Goal: Task Accomplishment & Management: Answer question/provide support

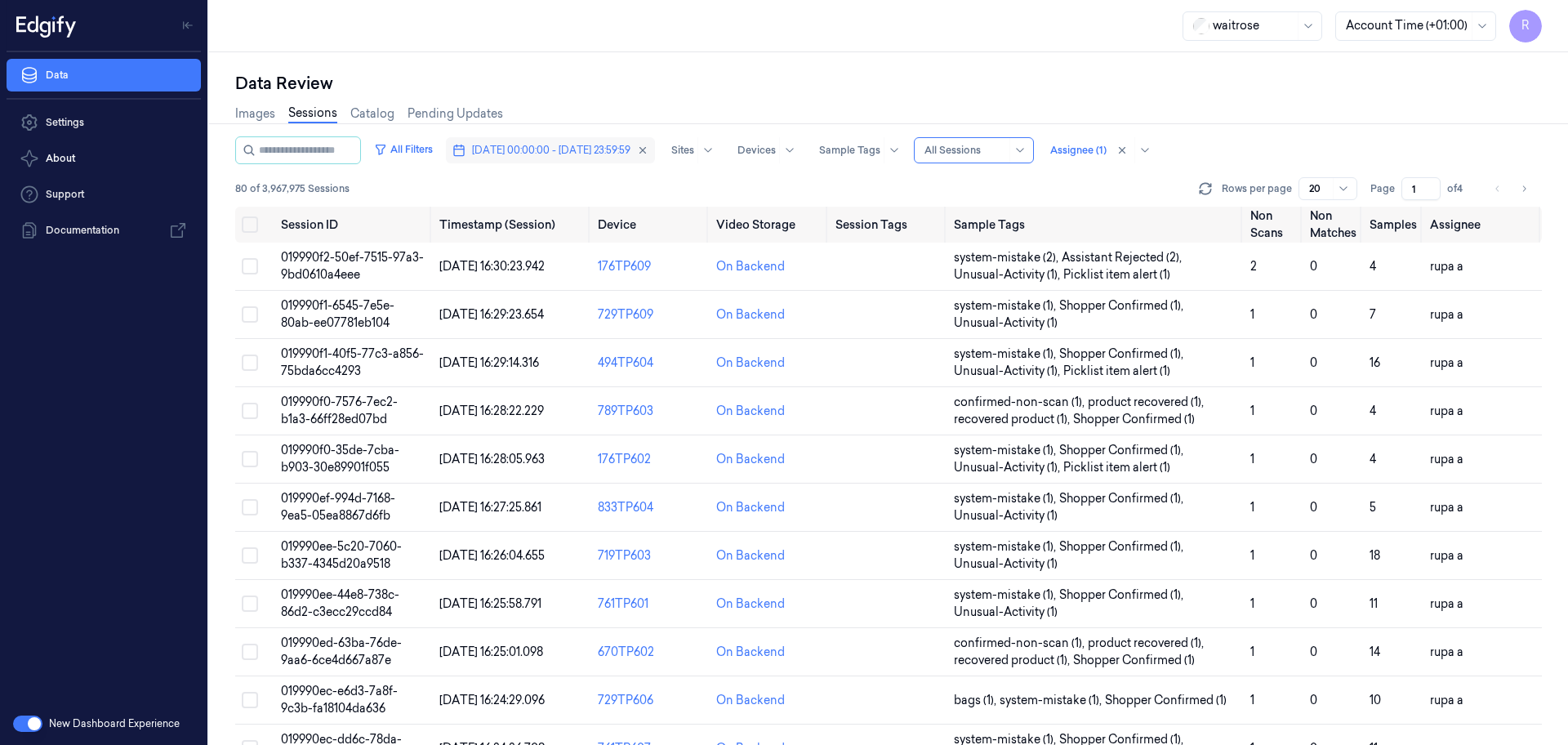
click at [541, 149] on span "28/09/2025 00:00:00 - 28/09/2025 23:59:59" at bounding box center [551, 150] width 159 height 15
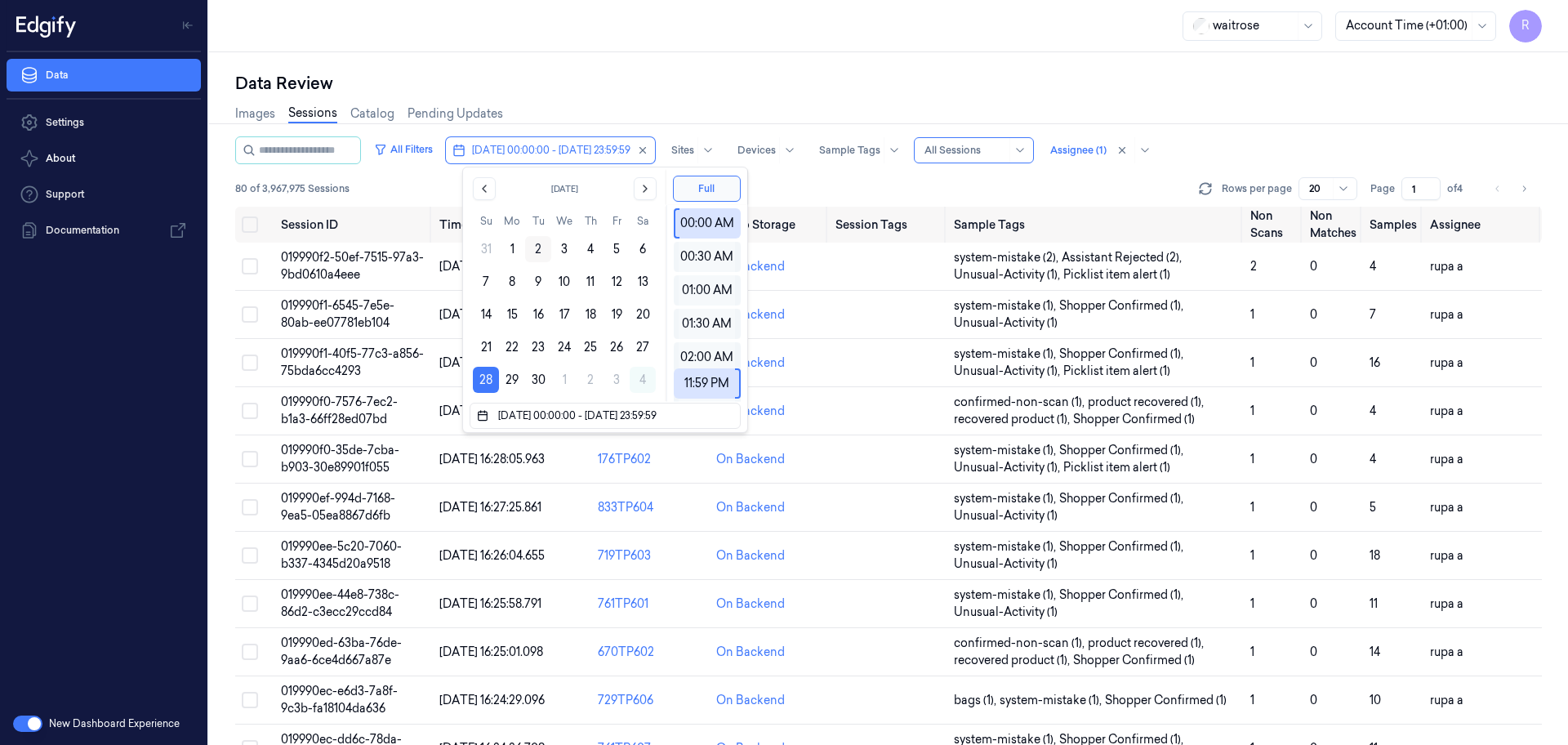
click at [533, 248] on button "2" at bounding box center [538, 248] width 26 height 26
type input "02/09/2025 00:00:00 - 28/09/2025 23:59:59"
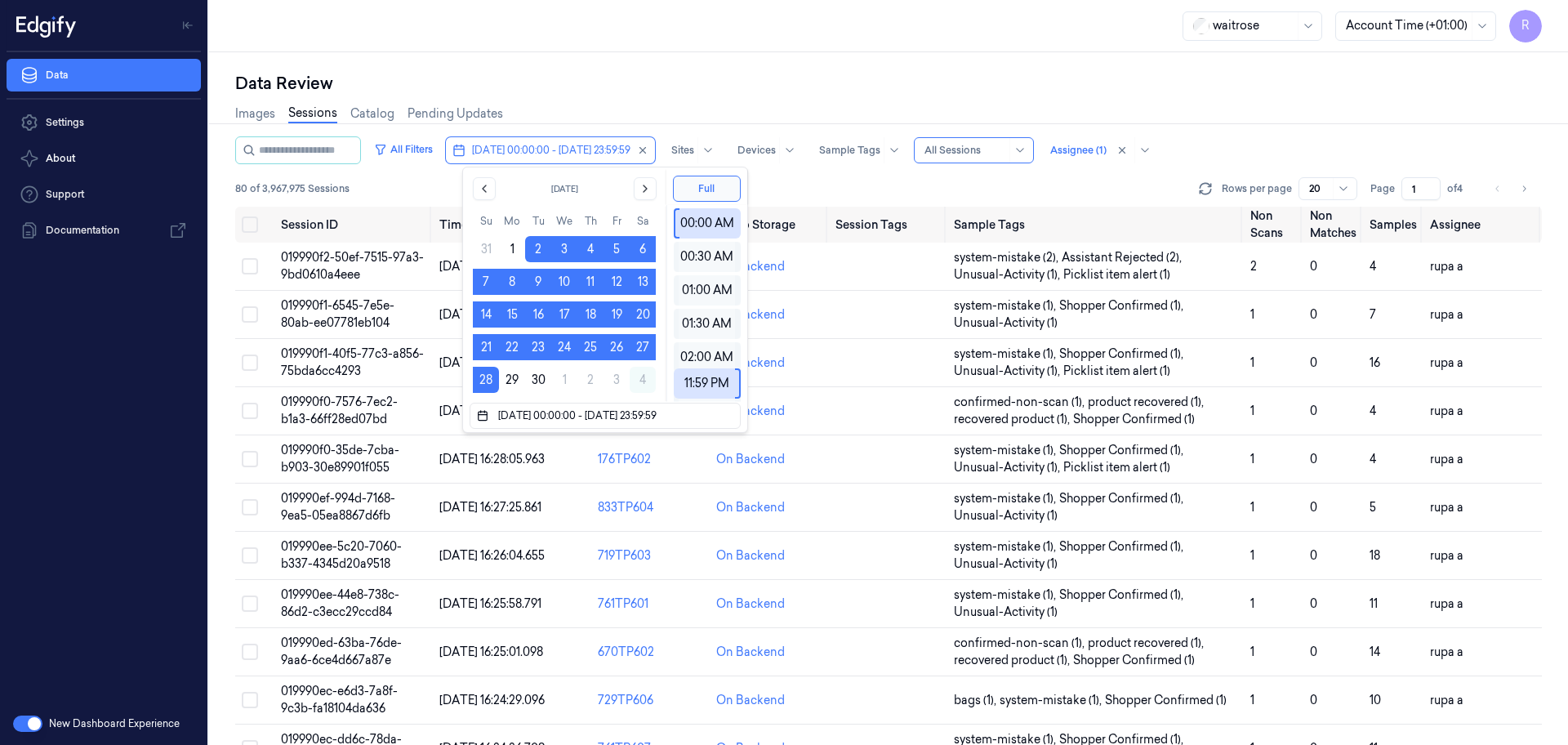
click at [587, 97] on div "Images Sessions Catalog Pending Updates" at bounding box center [888, 115] width 1307 height 42
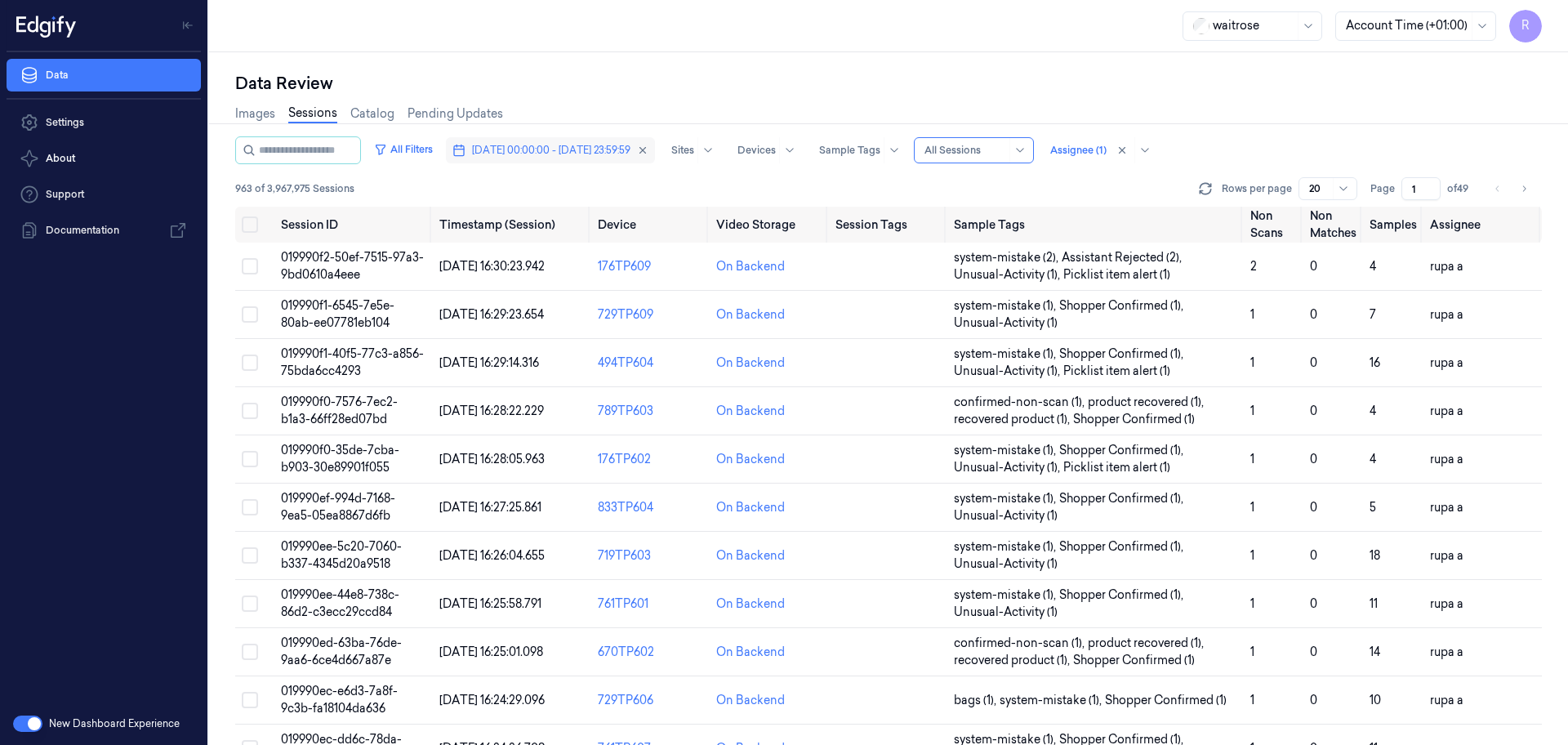
click at [545, 147] on span "02/09/2025 00:00:00 - 28/09/2025 23:59:59" at bounding box center [551, 150] width 159 height 15
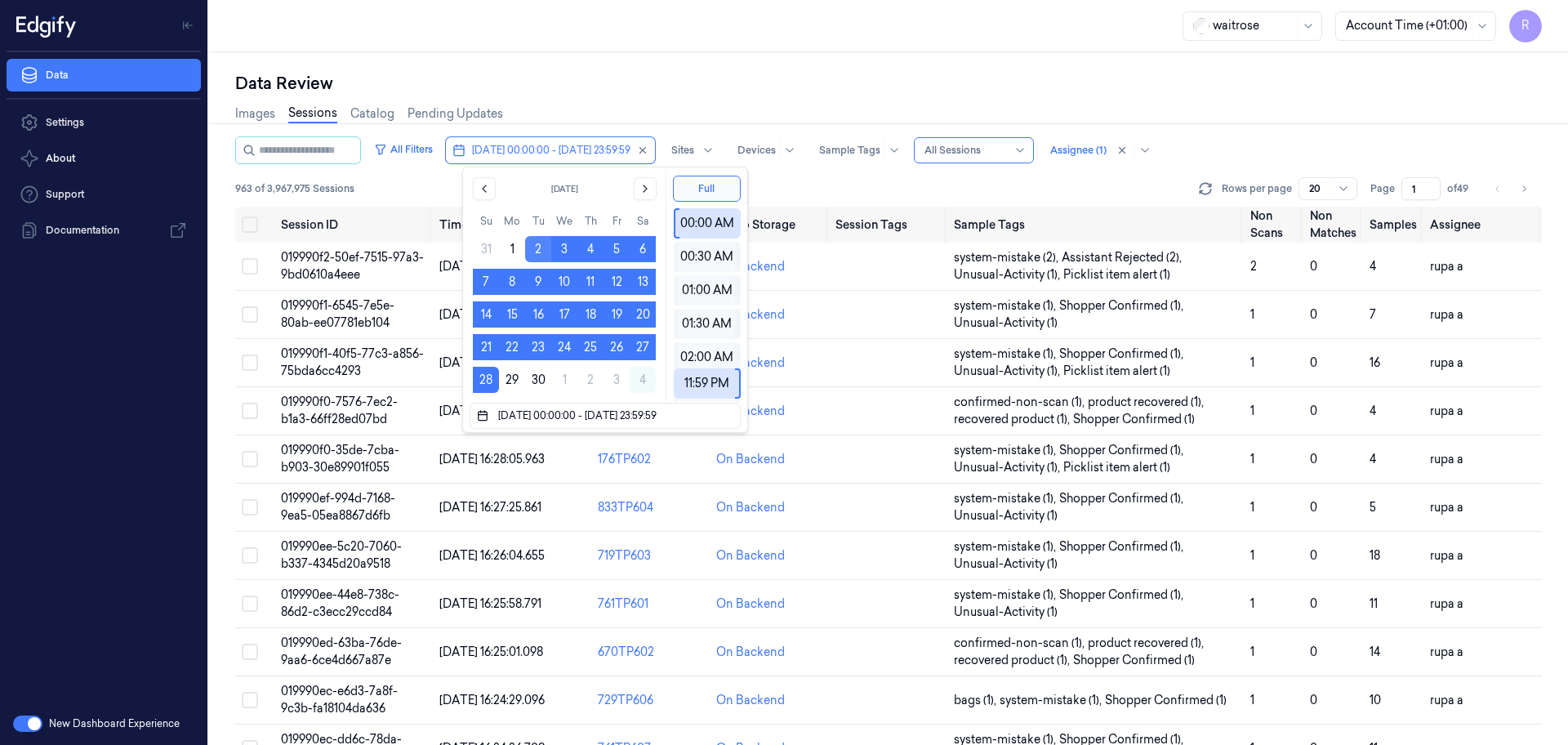
click at [538, 244] on button "2" at bounding box center [538, 248] width 26 height 26
type input "02/09/2025 00:00:00 - 02/09/2025 23:59:59"
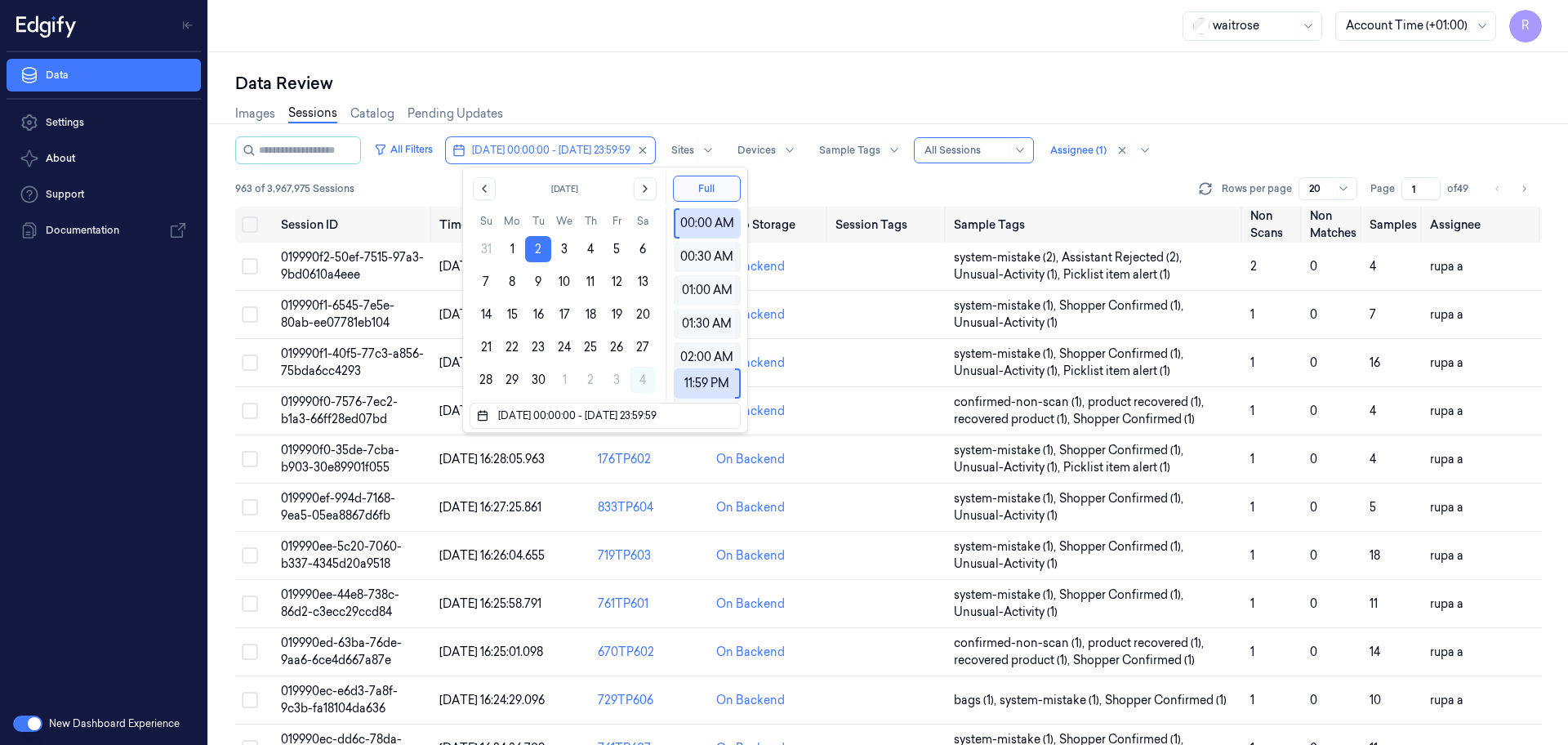
click at [549, 84] on div "Data Review" at bounding box center [888, 84] width 1307 height 23
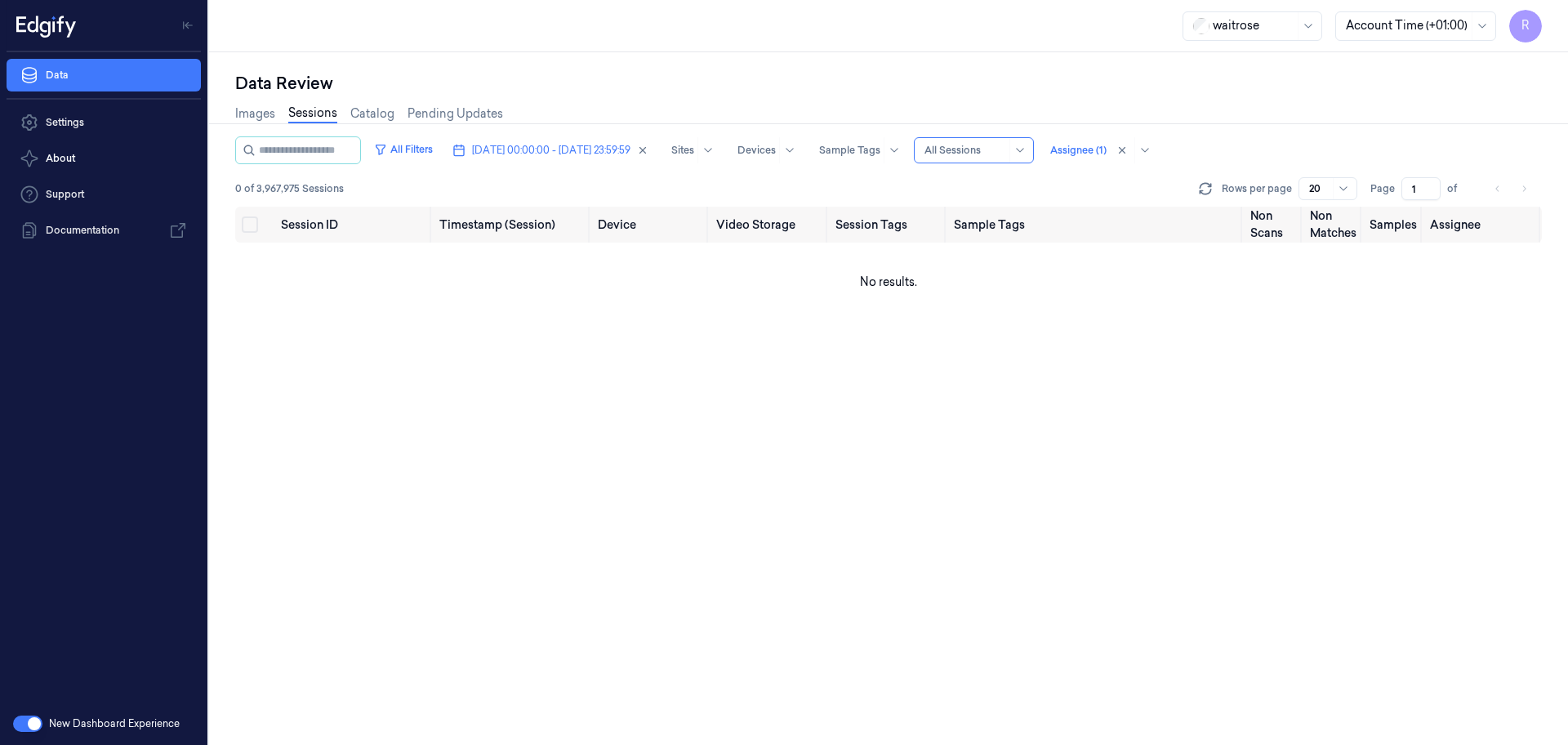
click at [641, 62] on div "Data Review Images Sessions Catalog Pending Updates All Filters 02/09/2025 00:0…" at bounding box center [888, 399] width 1359 height 693
click at [1070, 66] on div "Data Review Images Sessions Catalog Pending Updates All Filters 02/09/2025 00:0…" at bounding box center [888, 399] width 1359 height 693
click at [903, 285] on td "No results." at bounding box center [888, 282] width 1307 height 78
click at [1533, 187] on li "pagination" at bounding box center [1524, 189] width 23 height 23
click at [267, 118] on link "Images" at bounding box center [255, 114] width 40 height 19
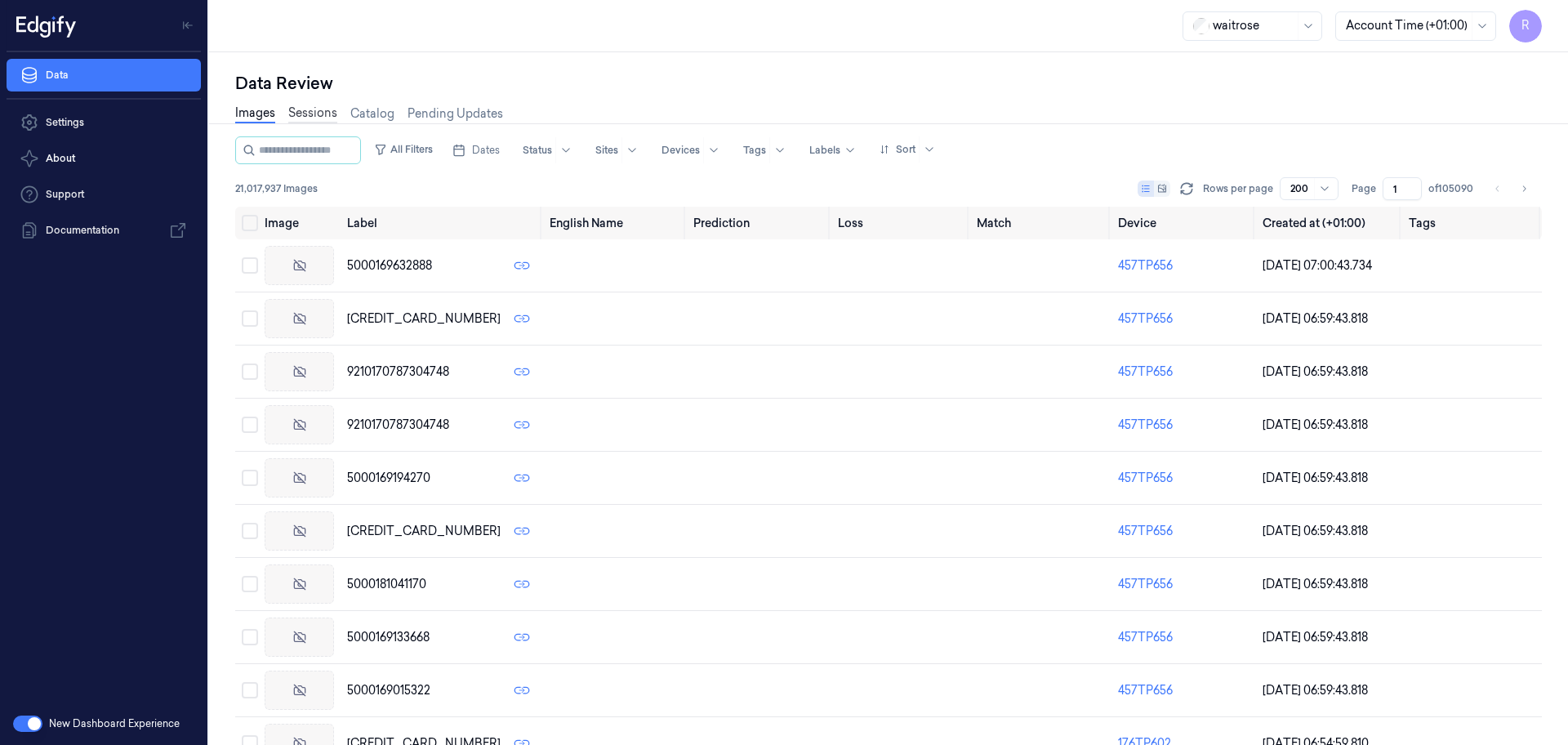
click at [296, 113] on link "Sessions" at bounding box center [312, 114] width 49 height 19
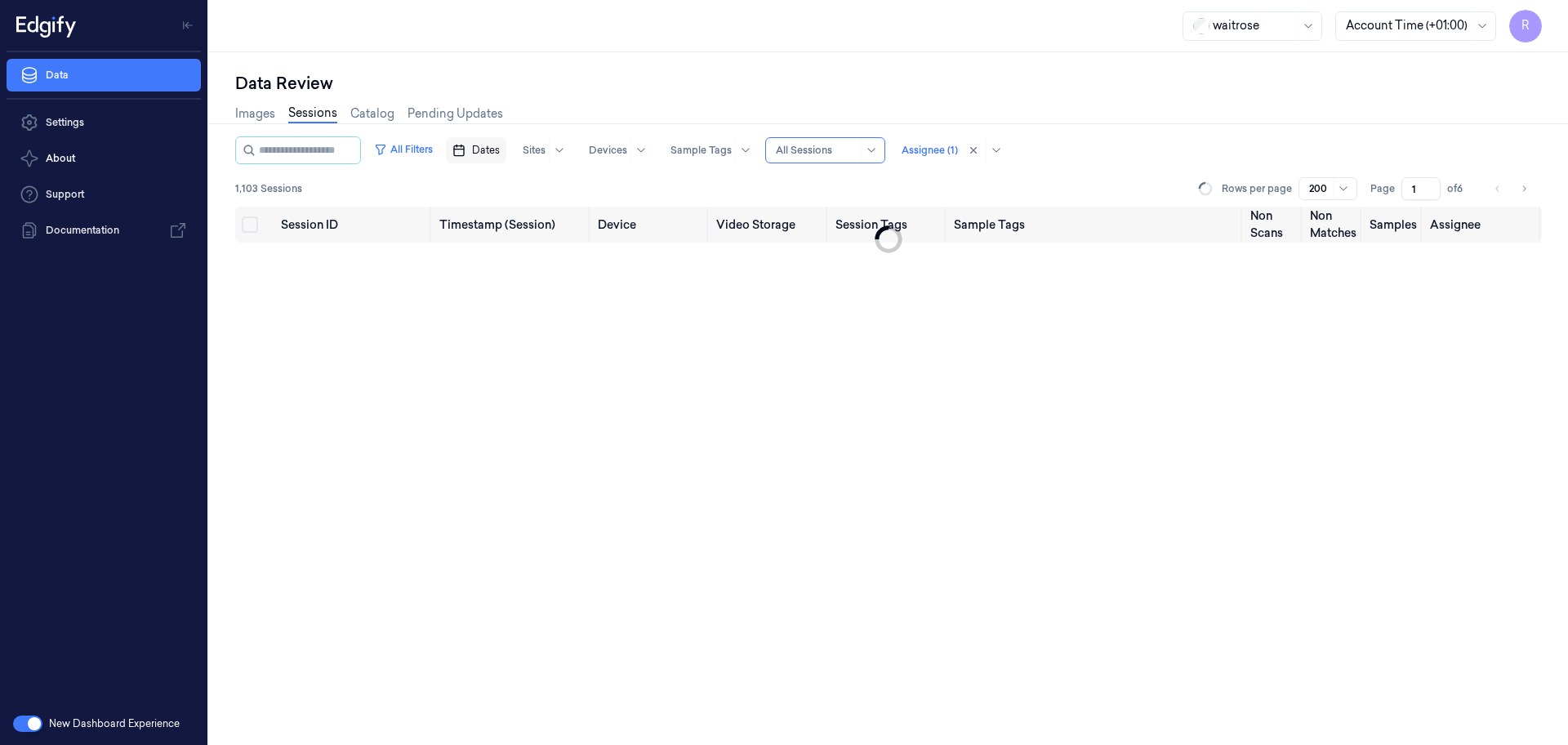
click at [500, 149] on span "Dates" at bounding box center [486, 150] width 27 height 15
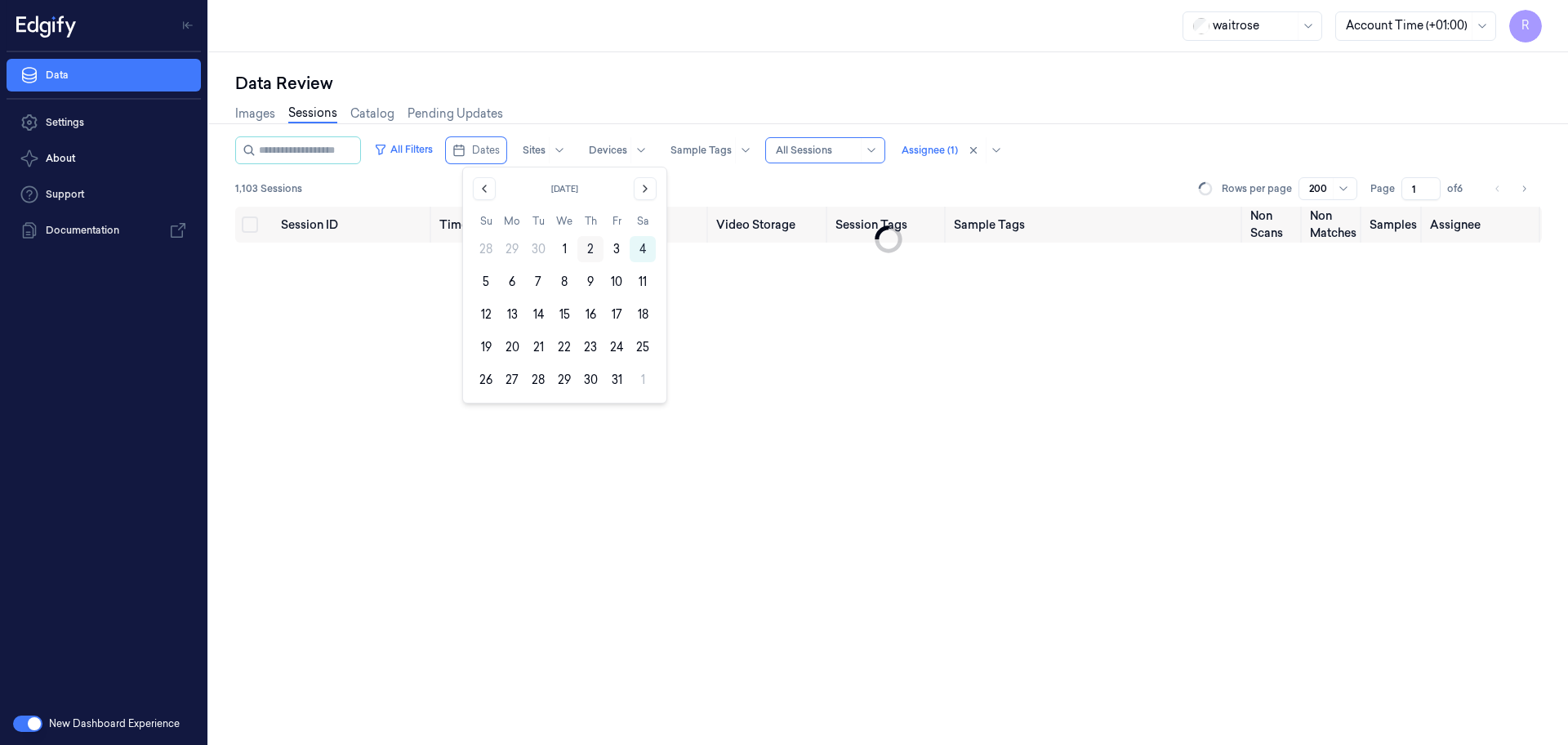
click at [585, 248] on button "2" at bounding box center [589, 248] width 26 height 26
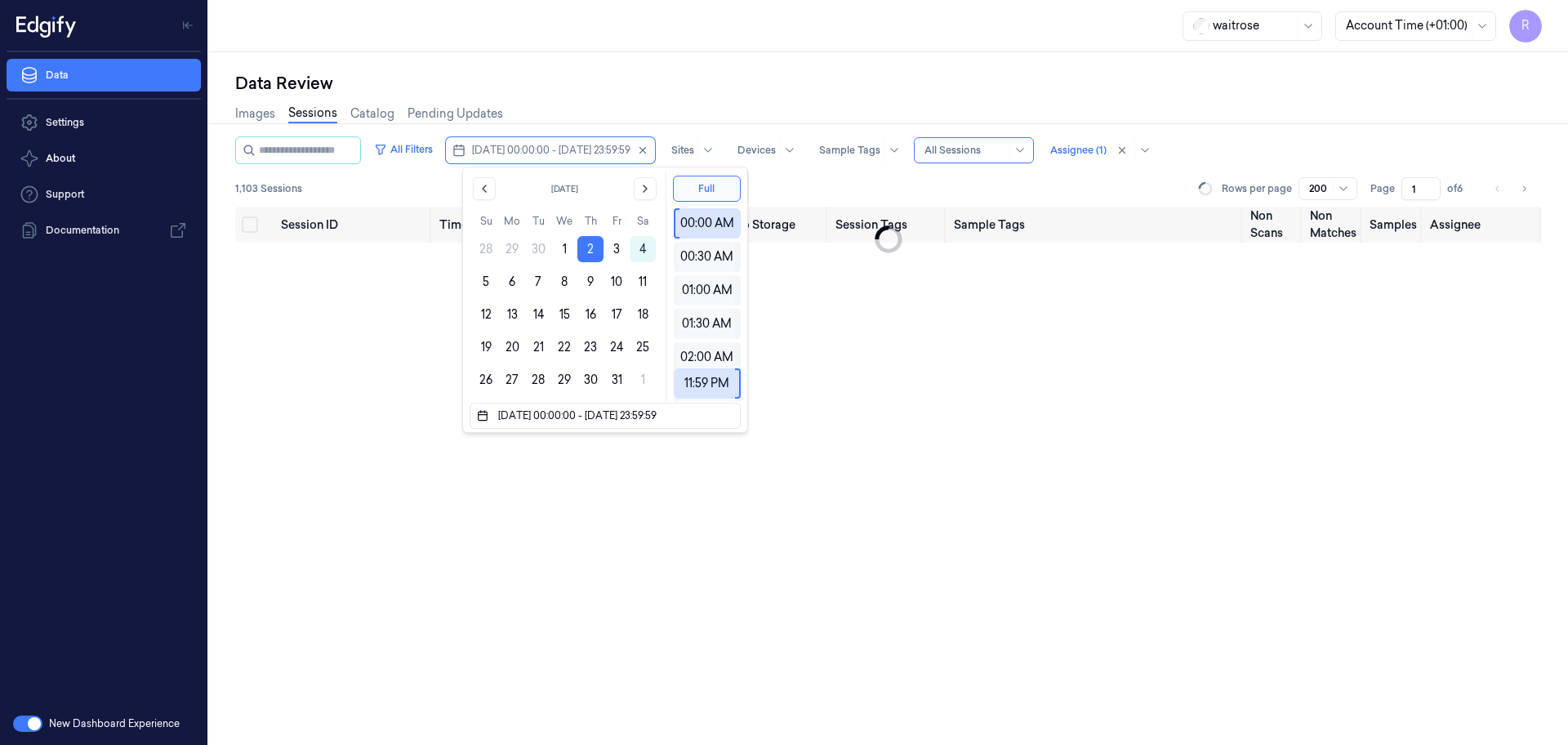
click at [605, 91] on div "Data Review" at bounding box center [888, 84] width 1307 height 23
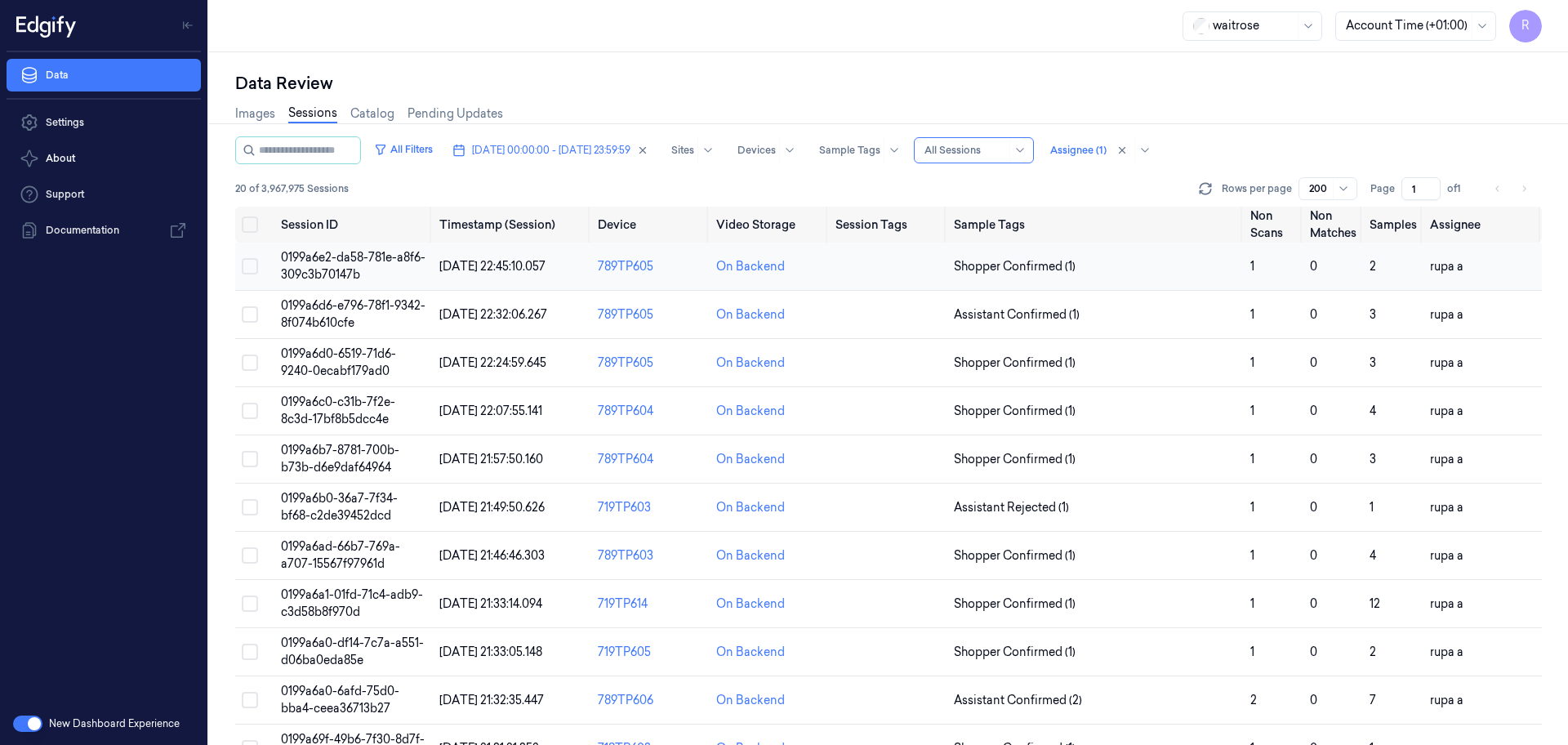
click at [392, 276] on td "0199a6e2-da58-781e-a8f6-309c3b70147b" at bounding box center [354, 267] width 159 height 48
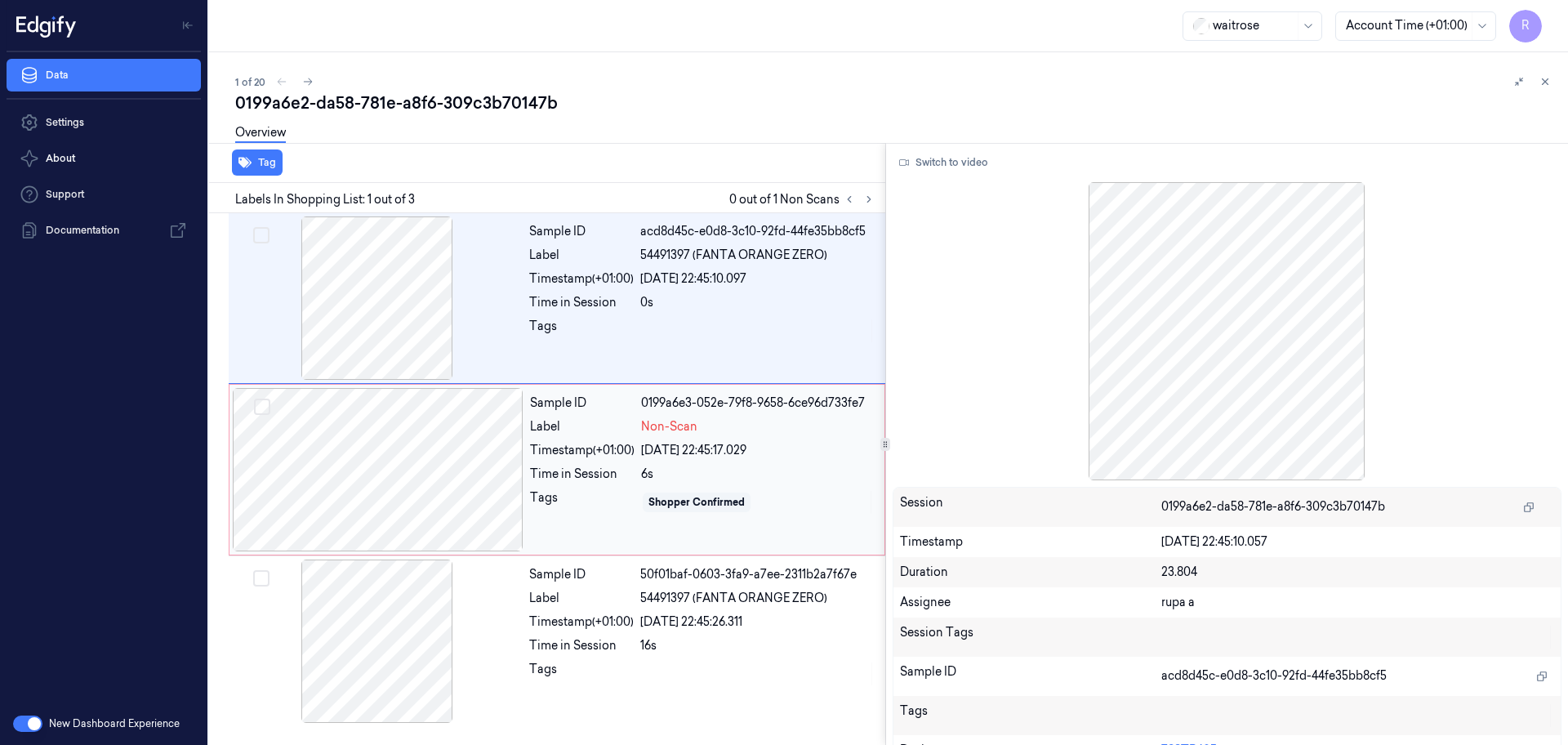
click at [388, 496] on div at bounding box center [378, 469] width 291 height 164
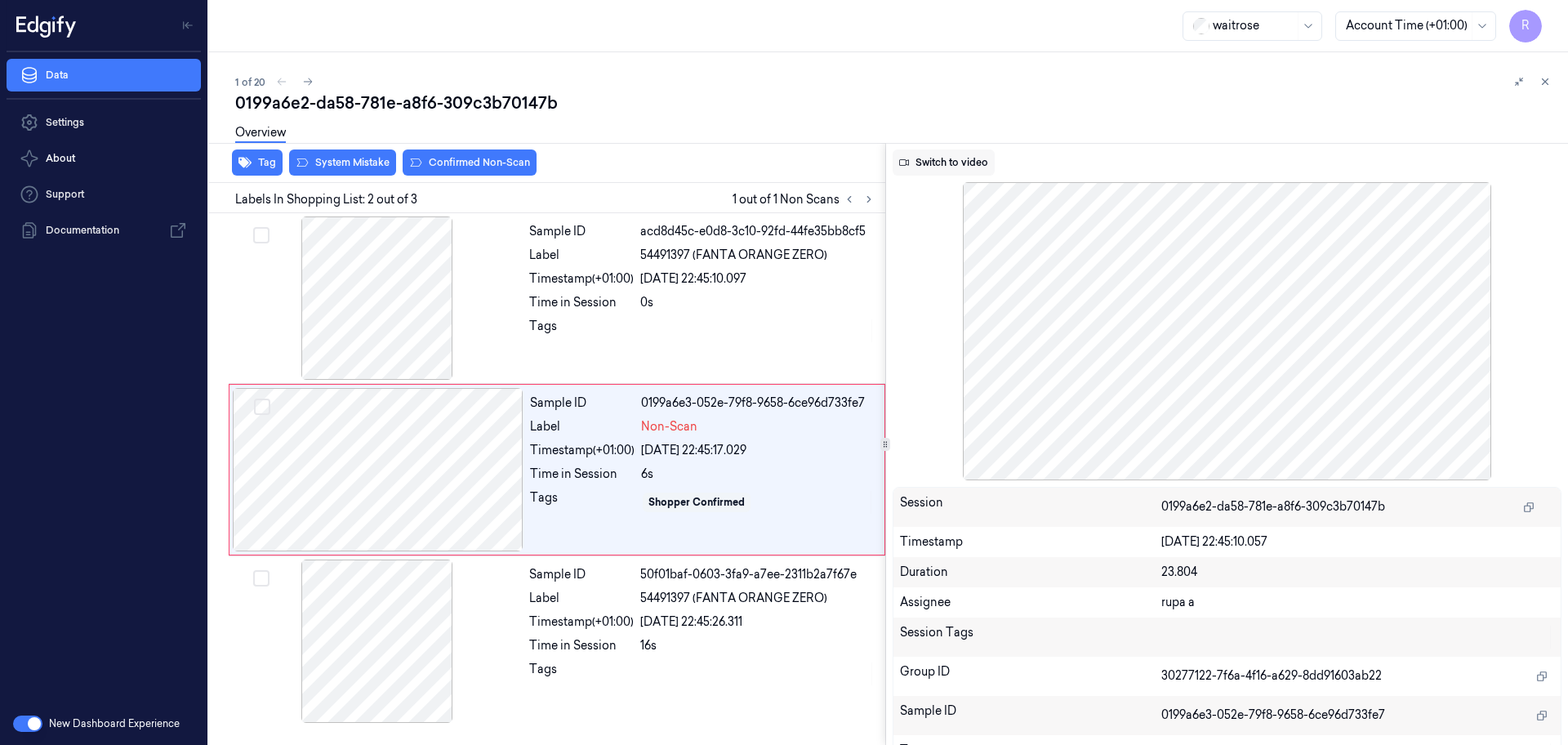
click at [920, 167] on button "Switch to video" at bounding box center [943, 162] width 102 height 26
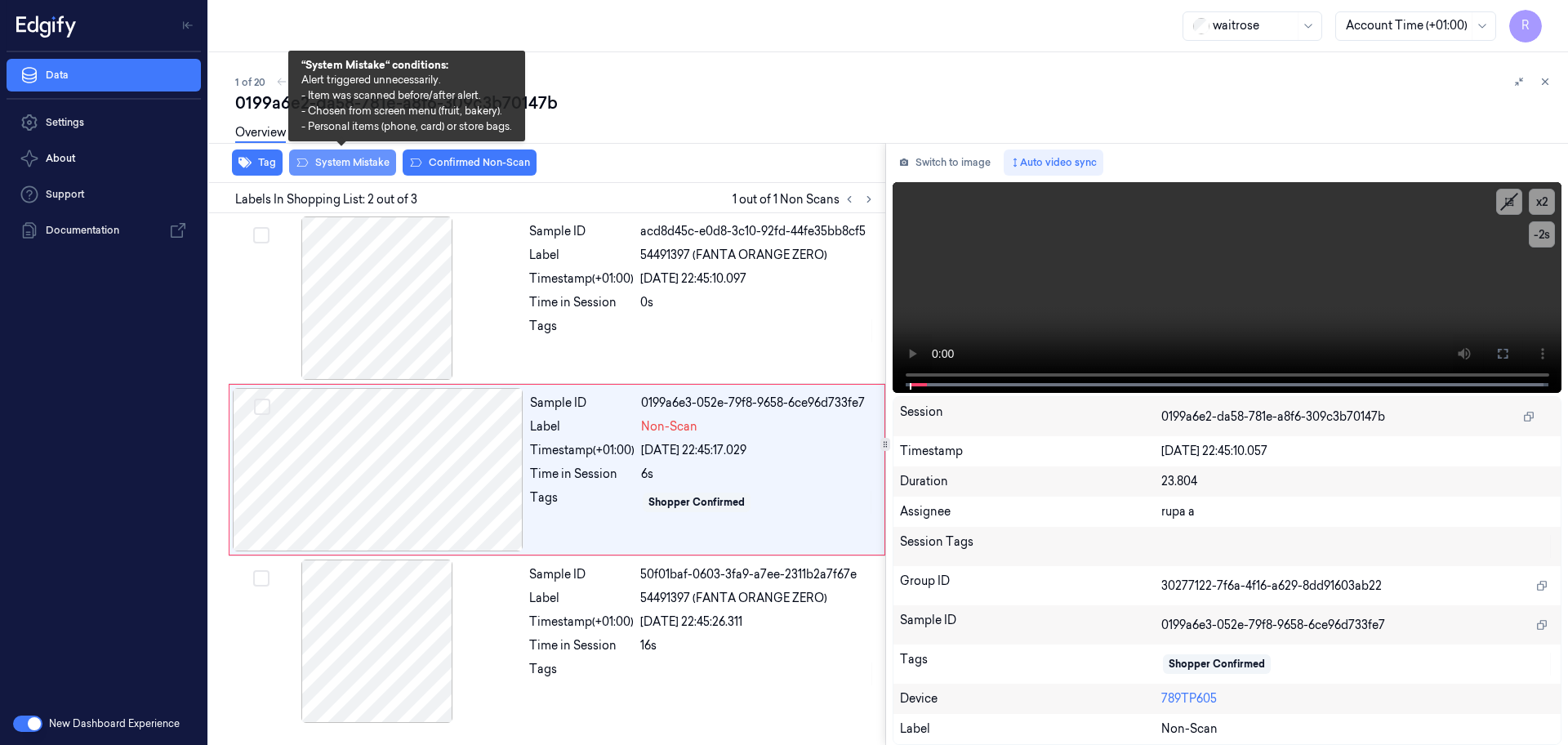
click at [361, 172] on button "System Mistake" at bounding box center [342, 162] width 107 height 26
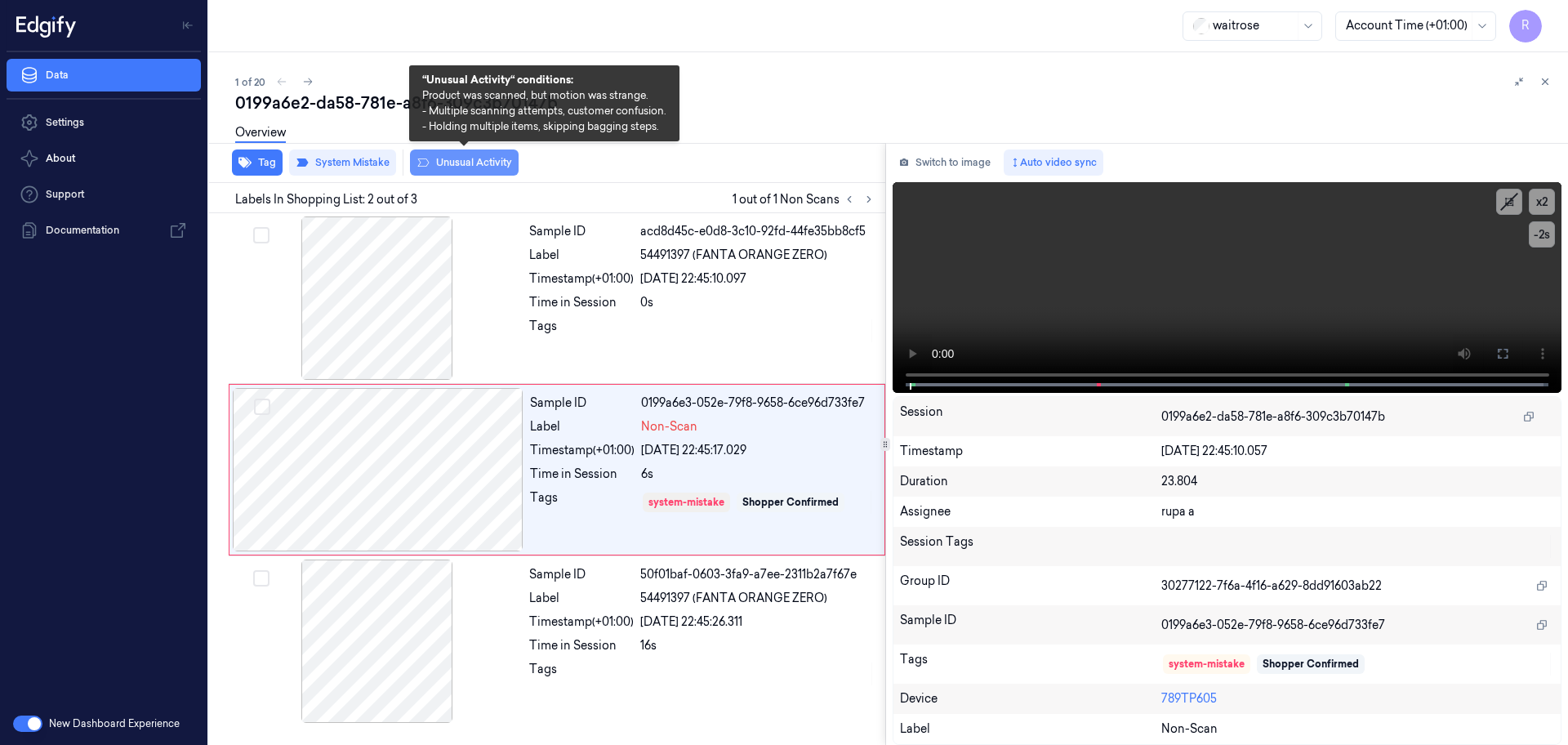
click at [456, 170] on button "Unusual Activity" at bounding box center [464, 162] width 109 height 26
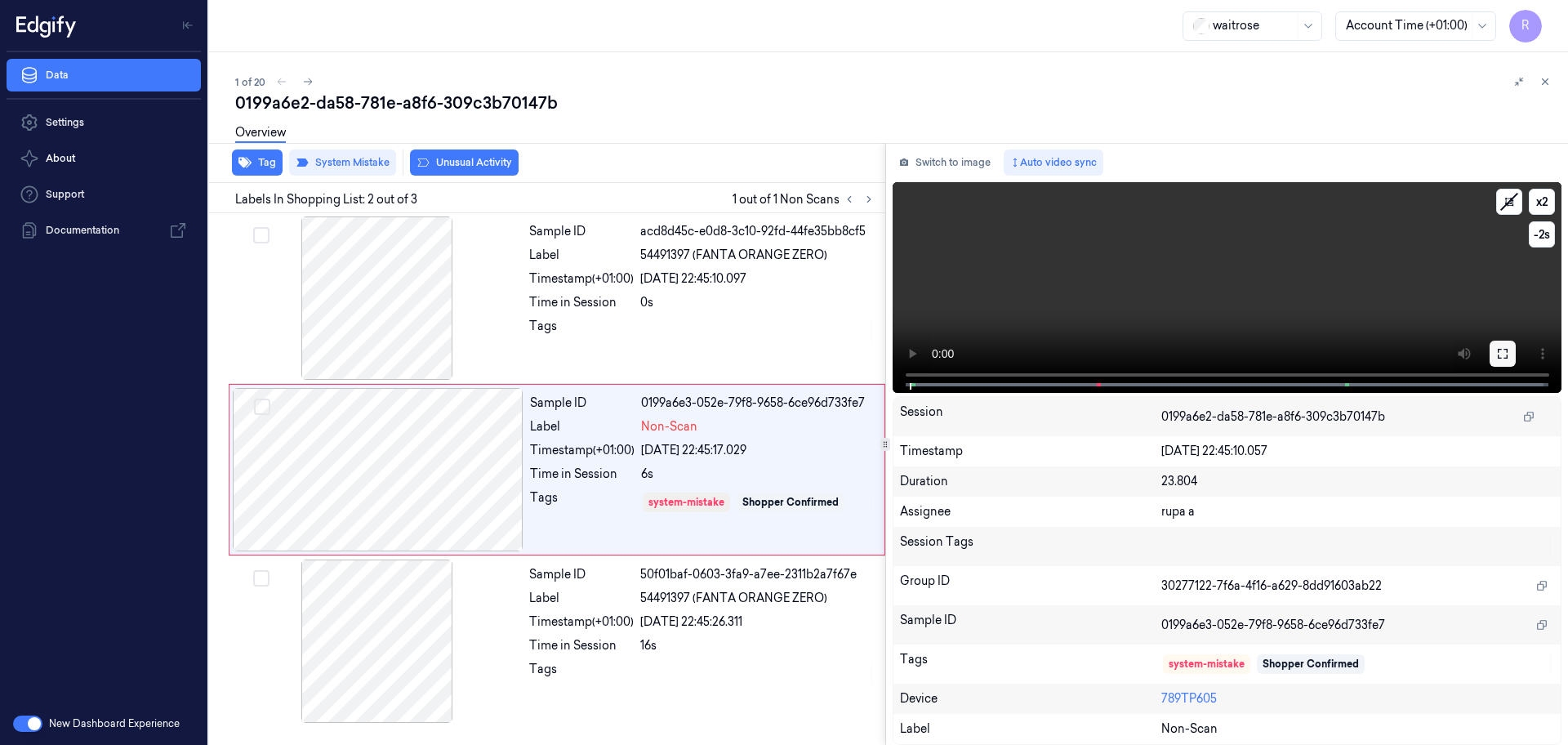
click at [1500, 350] on icon at bounding box center [1502, 354] width 13 height 13
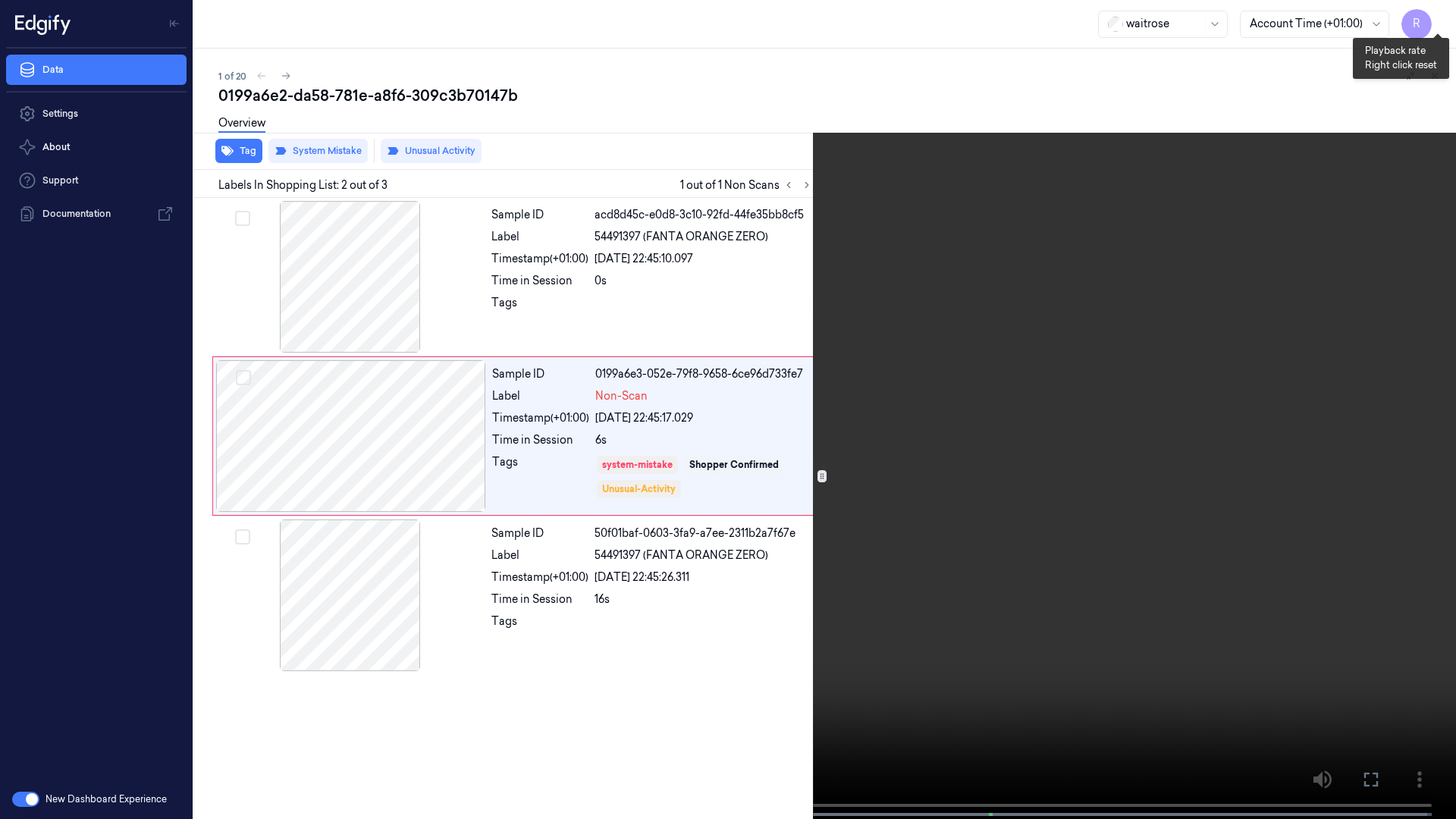
click at [1431, 14] on button "x 2" at bounding box center [1437, 18] width 24 height 24
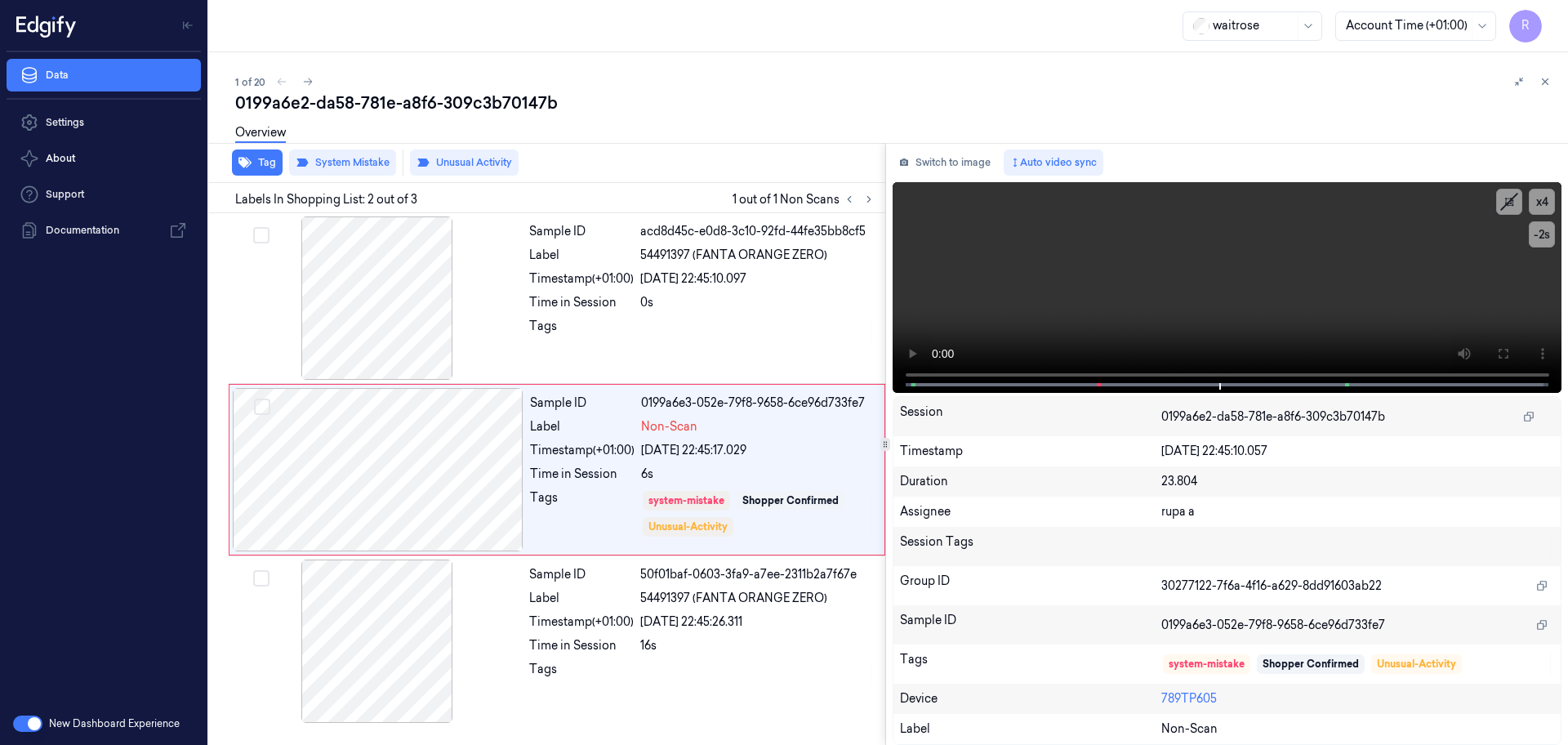
drag, startPoint x: 946, startPoint y: 159, endPoint x: 0, endPoint y: 2, distance: 958.9
click at [946, 159] on button "Switch to image" at bounding box center [945, 162] width 105 height 26
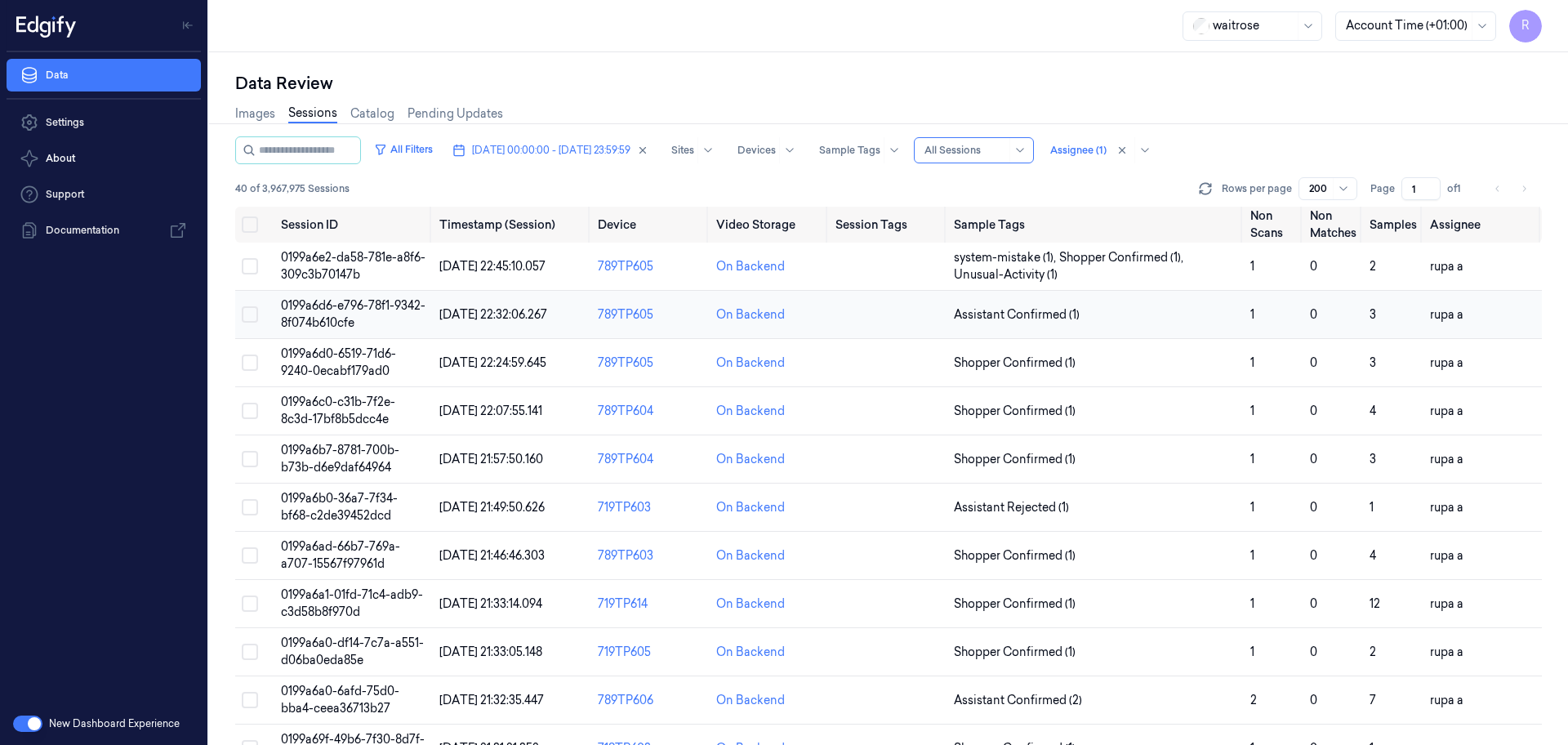
click at [371, 304] on span "0199a6d6-e796-78f1-9342-8f074b610cfe" at bounding box center [353, 314] width 144 height 32
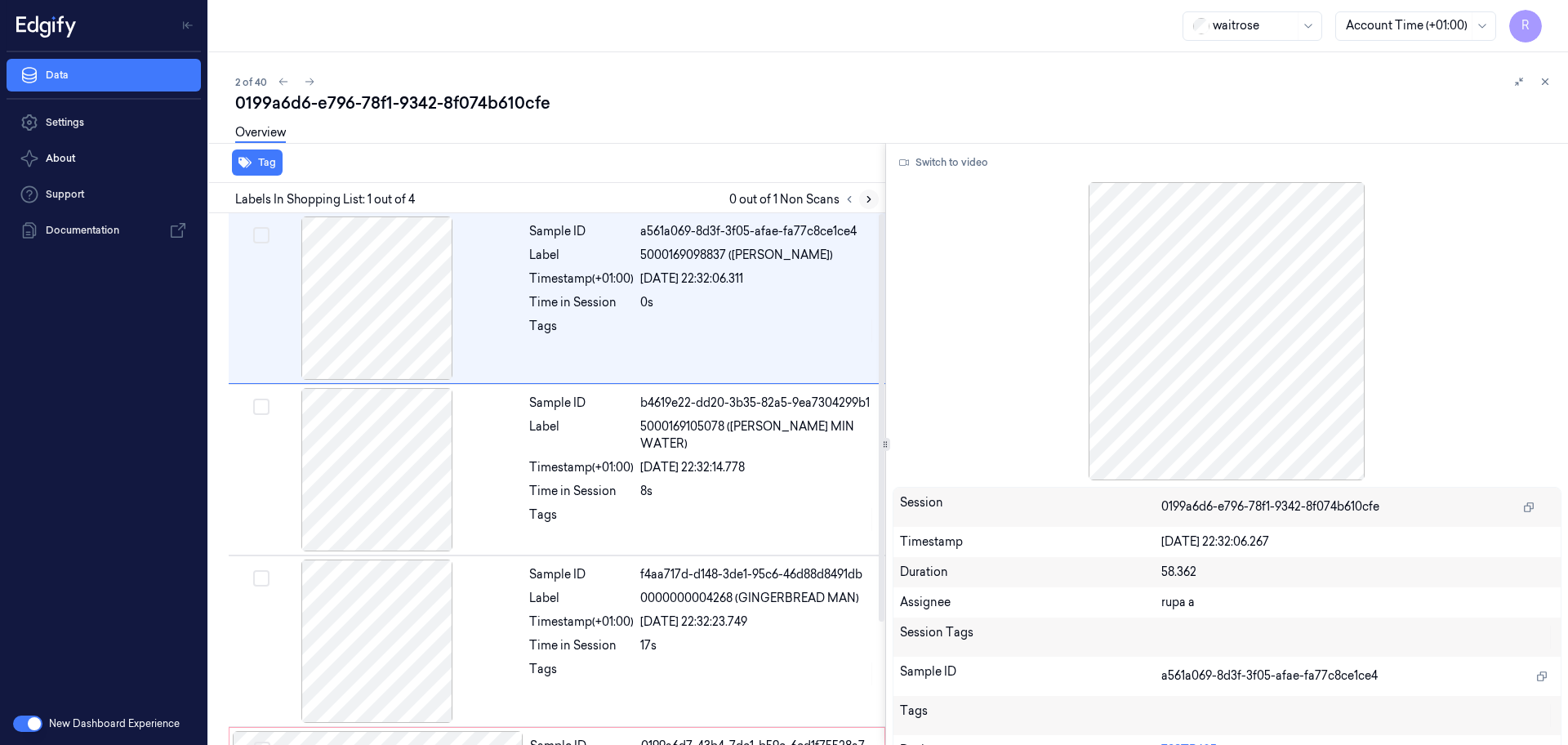
click at [870, 203] on icon at bounding box center [869, 199] width 12 height 12
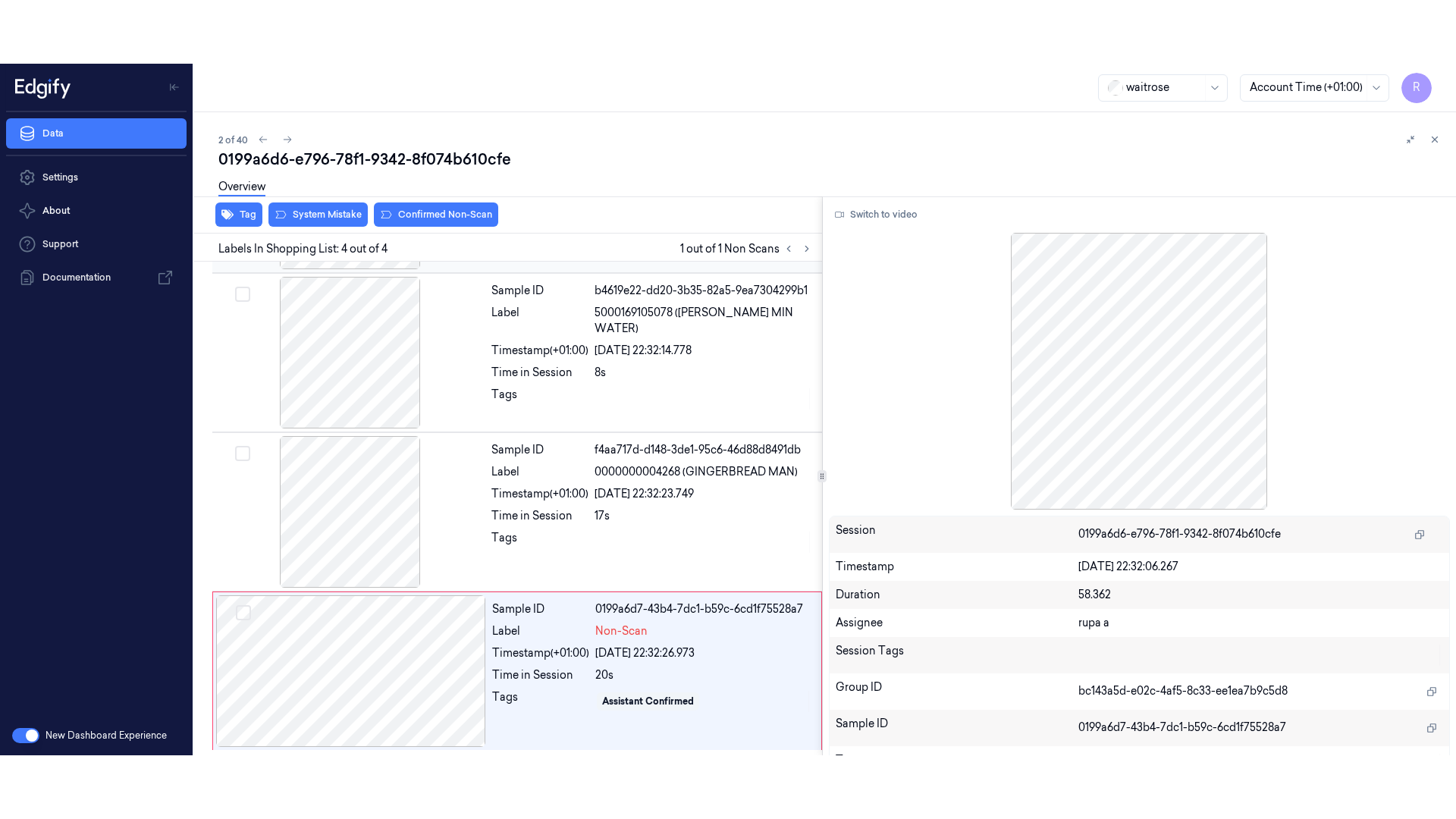
scroll to position [148, 0]
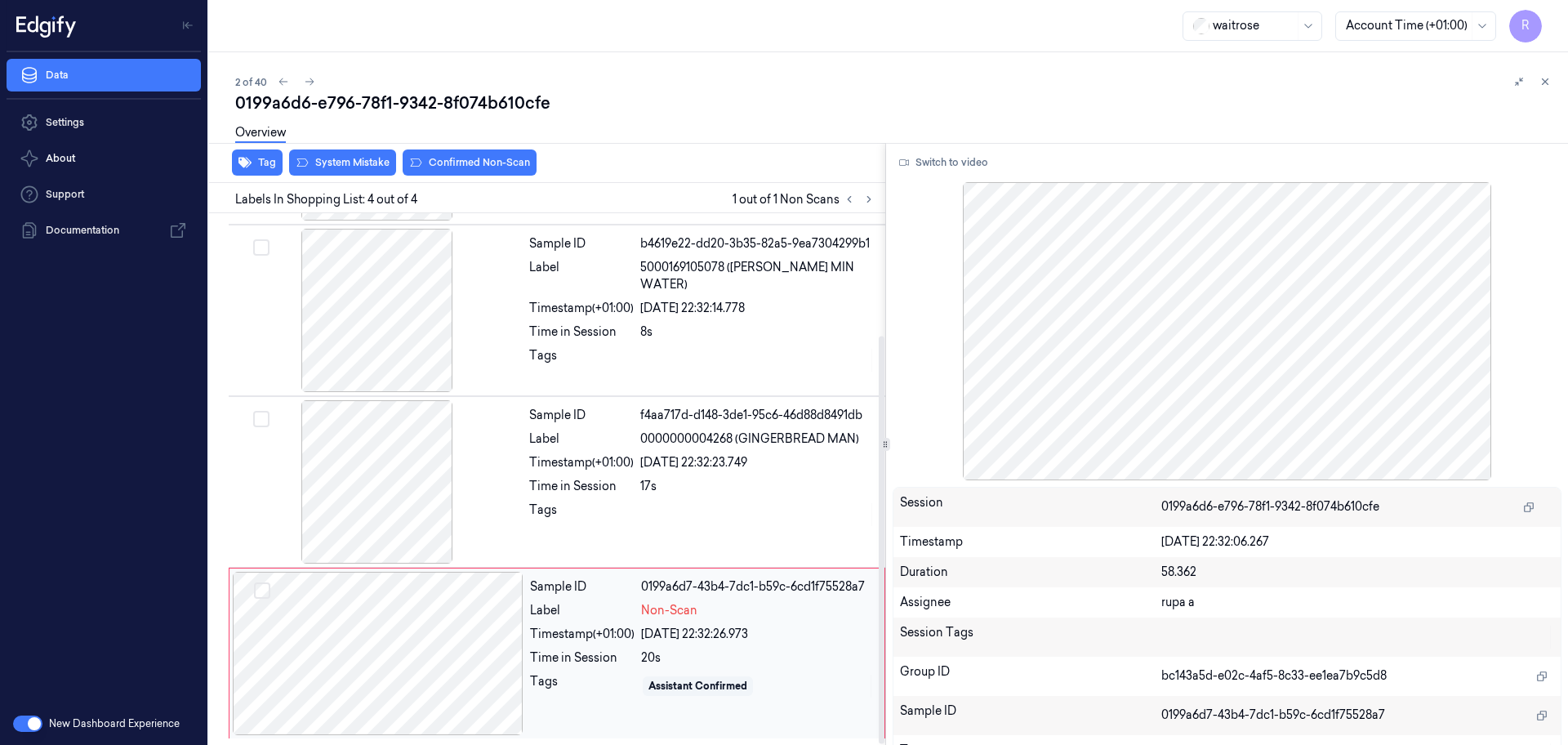
click at [409, 635] on div at bounding box center [378, 654] width 291 height 164
click at [988, 162] on button "Switch to video" at bounding box center [943, 162] width 102 height 26
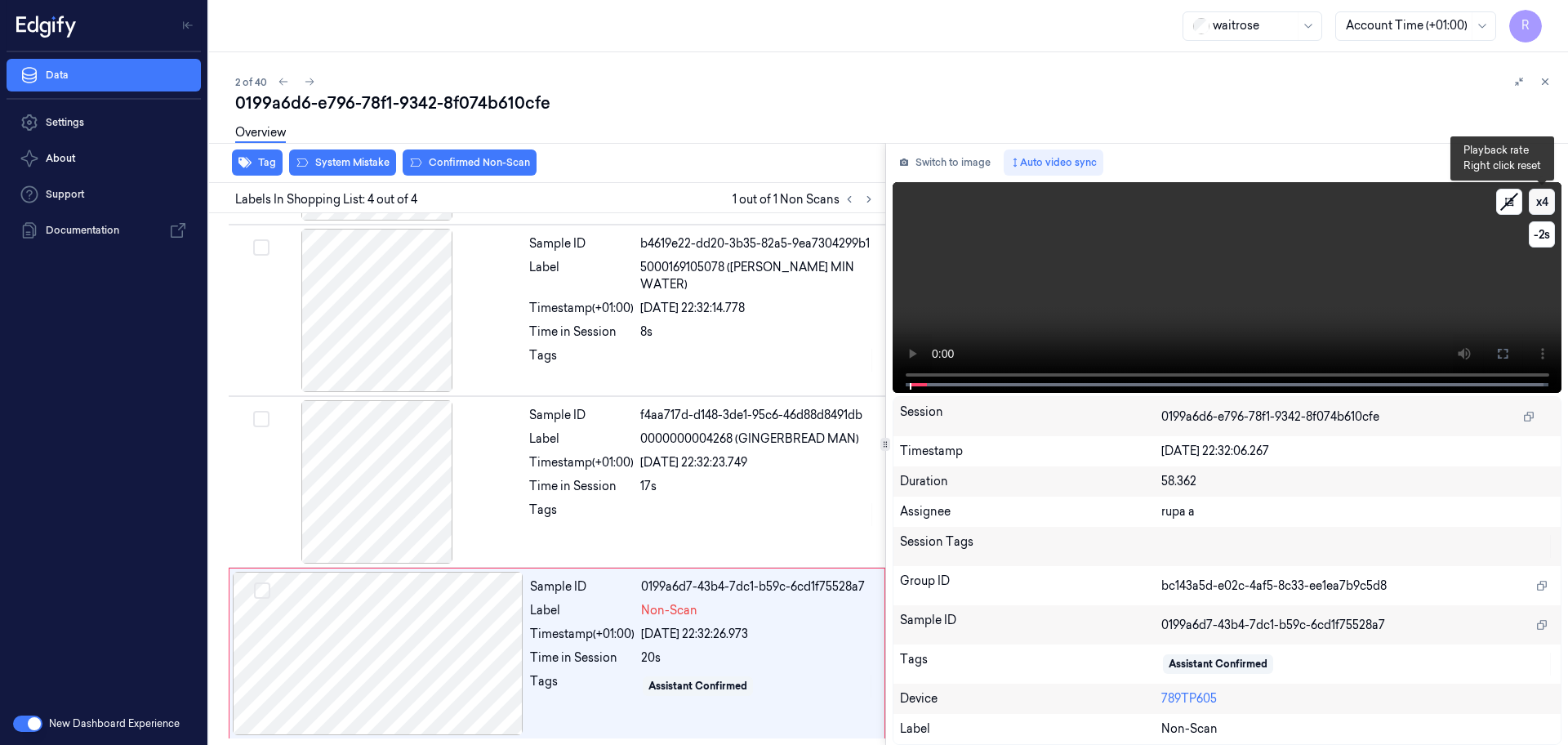
click at [1541, 201] on button "x 4" at bounding box center [1541, 201] width 26 height 26
click at [1541, 201] on button "x 1" at bounding box center [1541, 201] width 26 height 26
click at [1497, 348] on icon at bounding box center [1502, 354] width 13 height 13
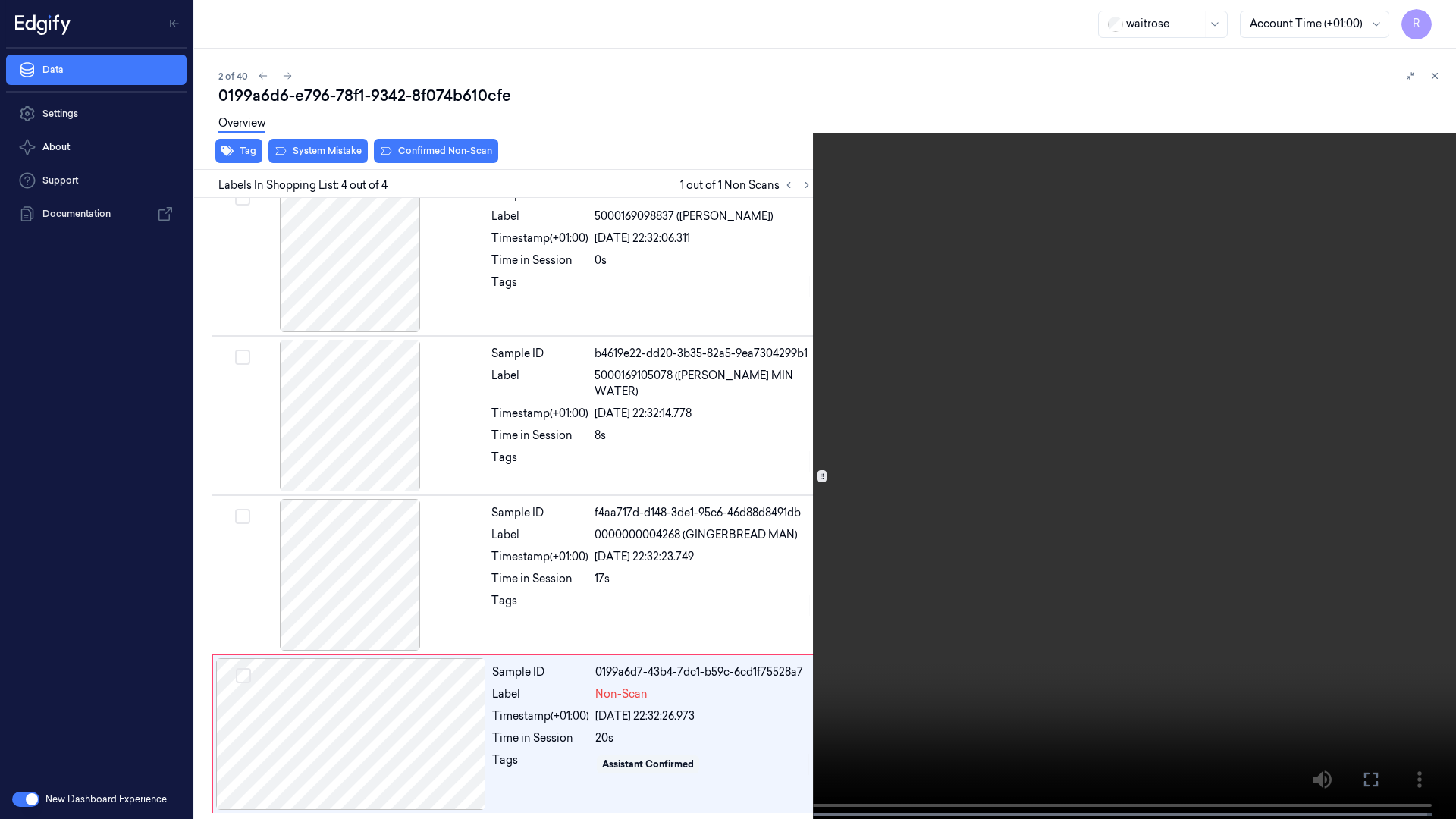
click at [1215, 426] on video at bounding box center [728, 411] width 1456 height 822
click at [747, 414] on video at bounding box center [728, 411] width 1456 height 822
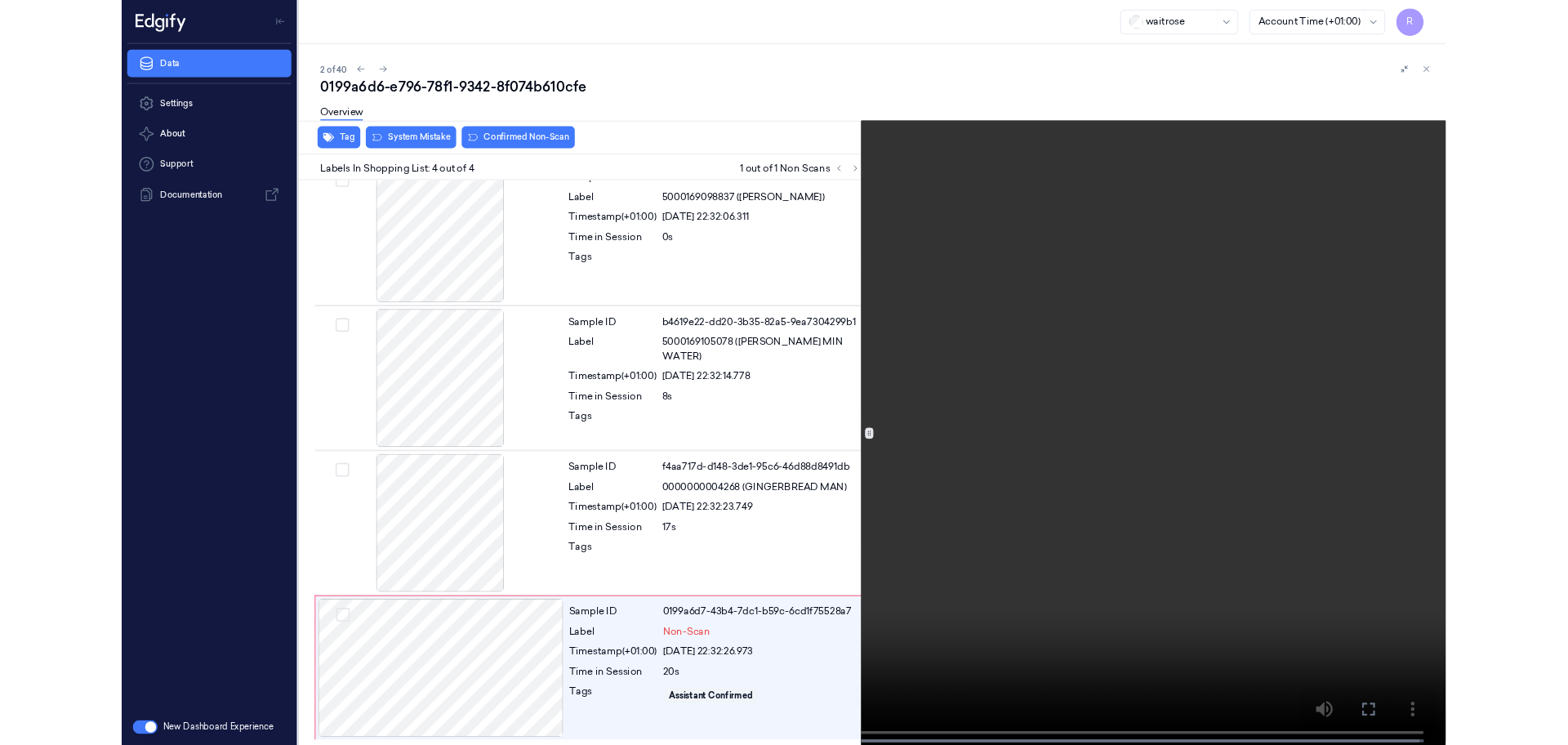
scroll to position [159, 0]
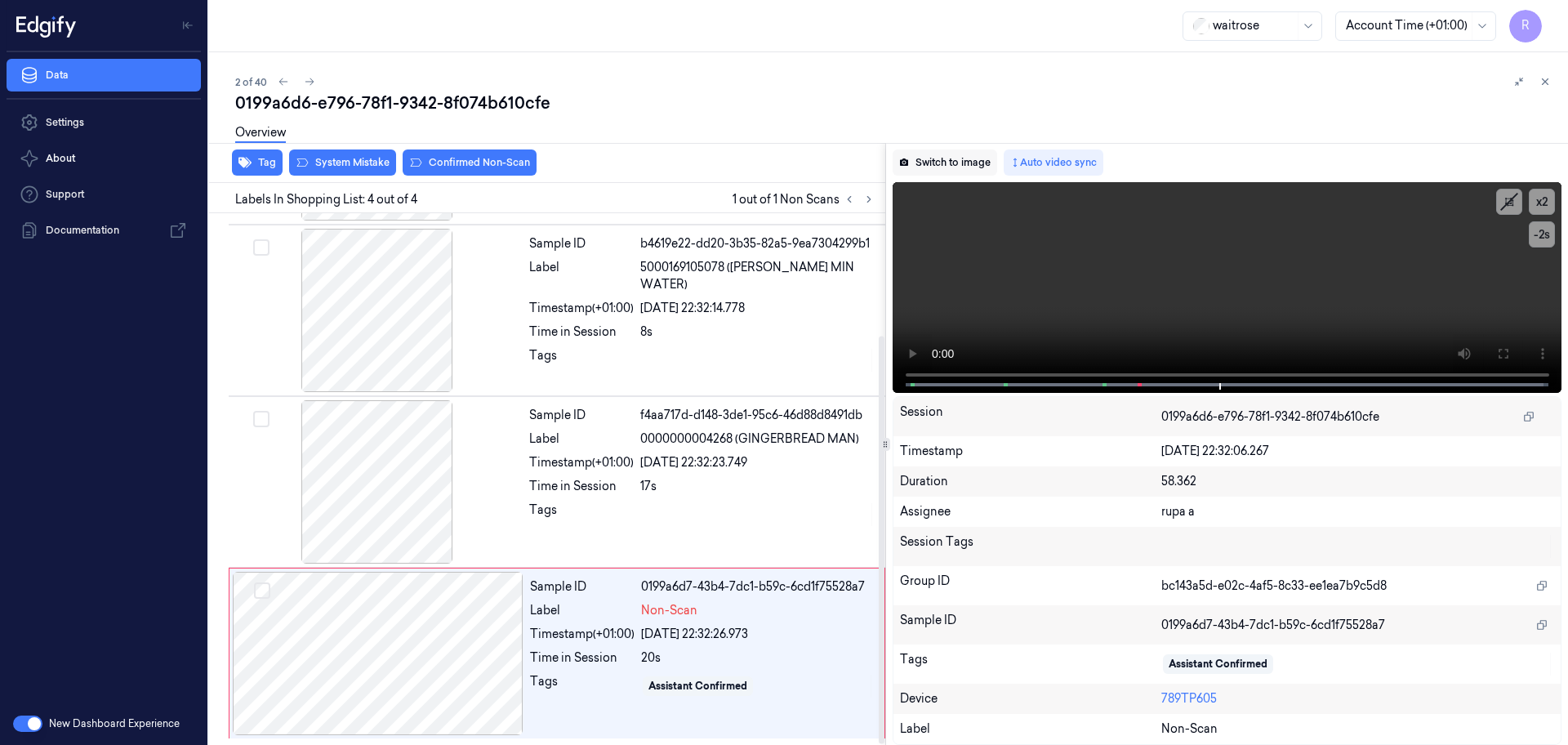
click at [926, 162] on button "Switch to image" at bounding box center [945, 162] width 105 height 26
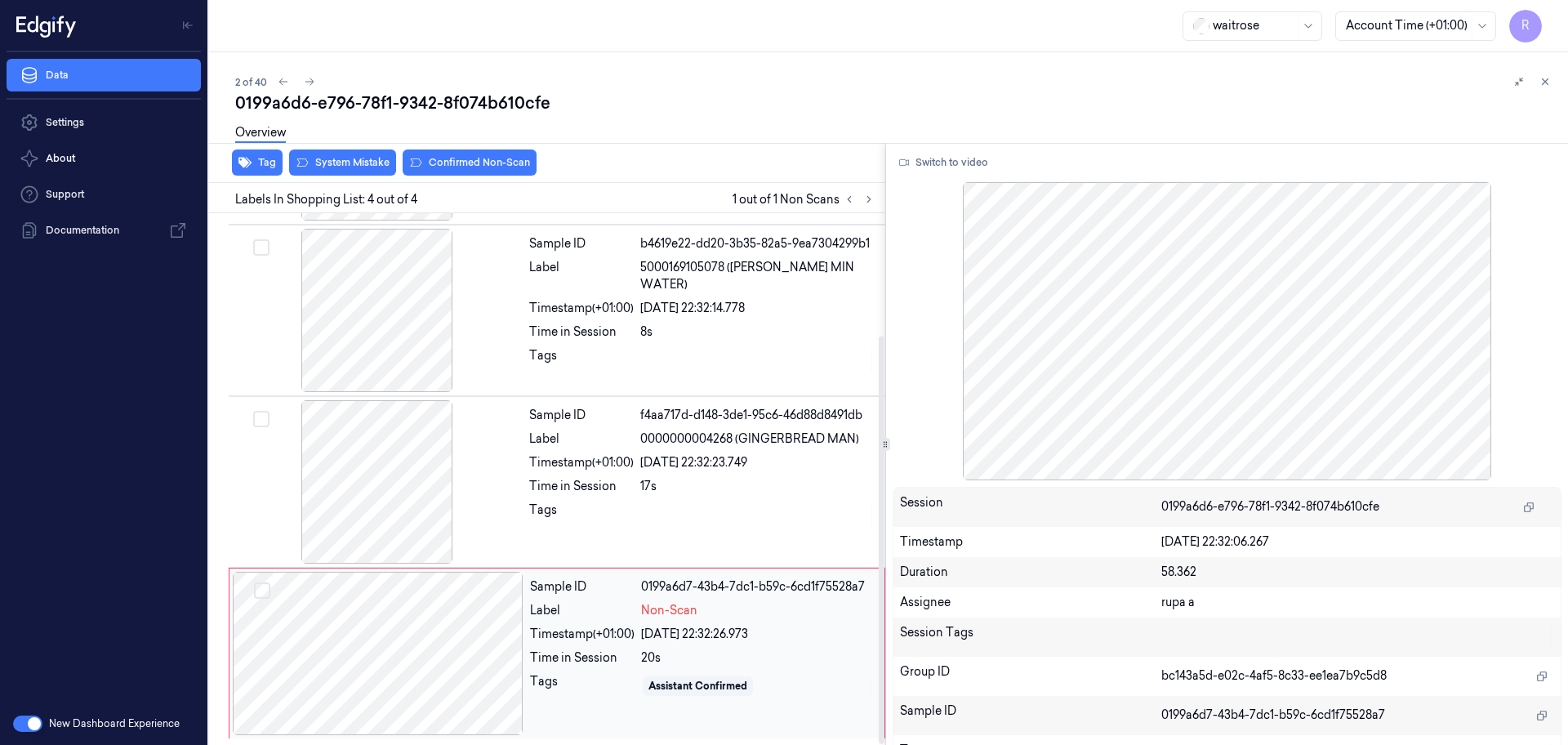
click at [412, 691] on div at bounding box center [378, 654] width 291 height 164
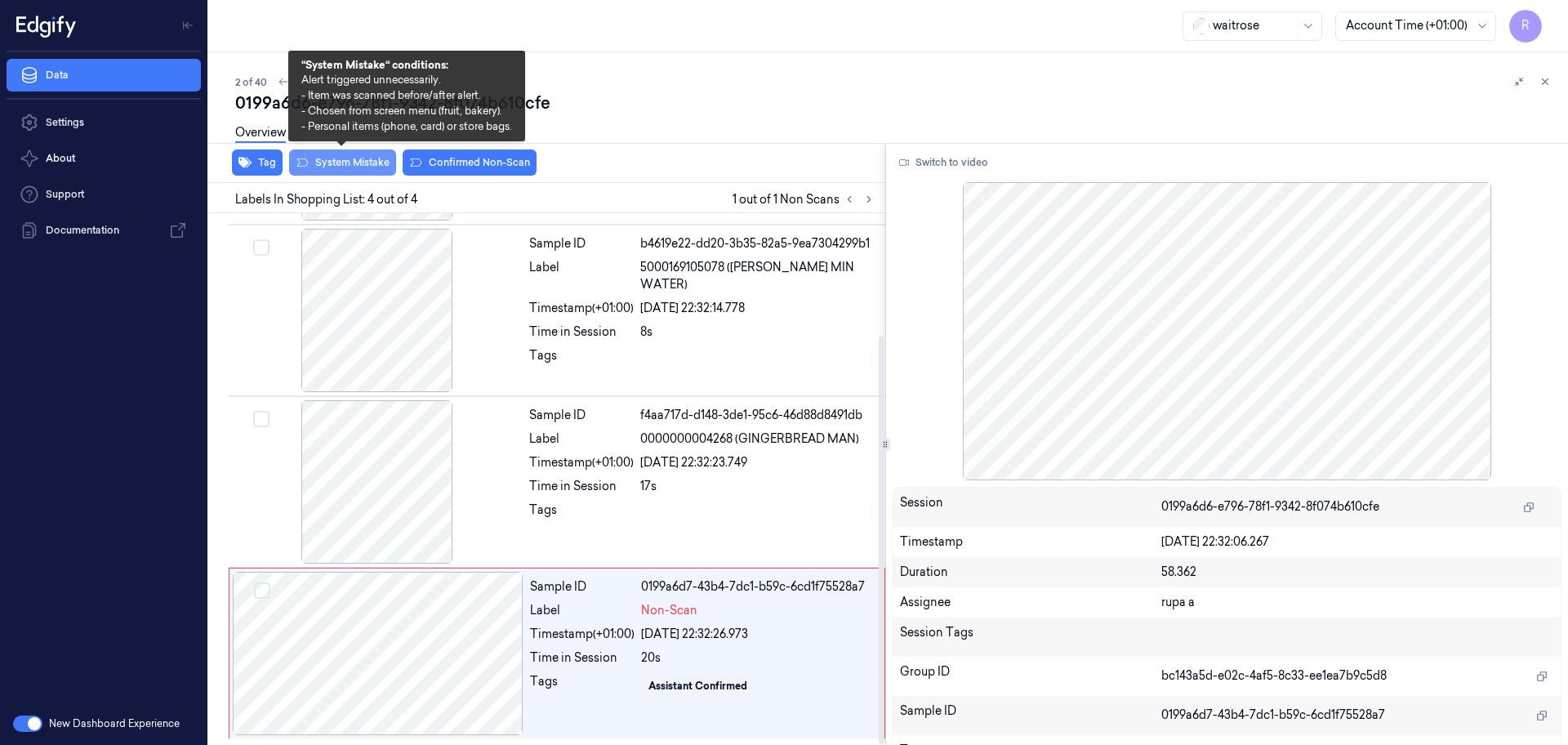
click at [370, 169] on button "System Mistake" at bounding box center [342, 162] width 107 height 26
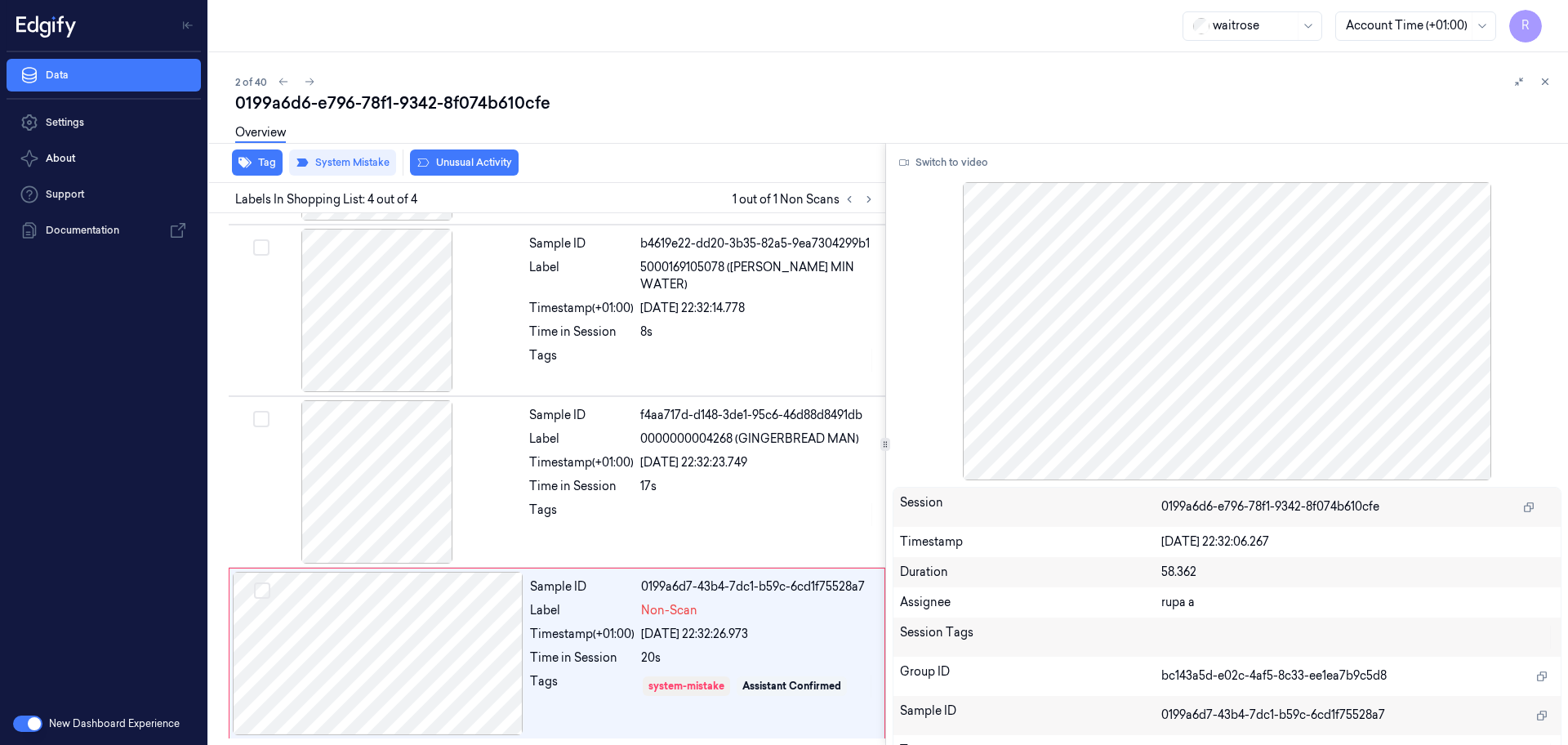
click at [476, 165] on button "Unusual Activity" at bounding box center [464, 162] width 109 height 26
click at [256, 171] on button "Tag" at bounding box center [256, 162] width 51 height 26
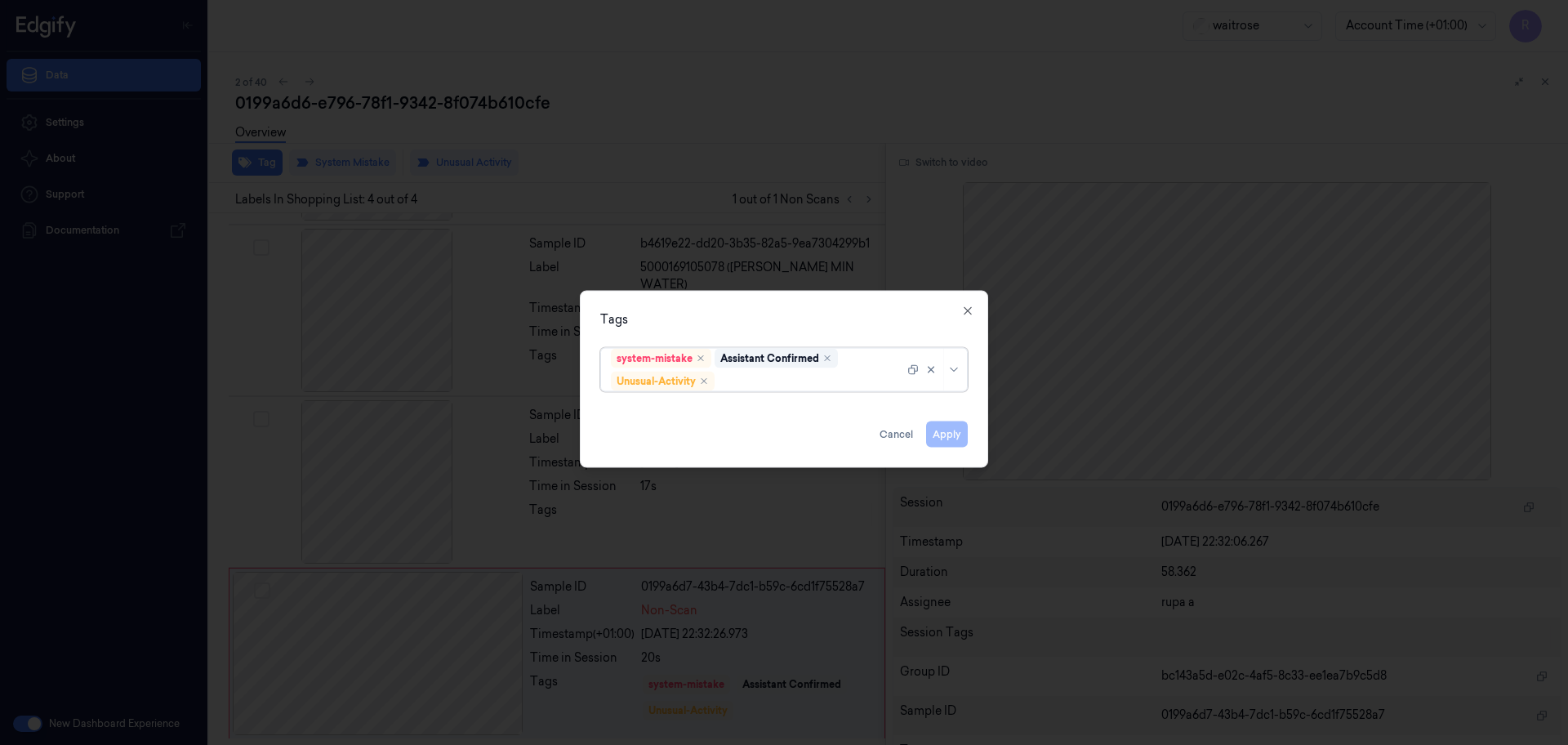
click at [827, 387] on div at bounding box center [811, 381] width 186 height 17
type input "pic"
click at [784, 406] on div "Picklist item alert" at bounding box center [784, 413] width 346 height 17
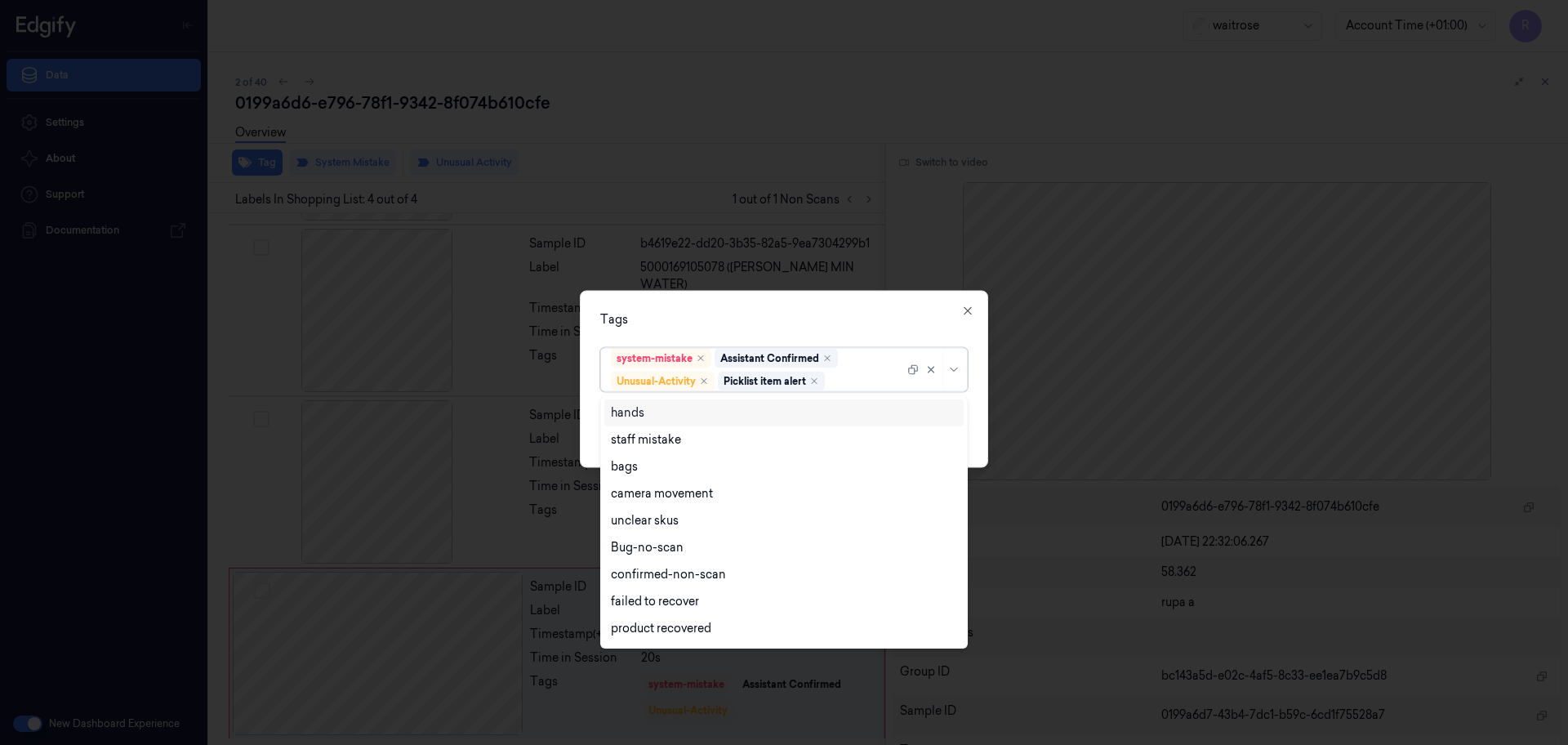
click at [789, 327] on div "Tags" at bounding box center [784, 320] width 368 height 17
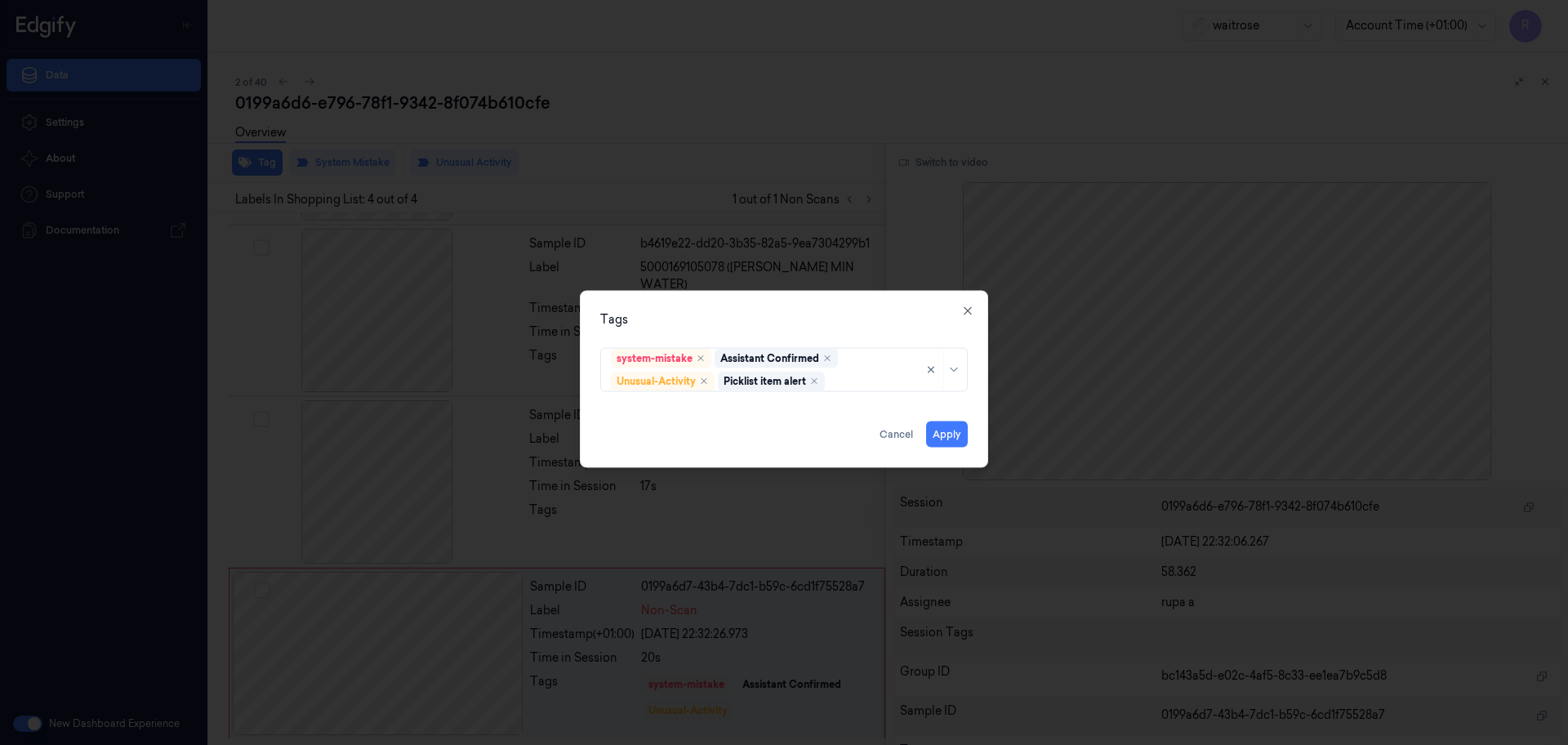
click at [952, 419] on div "Apply Cancel" at bounding box center [784, 428] width 368 height 39
click at [949, 426] on button "Apply" at bounding box center [947, 434] width 42 height 26
click at [949, 427] on button "Apply" at bounding box center [947, 434] width 42 height 26
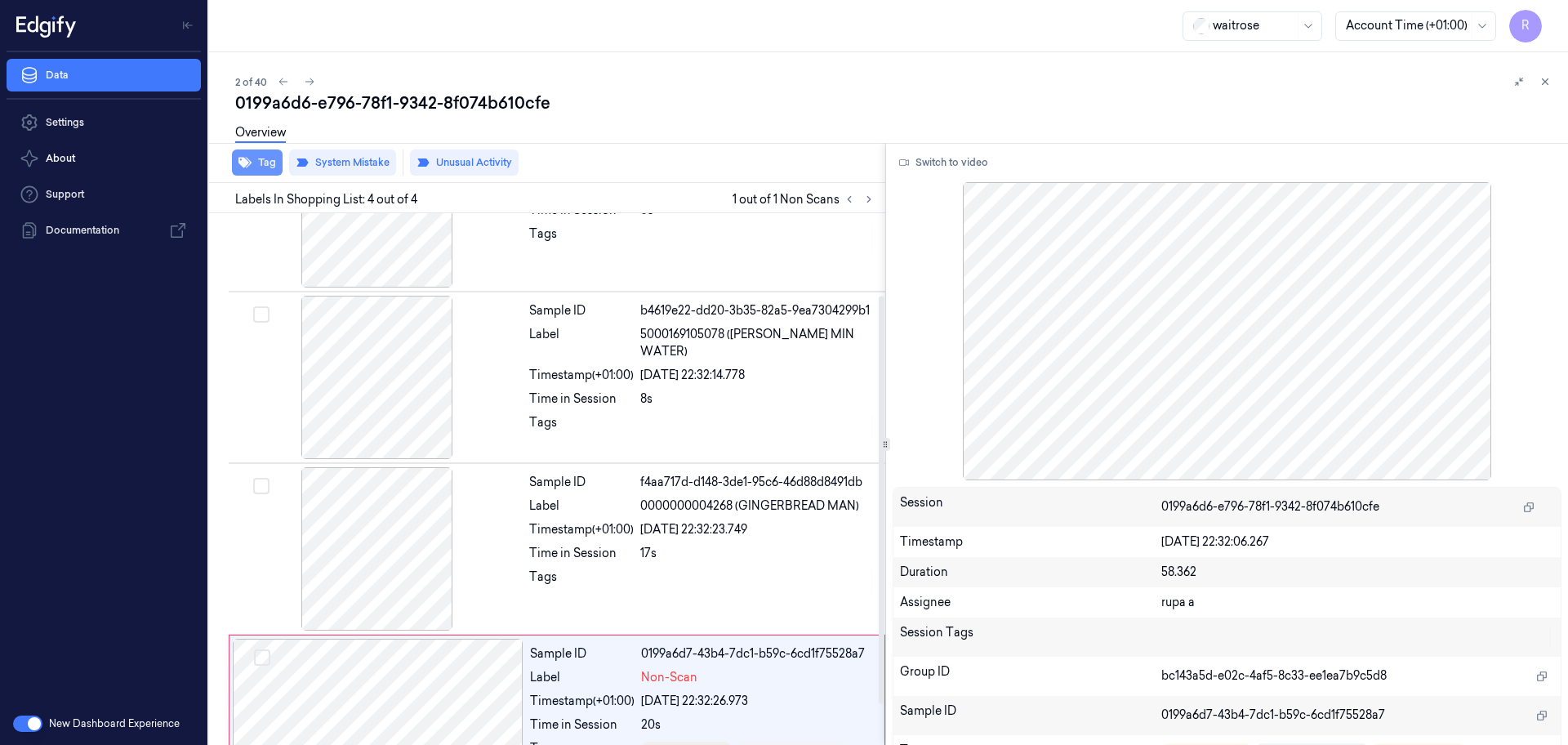
scroll to position [57, 0]
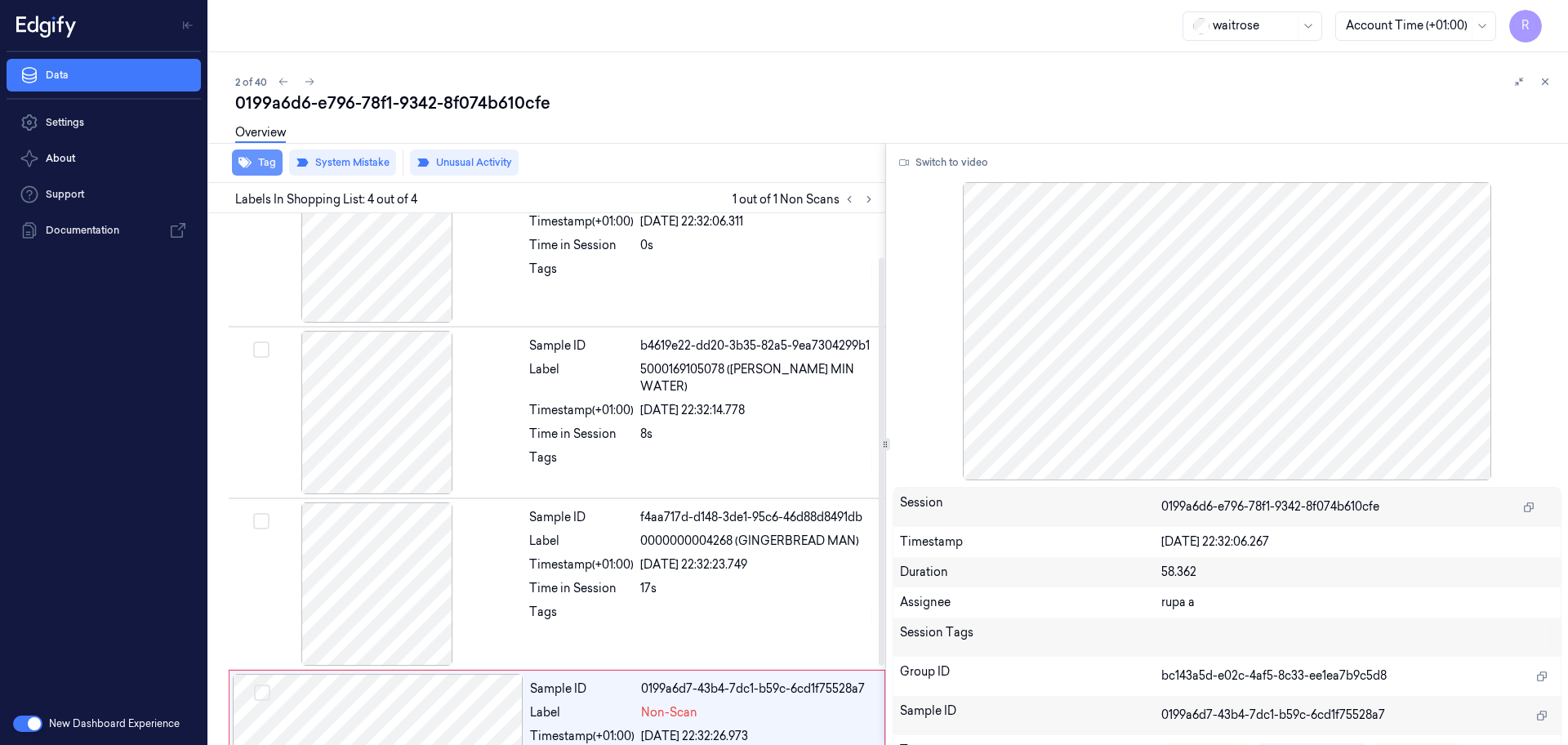
click at [253, 162] on button "Tag" at bounding box center [256, 162] width 51 height 26
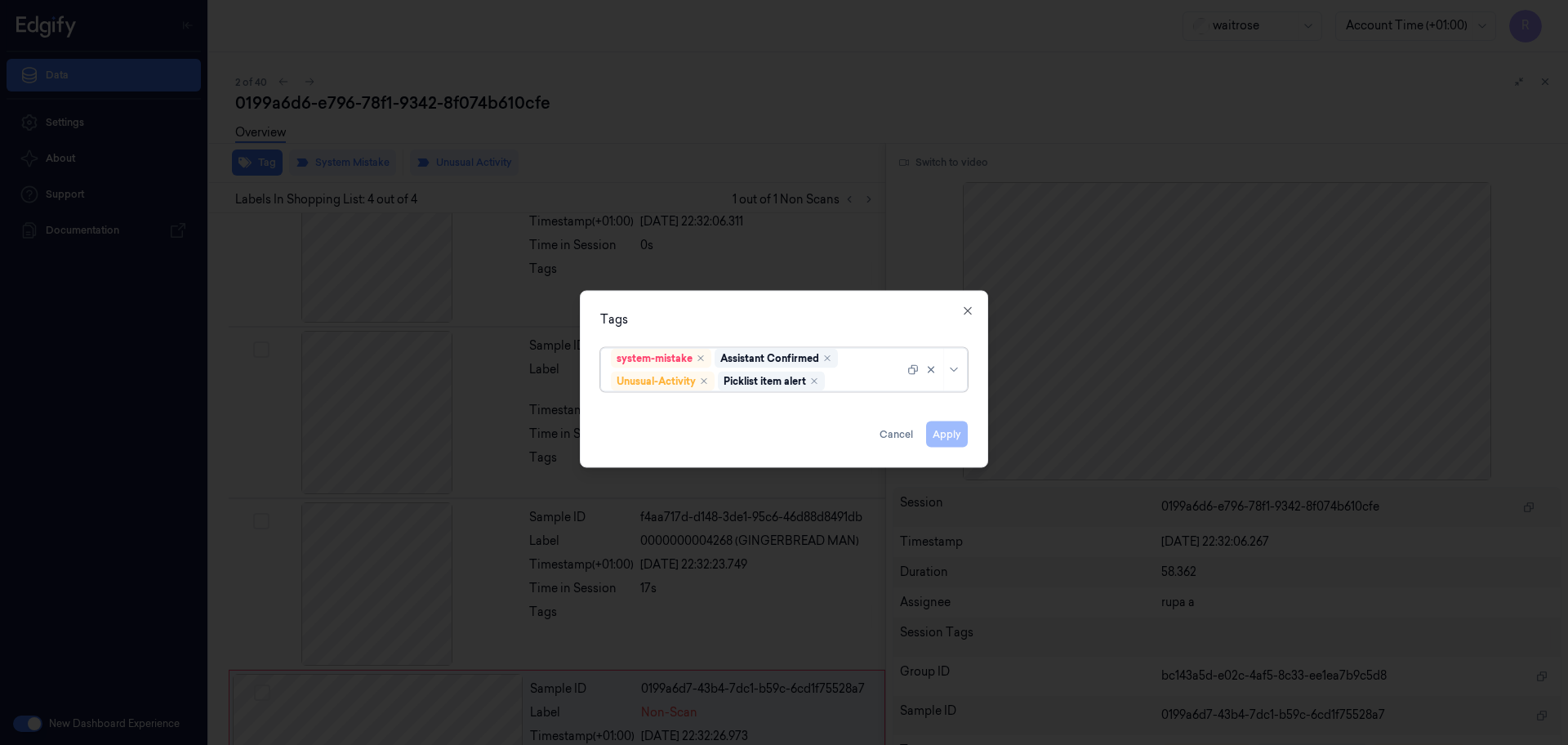
click at [726, 140] on div at bounding box center [784, 372] width 1568 height 745
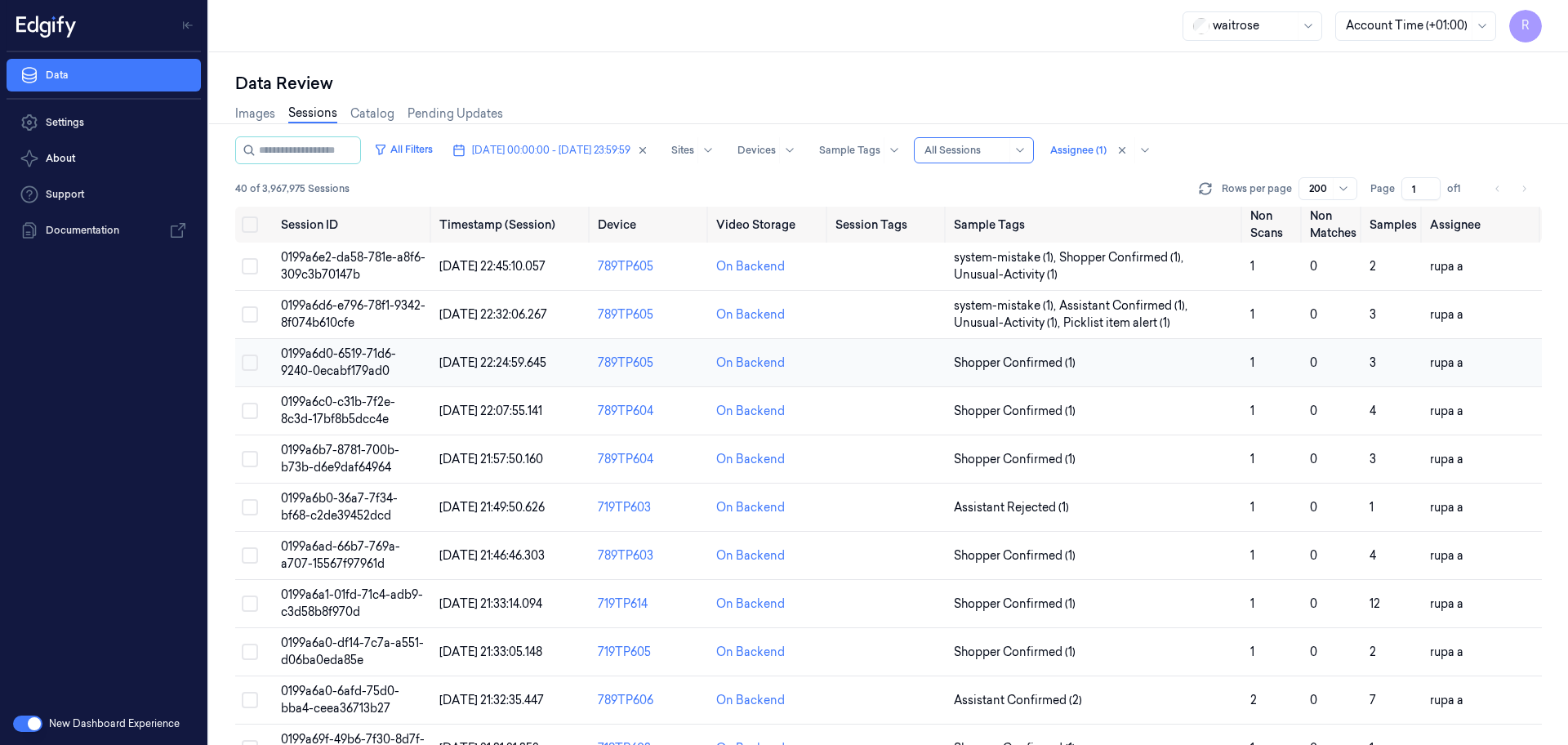
click at [383, 358] on span "0199a6d0-6519-71d6-9240-0ecabf179ad0" at bounding box center [338, 362] width 115 height 32
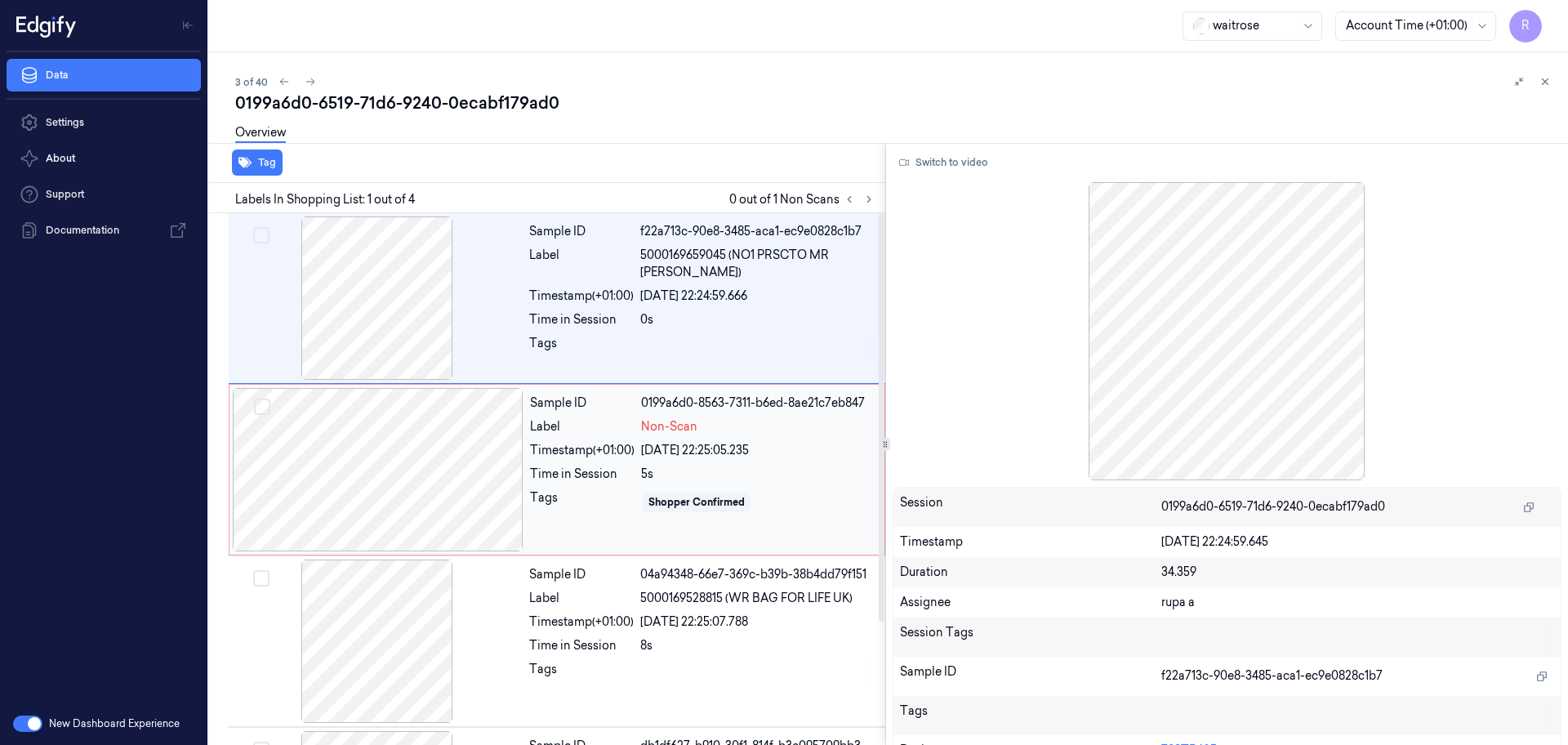
click at [565, 517] on div "Sample ID 0199a6d0-8563-7311-b6ed-8ae21c7eb847 Label Non-Scan Timestamp (+01:00…" at bounding box center [702, 469] width 358 height 164
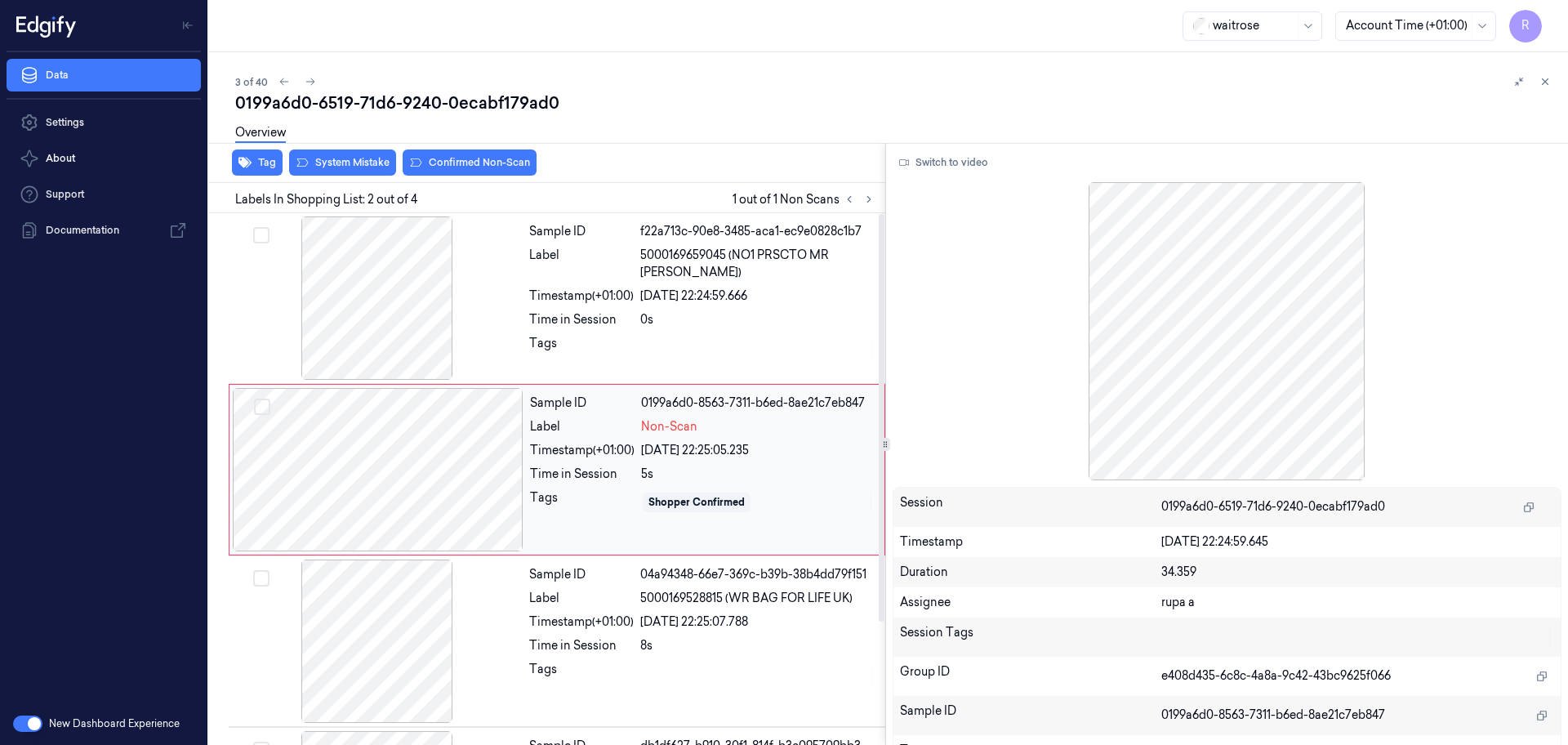
click at [548, 509] on div "Tags" at bounding box center [582, 502] width 105 height 26
click at [357, 454] on div at bounding box center [378, 469] width 291 height 164
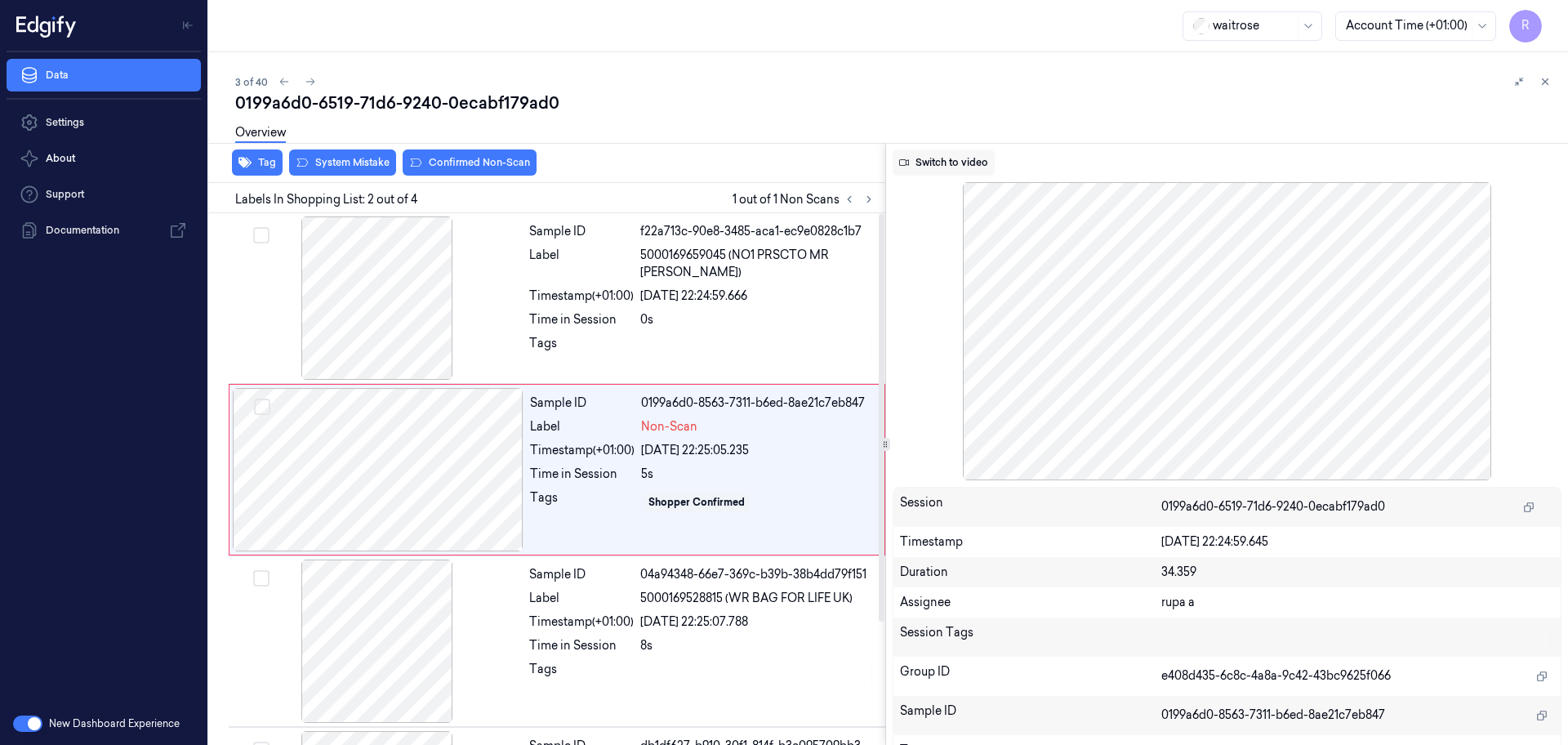
click at [947, 164] on button "Switch to video" at bounding box center [943, 162] width 102 height 26
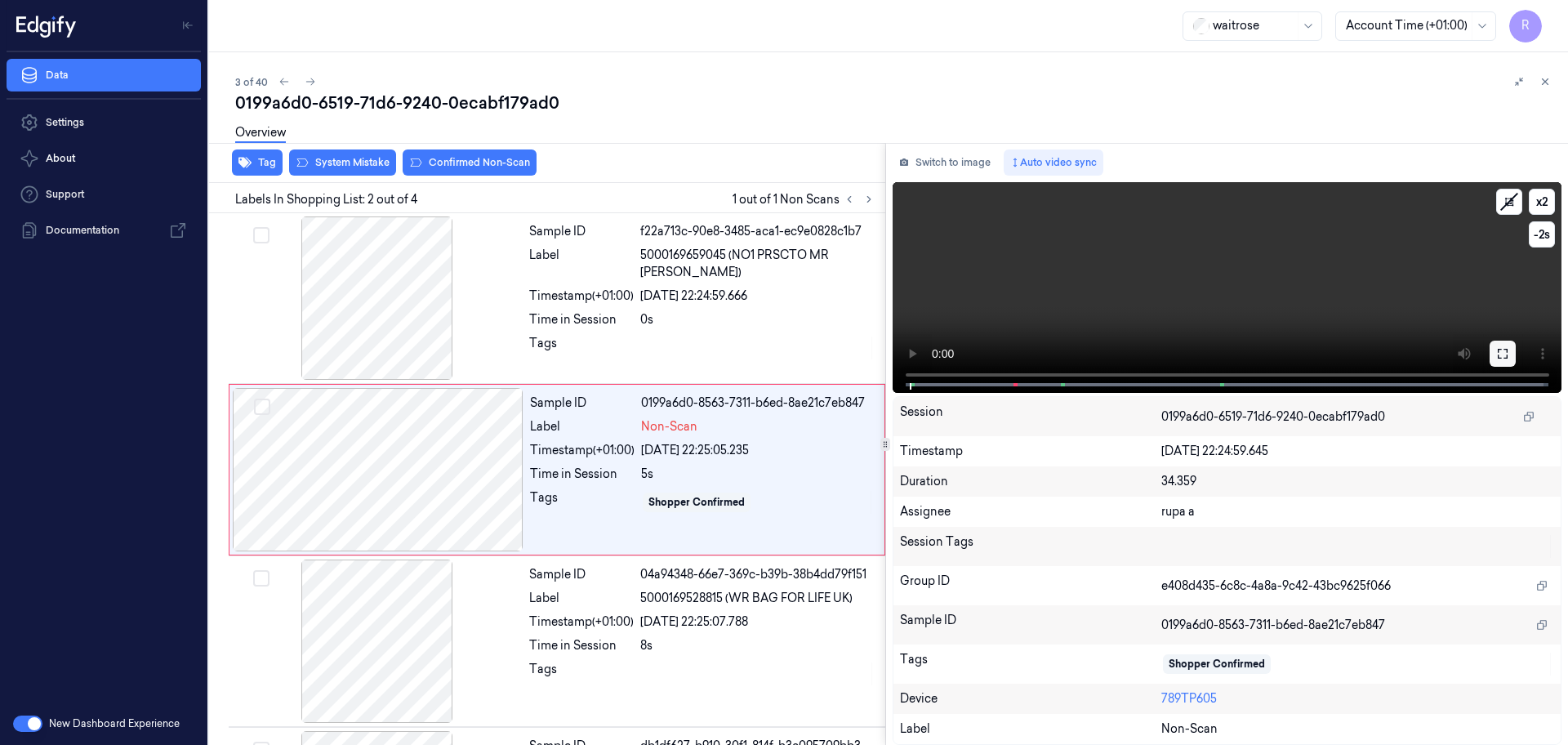
click at [1501, 353] on icon at bounding box center [1502, 354] width 13 height 13
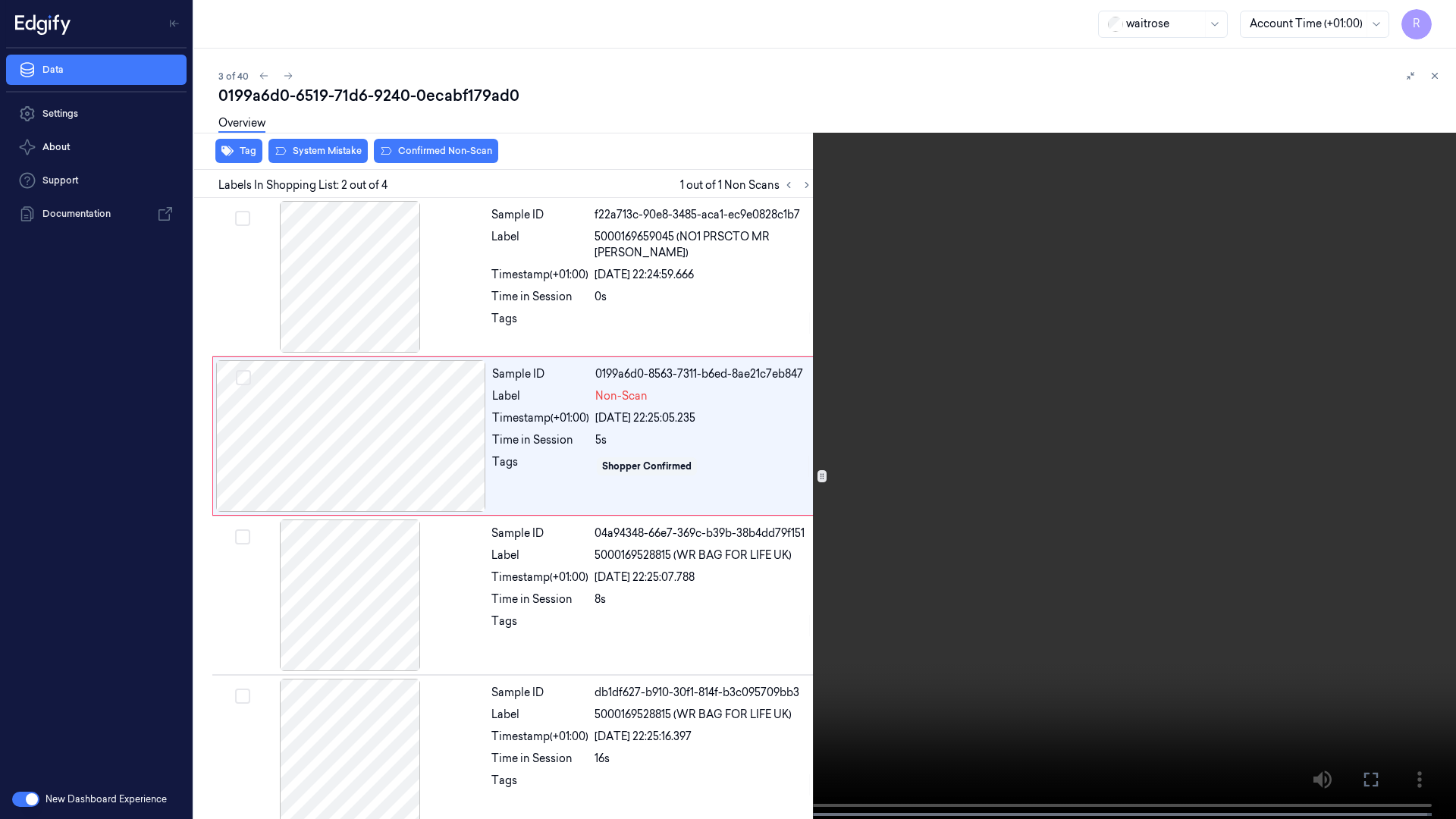
click at [1394, 356] on video at bounding box center [728, 411] width 1456 height 822
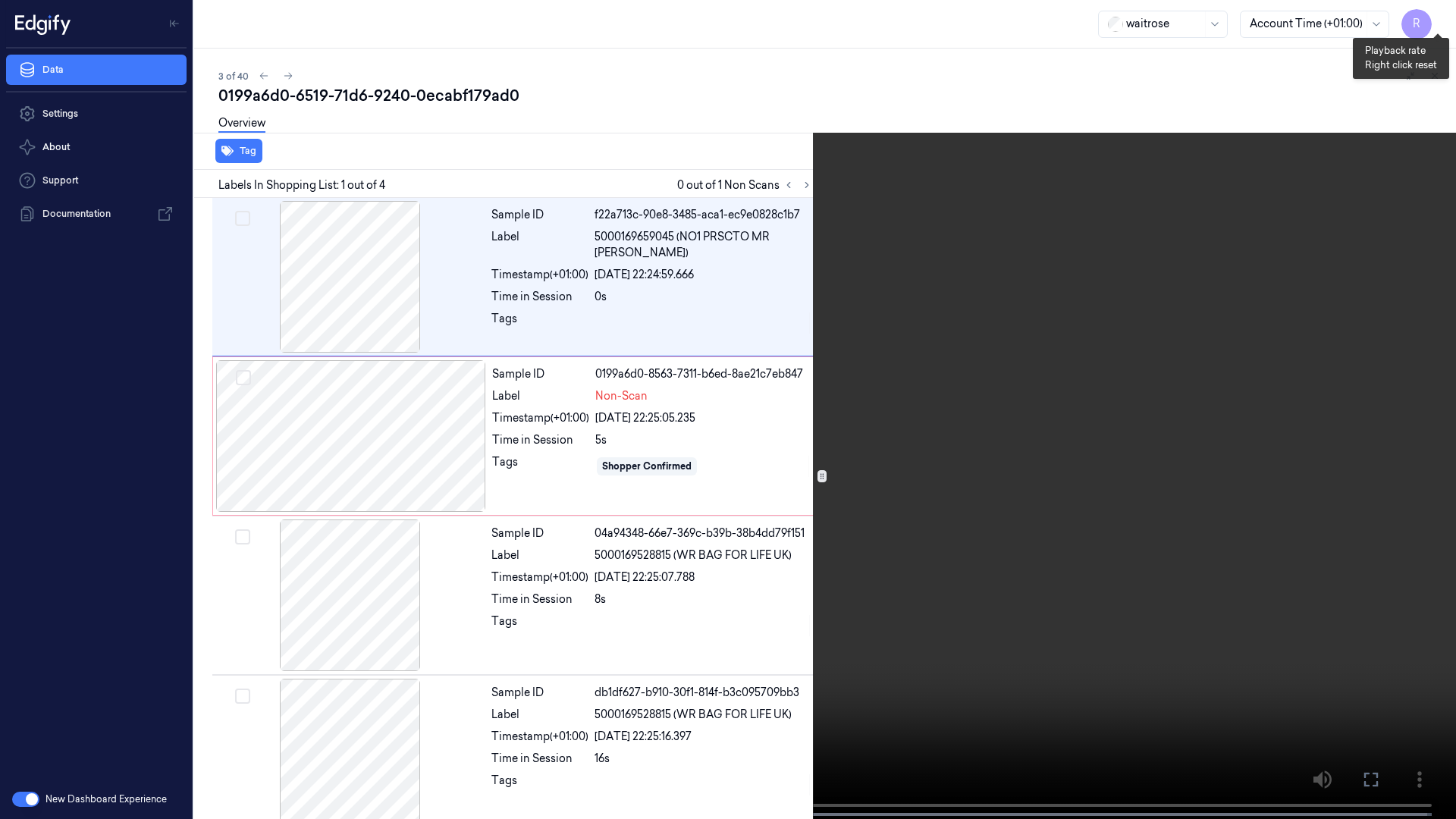
click at [1433, 19] on button "x 2" at bounding box center [1437, 18] width 24 height 24
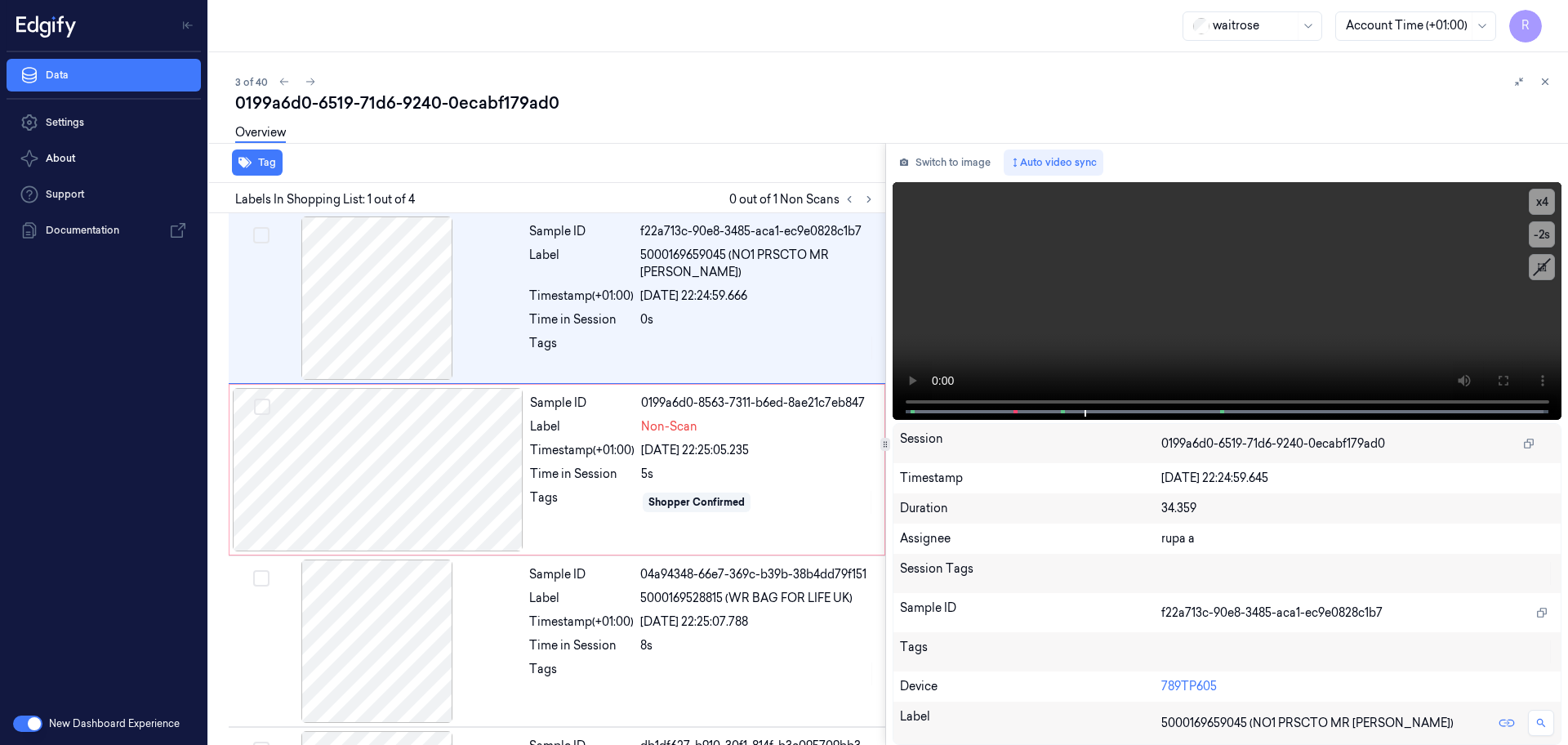
click at [925, 162] on button "Switch to image" at bounding box center [945, 162] width 105 height 26
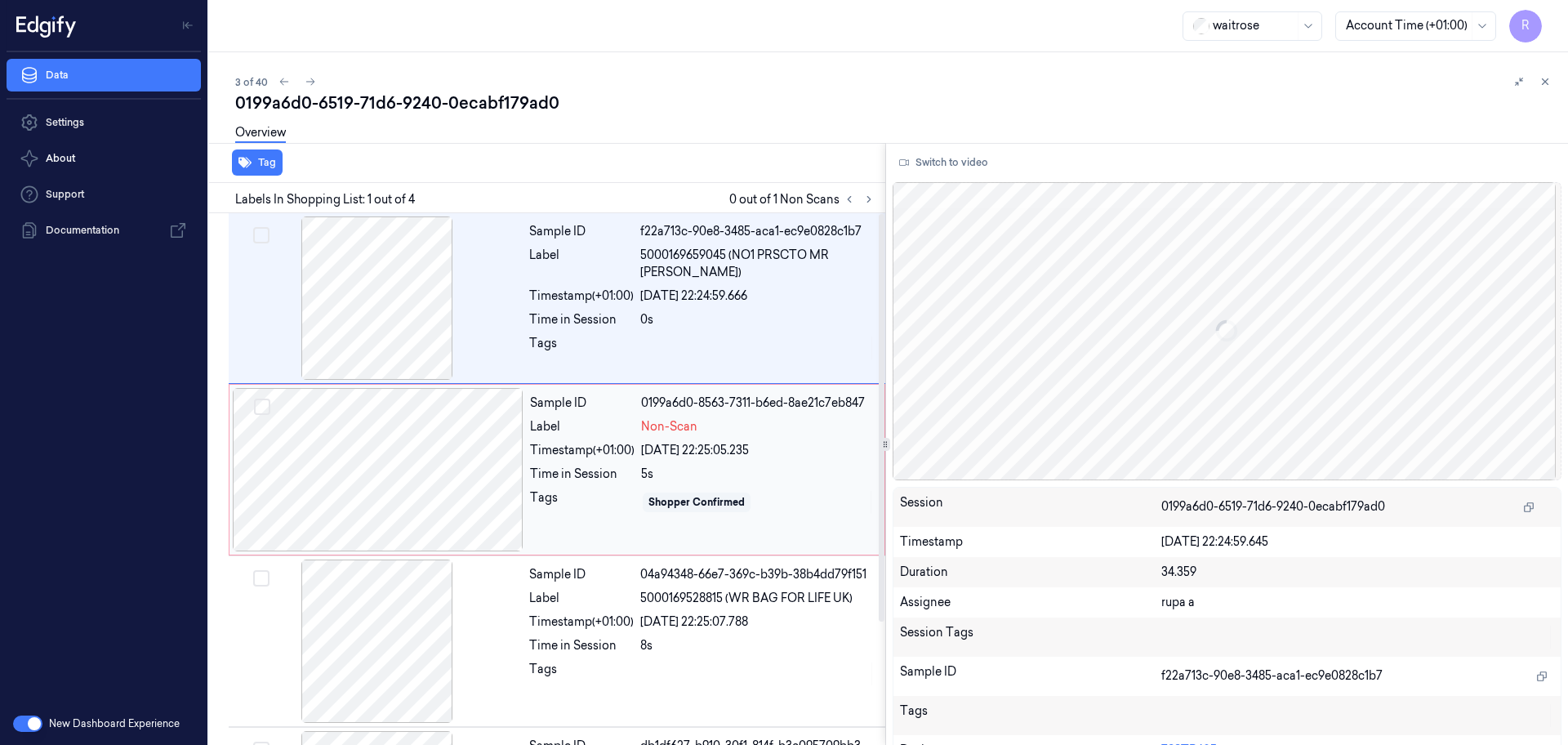
click at [355, 495] on div at bounding box center [378, 469] width 291 height 164
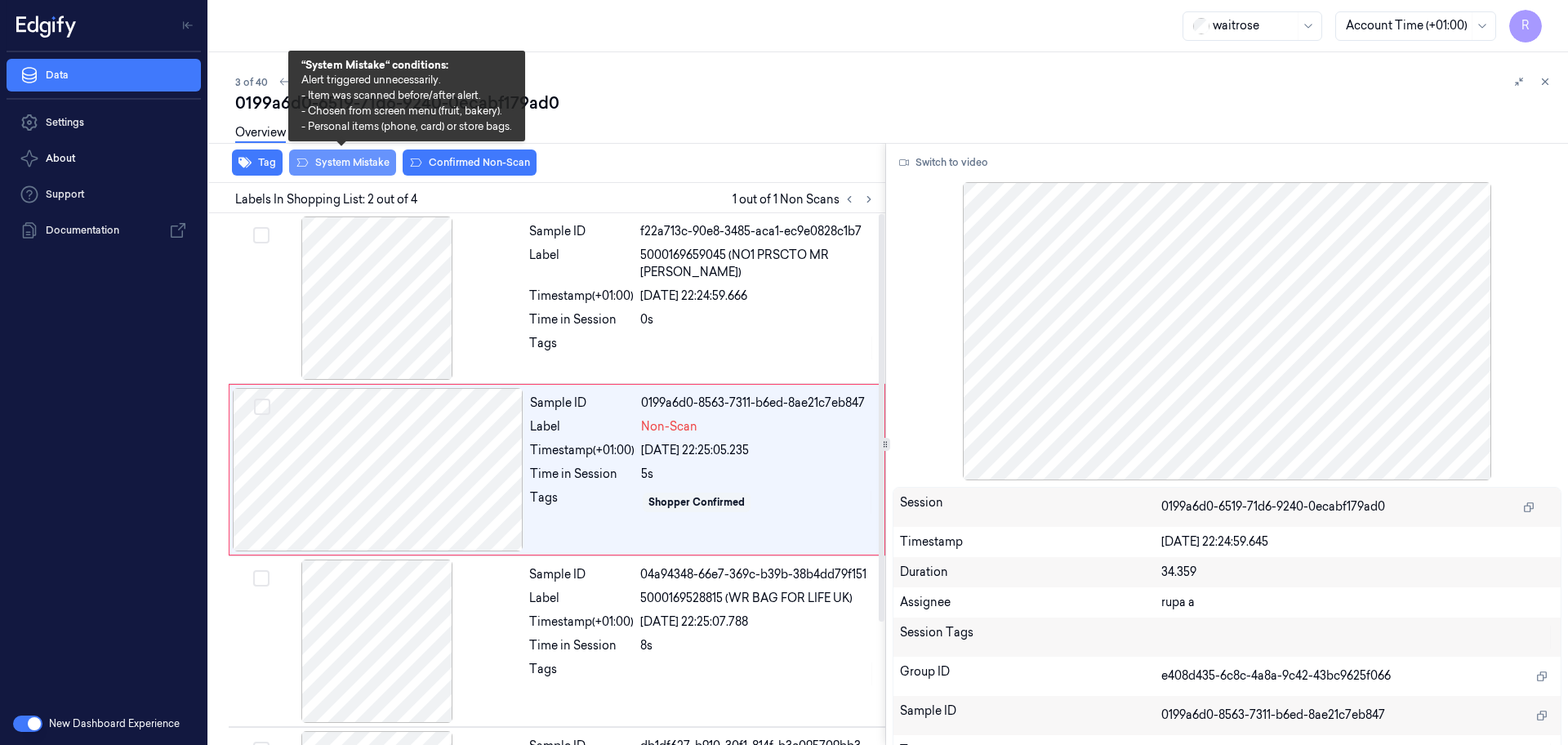
click at [345, 166] on button "System Mistake" at bounding box center [342, 162] width 107 height 26
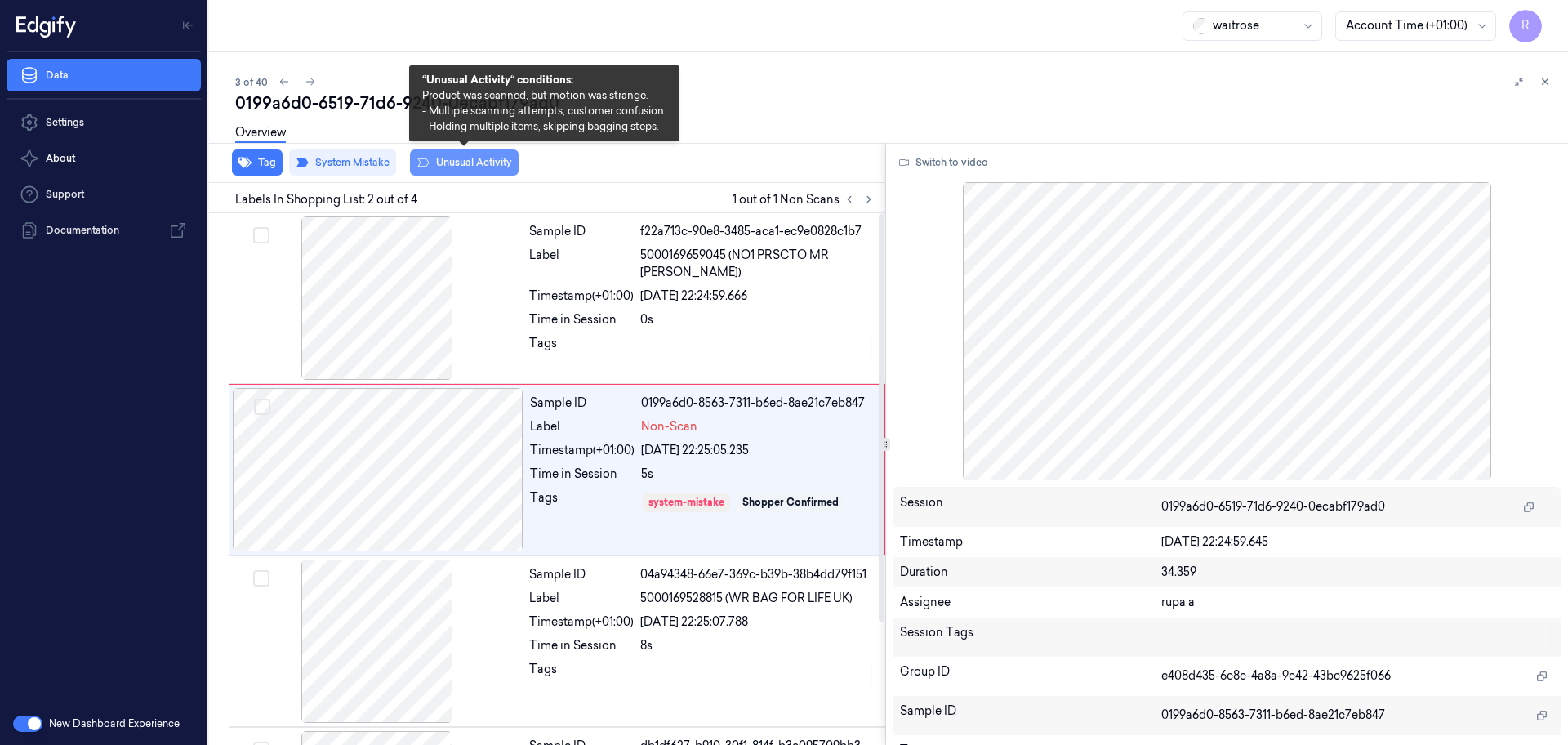
click at [476, 159] on button "Unusual Activity" at bounding box center [464, 162] width 109 height 26
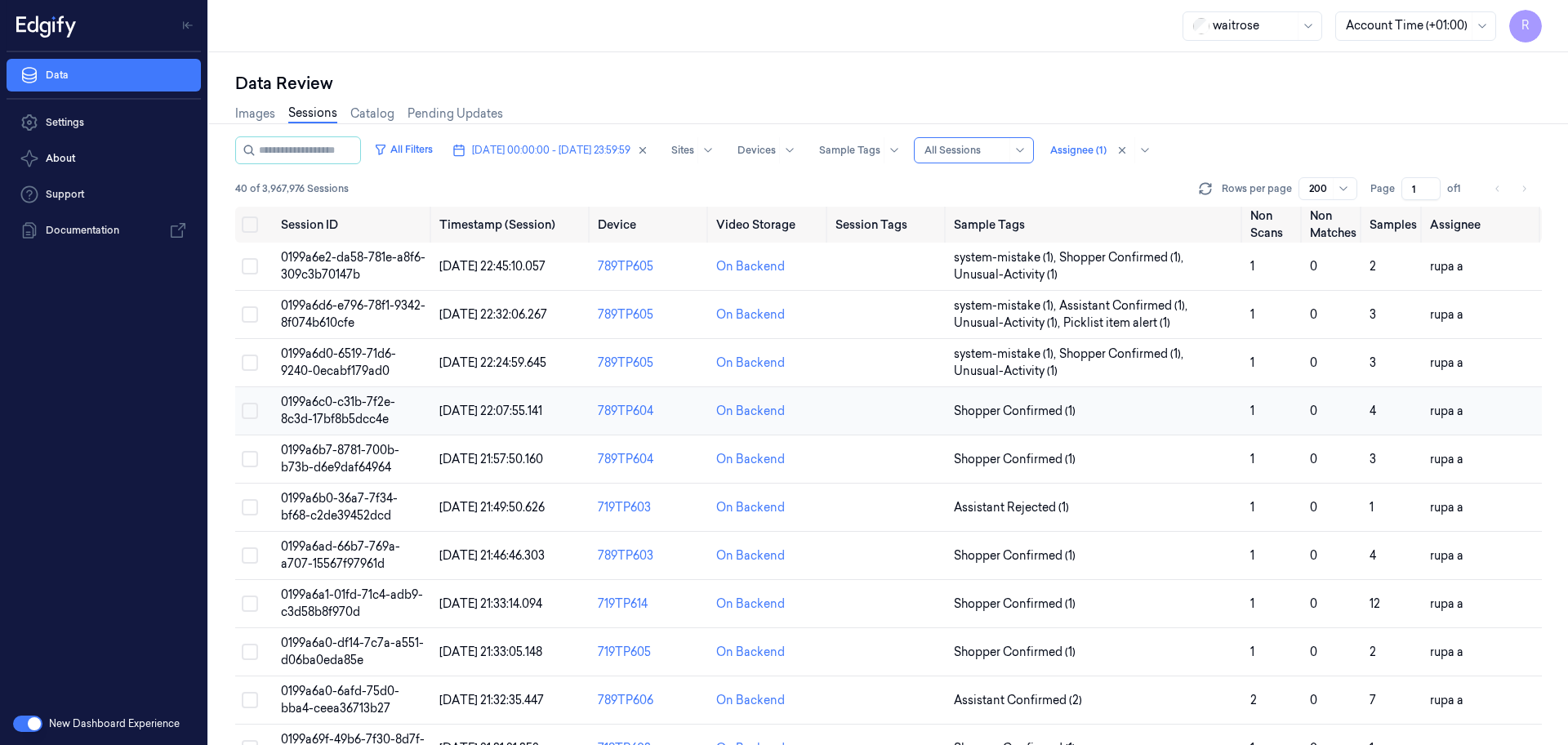
click at [374, 417] on span "0199a6c0-c31b-7f2e-8c3d-17bf8b5dcc4e" at bounding box center [338, 410] width 115 height 32
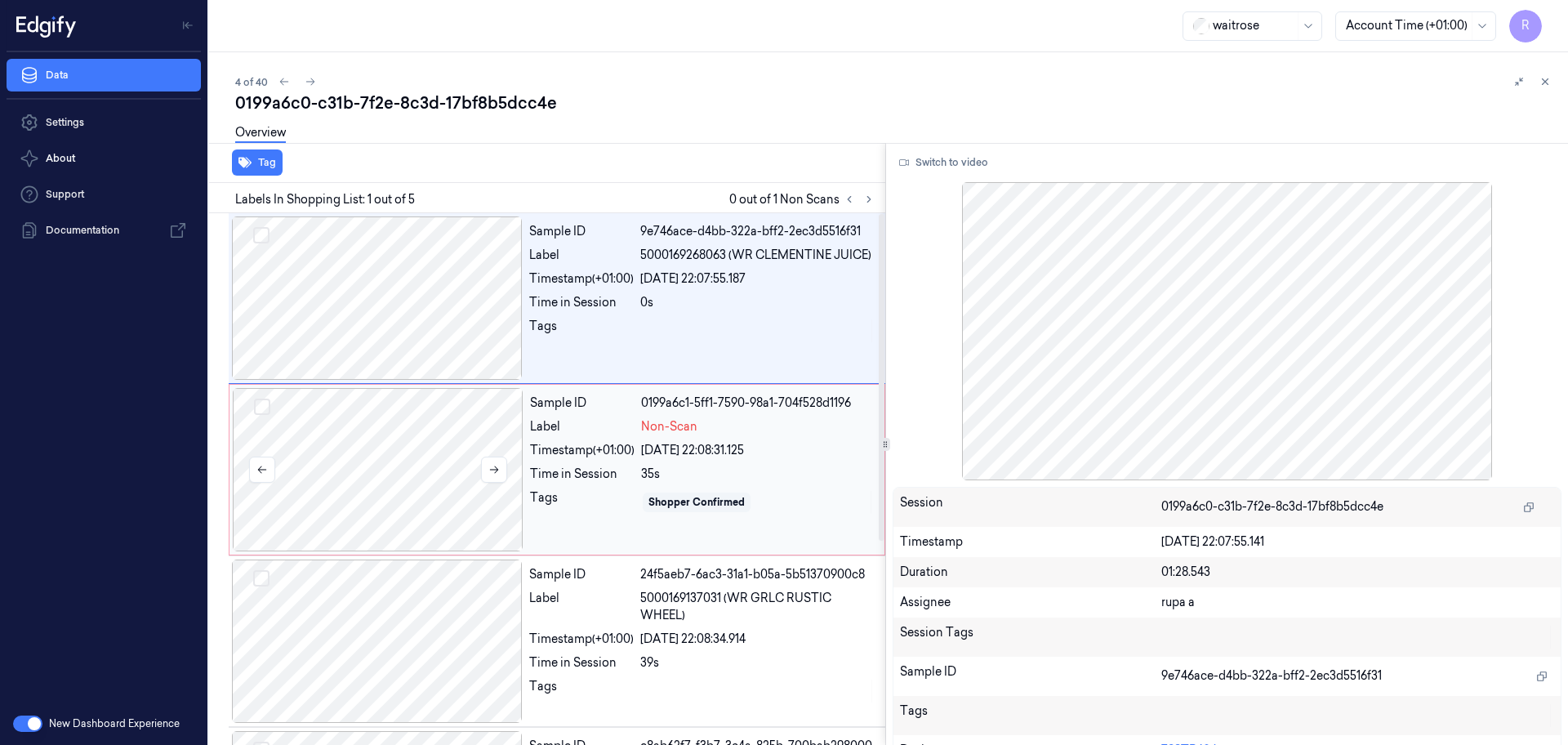
click at [314, 513] on div at bounding box center [378, 469] width 291 height 164
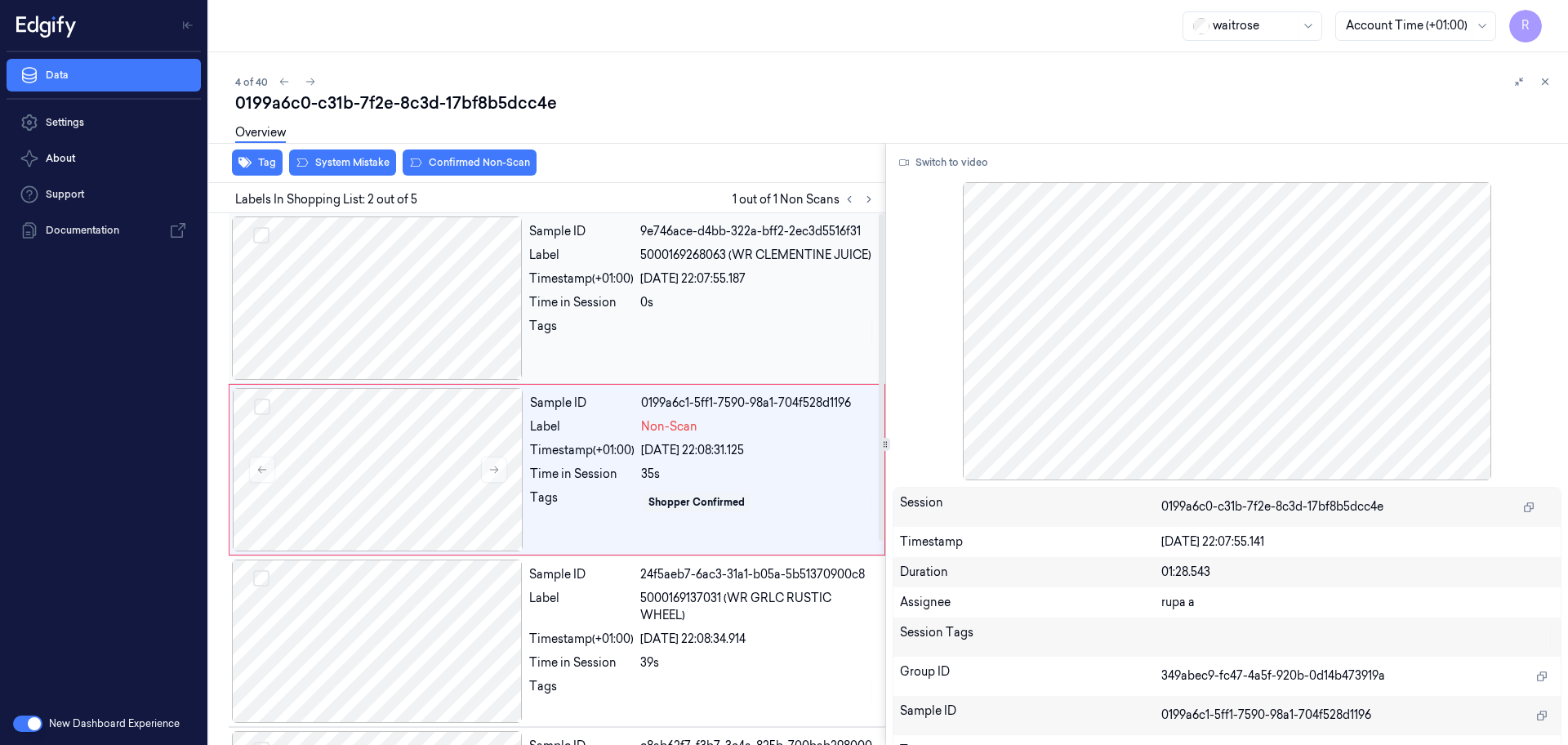
click at [393, 323] on div at bounding box center [377, 298] width 291 height 164
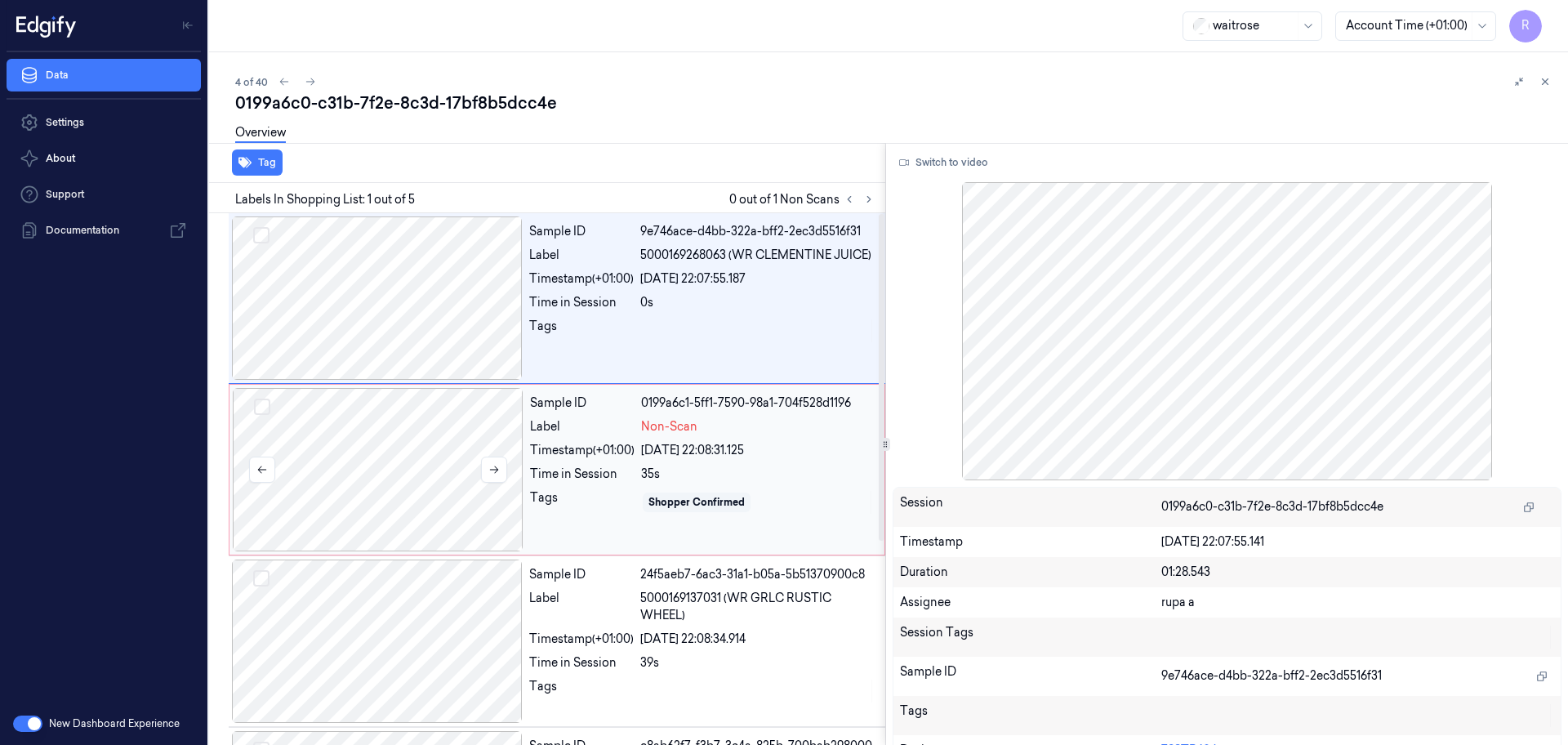
click at [418, 528] on div at bounding box center [378, 469] width 291 height 164
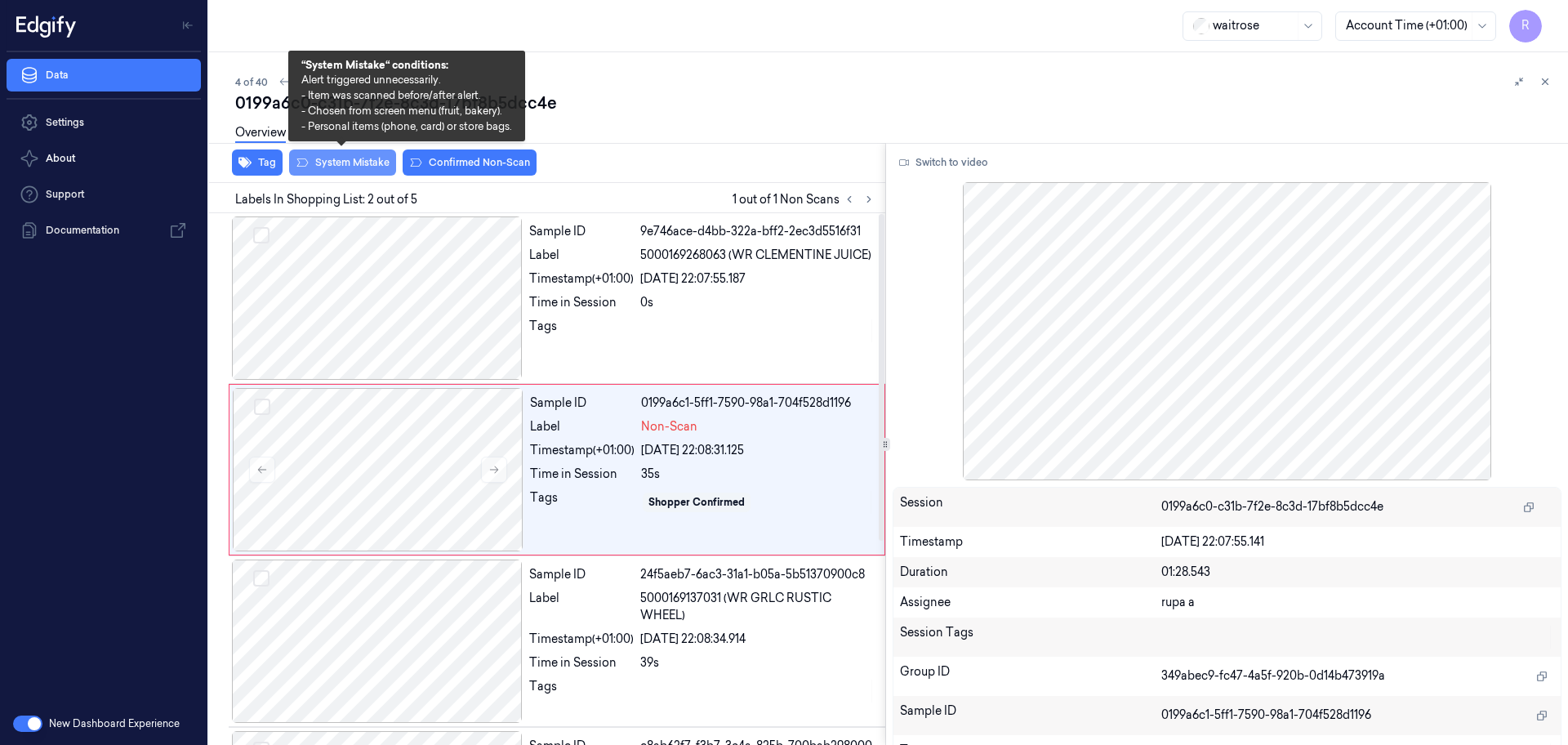
click at [353, 164] on button "System Mistake" at bounding box center [342, 162] width 107 height 26
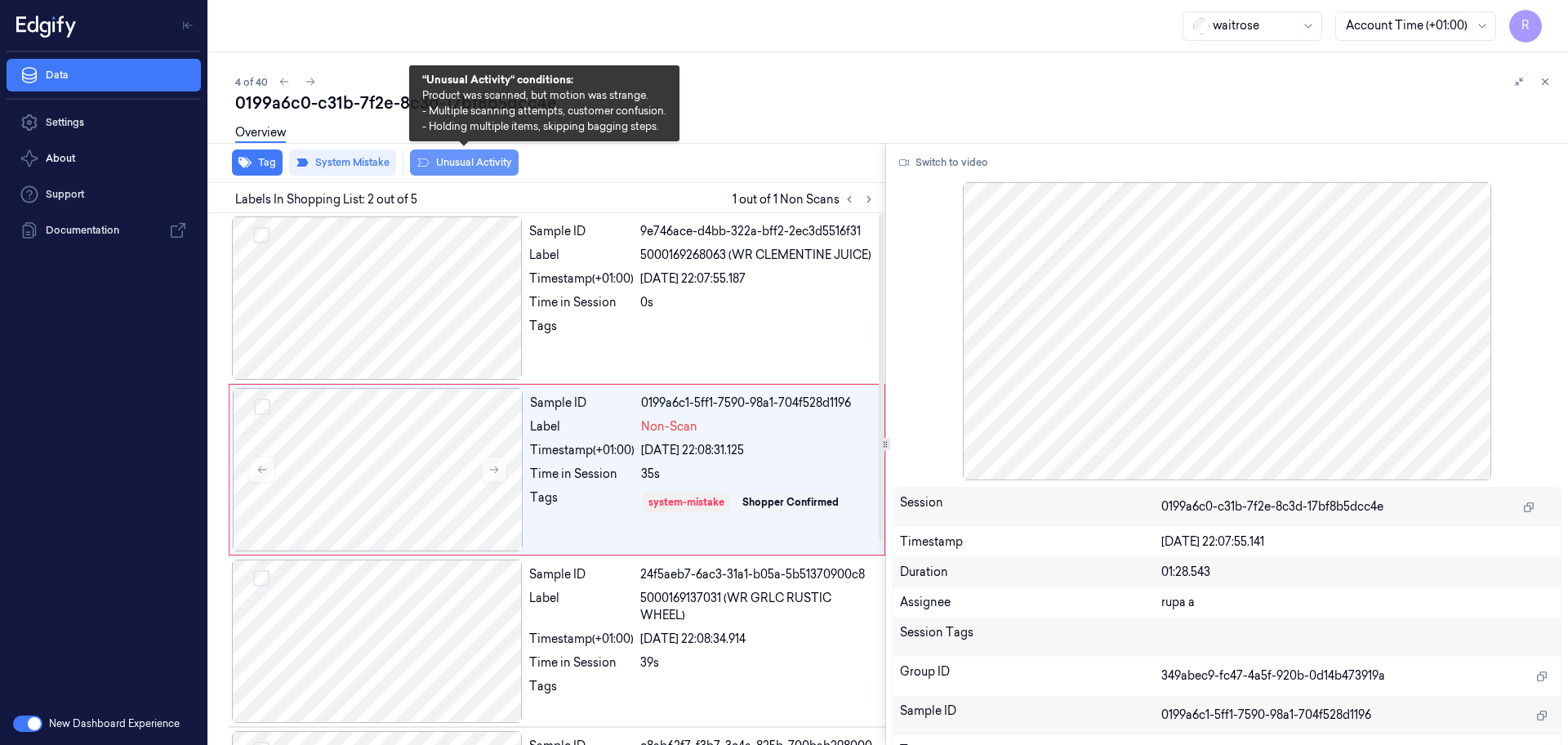
click at [452, 164] on button "Unusual Activity" at bounding box center [464, 162] width 109 height 26
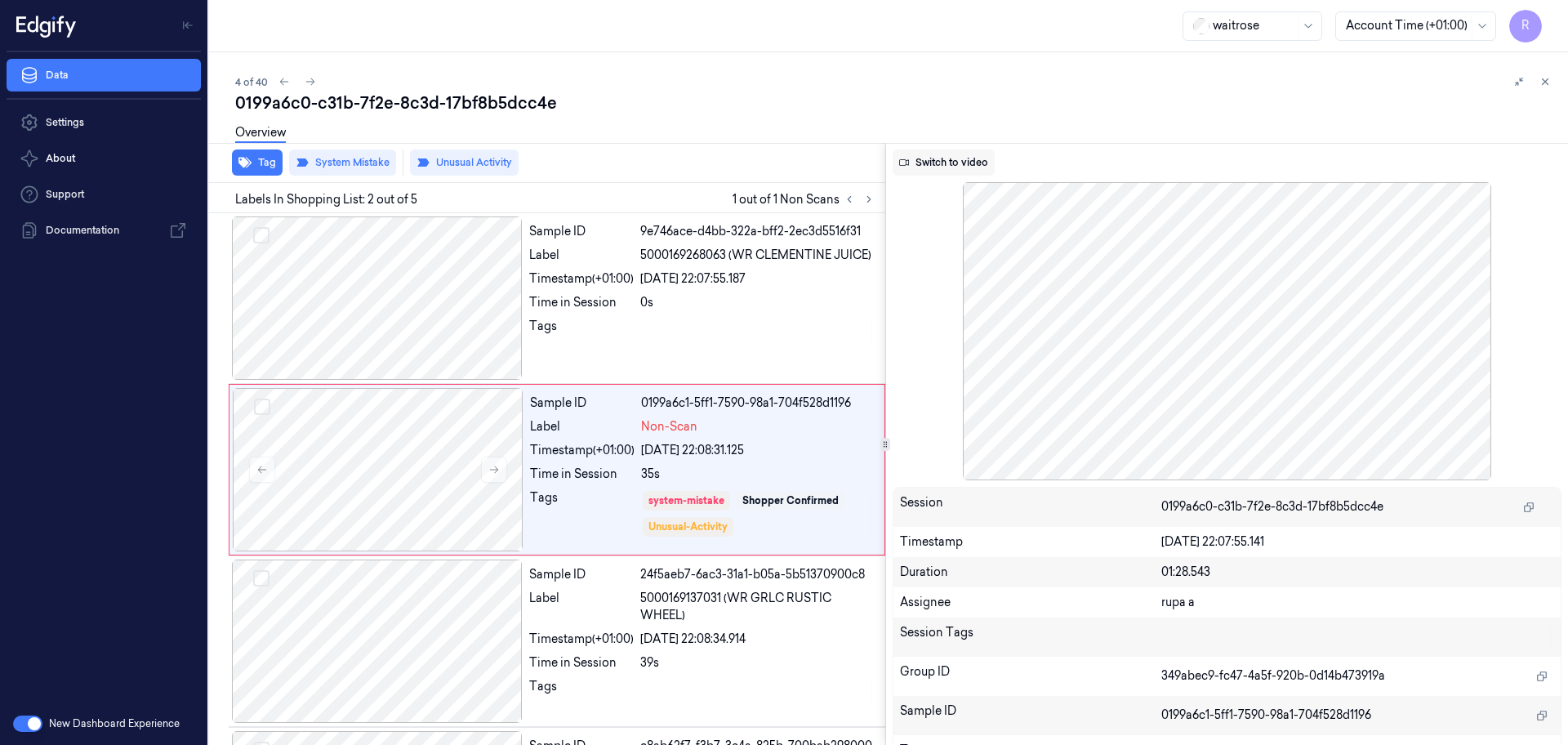
click at [965, 168] on button "Switch to video" at bounding box center [943, 162] width 102 height 26
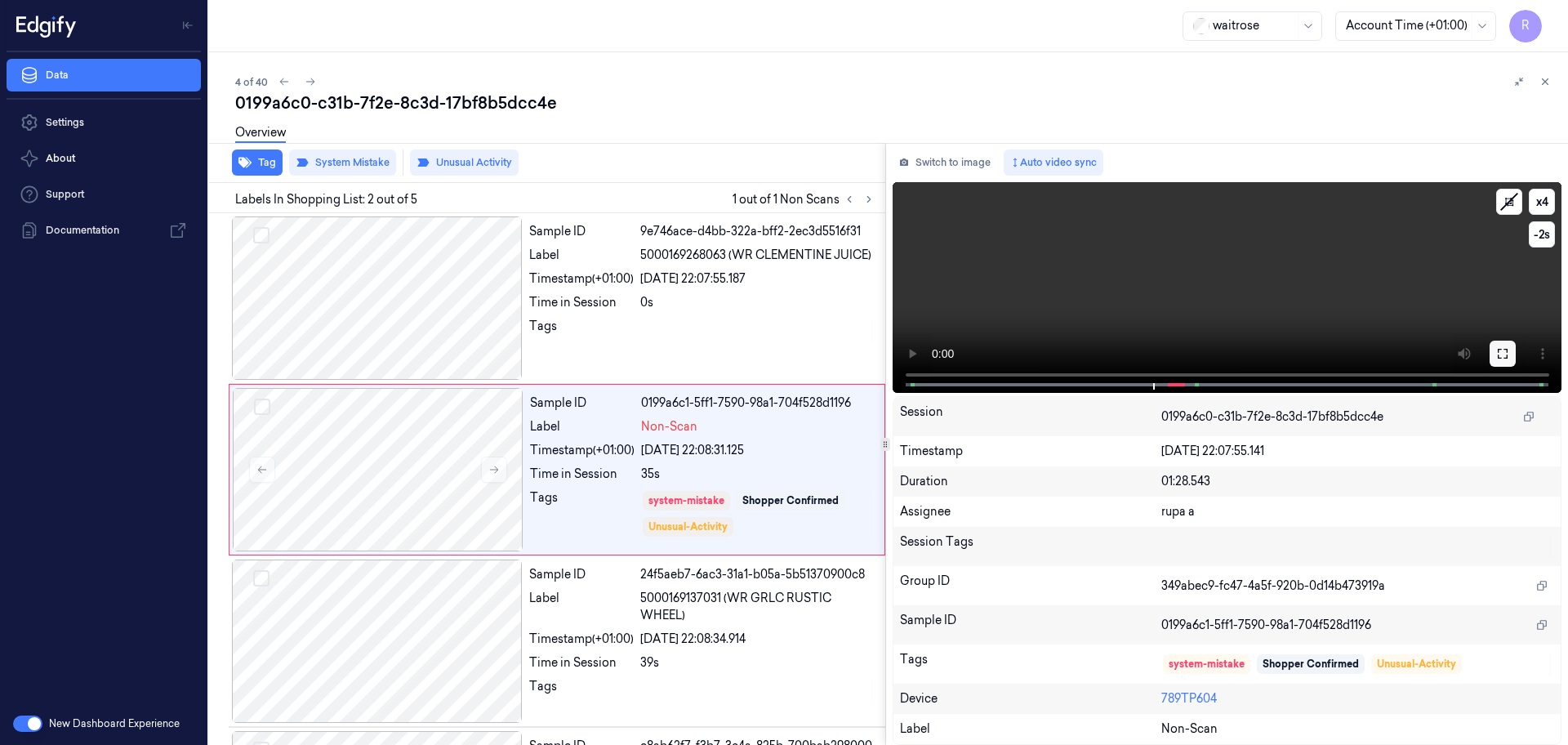
click at [1506, 348] on icon at bounding box center [1502, 354] width 13 height 13
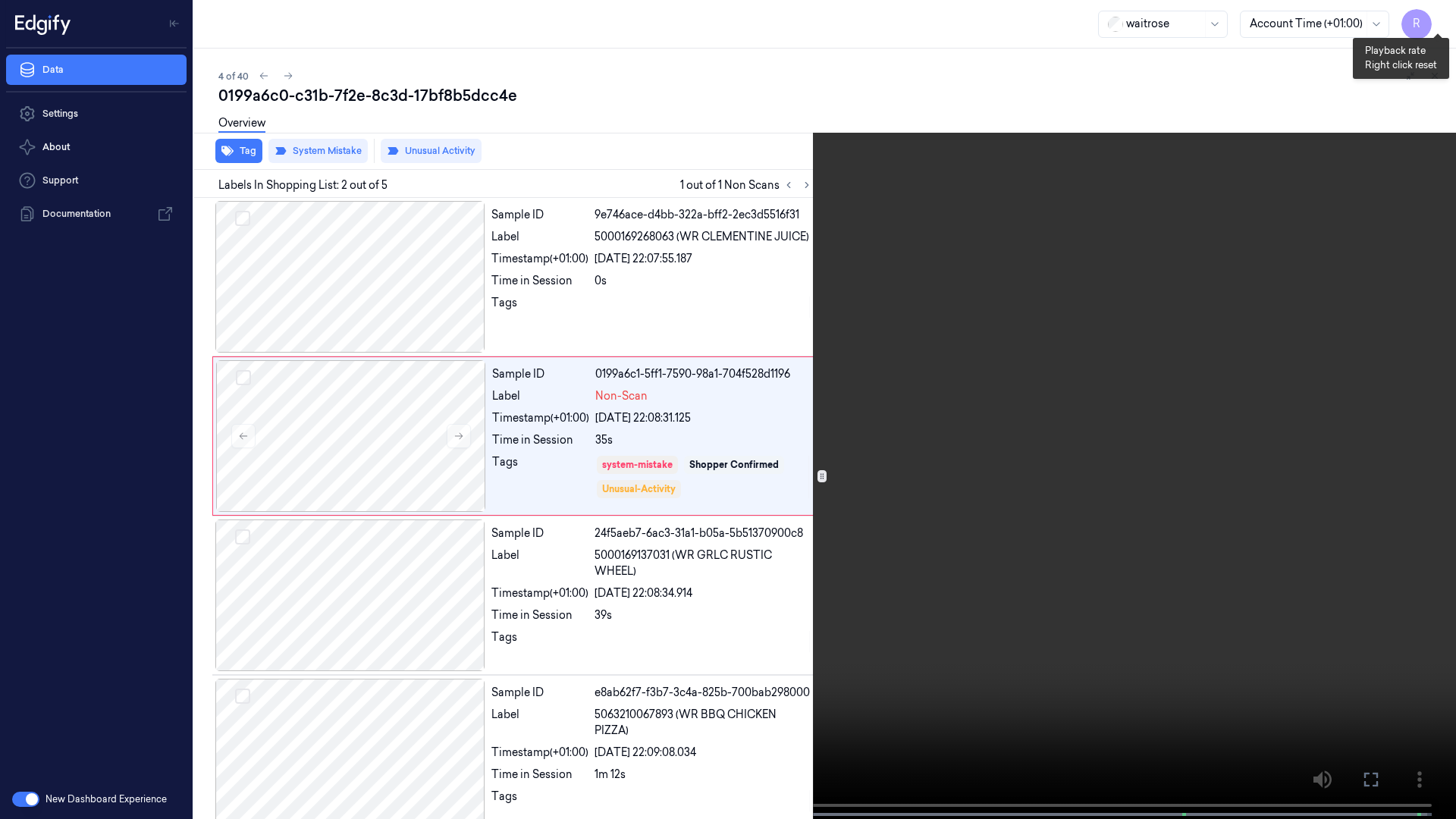
click at [1439, 19] on button "x 4" at bounding box center [1437, 18] width 24 height 24
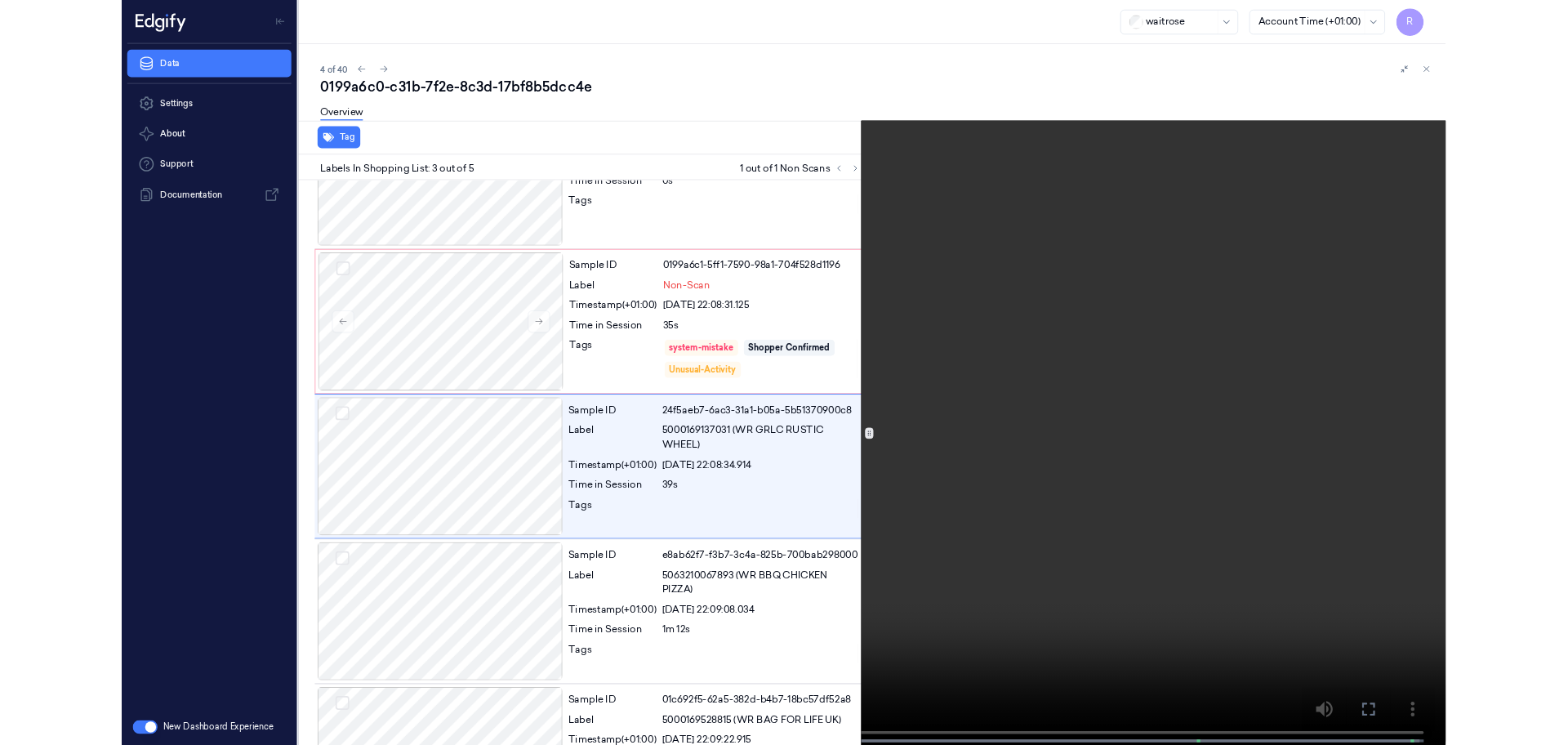
scroll to position [94, 0]
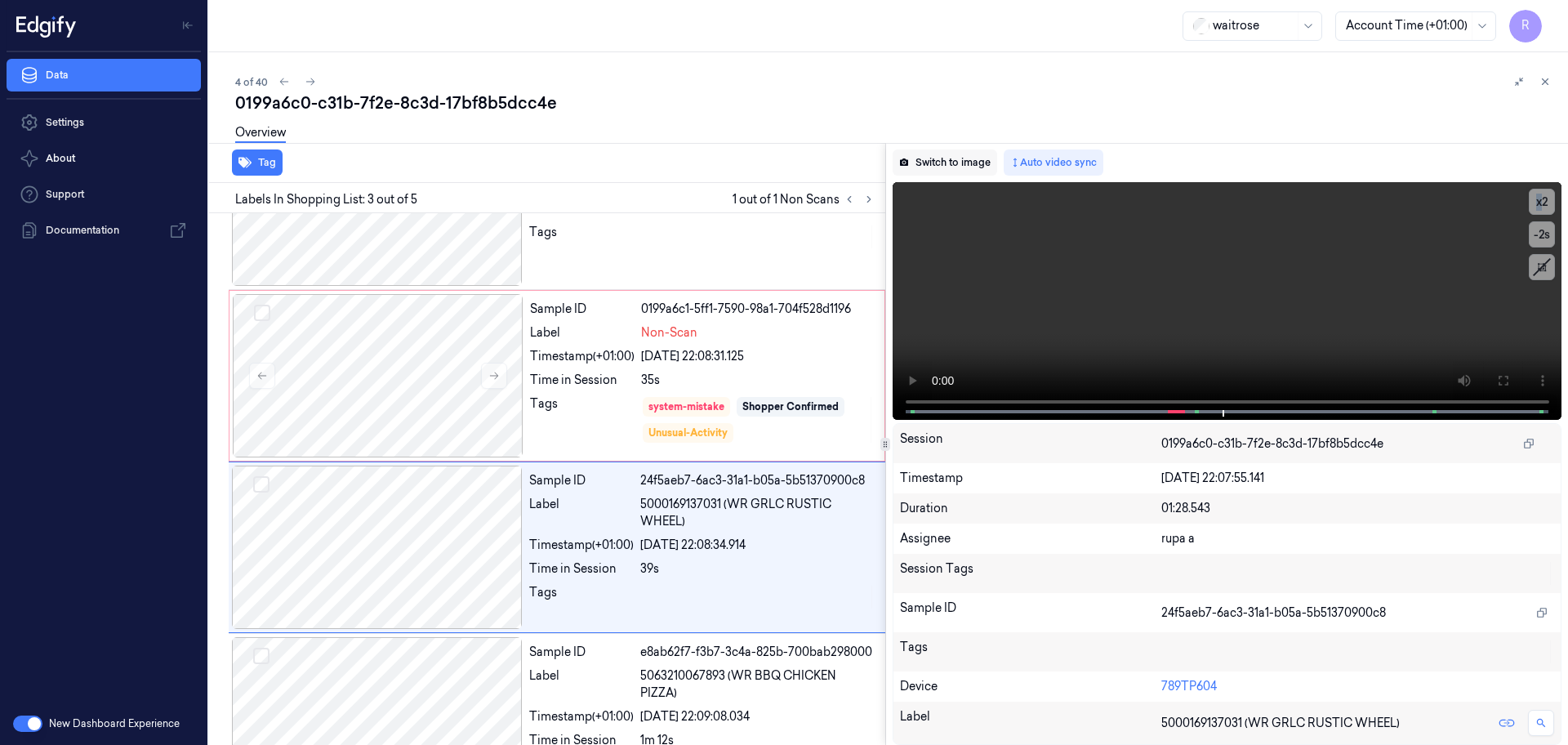
click at [946, 154] on button "Switch to image" at bounding box center [945, 162] width 105 height 26
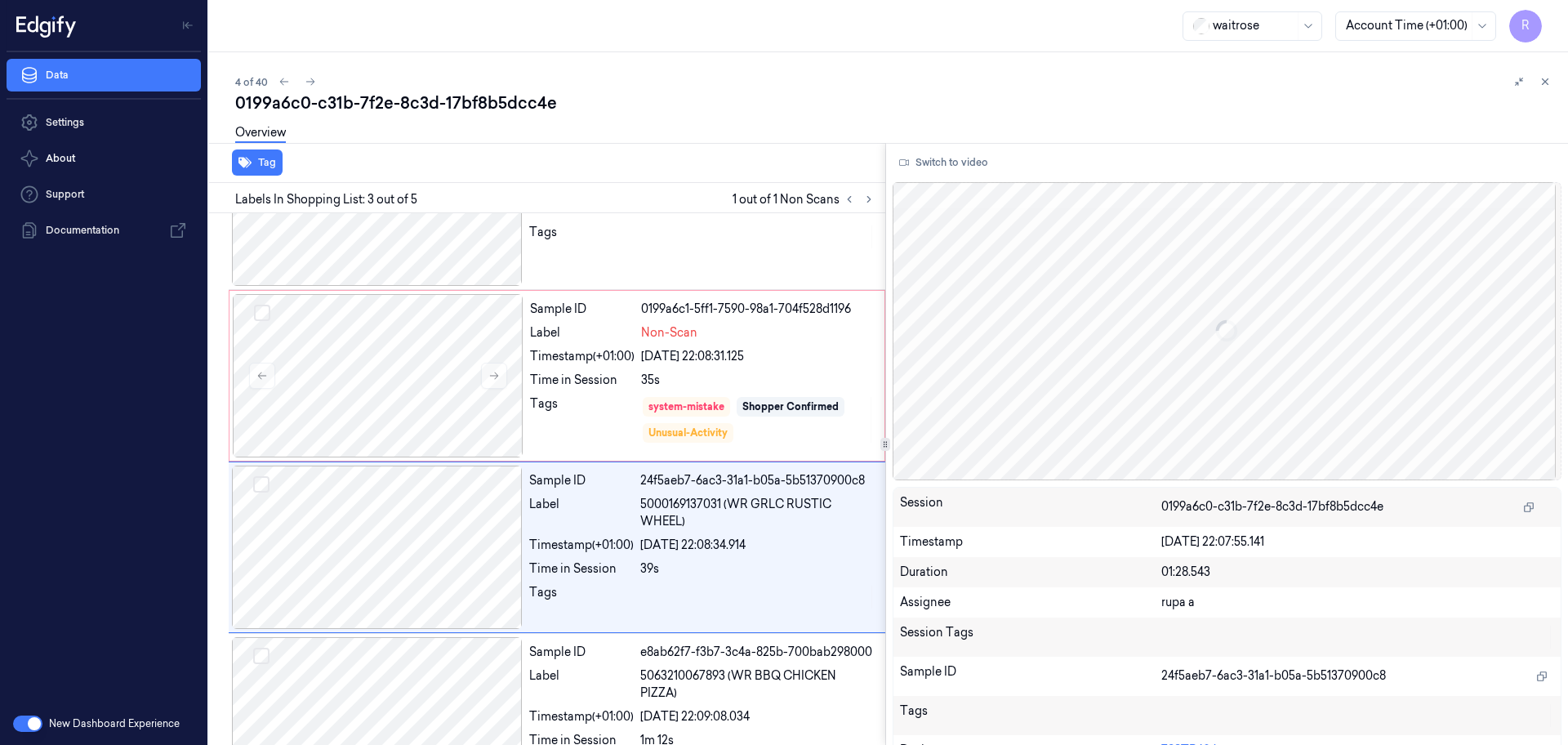
scroll to position [163, 0]
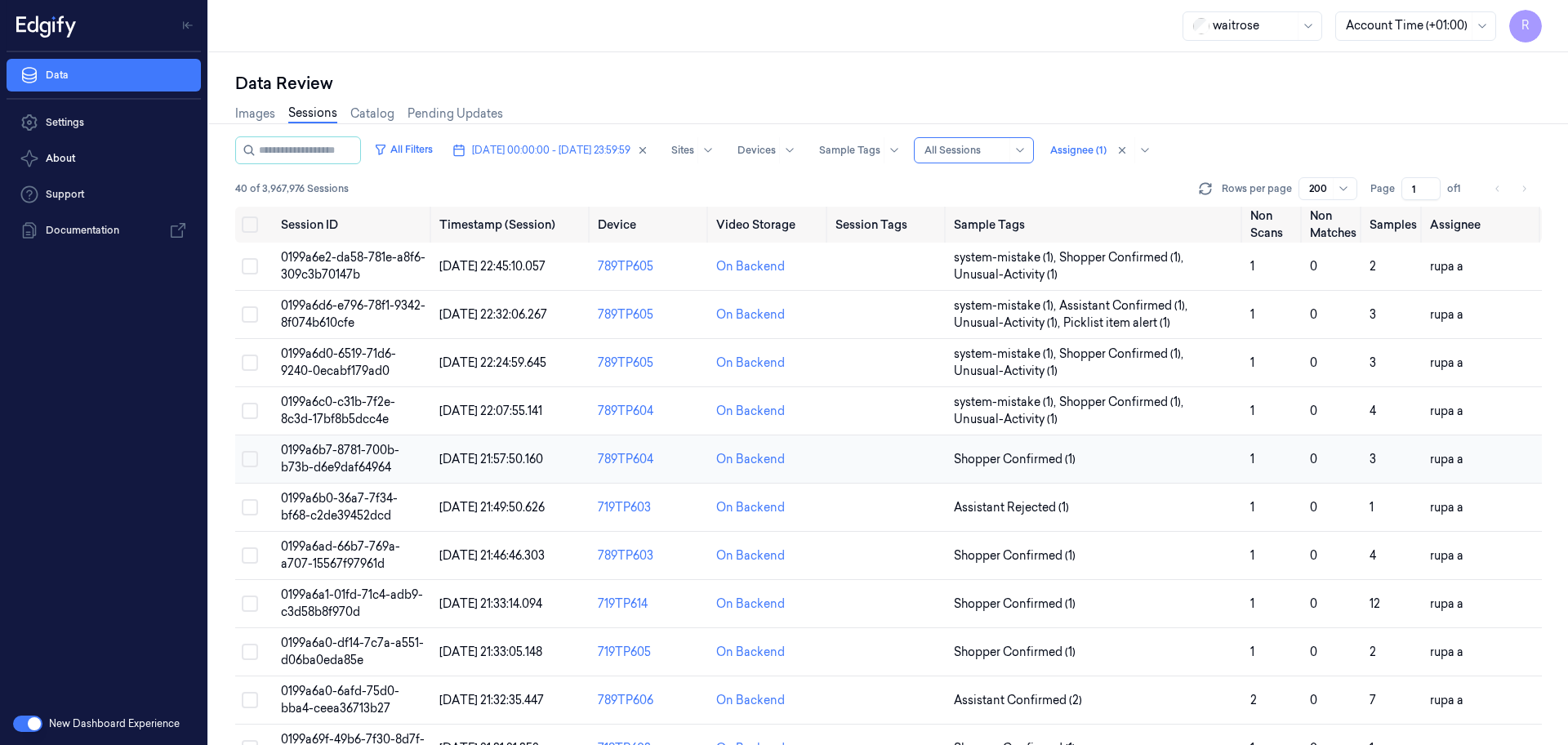
click at [371, 472] on span "0199a6b7-8781-700b-b73b-d6e9daf64964" at bounding box center [339, 458] width 119 height 32
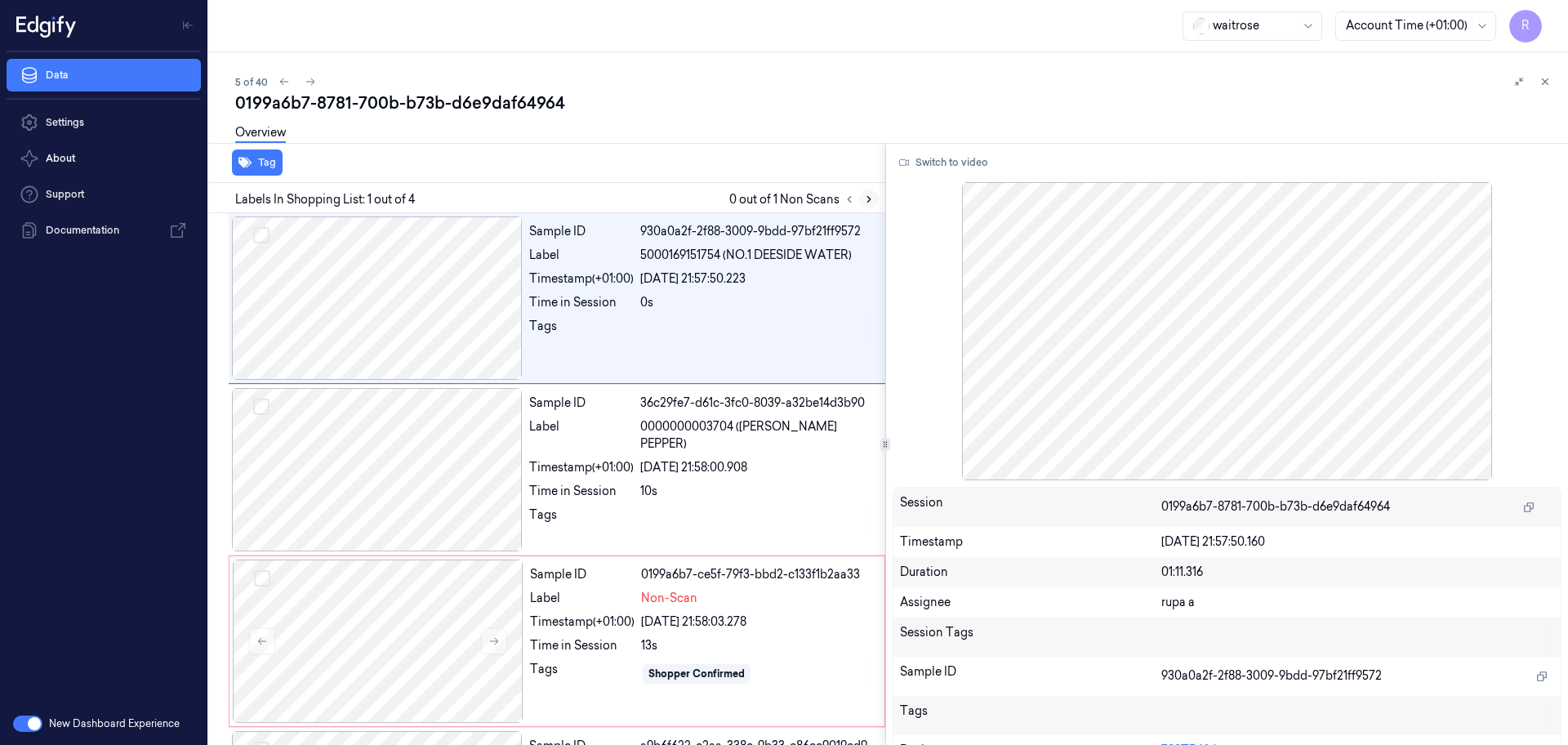
click at [864, 201] on icon at bounding box center [869, 199] width 12 height 12
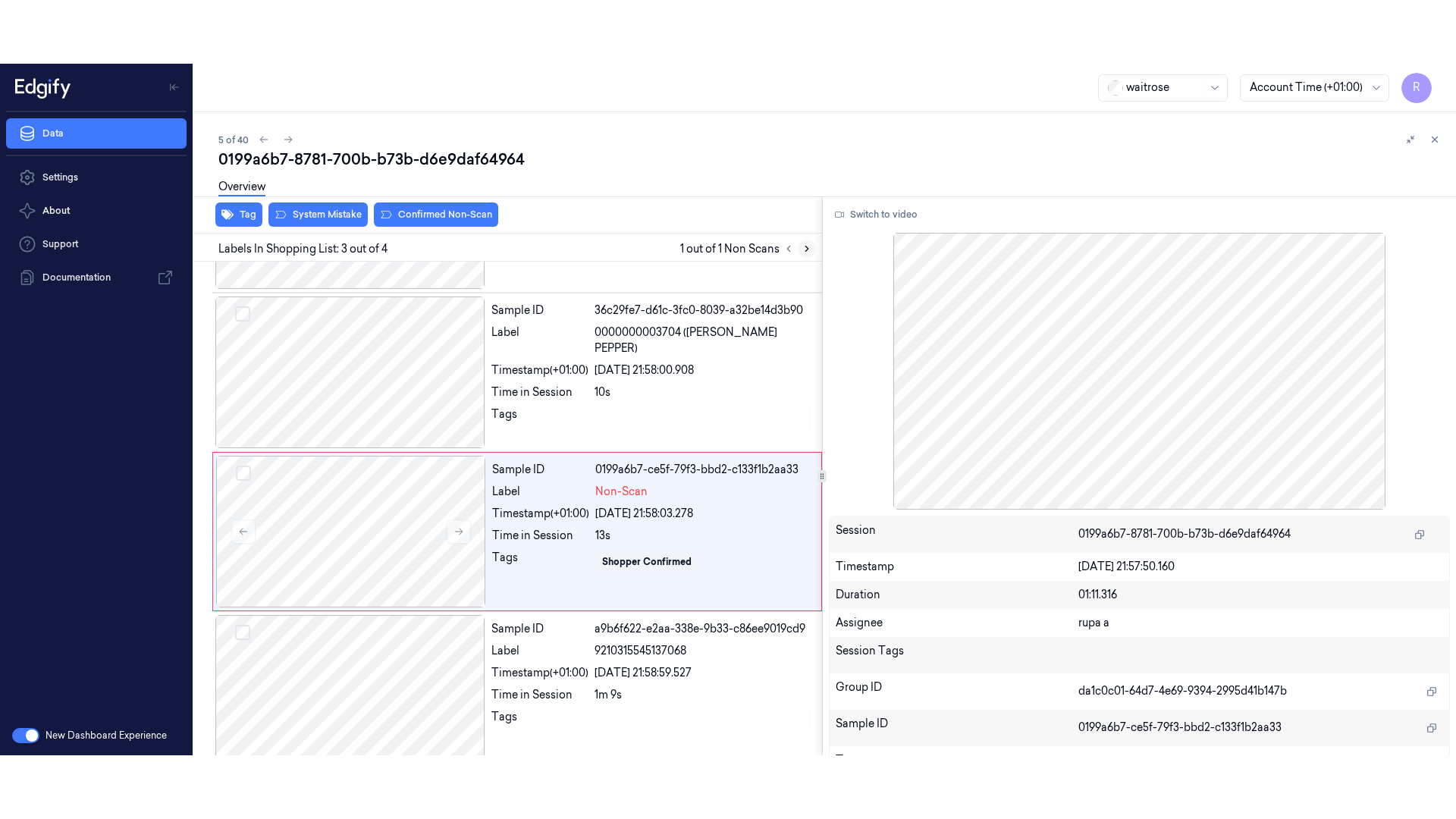
scroll to position [148, 0]
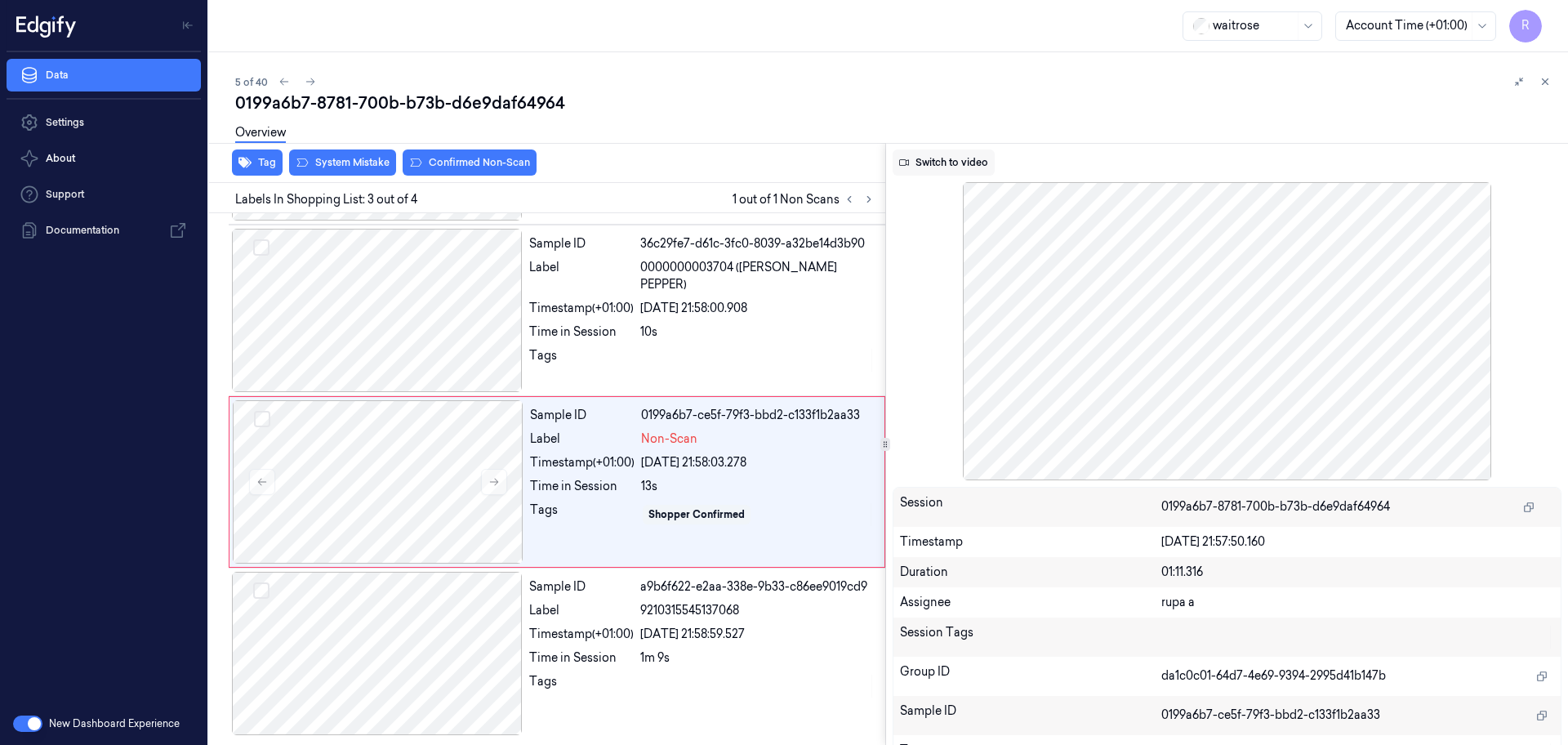
click at [939, 154] on button "Switch to video" at bounding box center [943, 162] width 102 height 26
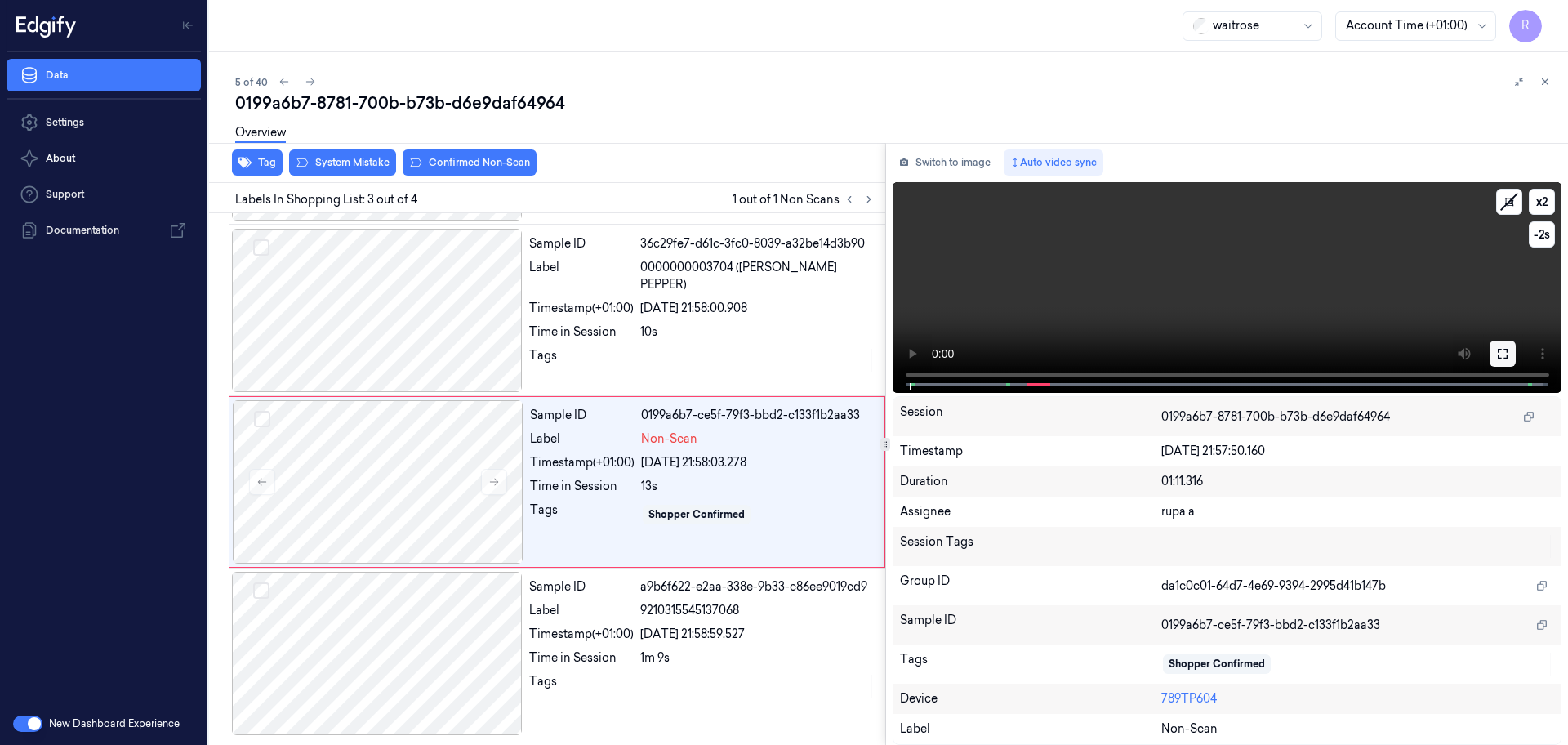
click at [1498, 359] on icon at bounding box center [1502, 354] width 13 height 13
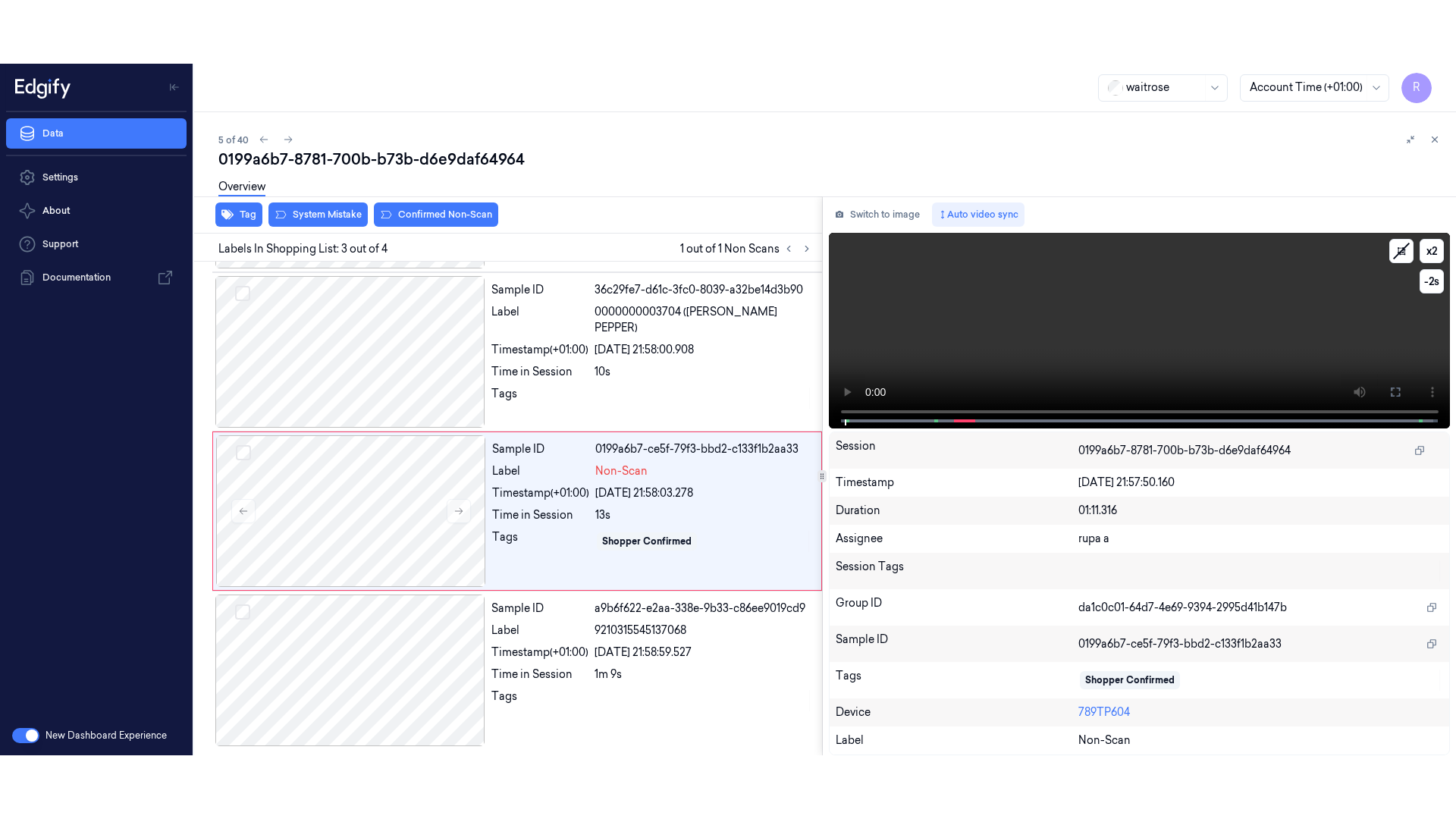
scroll to position [21, 0]
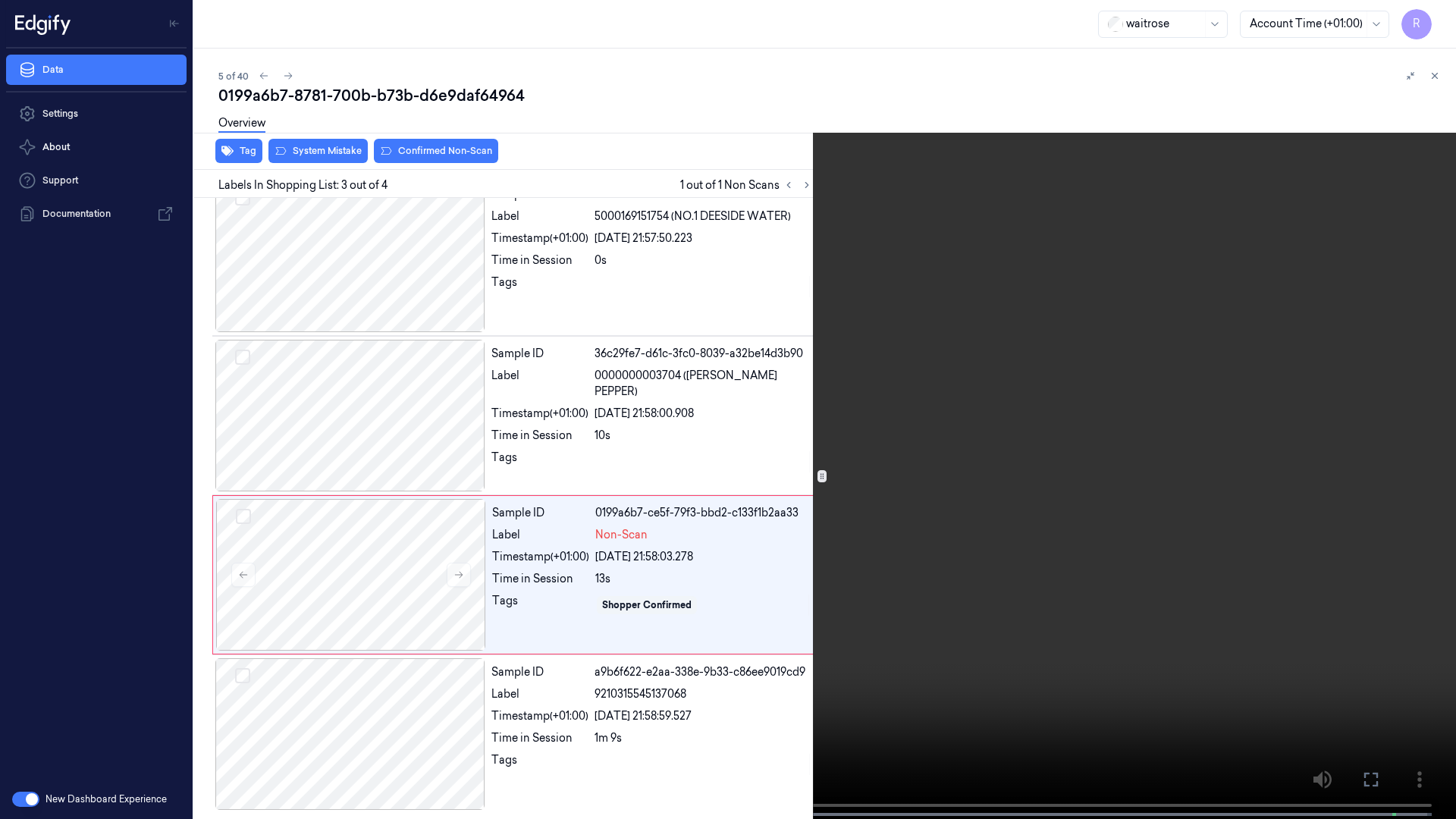
click at [228, 691] on video at bounding box center [728, 411] width 1456 height 822
click at [1438, 17] on button "x 2" at bounding box center [1437, 18] width 24 height 24
click at [634, 424] on video at bounding box center [728, 411] width 1456 height 822
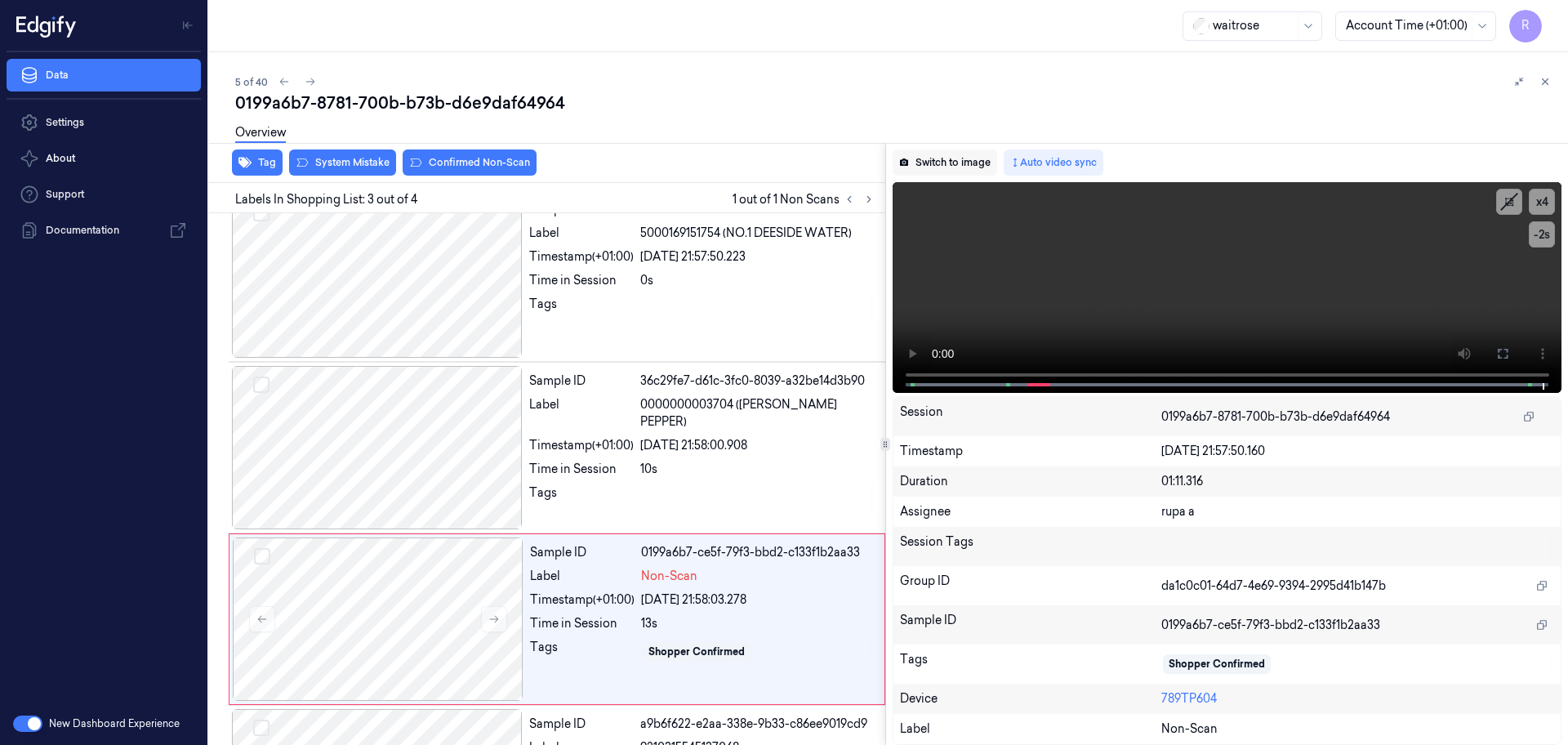
click at [937, 158] on button "Switch to image" at bounding box center [945, 162] width 105 height 26
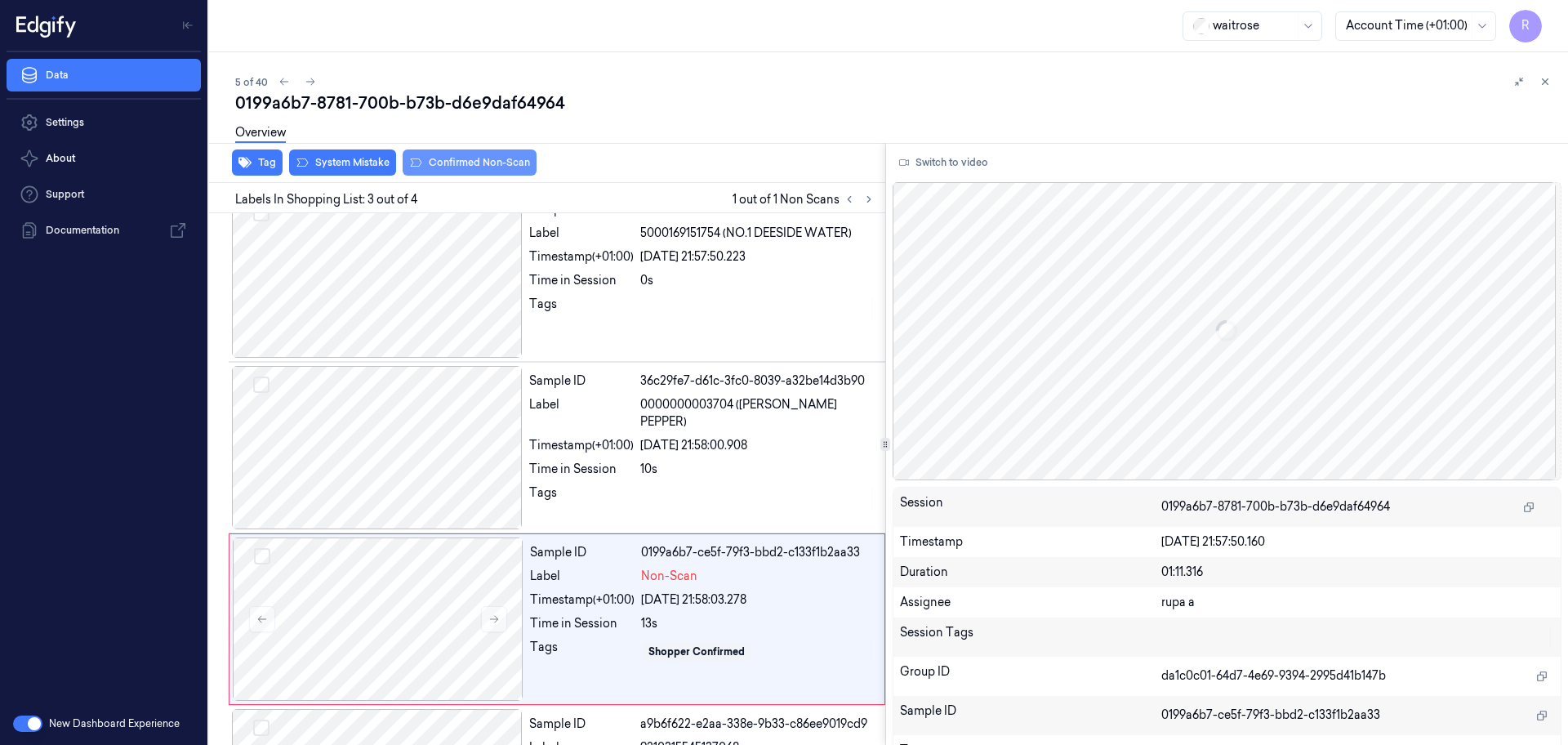
scroll to position [159, 0]
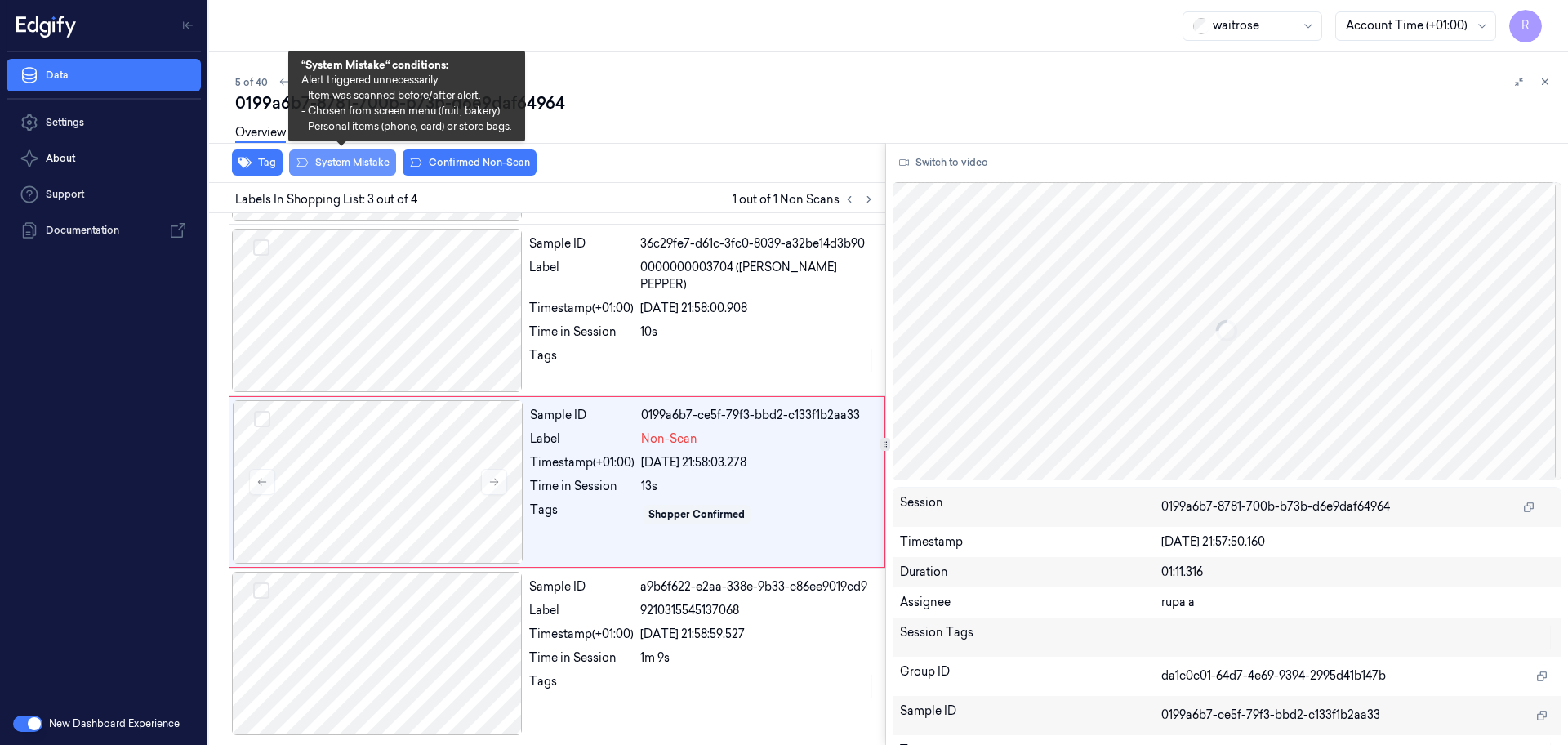
click at [350, 158] on button "System Mistake" at bounding box center [342, 162] width 107 height 26
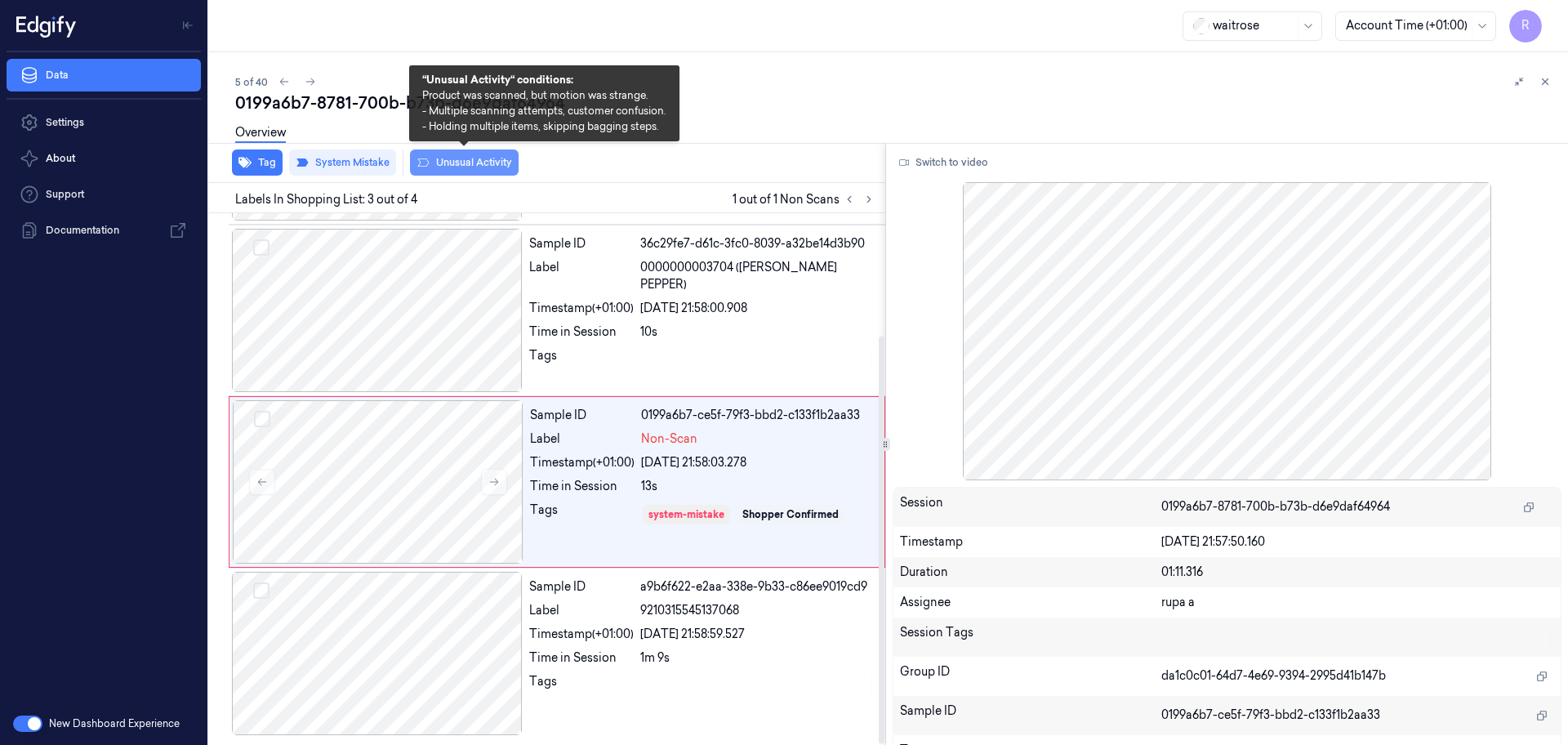
click at [461, 170] on button "Unusual Activity" at bounding box center [464, 162] width 109 height 26
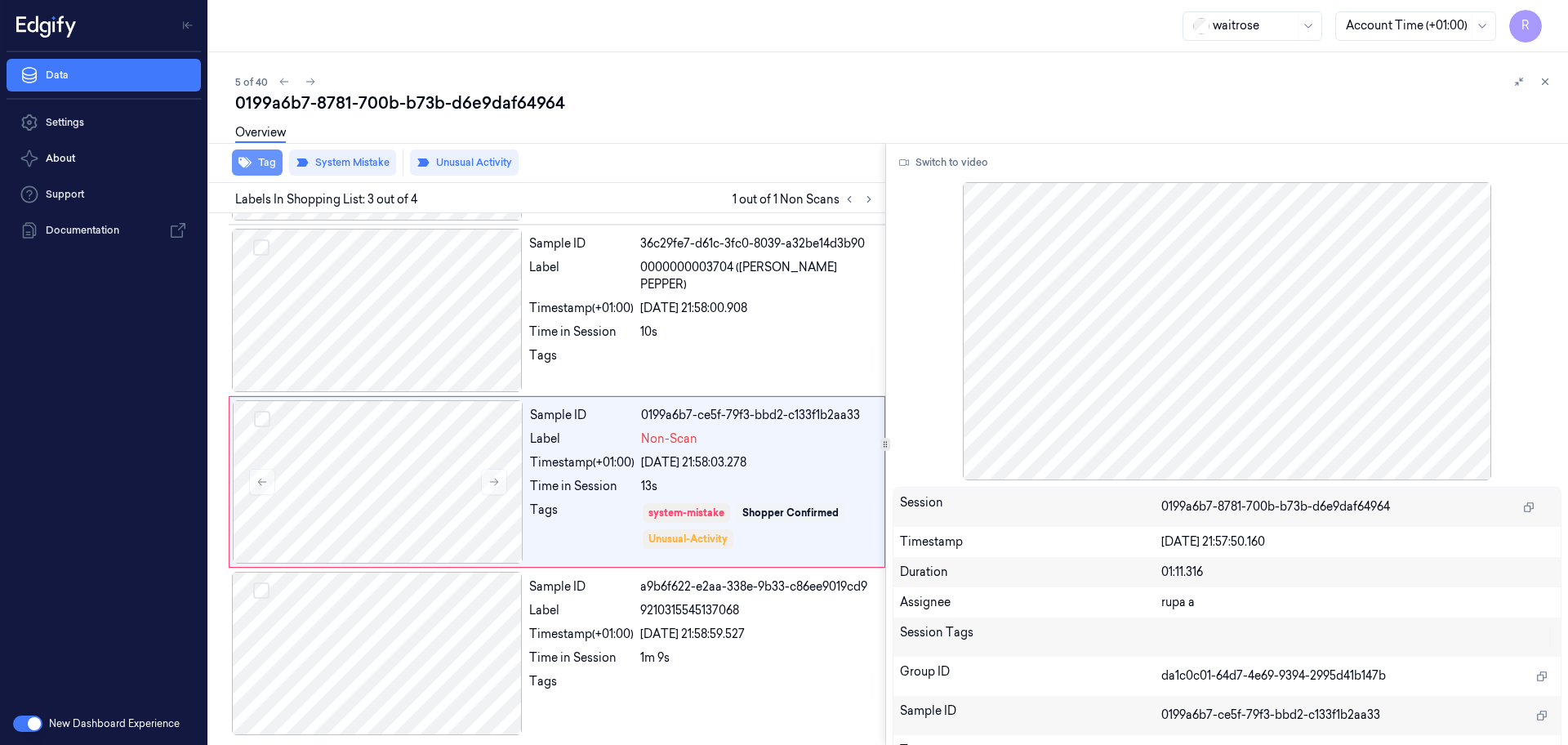
click at [248, 170] on button "Tag" at bounding box center [256, 162] width 51 height 26
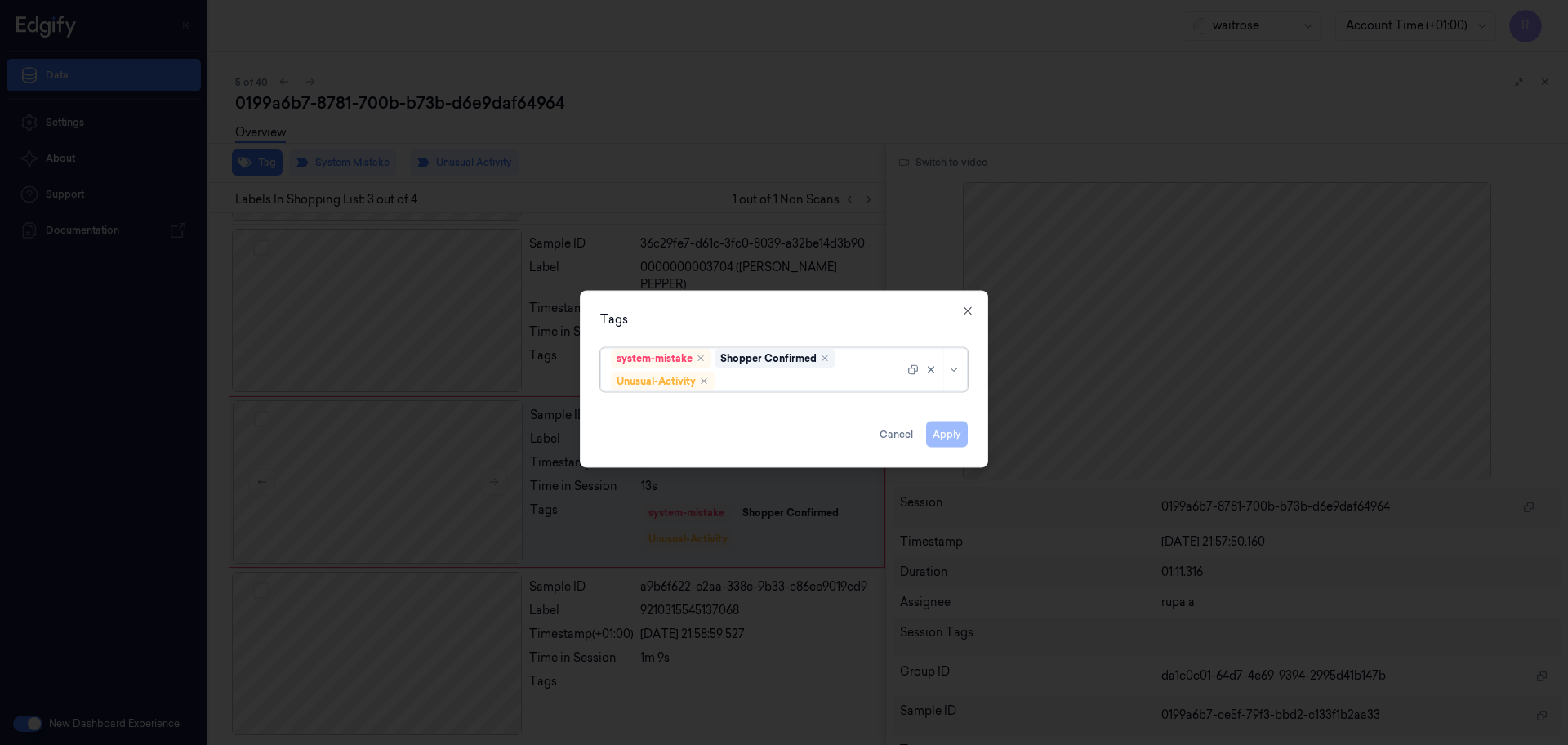
click at [755, 383] on div at bounding box center [811, 381] width 186 height 17
type input "pi"
click at [741, 402] on div "Picklist item alert" at bounding box center [784, 413] width 359 height 27
click at [792, 326] on div "Tags" at bounding box center [784, 320] width 368 height 17
click at [963, 434] on button "Apply" at bounding box center [947, 434] width 42 height 26
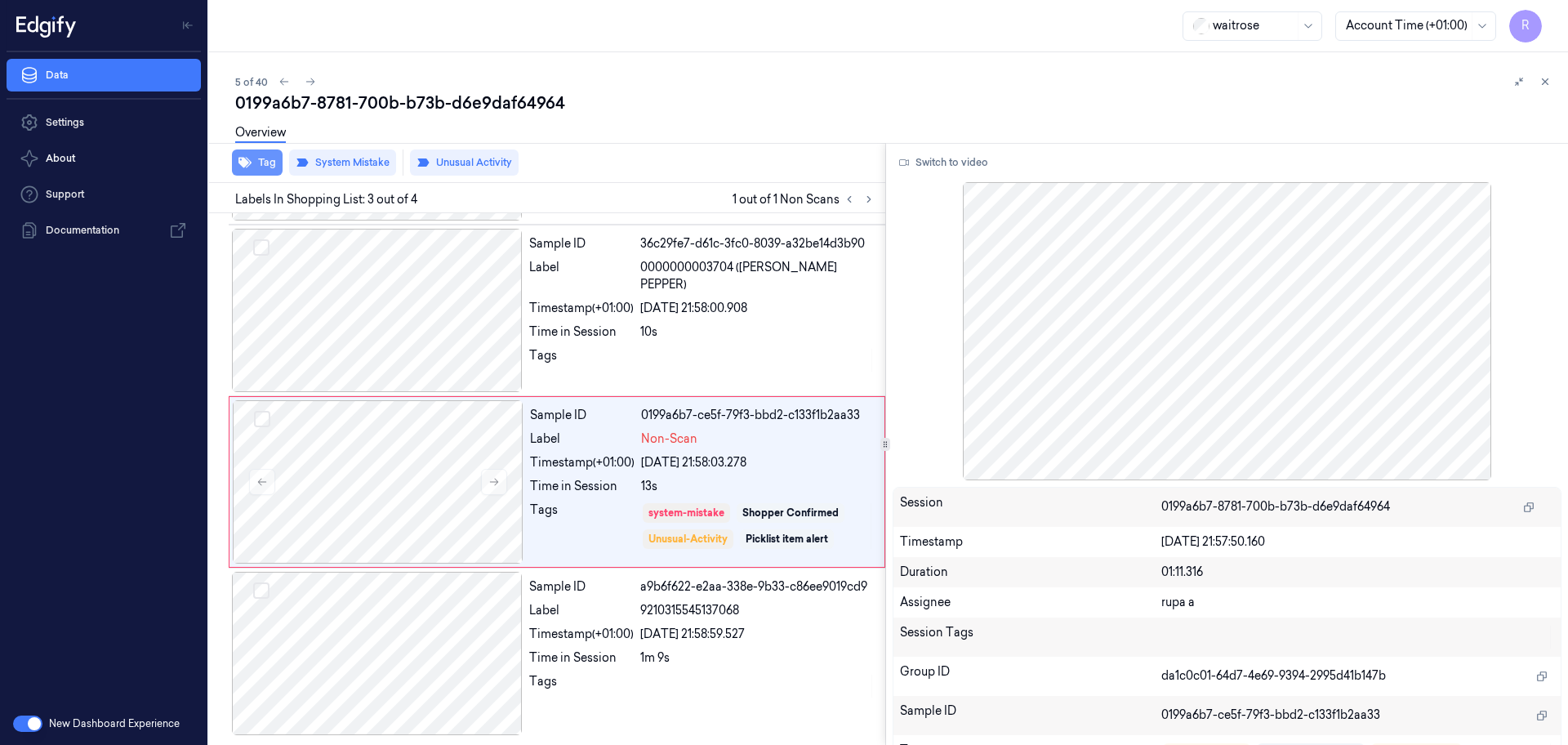
click at [240, 159] on icon "button" at bounding box center [245, 163] width 13 height 11
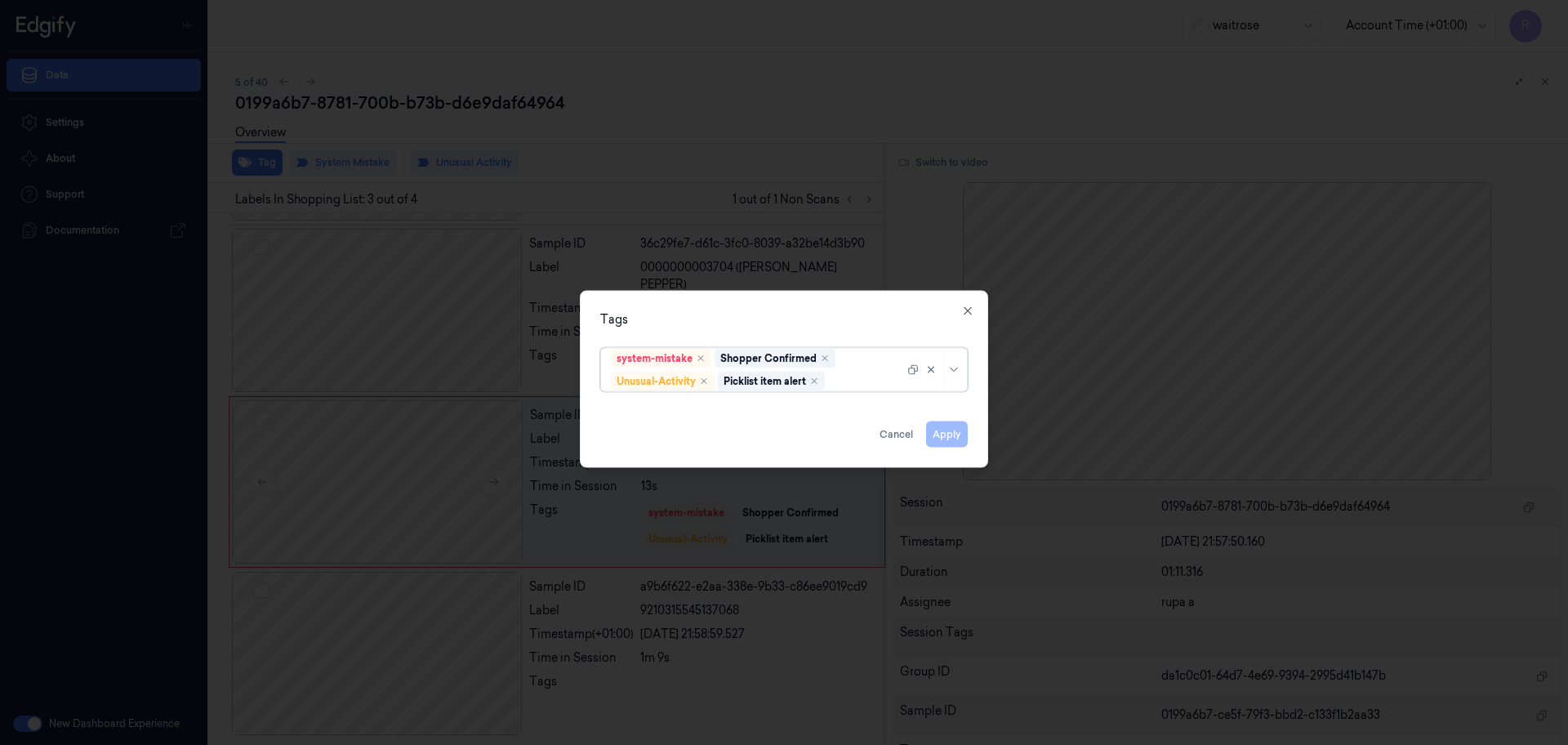
click at [525, 110] on div at bounding box center [784, 372] width 1568 height 745
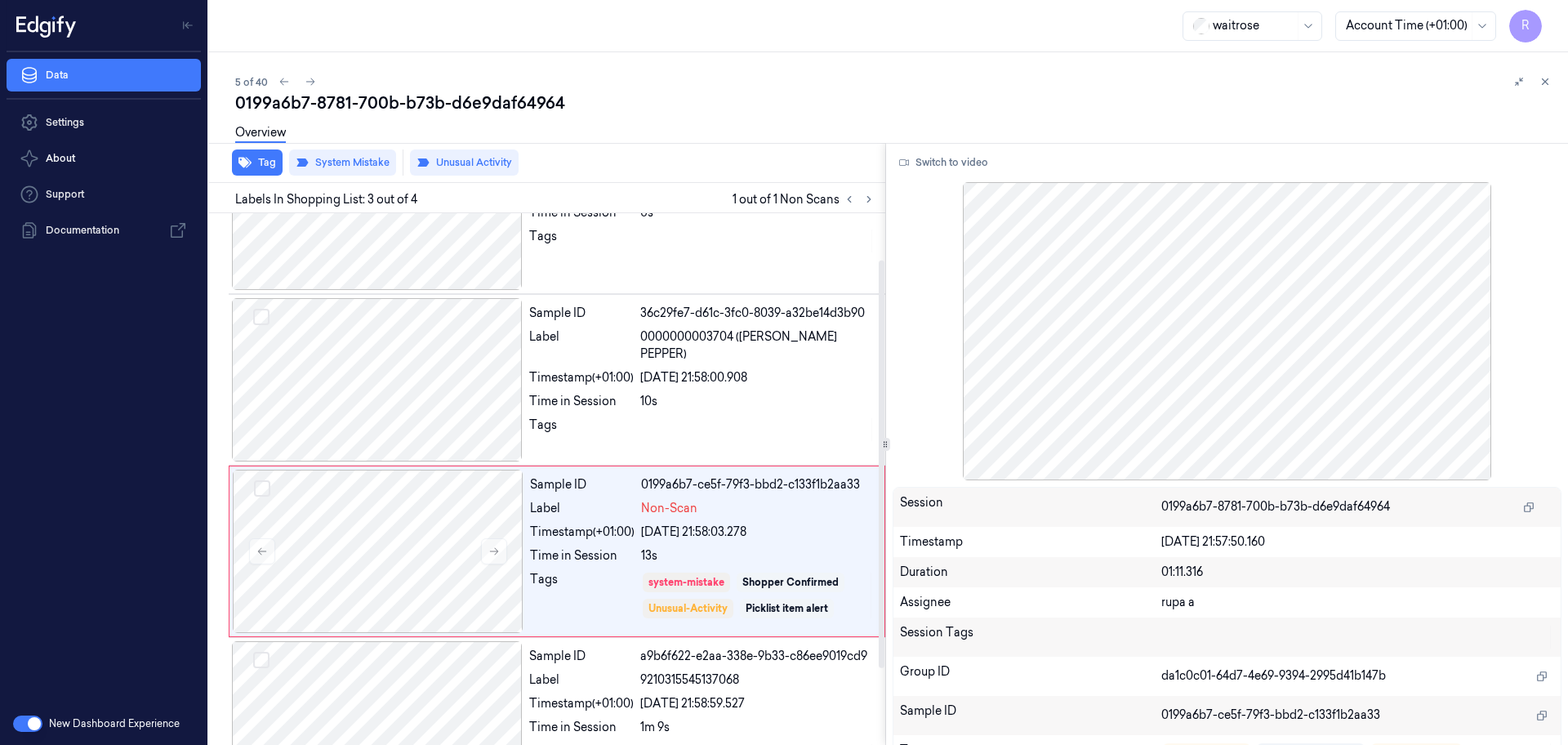
scroll to position [57, 0]
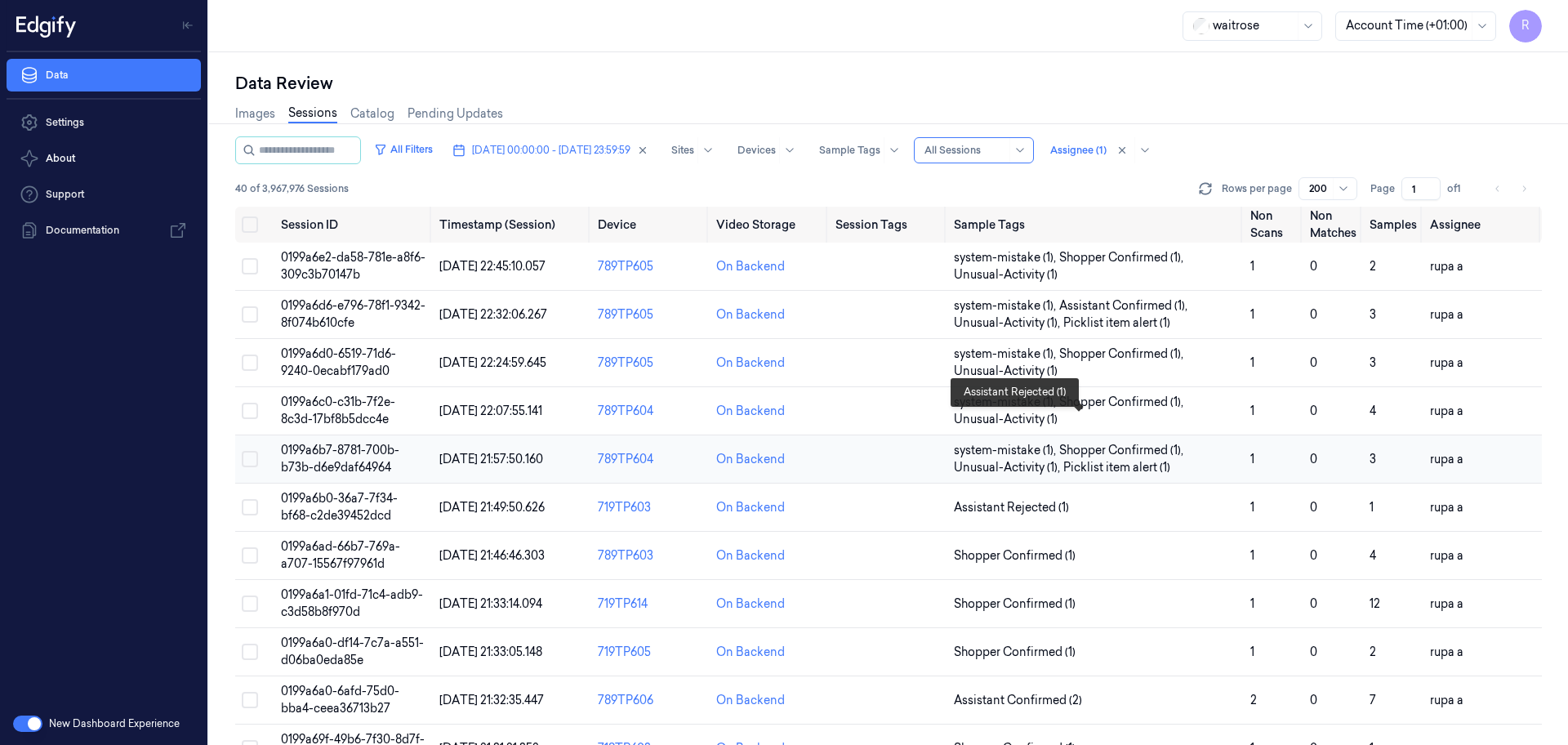
scroll to position [102, 0]
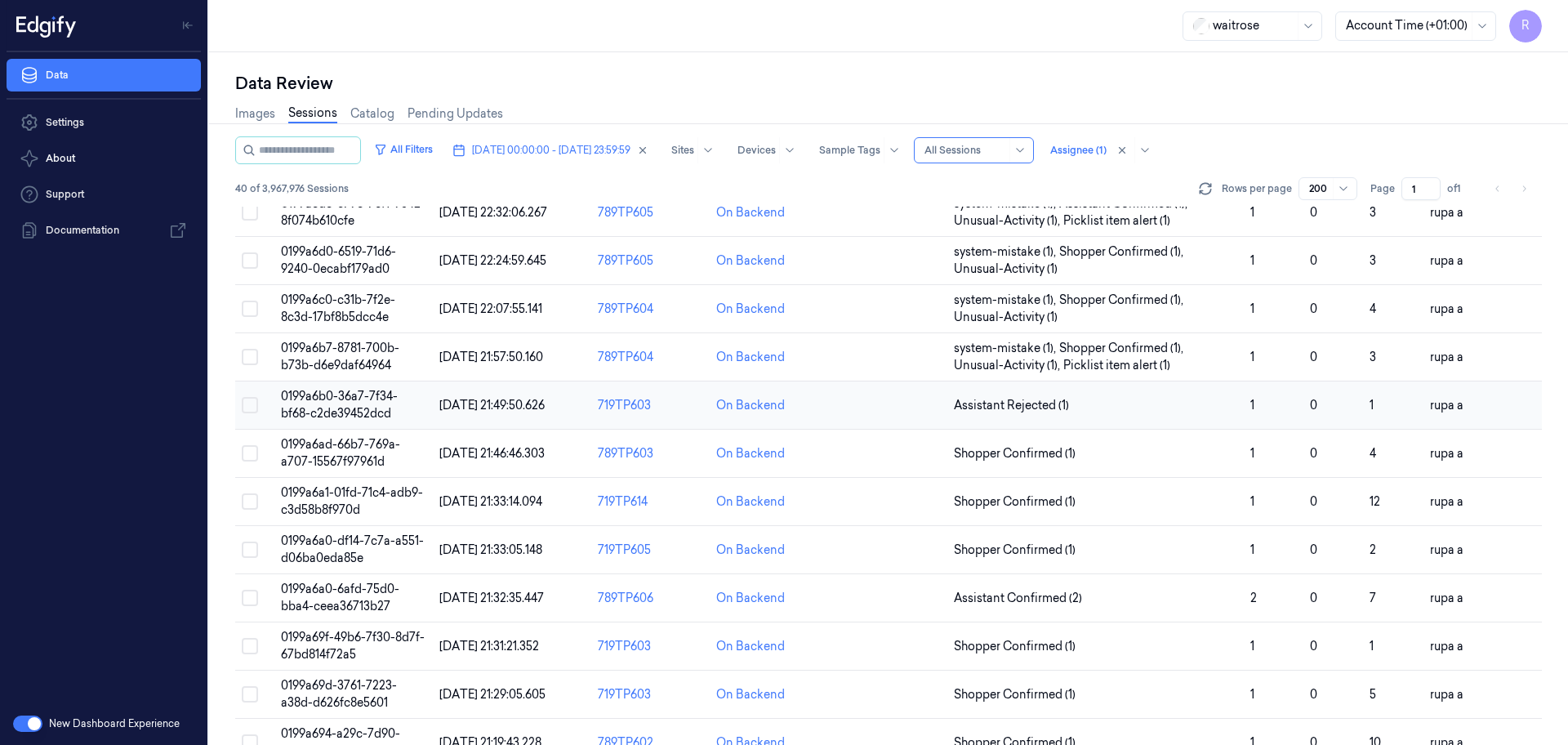
click at [340, 394] on span "0199a6b0-36a7-7f34-bf68-c2de39452dcd" at bounding box center [339, 404] width 117 height 32
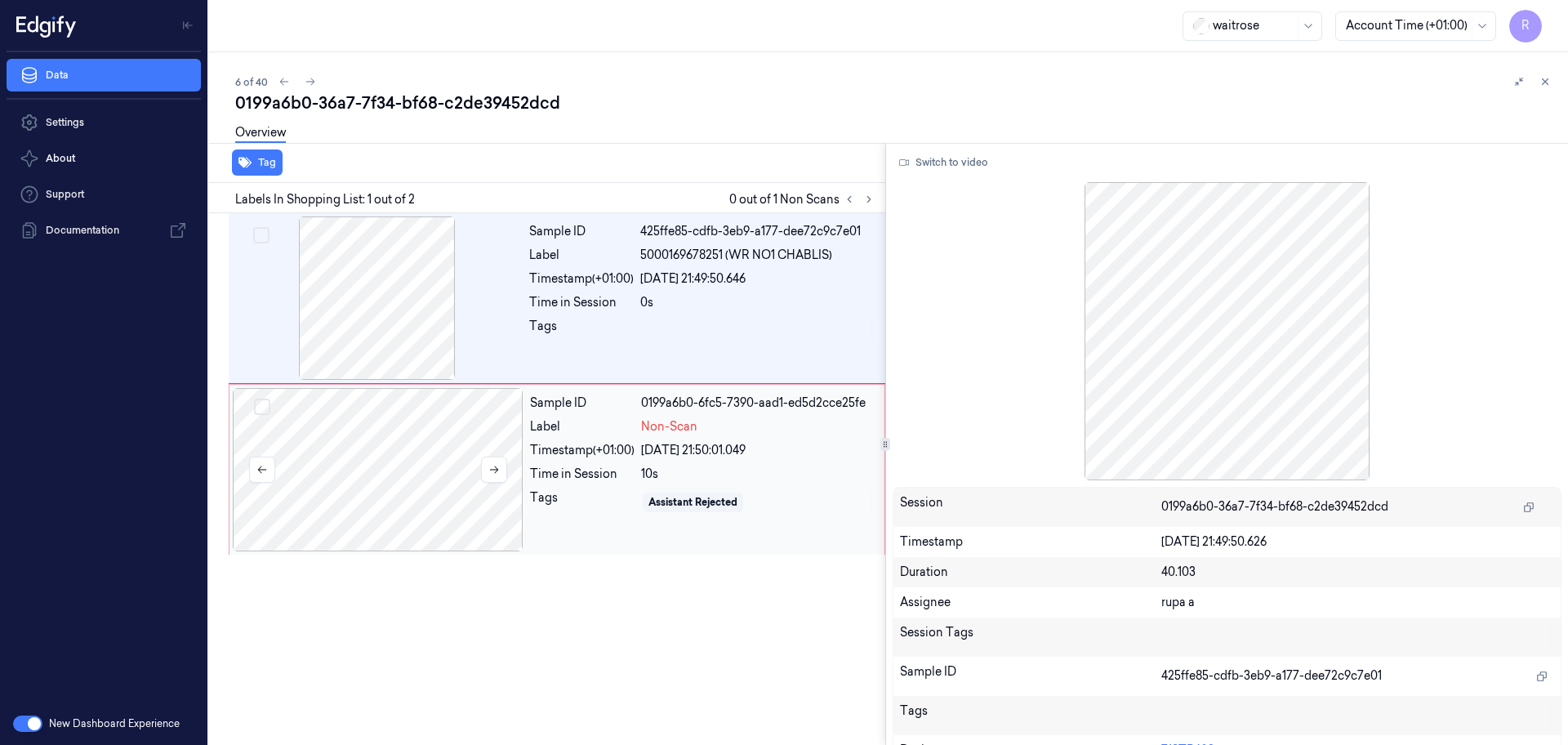
click at [351, 481] on div at bounding box center [378, 469] width 291 height 164
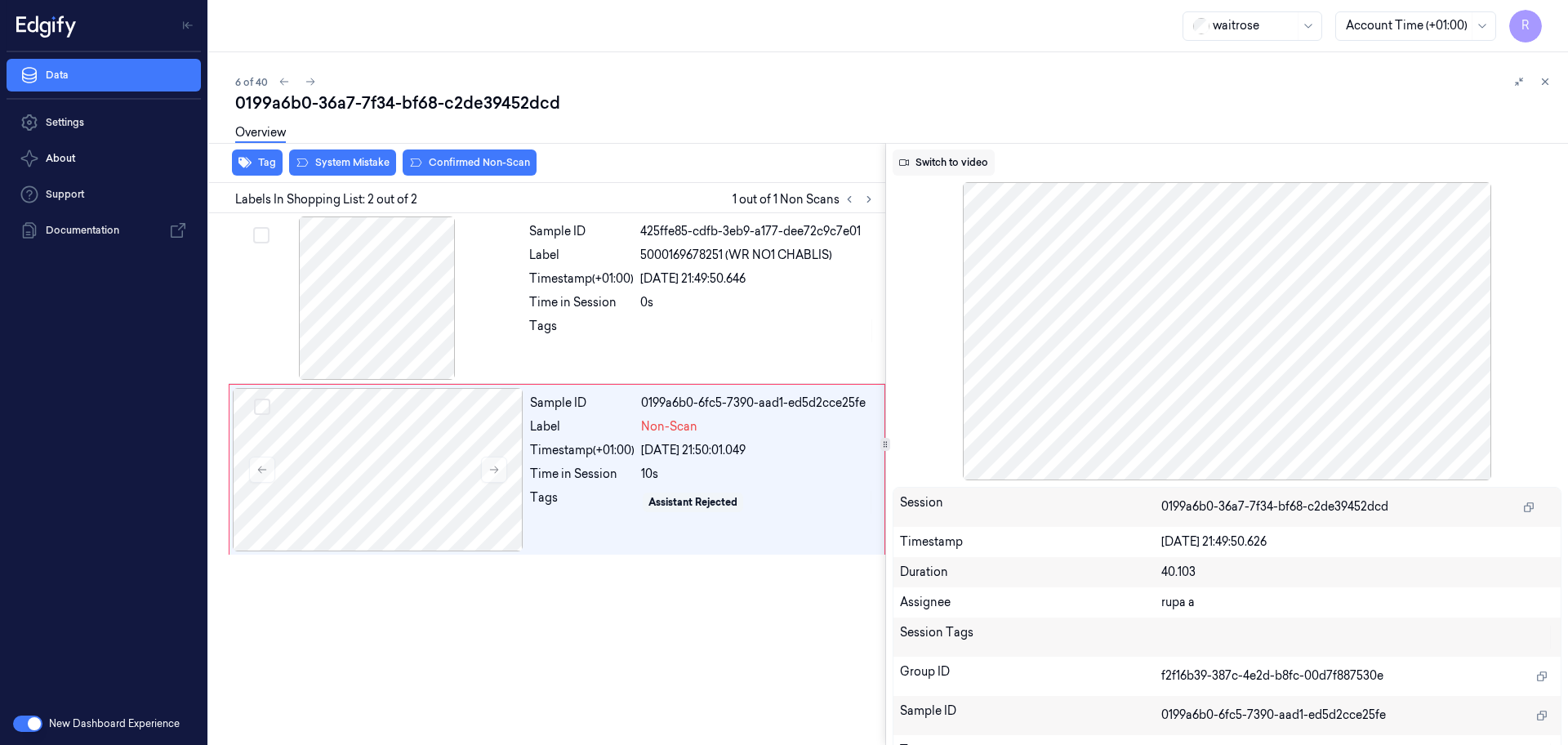
click at [950, 156] on button "Switch to video" at bounding box center [943, 162] width 102 height 26
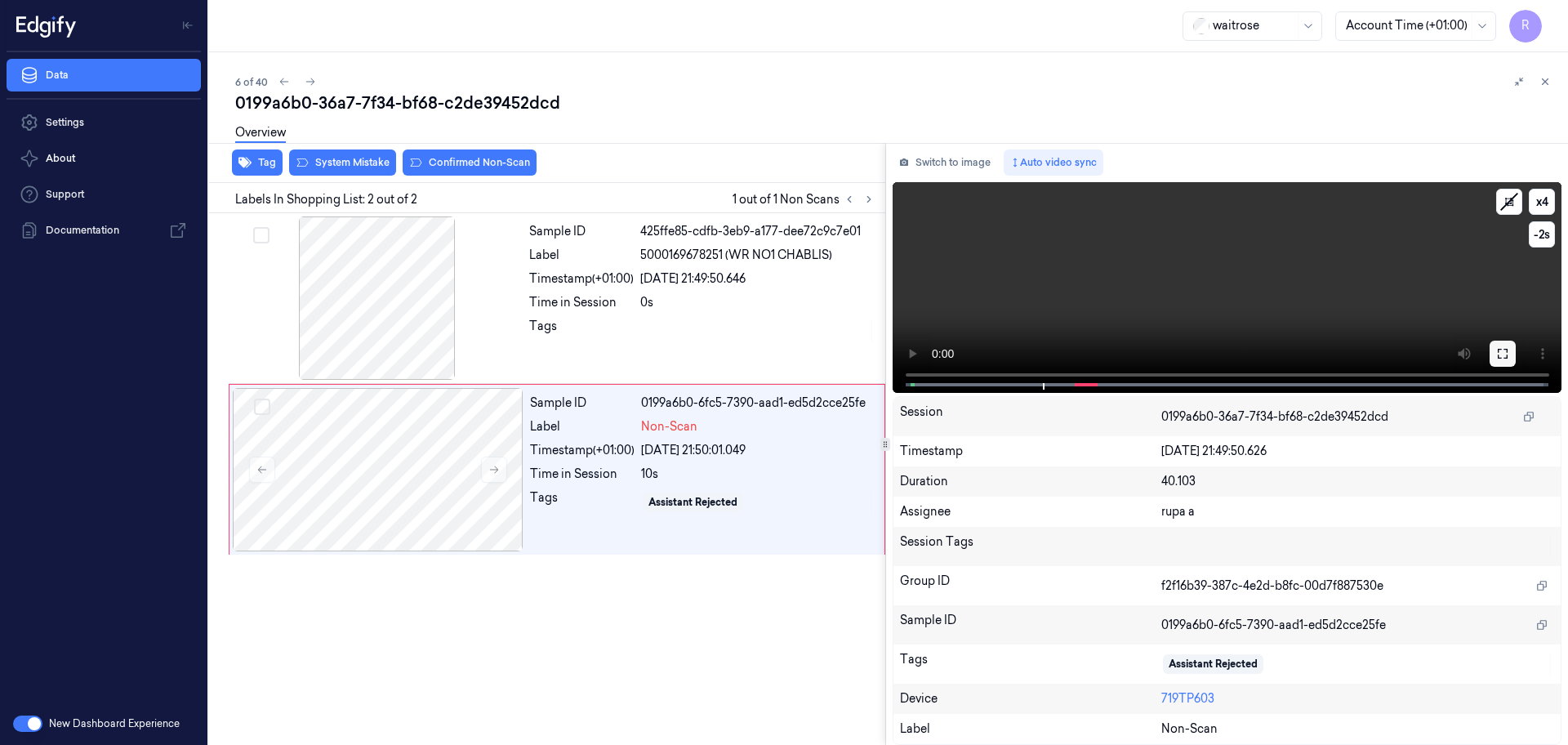
click at [1499, 348] on icon at bounding box center [1502, 354] width 13 height 13
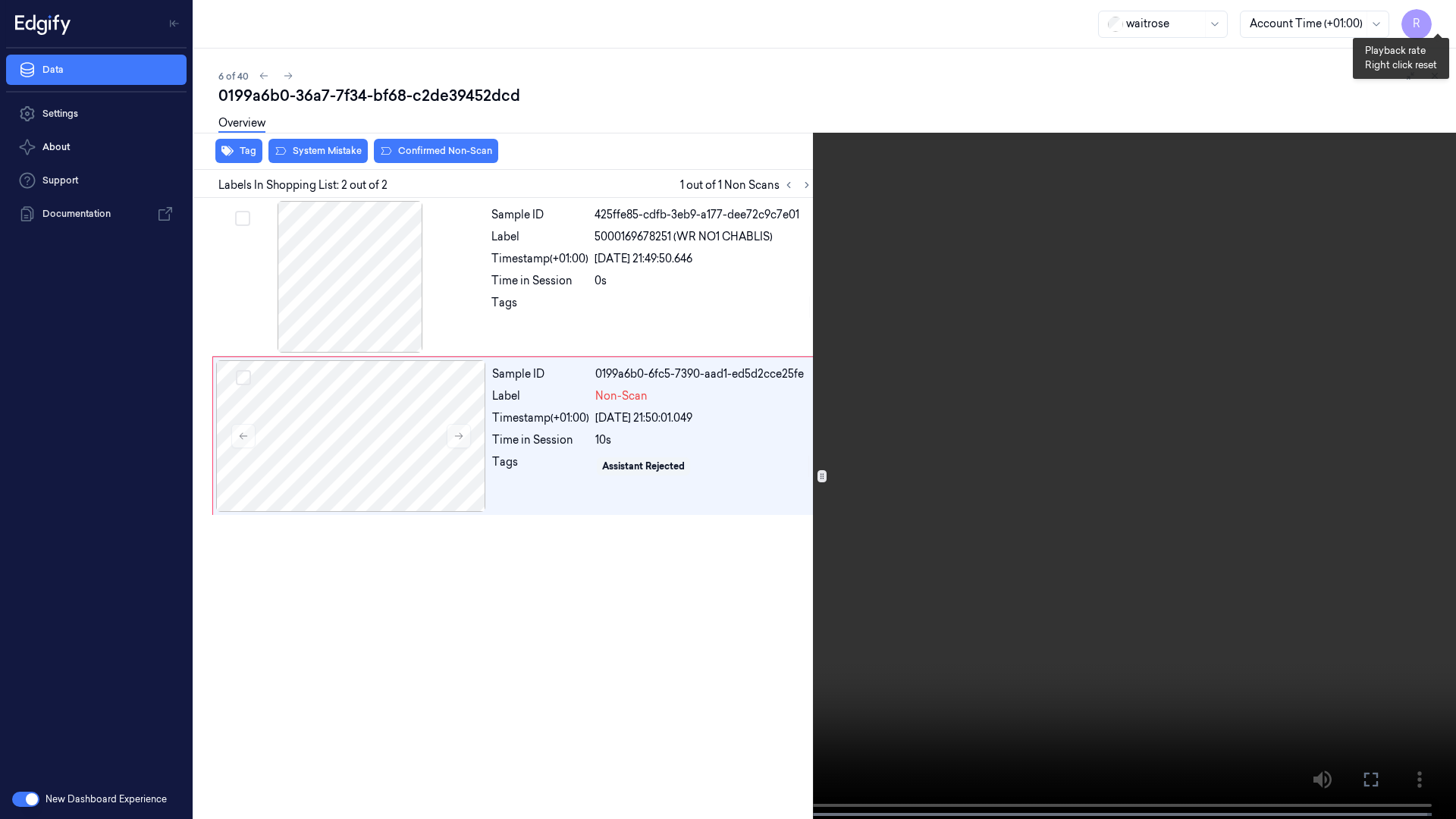
click at [1430, 13] on button "x 4" at bounding box center [1437, 18] width 24 height 24
click at [852, 483] on video at bounding box center [728, 411] width 1456 height 822
click at [1436, 15] on button "x 2" at bounding box center [1437, 18] width 24 height 24
click at [1436, 15] on button "x 4" at bounding box center [1437, 18] width 24 height 24
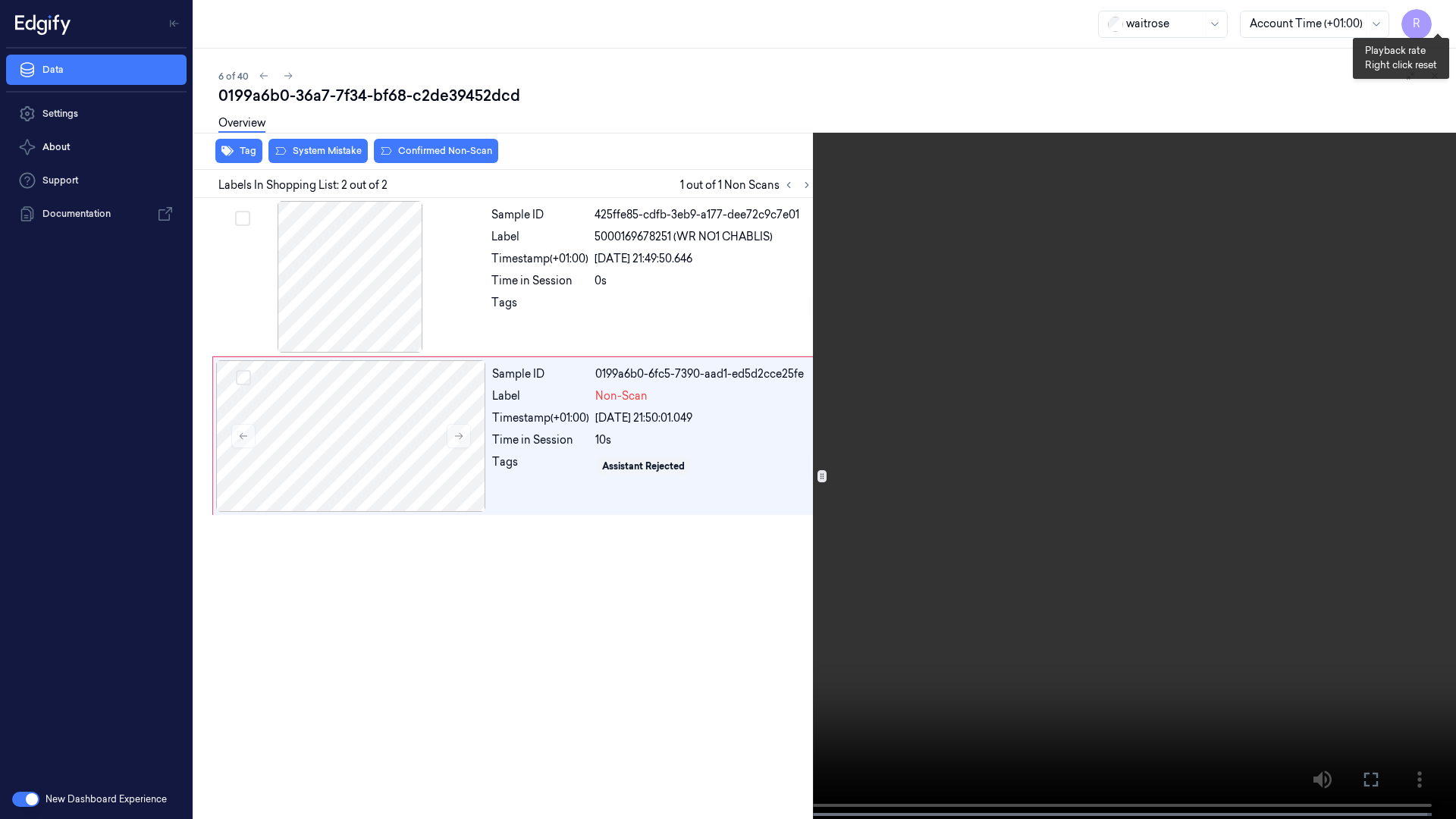
click at [1441, 16] on button "x 1" at bounding box center [1437, 18] width 24 height 24
click at [1441, 16] on button "x 2" at bounding box center [1437, 18] width 24 height 24
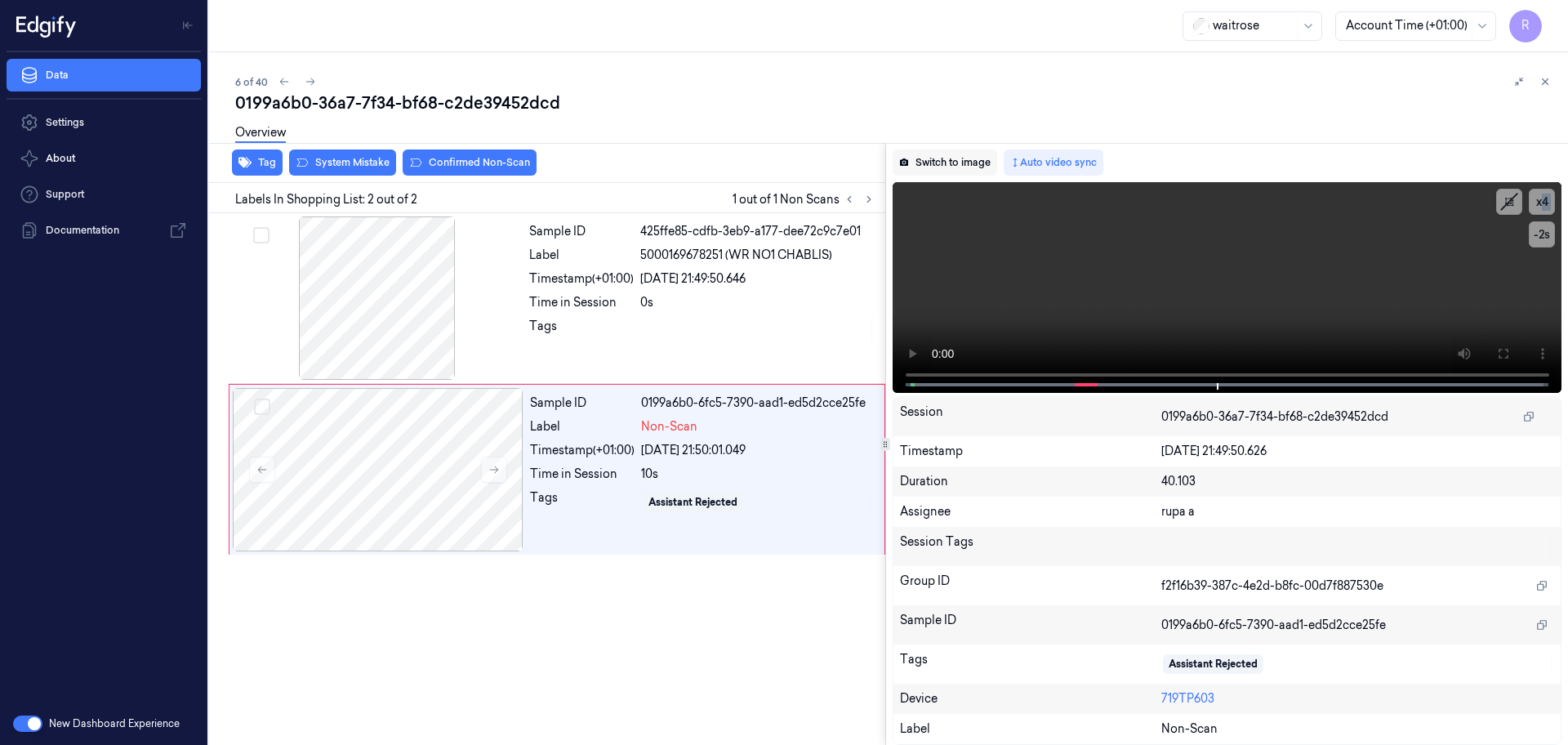
click at [961, 166] on button "Switch to image" at bounding box center [945, 162] width 105 height 26
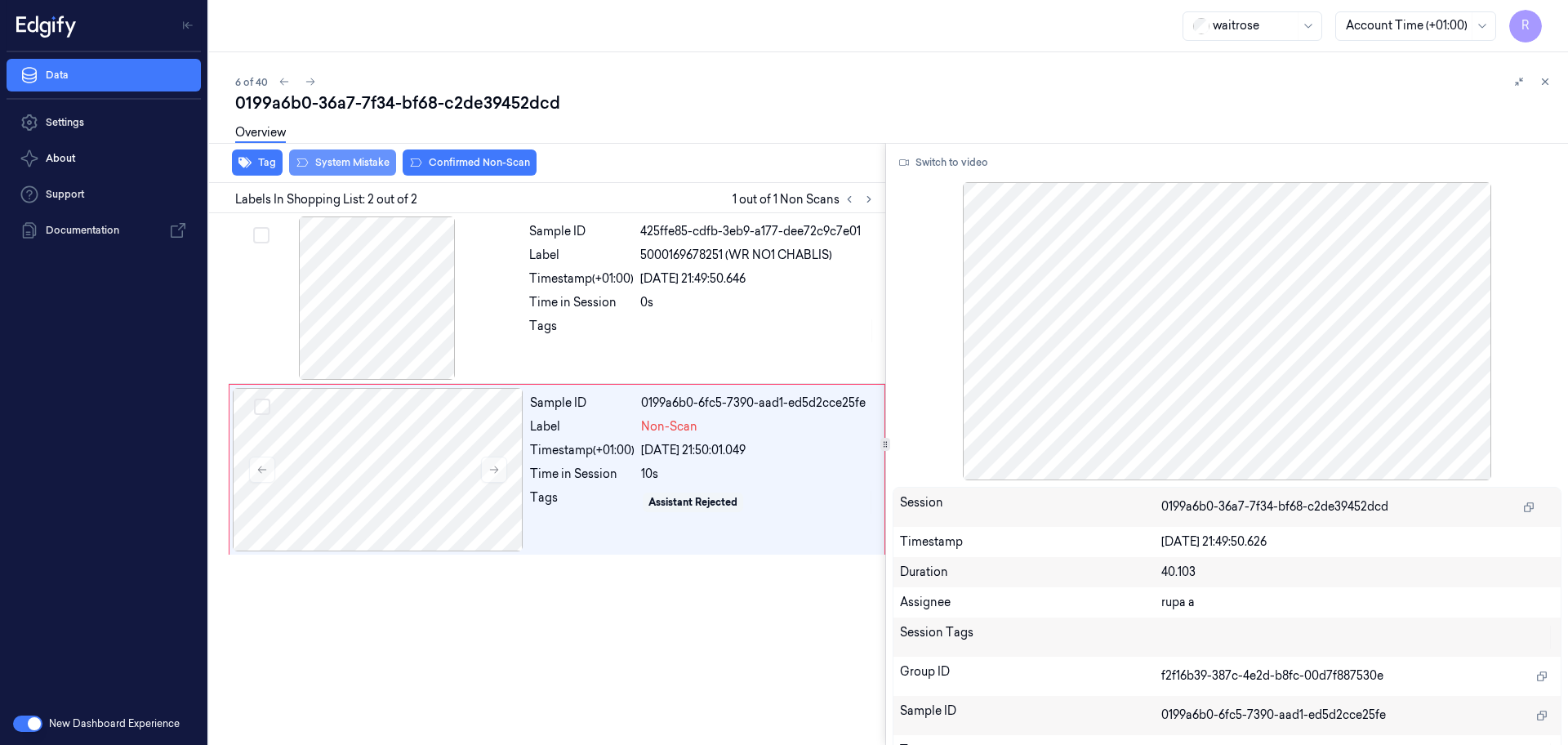
click at [351, 156] on button "System Mistake" at bounding box center [342, 162] width 107 height 26
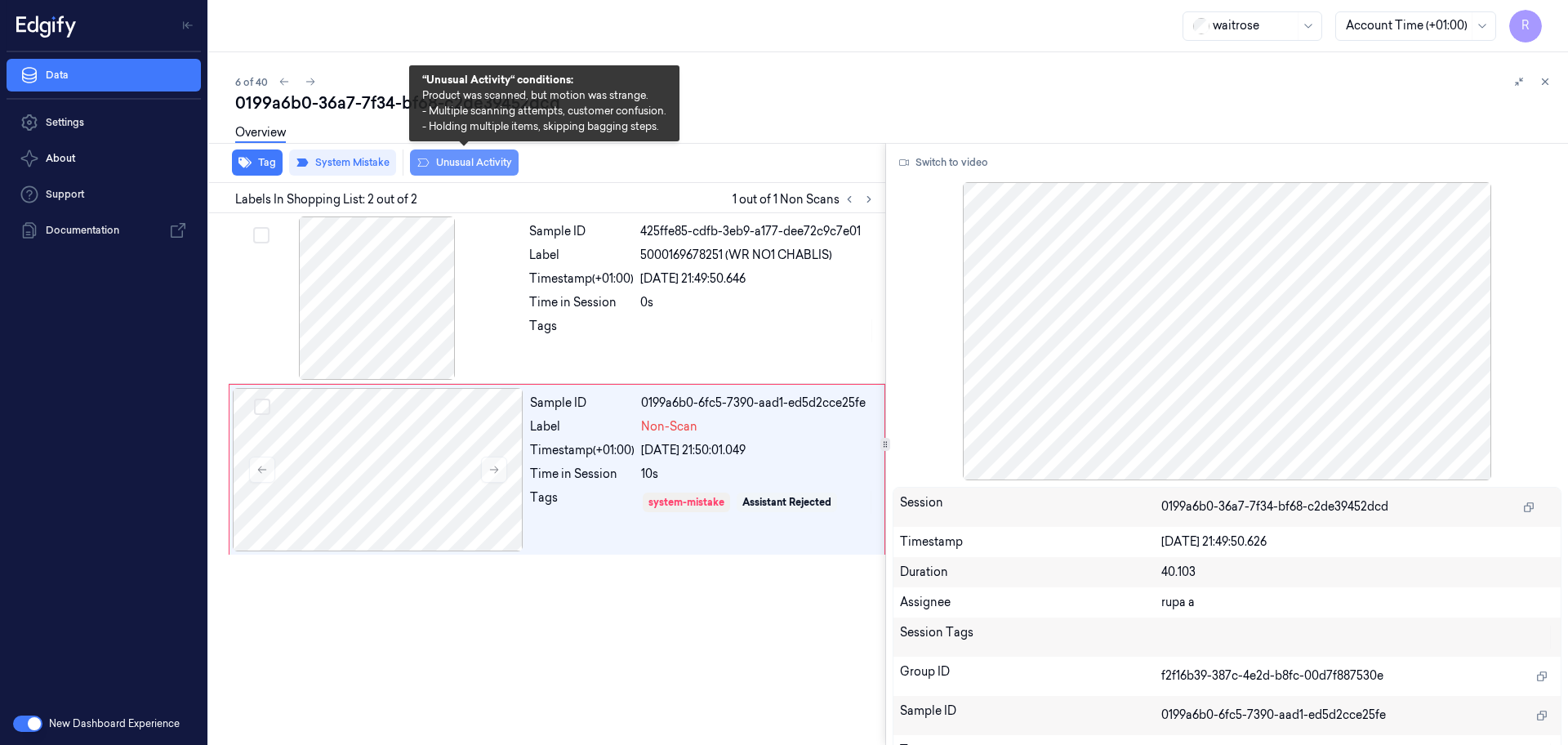
click at [461, 174] on button "Unusual Activity" at bounding box center [464, 162] width 109 height 26
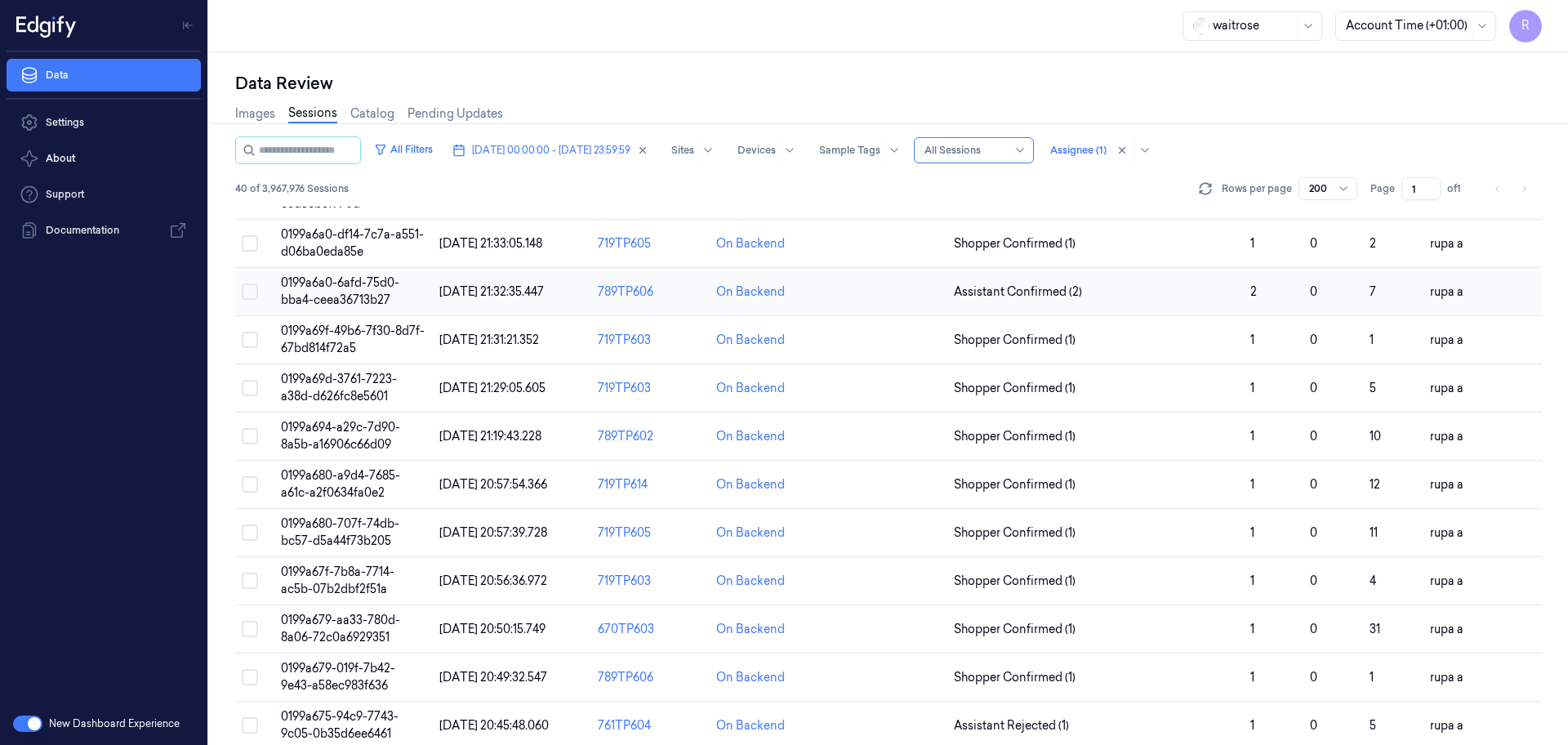
scroll to position [204, 0]
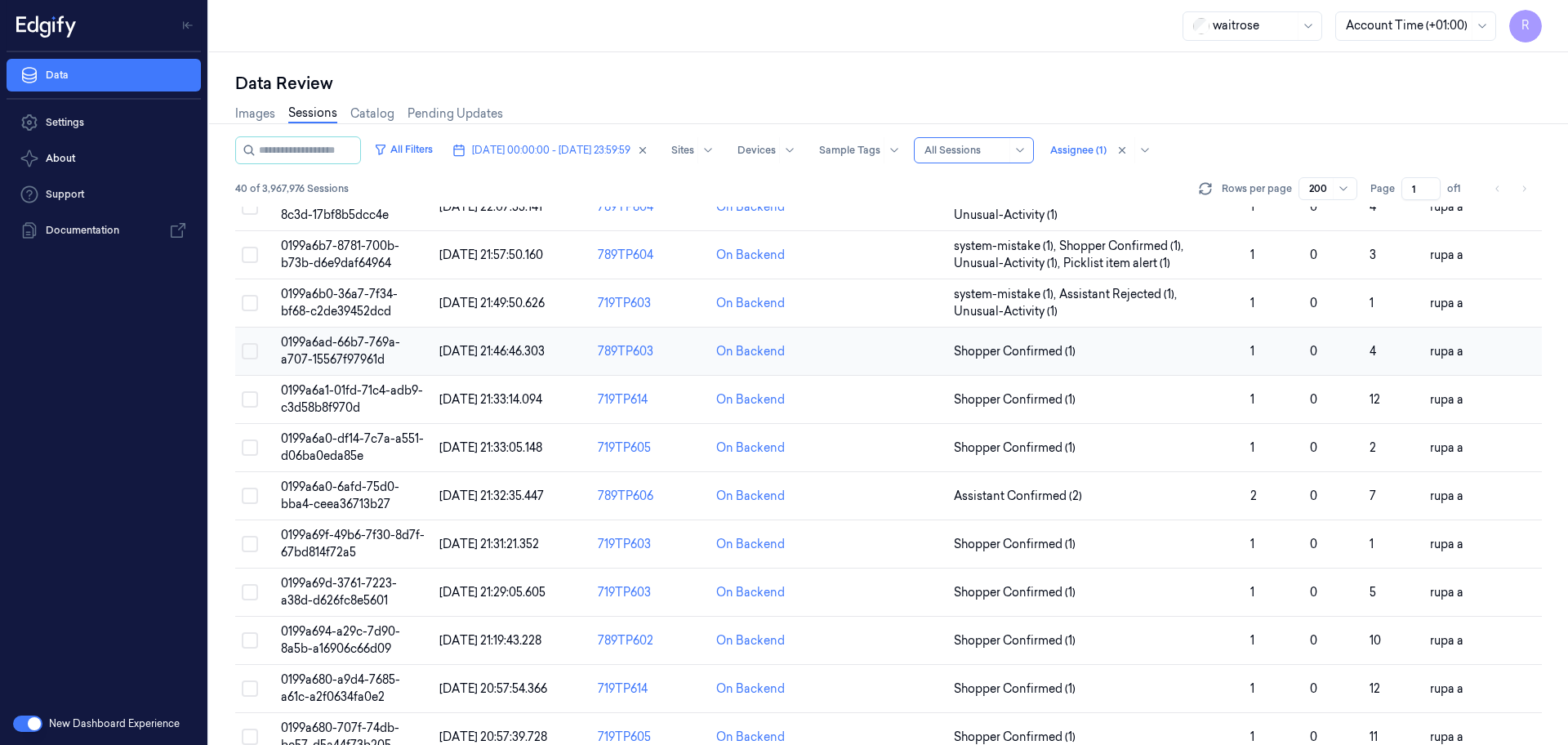
click at [380, 353] on span "0199a6ad-66b7-769a-a707-15567f97961d" at bounding box center [340, 350] width 120 height 32
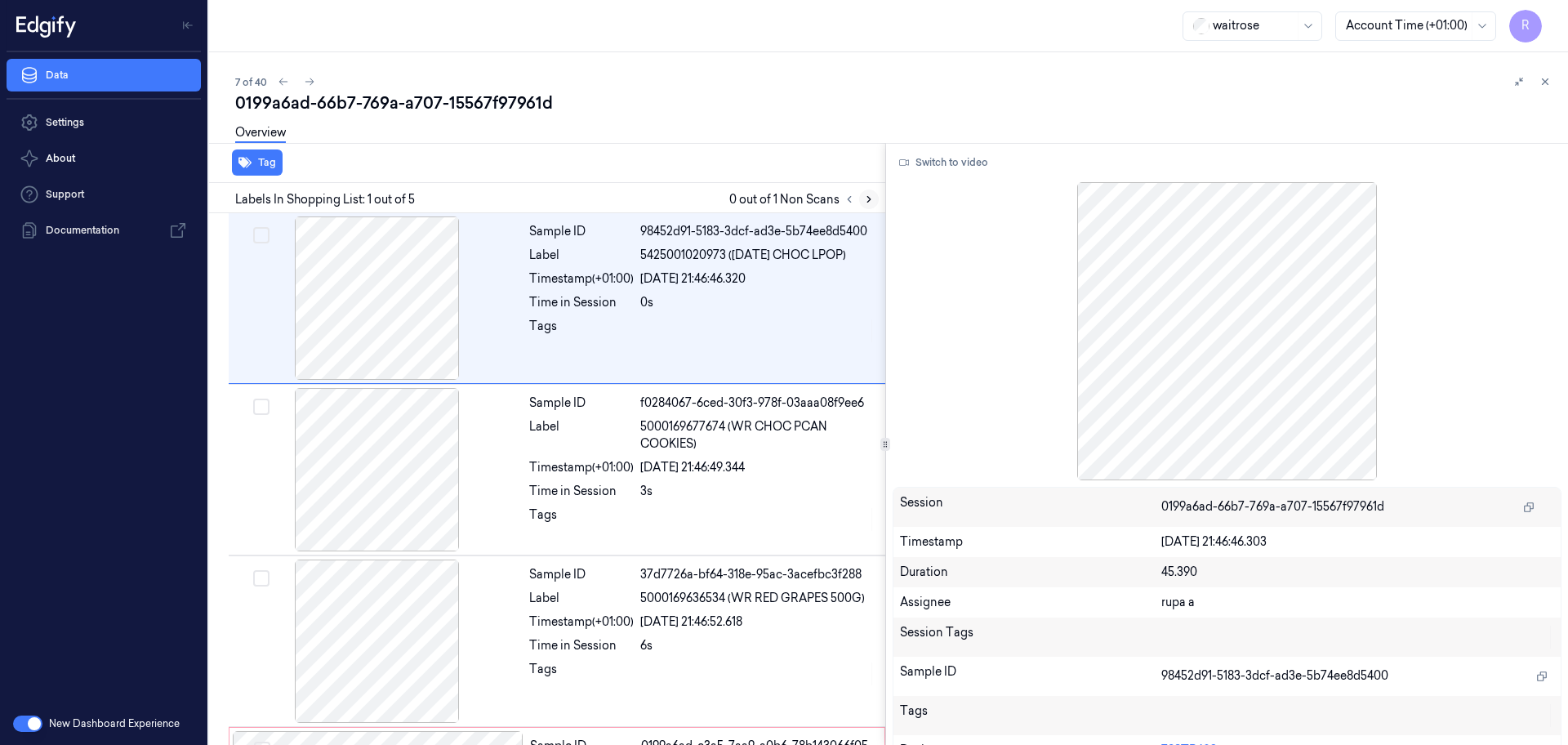
click at [873, 199] on icon at bounding box center [869, 199] width 12 height 12
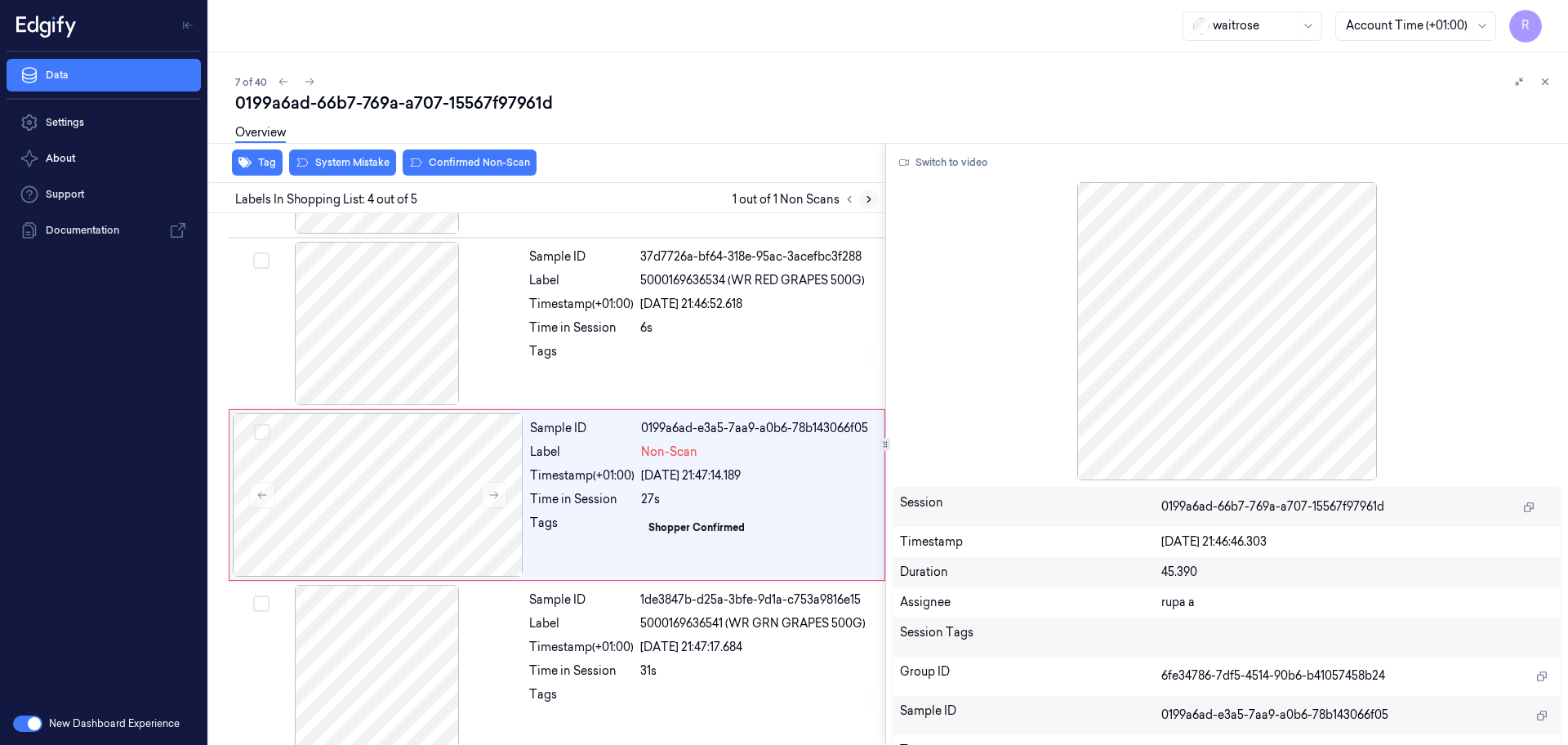
scroll to position [331, 0]
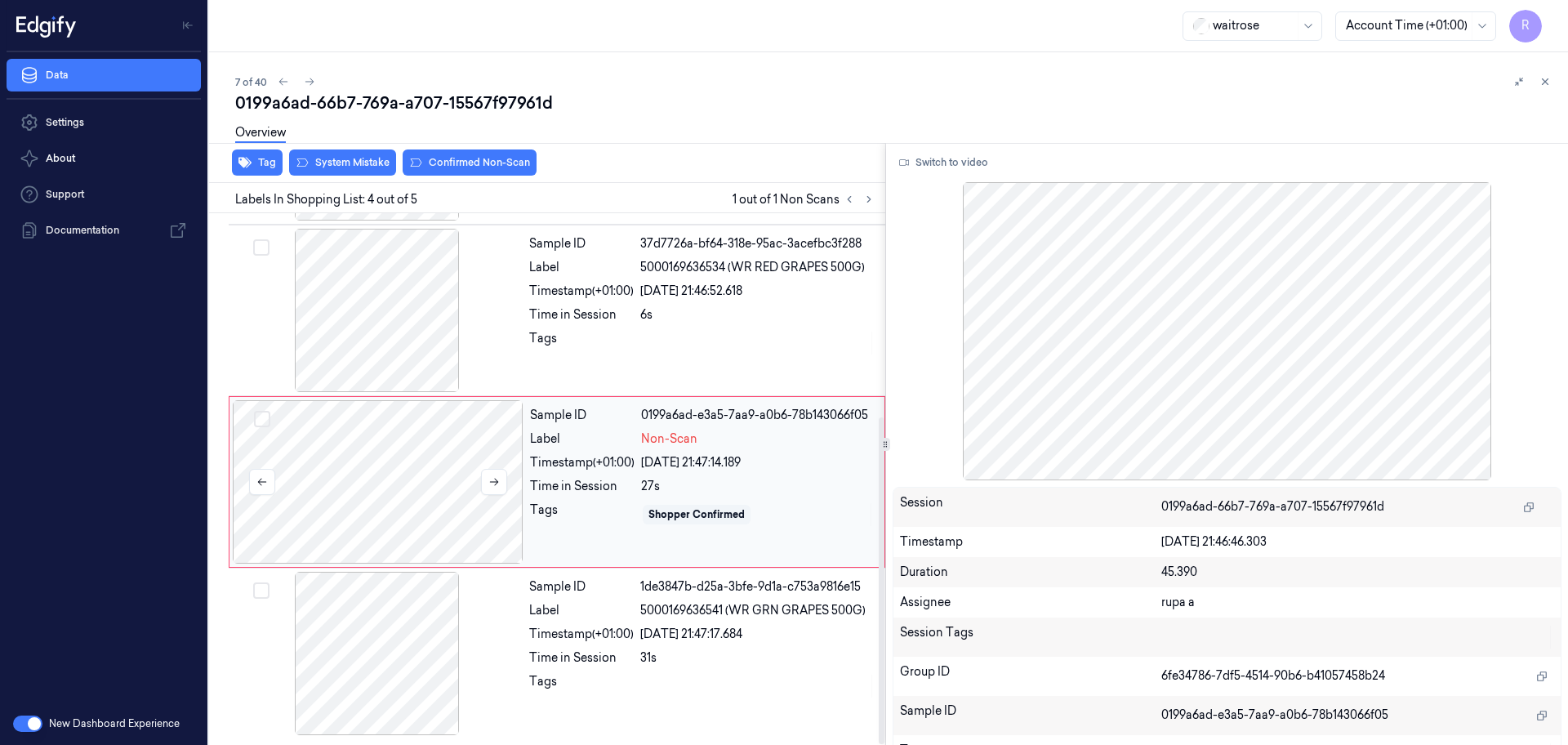
click at [355, 486] on div at bounding box center [378, 482] width 291 height 164
click at [370, 335] on div at bounding box center [377, 310] width 291 height 164
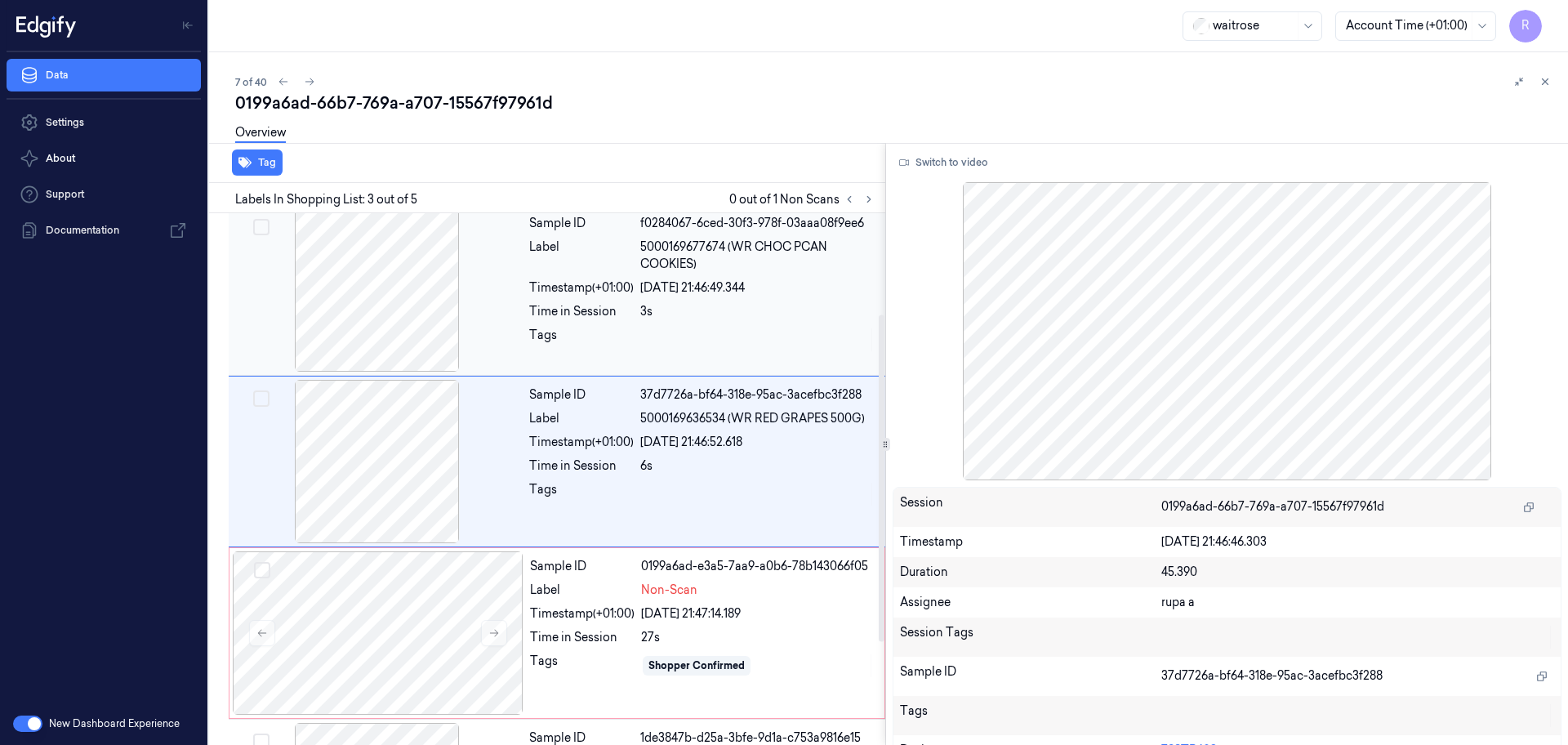
scroll to position [163, 0]
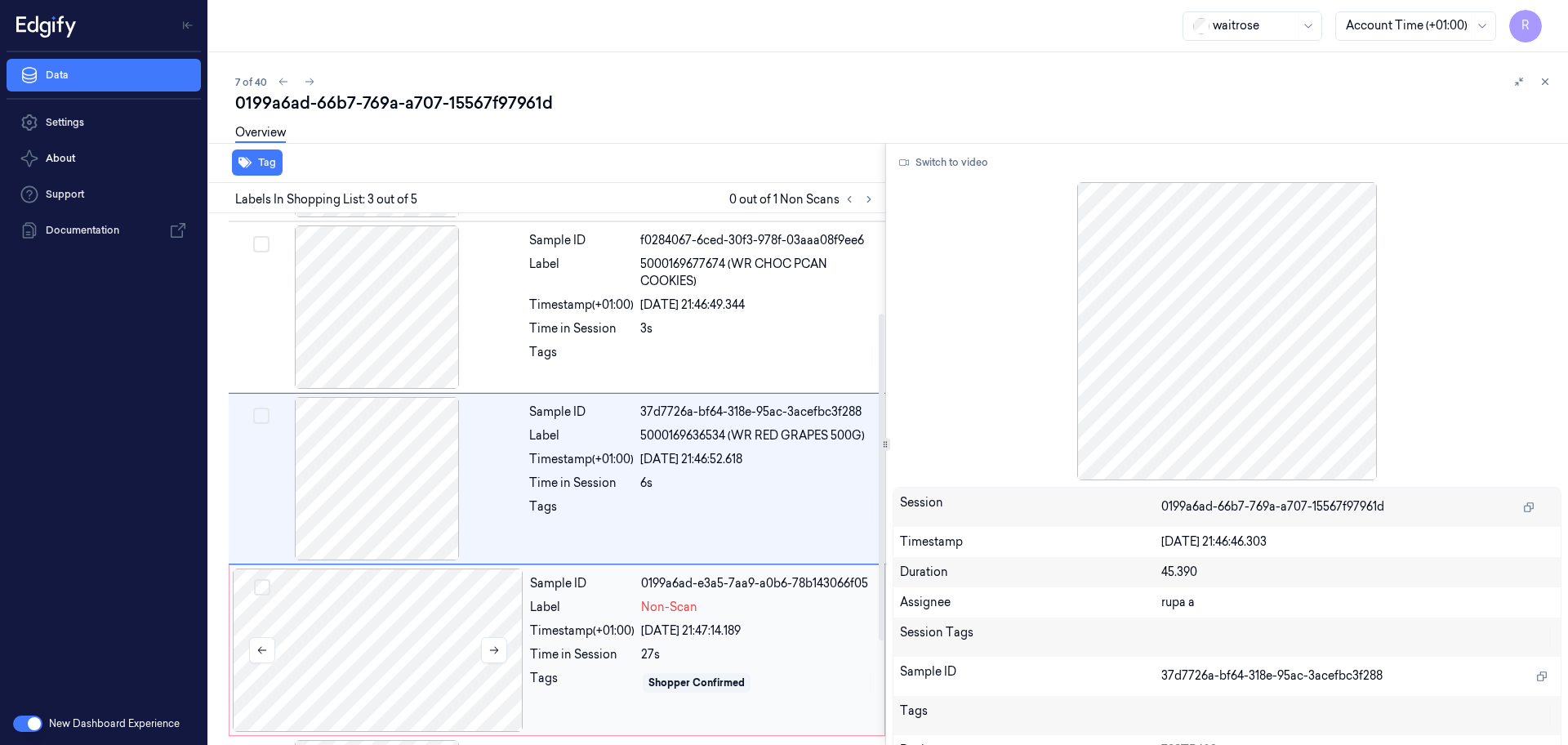
click at [394, 651] on div at bounding box center [378, 650] width 291 height 164
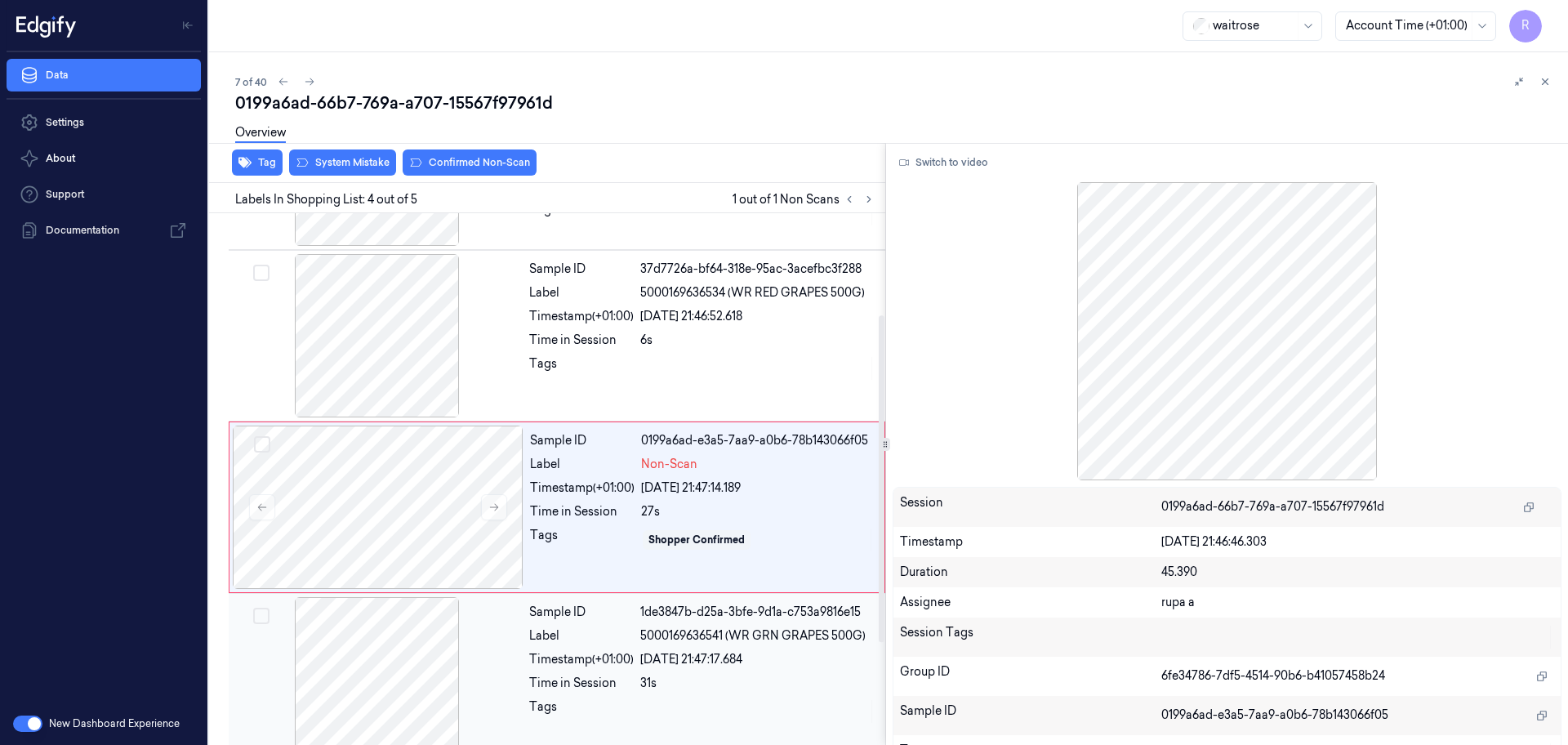
scroll to position [331, 0]
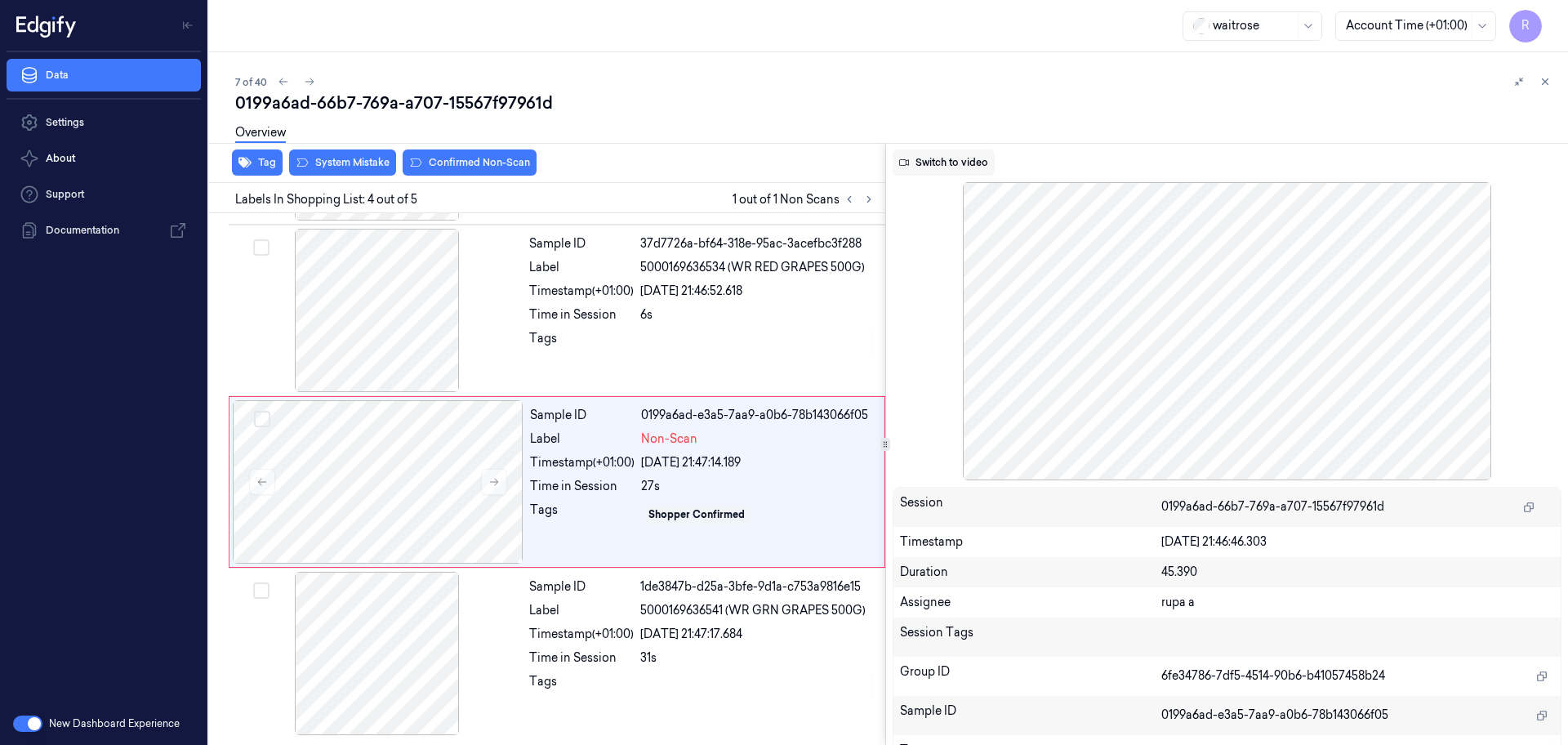
click at [946, 166] on button "Switch to video" at bounding box center [943, 162] width 102 height 26
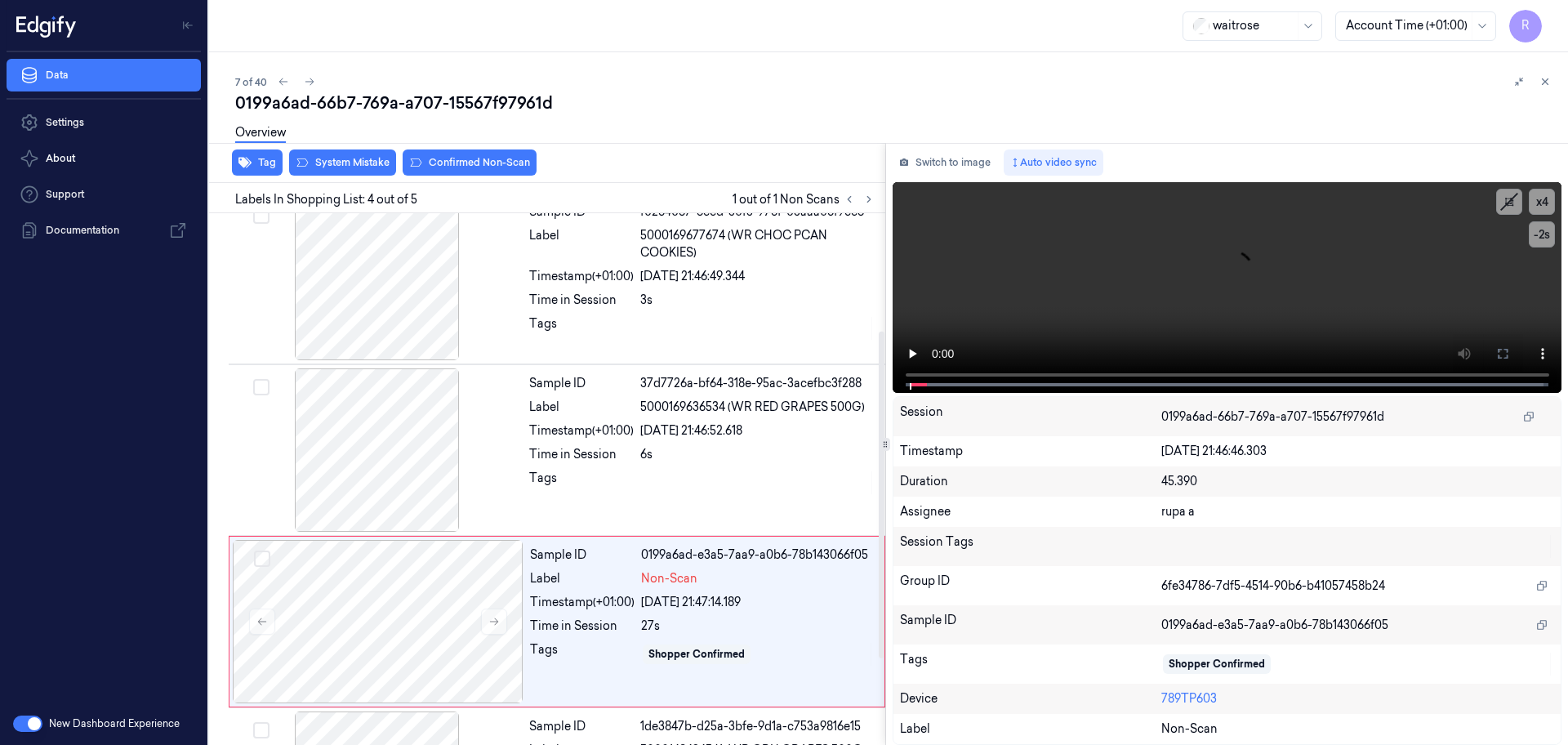
scroll to position [306, 0]
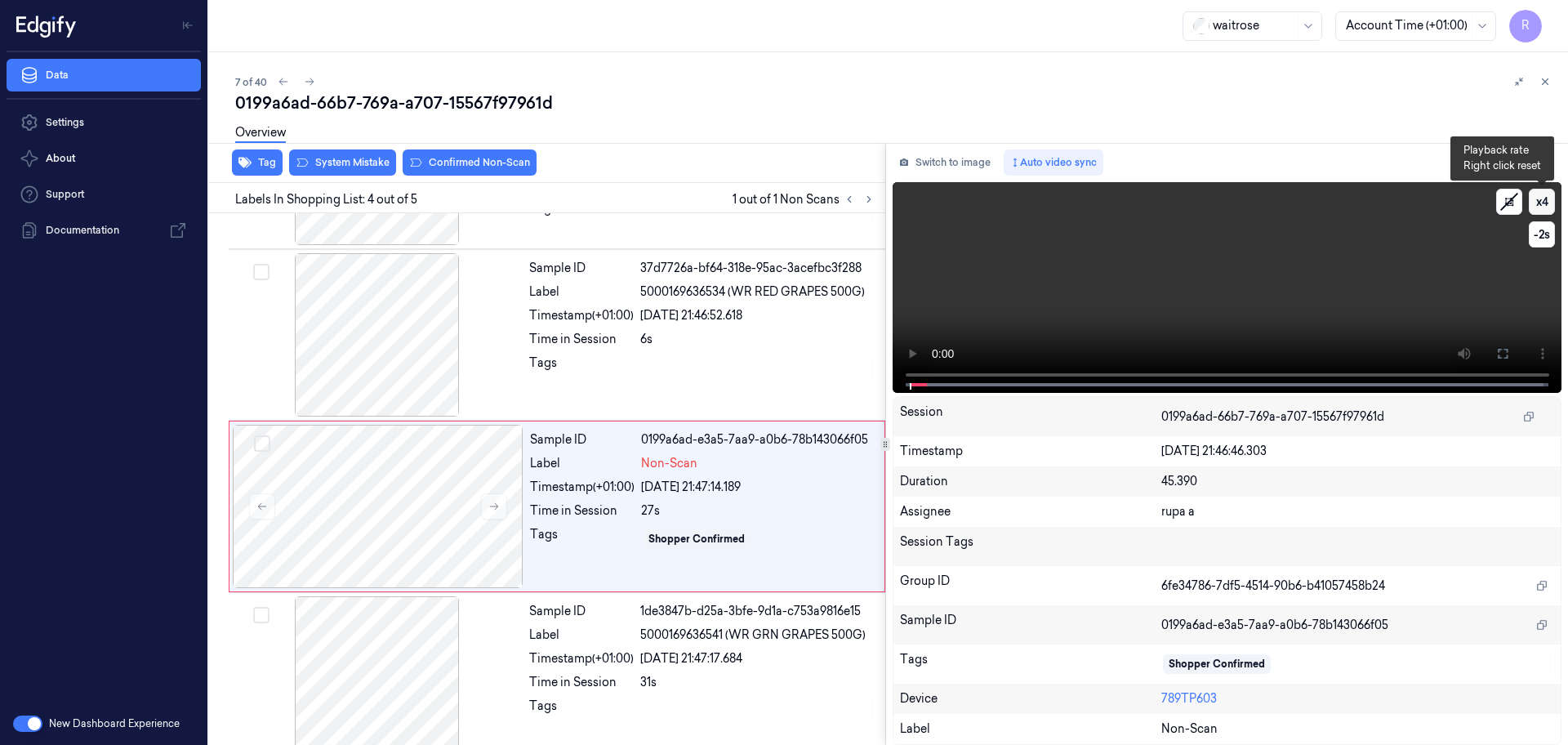
click at [1539, 199] on button "x 4" at bounding box center [1541, 201] width 26 height 26
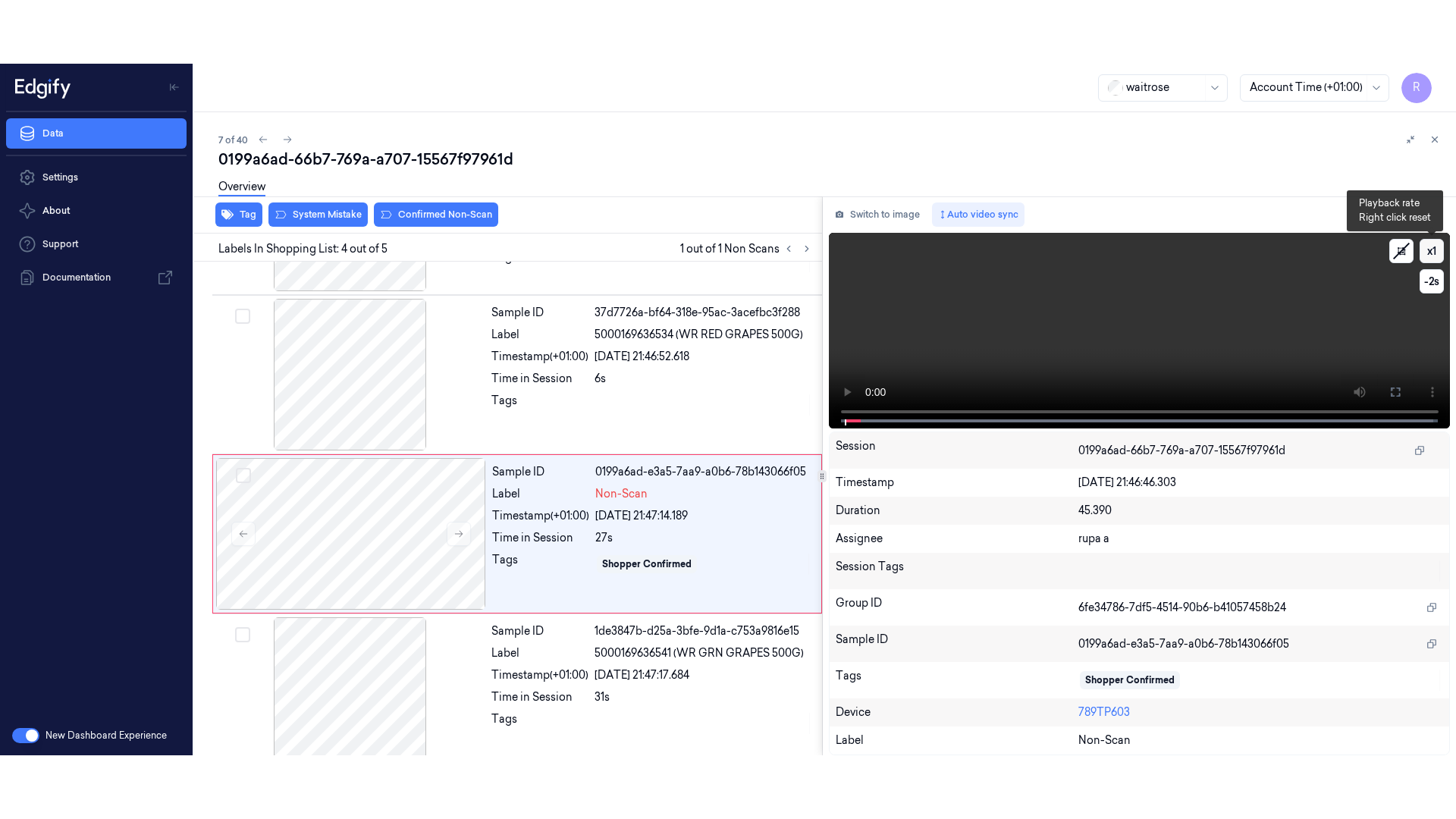
scroll to position [307, 0]
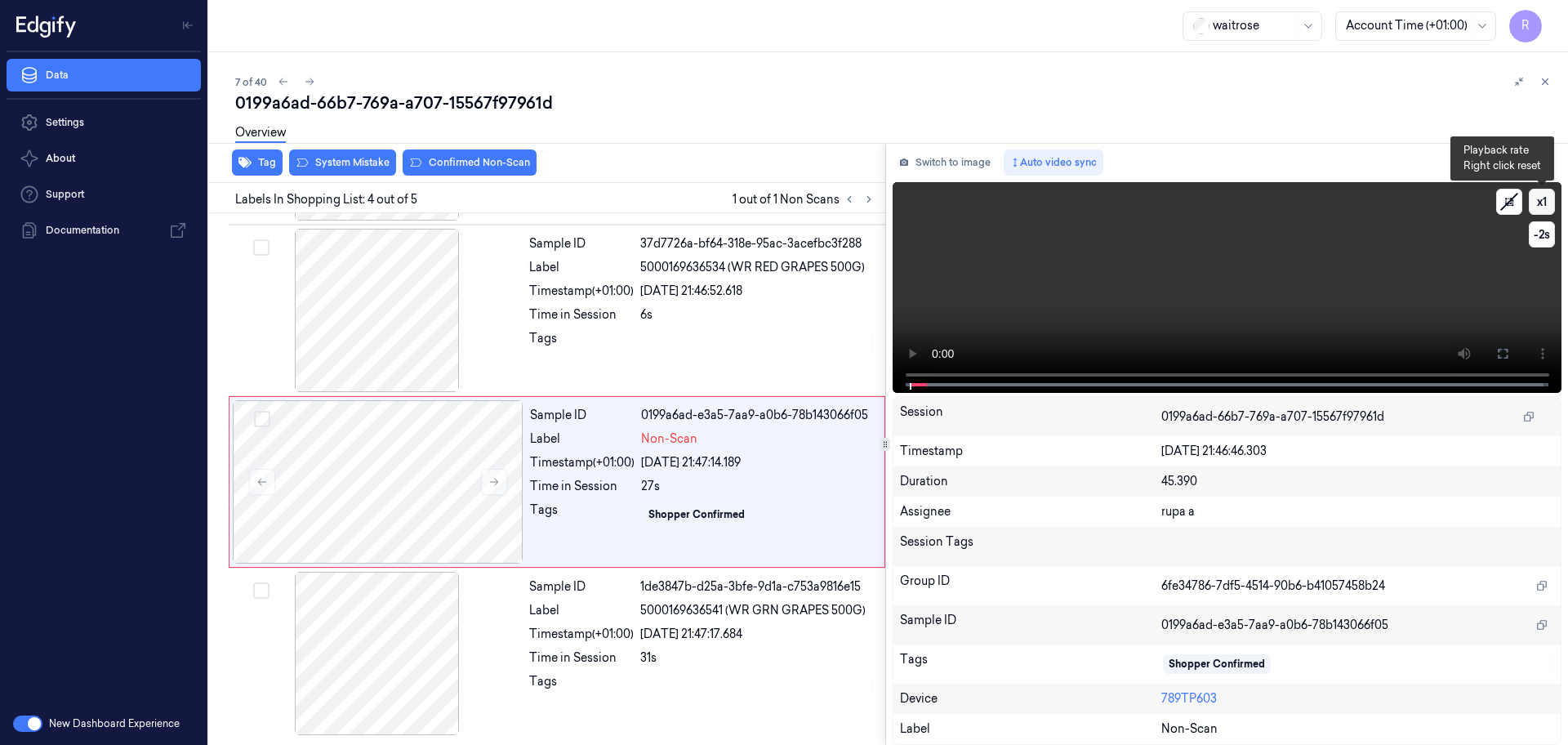
click at [1539, 199] on button "x 1" at bounding box center [1541, 201] width 26 height 26
click at [1500, 354] on icon at bounding box center [1502, 354] width 13 height 13
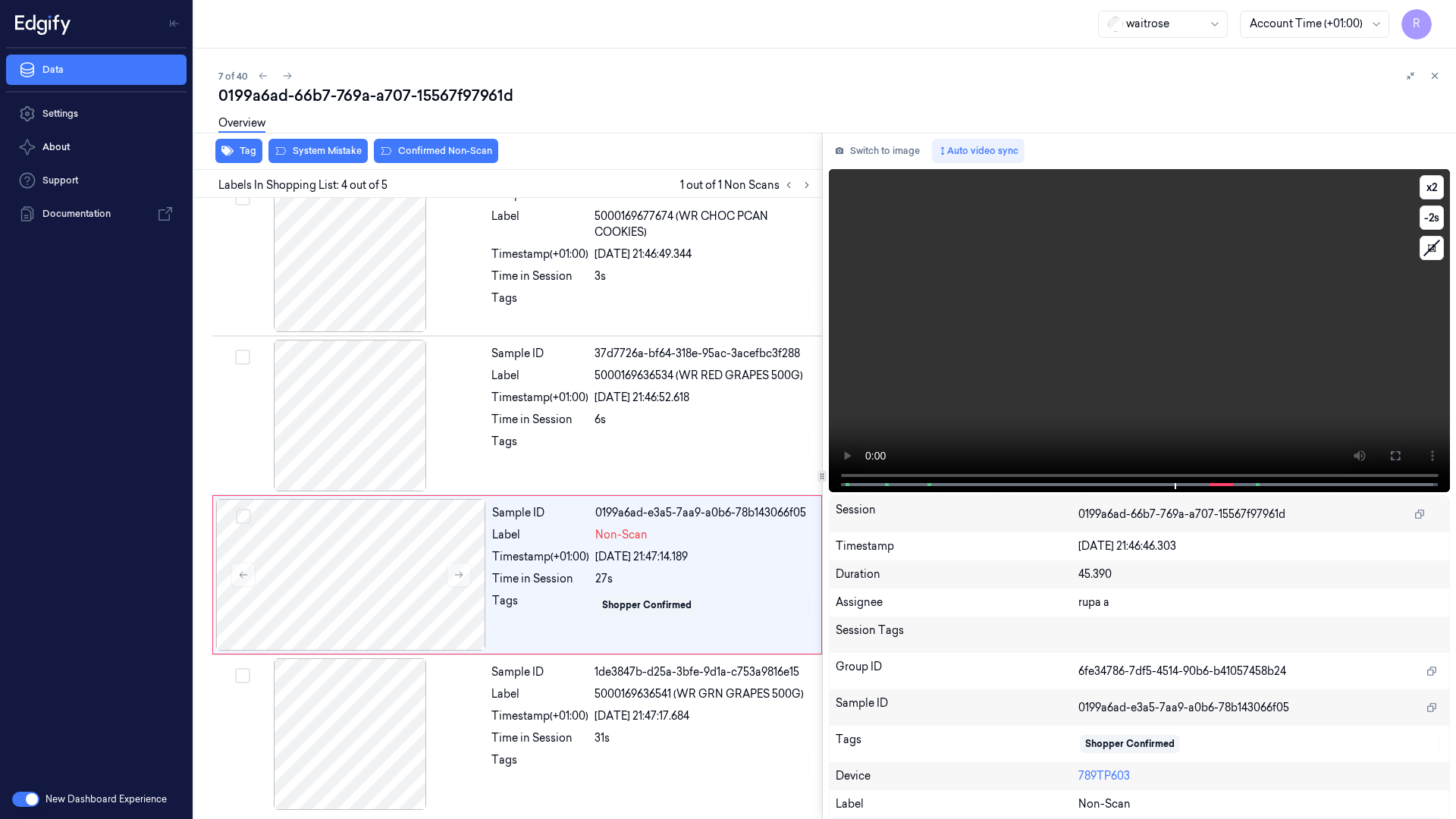
scroll to position [180, 0]
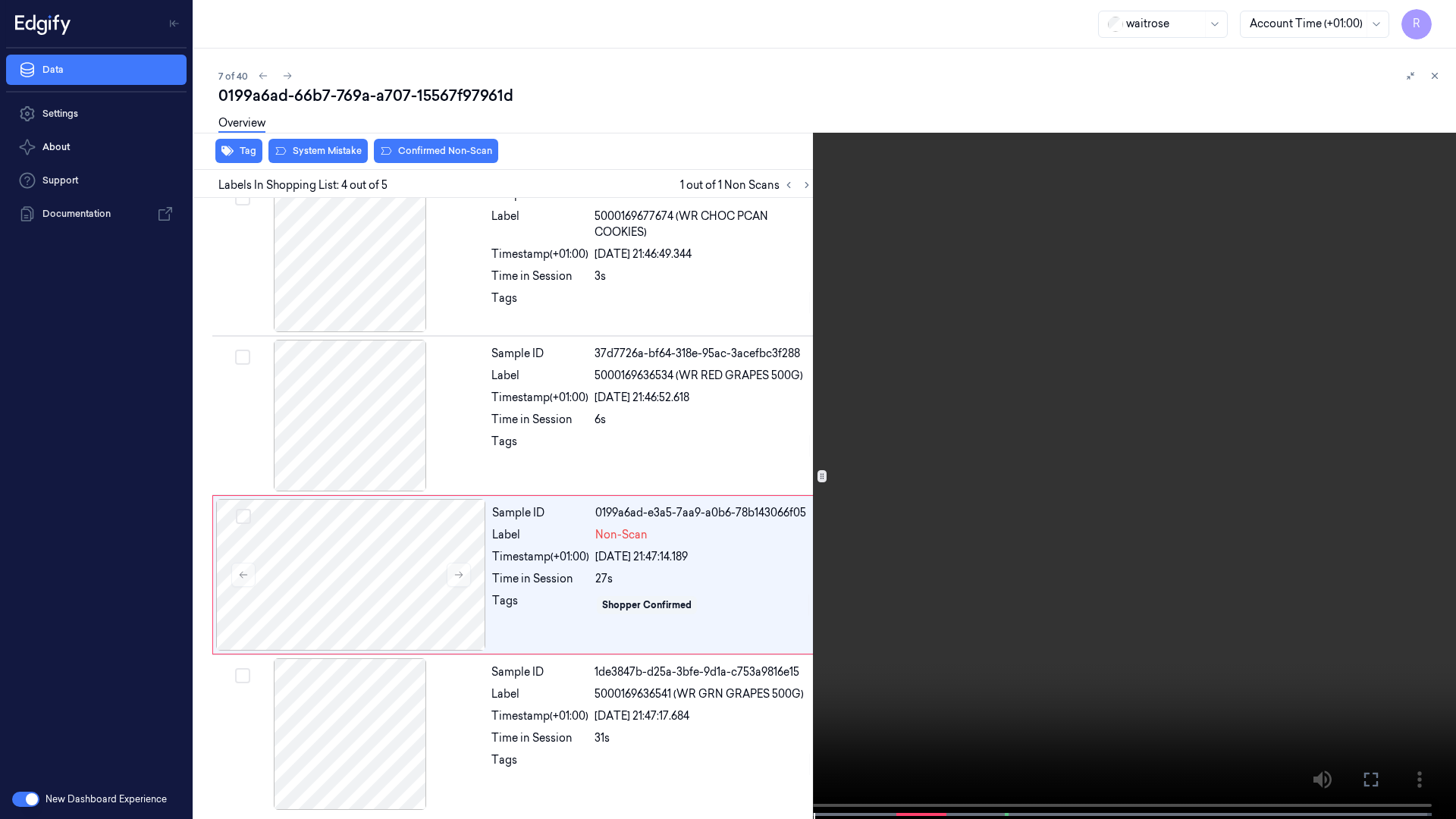
click at [1384, 407] on video at bounding box center [728, 411] width 1456 height 822
click at [1390, 398] on video at bounding box center [728, 411] width 1456 height 822
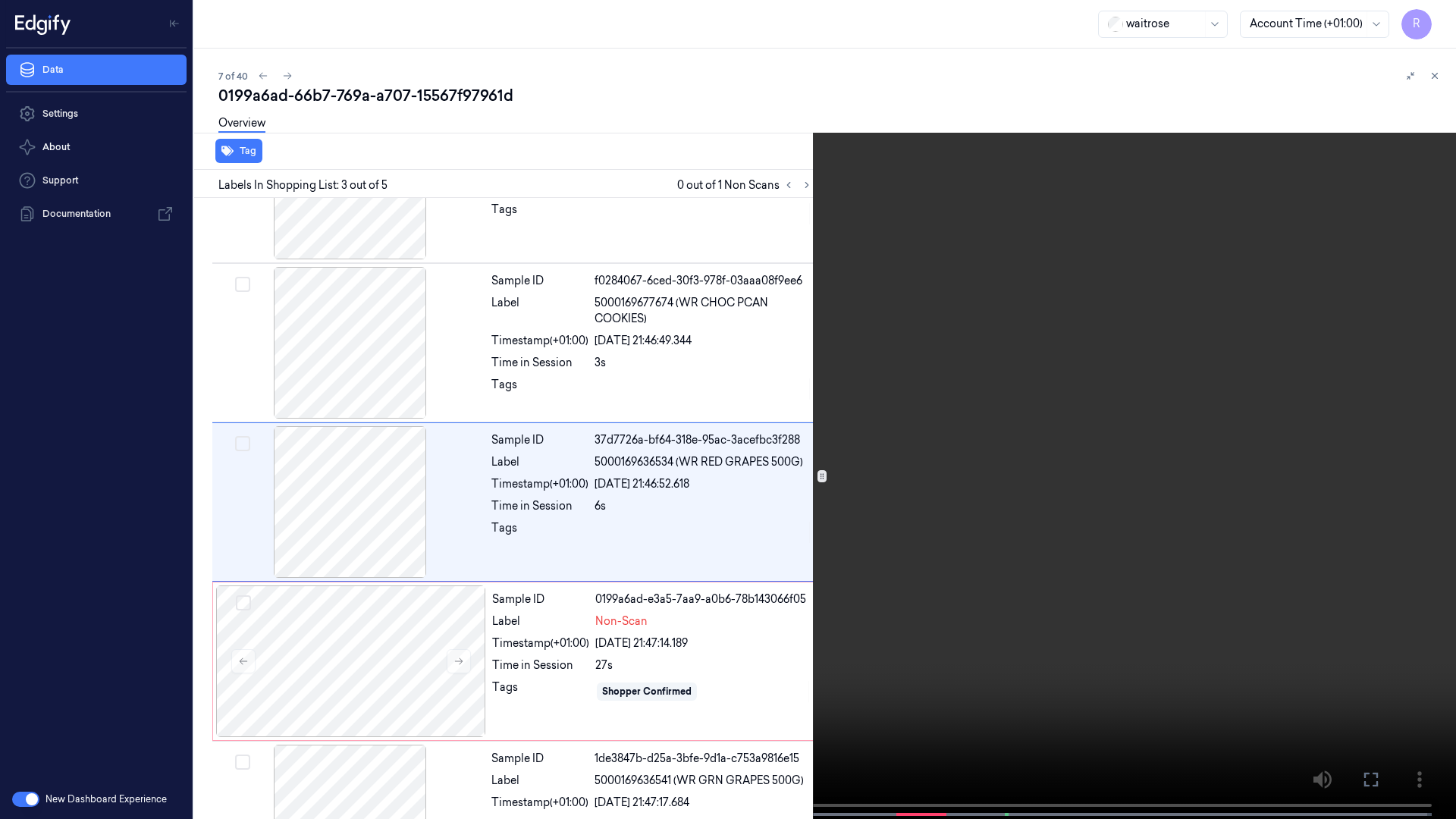
scroll to position [87, 0]
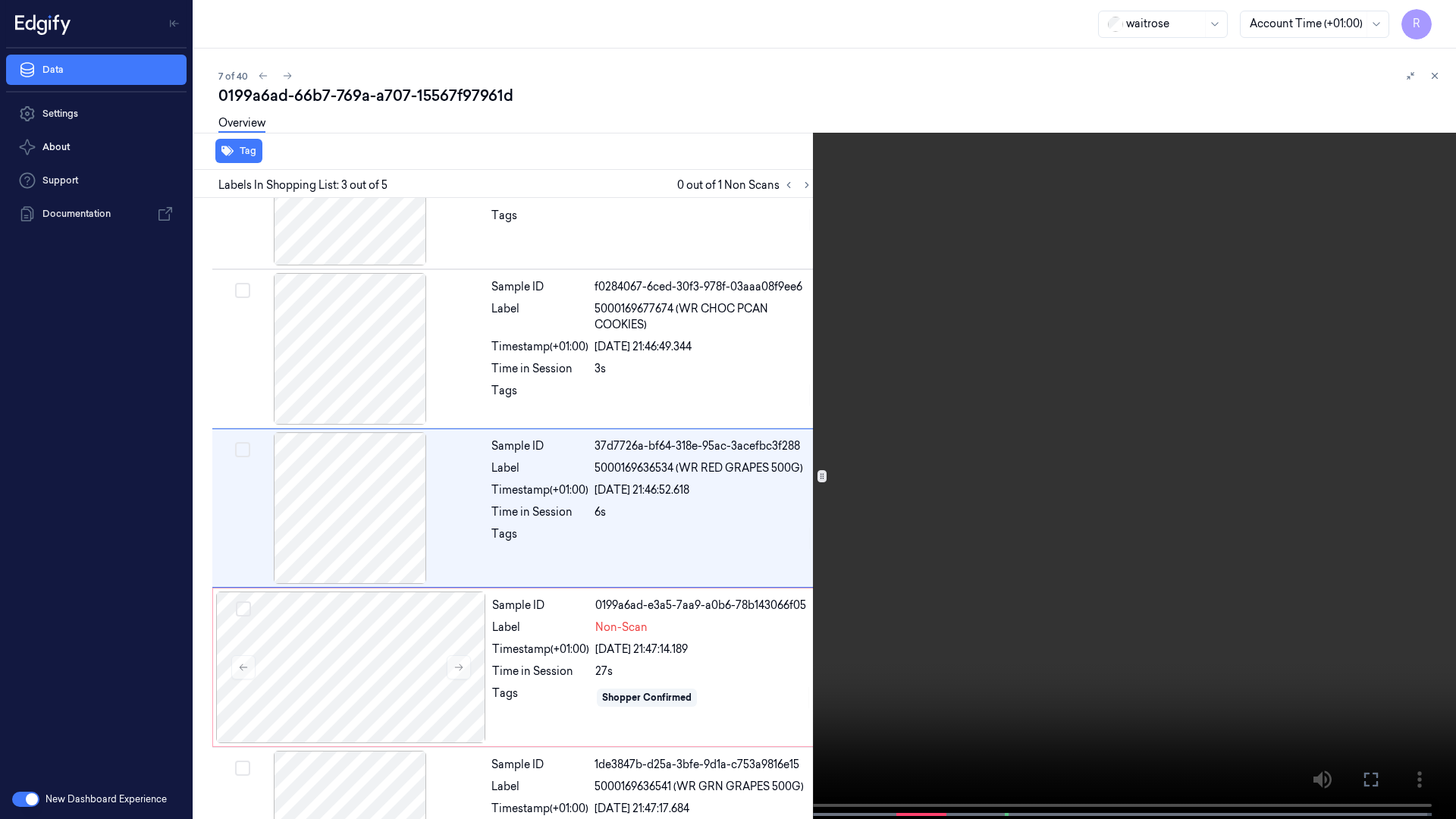
click at [718, 521] on video at bounding box center [728, 411] width 1456 height 822
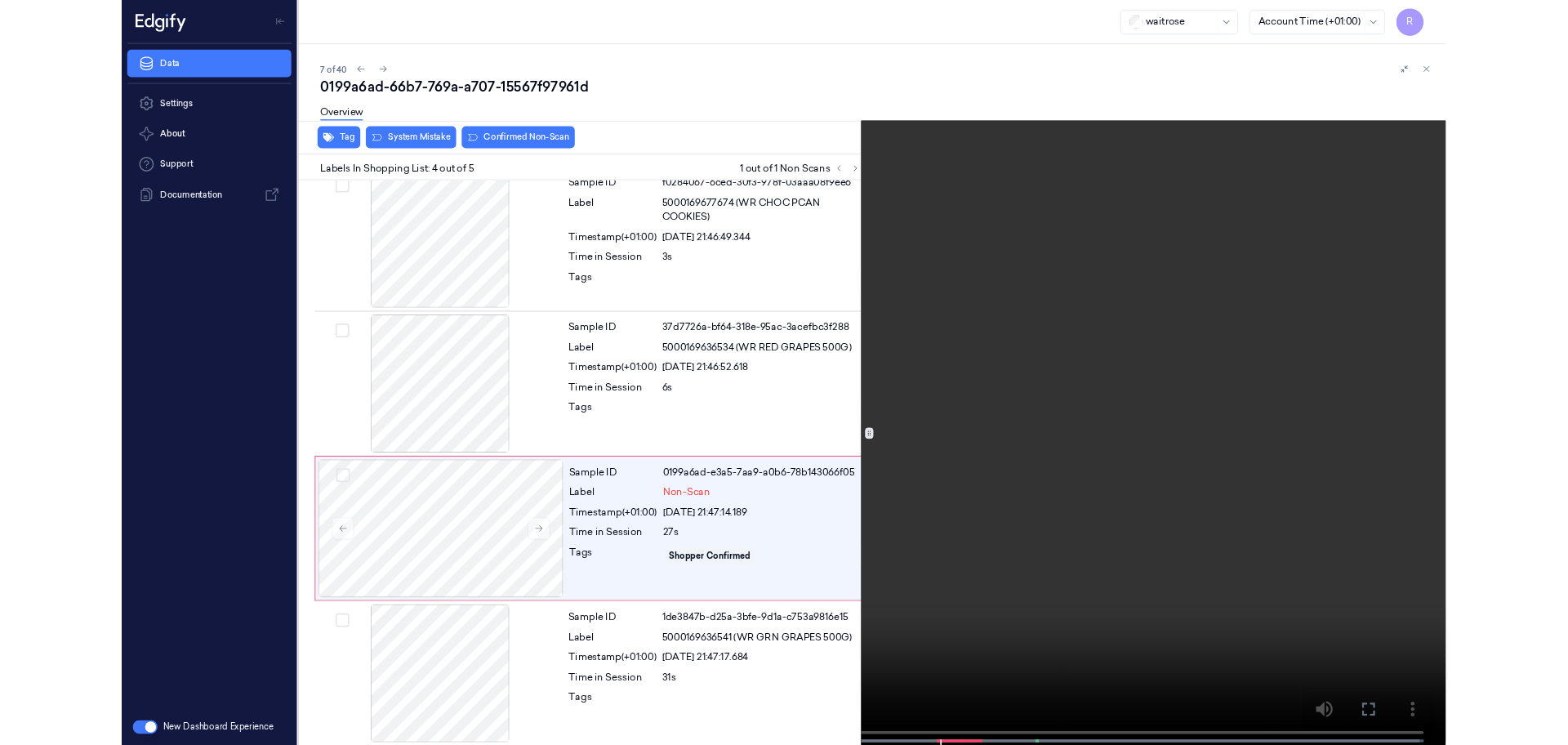
scroll to position [194, 0]
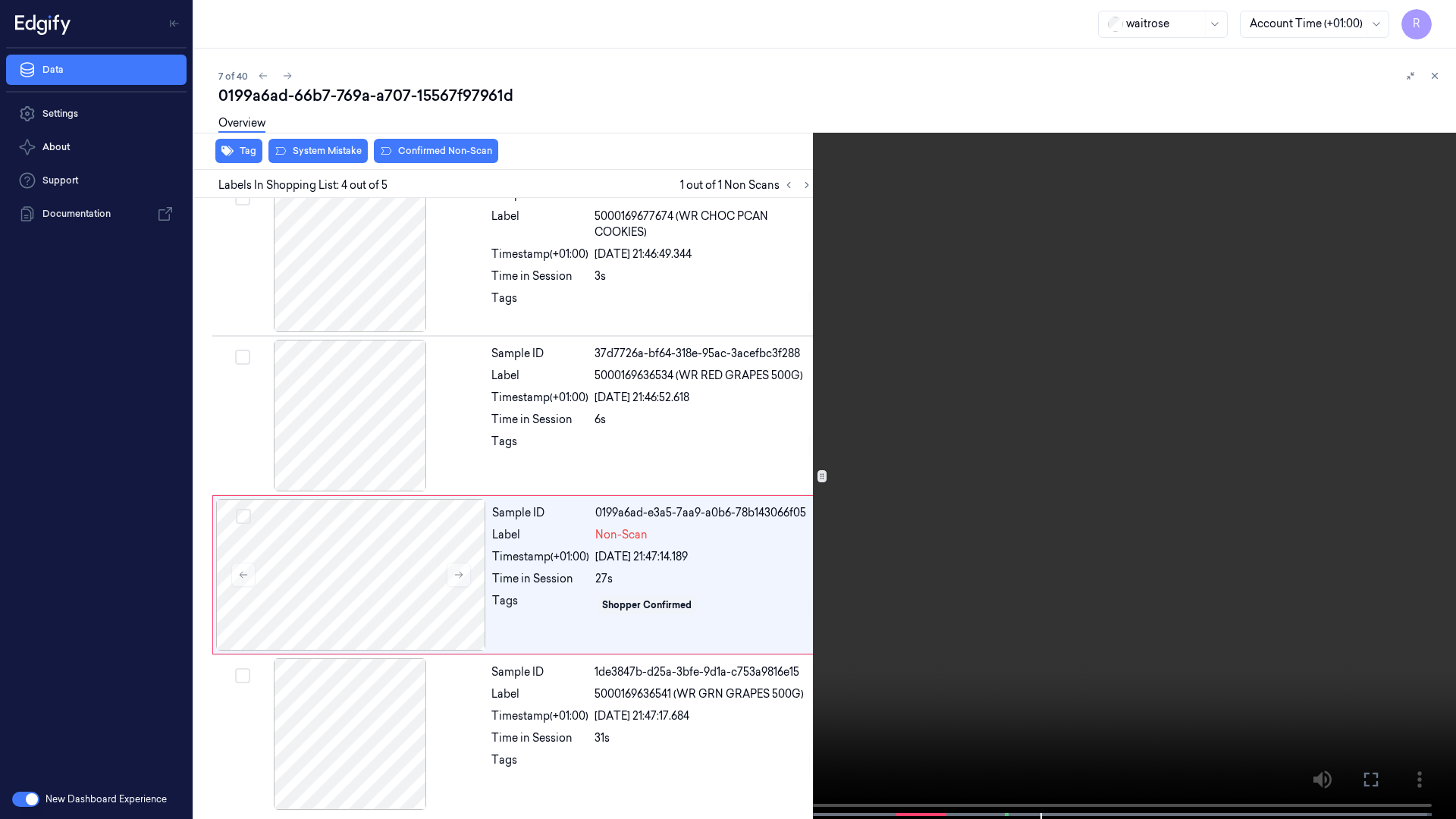
click at [747, 433] on video at bounding box center [728, 411] width 1456 height 822
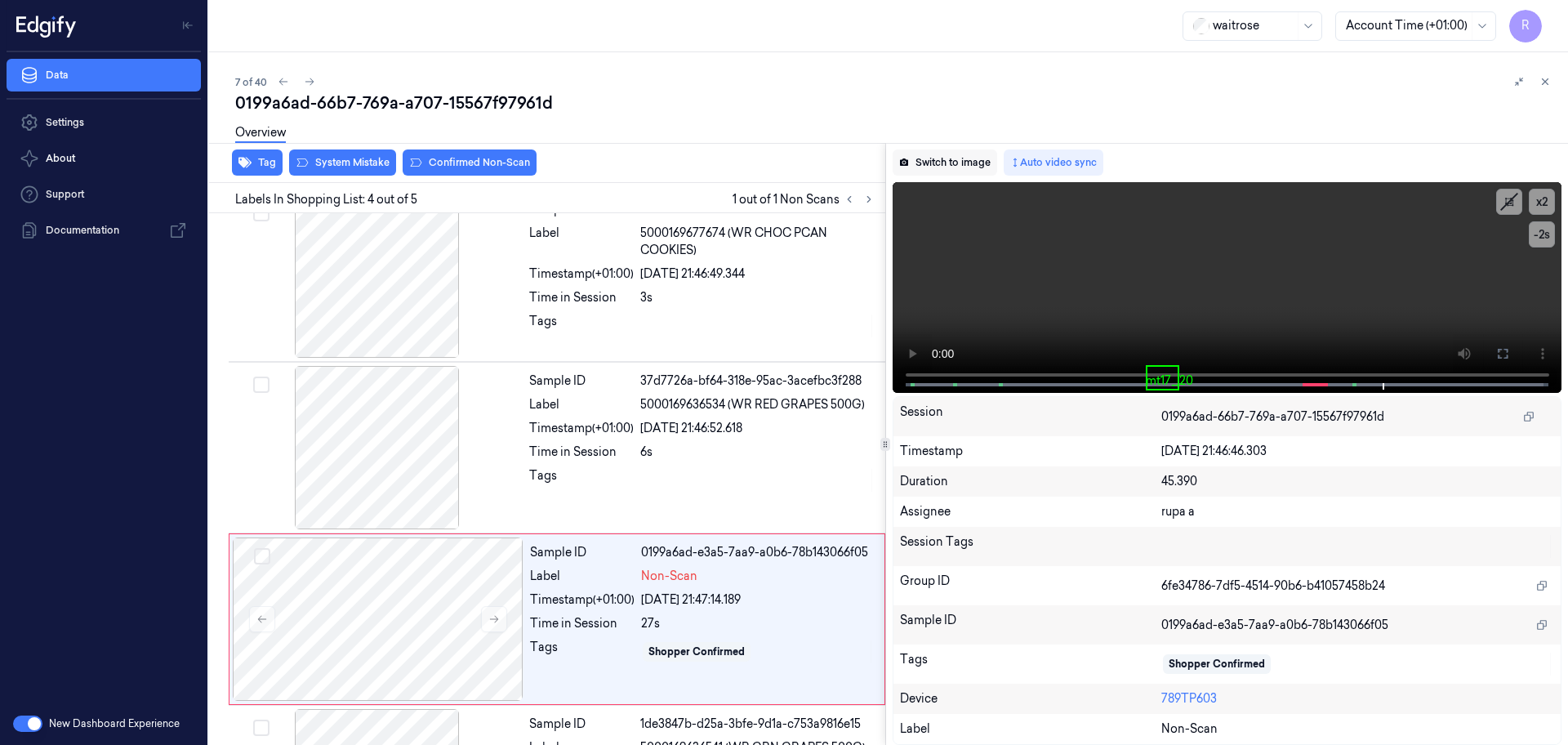
click at [935, 160] on button "Switch to image" at bounding box center [945, 162] width 105 height 26
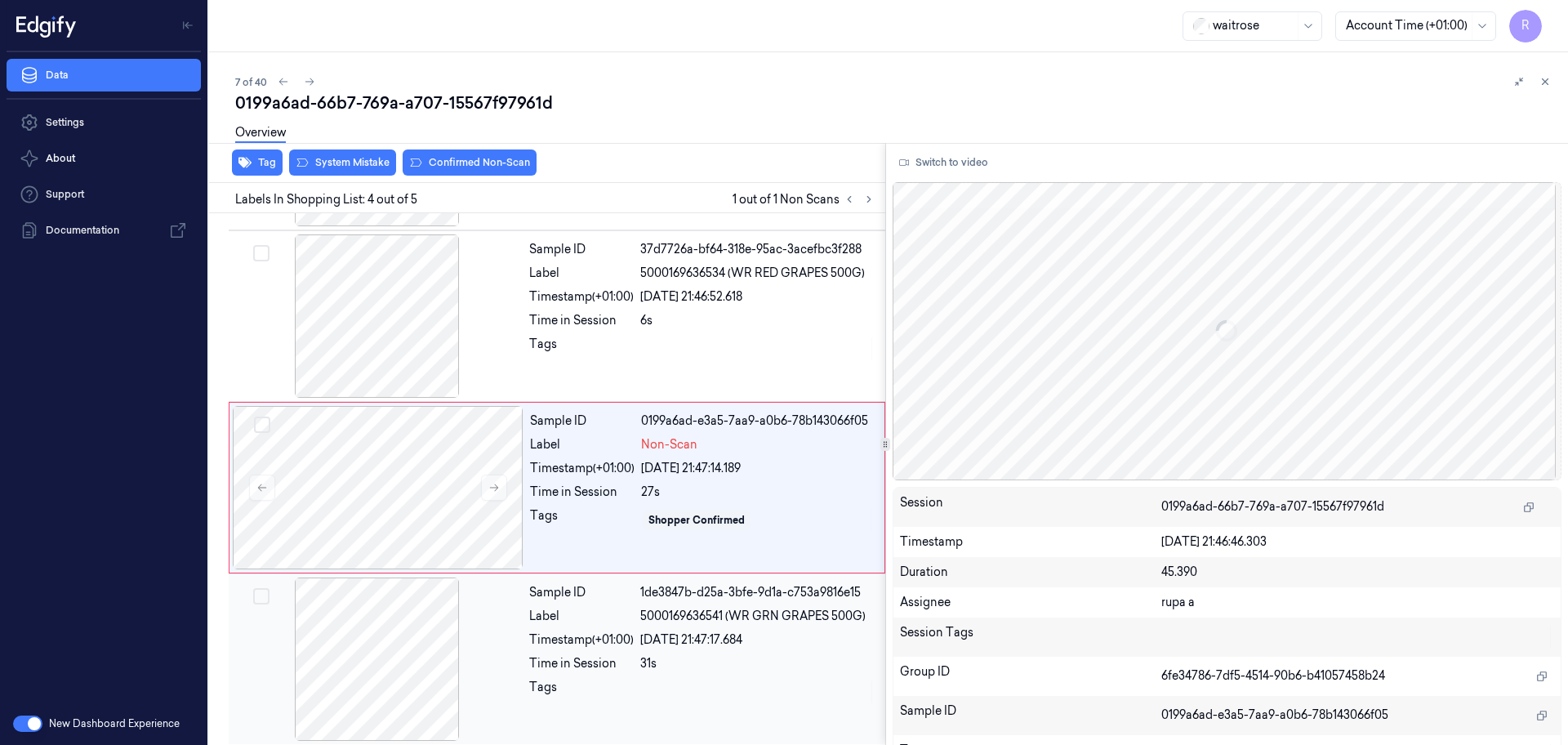
scroll to position [331, 0]
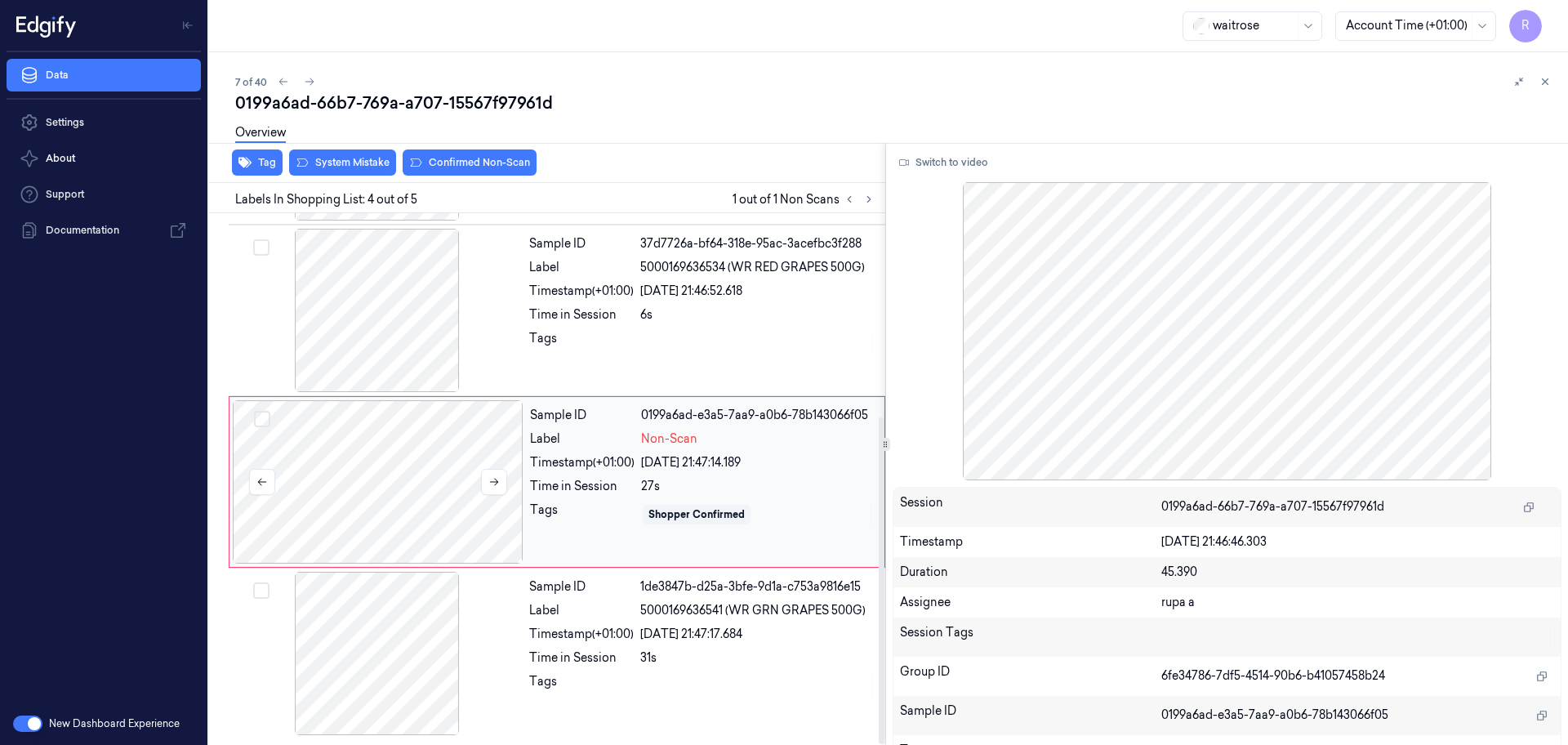
click at [432, 493] on div at bounding box center [378, 482] width 291 height 164
click at [495, 487] on icon at bounding box center [494, 482] width 12 height 12
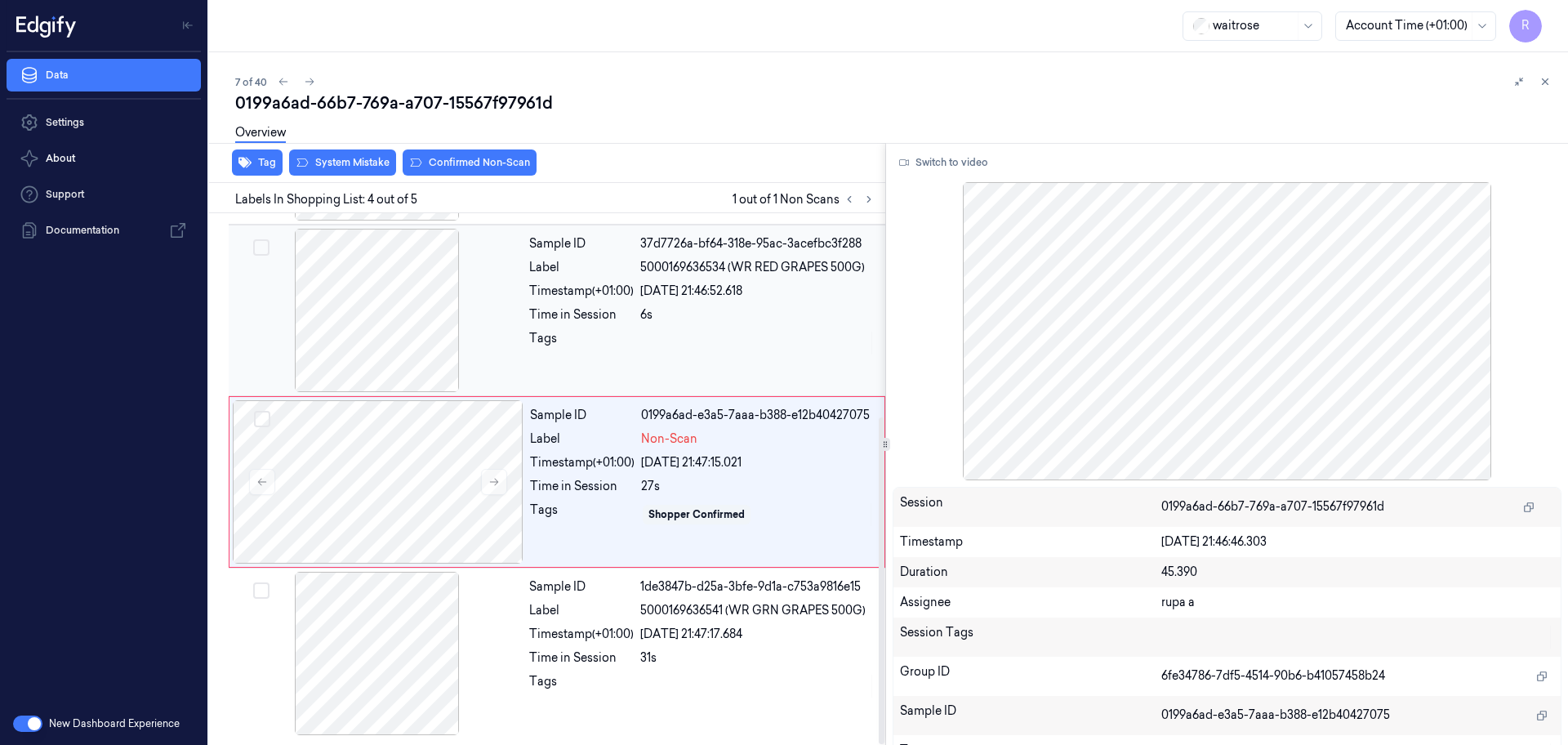
click at [432, 329] on div at bounding box center [377, 310] width 291 height 164
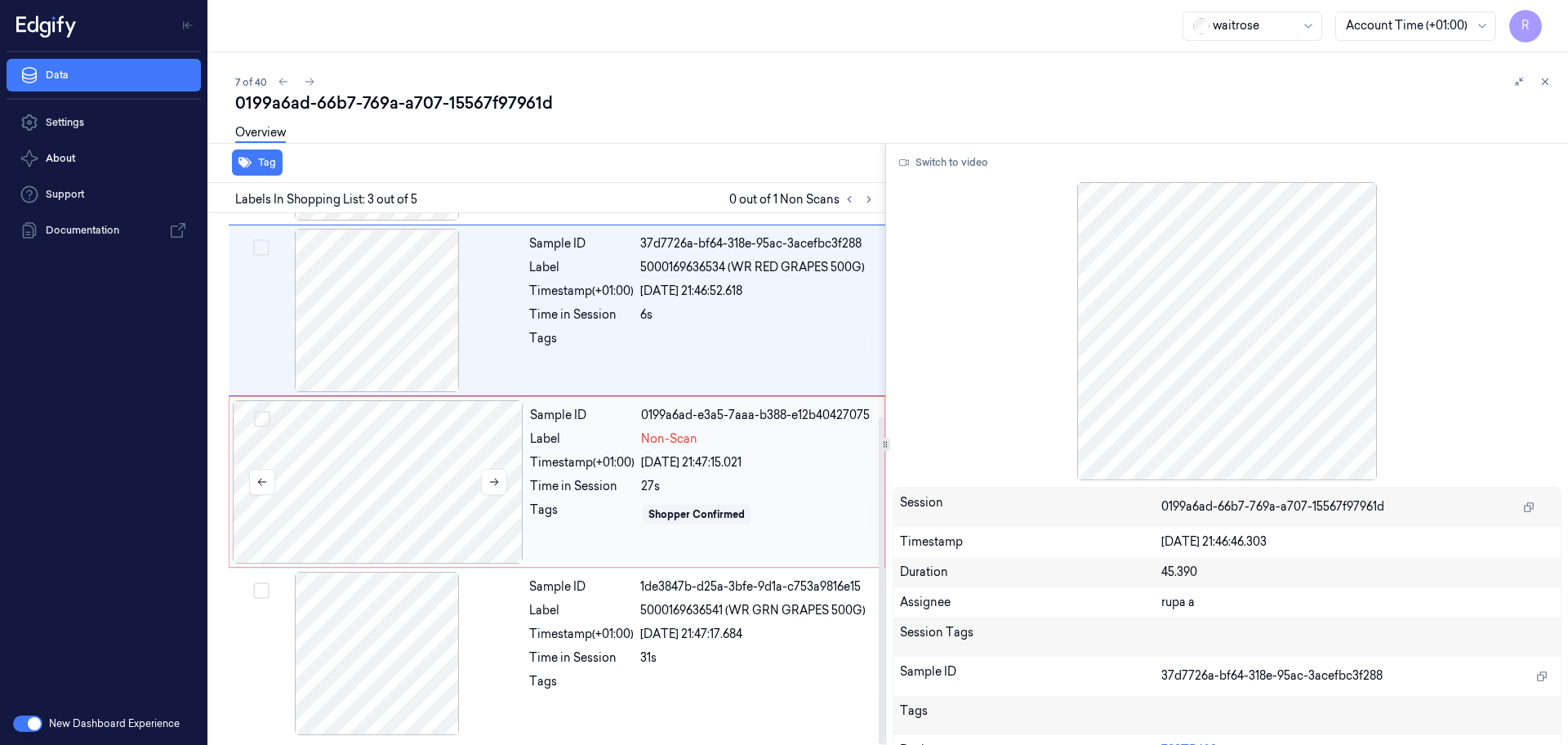
click at [445, 493] on div at bounding box center [378, 482] width 291 height 164
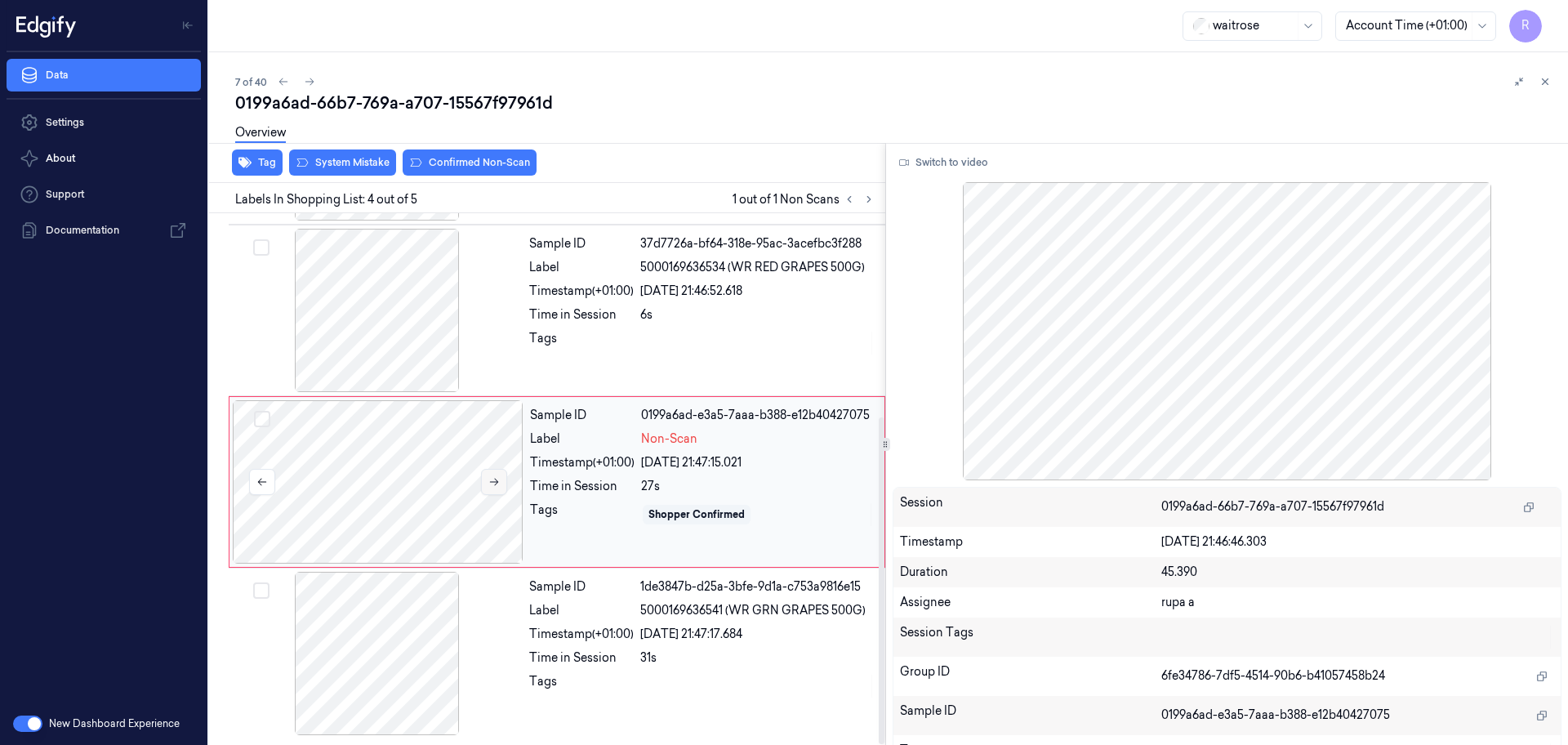
click at [488, 477] on button at bounding box center [493, 482] width 26 height 26
click at [497, 482] on icon at bounding box center [494, 482] width 9 height 7
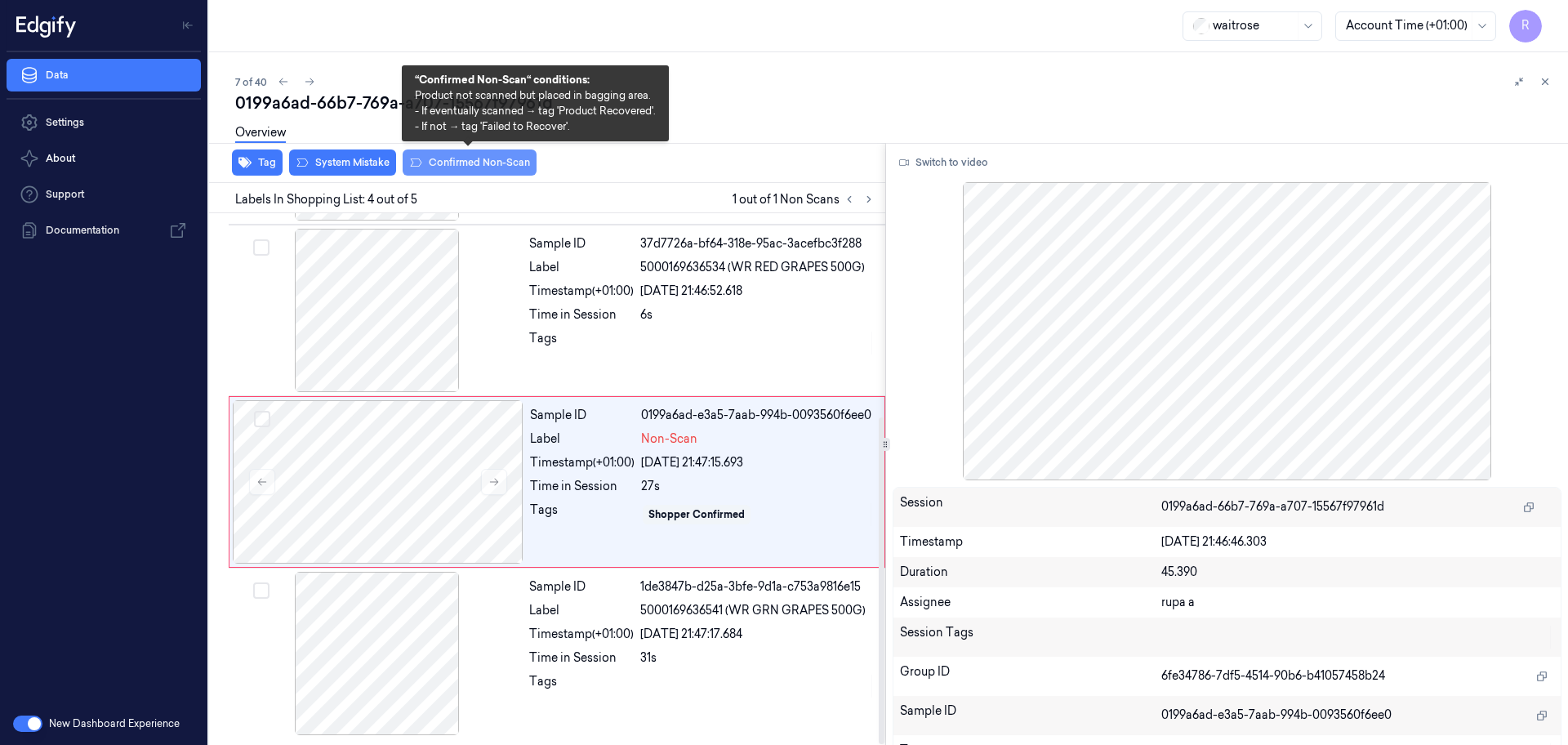
click at [474, 159] on button "Confirmed Non-Scan" at bounding box center [469, 162] width 134 height 26
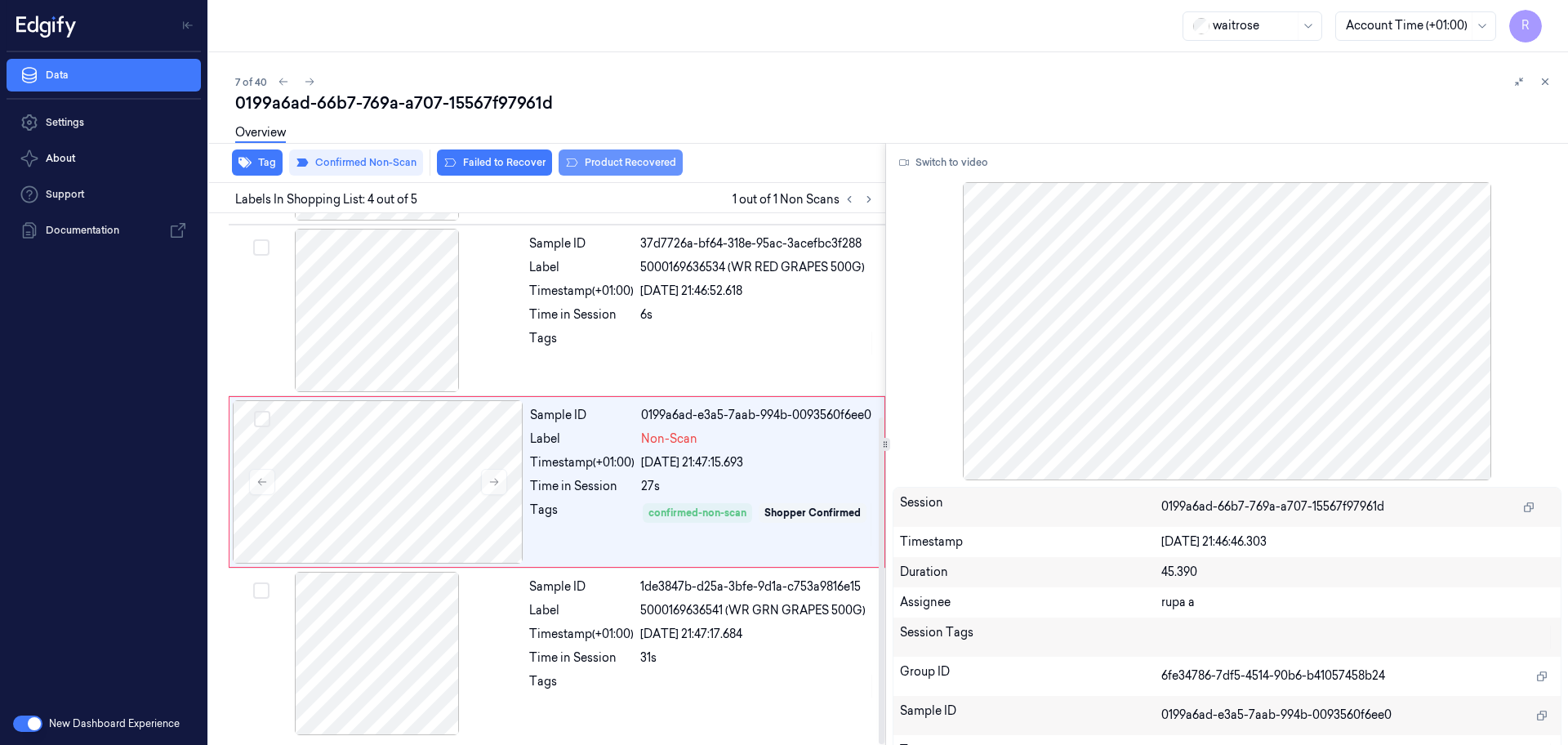
click at [618, 159] on button "Product Recovered" at bounding box center [621, 162] width 125 height 26
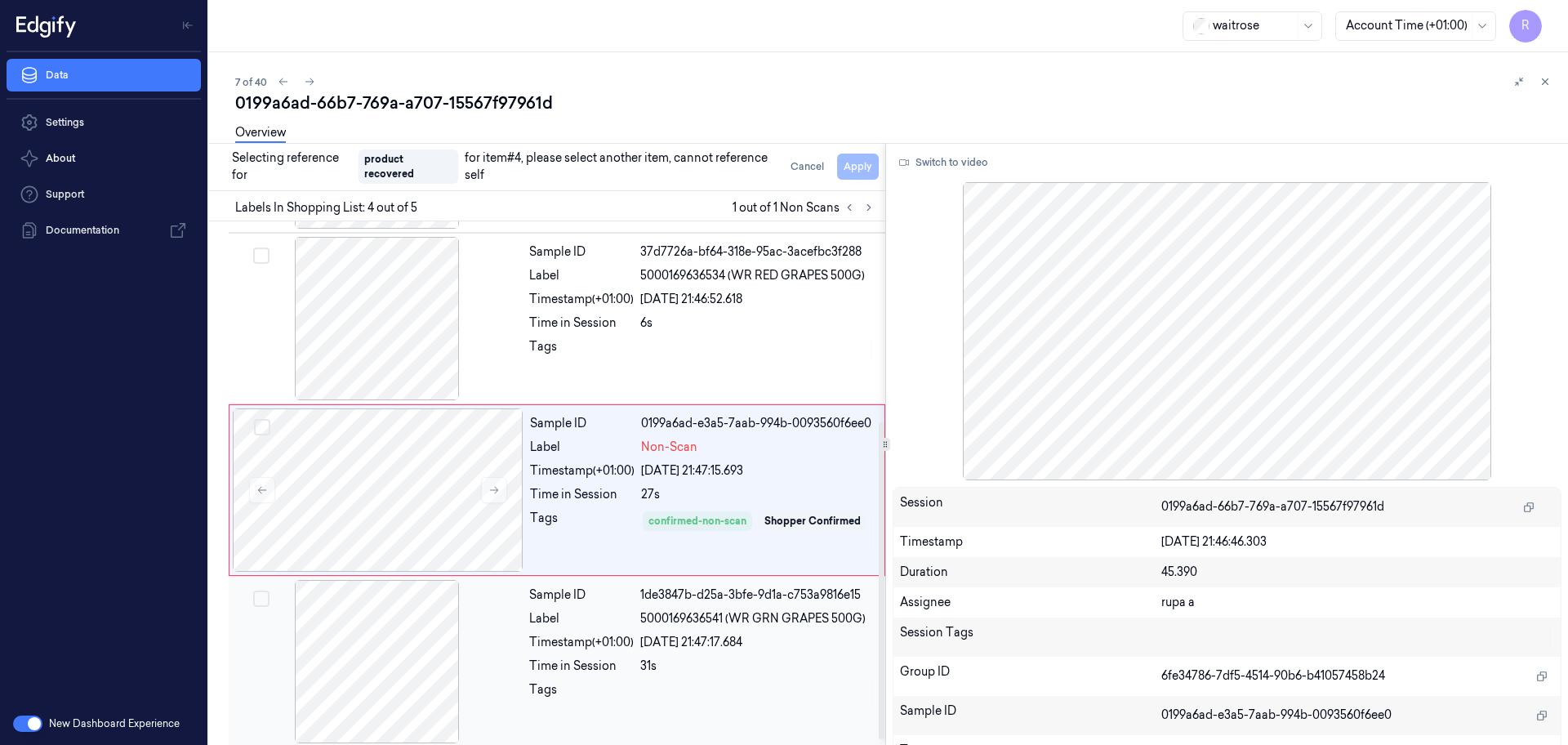
click at [423, 659] on div at bounding box center [377, 661] width 291 height 164
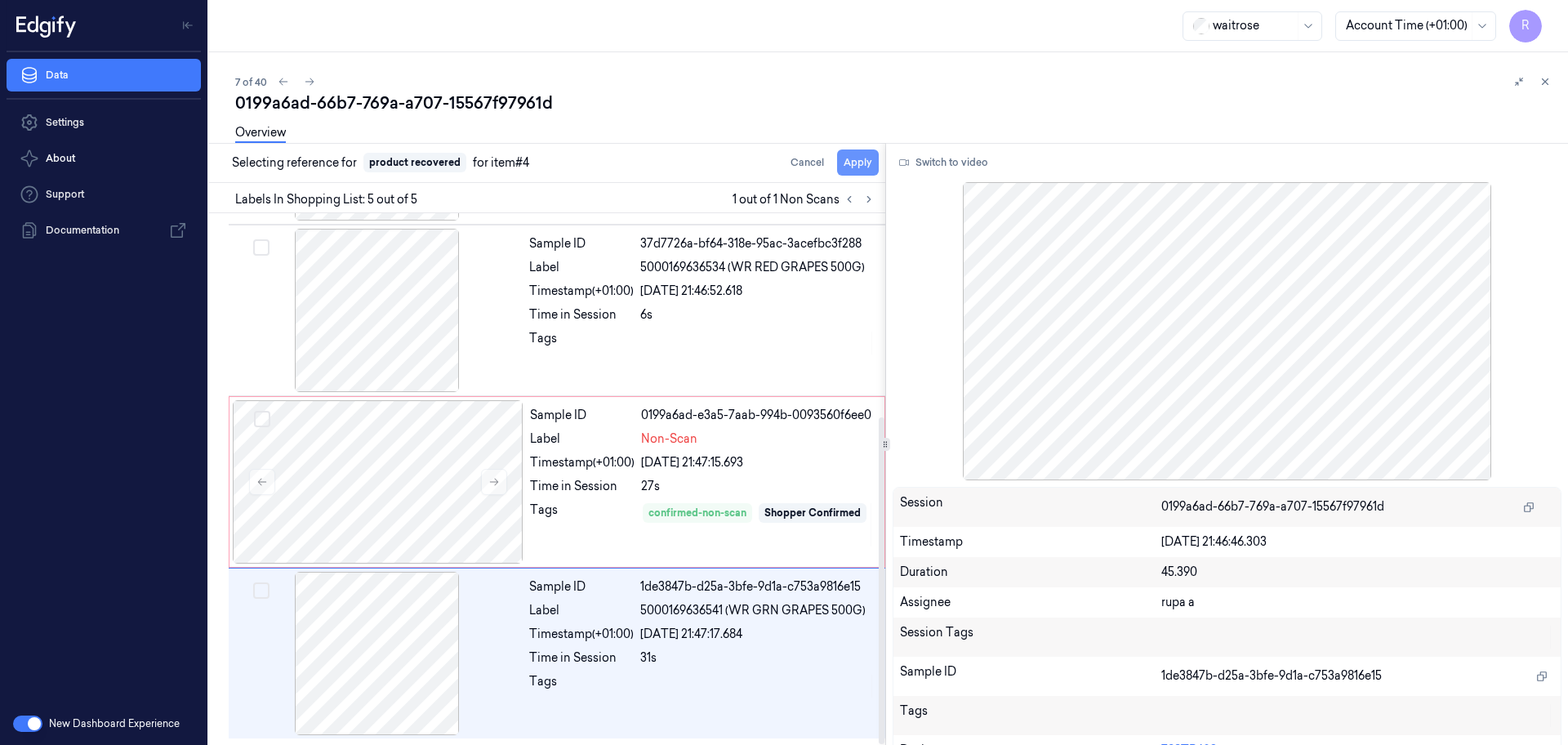
click at [872, 159] on button "Apply" at bounding box center [857, 162] width 42 height 26
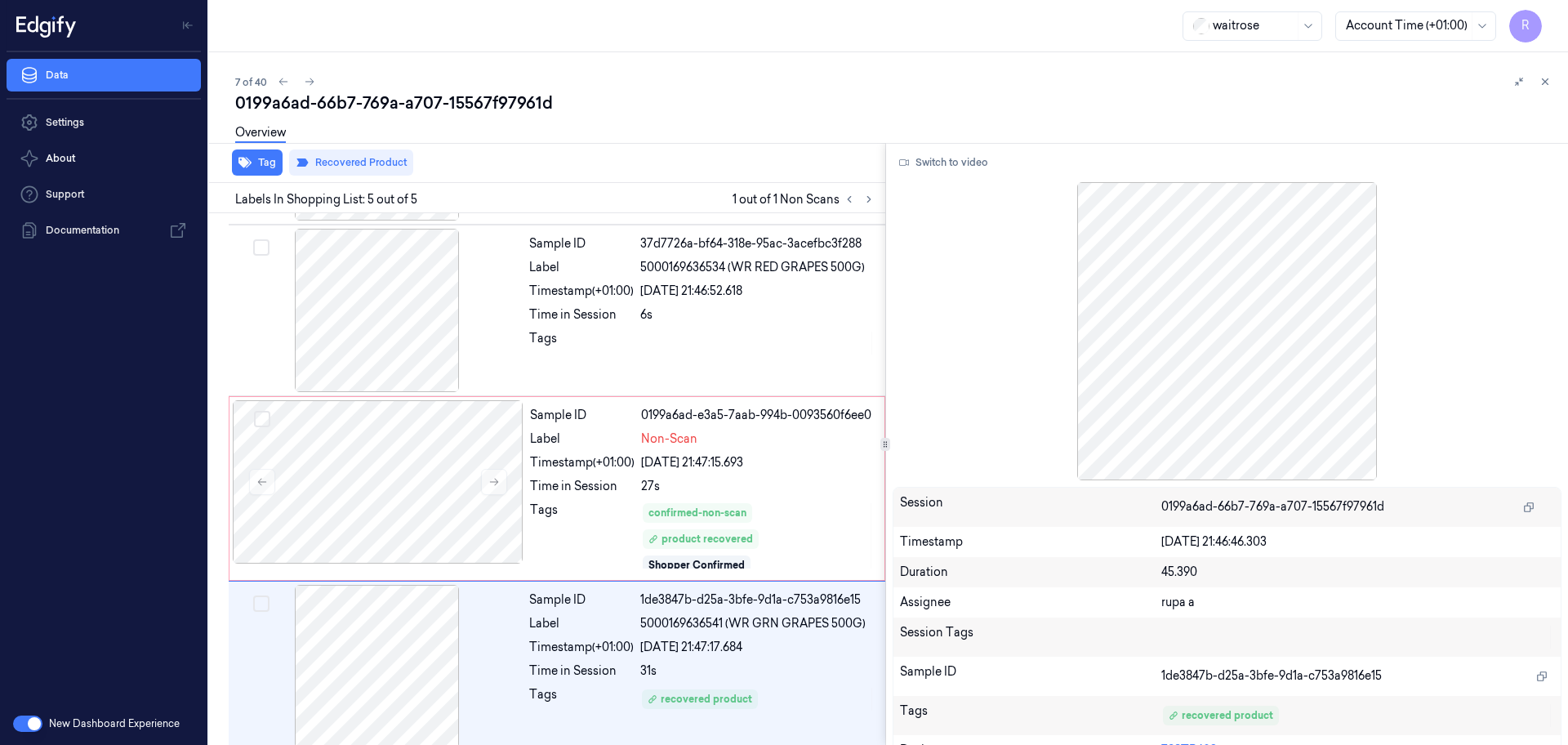
scroll to position [344, 0]
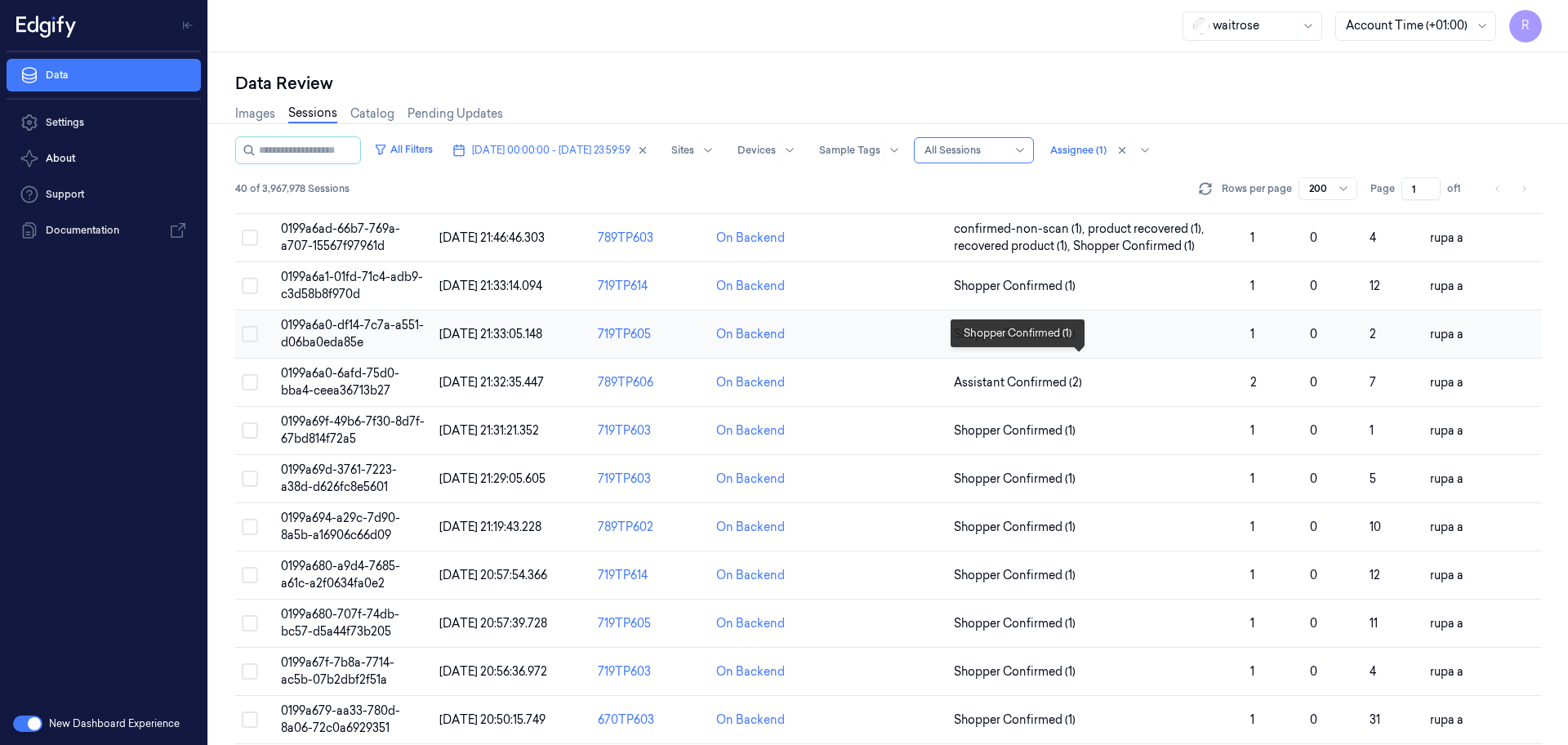
scroll to position [306, 0]
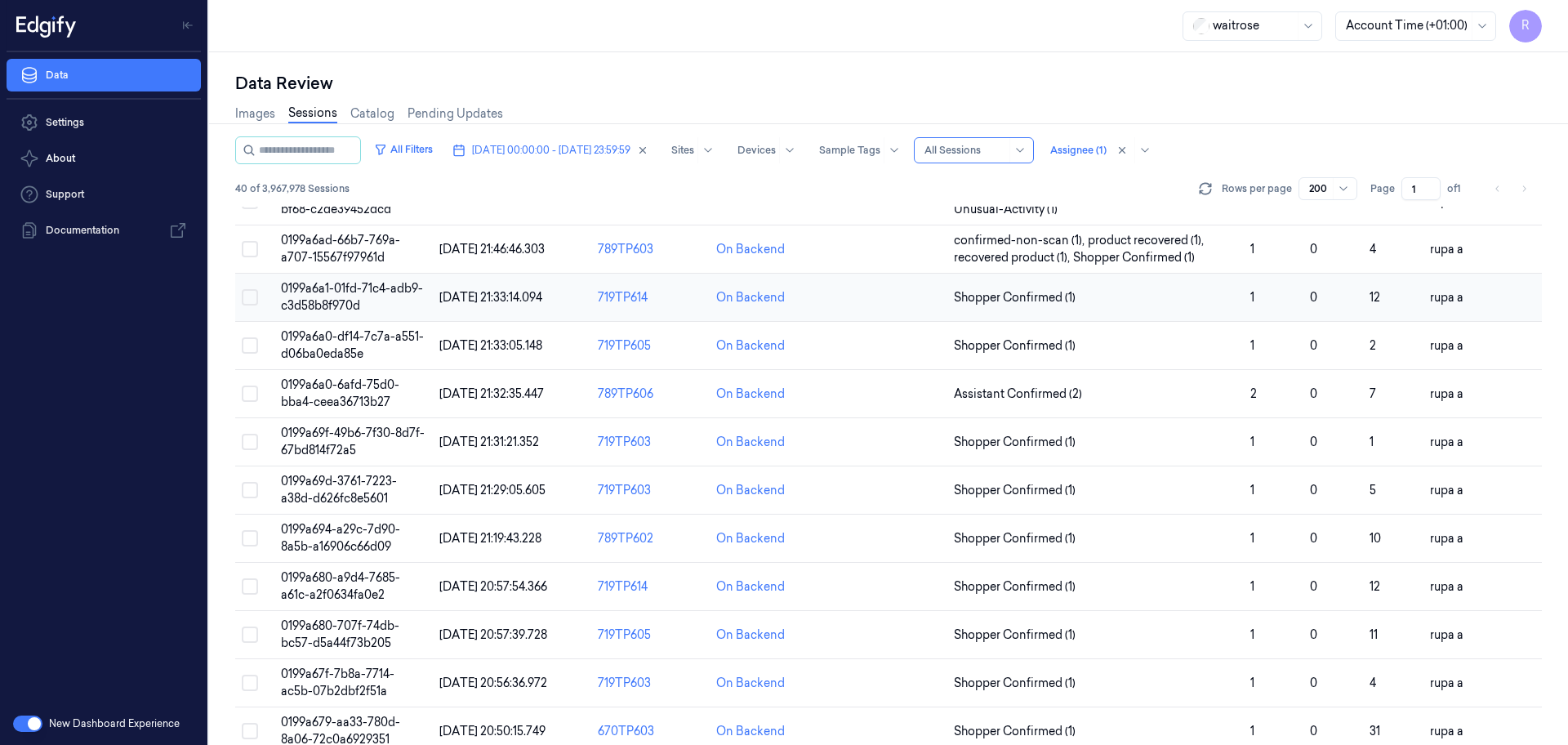
click at [423, 298] on td "0199a6a1-01fd-71c4-adb9-c3d58b8f970d" at bounding box center [354, 298] width 159 height 48
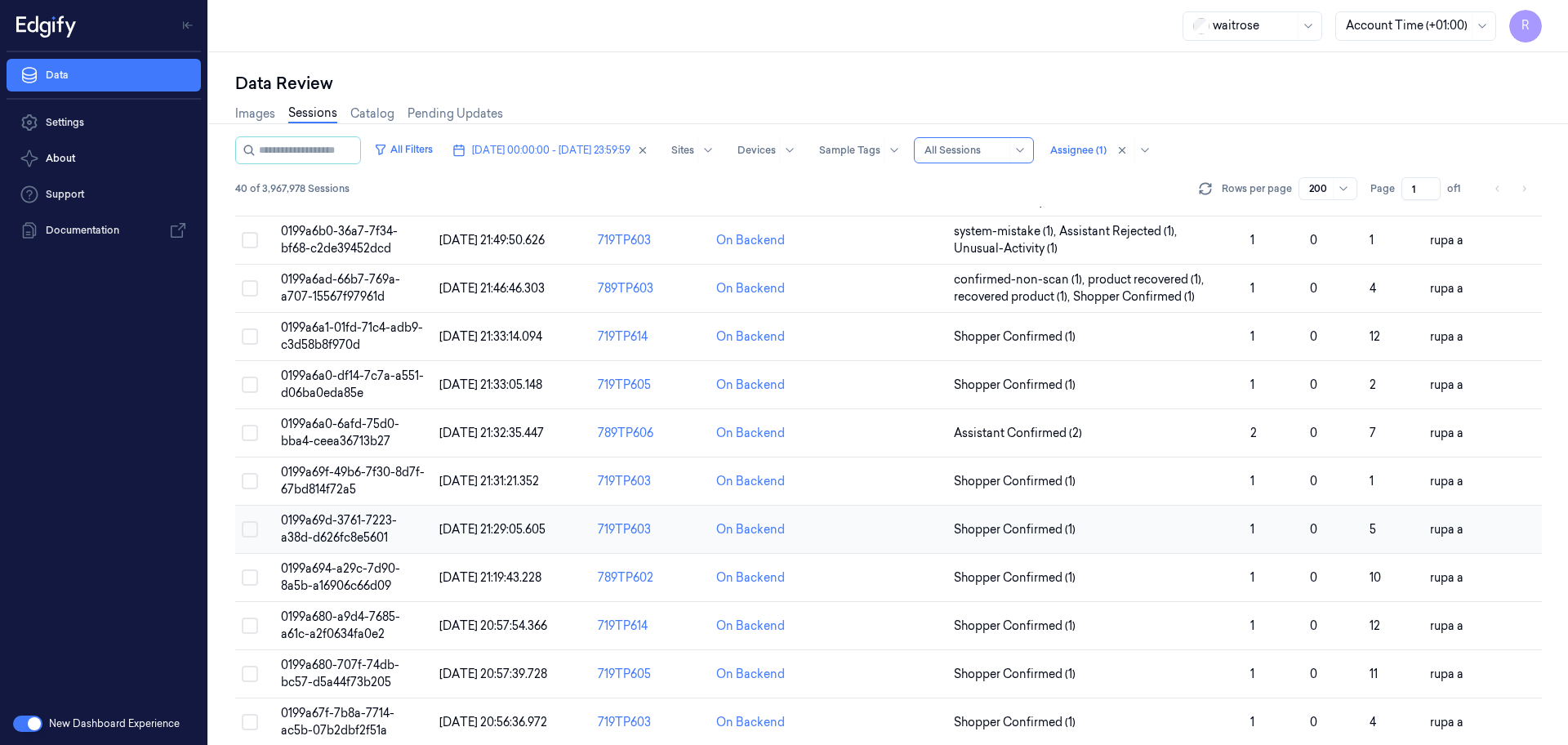
scroll to position [306, 0]
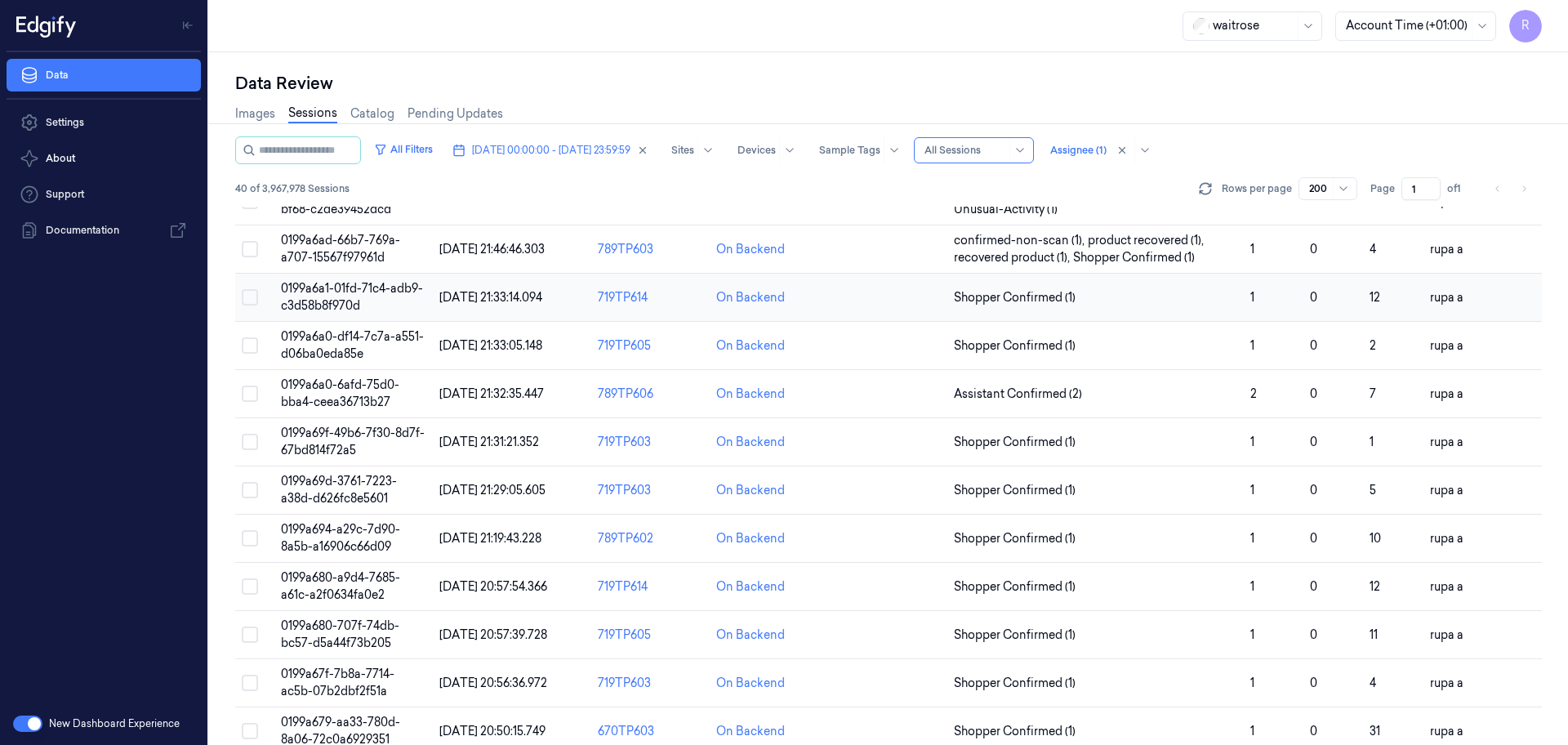
click at [336, 289] on span "0199a6a1-01fd-71c4-adb9-c3d58b8f970d" at bounding box center [351, 297] width 142 height 32
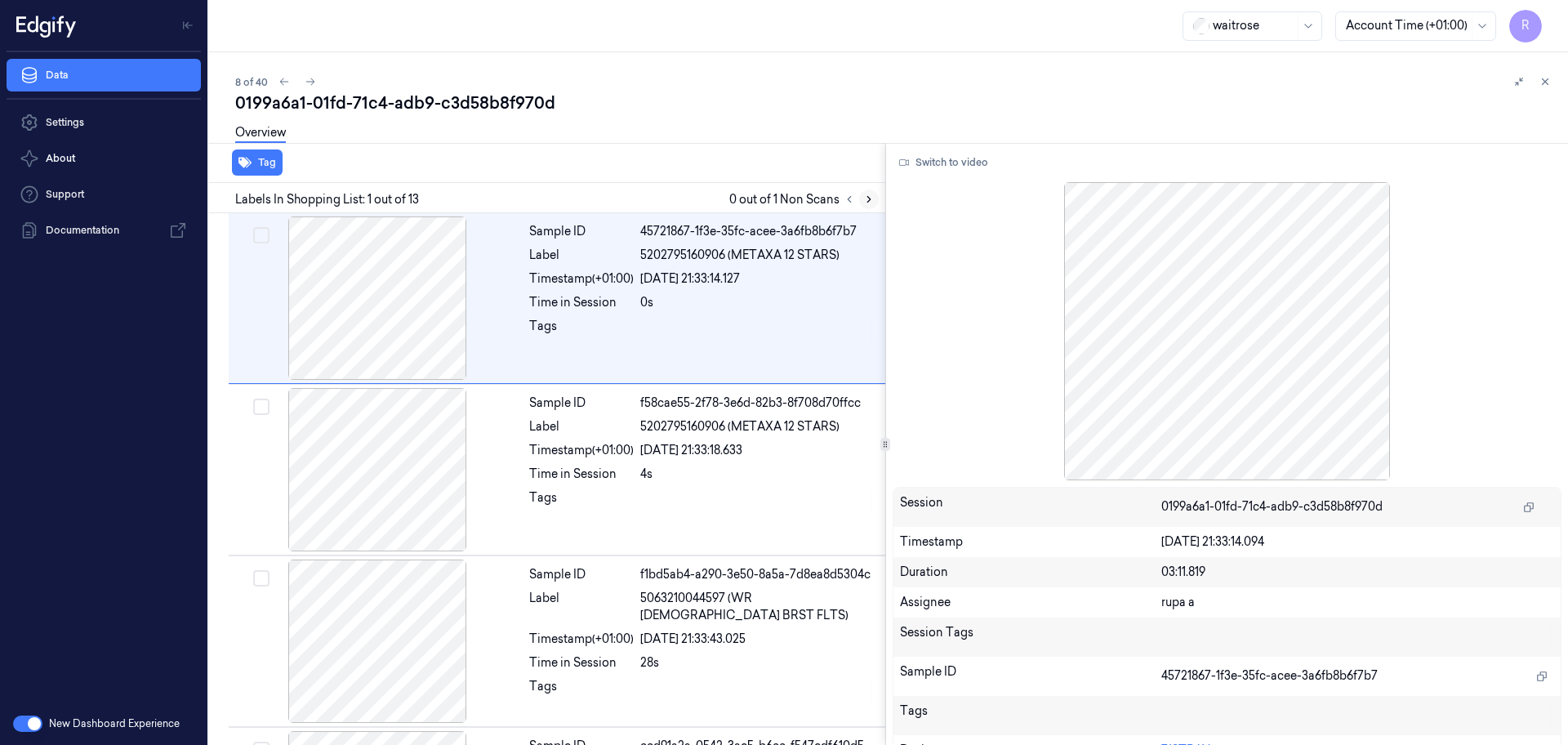
click at [866, 195] on icon at bounding box center [869, 199] width 12 height 12
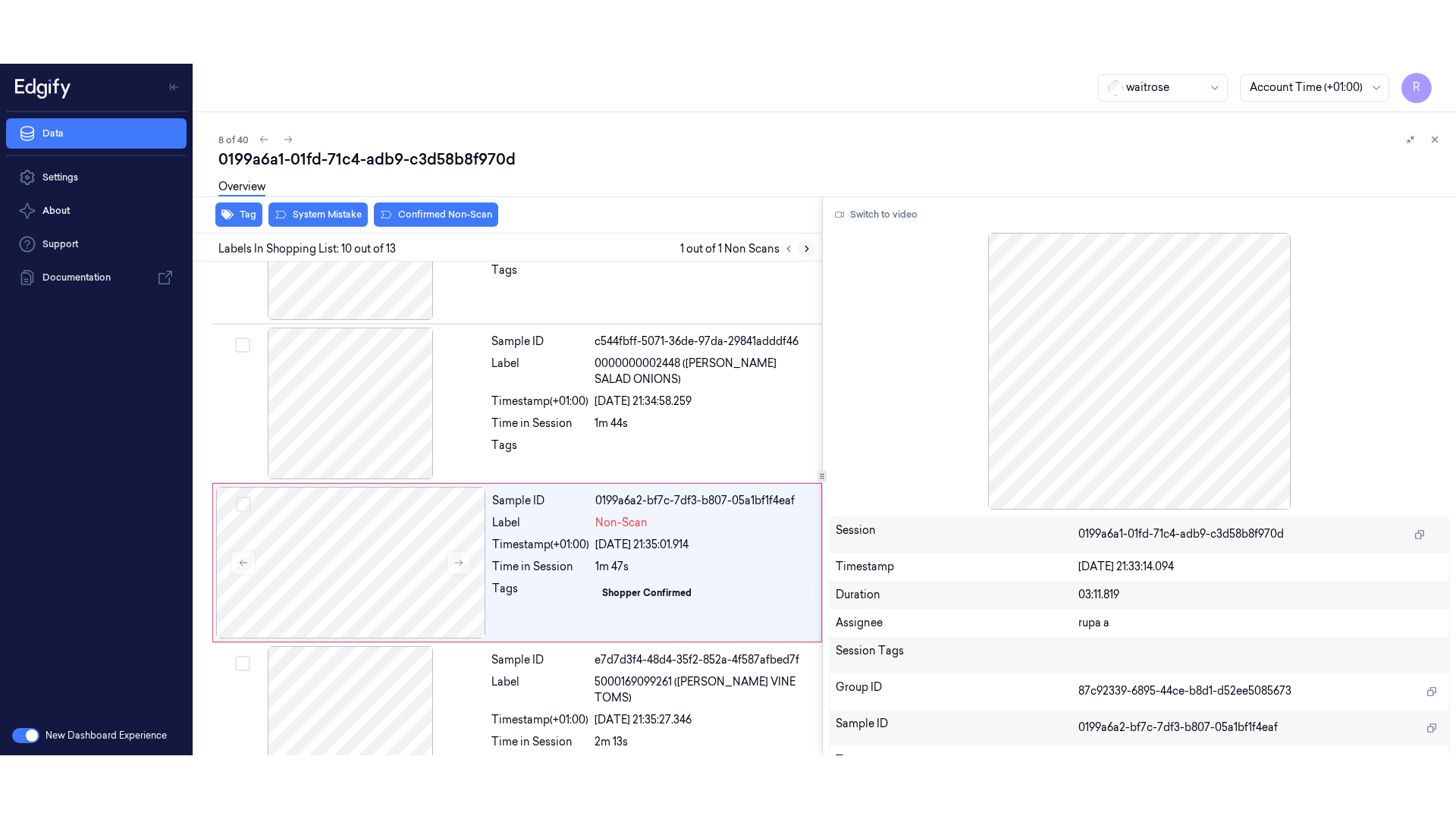
scroll to position [1266, 0]
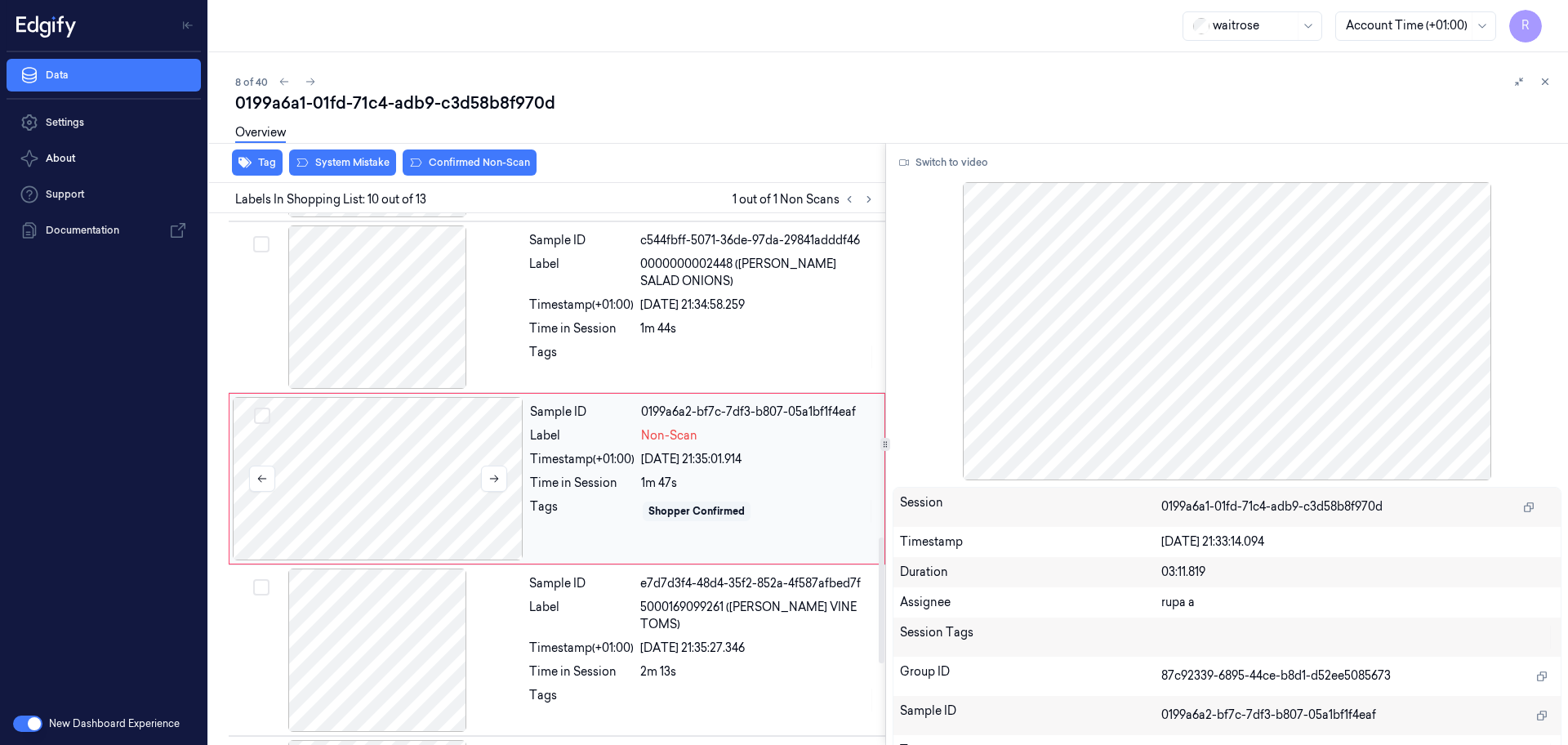
click at [392, 418] on div at bounding box center [378, 478] width 291 height 164
click at [927, 169] on button "Switch to video" at bounding box center [943, 162] width 102 height 26
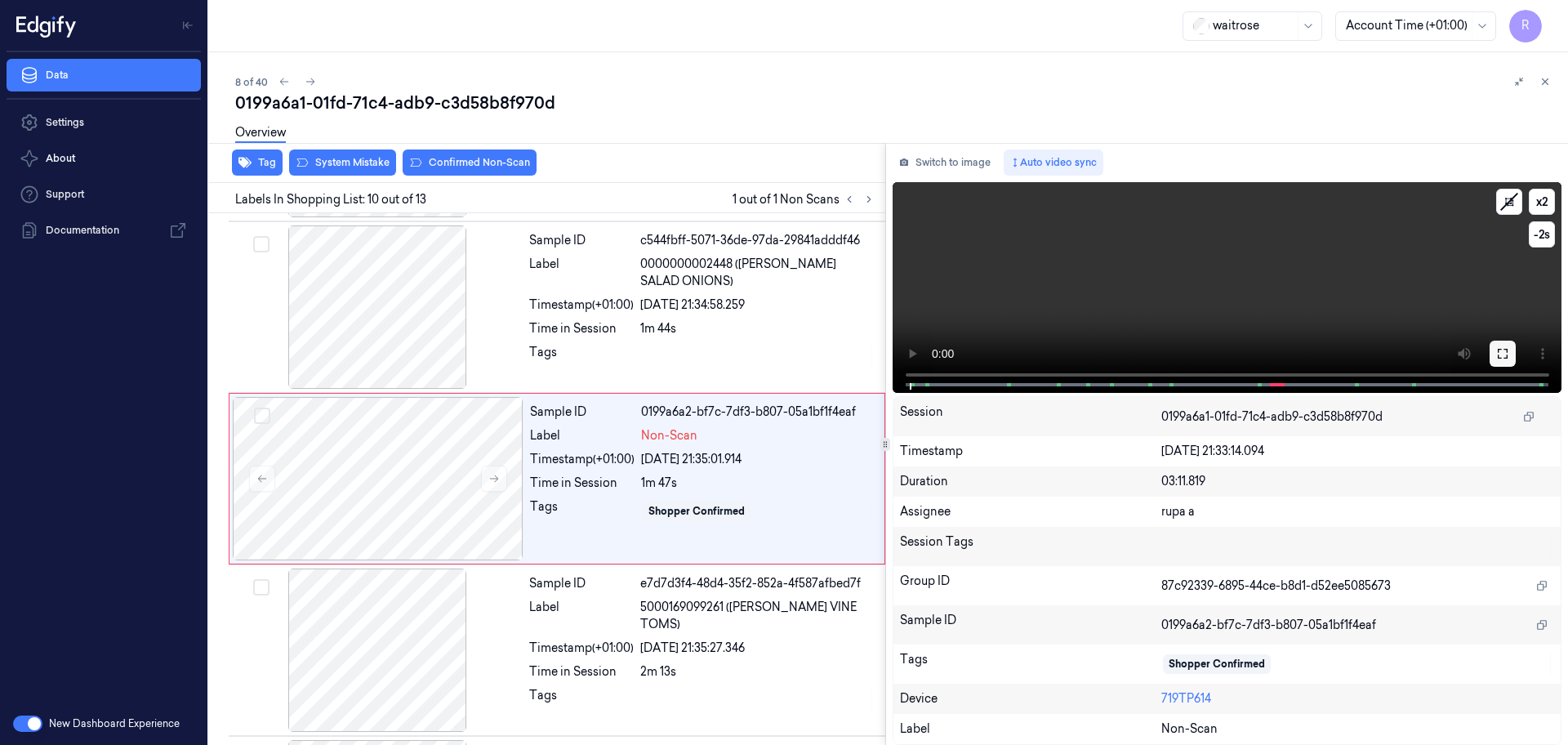
click at [1505, 353] on icon at bounding box center [1502, 354] width 13 height 13
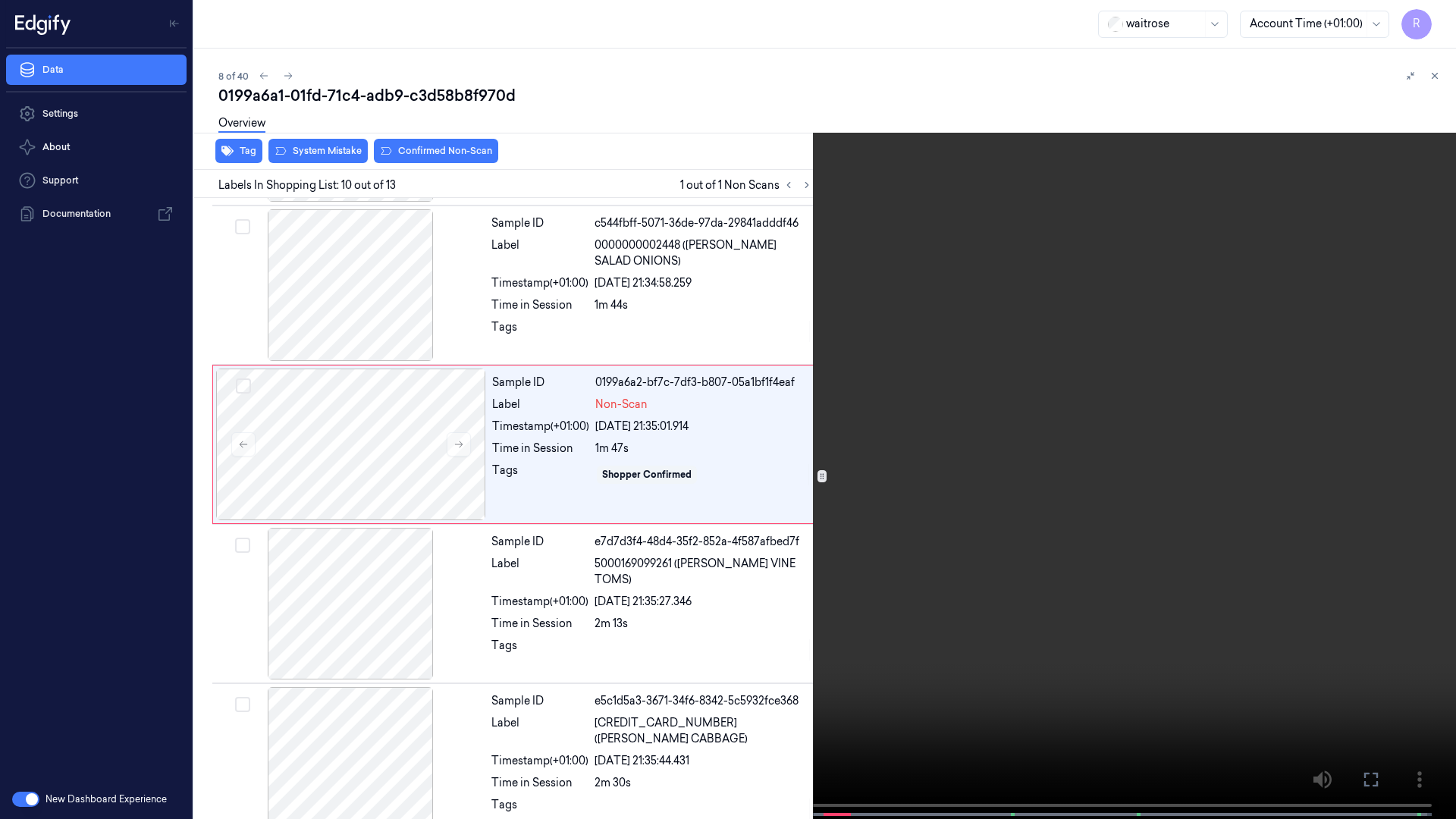
click at [1384, 371] on video at bounding box center [728, 411] width 1456 height 822
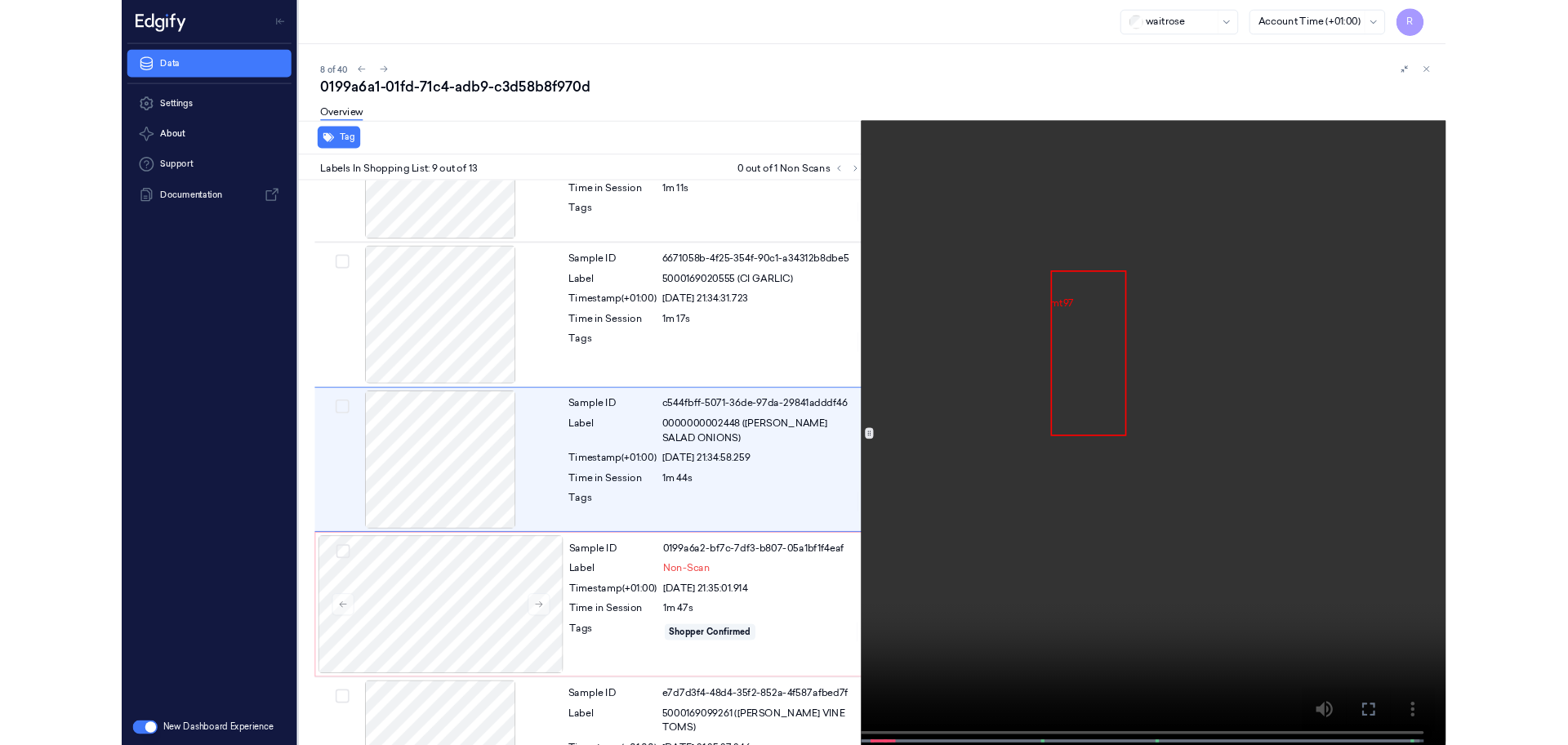
scroll to position [1124, 0]
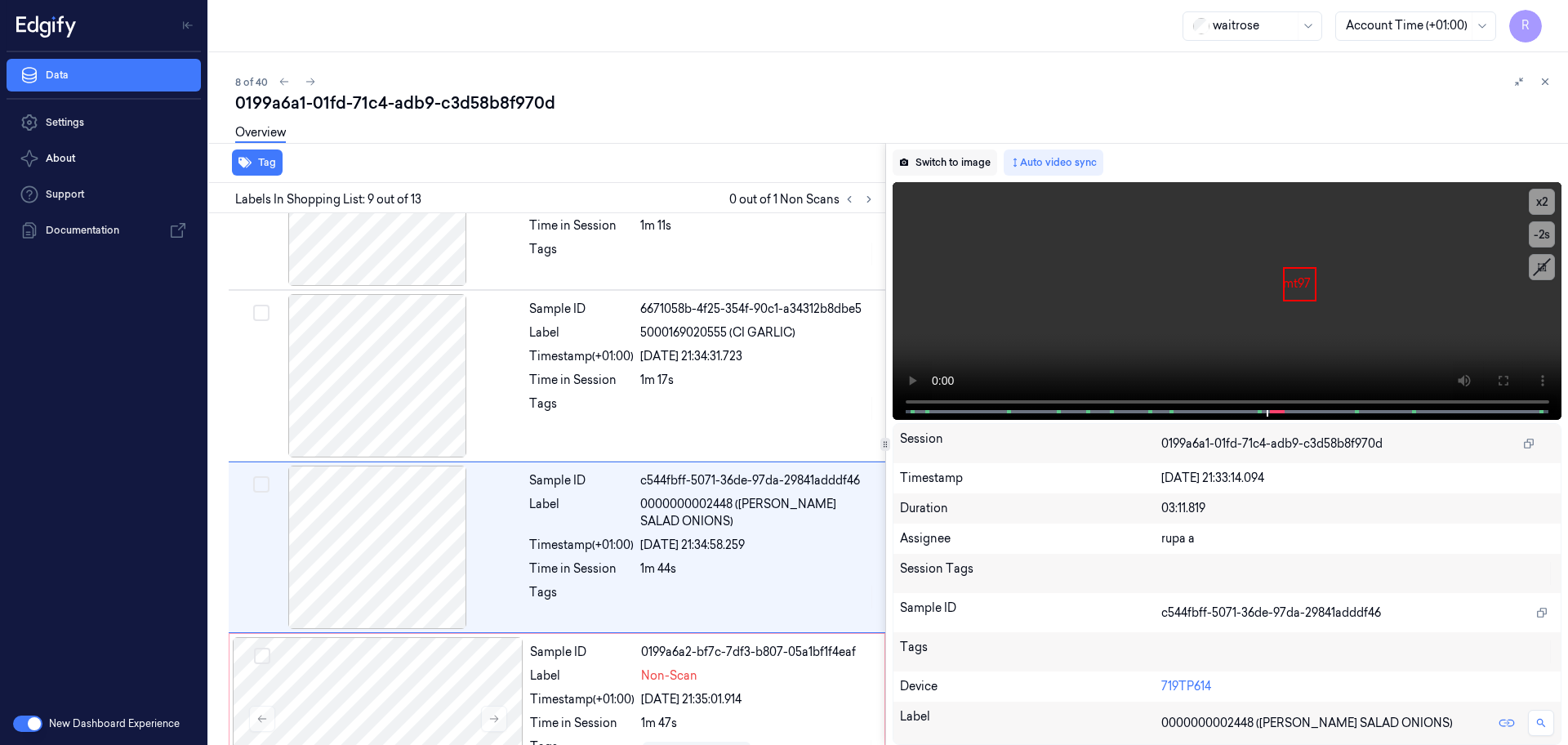
click at [962, 169] on button "Switch to image" at bounding box center [945, 162] width 105 height 26
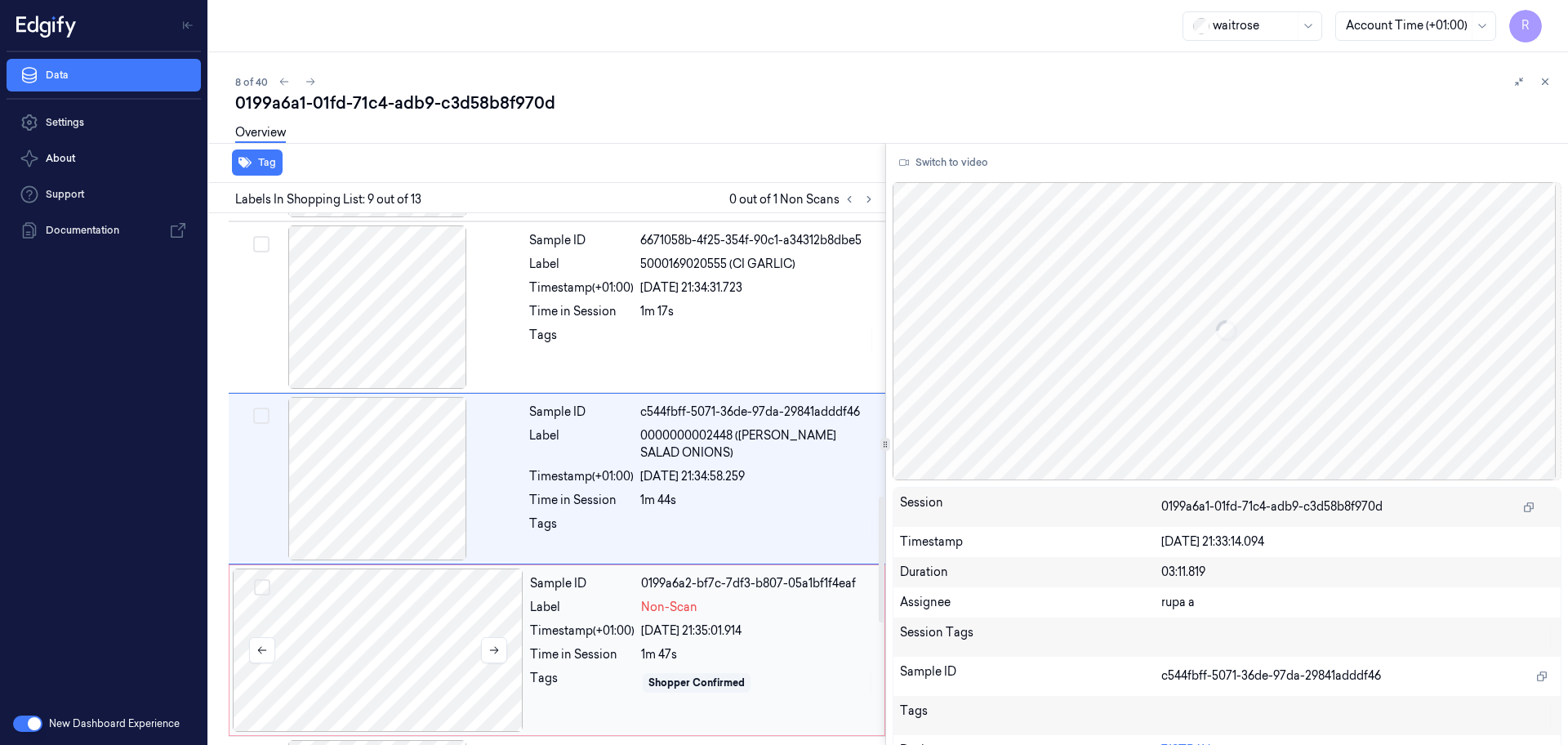
click at [432, 650] on div at bounding box center [378, 650] width 291 height 164
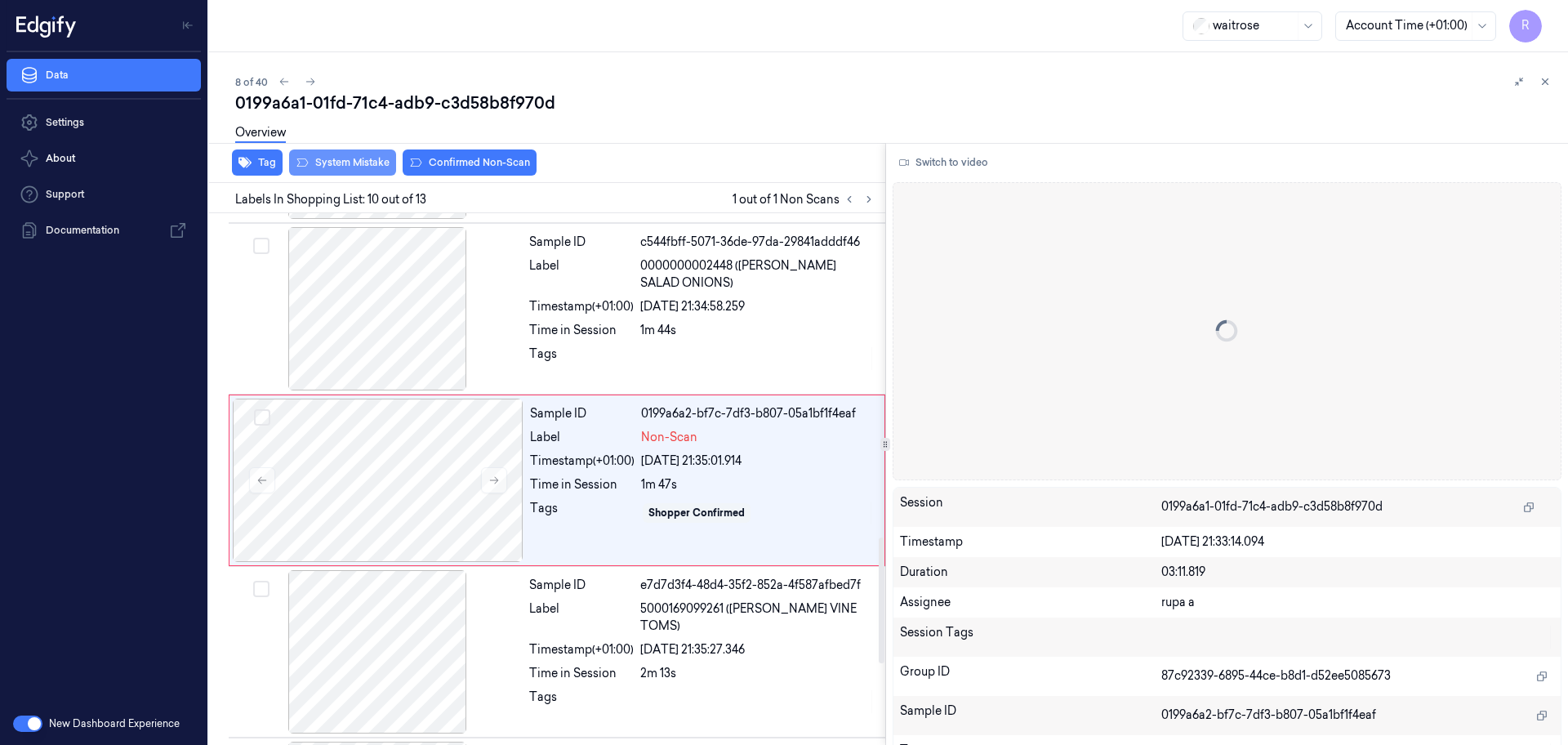
scroll to position [1364, 0]
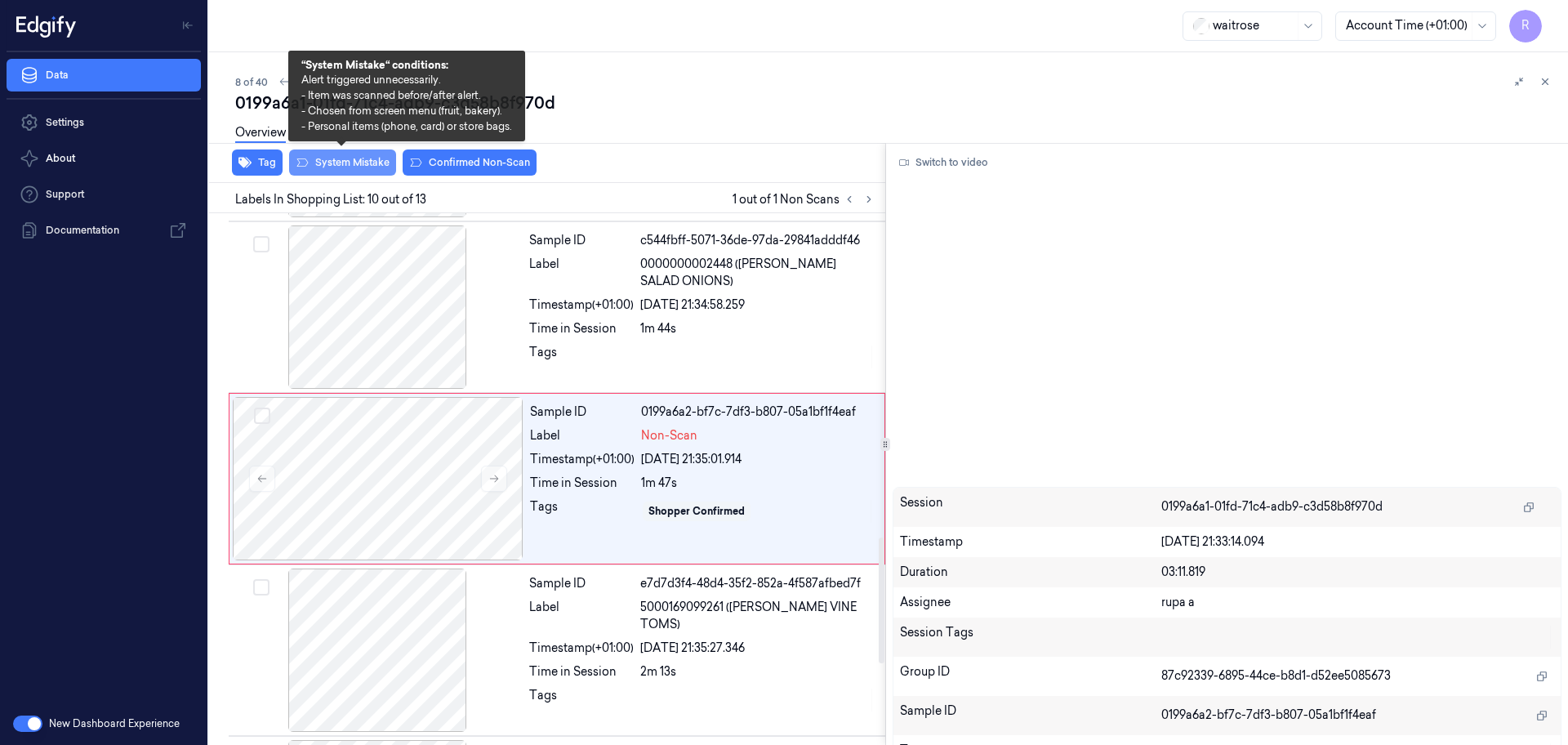
click at [364, 157] on button "System Mistake" at bounding box center [342, 162] width 107 height 26
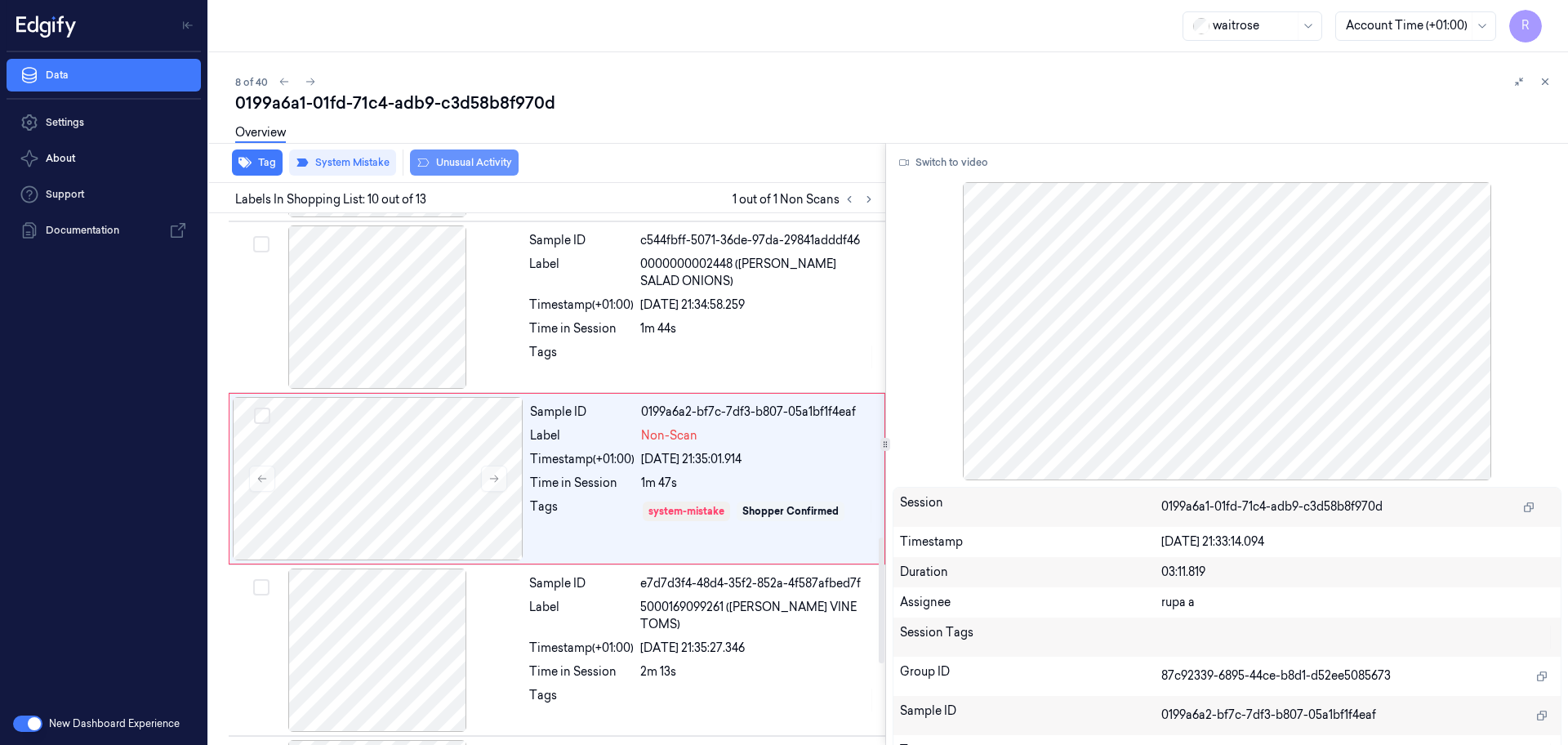
click at [467, 170] on button "Unusual Activity" at bounding box center [464, 162] width 109 height 26
click at [252, 169] on button "Tag" at bounding box center [256, 162] width 51 height 26
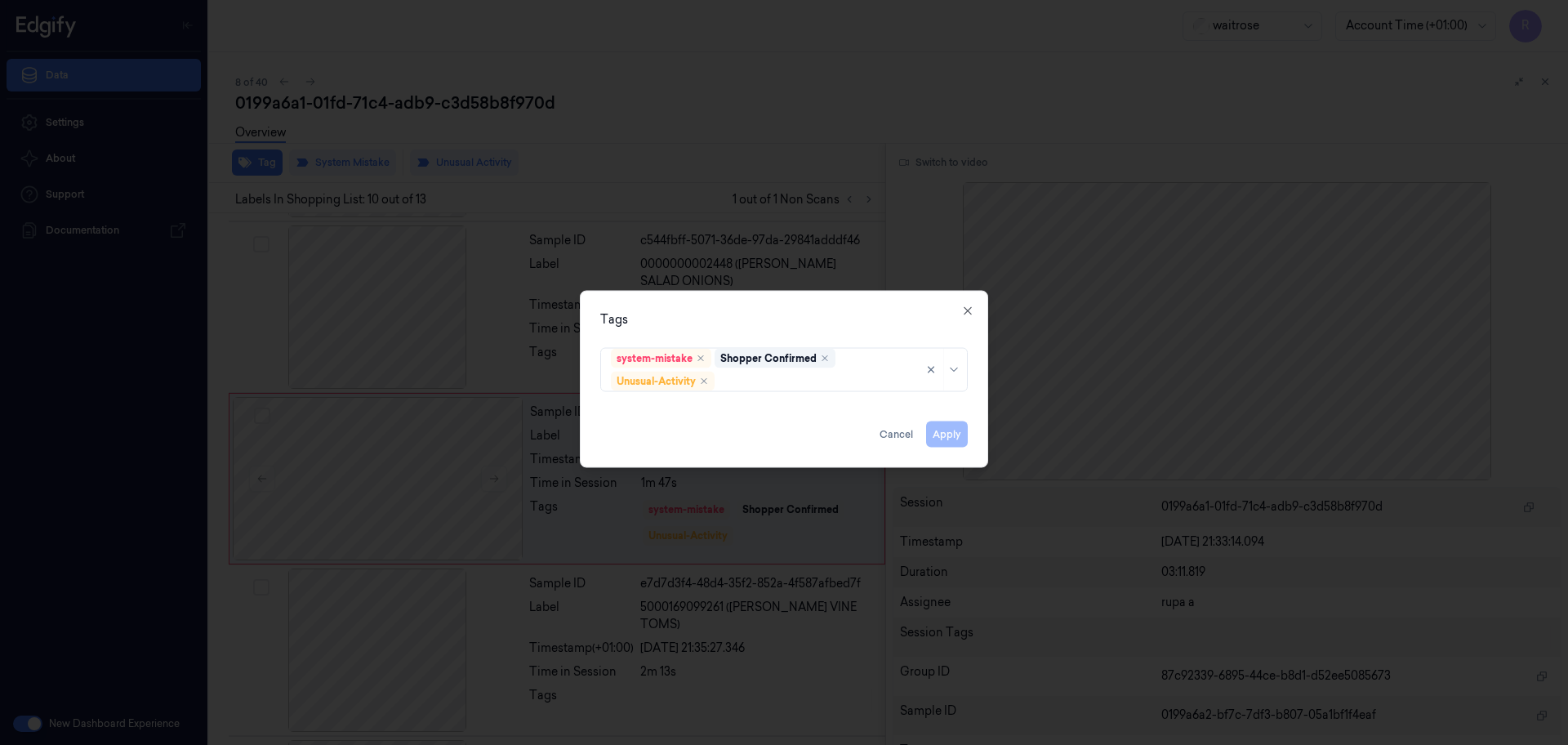
click at [804, 392] on div "system-mistake Shopper Confirmed Unusual-Activity" at bounding box center [784, 368] width 393 height 54
click at [813, 386] on div at bounding box center [819, 381] width 203 height 17
type input "pi"
click at [640, 419] on div "Picklist item alert" at bounding box center [657, 413] width 94 height 17
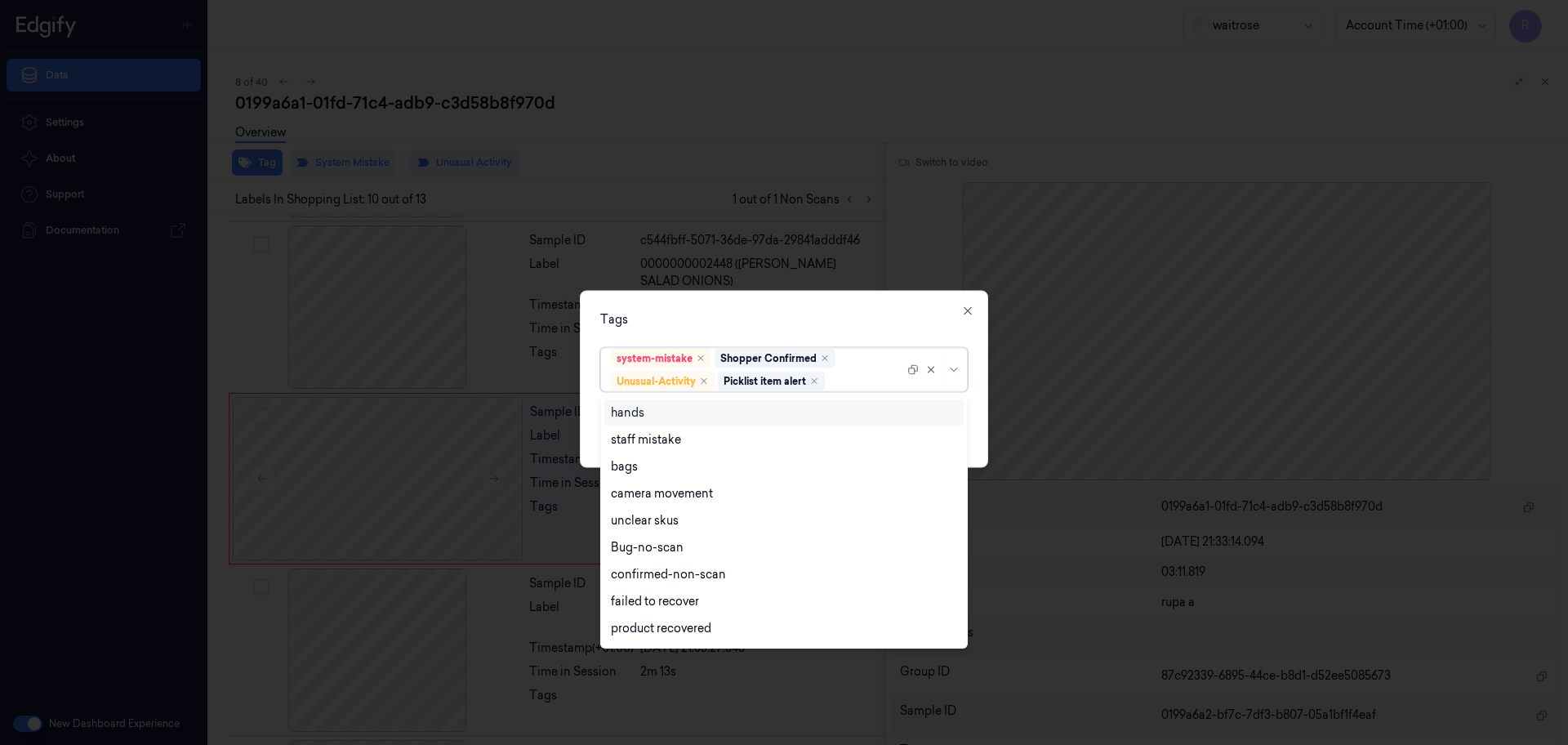
click at [709, 311] on div "Tags" at bounding box center [784, 320] width 368 height 17
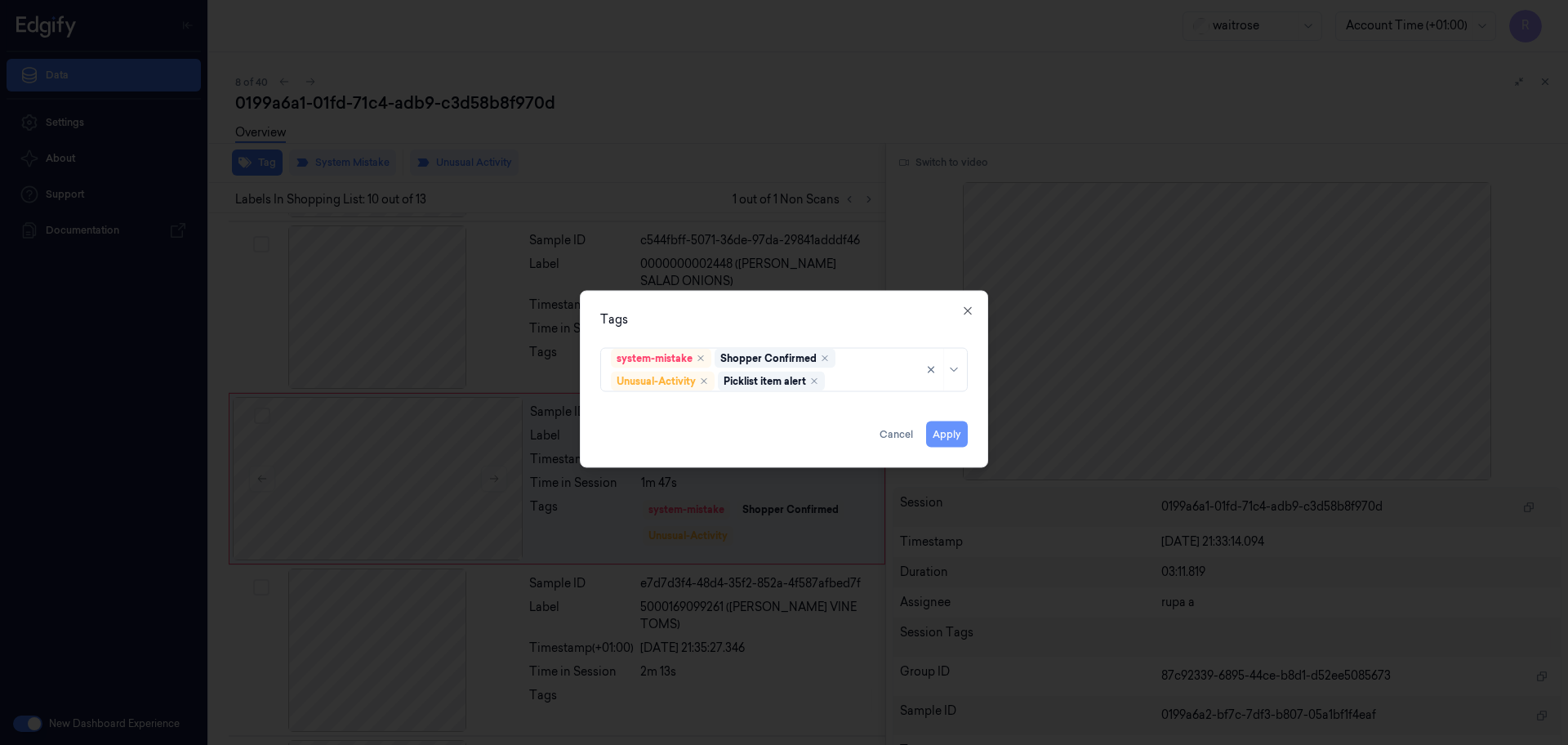
click at [961, 429] on button "Apply" at bounding box center [947, 434] width 42 height 26
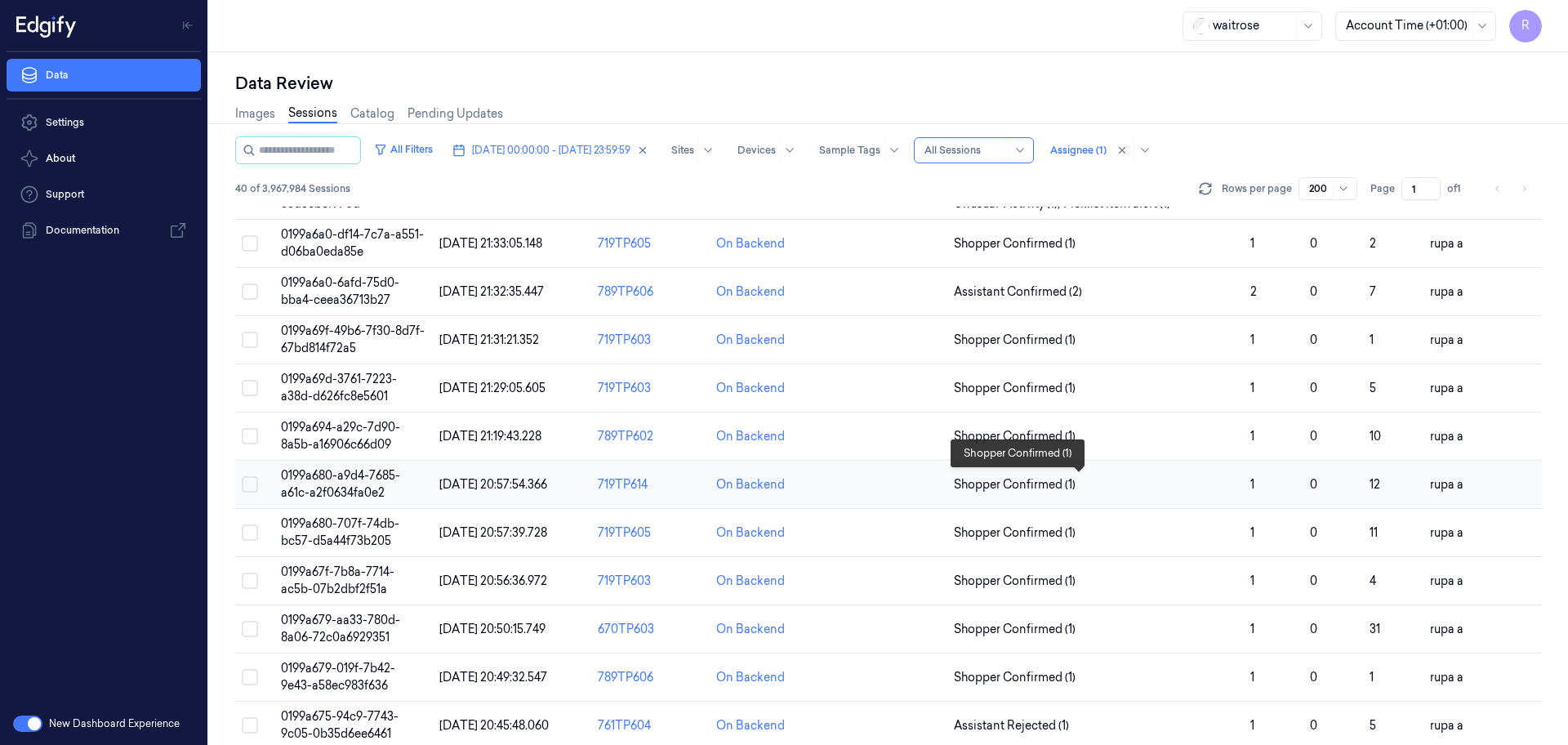
scroll to position [306, 0]
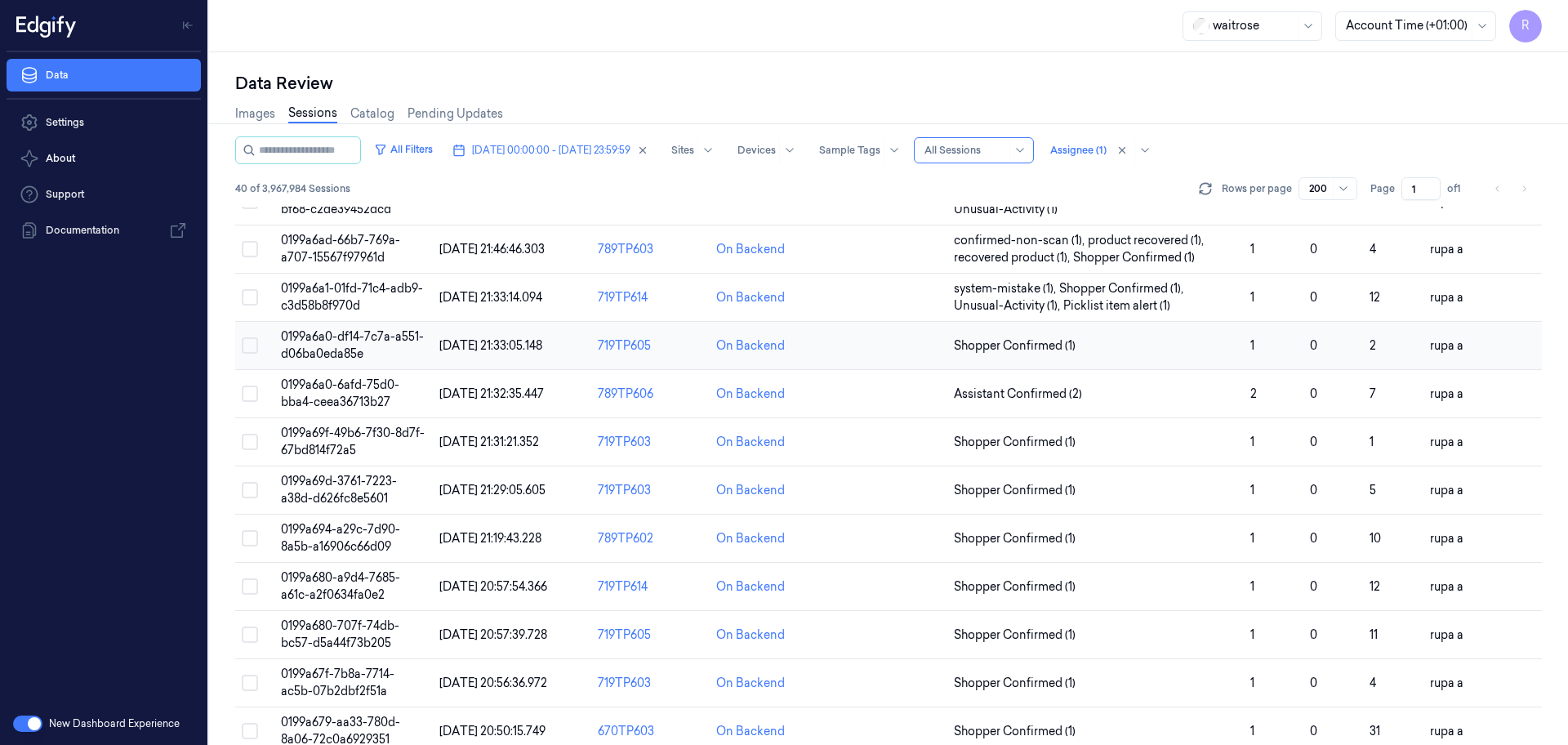
click at [367, 341] on span "0199a6a0-df14-7c7a-a551-d06ba0eda85e" at bounding box center [352, 345] width 143 height 32
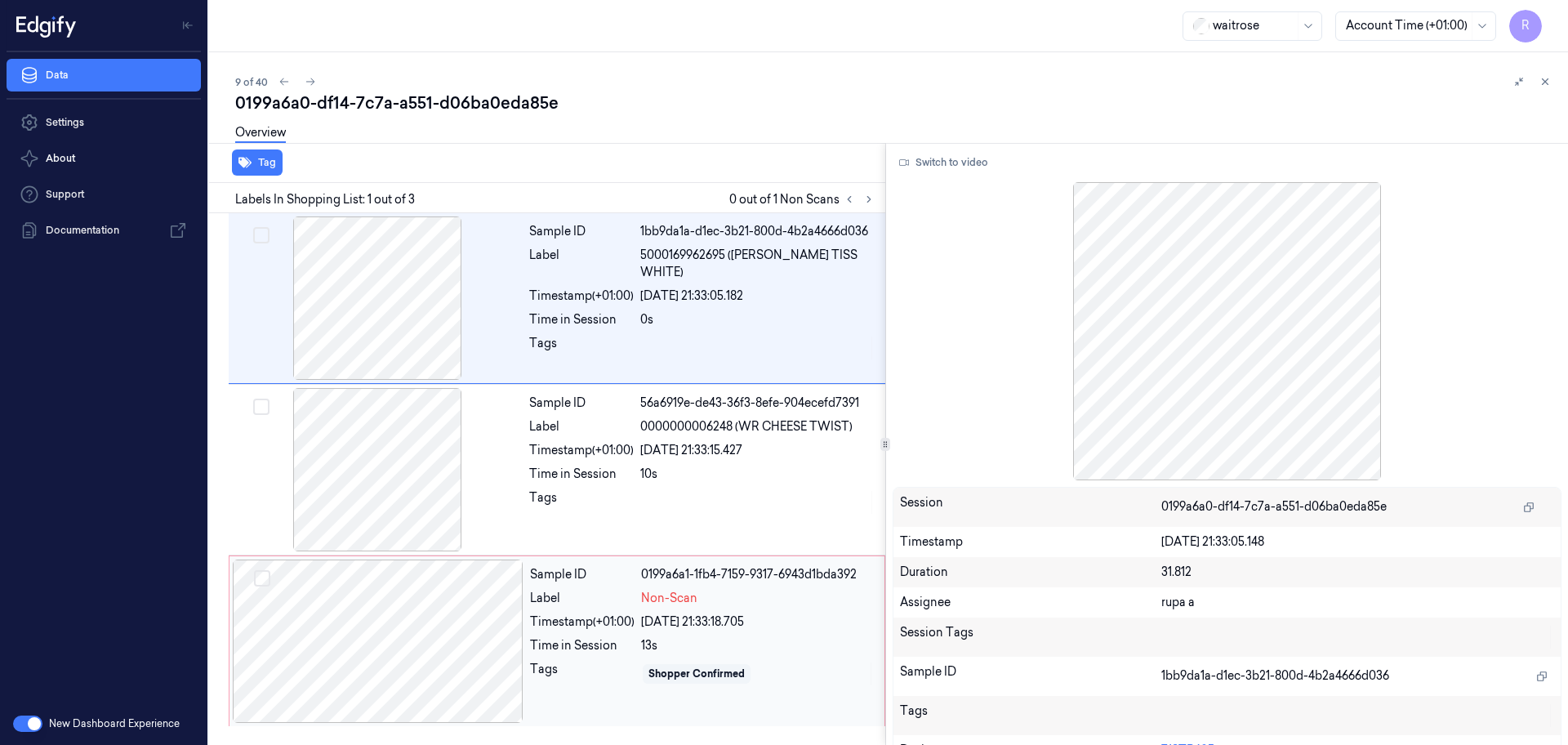
click at [444, 630] on div at bounding box center [378, 641] width 291 height 164
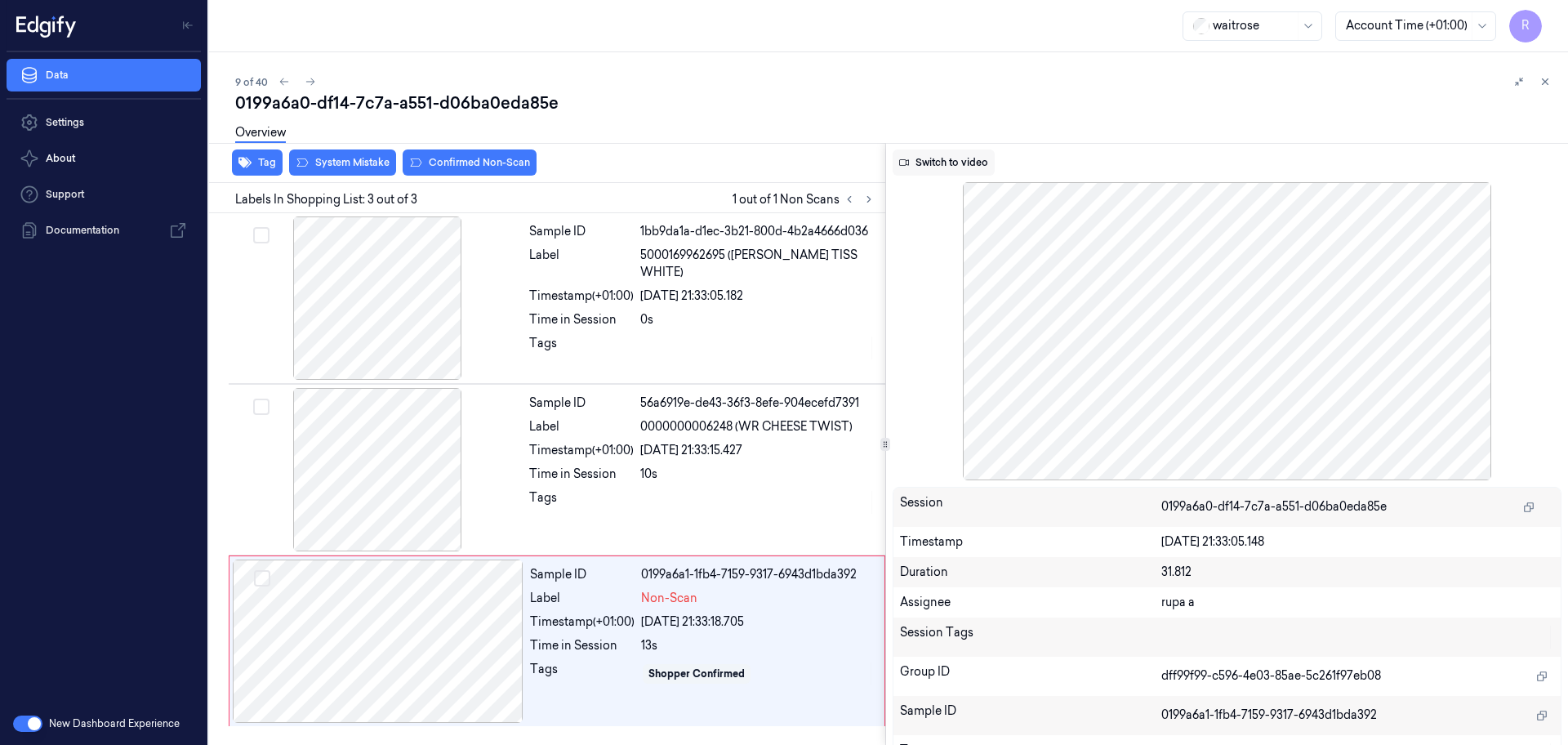
click at [959, 165] on button "Switch to video" at bounding box center [943, 162] width 102 height 26
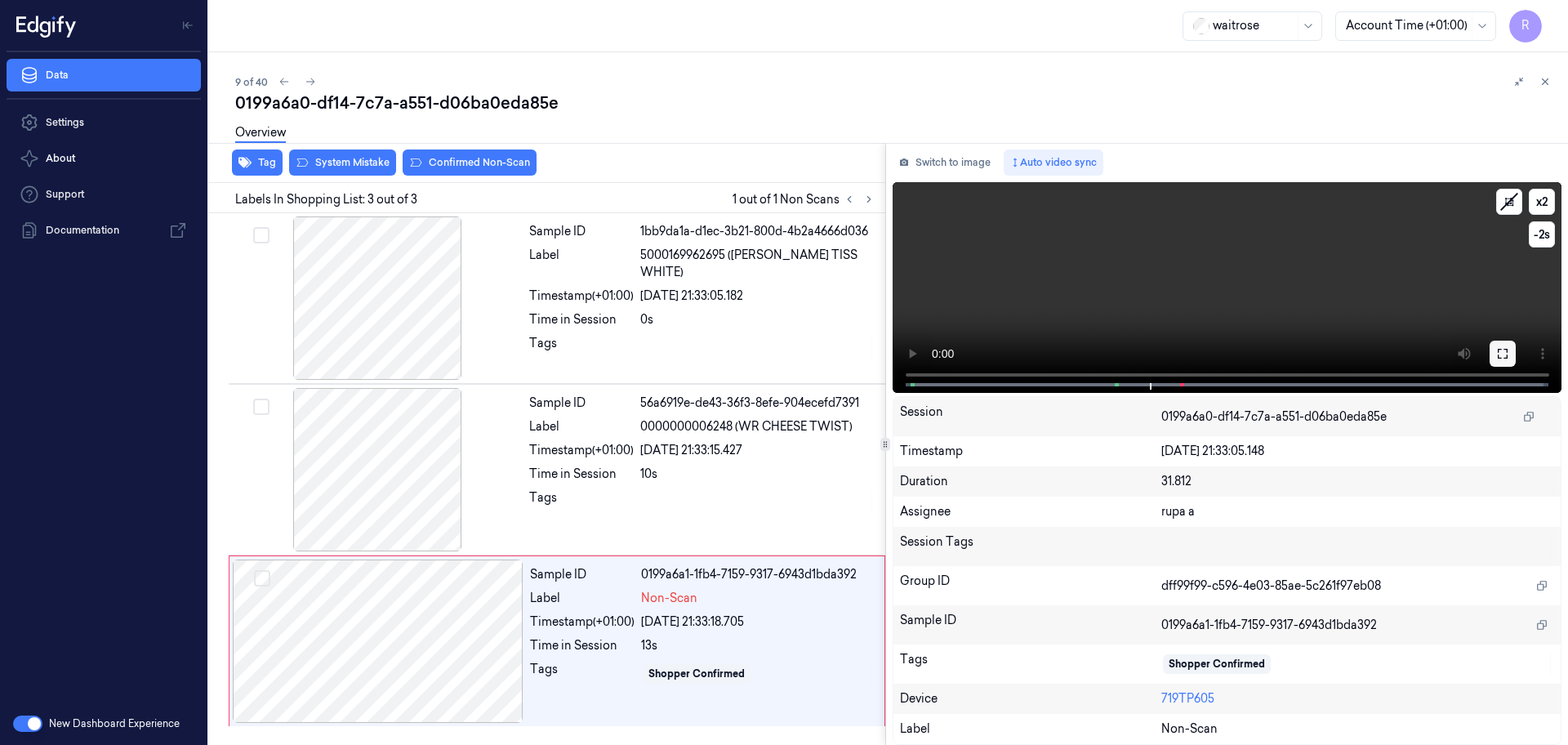
click at [1502, 360] on icon at bounding box center [1502, 354] width 13 height 13
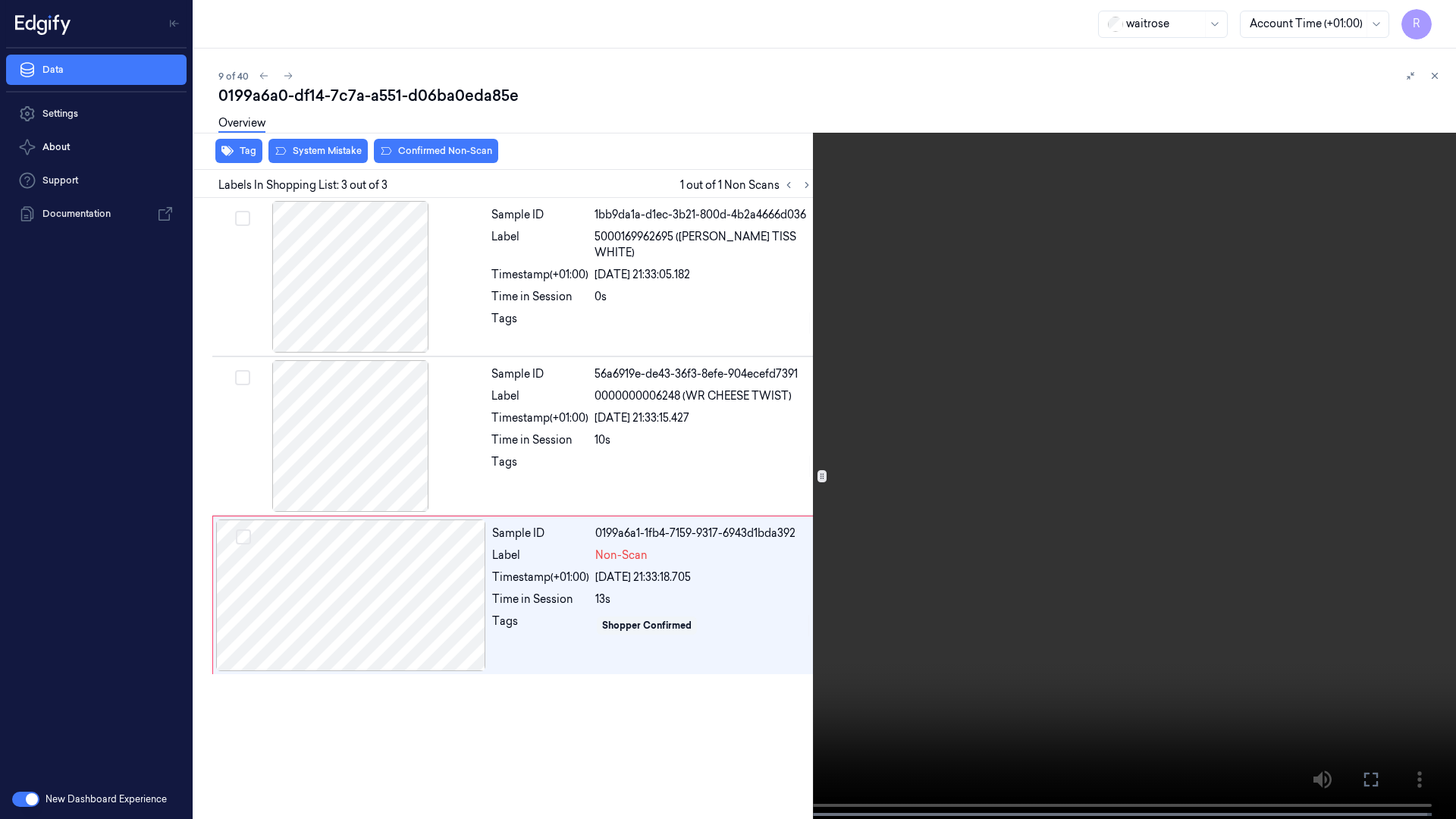
click at [1401, 398] on video at bounding box center [728, 411] width 1456 height 822
click at [1367, 411] on video at bounding box center [728, 411] width 1456 height 822
click at [1366, 411] on video at bounding box center [728, 411] width 1456 height 822
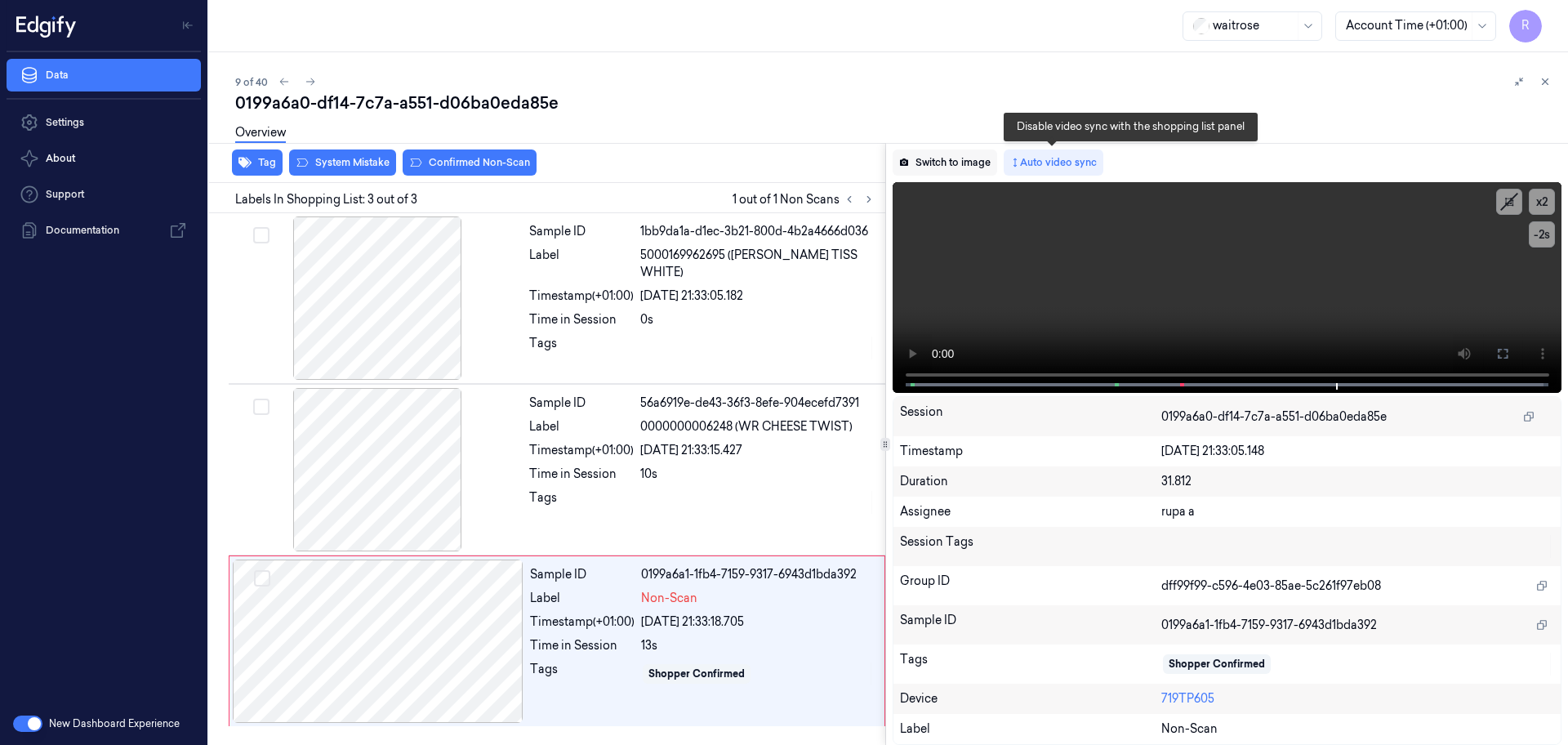
click at [984, 164] on button "Switch to image" at bounding box center [945, 162] width 105 height 26
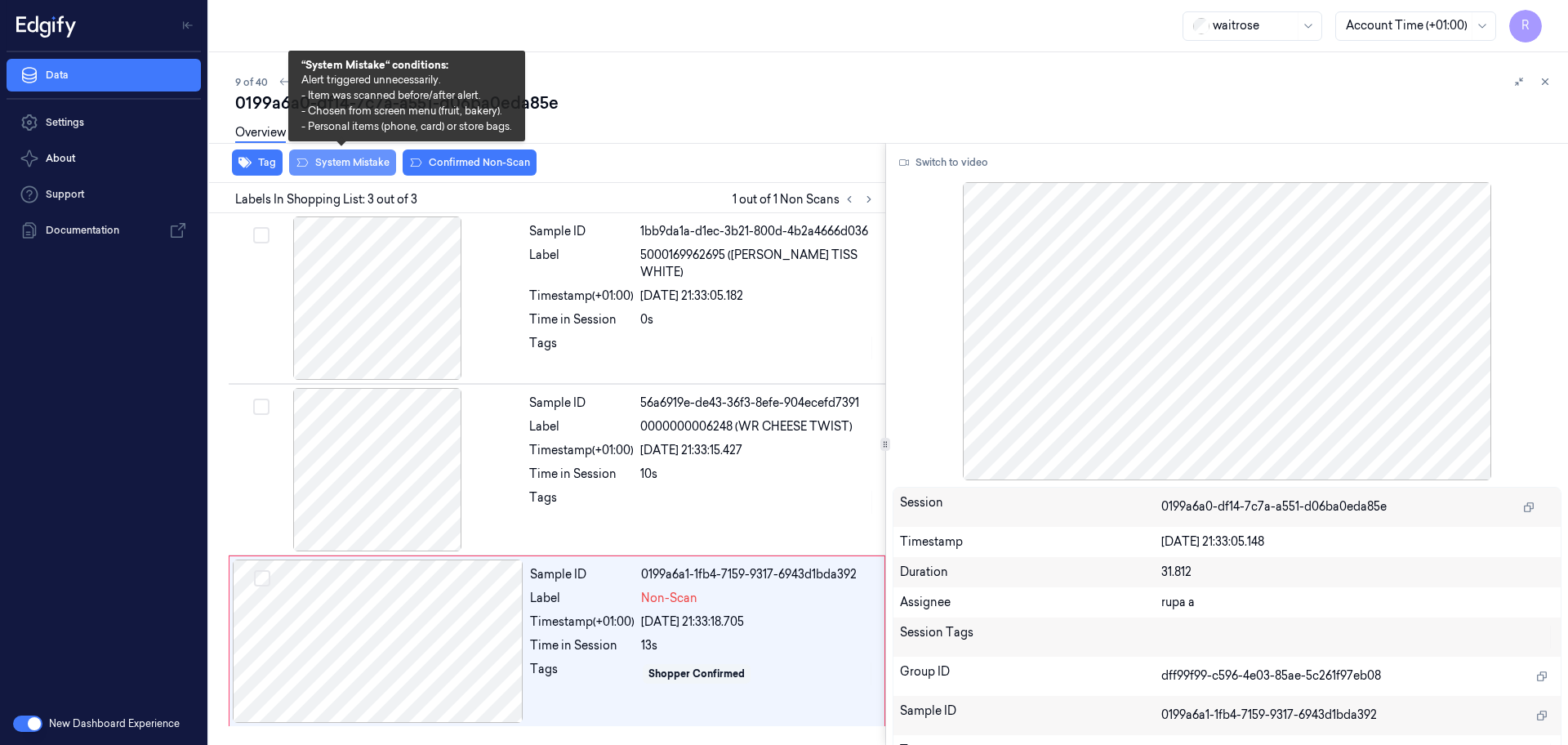
click at [348, 165] on button "System Mistake" at bounding box center [342, 162] width 107 height 26
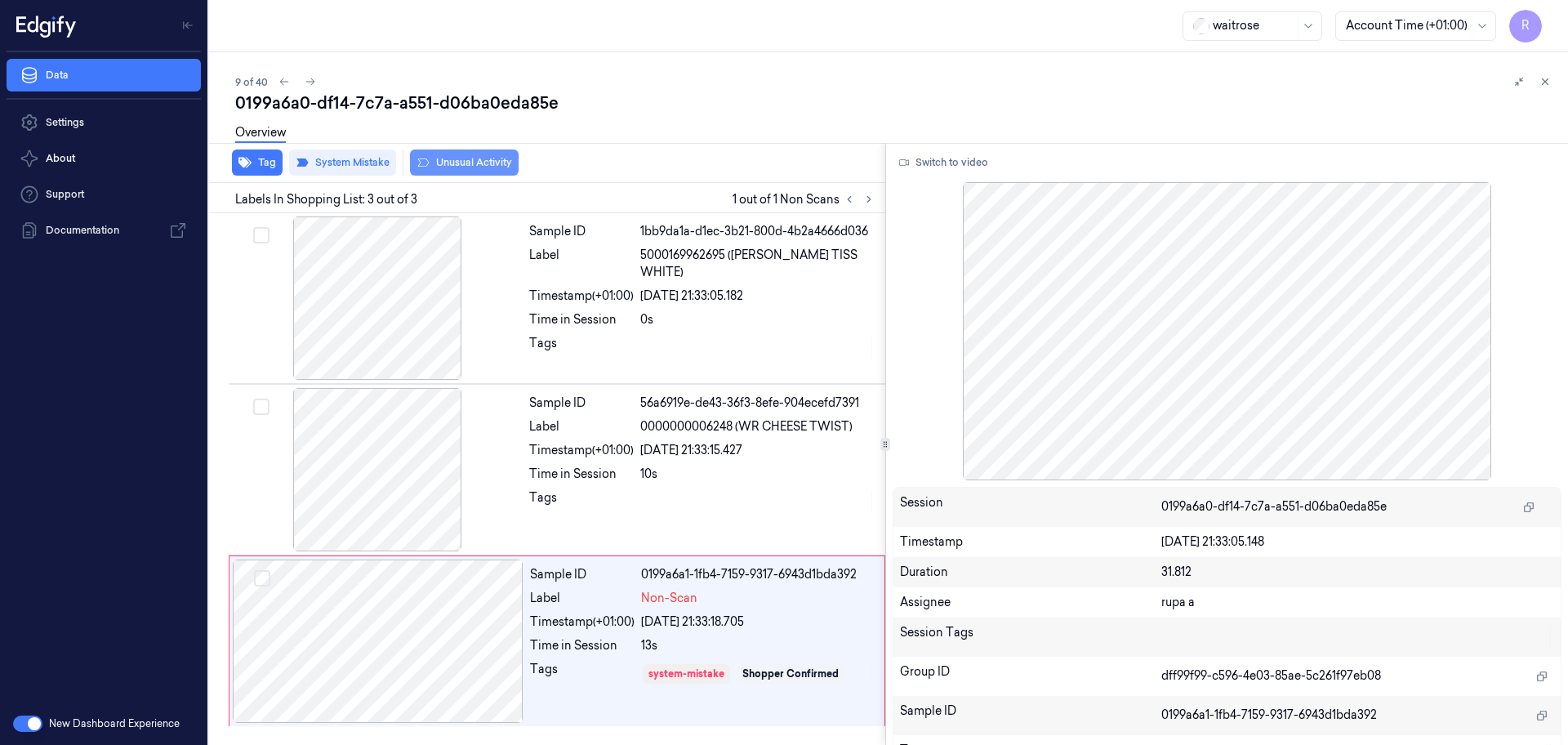
click at [483, 165] on button "Unusual Activity" at bounding box center [464, 162] width 109 height 26
click at [256, 167] on button "Tag" at bounding box center [256, 162] width 51 height 26
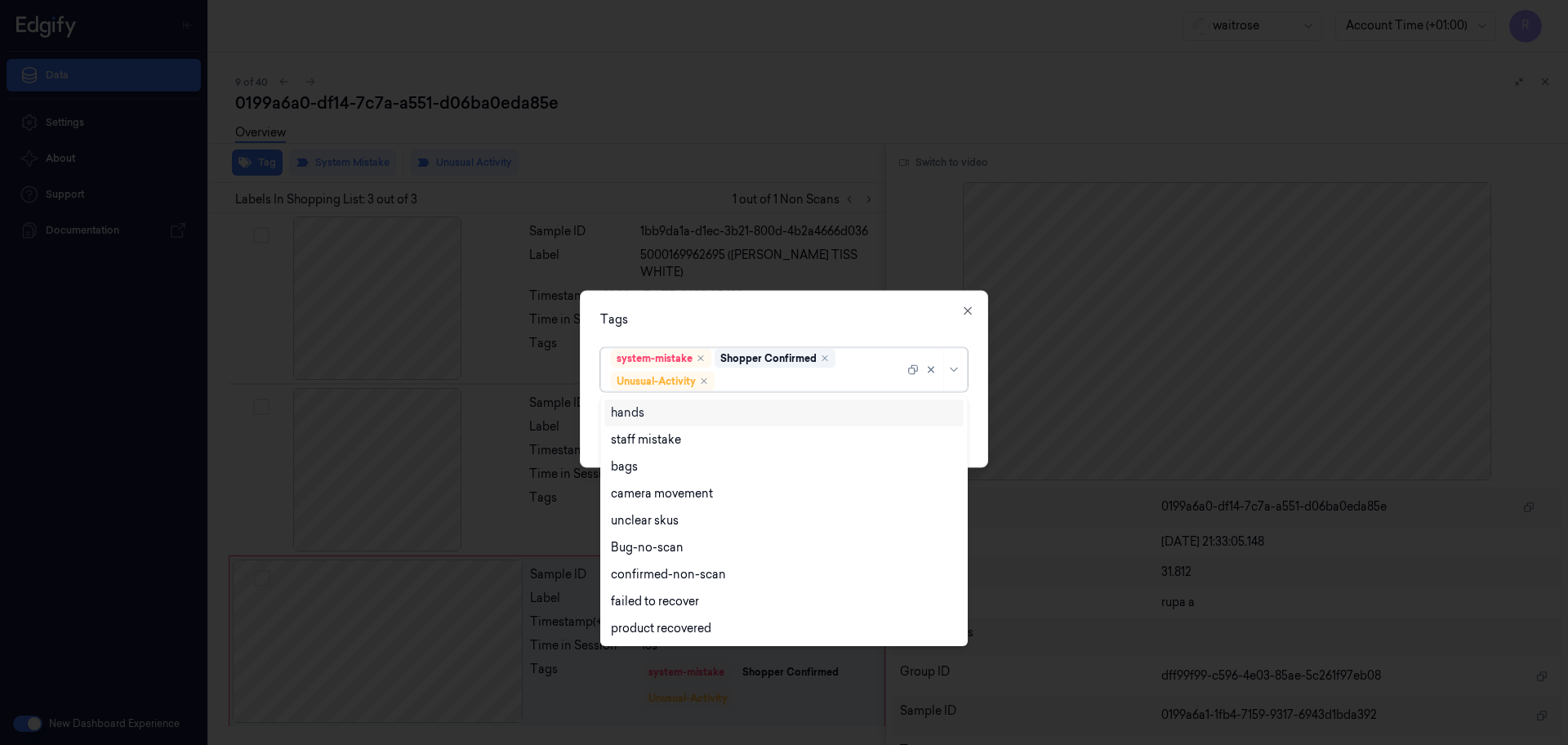
click at [789, 383] on div at bounding box center [811, 381] width 186 height 17
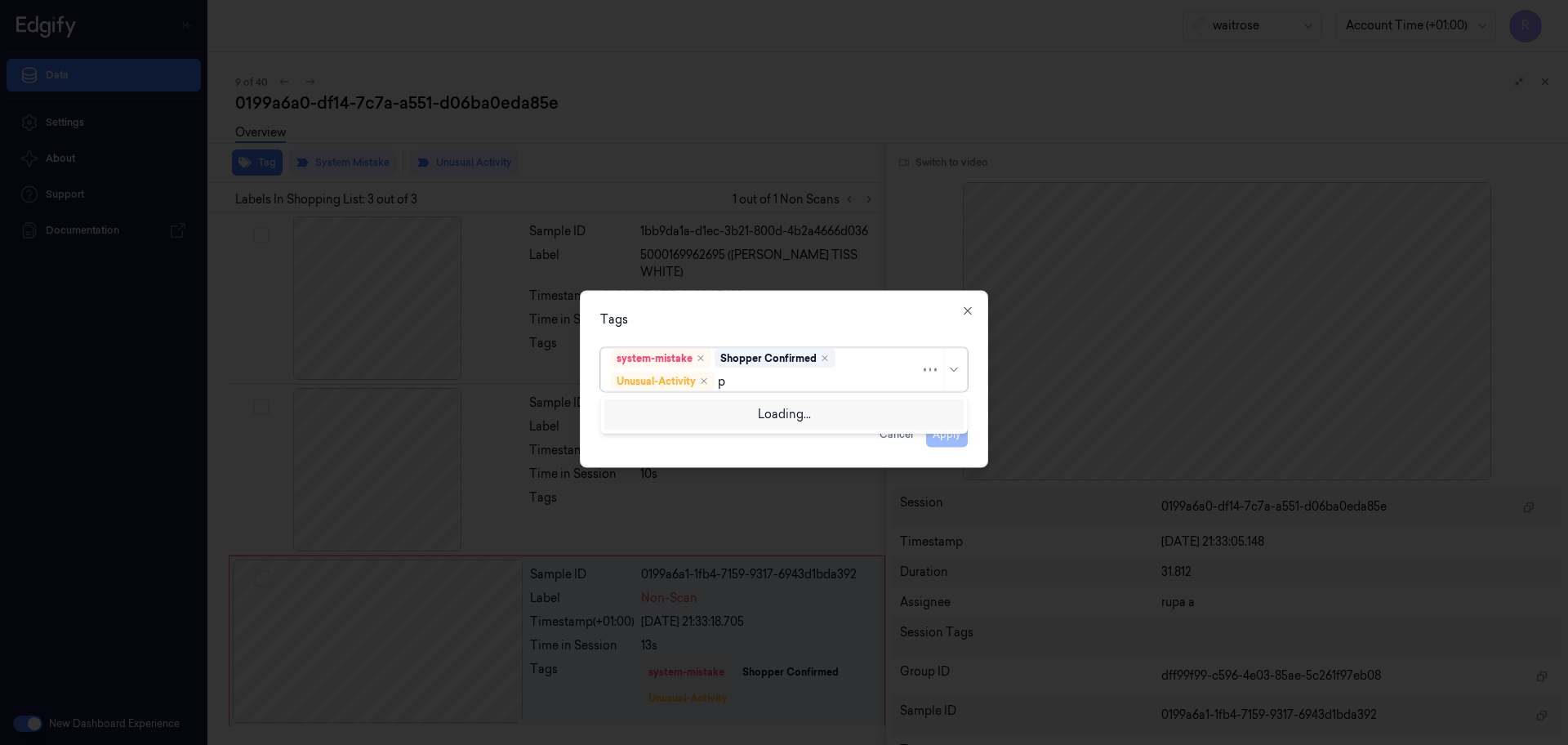
type input "pi"
click at [709, 419] on div "Picklist item alert" at bounding box center [784, 413] width 346 height 17
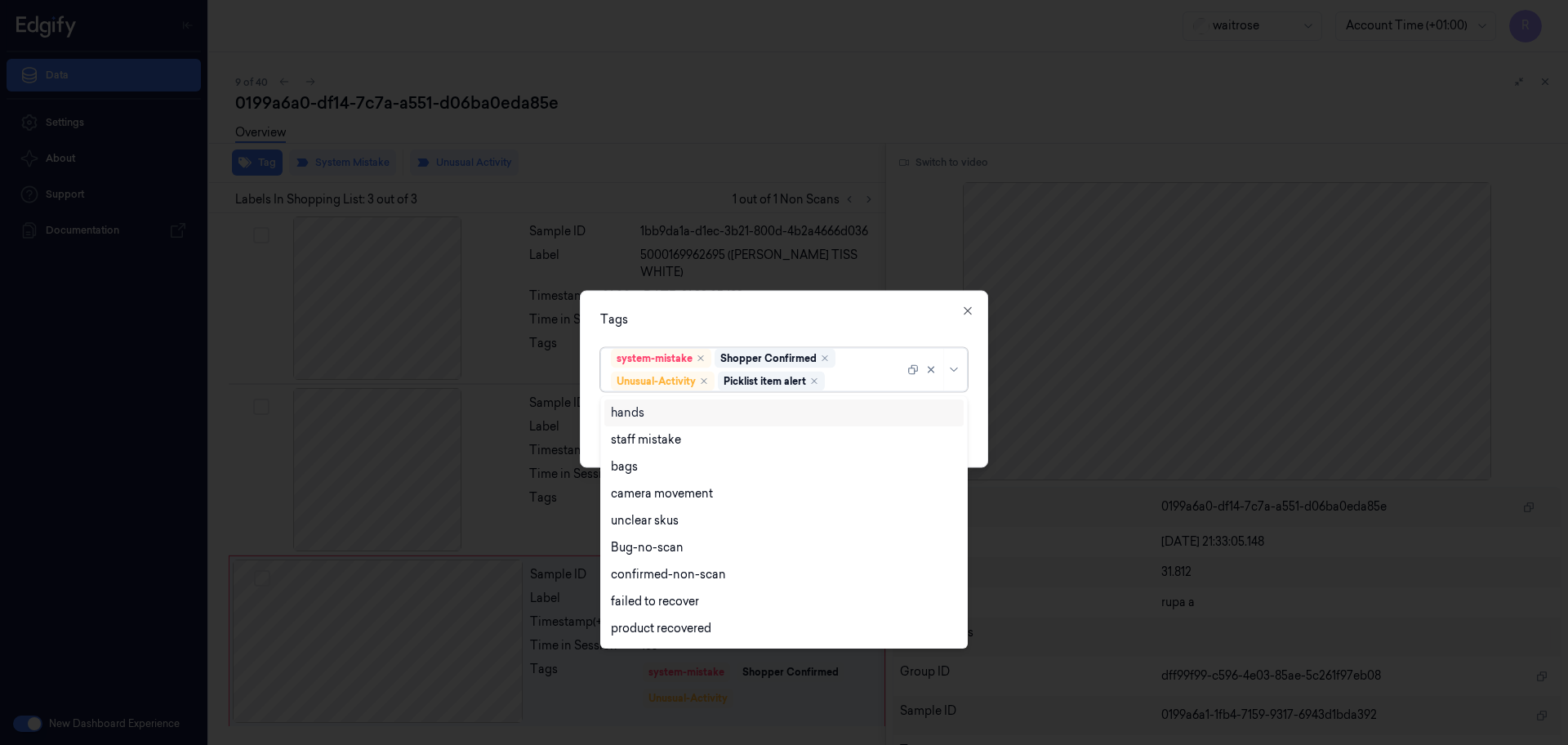
click at [755, 335] on div "Tags option Picklist item alert, selected. 16 results available. Use Up and Dow…" at bounding box center [784, 379] width 408 height 177
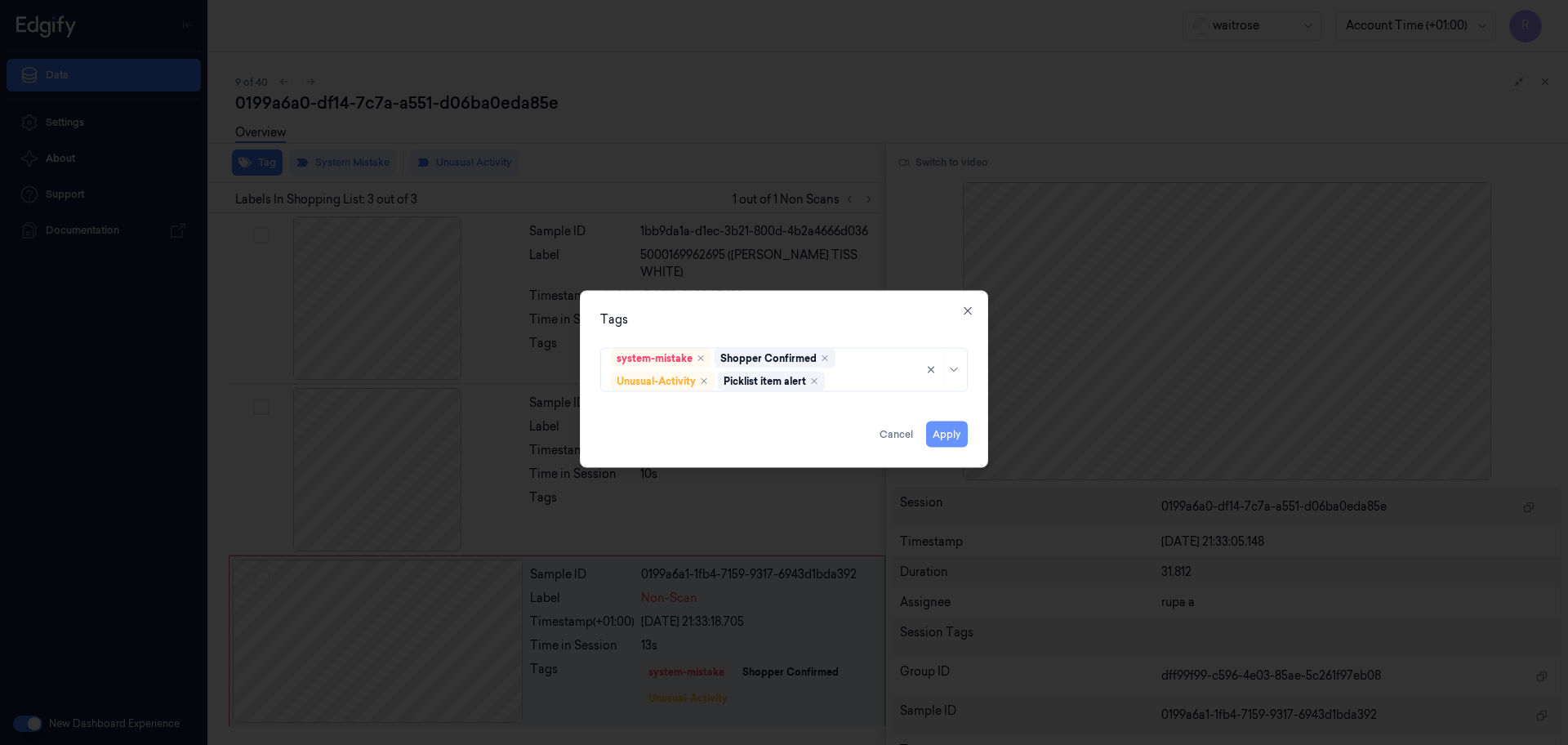
click at [950, 429] on button "Apply" at bounding box center [947, 434] width 42 height 26
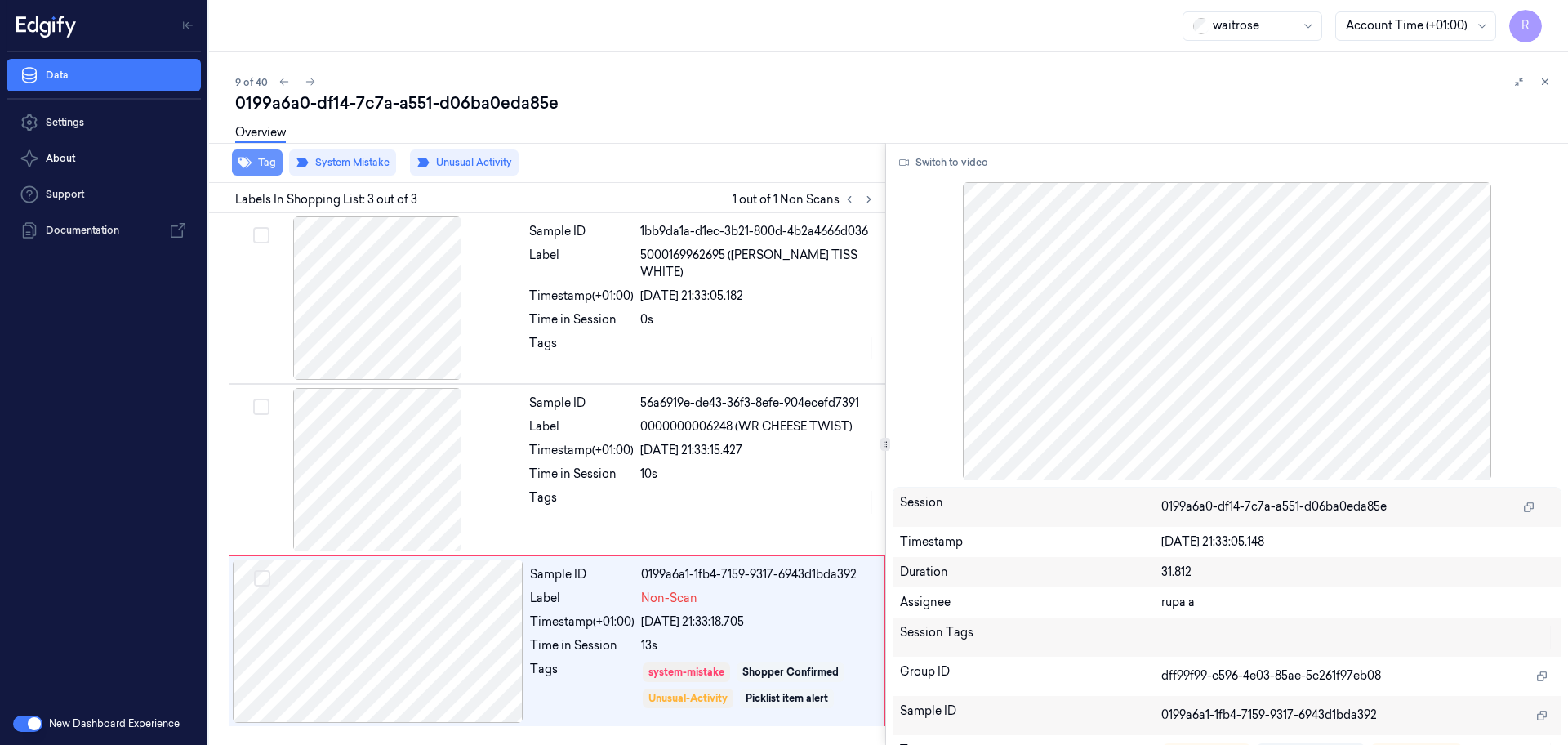
click at [272, 164] on button "Tag" at bounding box center [256, 162] width 51 height 26
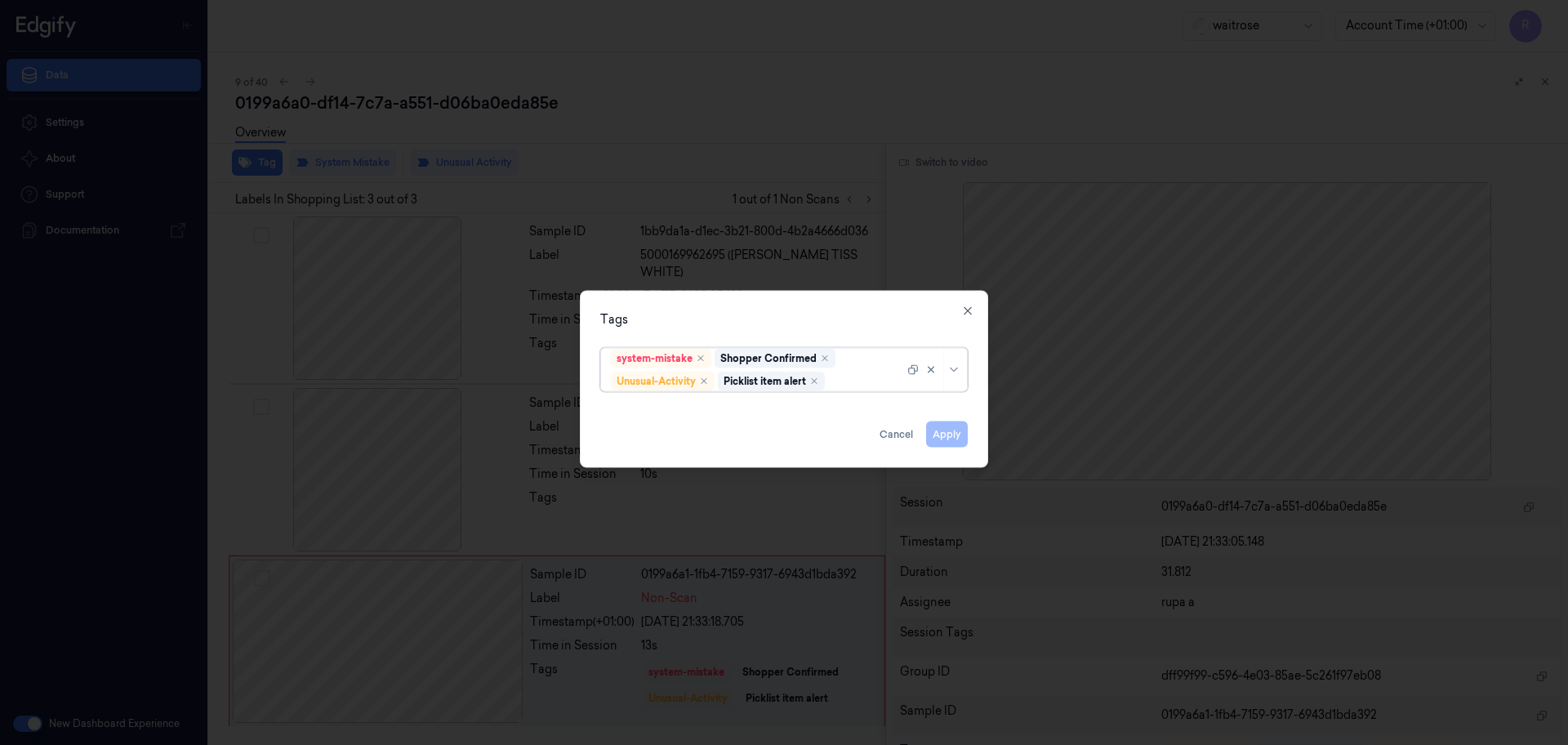
click at [561, 139] on div at bounding box center [784, 372] width 1568 height 745
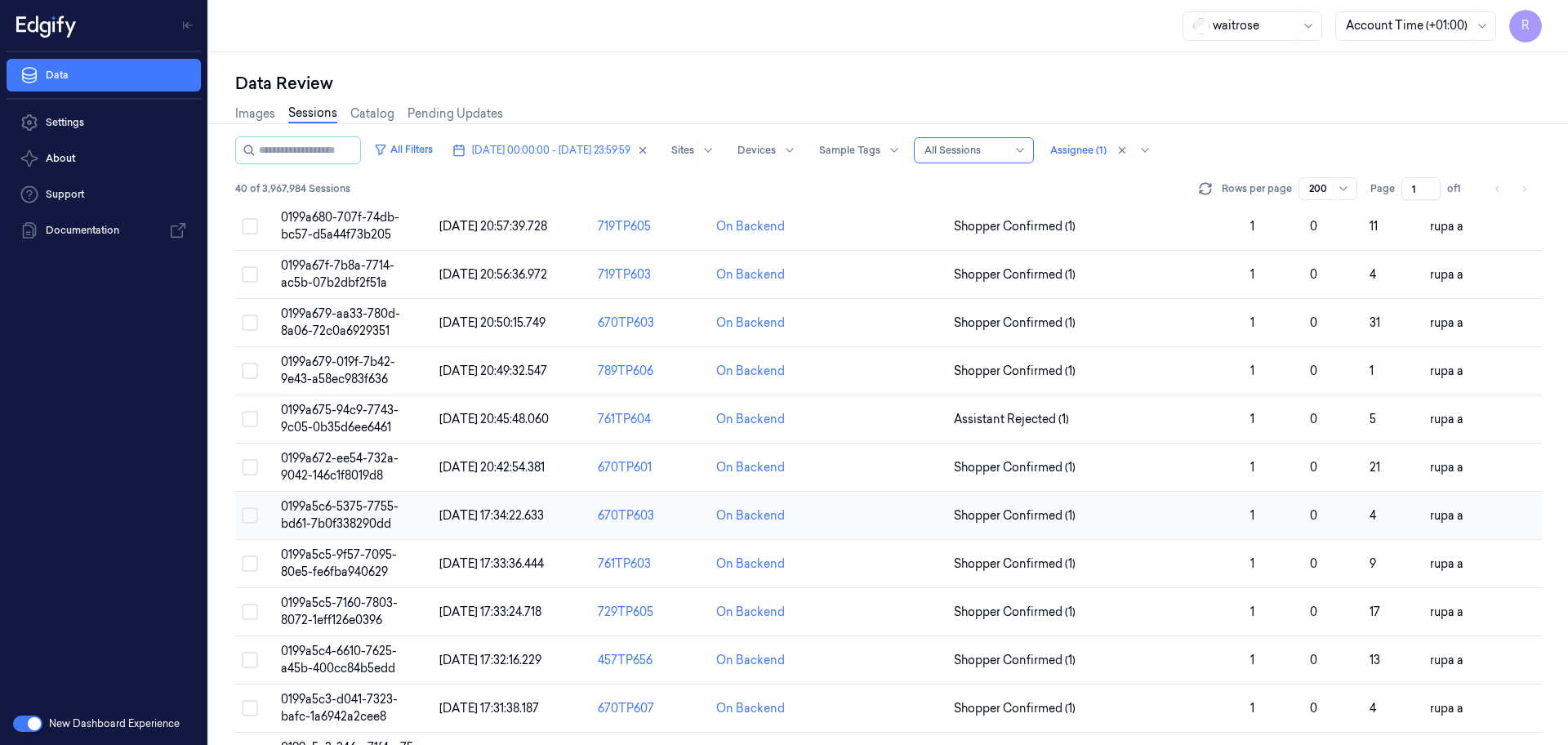
scroll to position [204, 0]
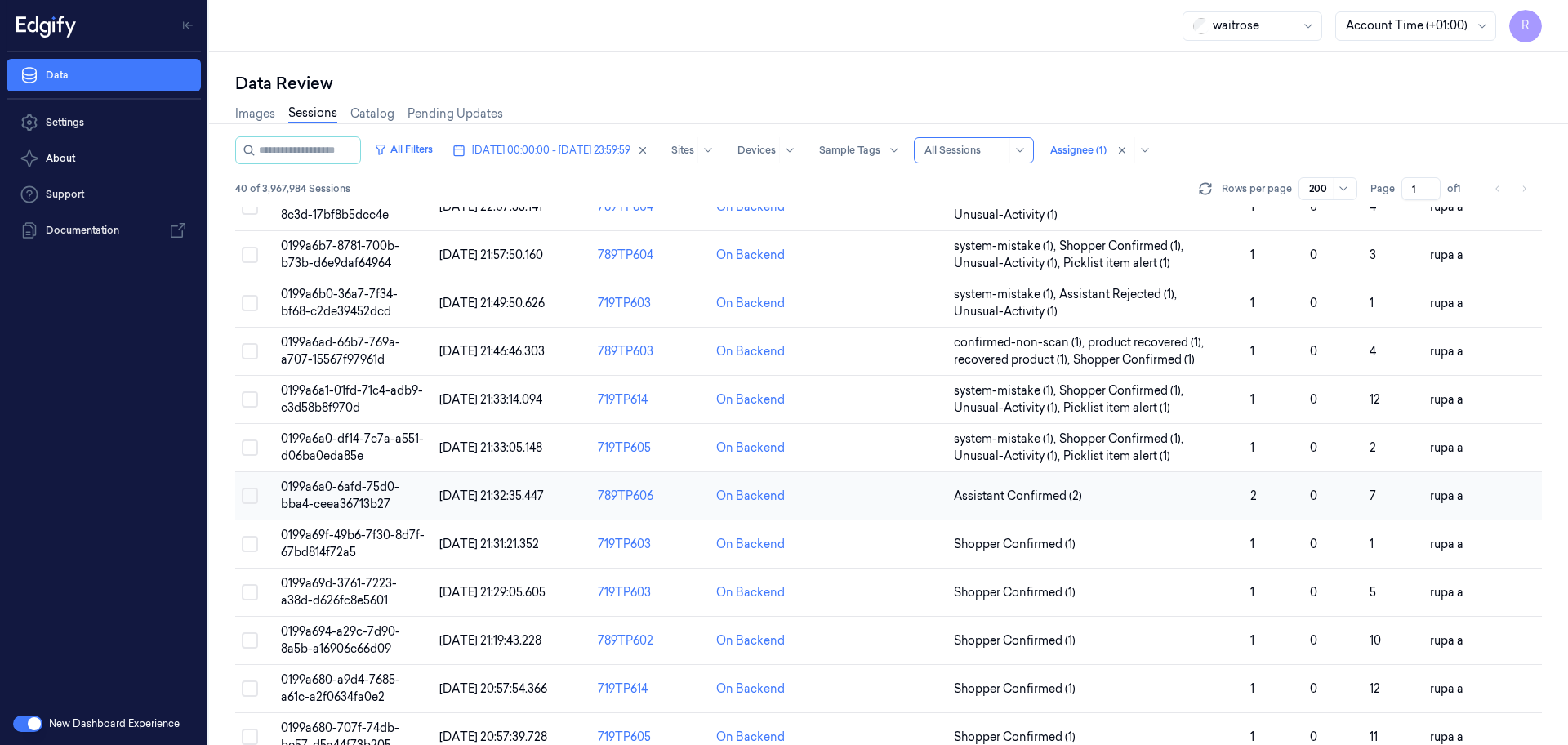
click at [361, 501] on span "0199a6a0-6afd-75d0-bba4-ceea36713b27" at bounding box center [339, 495] width 119 height 32
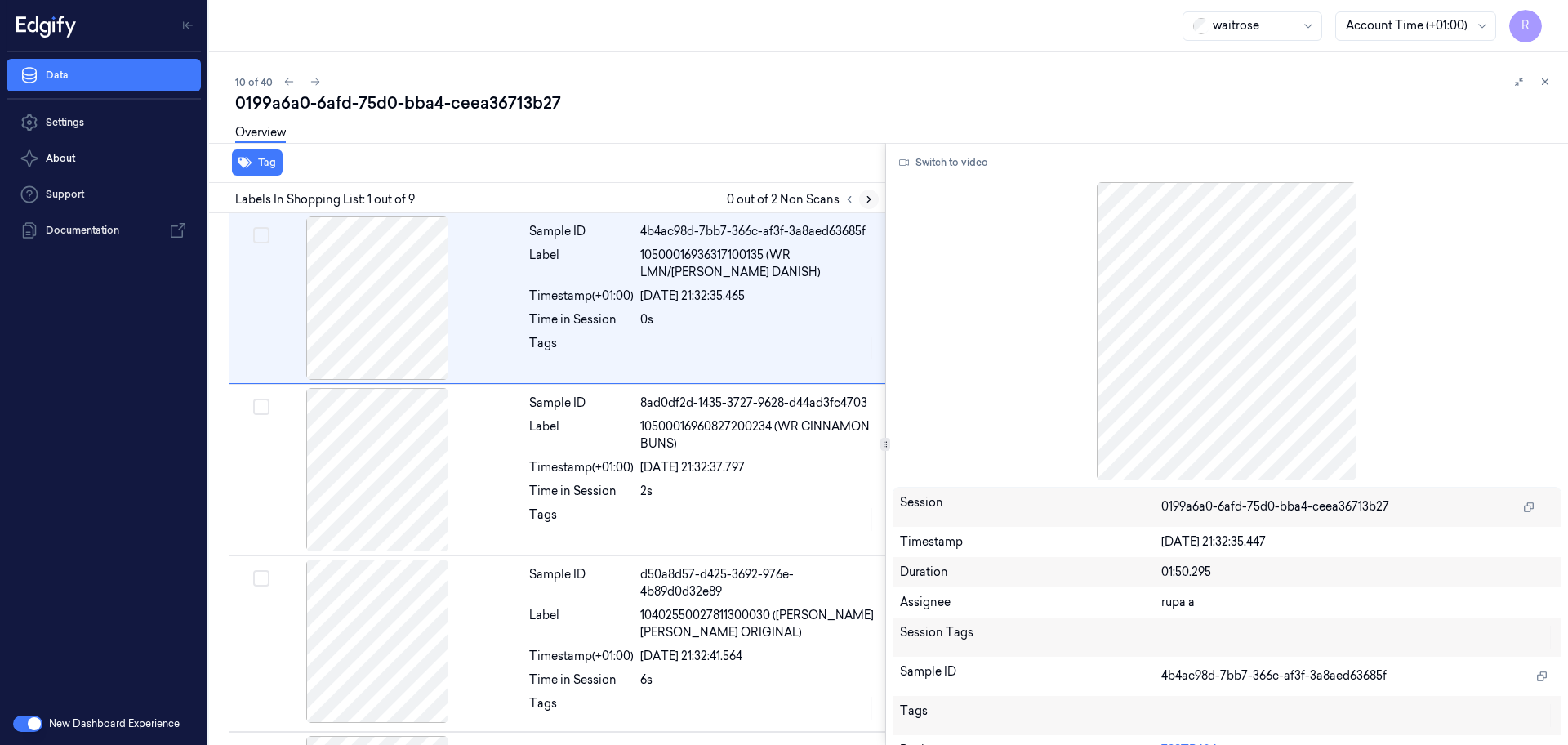
click at [867, 200] on icon at bounding box center [869, 199] width 12 height 12
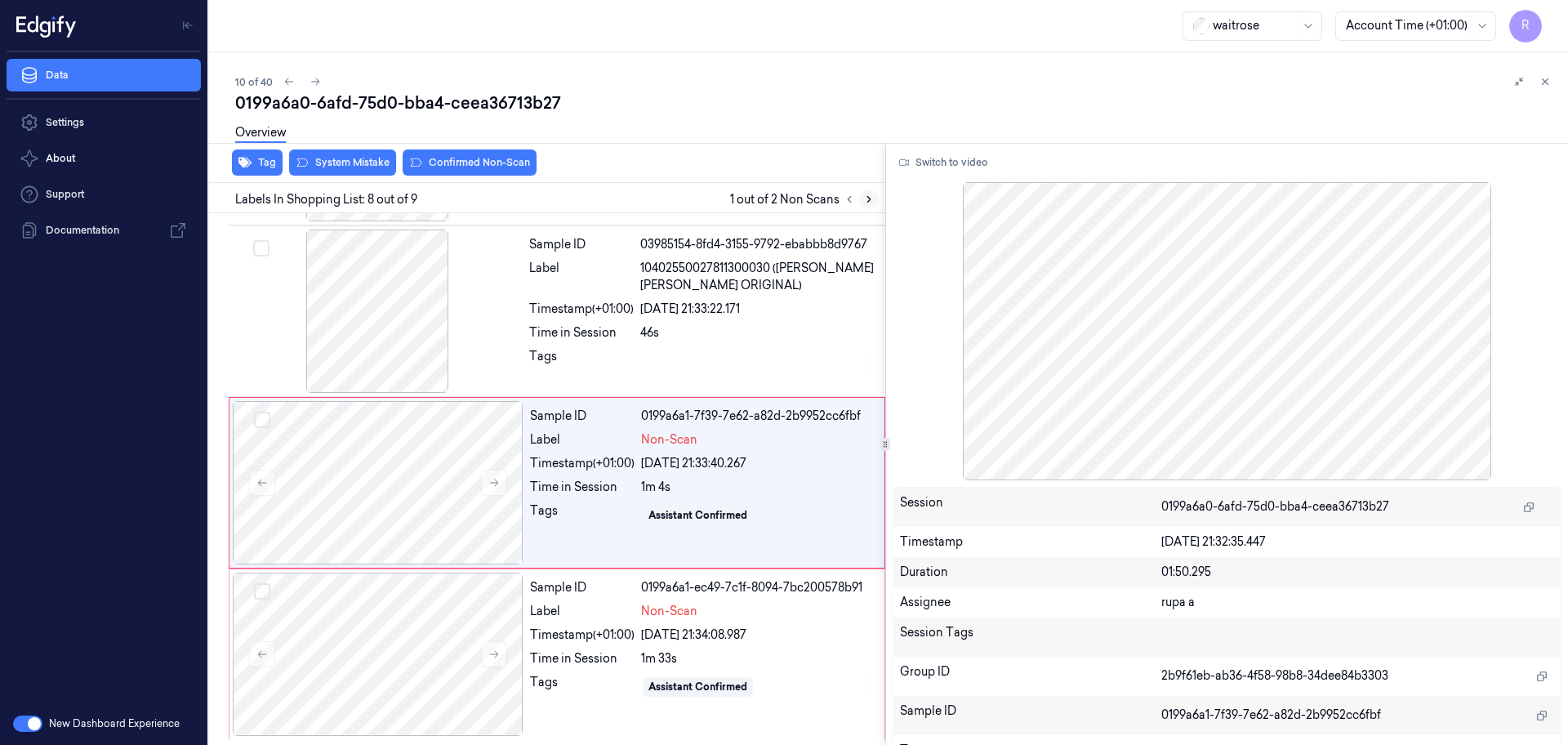
scroll to position [1022, 0]
click at [367, 312] on div at bounding box center [377, 310] width 291 height 164
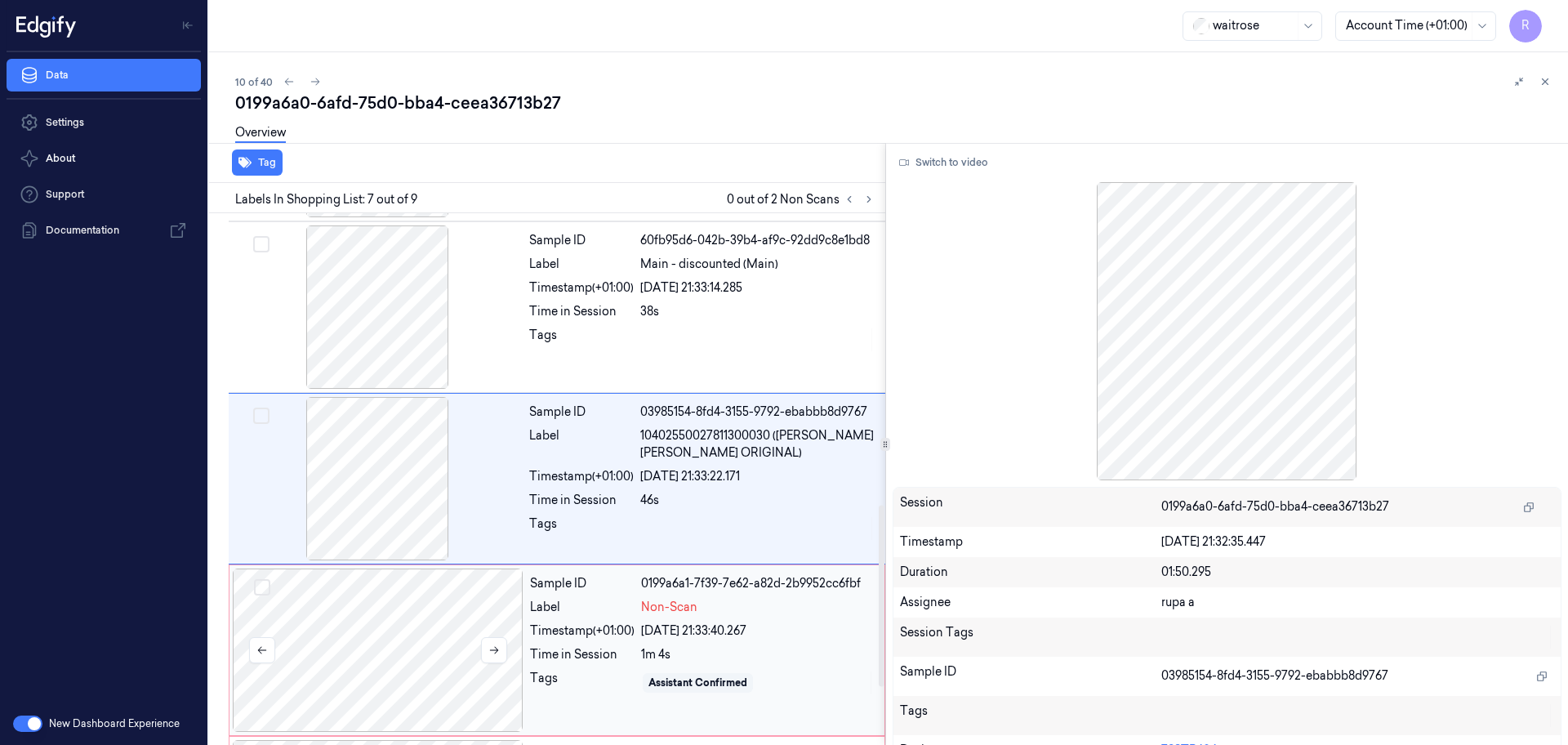
click at [432, 598] on div at bounding box center [378, 650] width 291 height 164
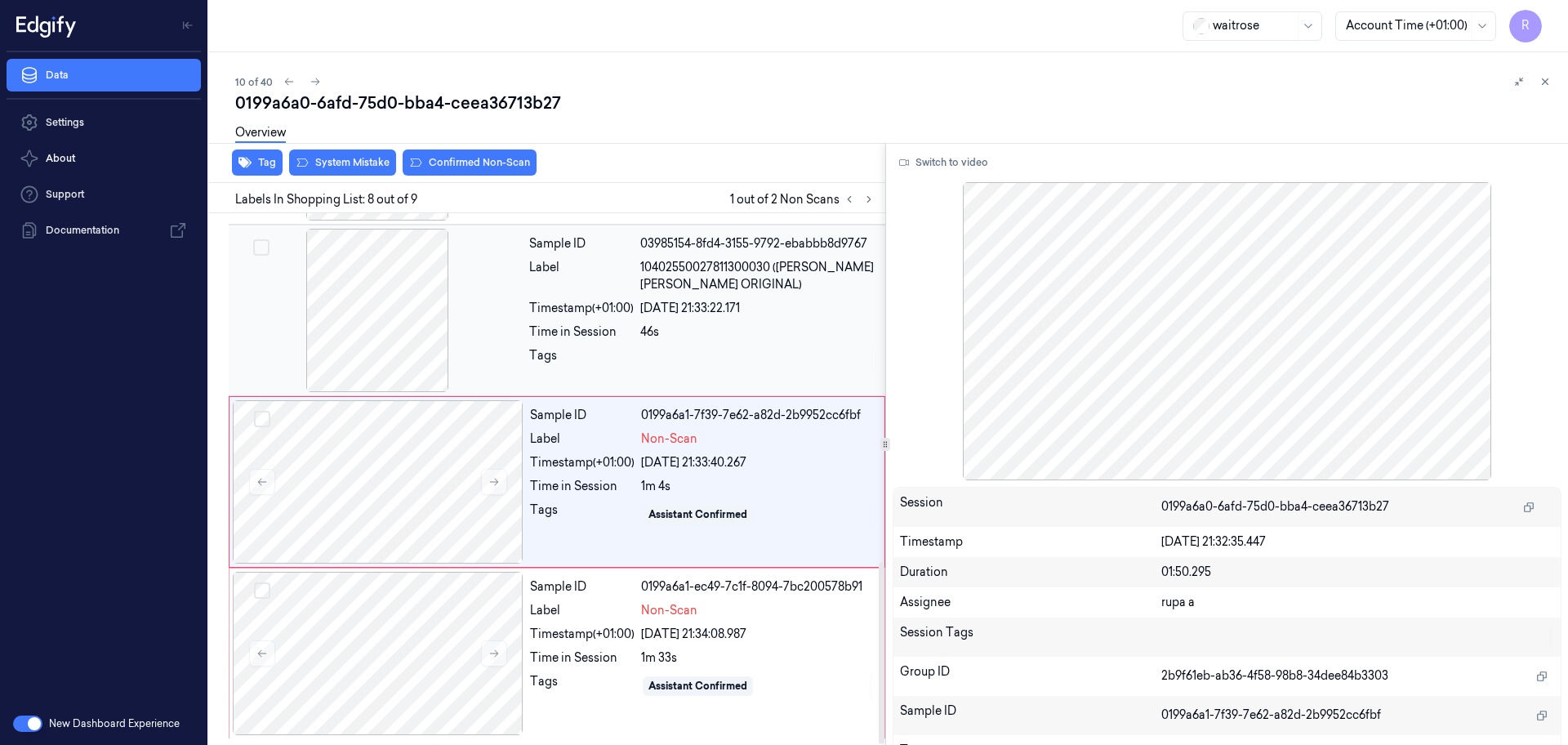
click at [375, 316] on div at bounding box center [377, 310] width 291 height 164
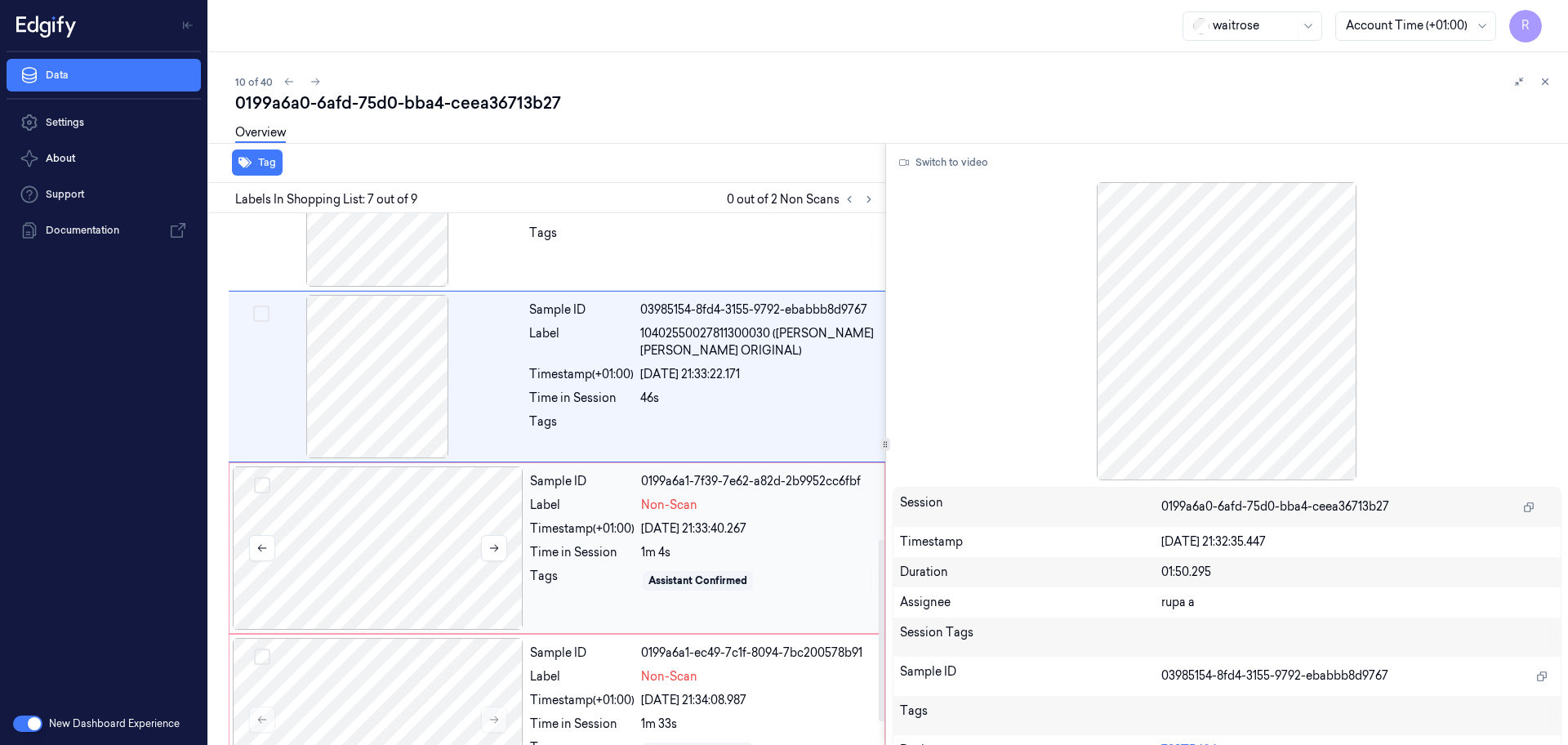
click at [444, 532] on div at bounding box center [378, 548] width 291 height 164
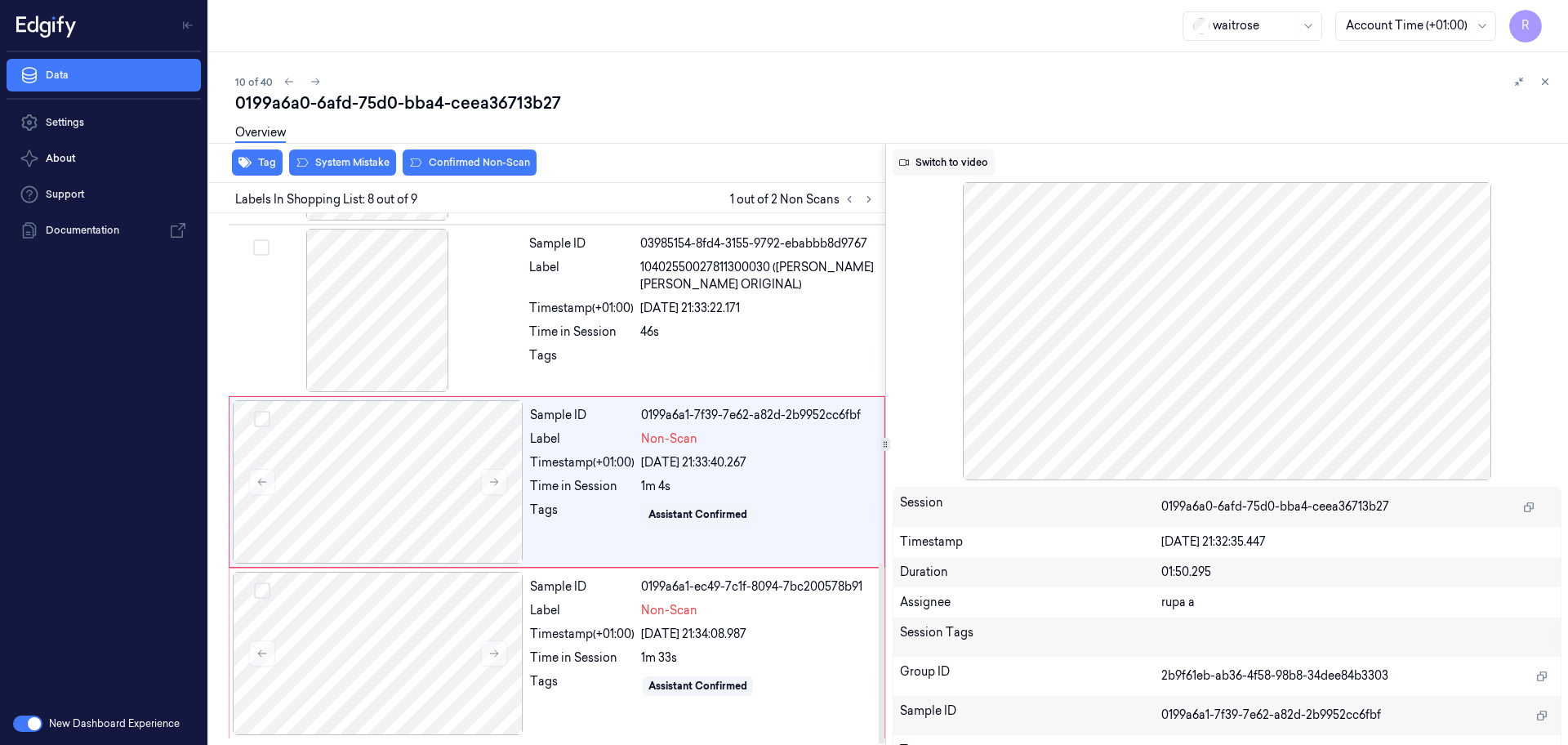
click at [933, 157] on button "Switch to video" at bounding box center [943, 162] width 102 height 26
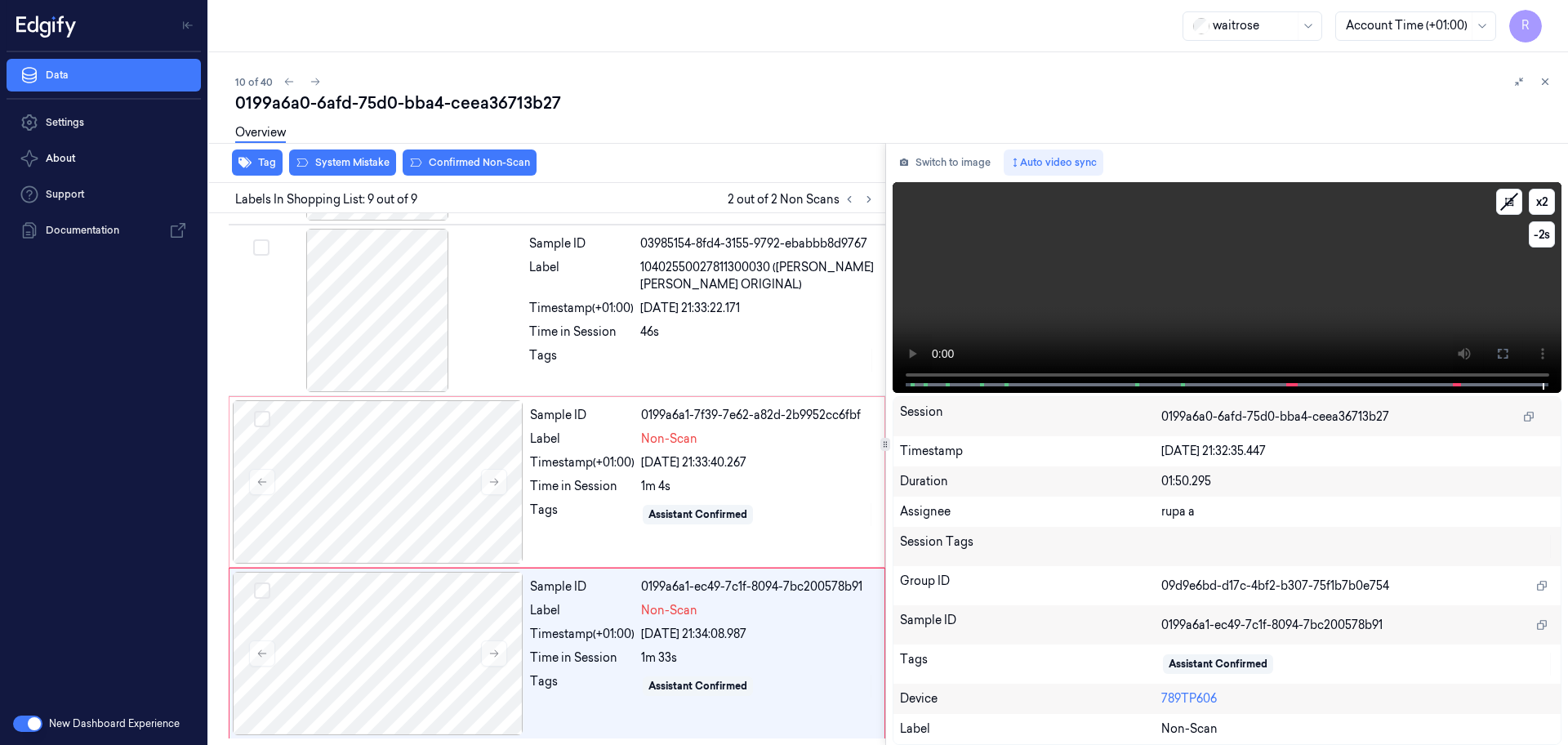
drag, startPoint x: 1497, startPoint y: 349, endPoint x: 1485, endPoint y: 375, distance: 28.6
click at [1497, 347] on icon at bounding box center [1502, 354] width 13 height 13
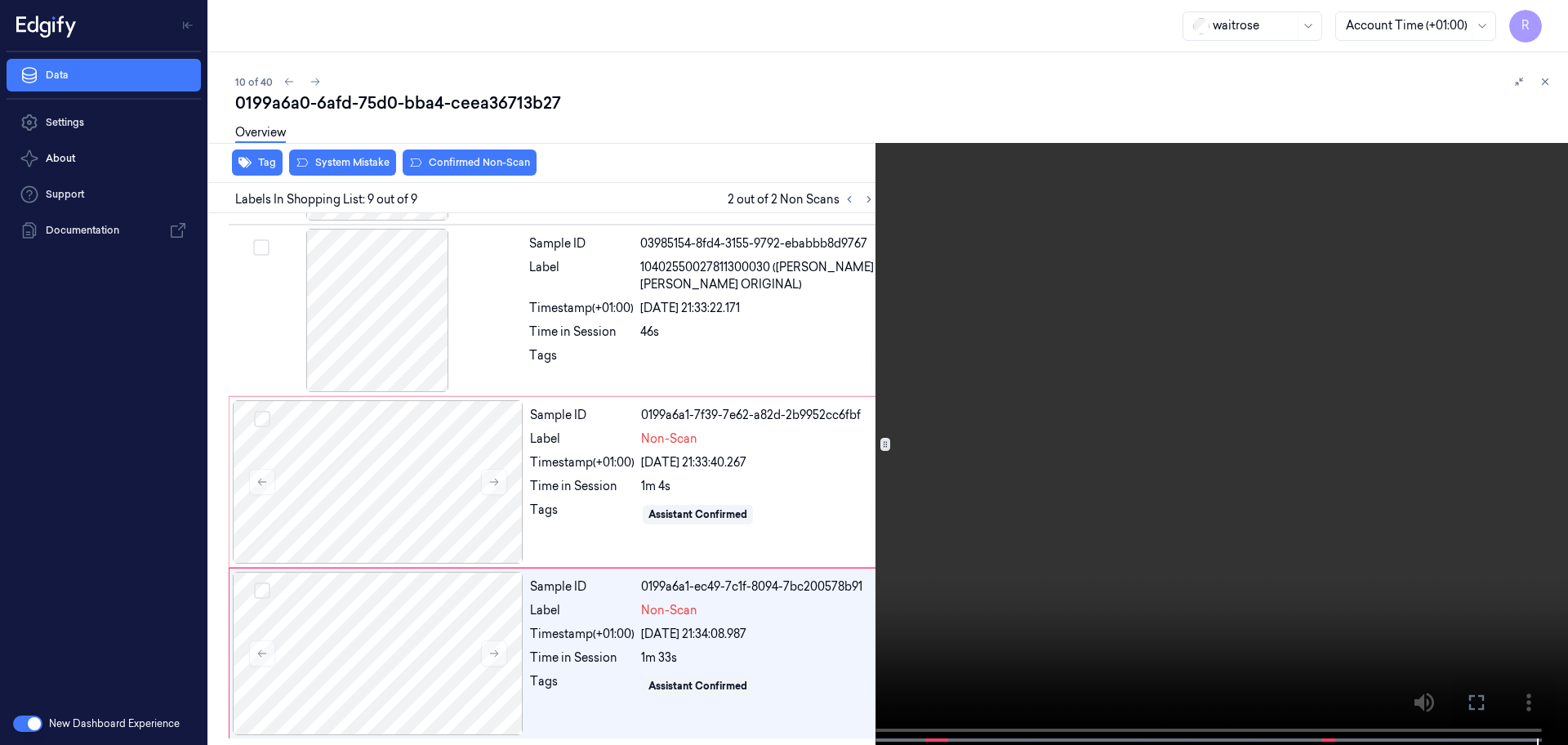
drag, startPoint x: 1485, startPoint y: 375, endPoint x: 1477, endPoint y: 370, distance: 9.4
click at [1485, 375] on video at bounding box center [784, 374] width 1568 height 748
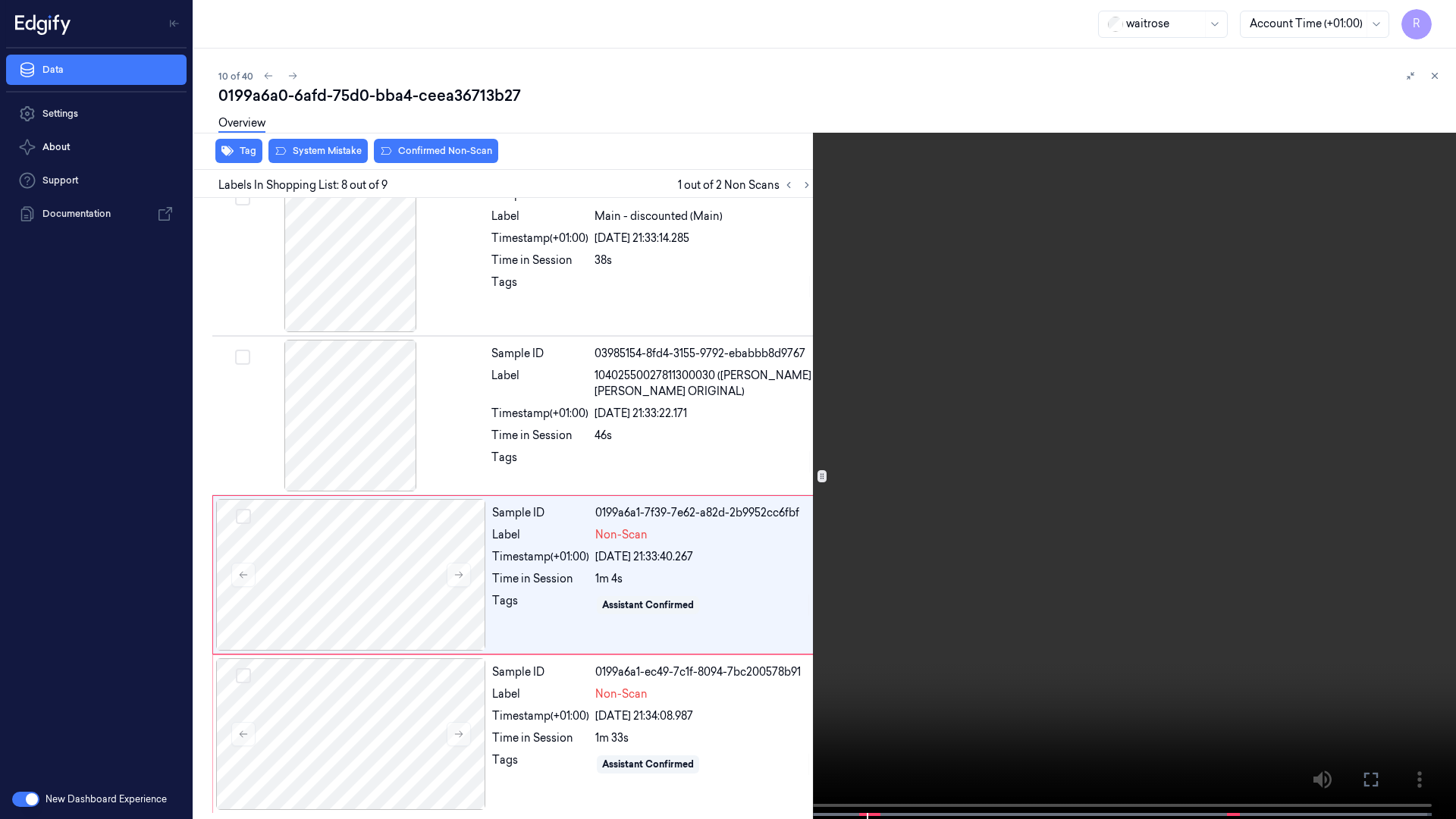
click at [1205, 328] on video at bounding box center [728, 411] width 1456 height 822
click at [1204, 323] on video at bounding box center [728, 411] width 1456 height 822
click at [1204, 317] on video at bounding box center [728, 411] width 1456 height 822
click at [761, 677] on video at bounding box center [728, 411] width 1456 height 822
click at [1435, 24] on button "x 2" at bounding box center [1437, 18] width 24 height 24
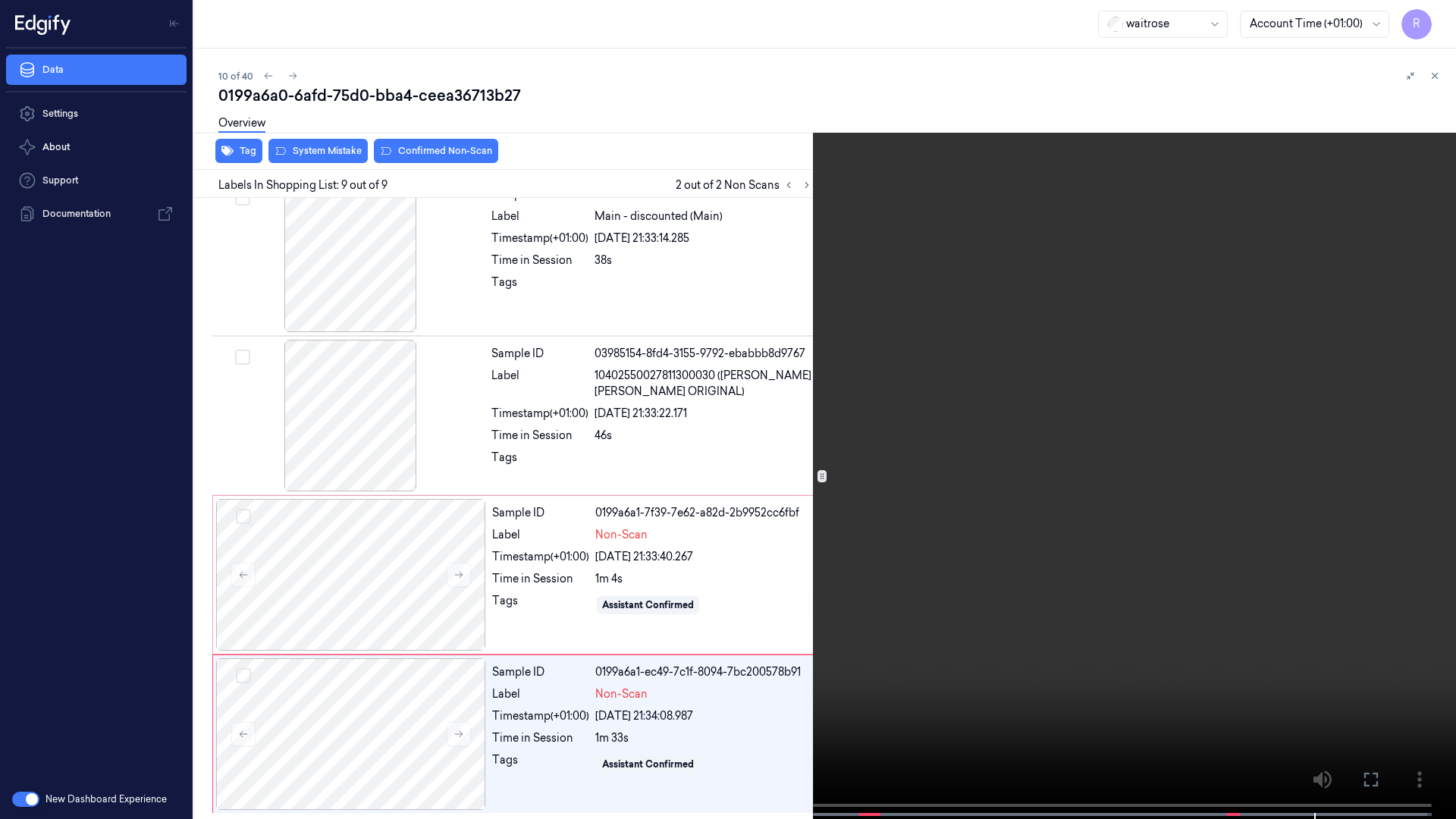
click at [986, 527] on video at bounding box center [728, 411] width 1456 height 822
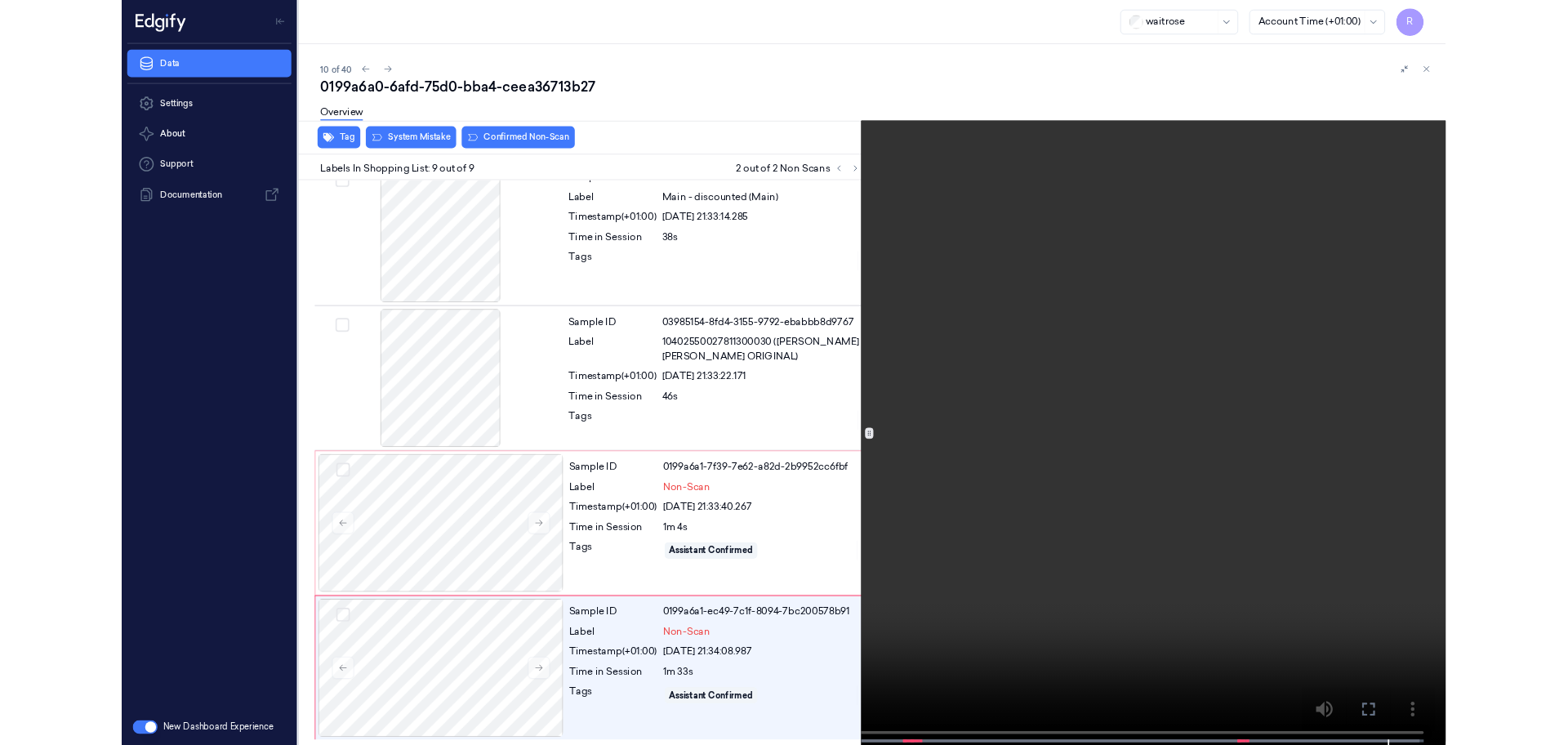
scroll to position [1022, 0]
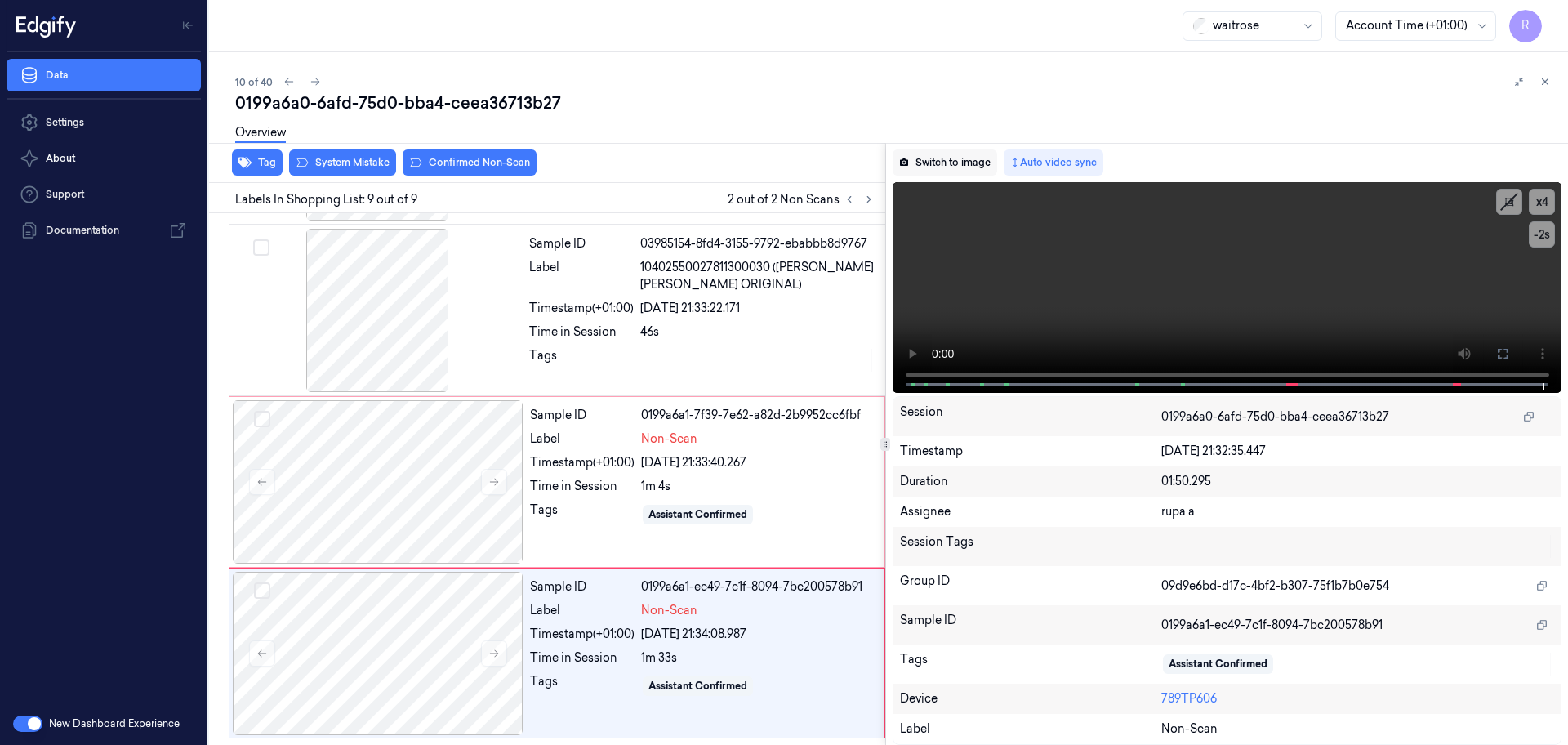
click at [967, 160] on button "Switch to image" at bounding box center [945, 162] width 105 height 26
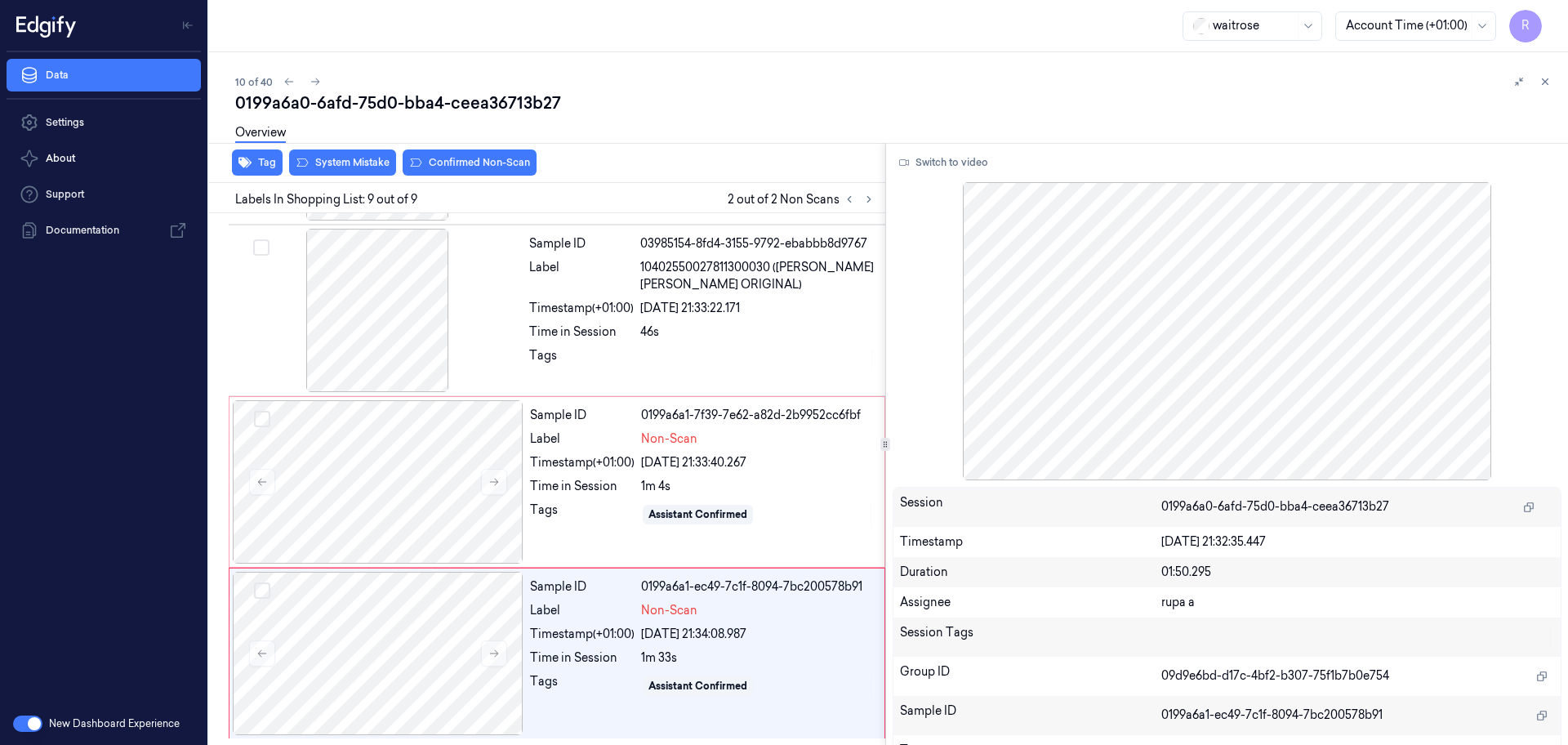
click at [667, 121] on div "Overview" at bounding box center [895, 135] width 1320 height 42
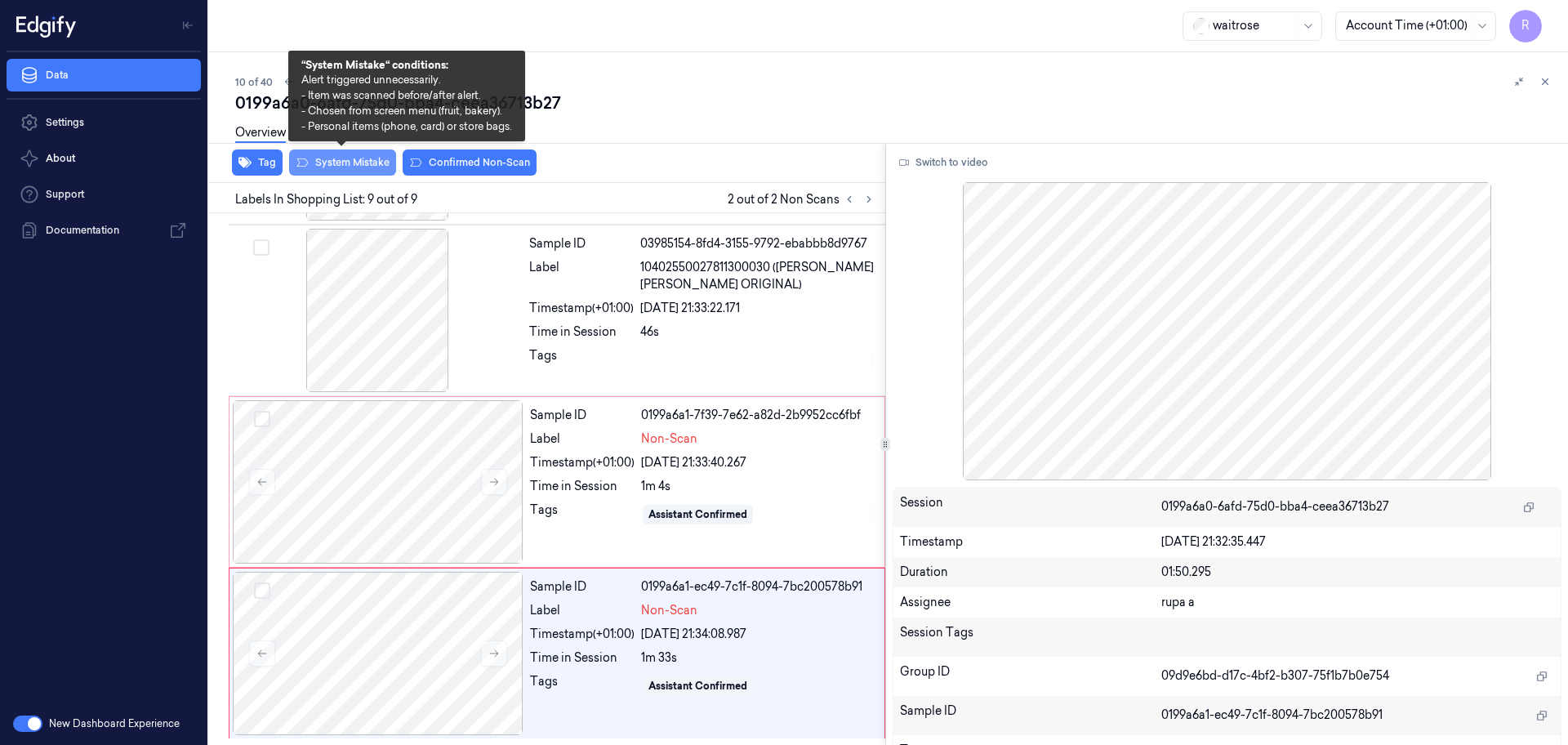
click at [364, 171] on button "System Mistake" at bounding box center [342, 162] width 107 height 26
click at [348, 167] on button "System Mistake" at bounding box center [342, 162] width 107 height 26
click at [351, 160] on button "System Mistake" at bounding box center [342, 162] width 107 height 26
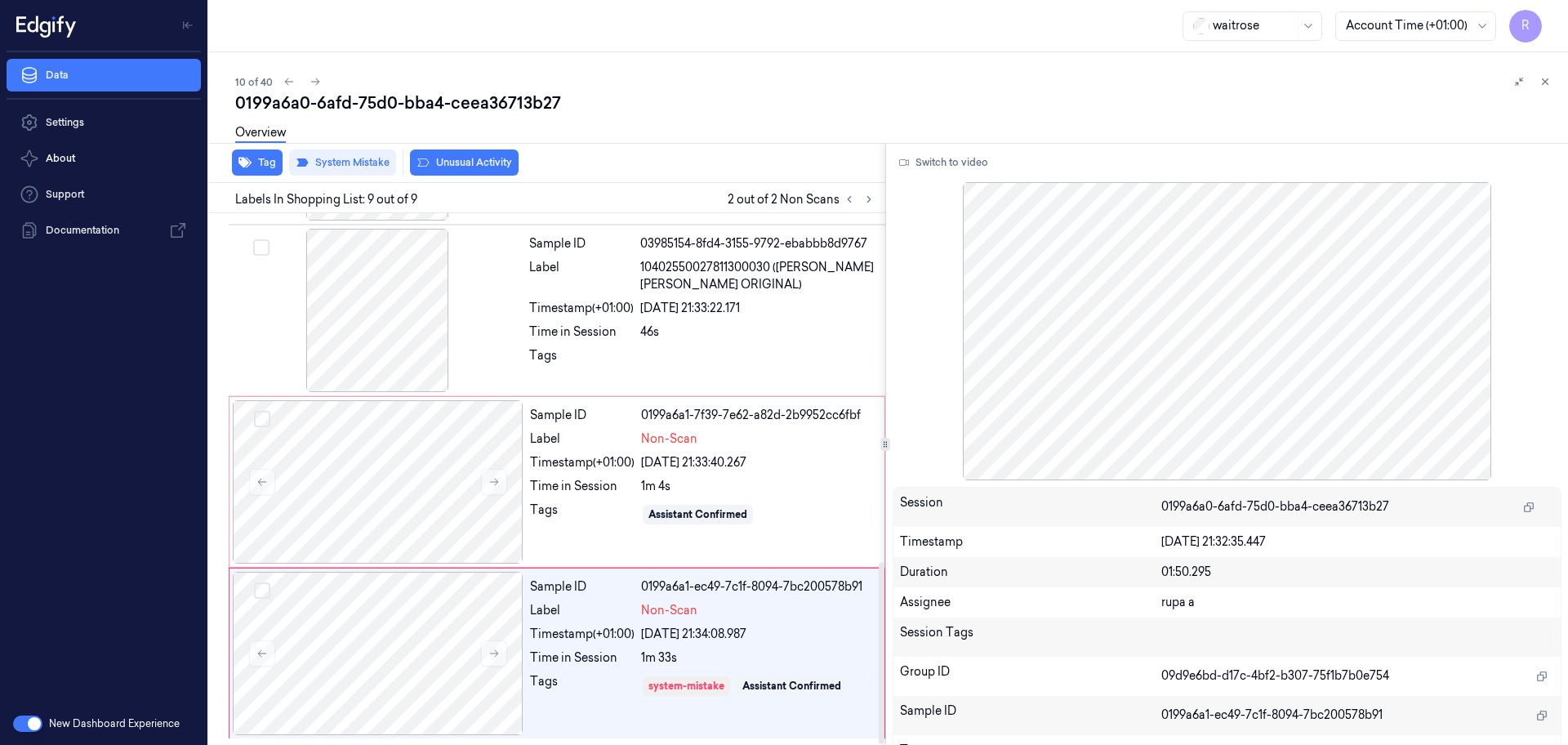
click at [475, 176] on div "Tag System Mistake Unusual Activity" at bounding box center [544, 163] width 682 height 40
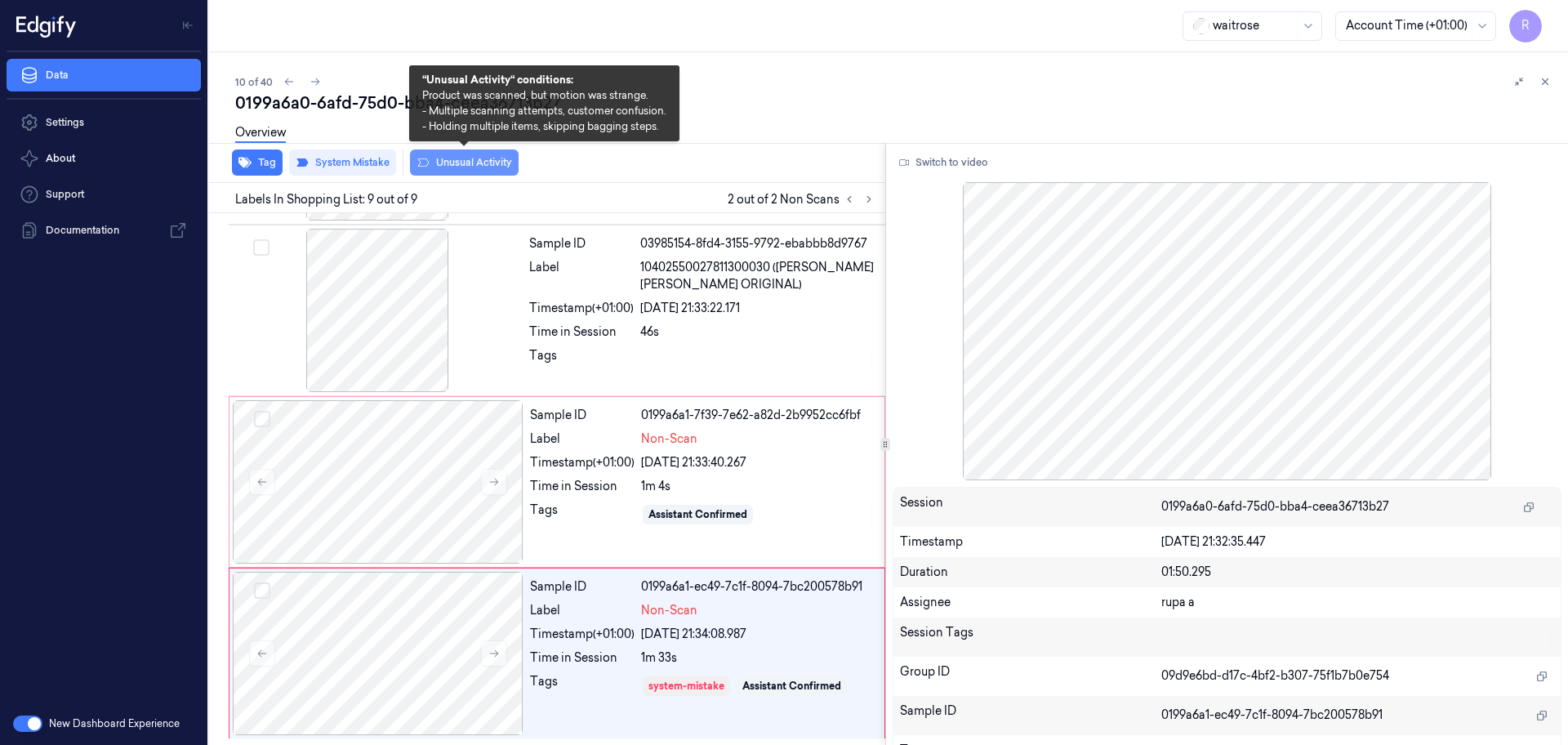
click at [475, 172] on button "Unusual Activity" at bounding box center [464, 162] width 109 height 26
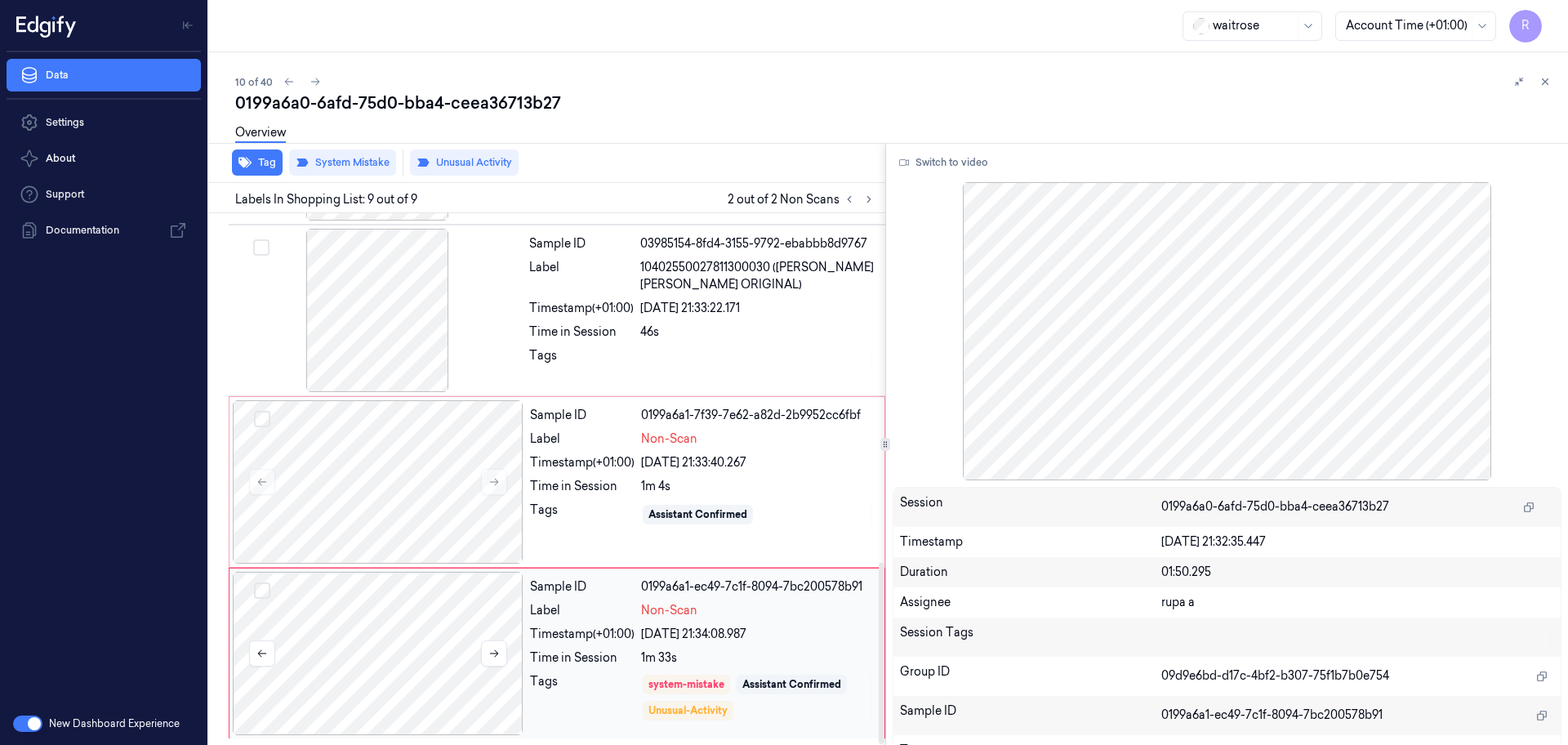
click at [413, 650] on div at bounding box center [378, 654] width 291 height 164
click at [441, 474] on div at bounding box center [378, 482] width 291 height 164
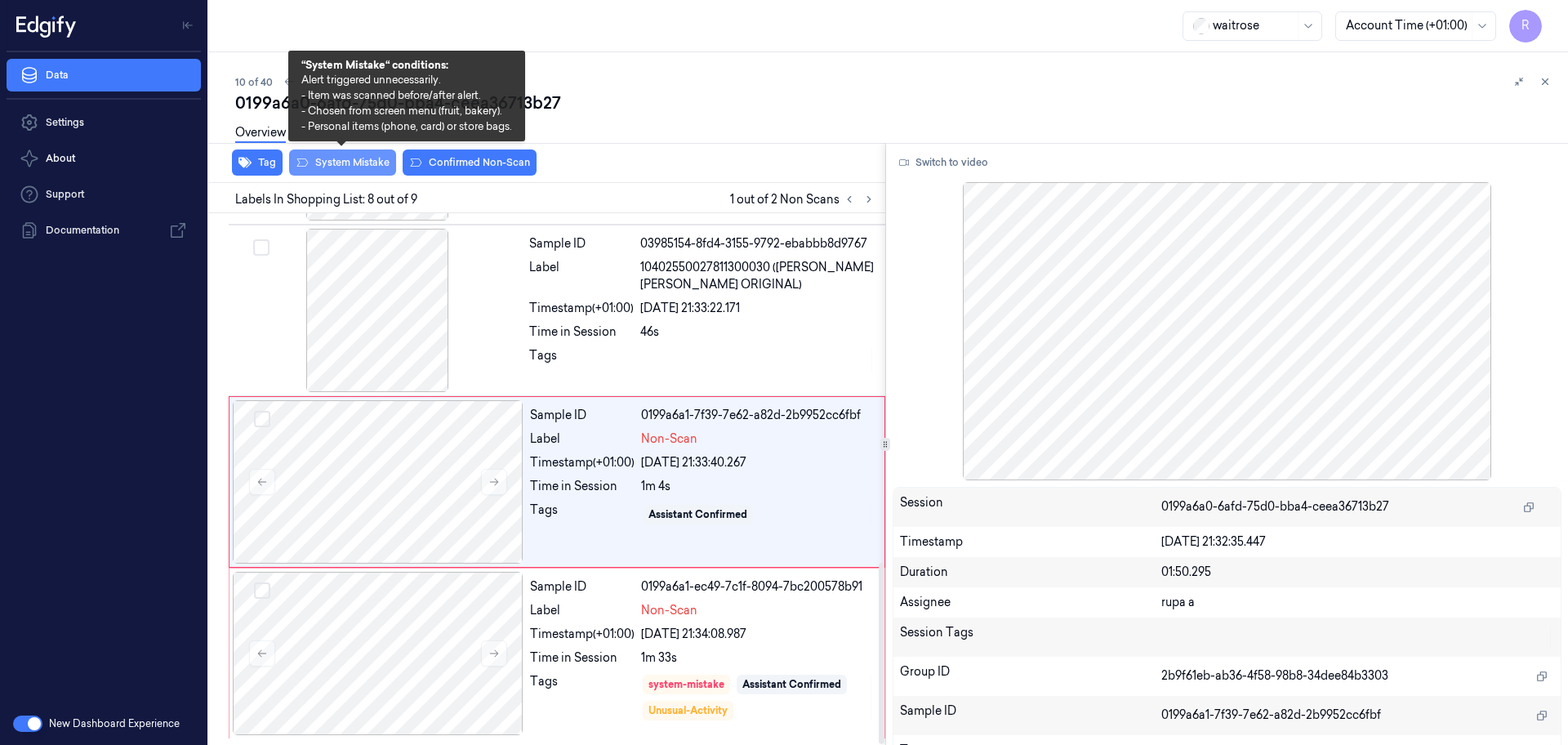
click at [350, 167] on button "System Mistake" at bounding box center [342, 162] width 107 height 26
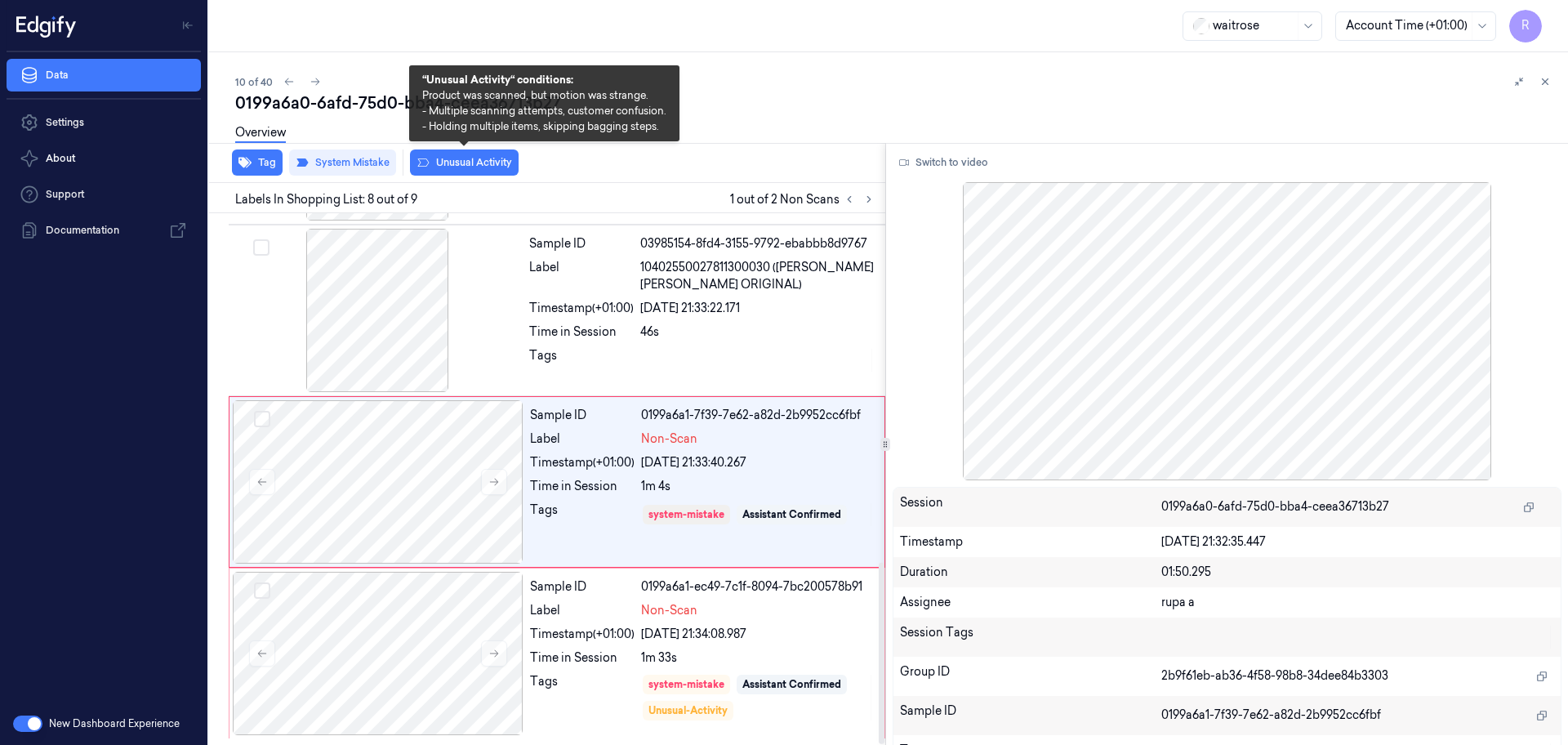
click at [479, 154] on div "Overview" at bounding box center [895, 135] width 1320 height 42
click at [481, 161] on button "Unusual Activity" at bounding box center [464, 162] width 109 height 26
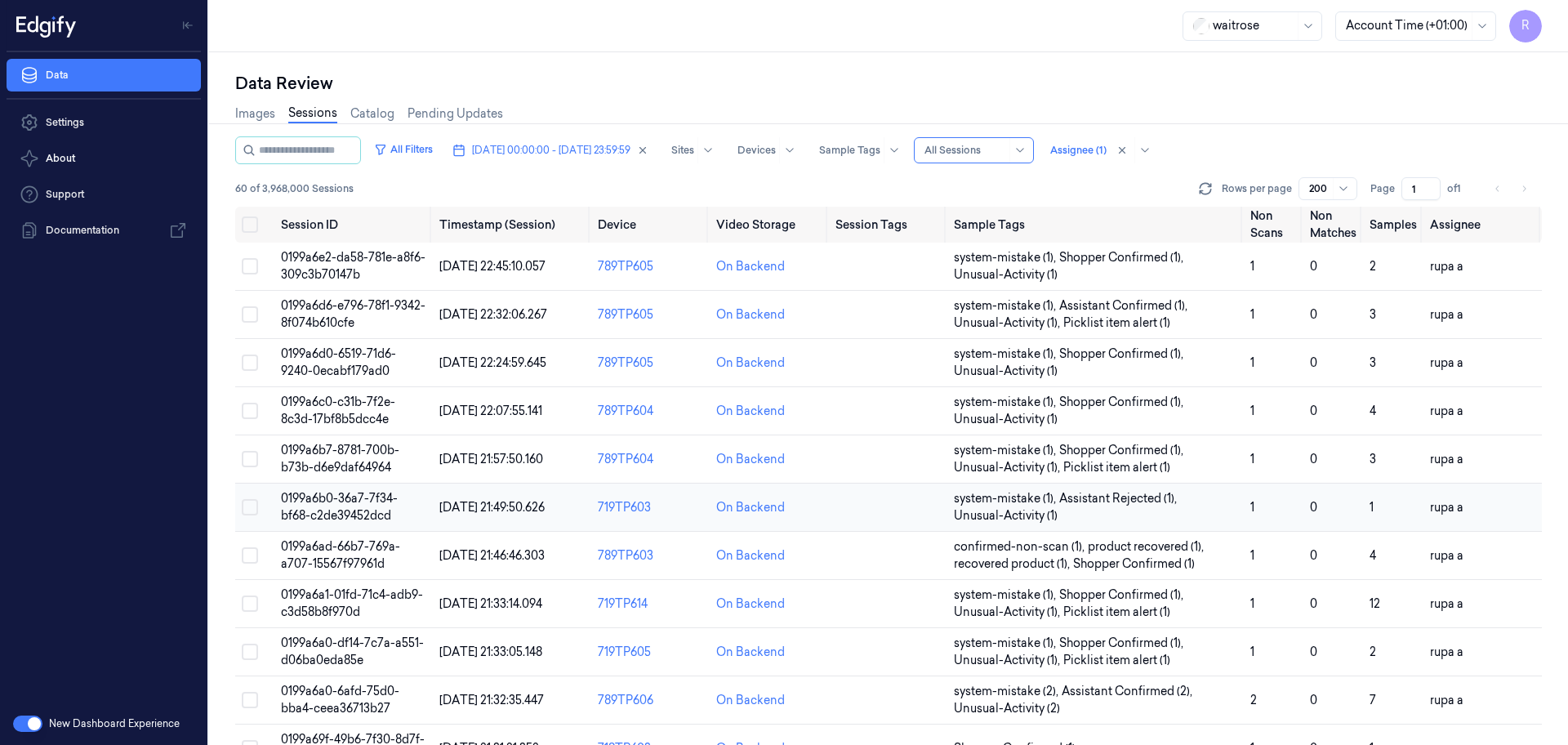
scroll to position [306, 0]
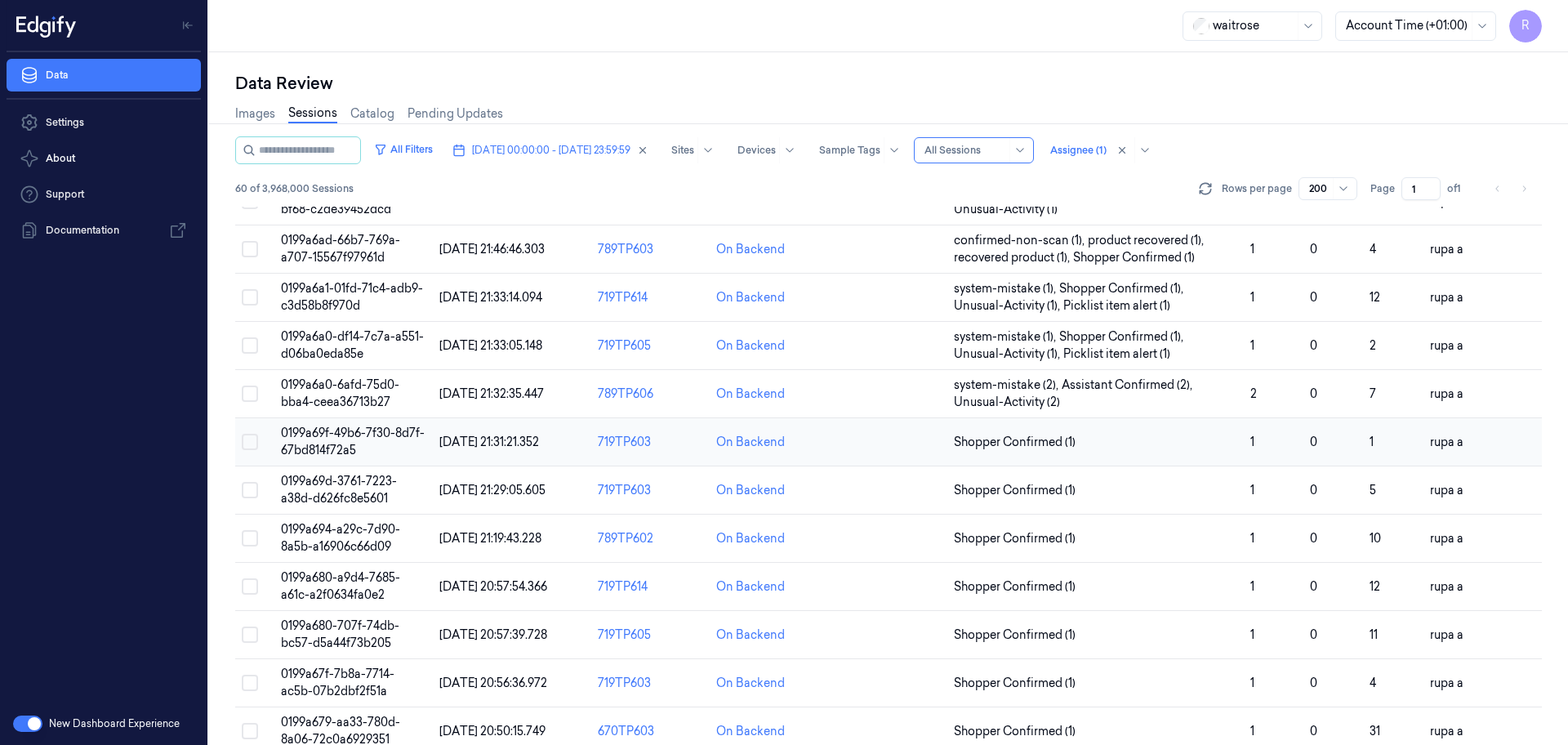
click at [383, 435] on span "0199a69f-49b6-7f30-8d7f-67bd814f72a5" at bounding box center [352, 442] width 144 height 32
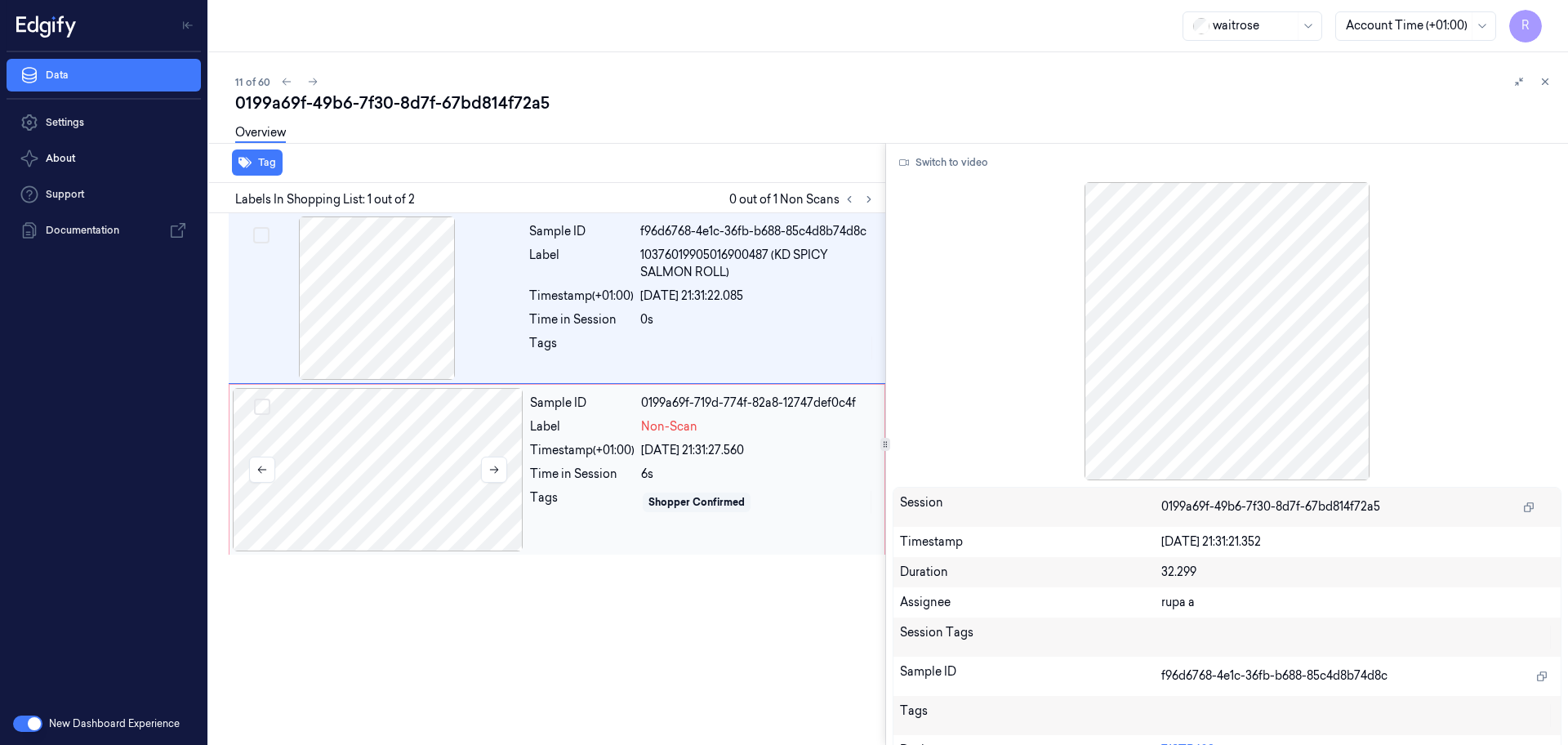
click at [418, 487] on div at bounding box center [378, 469] width 291 height 164
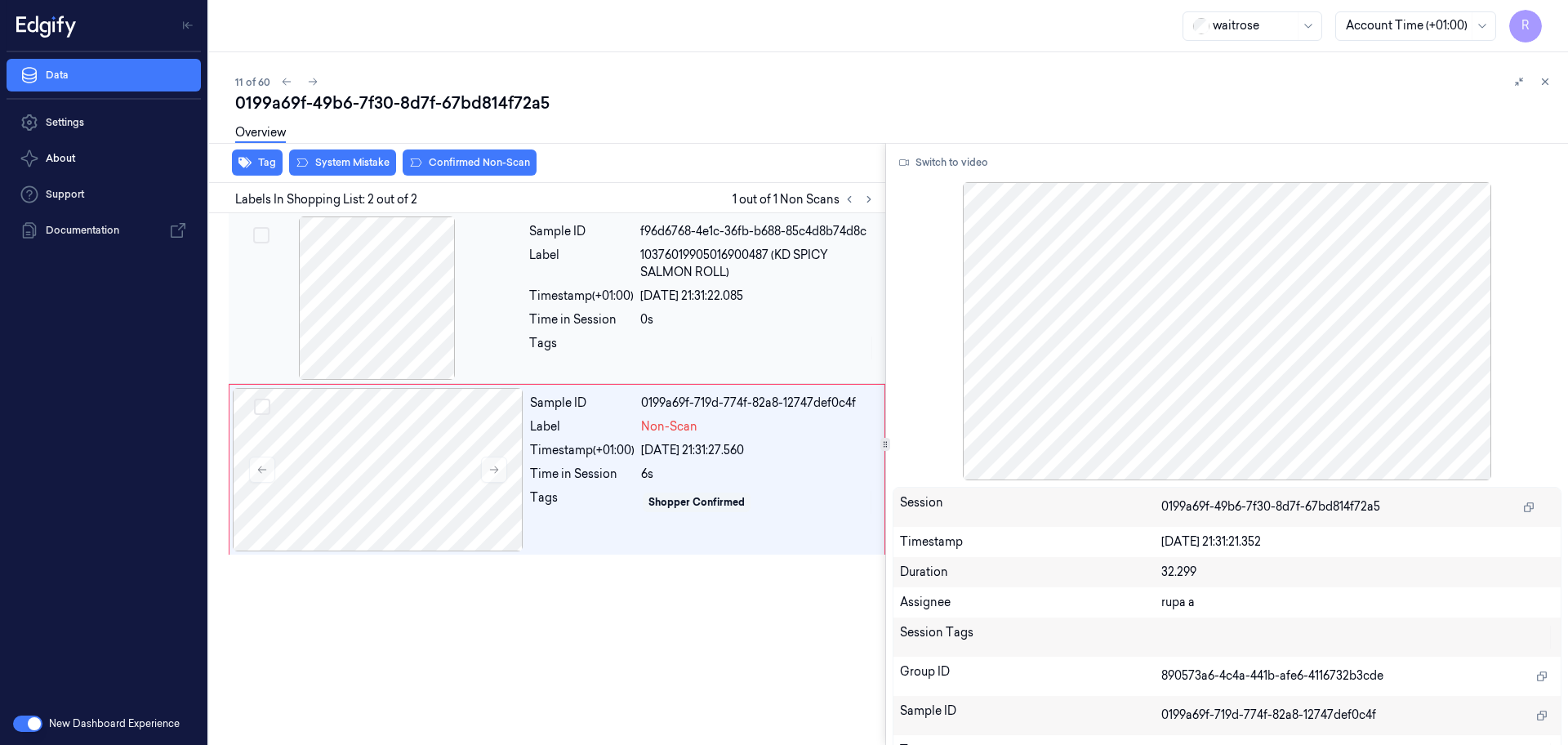
click at [402, 323] on div at bounding box center [377, 298] width 291 height 164
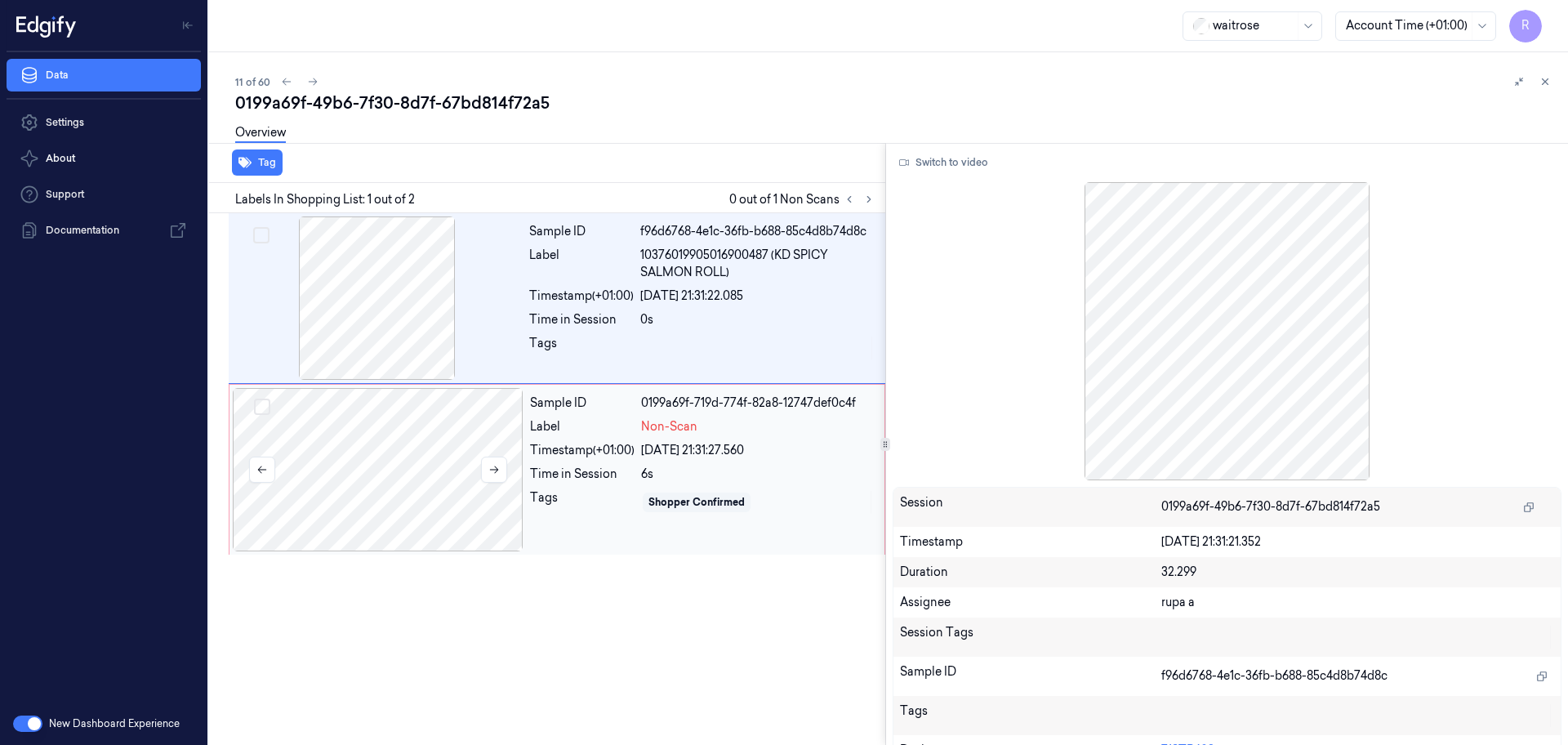
click at [404, 484] on div at bounding box center [378, 469] width 291 height 164
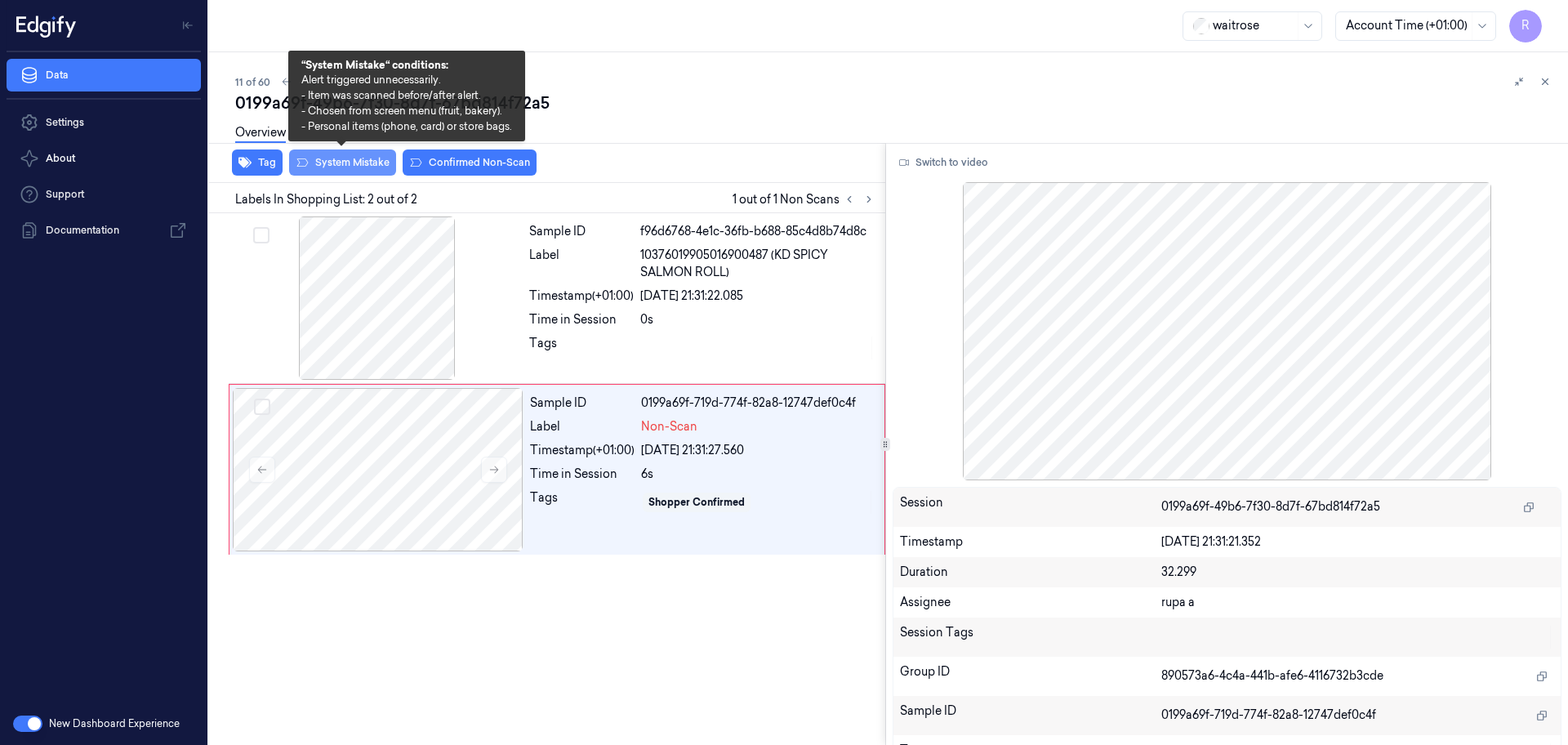
click at [358, 172] on button "System Mistake" at bounding box center [342, 162] width 107 height 26
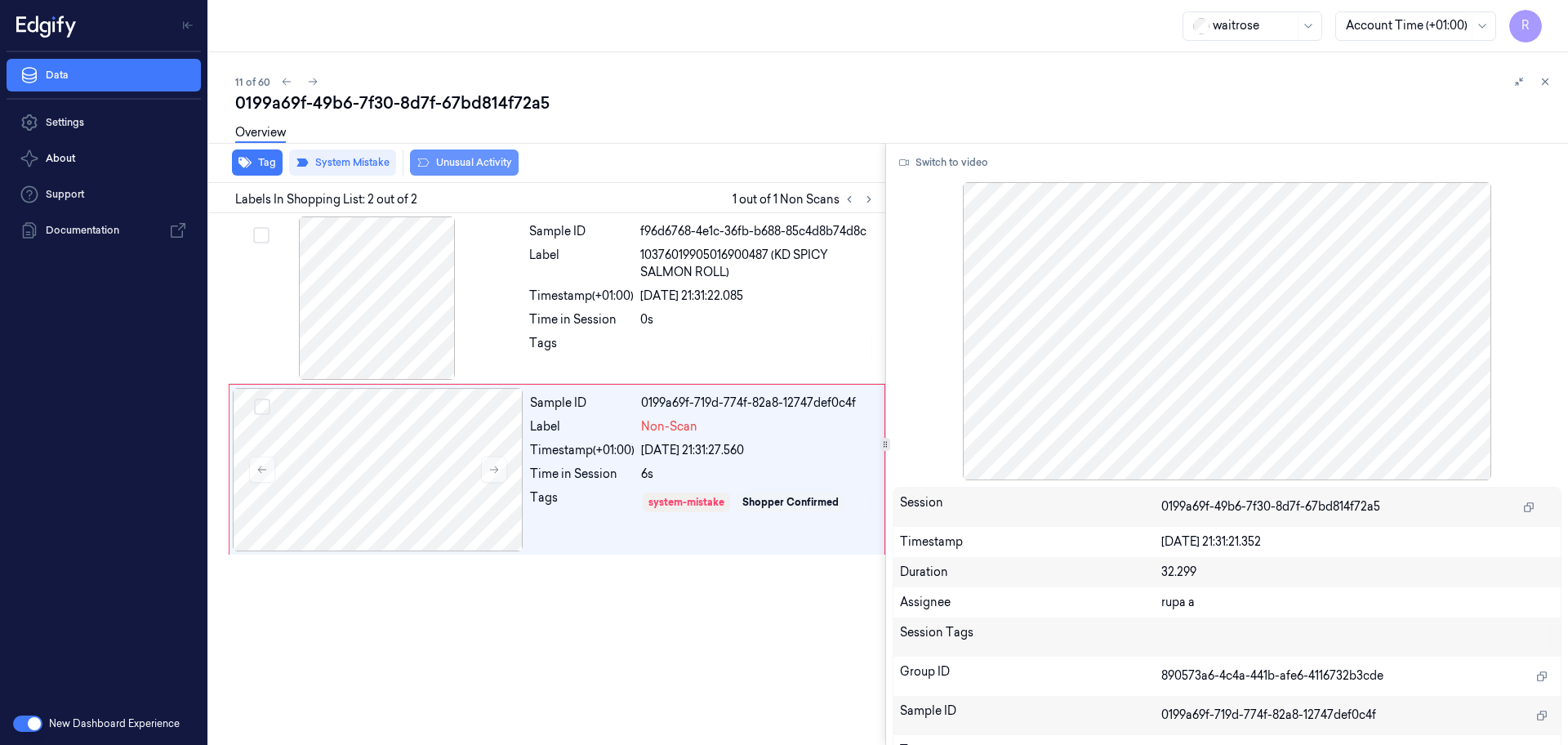
click at [485, 167] on button "Unusual Activity" at bounding box center [464, 162] width 109 height 26
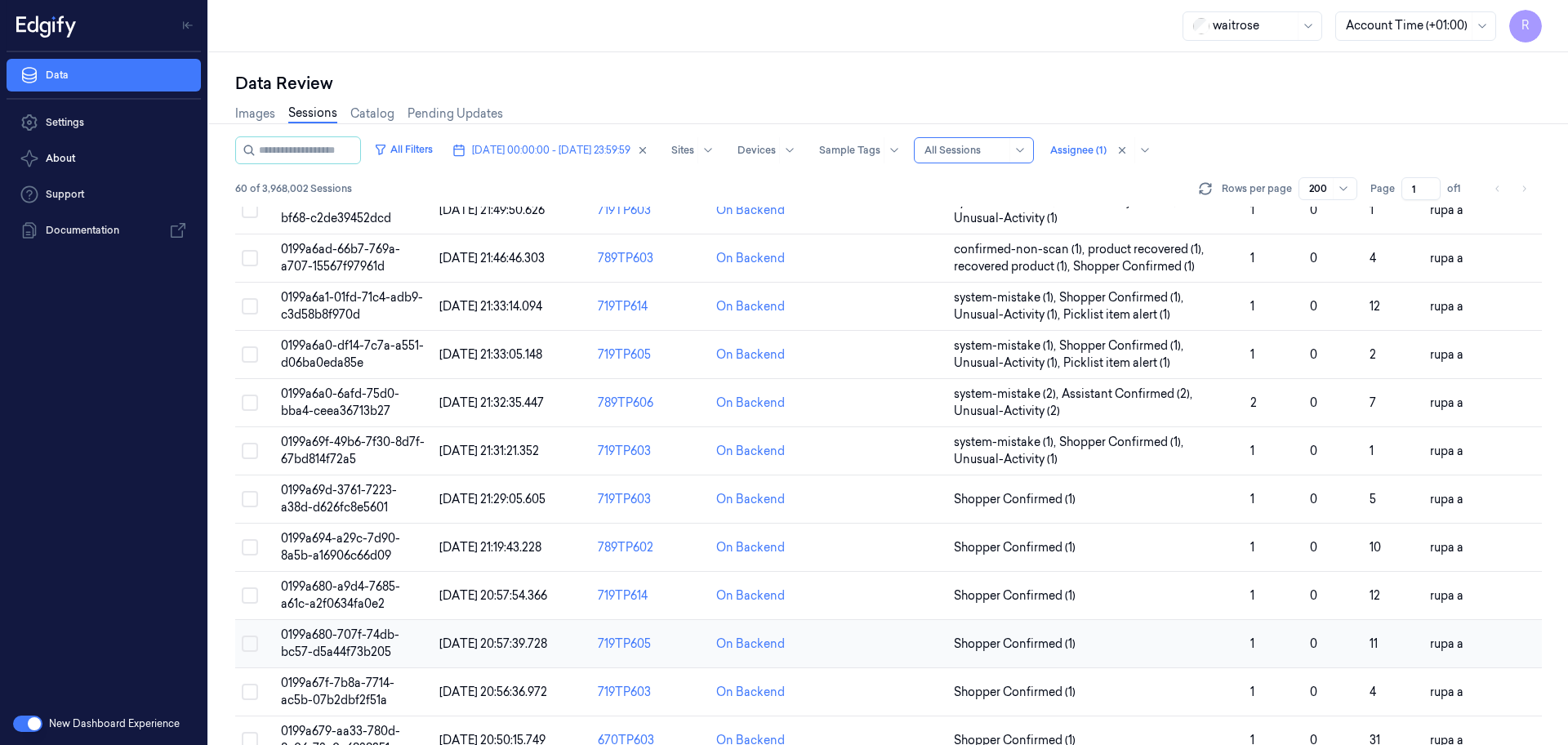
scroll to position [409, 0]
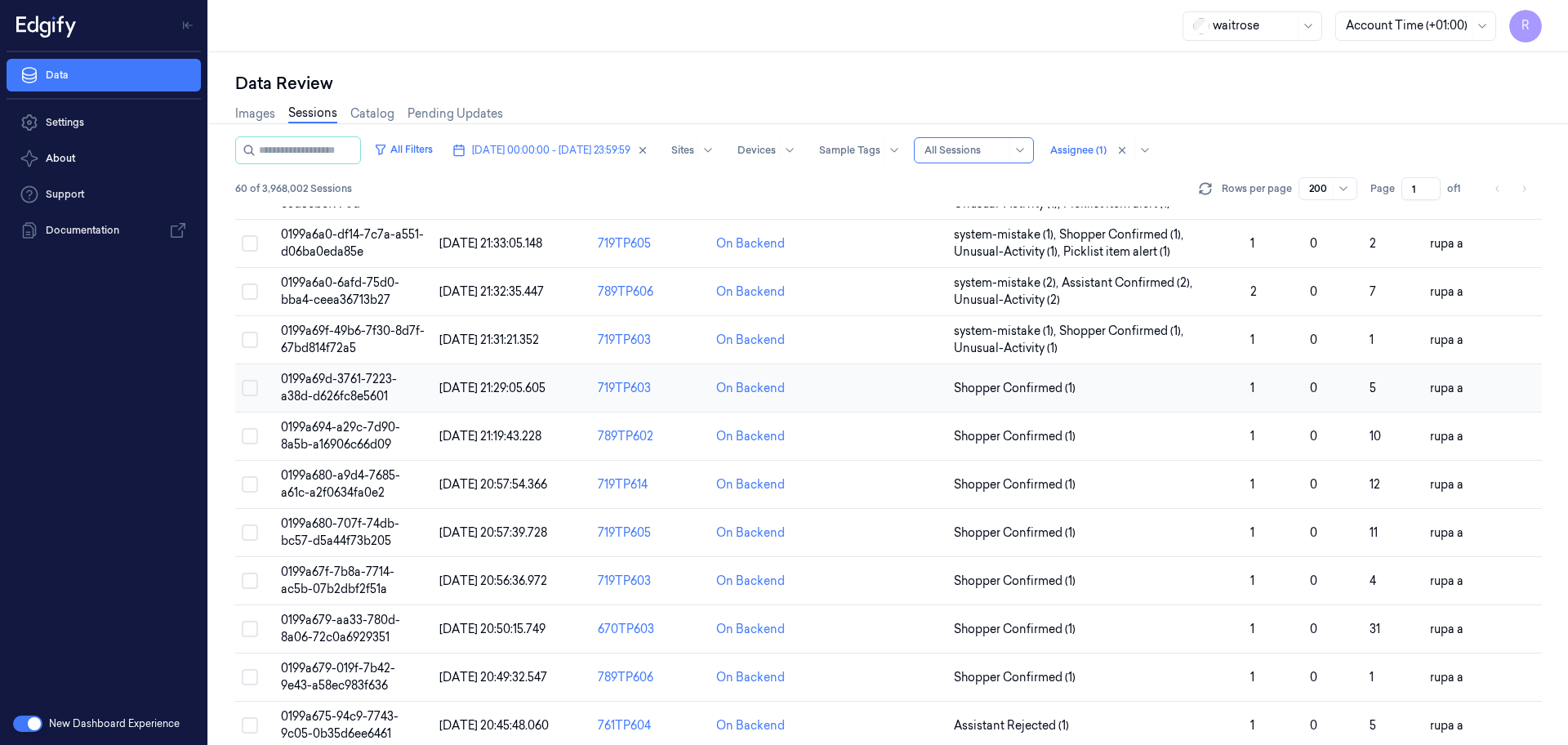
click at [396, 385] on td "0199a69d-3761-7223-a38d-d626fc8e5601" at bounding box center [354, 389] width 159 height 48
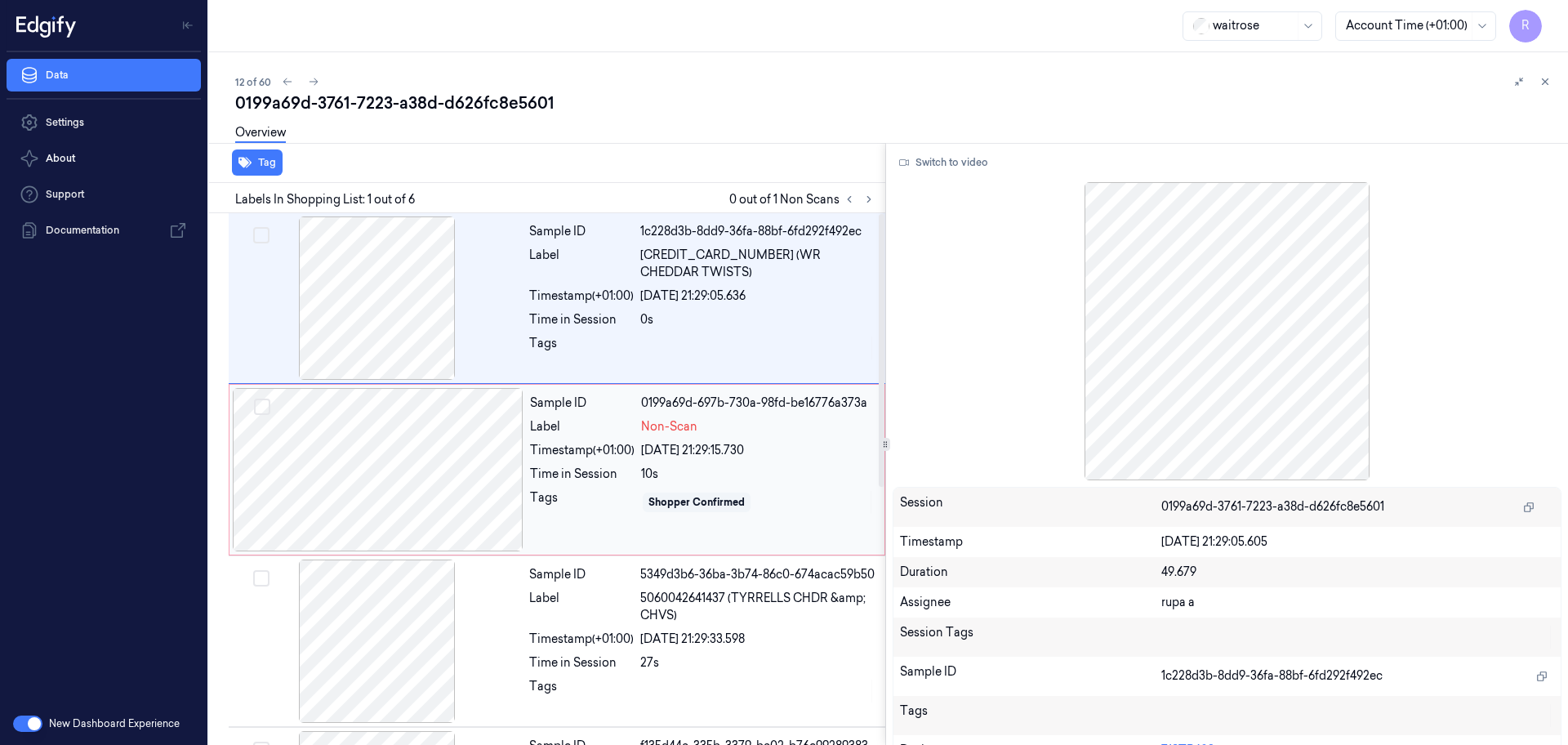
click at [410, 485] on div at bounding box center [378, 469] width 291 height 164
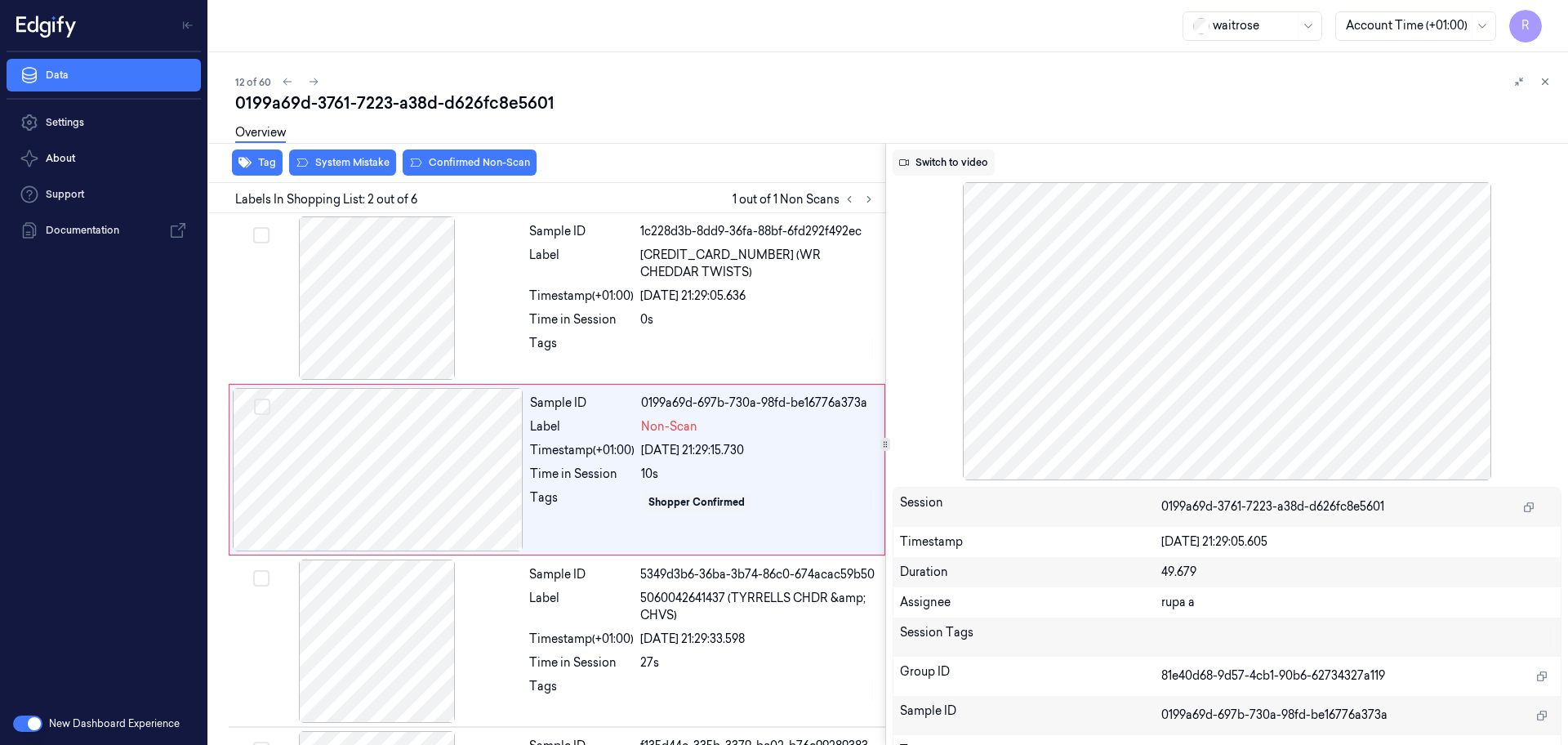
click at [917, 154] on button "Switch to video" at bounding box center [943, 162] width 102 height 26
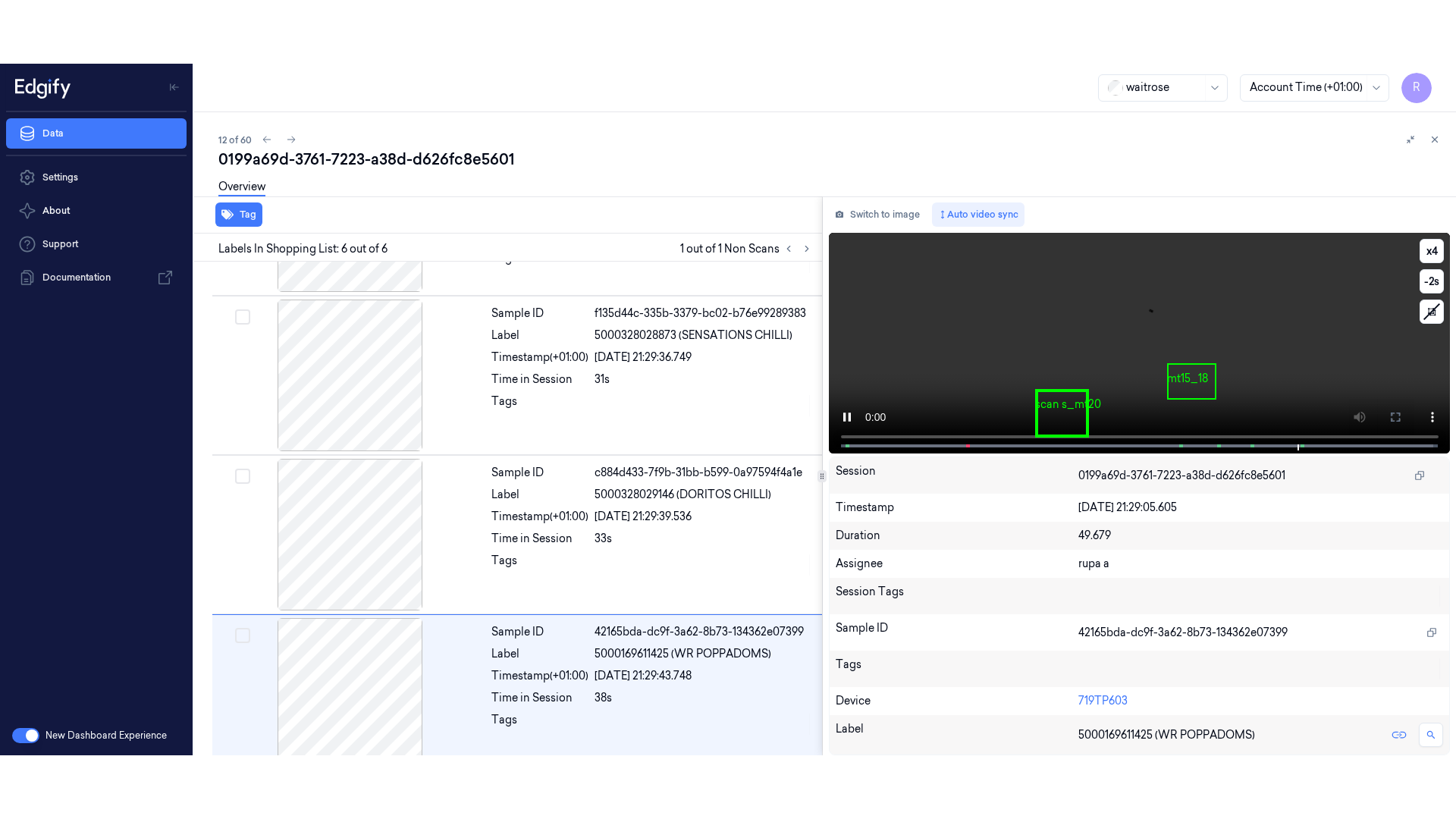
scroll to position [467, 0]
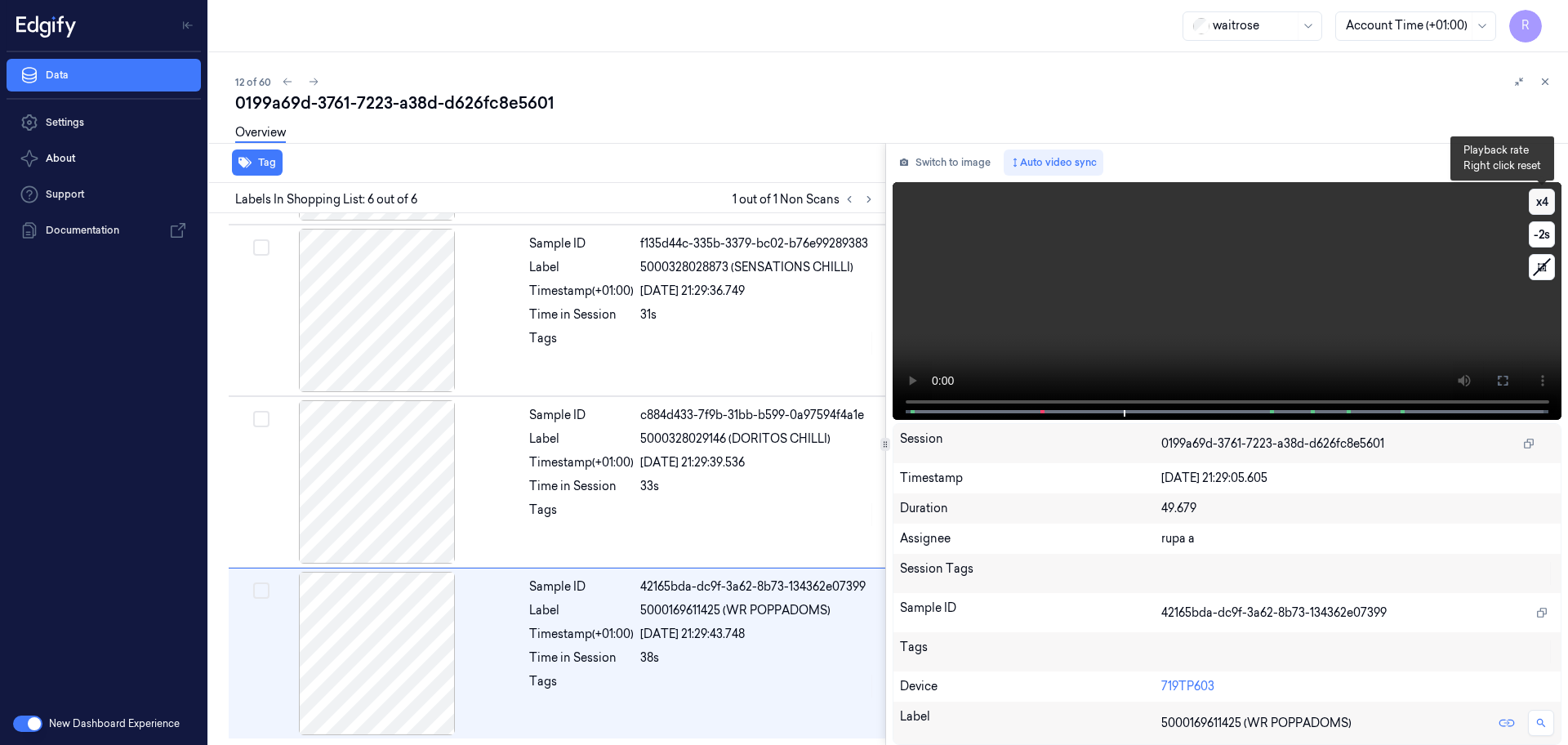
click at [1545, 207] on button "x 4" at bounding box center [1541, 201] width 26 height 26
click at [1545, 207] on button "x 1" at bounding box center [1541, 201] width 26 height 26
click at [1504, 384] on icon at bounding box center [1502, 381] width 13 height 13
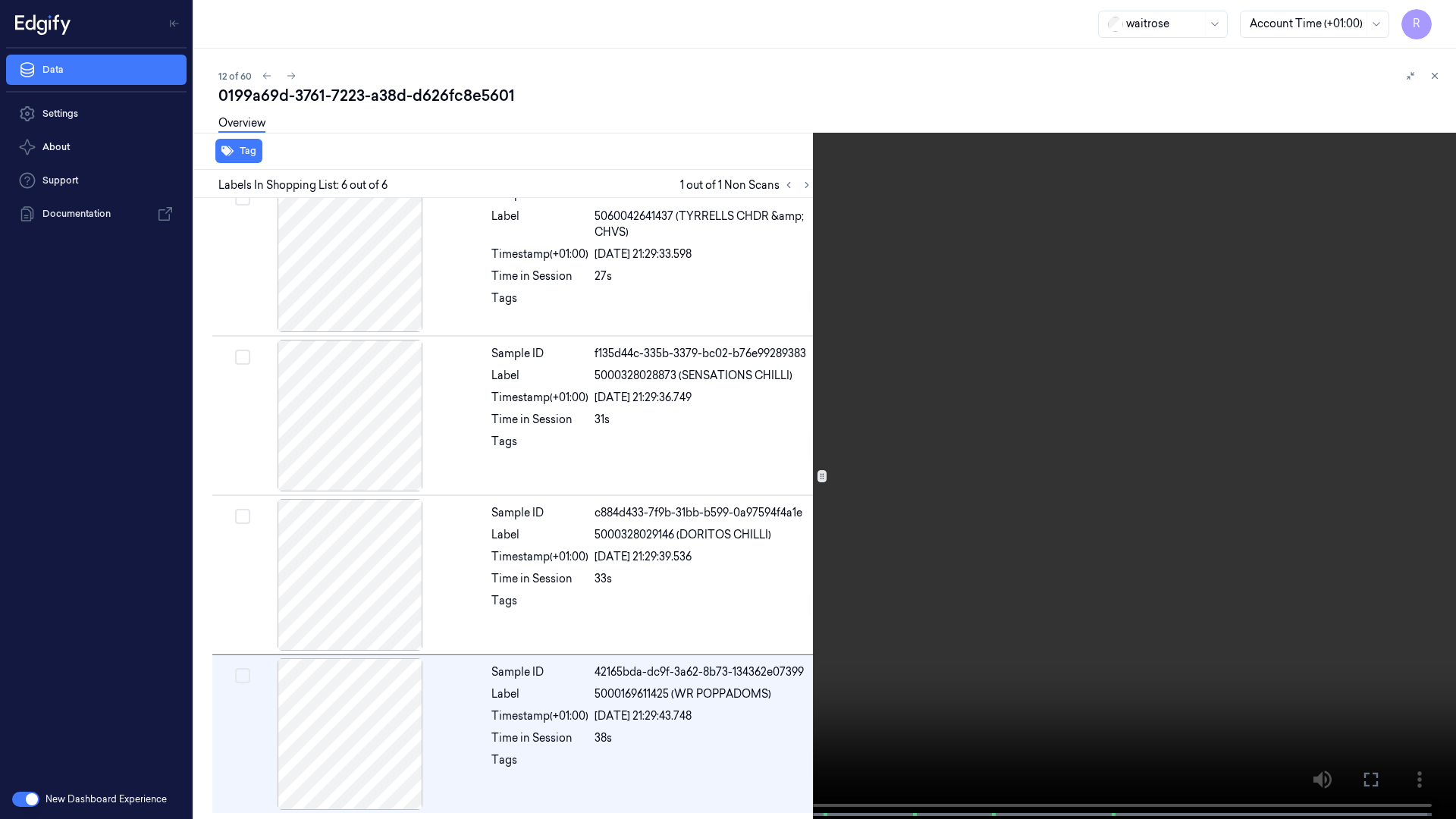
click at [252, 691] on video at bounding box center [728, 411] width 1456 height 822
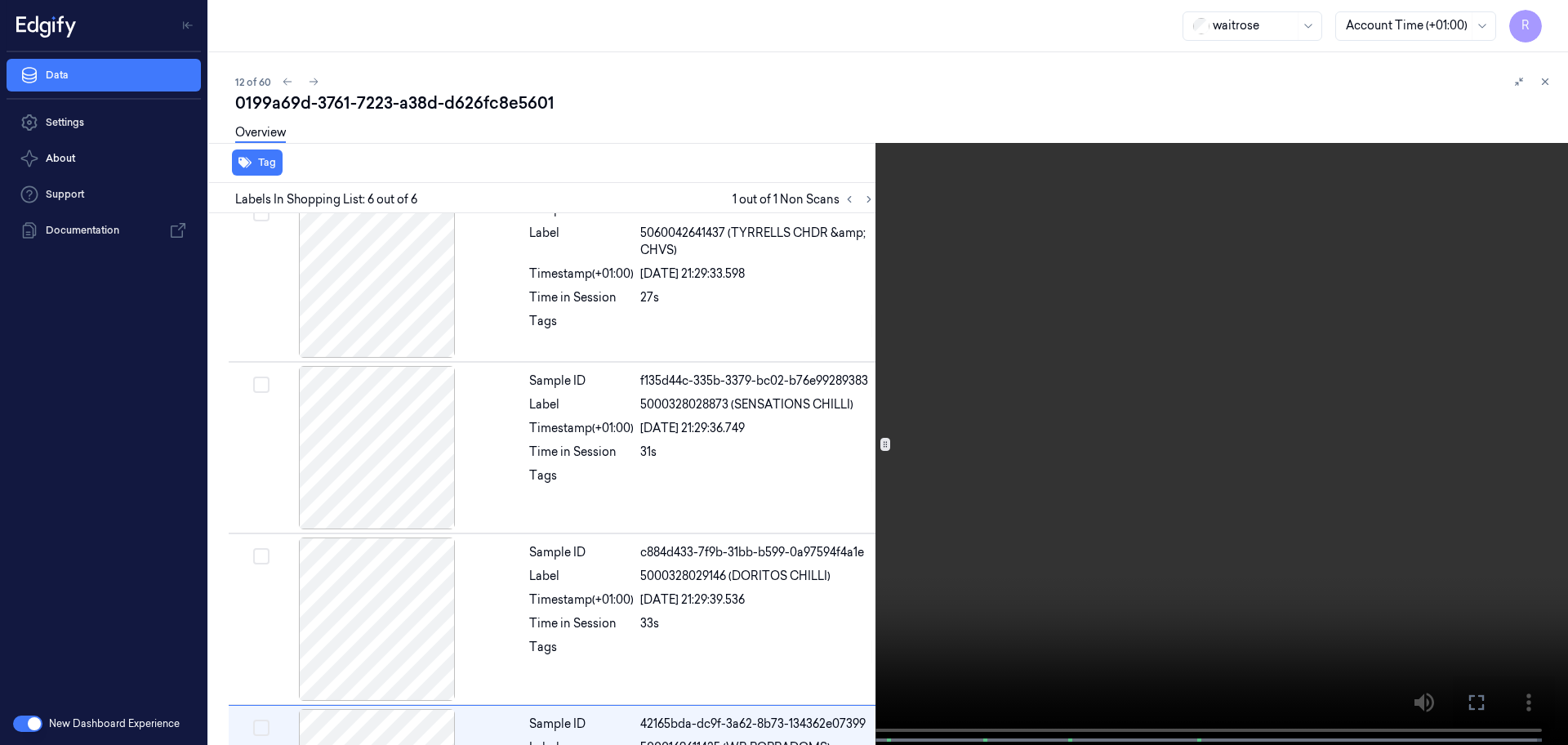
scroll to position [502, 0]
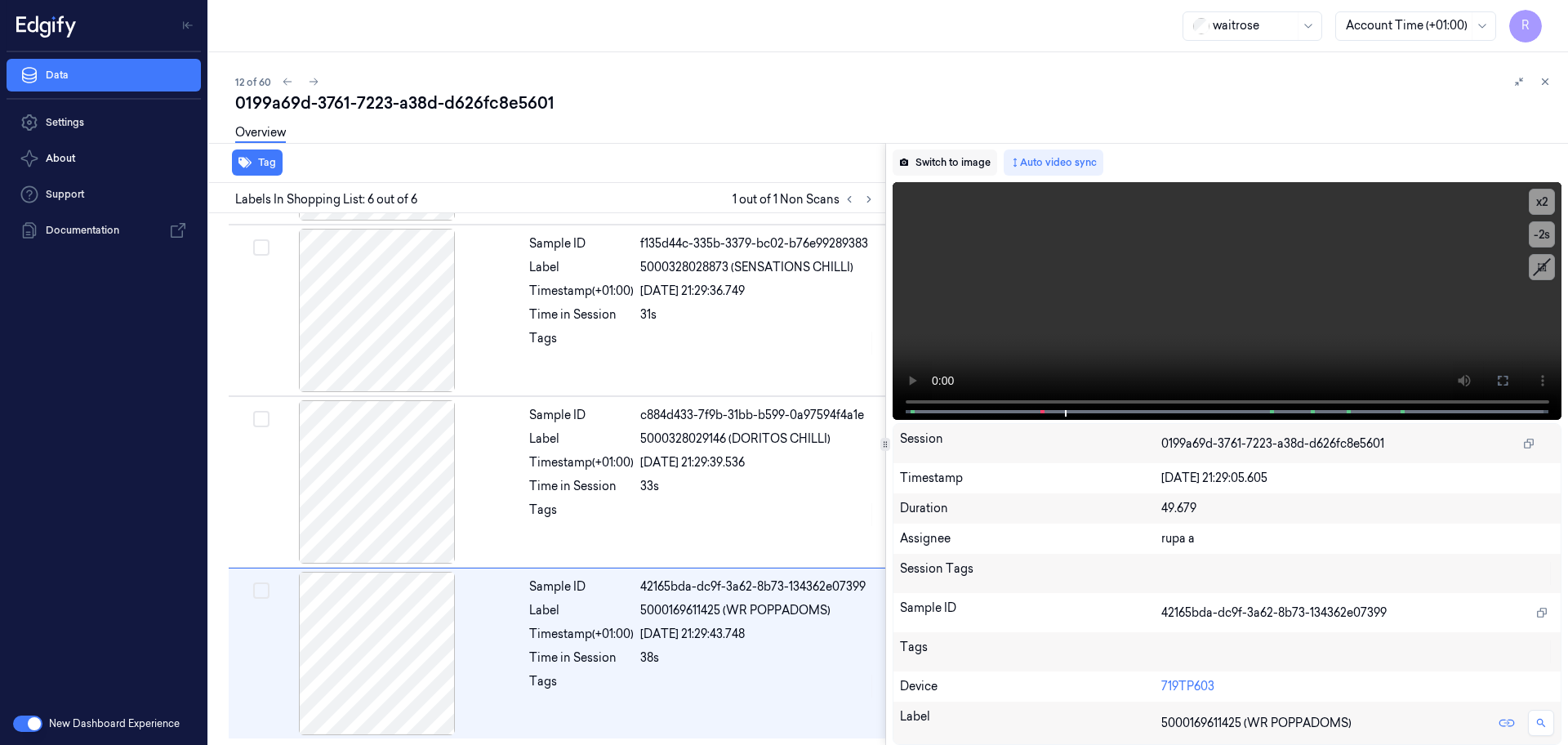
click at [916, 164] on button "Switch to image" at bounding box center [945, 162] width 105 height 26
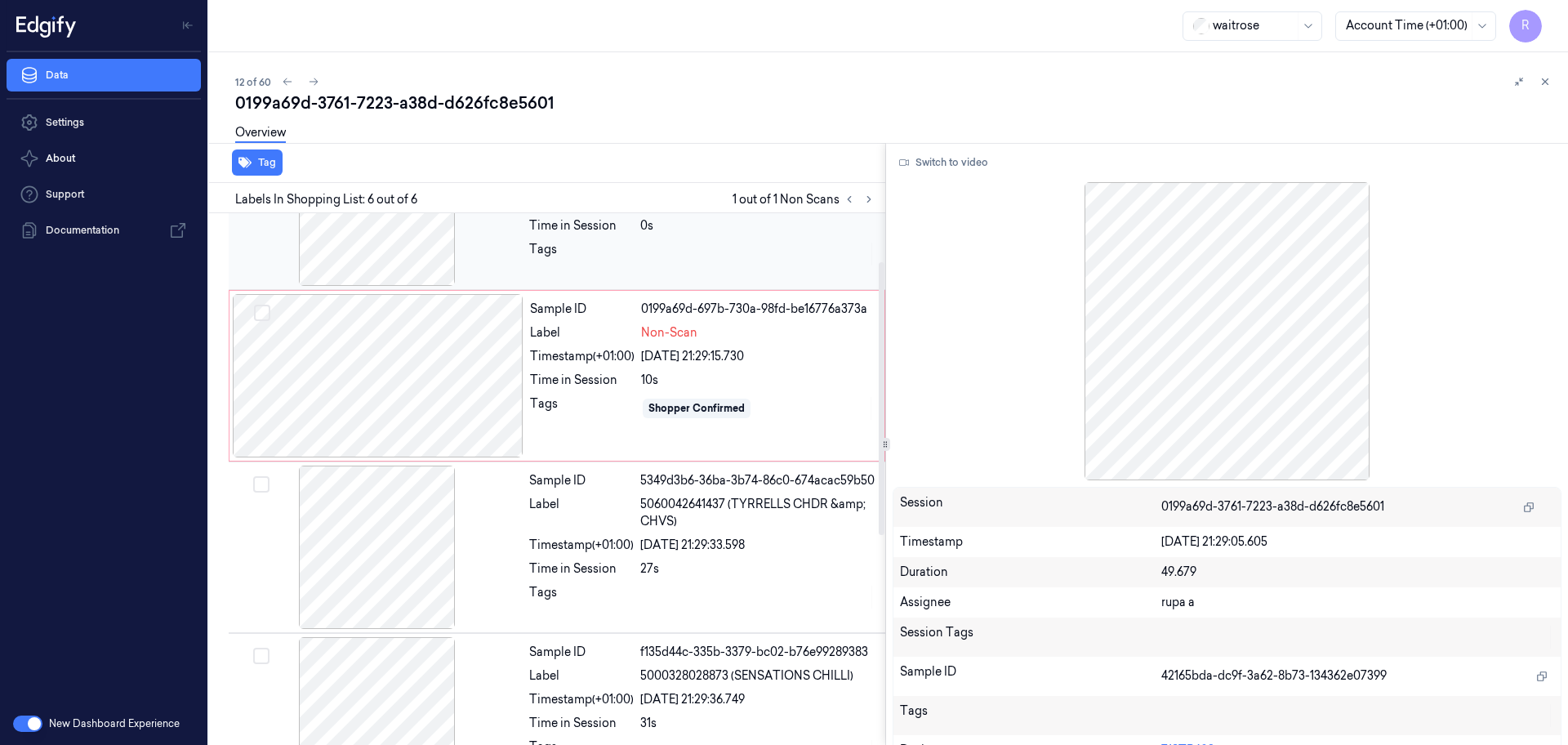
drag, startPoint x: 415, startPoint y: 374, endPoint x: 384, endPoint y: 311, distance: 70.2
click at [414, 373] on div at bounding box center [378, 375] width 291 height 164
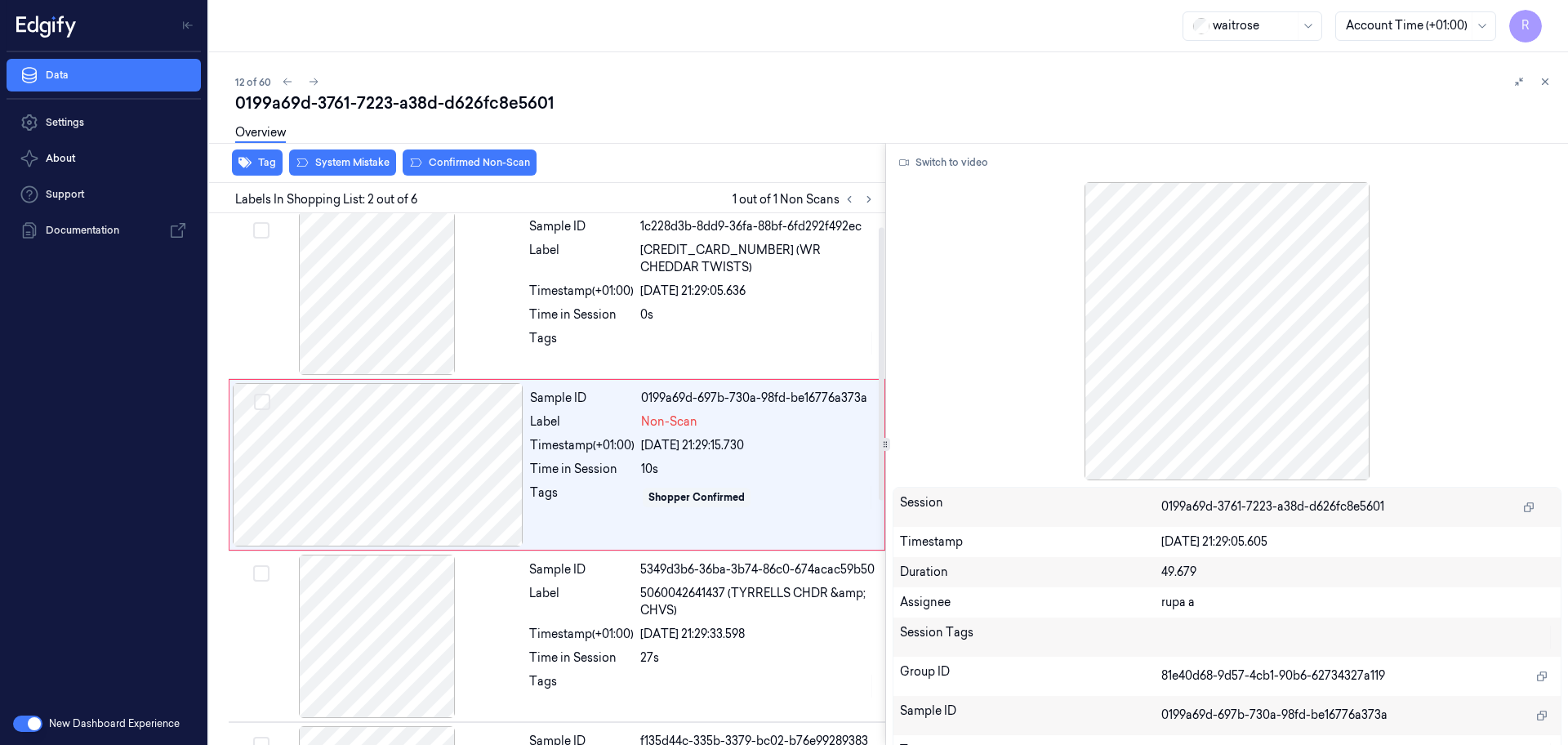
scroll to position [0, 0]
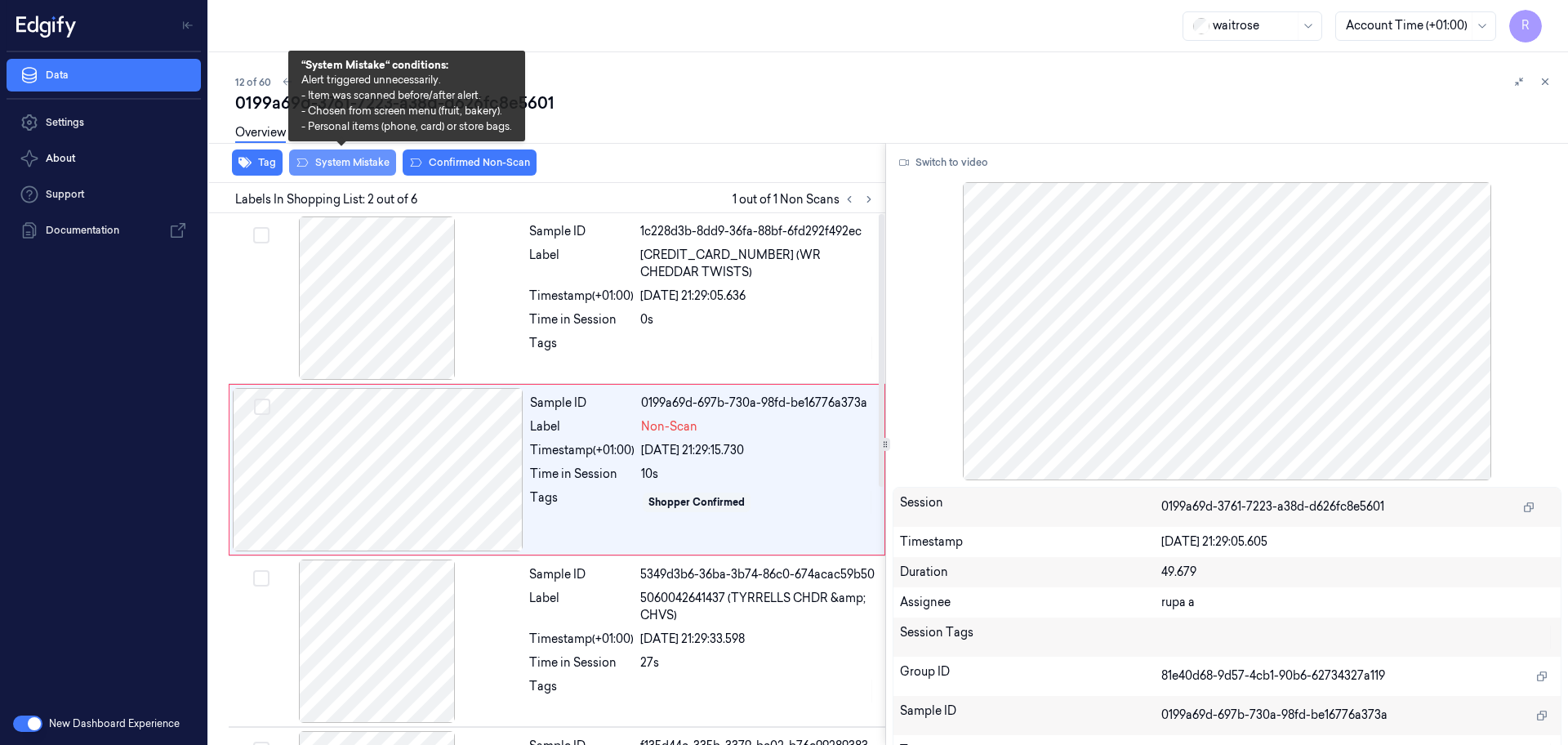
click at [359, 172] on button "System Mistake" at bounding box center [342, 162] width 107 height 26
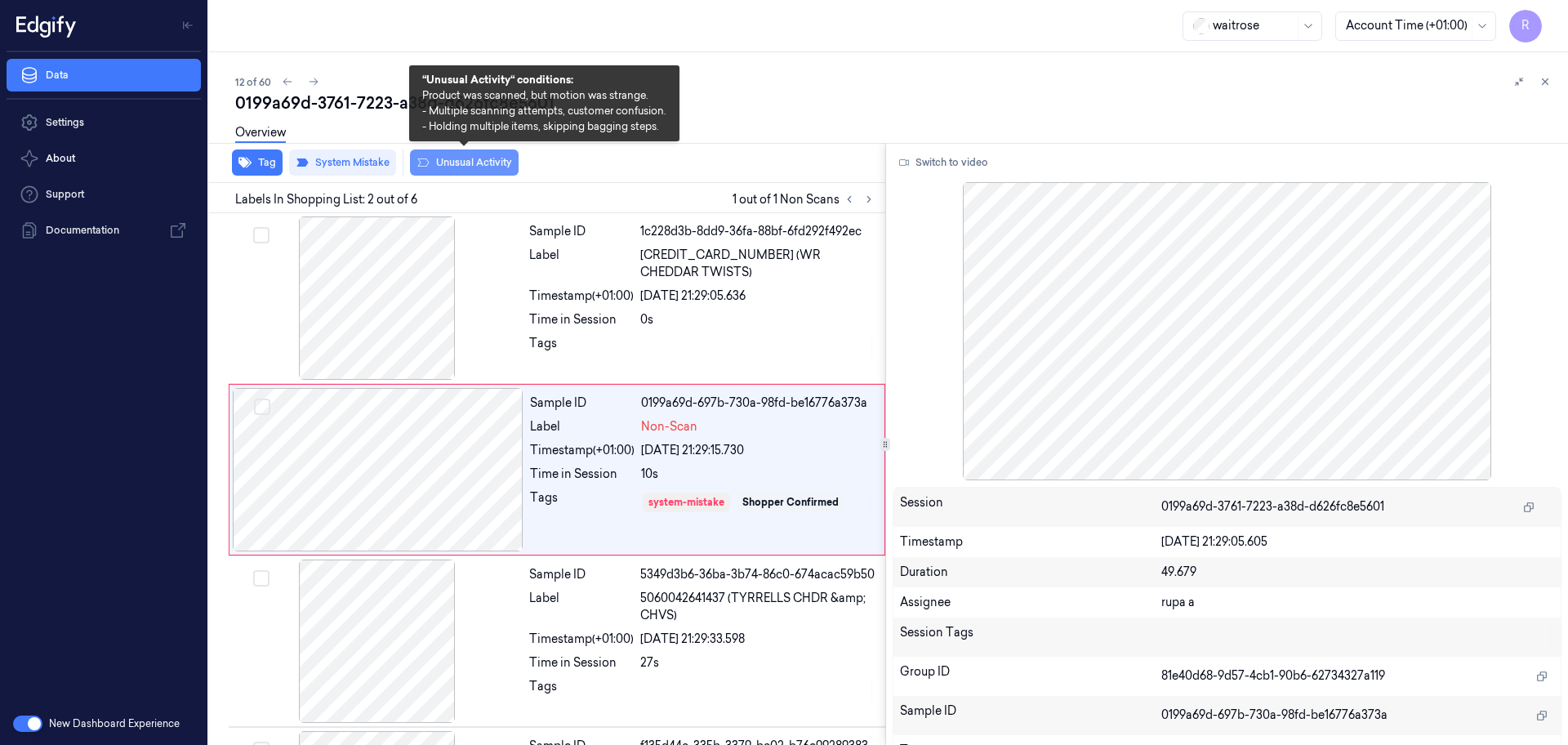
click at [445, 164] on button "Unusual Activity" at bounding box center [464, 162] width 109 height 26
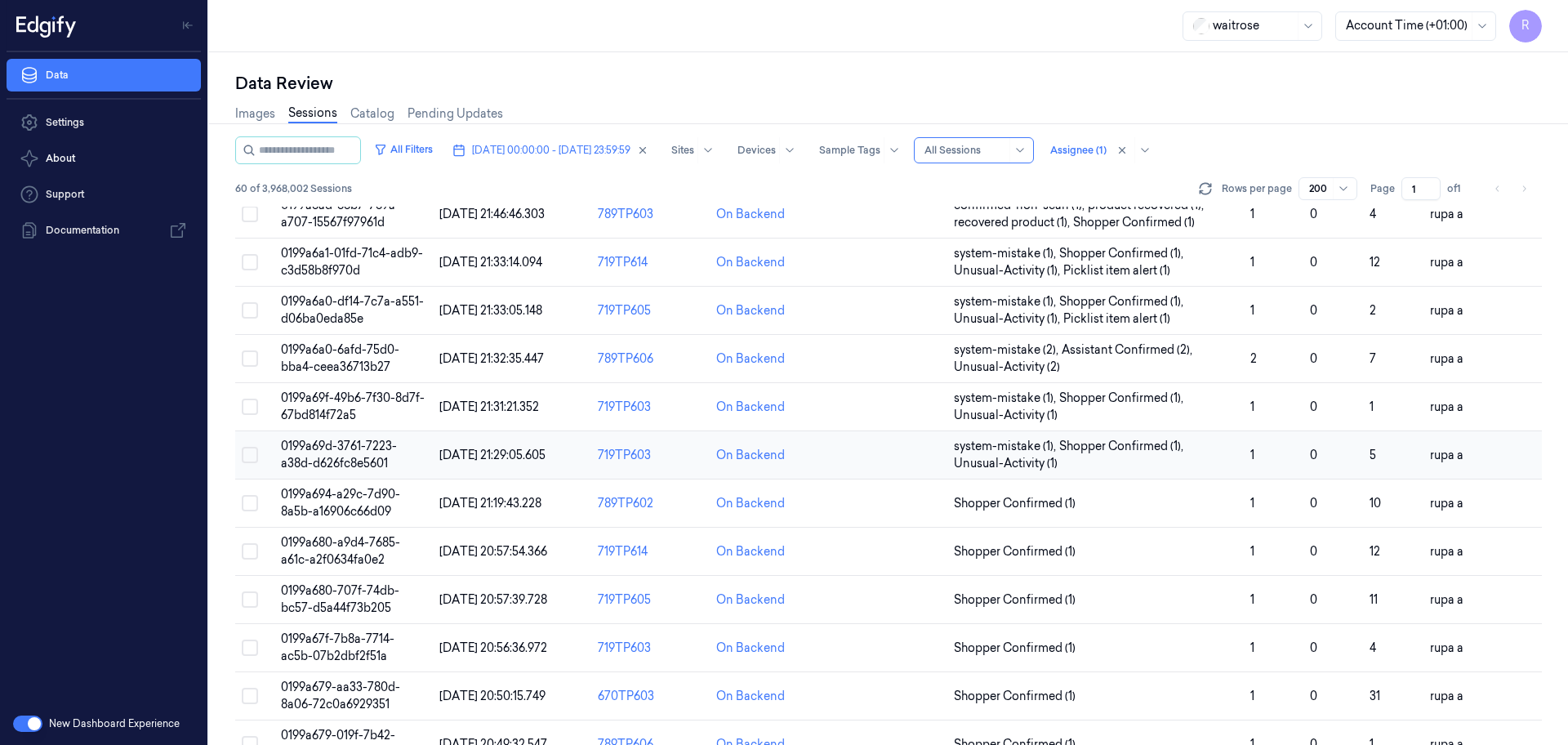
scroll to position [306, 0]
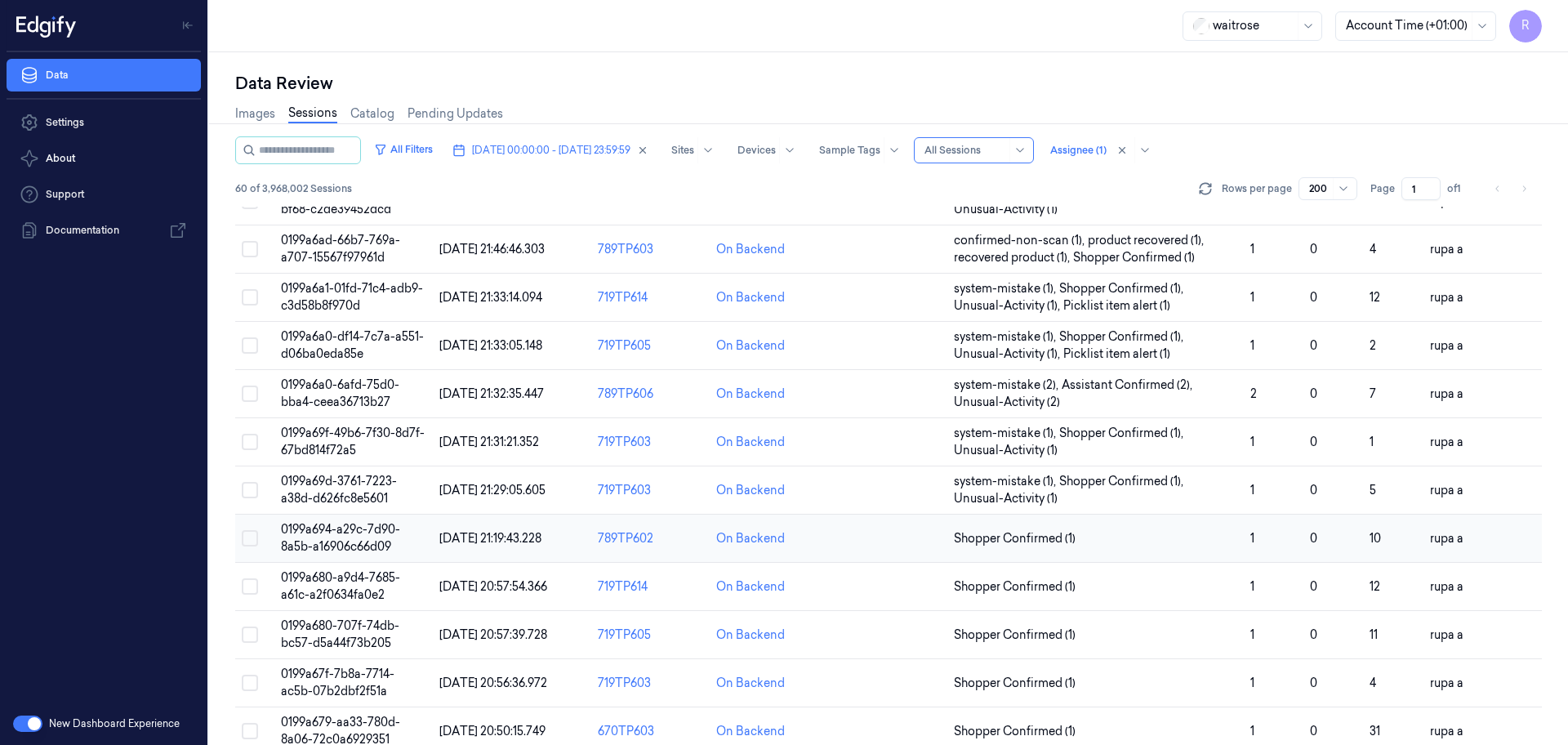
click at [340, 539] on span "0199a694-a29c-7d90-8a5b-a16906c66d09" at bounding box center [340, 538] width 120 height 32
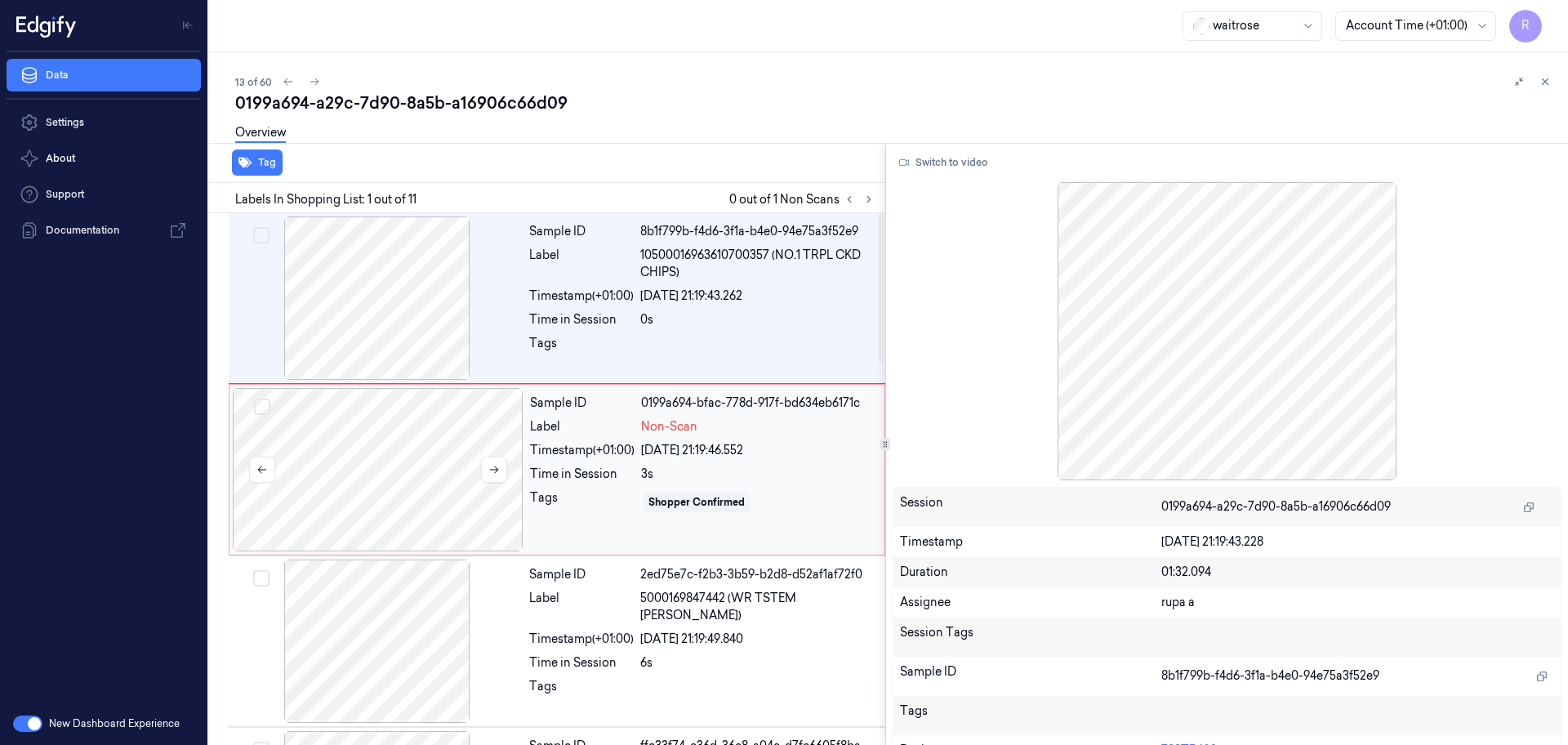
click at [391, 499] on div at bounding box center [378, 469] width 291 height 164
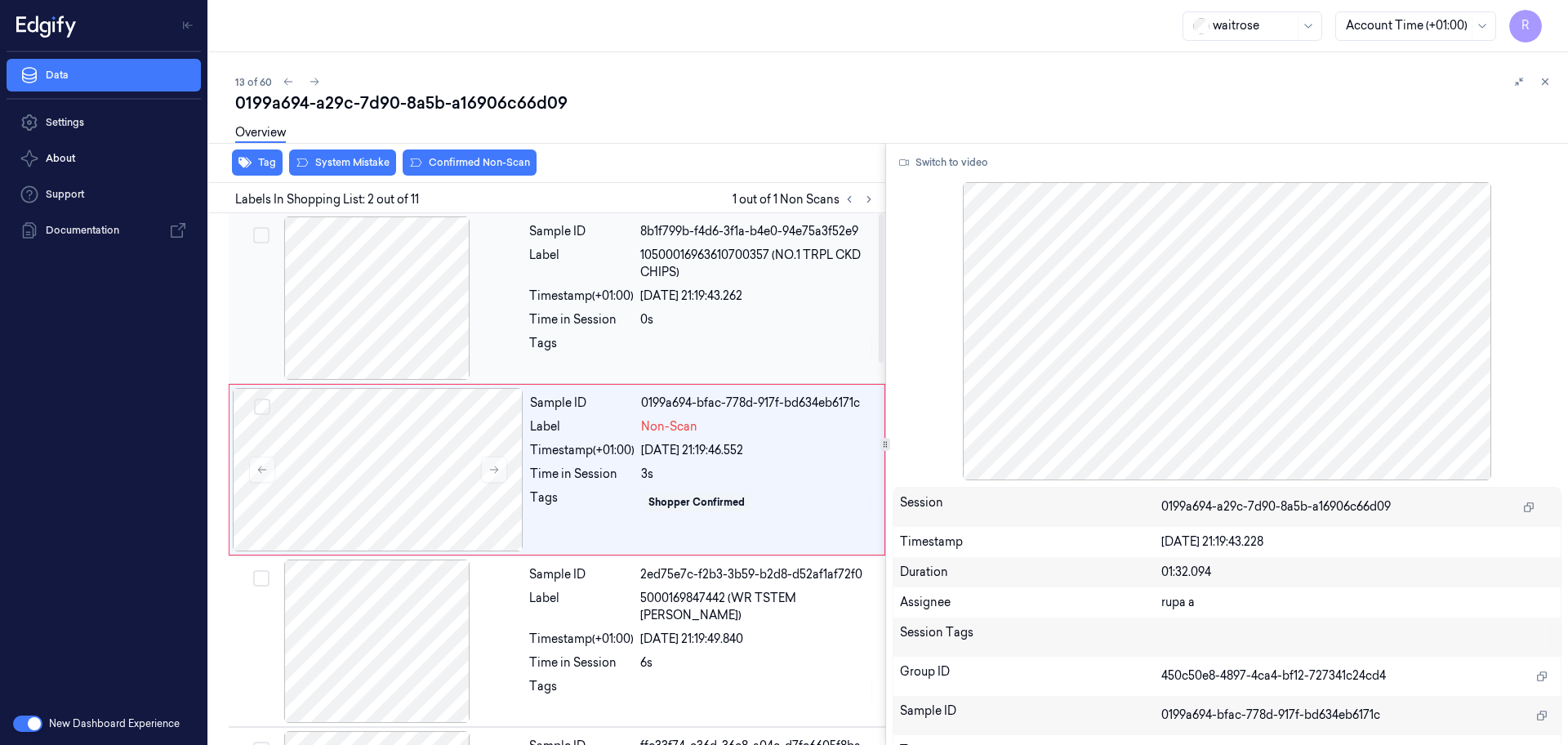
click at [403, 339] on div at bounding box center [377, 298] width 291 height 164
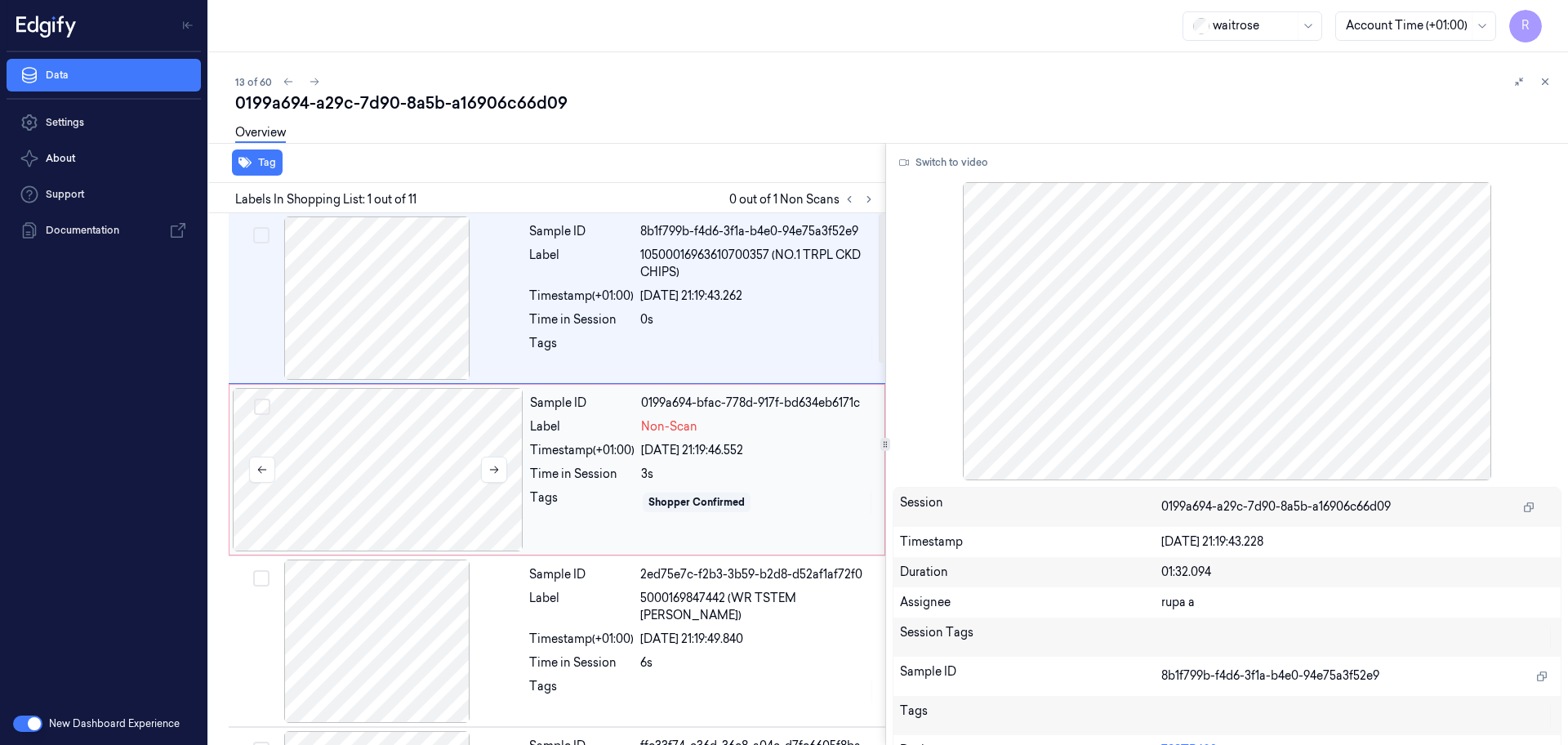
click at [415, 479] on div at bounding box center [378, 469] width 291 height 164
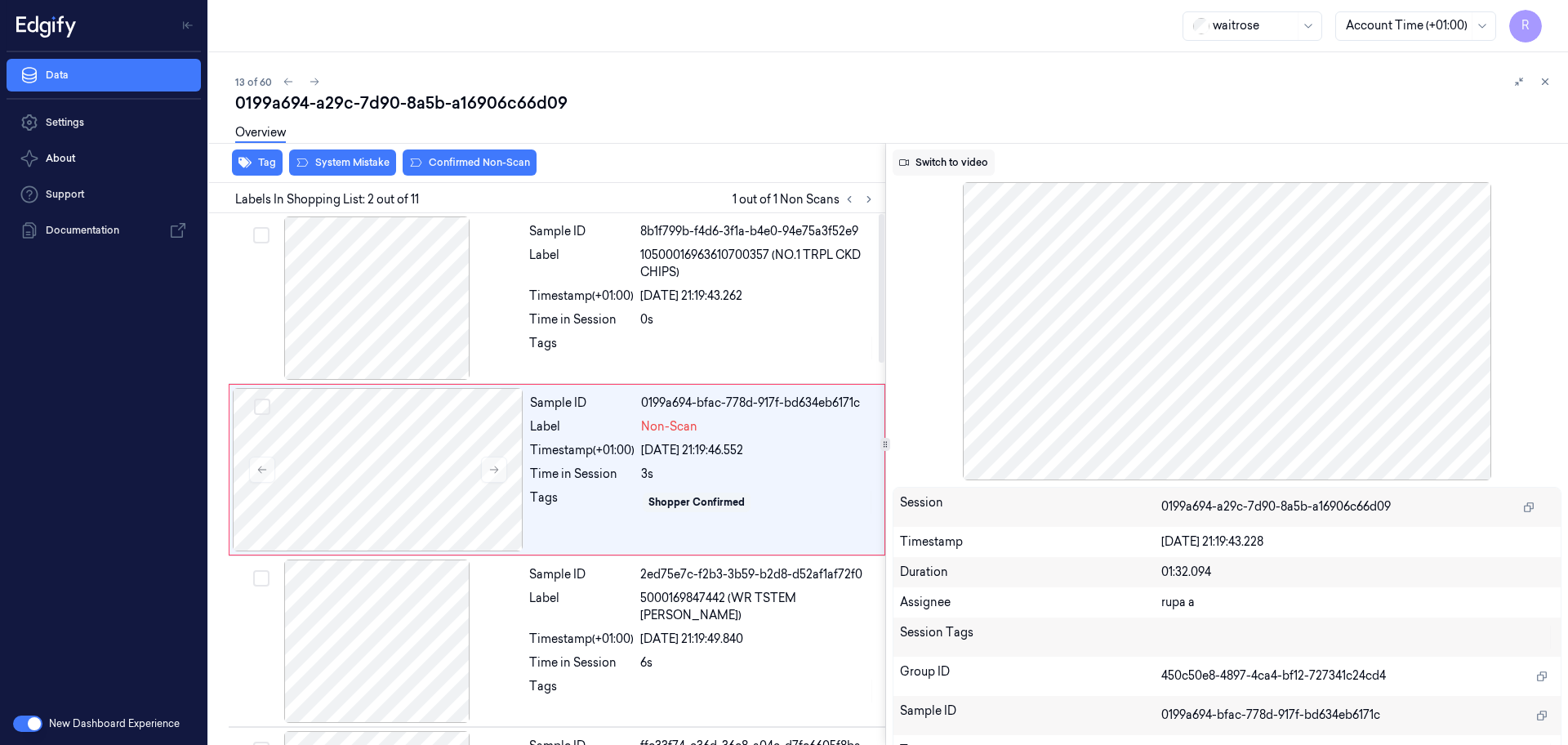
click at [944, 169] on button "Switch to video" at bounding box center [943, 162] width 102 height 26
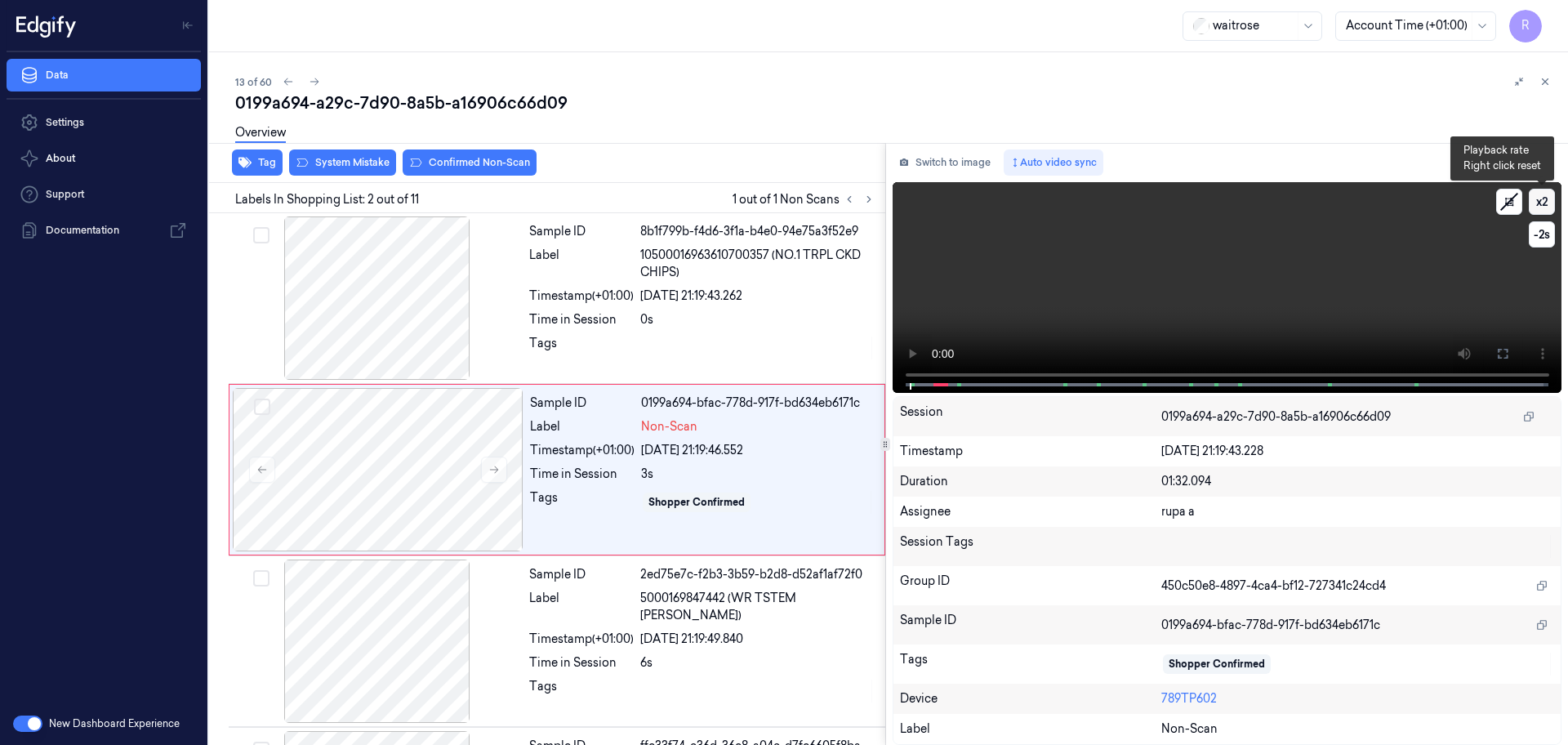
click at [1544, 204] on button "x 2" at bounding box center [1541, 201] width 26 height 26
click at [1544, 204] on button "x 4" at bounding box center [1541, 201] width 26 height 26
drag, startPoint x: 1504, startPoint y: 348, endPoint x: 1509, endPoint y: 430, distance: 82.2
click at [1507, 348] on icon at bounding box center [1502, 354] width 13 height 13
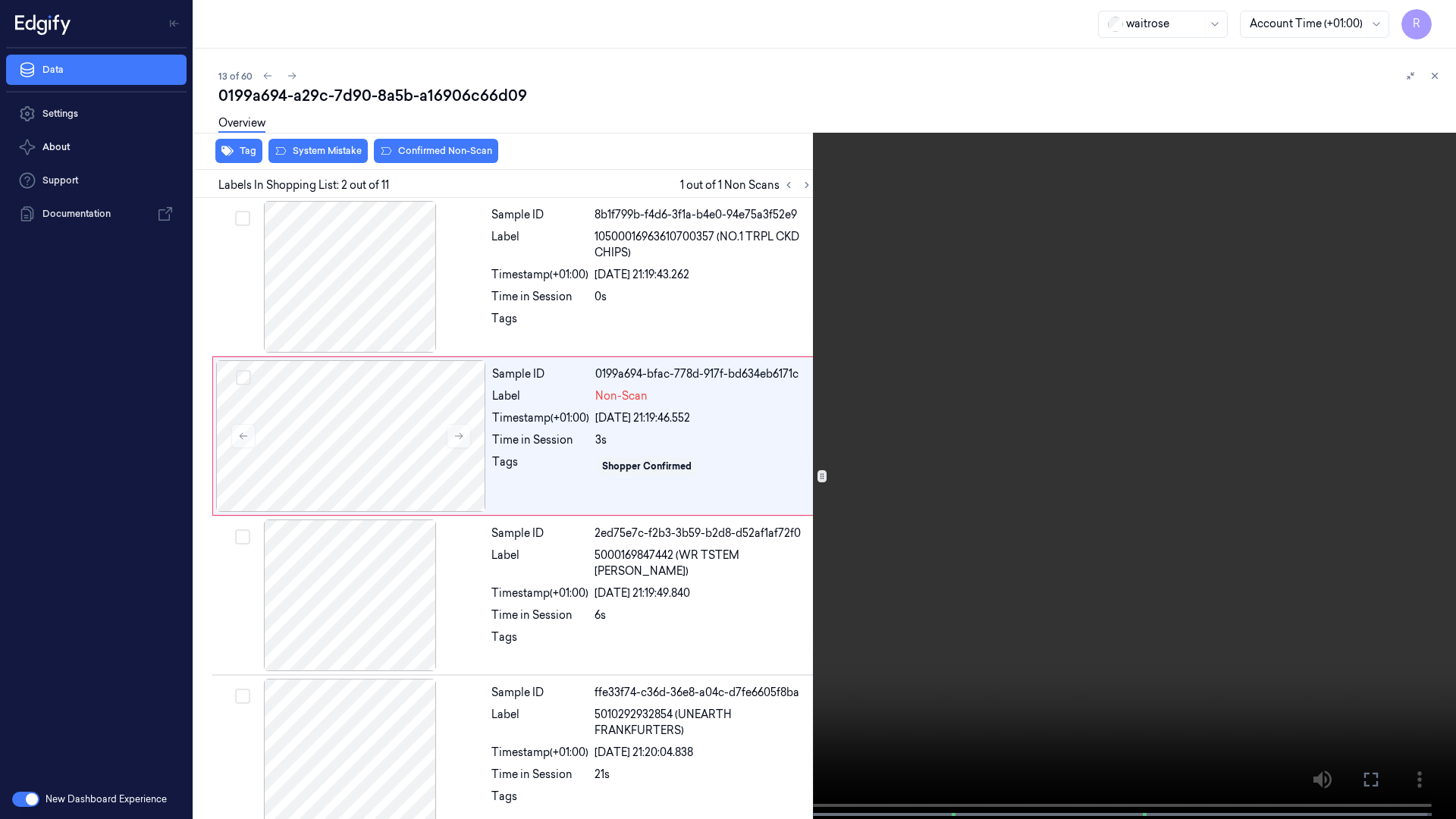
click at [1401, 389] on video at bounding box center [728, 411] width 1456 height 822
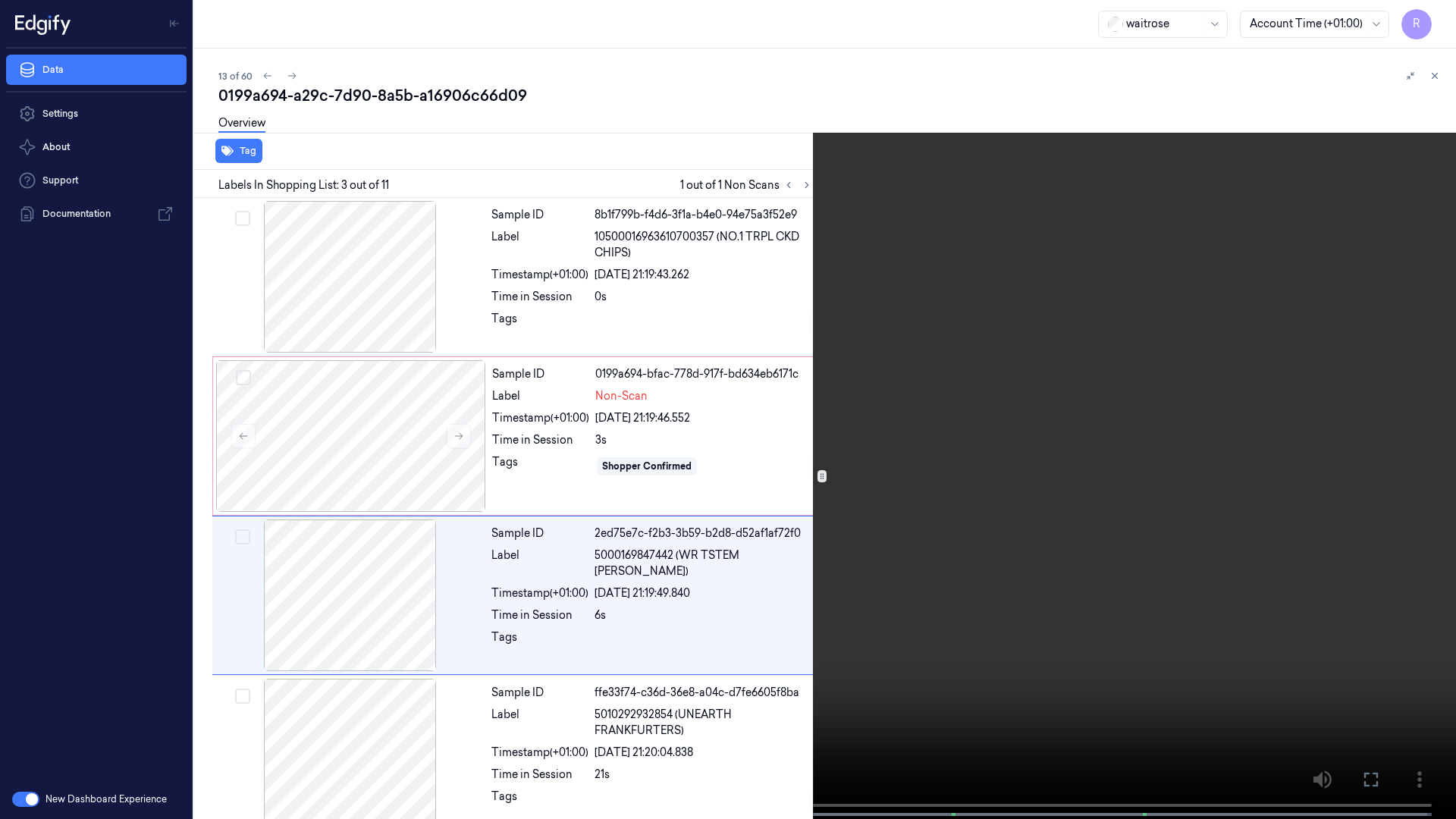
scroll to position [87, 0]
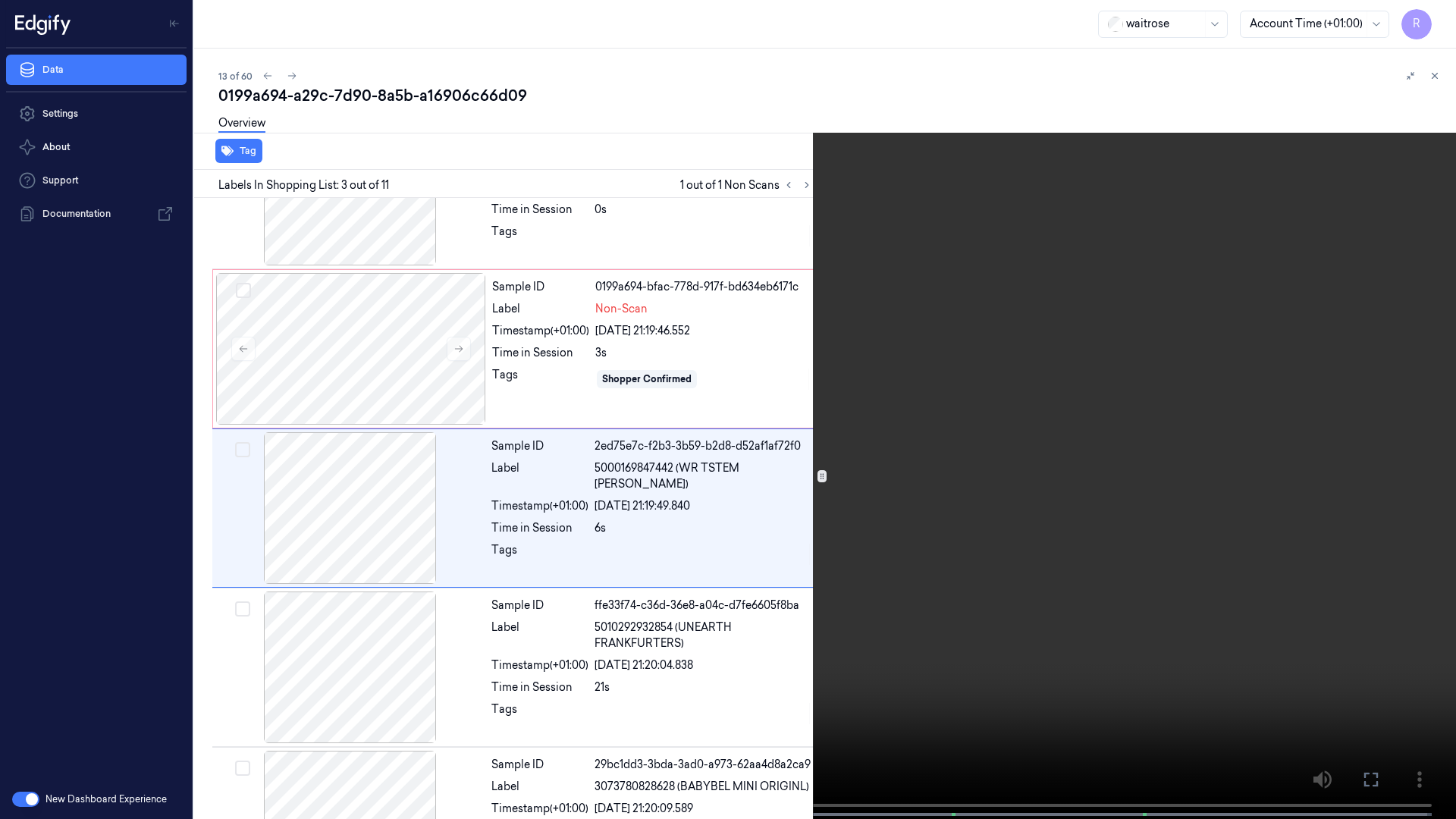
click at [1234, 398] on video at bounding box center [728, 411] width 1456 height 822
click at [717, 424] on video at bounding box center [728, 411] width 1456 height 822
click at [1448, 20] on button "x 1" at bounding box center [1437, 18] width 24 height 24
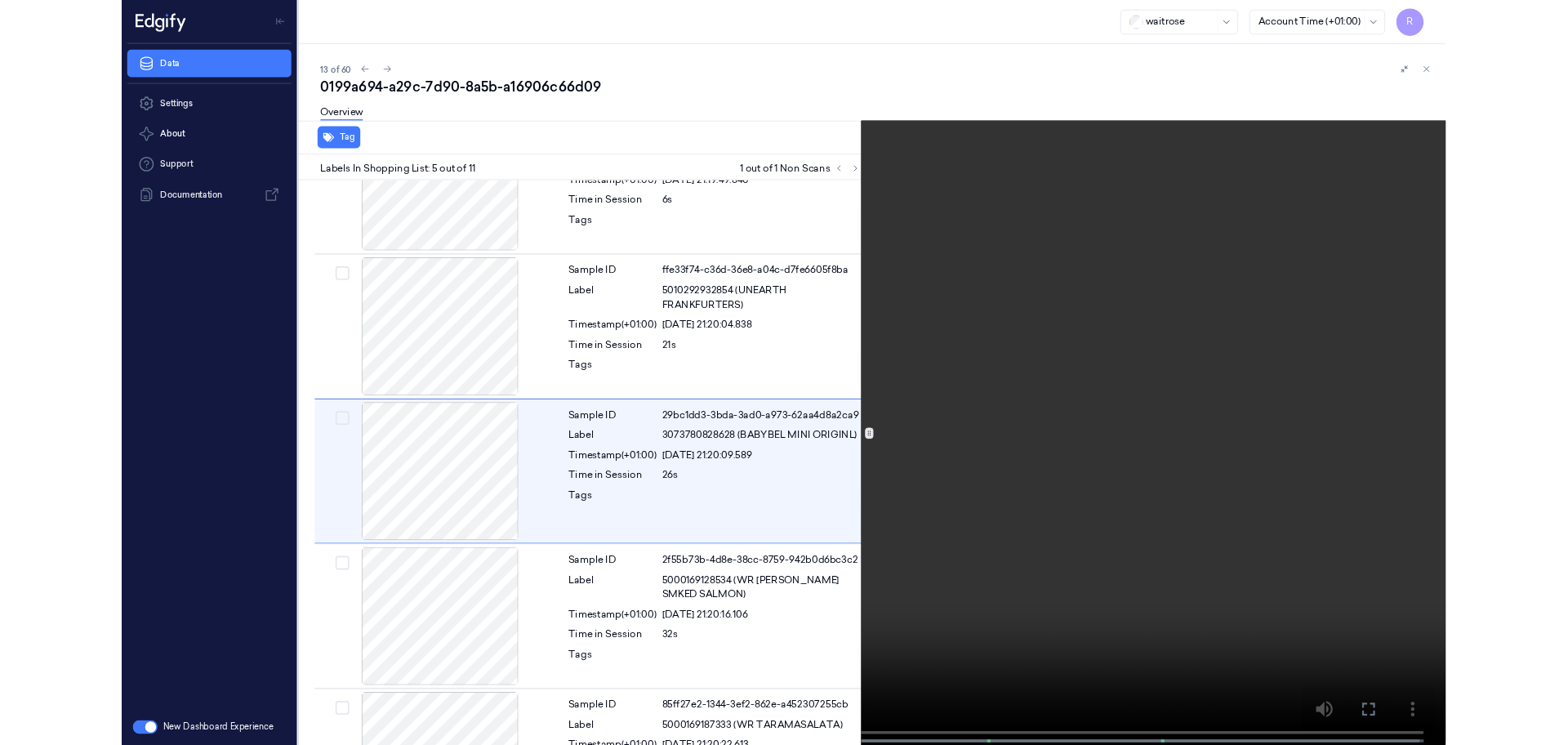
scroll to position [437, 0]
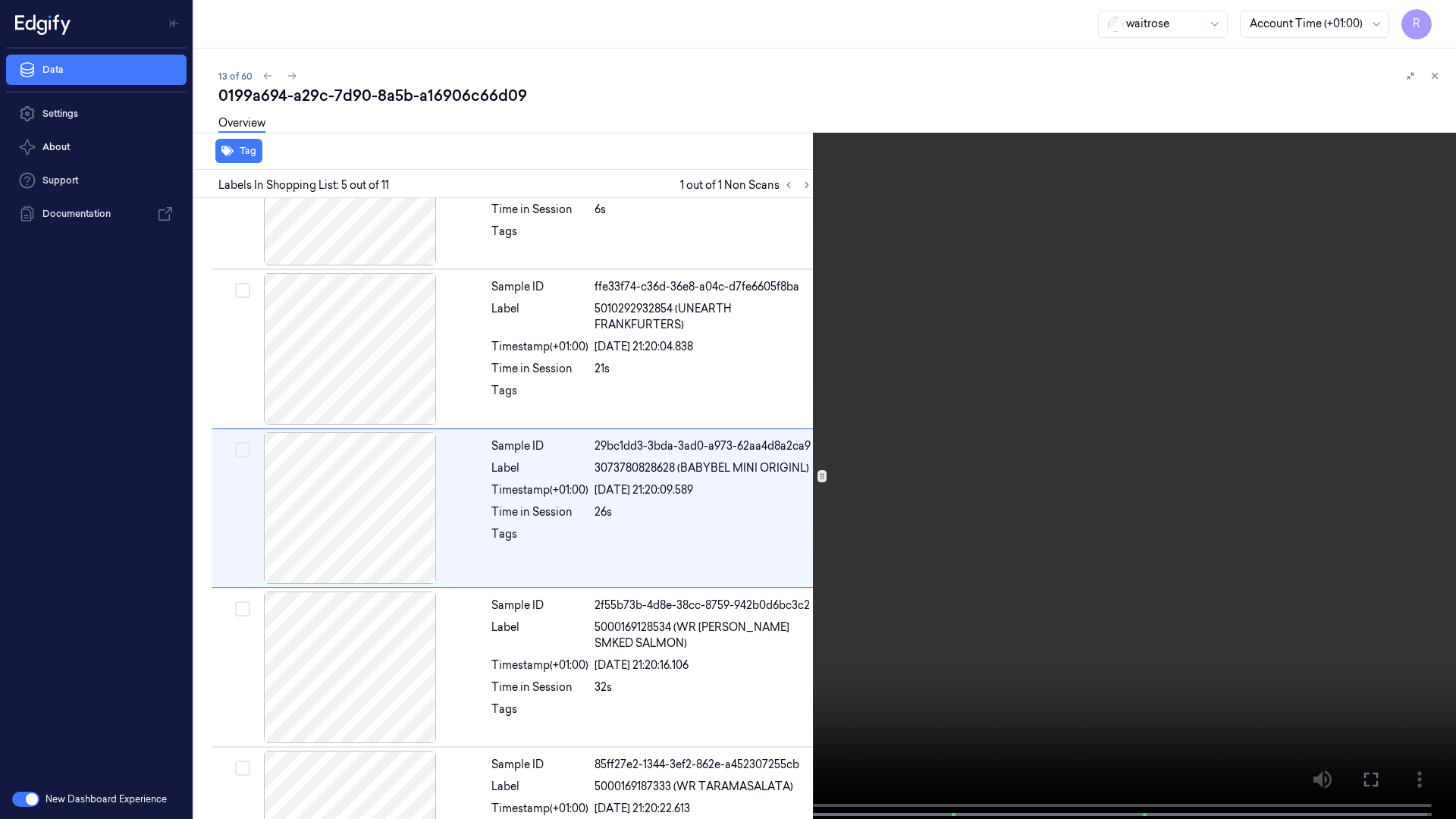
click at [839, 578] on video at bounding box center [728, 411] width 1456 height 822
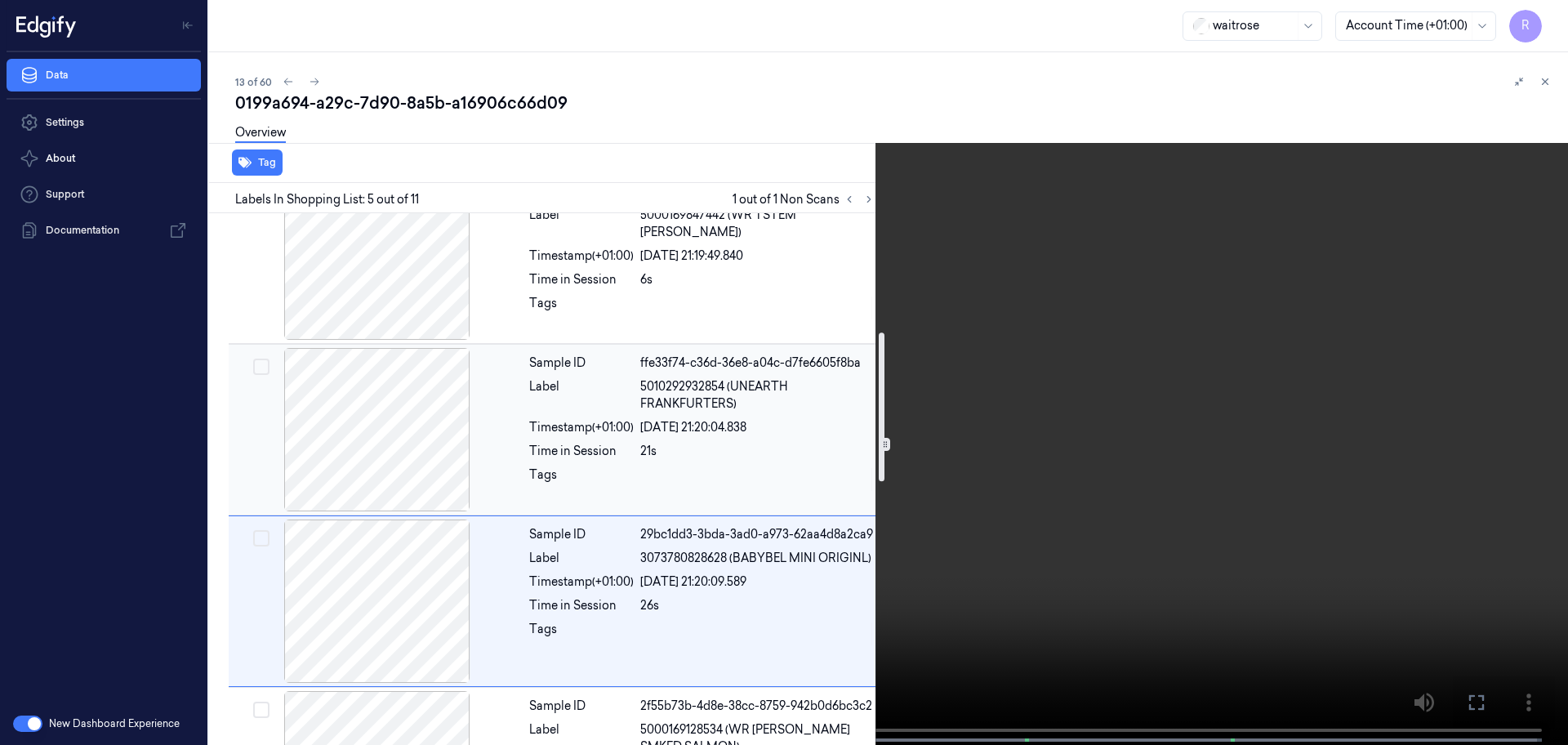
scroll to position [335, 0]
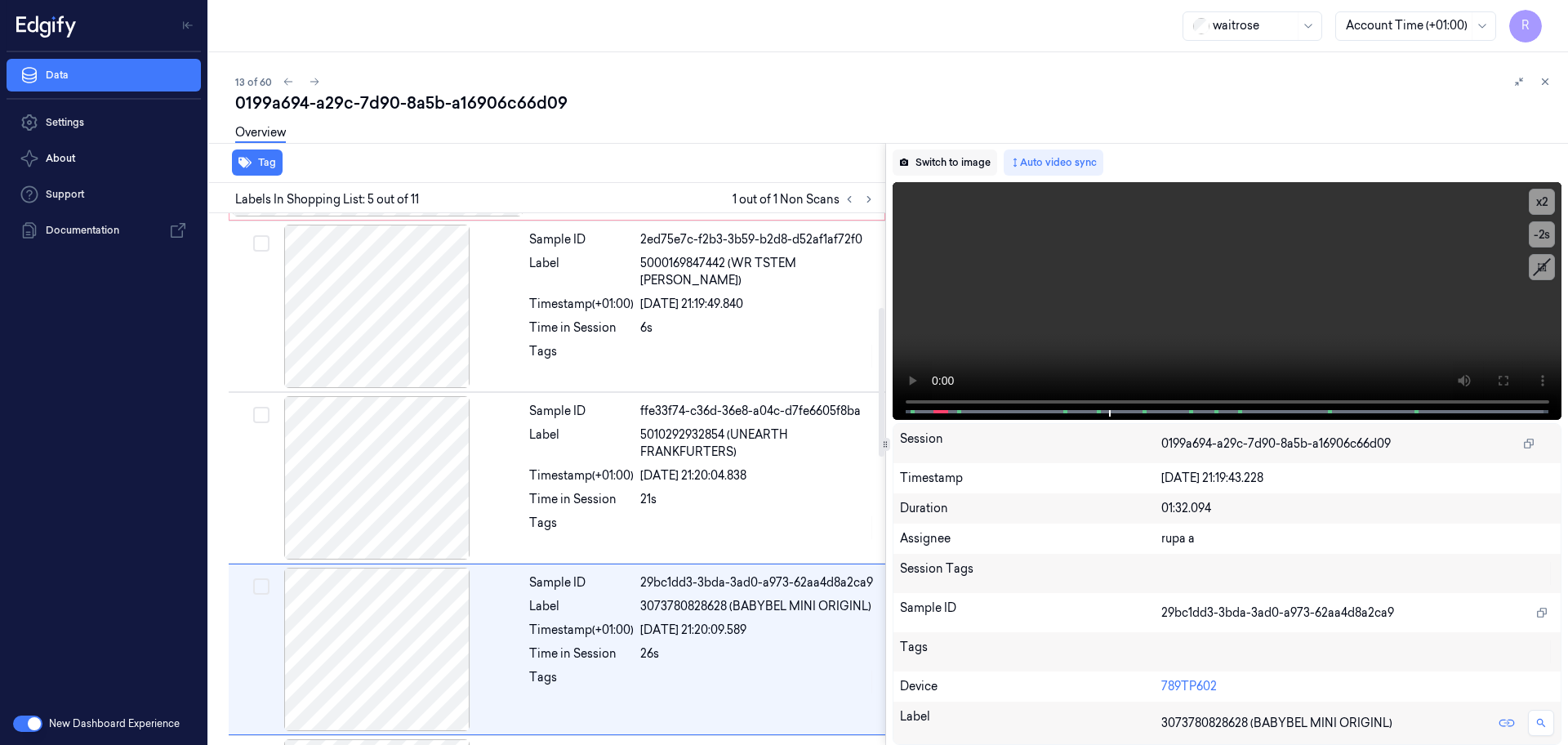
click at [945, 161] on button "Switch to image" at bounding box center [945, 162] width 105 height 26
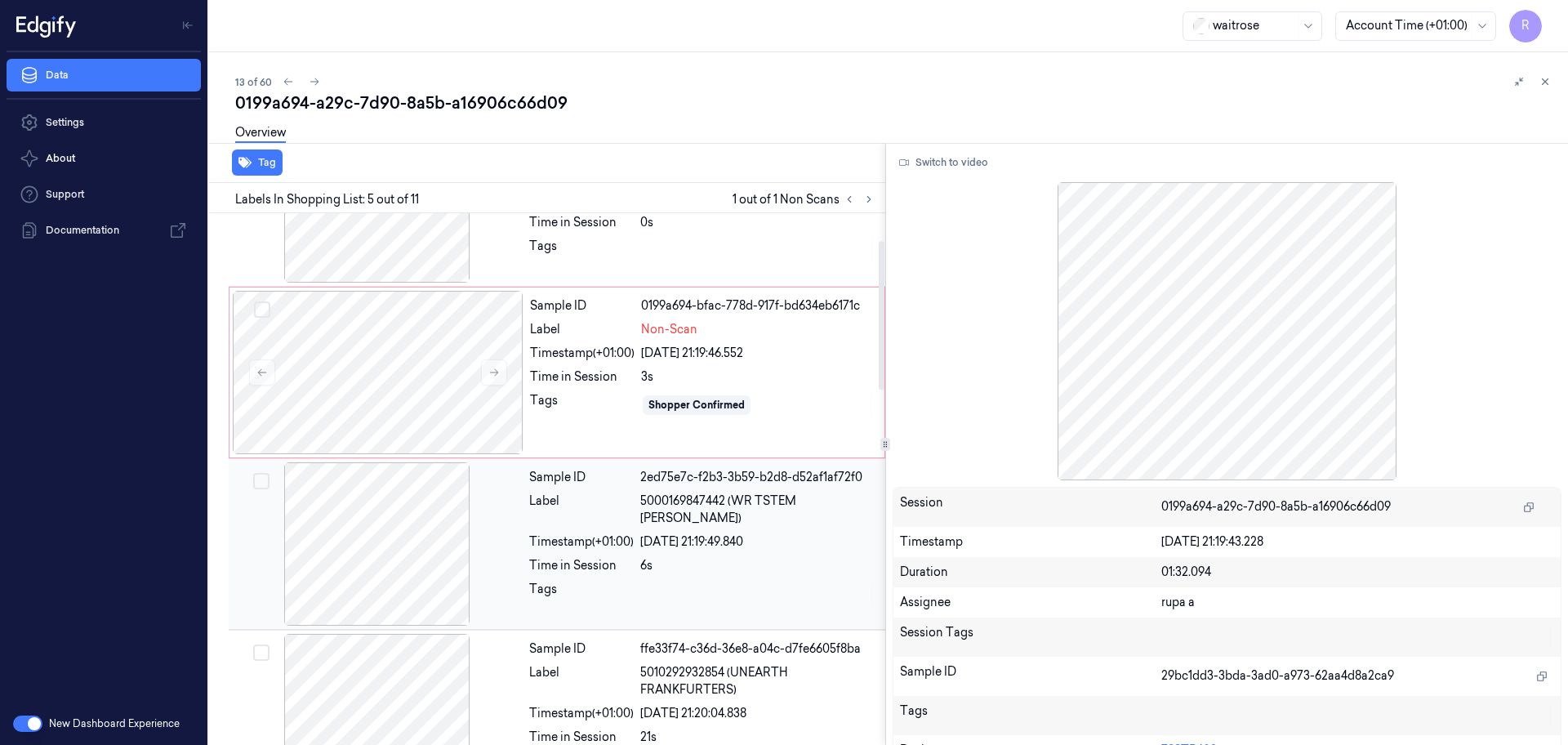
click at [423, 513] on div at bounding box center [377, 544] width 291 height 164
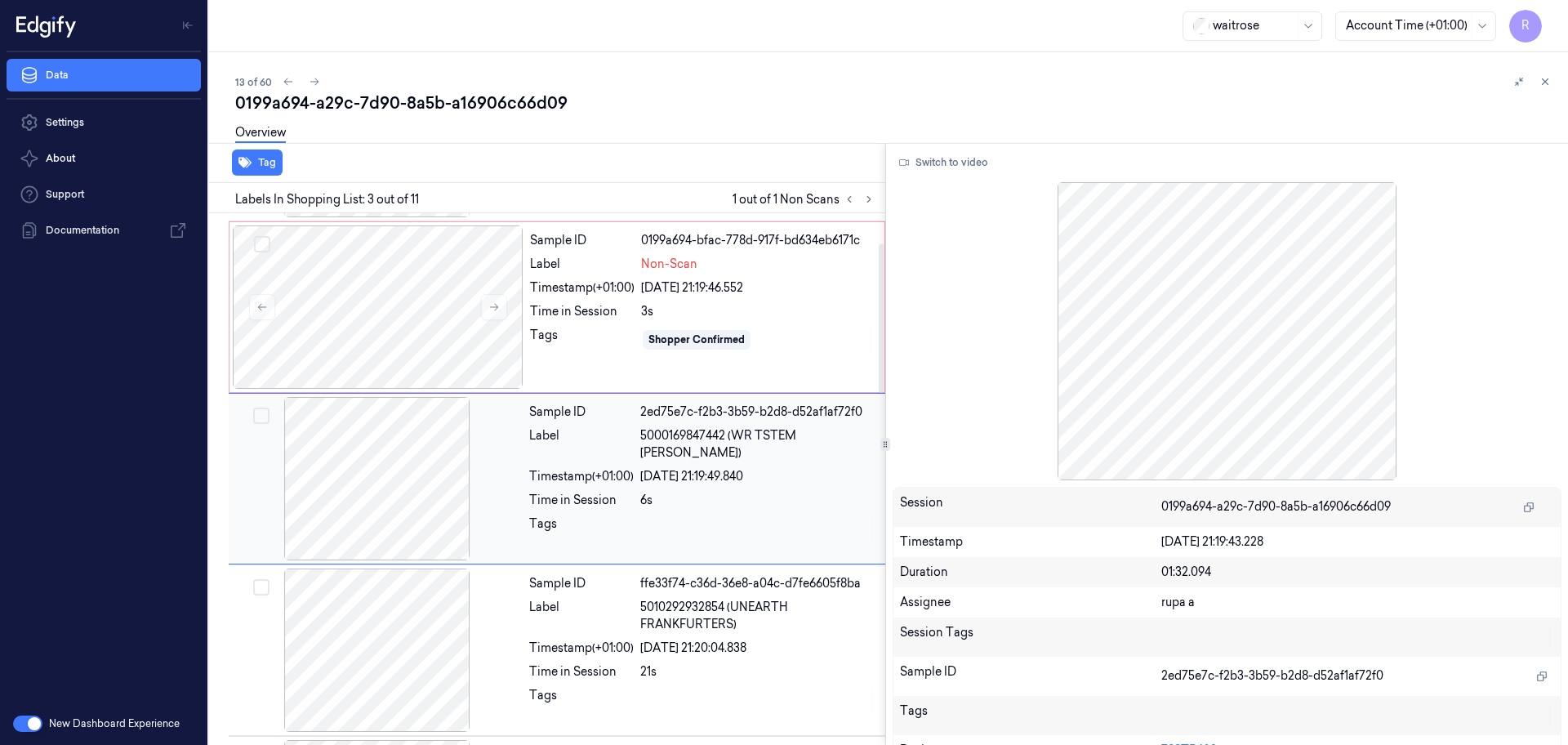
scroll to position [0, 0]
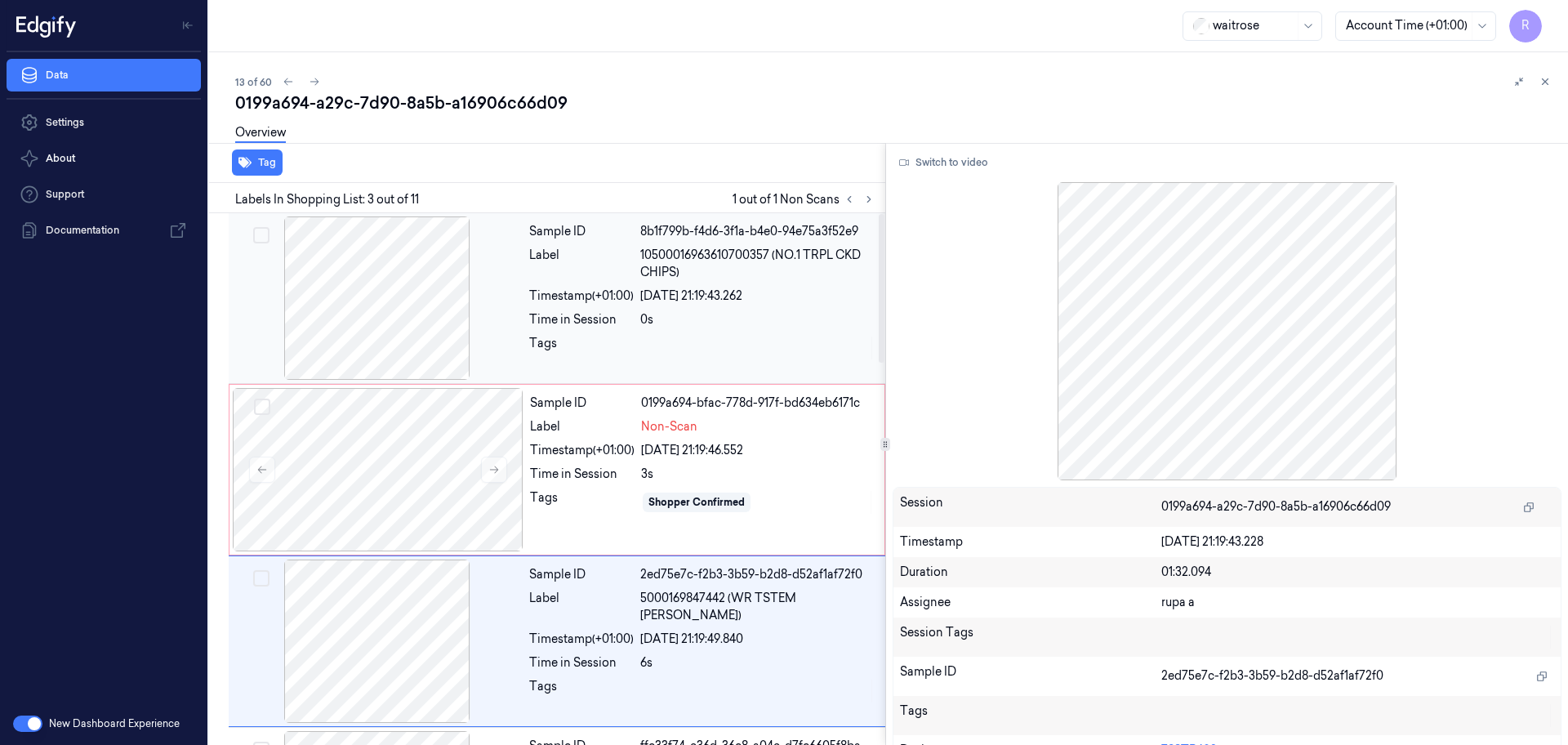
click at [368, 315] on div at bounding box center [377, 298] width 291 height 164
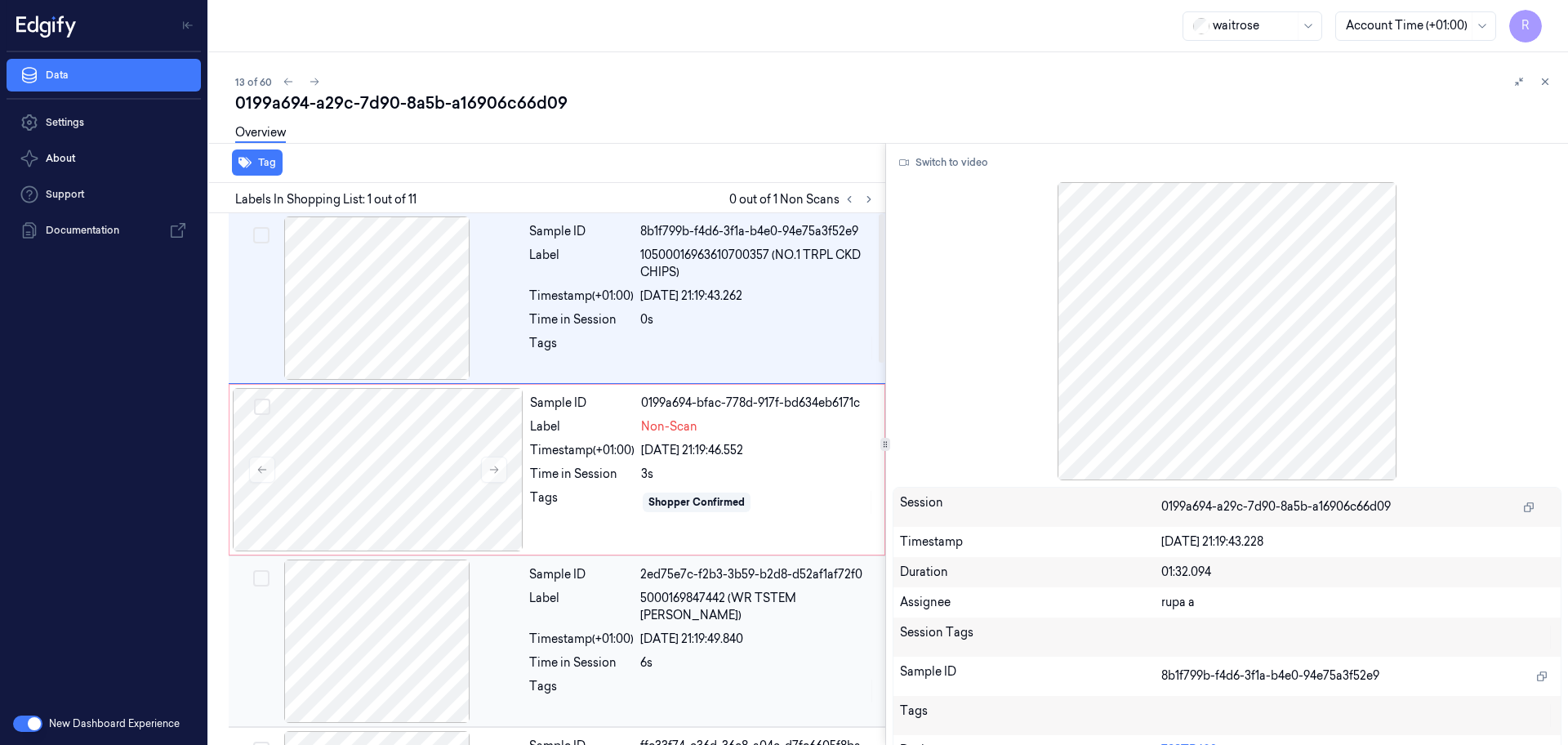
click at [408, 609] on div at bounding box center [377, 641] width 291 height 164
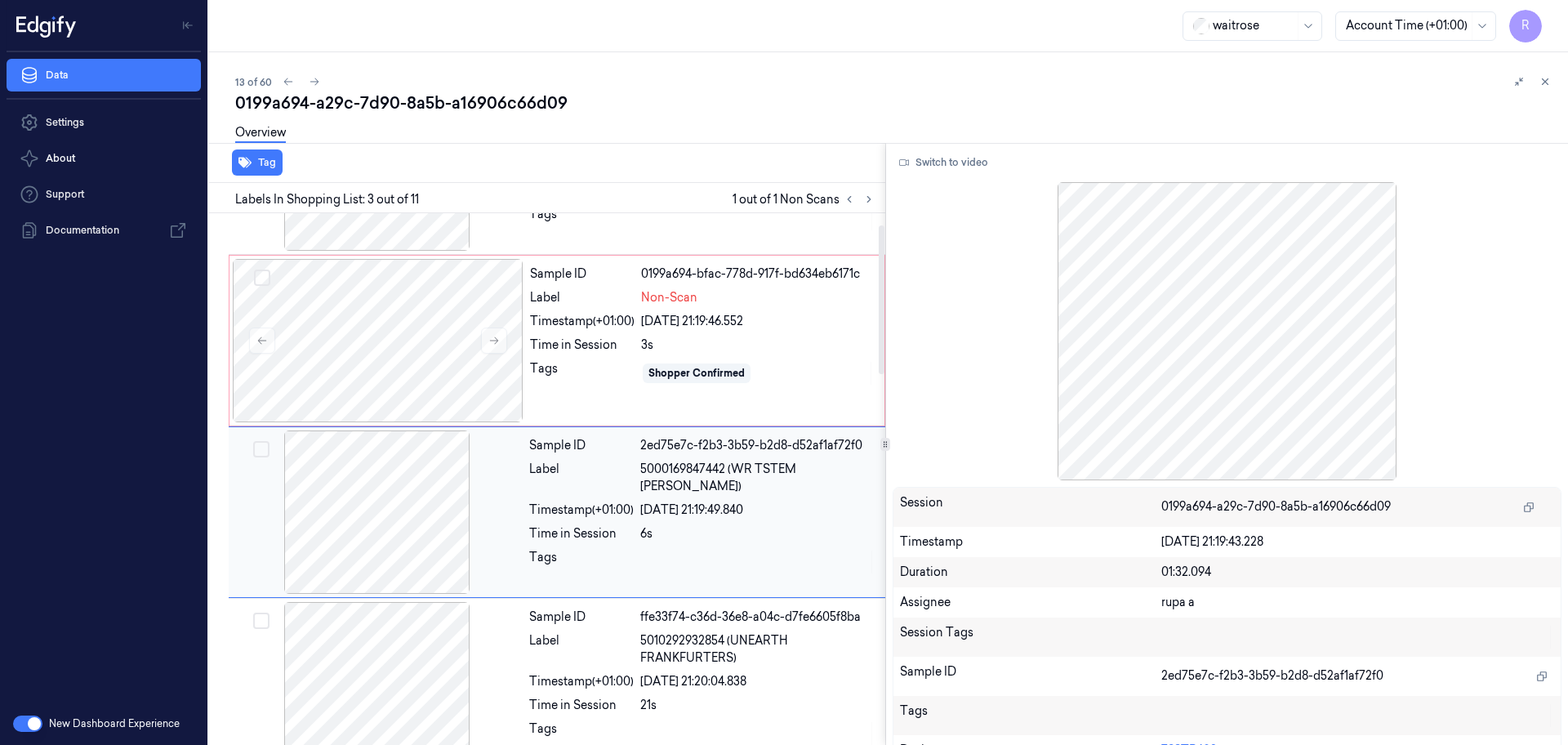
scroll to position [163, 0]
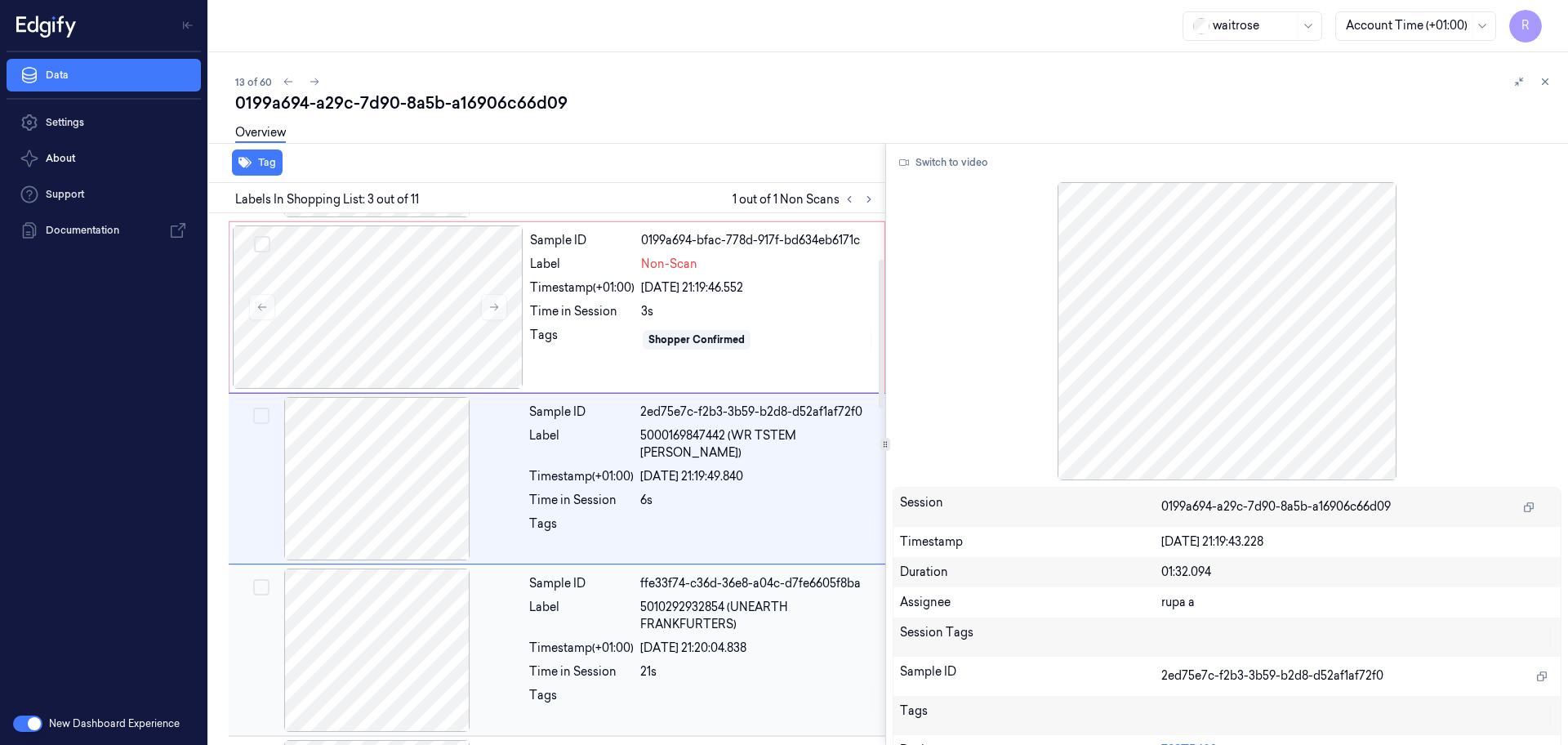
click at [430, 630] on div at bounding box center [377, 650] width 291 height 164
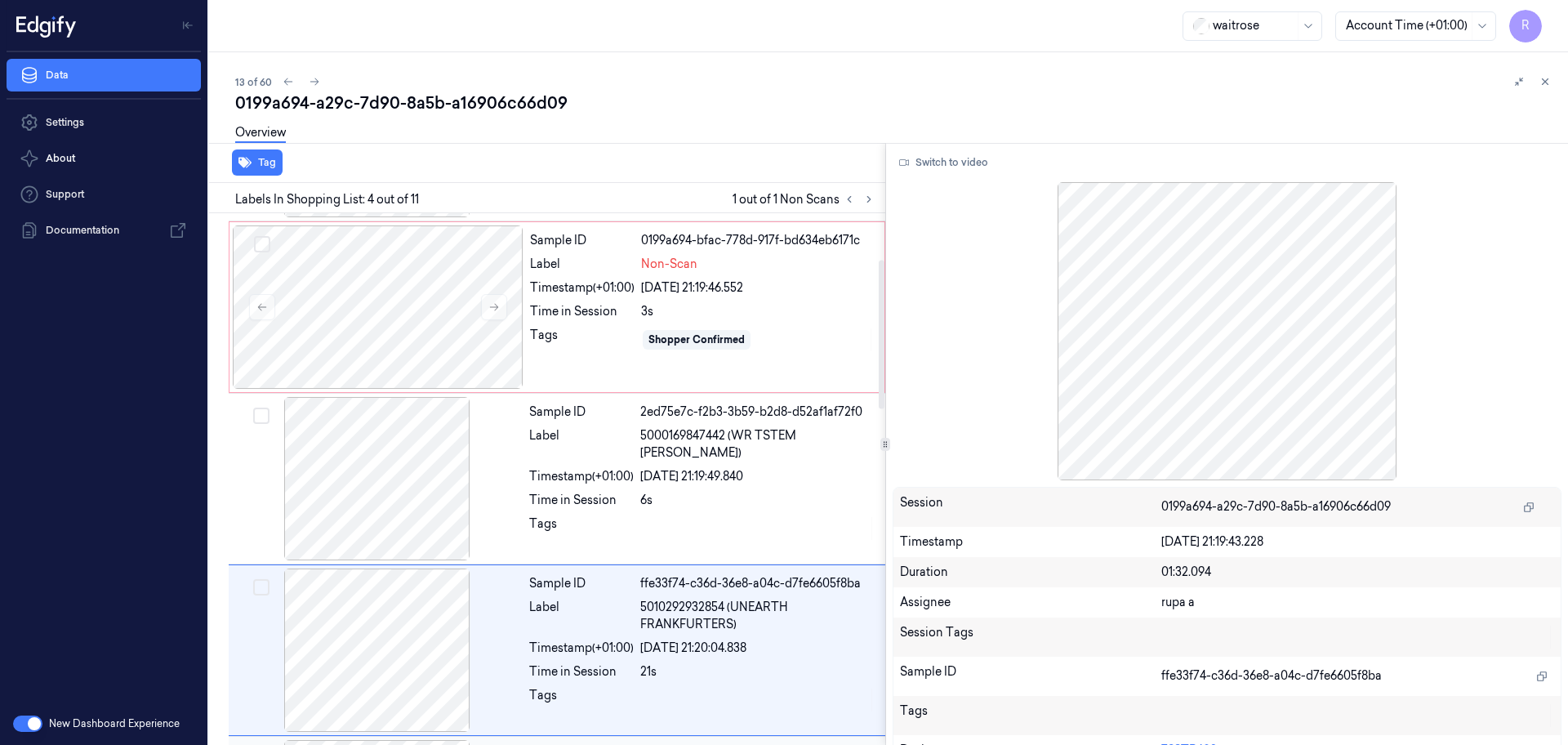
scroll to position [334, 0]
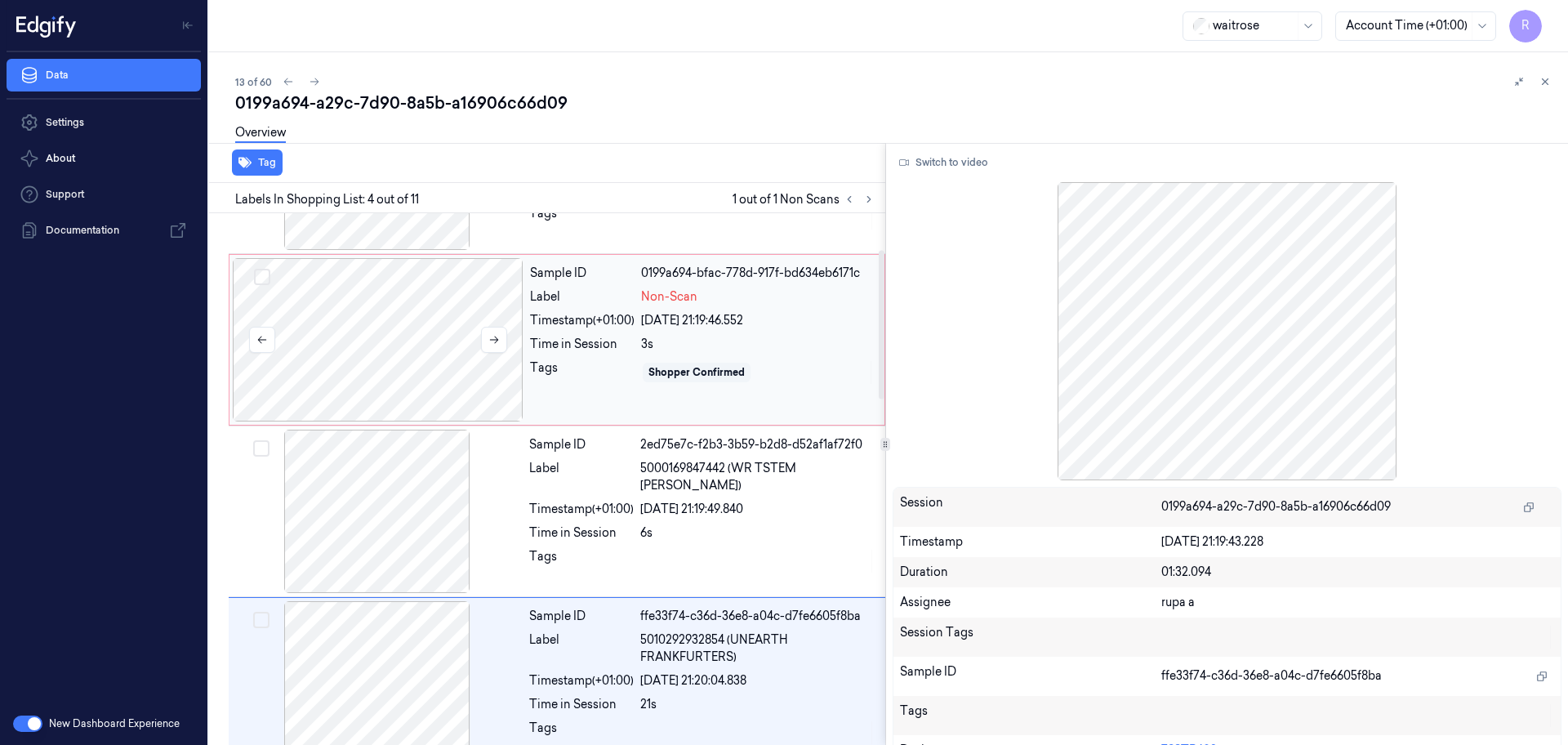
click at [383, 343] on div at bounding box center [378, 340] width 291 height 164
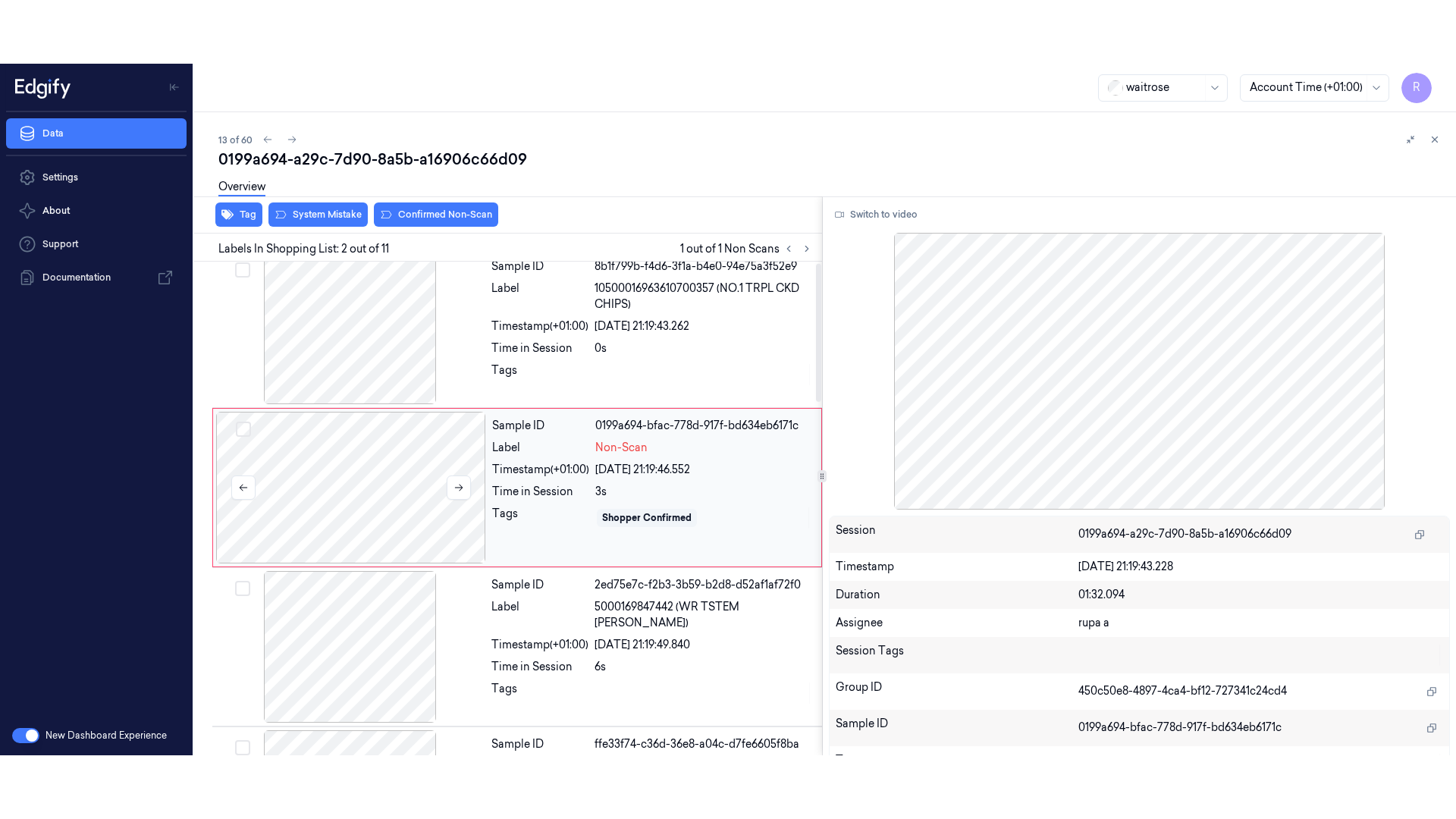
scroll to position [0, 0]
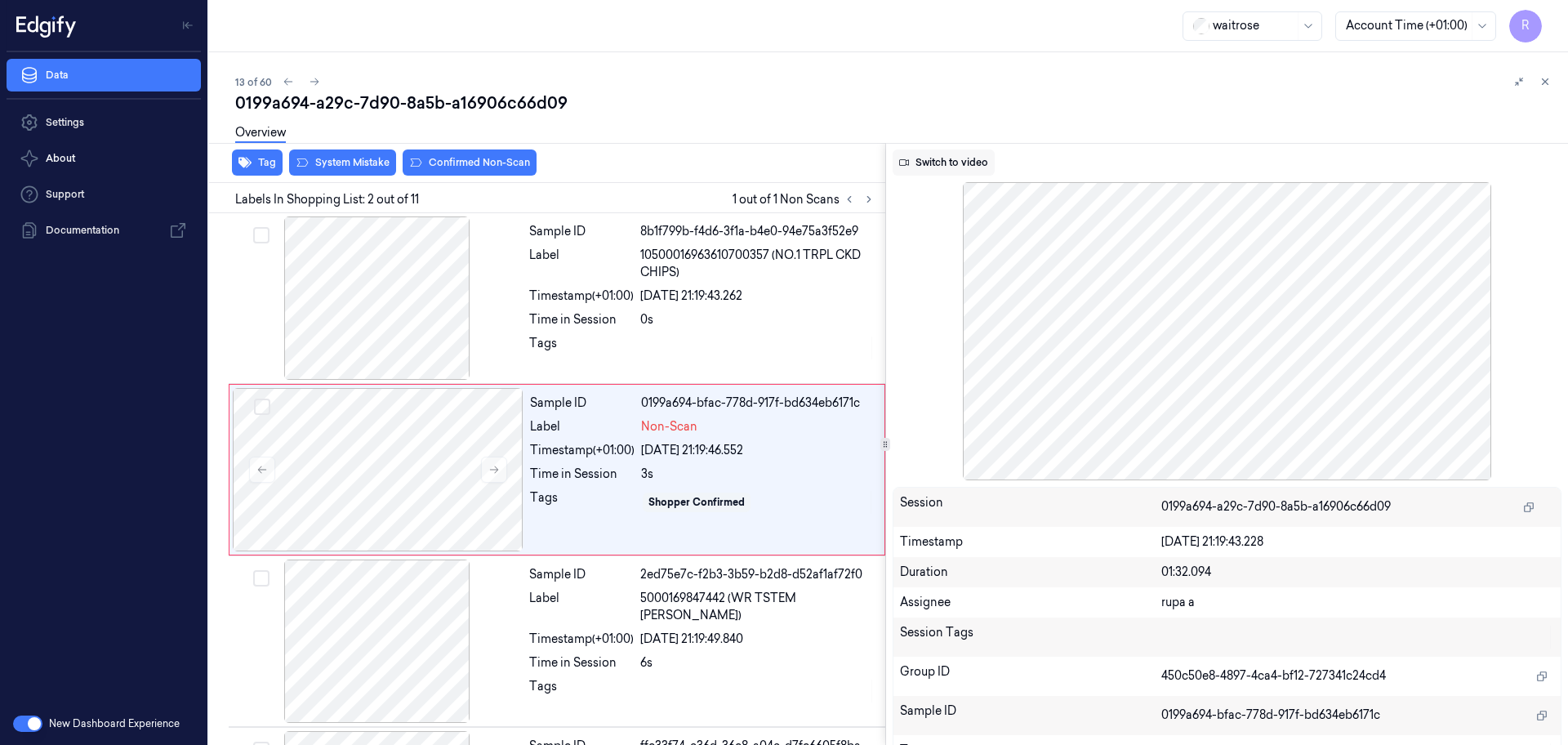
click at [914, 154] on button "Switch to video" at bounding box center [943, 162] width 102 height 26
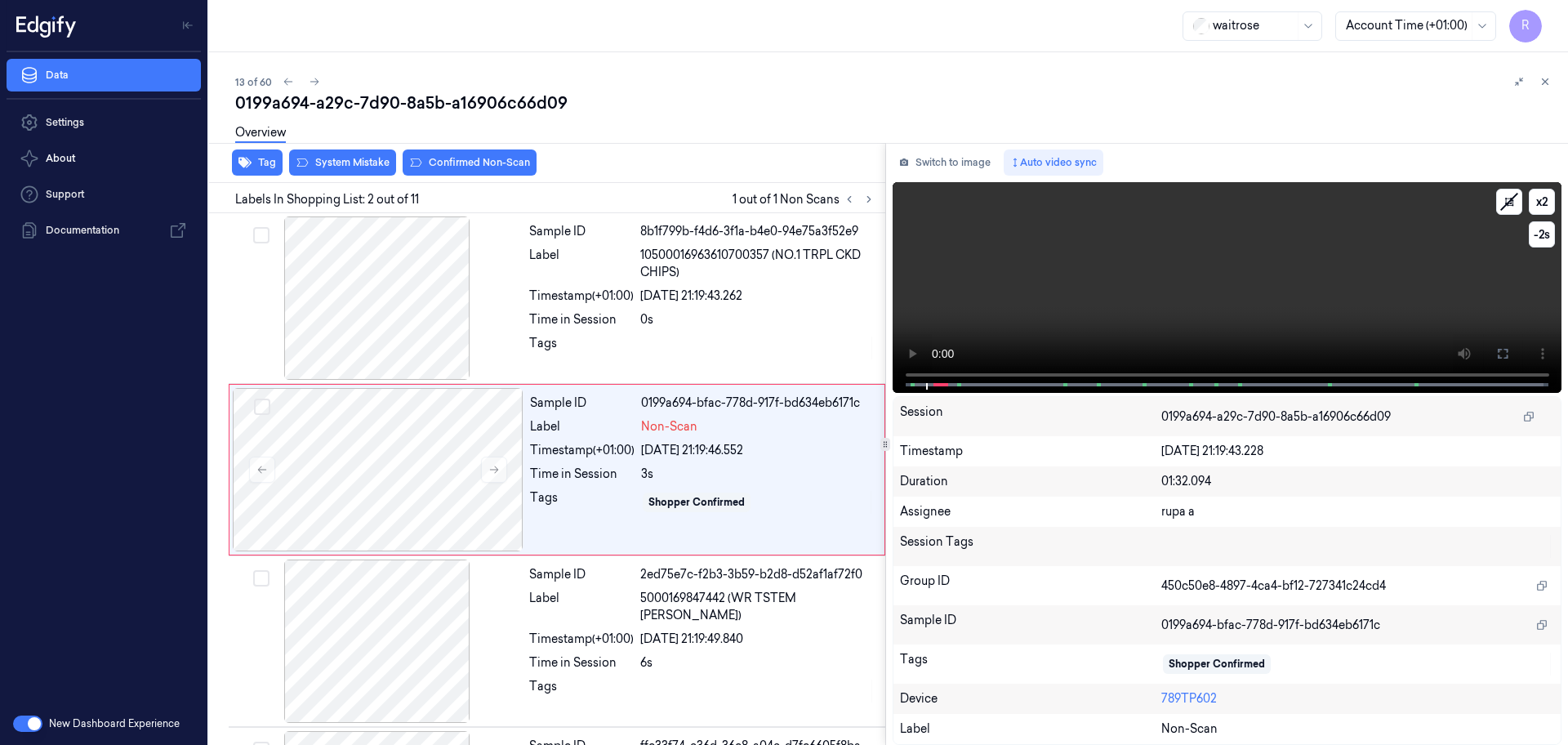
click at [1223, 284] on video at bounding box center [1227, 287] width 670 height 211
click at [1502, 352] on icon at bounding box center [1502, 354] width 13 height 13
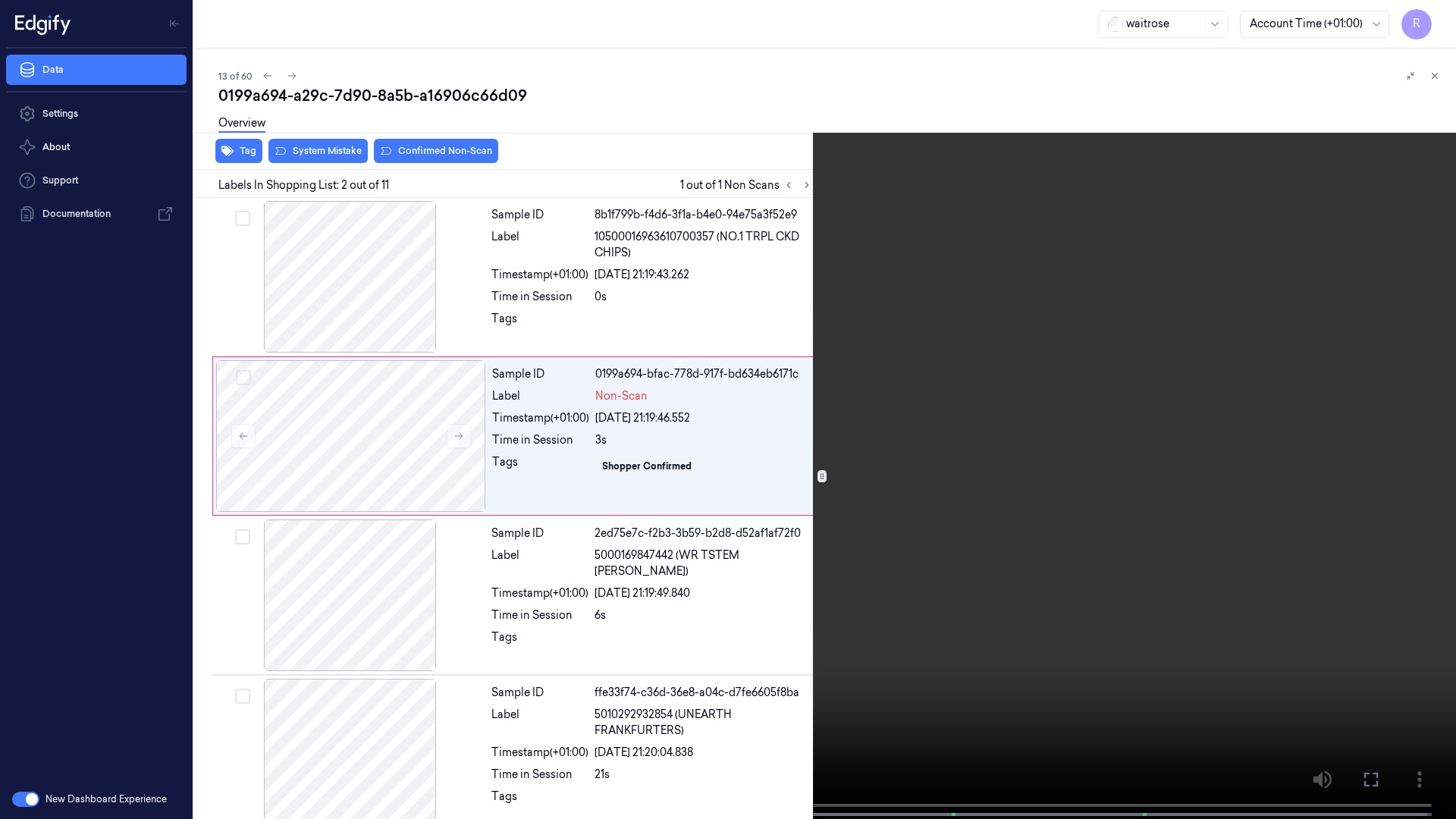
click at [175, 511] on video at bounding box center [728, 411] width 1456 height 822
click at [180, 508] on video at bounding box center [728, 411] width 1456 height 822
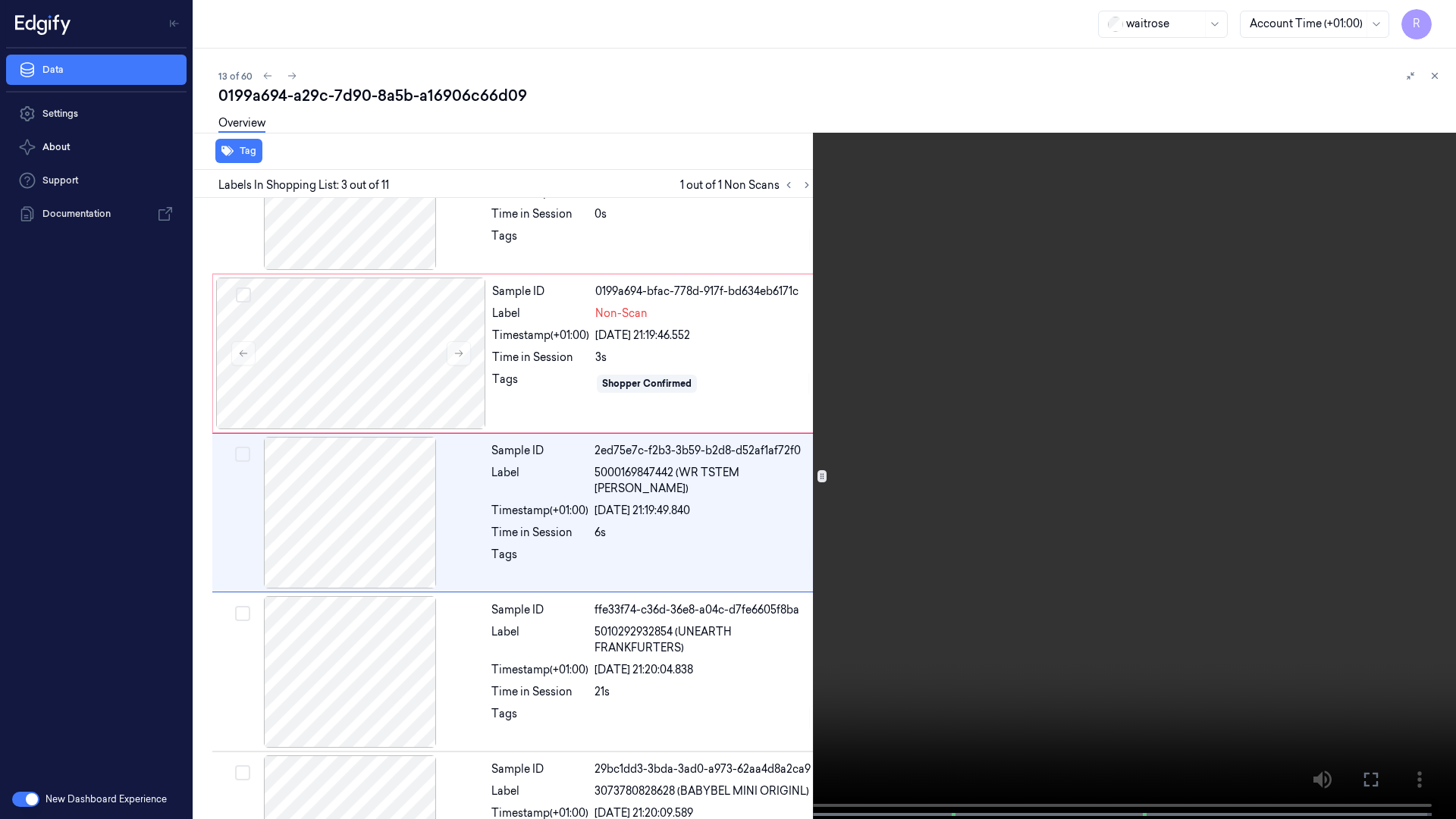
scroll to position [87, 0]
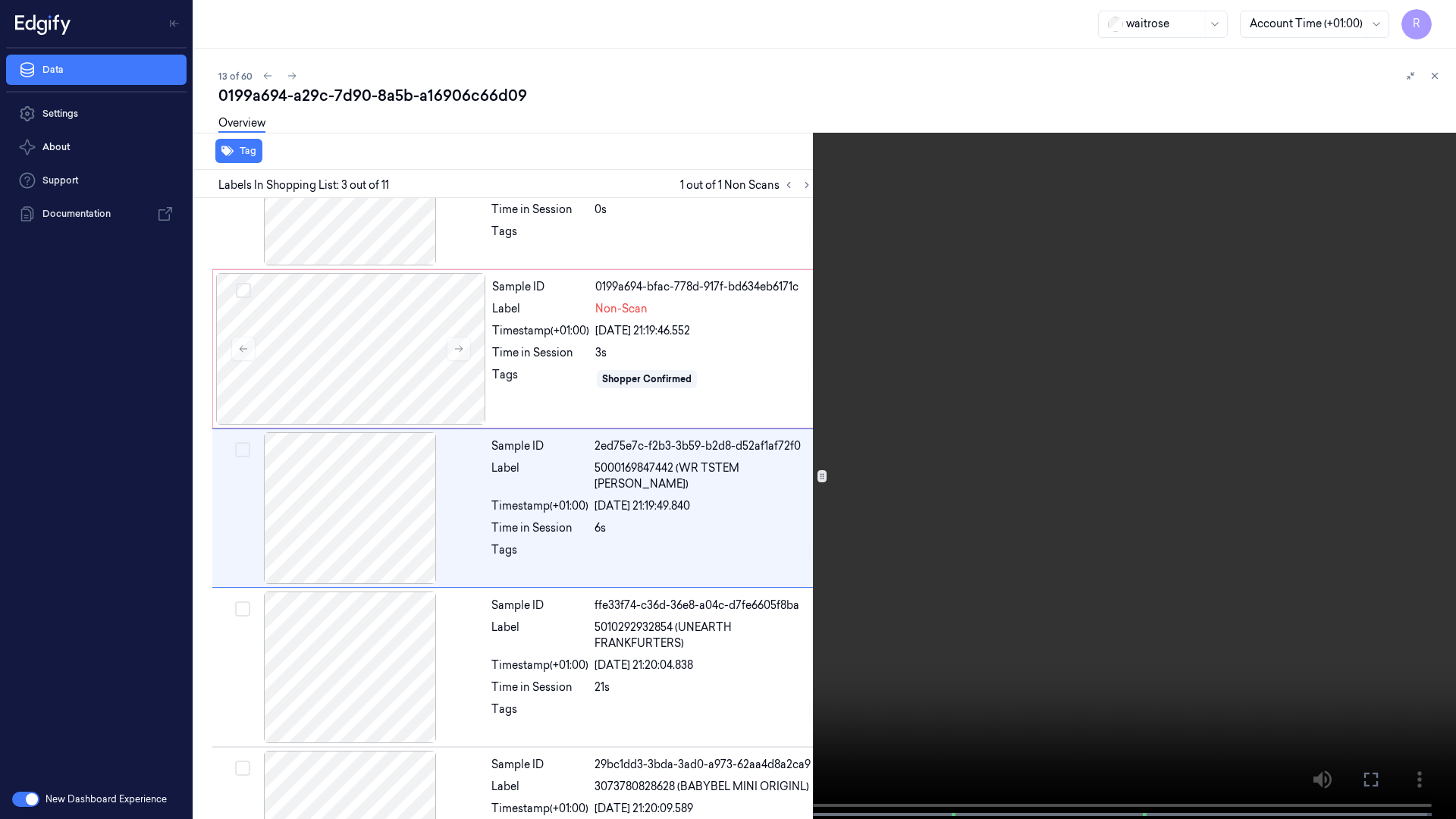
click at [180, 508] on video at bounding box center [728, 411] width 1456 height 822
click at [1442, 20] on button "x 2" at bounding box center [1437, 18] width 24 height 24
click at [1442, 20] on button "x 4" at bounding box center [1437, 18] width 24 height 24
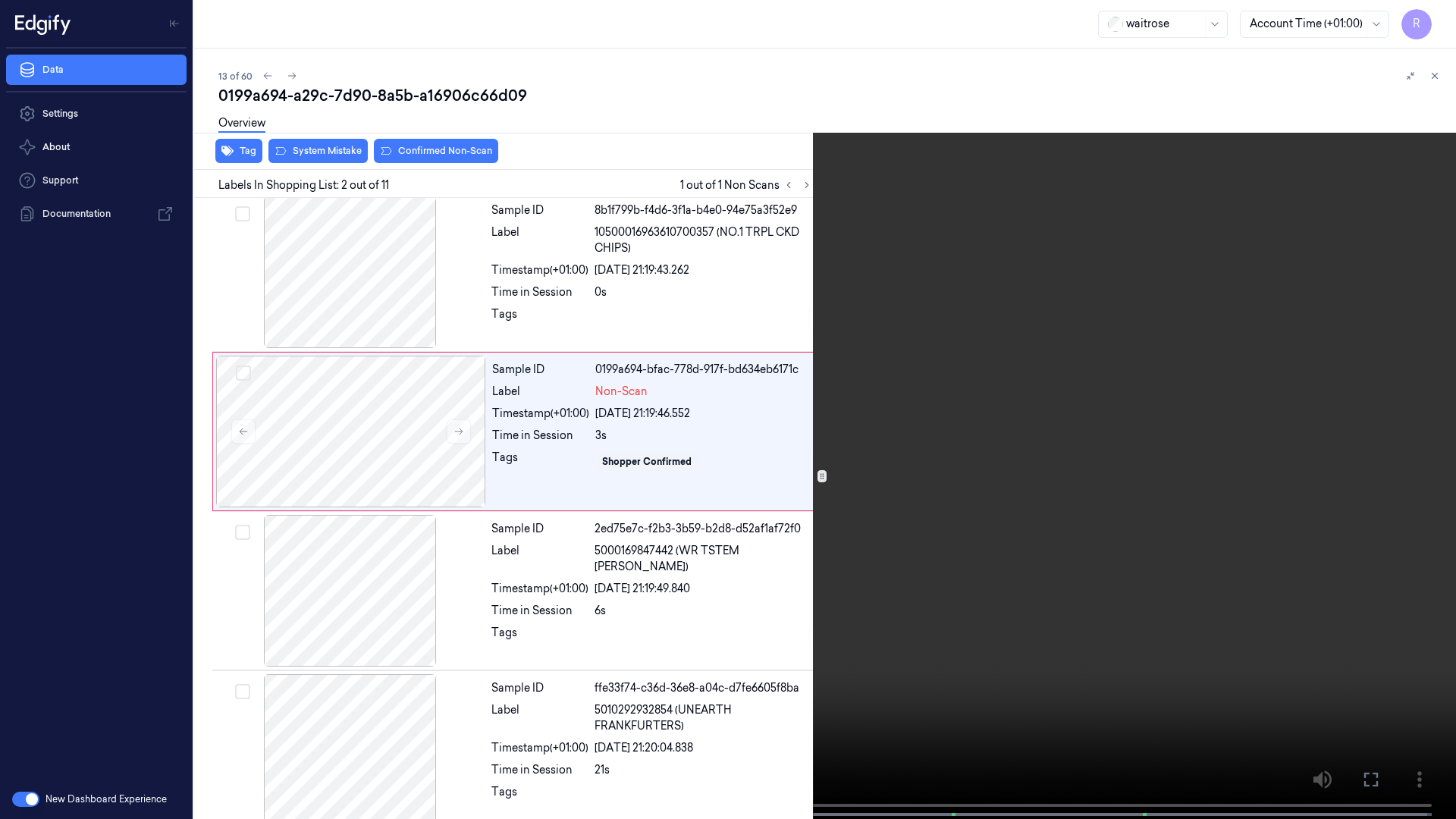
scroll to position [0, 0]
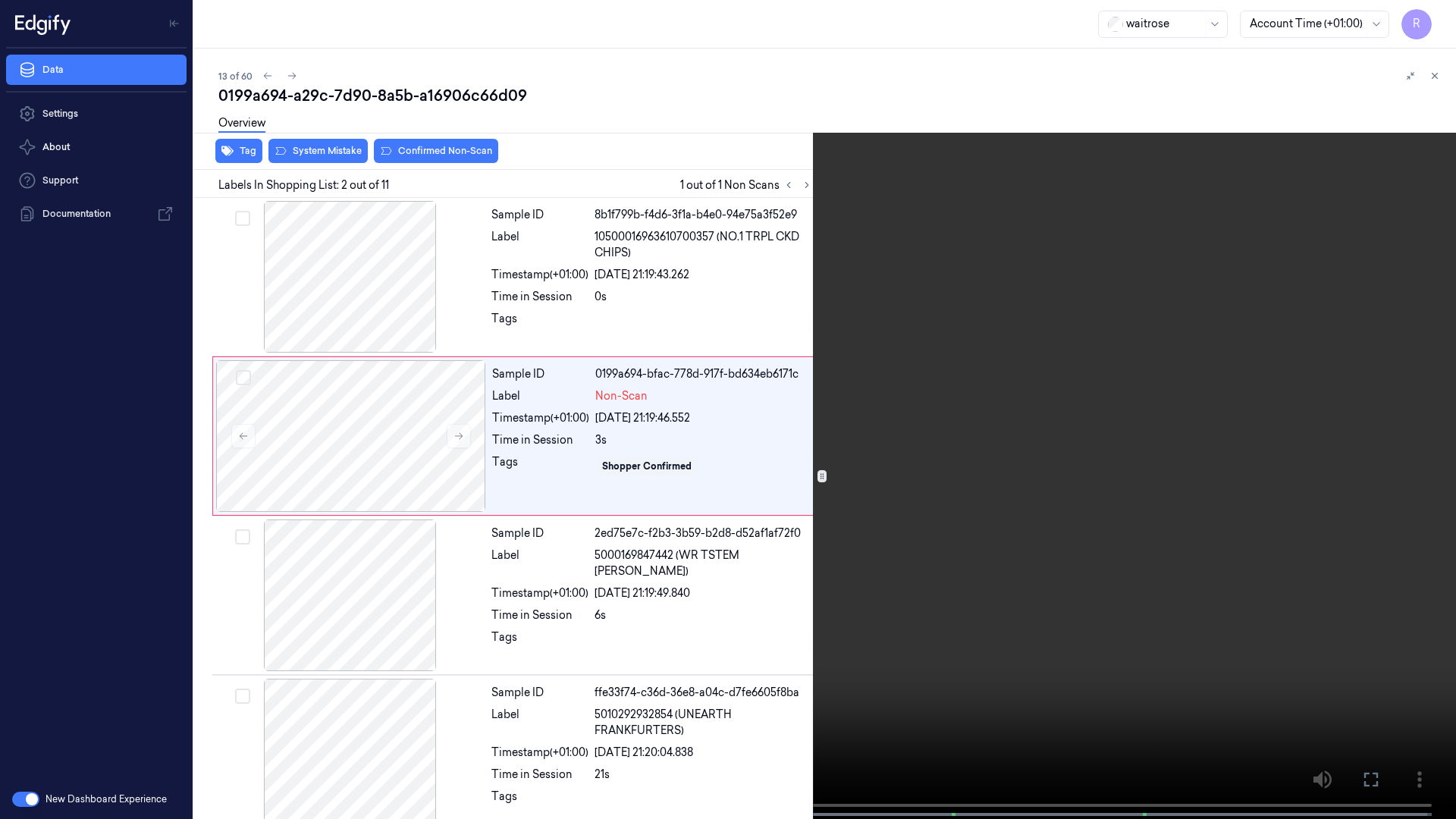
click at [361, 627] on video at bounding box center [728, 411] width 1456 height 822
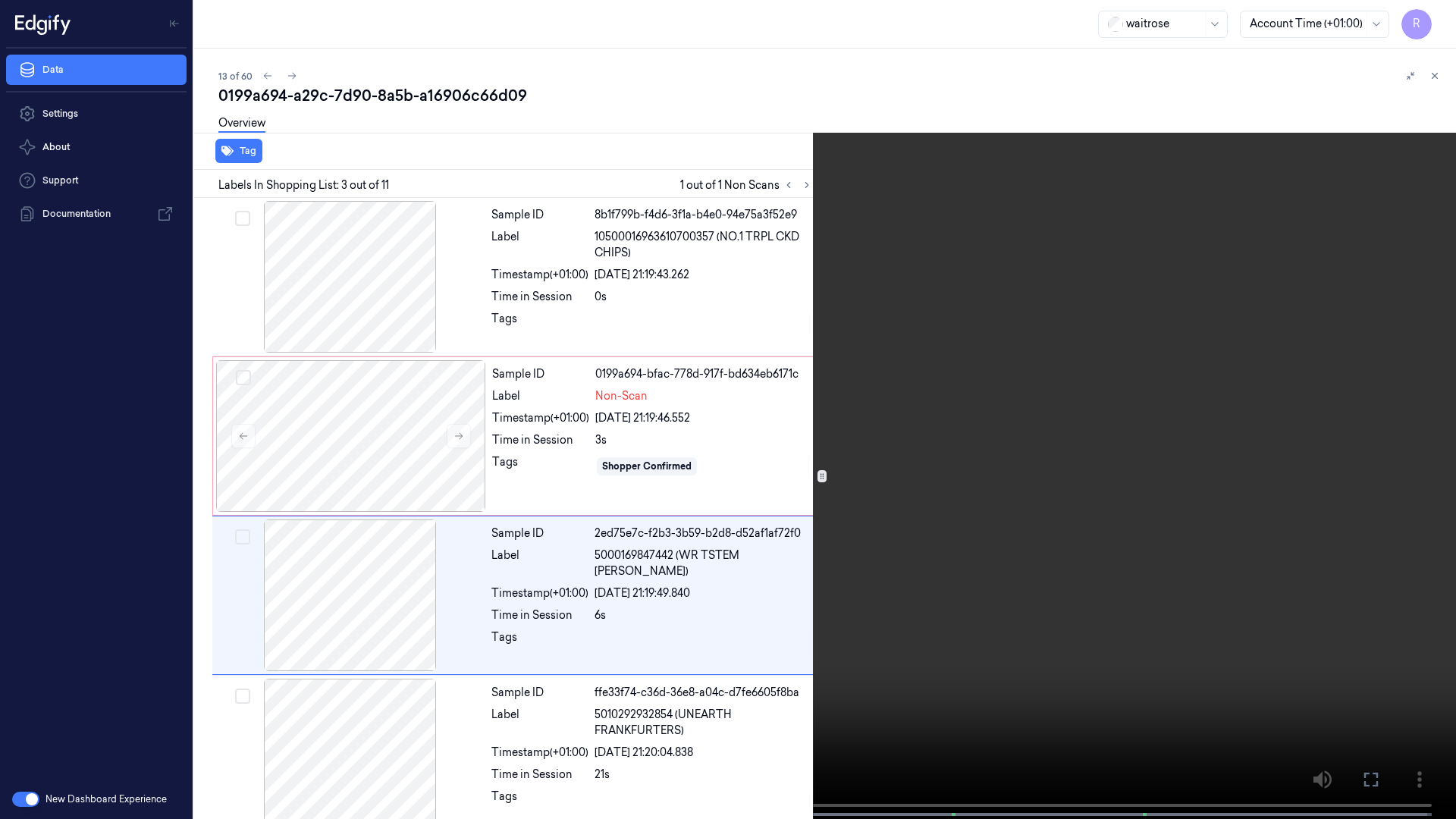
scroll to position [87, 0]
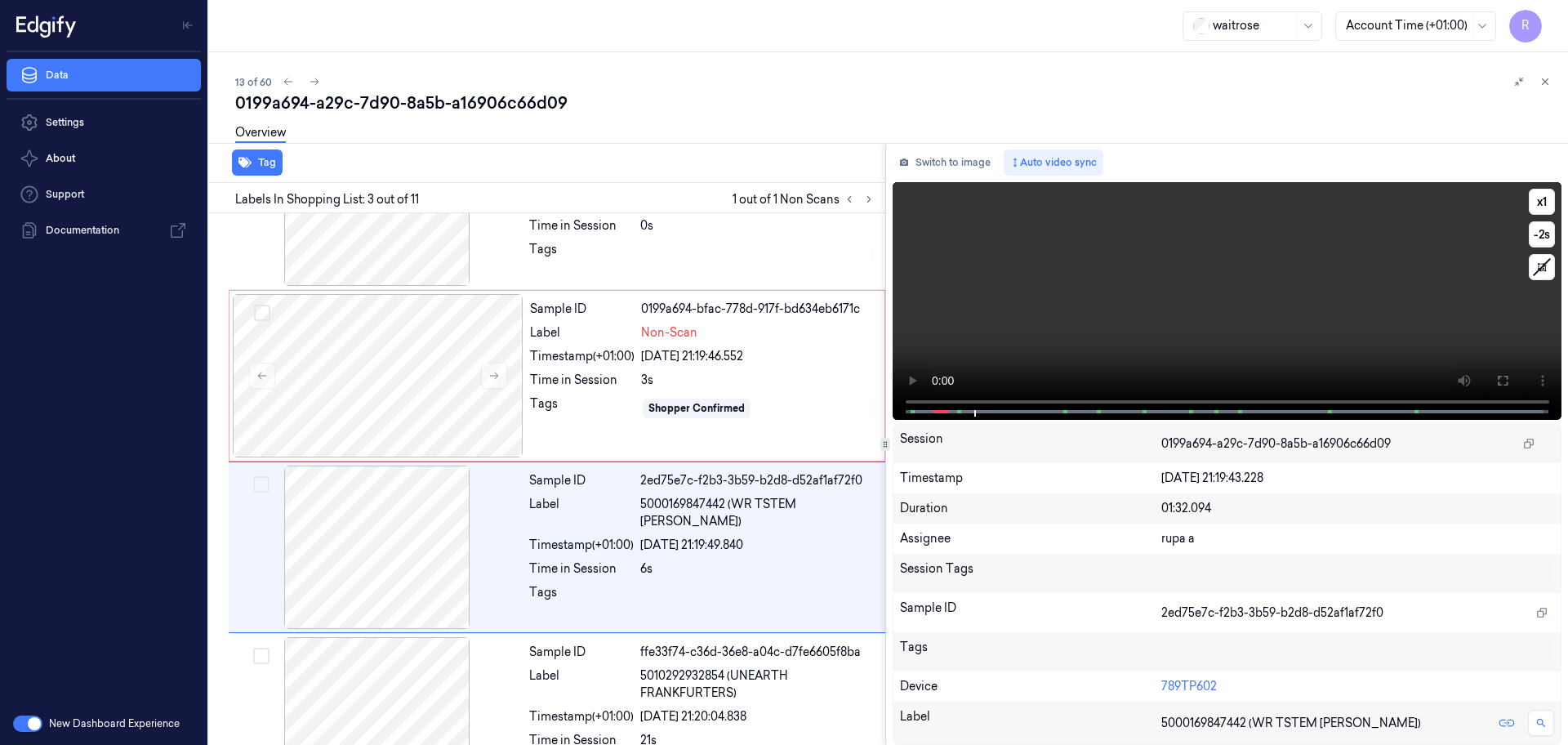
click at [1502, 385] on icon at bounding box center [1502, 381] width 13 height 13
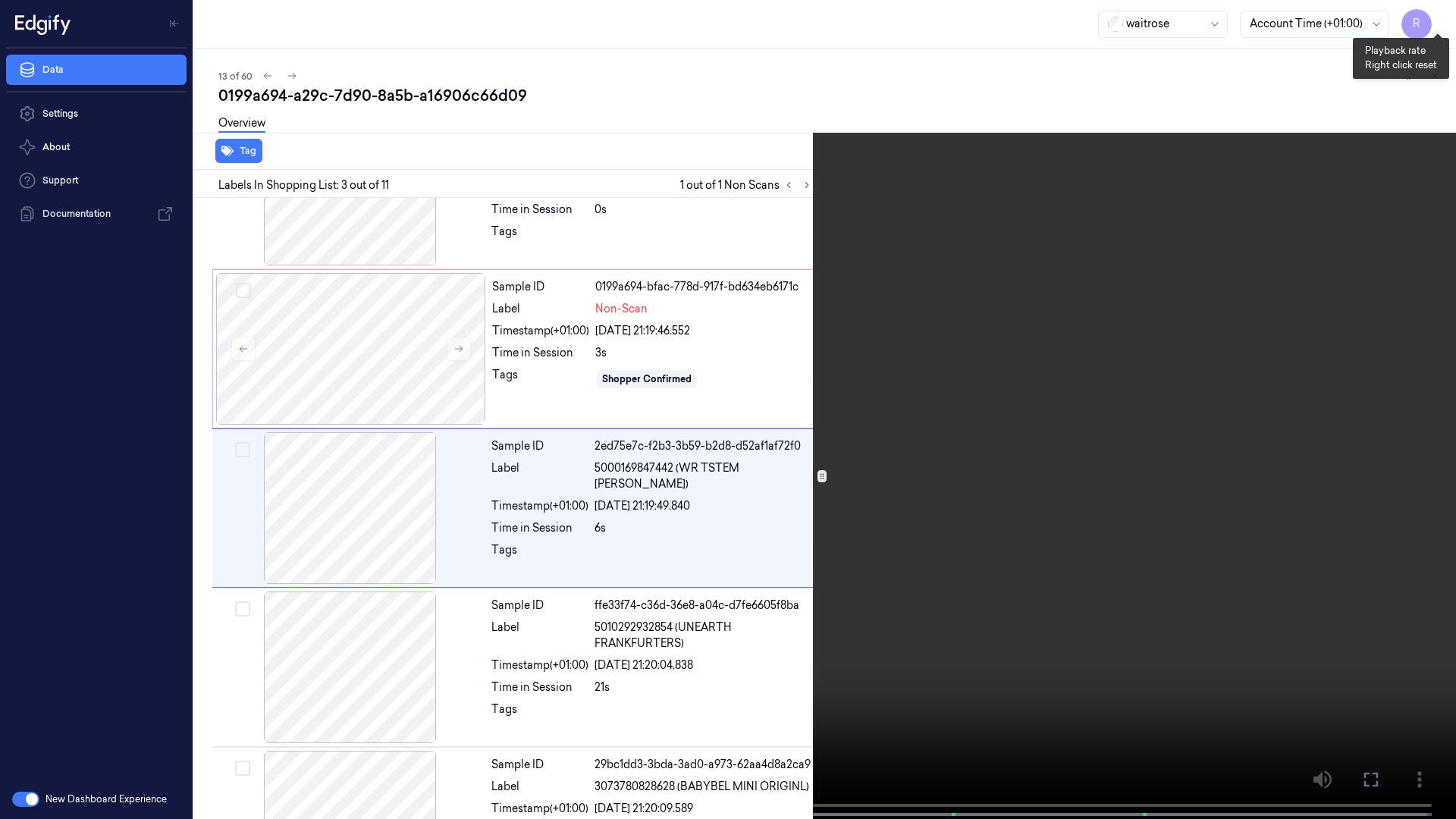
click at [1428, 18] on button "x 1" at bounding box center [1437, 18] width 24 height 24
click at [1428, 18] on button "x 2" at bounding box center [1437, 18] width 24 height 24
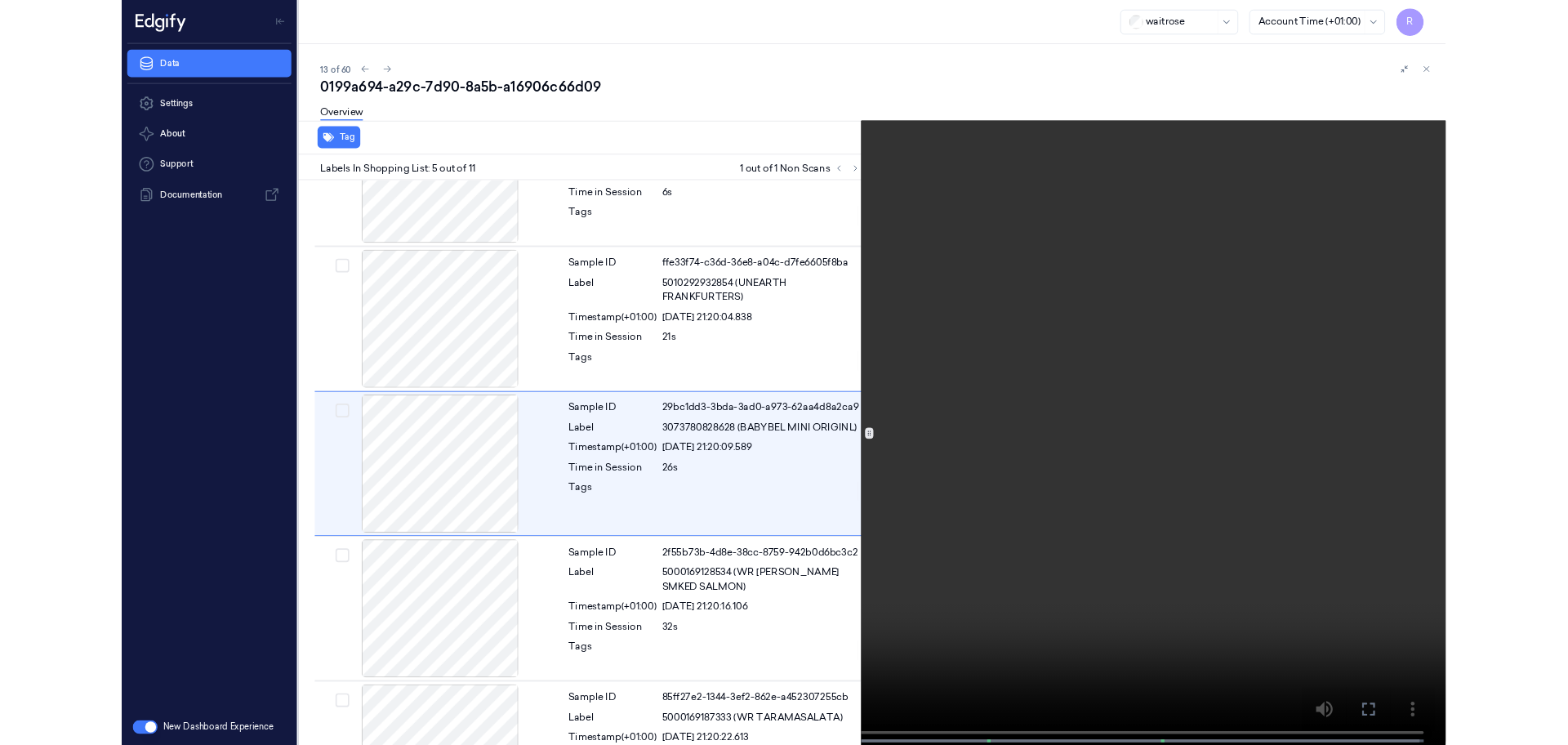
scroll to position [437, 0]
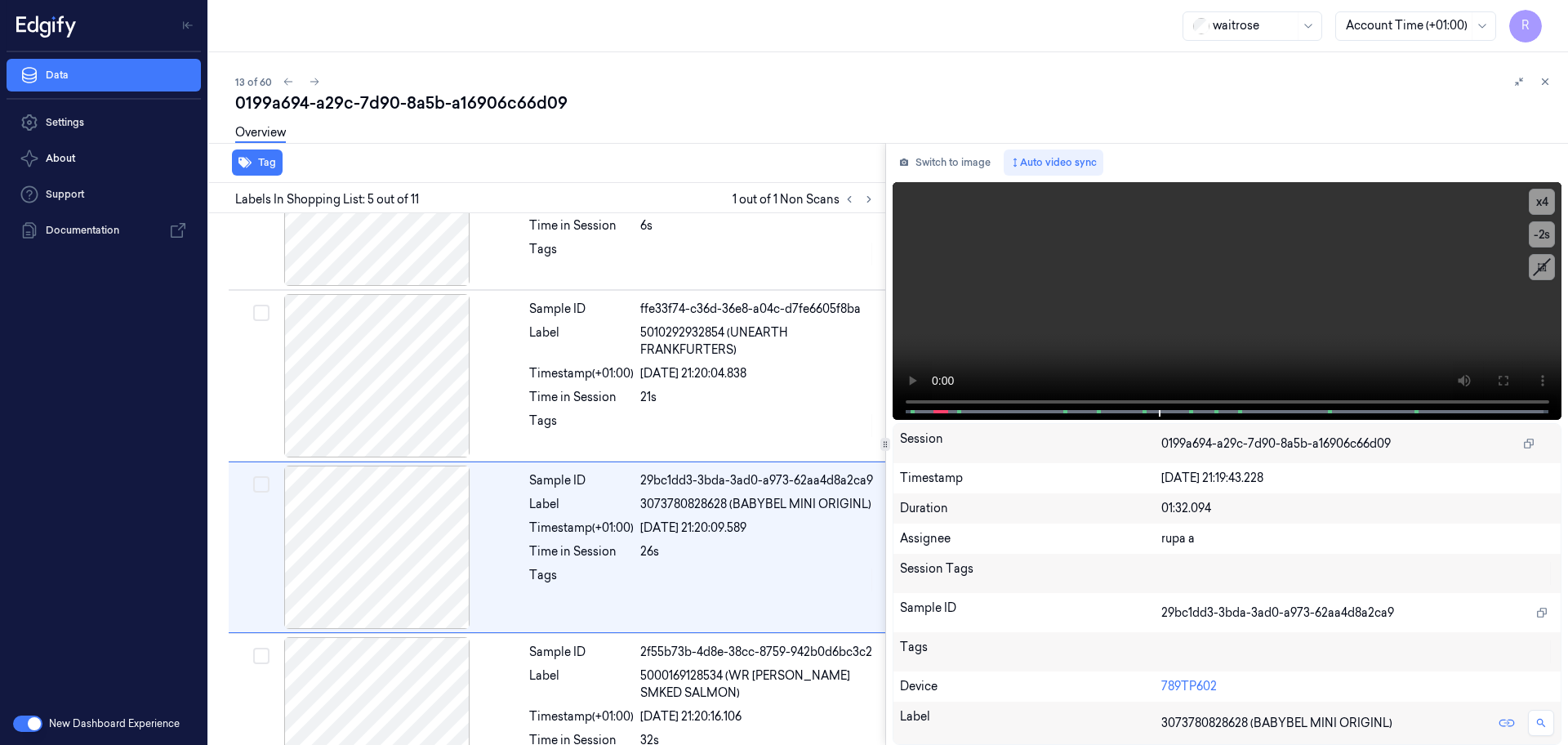
drag, startPoint x: 979, startPoint y: 159, endPoint x: 726, endPoint y: 175, distance: 253.5
click at [978, 158] on button "Switch to image" at bounding box center [945, 162] width 105 height 26
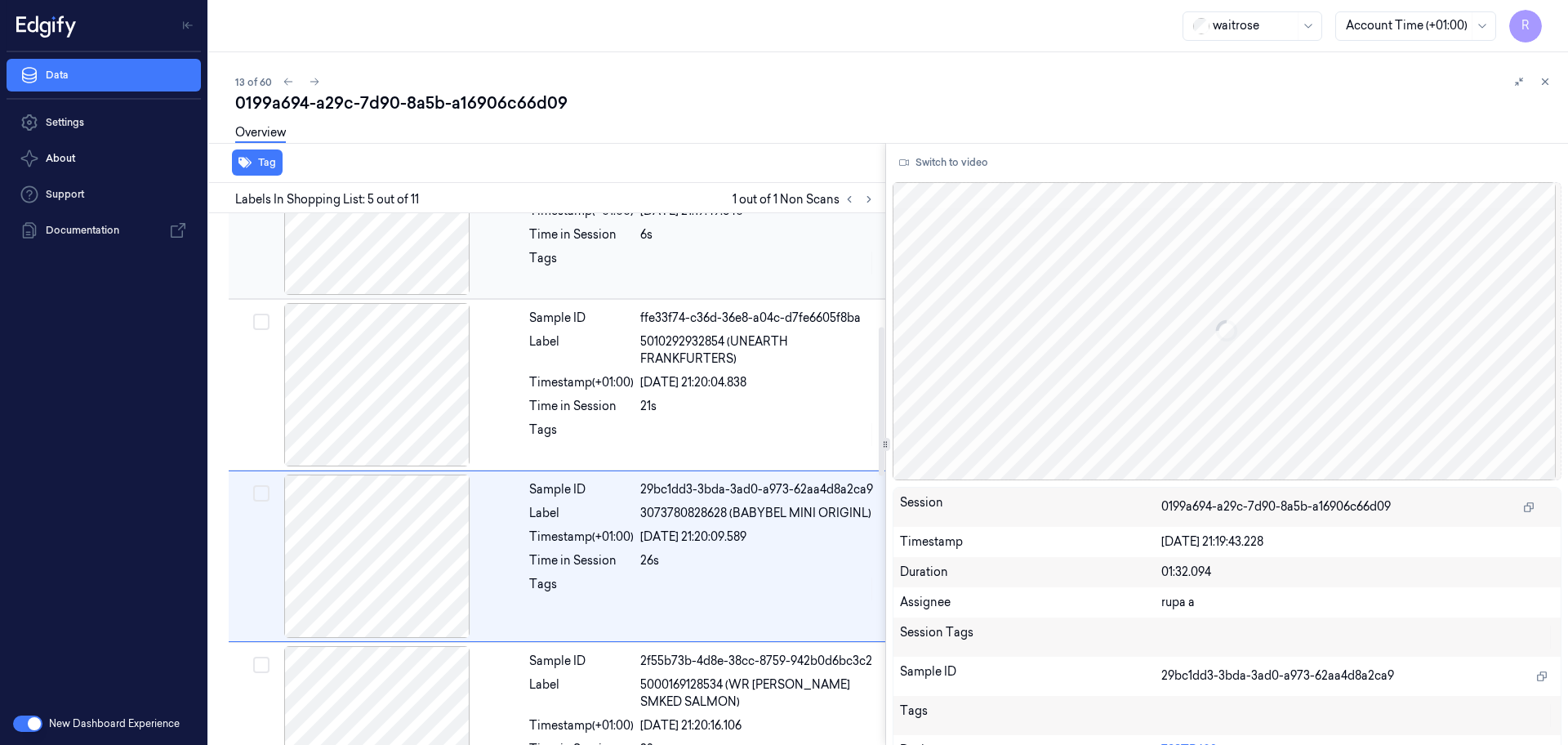
scroll to position [404, 0]
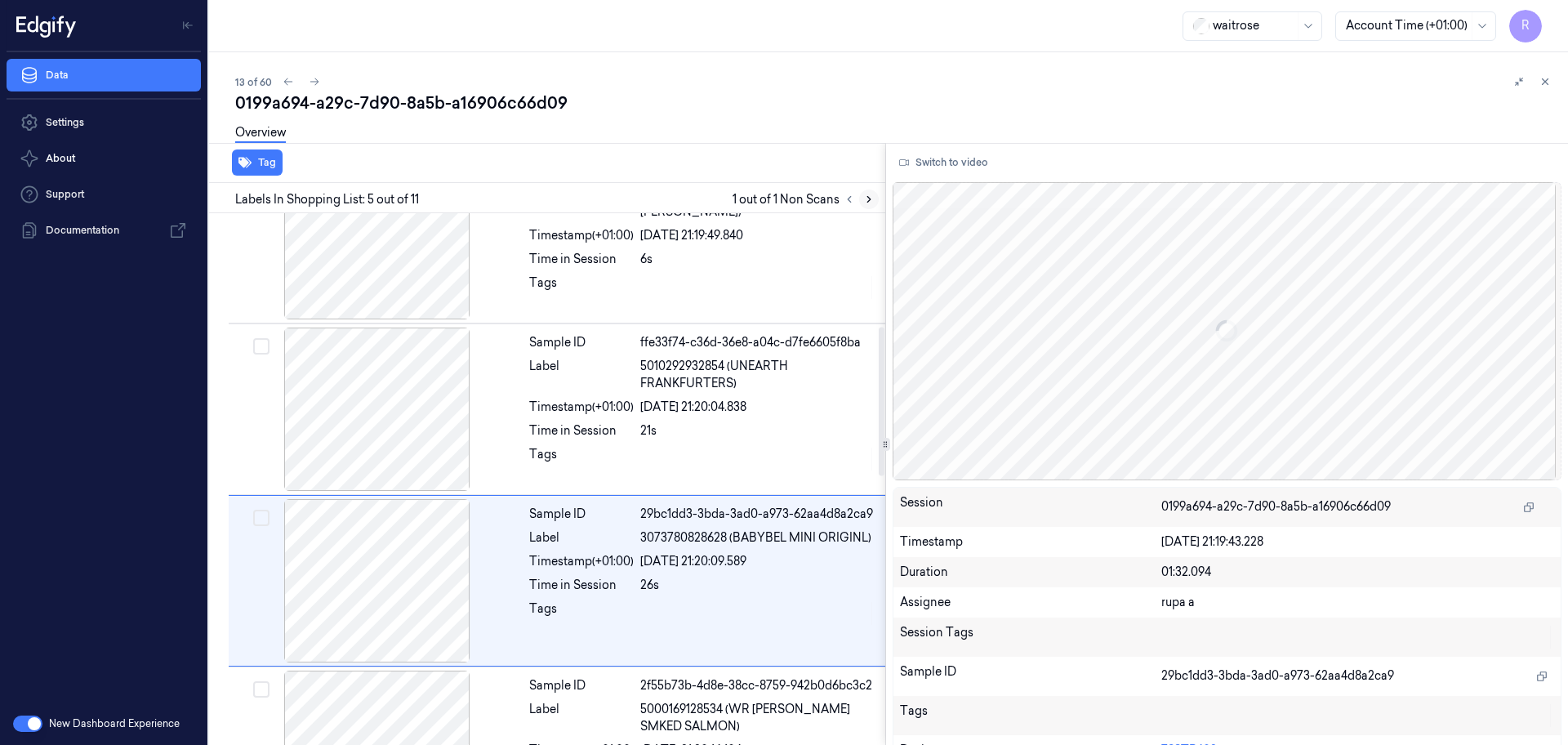
click at [869, 200] on icon at bounding box center [869, 199] width 3 height 6
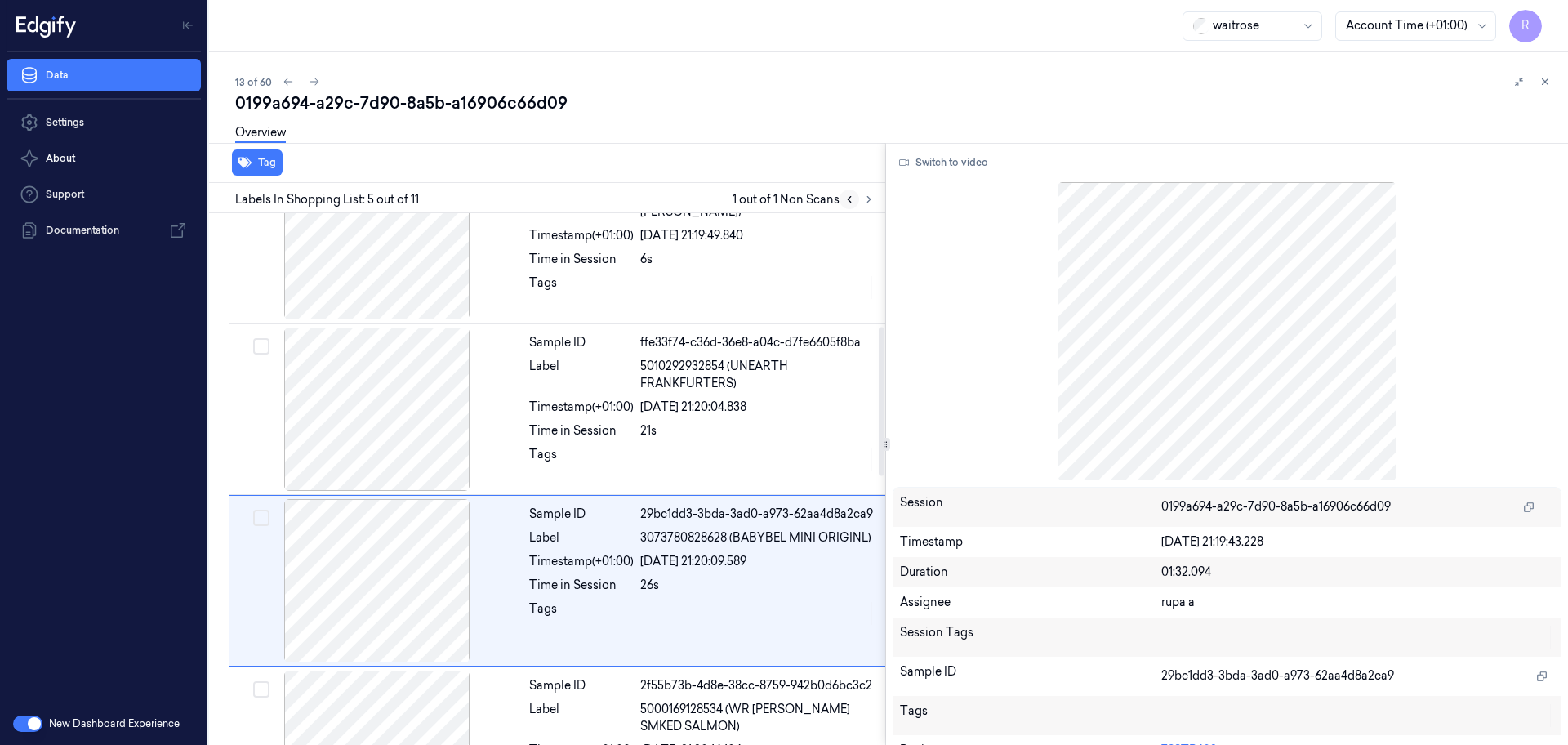
click at [844, 199] on icon at bounding box center [849, 199] width 12 height 12
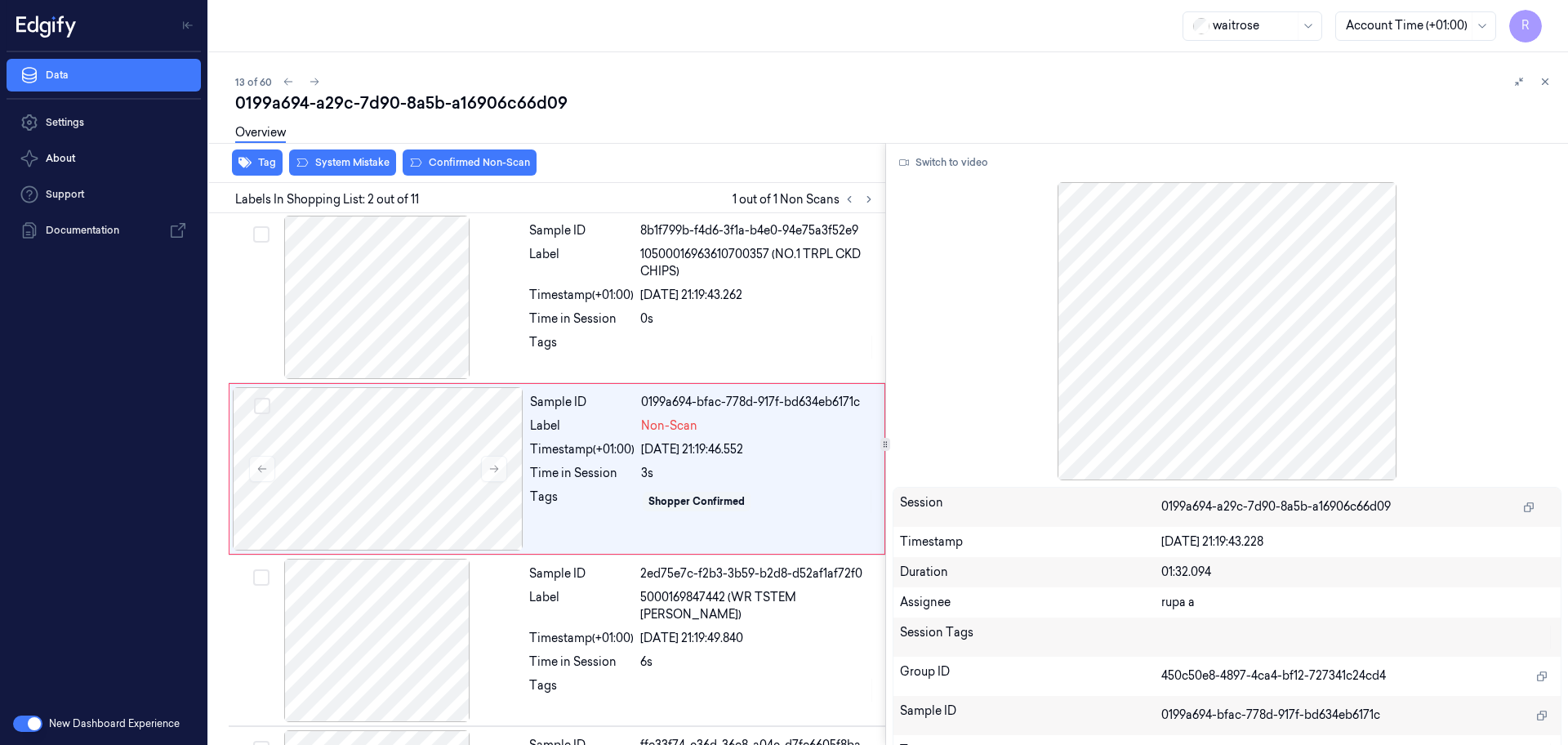
scroll to position [0, 0]
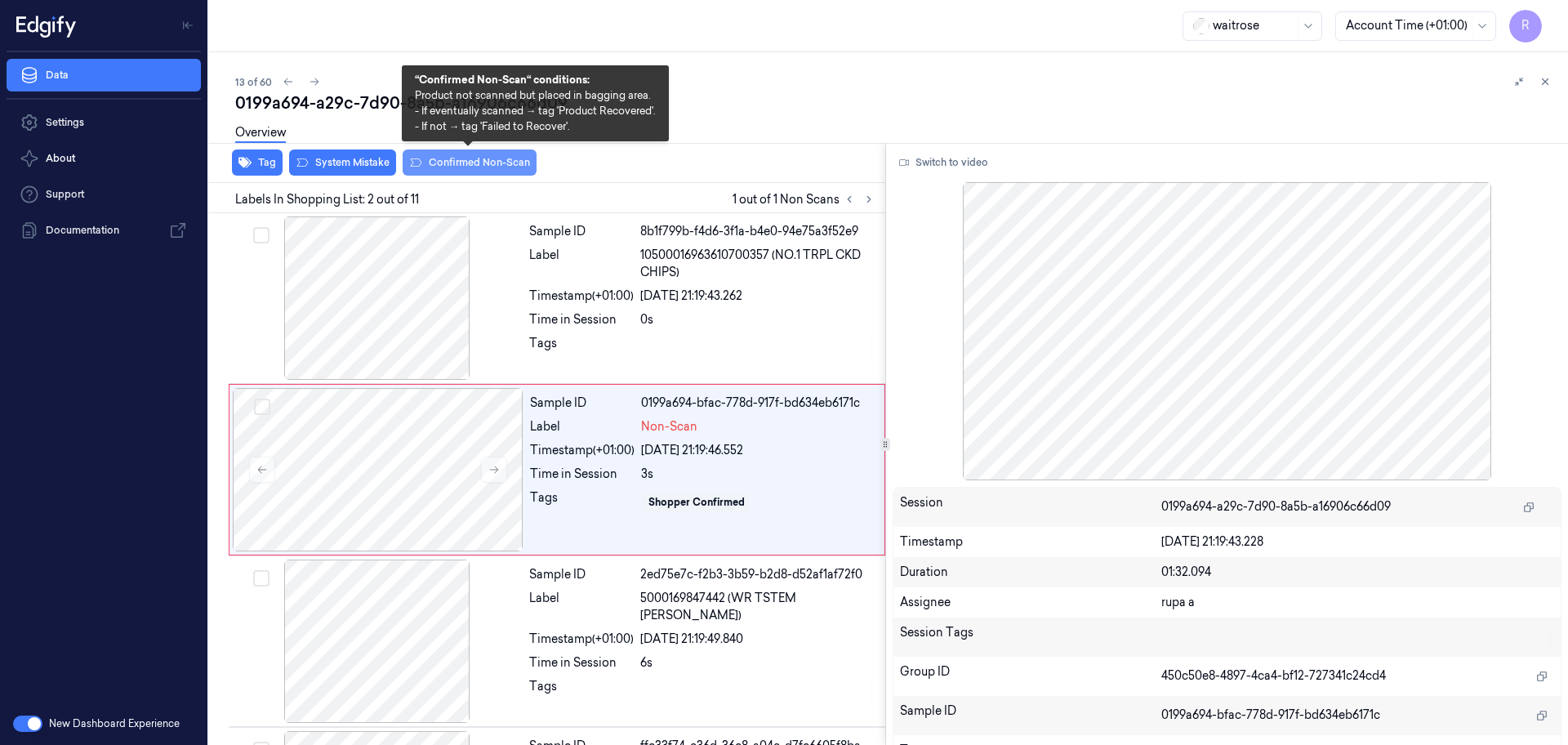
click at [462, 163] on button "Confirmed Non-Scan" at bounding box center [469, 162] width 134 height 26
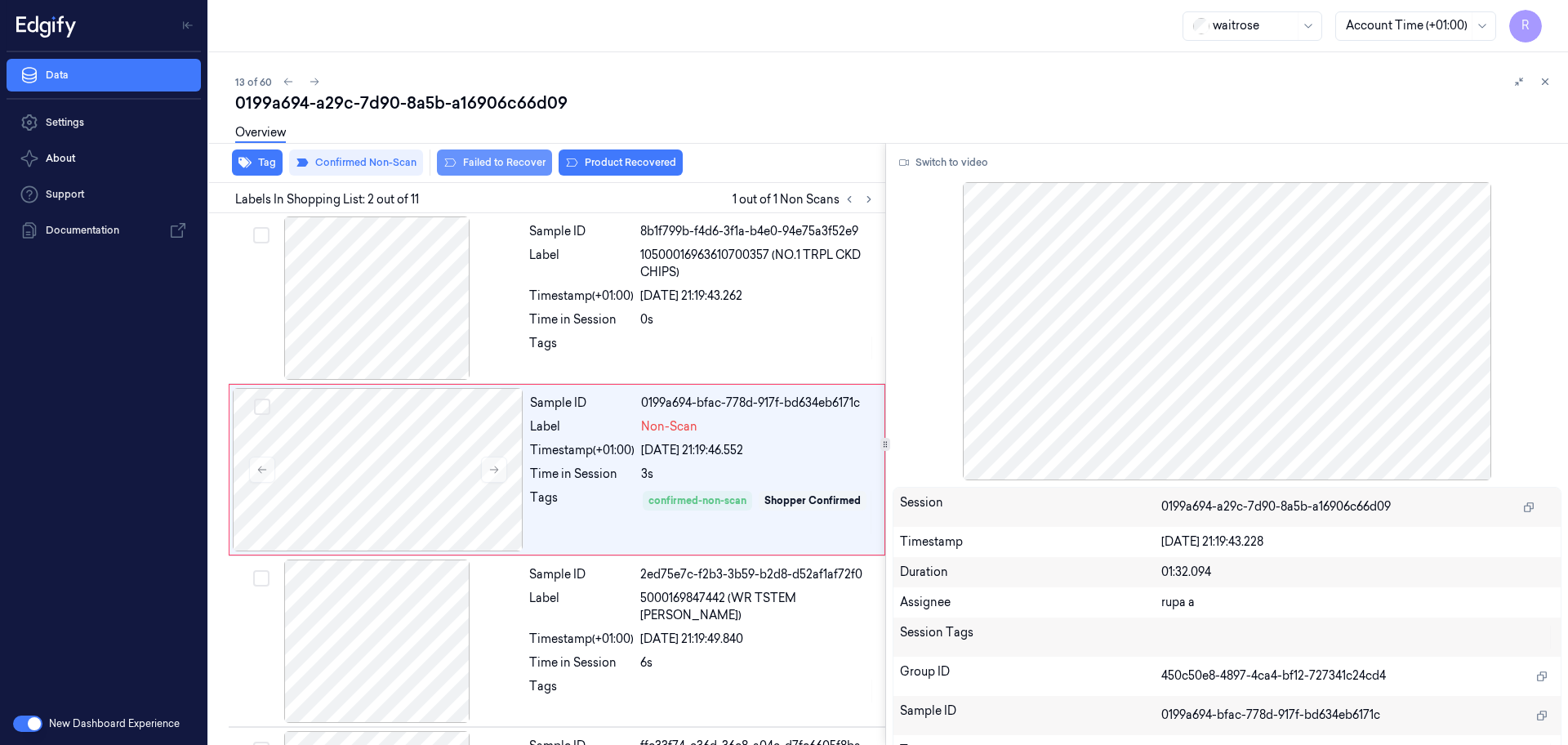
click at [491, 164] on button "Failed to Recover" at bounding box center [494, 162] width 115 height 26
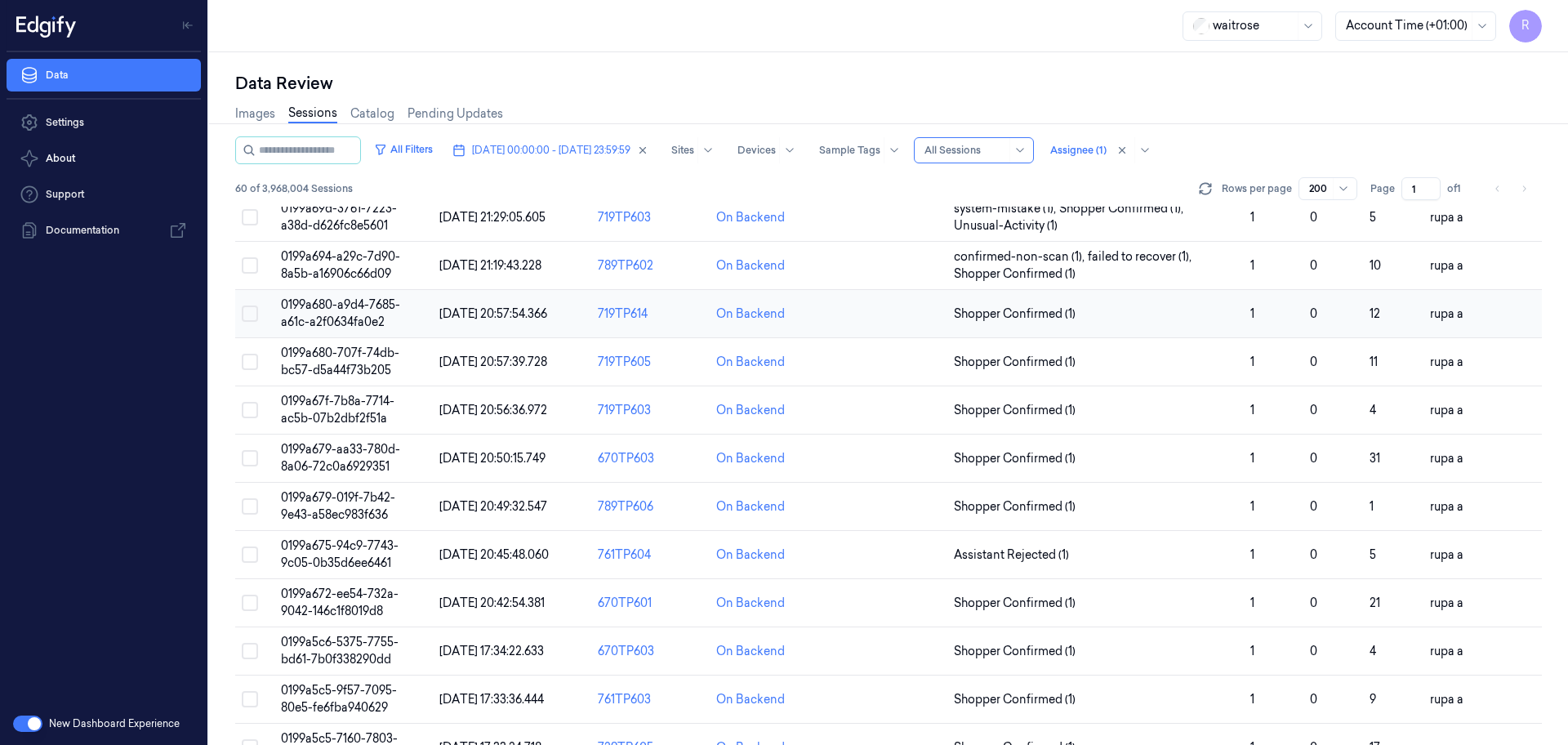
scroll to position [613, 0]
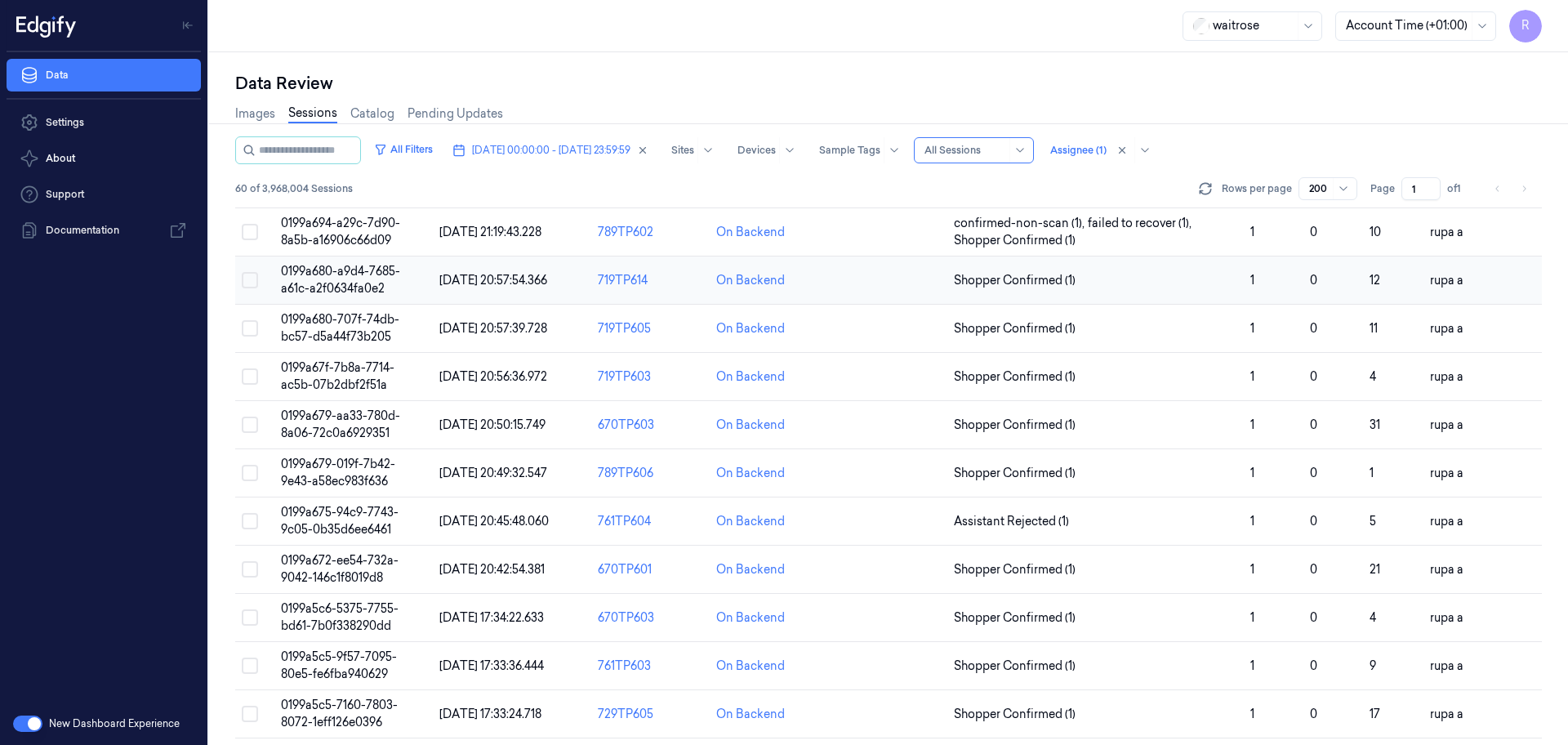
click at [373, 272] on span "0199a680-a9d4-7685-a61c-a2f0634fa0e2" at bounding box center [340, 280] width 120 height 32
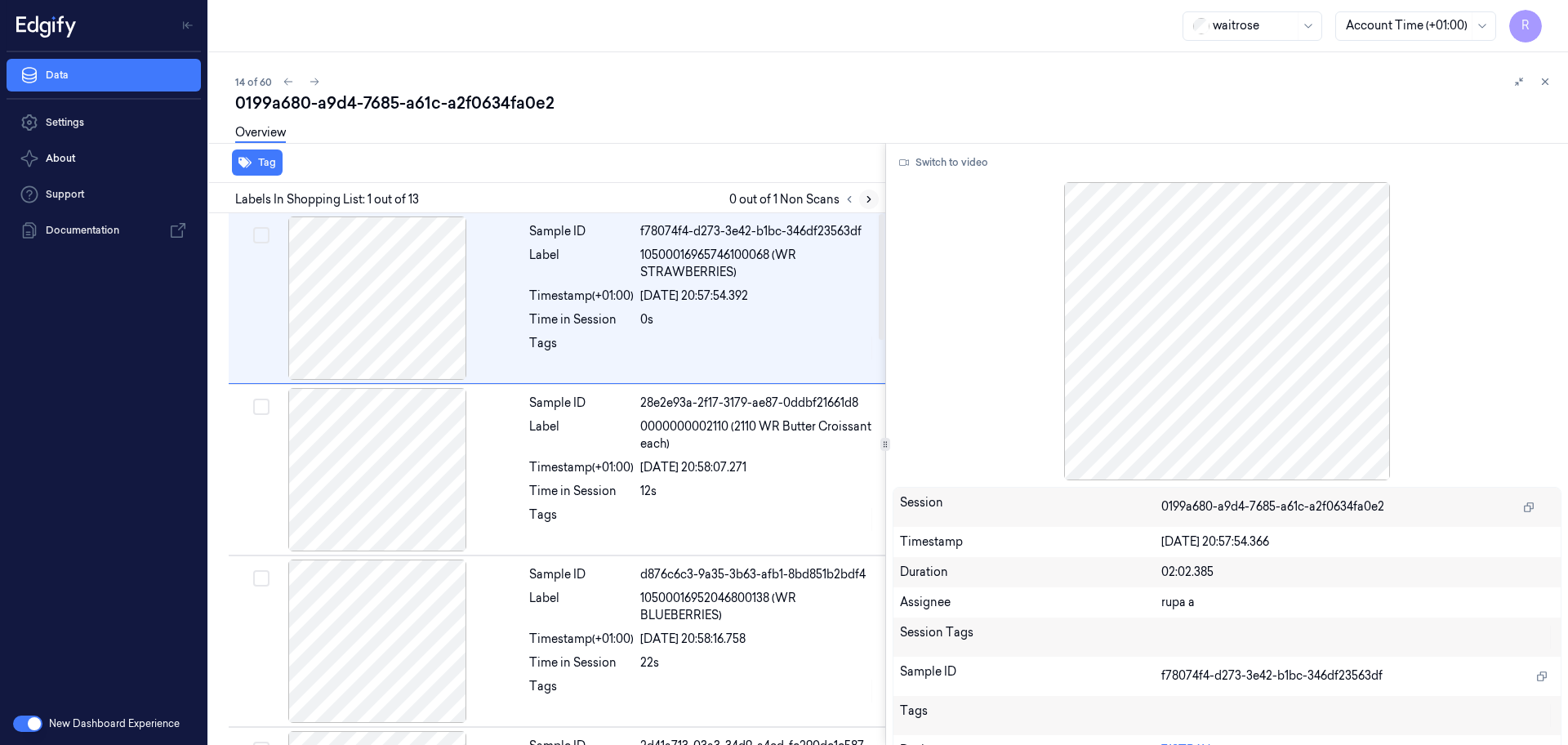
click at [864, 196] on icon at bounding box center [869, 199] width 12 height 12
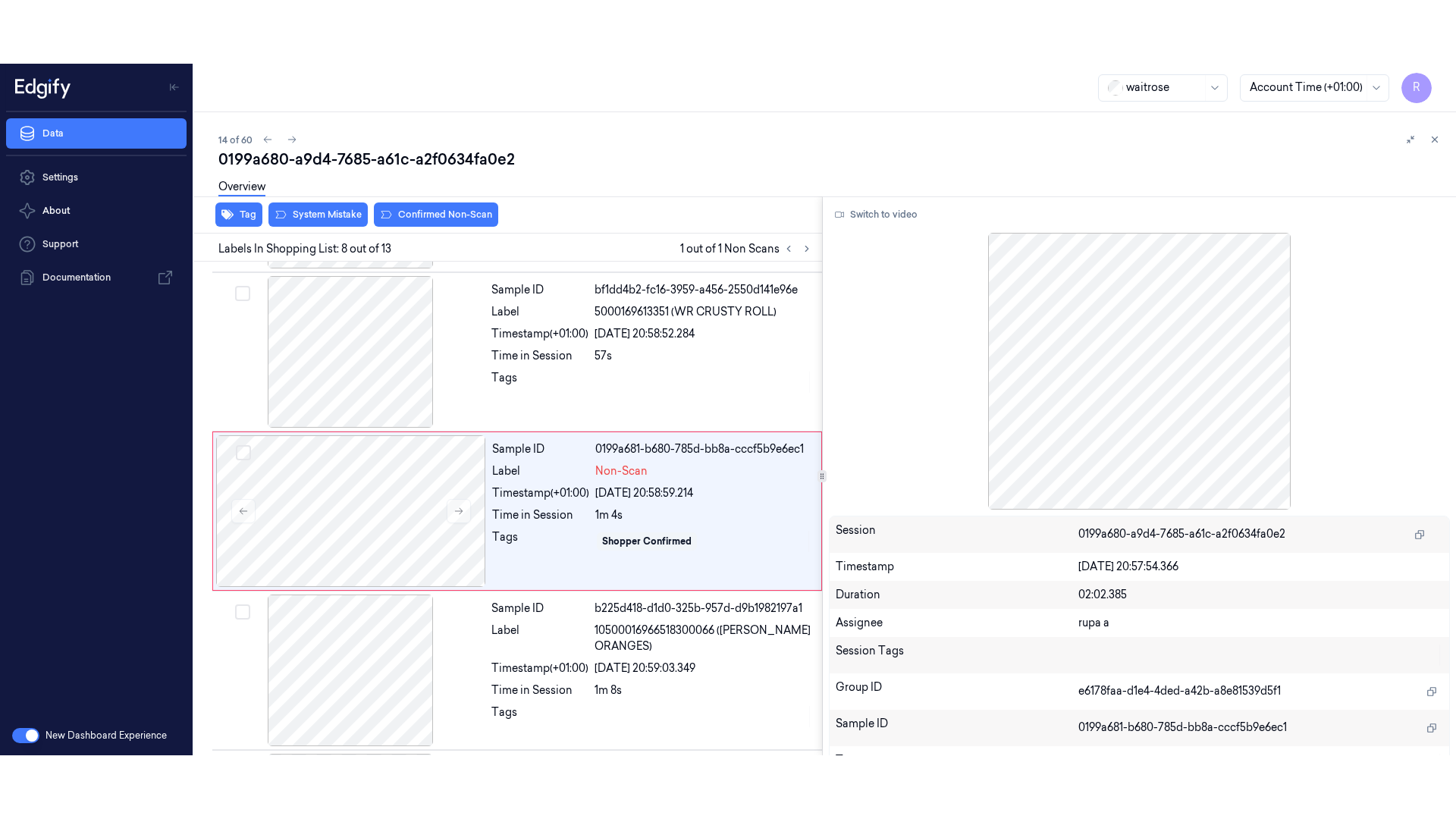
scroll to position [948, 0]
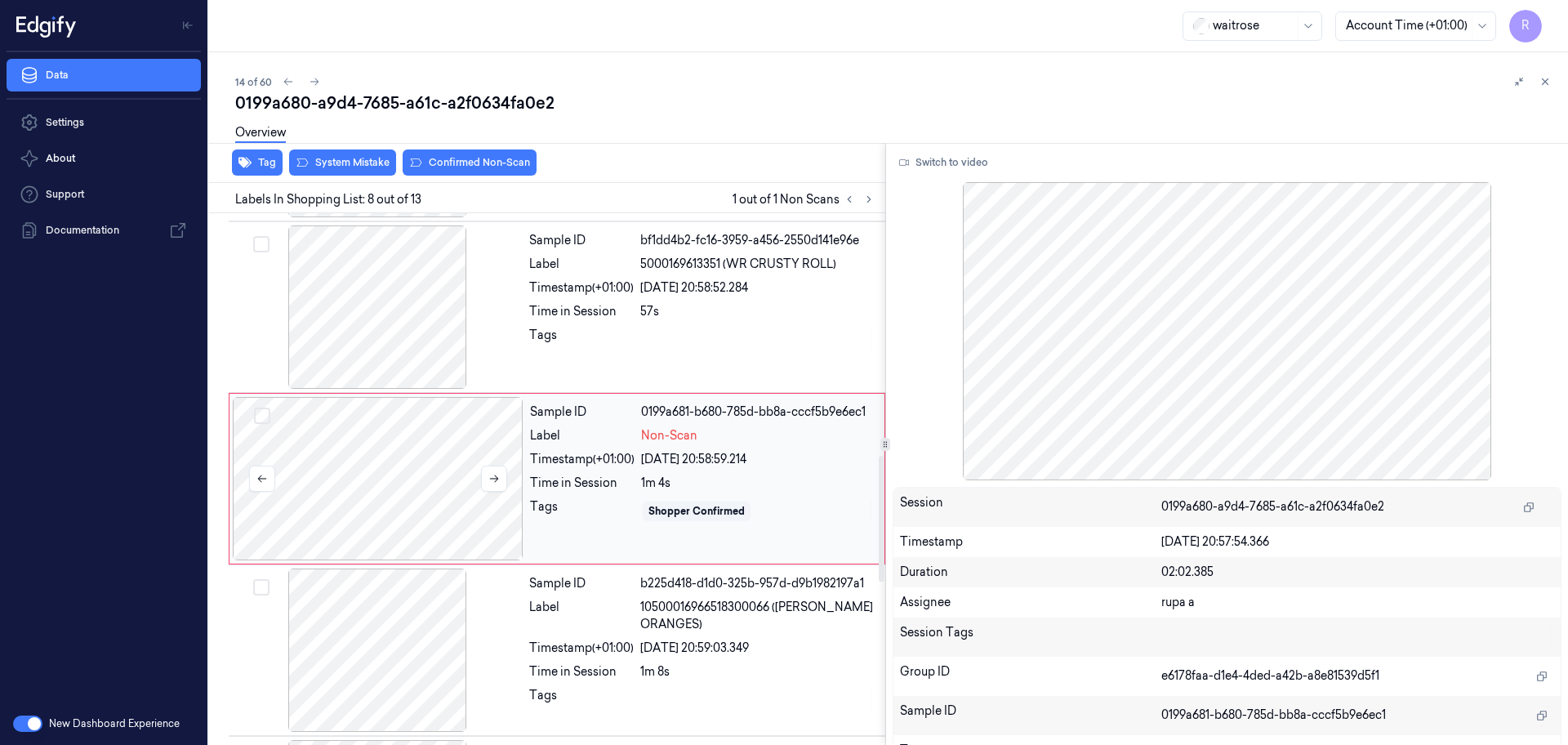
click at [440, 476] on div at bounding box center [378, 478] width 291 height 164
click at [969, 171] on button "Switch to video" at bounding box center [943, 162] width 102 height 26
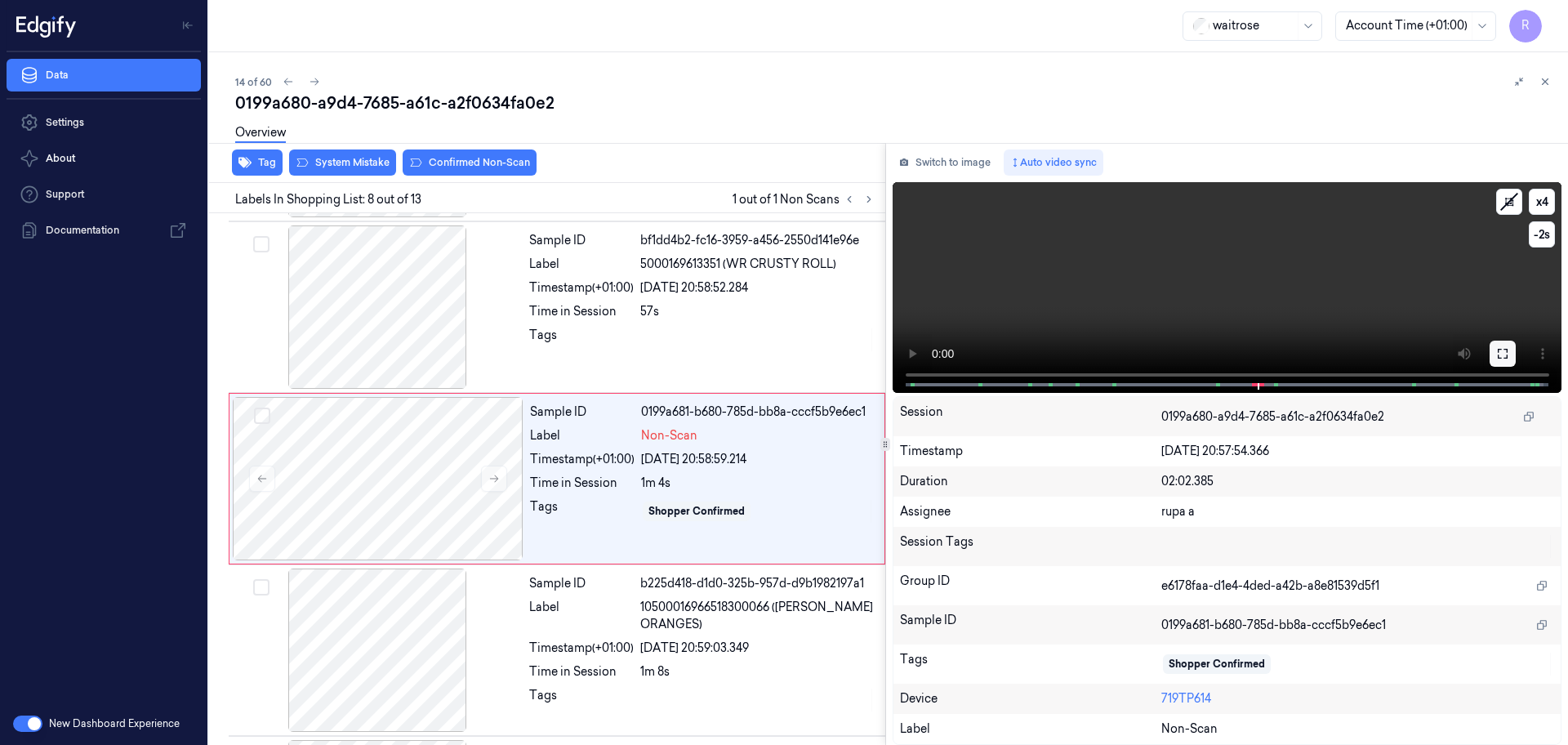
click at [1497, 355] on icon at bounding box center [1502, 354] width 10 height 10
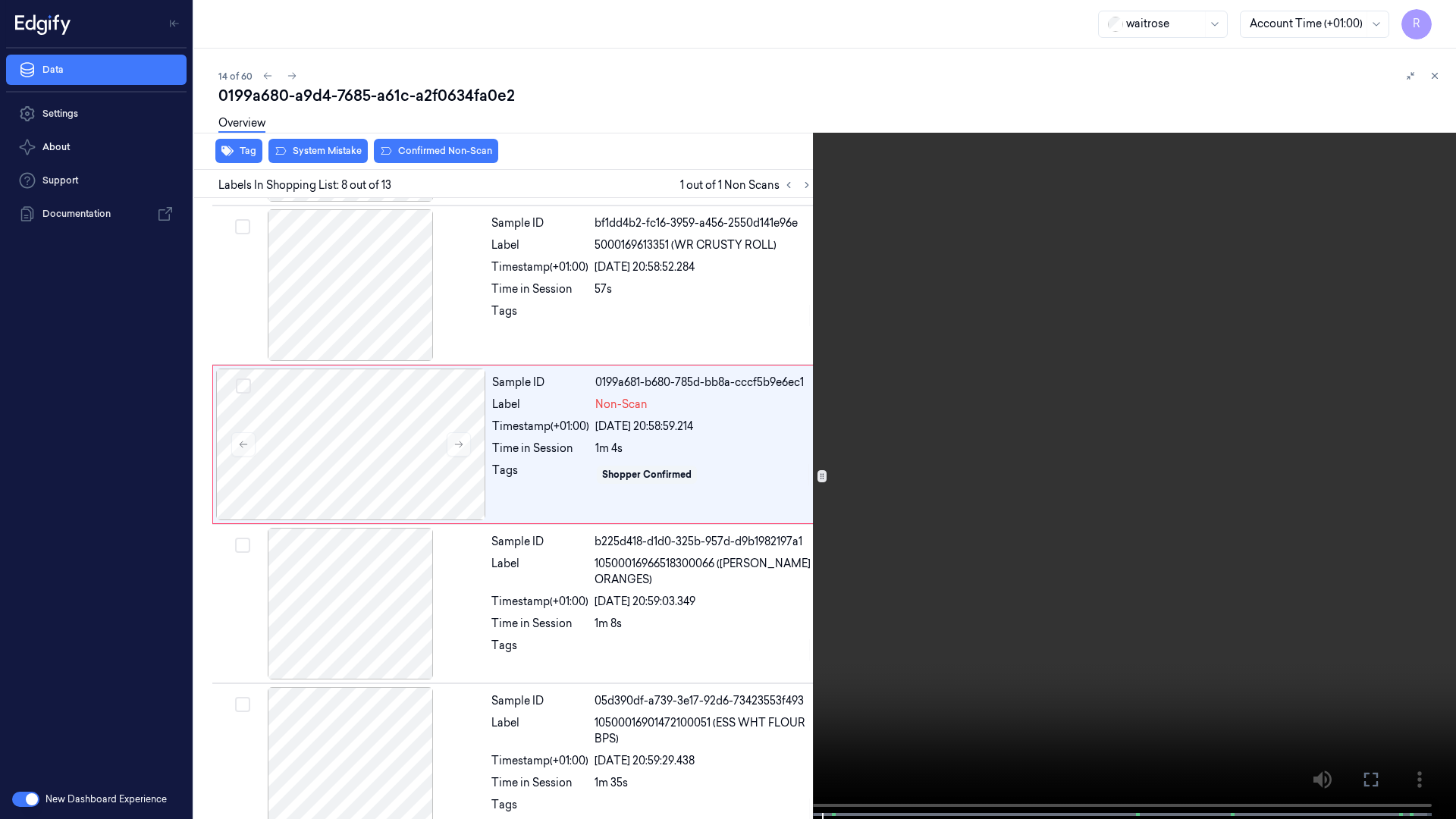
click at [1278, 339] on video at bounding box center [728, 411] width 1456 height 822
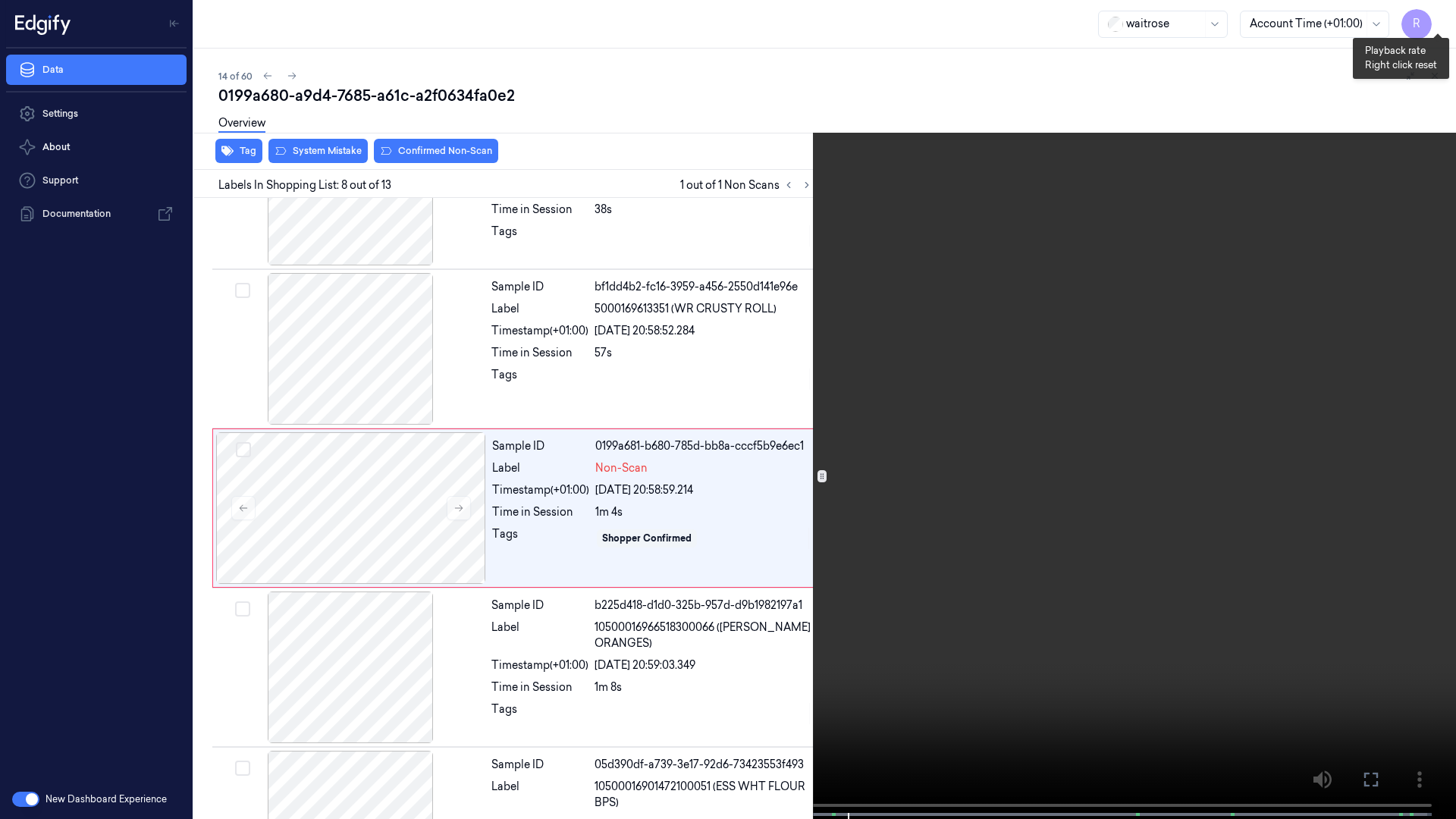
click at [1432, 19] on button "x 4" at bounding box center [1437, 18] width 24 height 24
click at [1432, 19] on button "x 1" at bounding box center [1437, 18] width 24 height 24
click at [983, 595] on video at bounding box center [728, 411] width 1456 height 822
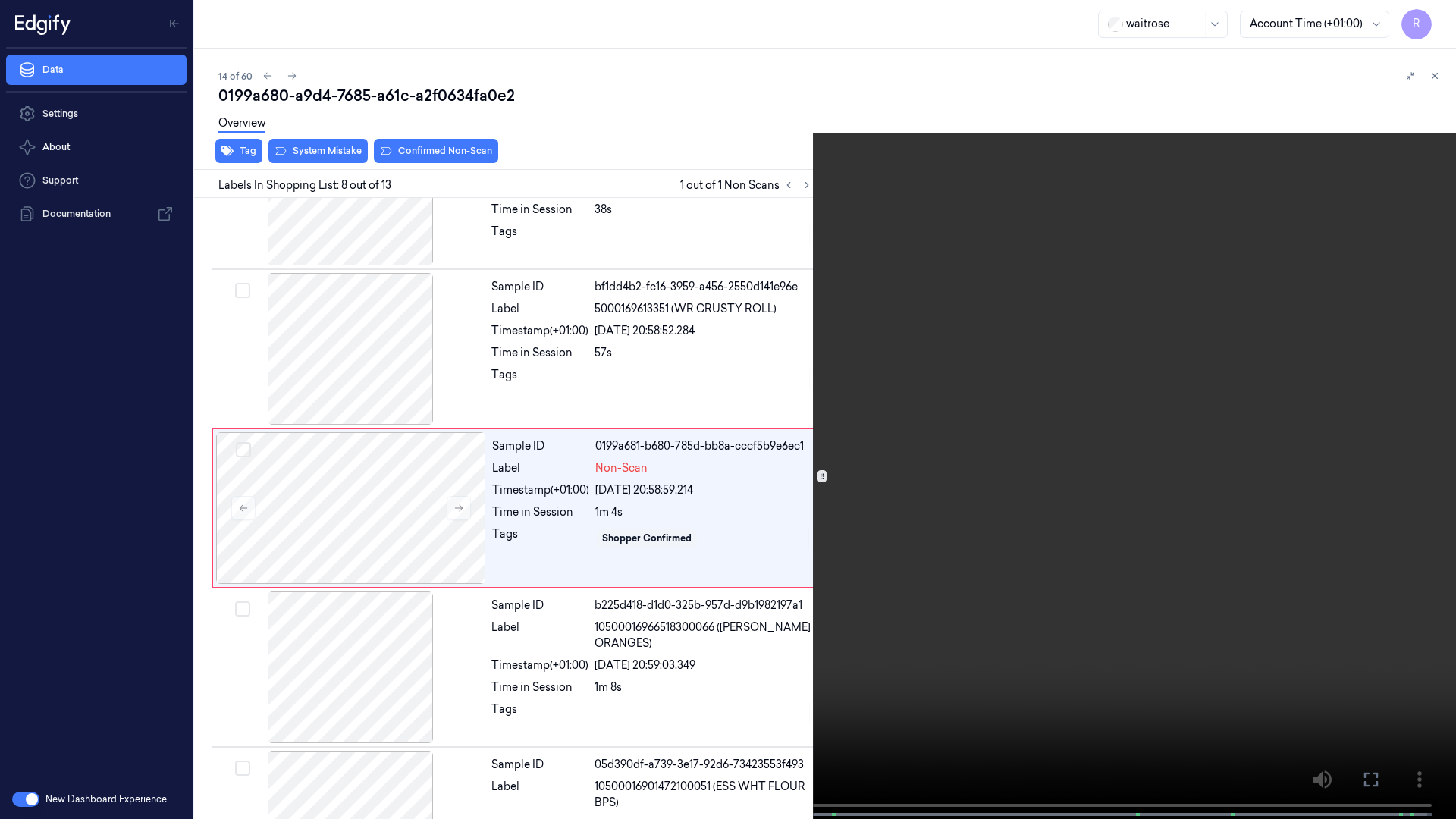
click at [788, 552] on video at bounding box center [728, 411] width 1456 height 822
click at [798, 637] on video at bounding box center [728, 411] width 1456 height 822
click at [815, 594] on video at bounding box center [728, 411] width 1456 height 822
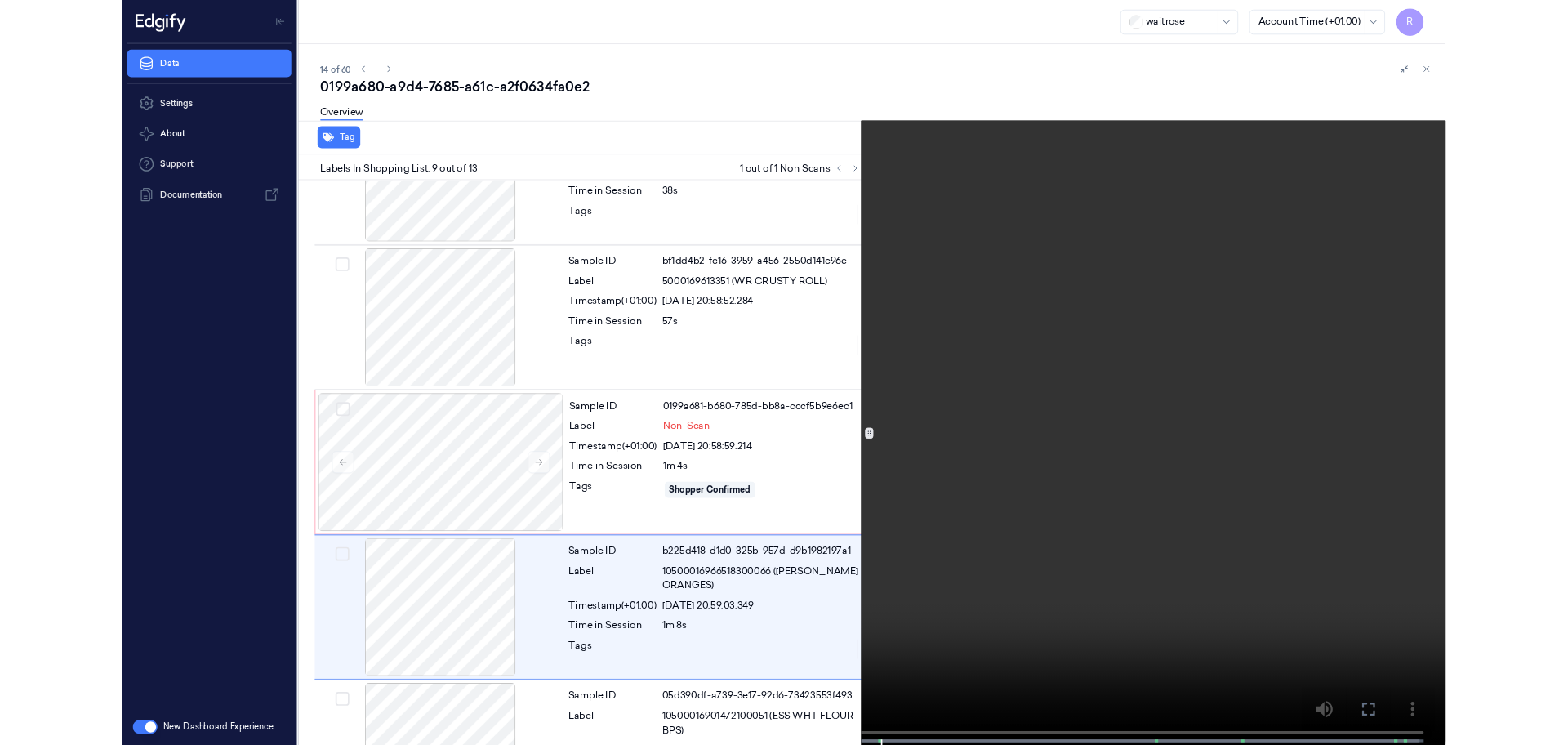
scroll to position [1124, 0]
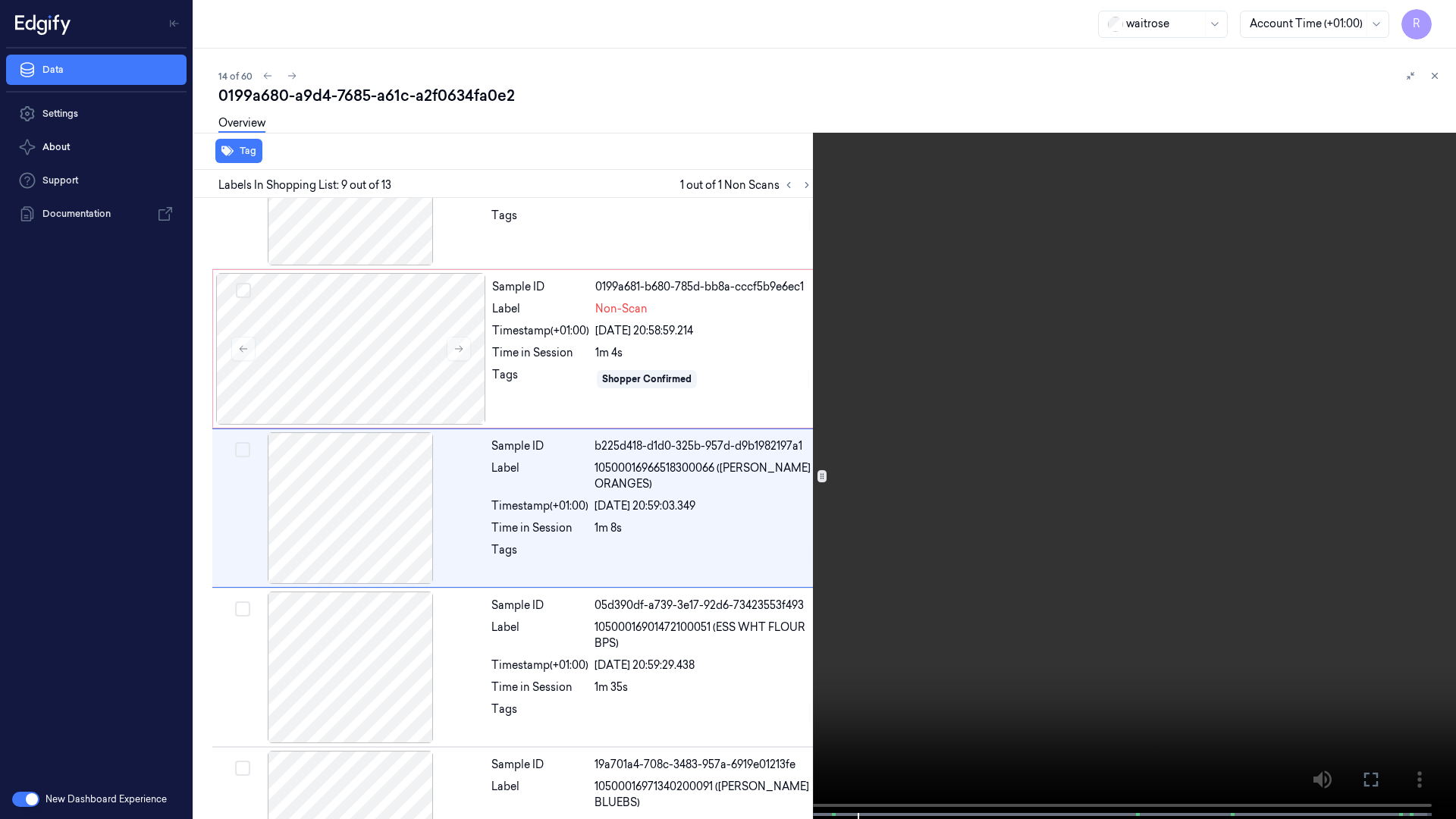
click at [961, 450] on video at bounding box center [728, 411] width 1456 height 822
click at [816, 390] on video at bounding box center [728, 411] width 1456 height 822
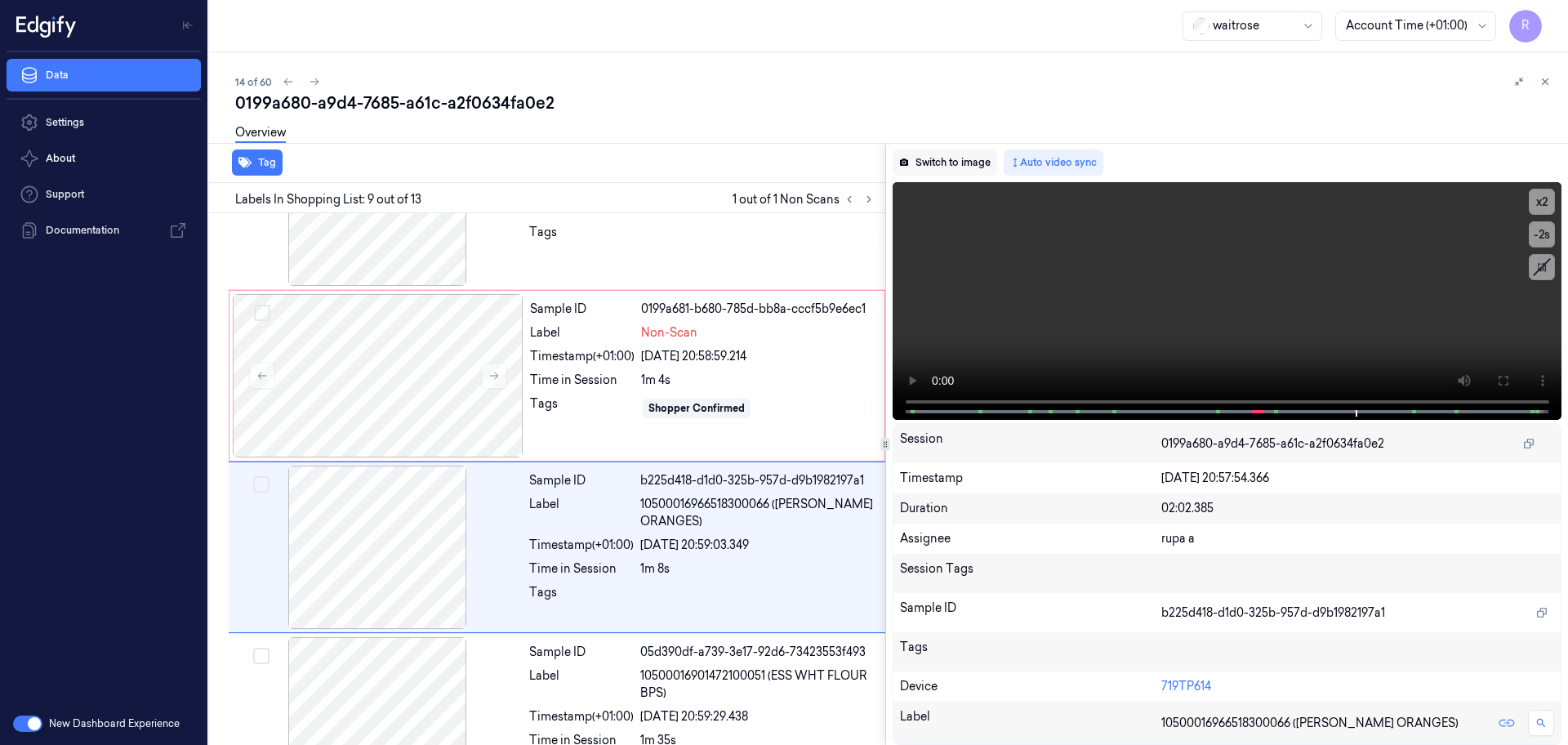
click at [937, 159] on button "Switch to image" at bounding box center [945, 162] width 105 height 26
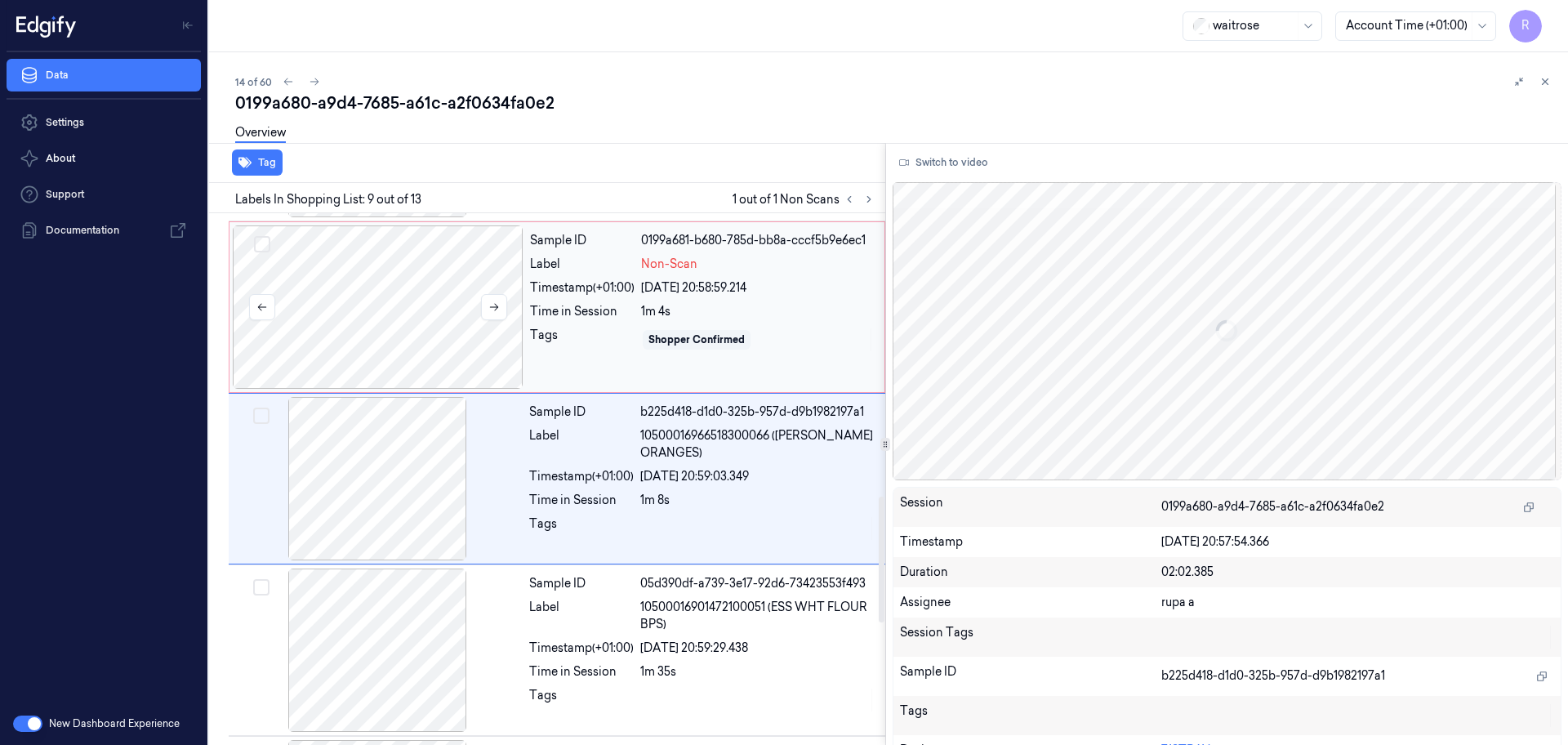
click at [383, 299] on div at bounding box center [378, 306] width 291 height 164
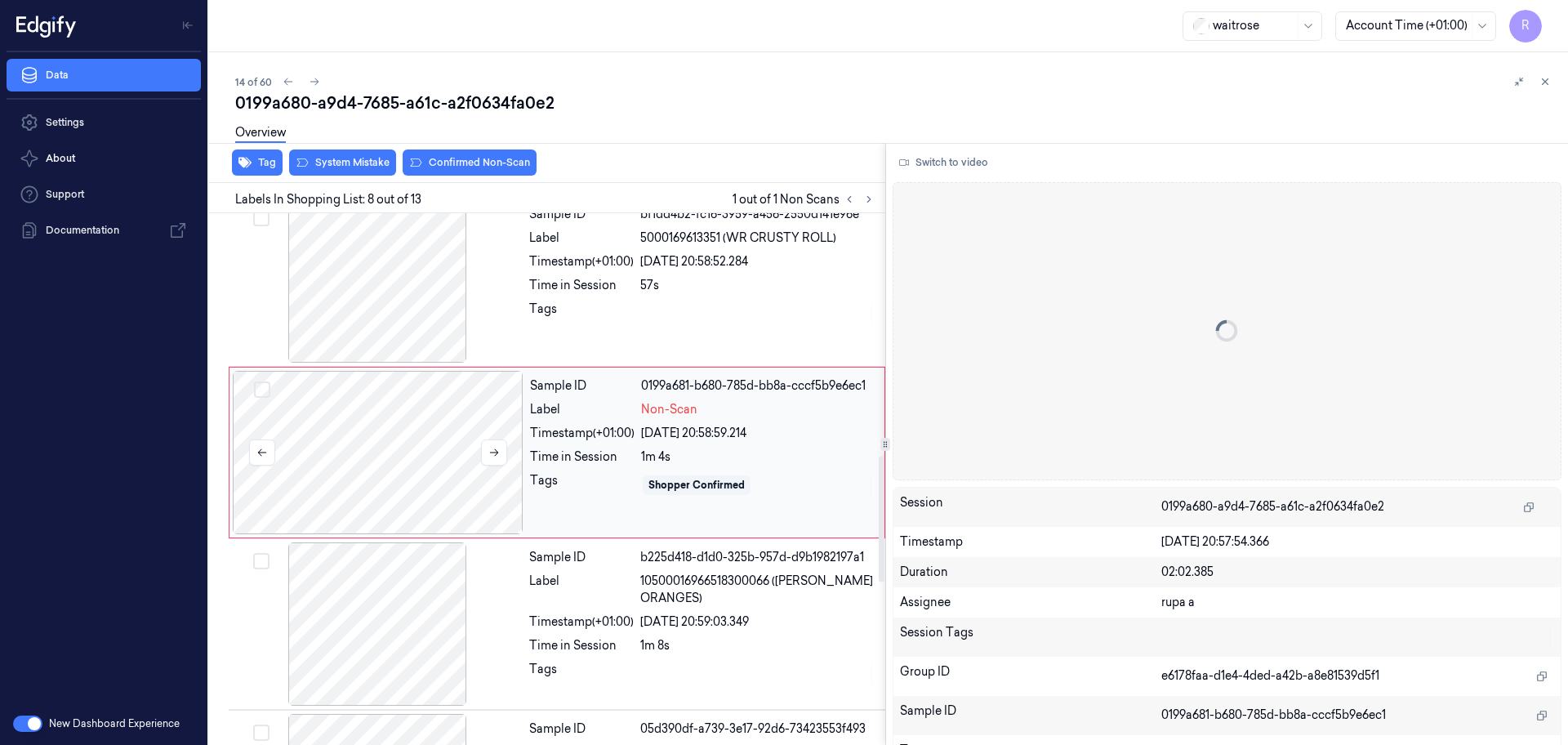
scroll to position [1021, 0]
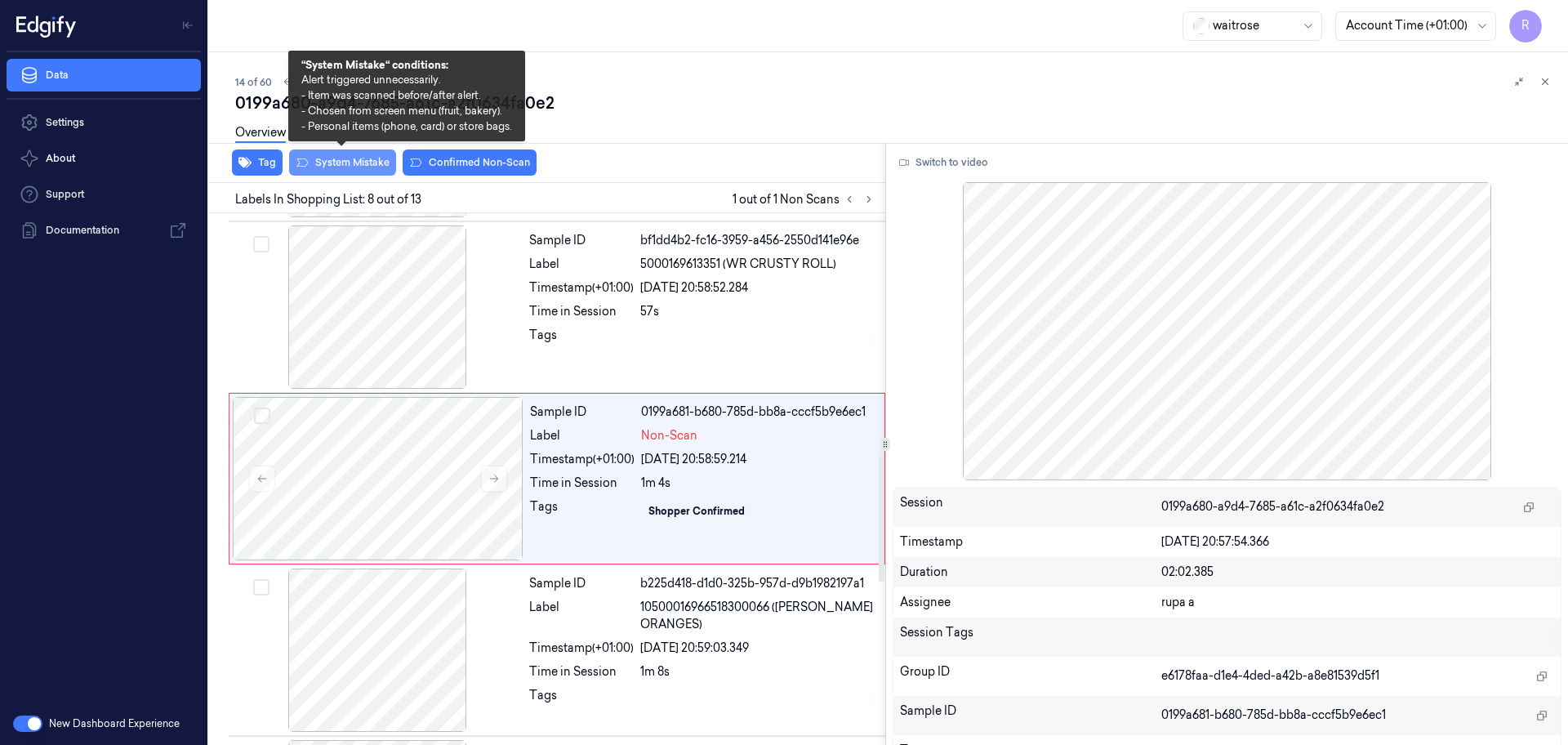
click at [335, 167] on button "System Mistake" at bounding box center [342, 162] width 107 height 26
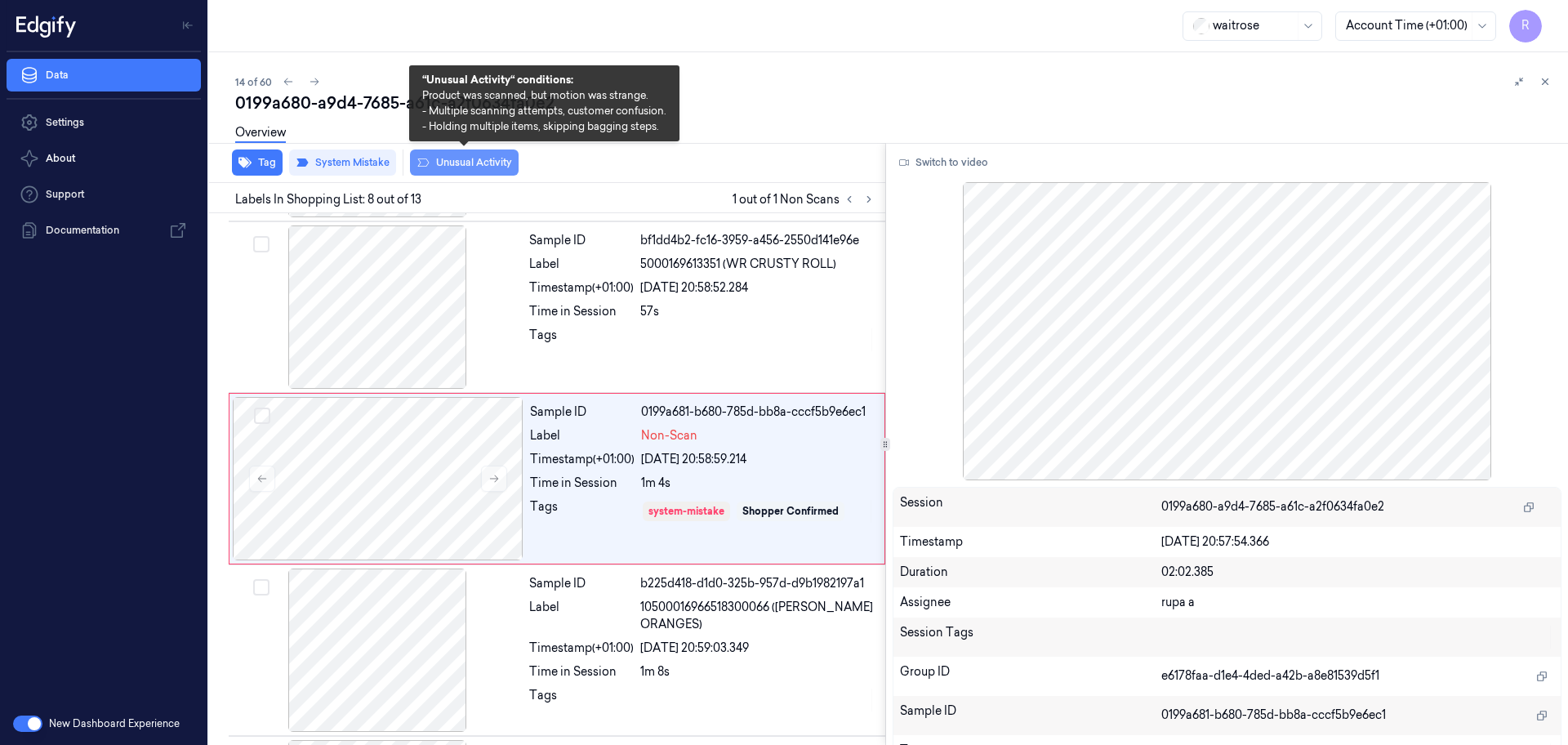
click at [474, 169] on button "Unusual Activity" at bounding box center [464, 162] width 109 height 26
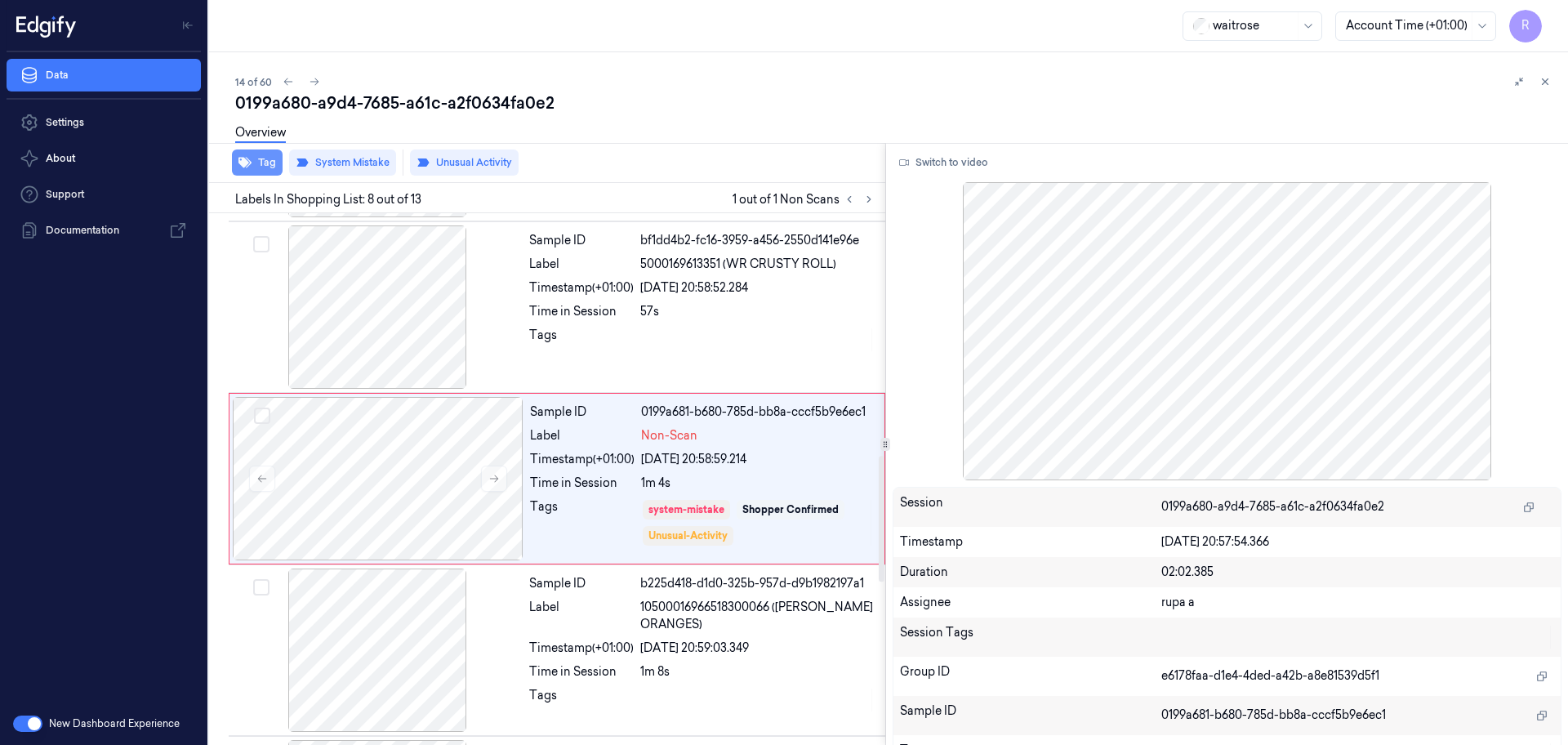
click at [264, 169] on button "Tag" at bounding box center [256, 162] width 51 height 26
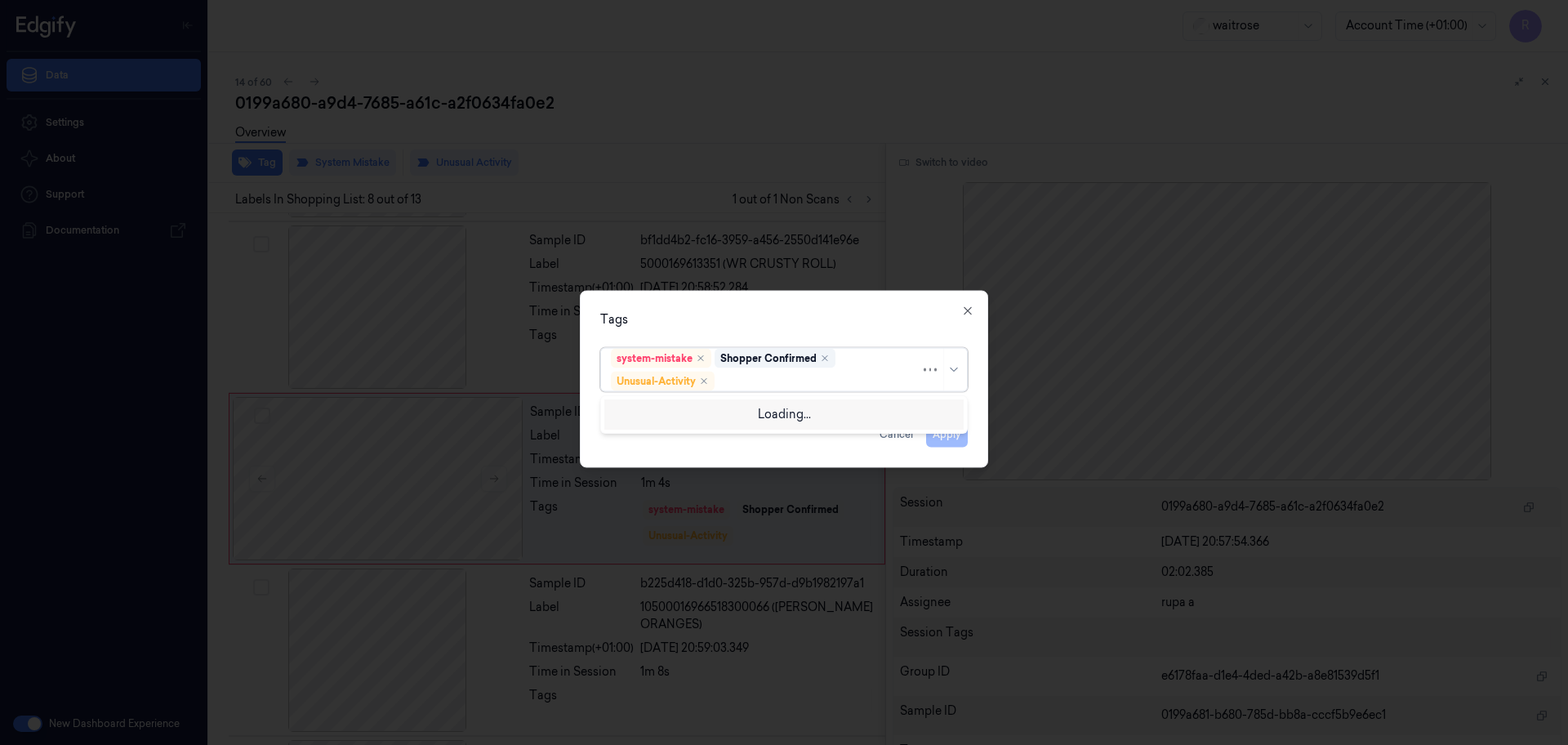
click at [819, 389] on div at bounding box center [819, 381] width 203 height 17
type input "pi"
click at [786, 409] on div "Picklist item alert" at bounding box center [784, 413] width 346 height 17
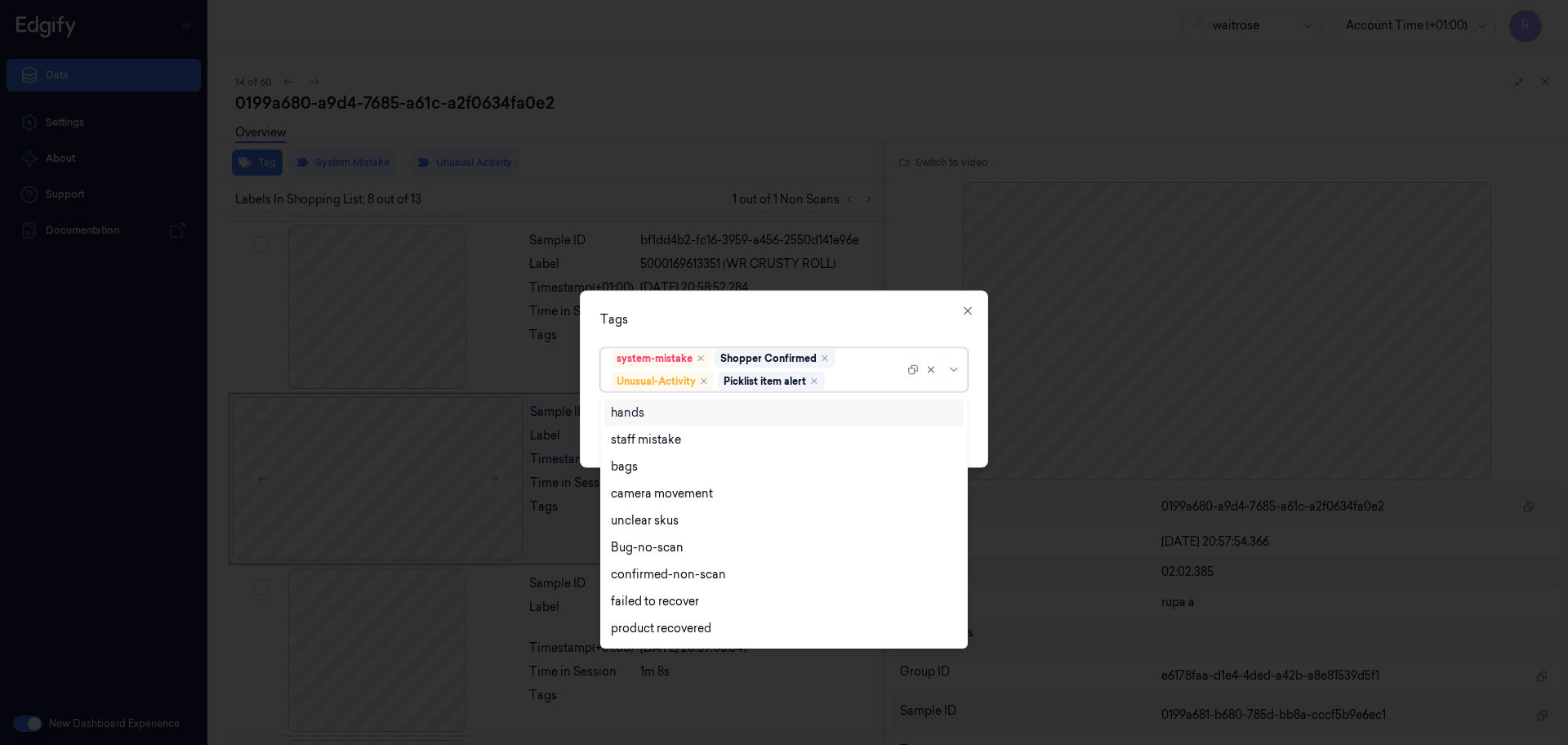
click at [801, 312] on div "Tags" at bounding box center [784, 320] width 368 height 17
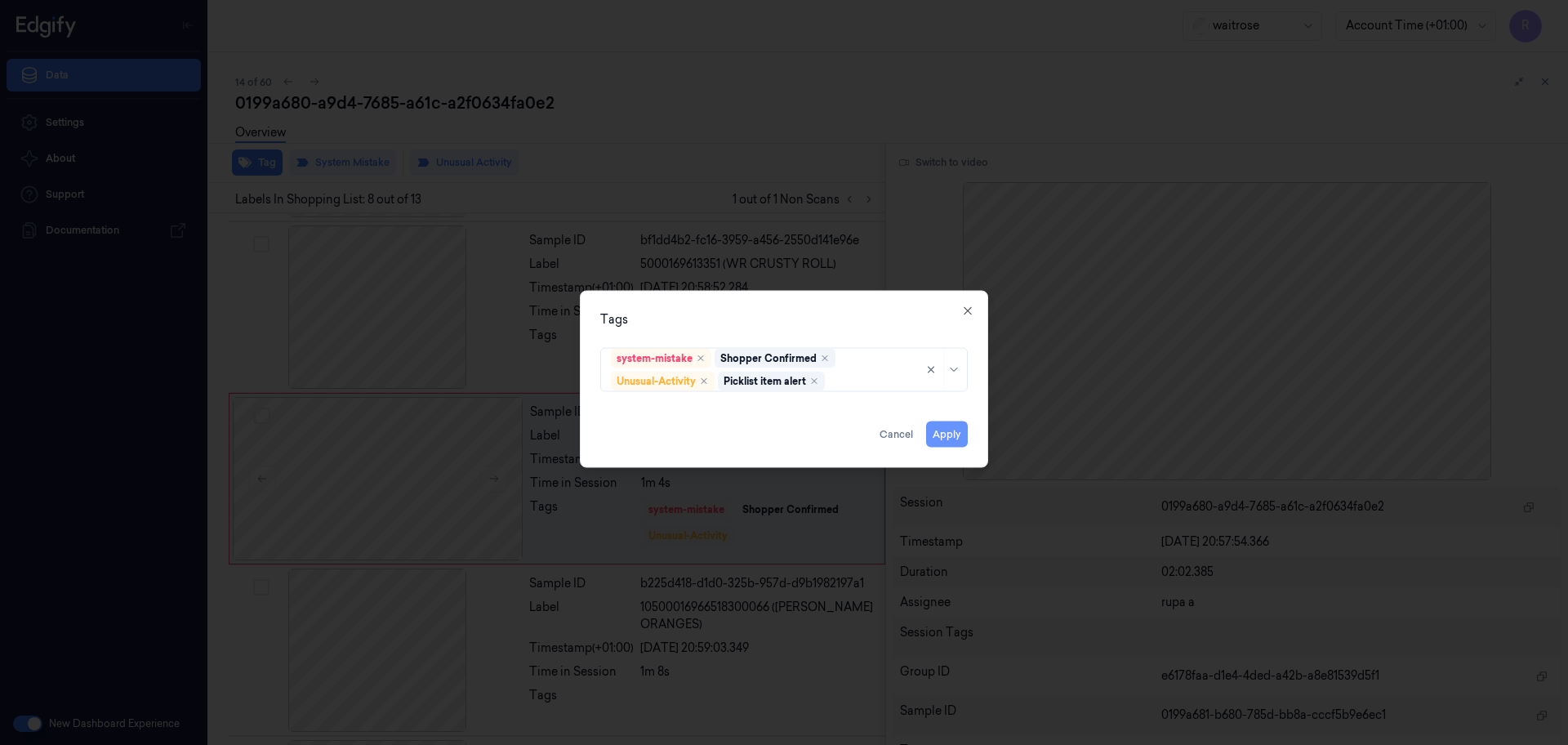
click at [939, 436] on button "Apply" at bounding box center [947, 434] width 42 height 26
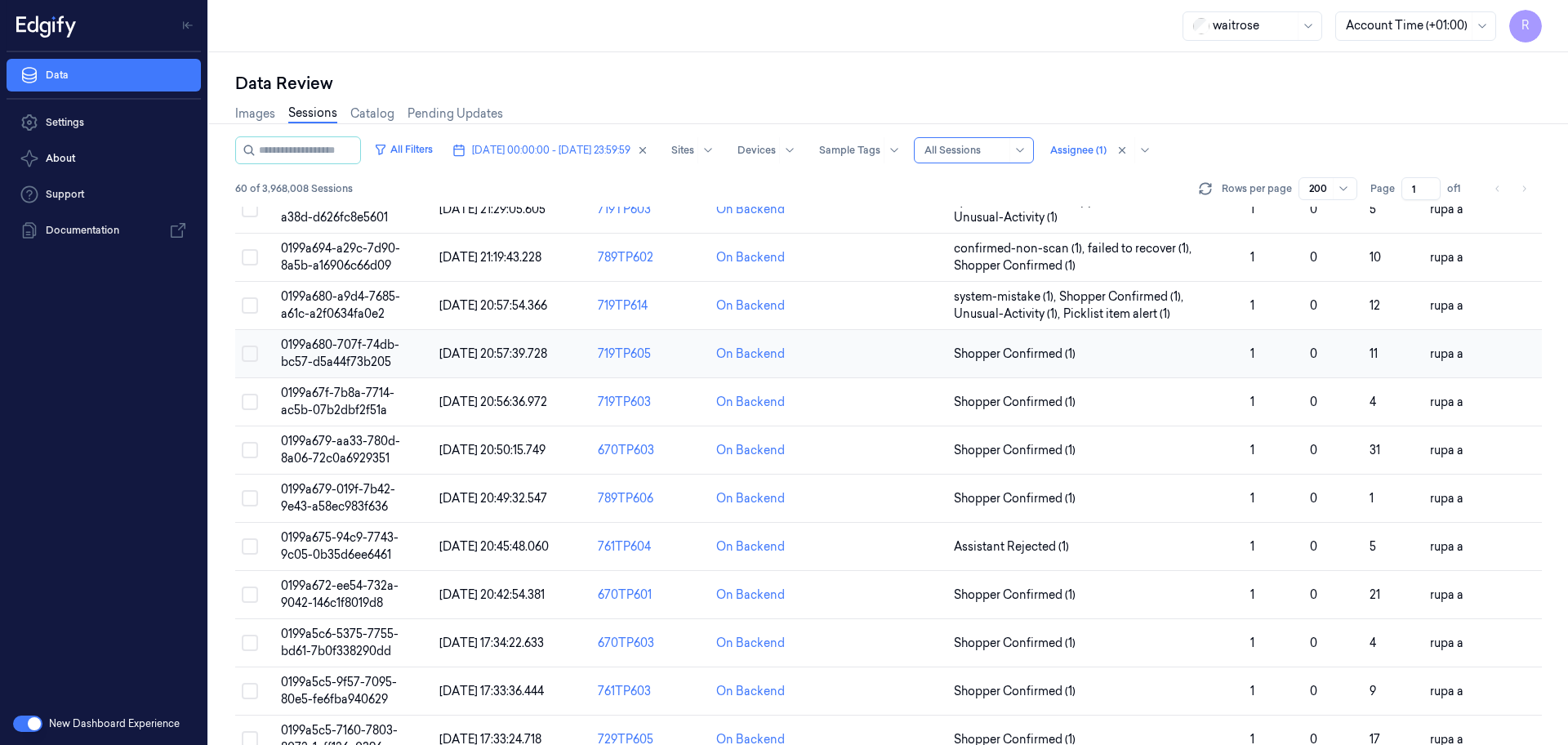
scroll to position [511, 0]
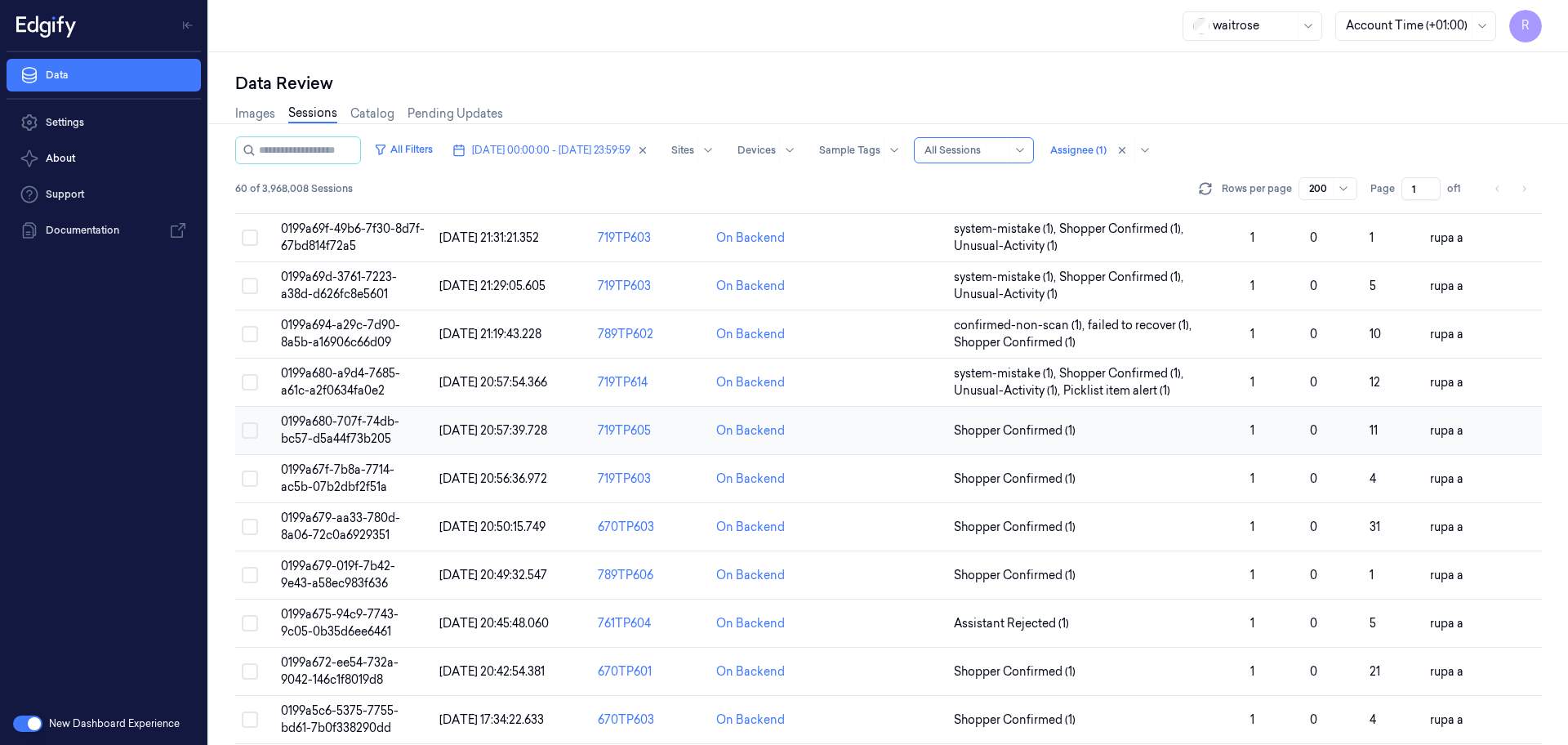
click at [375, 439] on span "0199a680-707f-74db-bc57-d5a44f73b205" at bounding box center [339, 430] width 119 height 32
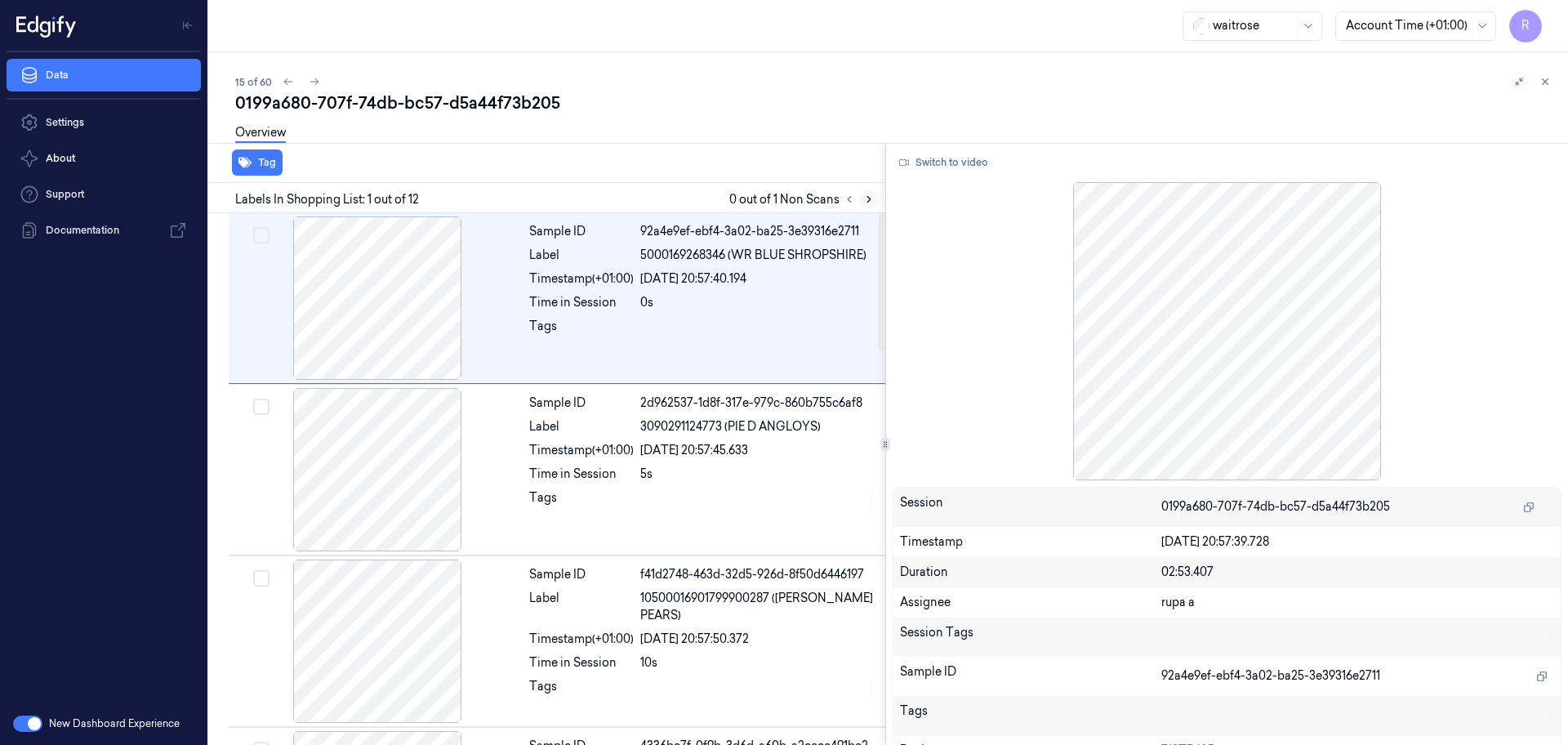
click at [870, 197] on icon at bounding box center [869, 199] width 12 height 12
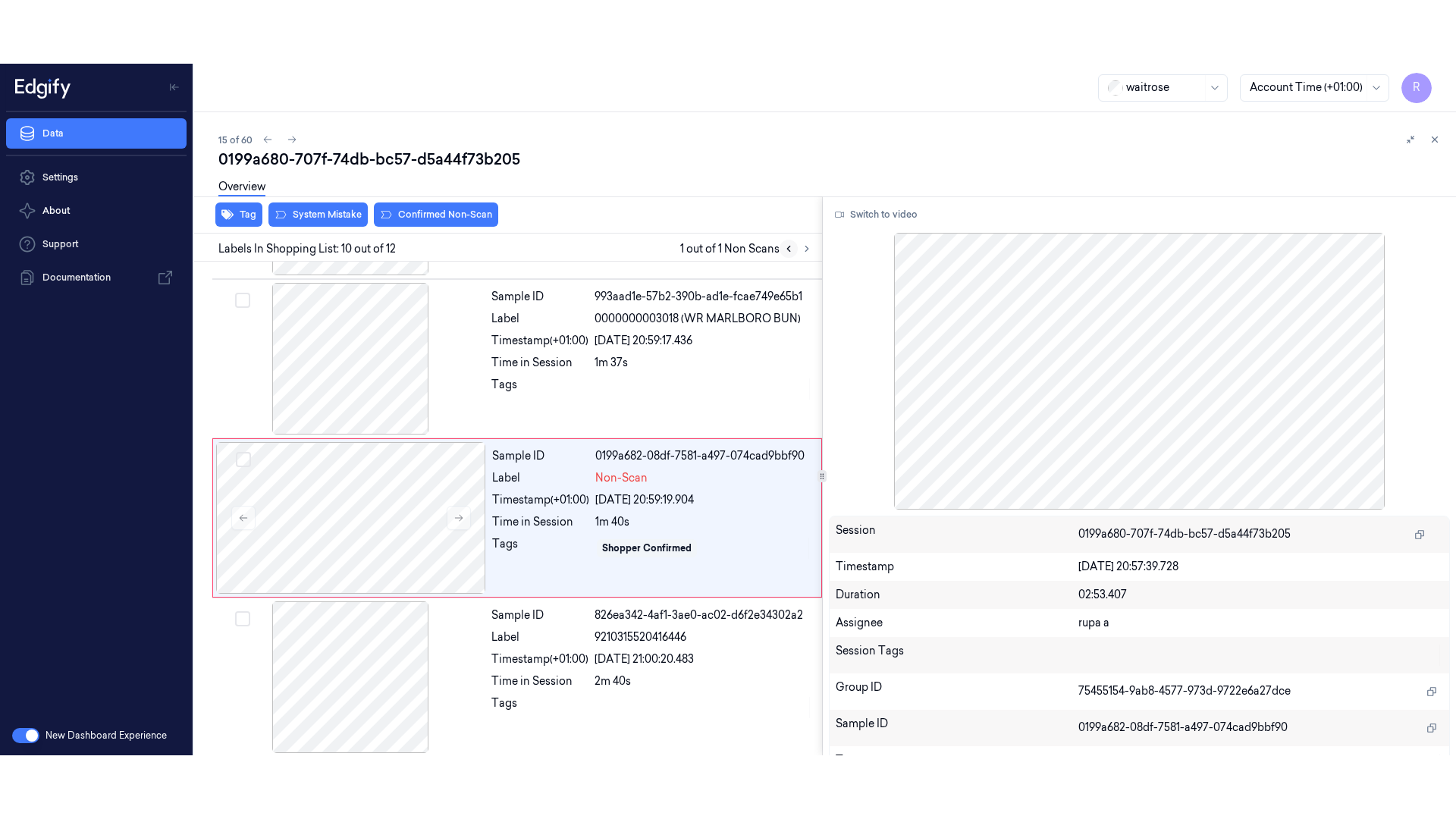
scroll to position [1266, 0]
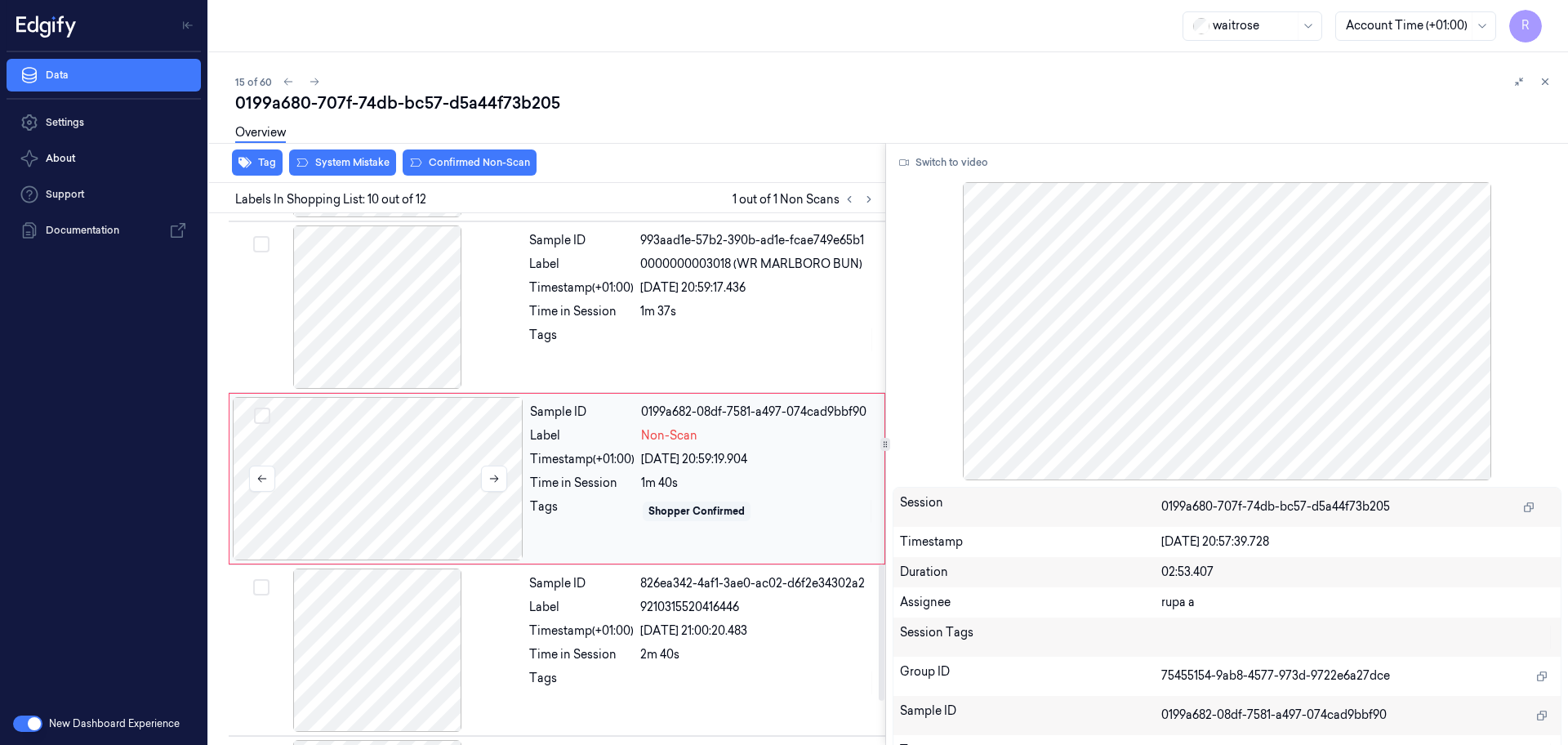
click at [390, 483] on div at bounding box center [378, 478] width 291 height 164
click at [933, 164] on button "Switch to video" at bounding box center [943, 162] width 102 height 26
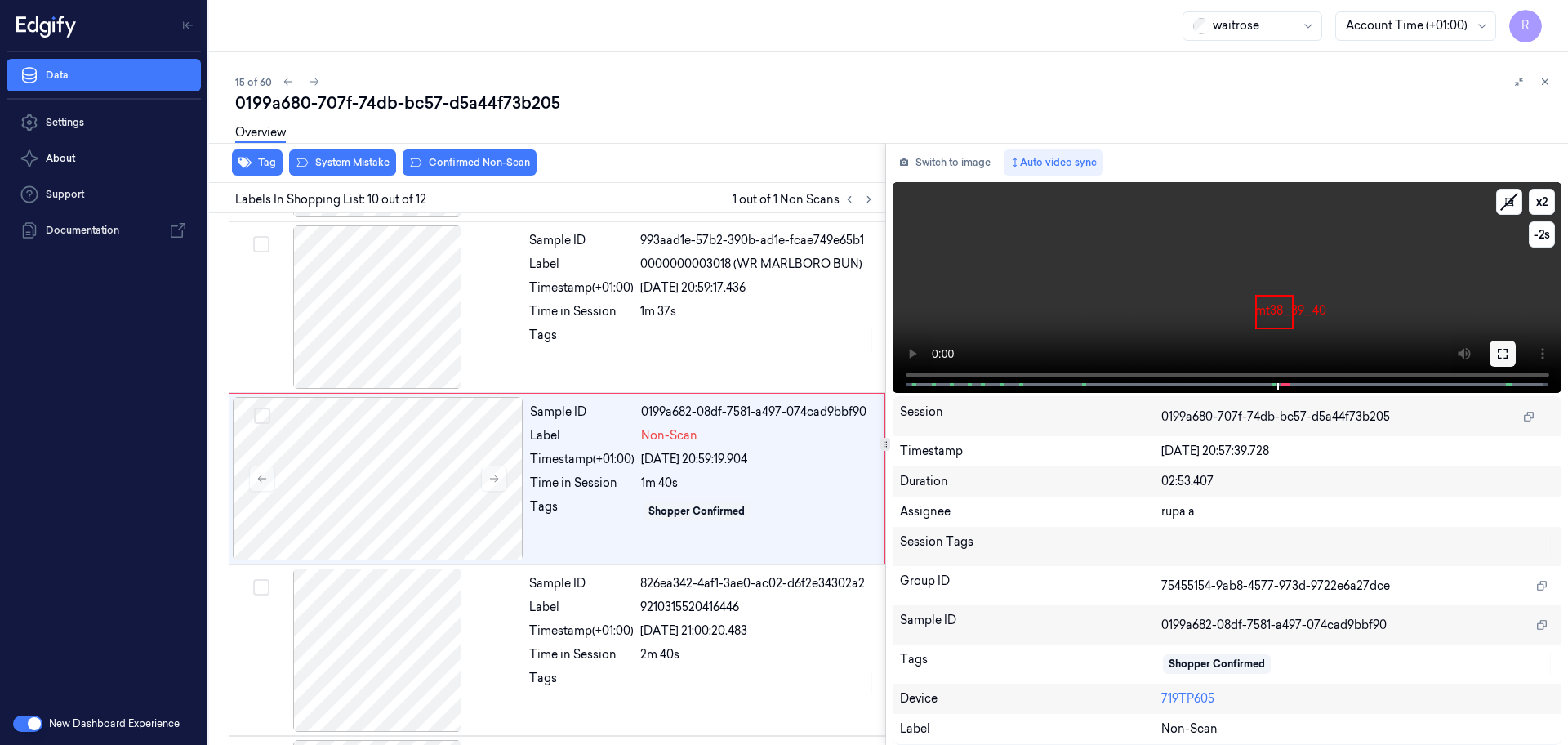
click at [1498, 356] on icon at bounding box center [1502, 354] width 10 height 10
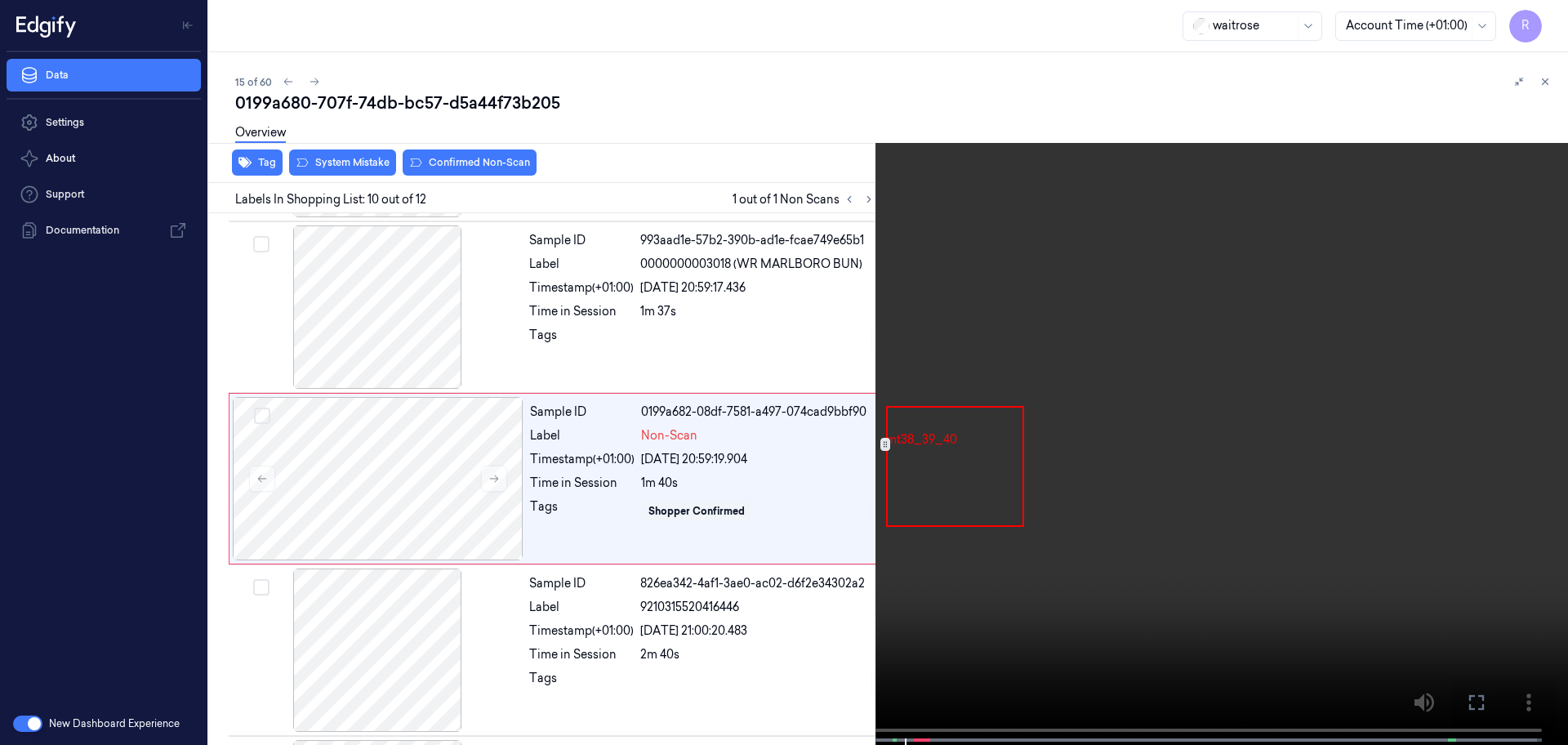
click at [1489, 413] on video at bounding box center [784, 374] width 1568 height 748
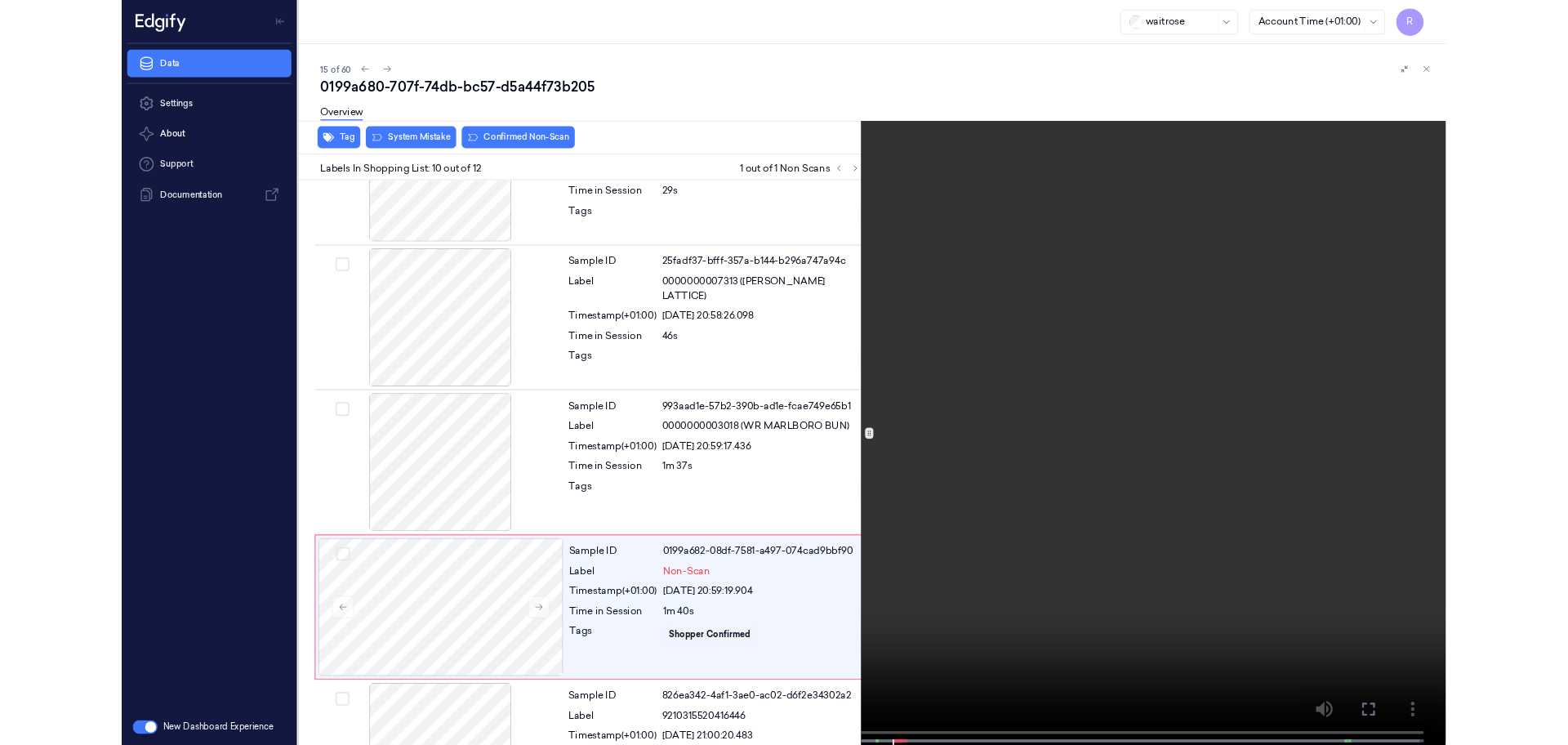
scroll to position [1295, 0]
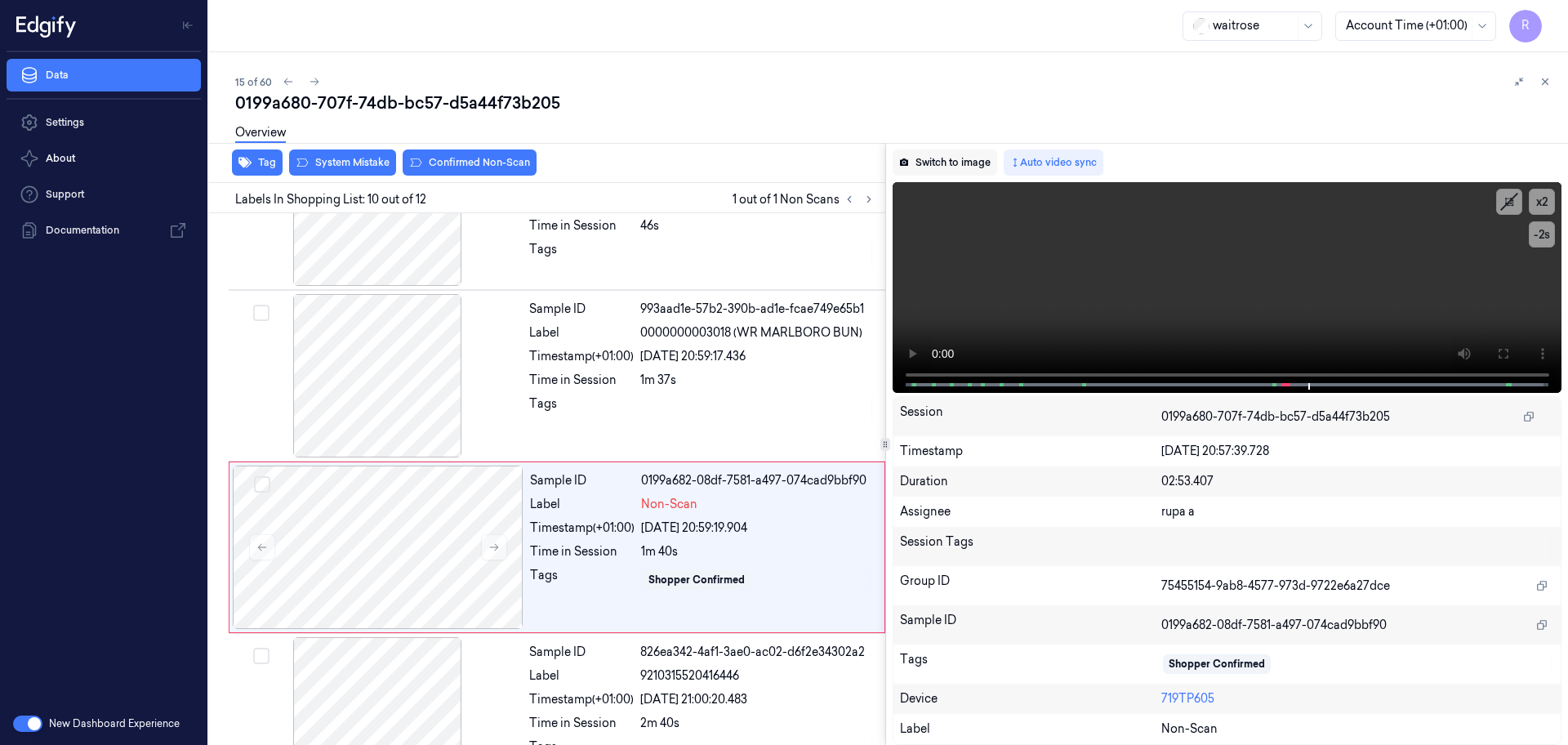
click at [961, 164] on button "Switch to image" at bounding box center [945, 162] width 105 height 26
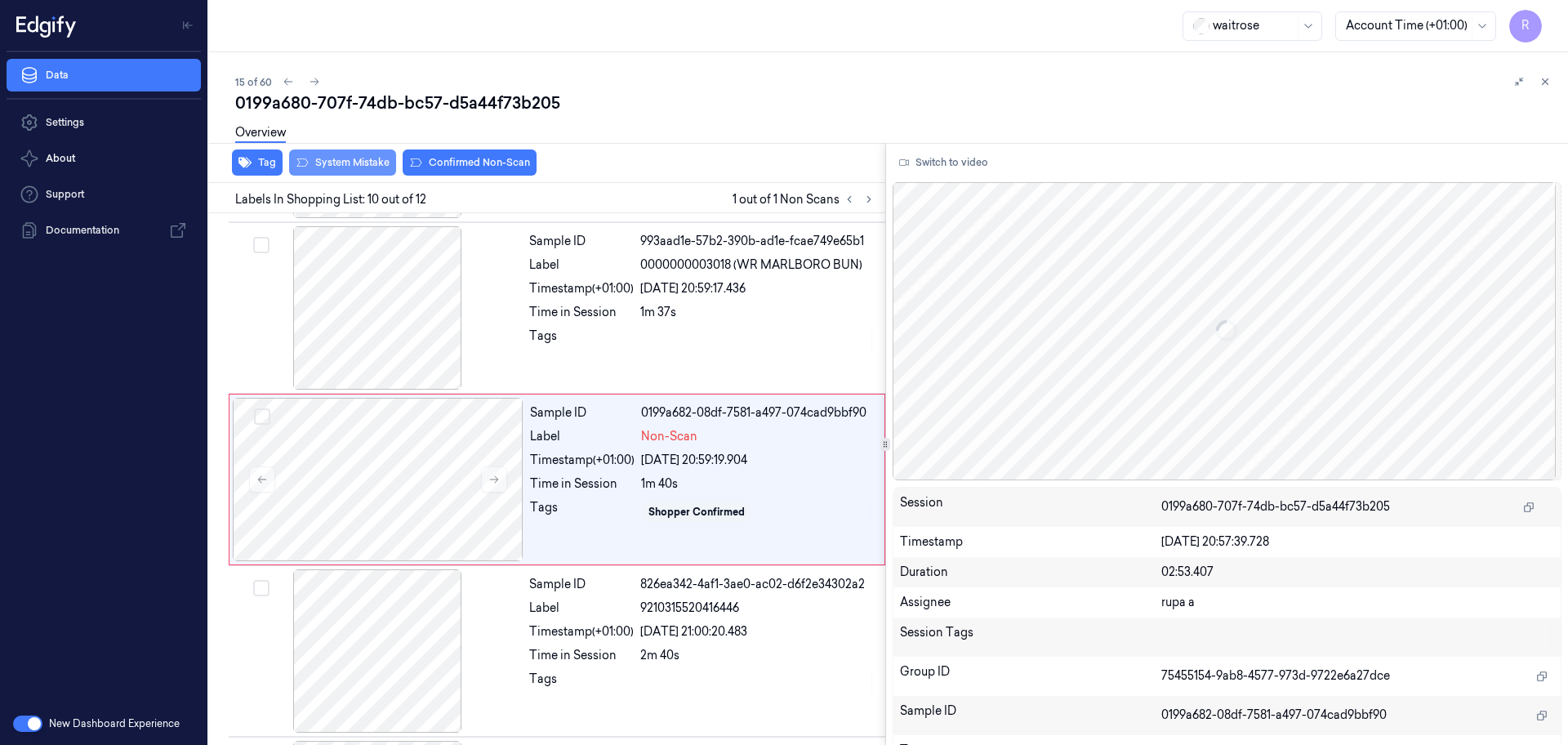
scroll to position [1364, 0]
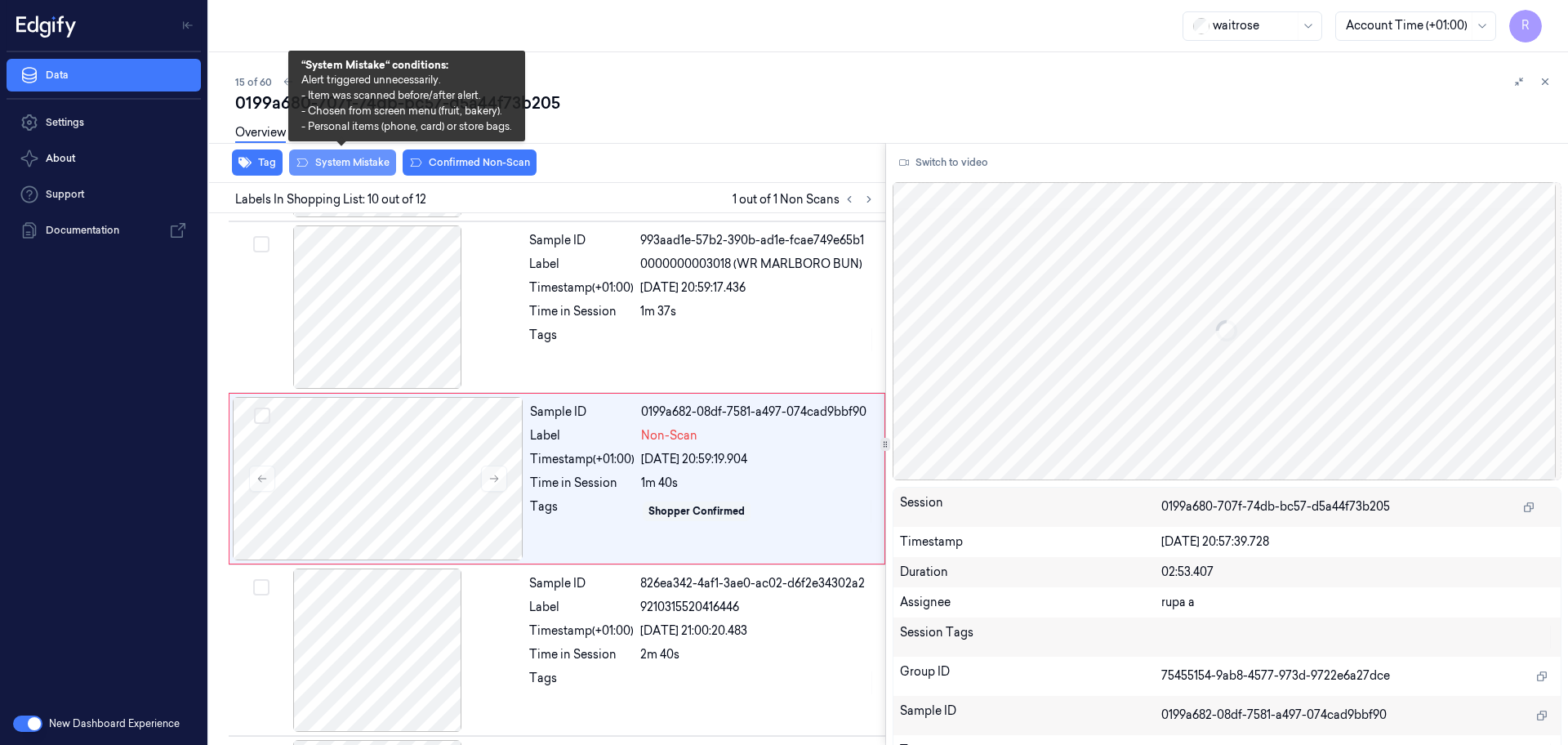
click at [348, 167] on button "System Mistake" at bounding box center [342, 162] width 107 height 26
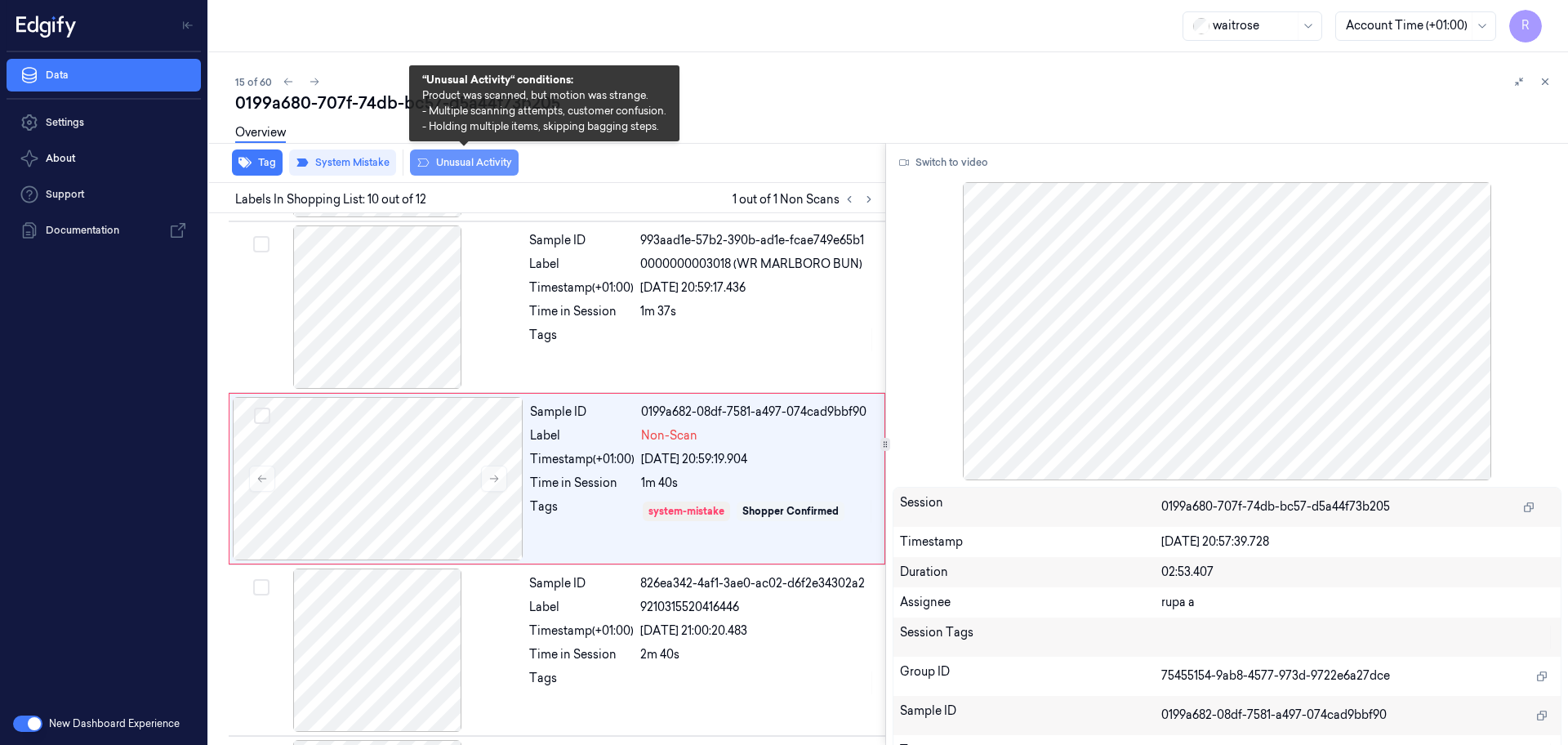
click at [448, 166] on button "Unusual Activity" at bounding box center [464, 162] width 109 height 26
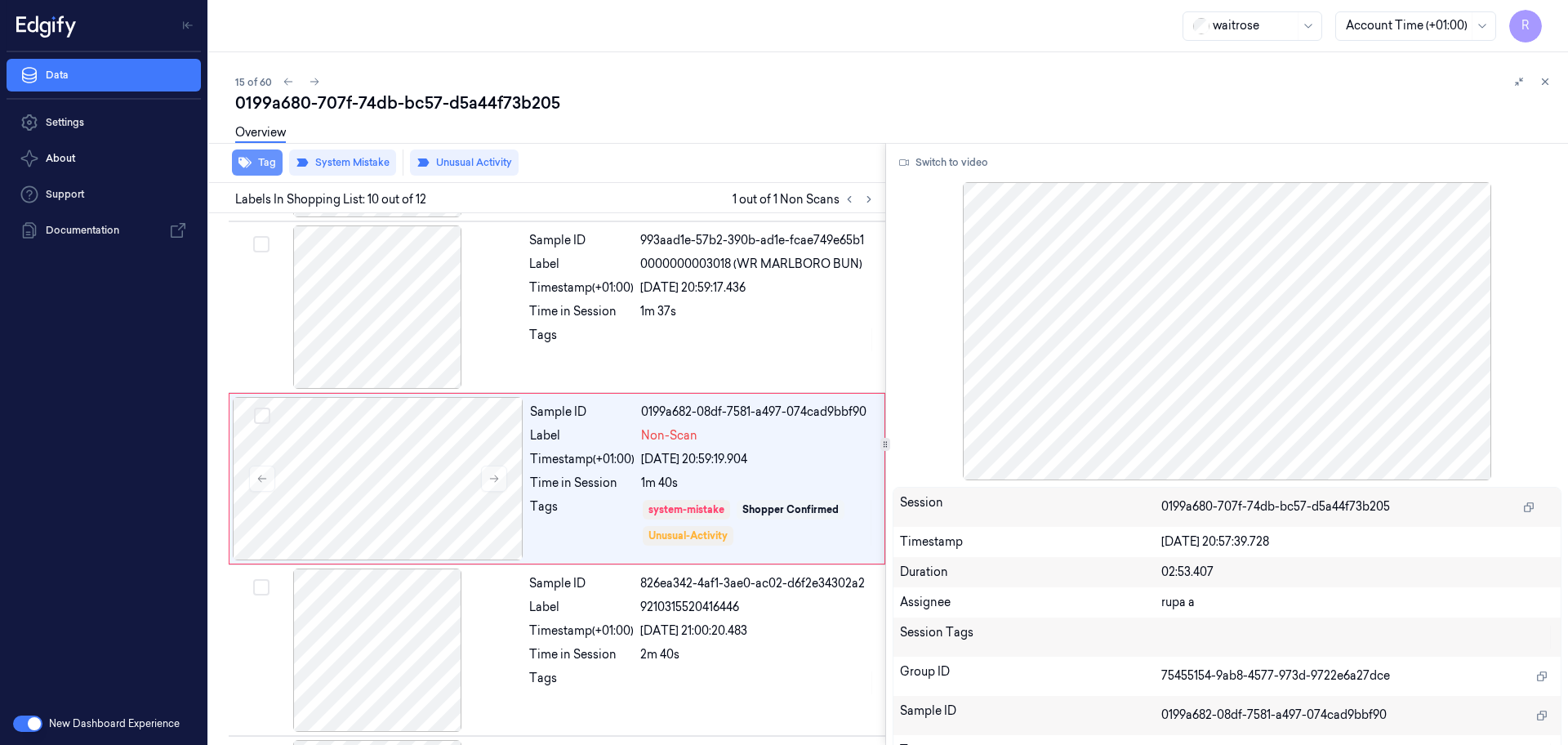
click at [253, 170] on button "Tag" at bounding box center [256, 162] width 51 height 26
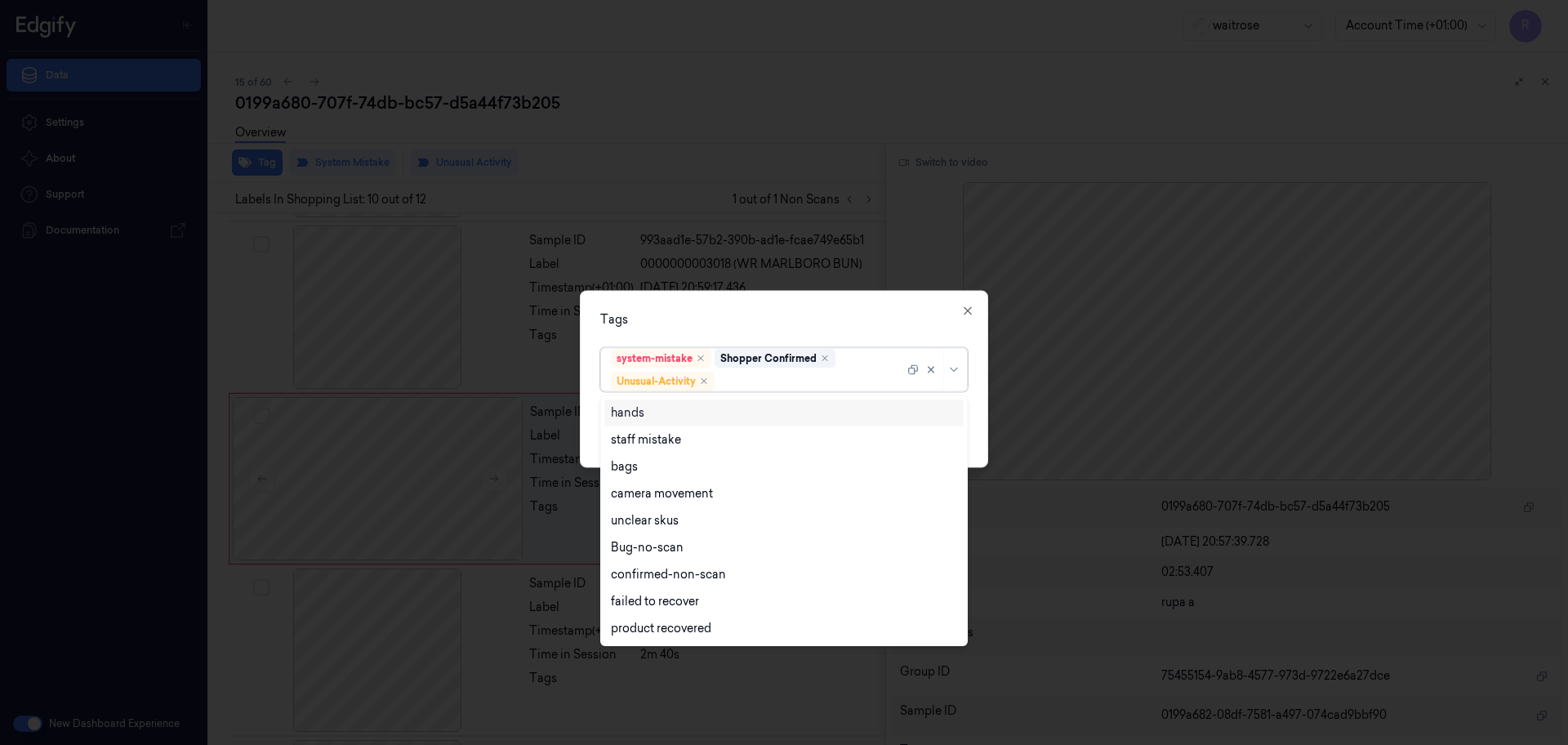
click at [832, 386] on div at bounding box center [811, 381] width 186 height 17
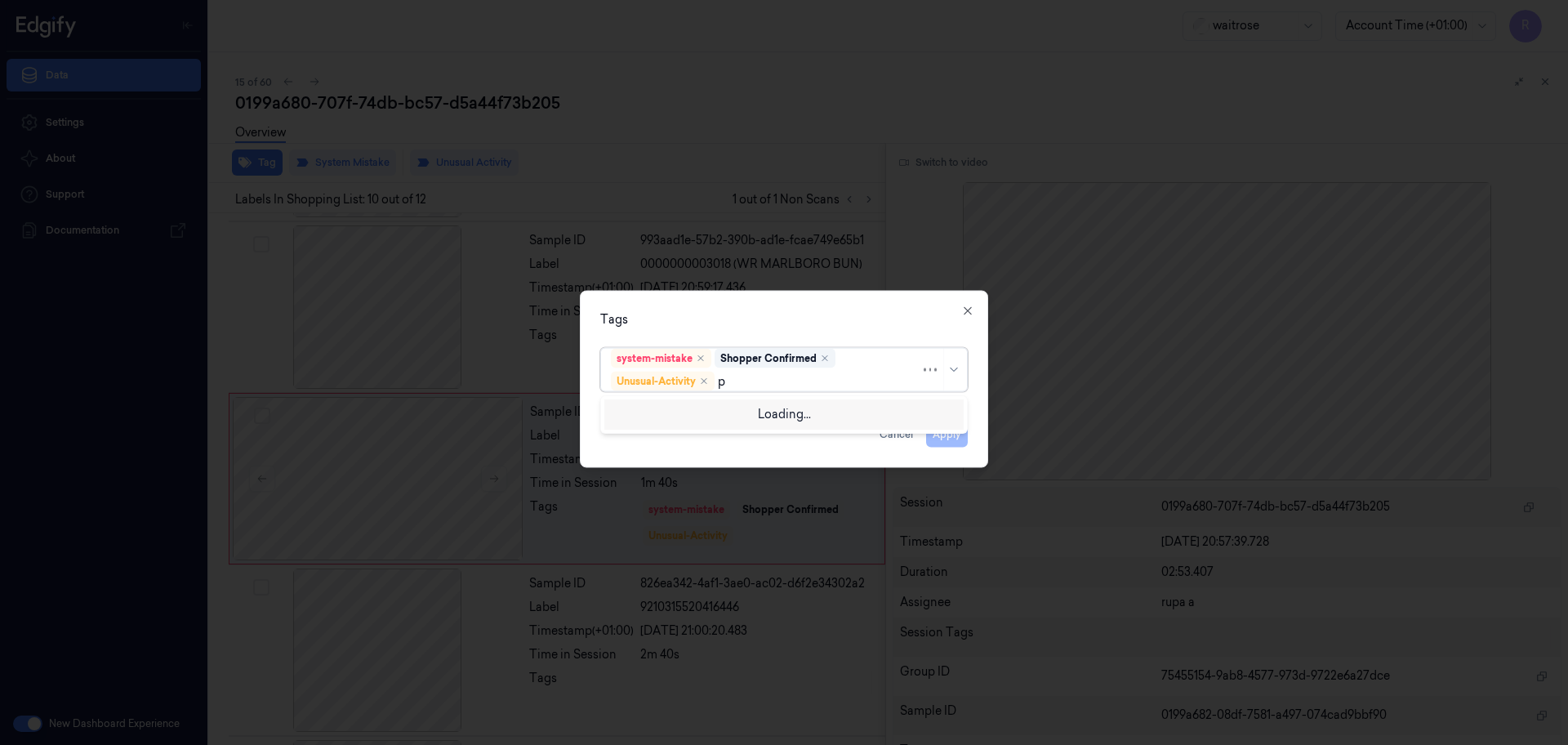
type input "pi"
click at [779, 411] on div "Picklist item alert" at bounding box center [784, 413] width 346 height 17
click at [770, 329] on div "Tags system-mistake Shopper Confirmed Unusual-Activity Picklist item alert Appl…" at bounding box center [784, 379] width 408 height 177
click at [944, 440] on button "Apply" at bounding box center [947, 434] width 42 height 26
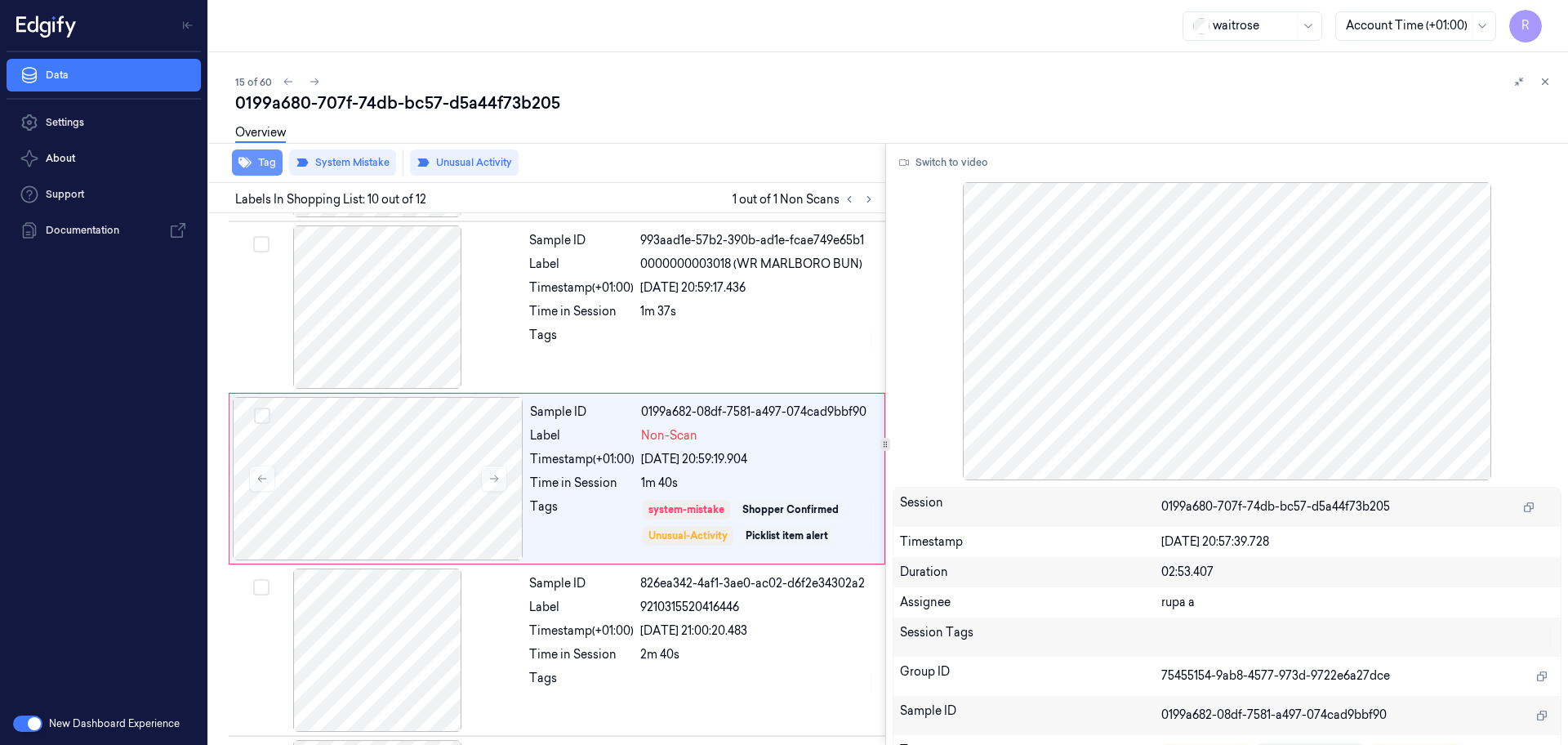
click at [266, 166] on button "Tag" at bounding box center [256, 162] width 51 height 26
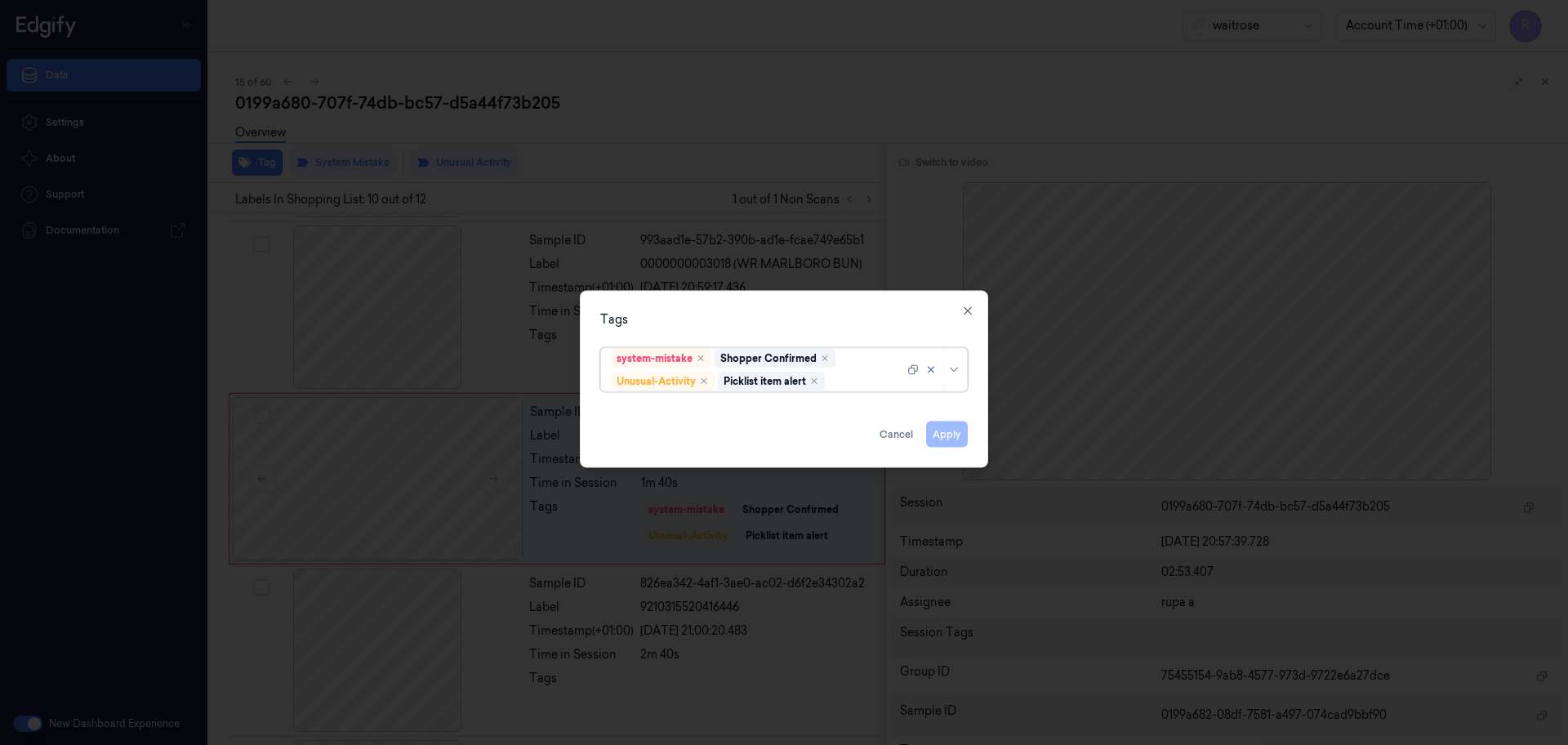
click at [798, 139] on div at bounding box center [784, 372] width 1568 height 745
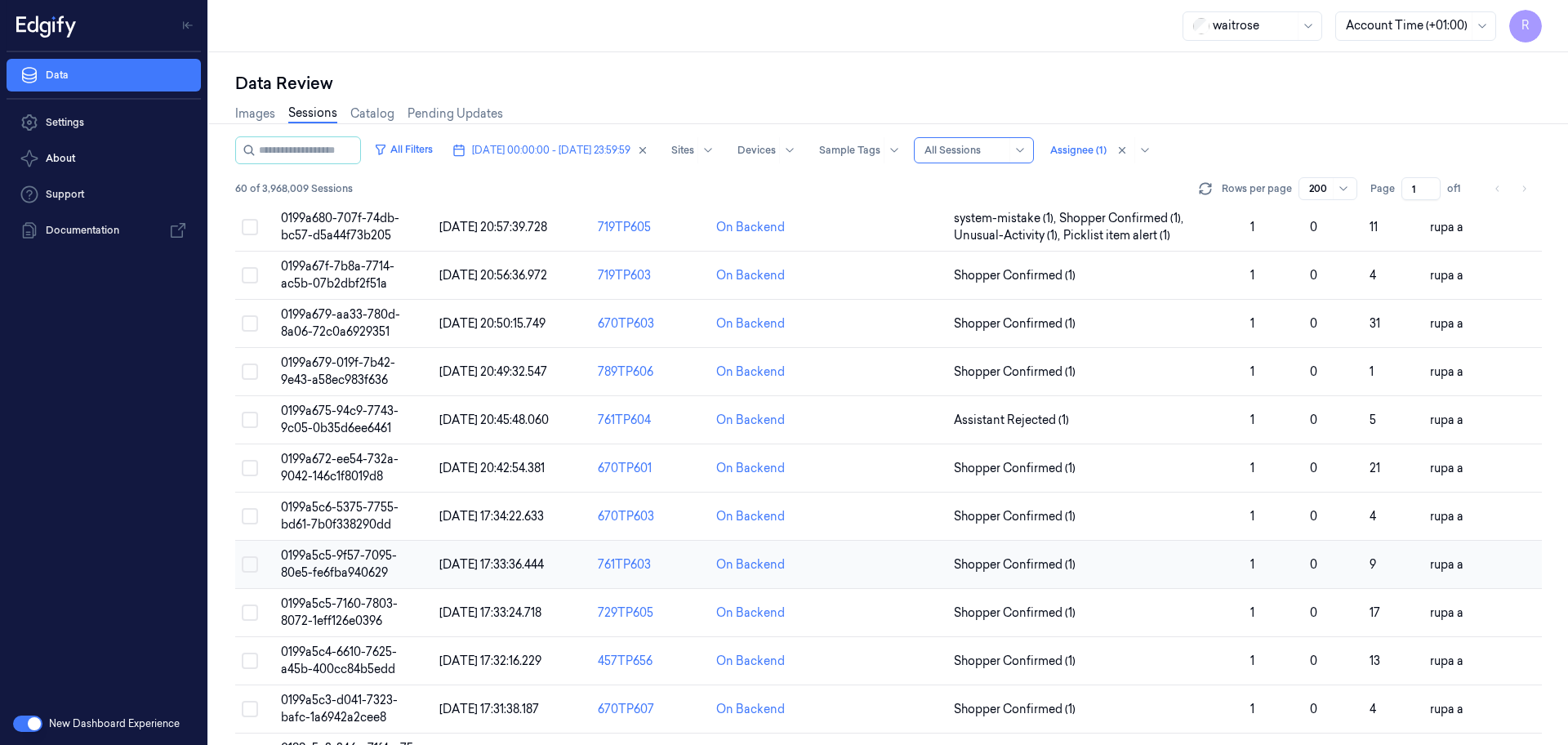
scroll to position [715, 0]
click at [325, 275] on span "0199a67f-7b8a-7714-ac5b-07b2dbf2f51a" at bounding box center [337, 274] width 114 height 32
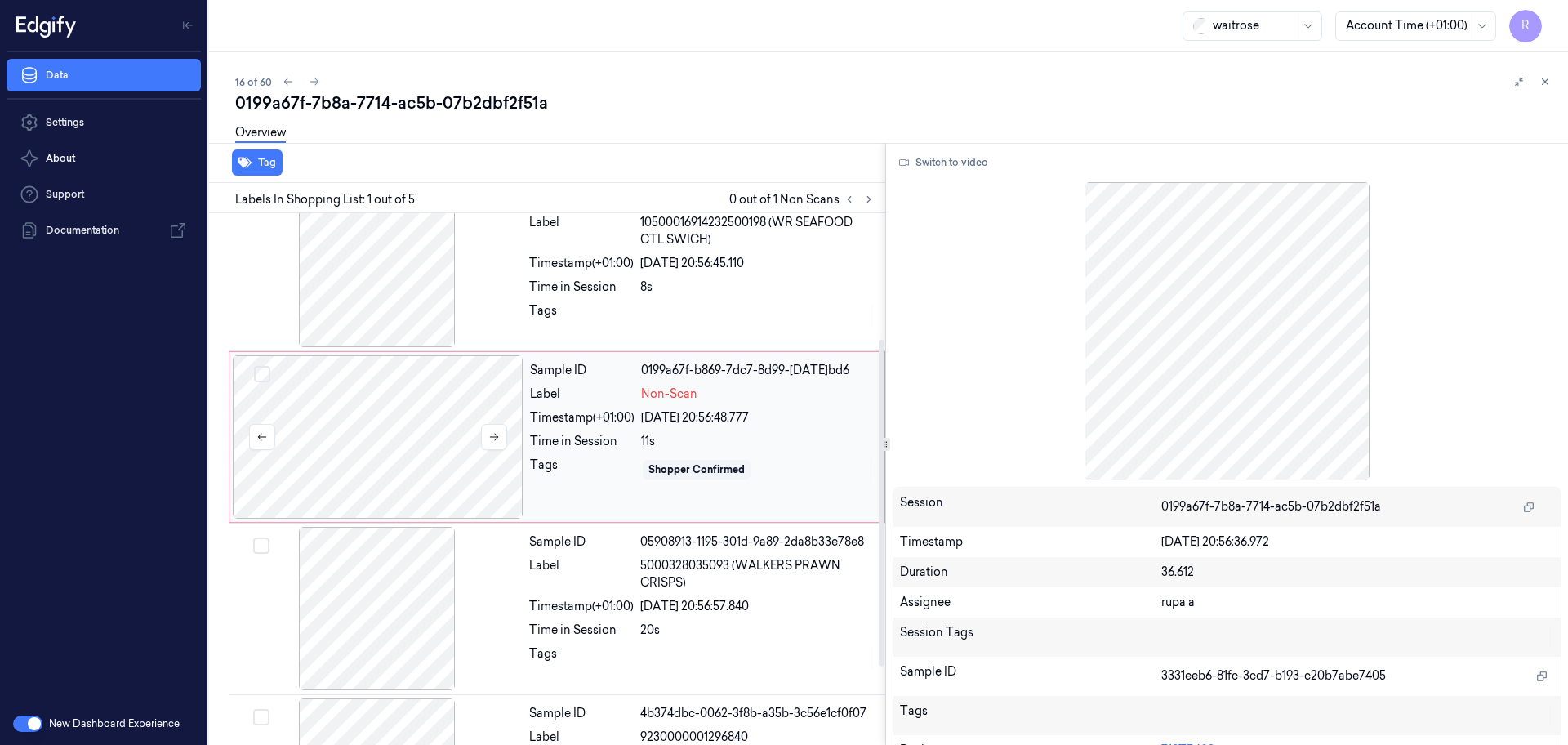
click at [394, 449] on div at bounding box center [378, 437] width 291 height 164
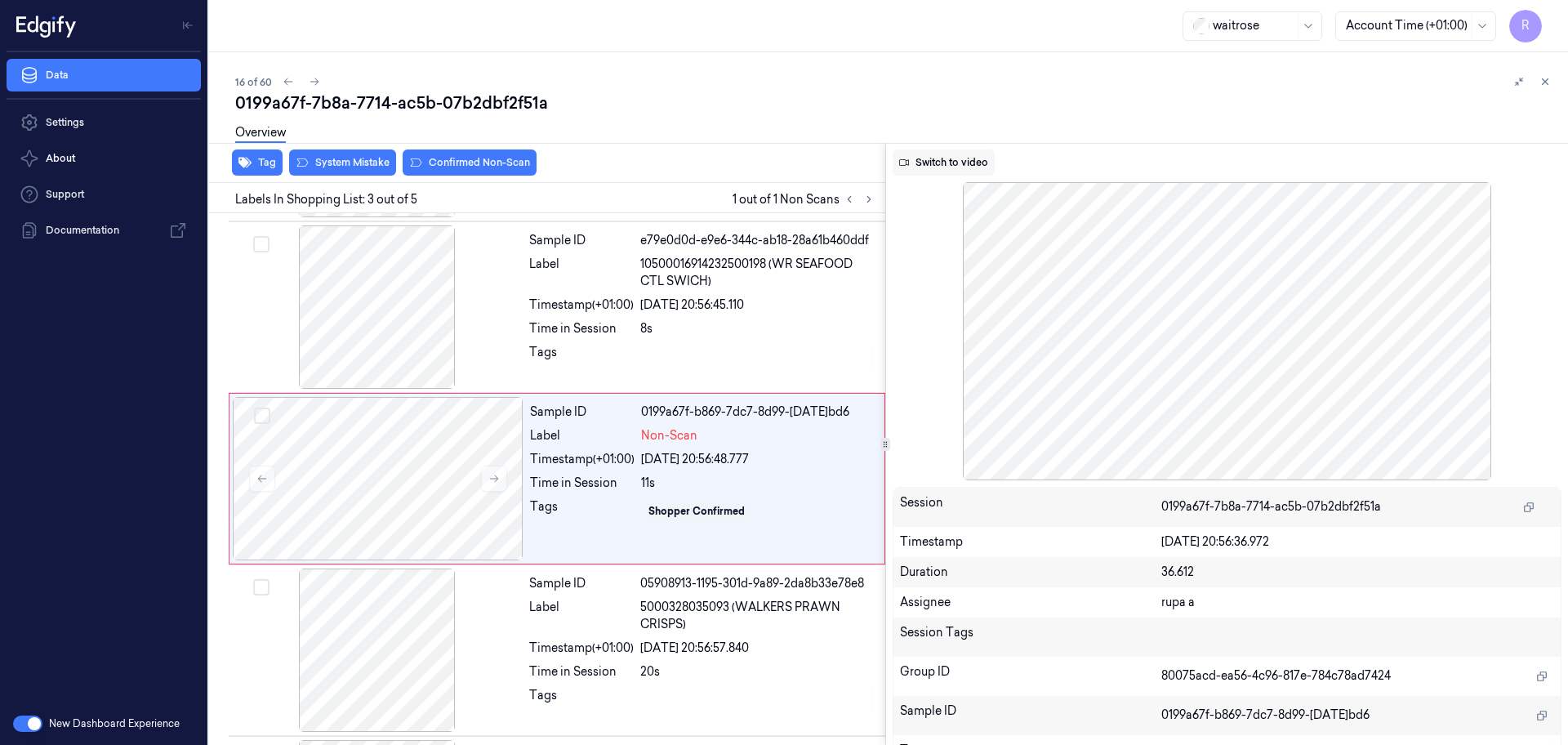
click at [949, 153] on button "Switch to video" at bounding box center [943, 162] width 102 height 26
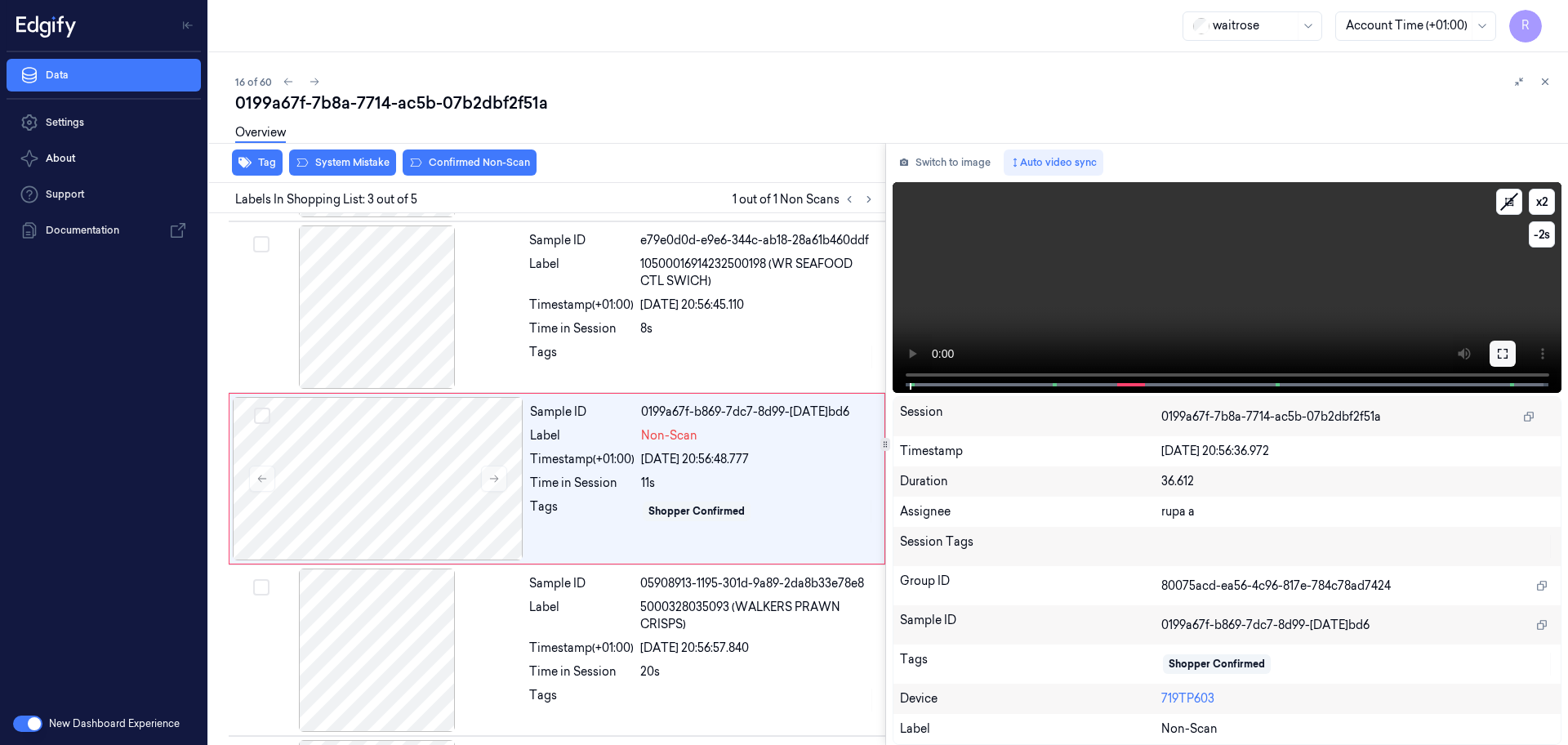
click at [1508, 350] on icon at bounding box center [1502, 354] width 13 height 13
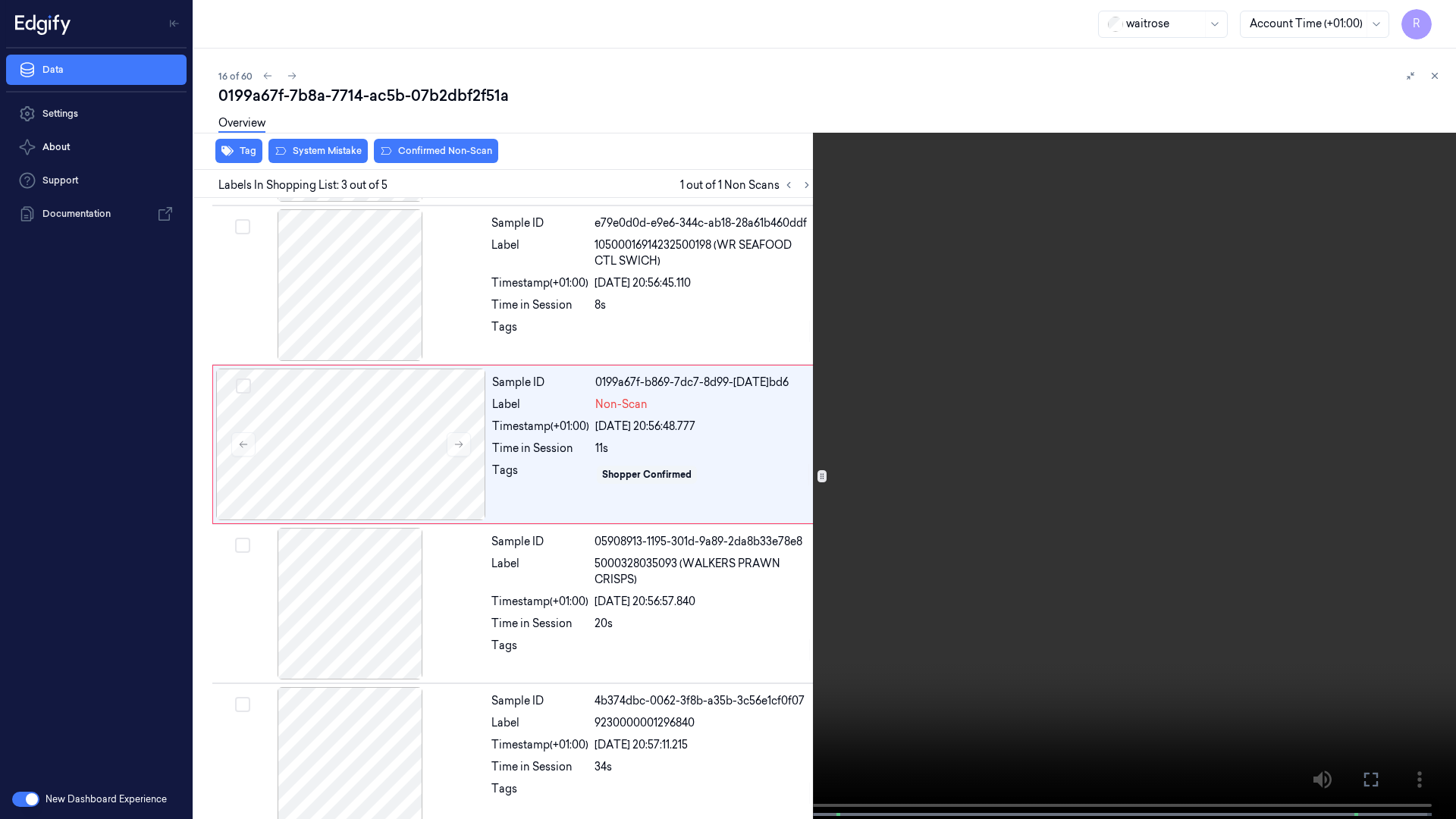
click at [478, 691] on video at bounding box center [728, 411] width 1456 height 822
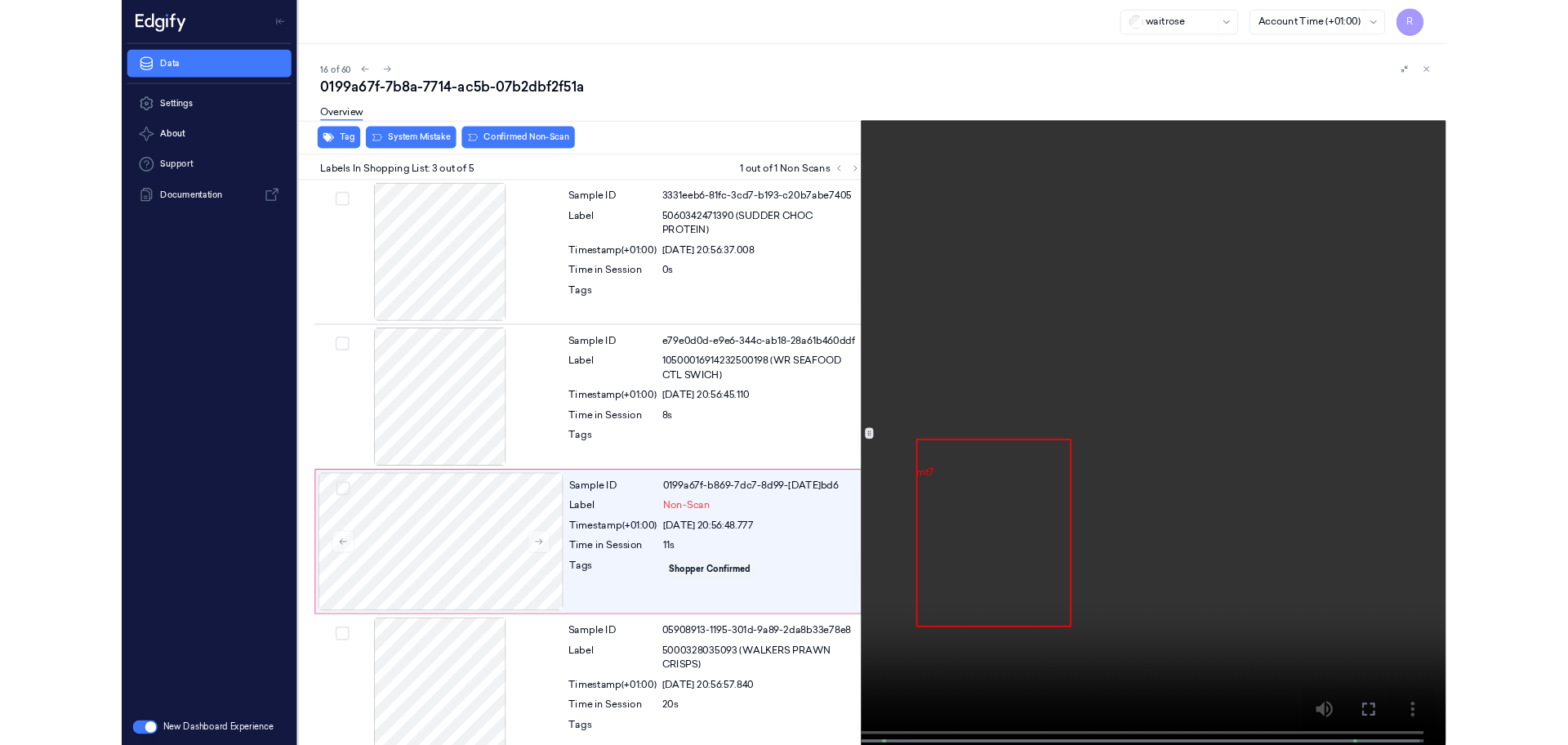
scroll to position [94, 0]
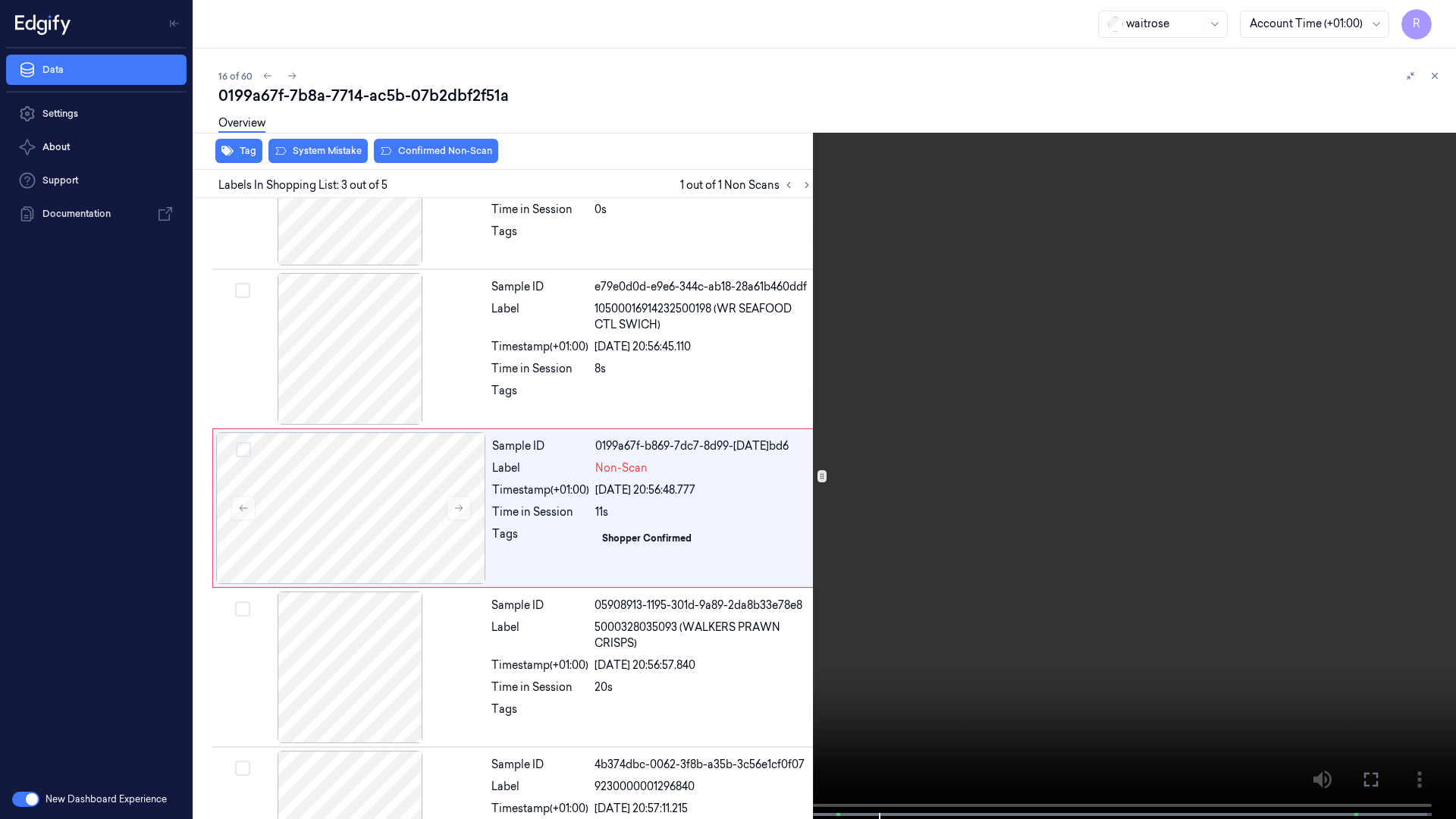
click at [524, 478] on video at bounding box center [728, 411] width 1456 height 822
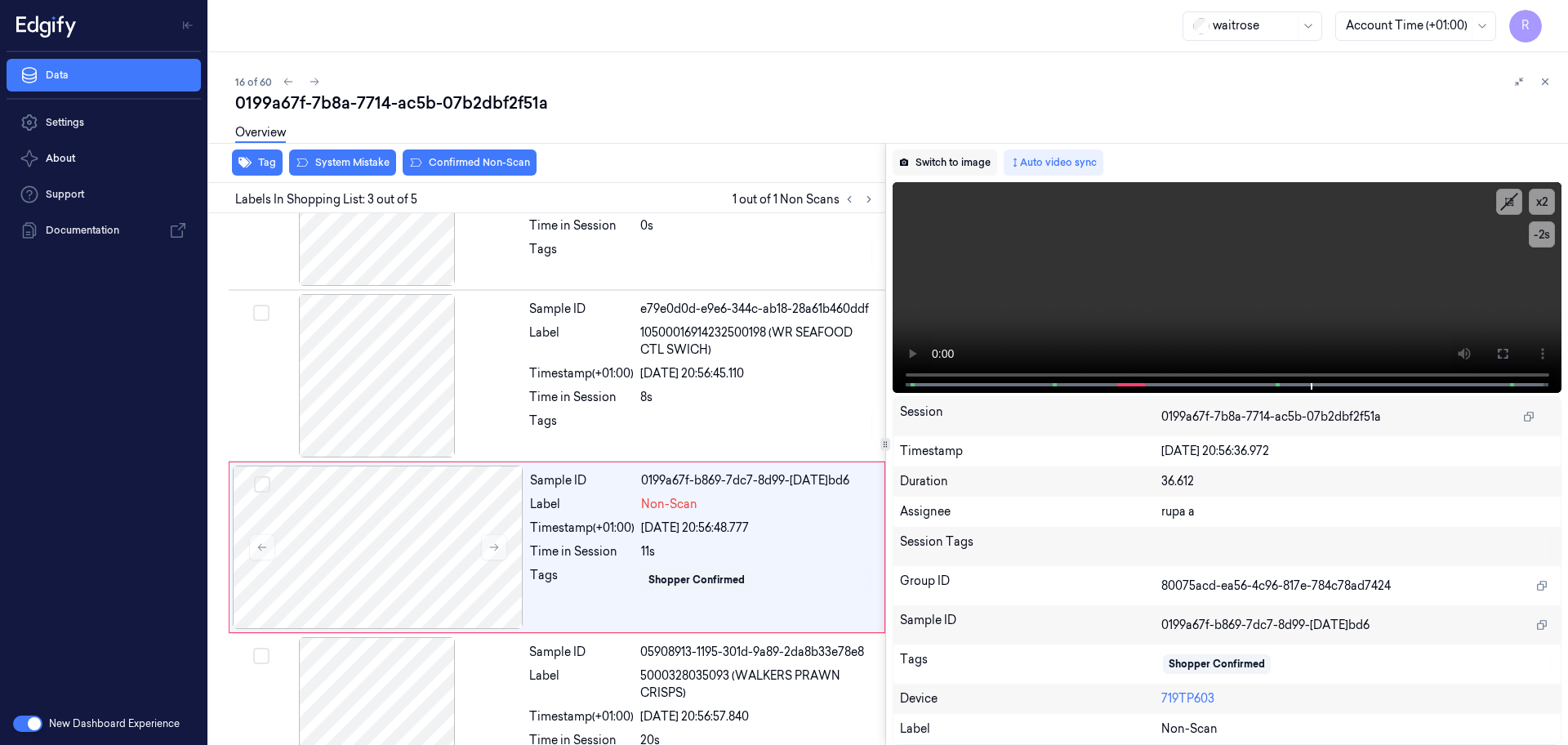
click at [948, 159] on button "Switch to image" at bounding box center [945, 162] width 105 height 26
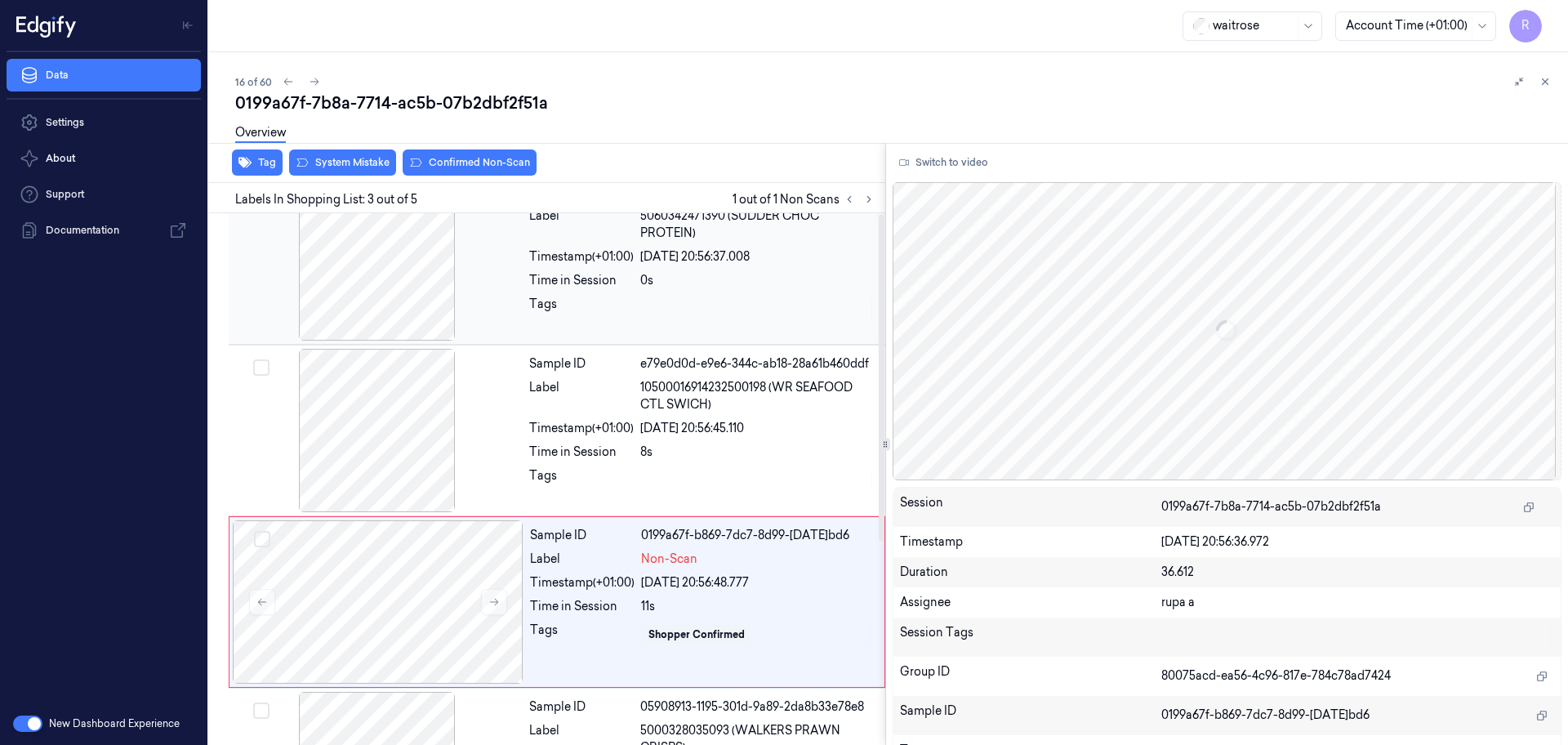
scroll to position [0, 0]
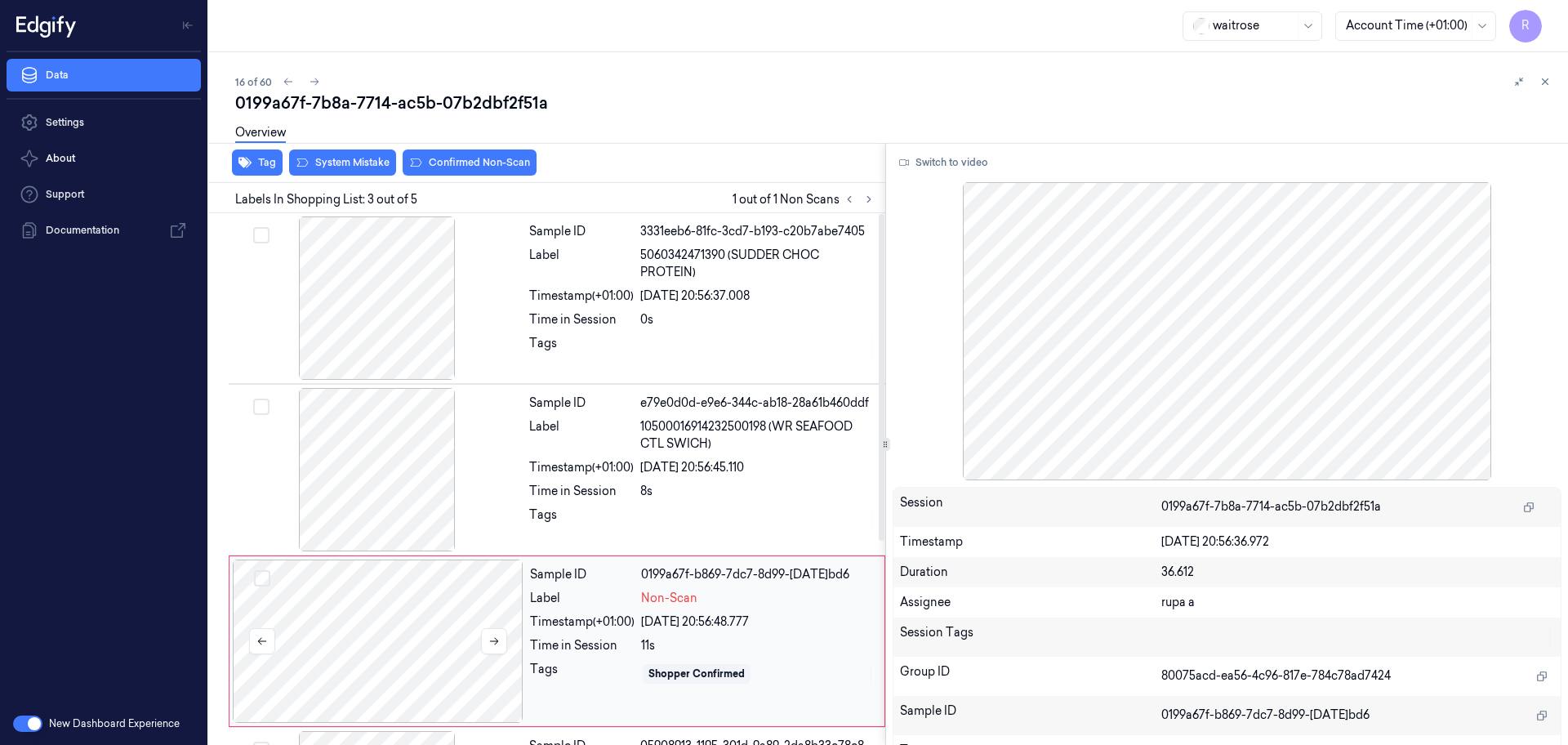
click at [423, 603] on div at bounding box center [378, 641] width 291 height 164
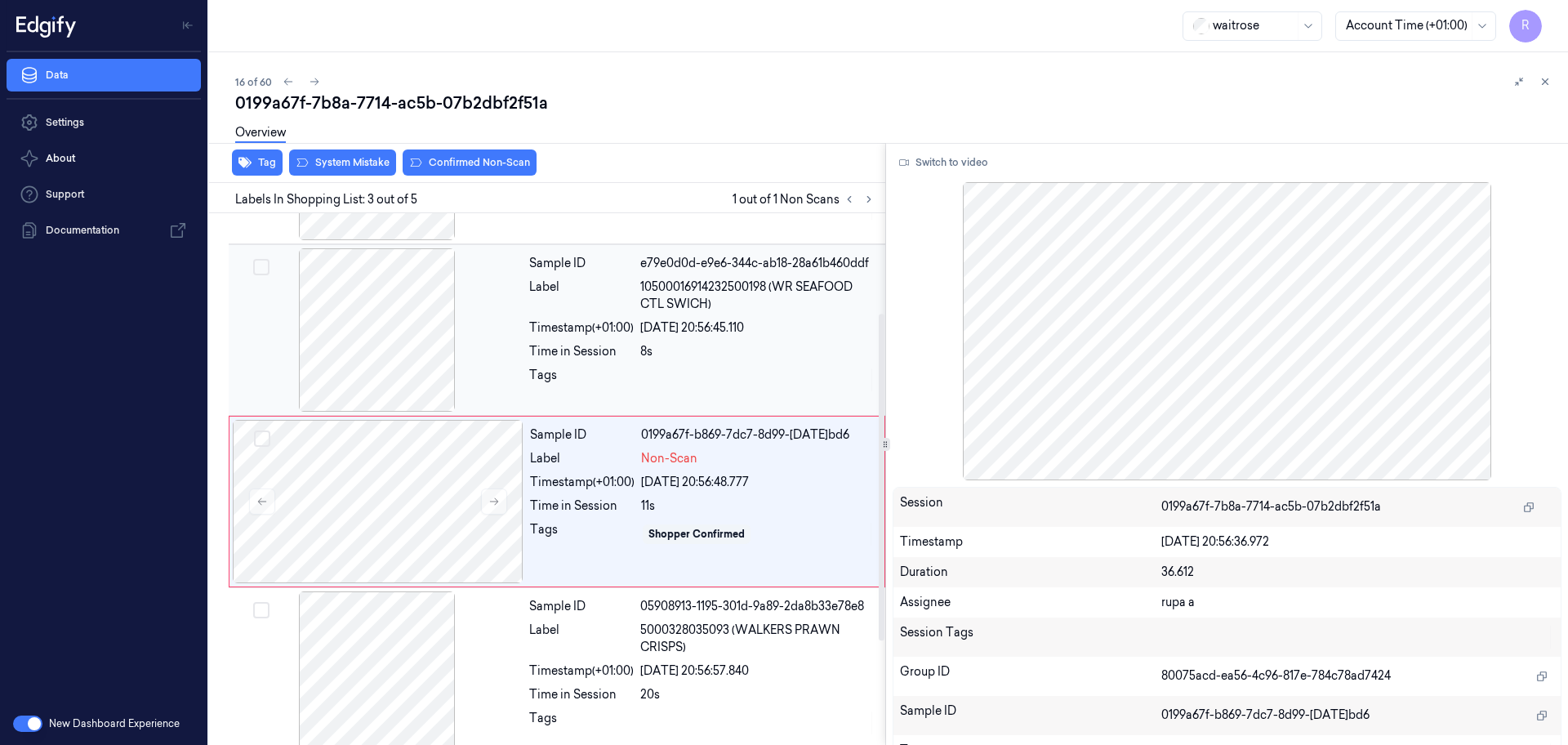
scroll to position [163, 0]
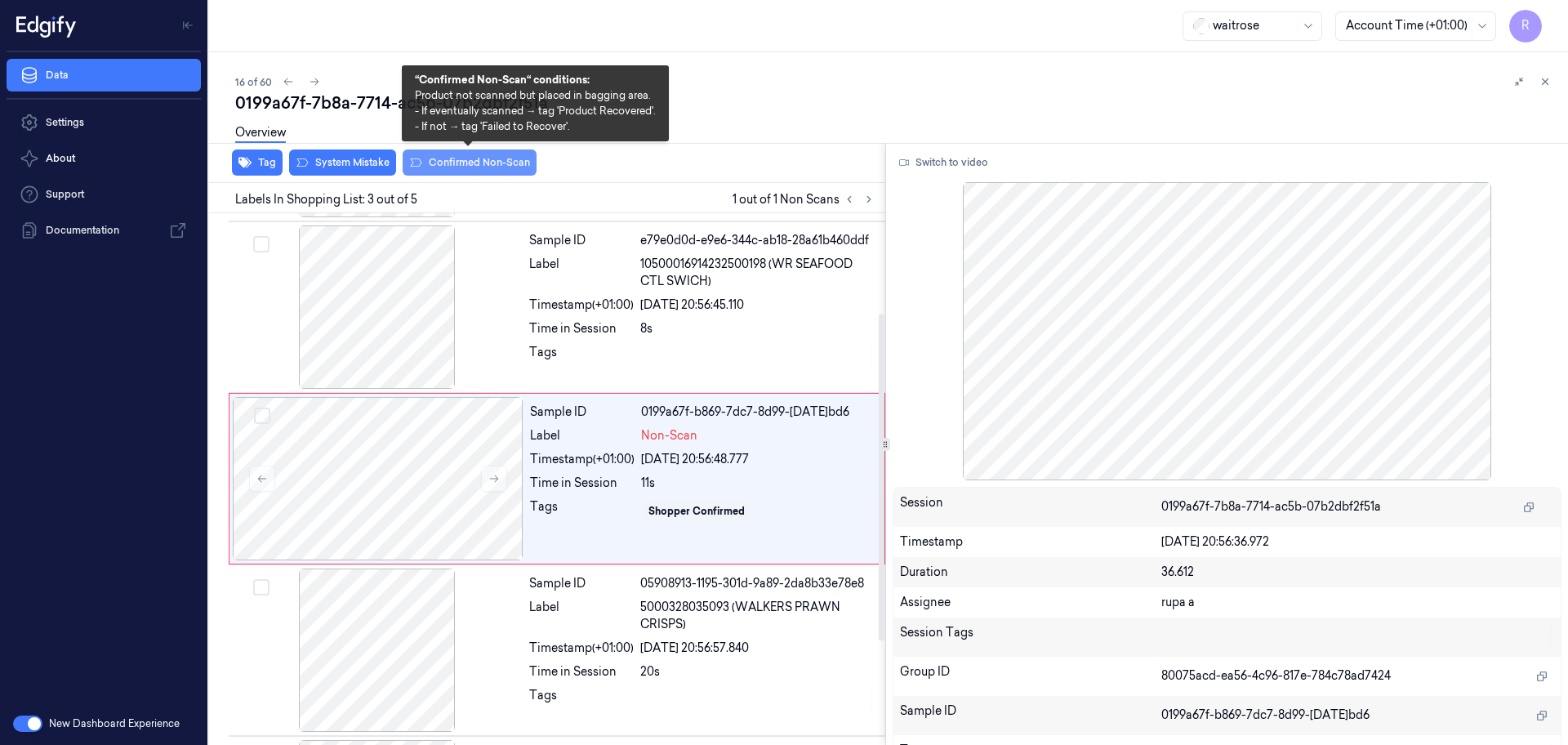
click at [501, 173] on button "Confirmed Non-Scan" at bounding box center [469, 162] width 134 height 26
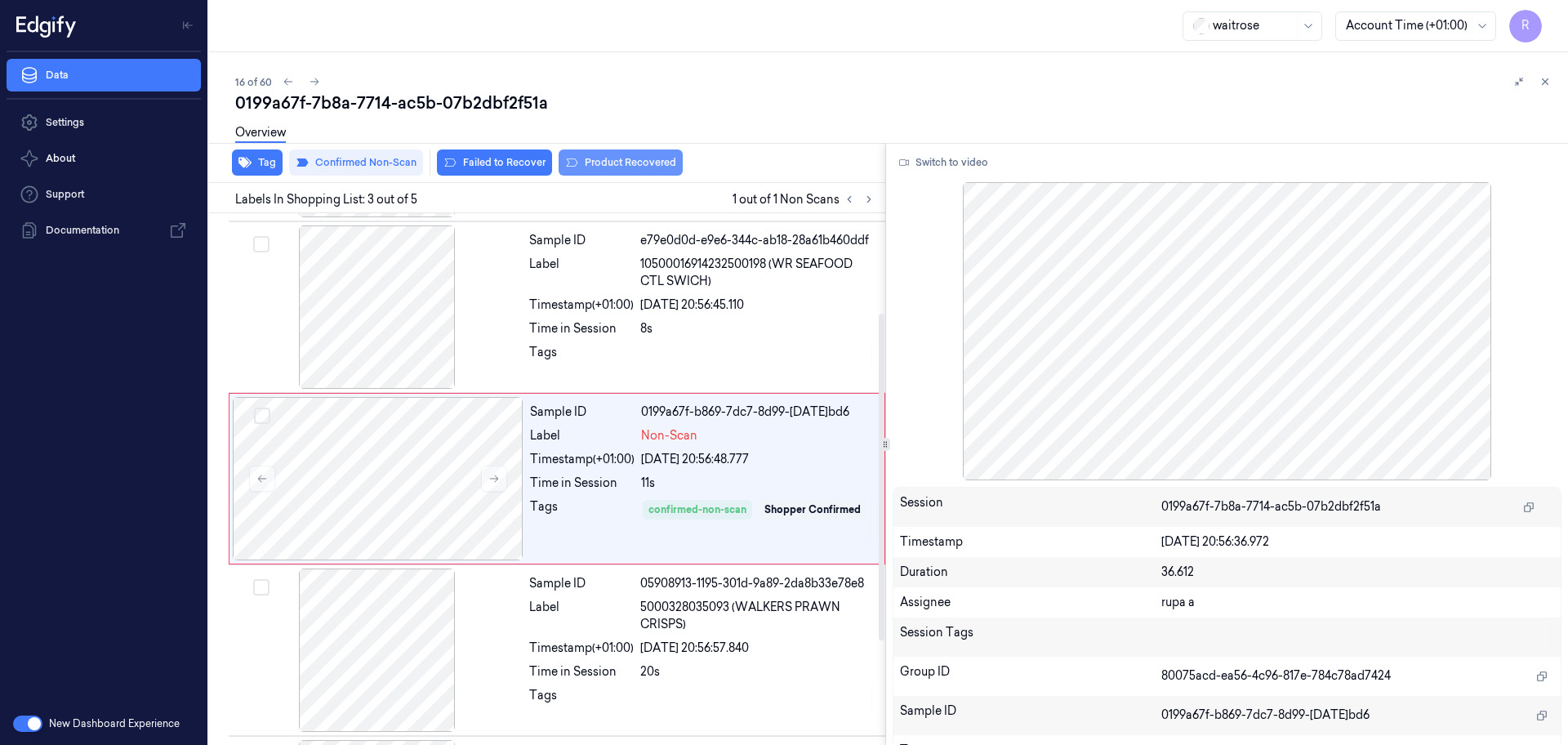
click at [600, 164] on button "Product Recovered" at bounding box center [621, 162] width 125 height 26
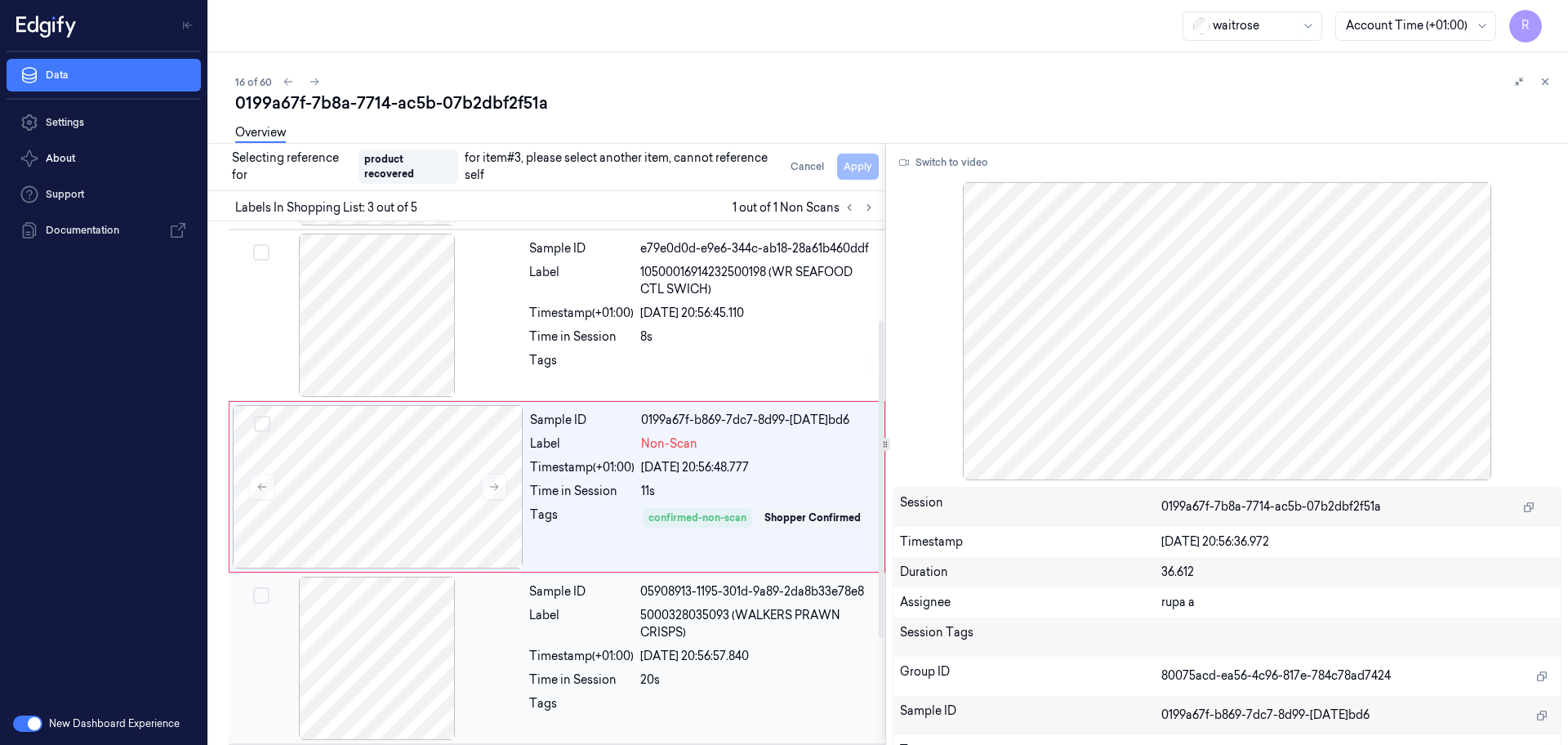
click at [392, 663] on div at bounding box center [377, 658] width 291 height 164
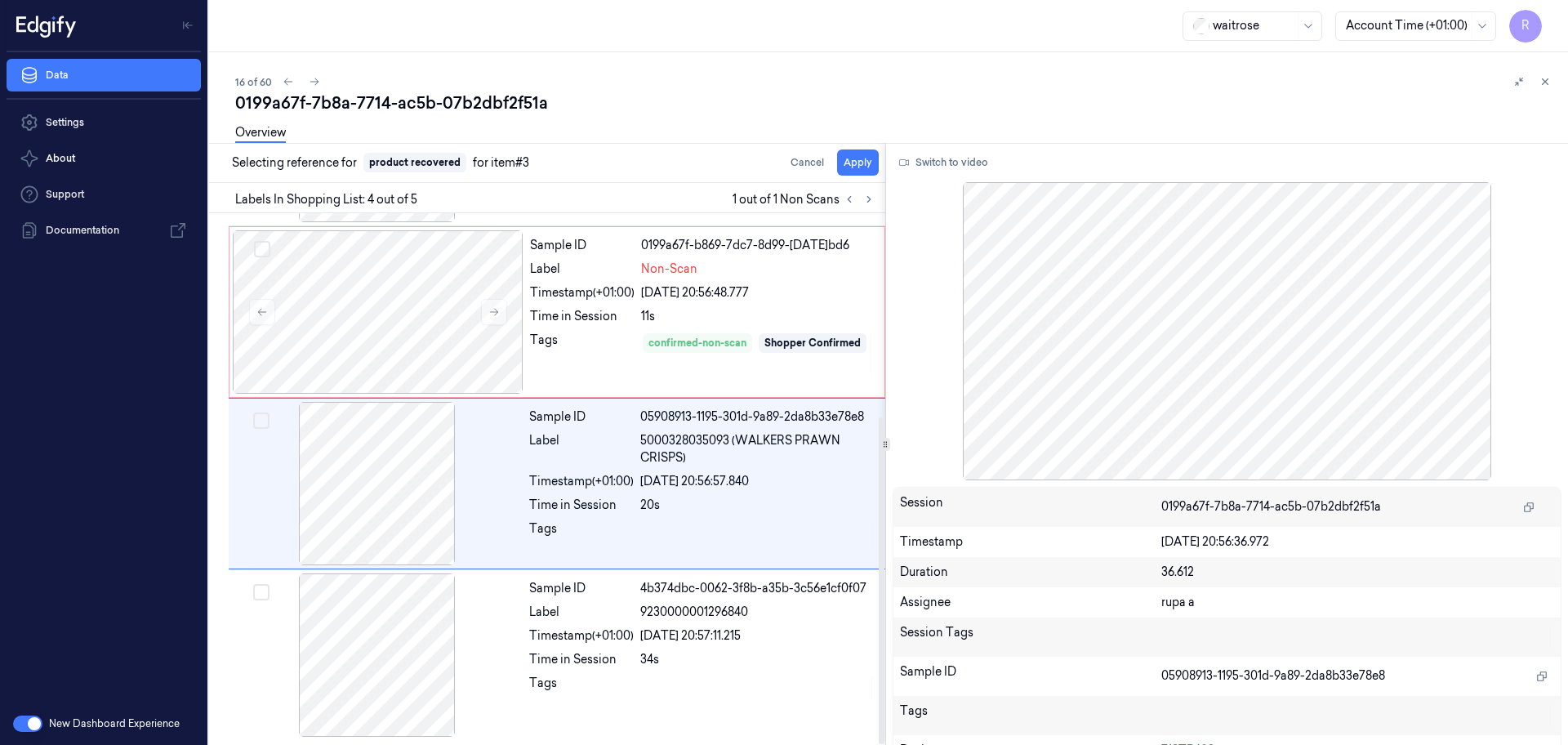
scroll to position [331, 0]
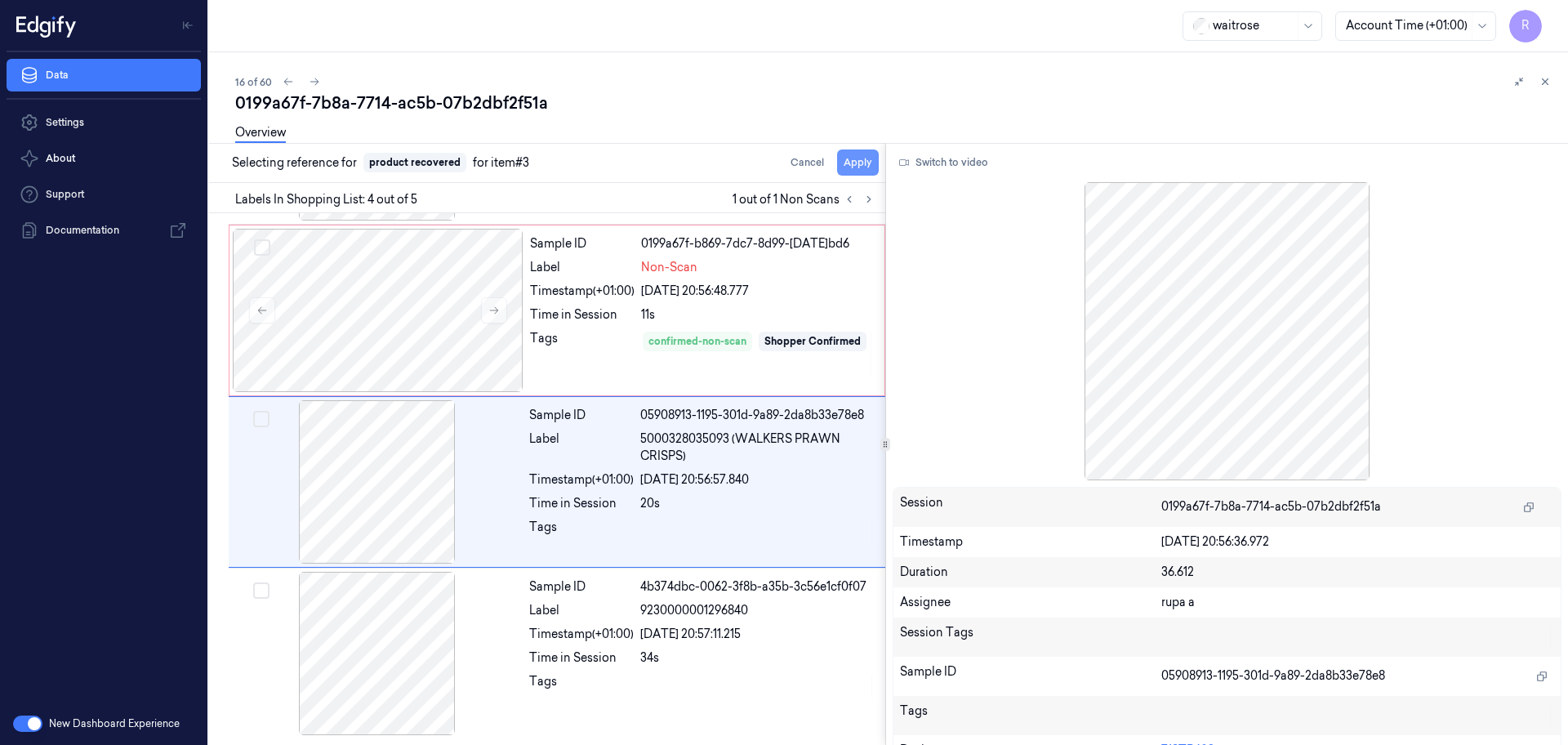
click at [852, 160] on button "Apply" at bounding box center [857, 162] width 42 height 26
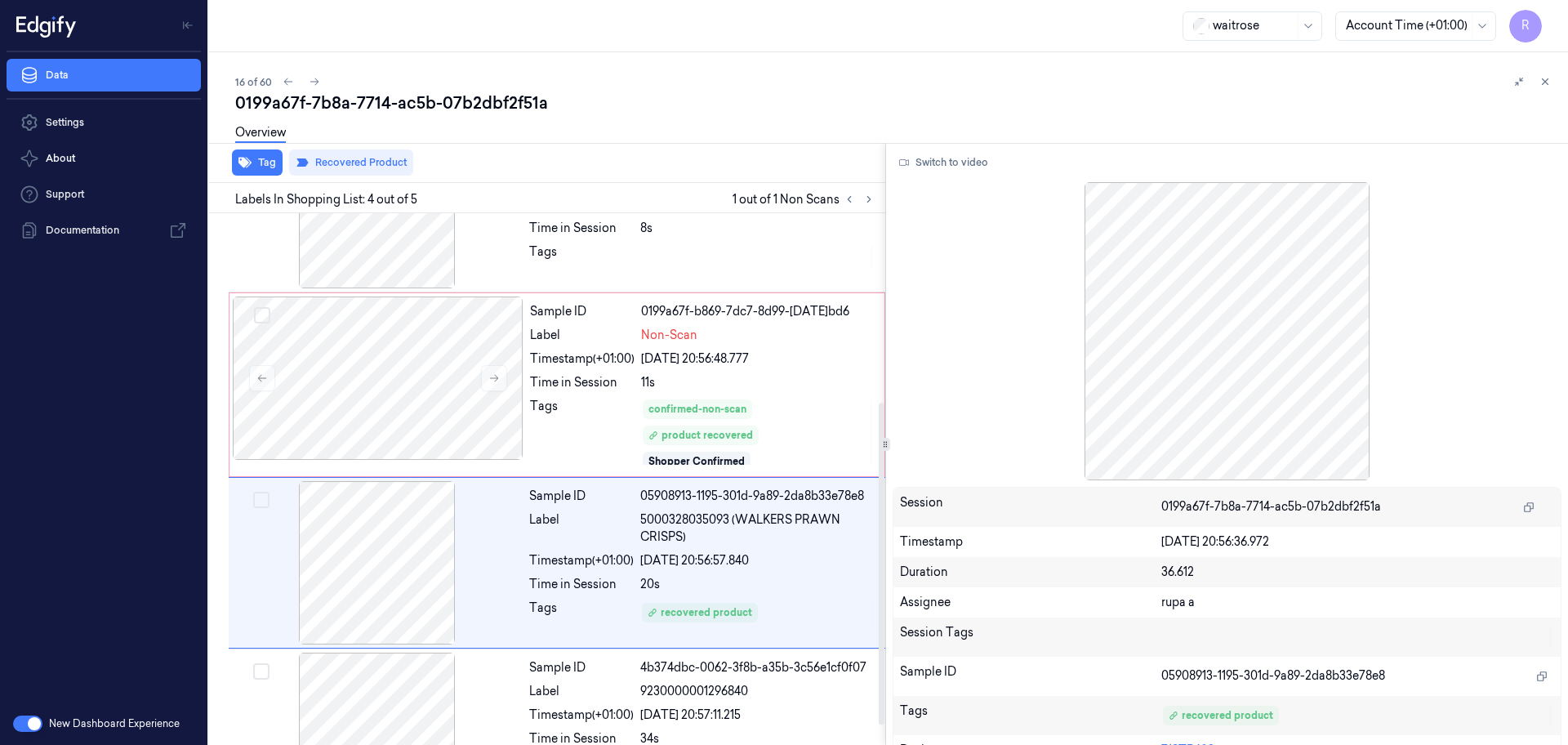
scroll to position [242, 0]
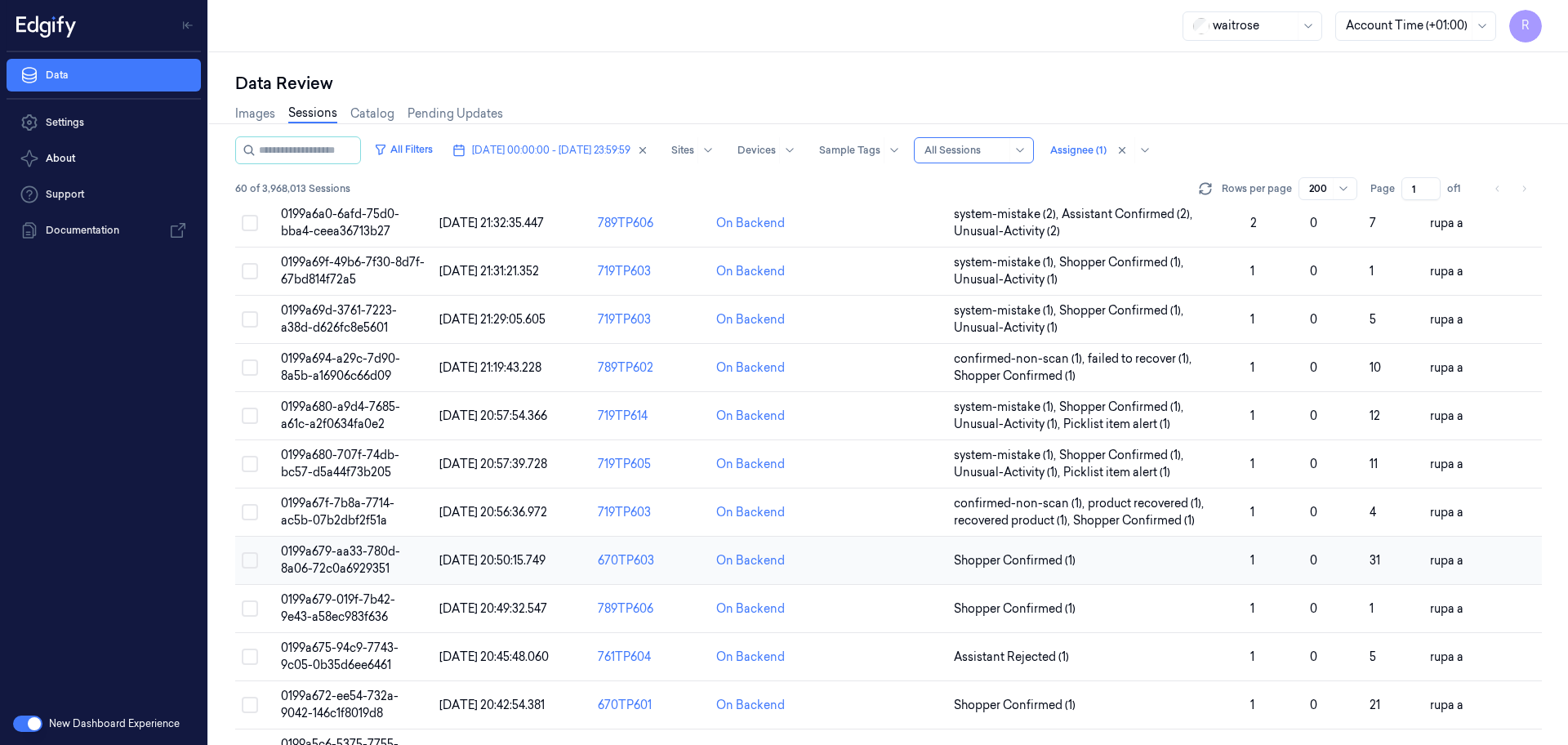
scroll to position [511, 0]
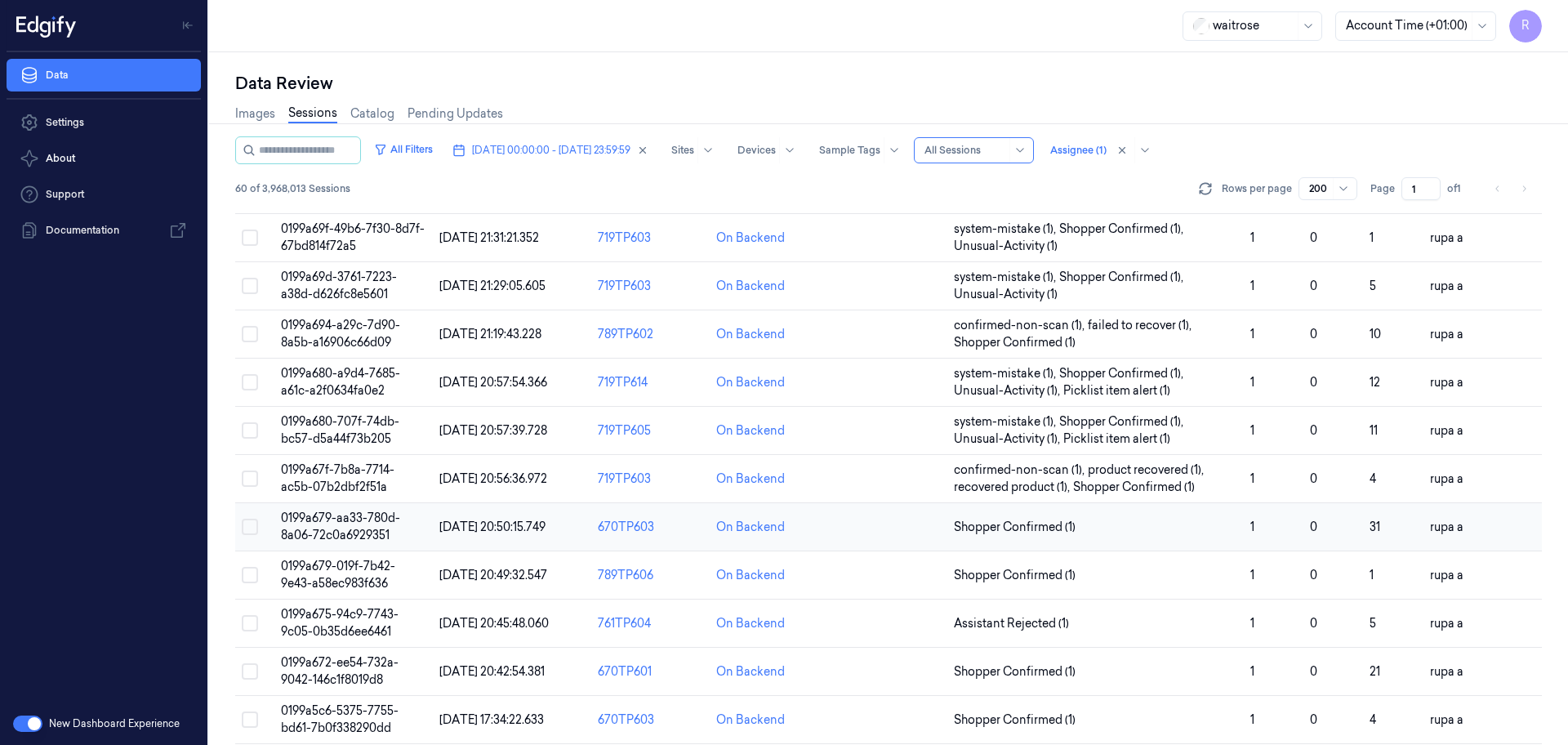
click at [398, 528] on td "0199a679-aa33-780d-8a06-72c0a6929351" at bounding box center [354, 527] width 159 height 48
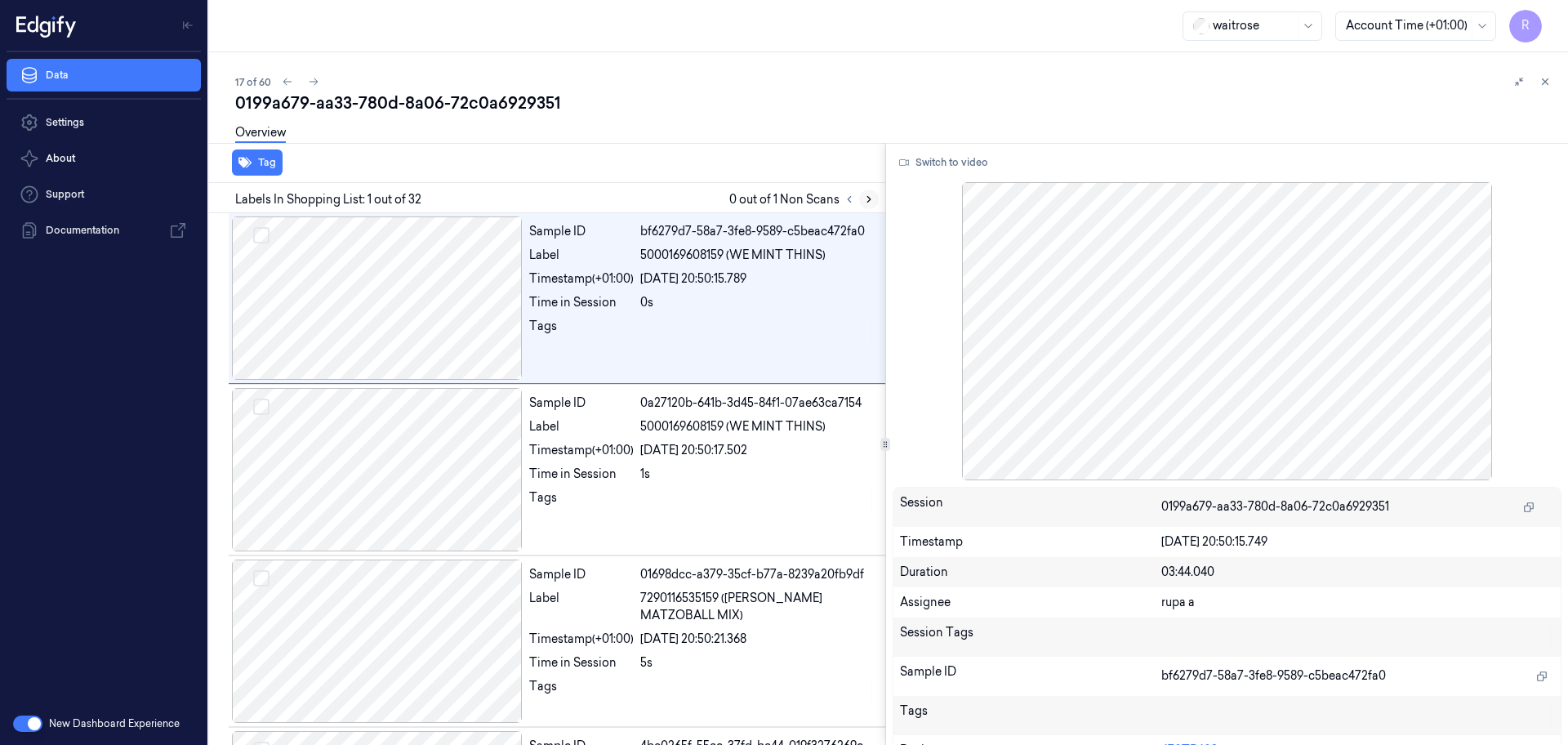
click at [870, 192] on button at bounding box center [869, 199] width 20 height 20
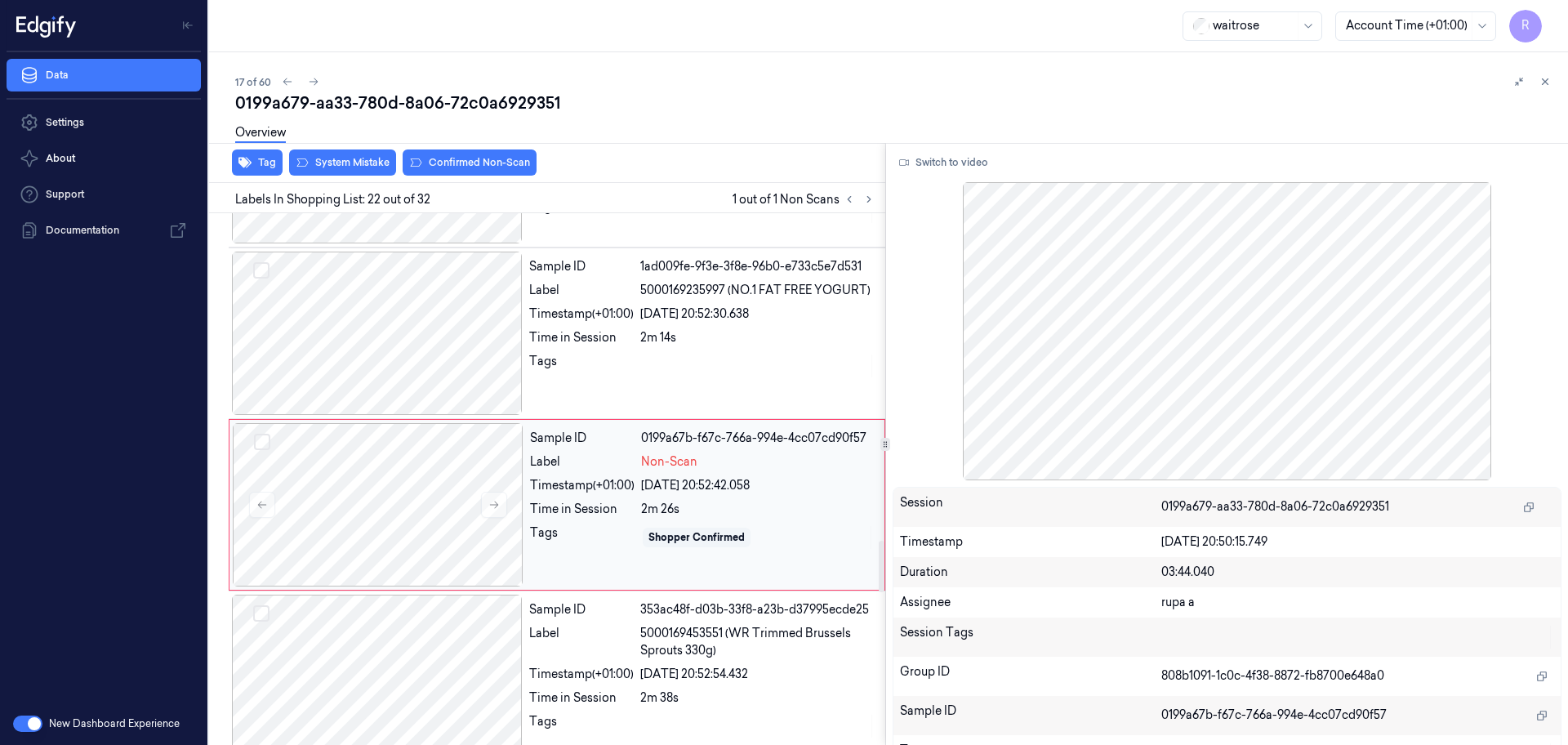
scroll to position [3423, 0]
click at [479, 463] on div at bounding box center [378, 501] width 291 height 164
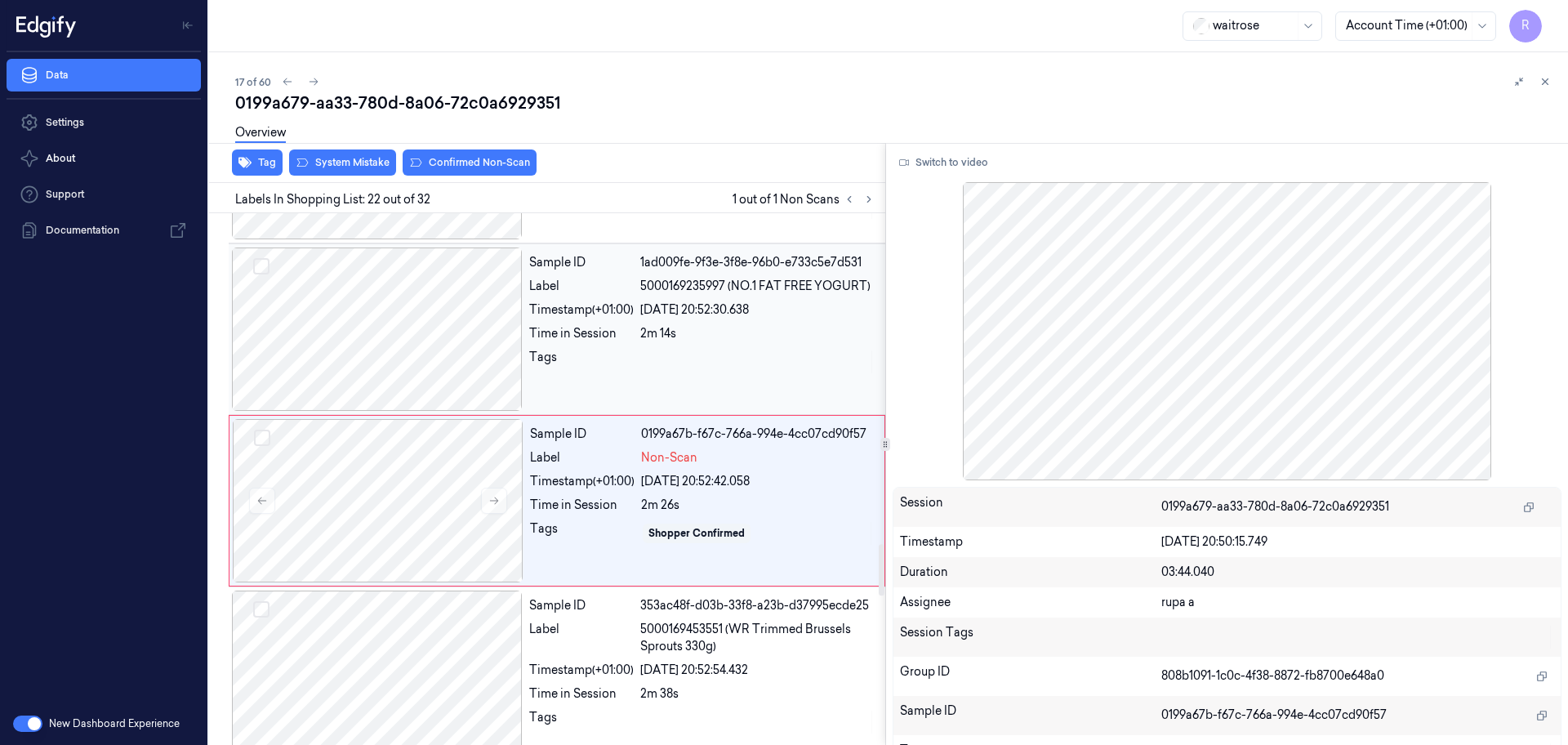
click at [439, 340] on div at bounding box center [377, 329] width 291 height 164
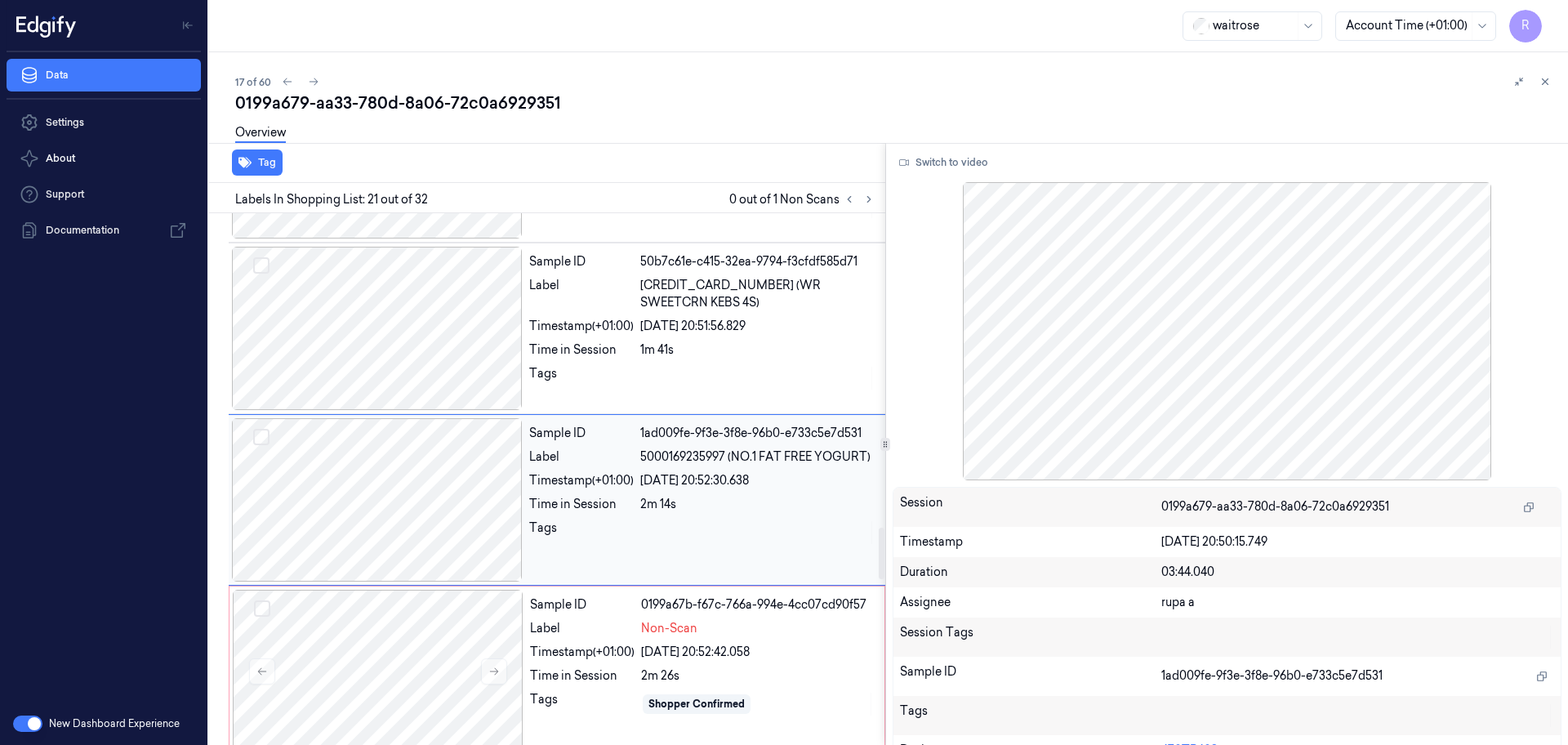
scroll to position [3251, 0]
drag, startPoint x: 388, startPoint y: 625, endPoint x: 1050, endPoint y: 122, distance: 831.4
click at [385, 627] on div at bounding box center [378, 672] width 291 height 164
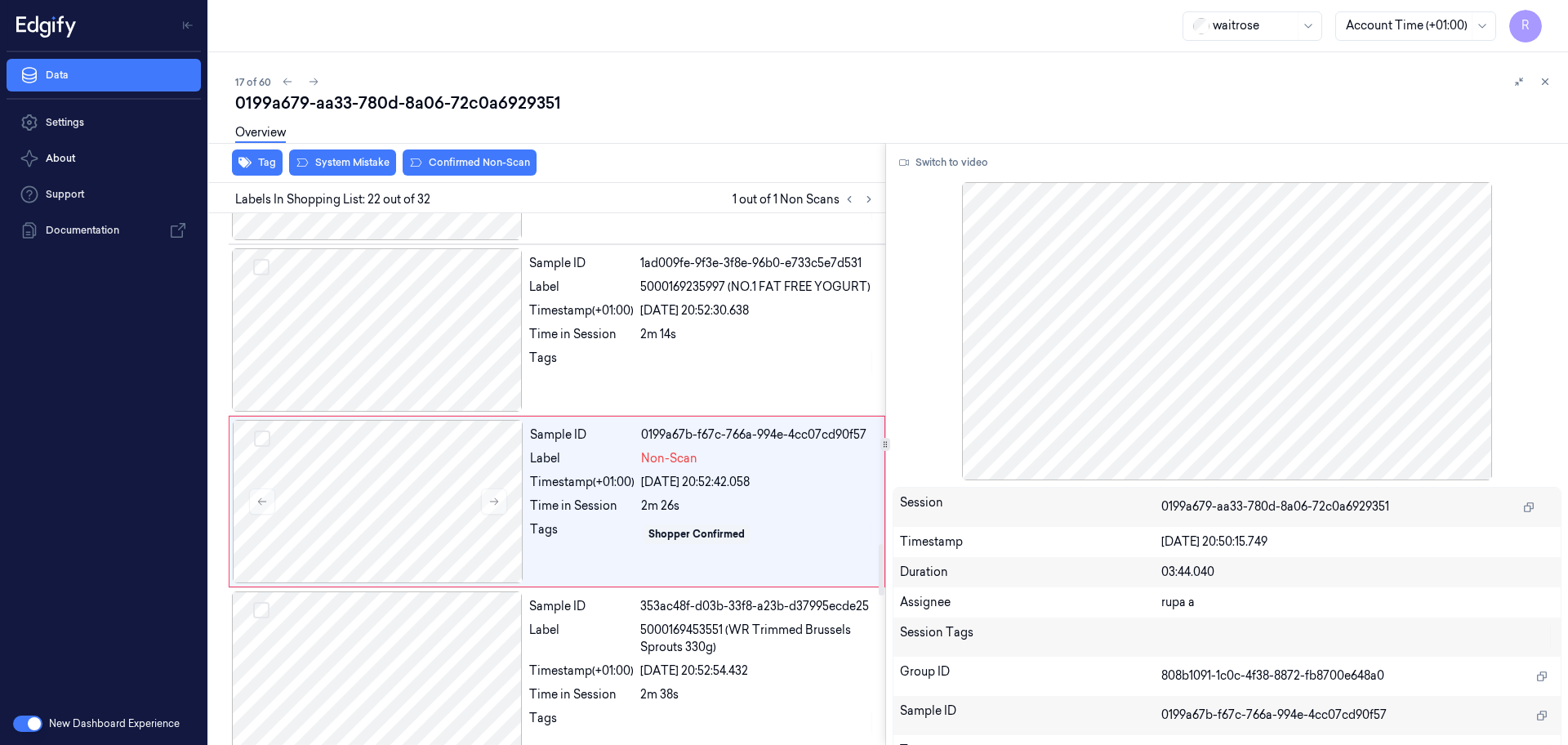
scroll to position [3423, 0]
click at [960, 167] on button "Switch to video" at bounding box center [943, 162] width 102 height 26
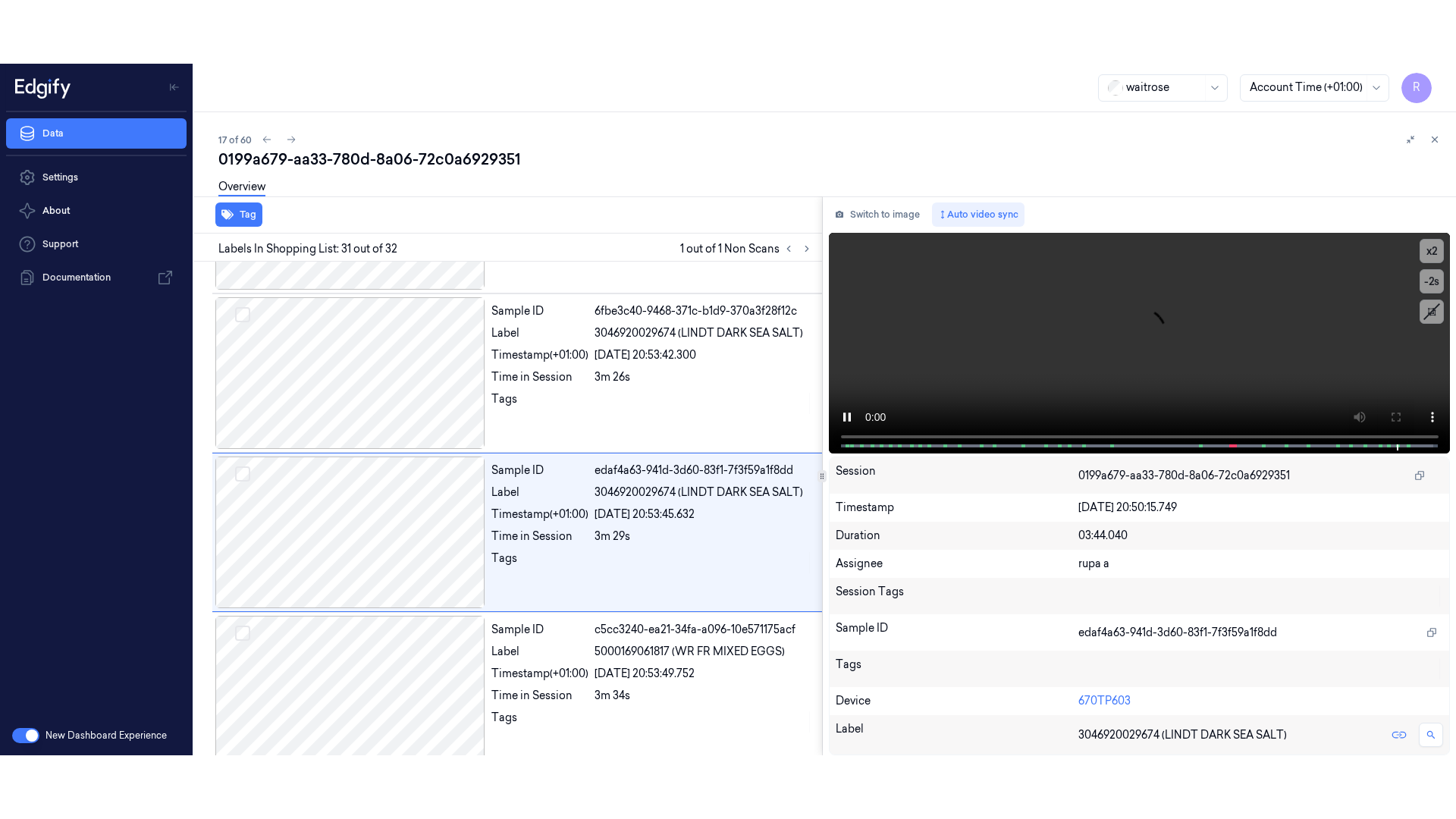
scroll to position [4609, 0]
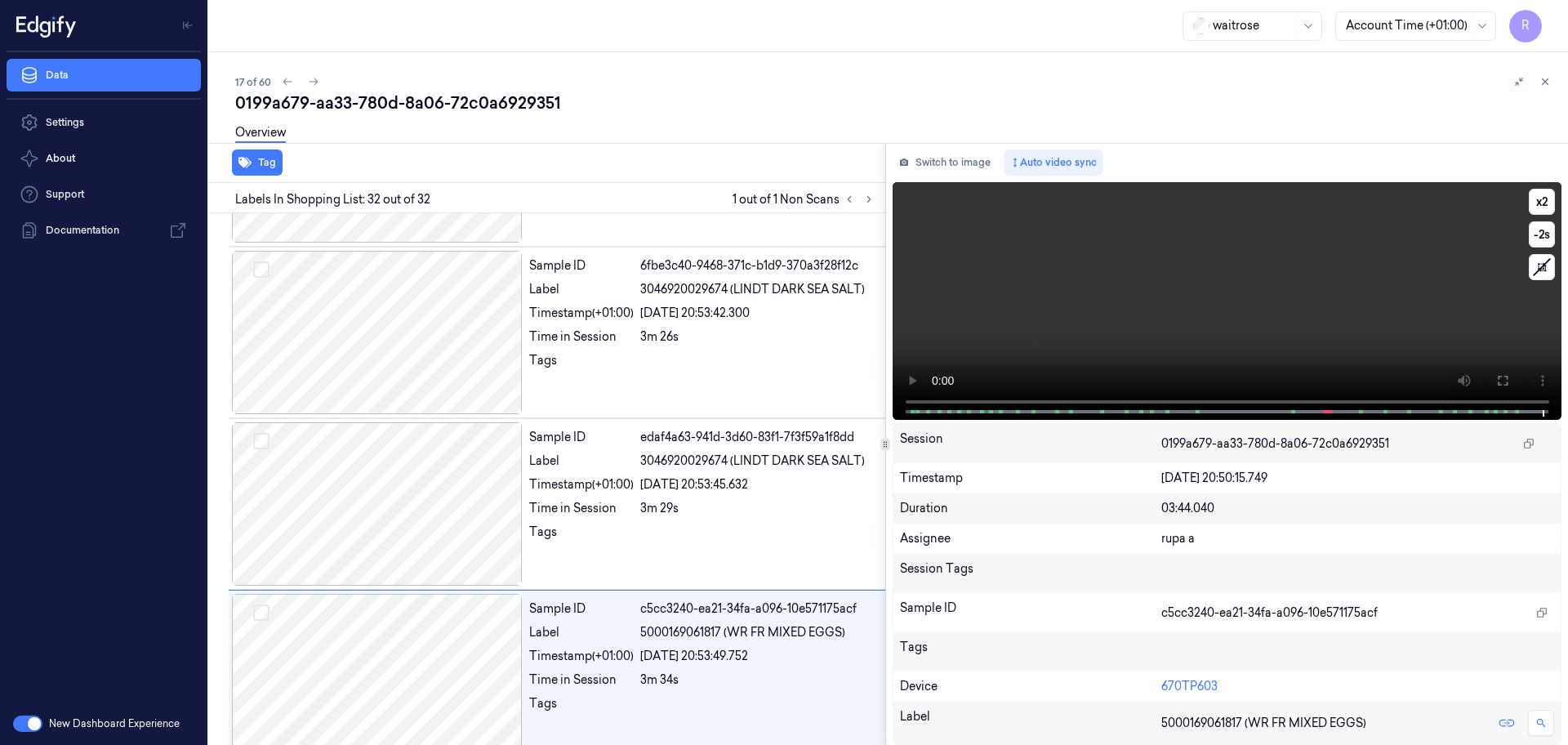
click at [1510, 388] on button at bounding box center [1502, 380] width 26 height 26
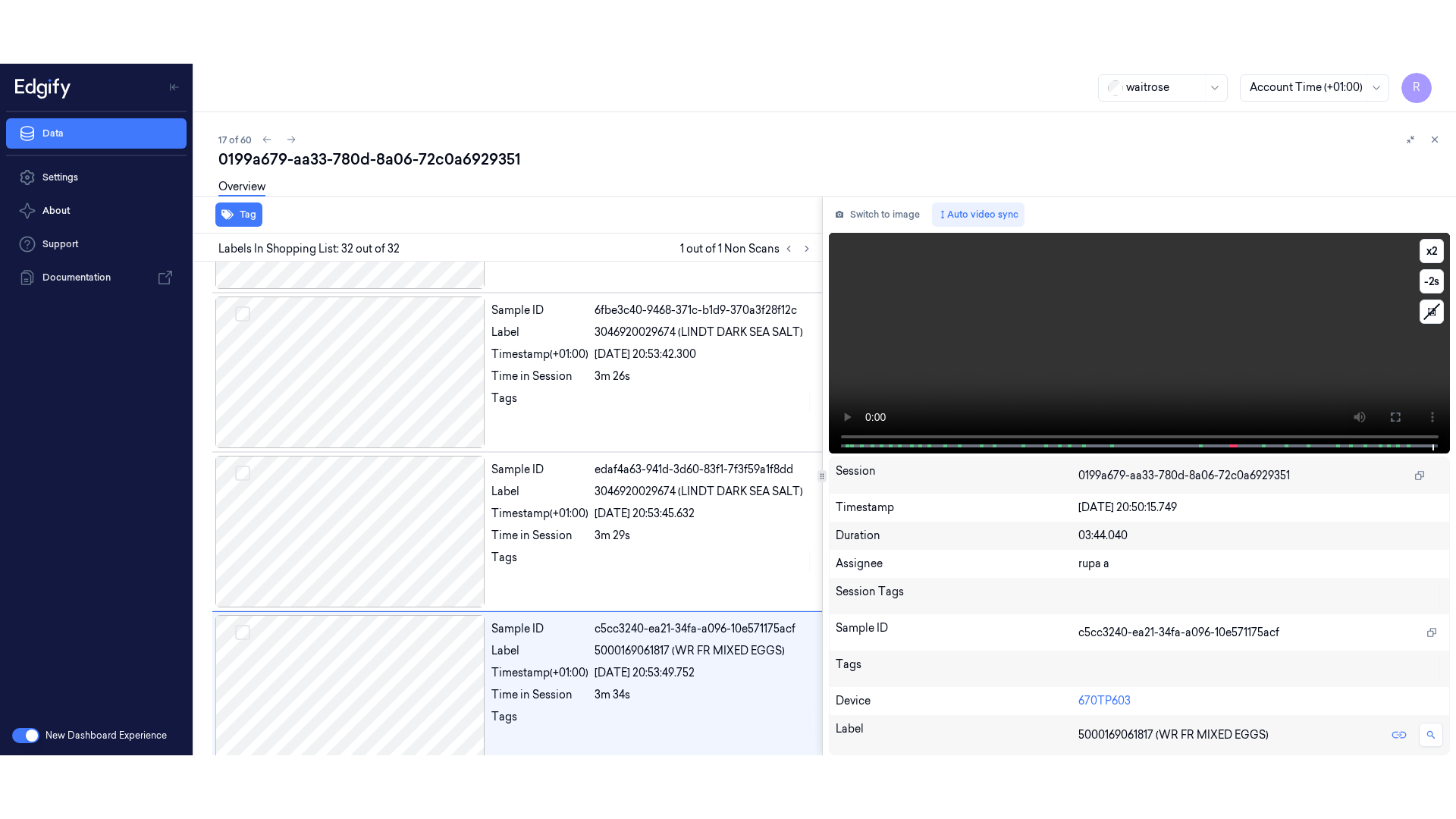
scroll to position [4481, 0]
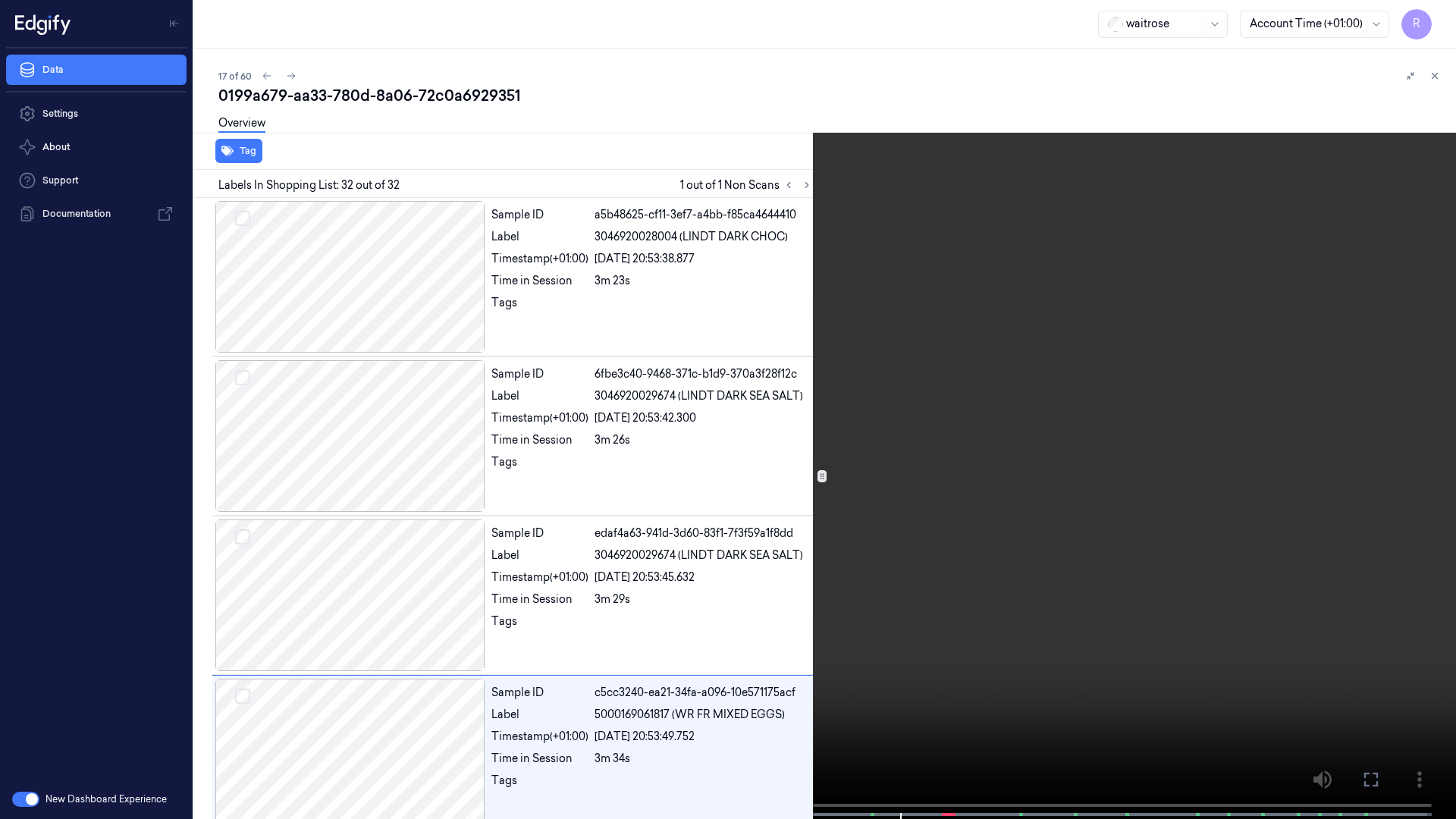
click at [1140, 616] on video at bounding box center [728, 411] width 1456 height 822
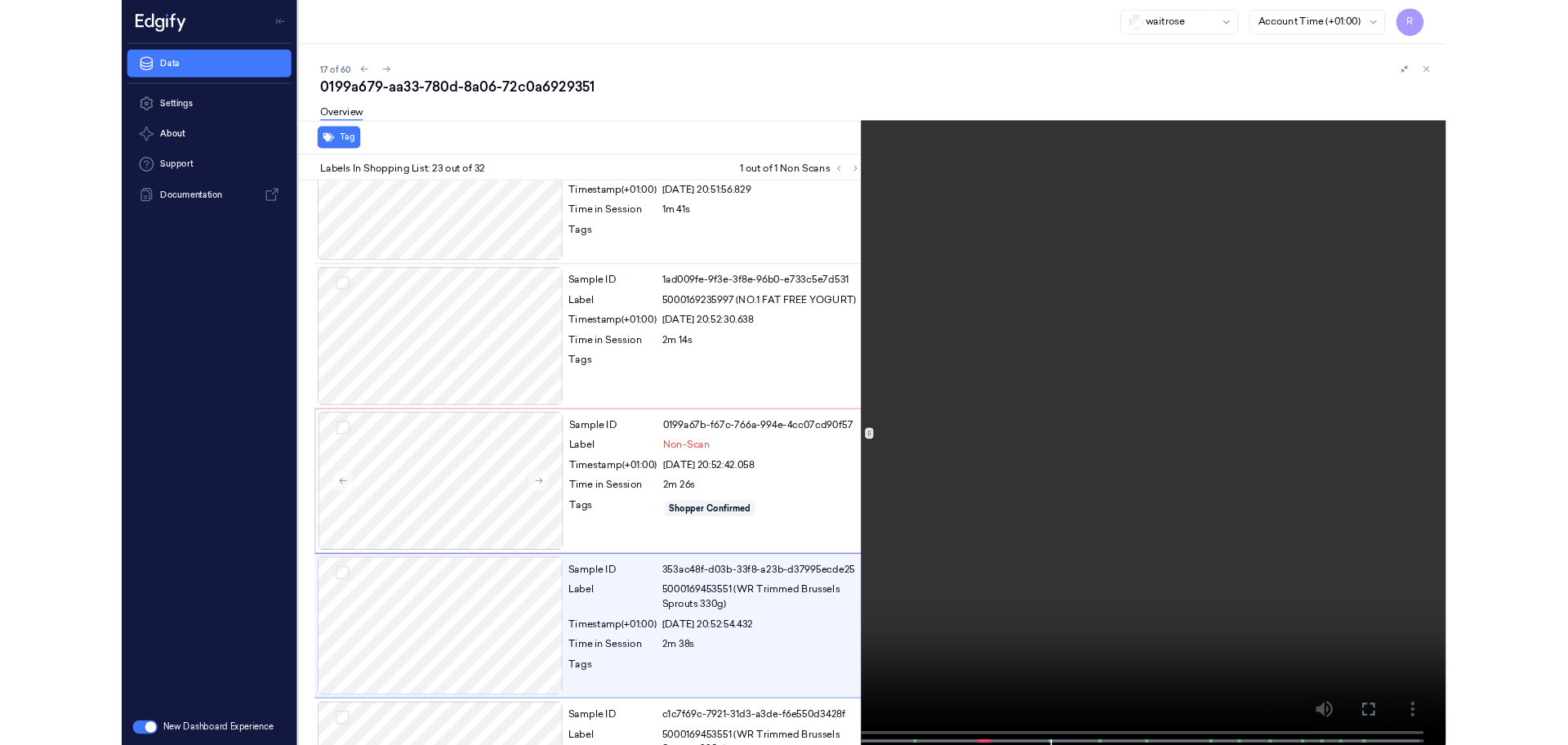
scroll to position [3526, 0]
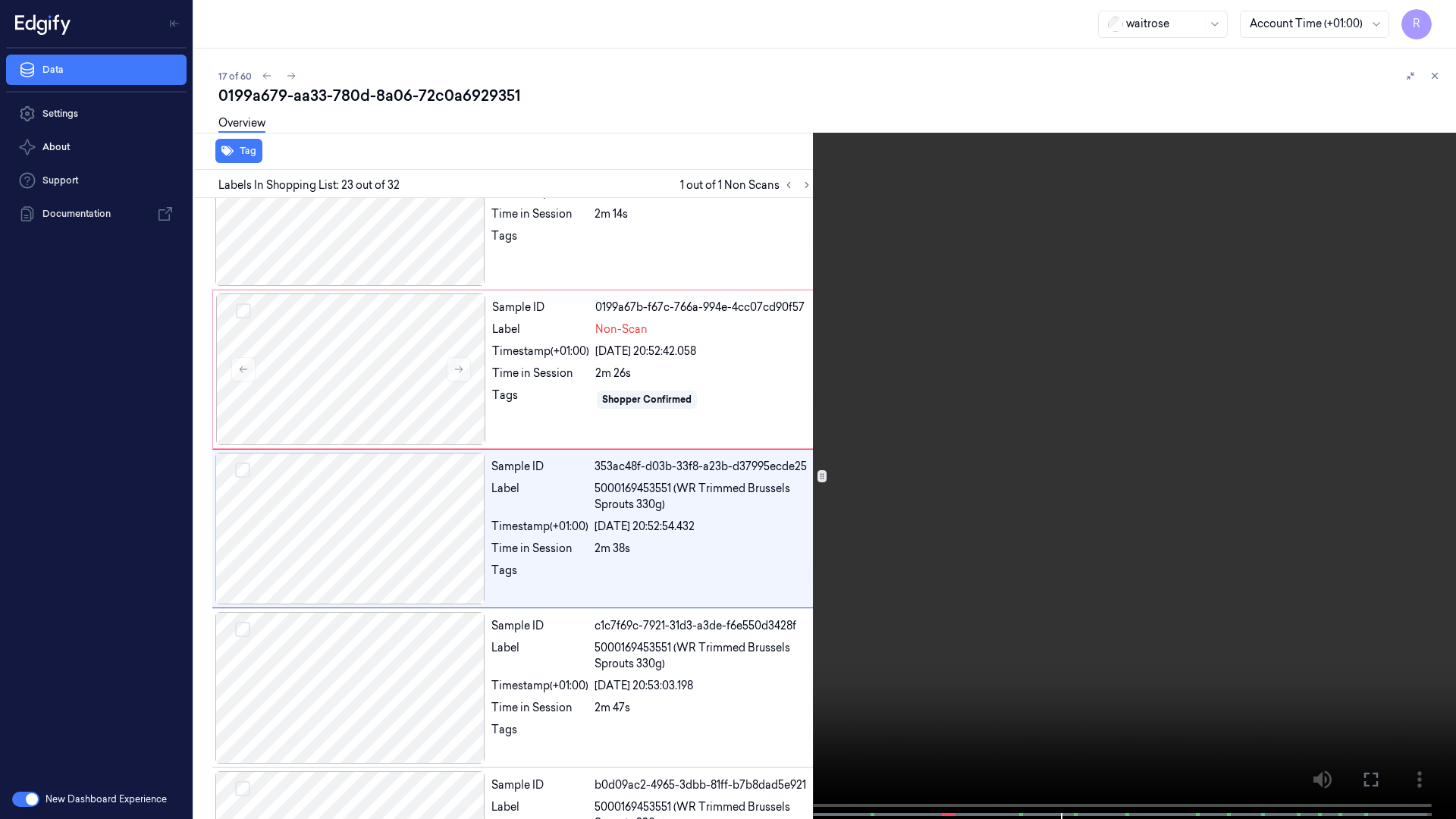
click at [1058, 494] on video at bounding box center [728, 411] width 1456 height 822
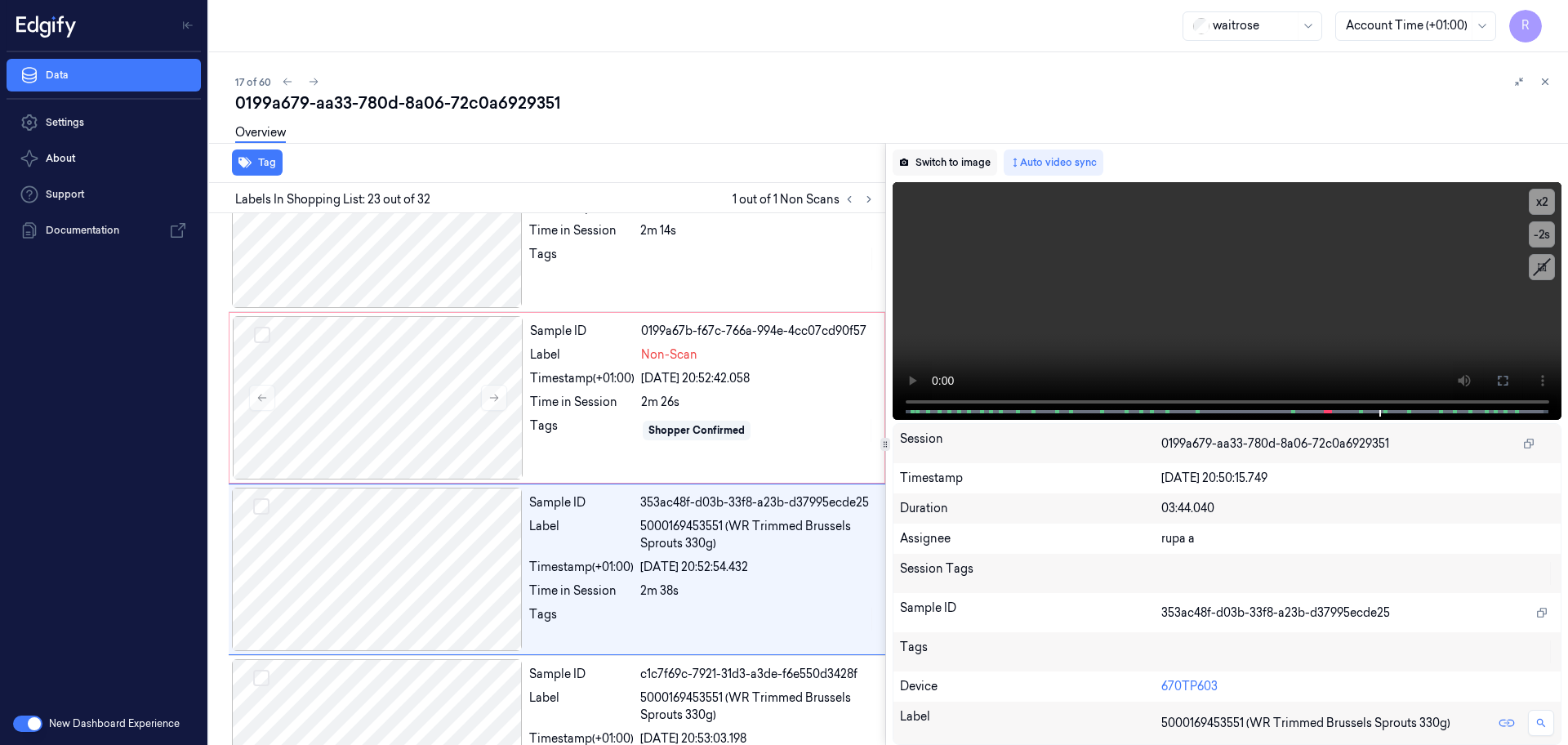
click at [926, 161] on button "Switch to image" at bounding box center [945, 162] width 105 height 26
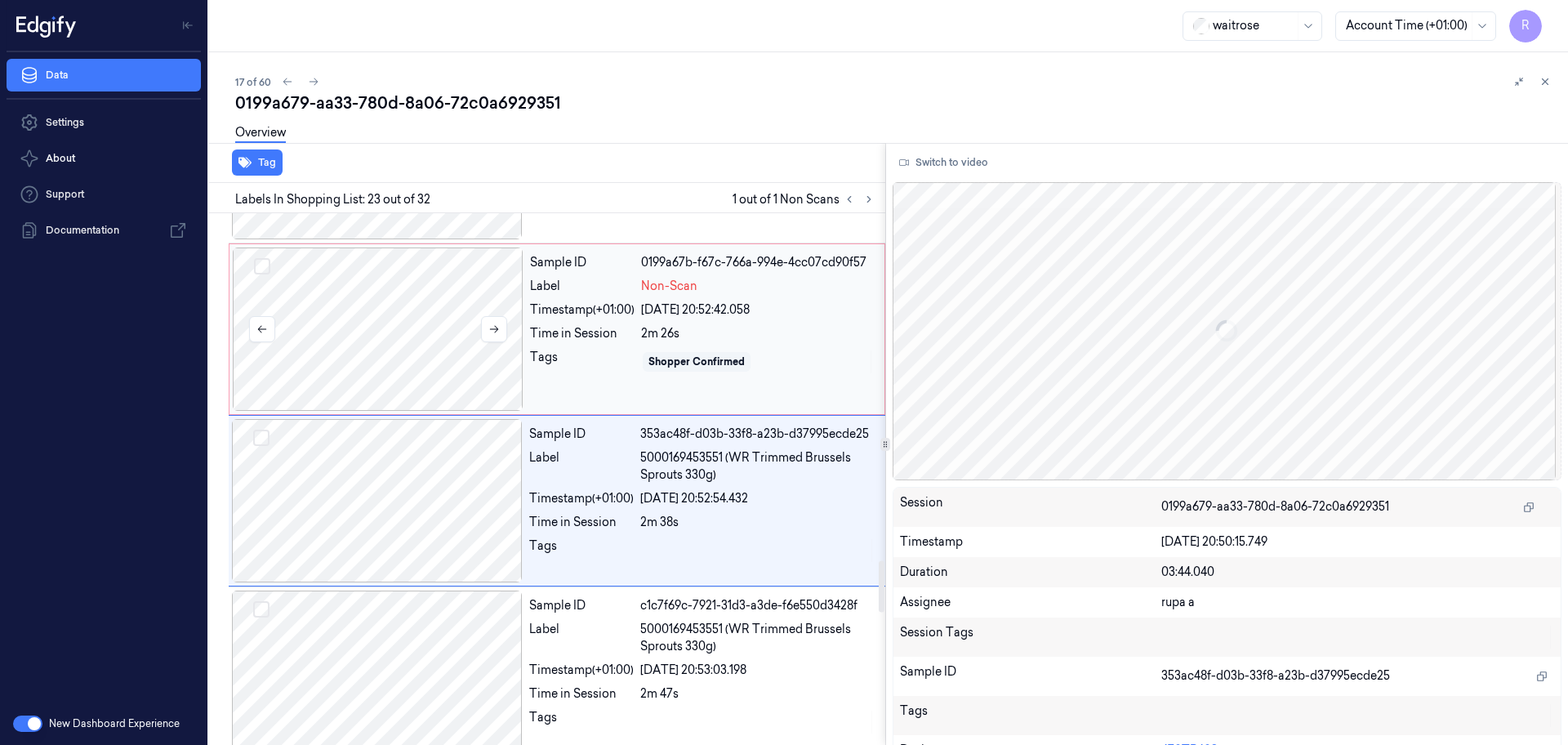
click at [425, 335] on div at bounding box center [378, 329] width 291 height 164
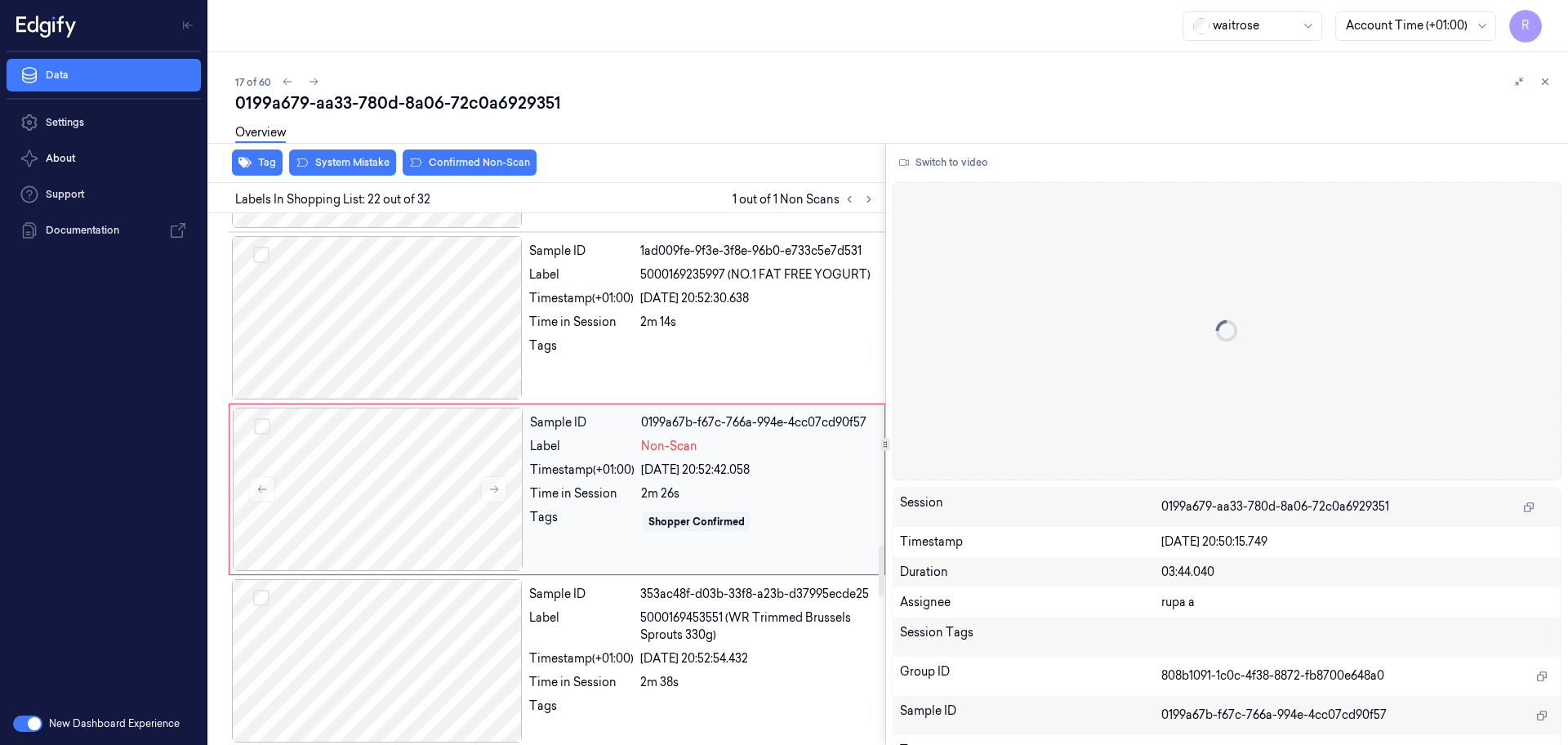
scroll to position [3423, 0]
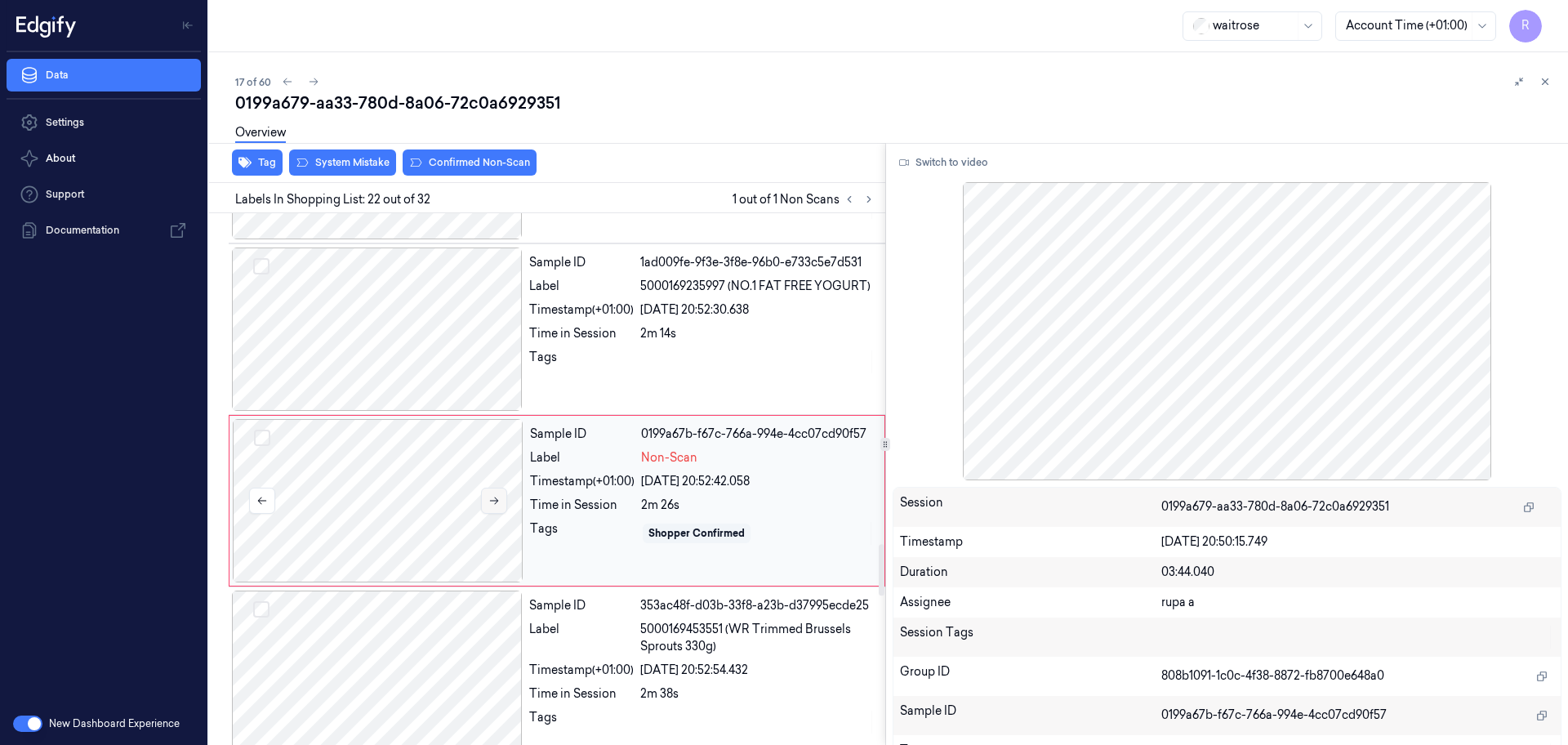
click at [499, 488] on button at bounding box center [493, 500] width 26 height 26
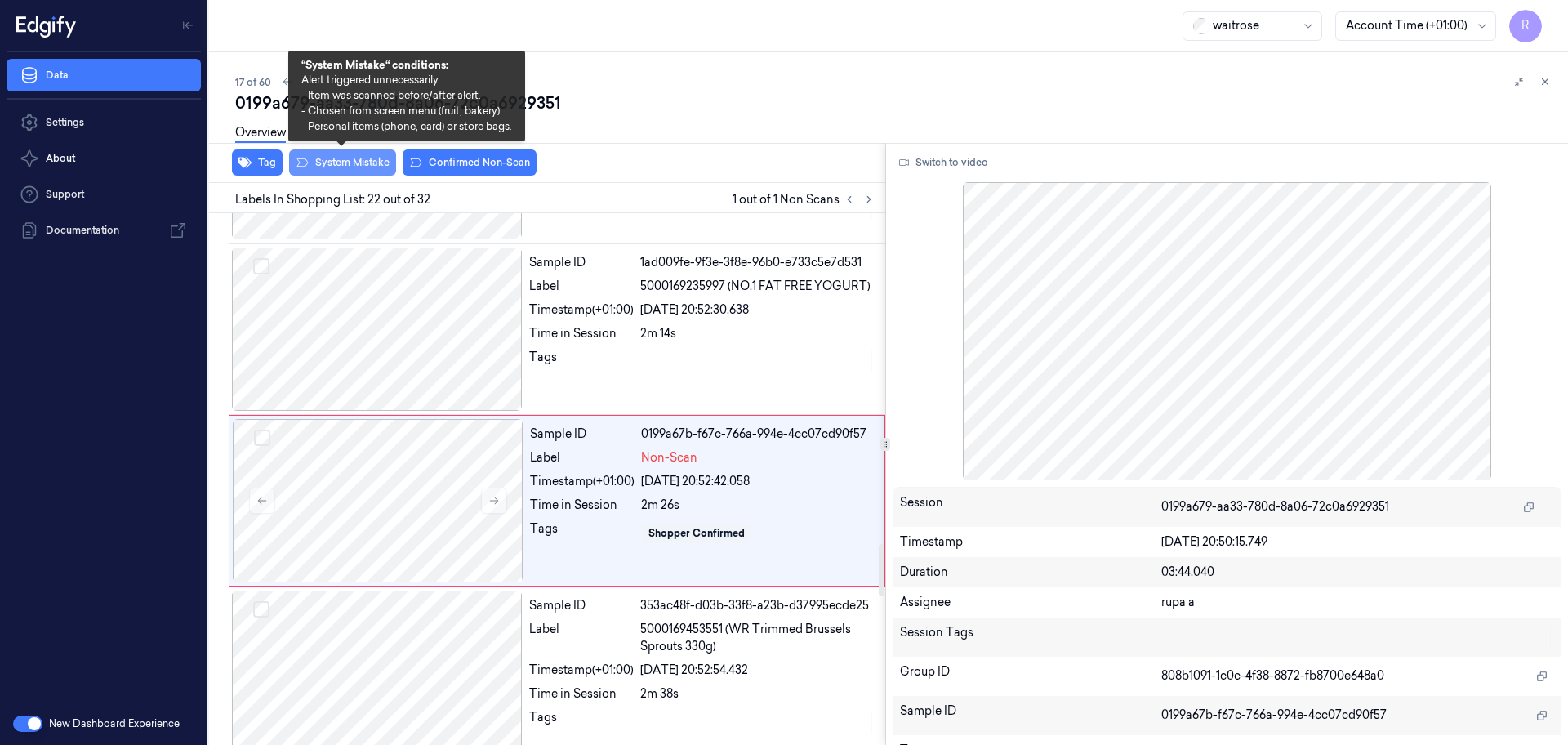
click at [364, 166] on button "System Mistake" at bounding box center [342, 162] width 107 height 26
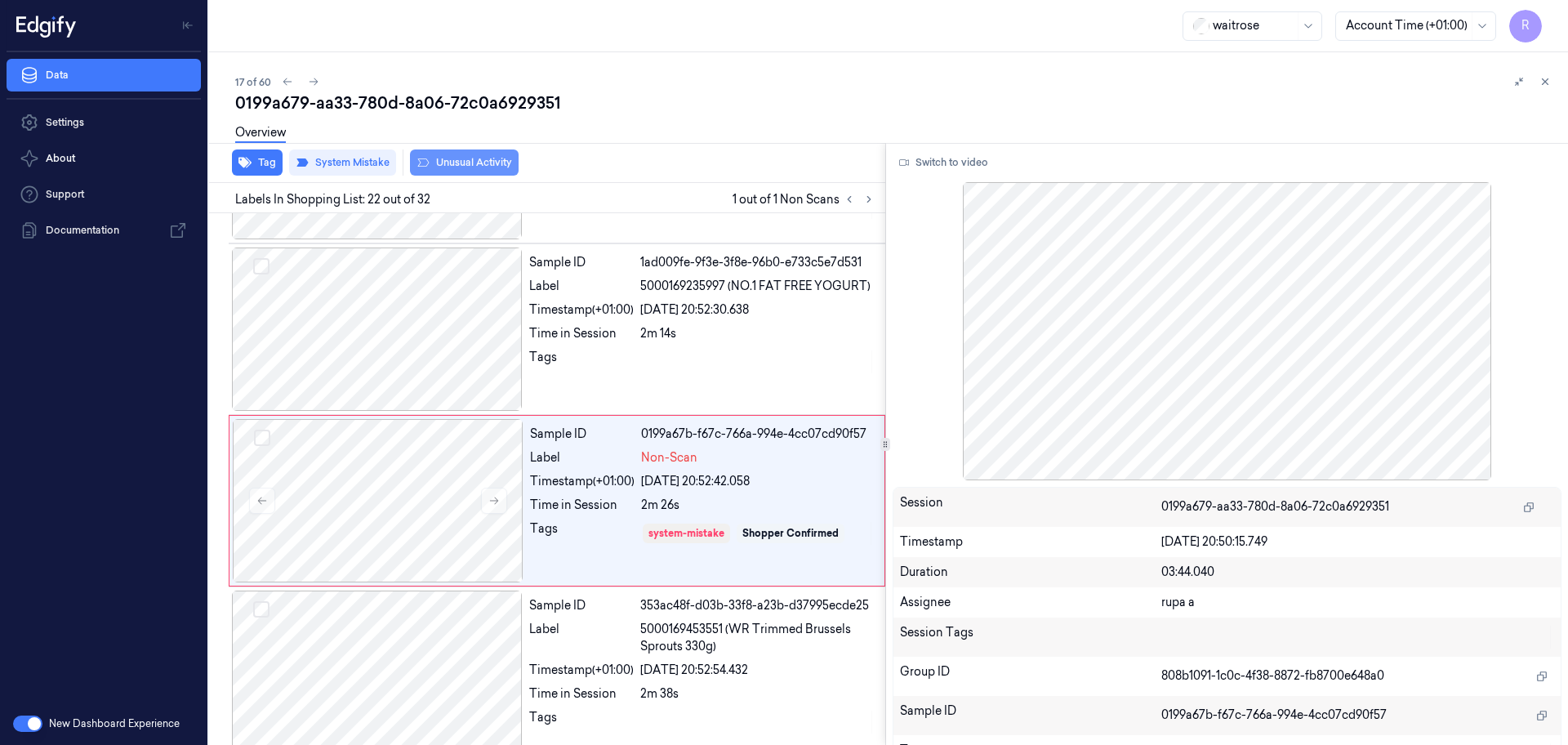
click at [460, 173] on button "Unusual Activity" at bounding box center [464, 162] width 109 height 26
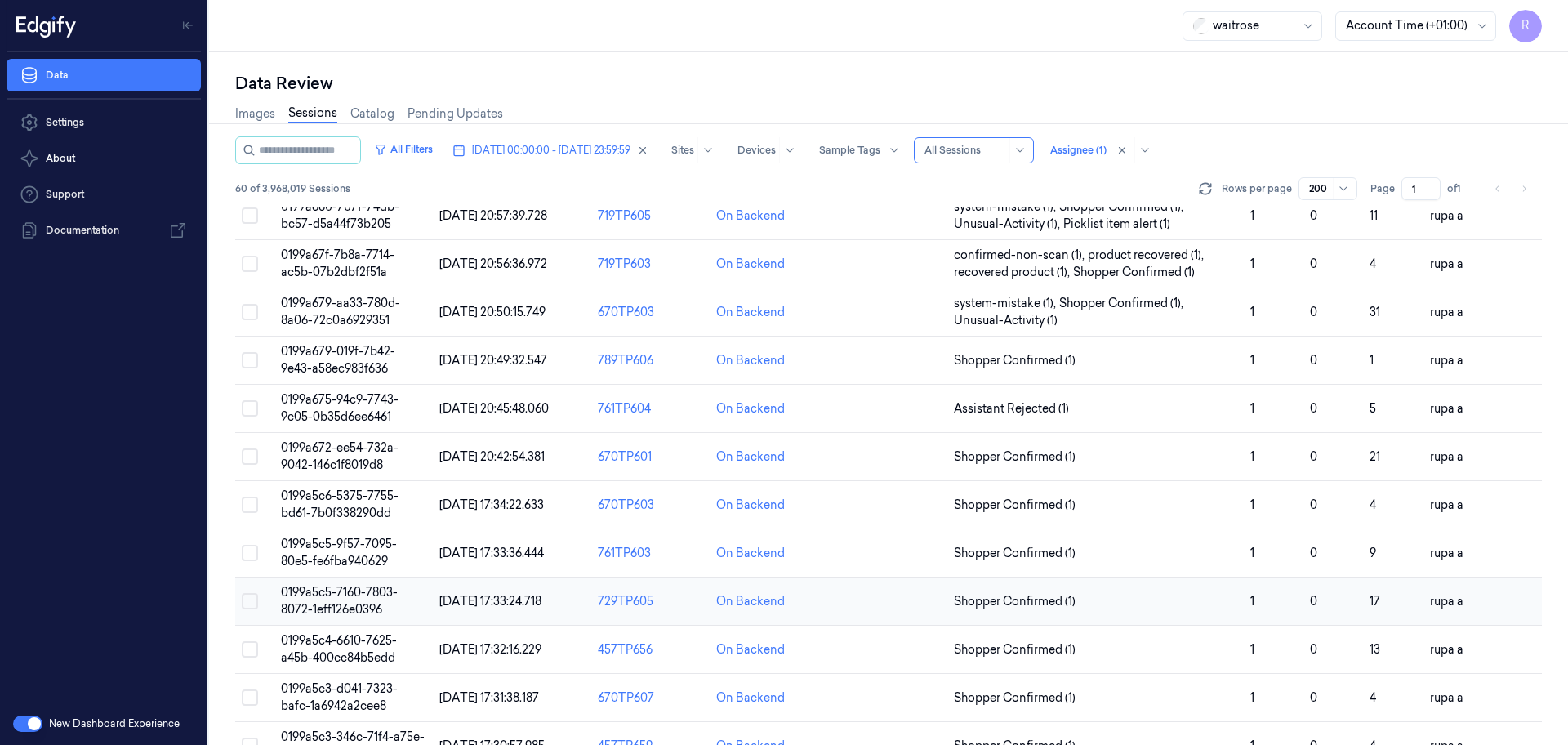
scroll to position [715, 0]
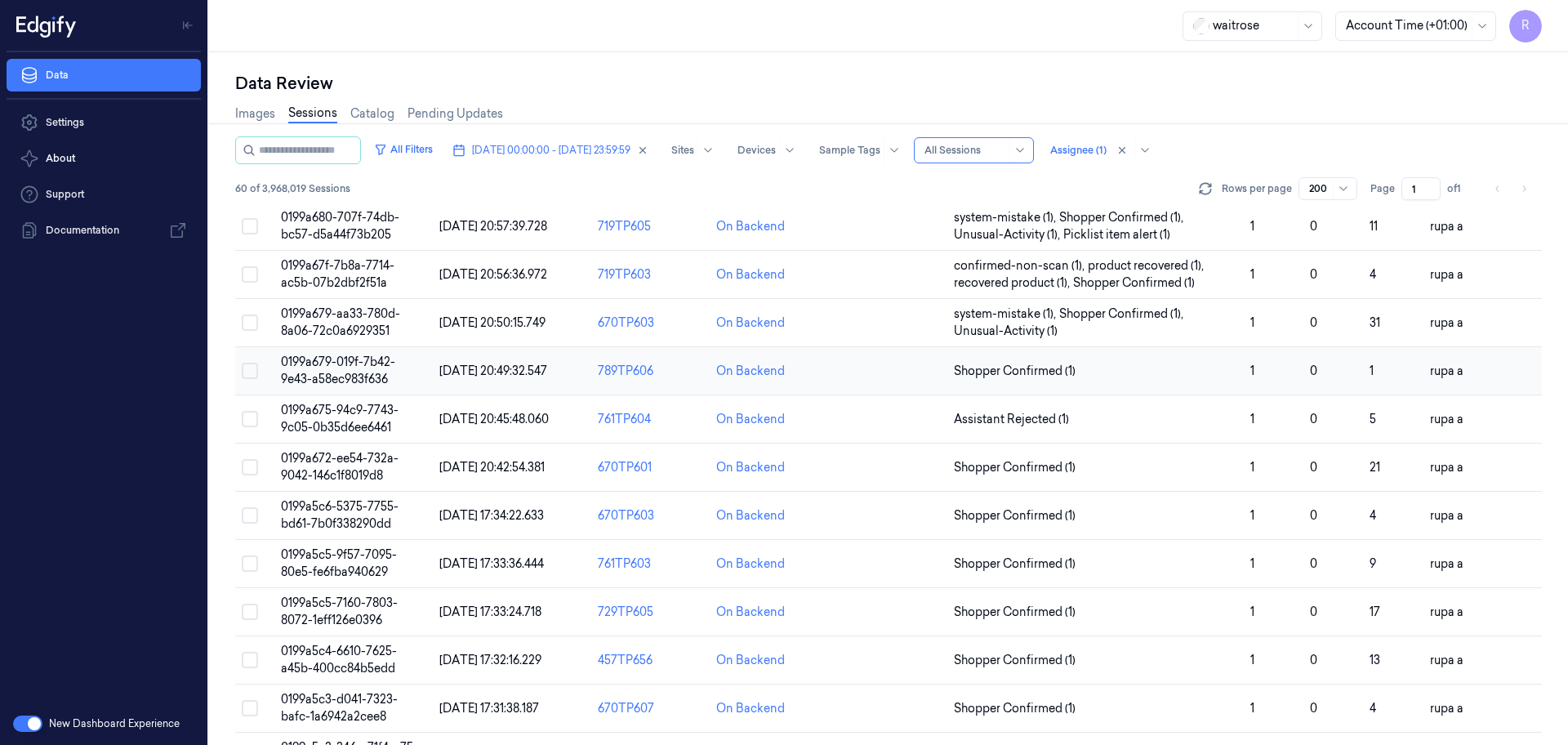
click at [344, 378] on span "0199a679-019f-7b42-9e43-a58ec983f636" at bounding box center [338, 370] width 115 height 32
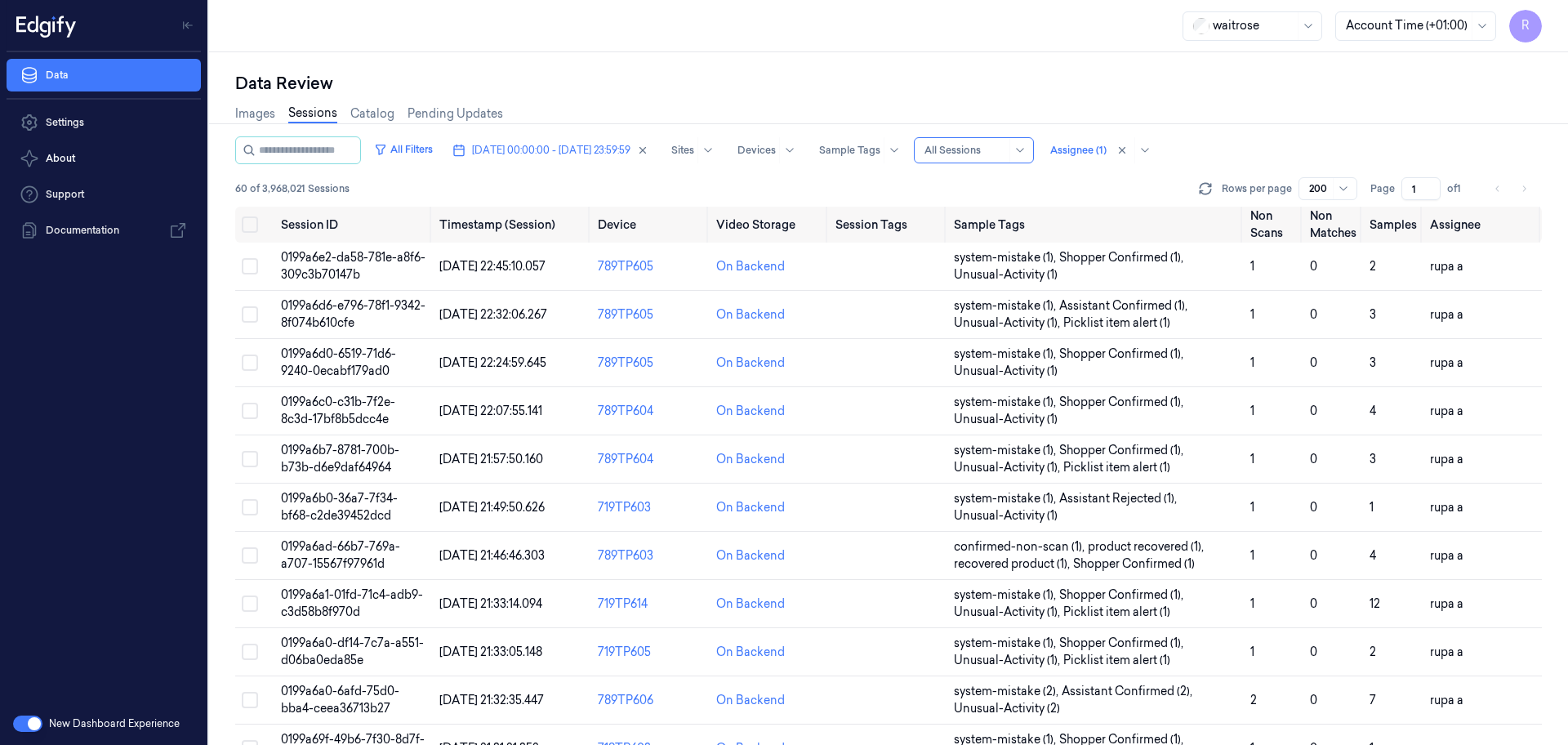
click at [851, 79] on div "Data Review" at bounding box center [888, 84] width 1307 height 23
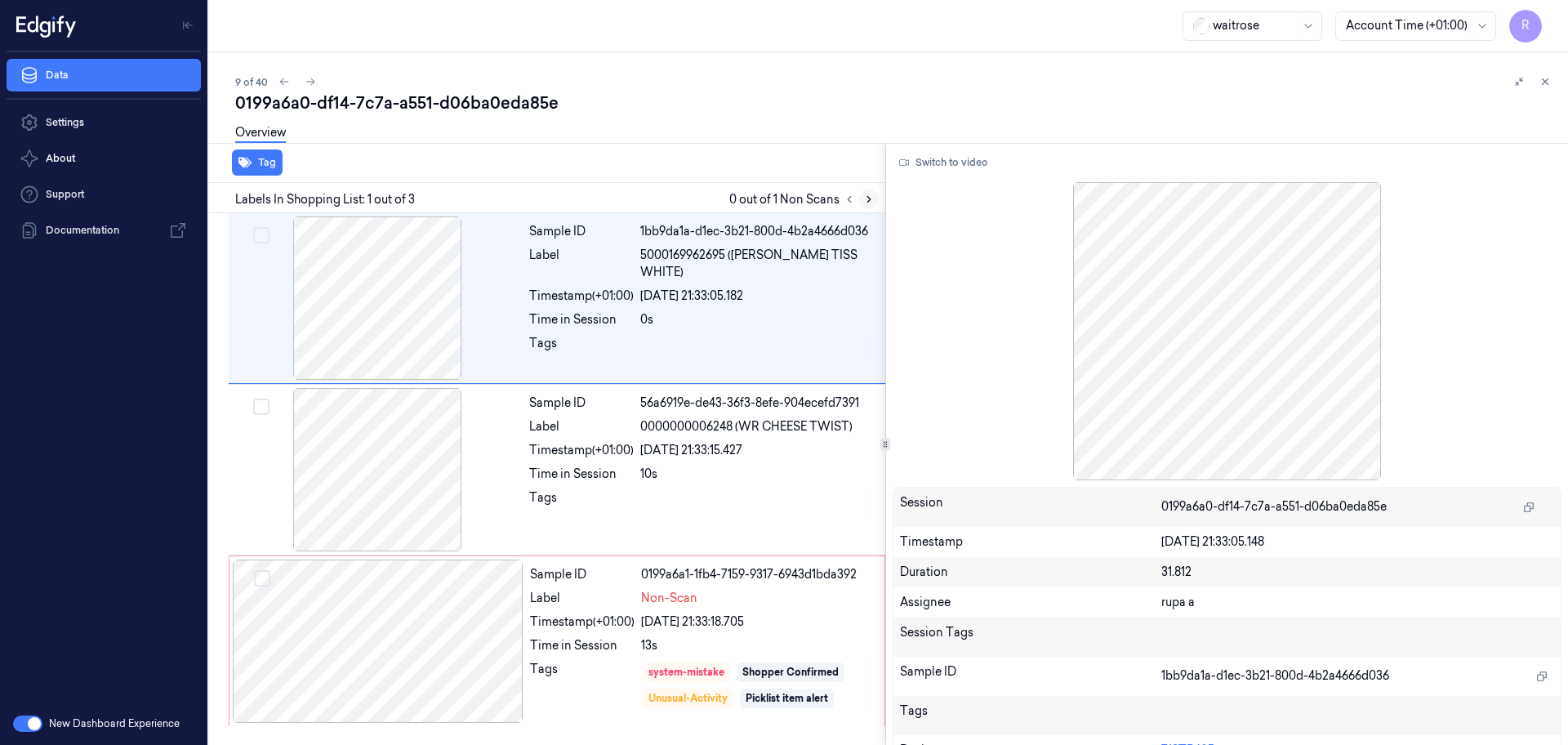
click at [864, 199] on icon at bounding box center [869, 199] width 12 height 12
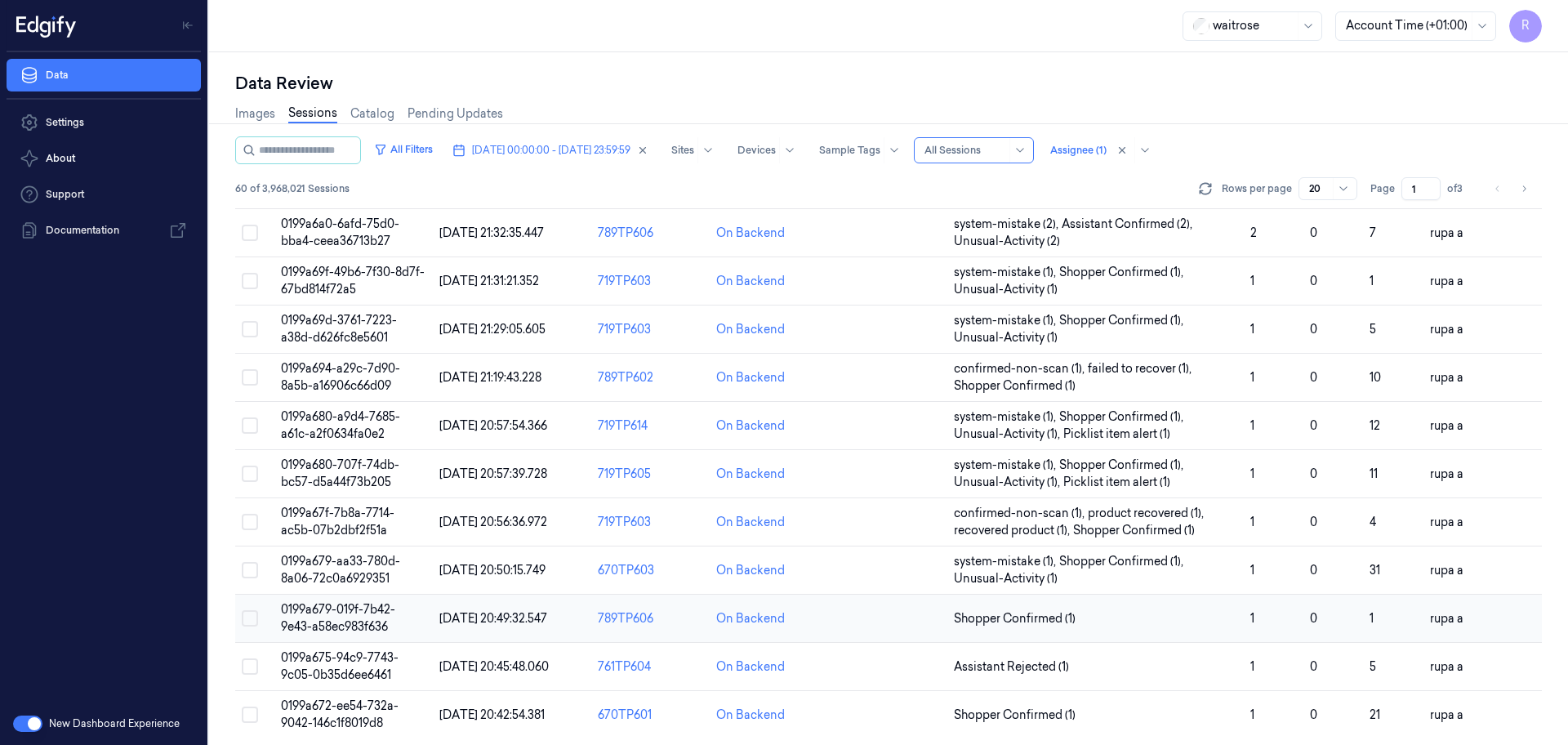
scroll to position [474, 0]
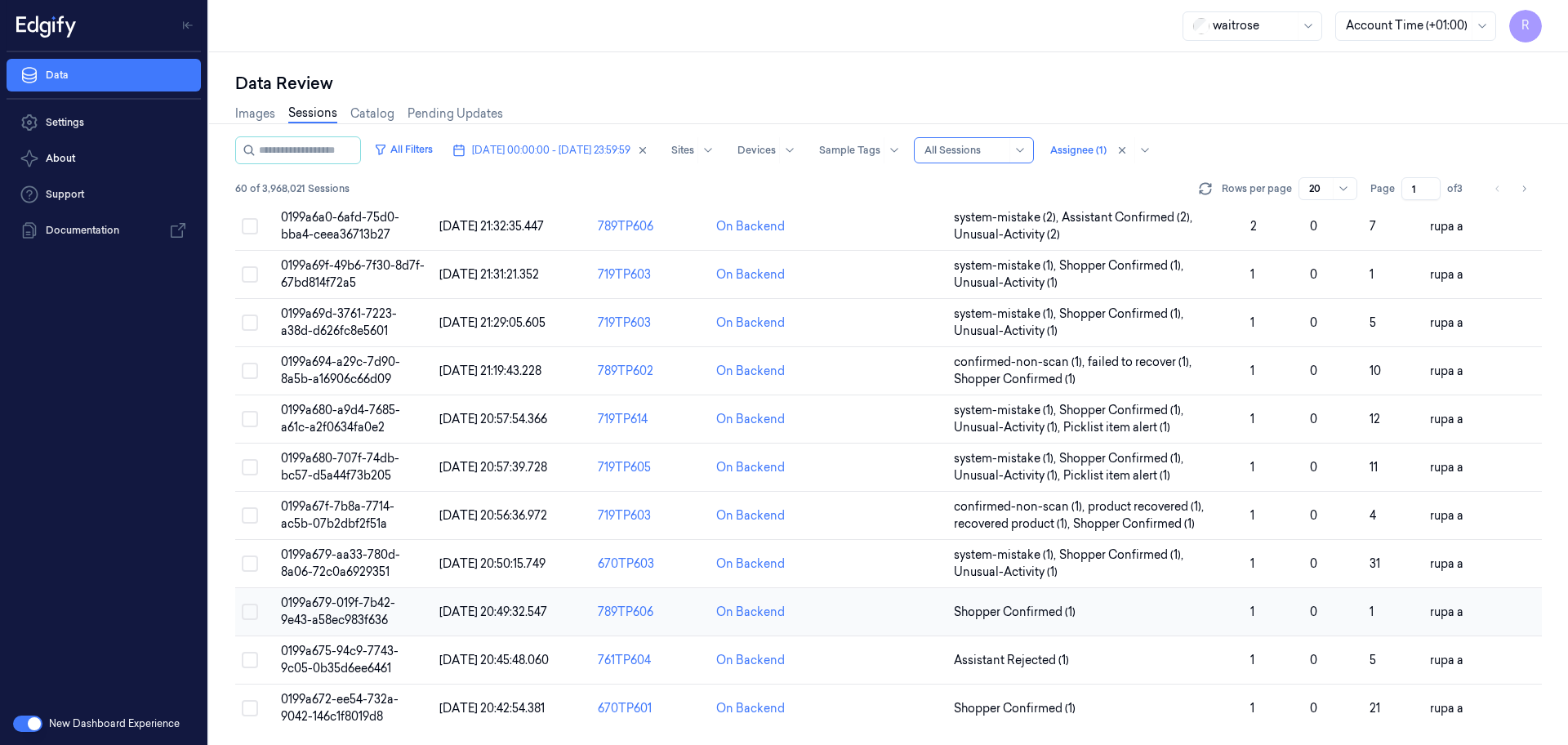
click at [326, 609] on span "0199a679-019f-7b42-9e43-a58ec983f636" at bounding box center [338, 611] width 115 height 32
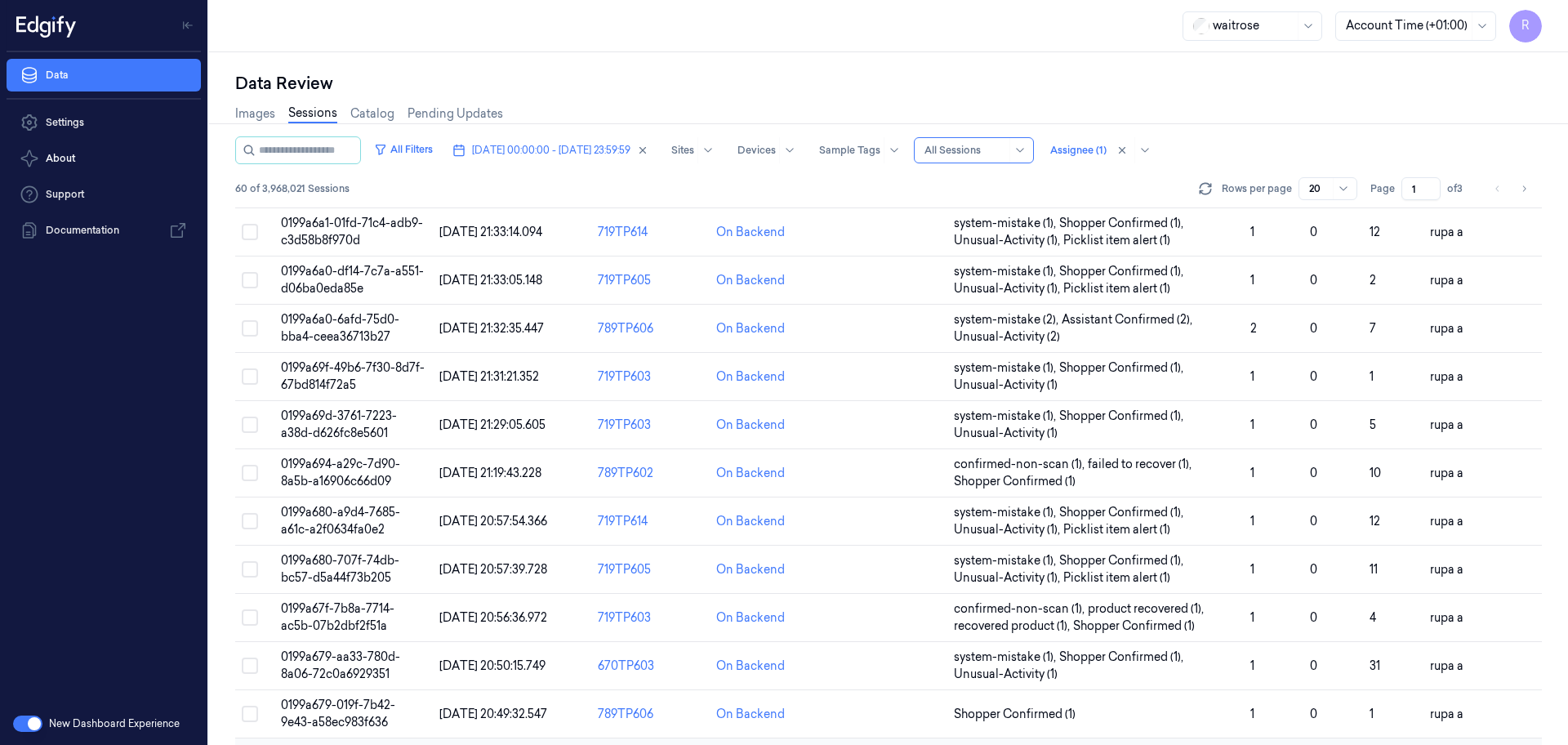
scroll to position [474, 0]
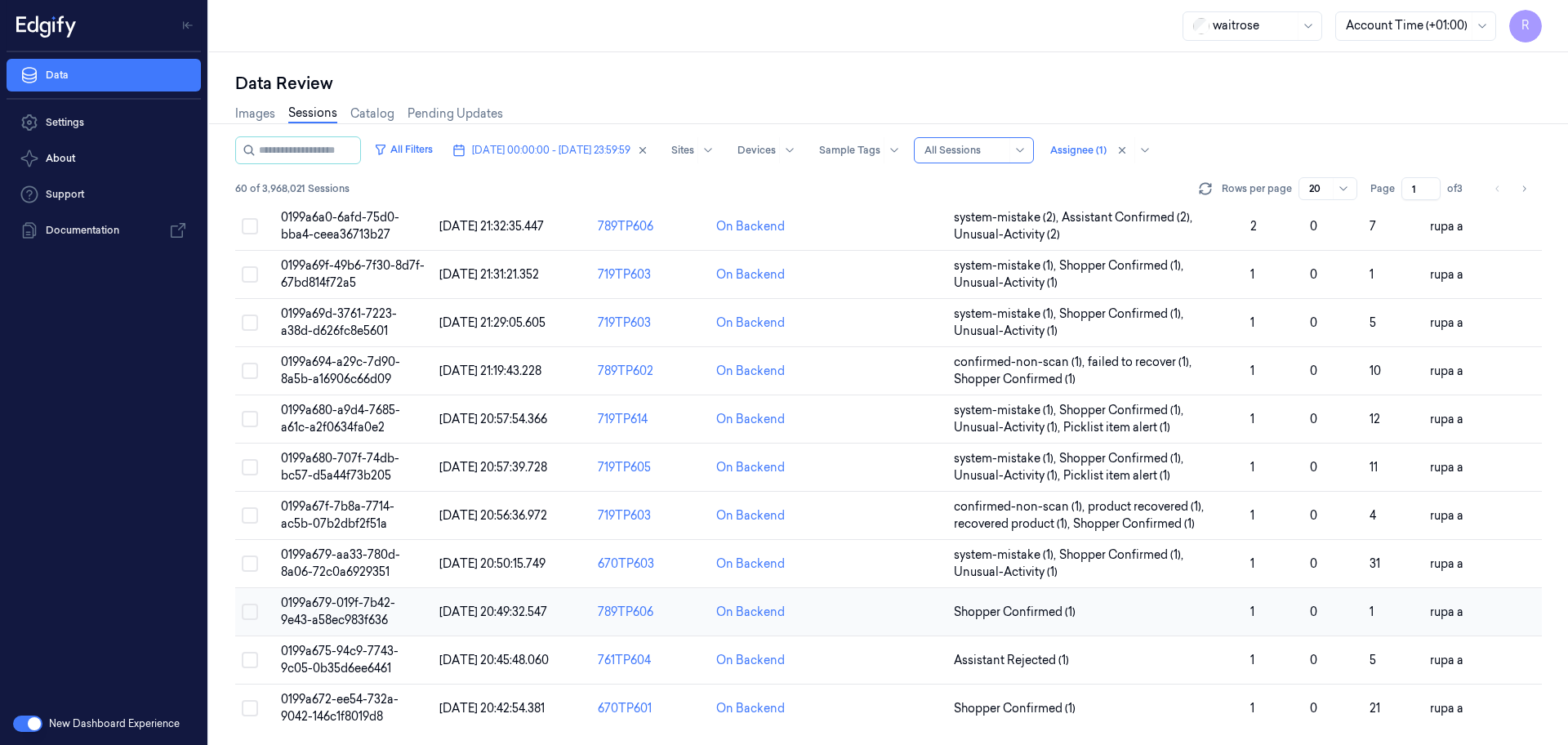
click at [375, 615] on span "0199a679-019f-7b42-9e43-a58ec983f636" at bounding box center [338, 611] width 115 height 32
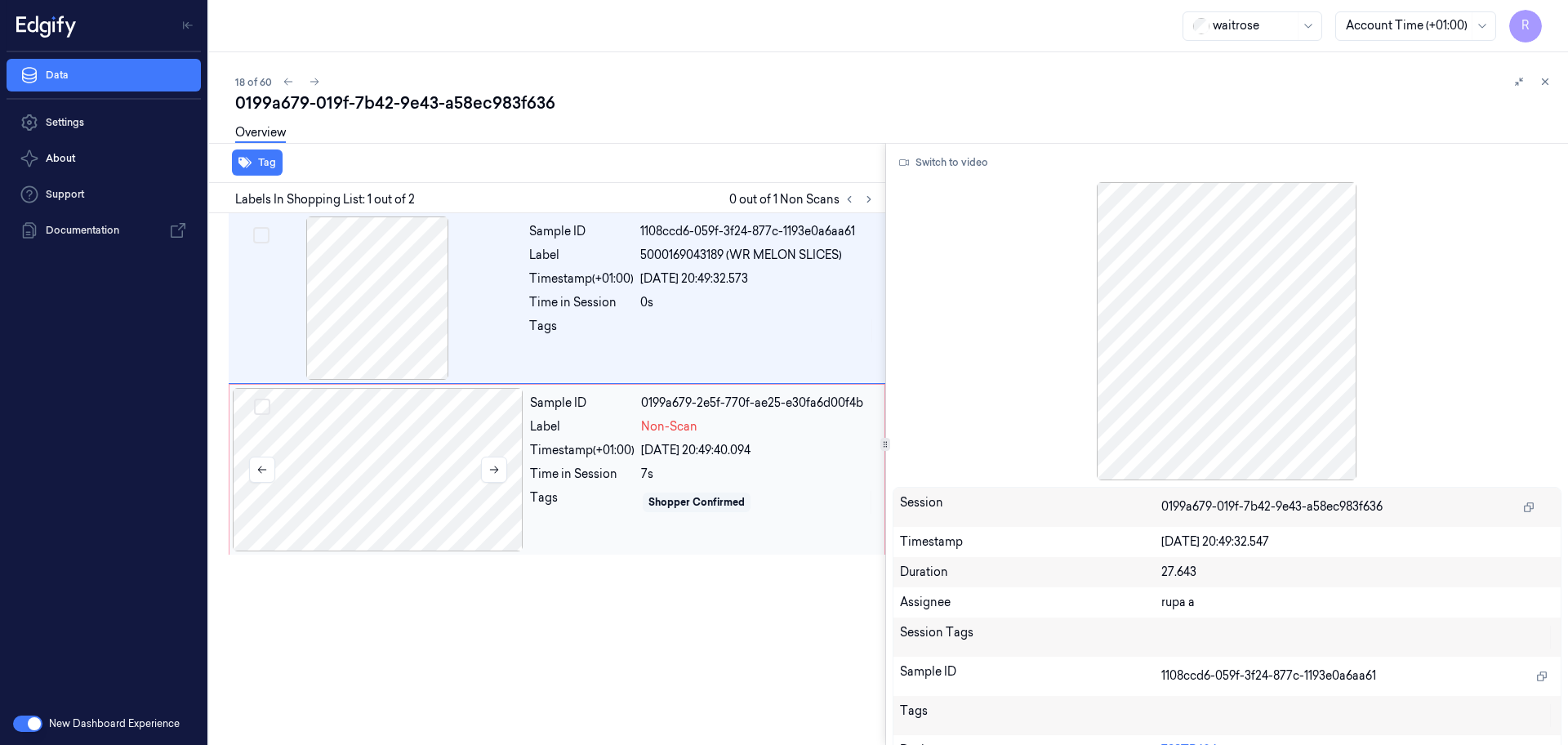
click at [355, 473] on div at bounding box center [378, 469] width 291 height 164
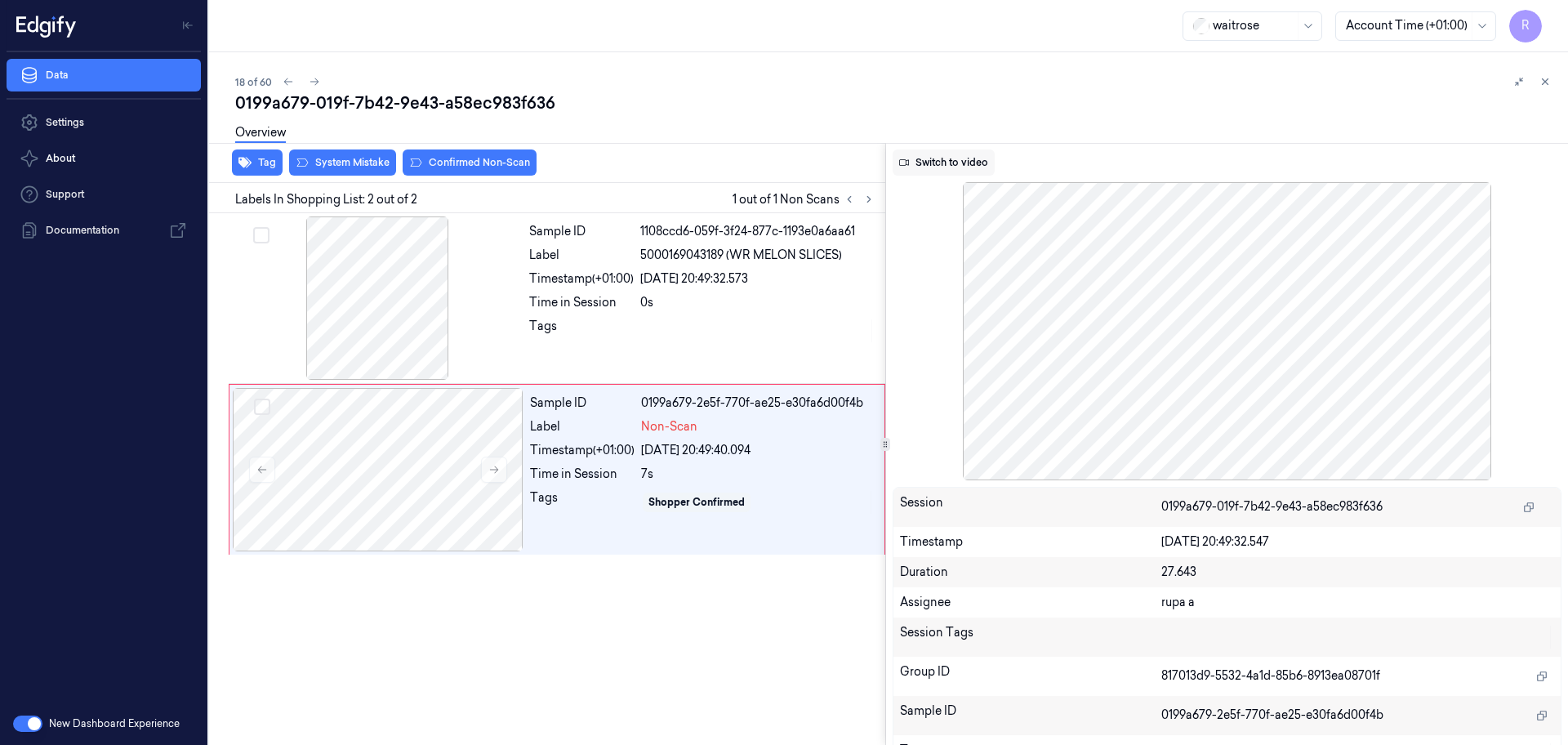
click at [989, 158] on button "Switch to video" at bounding box center [943, 162] width 102 height 26
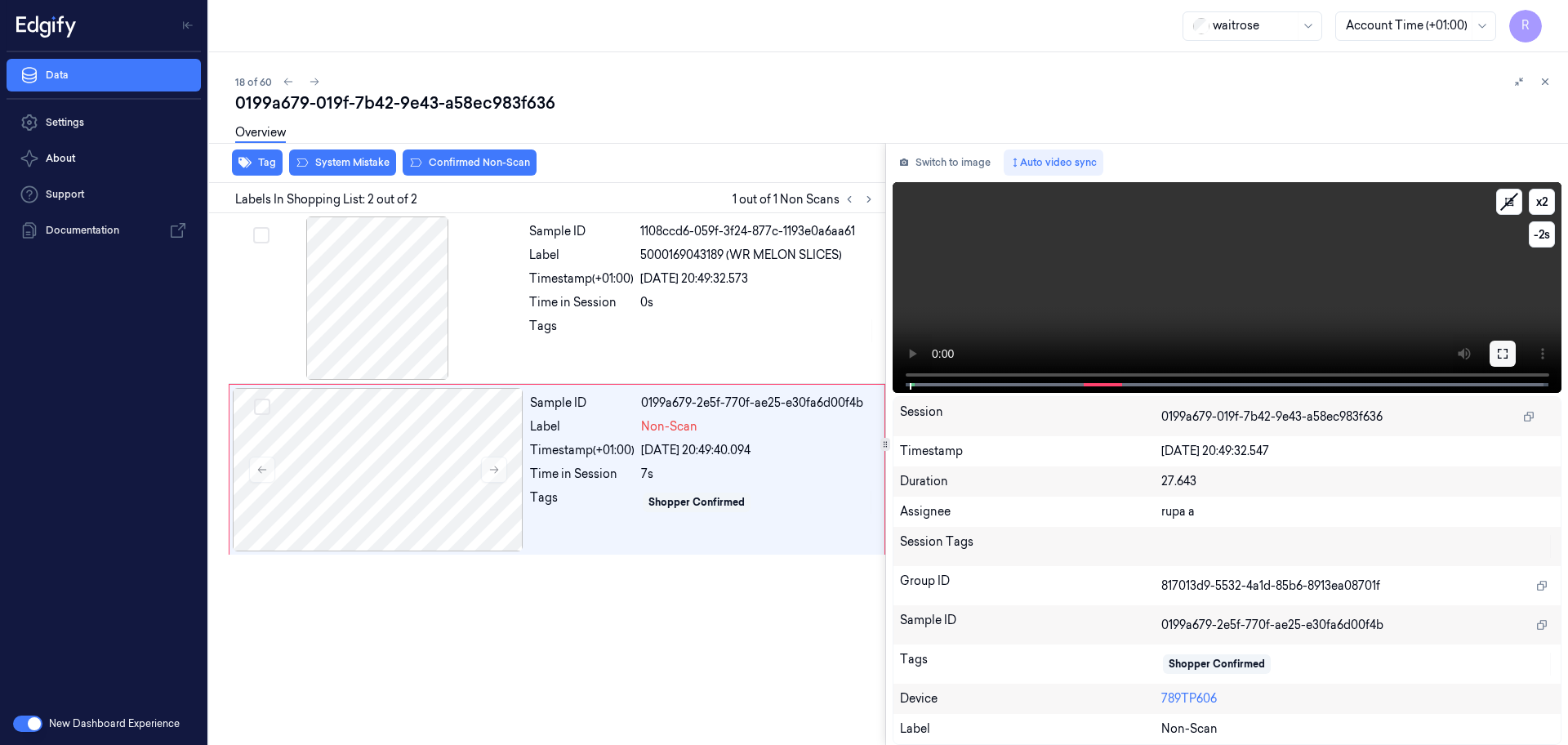
click at [1492, 349] on button at bounding box center [1502, 353] width 26 height 26
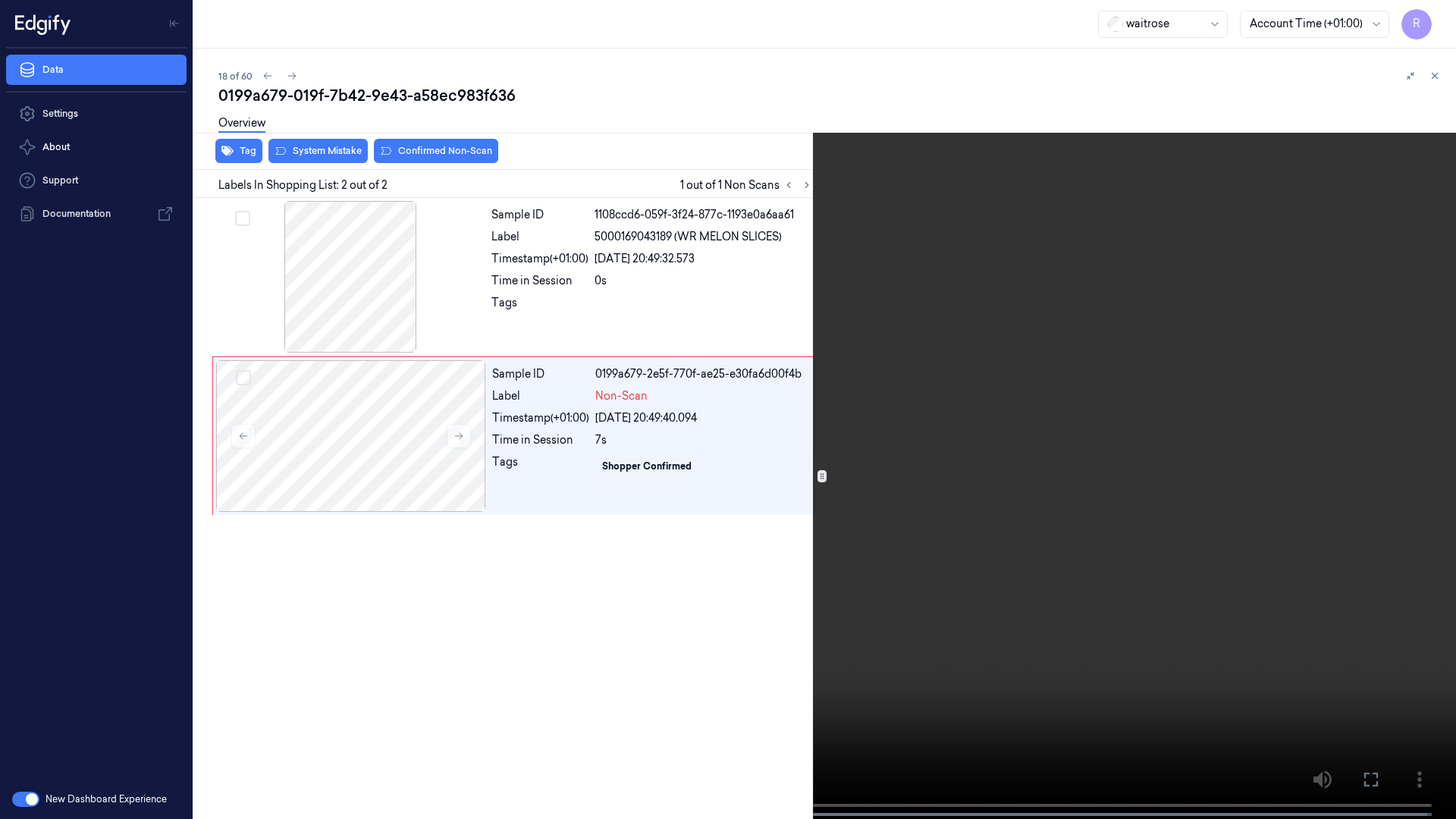
click at [599, 625] on video at bounding box center [728, 411] width 1456 height 822
click at [600, 625] on video at bounding box center [728, 411] width 1456 height 822
click at [1006, 691] on video at bounding box center [728, 411] width 1456 height 822
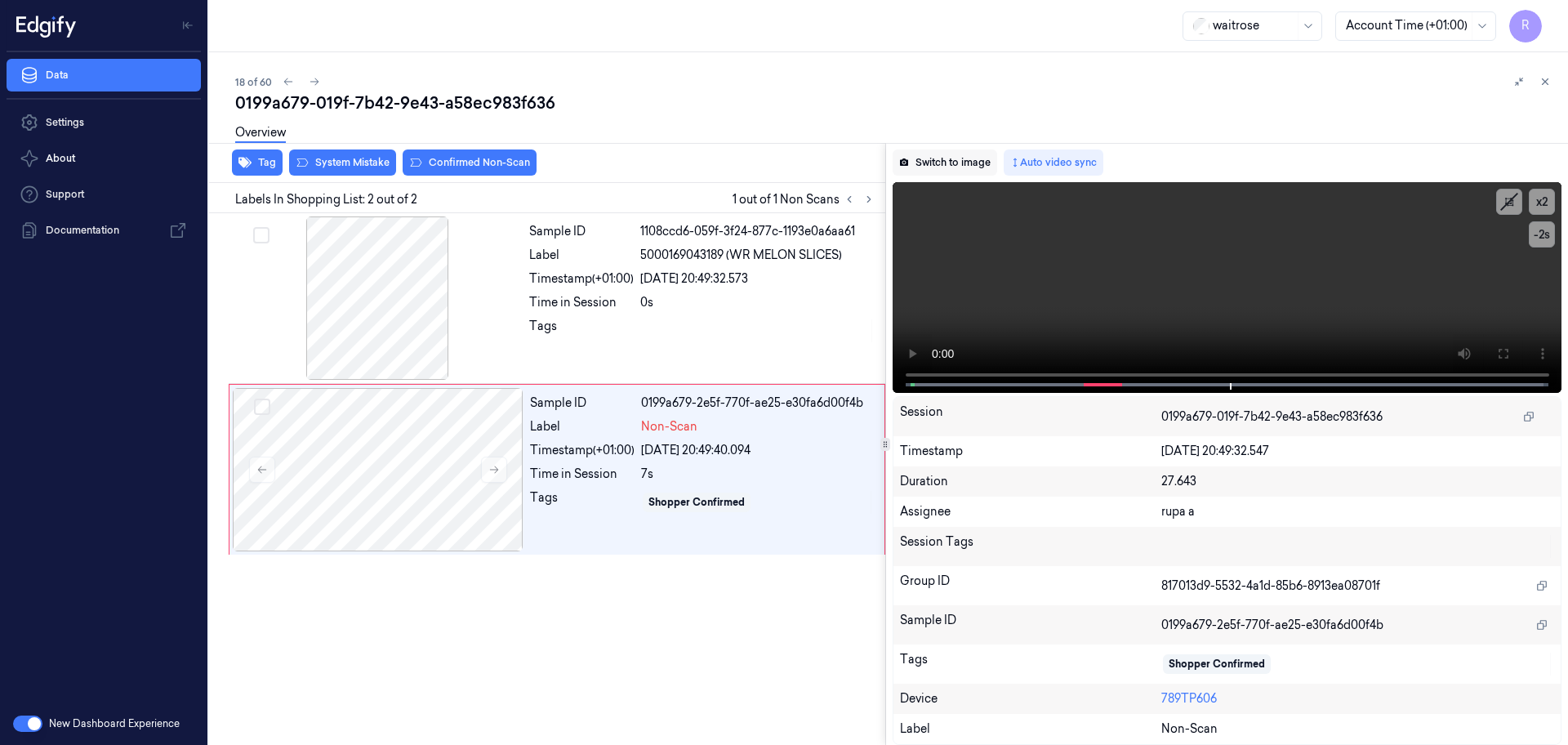
click at [969, 159] on button "Switch to image" at bounding box center [945, 162] width 105 height 26
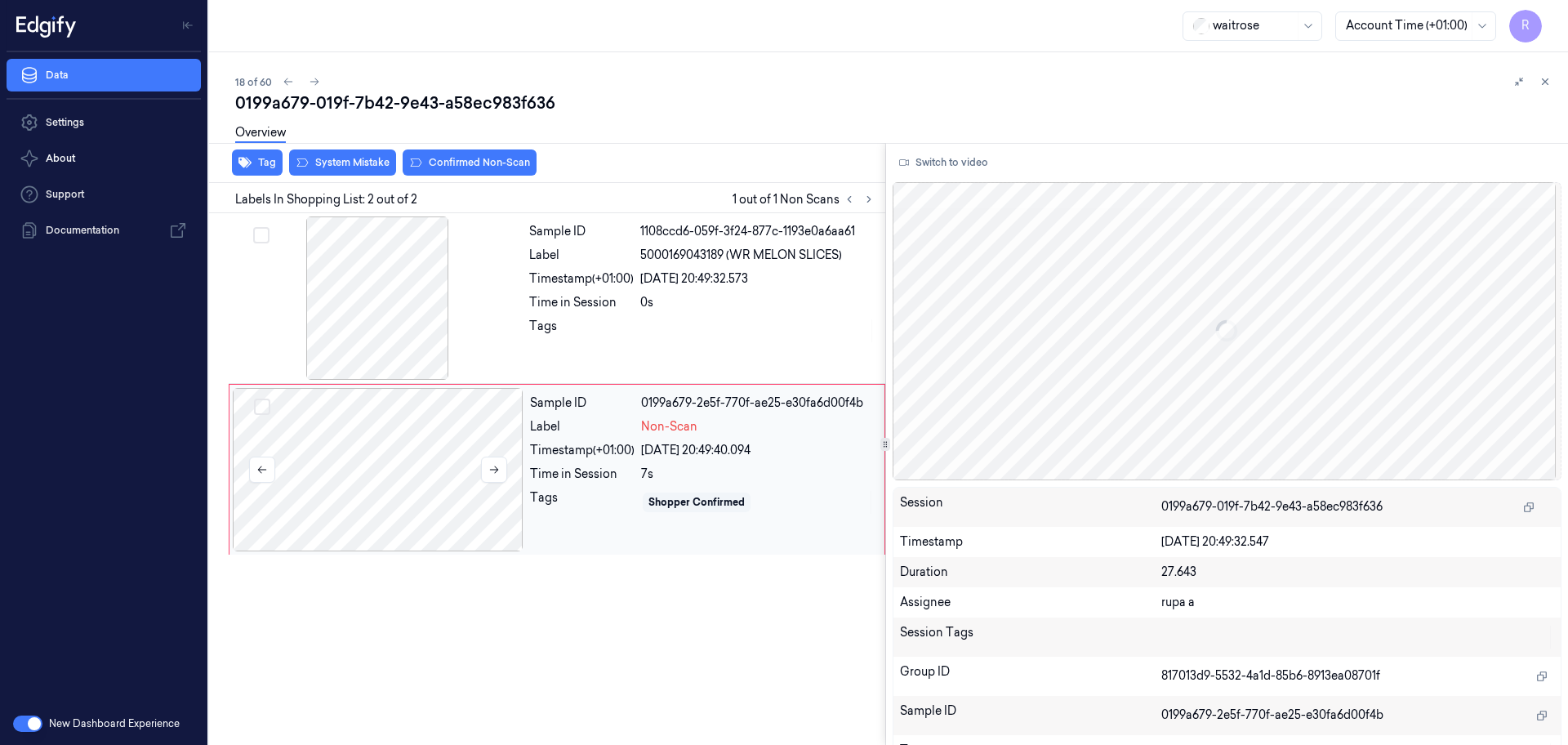
click at [347, 439] on div at bounding box center [378, 469] width 291 height 164
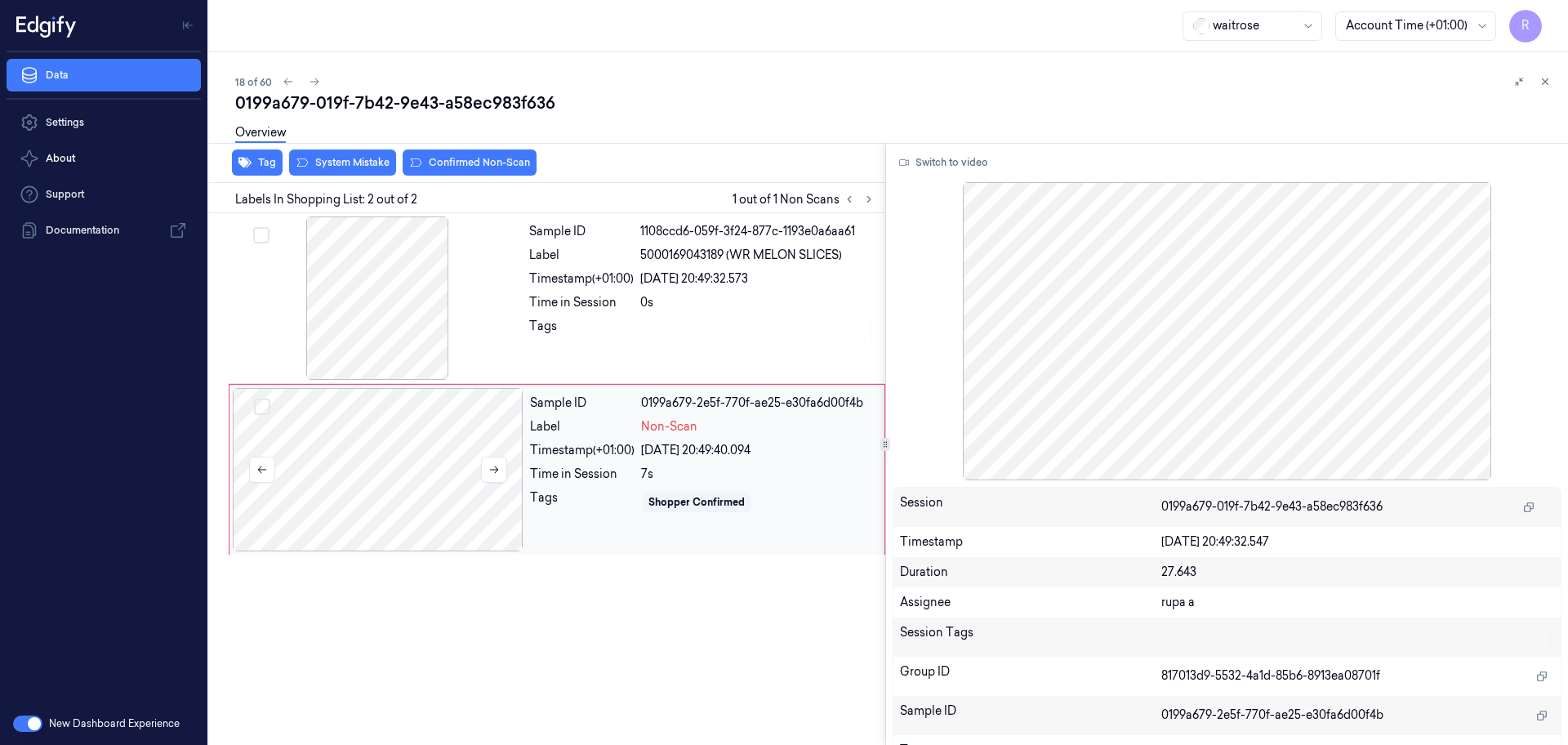
click at [345, 454] on div at bounding box center [378, 469] width 291 height 164
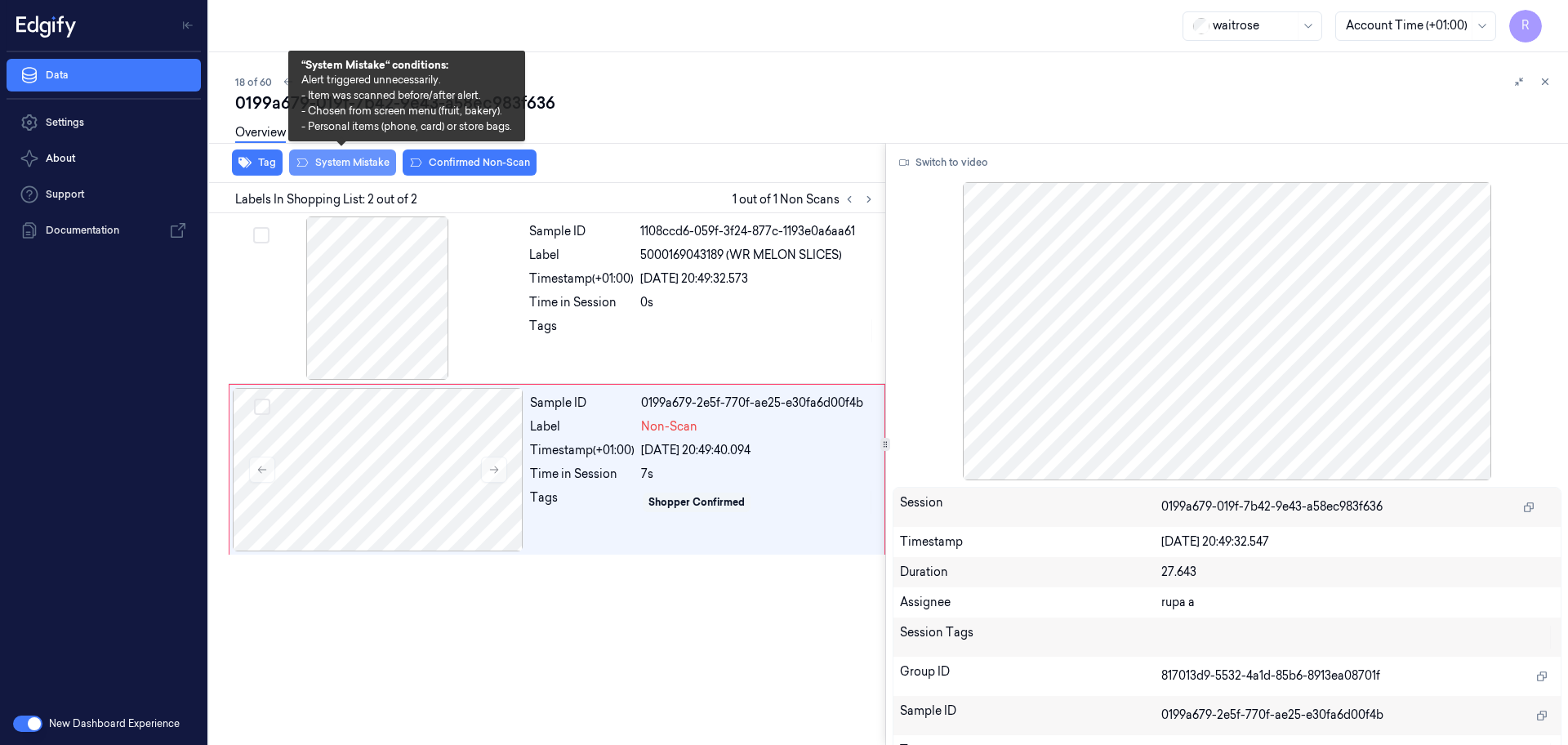
click at [358, 165] on button "System Mistake" at bounding box center [342, 162] width 107 height 26
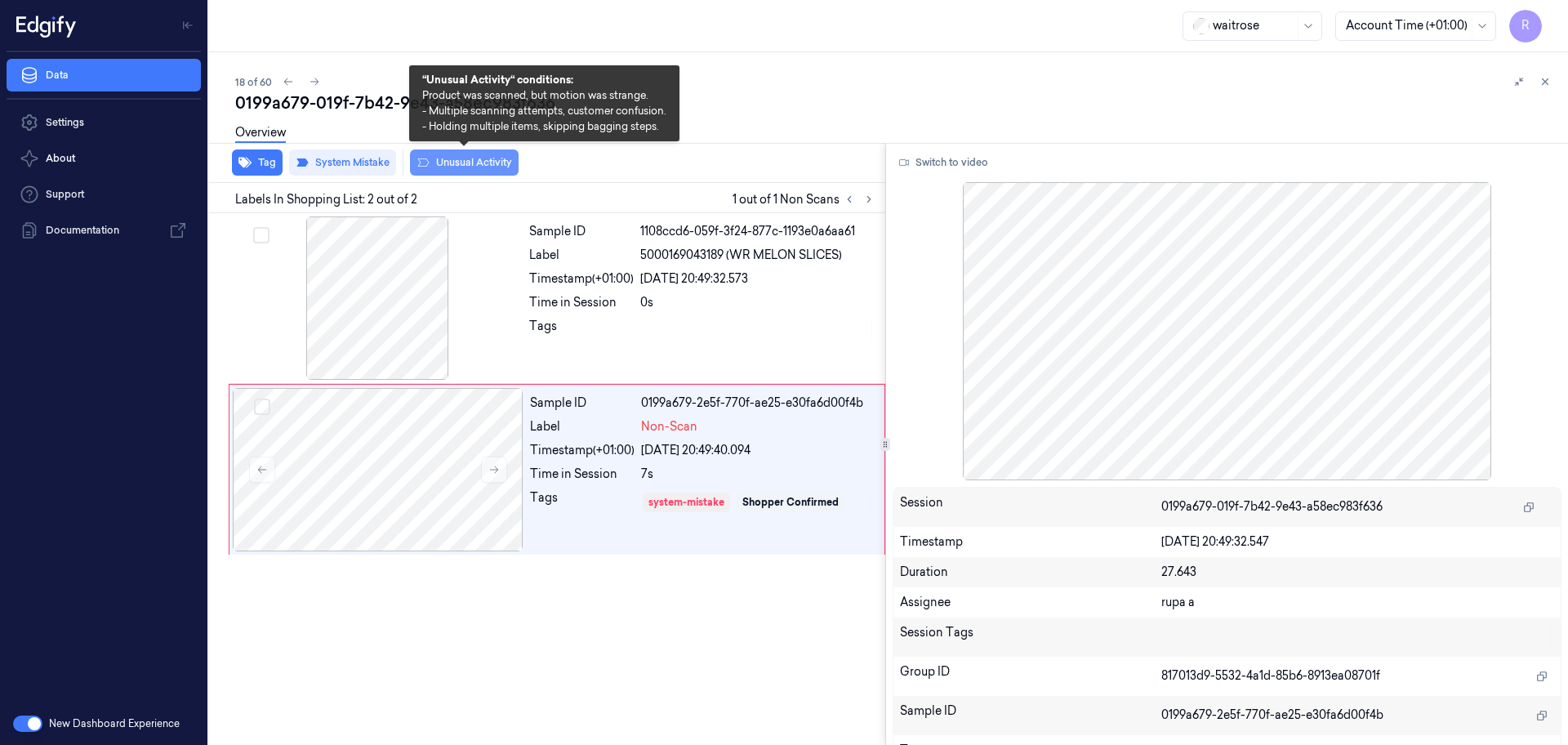
click at [436, 166] on button "Unusual Activity" at bounding box center [464, 162] width 109 height 26
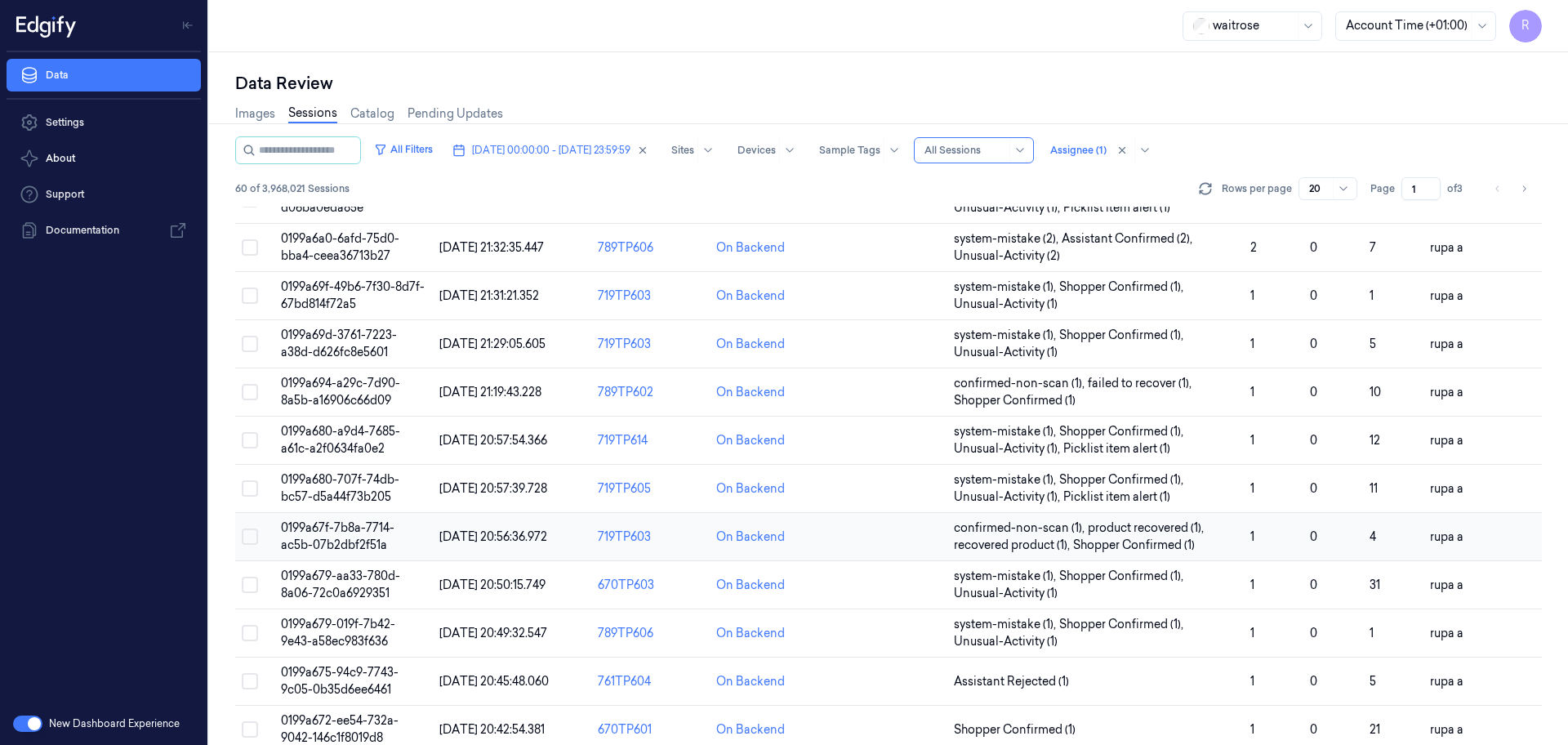
scroll to position [474, 0]
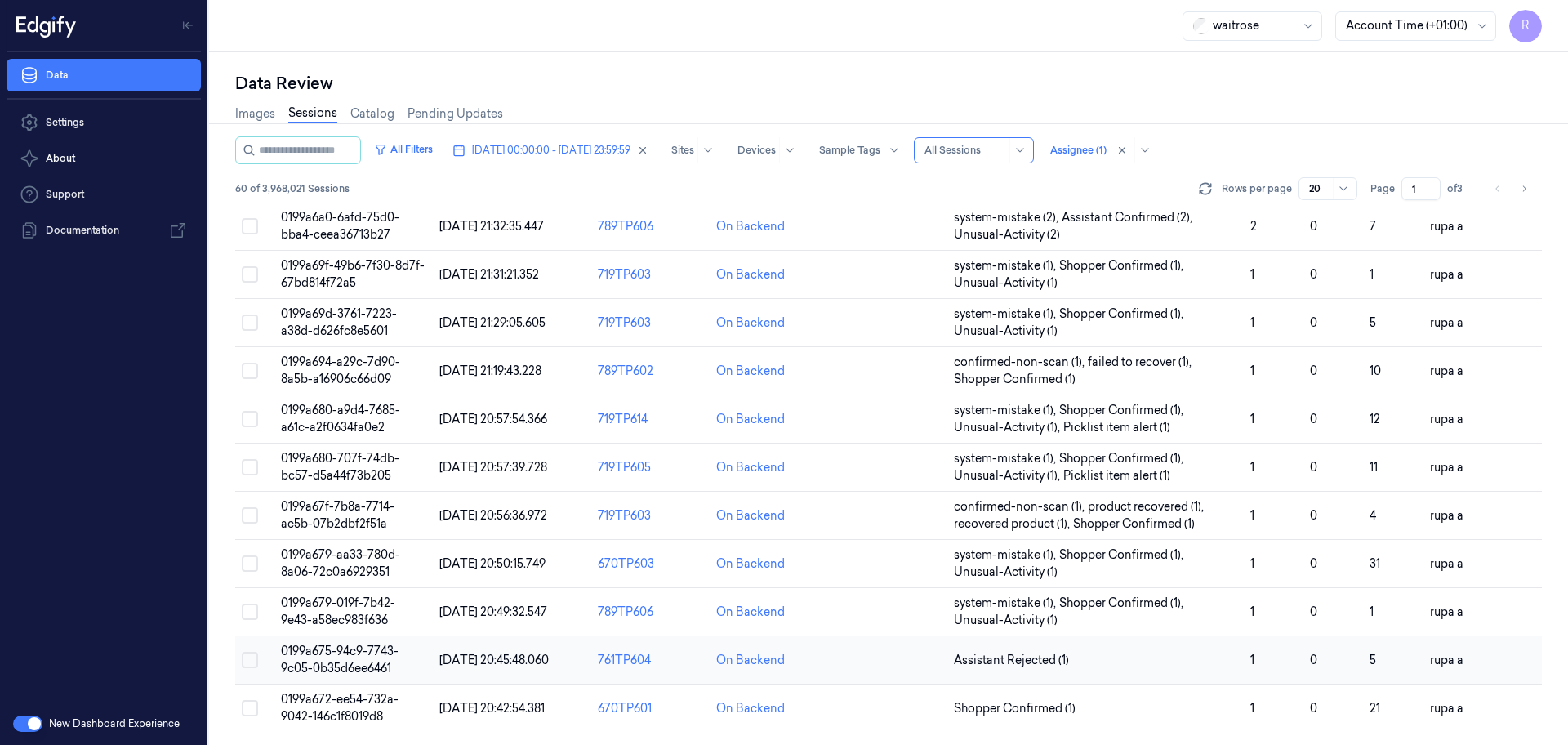
click at [398, 666] on td "0199a675-94c9-7743-9c05-0b35d6ee6461" at bounding box center [354, 660] width 159 height 48
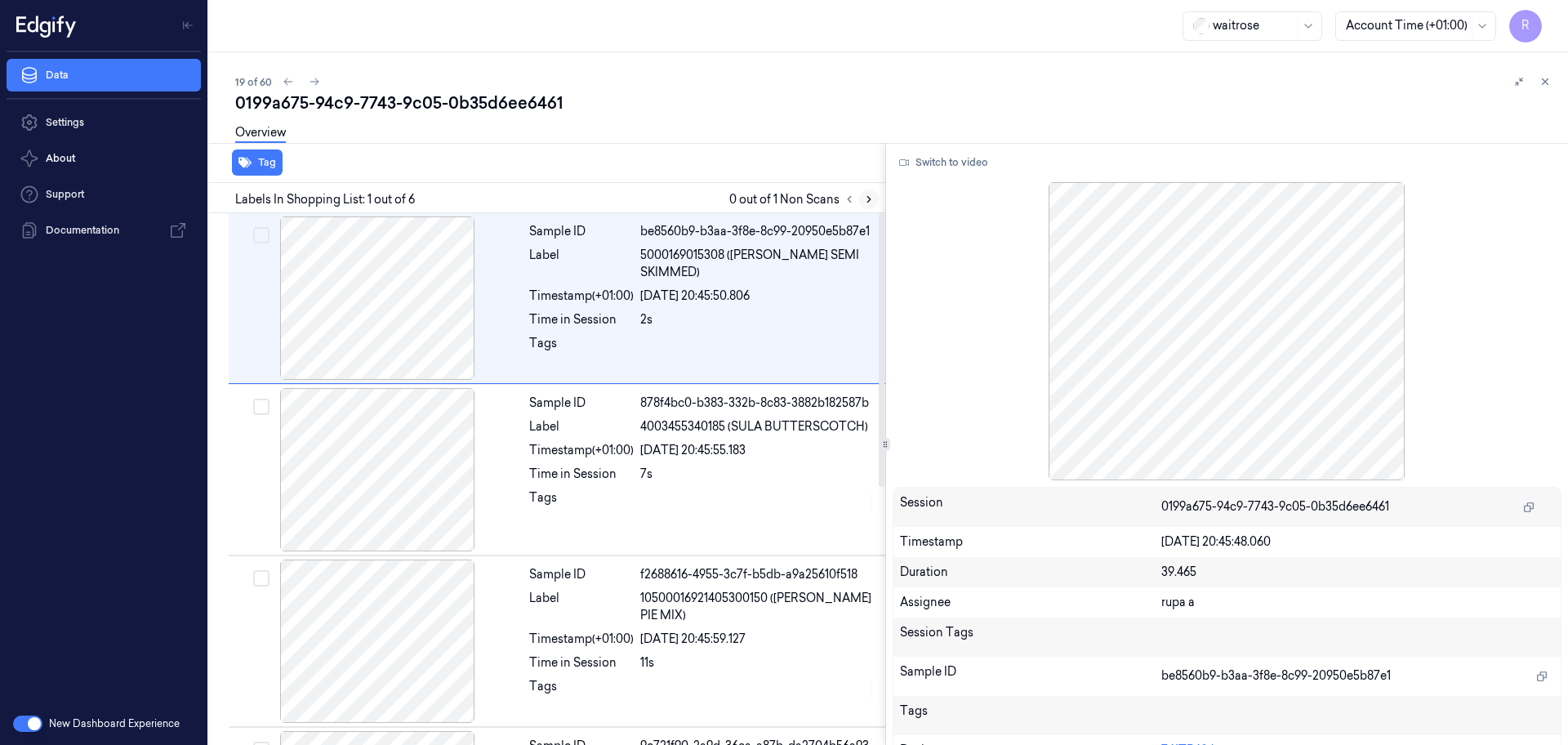
click at [873, 200] on icon at bounding box center [869, 199] width 12 height 12
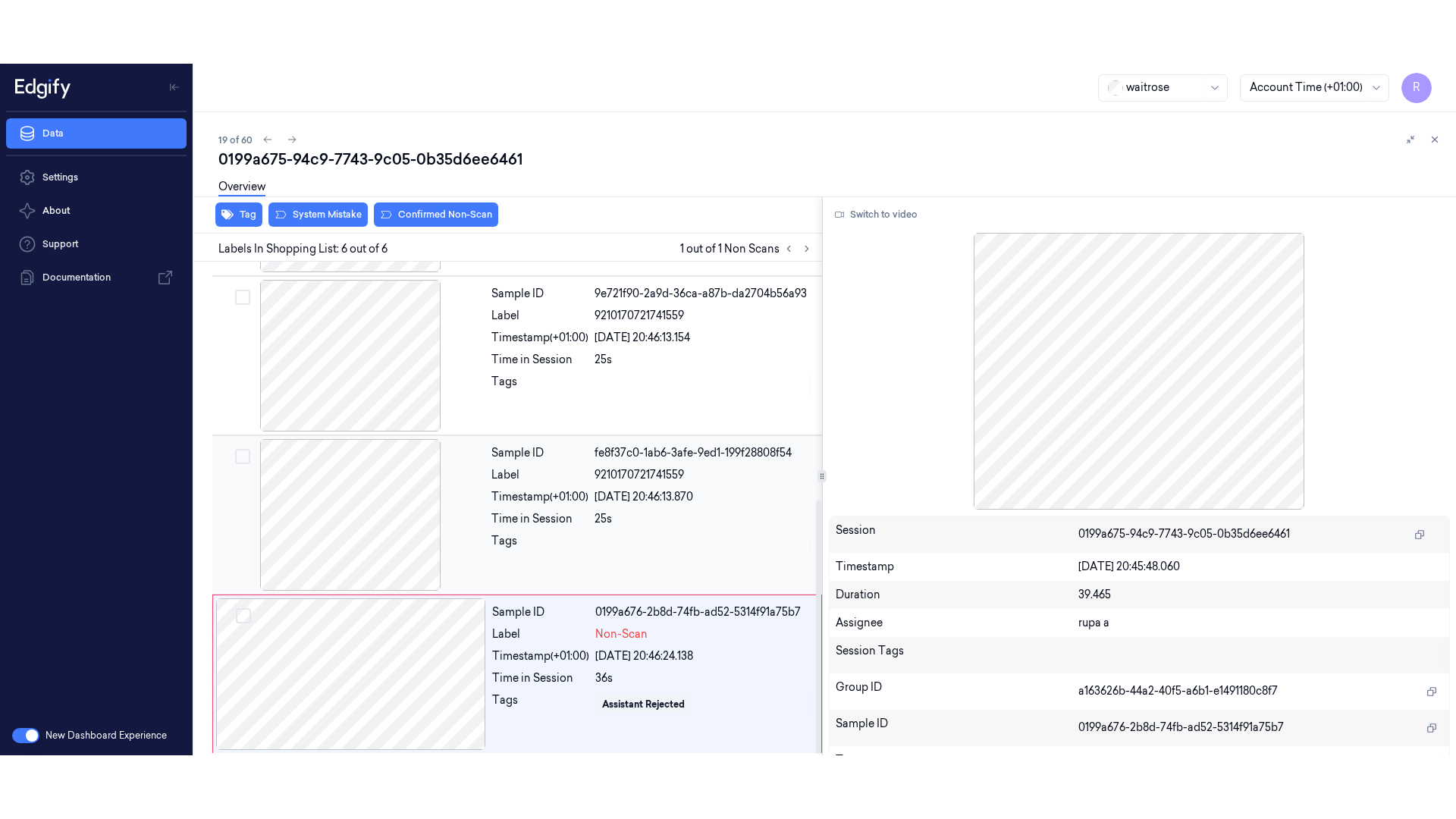
scroll to position [467, 0]
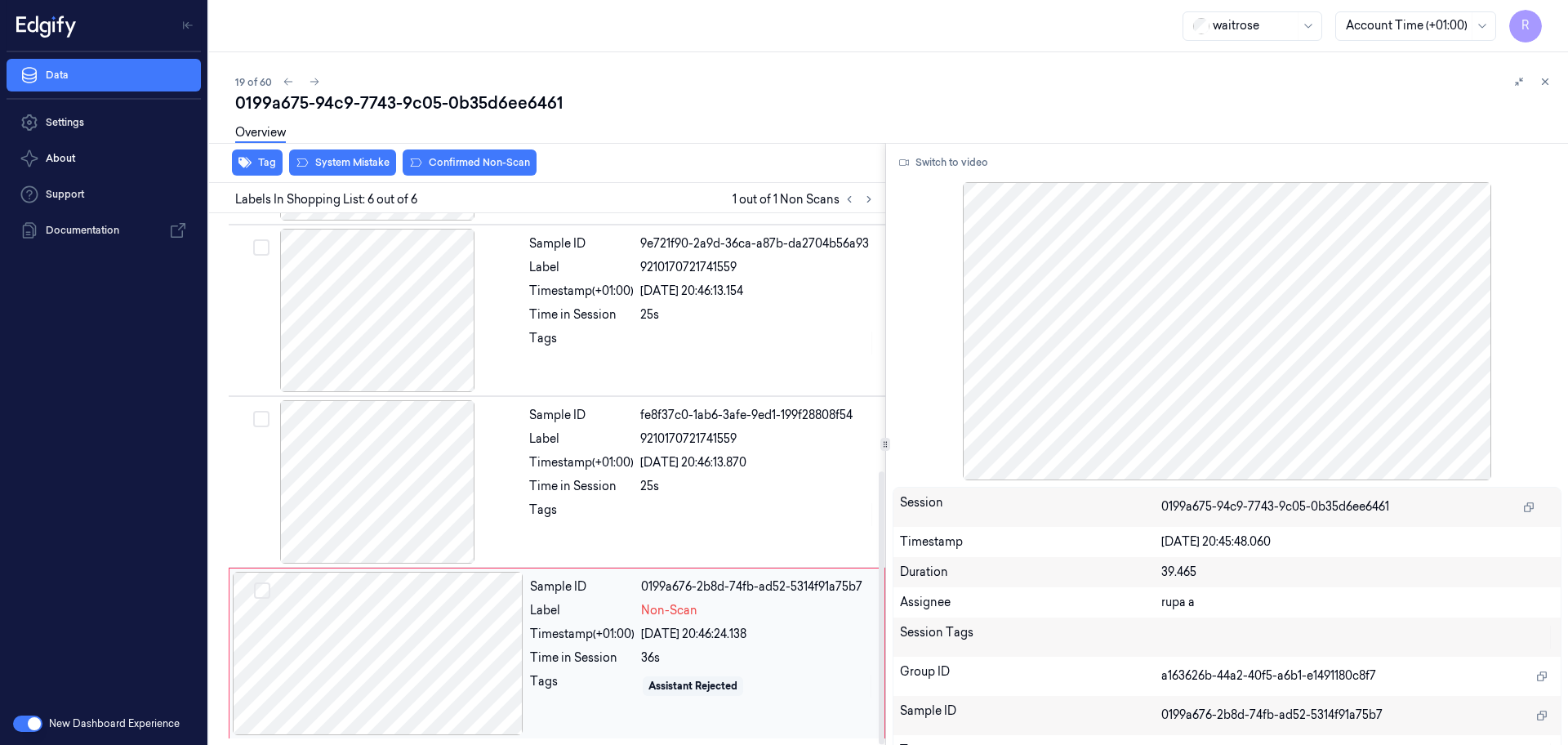
click at [298, 649] on div at bounding box center [378, 654] width 291 height 164
click at [450, 402] on div at bounding box center [377, 482] width 291 height 164
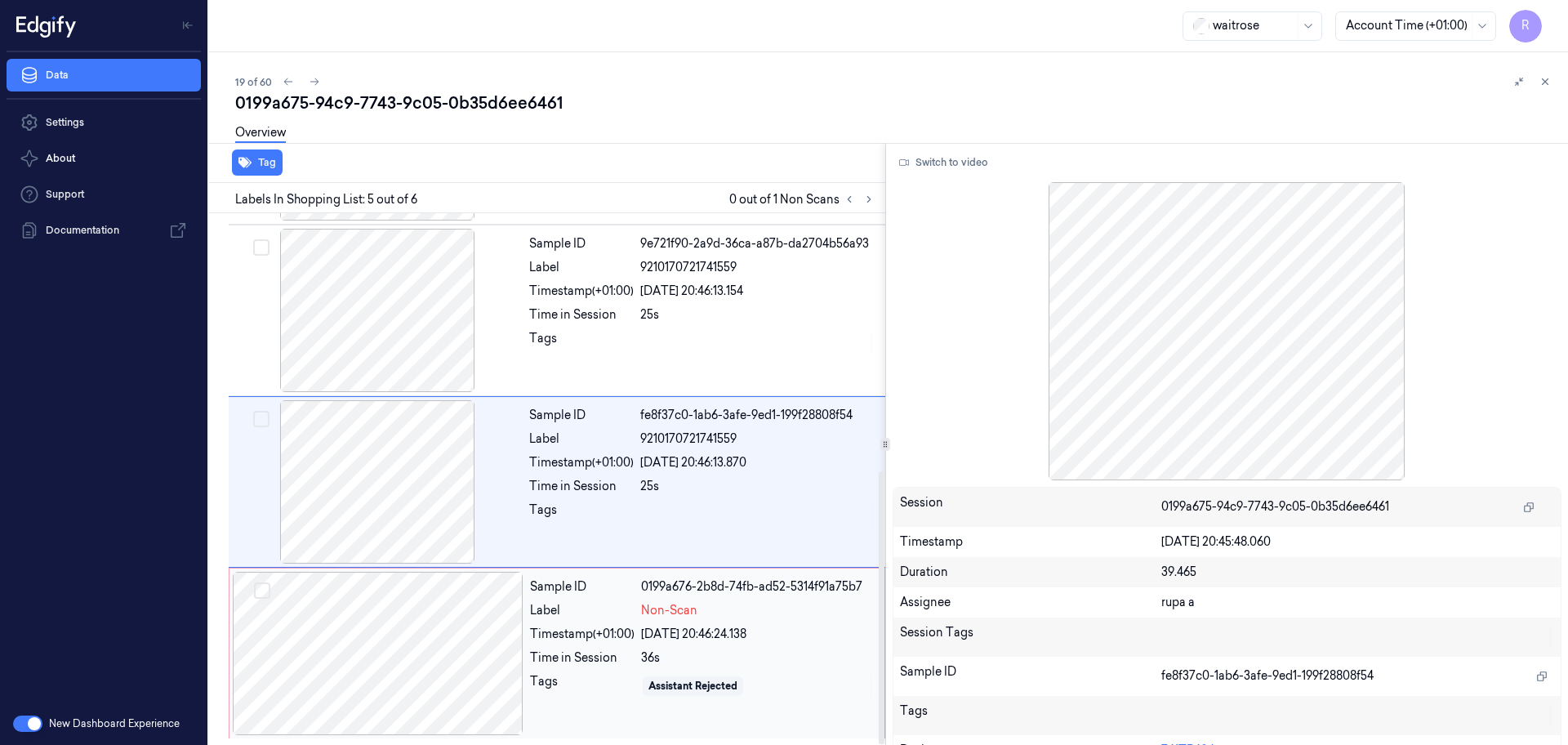
click at [392, 650] on div at bounding box center [378, 654] width 291 height 164
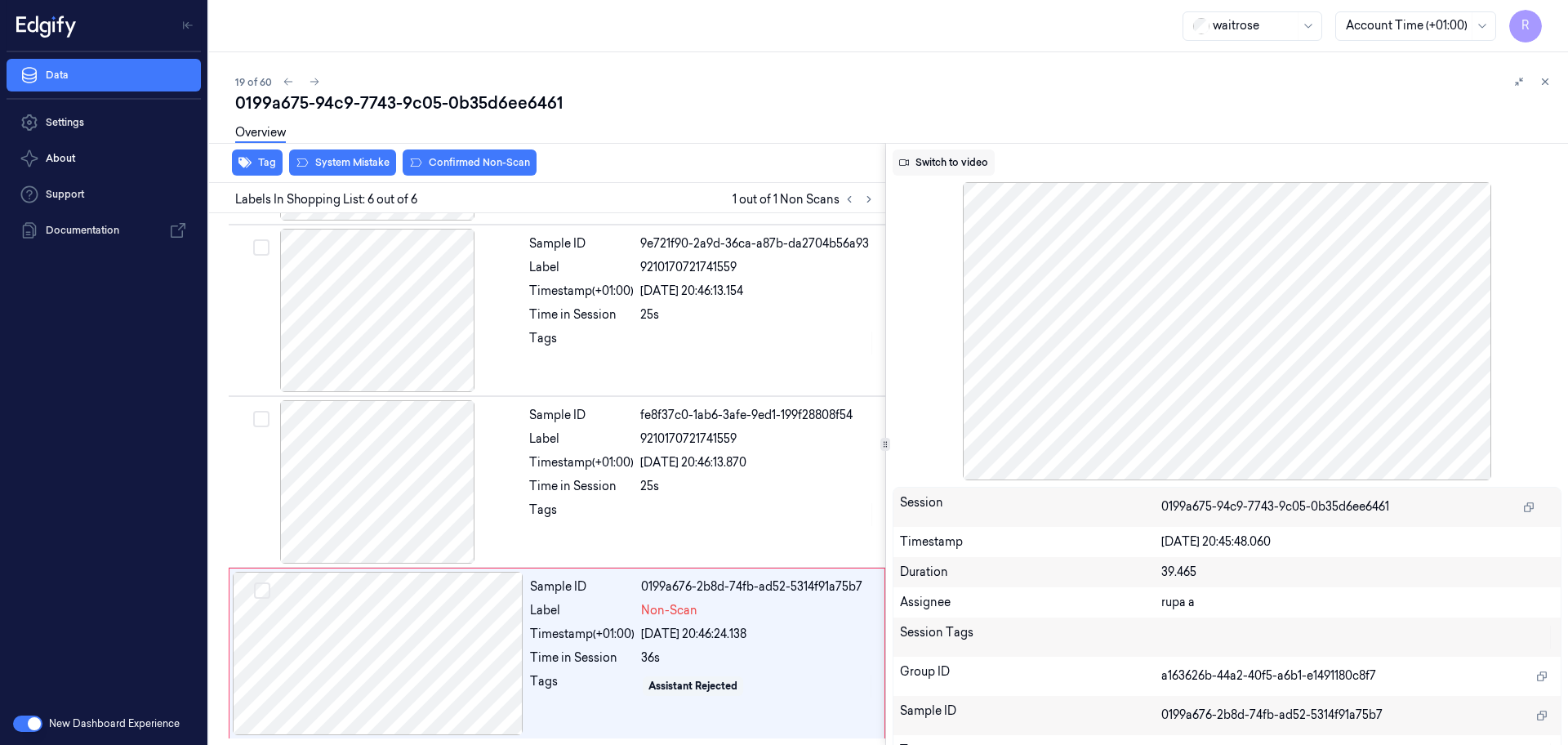
click at [945, 163] on button "Switch to video" at bounding box center [943, 162] width 102 height 26
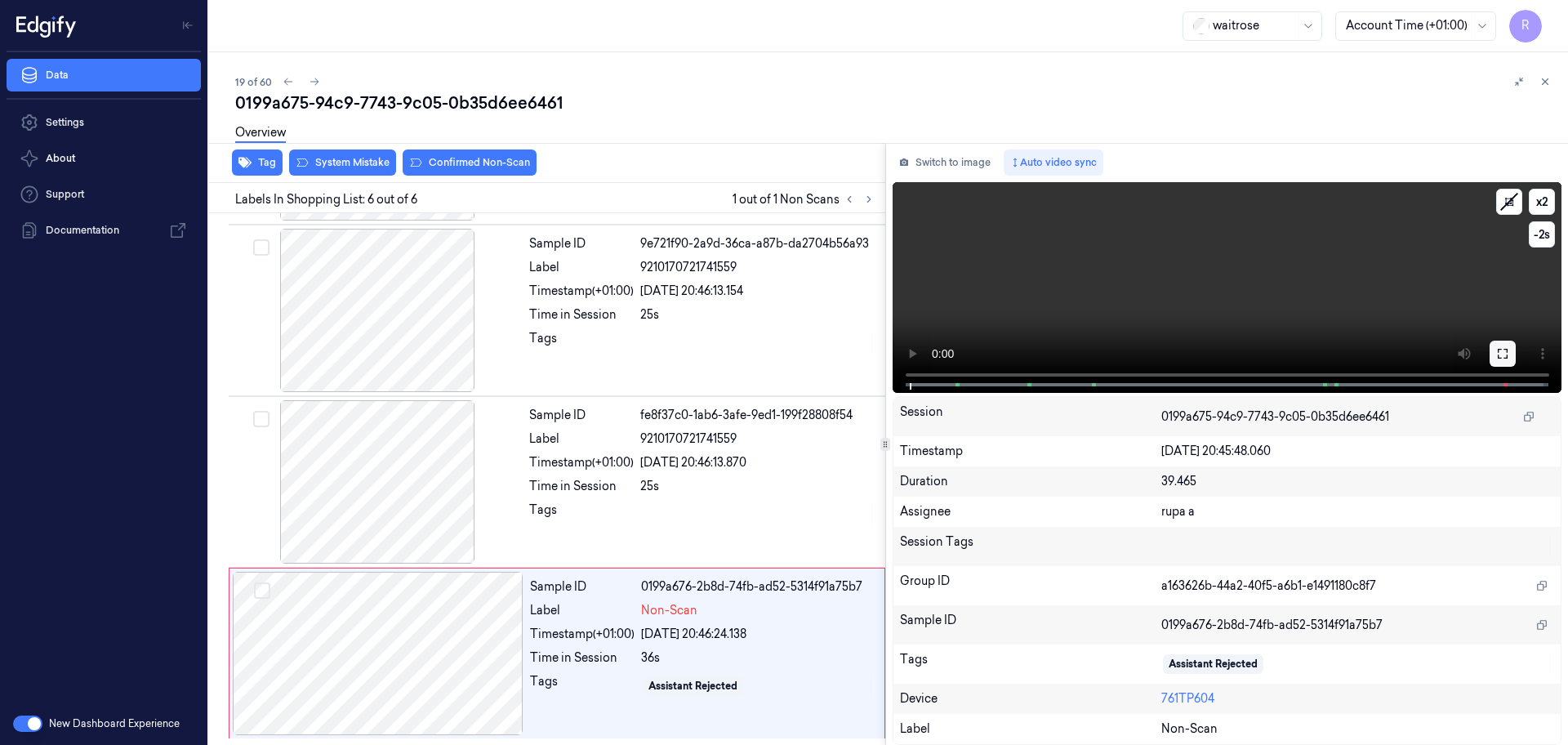
click at [1502, 359] on icon at bounding box center [1502, 354] width 13 height 13
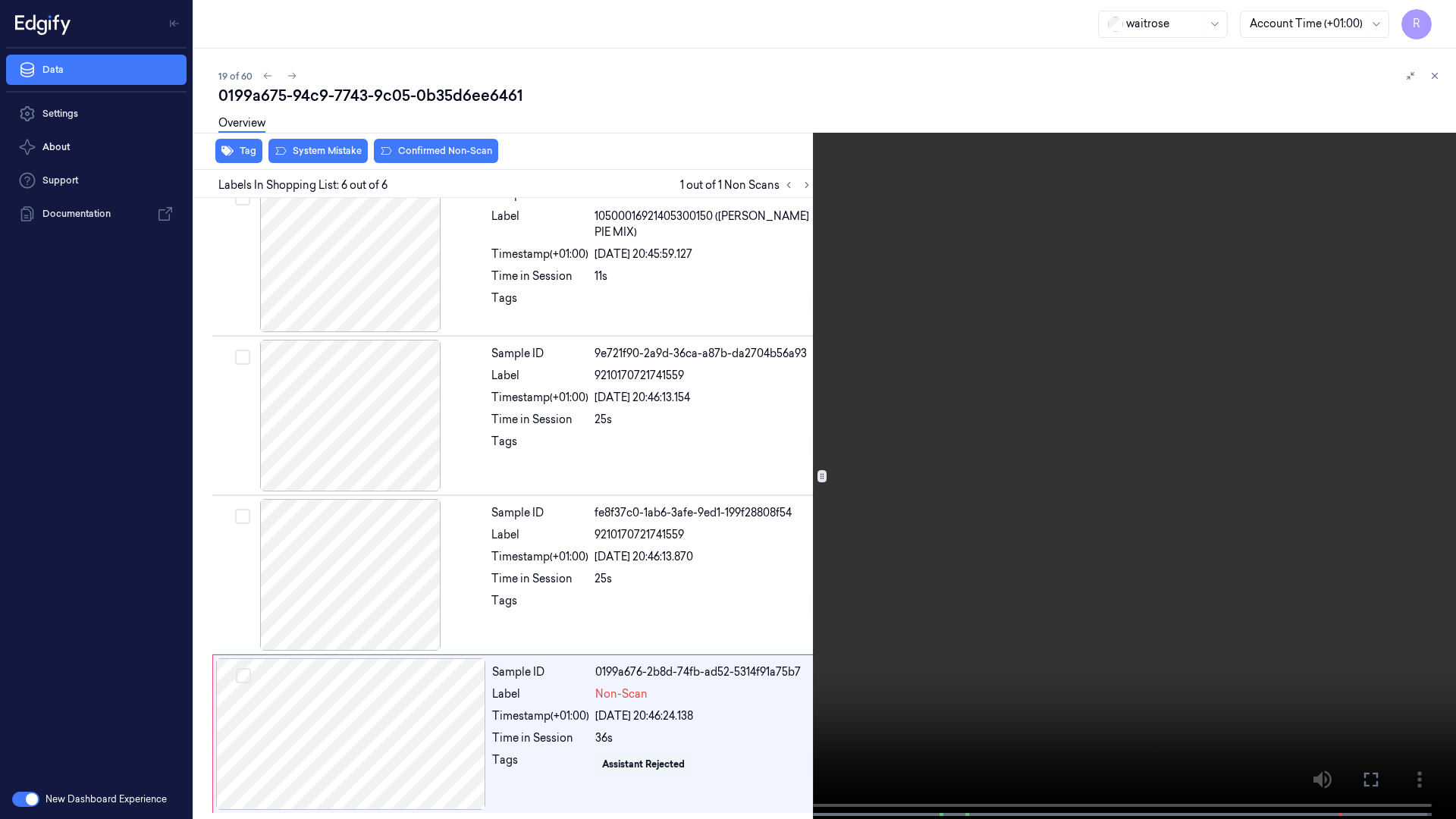
click at [1397, 399] on video at bounding box center [728, 411] width 1456 height 822
click at [1137, 531] on video at bounding box center [728, 411] width 1456 height 822
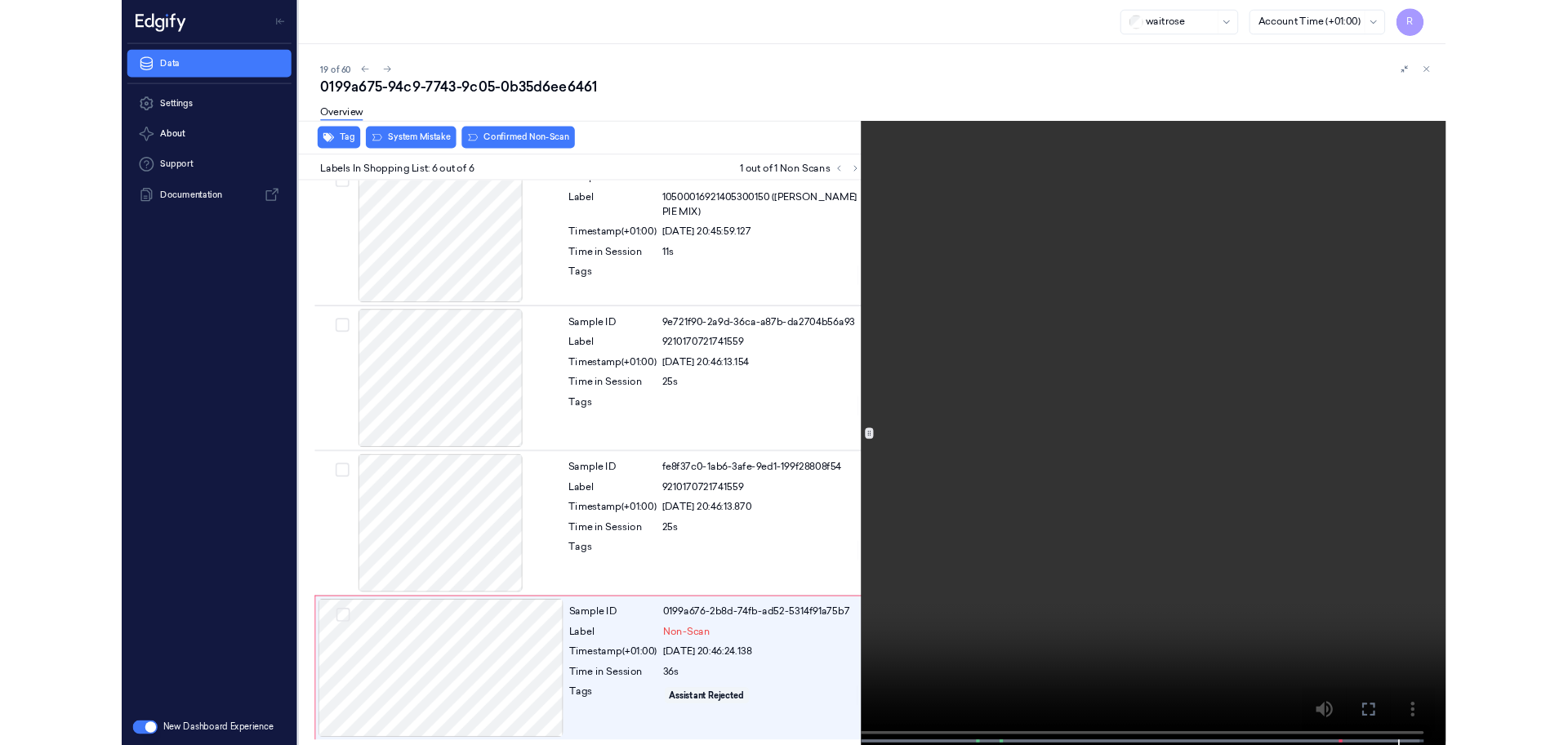
scroll to position [502, 0]
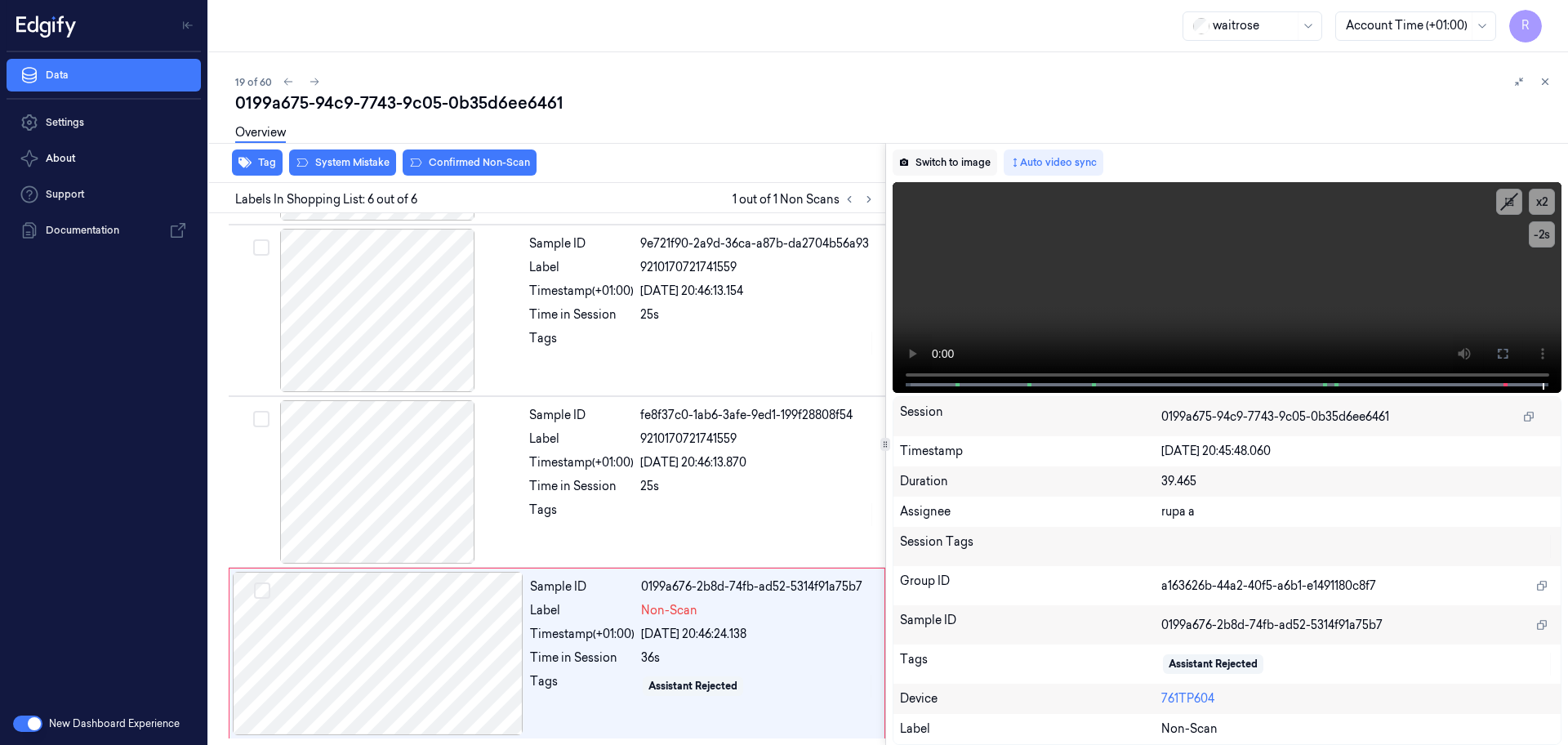
click at [960, 164] on button "Switch to image" at bounding box center [945, 162] width 105 height 26
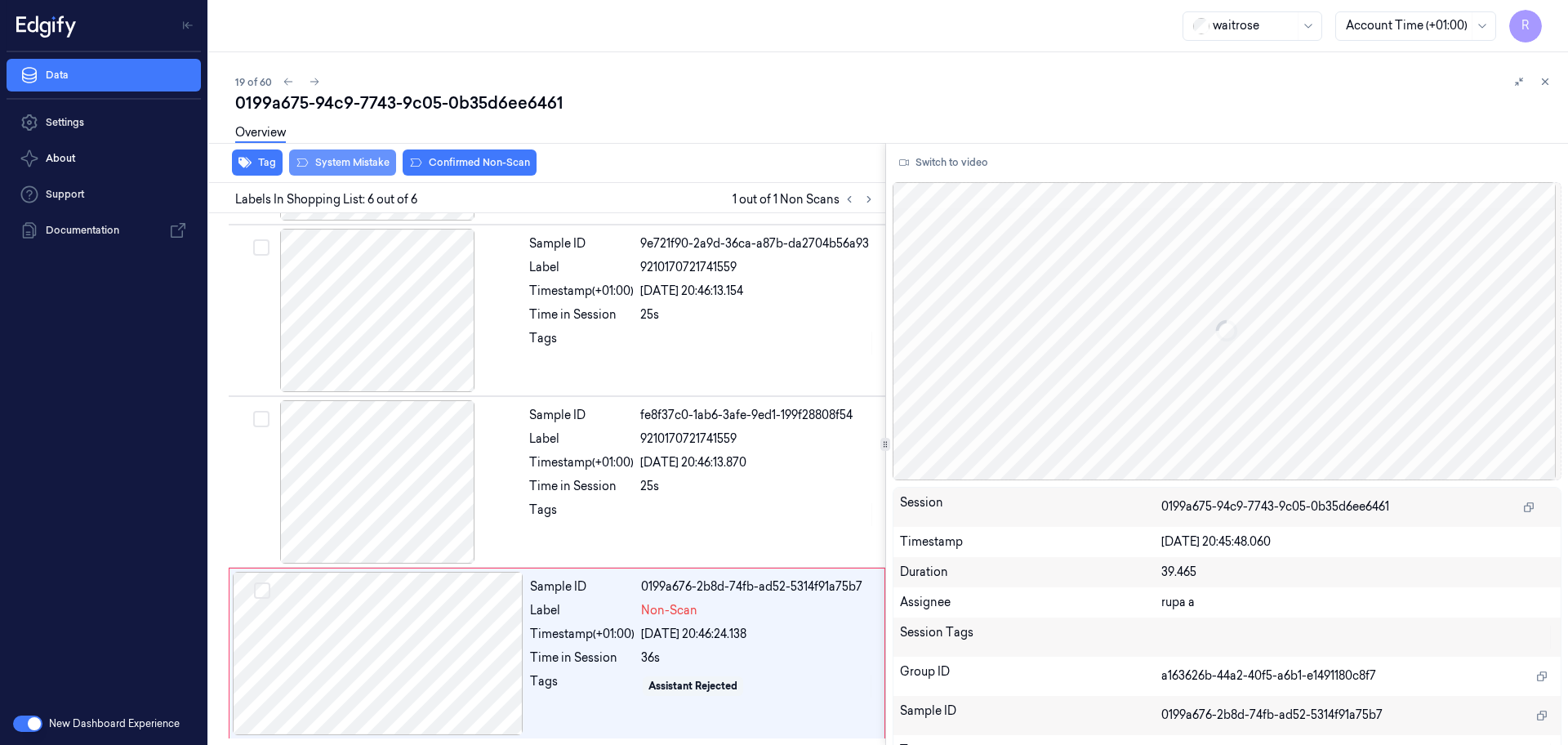
click at [360, 161] on button "System Mistake" at bounding box center [342, 162] width 107 height 26
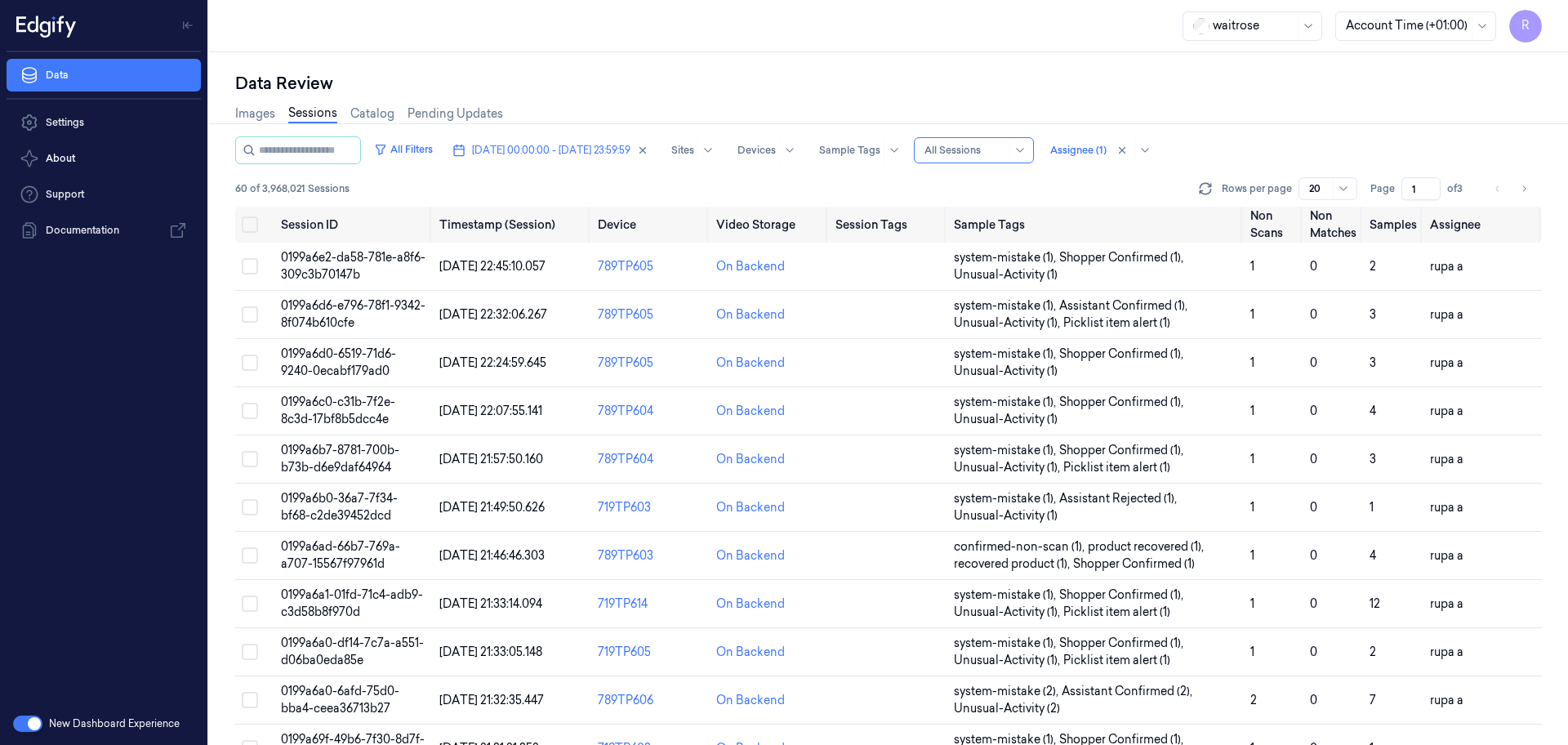
scroll to position [474, 0]
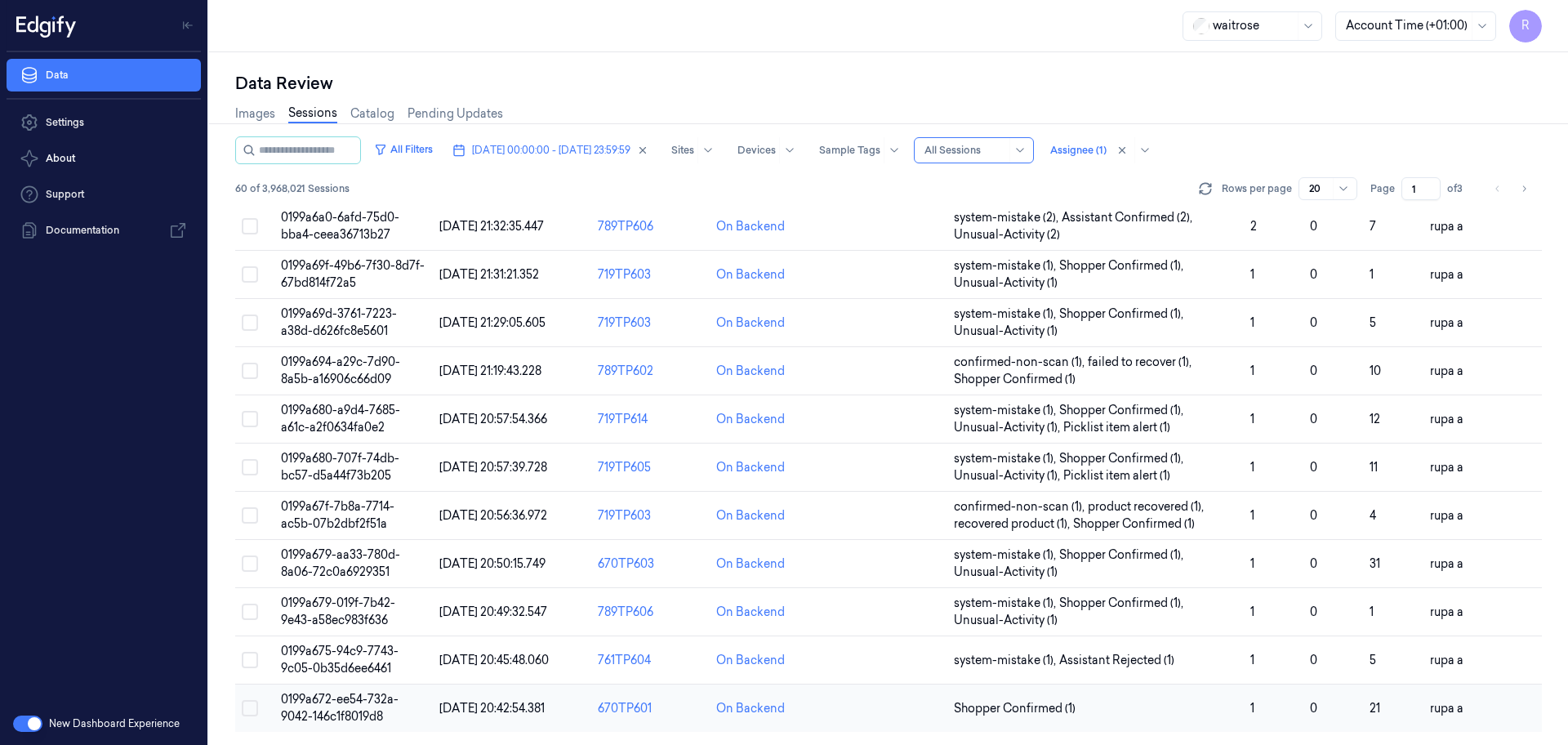
click at [297, 708] on td "0199a672-ee54-732a-9042-146c1f8019d8" at bounding box center [354, 708] width 159 height 48
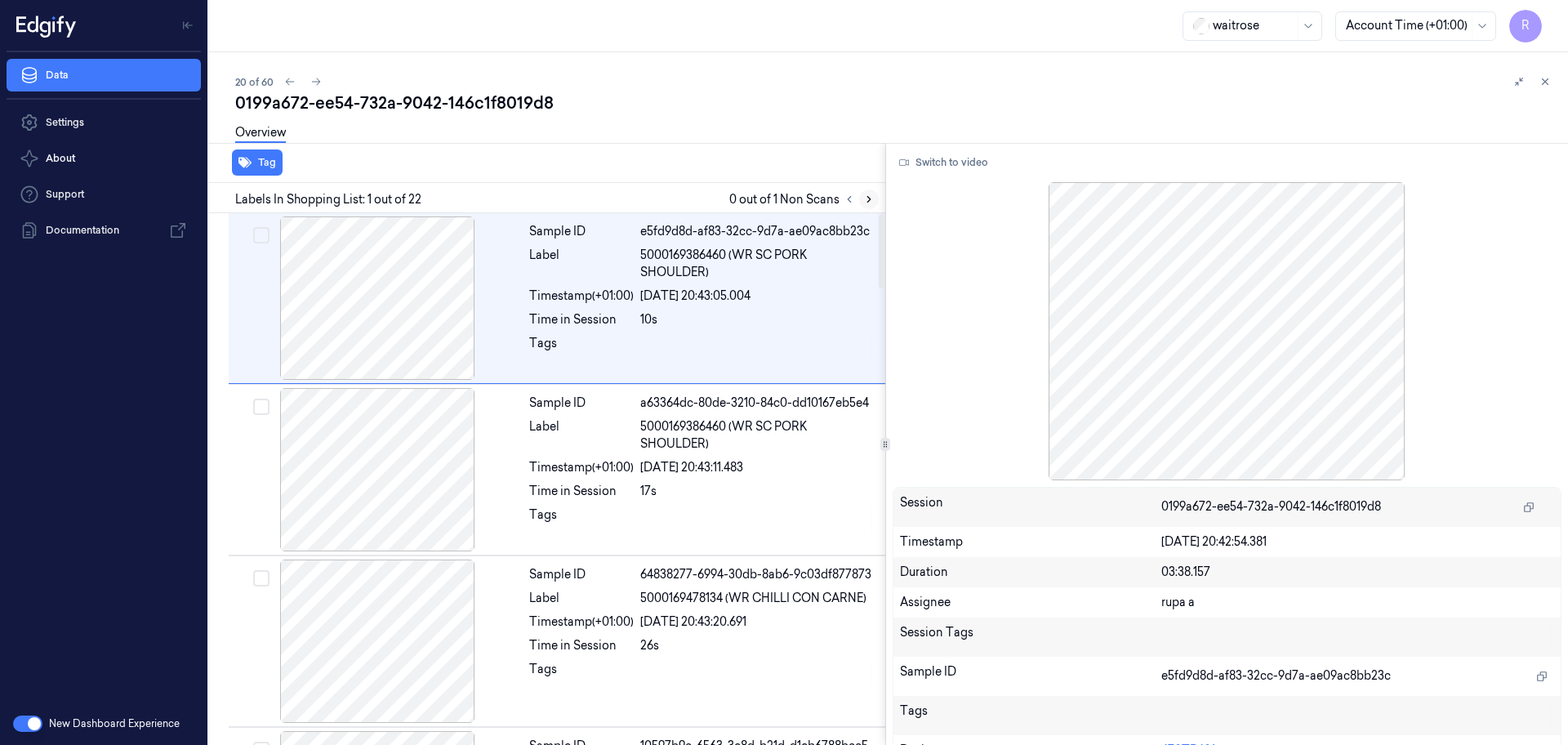
click at [865, 198] on icon at bounding box center [869, 199] width 12 height 12
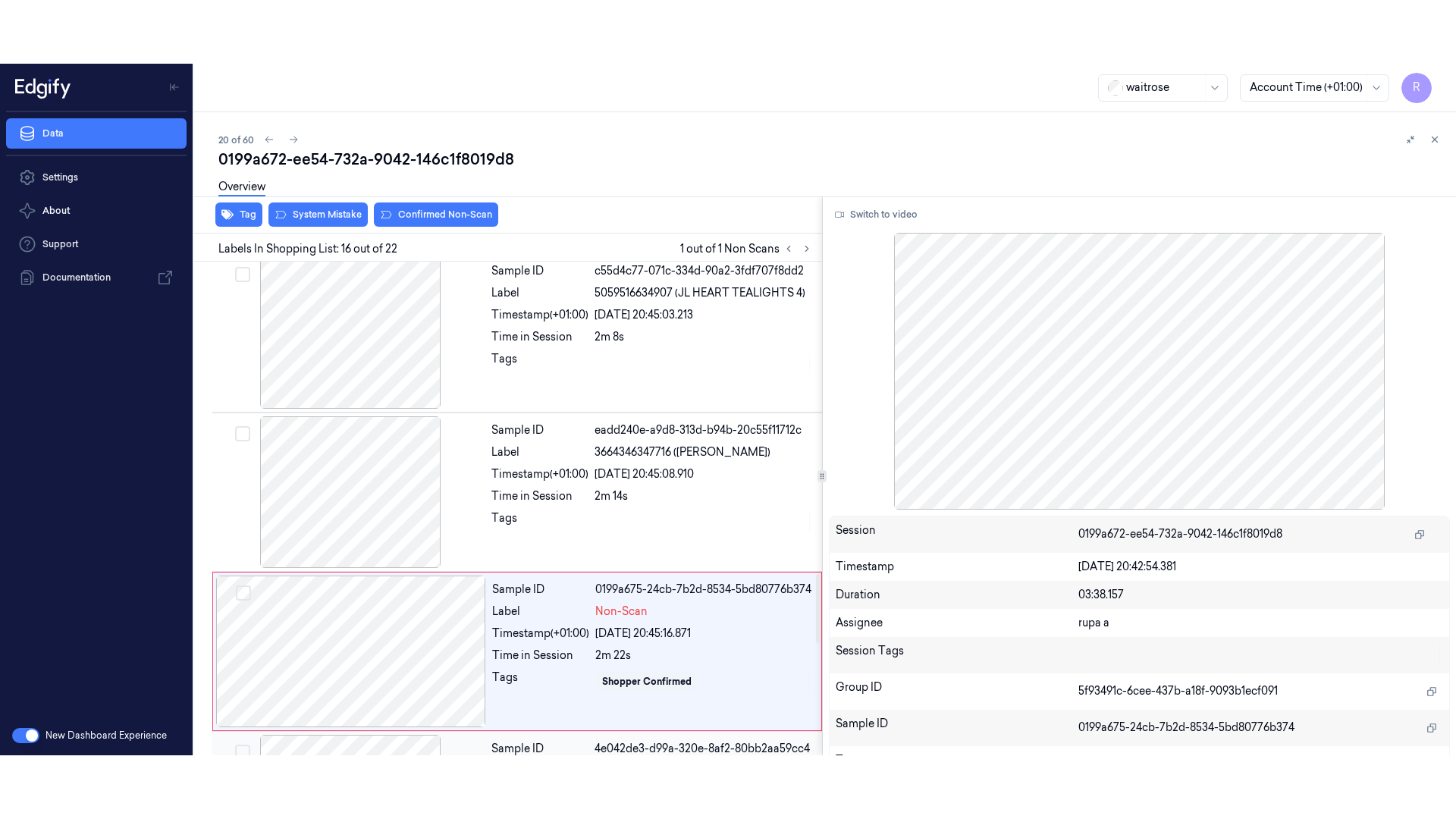
scroll to position [2222, 0]
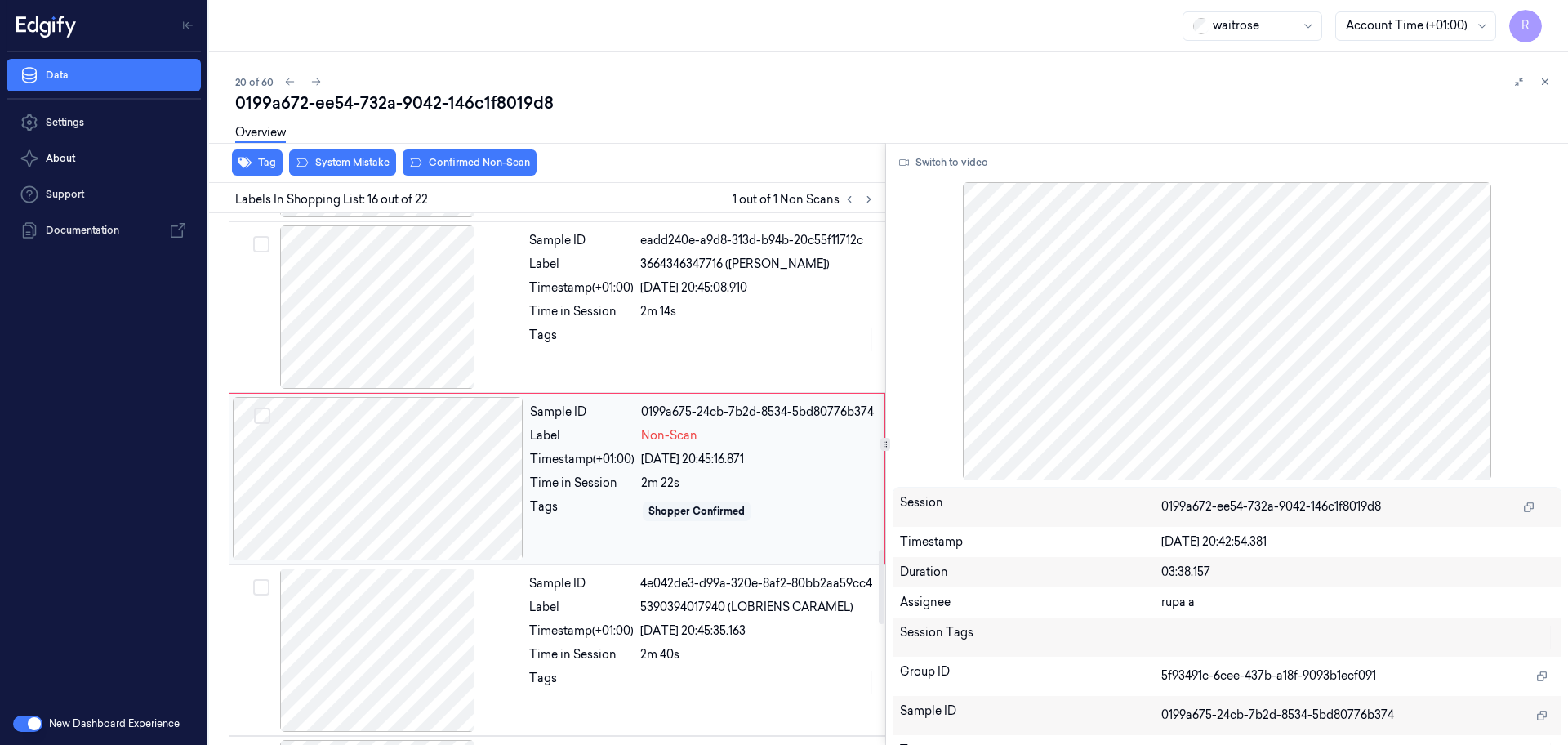
click at [392, 511] on div at bounding box center [378, 478] width 291 height 164
click at [943, 154] on button "Switch to video" at bounding box center [943, 162] width 102 height 26
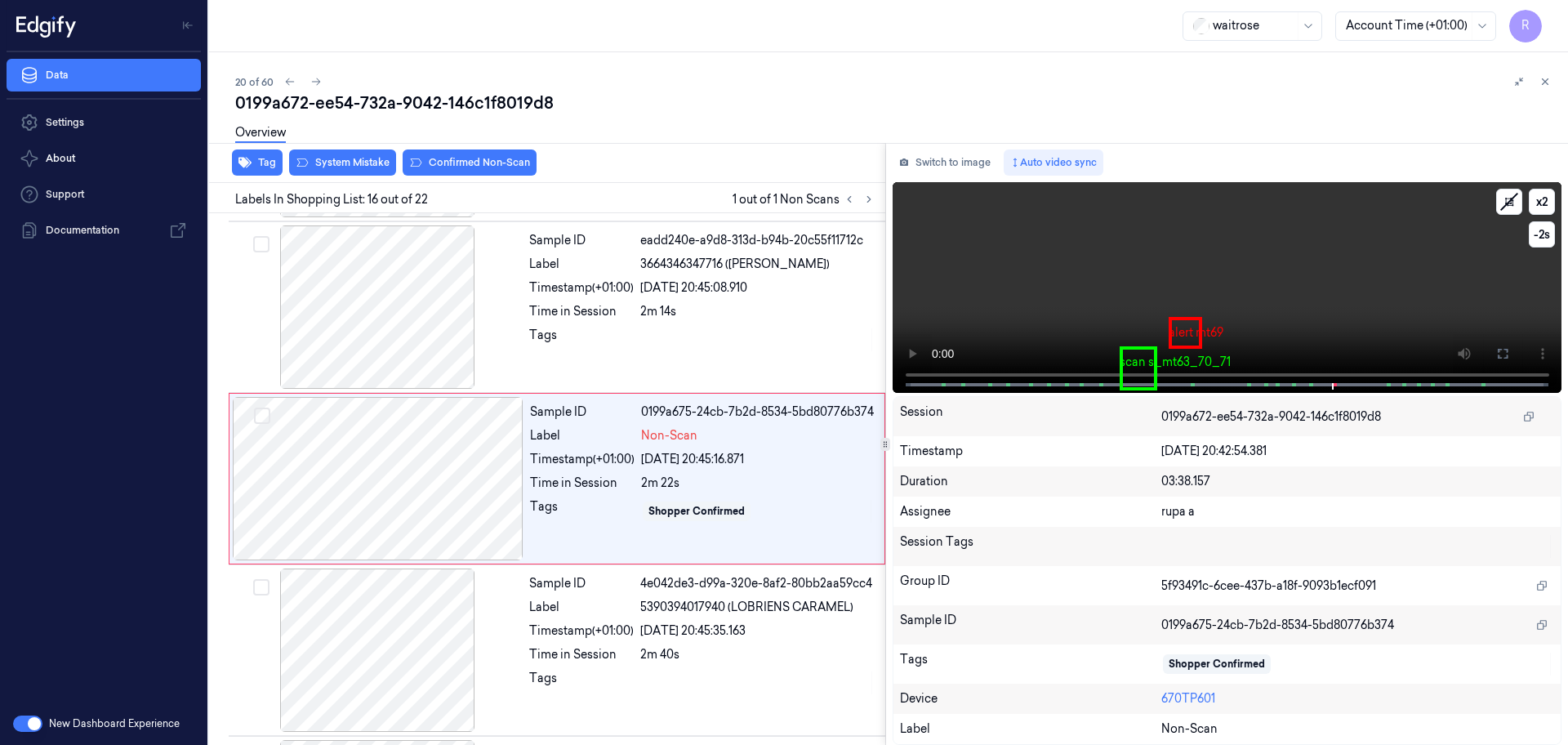
click at [1352, 287] on video at bounding box center [1227, 287] width 670 height 211
click at [1497, 352] on icon at bounding box center [1502, 354] width 10 height 10
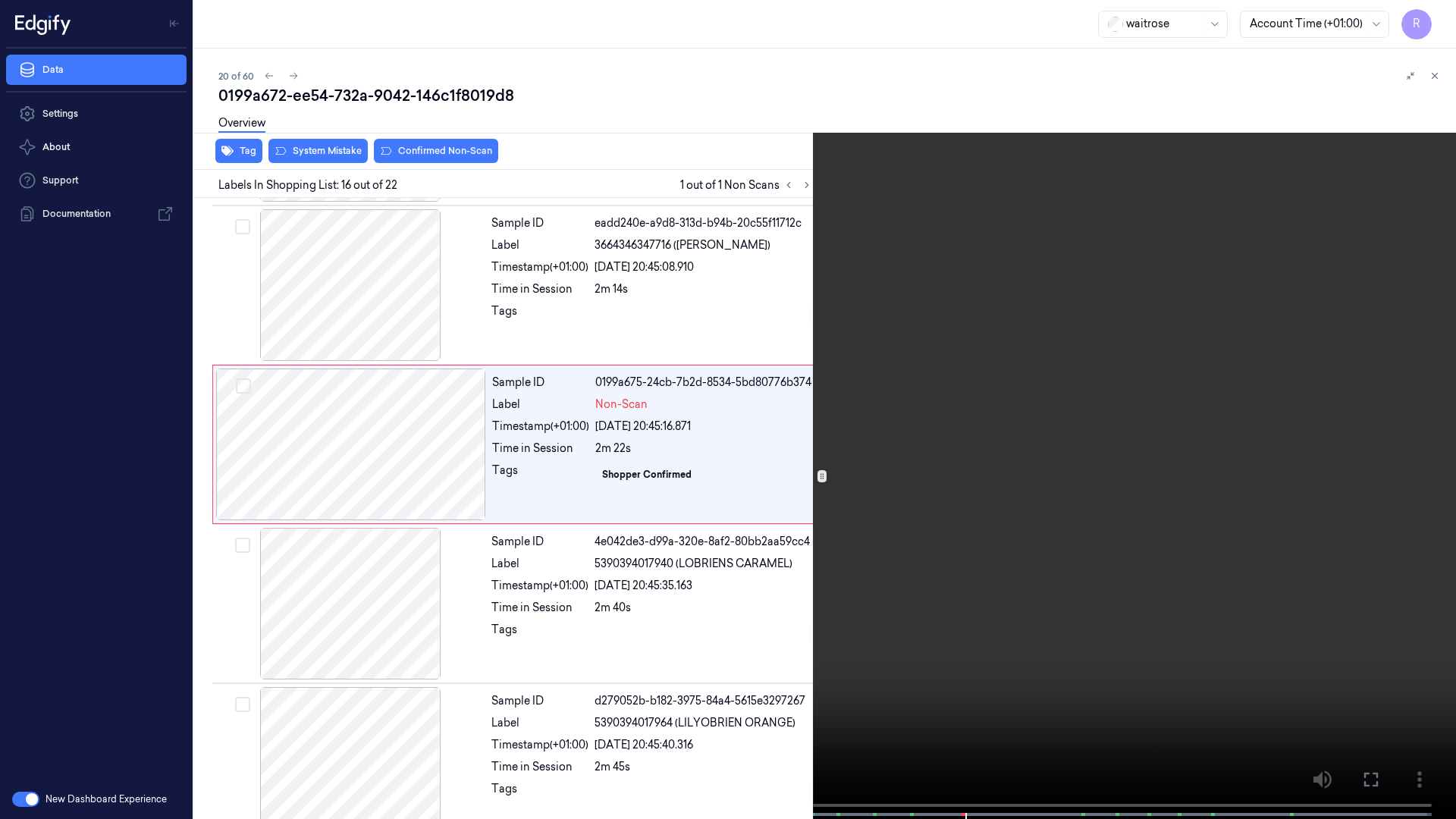
click at [1380, 352] on video at bounding box center [728, 411] width 1456 height 822
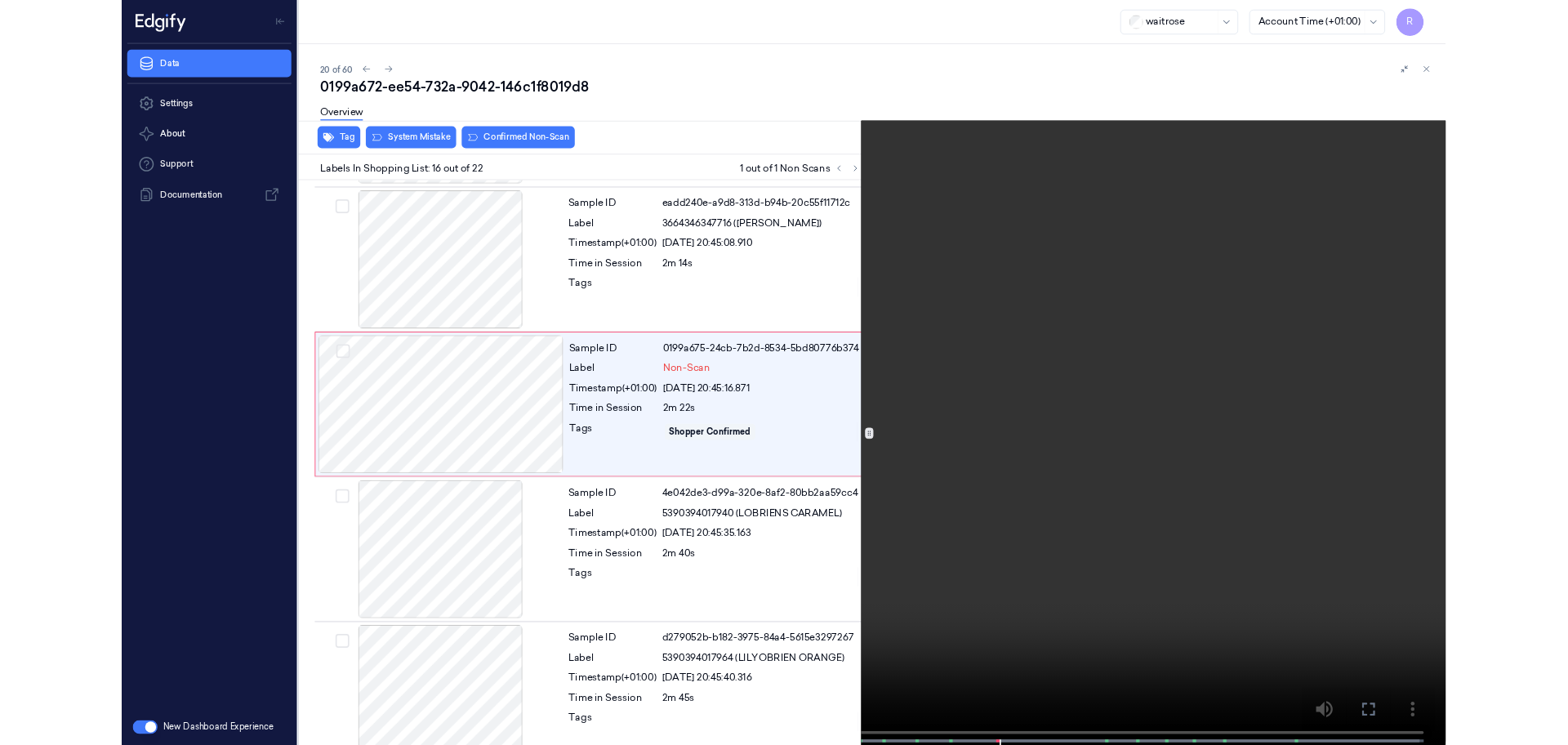
scroll to position [2325, 0]
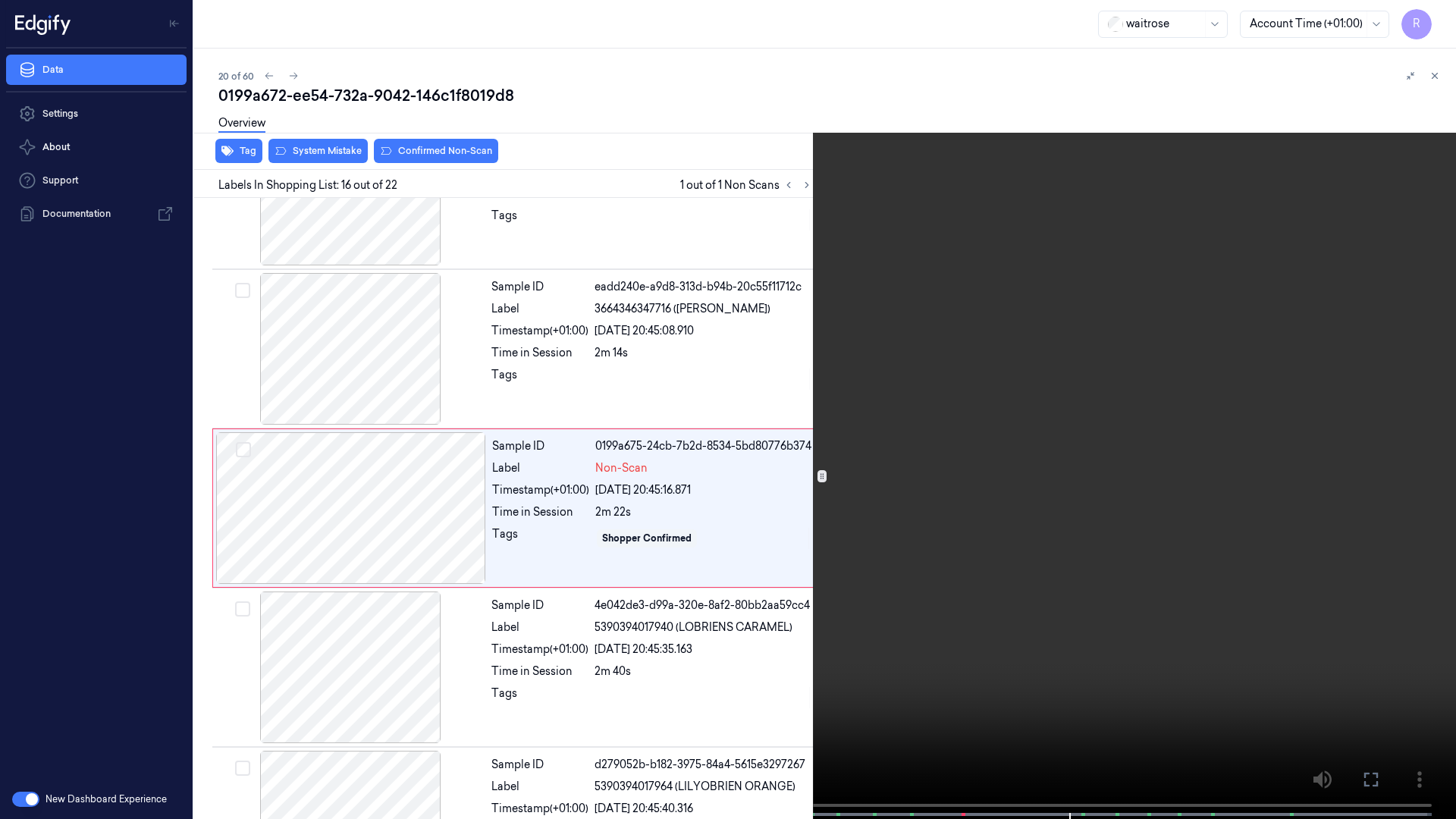
click at [1080, 577] on video at bounding box center [728, 411] width 1456 height 822
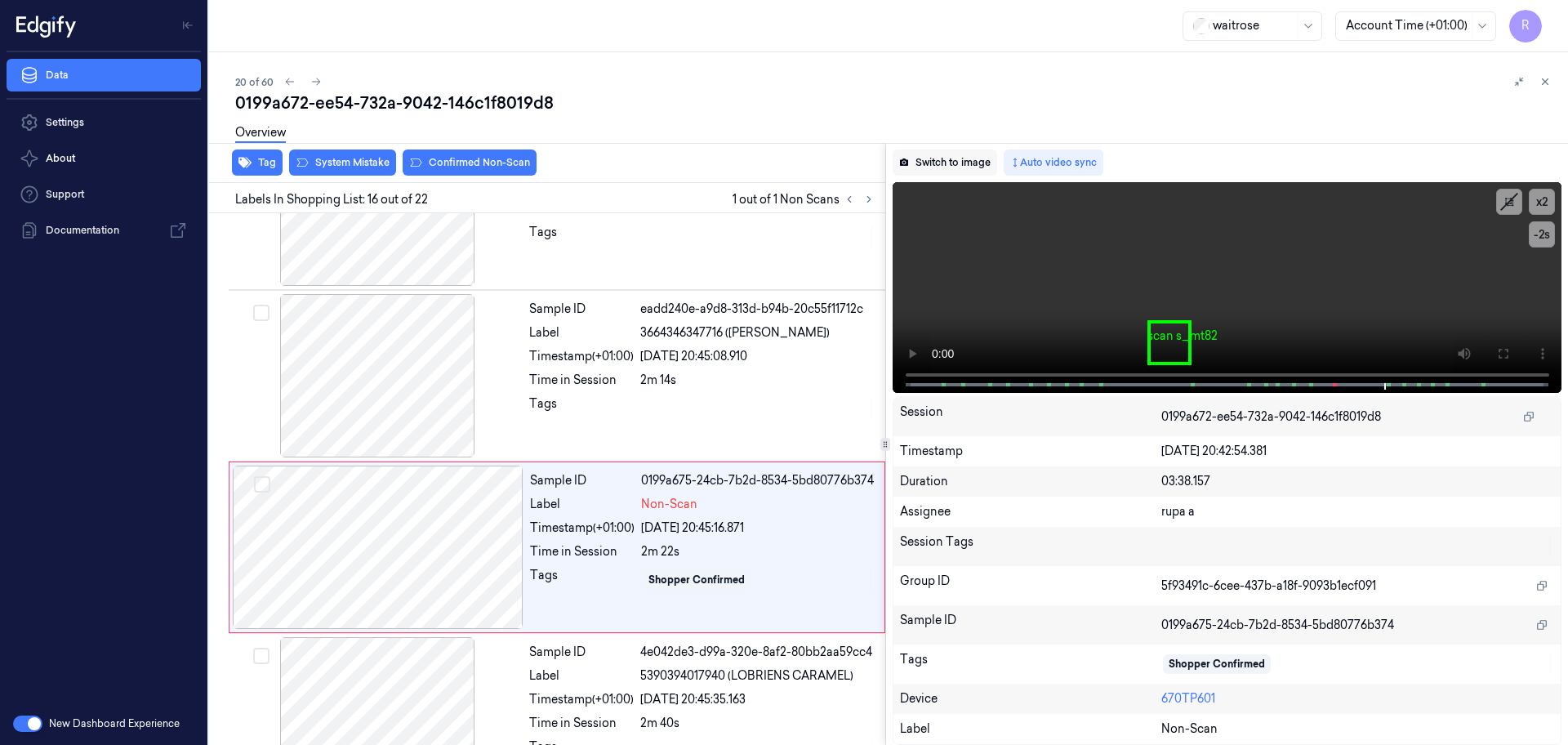
click at [979, 168] on button "Switch to image" at bounding box center [945, 162] width 105 height 26
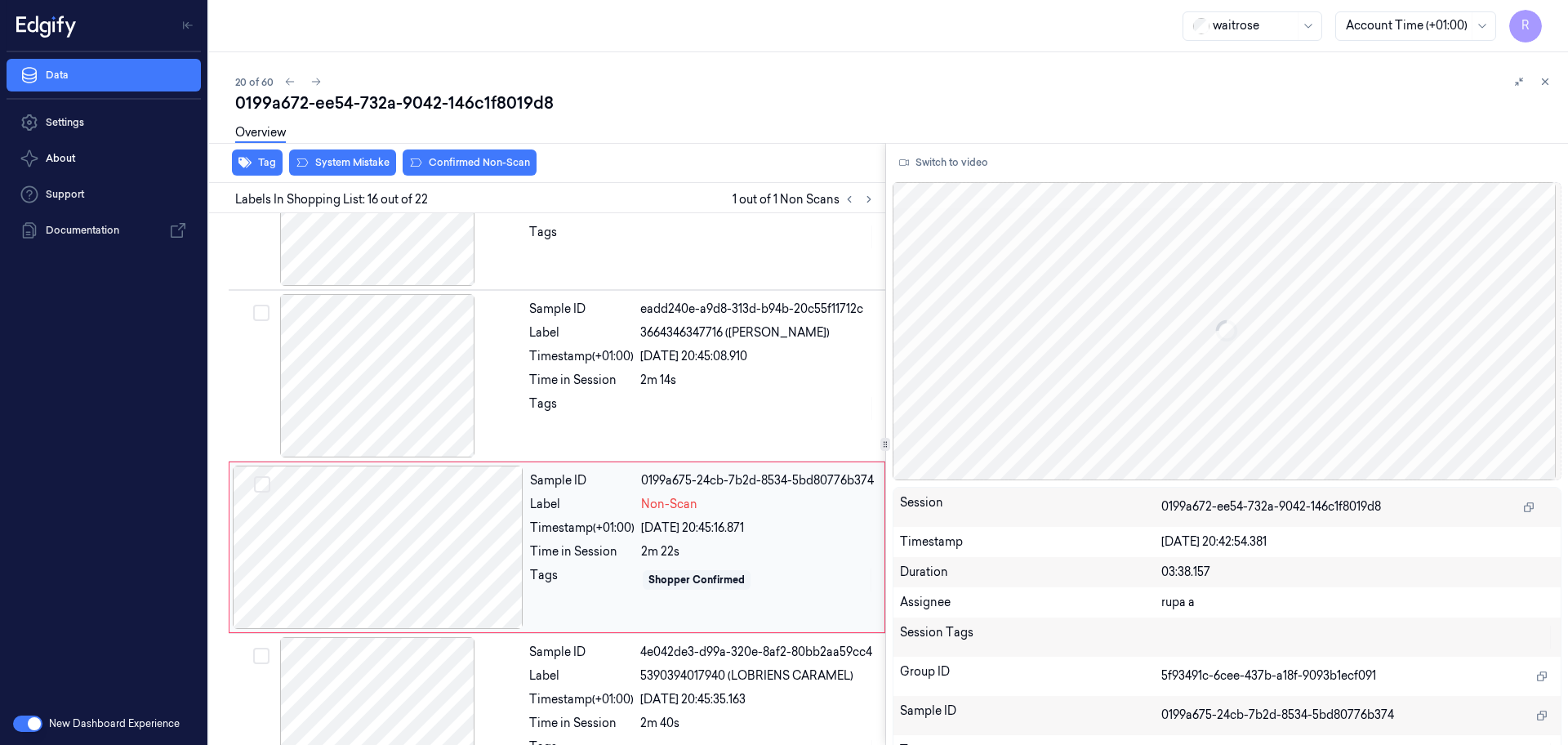
scroll to position [2393, 0]
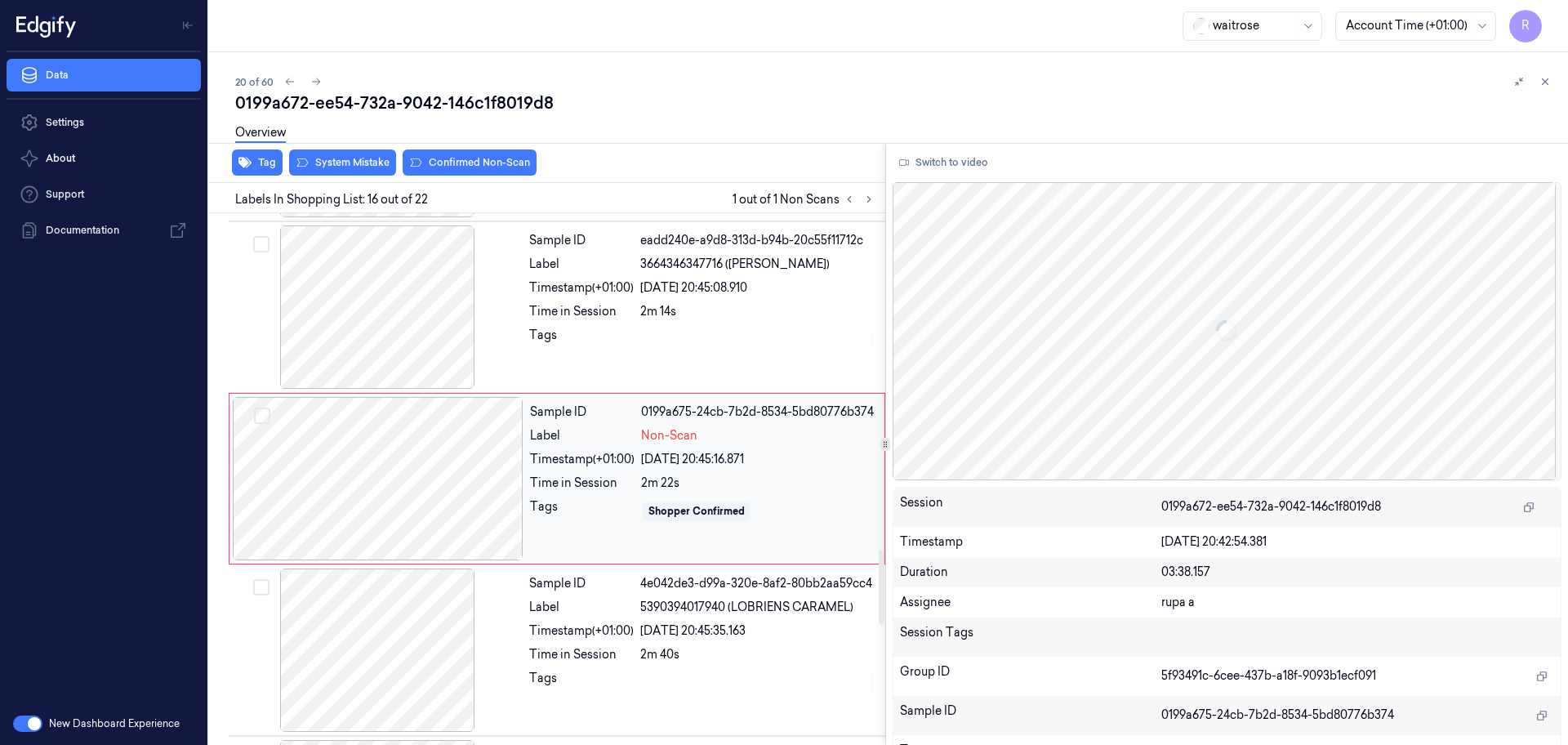
click at [402, 490] on div at bounding box center [378, 478] width 291 height 164
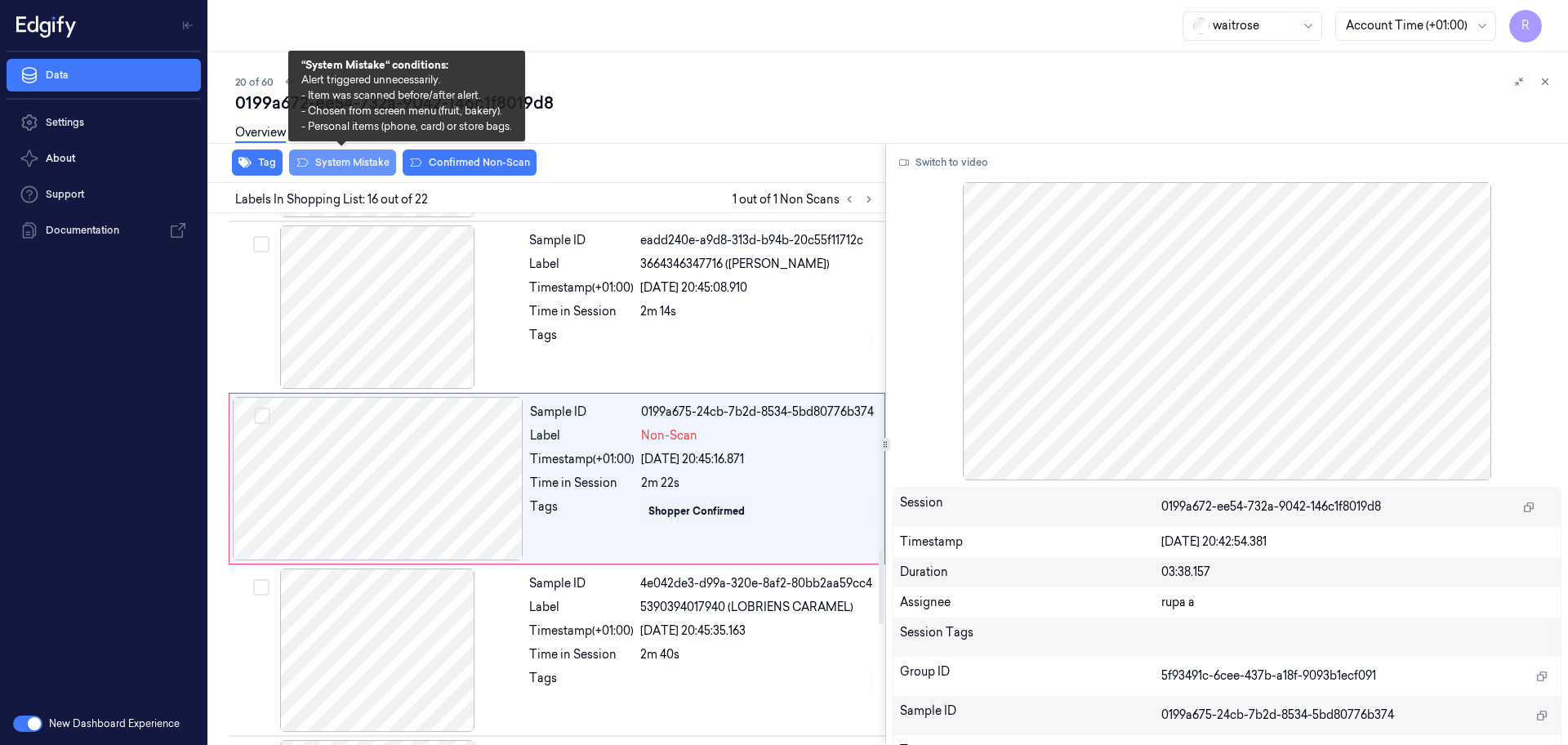
click at [373, 173] on button "System Mistake" at bounding box center [342, 162] width 107 height 26
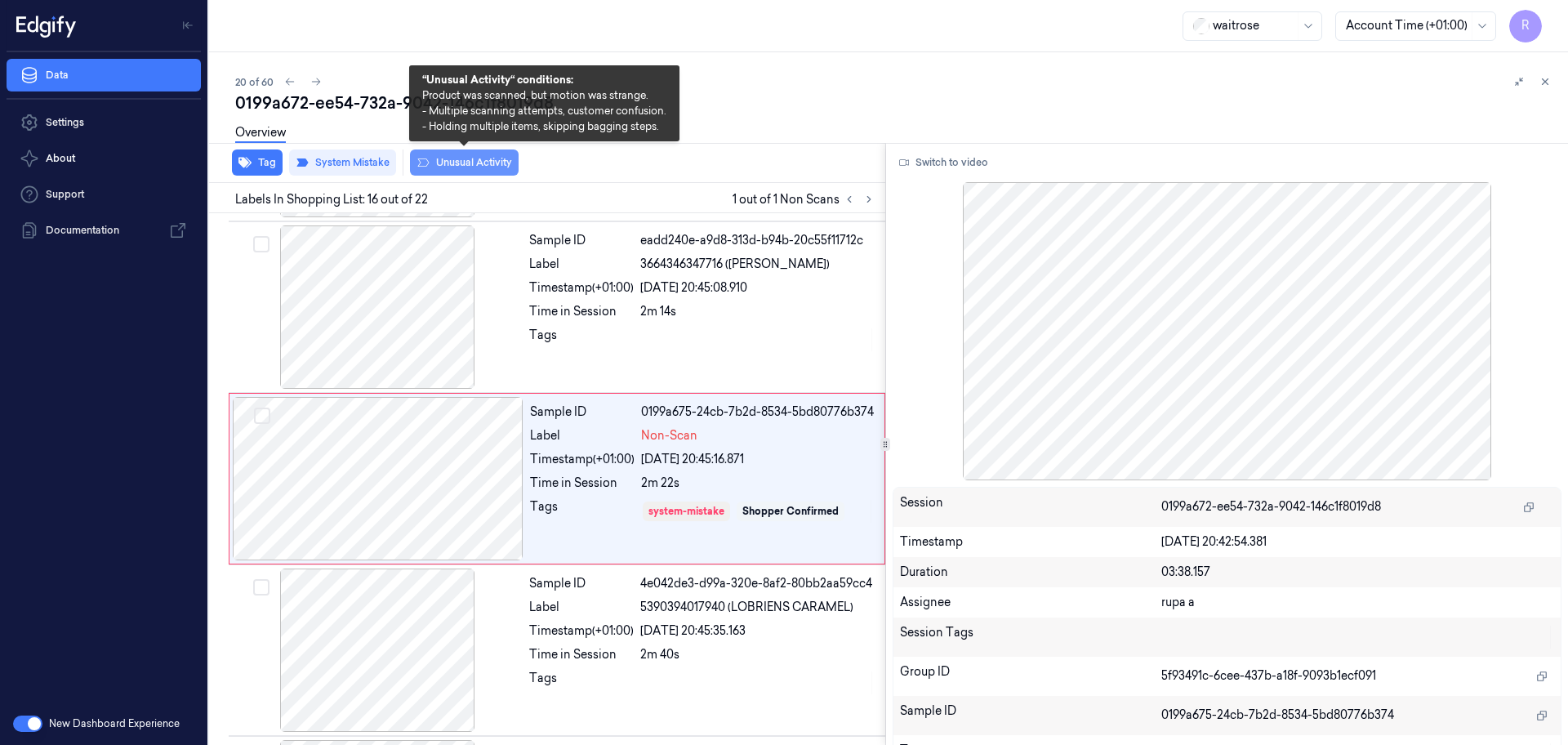
click at [436, 169] on button "Unusual Activity" at bounding box center [464, 162] width 109 height 26
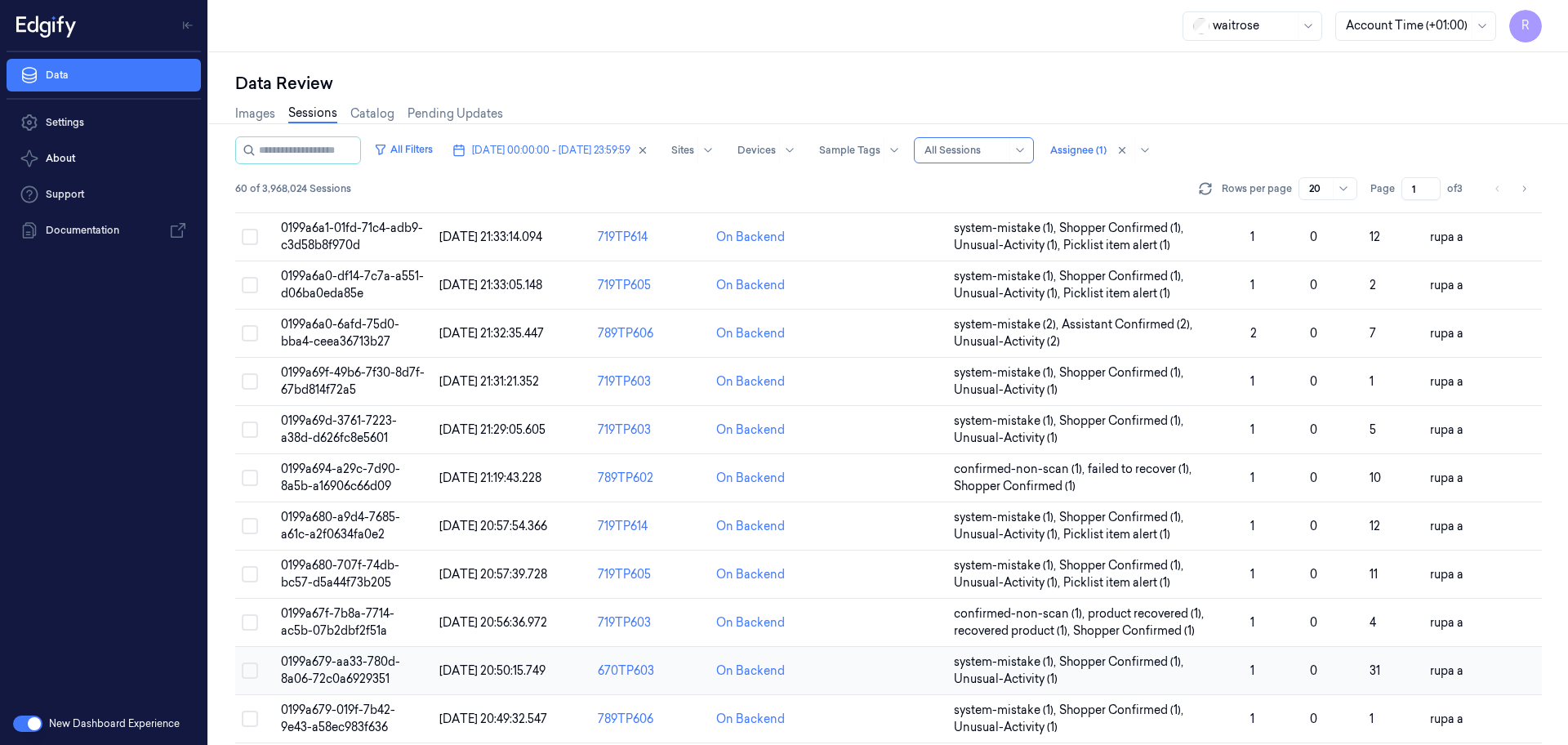
scroll to position [474, 0]
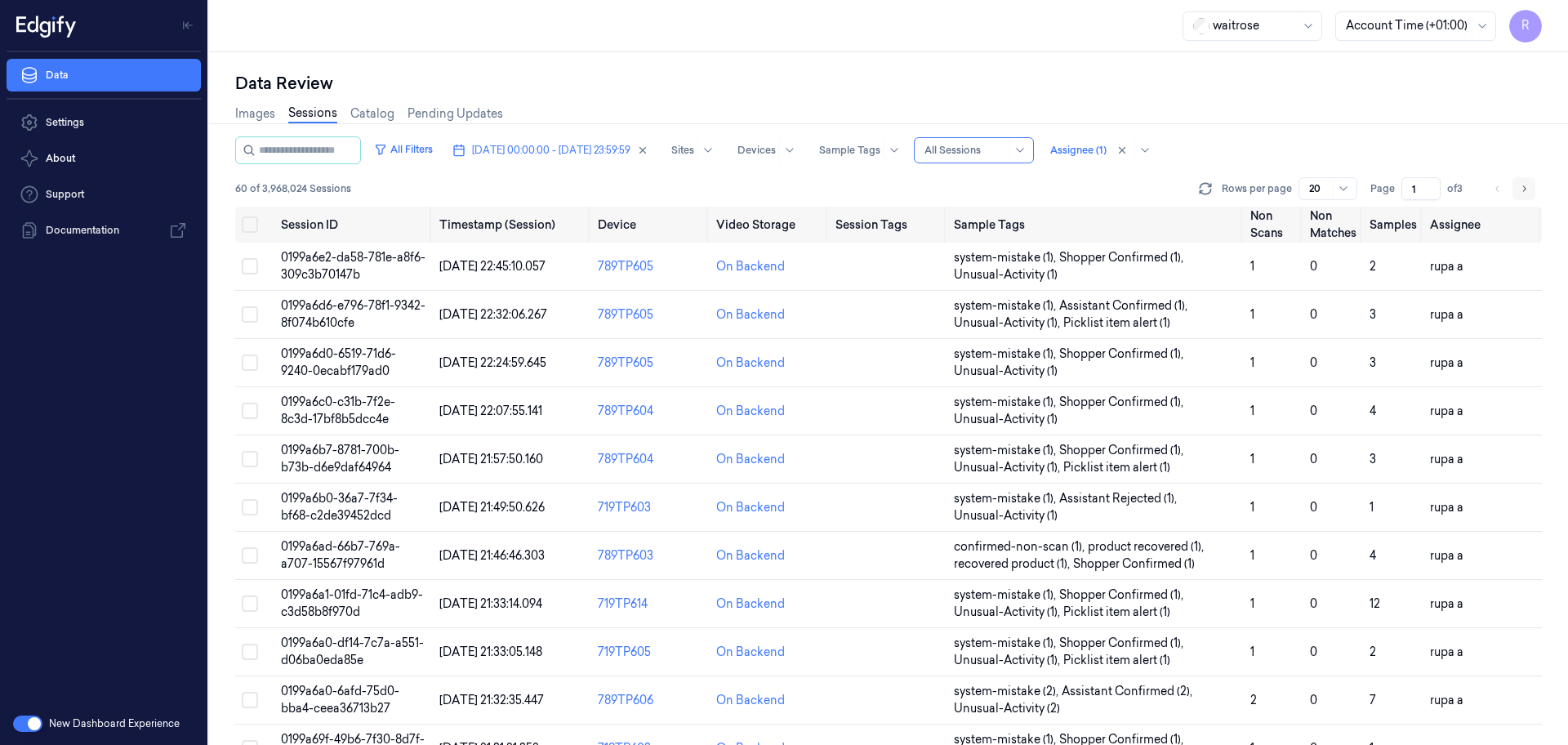
click at [1522, 184] on icon "Go to next page" at bounding box center [1524, 189] width 10 height 13
type input "2"
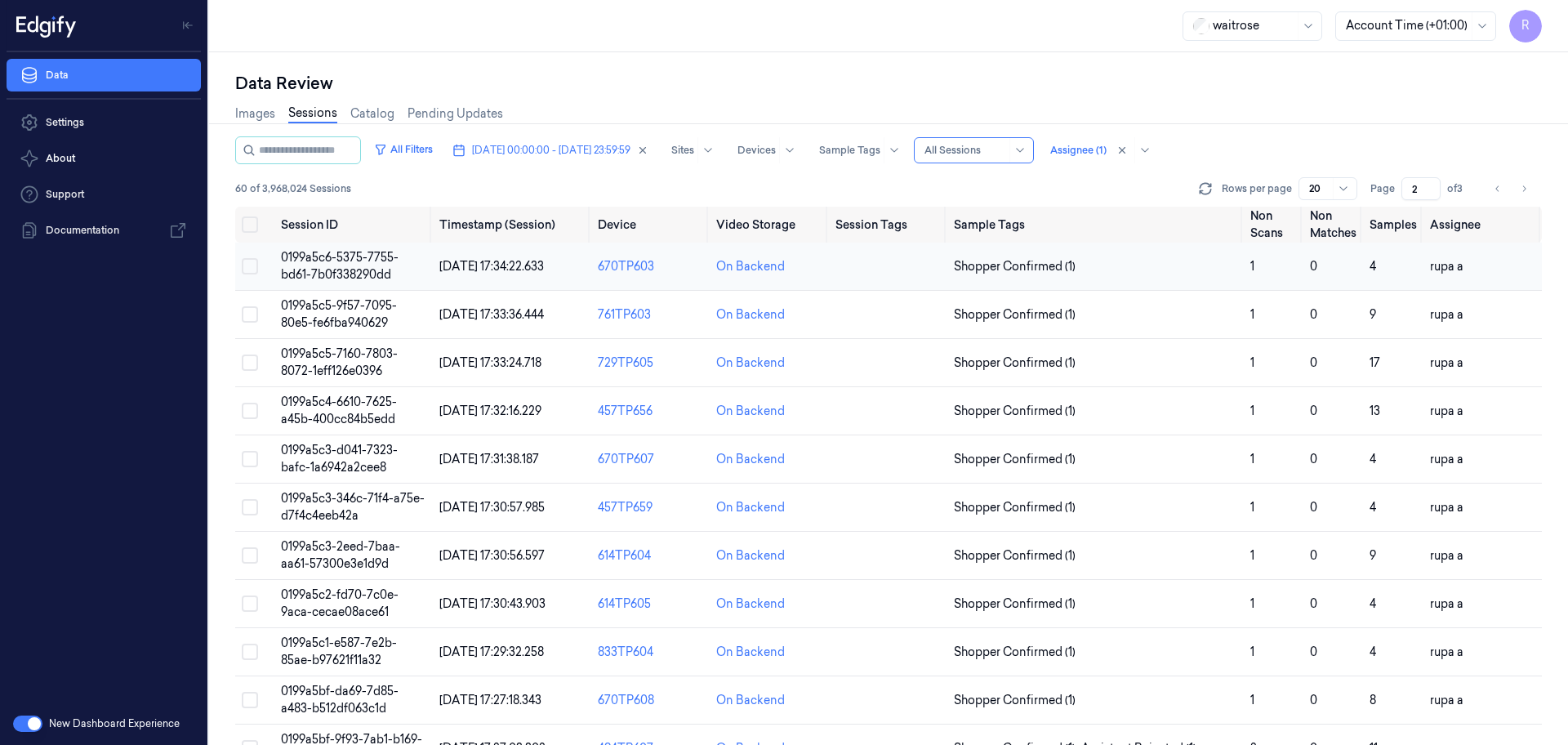
click at [352, 256] on span "0199a5c6-5375-7755-bd61-7b0f338290dd" at bounding box center [339, 266] width 118 height 32
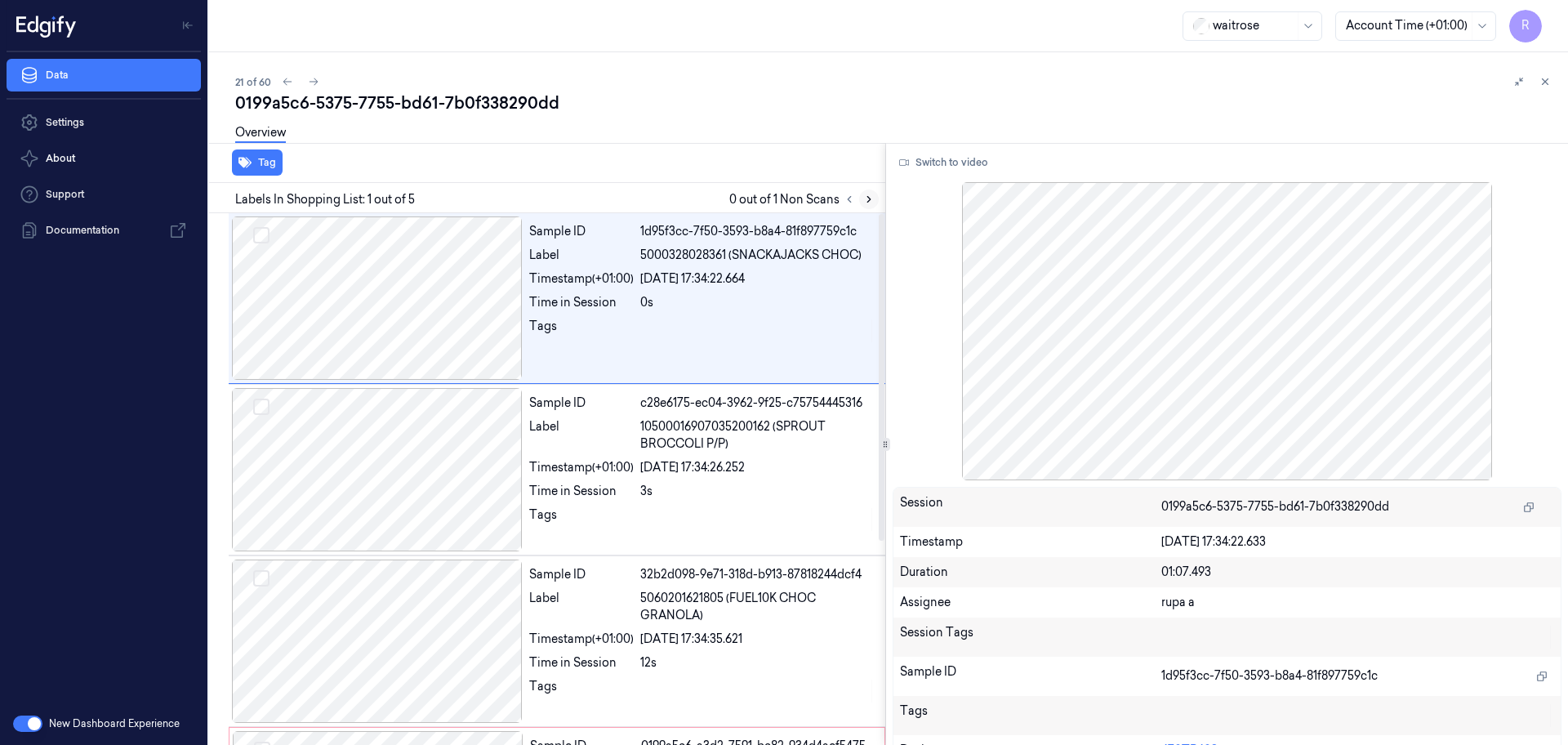
click at [865, 196] on icon at bounding box center [869, 199] width 12 height 12
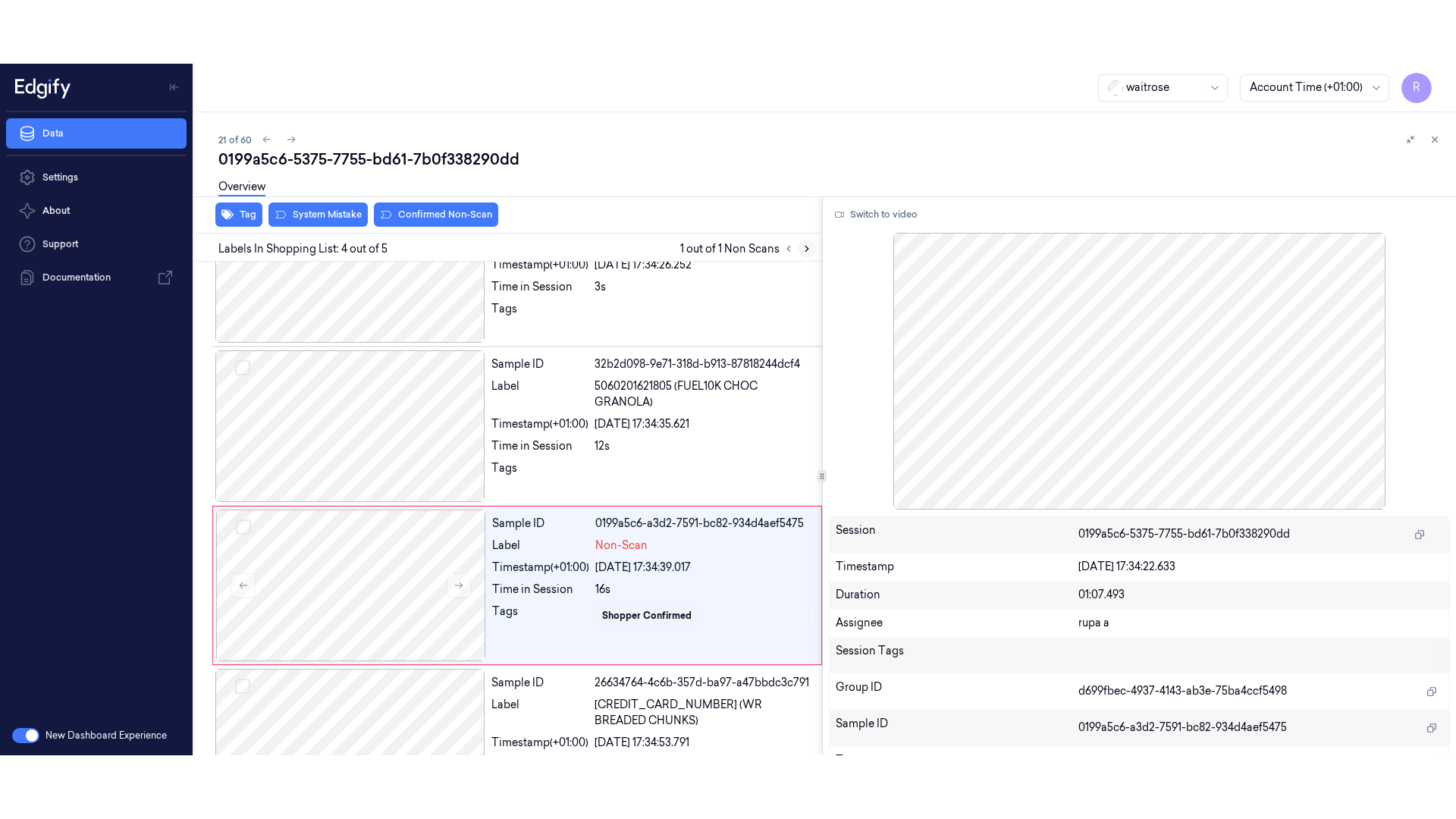
scroll to position [307, 0]
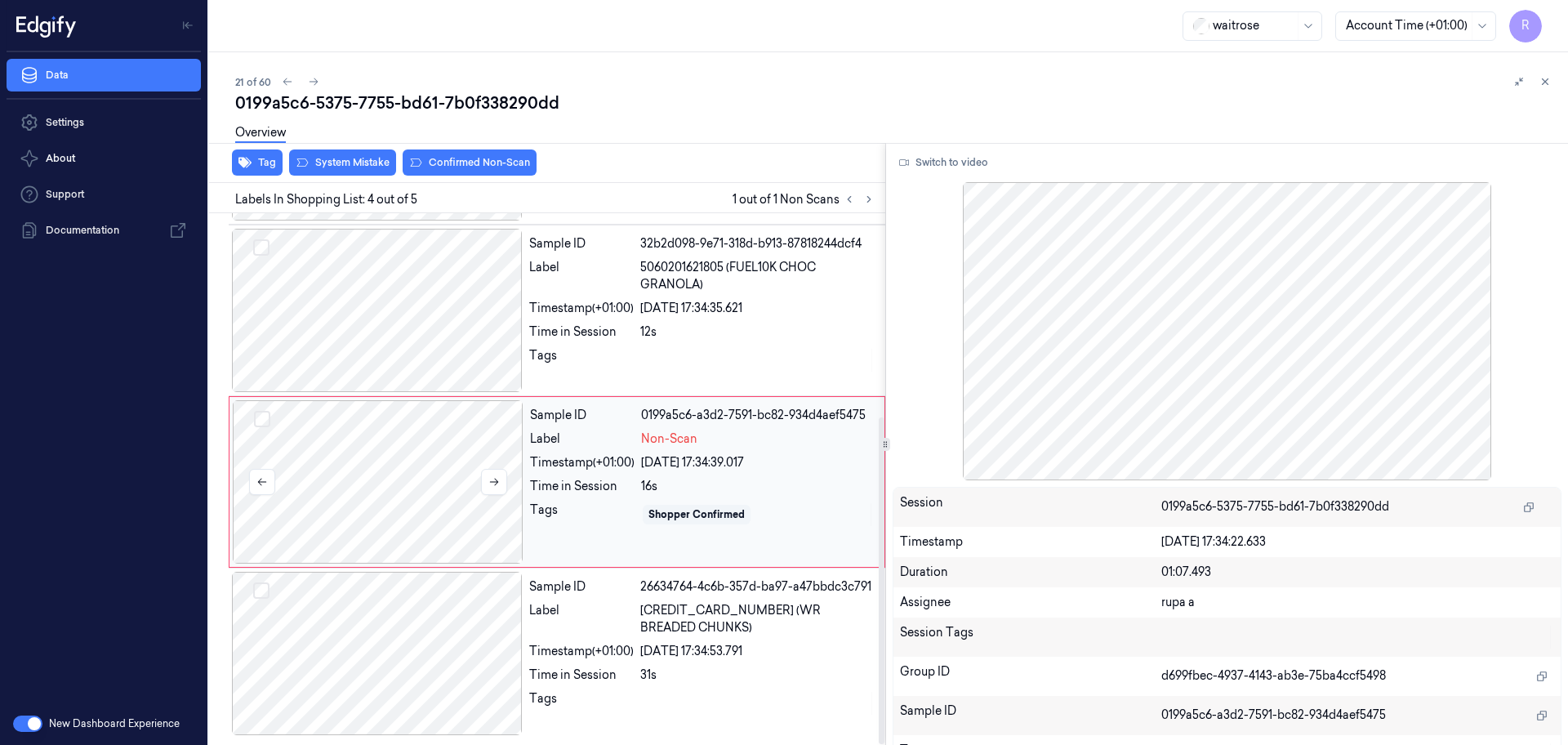
click at [393, 569] on div "Sample ID 26634764-4c6b-357d-ba97-a47bbdc3c791 Label [CREDIT_CARD_NUMBER] (WR B…" at bounding box center [556, 654] width 657 height 171
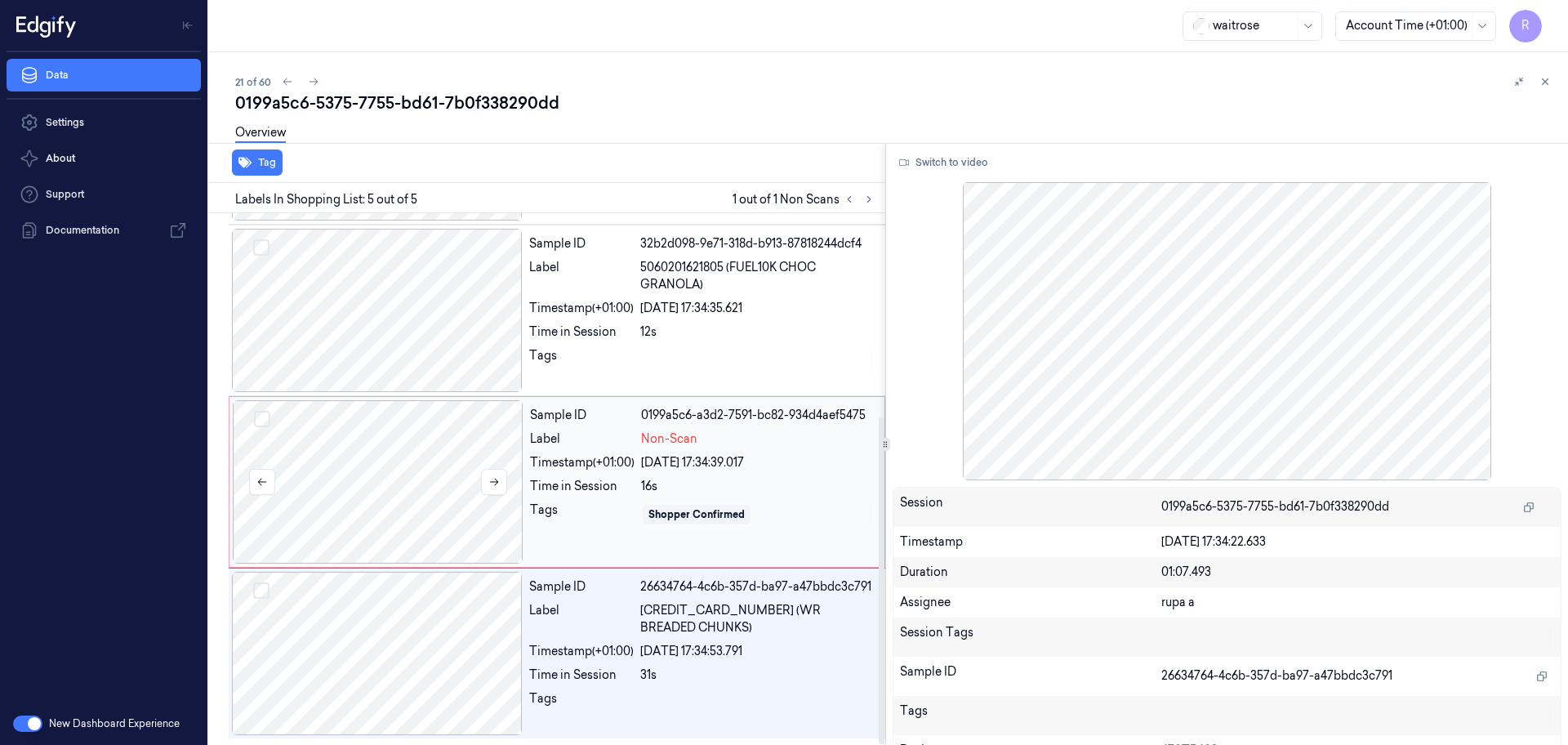
click at [423, 498] on div at bounding box center [378, 482] width 291 height 164
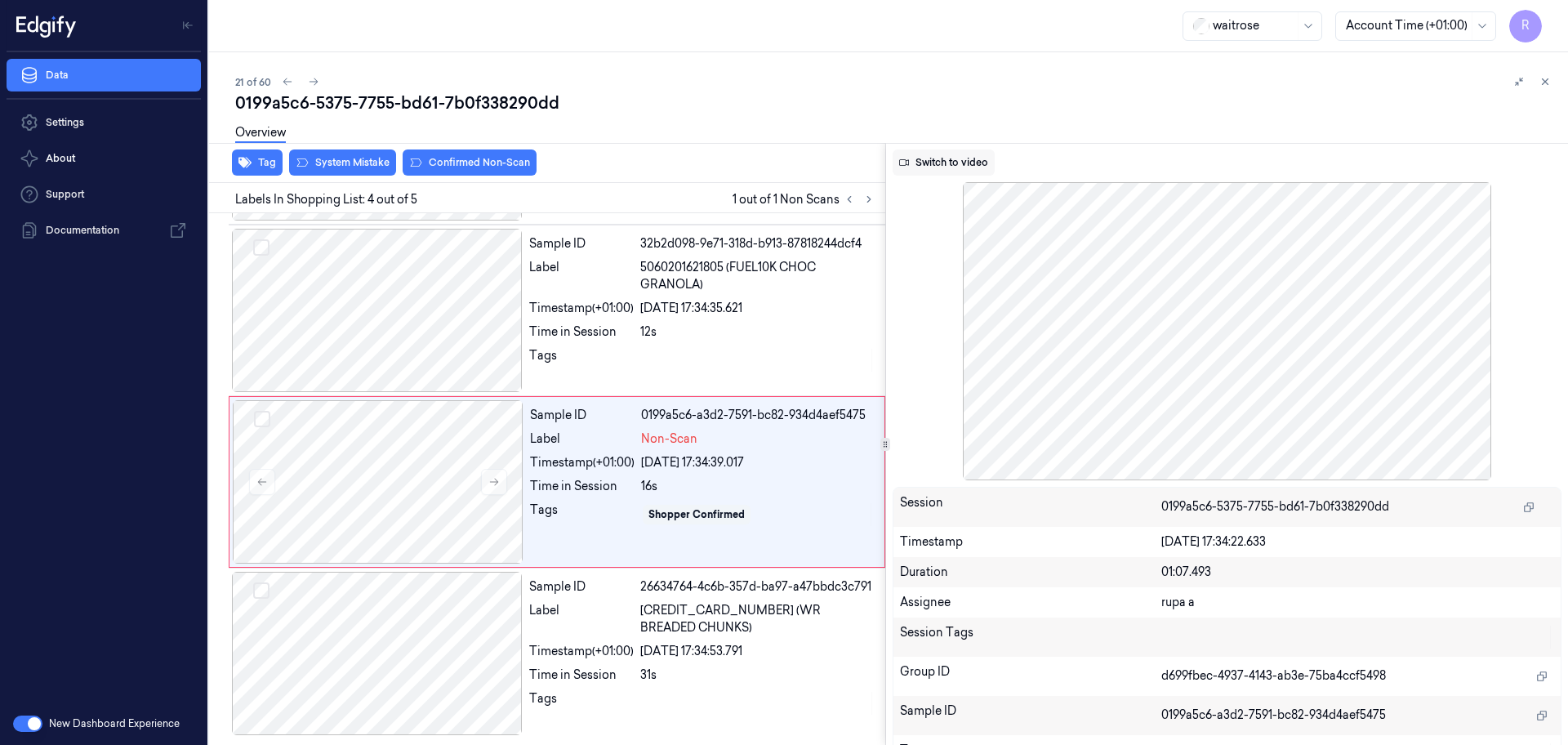
click at [919, 170] on button "Switch to video" at bounding box center [943, 162] width 102 height 26
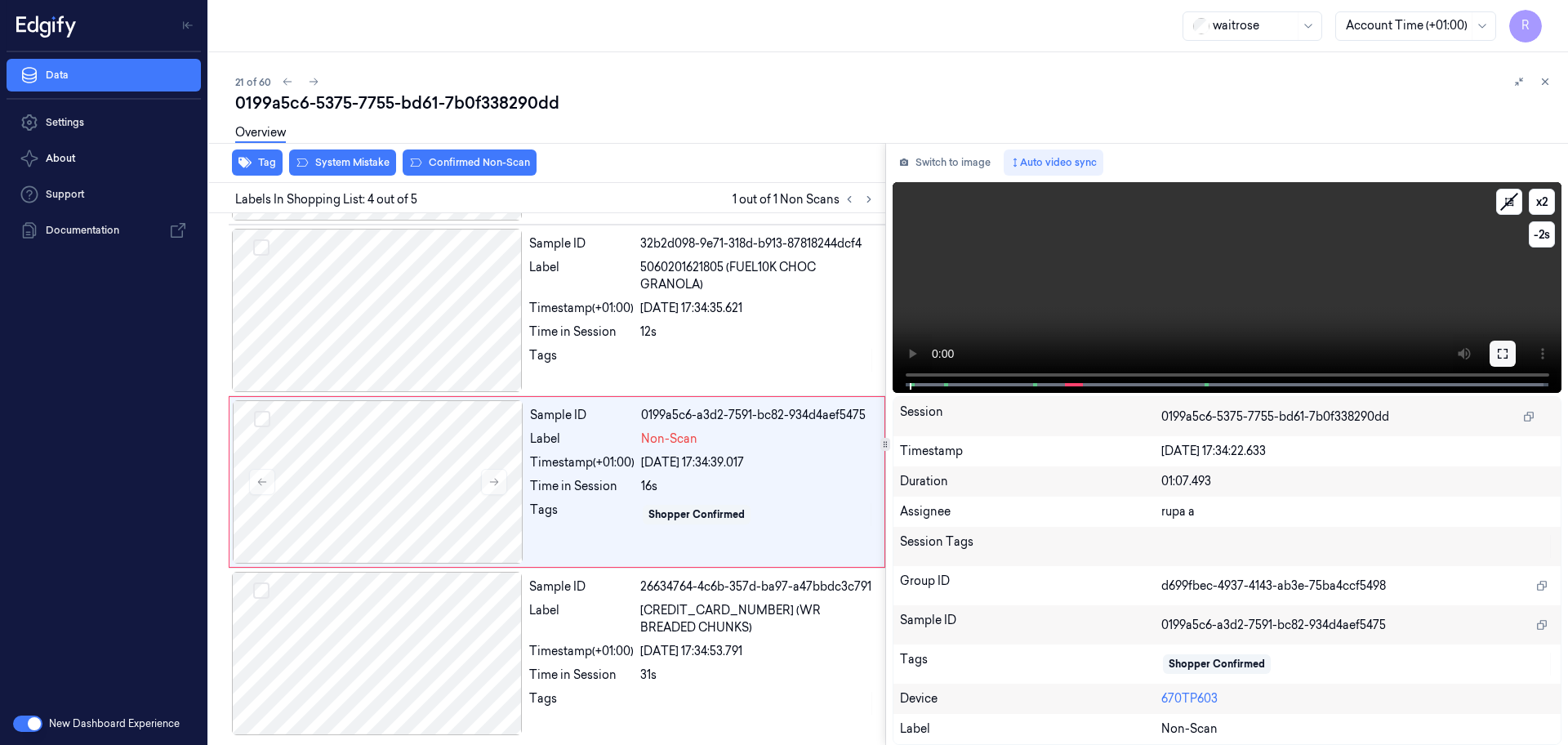
click at [1502, 359] on icon at bounding box center [1502, 354] width 13 height 13
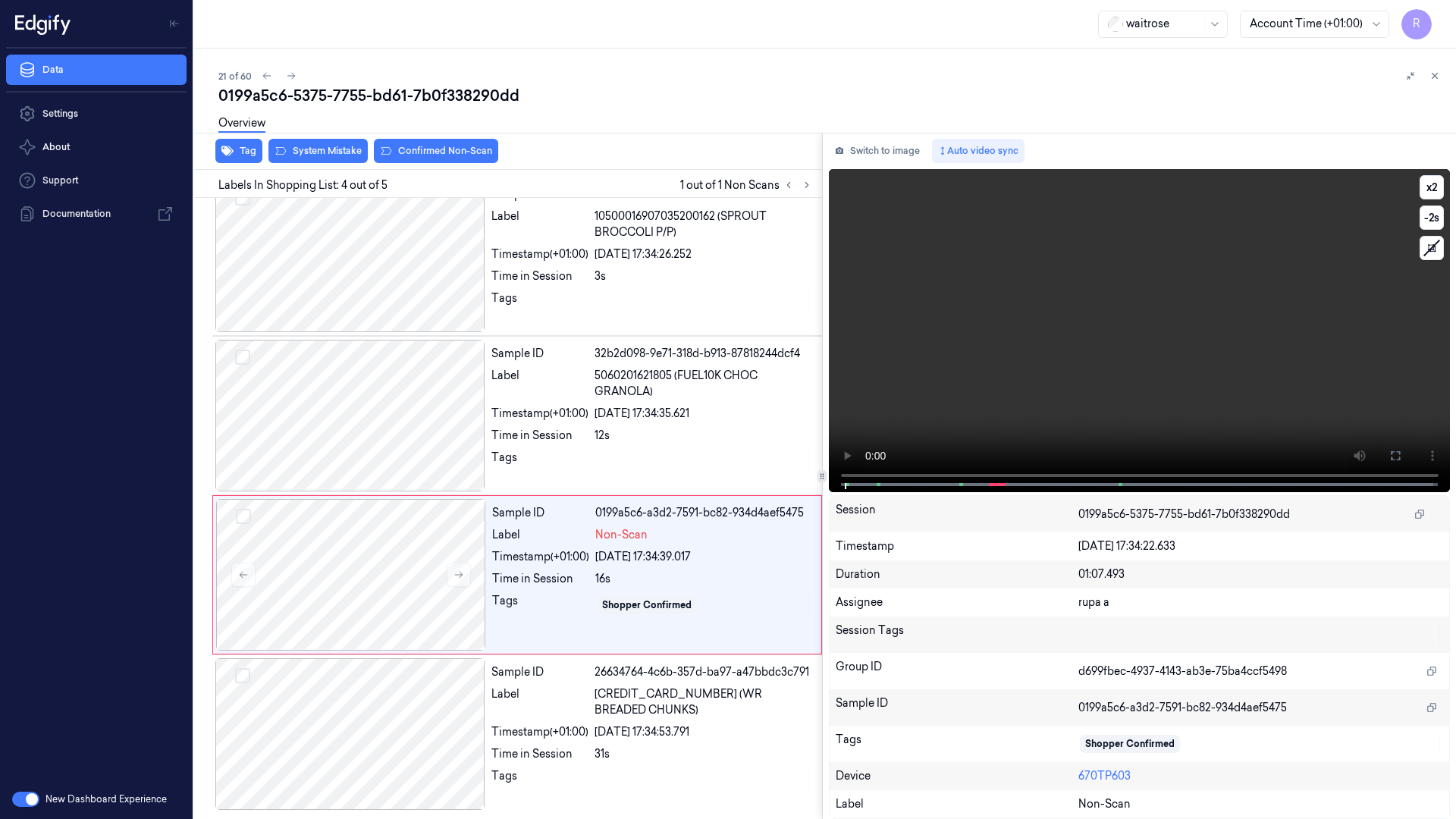
scroll to position [180, 0]
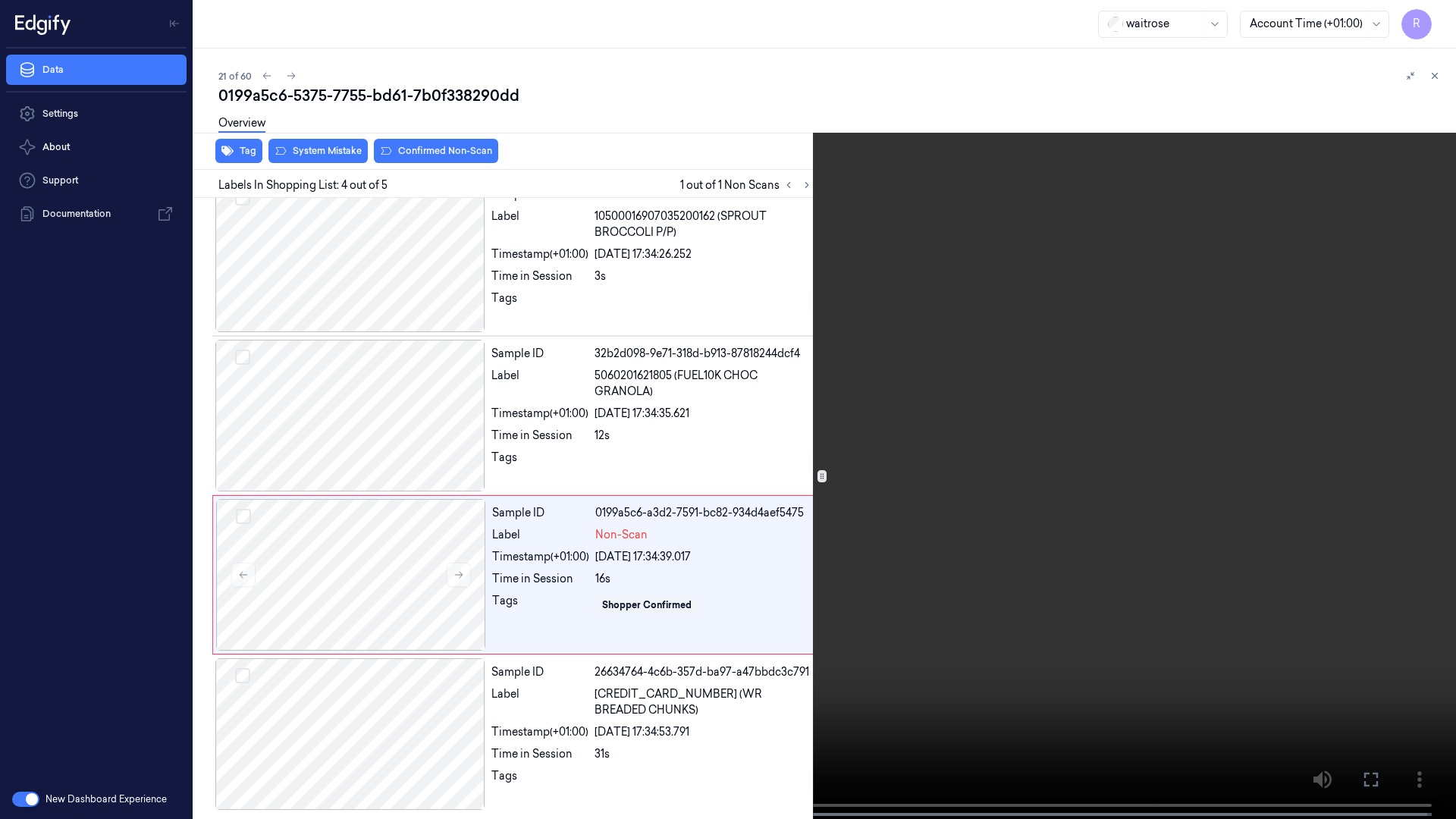
click at [1382, 369] on video at bounding box center [728, 411] width 1456 height 822
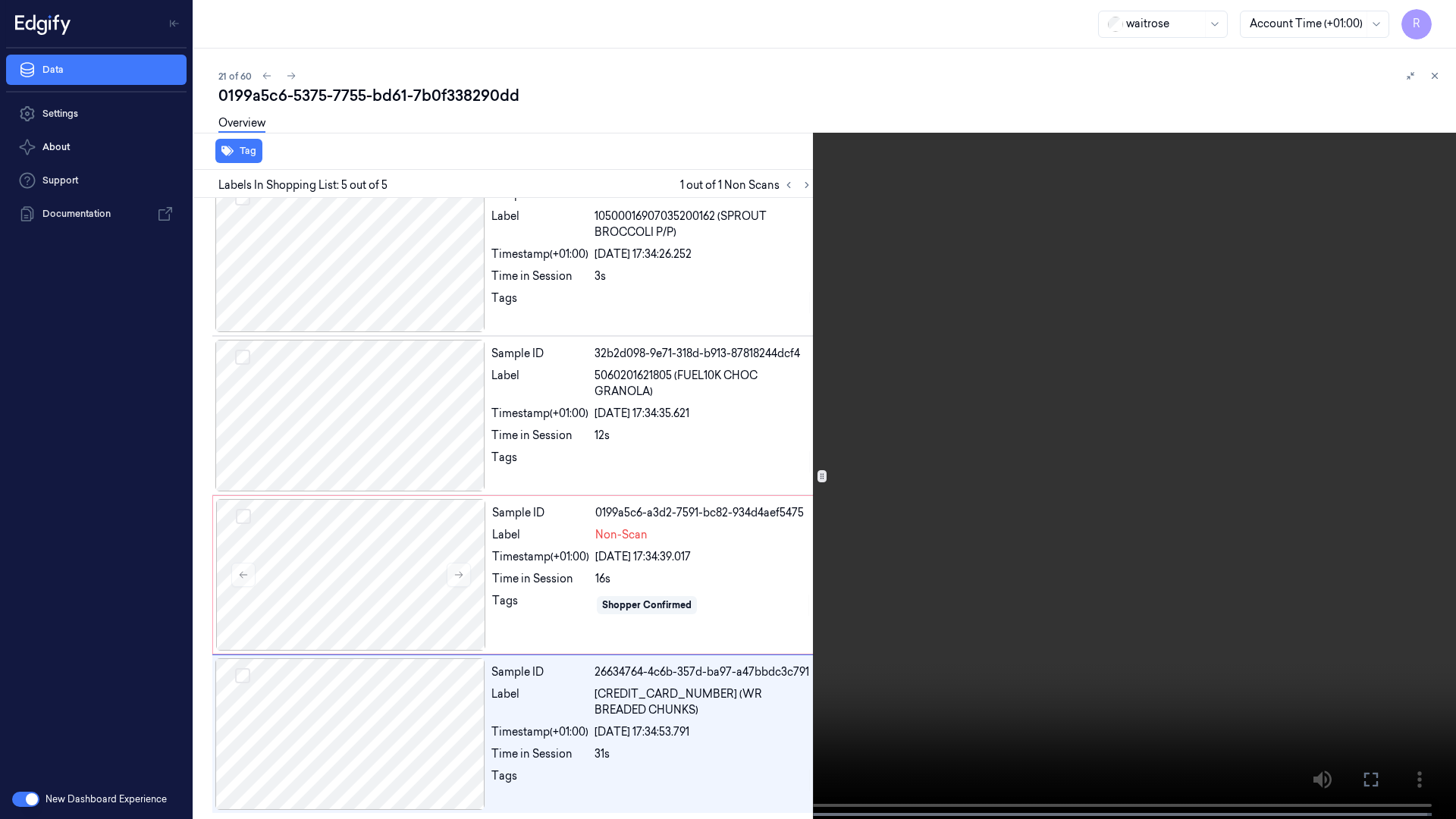
click at [557, 537] on video at bounding box center [728, 411] width 1456 height 822
click at [1436, 11] on button "x 2" at bounding box center [1437, 18] width 24 height 24
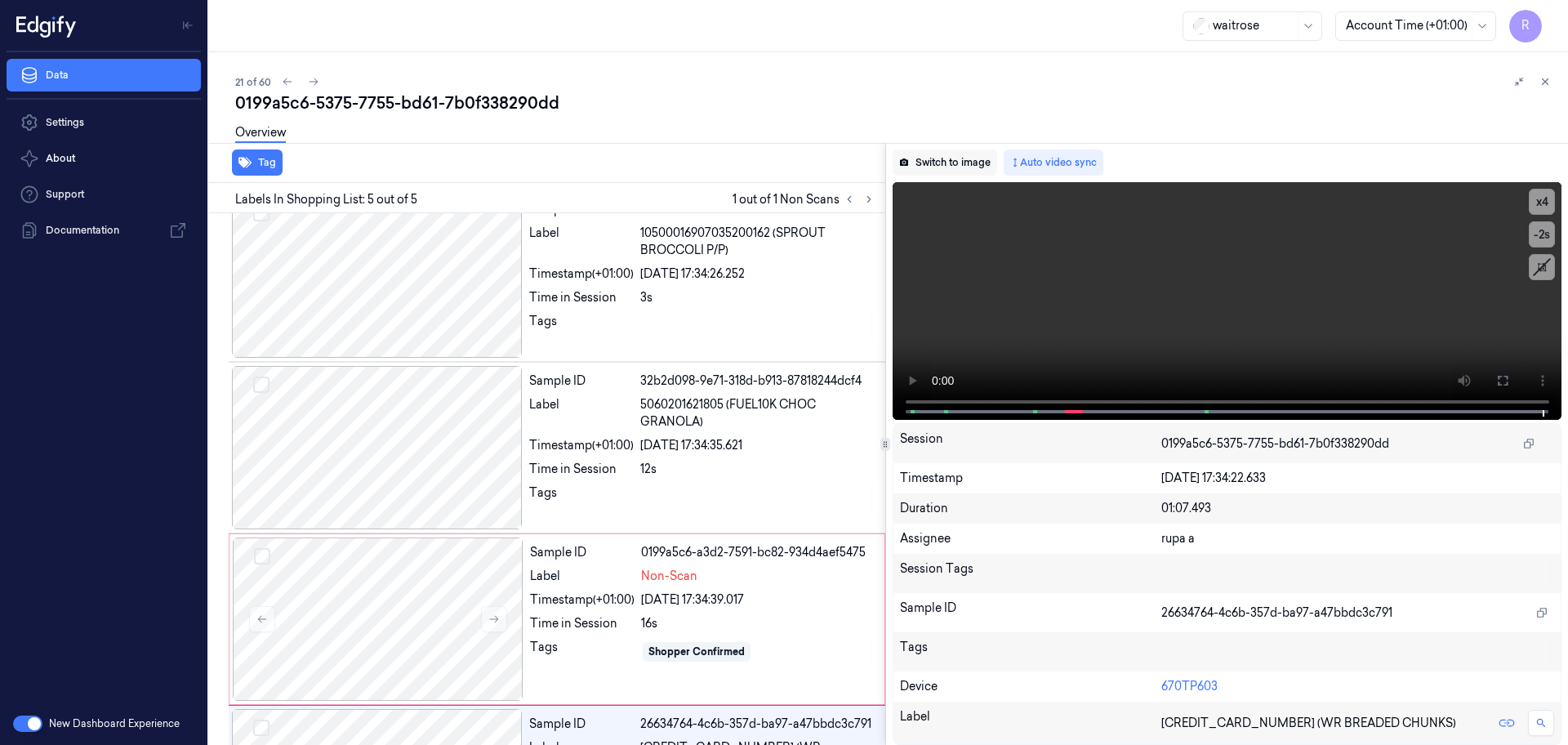
click at [949, 164] on button "Switch to image" at bounding box center [945, 162] width 105 height 26
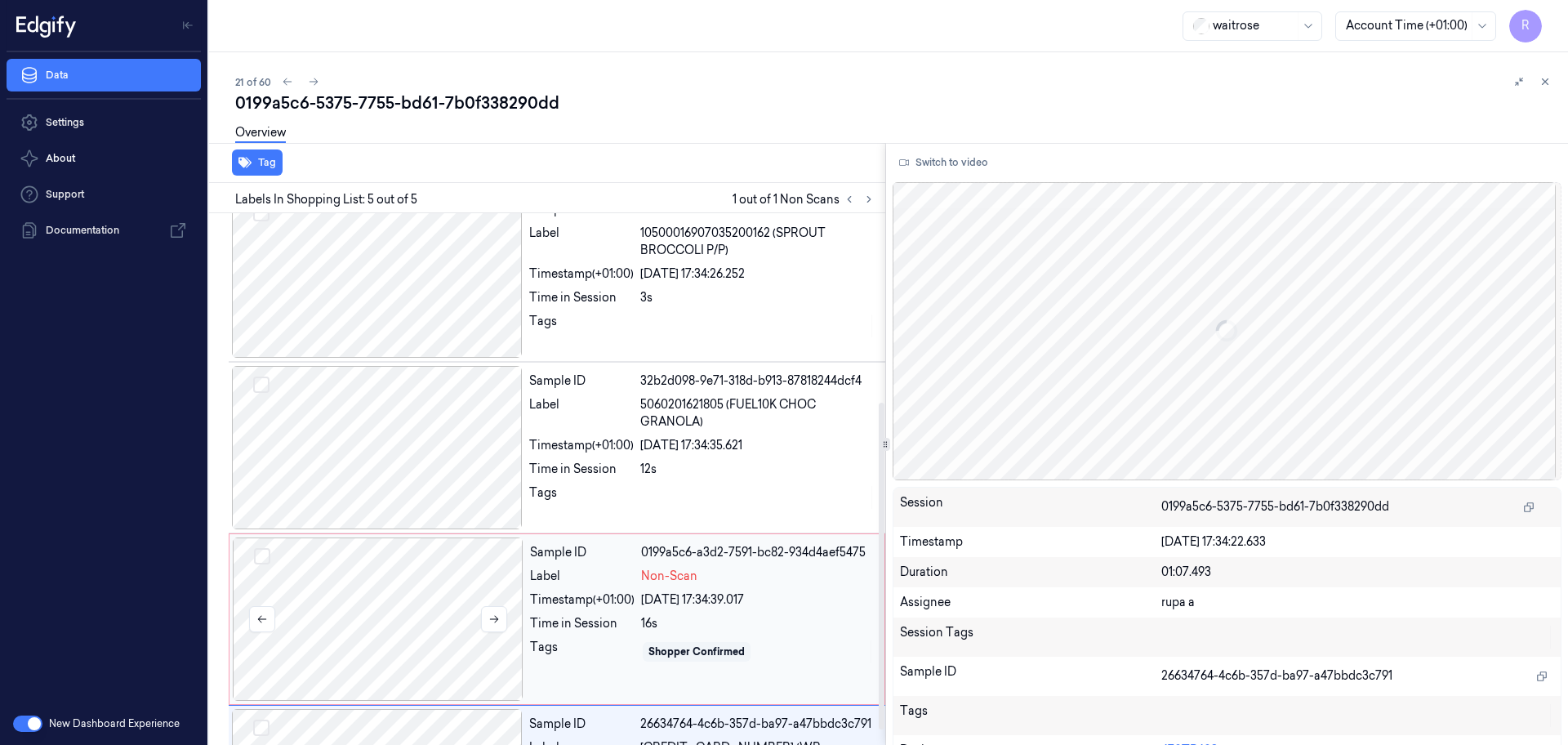
scroll to position [331, 0]
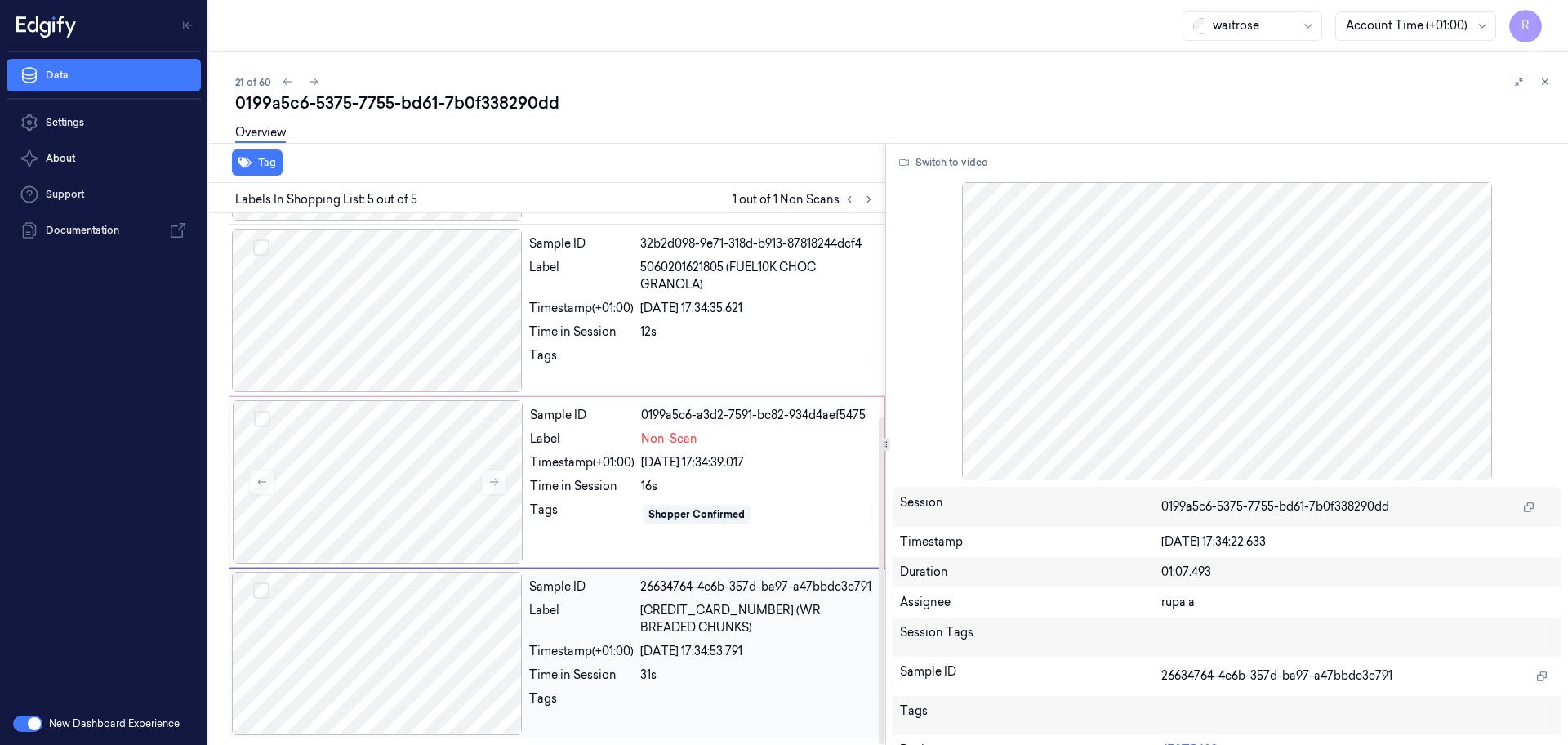
click at [421, 672] on div at bounding box center [377, 654] width 291 height 164
click at [423, 458] on div at bounding box center [378, 482] width 291 height 164
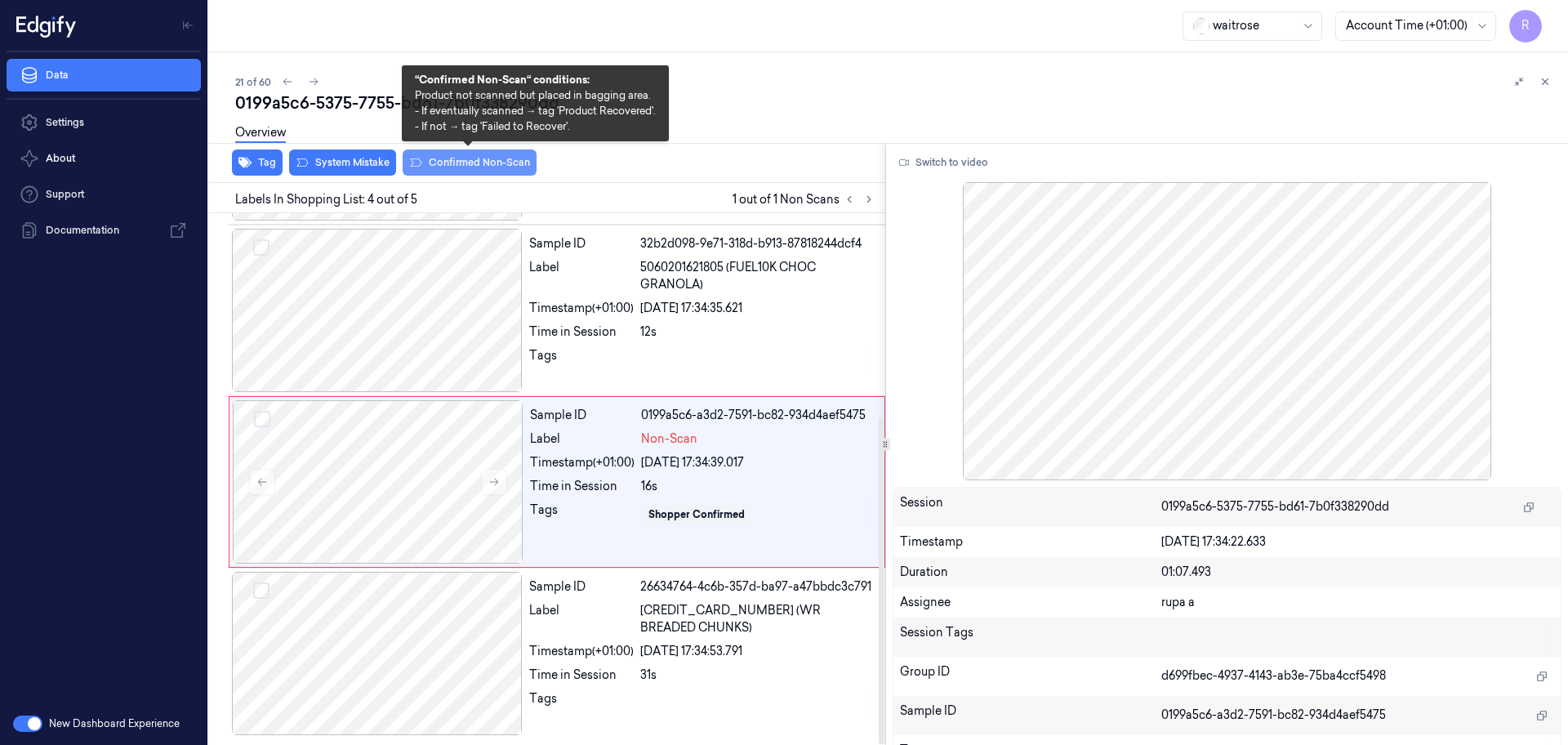
click at [455, 164] on button "Confirmed Non-Scan" at bounding box center [469, 162] width 134 height 26
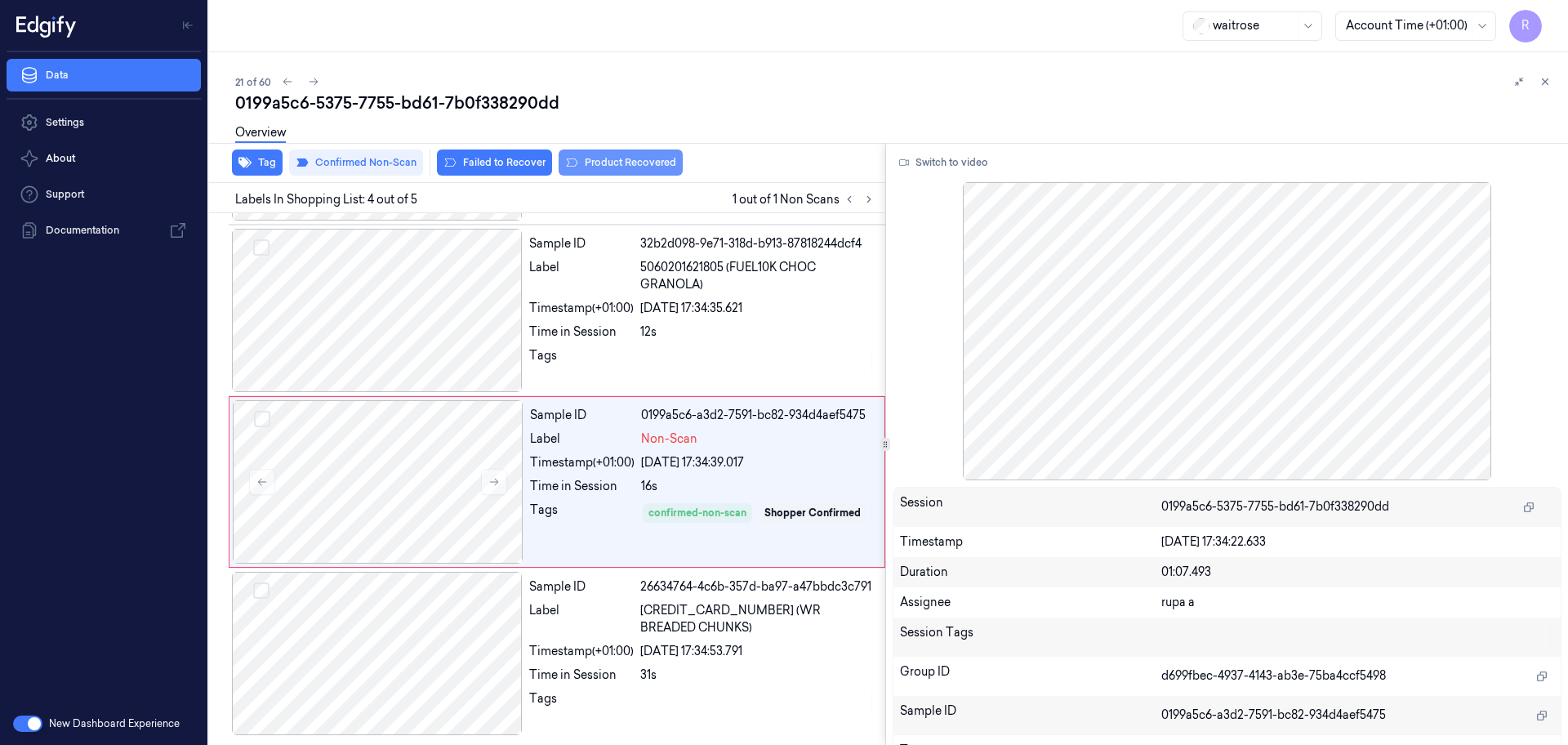
click at [647, 162] on button "Product Recovered" at bounding box center [621, 162] width 125 height 26
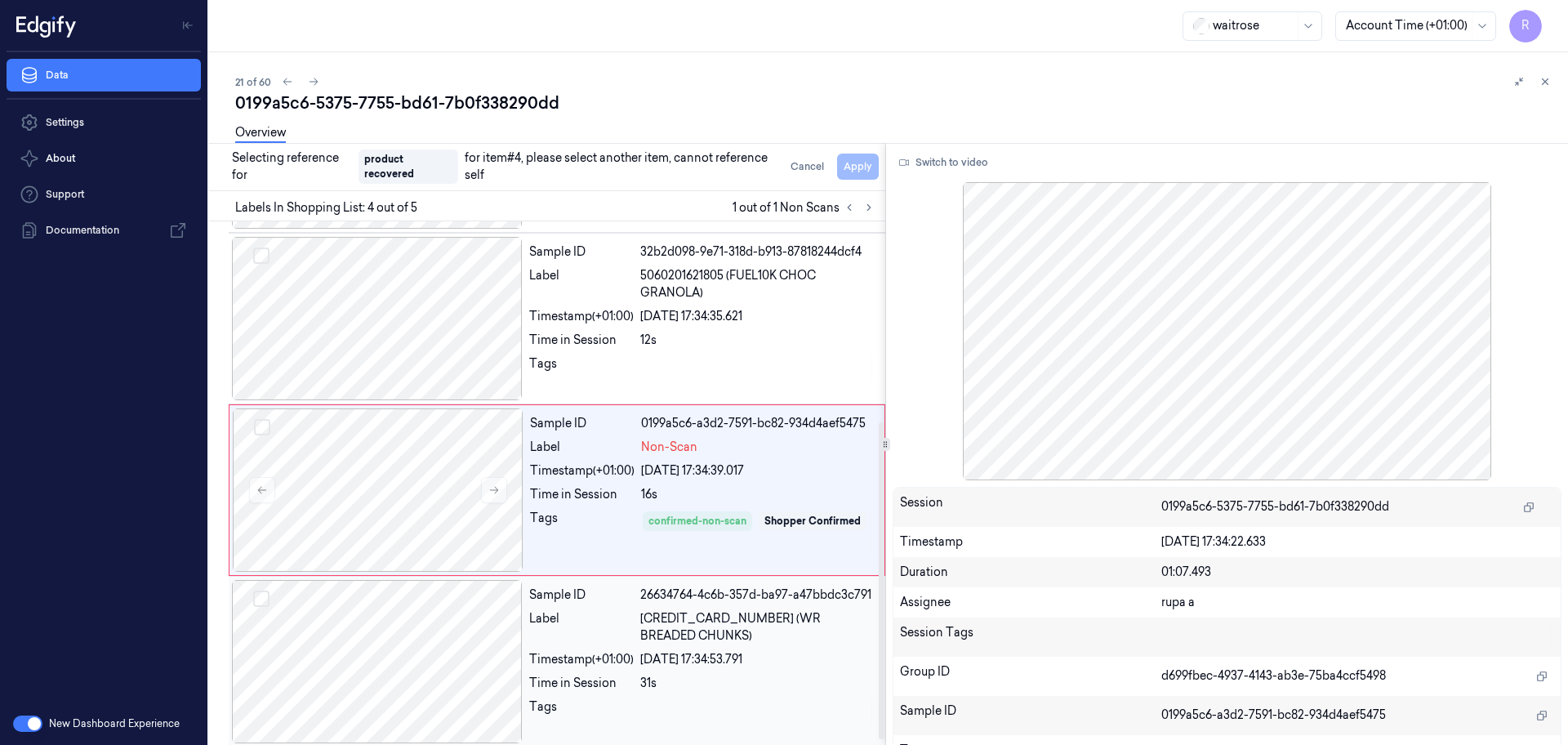
click at [443, 666] on div at bounding box center [377, 661] width 291 height 164
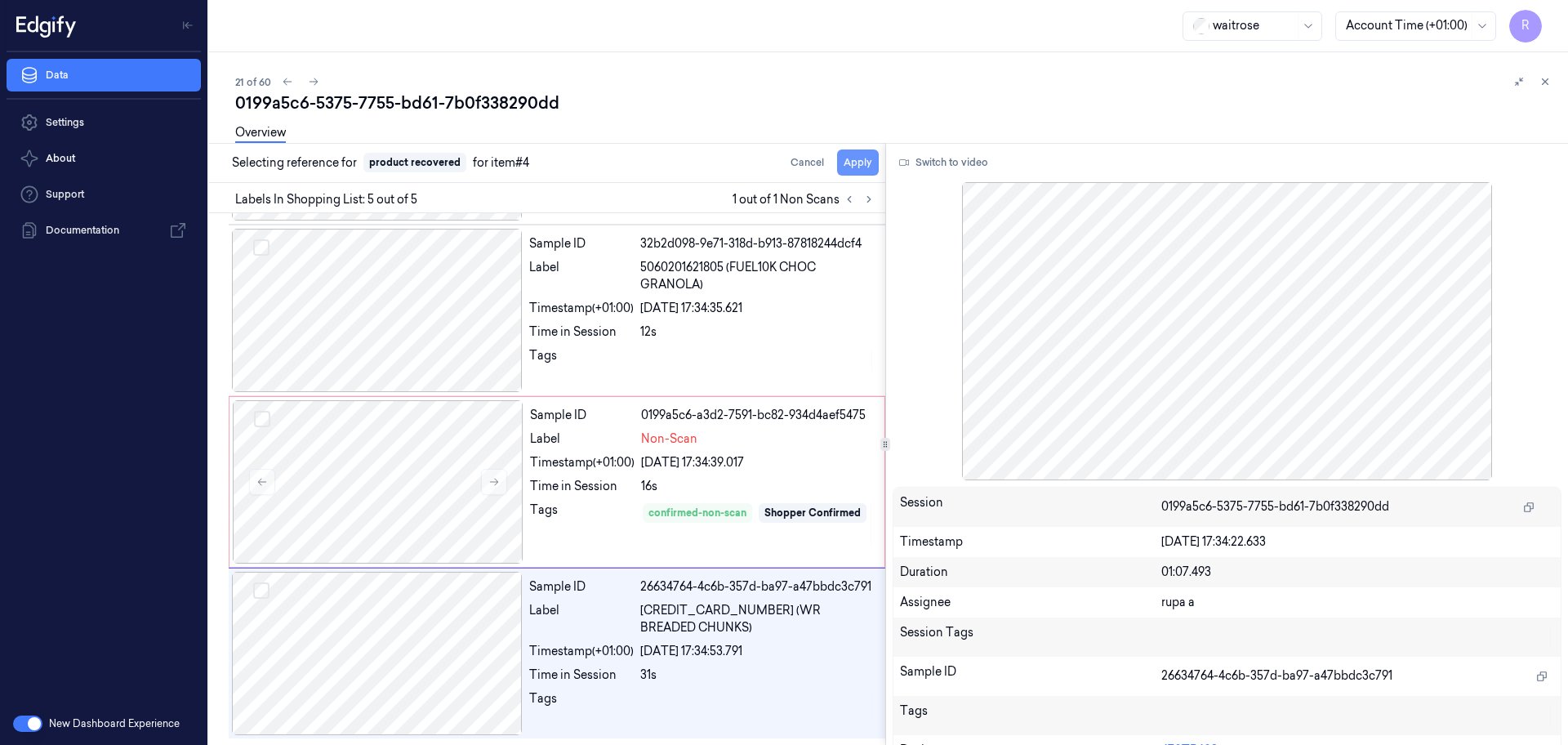
click at [872, 166] on button "Apply" at bounding box center [857, 162] width 42 height 26
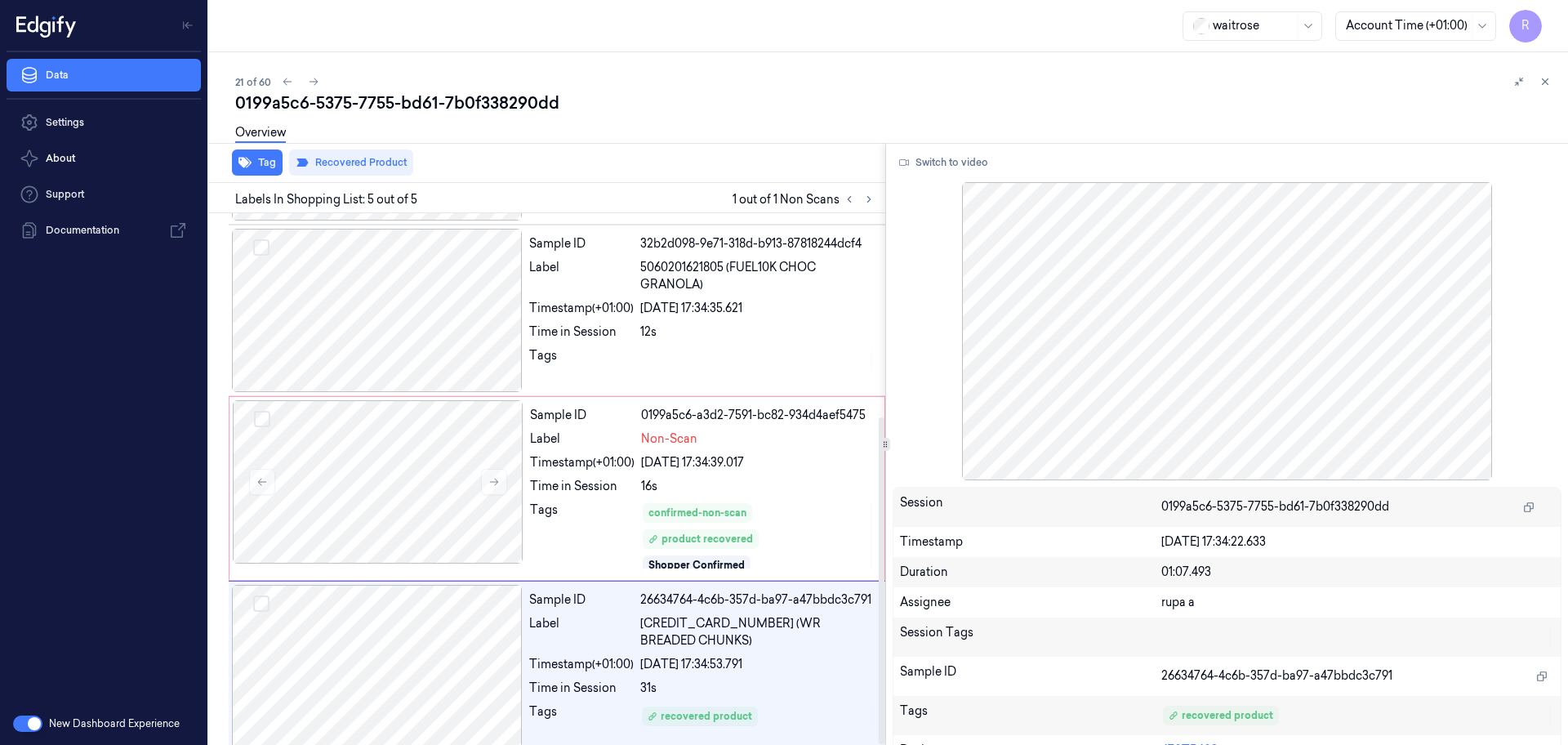
scroll to position [344, 0]
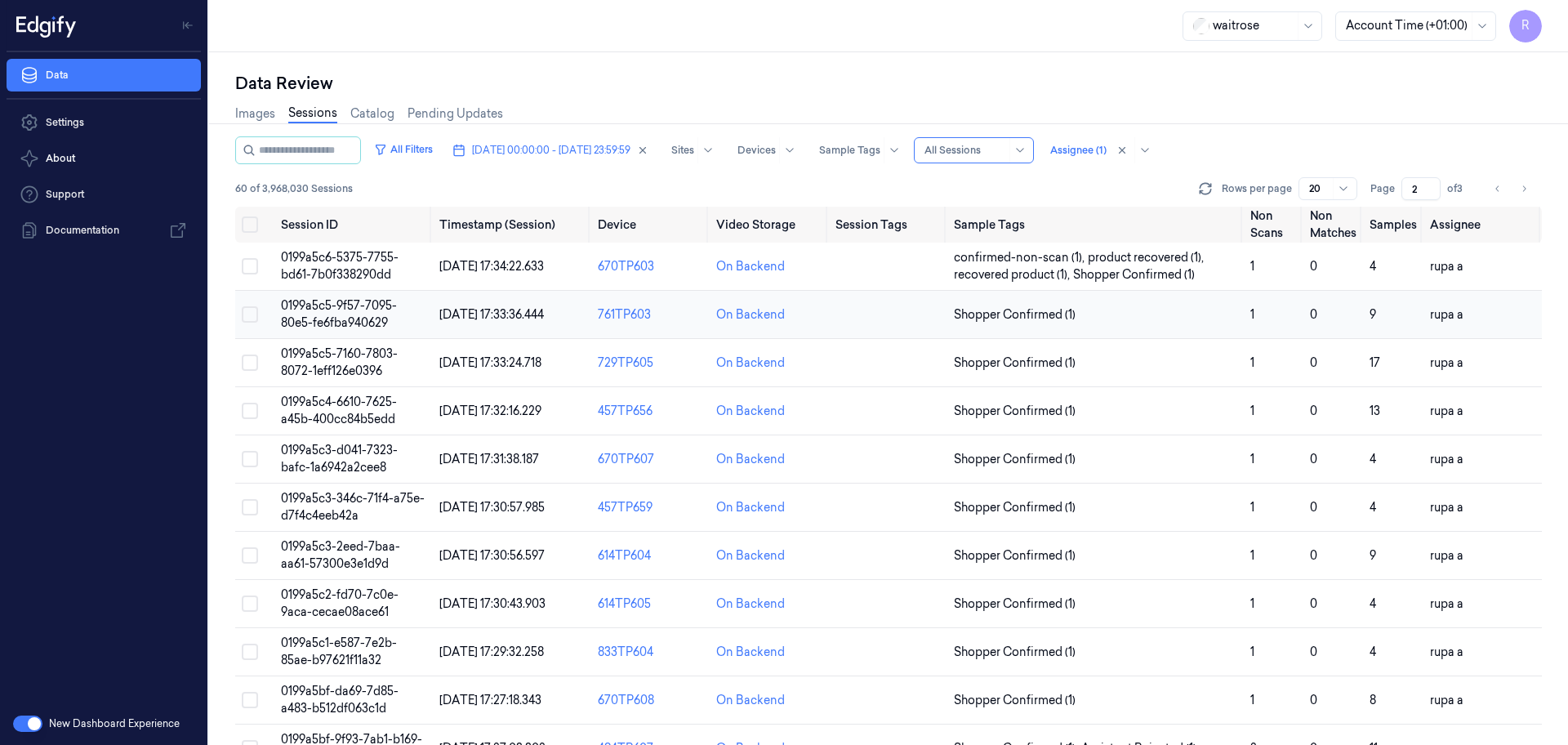
click at [350, 307] on span "0199a5c5-9f57-7095-80e5-fe6fba940629" at bounding box center [339, 314] width 116 height 32
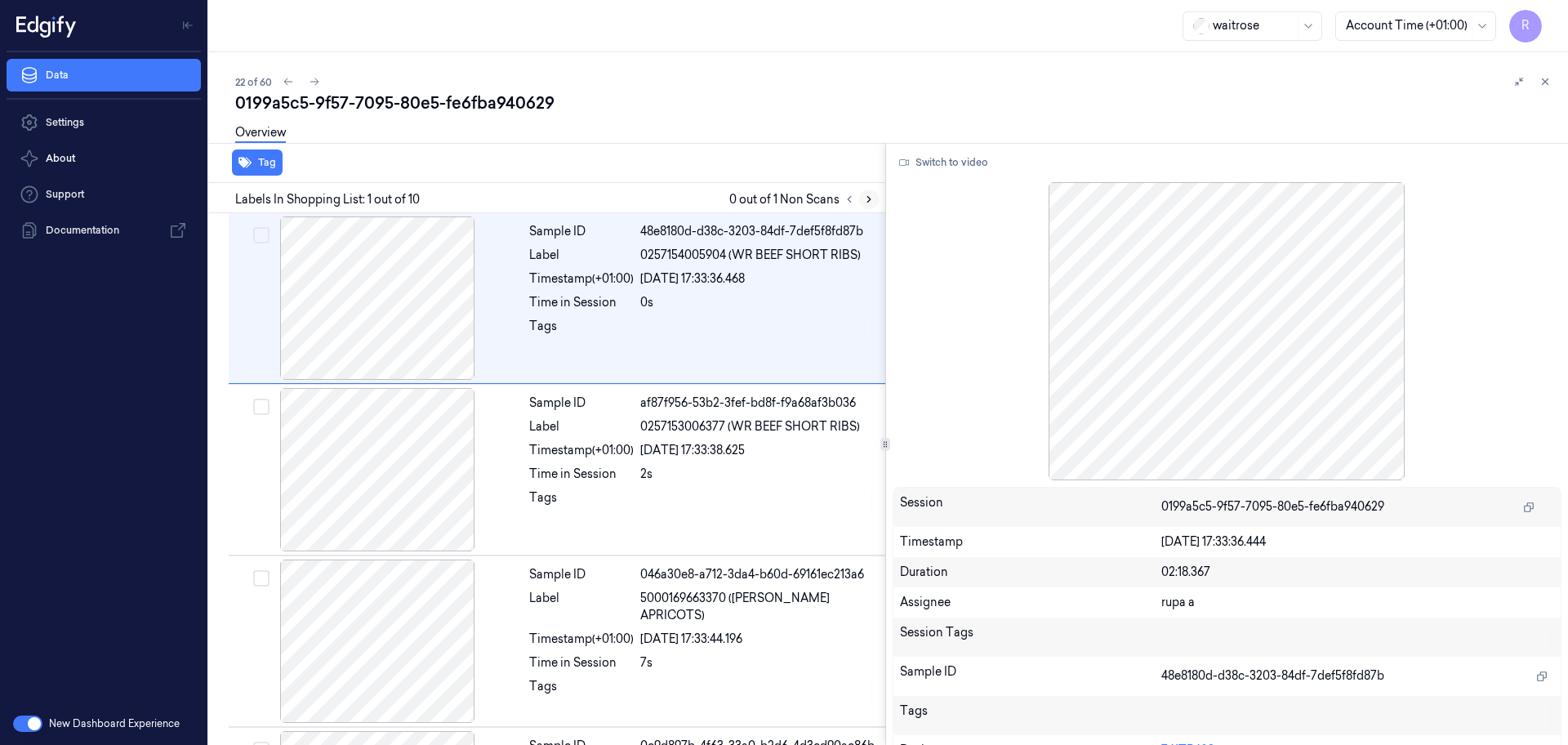
click at [874, 203] on icon at bounding box center [869, 199] width 12 height 12
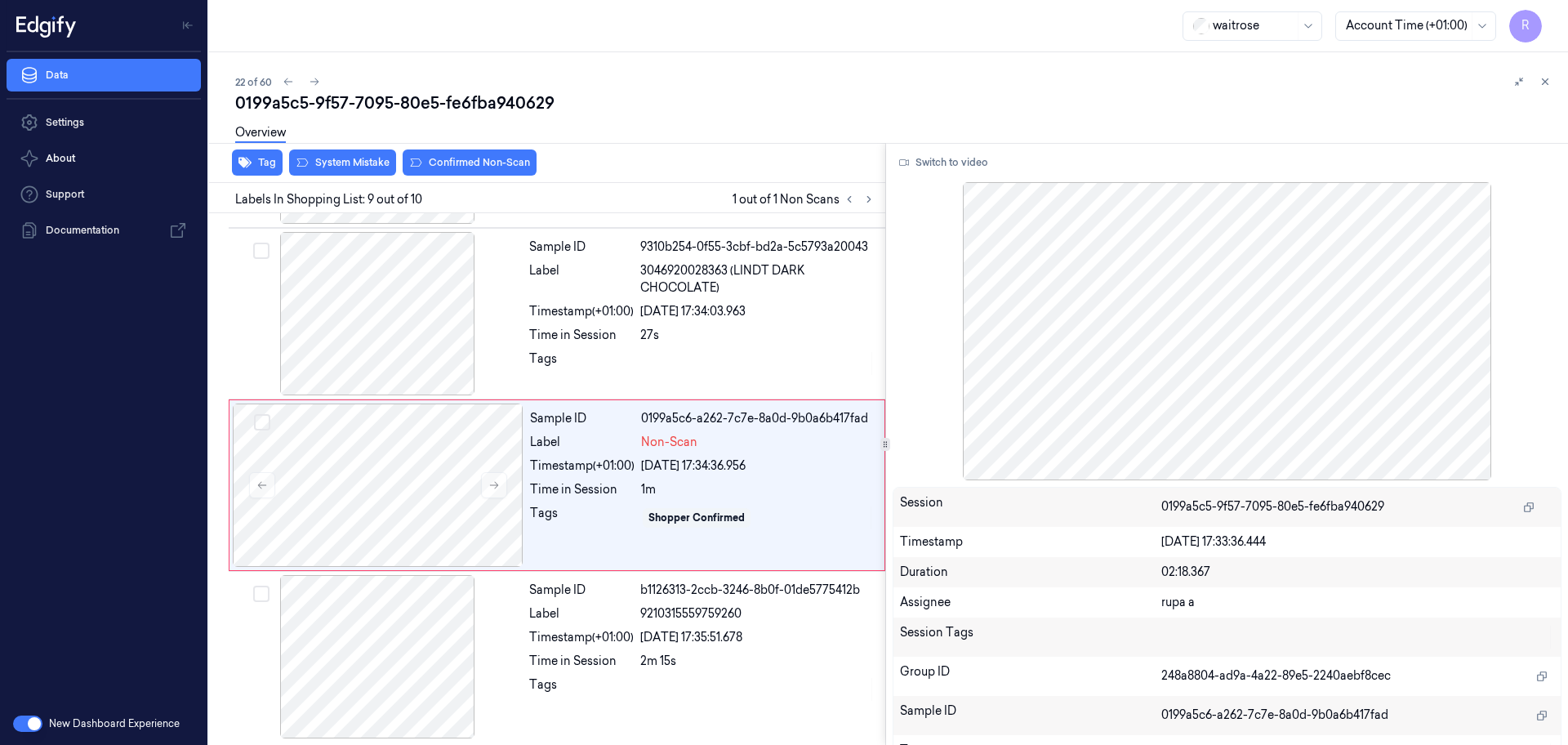
scroll to position [1189, 0]
click at [450, 495] on div at bounding box center [378, 482] width 291 height 164
click at [355, 260] on div at bounding box center [377, 310] width 291 height 164
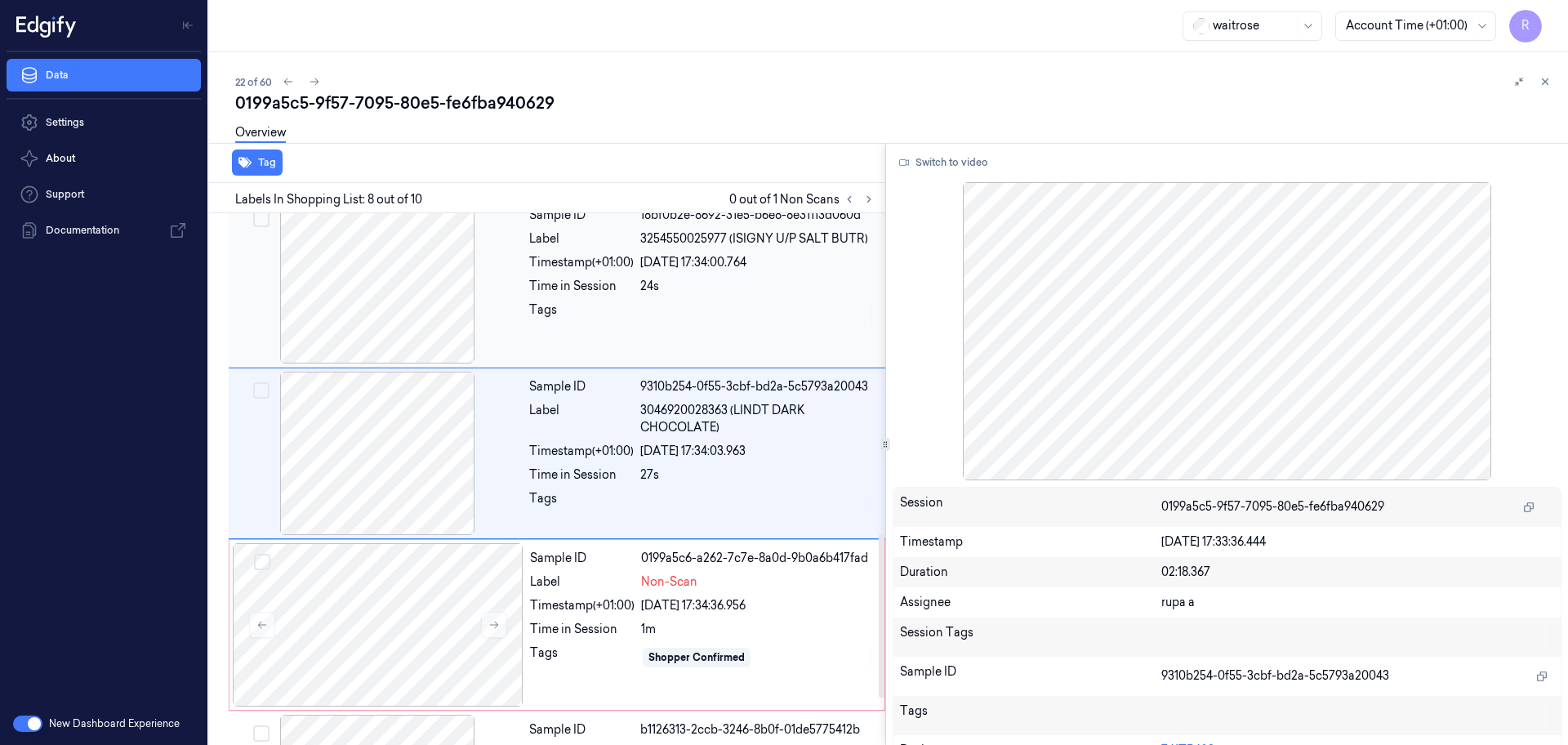
scroll to position [1021, 0]
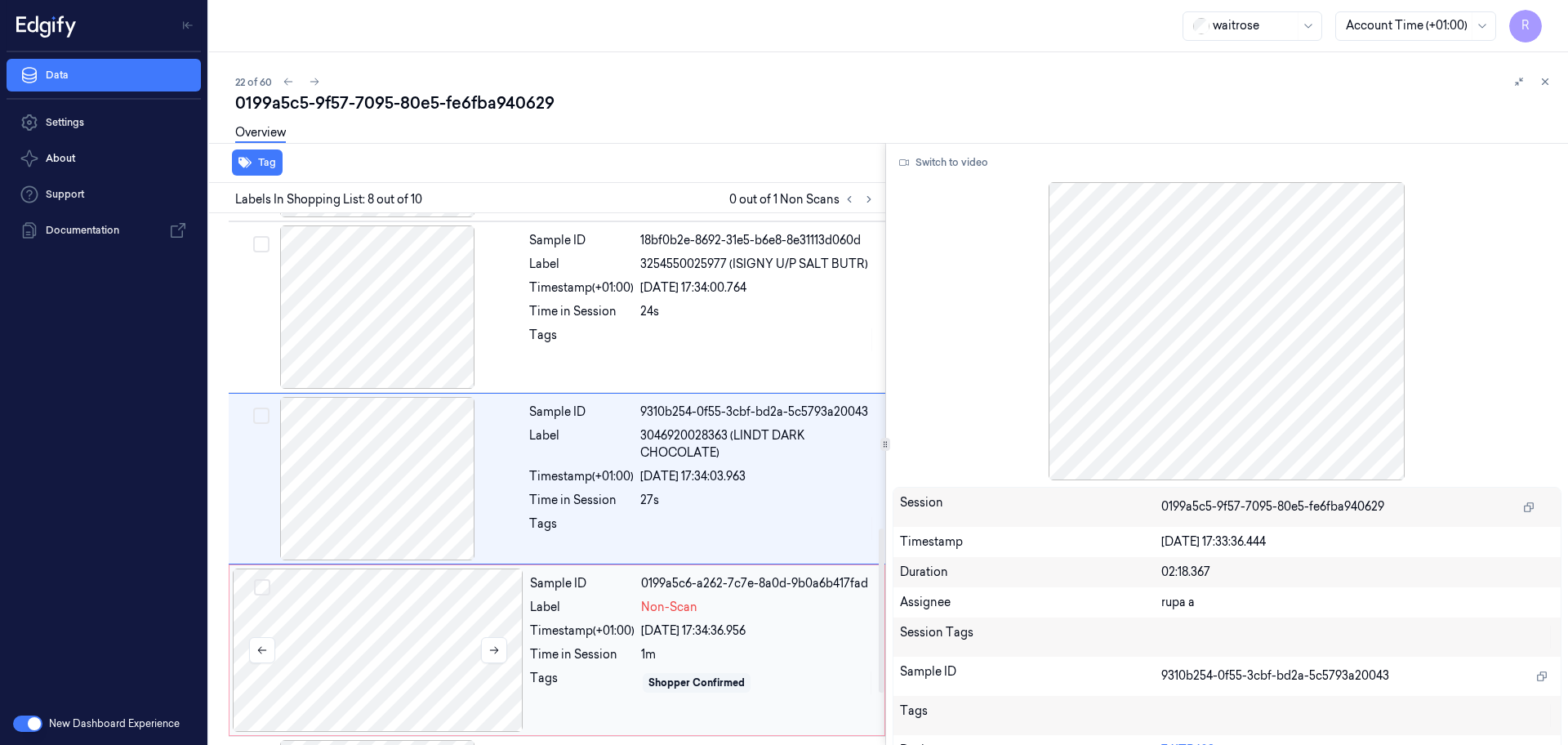
click at [466, 640] on div at bounding box center [378, 650] width 291 height 164
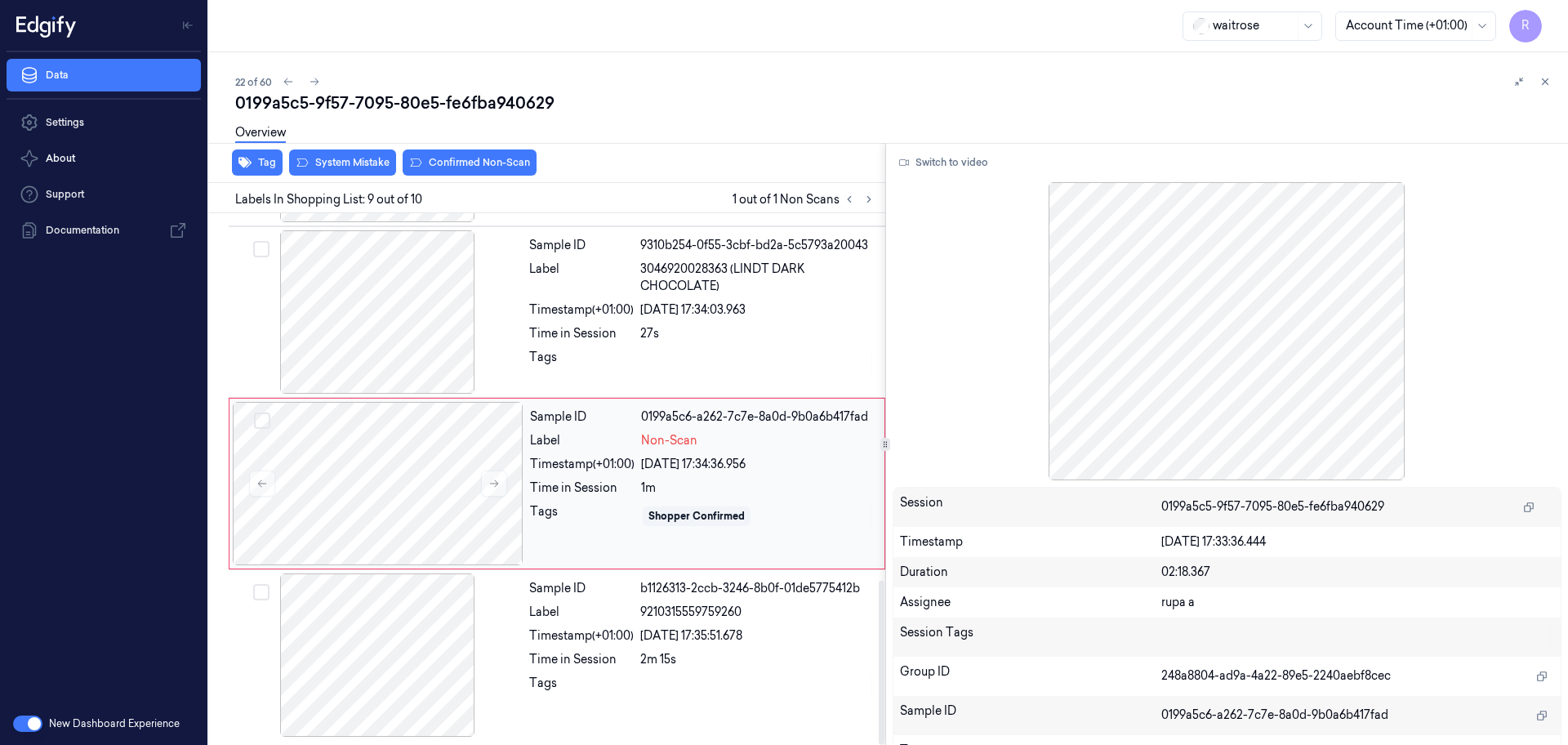
scroll to position [1189, 0]
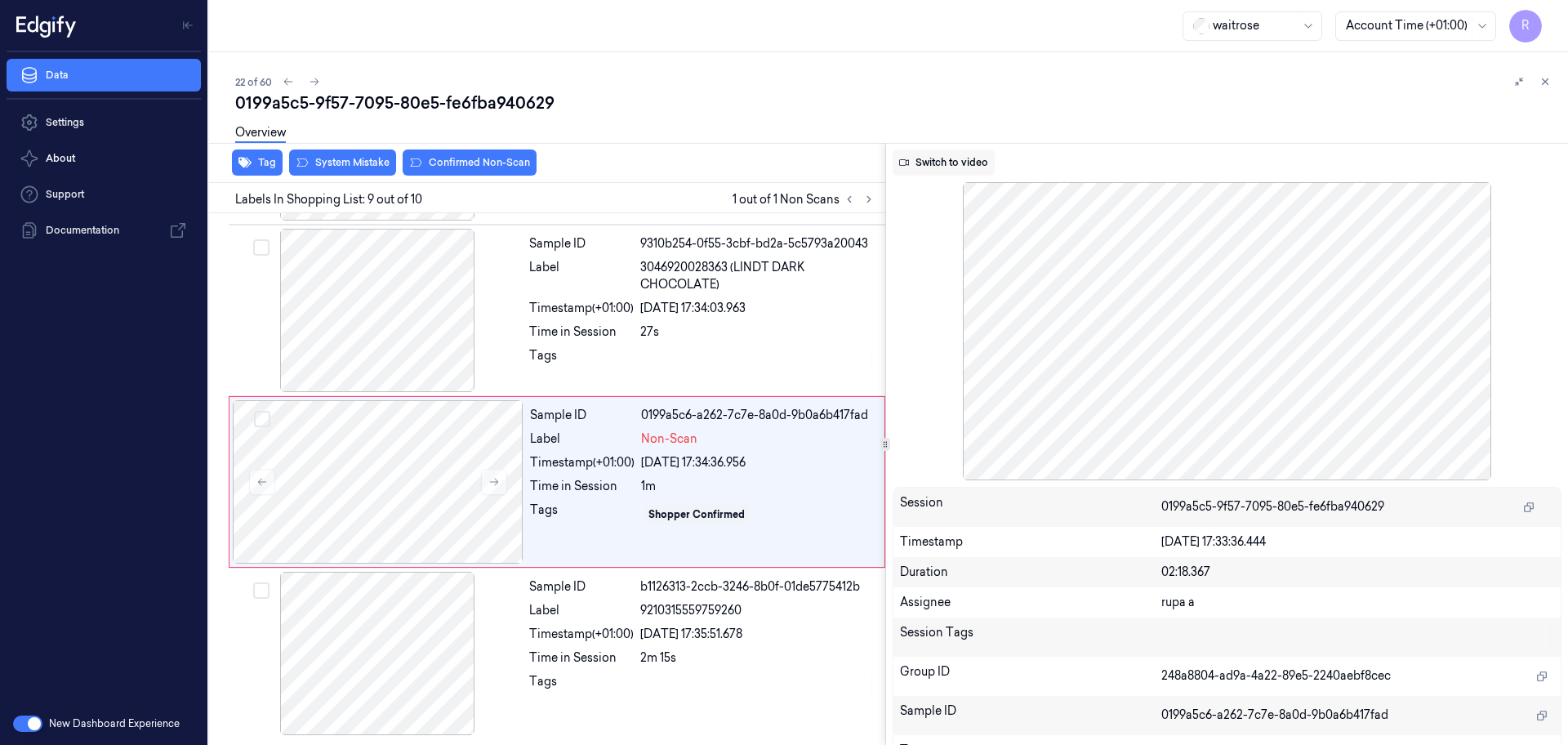
click at [966, 162] on button "Switch to video" at bounding box center [943, 162] width 102 height 26
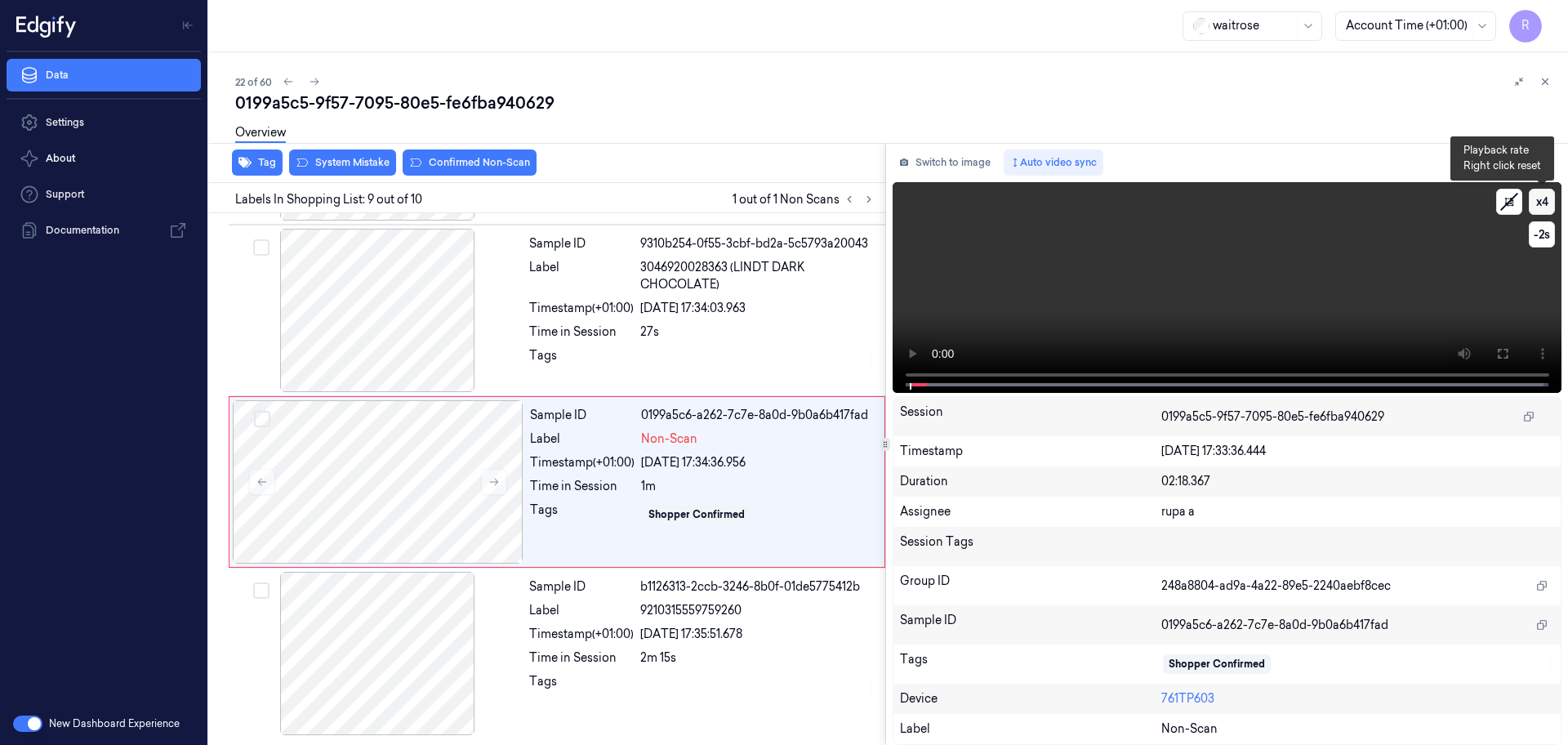
click at [1541, 197] on button "x 4" at bounding box center [1541, 201] width 26 height 26
click at [1541, 197] on button "x 1" at bounding box center [1541, 201] width 26 height 26
click at [1503, 352] on icon at bounding box center [1502, 354] width 13 height 13
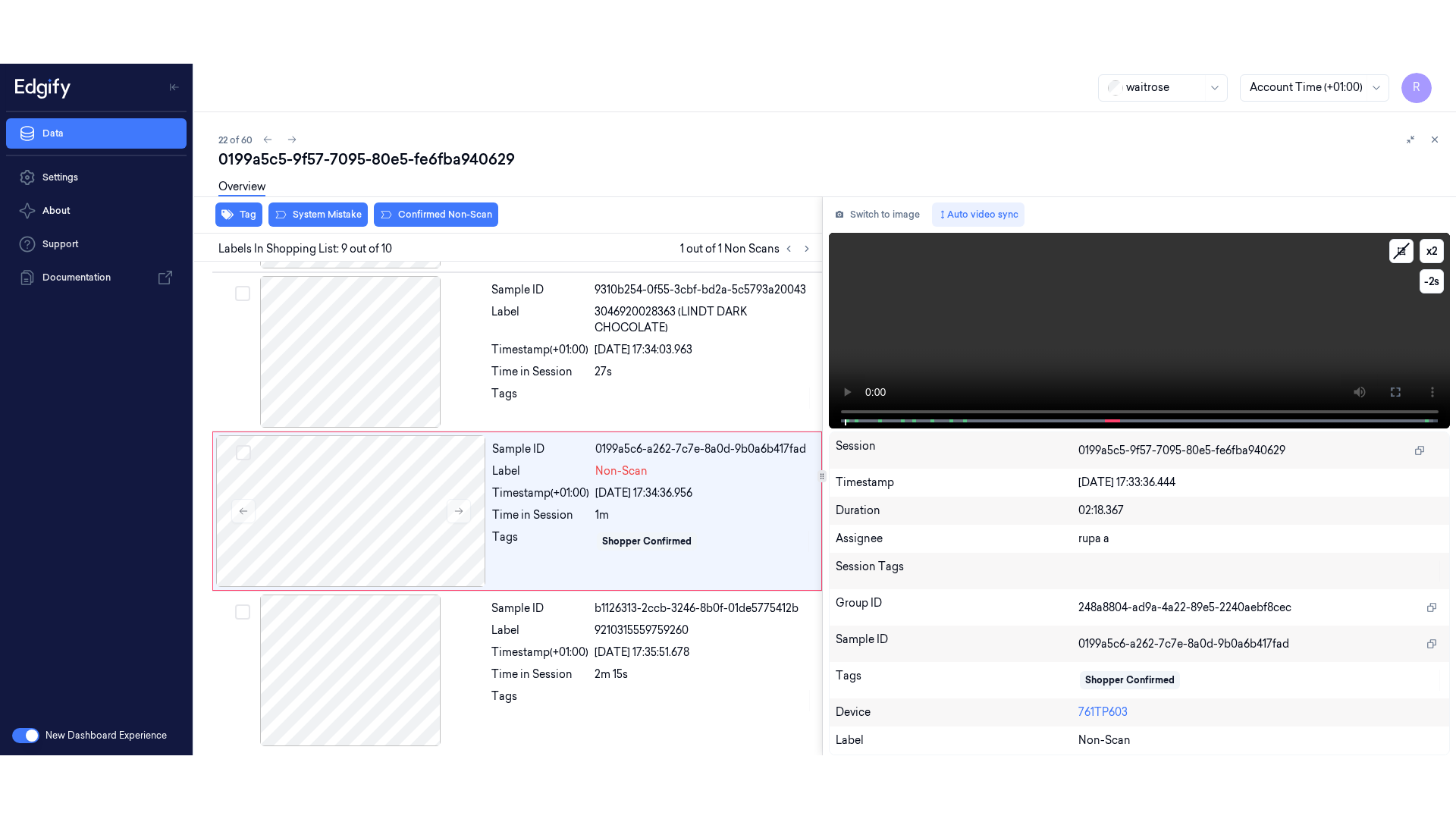
scroll to position [976, 0]
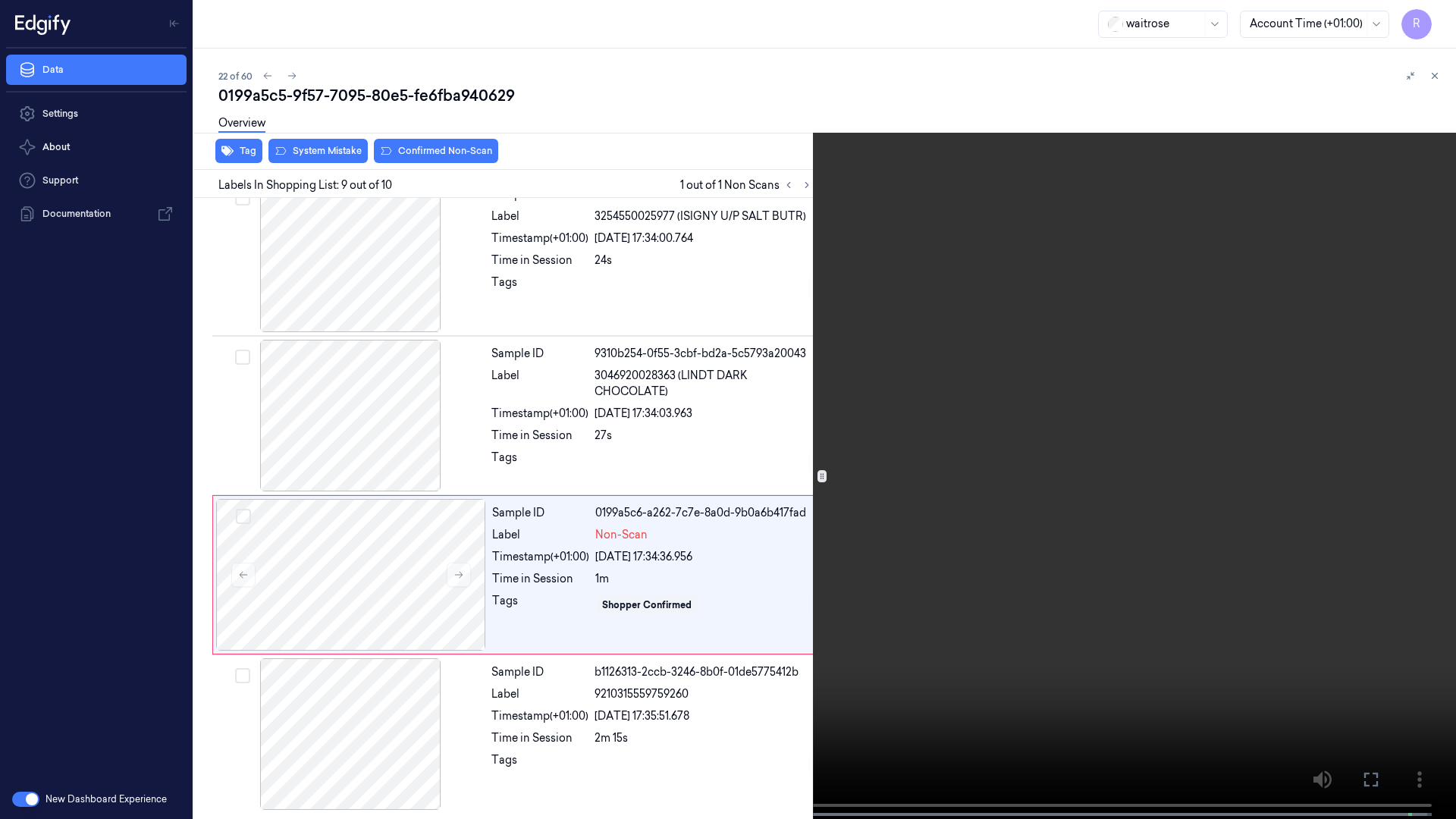
click at [1389, 372] on video at bounding box center [728, 411] width 1456 height 822
click at [829, 605] on video at bounding box center [728, 411] width 1456 height 822
click at [830, 600] on video at bounding box center [728, 411] width 1456 height 822
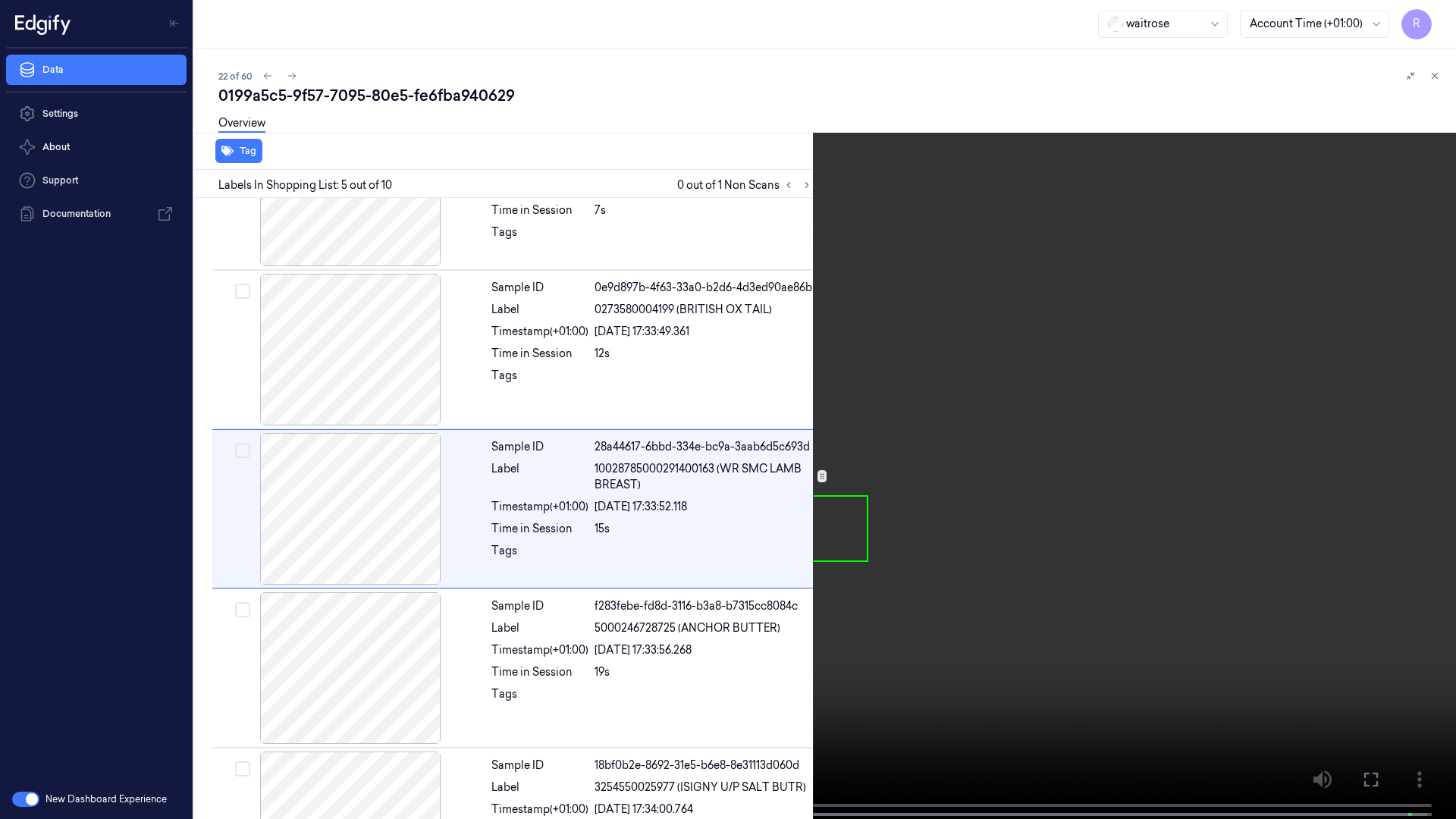
scroll to position [406, 0]
click at [267, 632] on video at bounding box center [728, 411] width 1456 height 822
click at [269, 623] on video at bounding box center [728, 411] width 1456 height 822
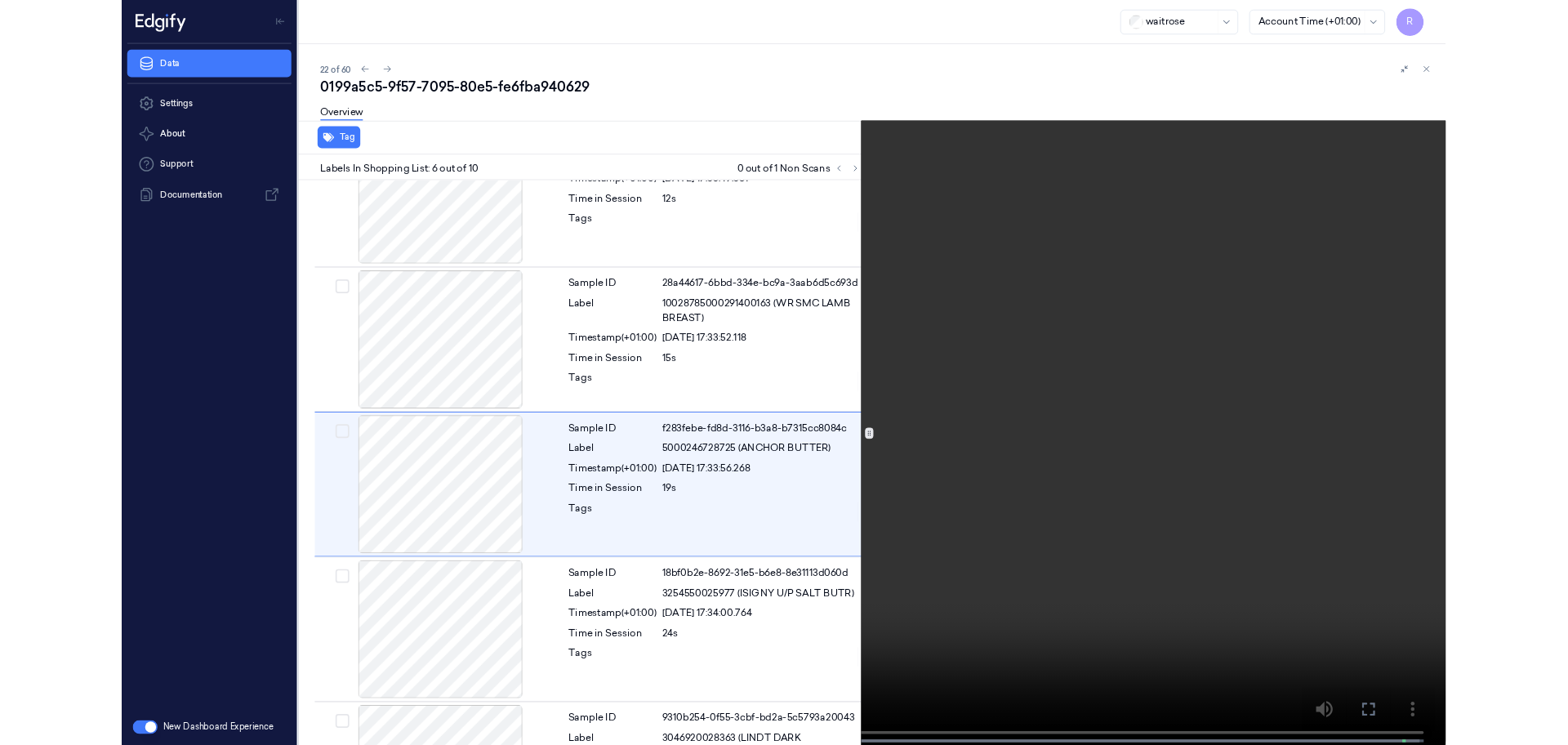
scroll to position [609, 0]
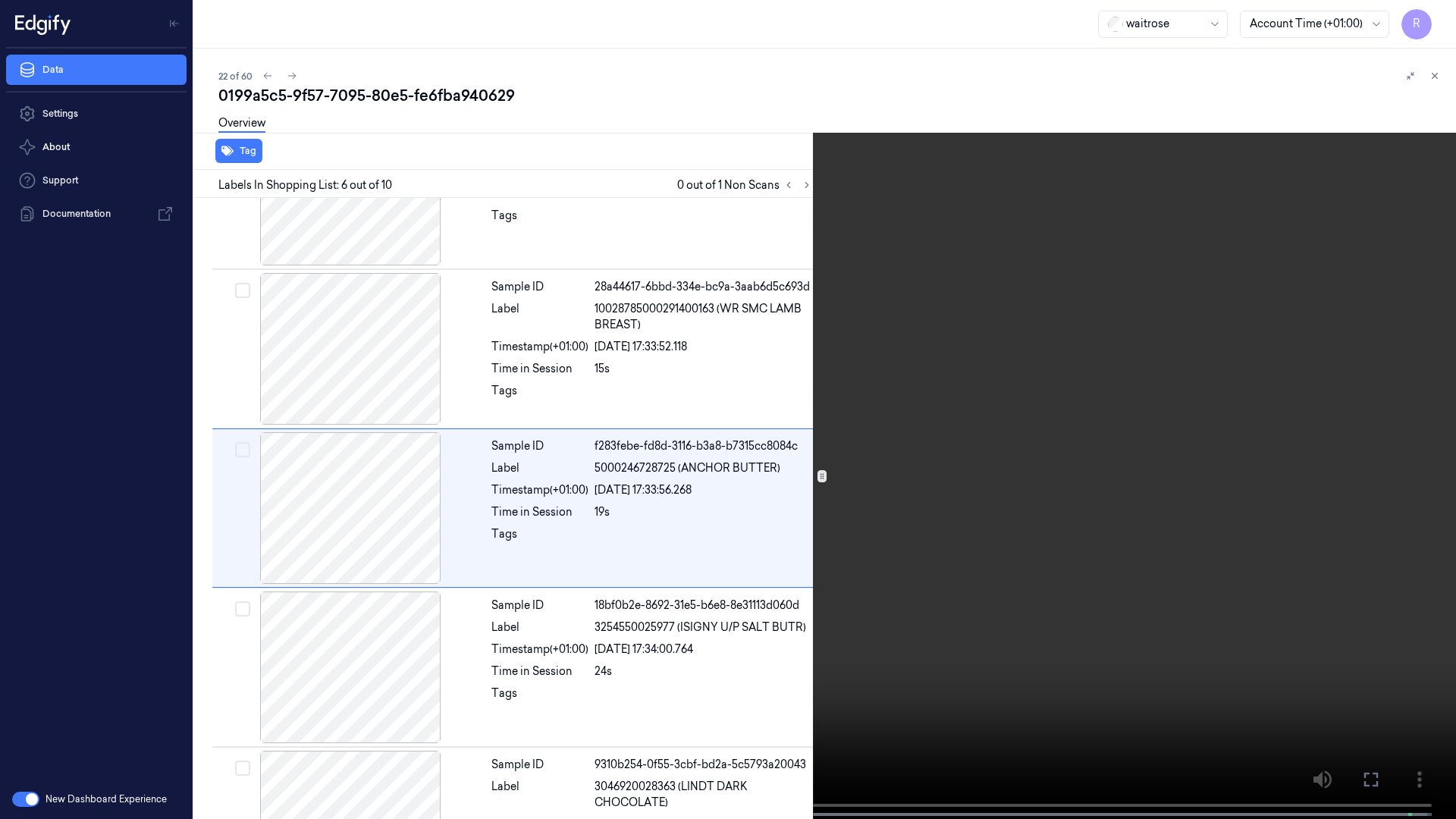
click at [356, 595] on video at bounding box center [728, 411] width 1456 height 822
click at [582, 563] on video at bounding box center [728, 411] width 1456 height 822
click at [904, 585] on video at bounding box center [728, 411] width 1456 height 822
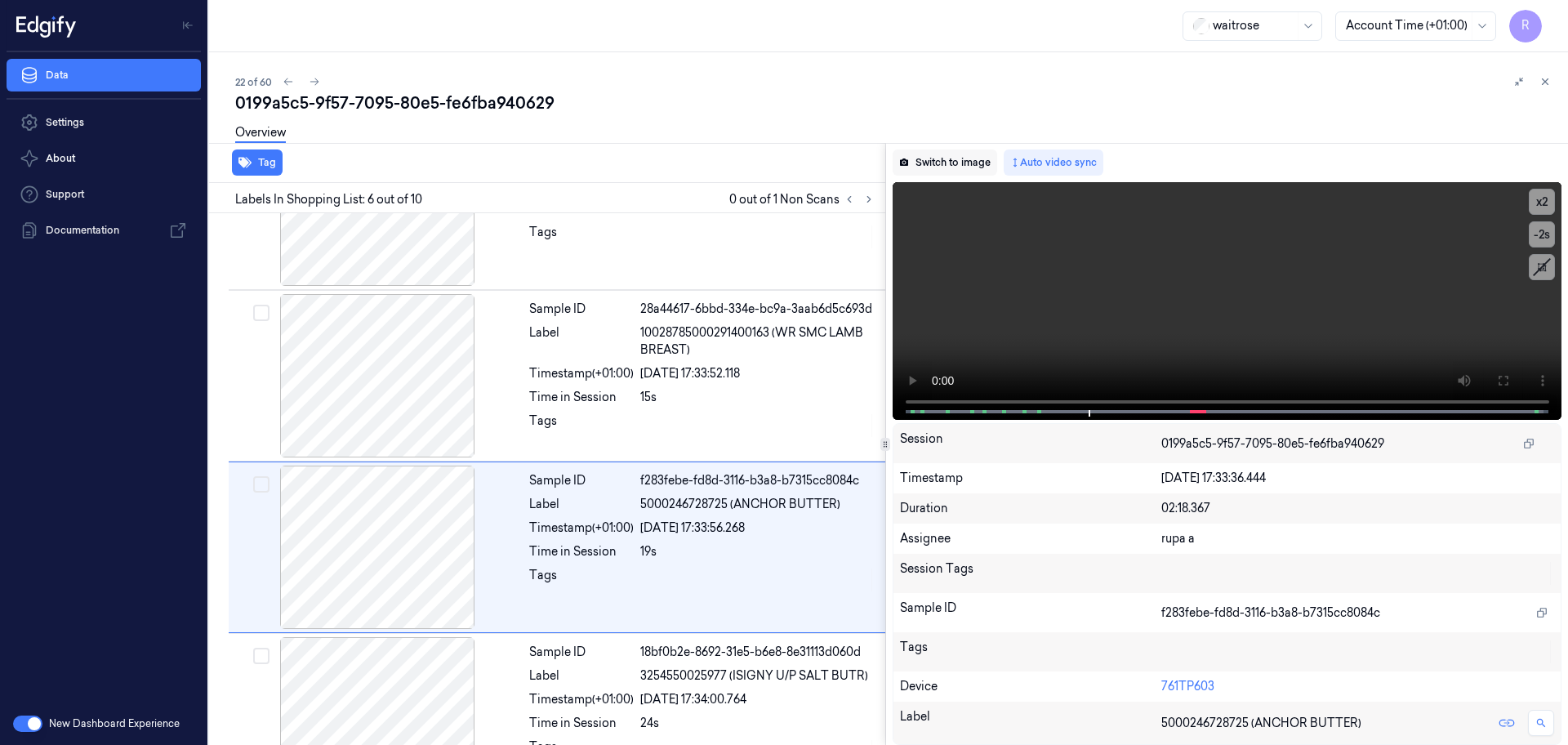
click at [956, 168] on button "Switch to image" at bounding box center [945, 162] width 105 height 26
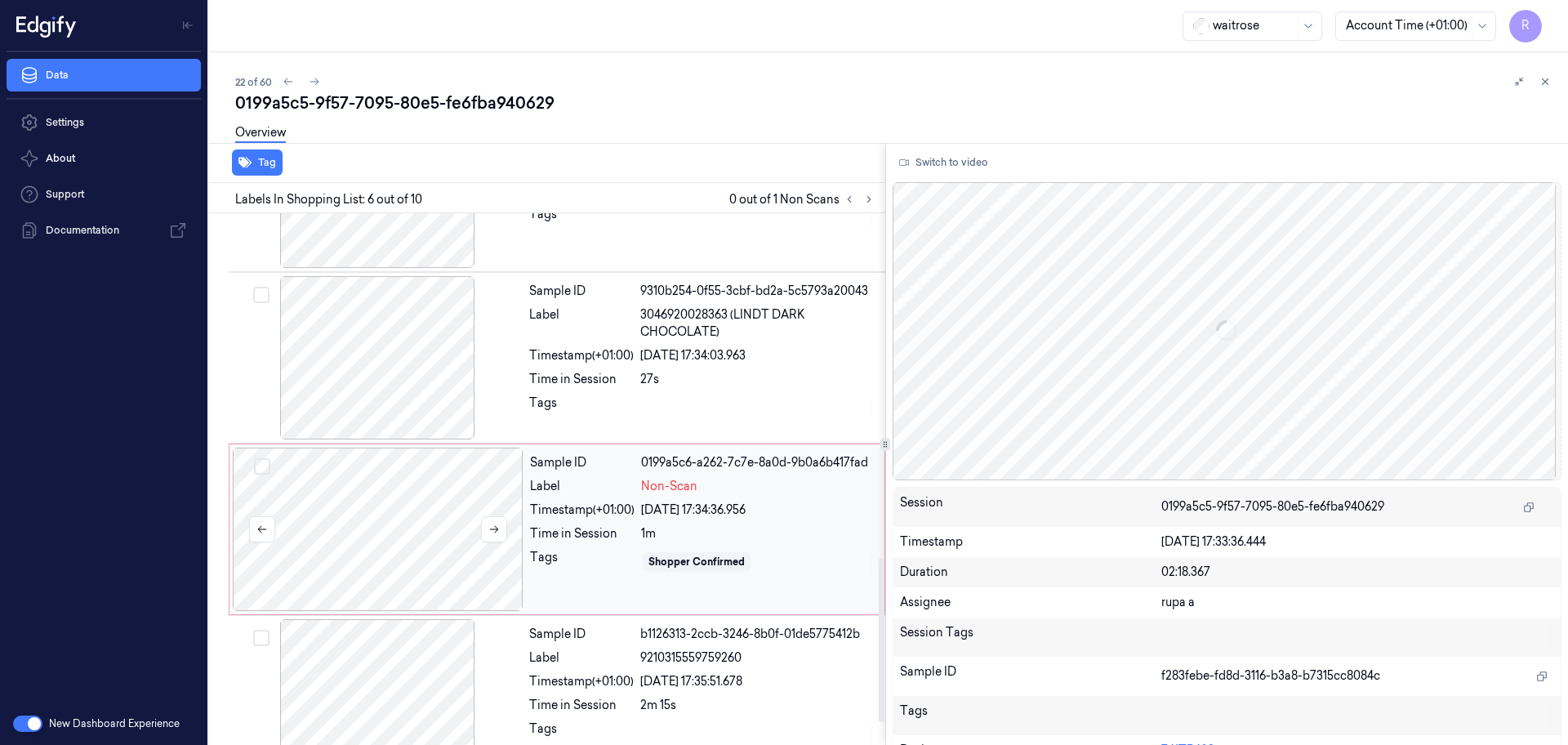
scroll to position [1189, 0]
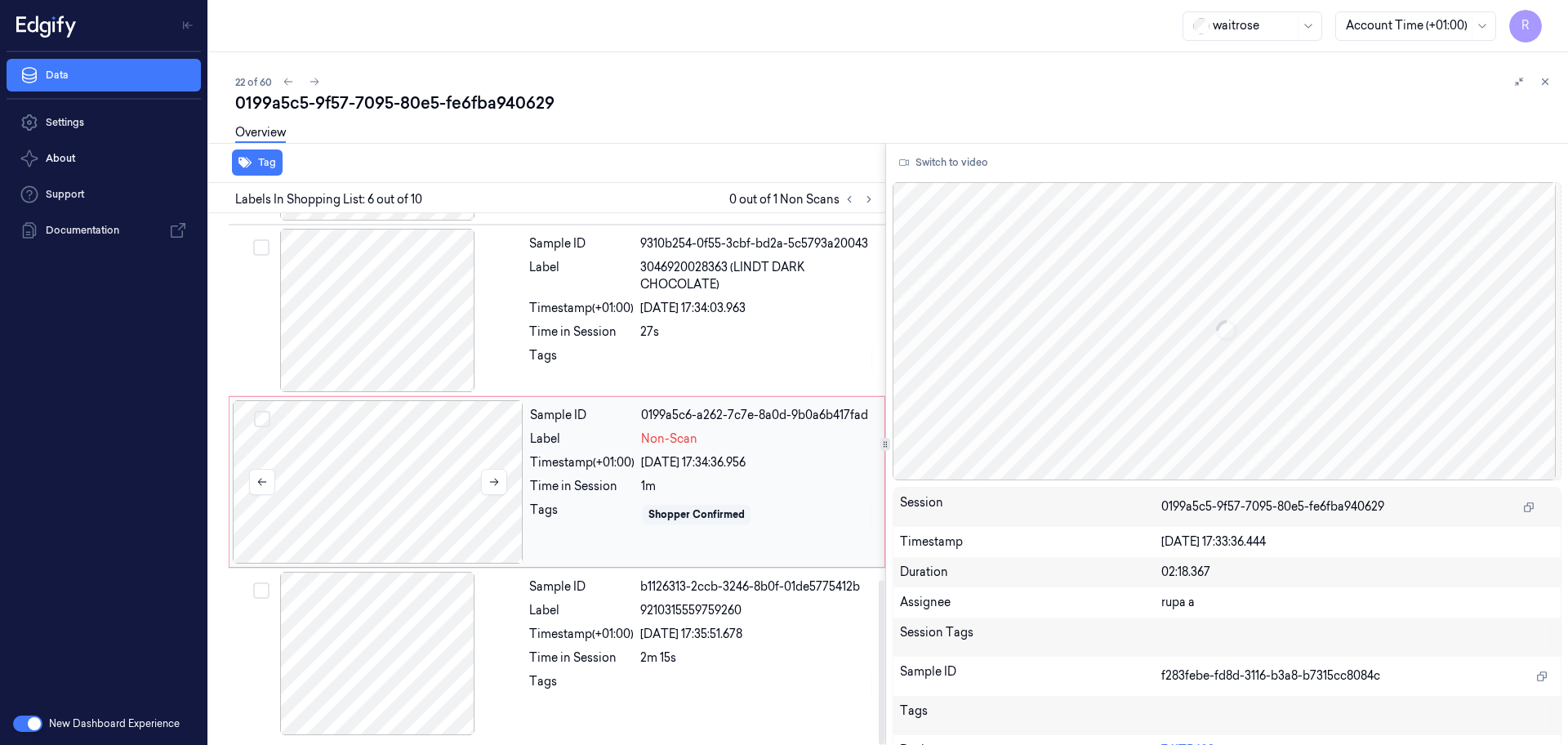
click at [395, 476] on div at bounding box center [378, 482] width 291 height 164
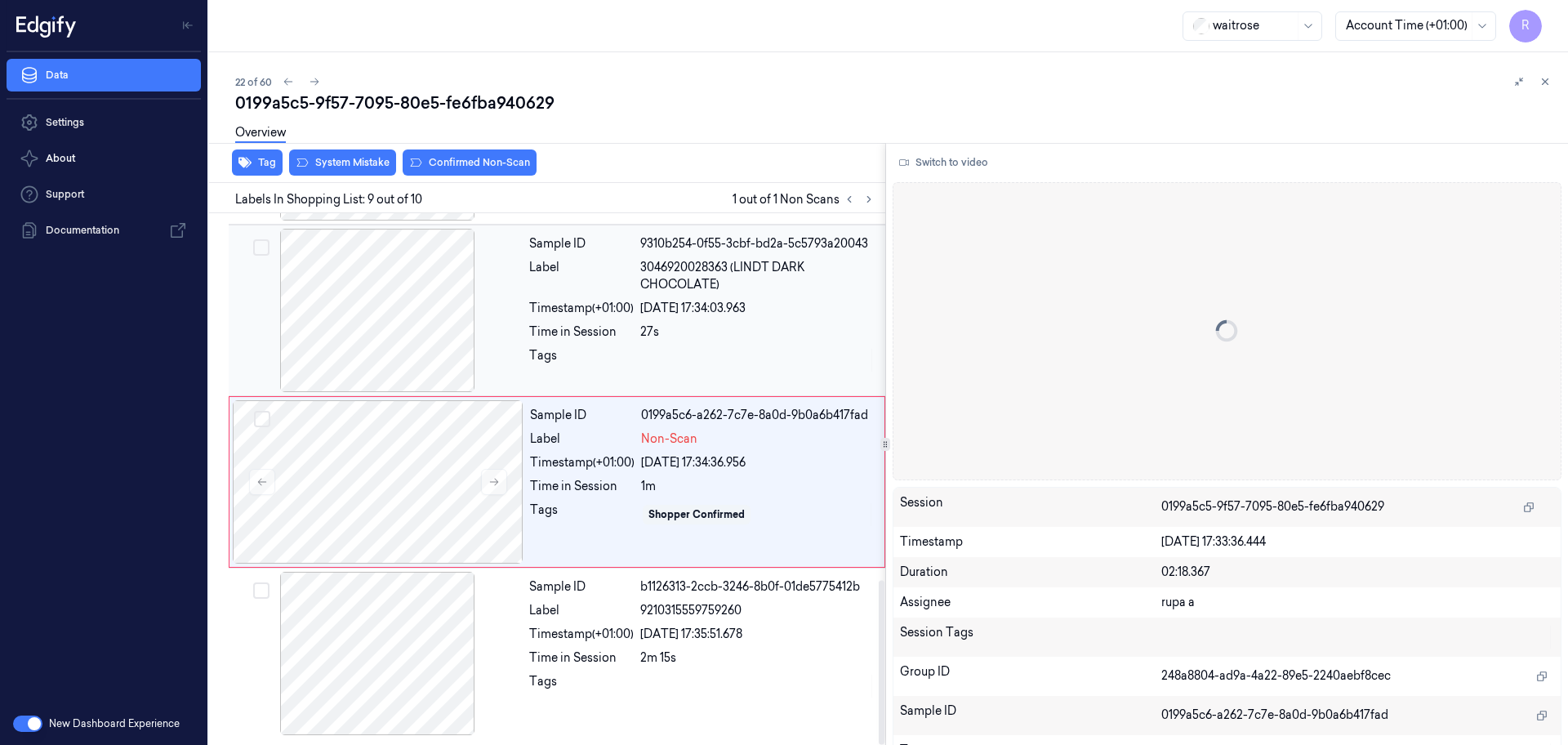
click at [463, 277] on div at bounding box center [377, 310] width 291 height 164
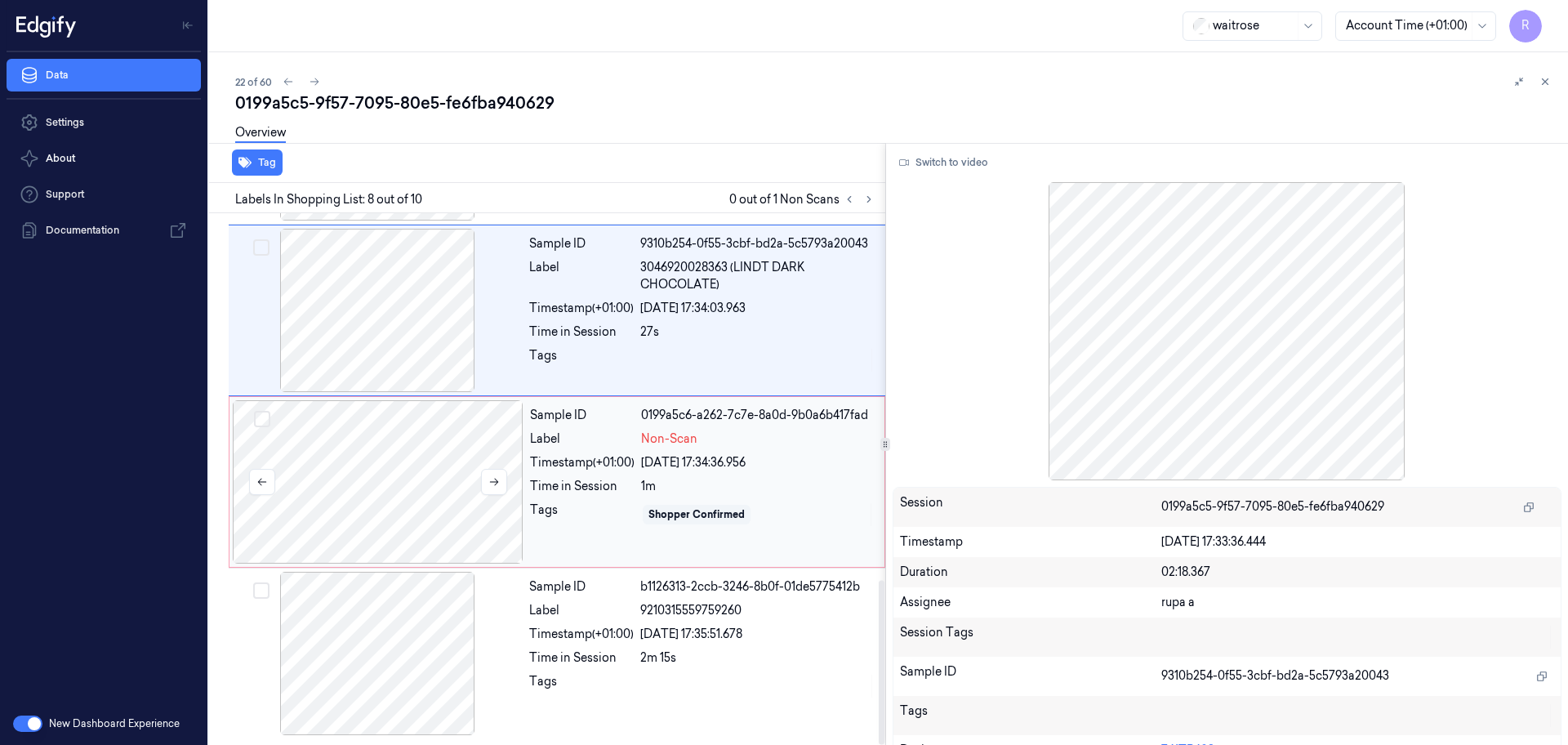
click at [455, 490] on div at bounding box center [378, 482] width 291 height 164
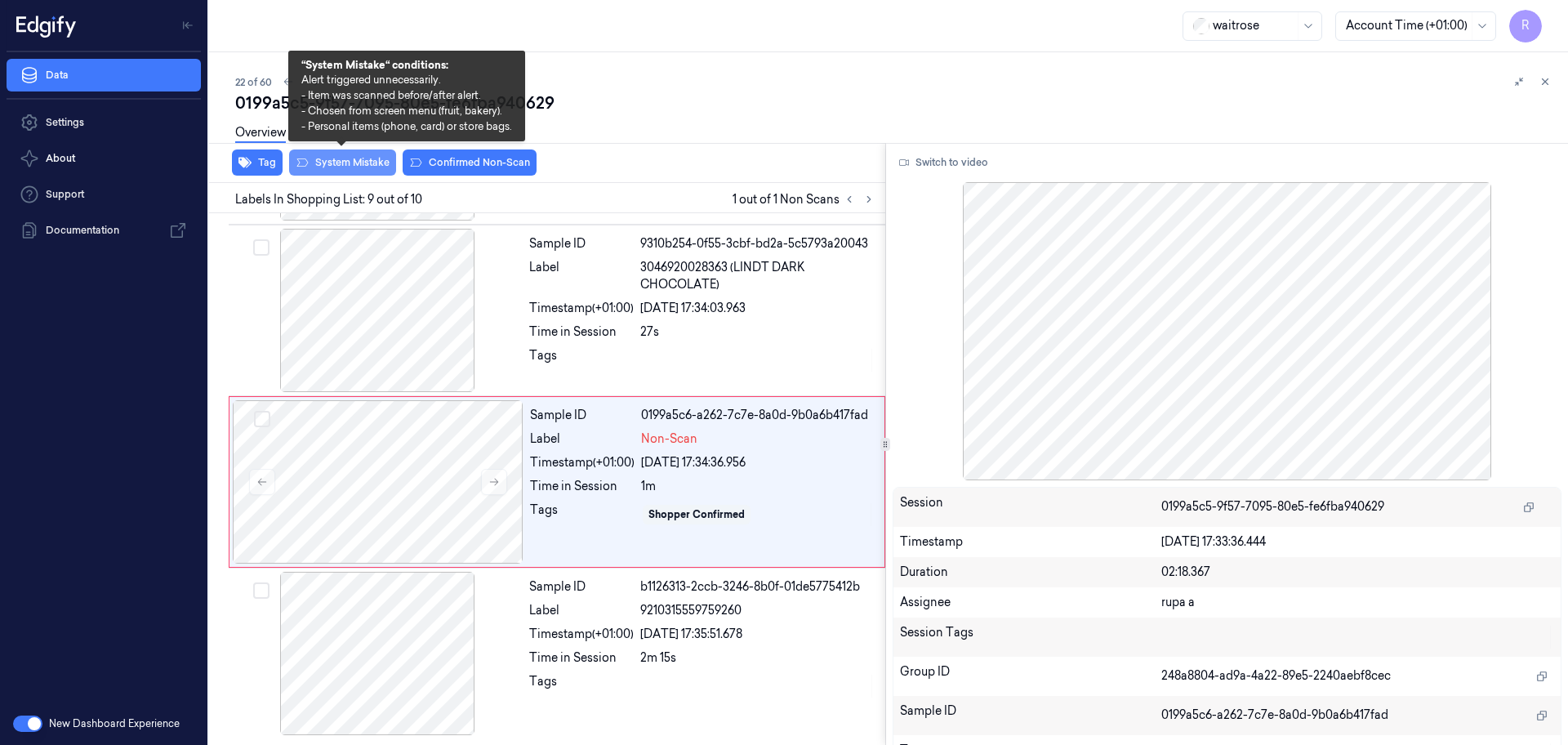
click at [375, 164] on button "System Mistake" at bounding box center [342, 162] width 107 height 26
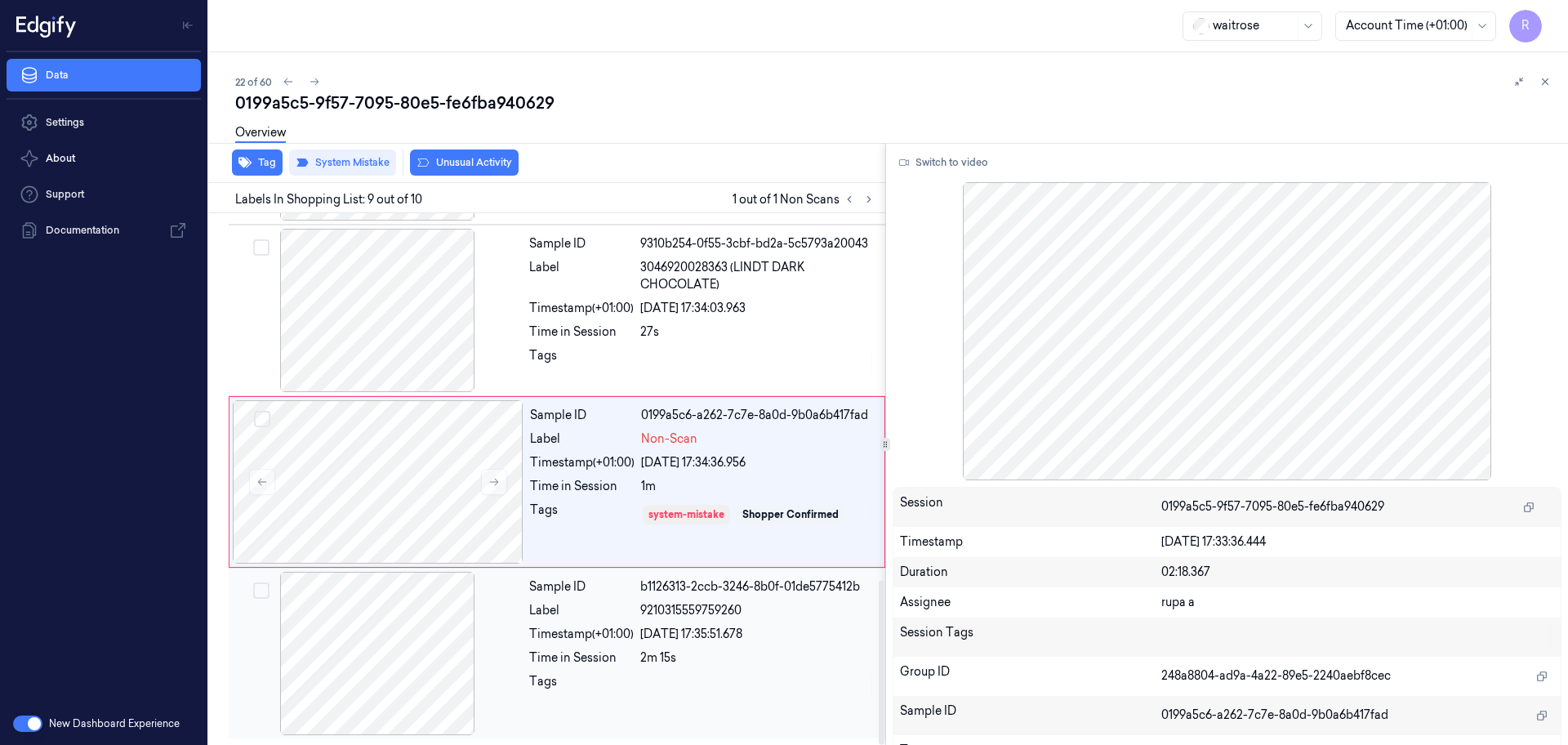
click at [391, 684] on div at bounding box center [377, 654] width 291 height 164
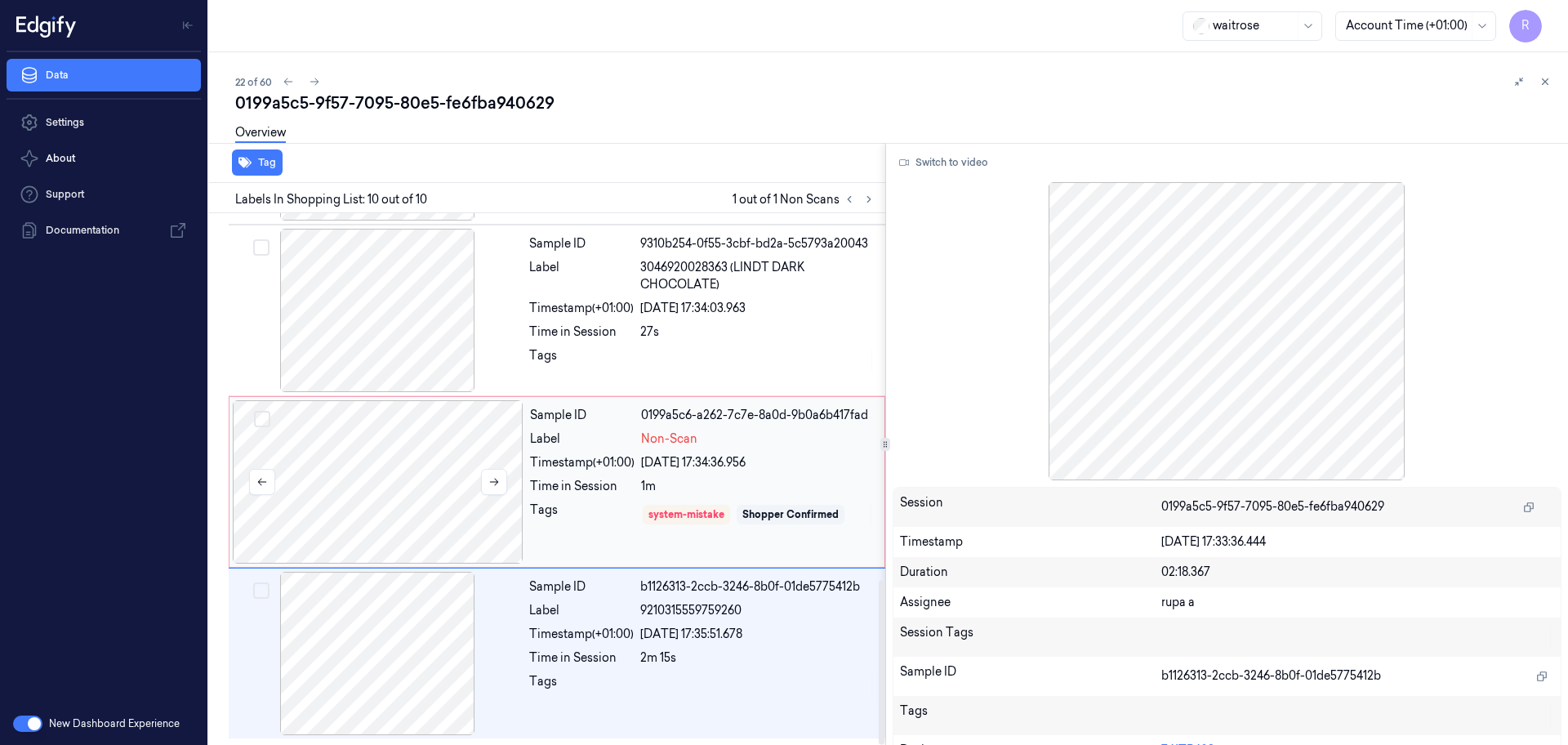
click at [401, 497] on div at bounding box center [378, 482] width 291 height 164
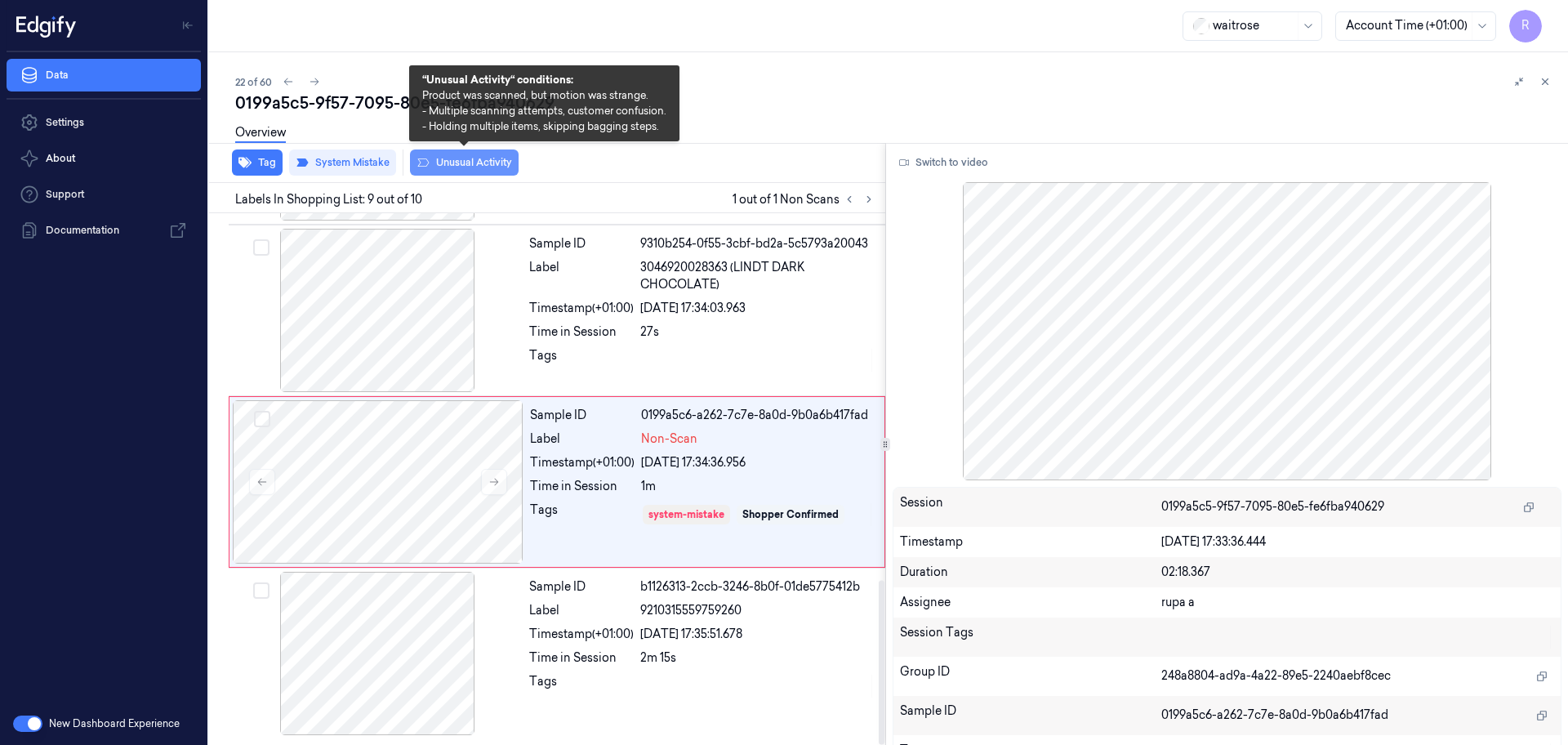
click at [508, 167] on button "Unusual Activity" at bounding box center [464, 162] width 109 height 26
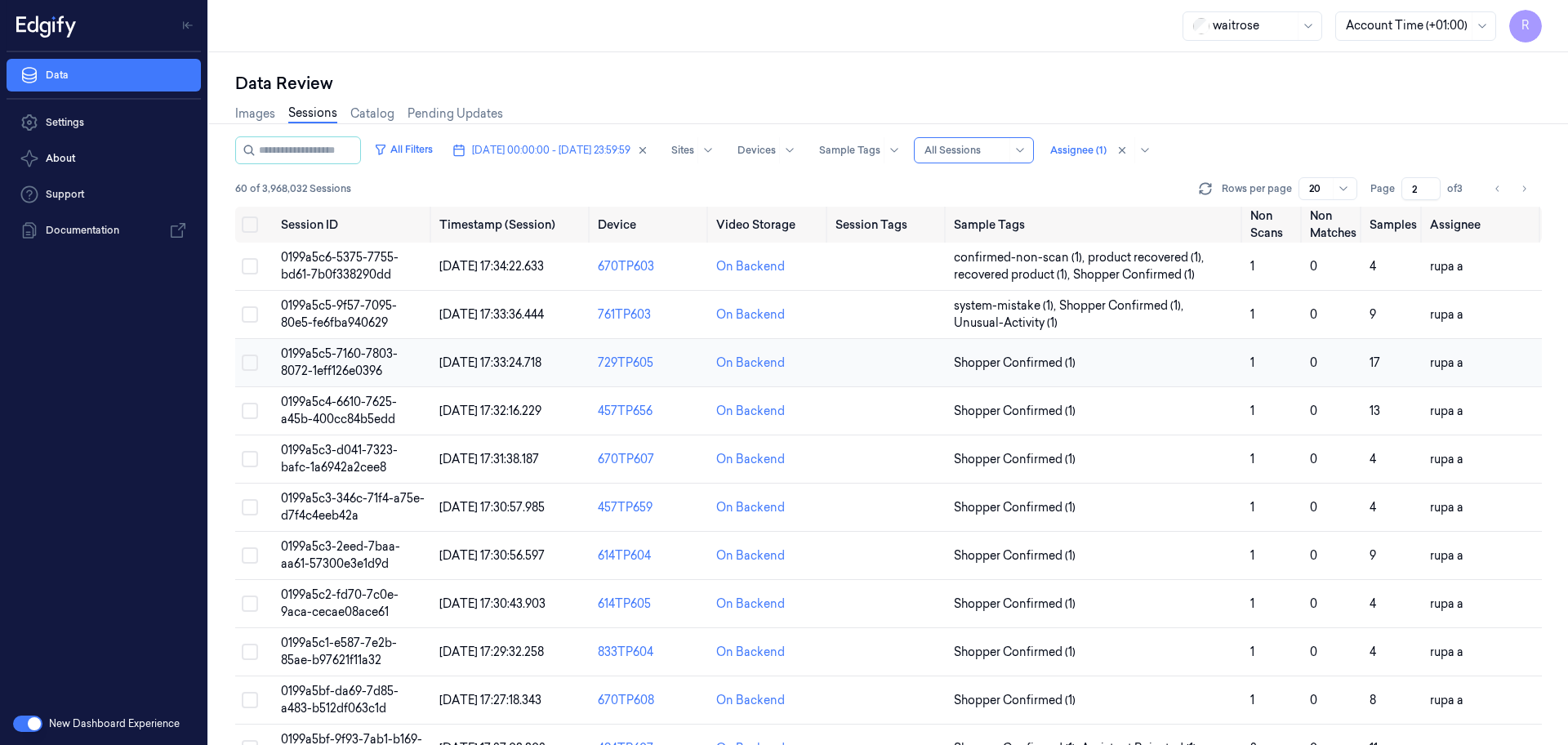
click at [398, 363] on td "0199a5c5-7160-7803-8072-1eff126e0396" at bounding box center [354, 363] width 159 height 48
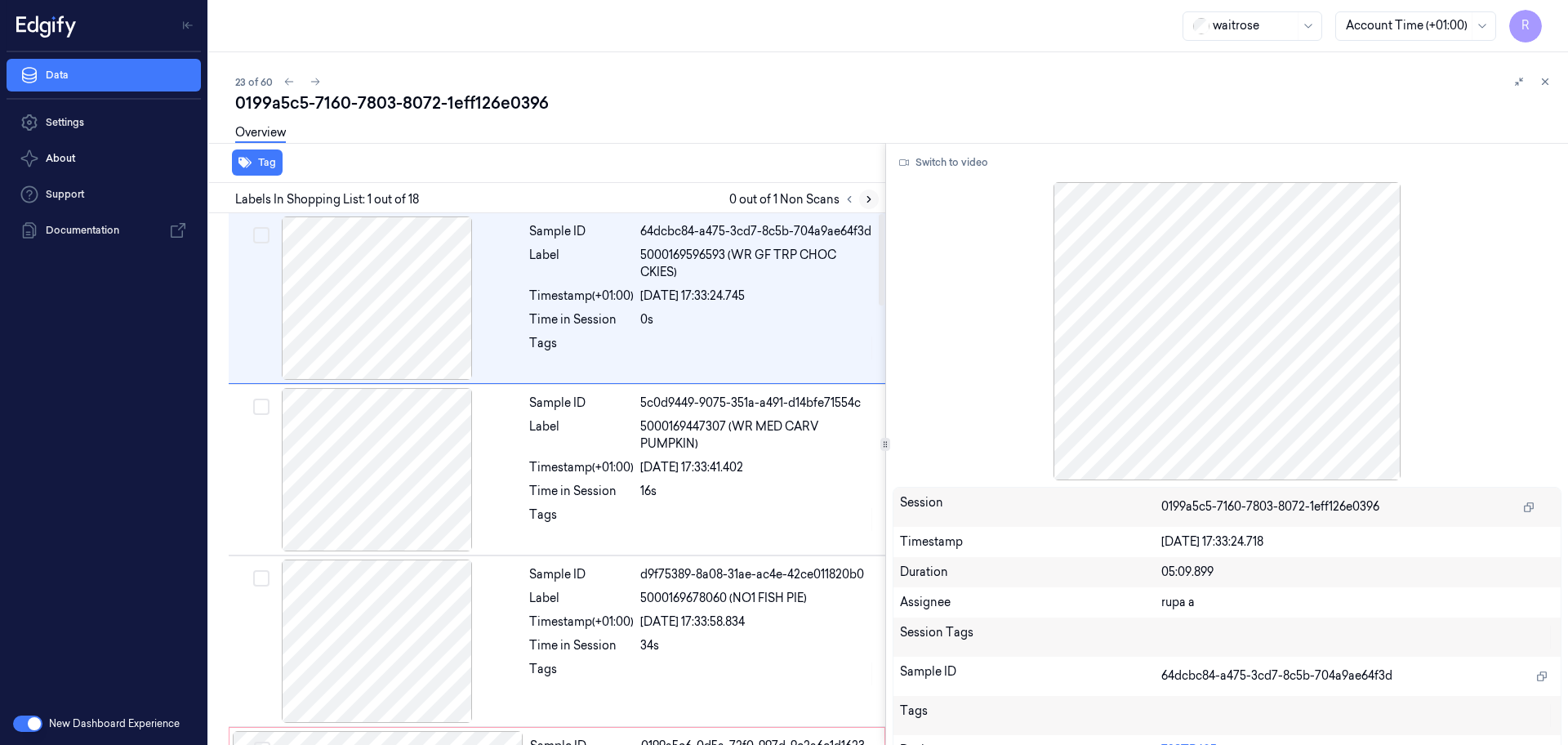
click at [871, 202] on icon at bounding box center [869, 199] width 12 height 12
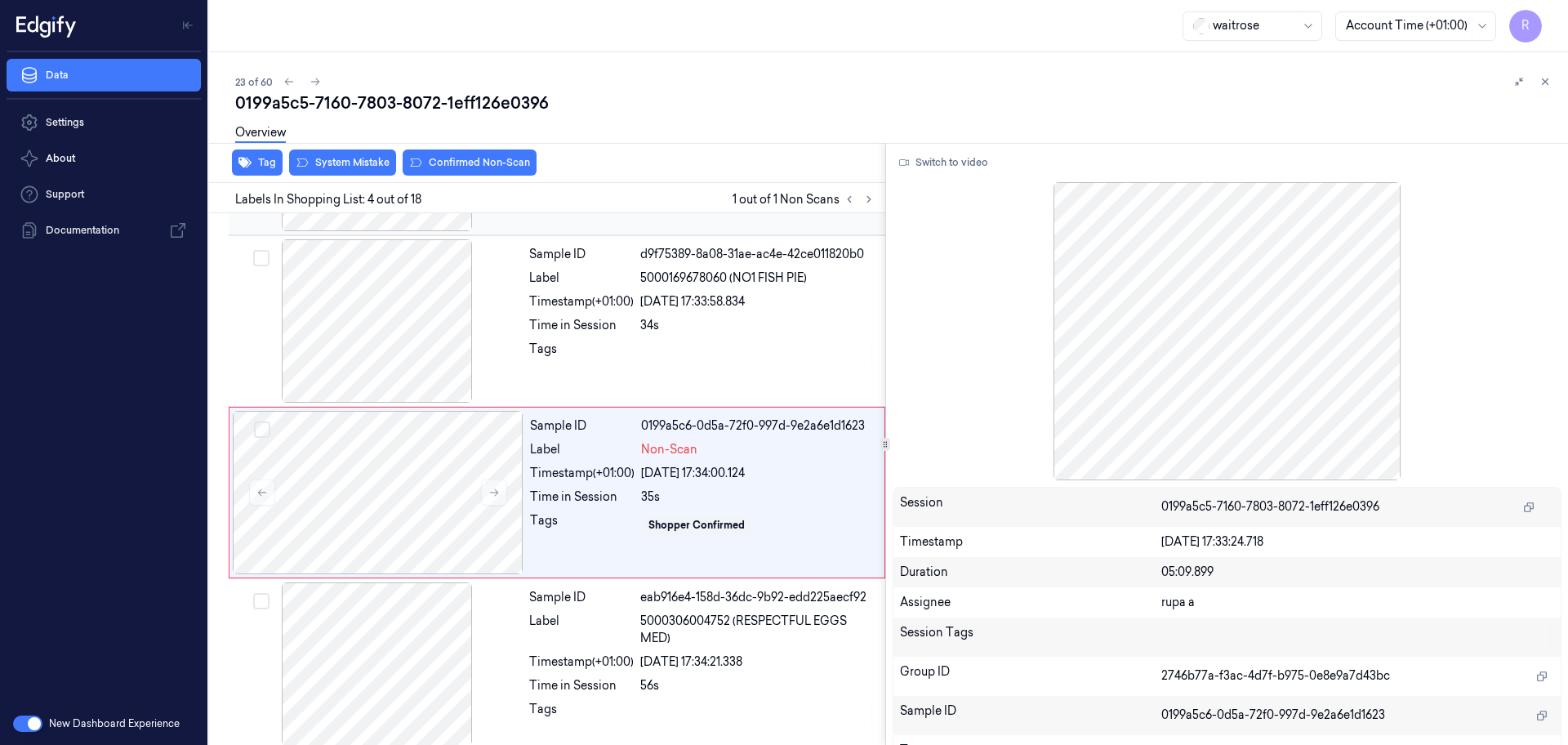
scroll to position [334, 0]
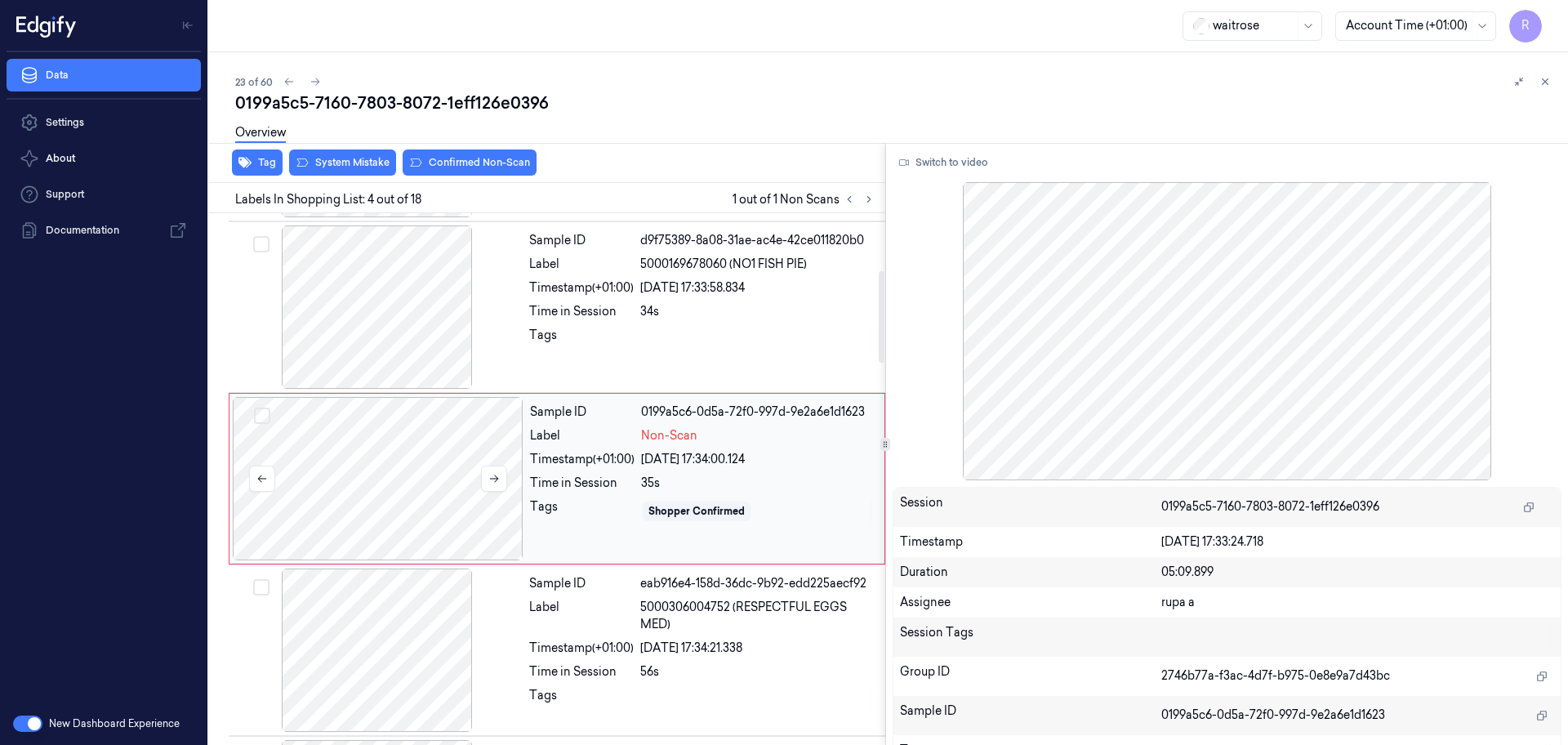
click at [374, 468] on div at bounding box center [378, 478] width 291 height 164
click at [499, 485] on button at bounding box center [493, 478] width 26 height 26
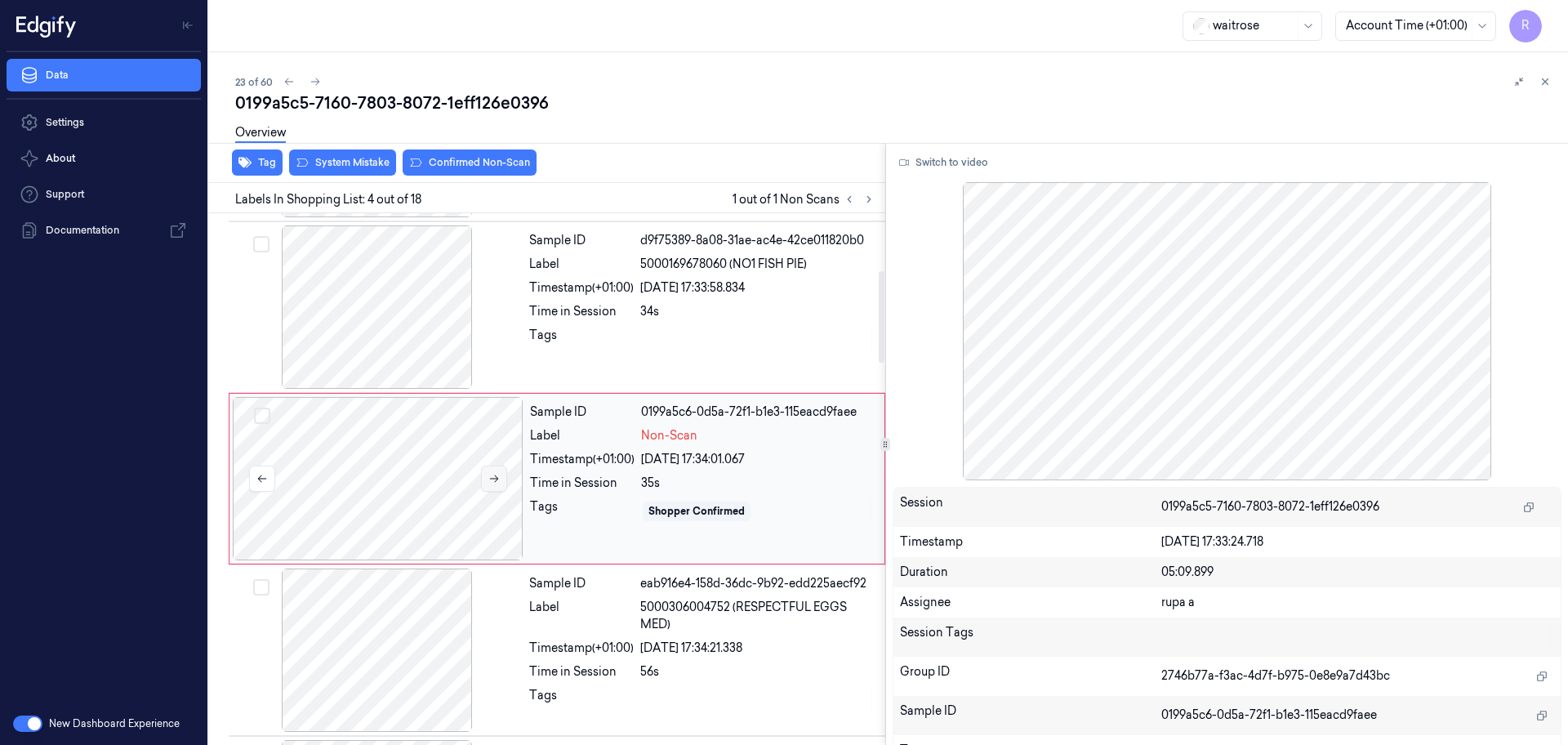
click at [499, 485] on button at bounding box center [493, 478] width 26 height 26
click at [354, 292] on div at bounding box center [377, 306] width 291 height 164
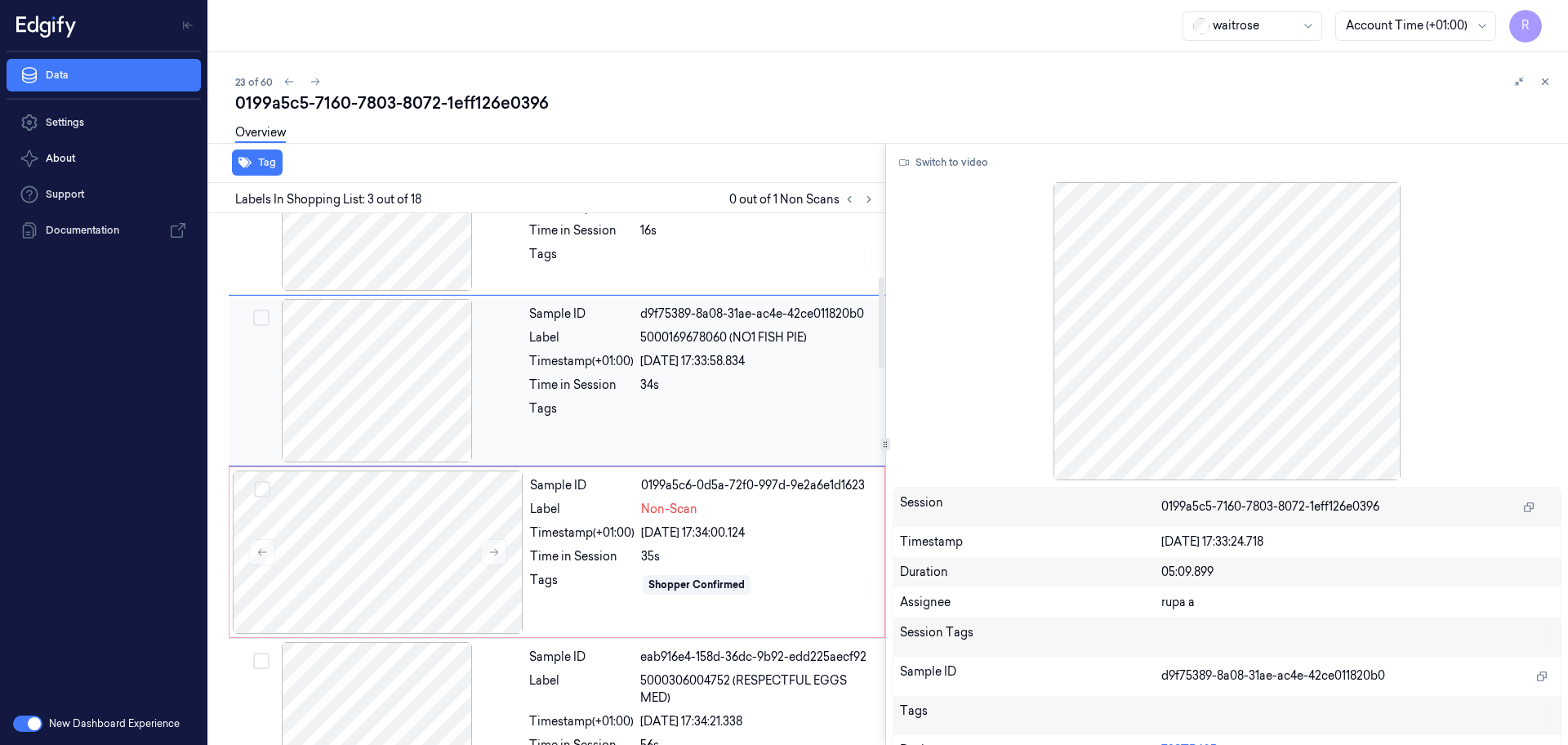
scroll to position [367, 0]
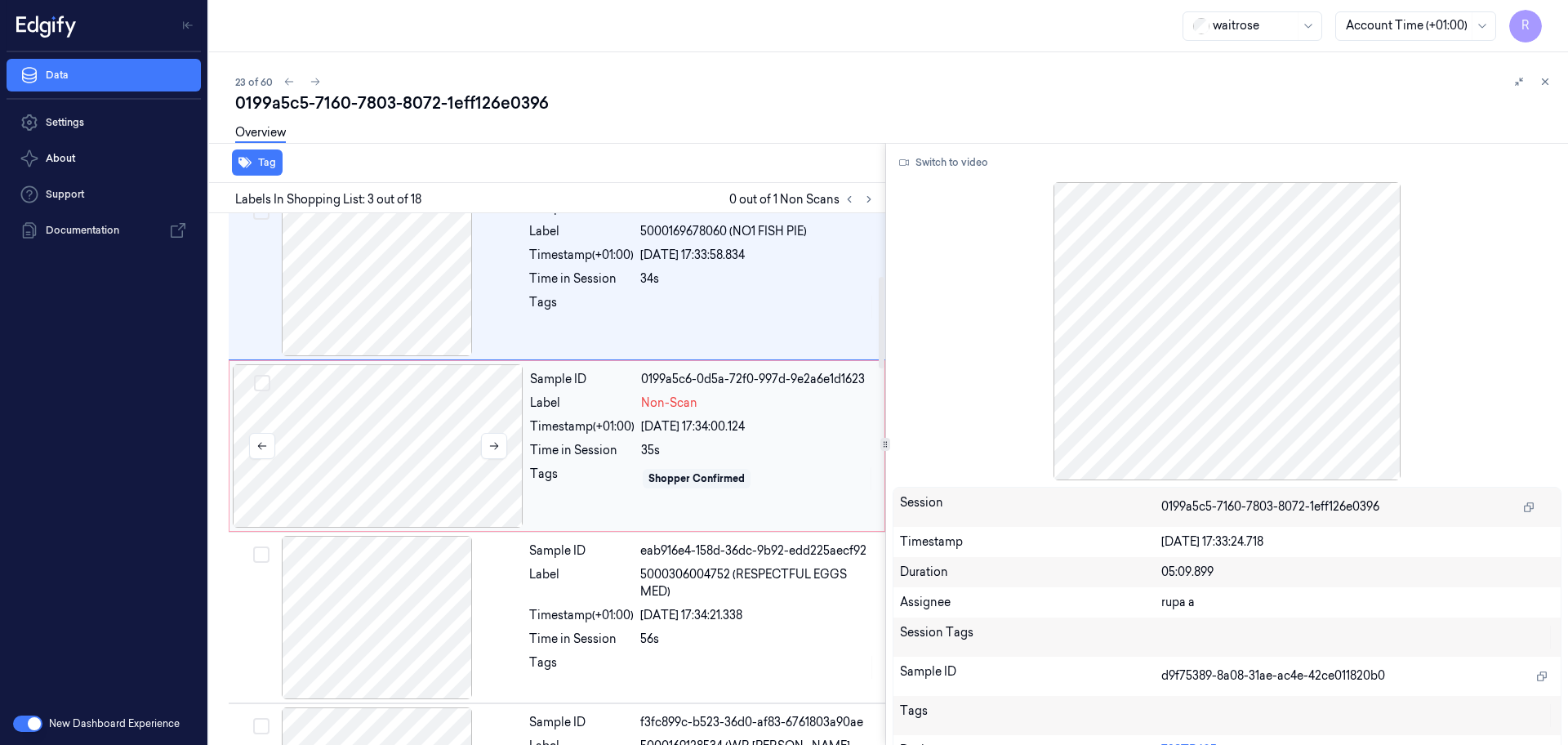
click at [379, 446] on div at bounding box center [378, 446] width 291 height 164
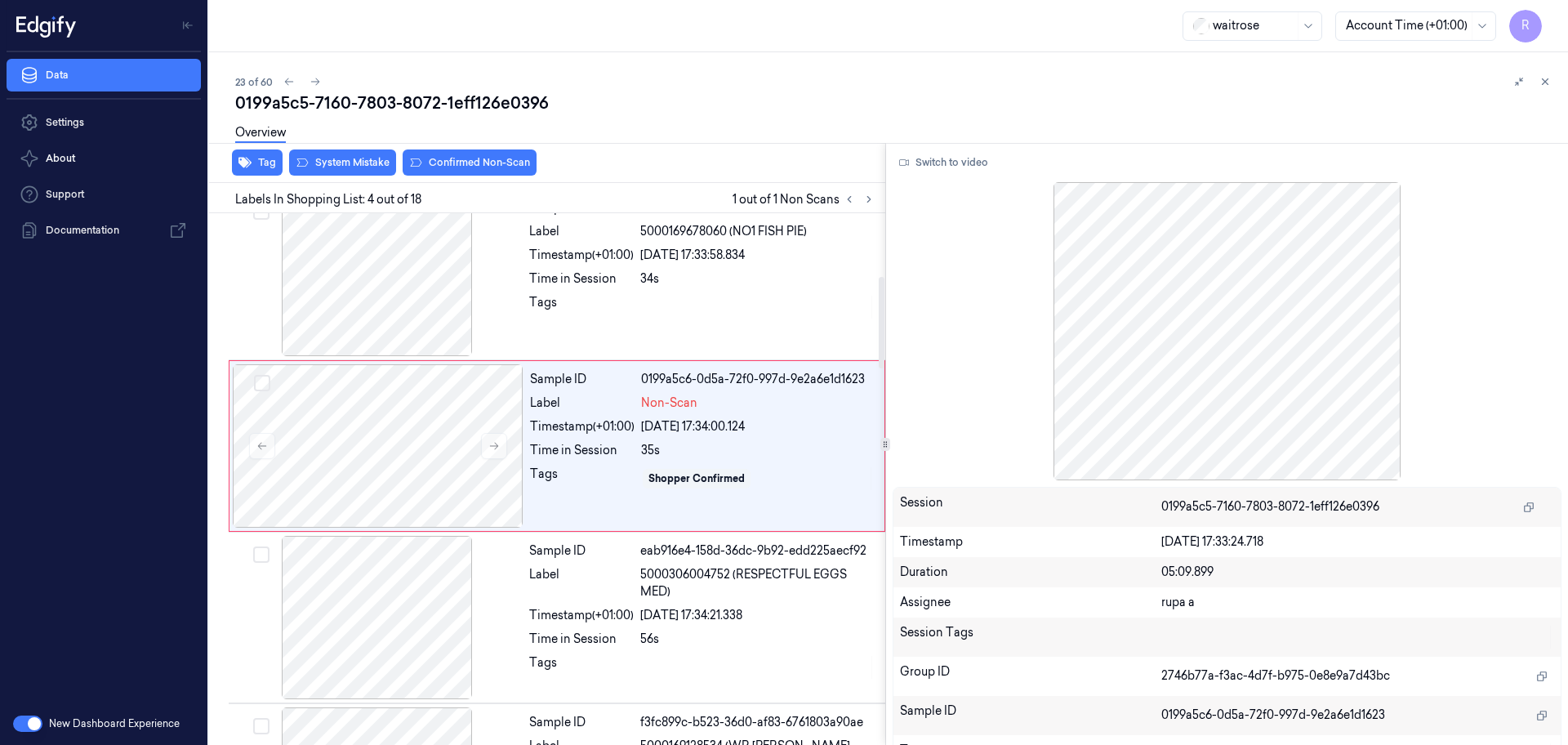
scroll to position [334, 0]
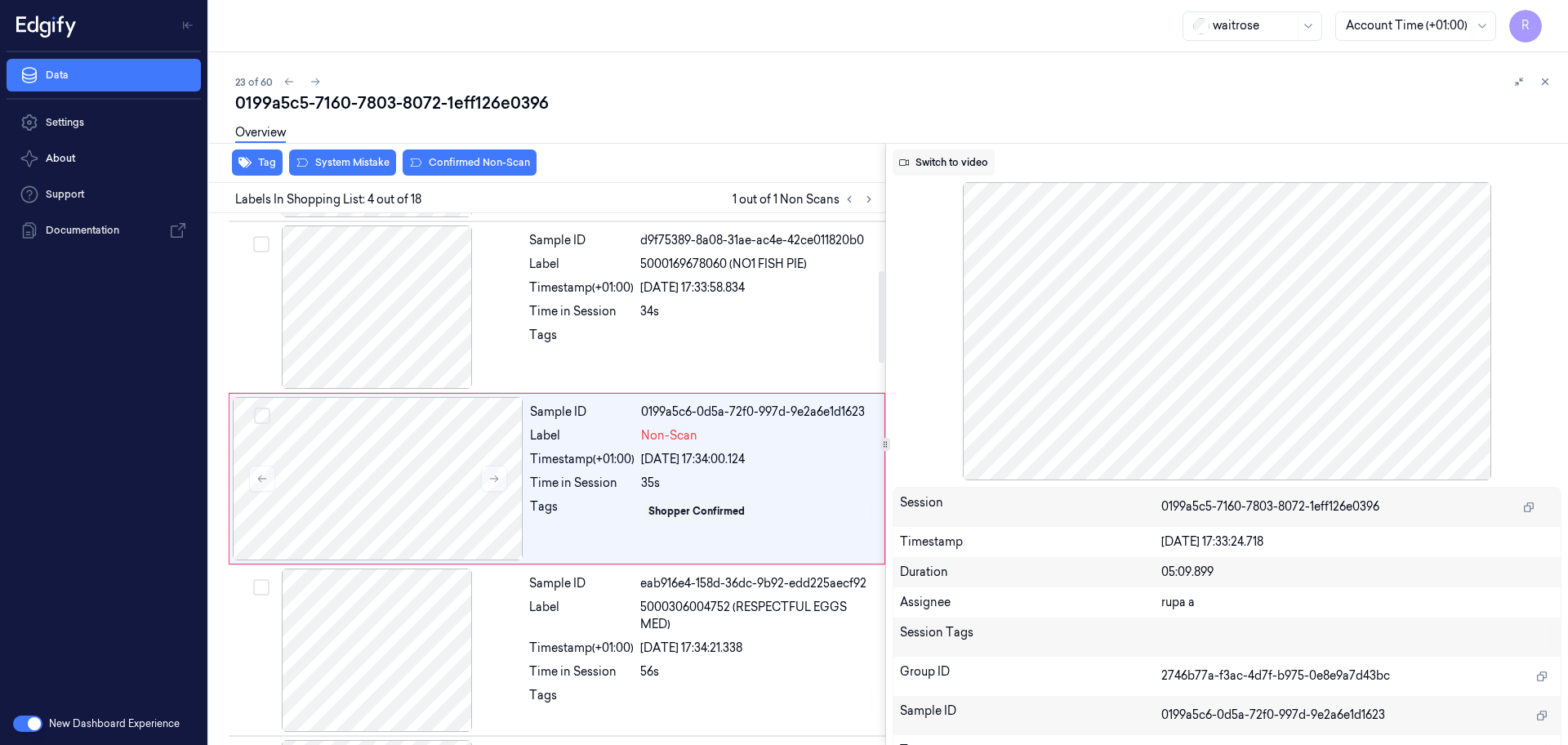
click at [950, 165] on button "Switch to video" at bounding box center [943, 162] width 102 height 26
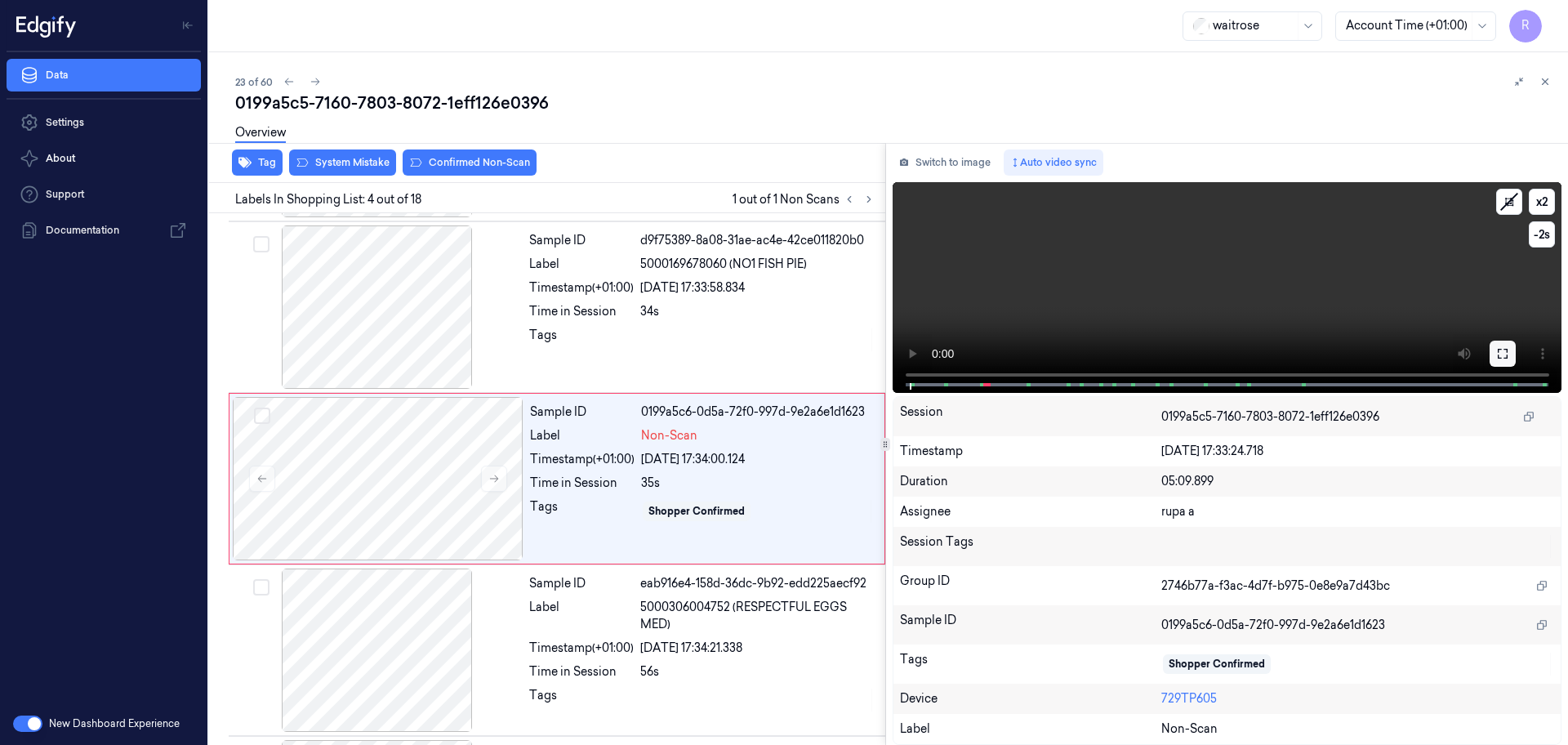
click at [1501, 347] on icon at bounding box center [1502, 354] width 13 height 13
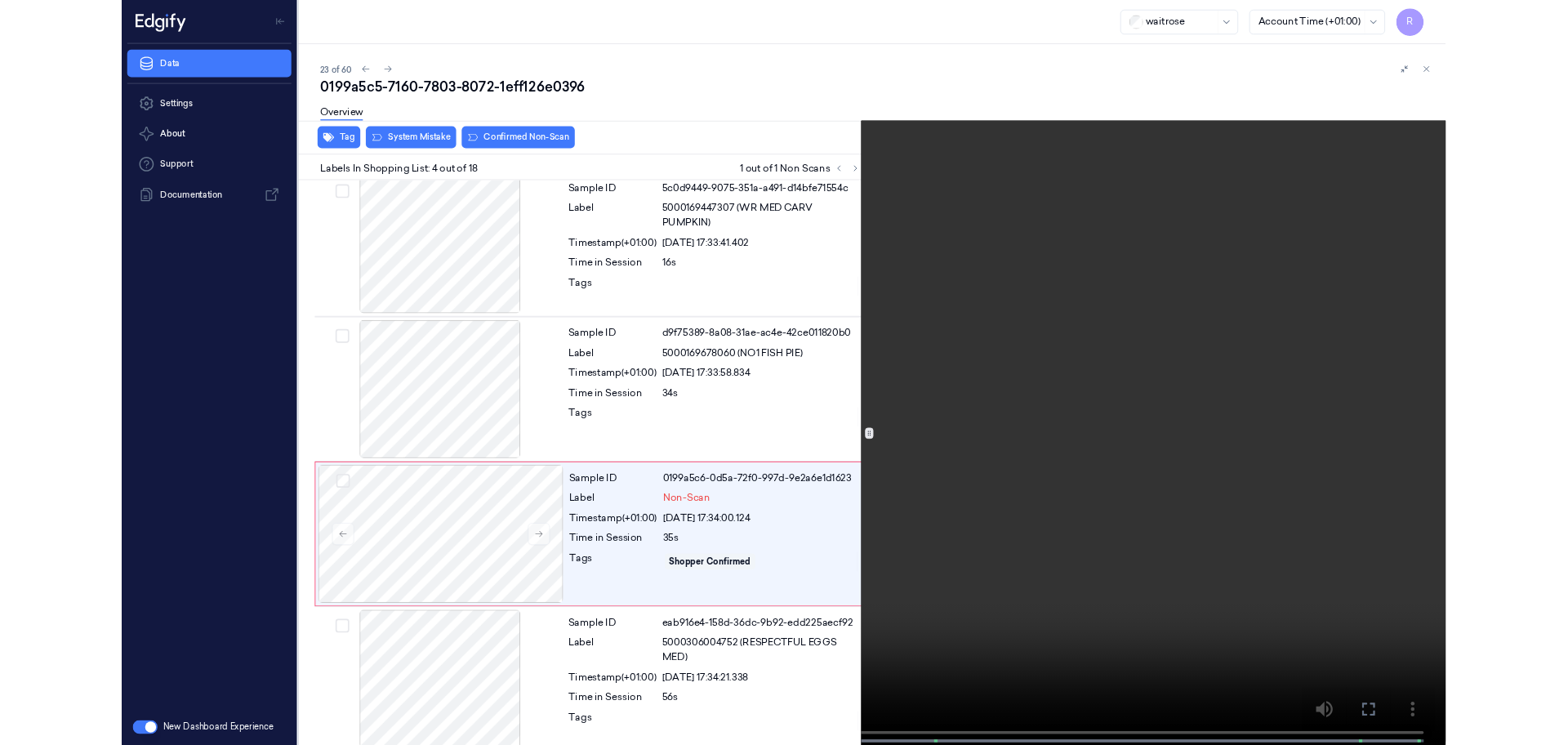
scroll to position [266, 0]
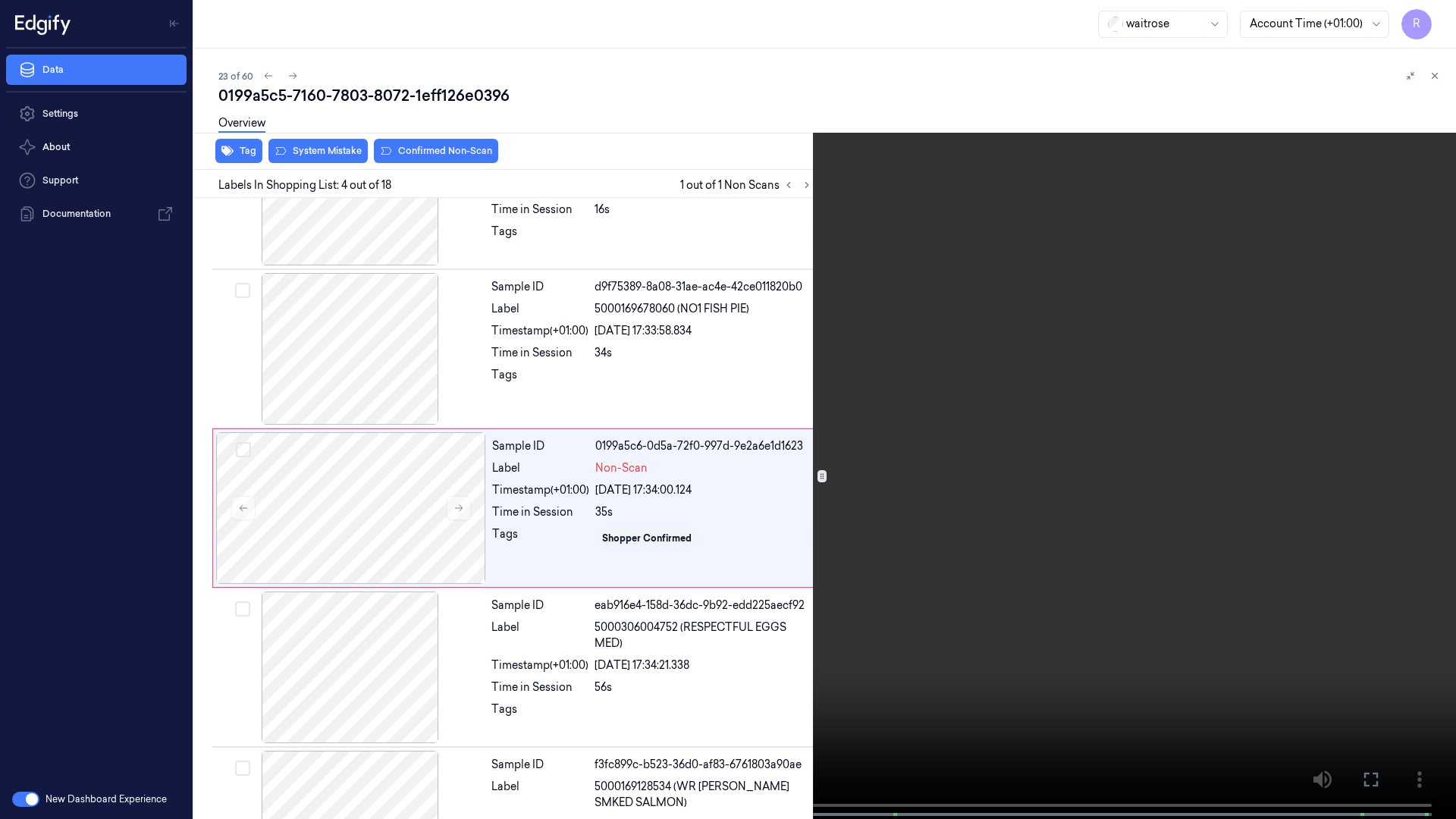
click at [1025, 548] on video at bounding box center [728, 411] width 1456 height 822
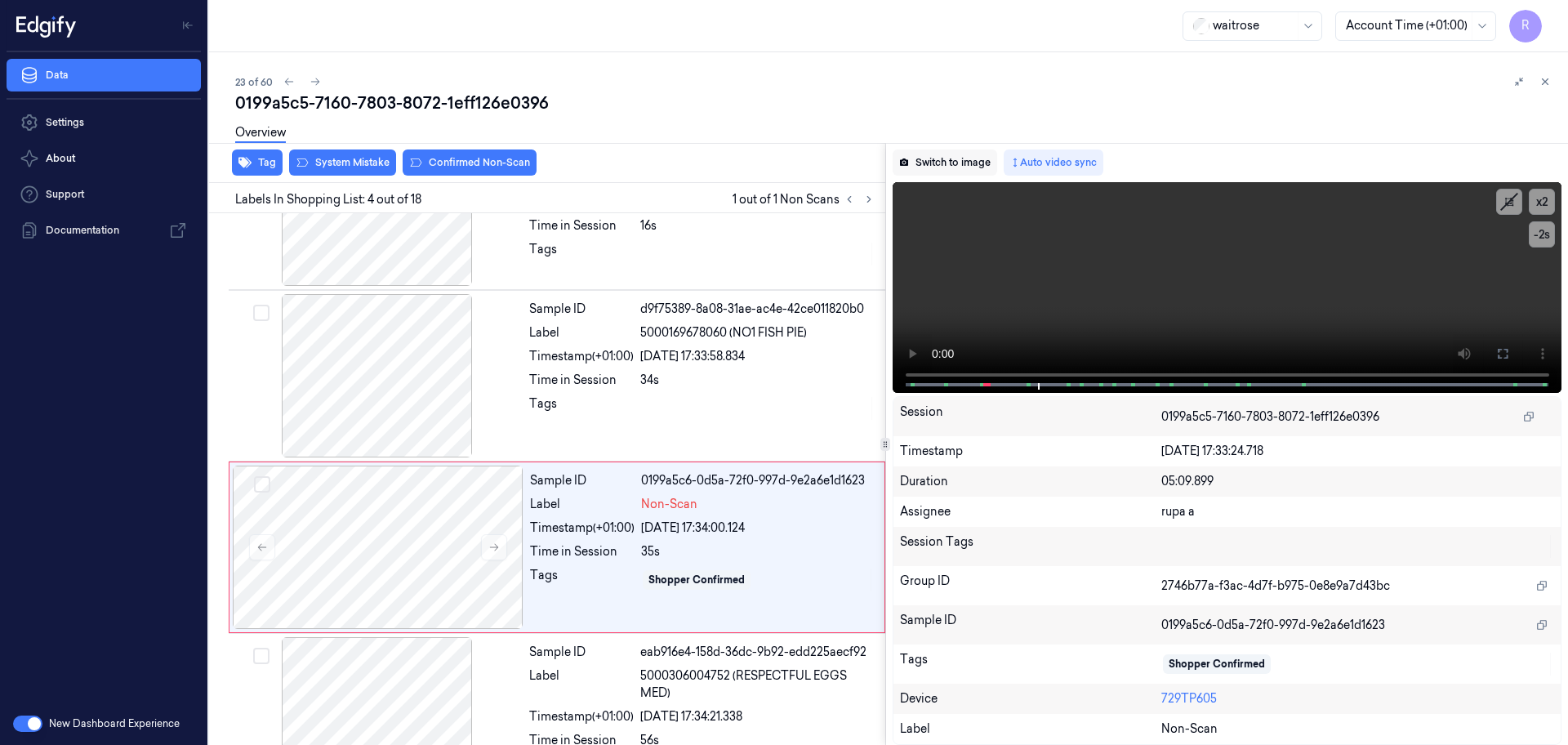
click at [960, 166] on button "Switch to image" at bounding box center [945, 162] width 105 height 26
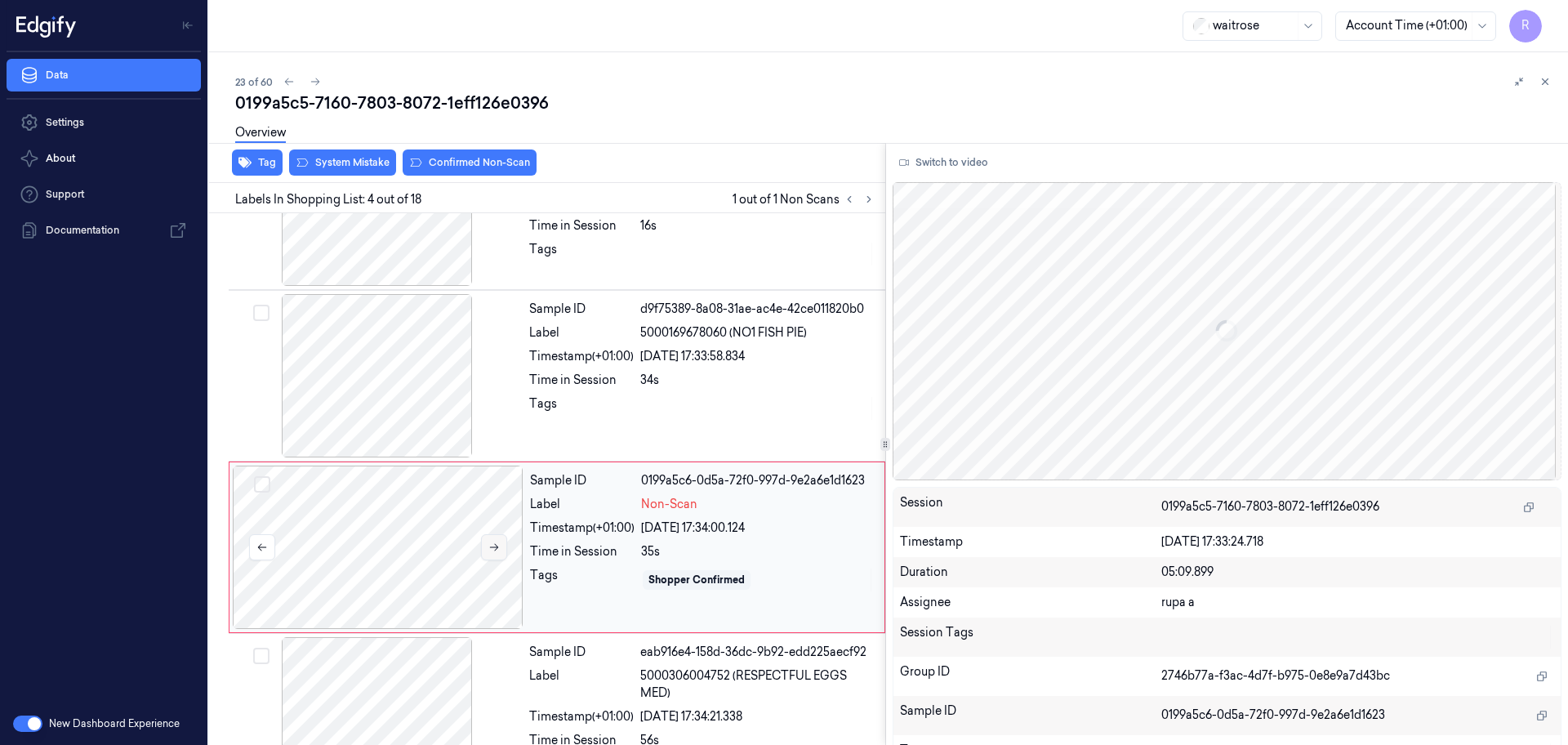
scroll to position [334, 0]
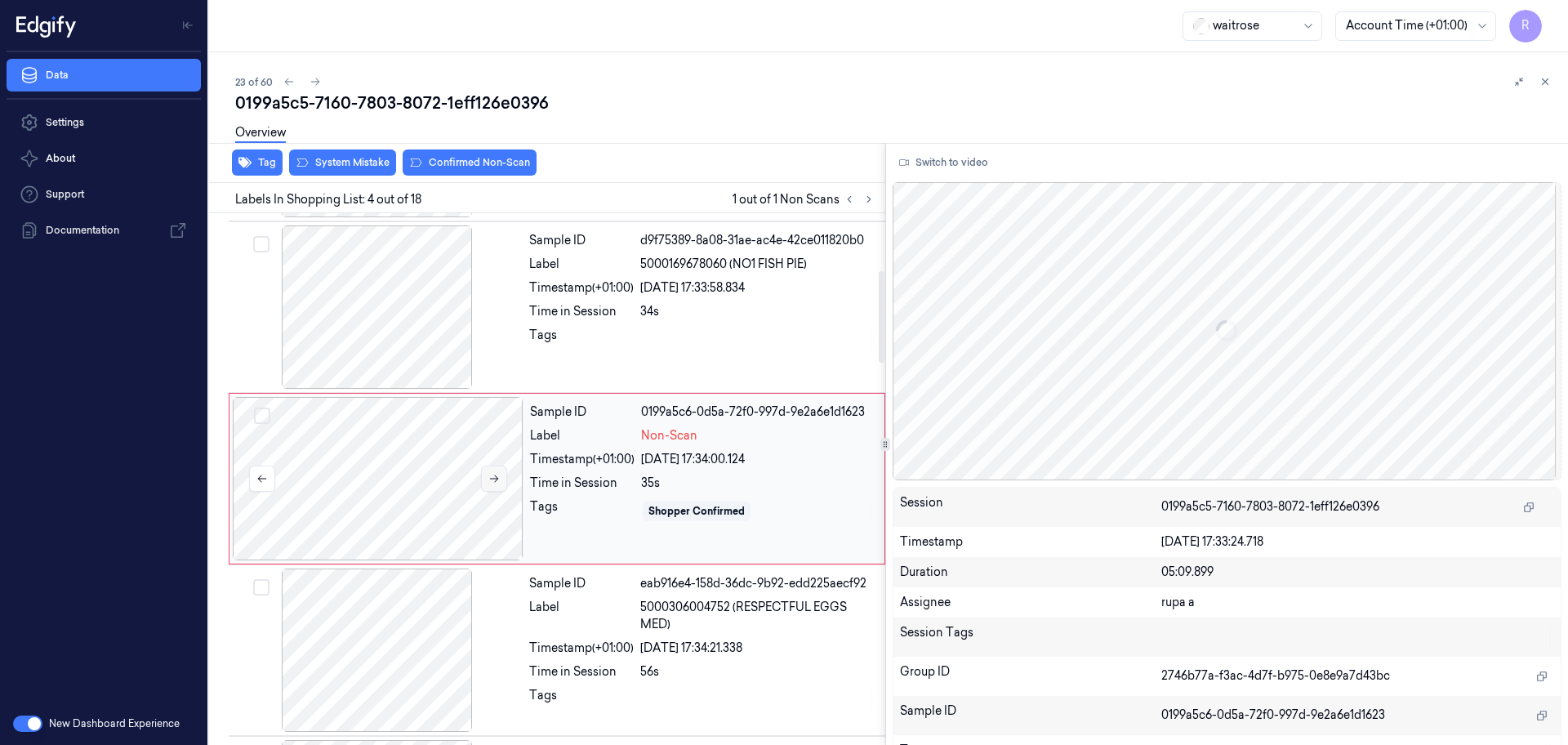
click at [481, 479] on button at bounding box center [493, 478] width 26 height 26
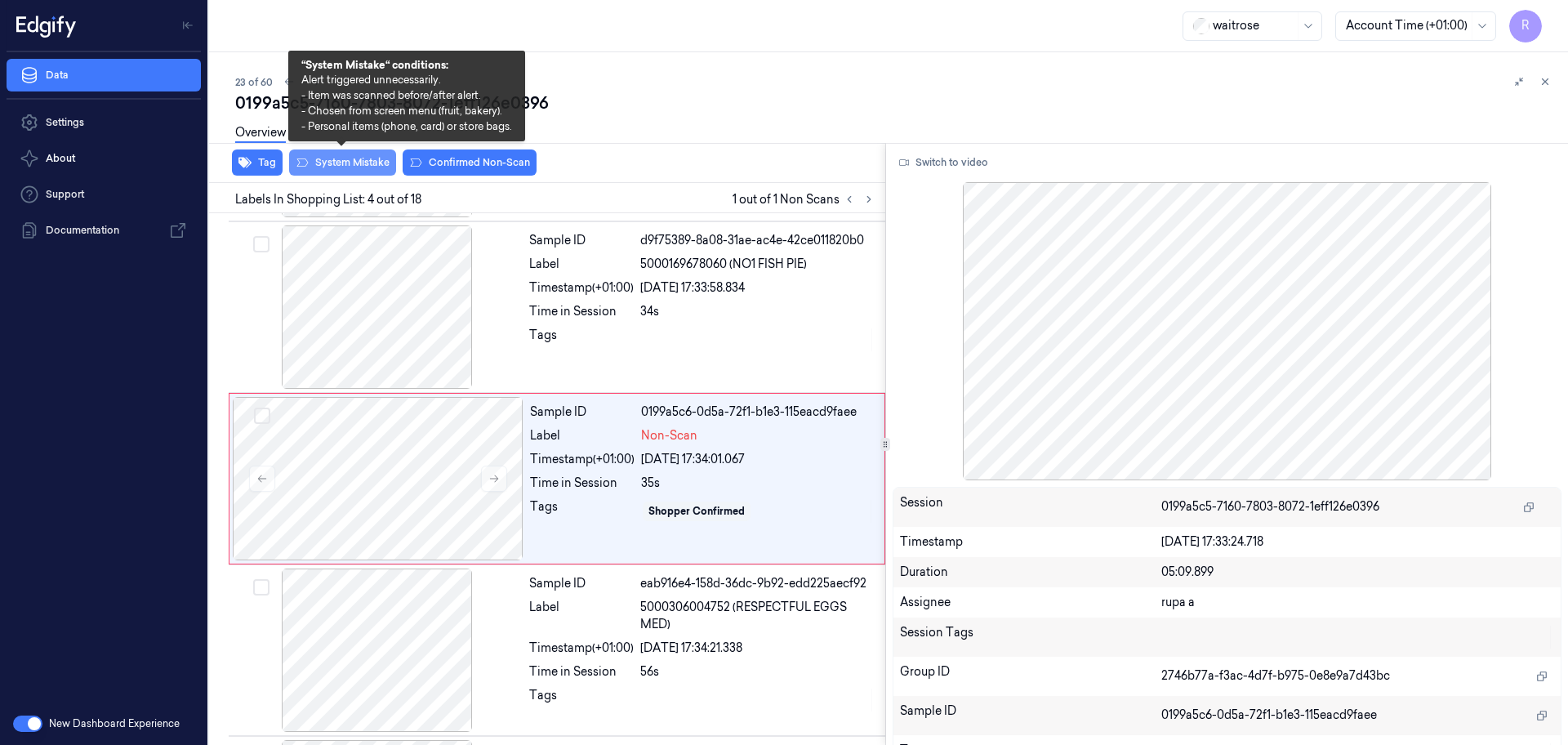
click at [344, 164] on button "System Mistake" at bounding box center [342, 162] width 107 height 26
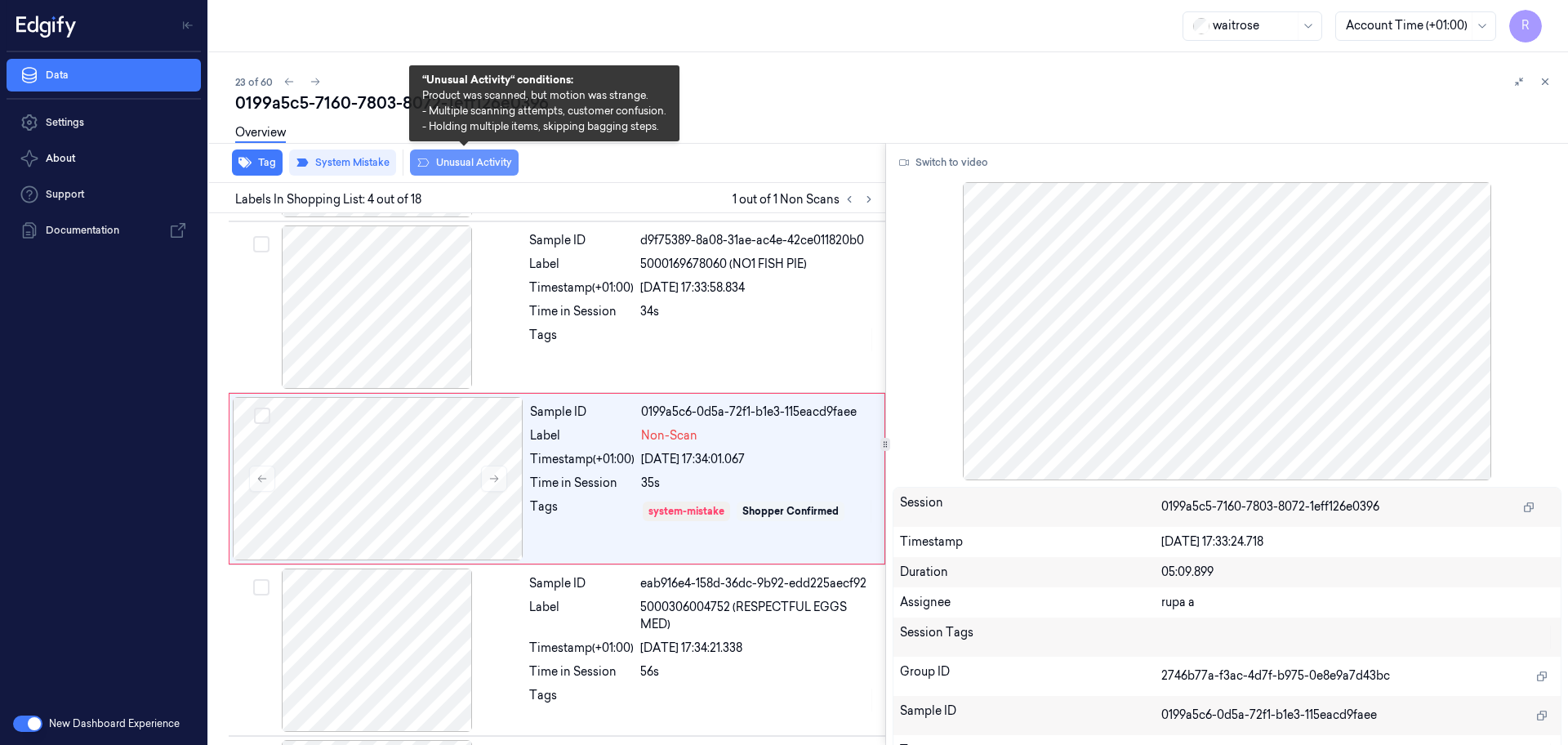
click at [473, 161] on button "Unusual Activity" at bounding box center [464, 162] width 109 height 26
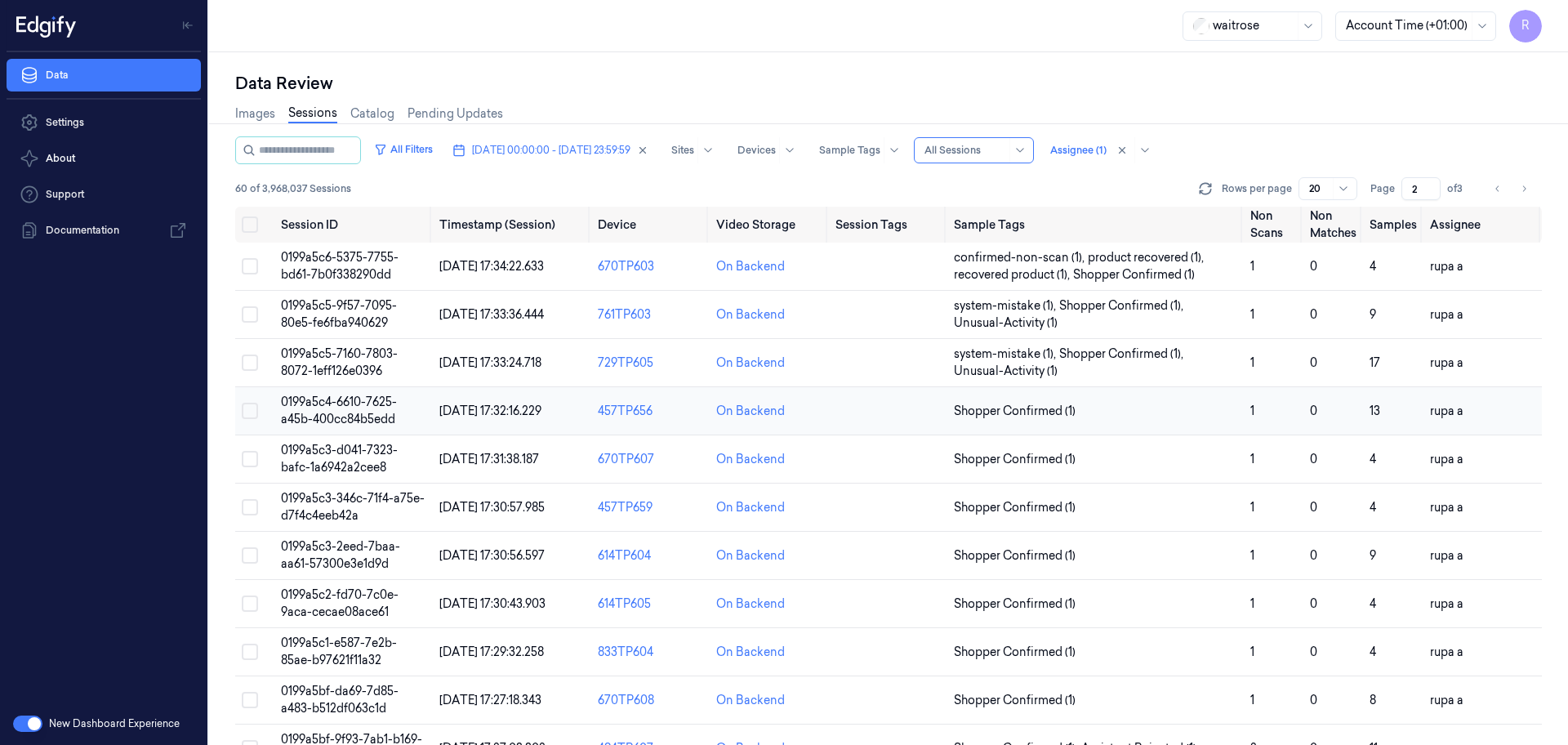
click at [362, 399] on span "0199a5c4-6610-7625-a45b-400cc84b5edd" at bounding box center [339, 410] width 116 height 32
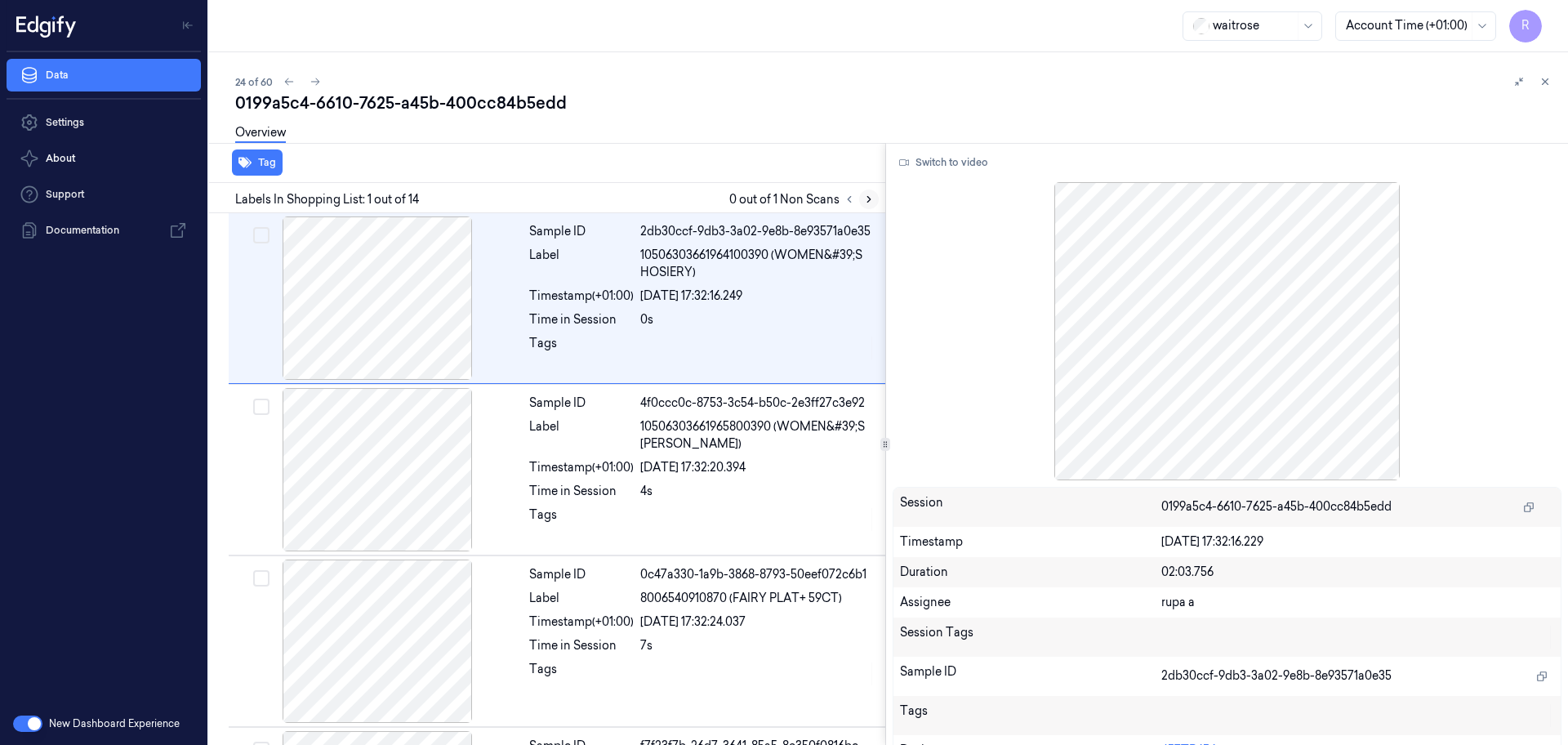
click at [867, 197] on icon at bounding box center [869, 199] width 12 height 12
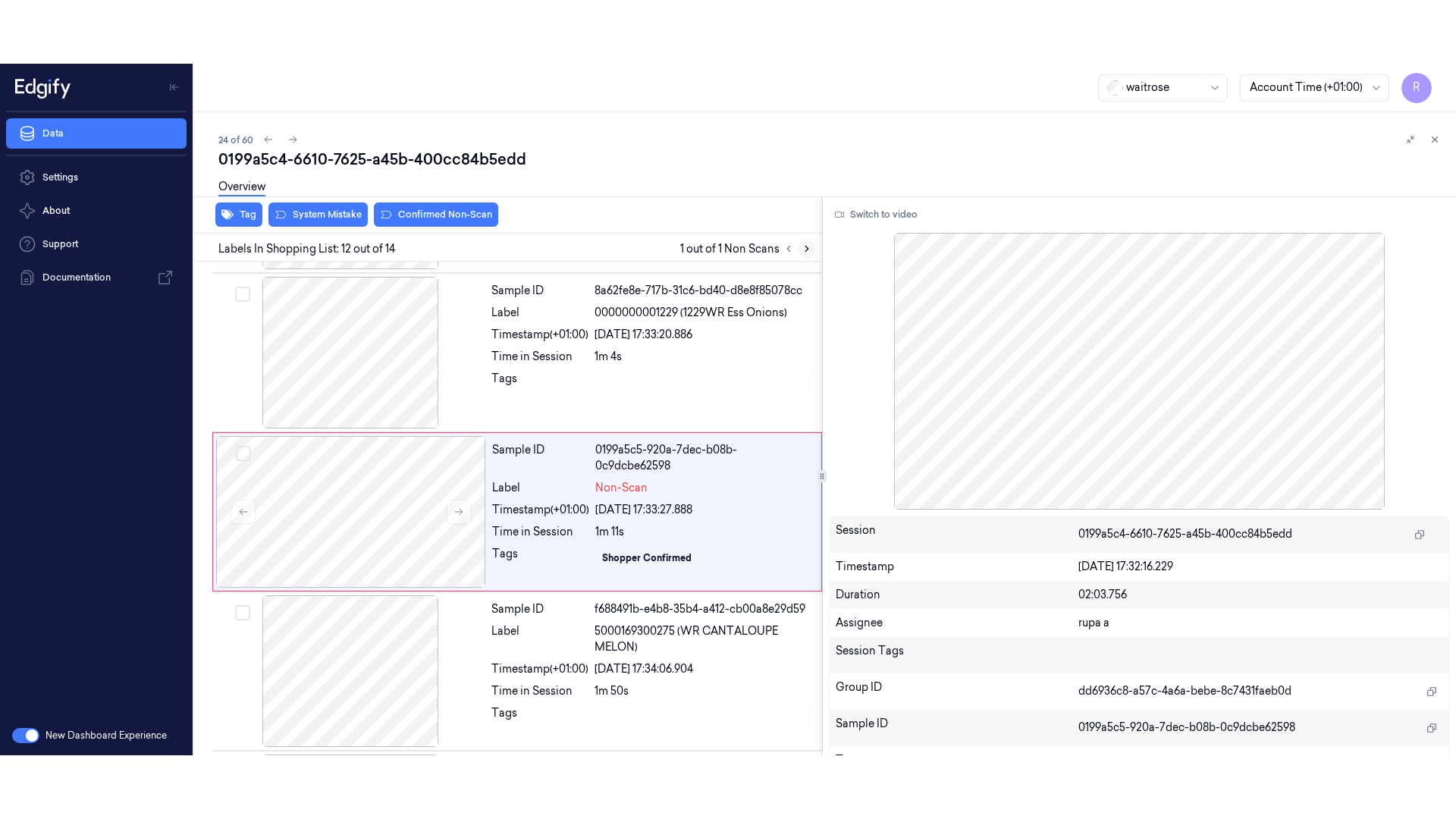
scroll to position [1585, 0]
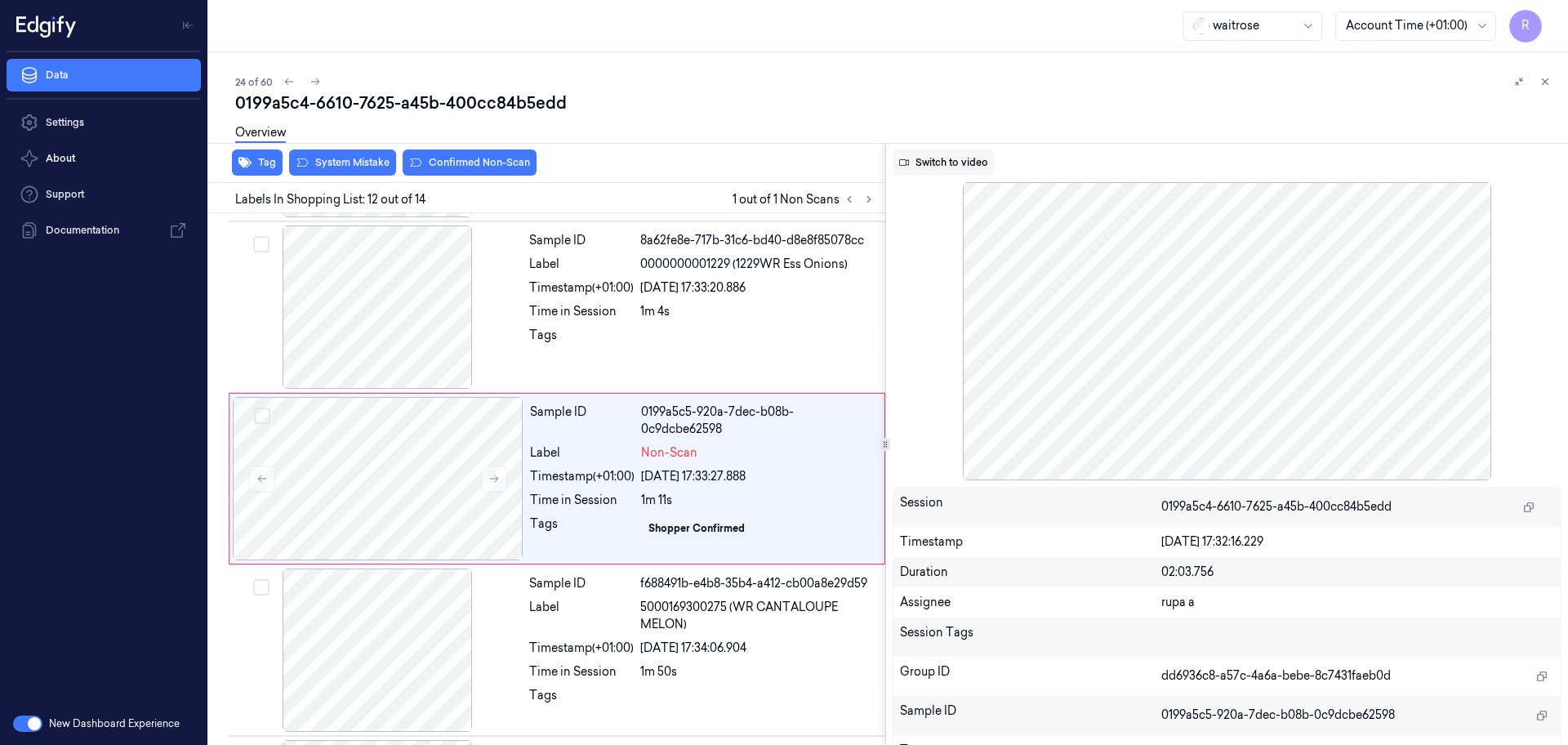
click at [926, 171] on button "Switch to video" at bounding box center [943, 162] width 102 height 26
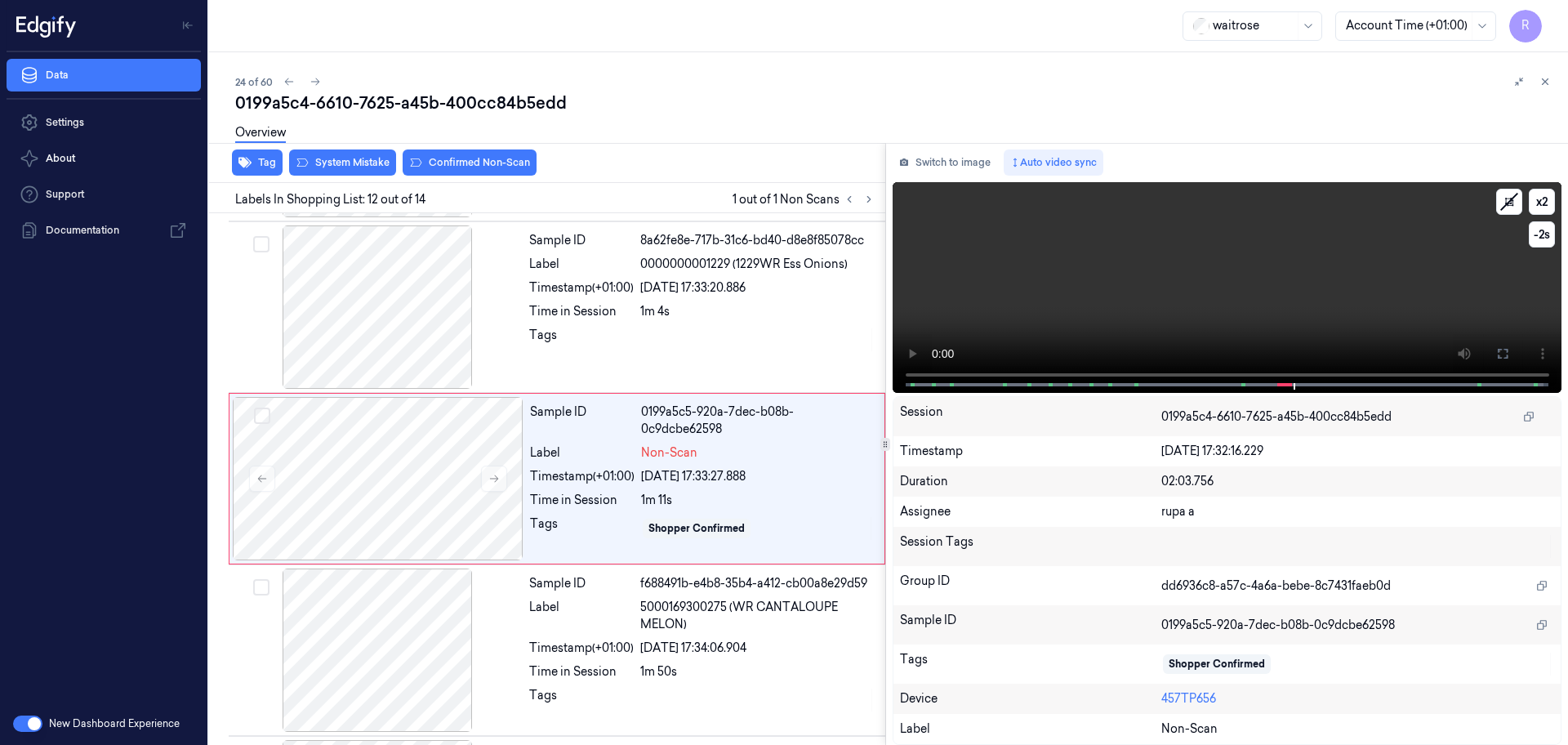
click at [1160, 311] on video at bounding box center [1227, 287] width 670 height 211
click at [1504, 353] on icon at bounding box center [1502, 354] width 13 height 13
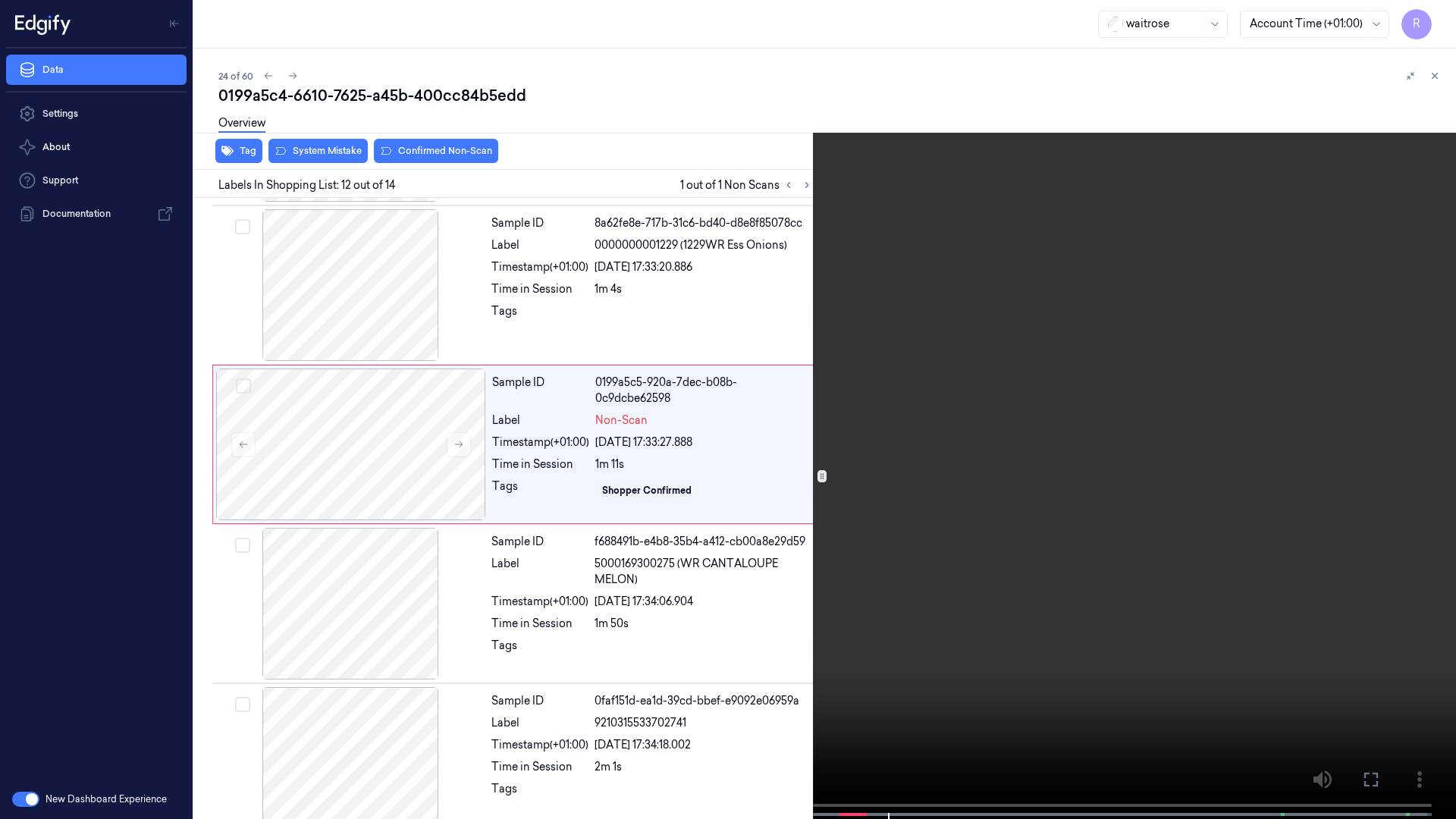
click at [1017, 550] on video at bounding box center [728, 411] width 1456 height 822
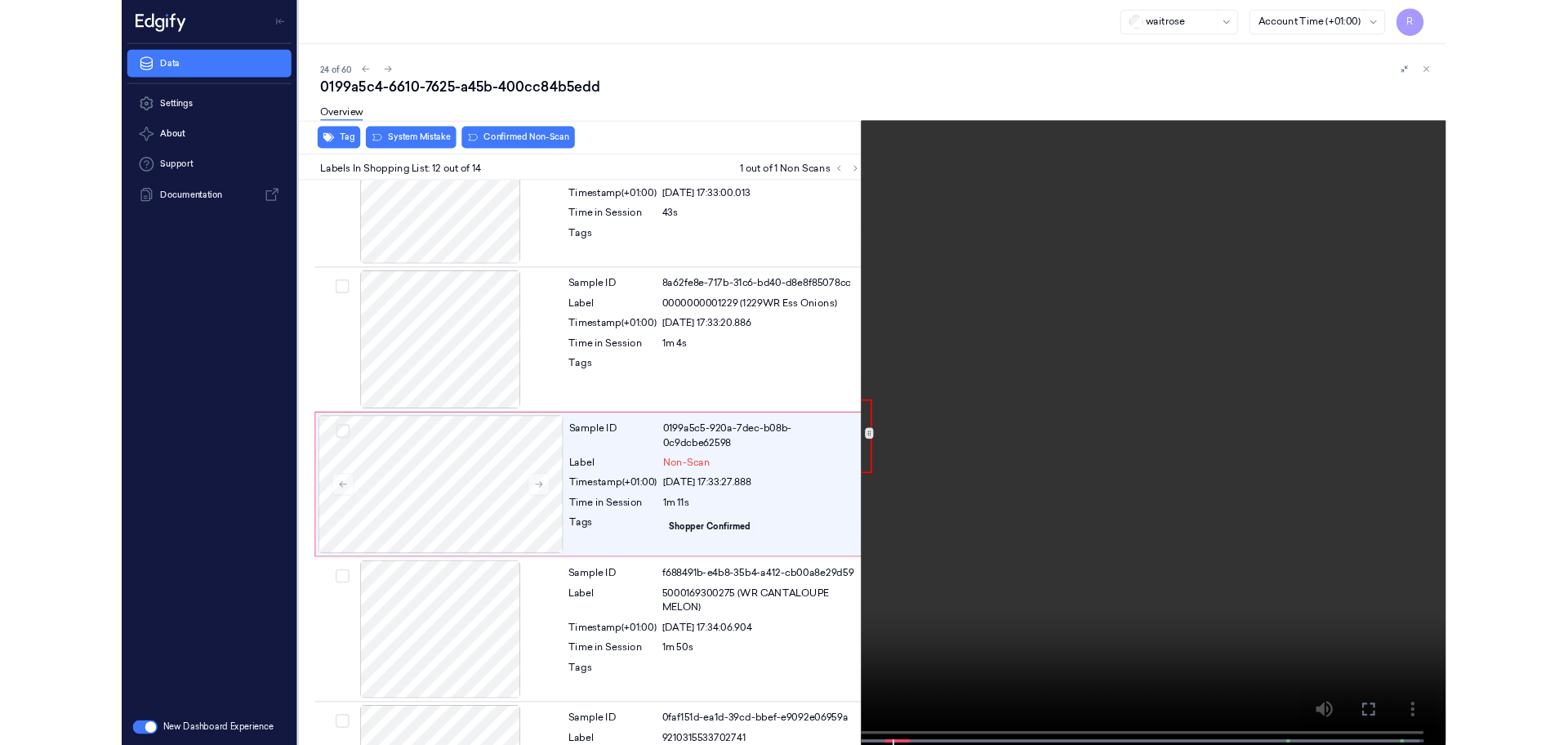
scroll to position [1638, 0]
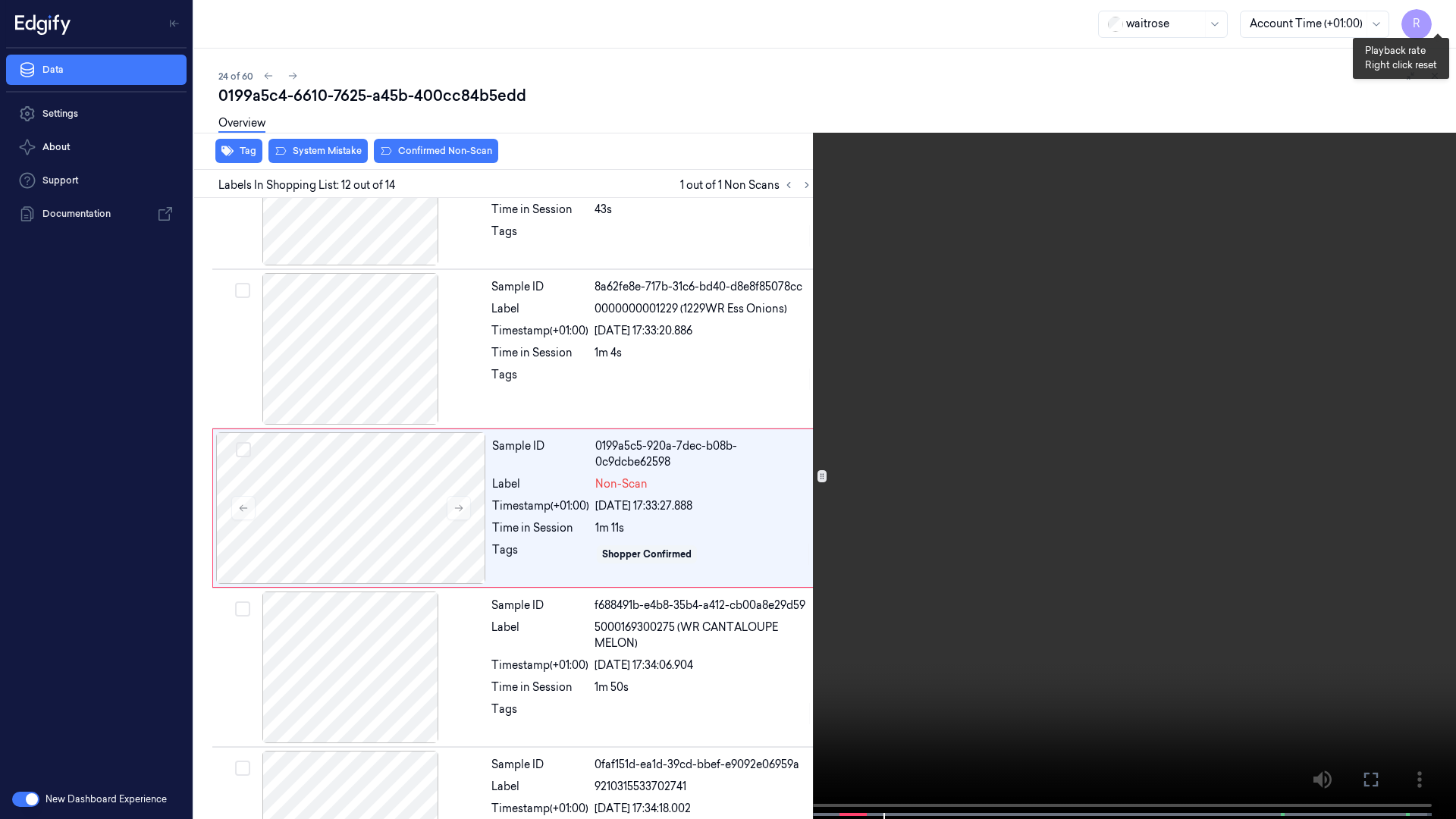
click at [1441, 15] on button "x 2" at bounding box center [1437, 18] width 24 height 24
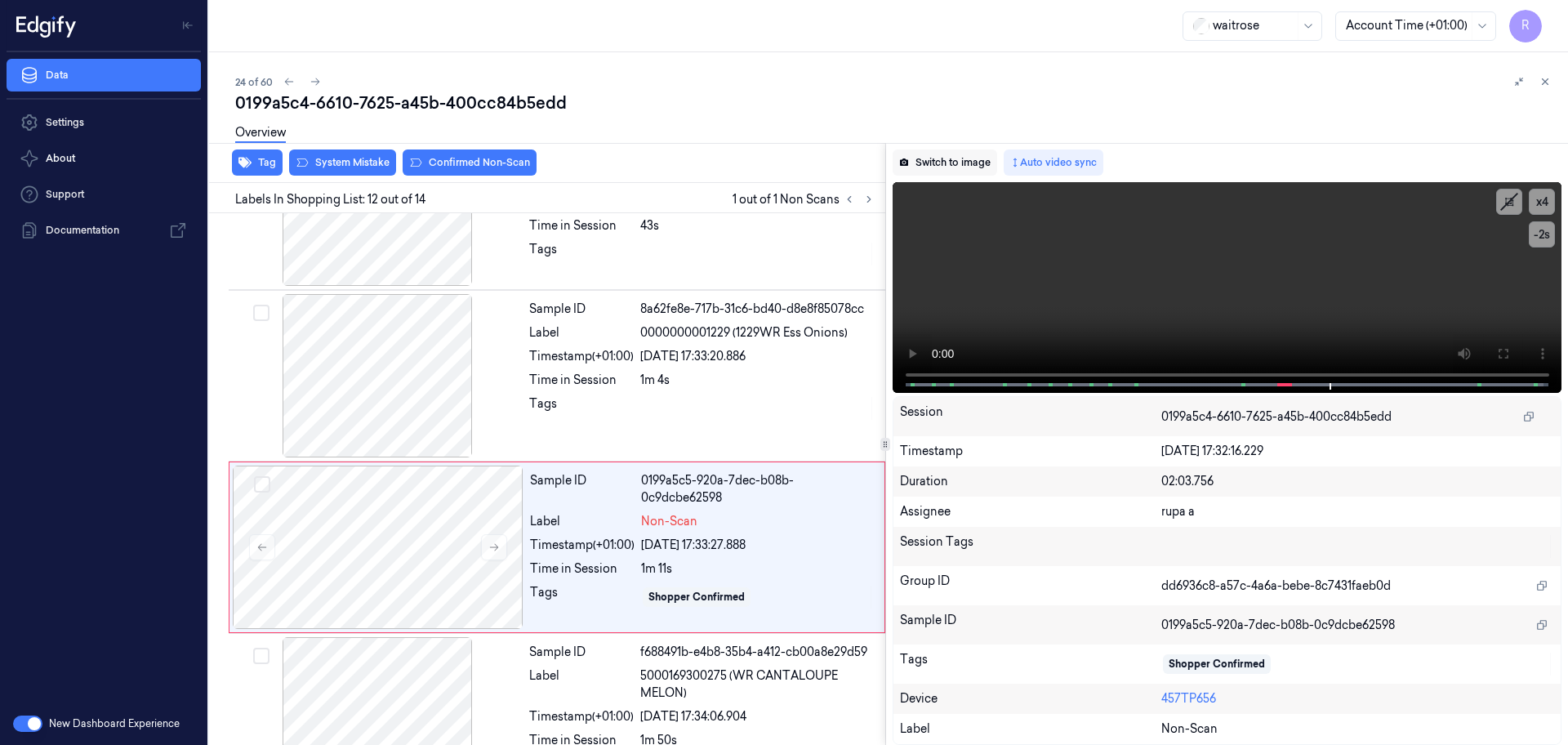
click at [961, 169] on button "Switch to image" at bounding box center [945, 162] width 105 height 26
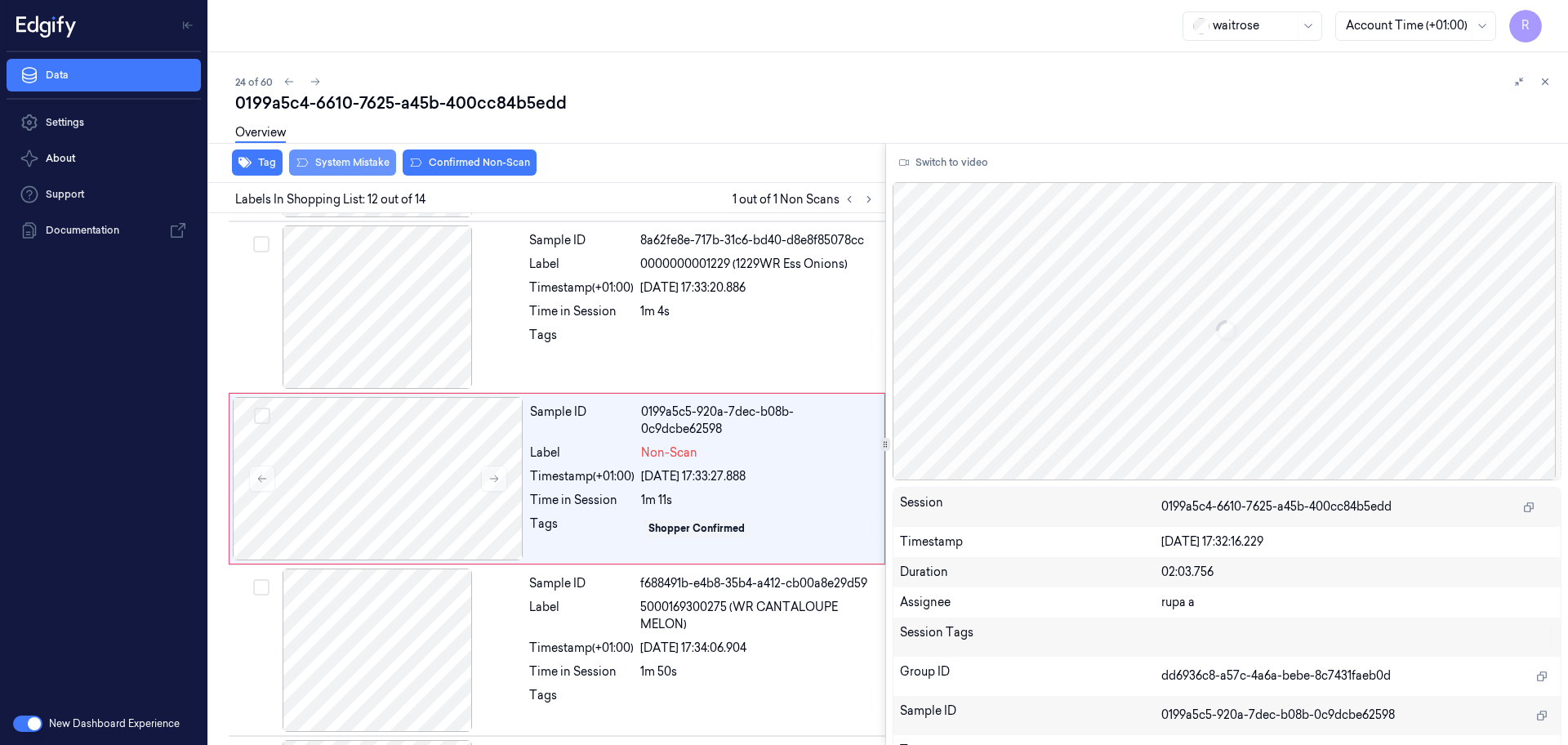
scroll to position [1707, 0]
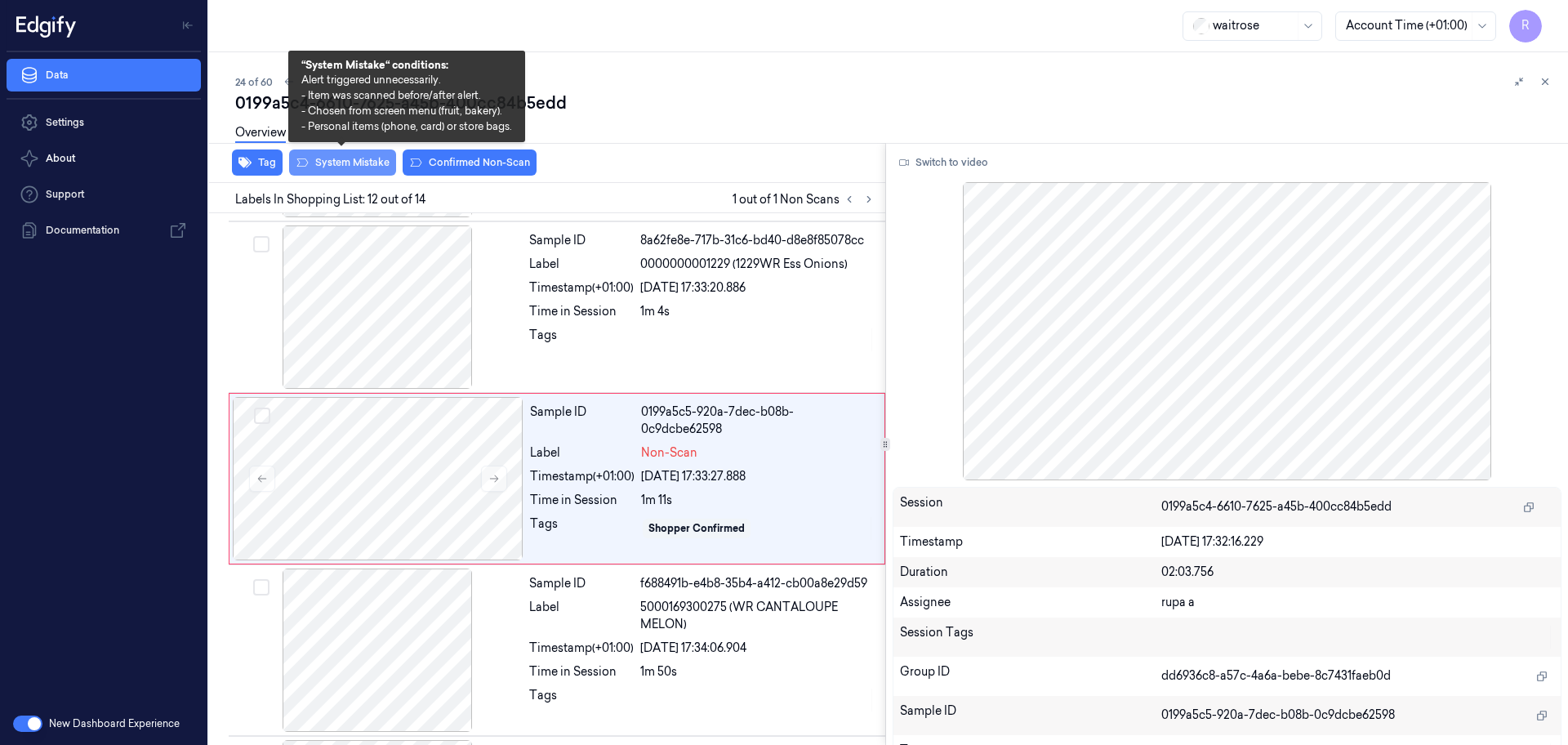
click at [359, 163] on button "System Mistake" at bounding box center [342, 162] width 107 height 26
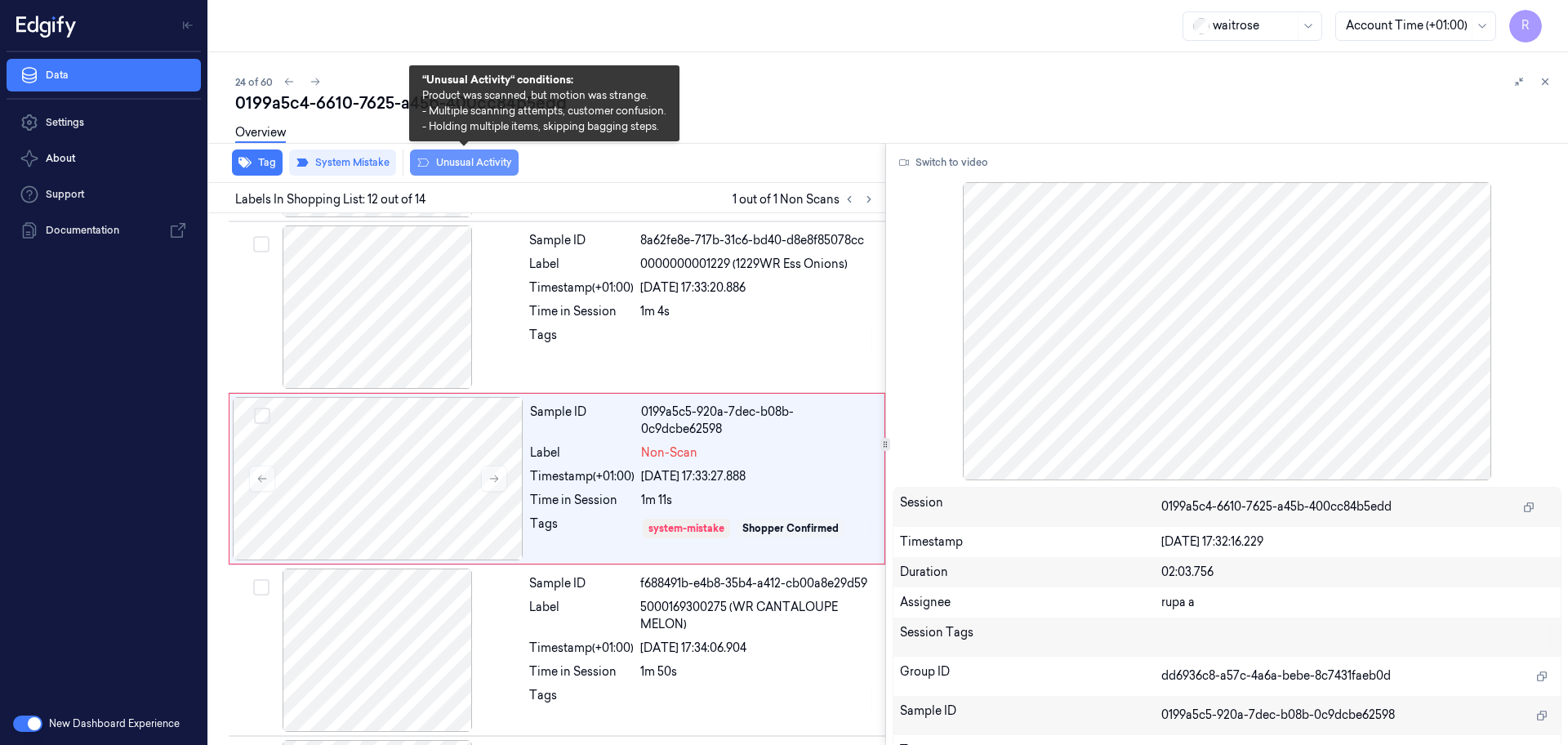
click at [453, 164] on button "Unusual Activity" at bounding box center [464, 162] width 109 height 26
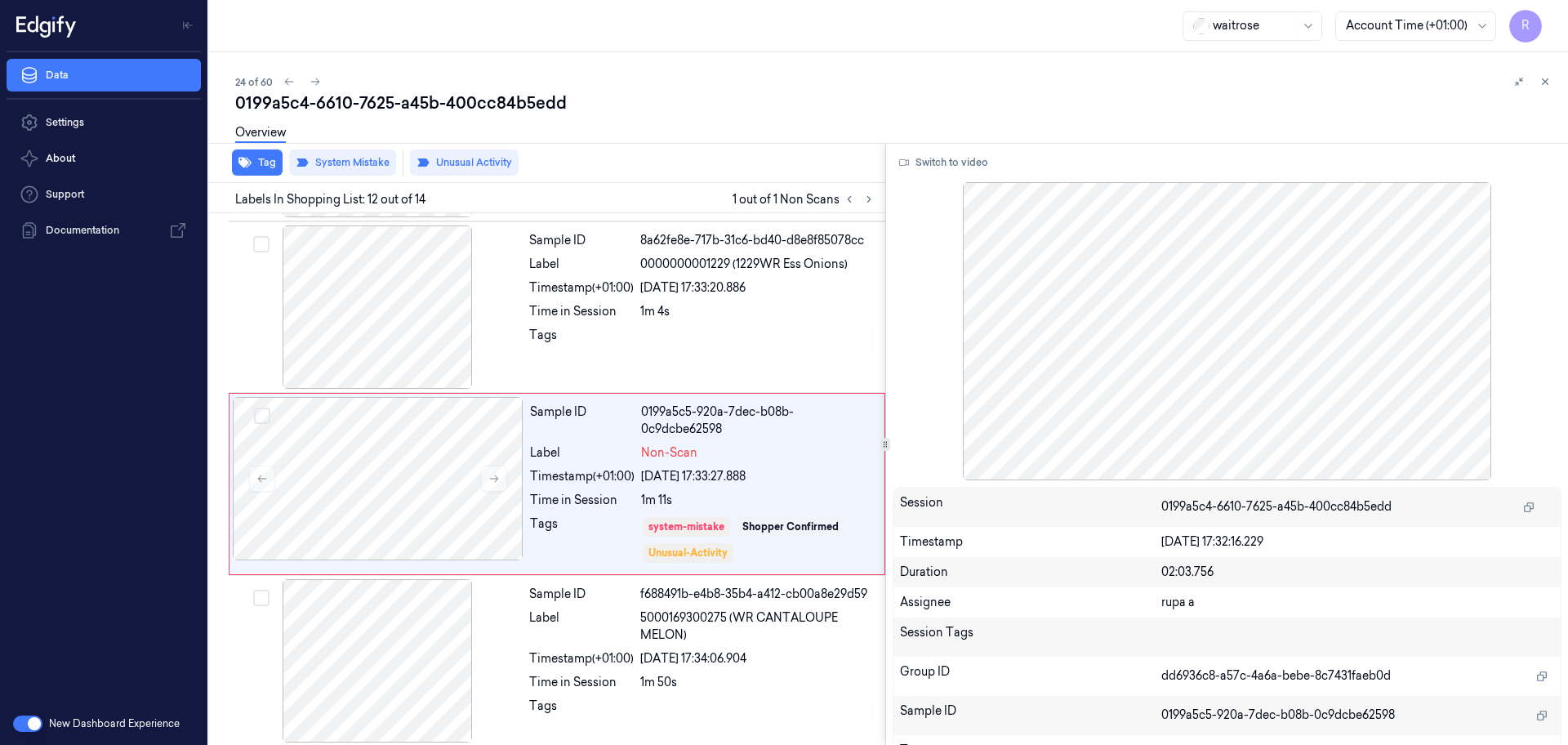
scroll to position [1712, 0]
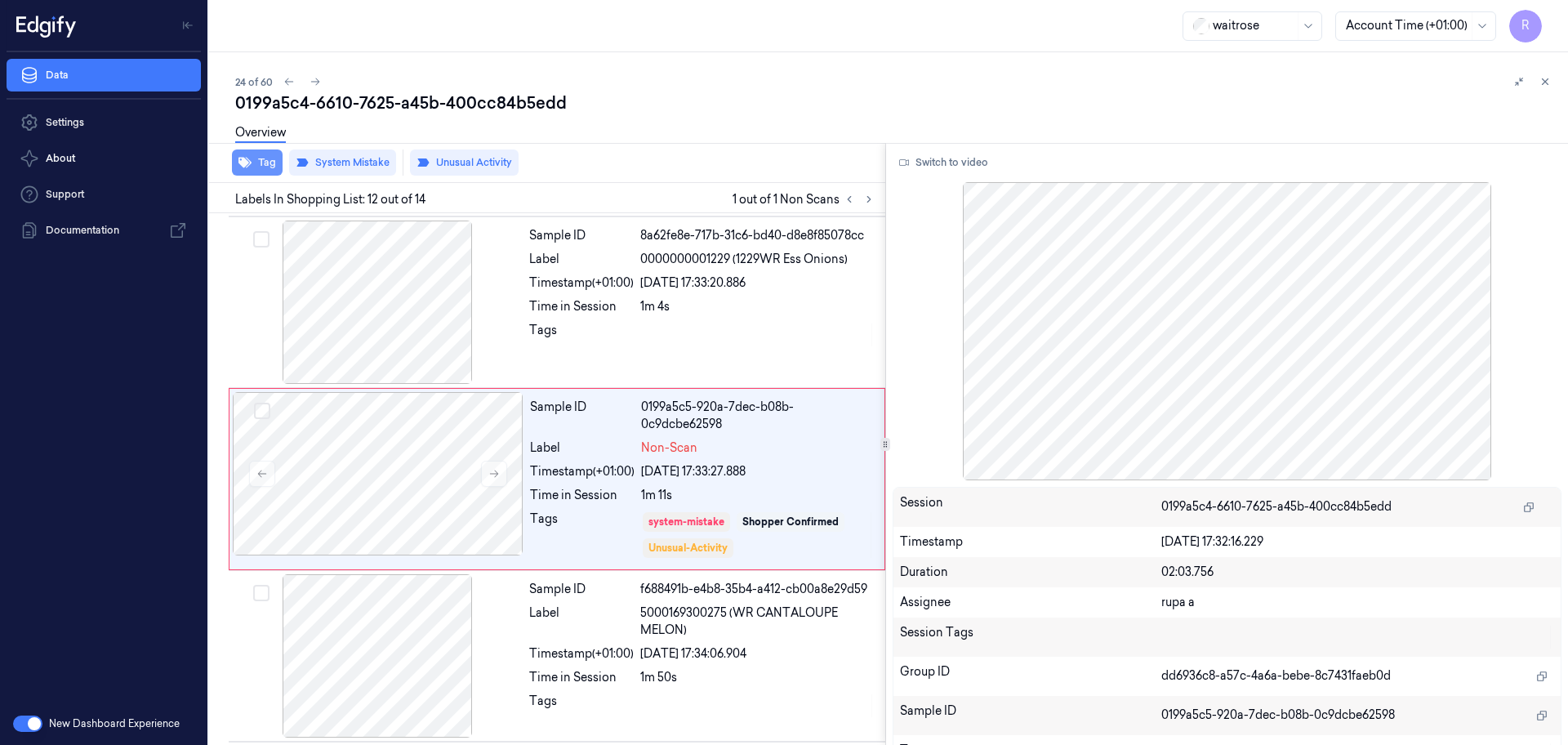
click at [237, 163] on button "Tag" at bounding box center [256, 162] width 51 height 26
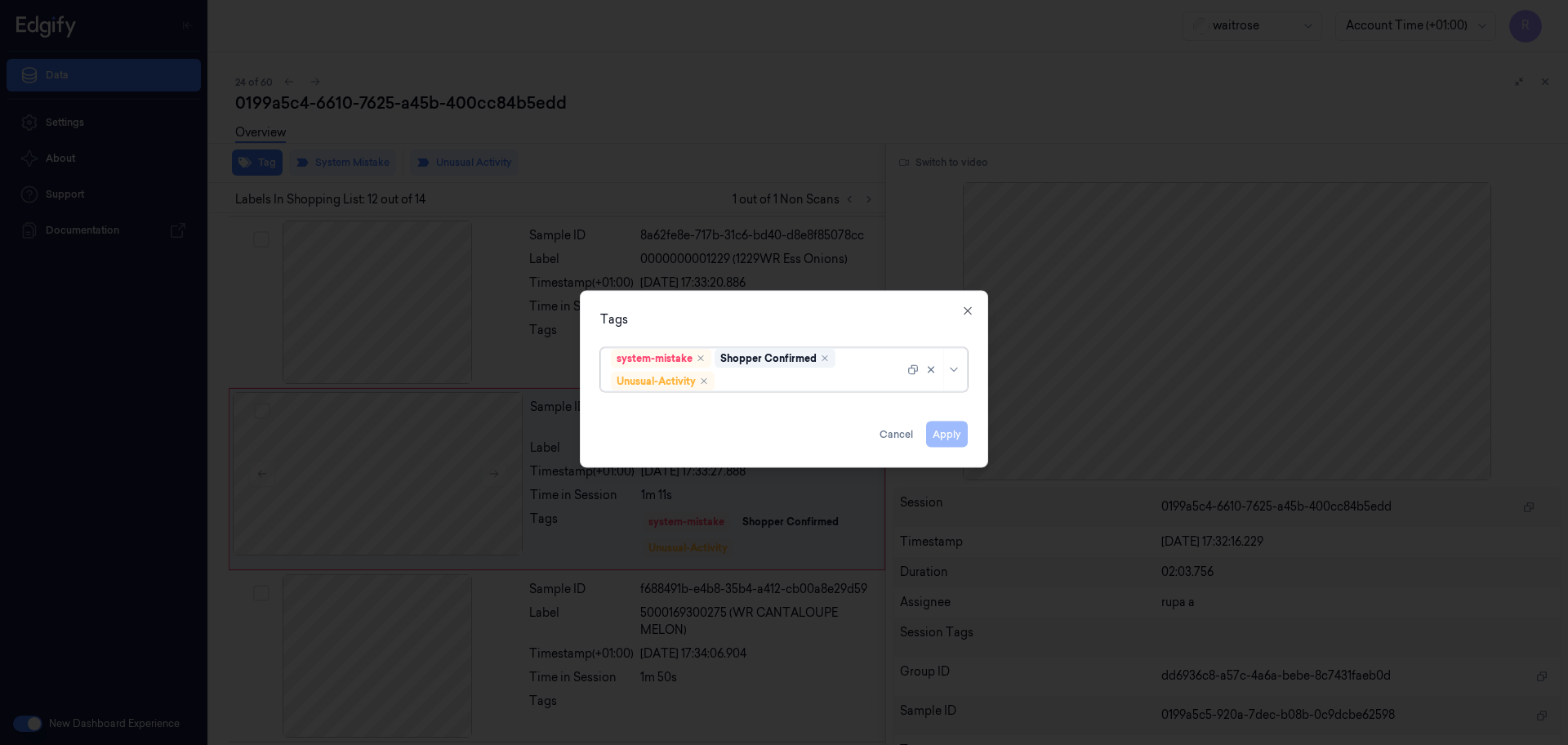
click at [830, 380] on div at bounding box center [811, 381] width 186 height 17
type input "pi"
click at [711, 406] on div "Picklist item alert" at bounding box center [784, 413] width 346 height 17
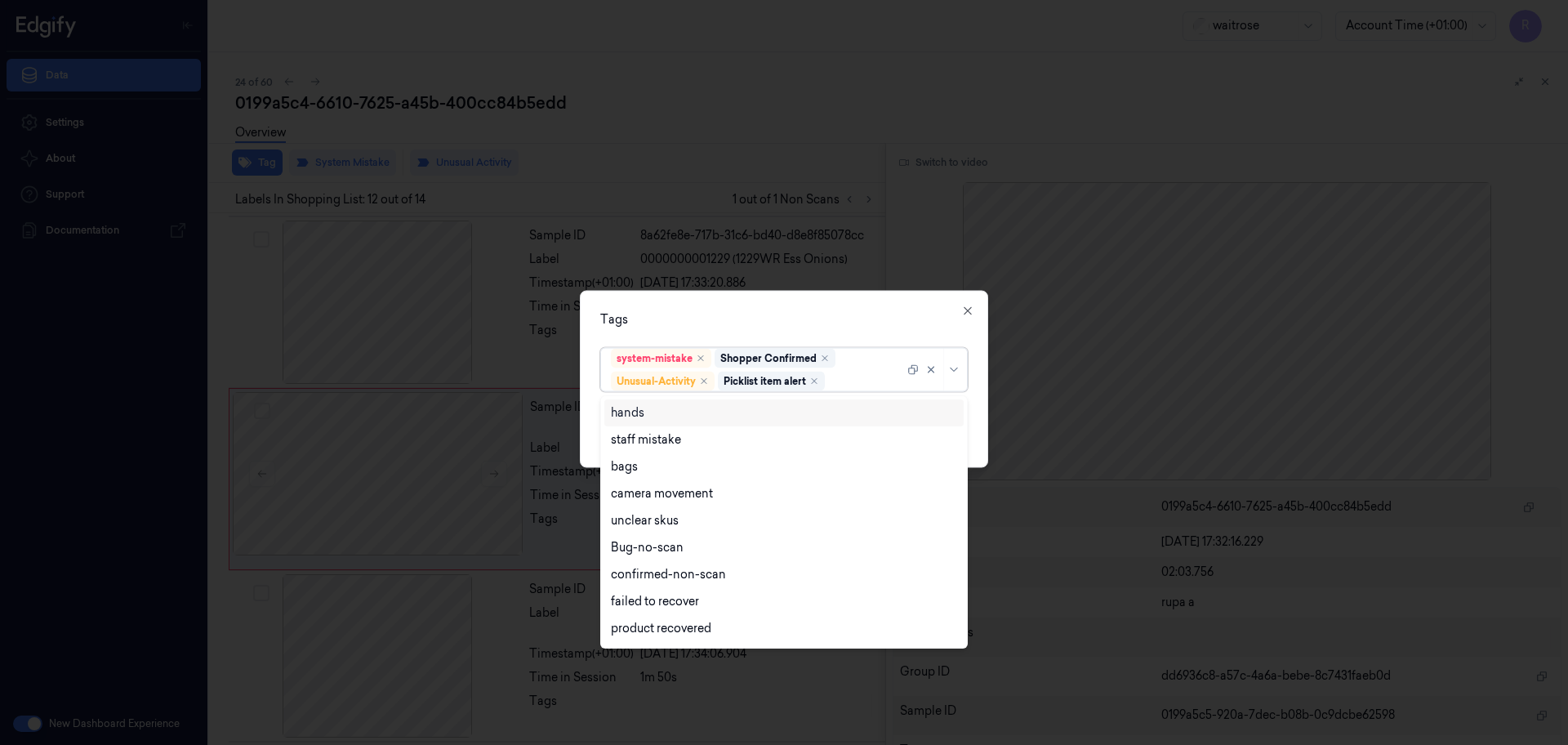
click at [770, 312] on div "Tags" at bounding box center [784, 320] width 368 height 17
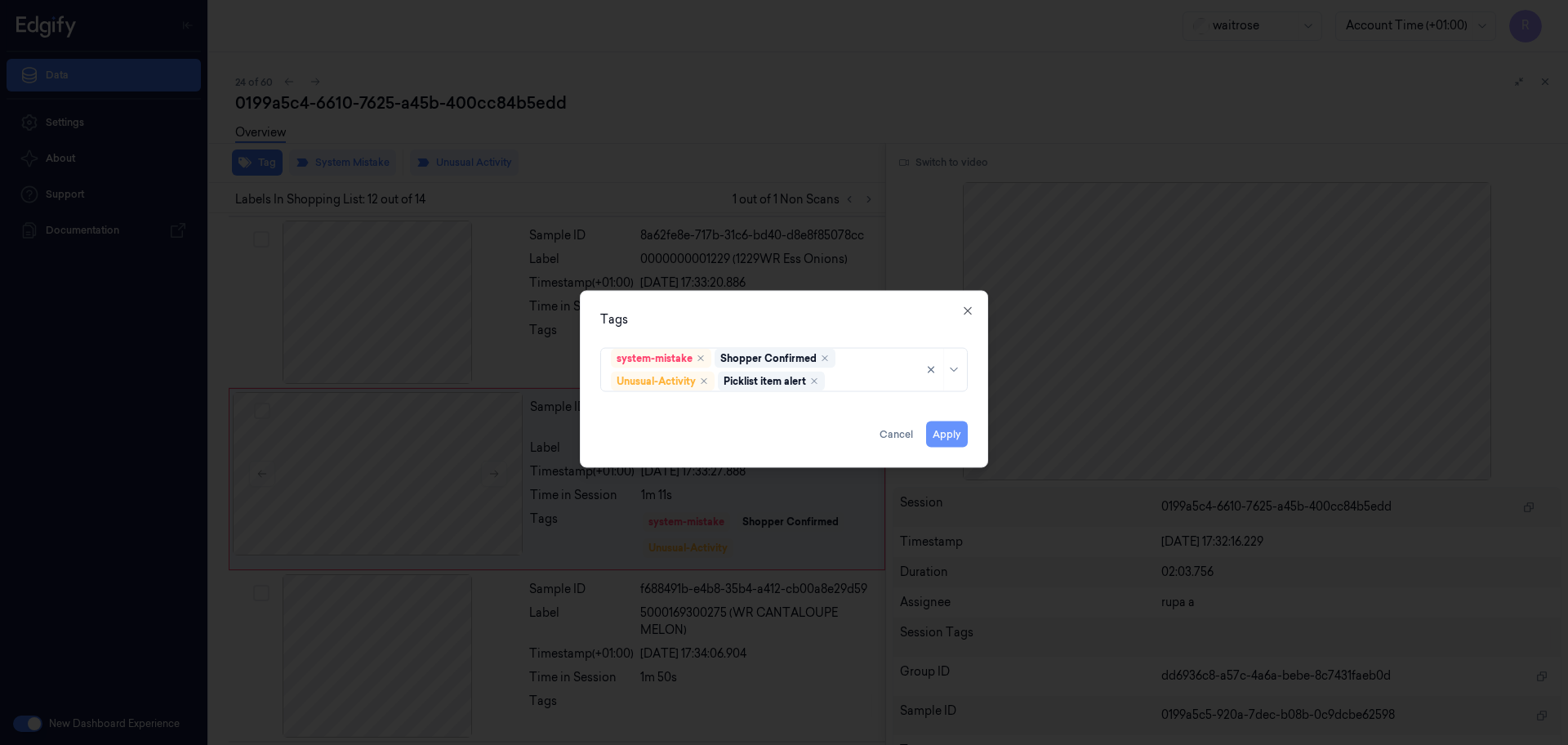
click at [952, 434] on button "Apply" at bounding box center [947, 434] width 42 height 26
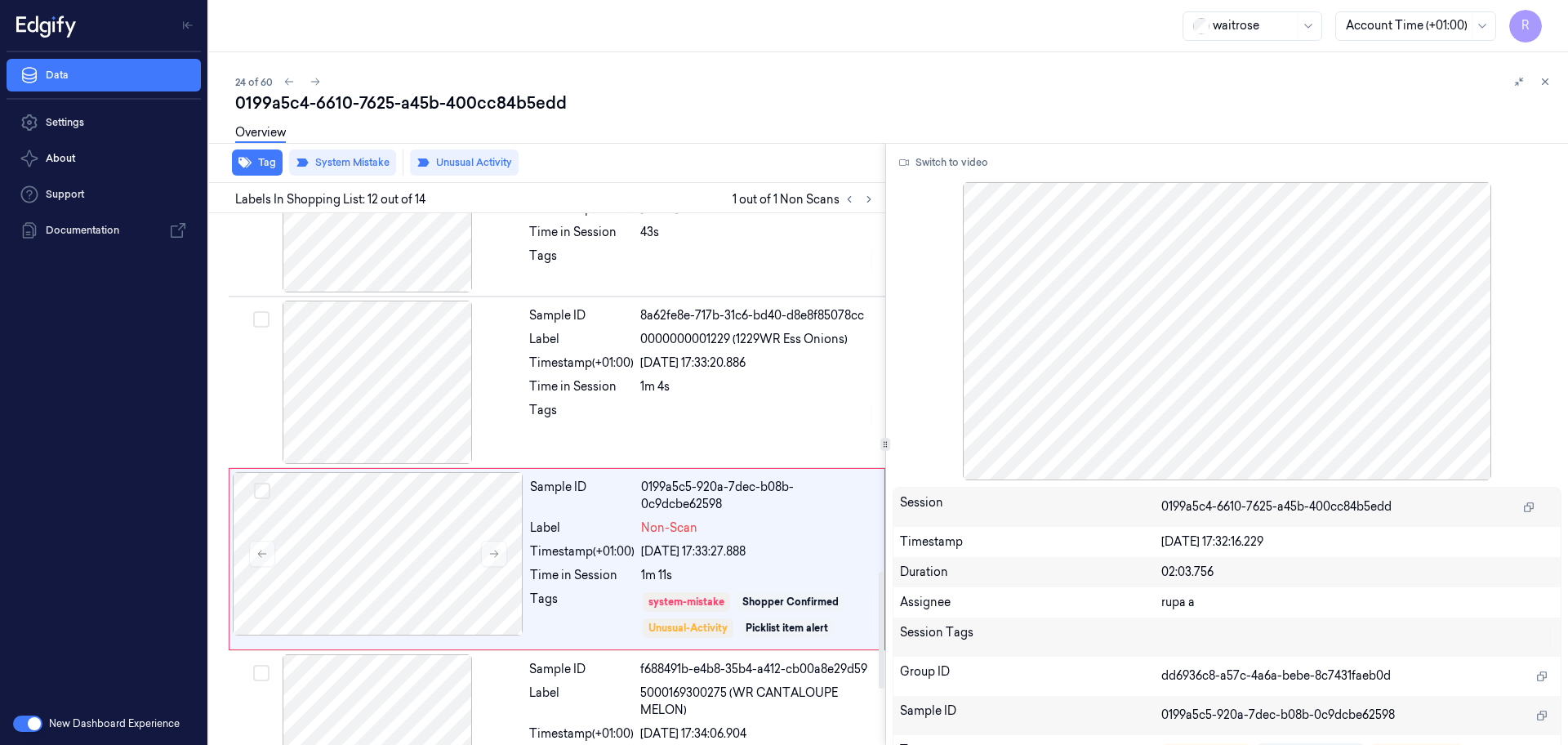
scroll to position [1478, 0]
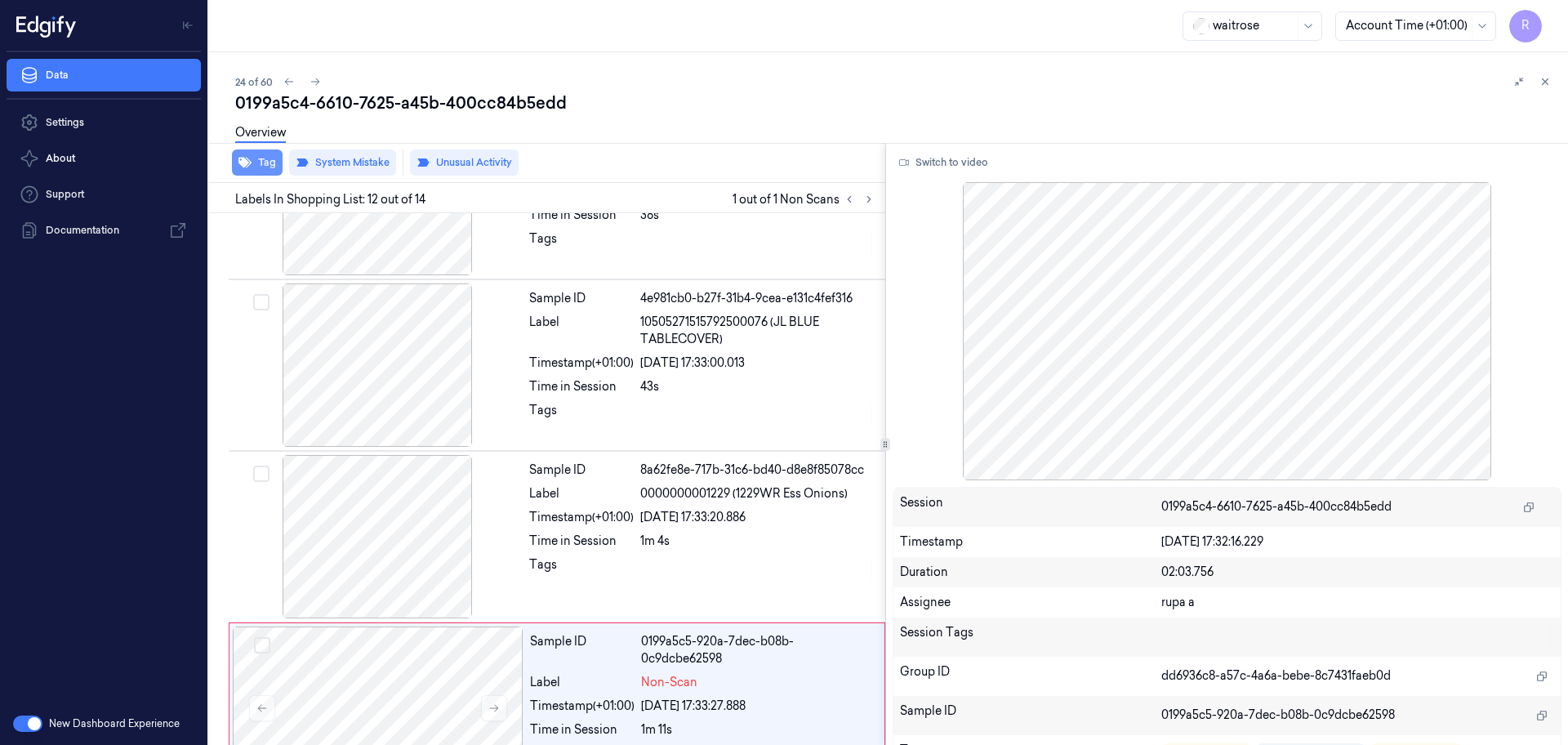
click at [251, 161] on icon "button" at bounding box center [245, 163] width 13 height 13
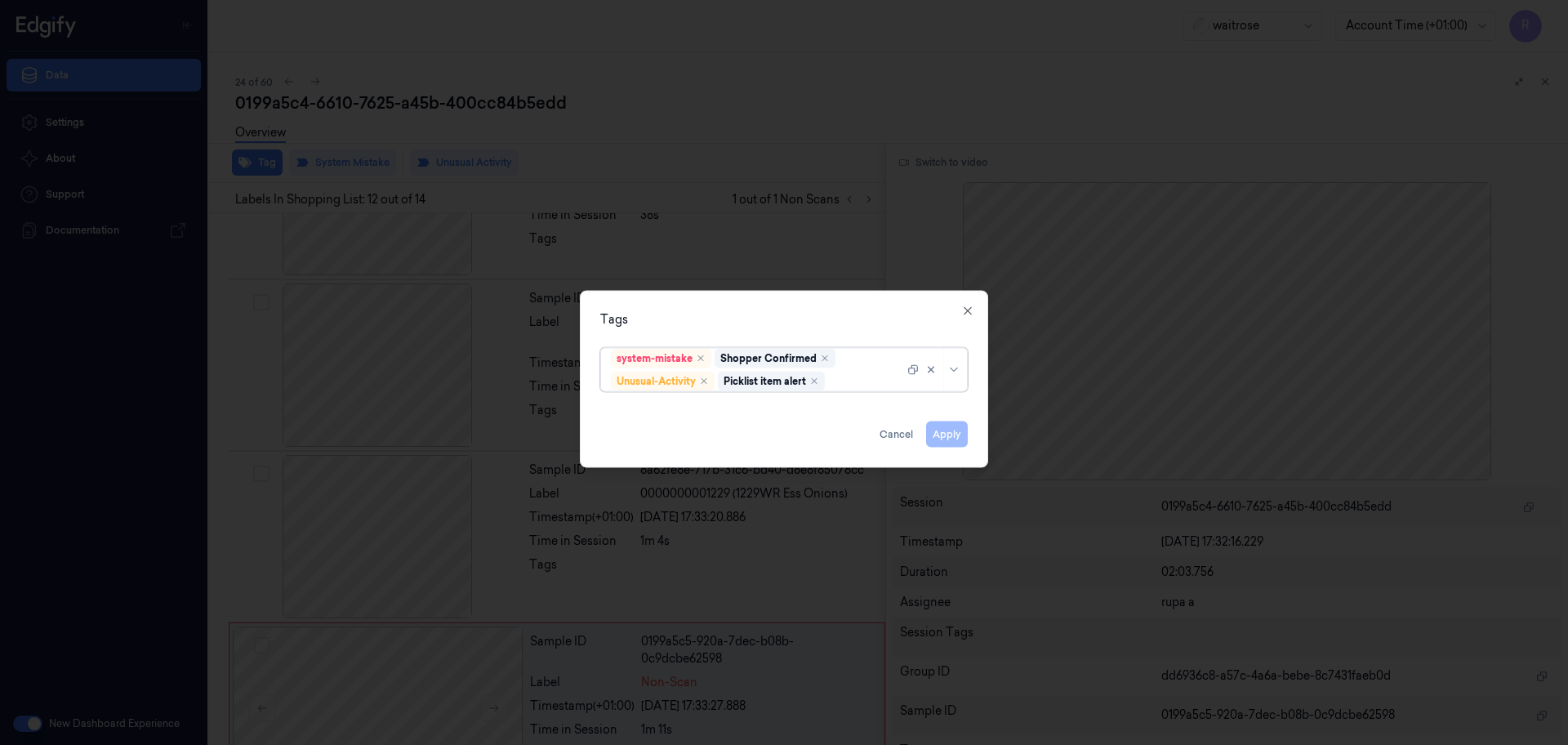
click at [742, 158] on div at bounding box center [784, 372] width 1568 height 745
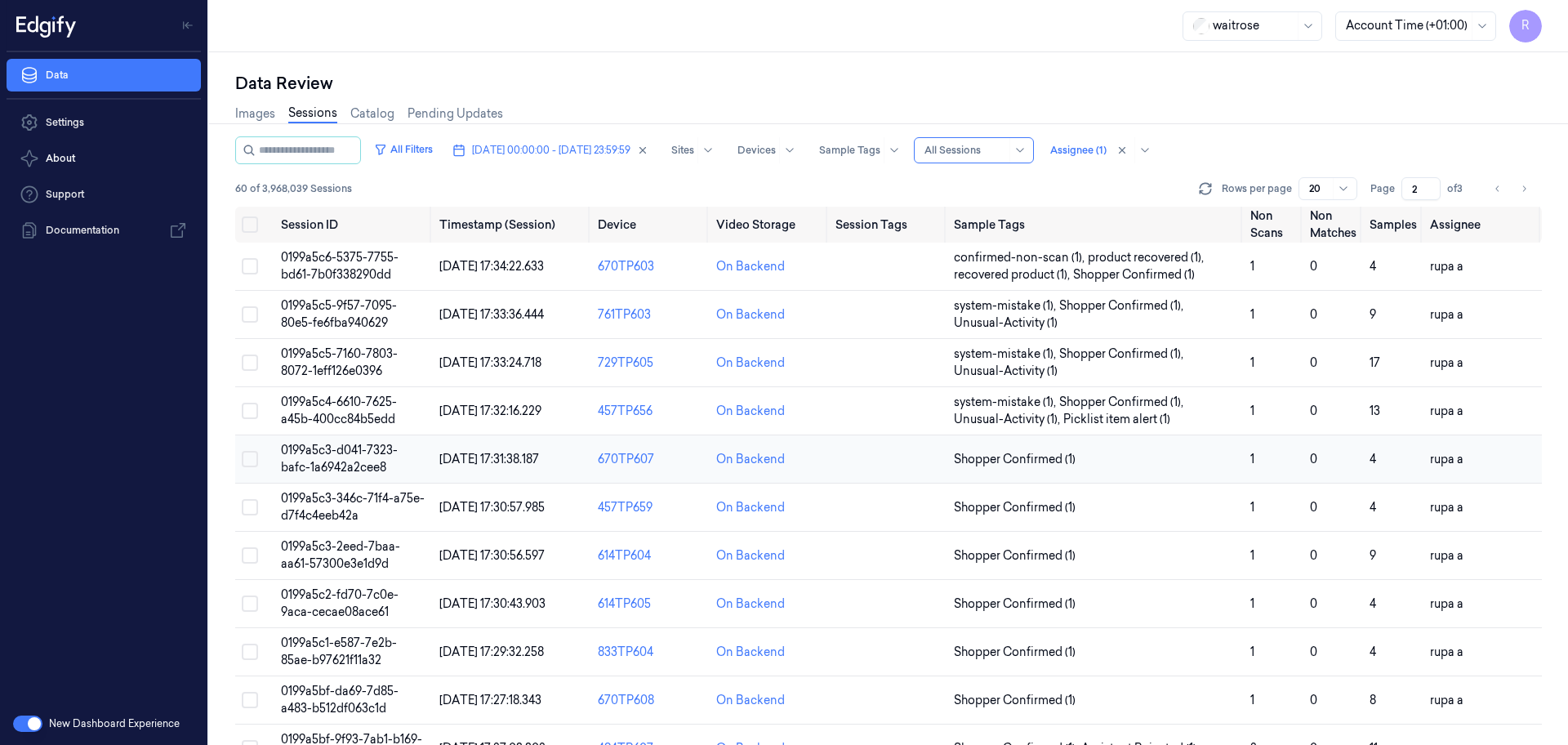
click at [344, 444] on span "0199a5c3-d041-7323-bafc-1a6942a2cee8" at bounding box center [339, 458] width 117 height 32
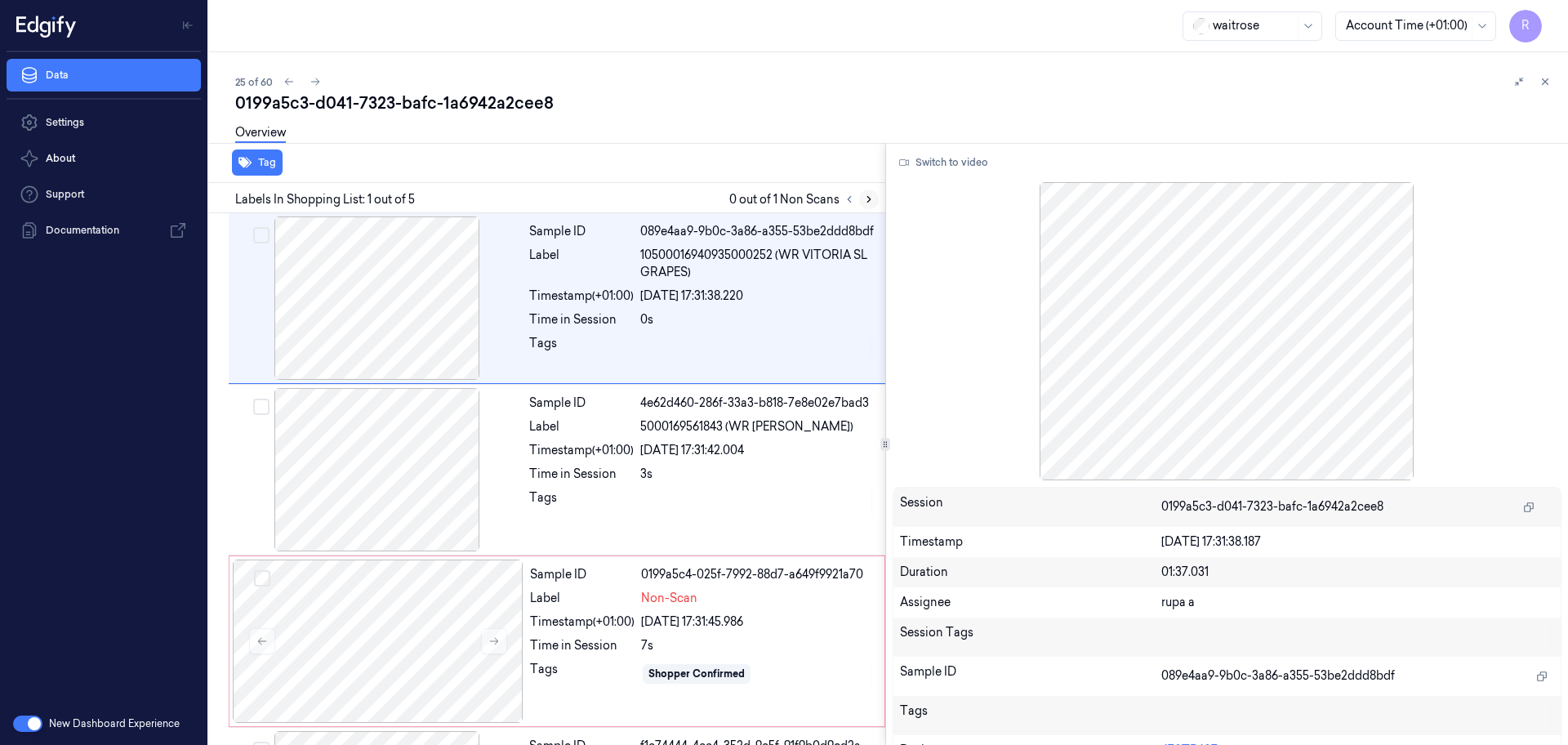
click at [865, 203] on icon at bounding box center [869, 199] width 12 height 12
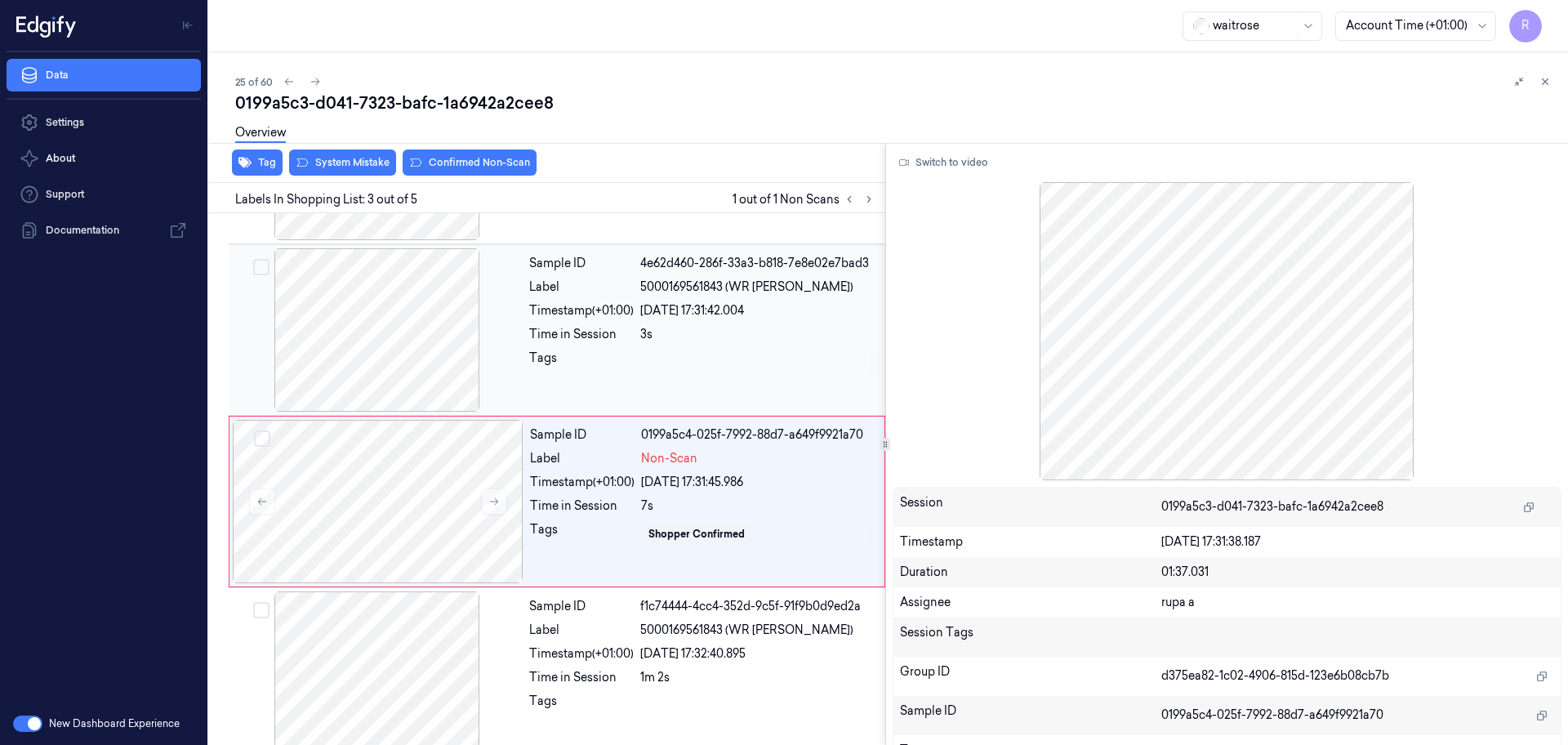
scroll to position [163, 0]
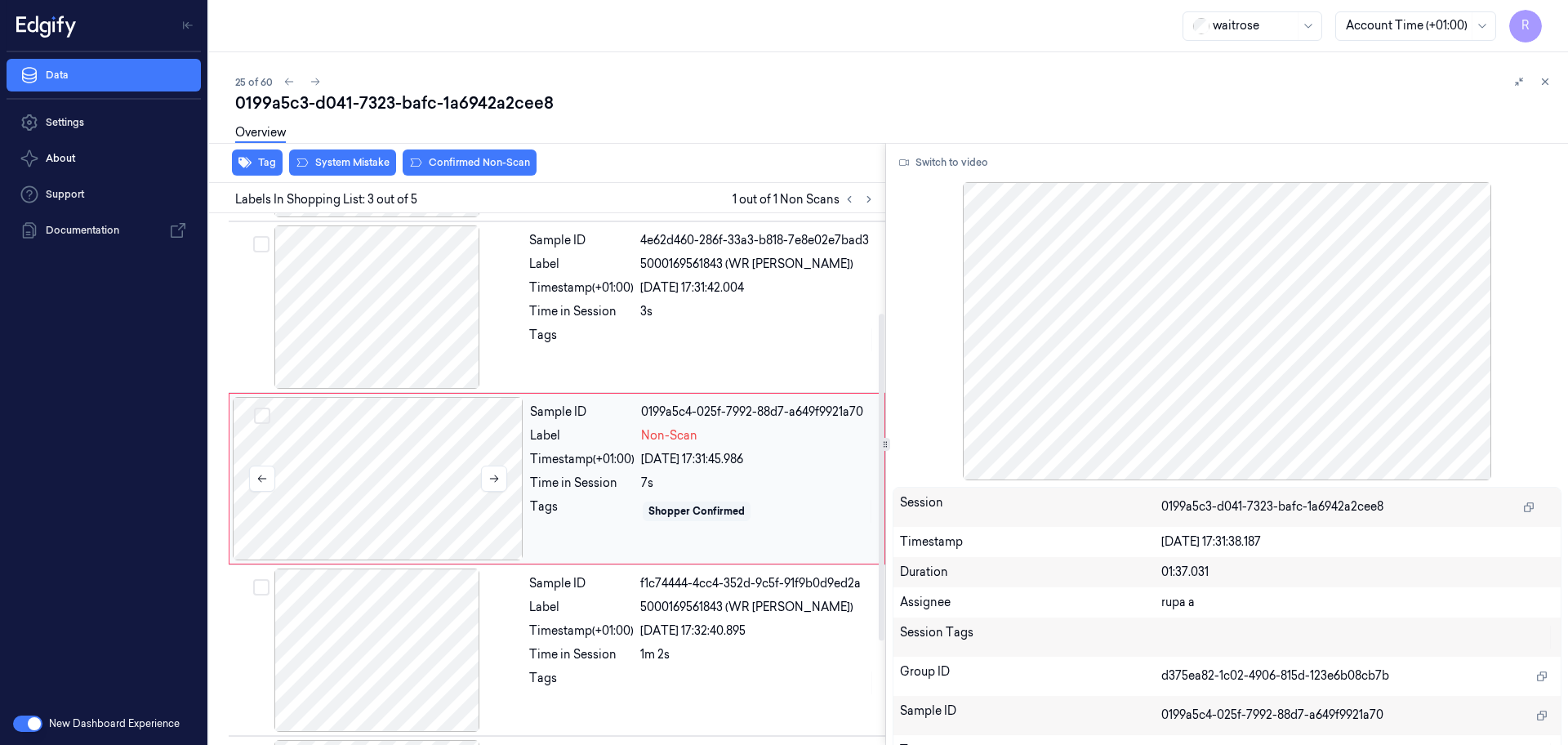
click at [395, 453] on div at bounding box center [378, 478] width 291 height 164
click at [957, 156] on button "Switch to video" at bounding box center [943, 162] width 102 height 26
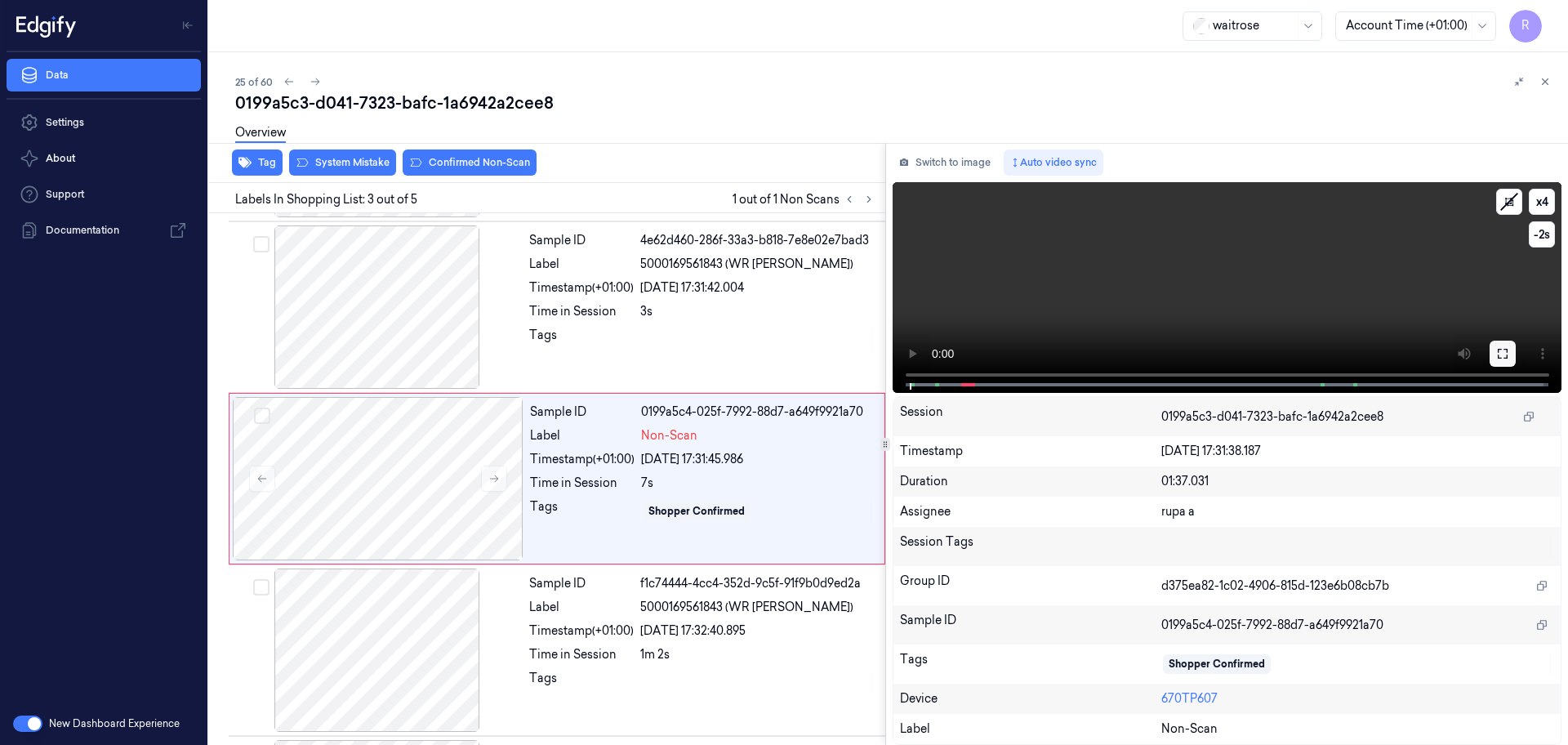
click at [1504, 351] on icon at bounding box center [1502, 354] width 13 height 13
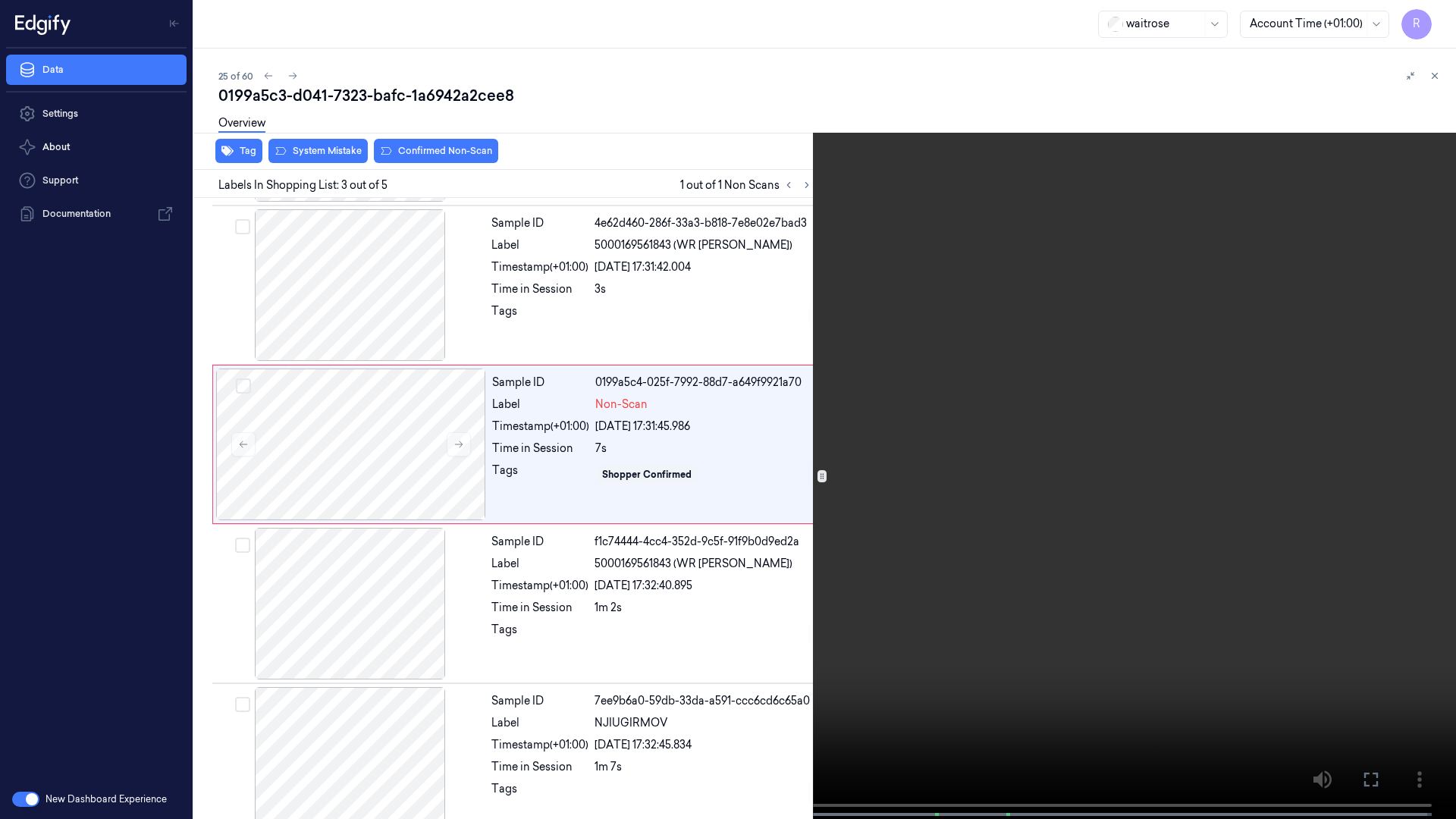
click at [1441, 3] on video at bounding box center [728, 411] width 1456 height 822
click at [1441, 11] on button "x 4" at bounding box center [1437, 18] width 24 height 24
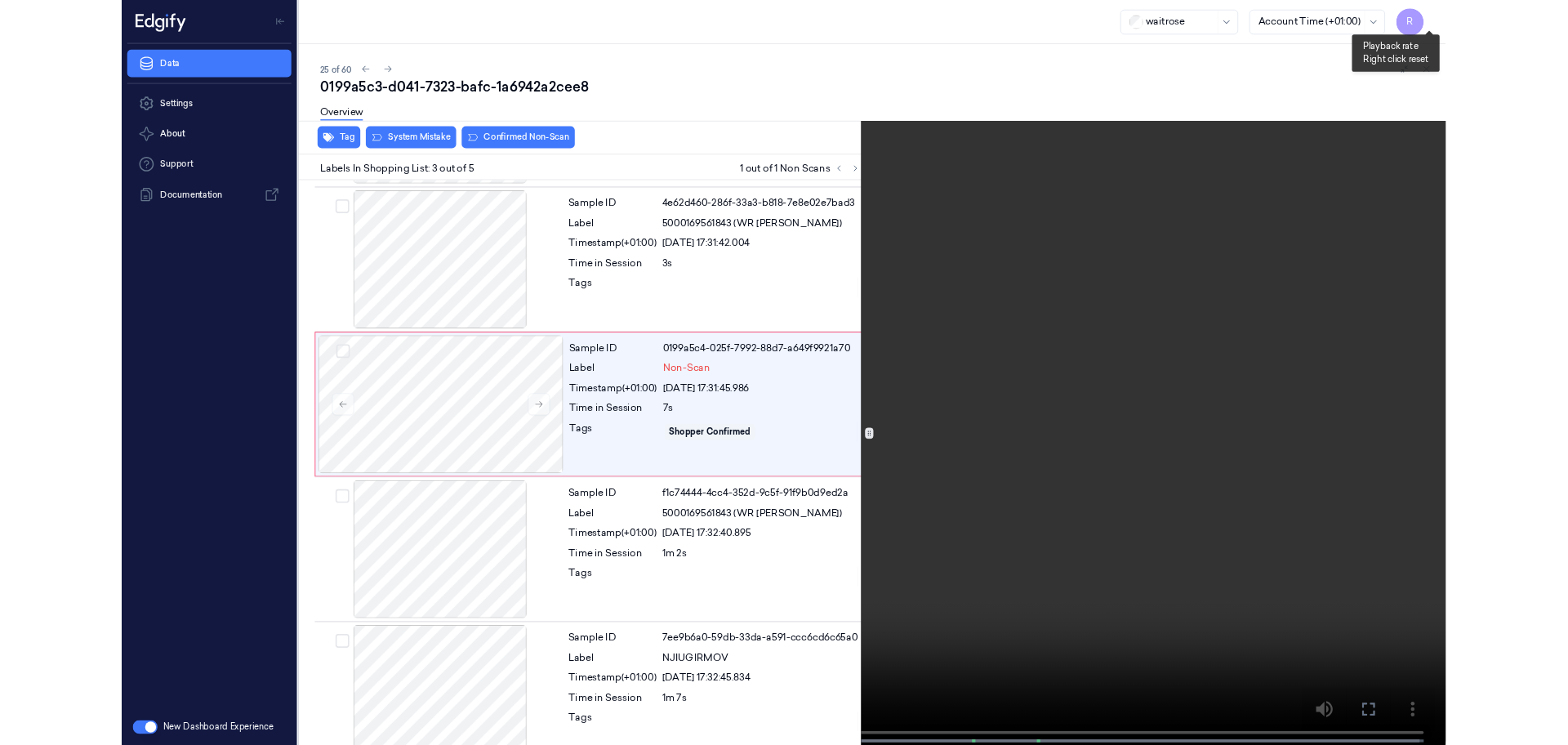
scroll to position [94, 0]
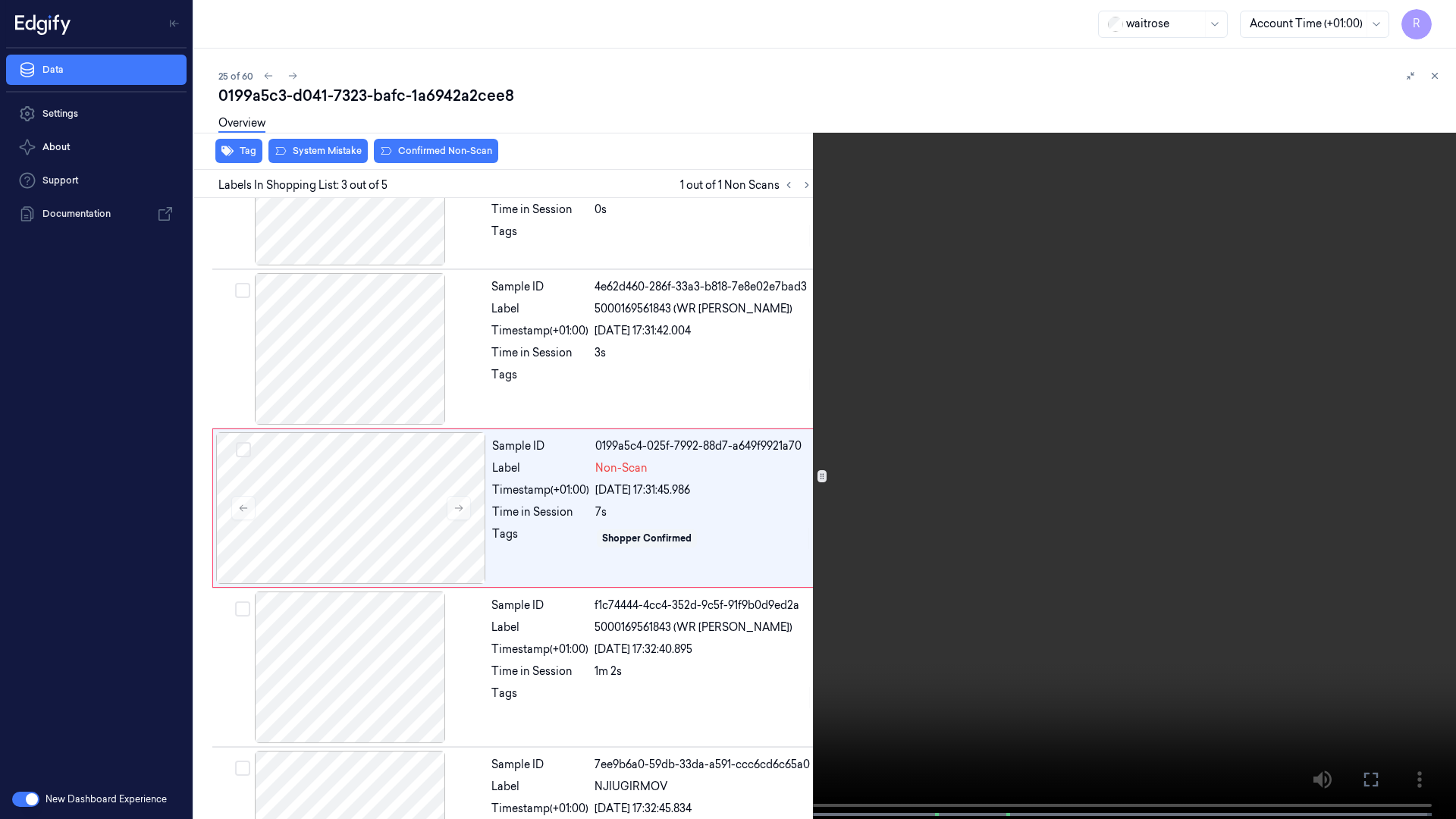
click at [380, 624] on video at bounding box center [728, 411] width 1456 height 822
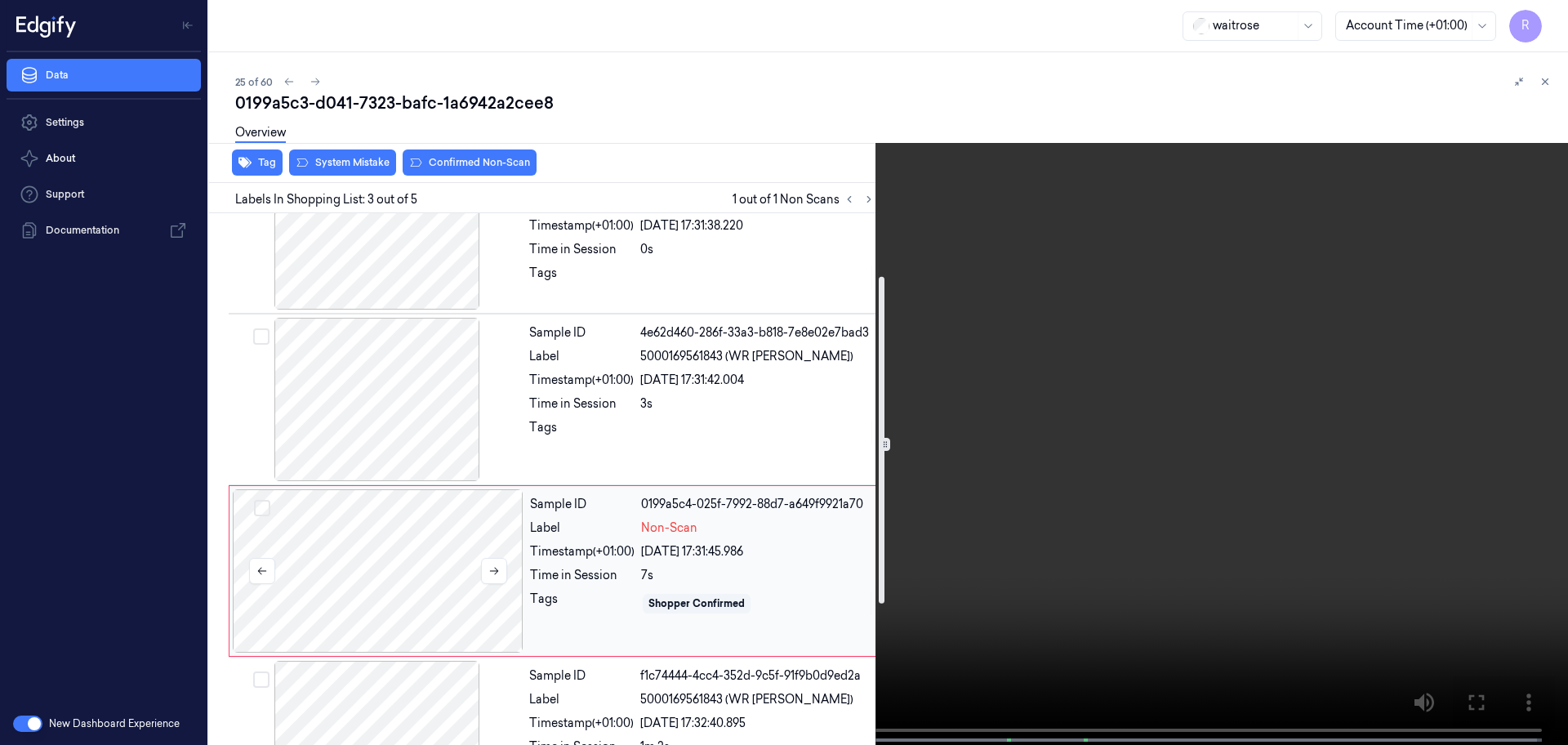
scroll to position [102, 0]
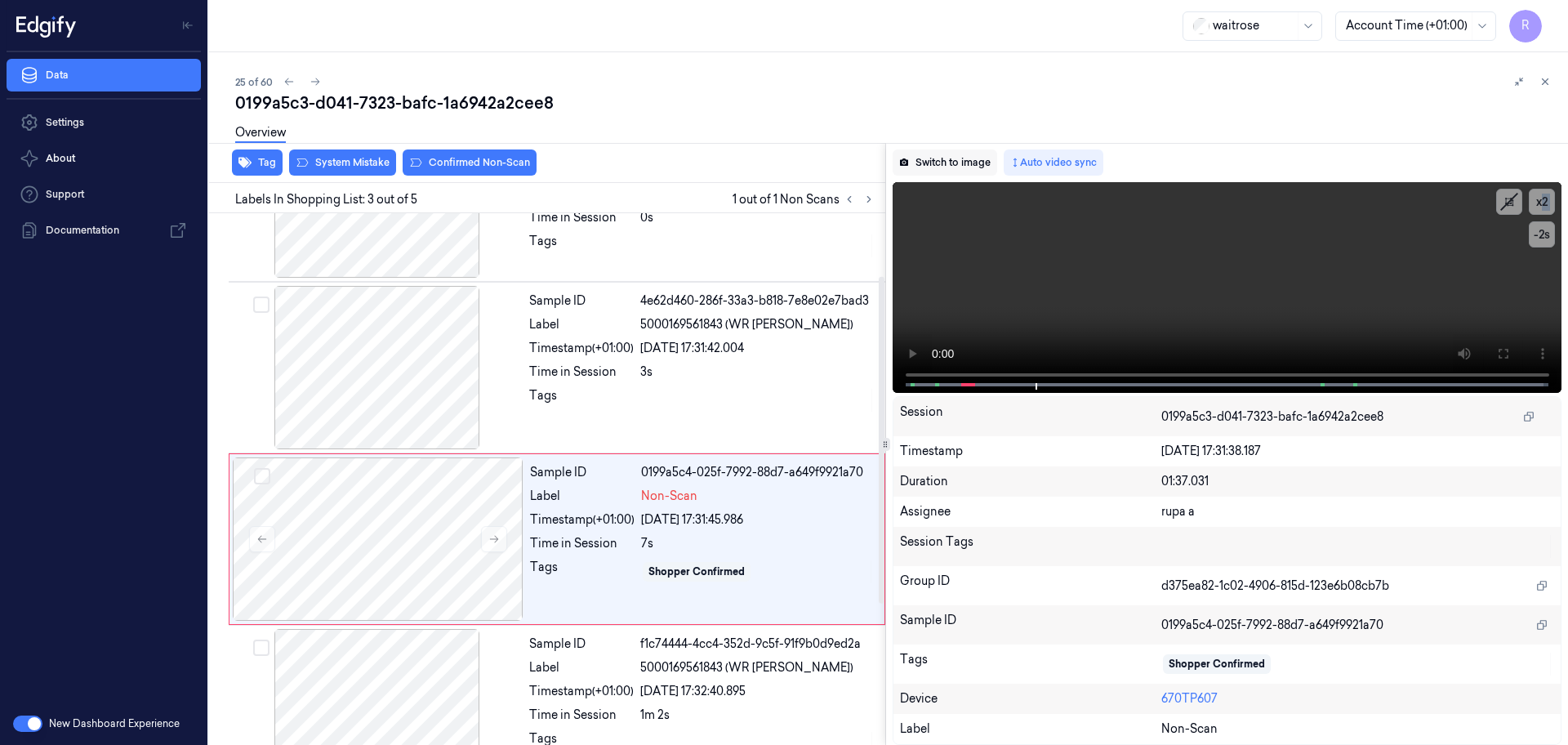
click at [915, 164] on button "Switch to image" at bounding box center [945, 162] width 105 height 26
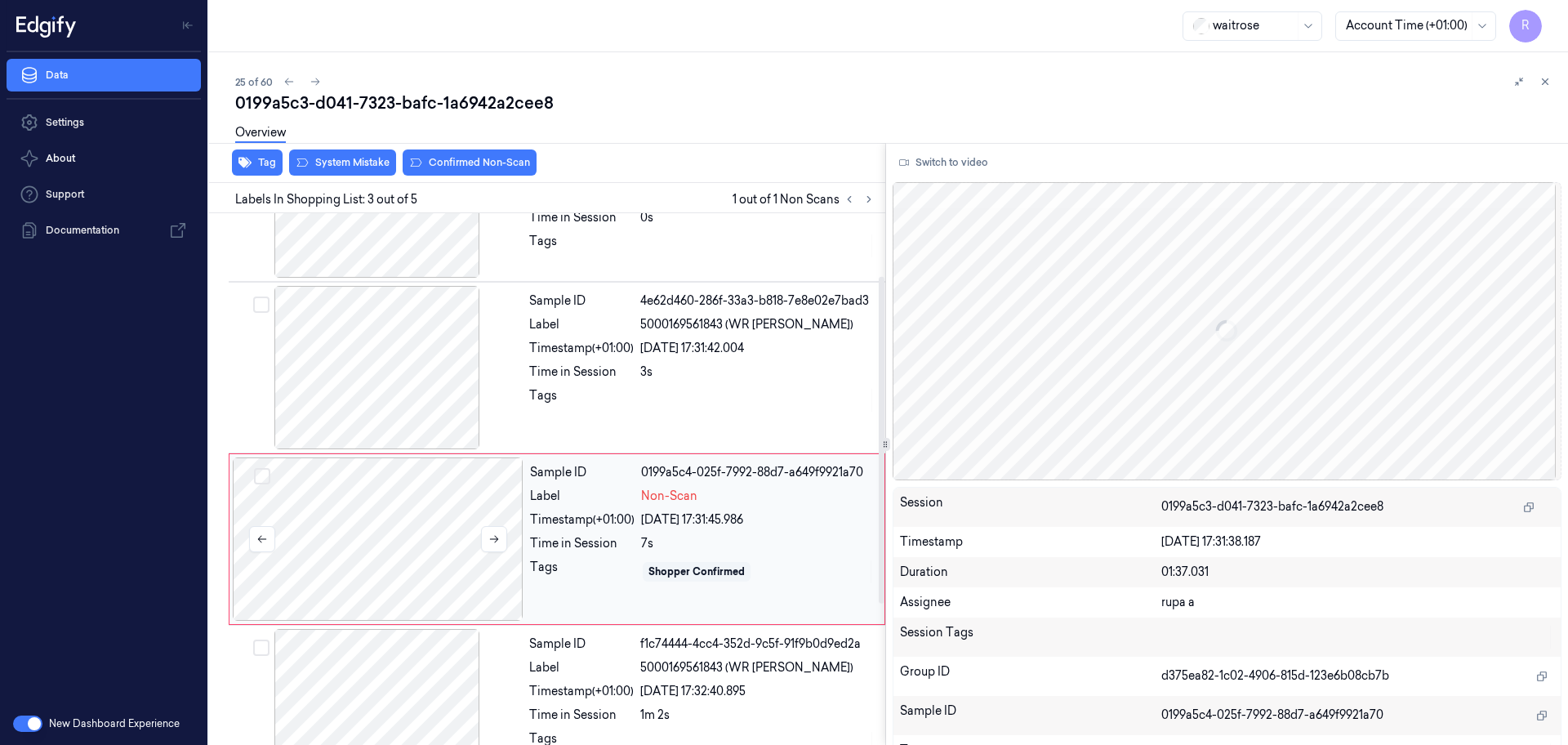
scroll to position [163, 0]
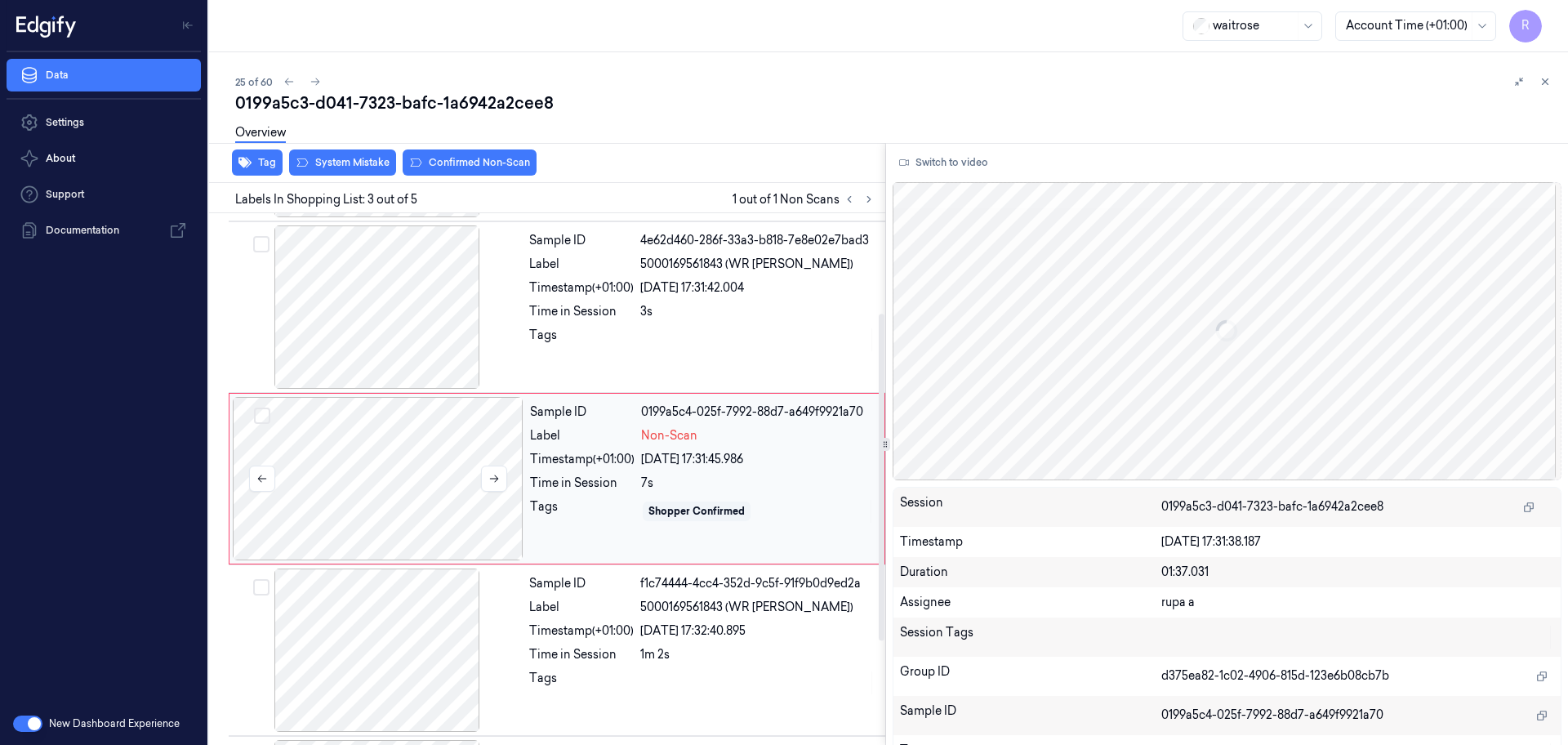
click at [455, 502] on div at bounding box center [378, 478] width 291 height 164
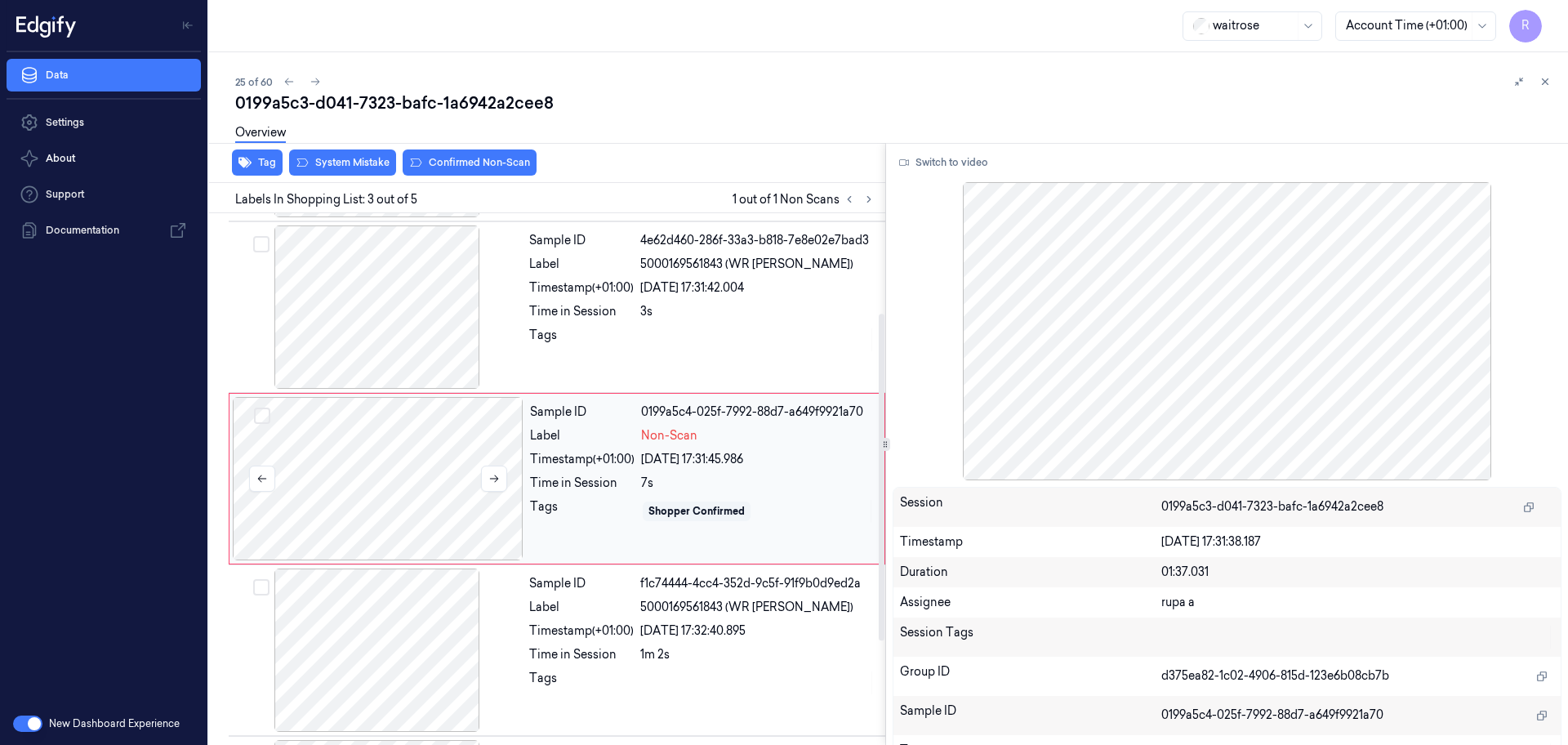
click at [518, 476] on div at bounding box center [378, 478] width 291 height 164
click at [502, 479] on button at bounding box center [493, 478] width 26 height 26
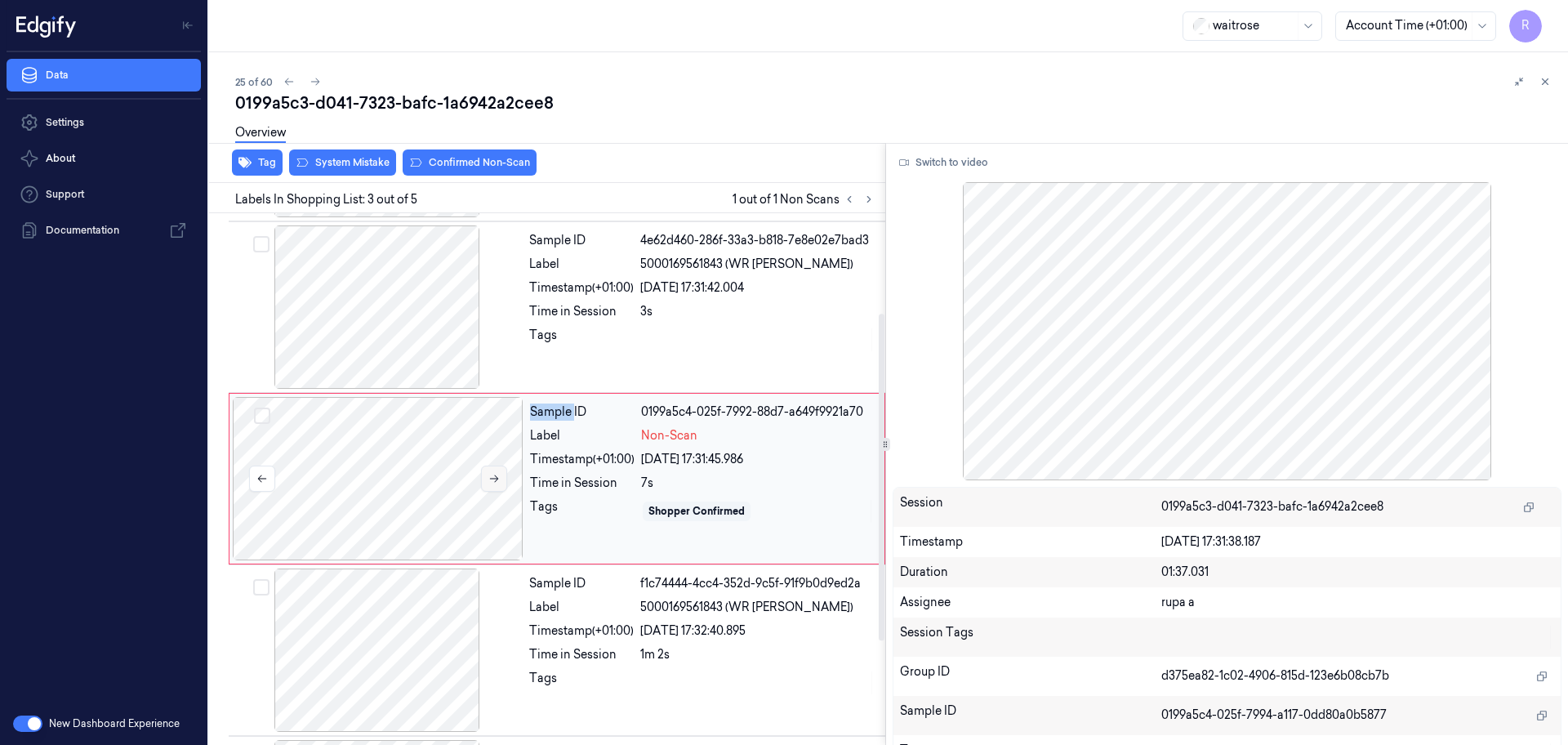
click at [502, 479] on button at bounding box center [493, 478] width 26 height 26
click at [410, 497] on div at bounding box center [378, 478] width 291 height 164
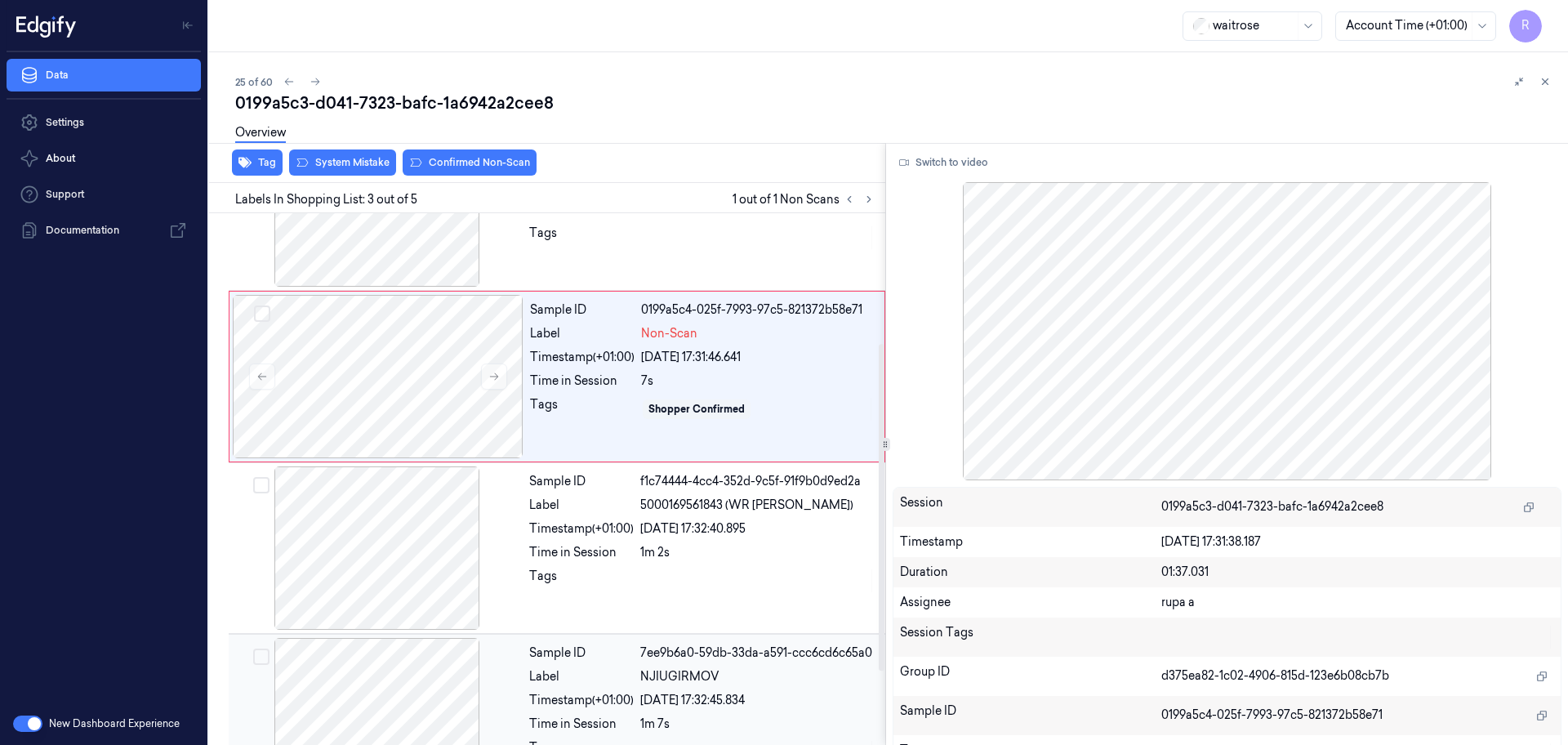
scroll to position [61, 0]
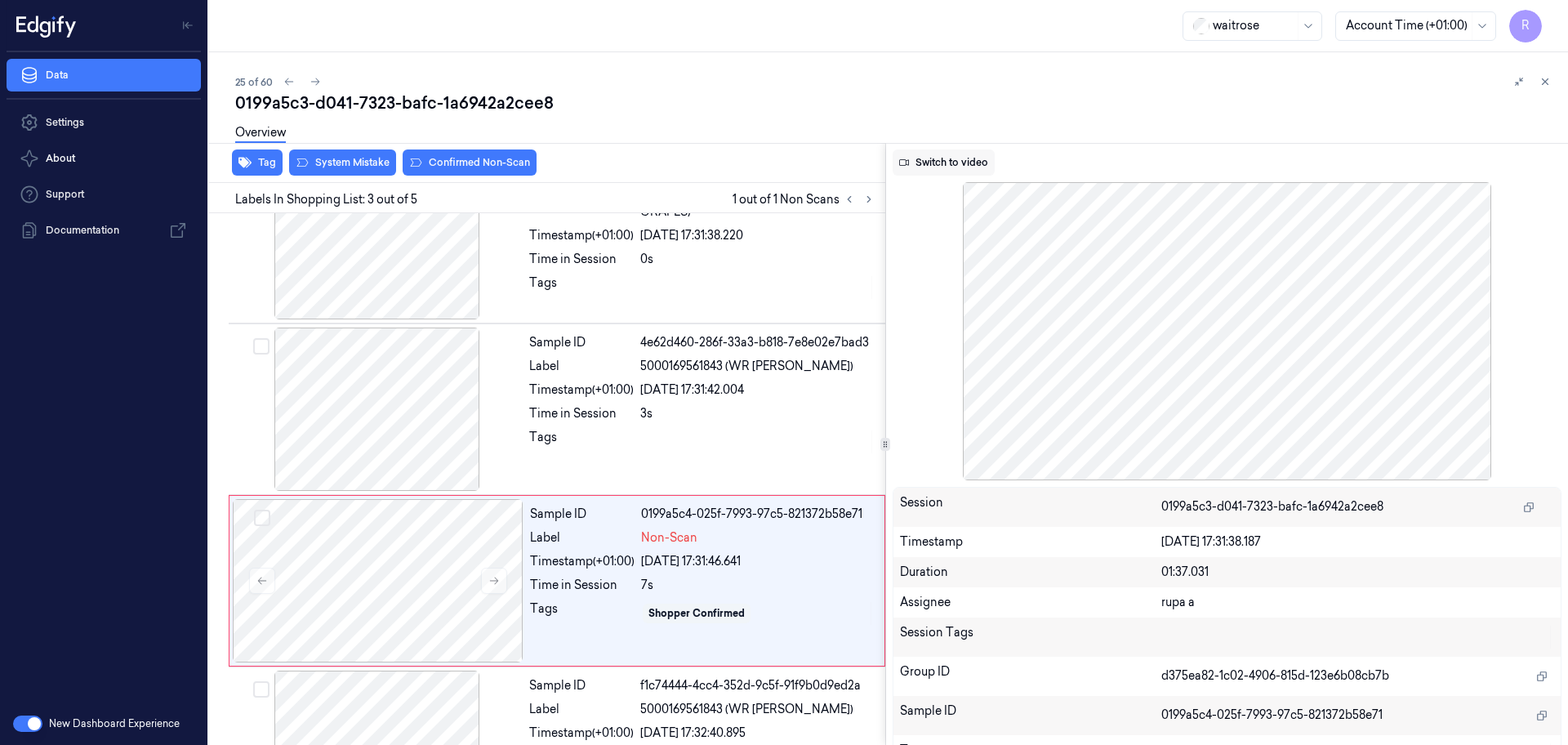
click at [960, 155] on button "Switch to video" at bounding box center [943, 162] width 102 height 26
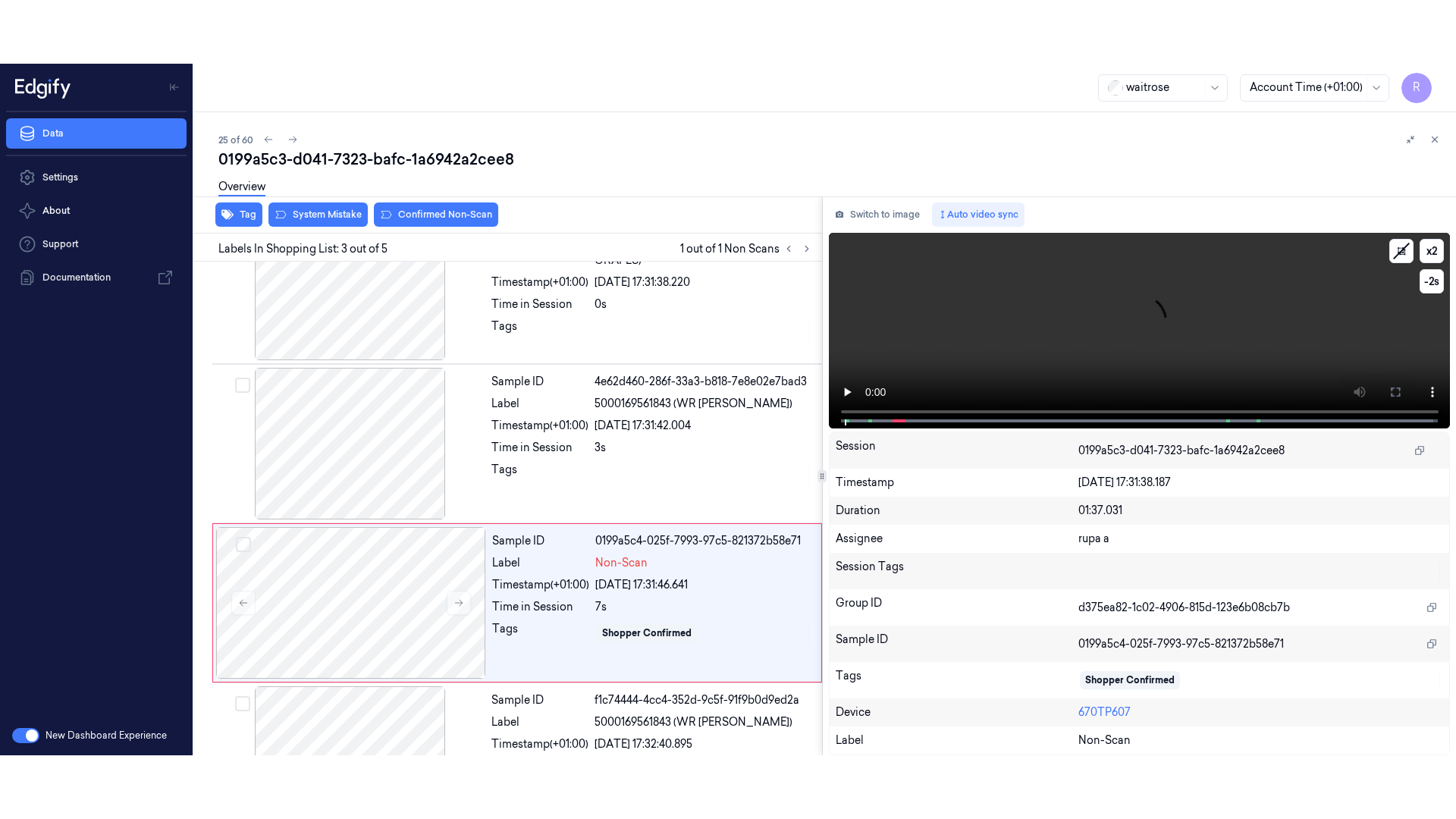
scroll to position [151, 0]
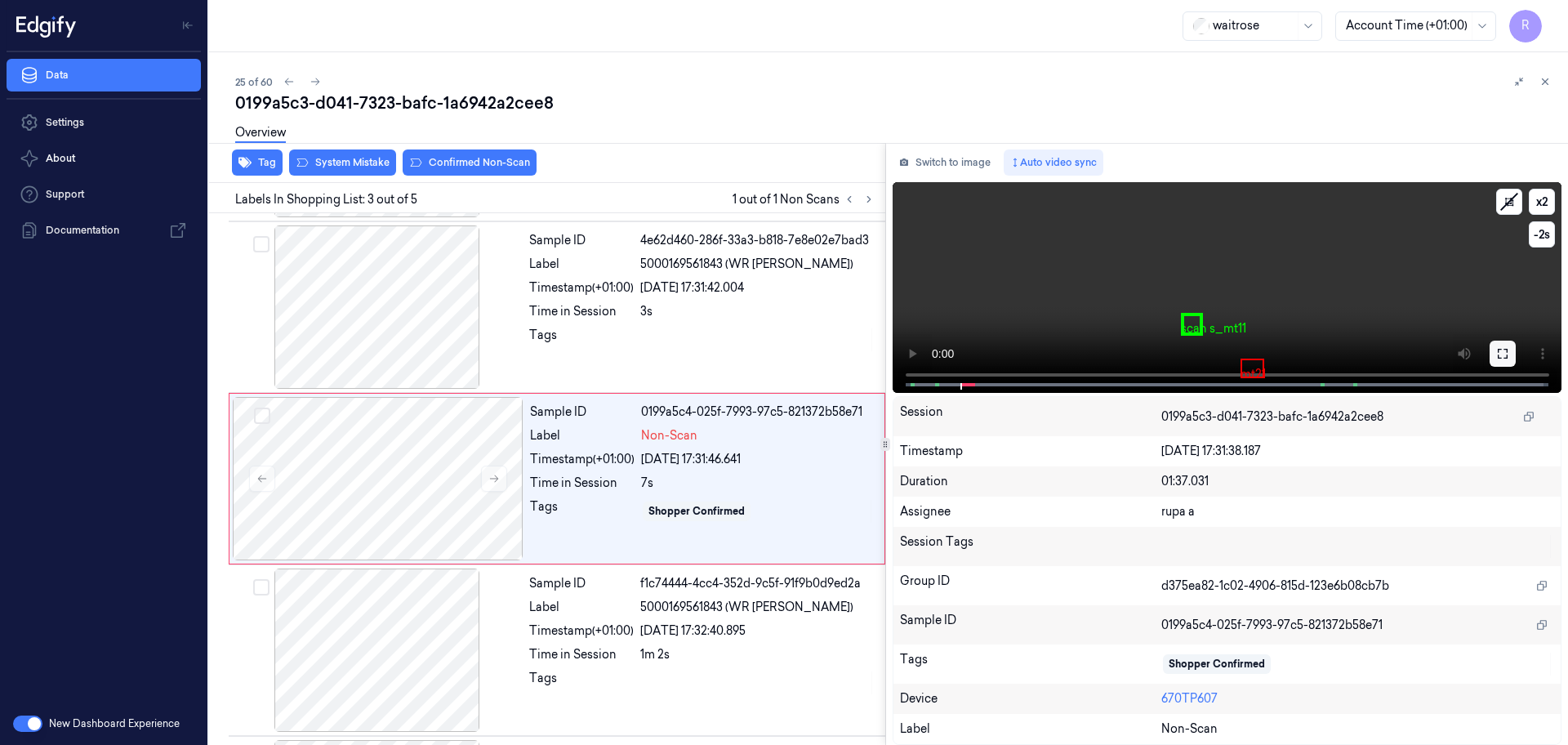
click at [1505, 349] on icon at bounding box center [1502, 354] width 10 height 10
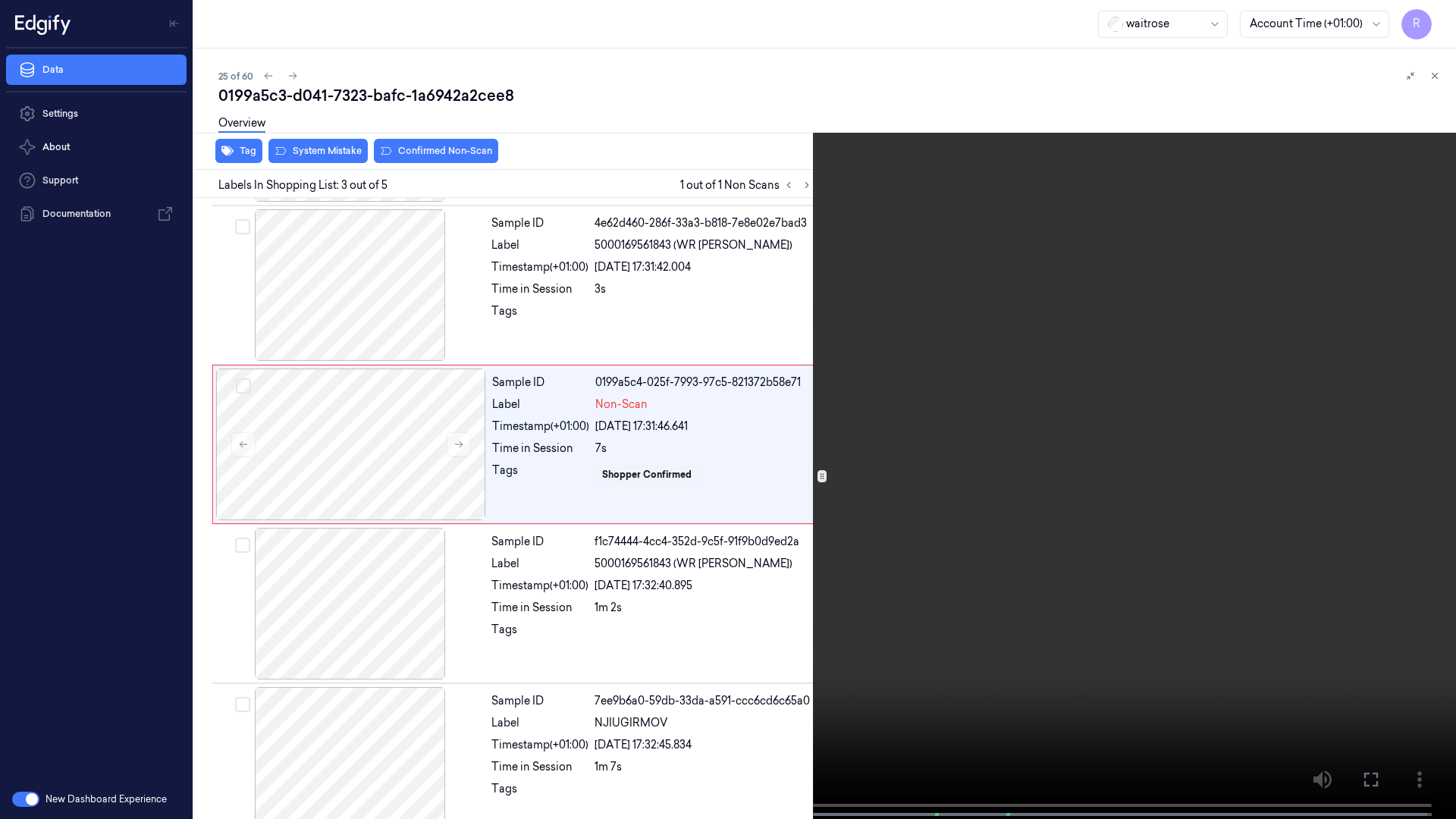
click at [1316, 386] on video at bounding box center [728, 411] width 1456 height 822
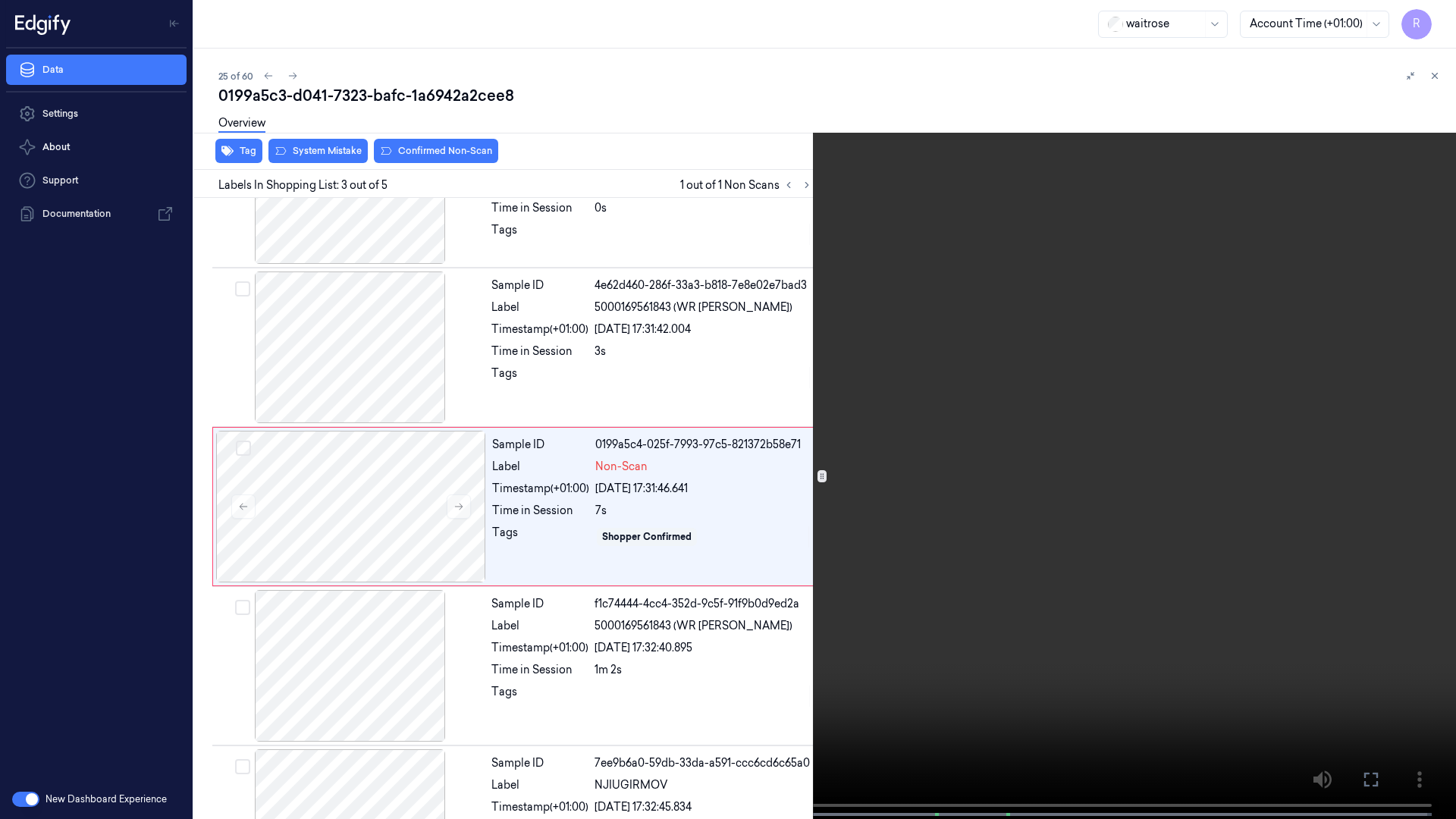
scroll to position [87, 0]
click at [1433, 24] on button "x 2" at bounding box center [1437, 18] width 24 height 24
click at [1433, 24] on button "x 4" at bounding box center [1437, 18] width 24 height 24
click at [1144, 329] on video at bounding box center [728, 411] width 1456 height 822
click at [1435, 20] on button "x 1" at bounding box center [1437, 18] width 24 height 24
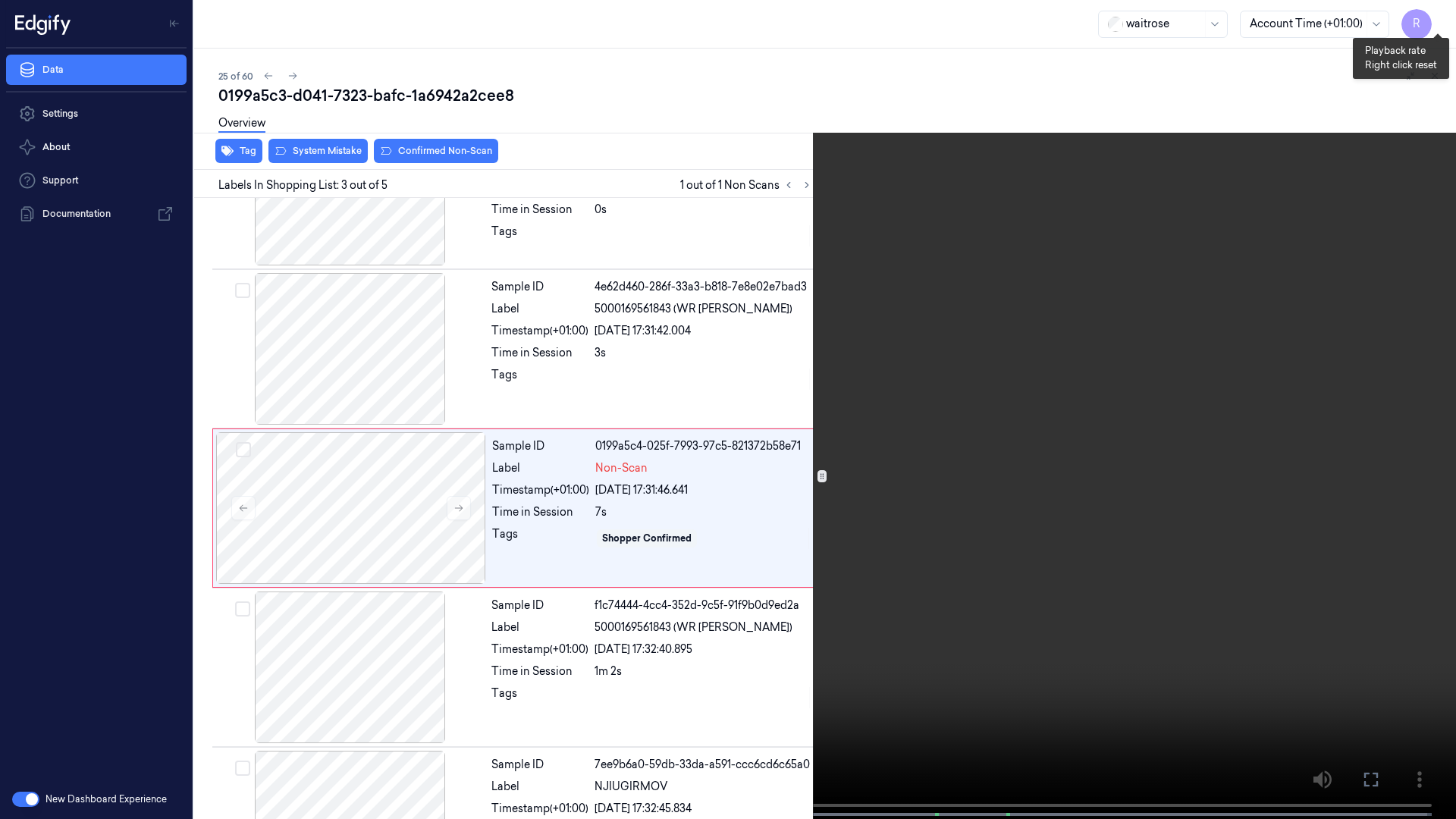
click at [1435, 20] on button "x 2" at bounding box center [1437, 18] width 24 height 24
click at [1437, 19] on button "x 4" at bounding box center [1437, 18] width 24 height 24
click at [1437, 19] on button "x 1" at bounding box center [1437, 18] width 24 height 24
click at [790, 554] on video at bounding box center [728, 411] width 1456 height 822
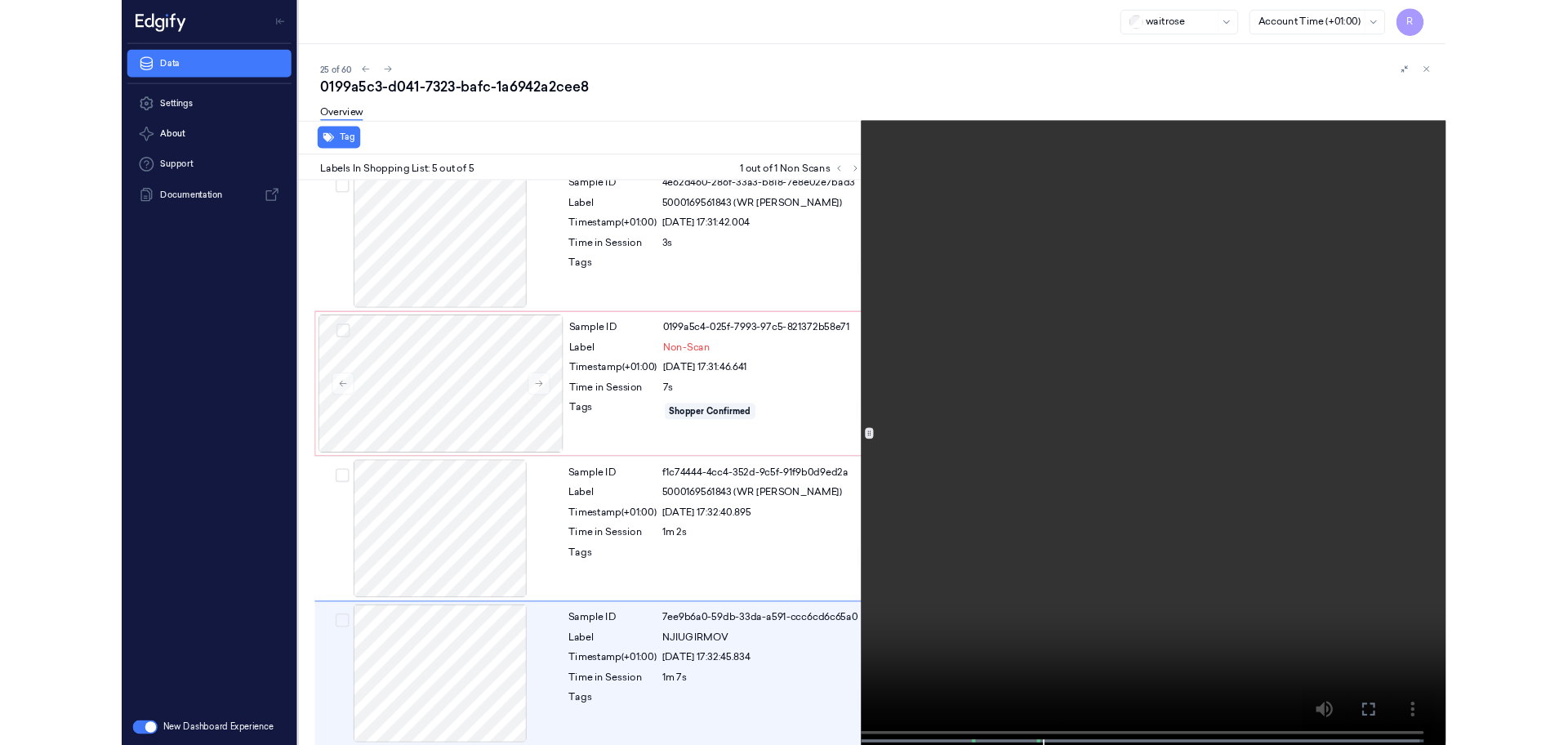
scroll to position [194, 0]
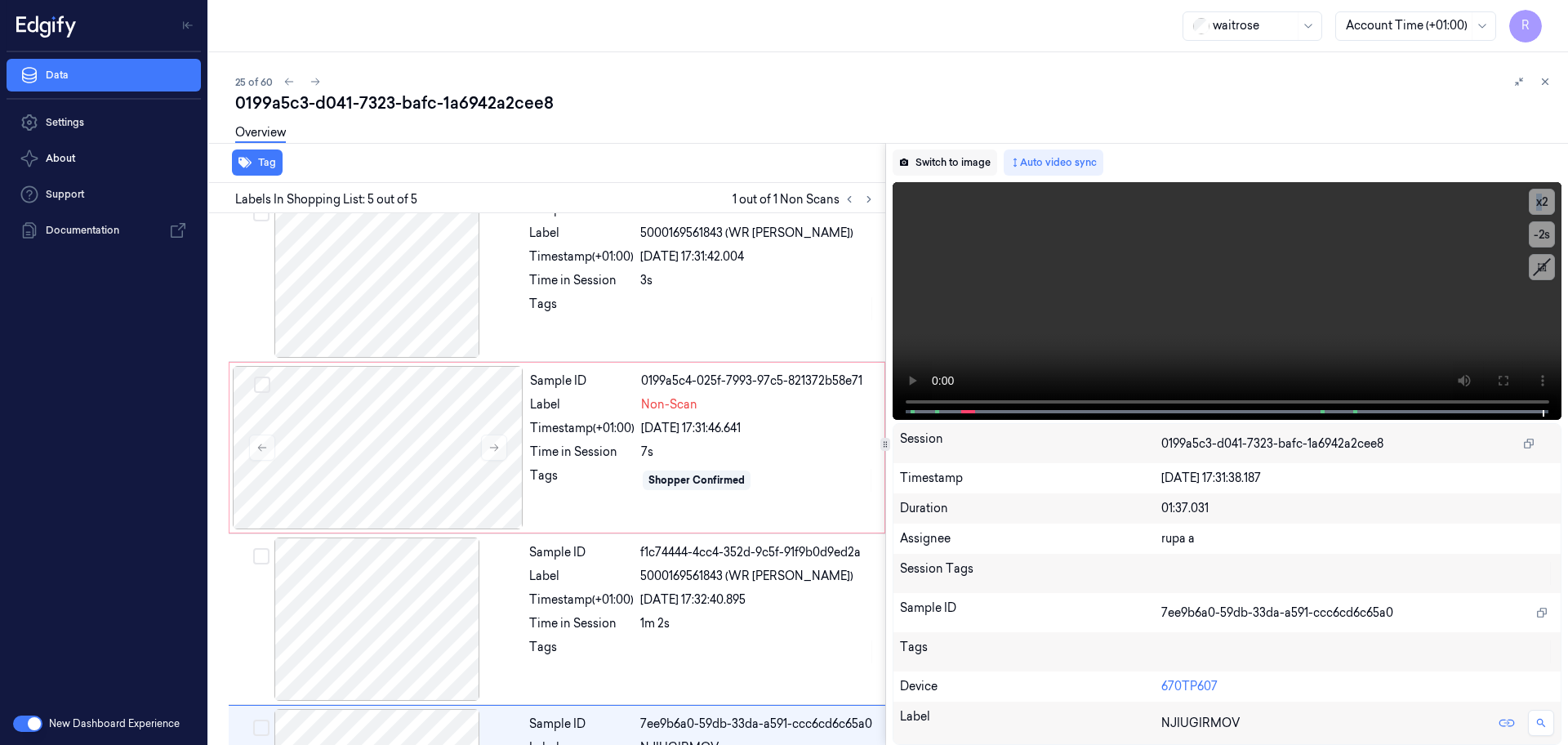
click at [945, 160] on button "Switch to image" at bounding box center [945, 162] width 105 height 26
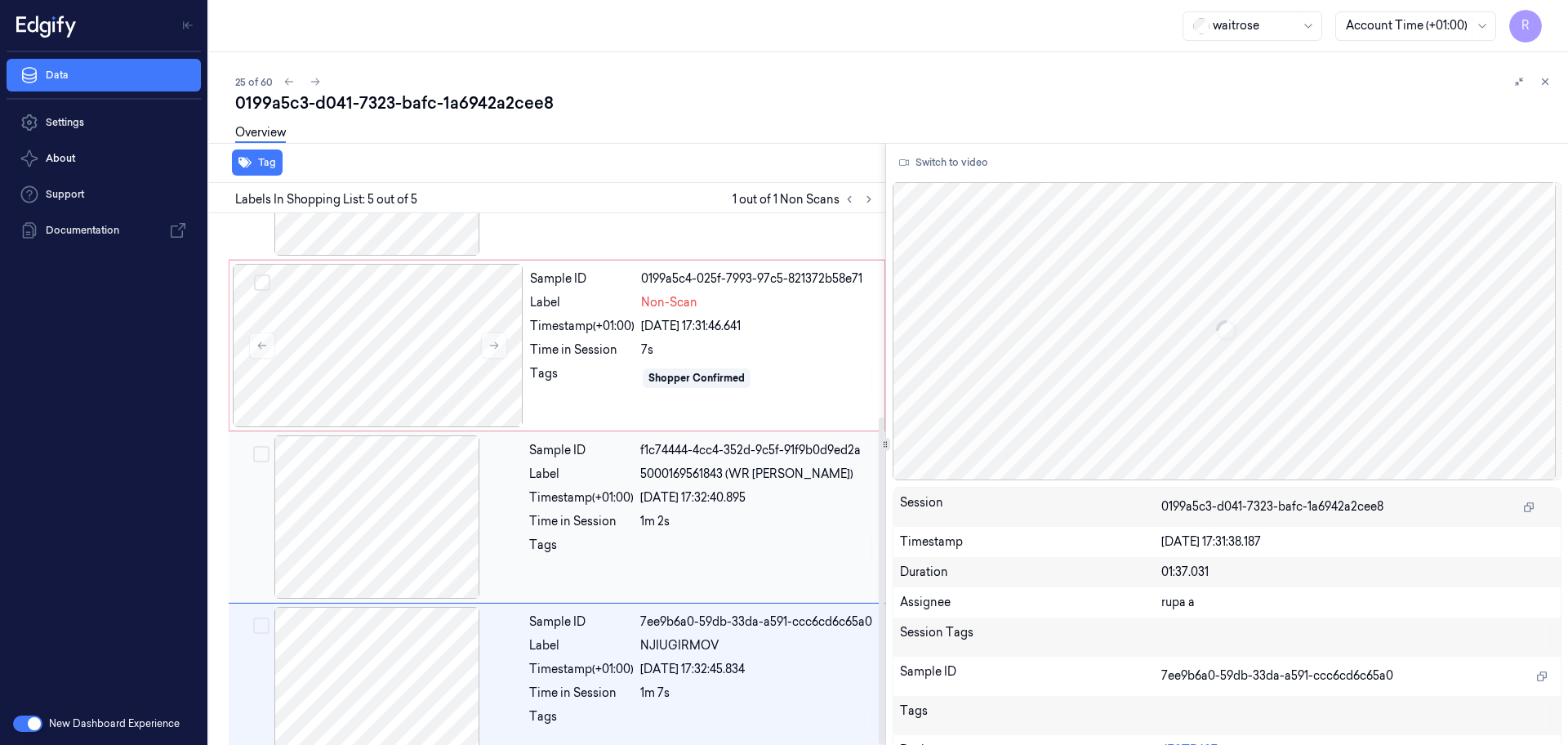
scroll to position [331, 0]
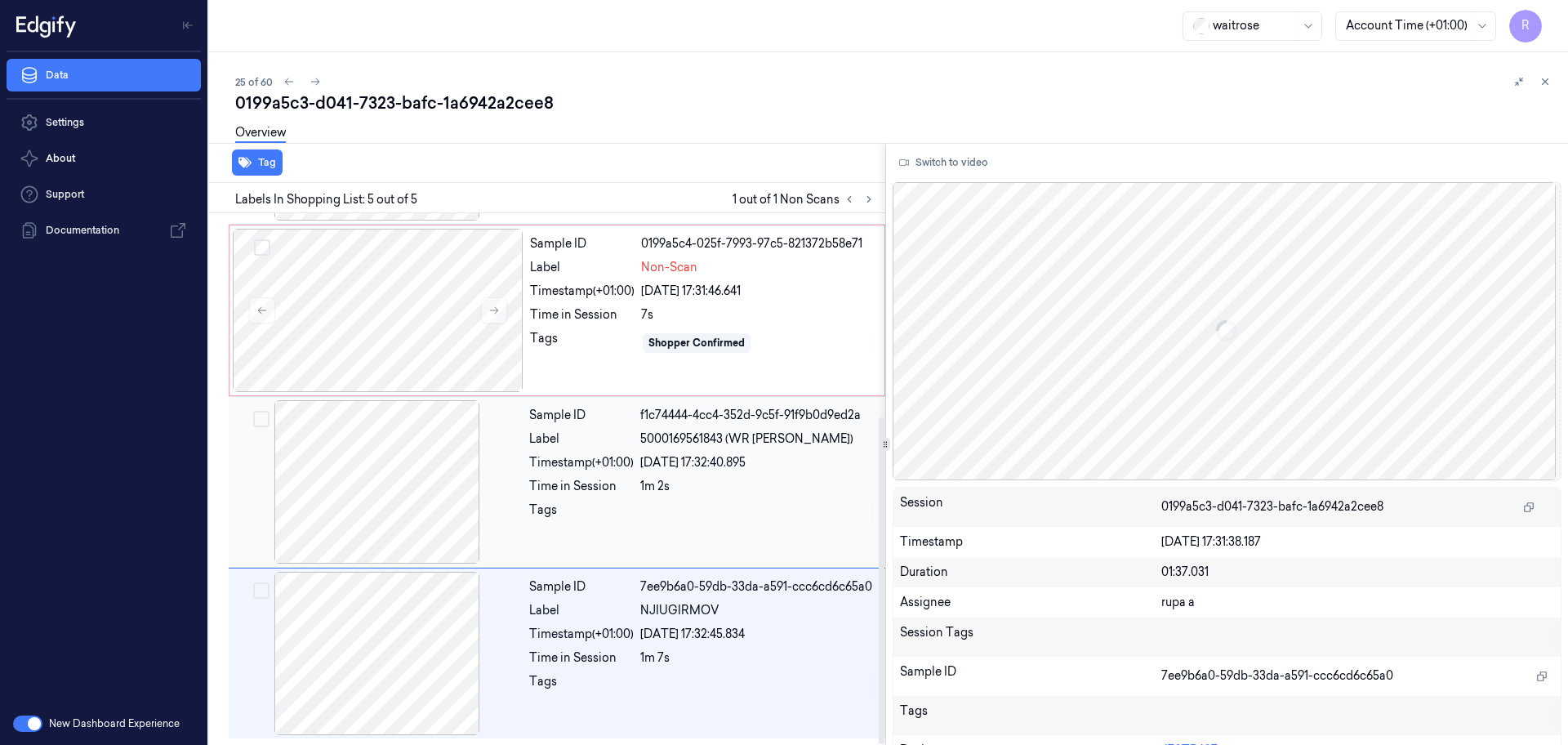
click at [360, 502] on div at bounding box center [377, 482] width 291 height 164
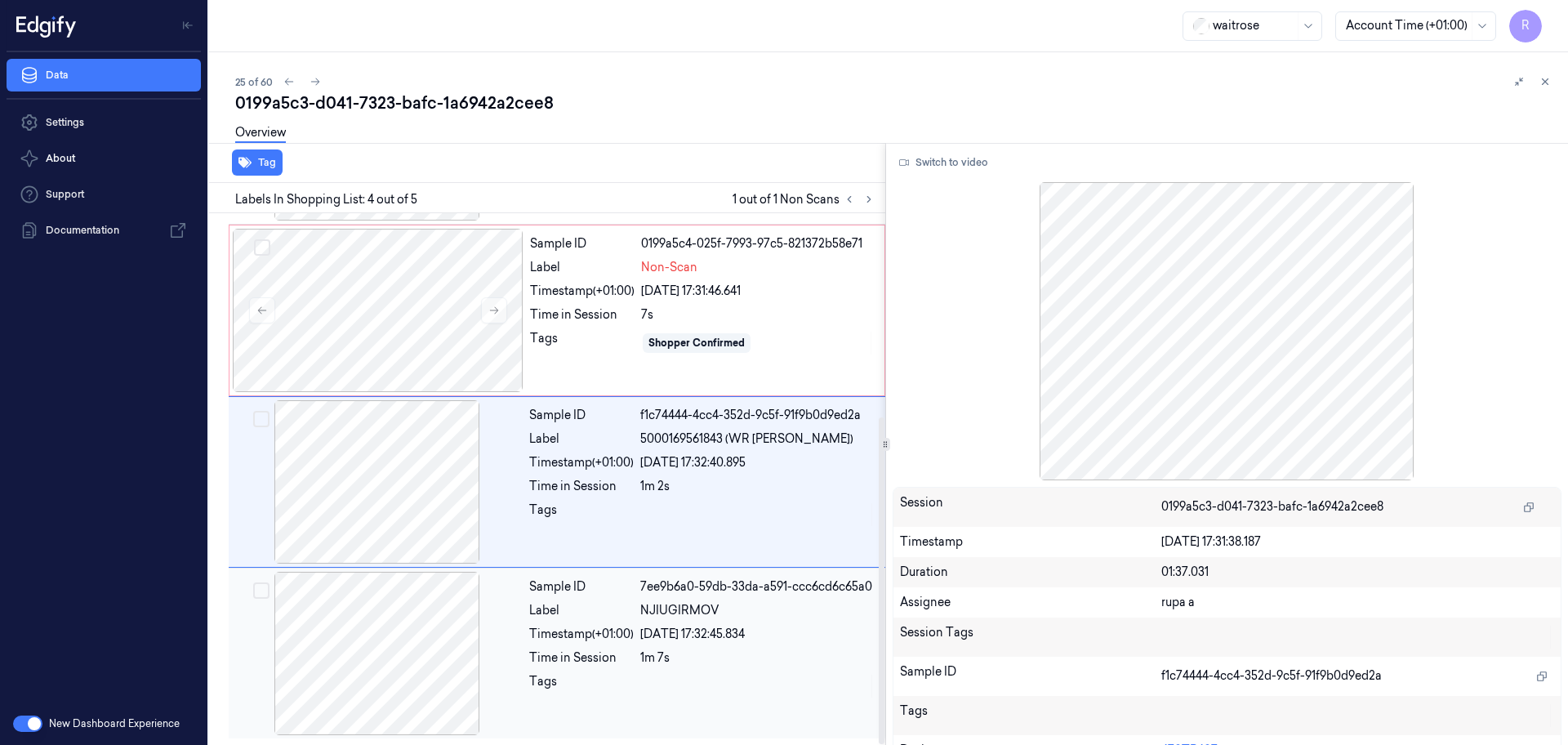
click at [434, 678] on div at bounding box center [377, 654] width 291 height 164
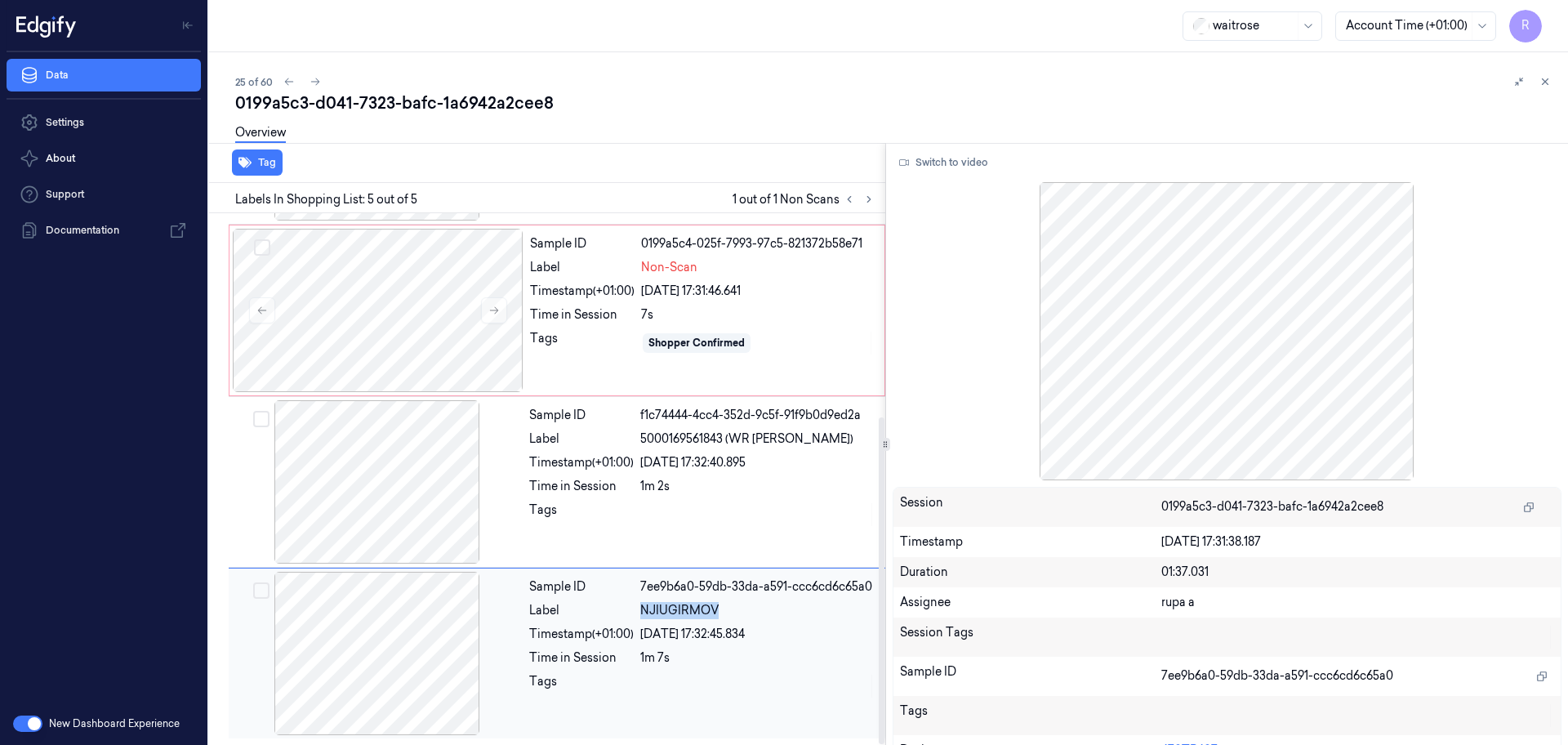
drag, startPoint x: 726, startPoint y: 612, endPoint x: 618, endPoint y: 619, distance: 108.2
click at [618, 619] on div "Label NJIUGIRMOV" at bounding box center [701, 610] width 346 height 17
copy div "NJIUGIRMOV"
drag, startPoint x: 869, startPoint y: 433, endPoint x: 660, endPoint y: 429, distance: 209.0
click at [660, 430] on div "5000169561843 (WR [PERSON_NAME])" at bounding box center [757, 439] width 235 height 17
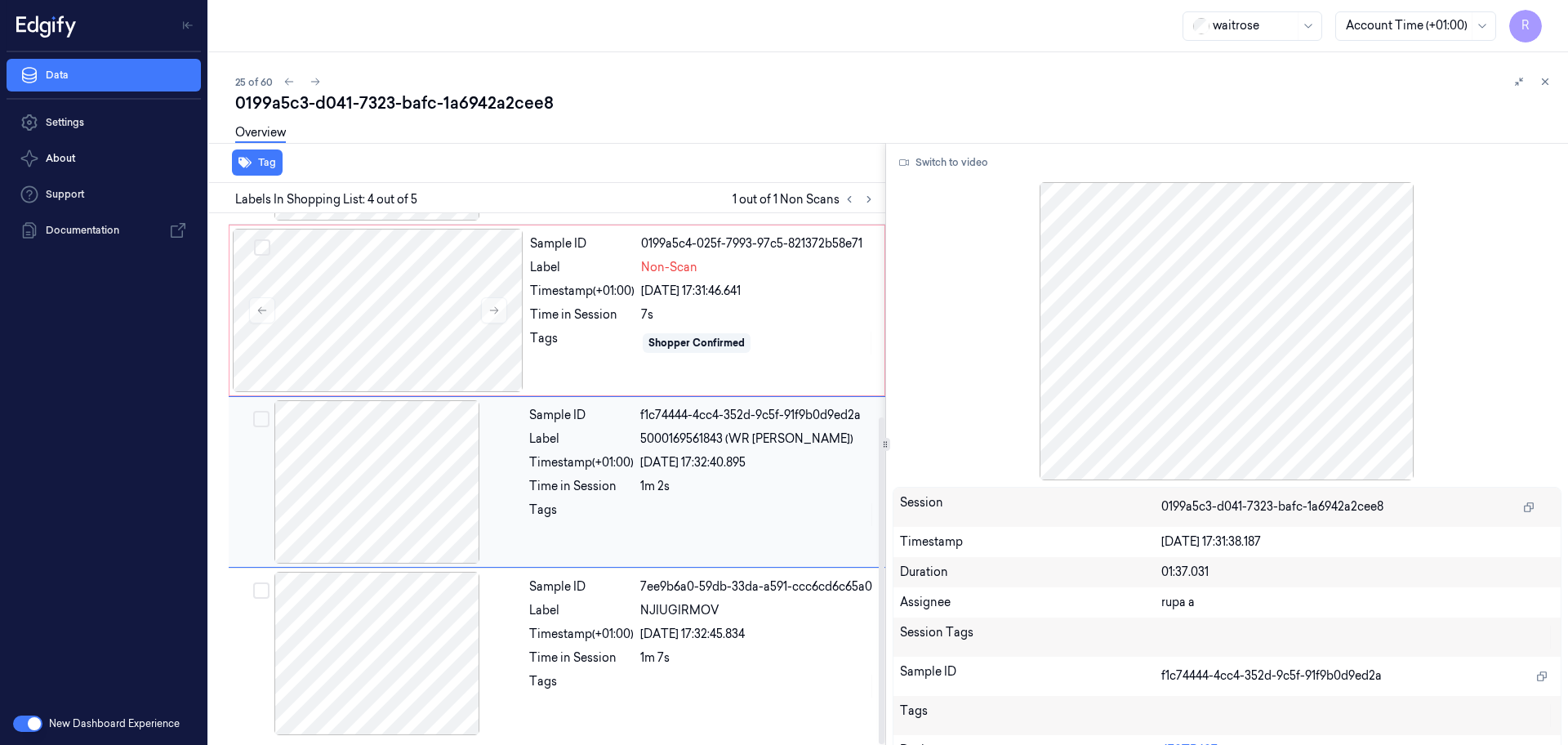
click at [612, 484] on div "Time in Session" at bounding box center [581, 486] width 105 height 17
click at [676, 610] on span "NJIUGIRMOV" at bounding box center [679, 610] width 78 height 17
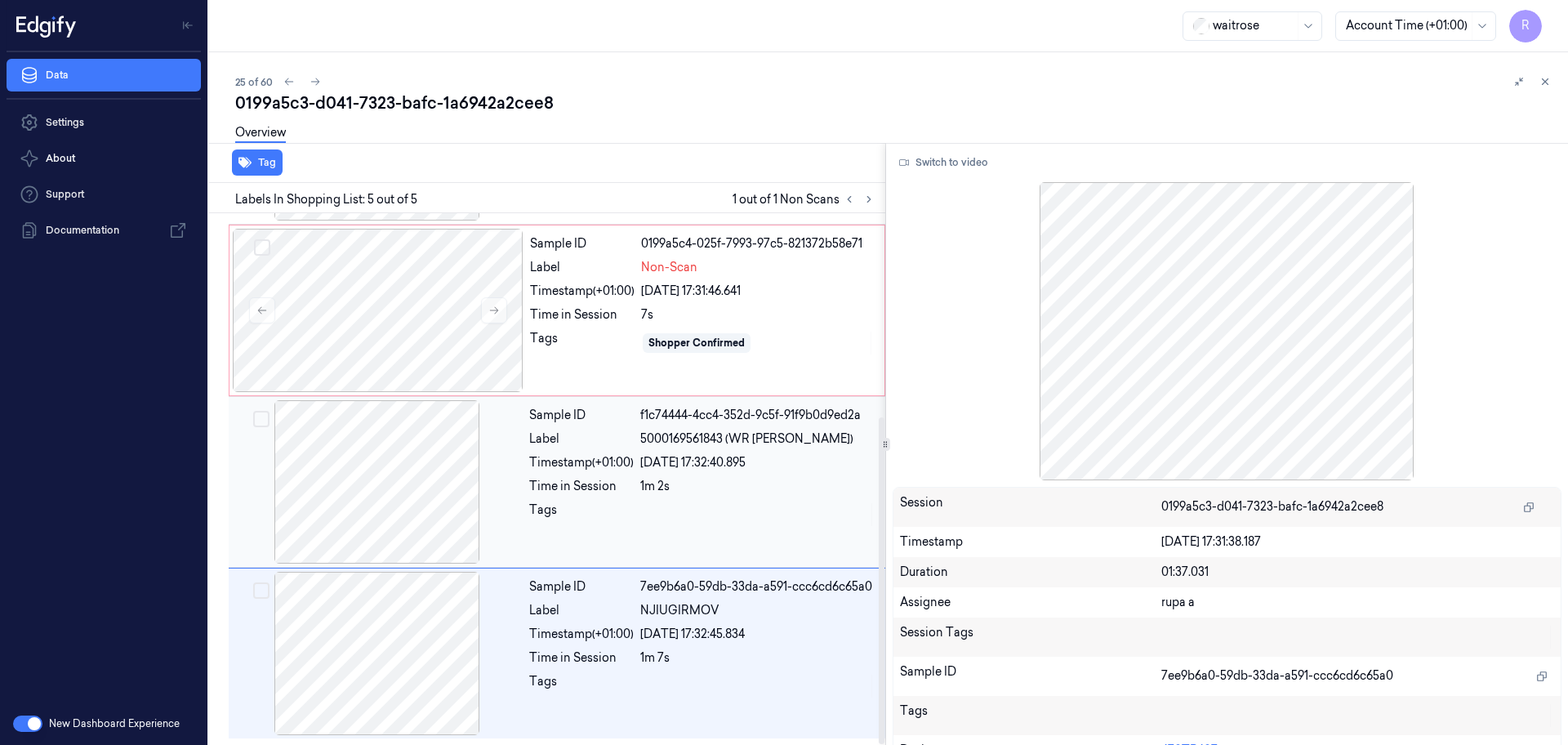
click at [364, 463] on div at bounding box center [377, 482] width 291 height 164
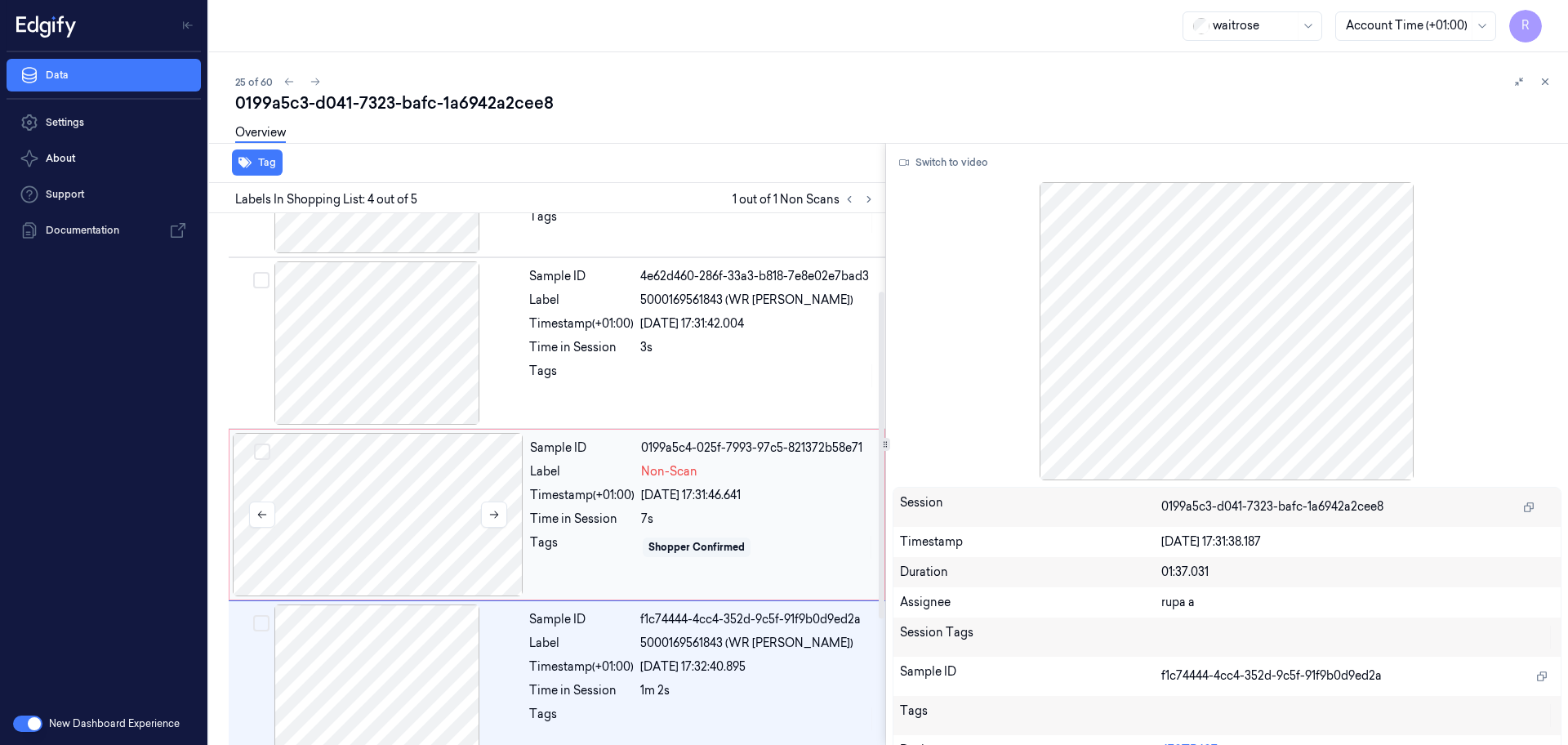
click at [412, 527] on div at bounding box center [378, 514] width 291 height 164
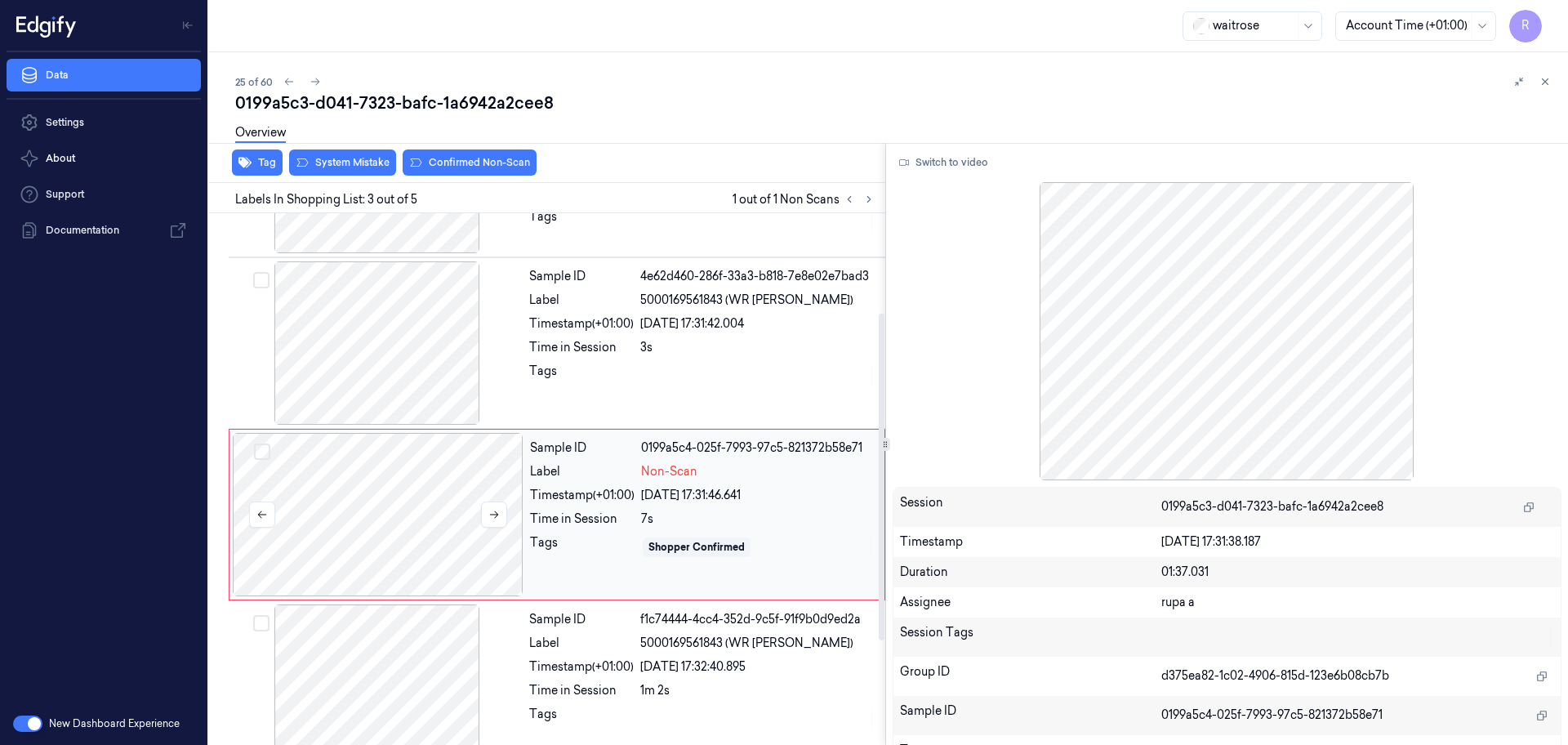
scroll to position [163, 0]
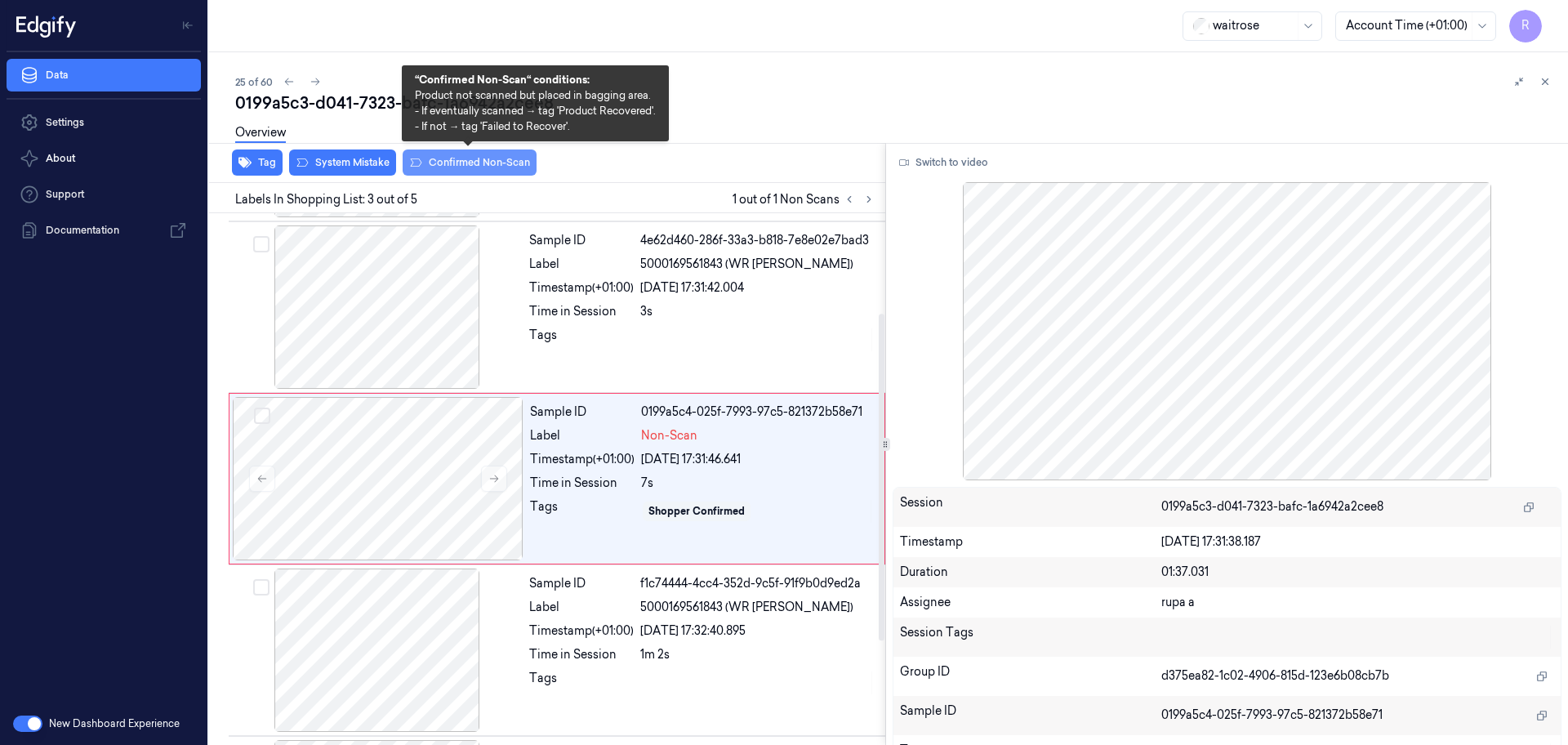
click at [494, 172] on button "Confirmed Non-Scan" at bounding box center [469, 162] width 134 height 26
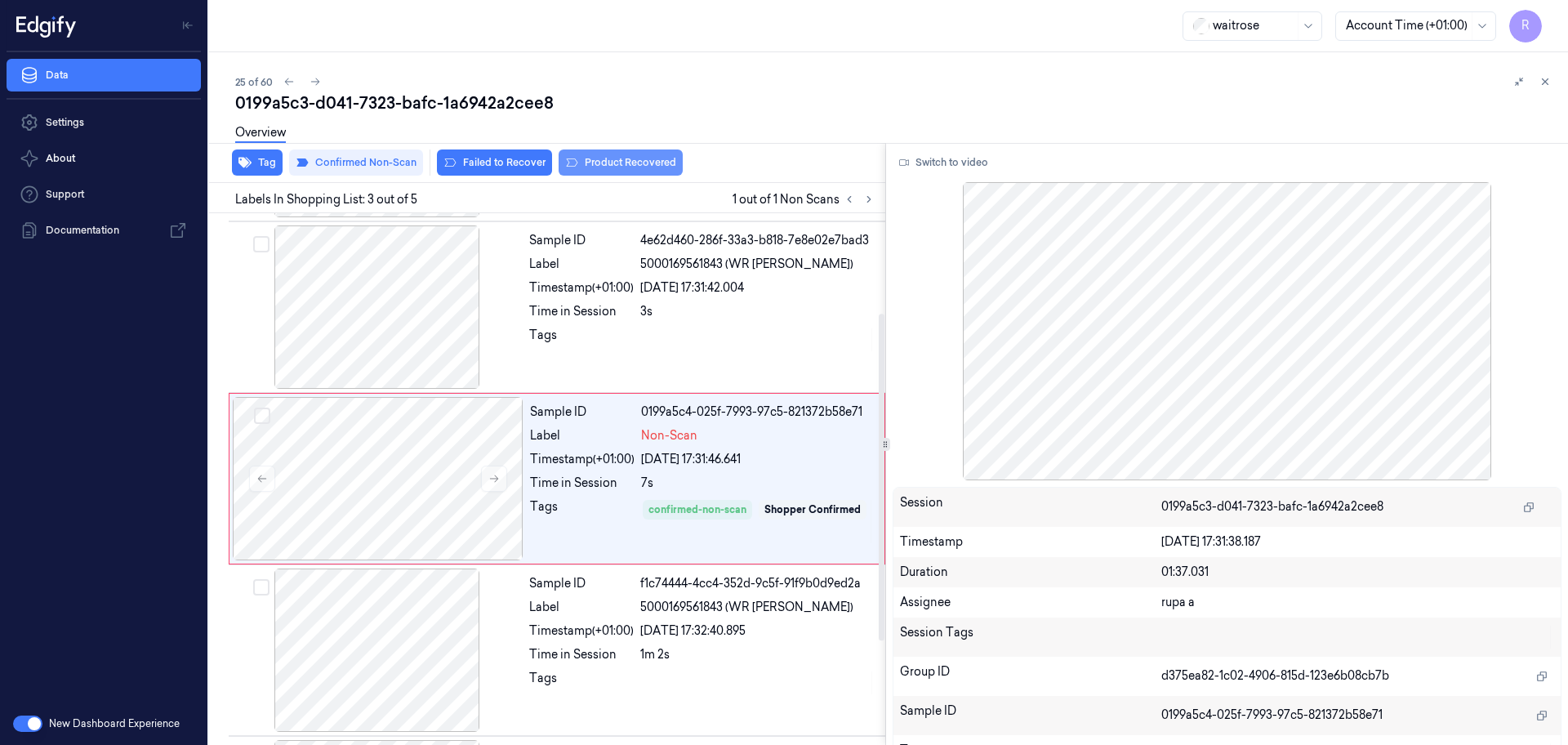
click at [660, 166] on button "Product Recovered" at bounding box center [621, 162] width 125 height 26
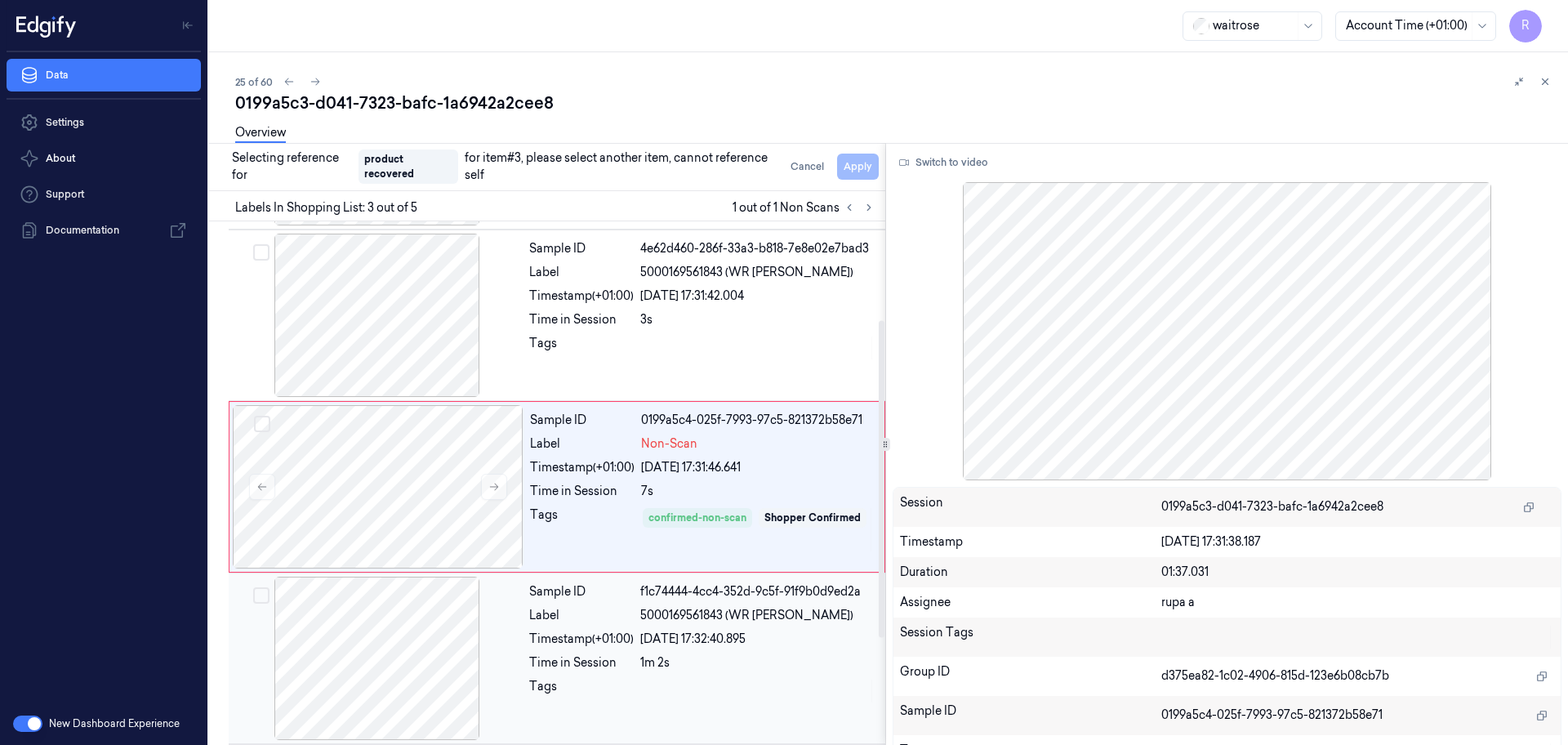
click at [423, 674] on div at bounding box center [377, 658] width 291 height 164
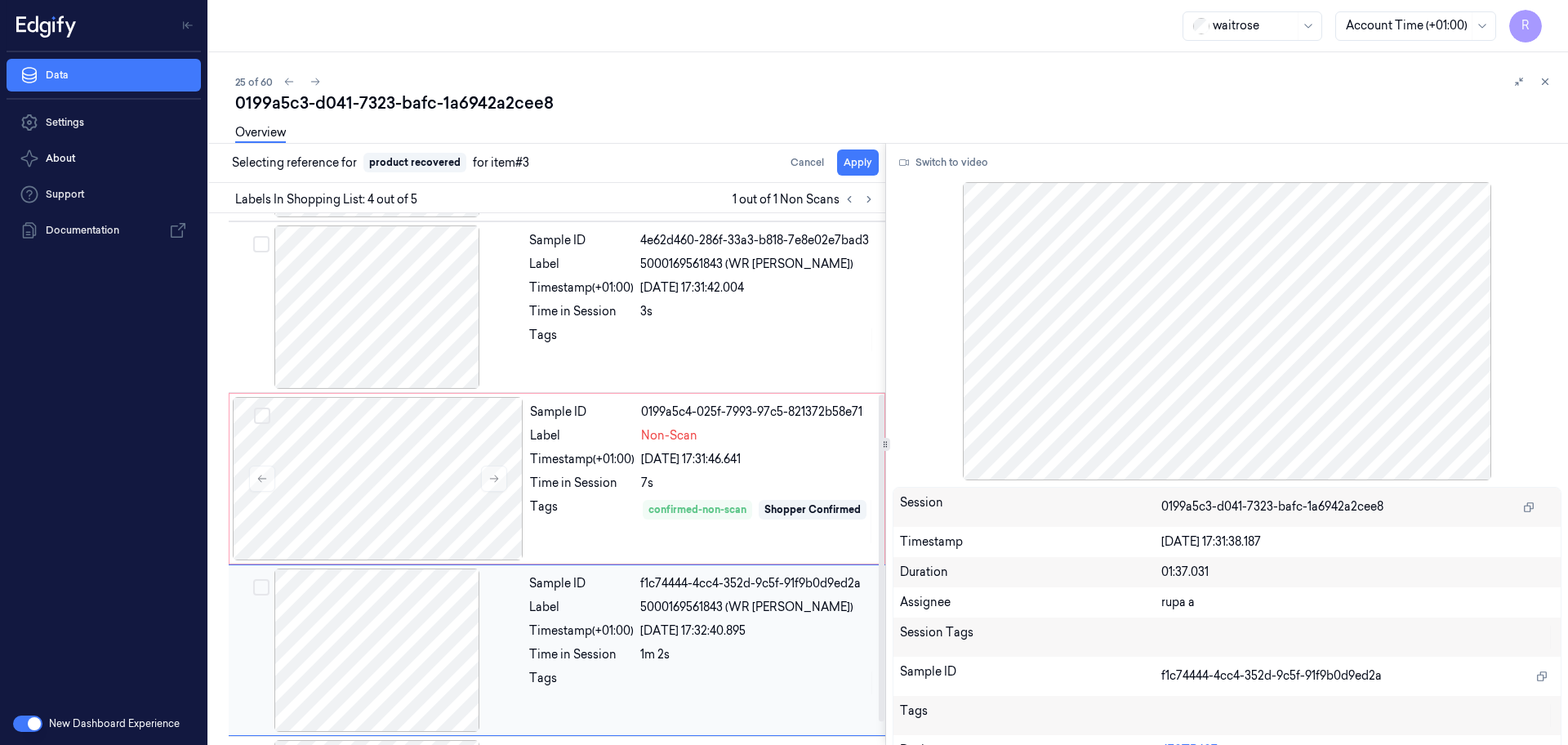
scroll to position [331, 0]
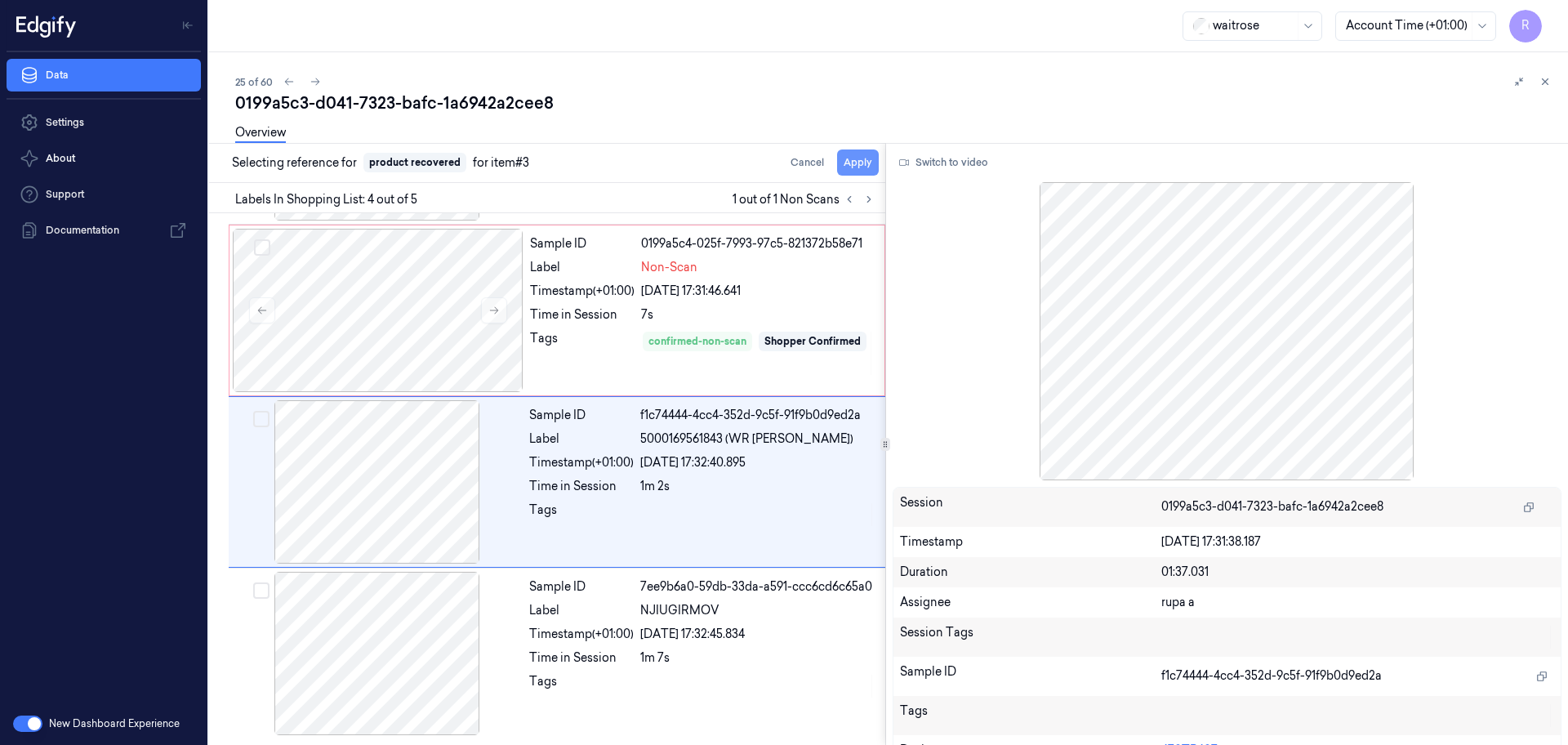
click at [865, 164] on button "Apply" at bounding box center [857, 162] width 42 height 26
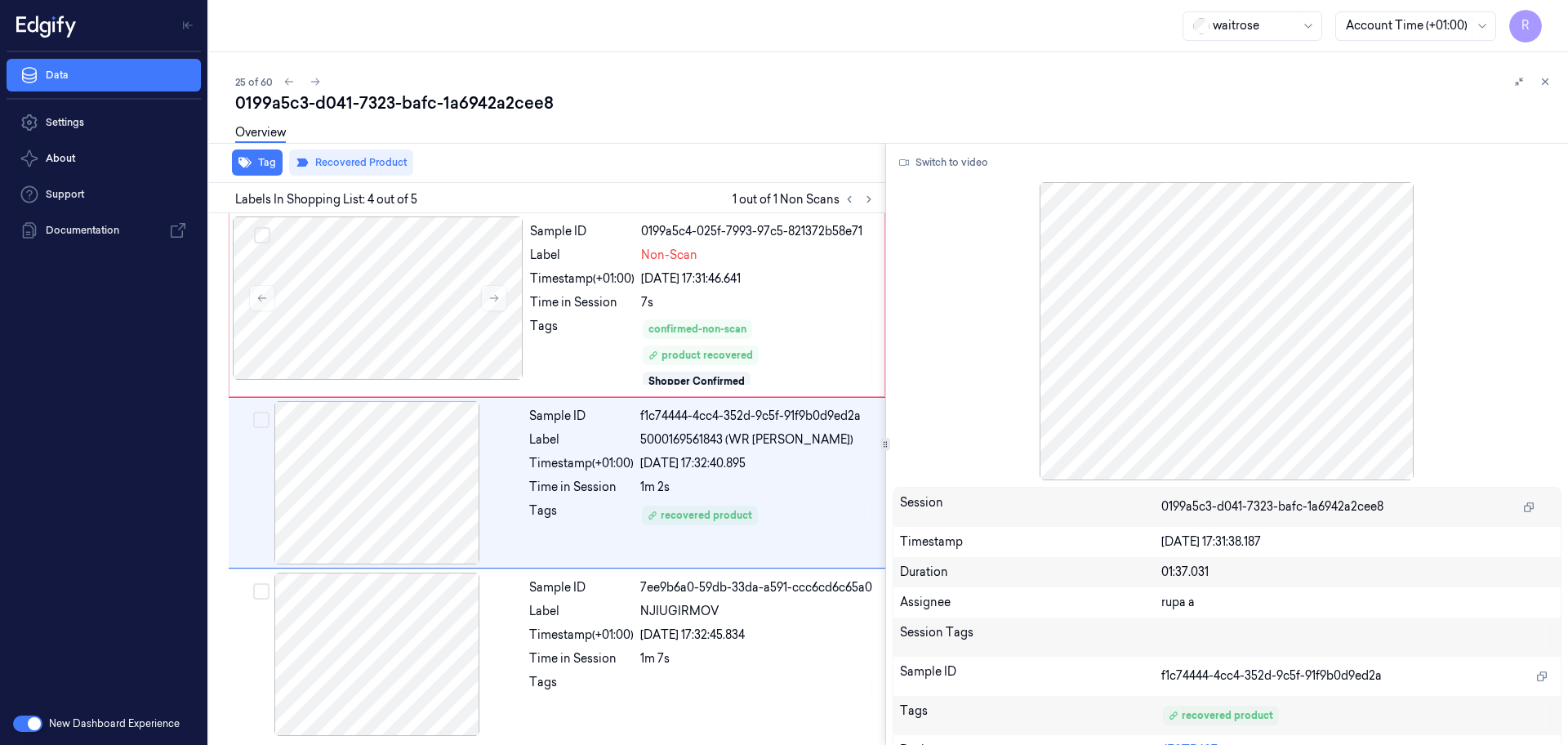
scroll to position [344, 0]
click at [359, 248] on div at bounding box center [378, 297] width 291 height 164
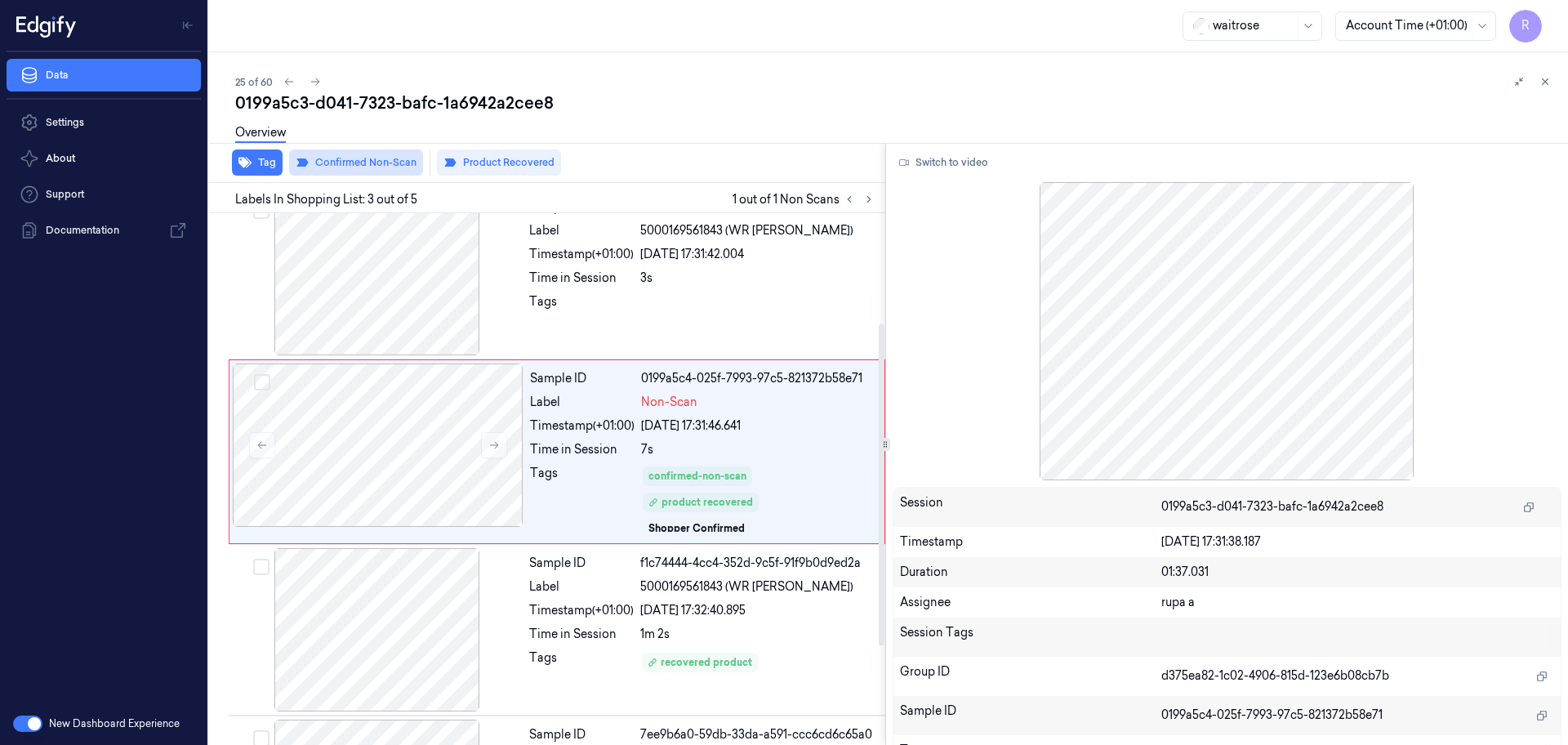
scroll to position [169, 0]
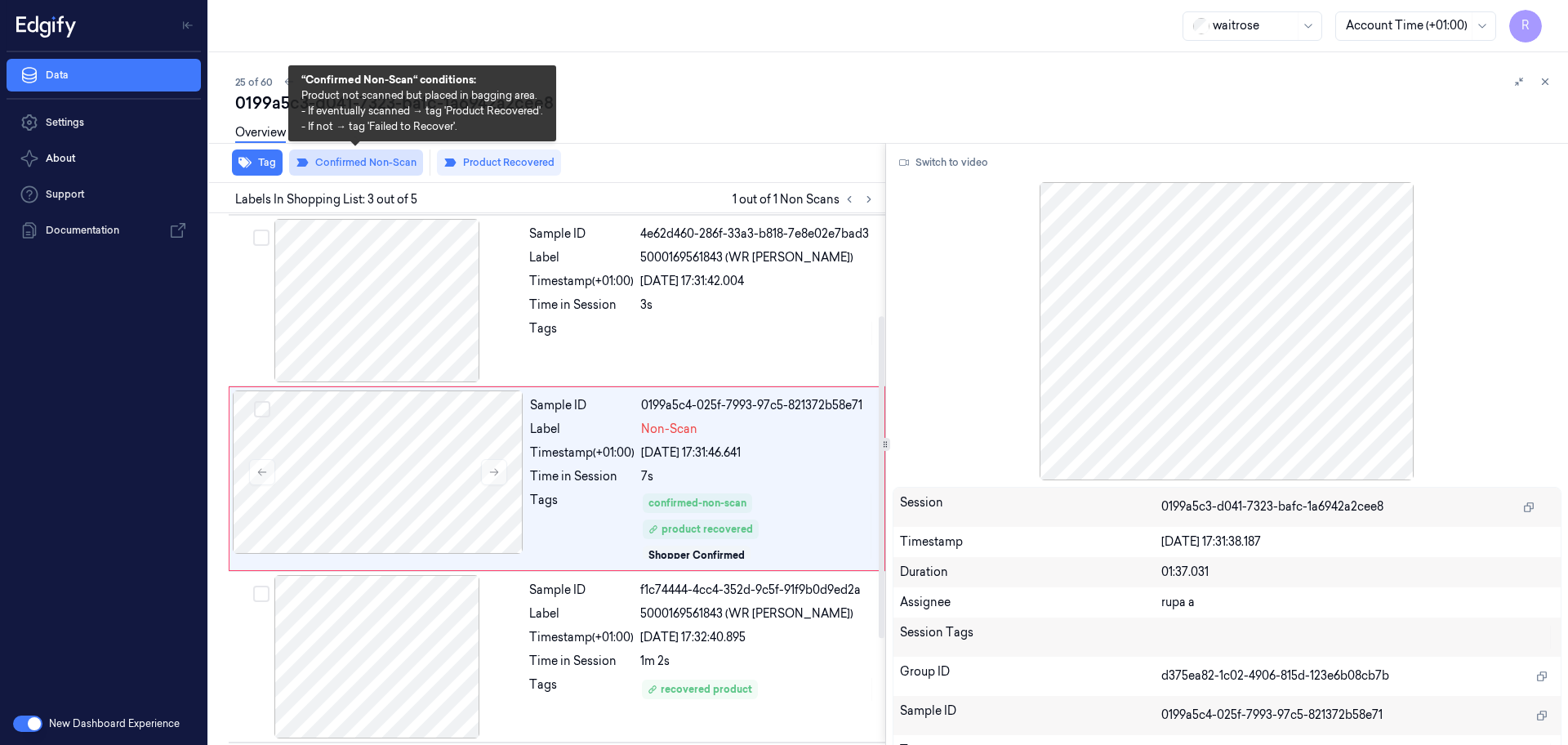
click at [359, 169] on button "Confirmed Non-Scan" at bounding box center [355, 162] width 134 height 26
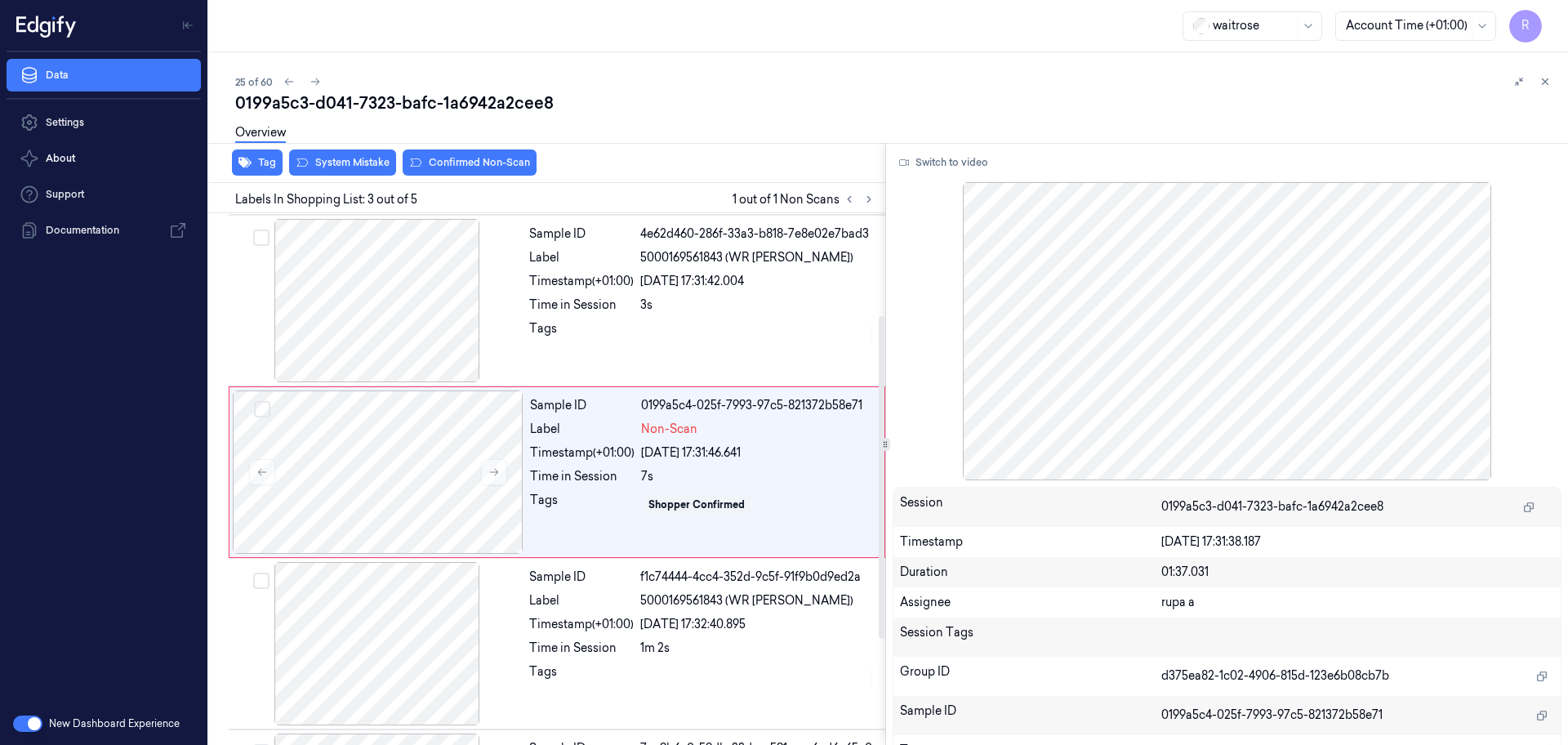
scroll to position [163, 0]
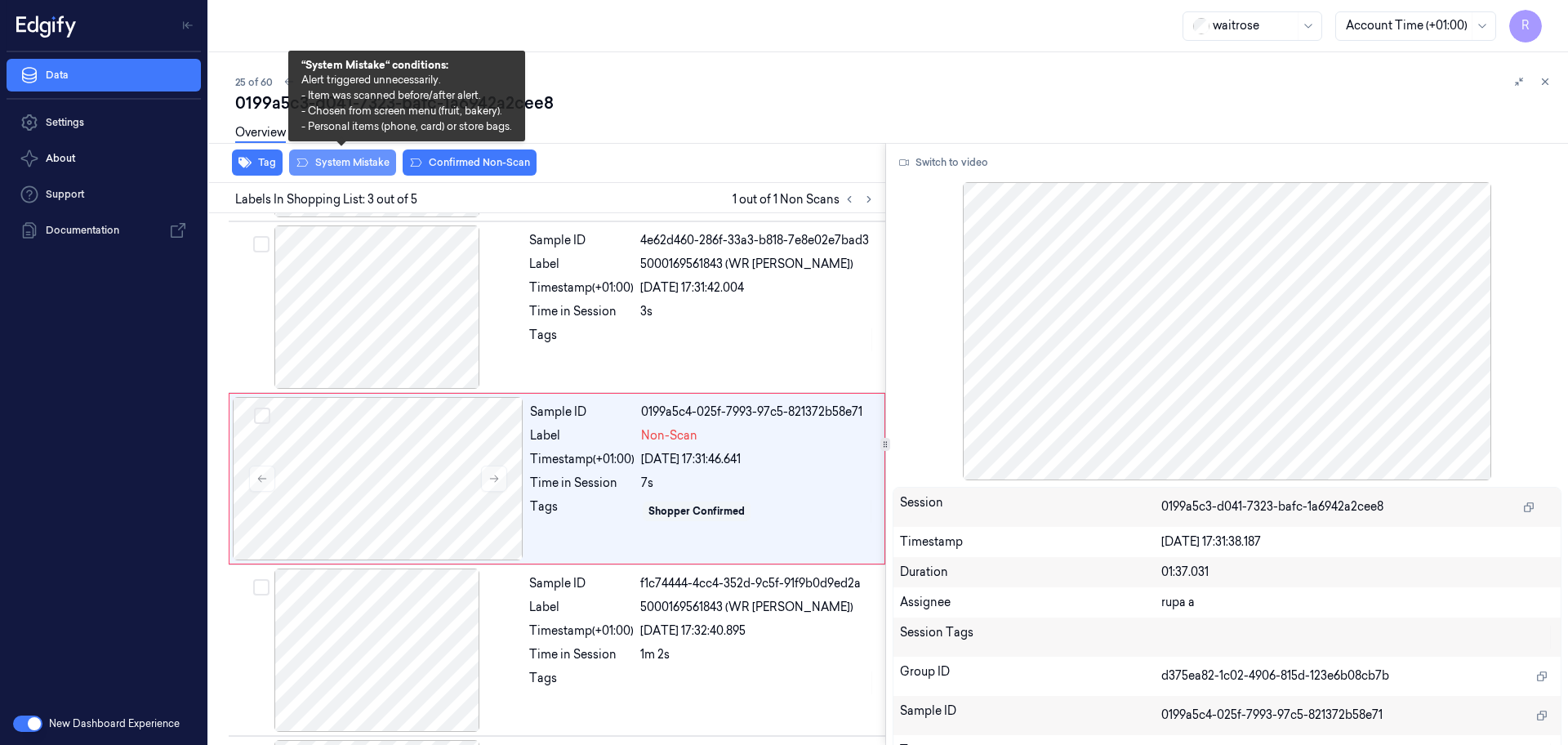
click at [360, 164] on button "System Mistake" at bounding box center [342, 162] width 107 height 26
click at [342, 172] on button "System Mistake" at bounding box center [342, 162] width 107 height 26
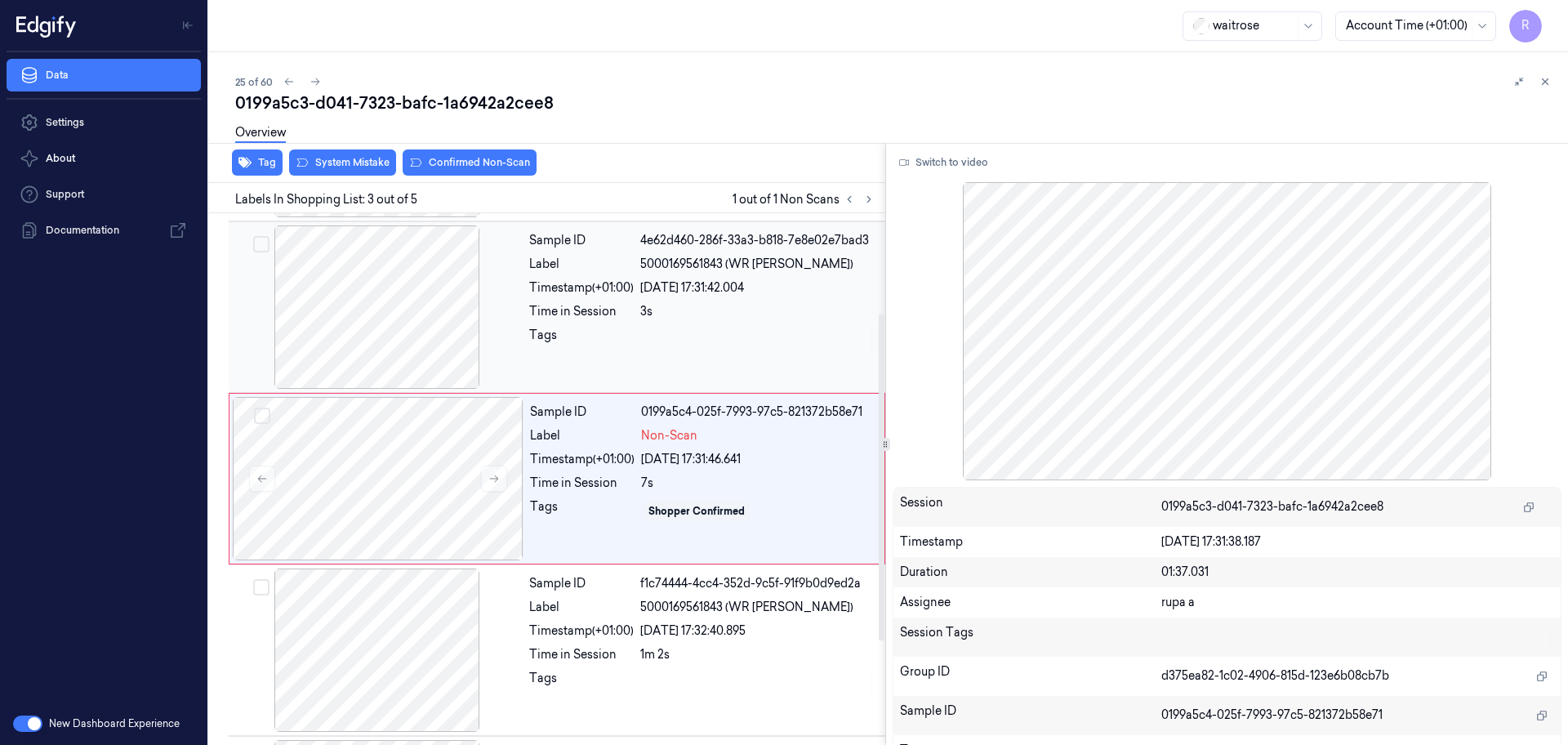
click at [368, 323] on div at bounding box center [377, 306] width 291 height 164
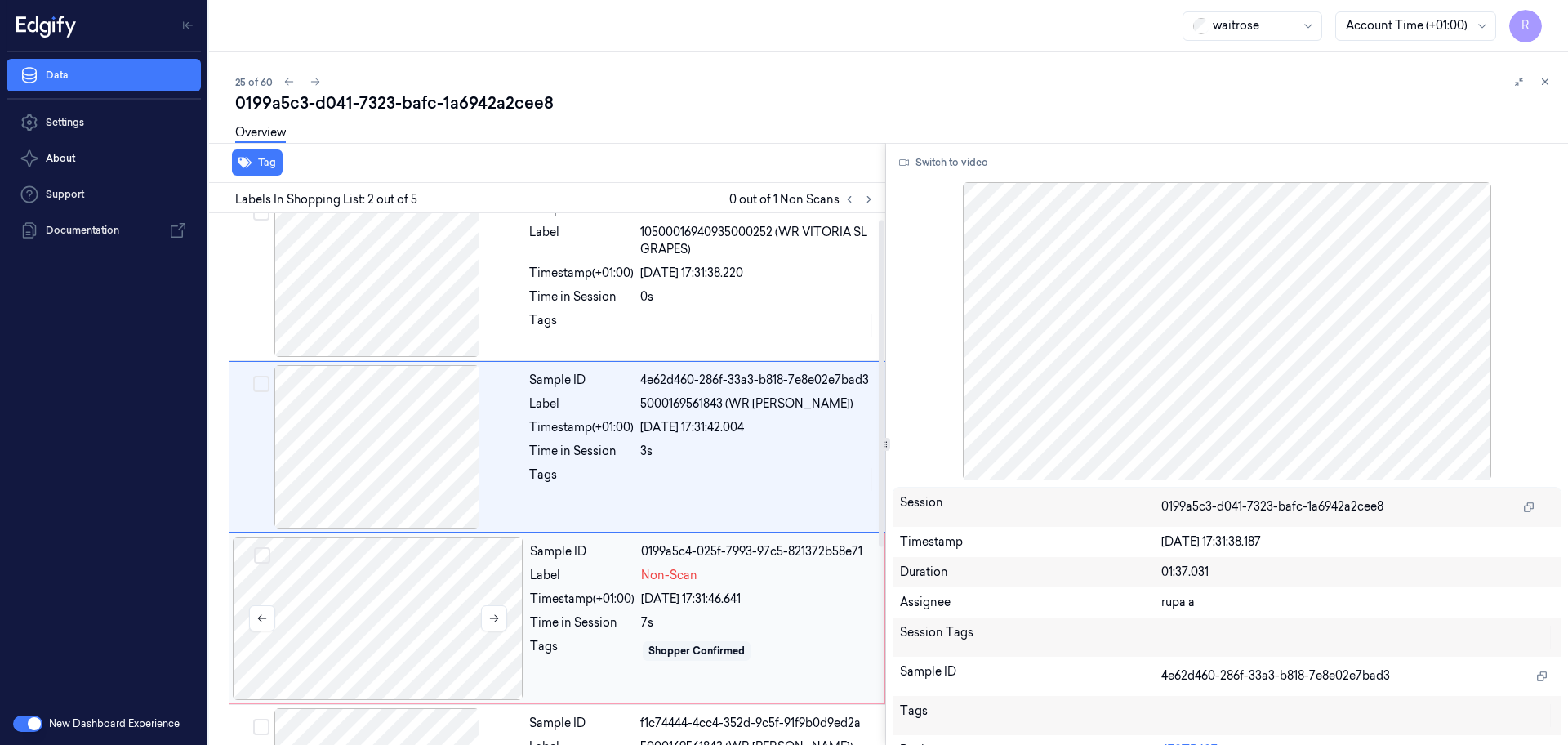
scroll to position [0, 0]
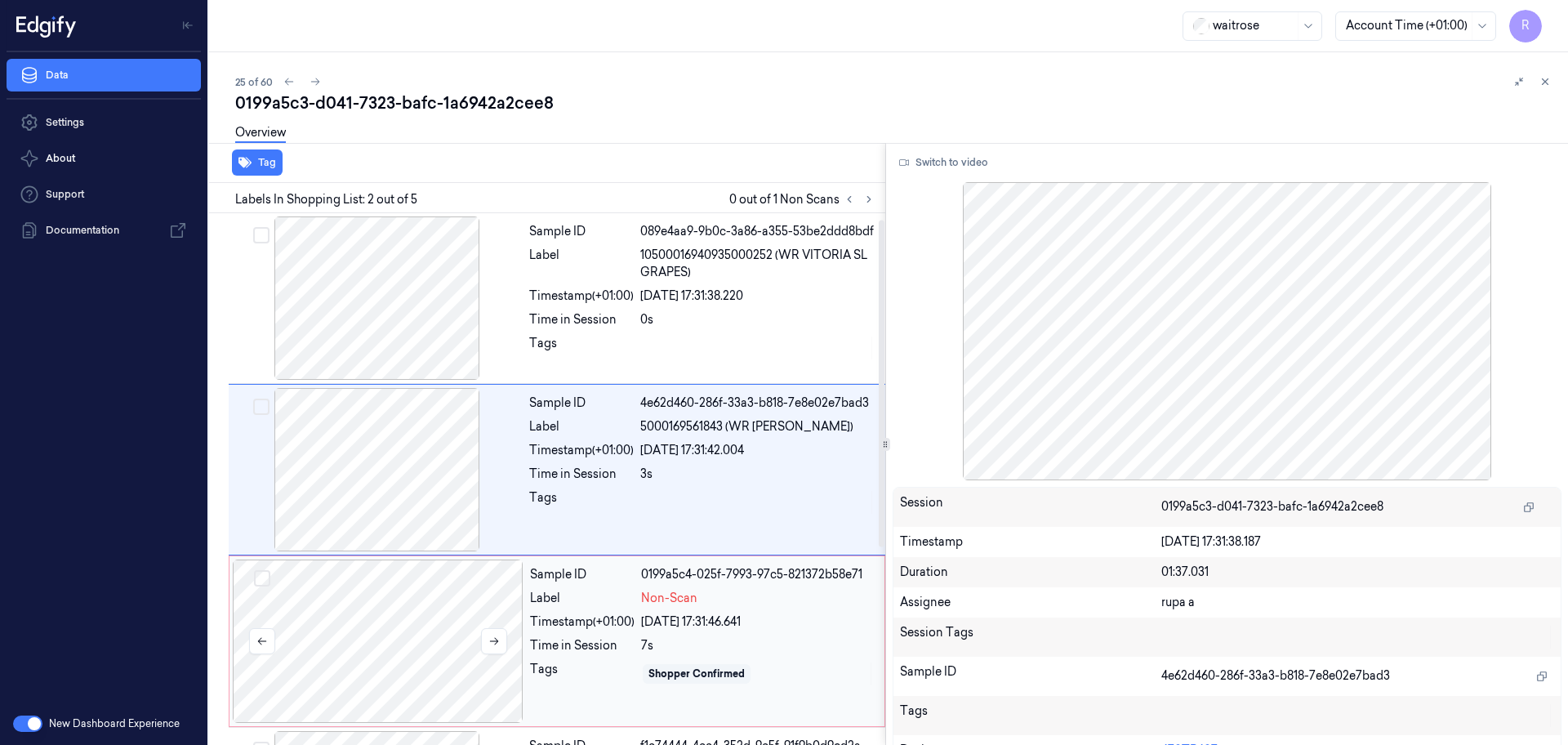
click at [383, 463] on div at bounding box center [377, 469] width 291 height 164
click at [390, 600] on div at bounding box center [378, 641] width 291 height 164
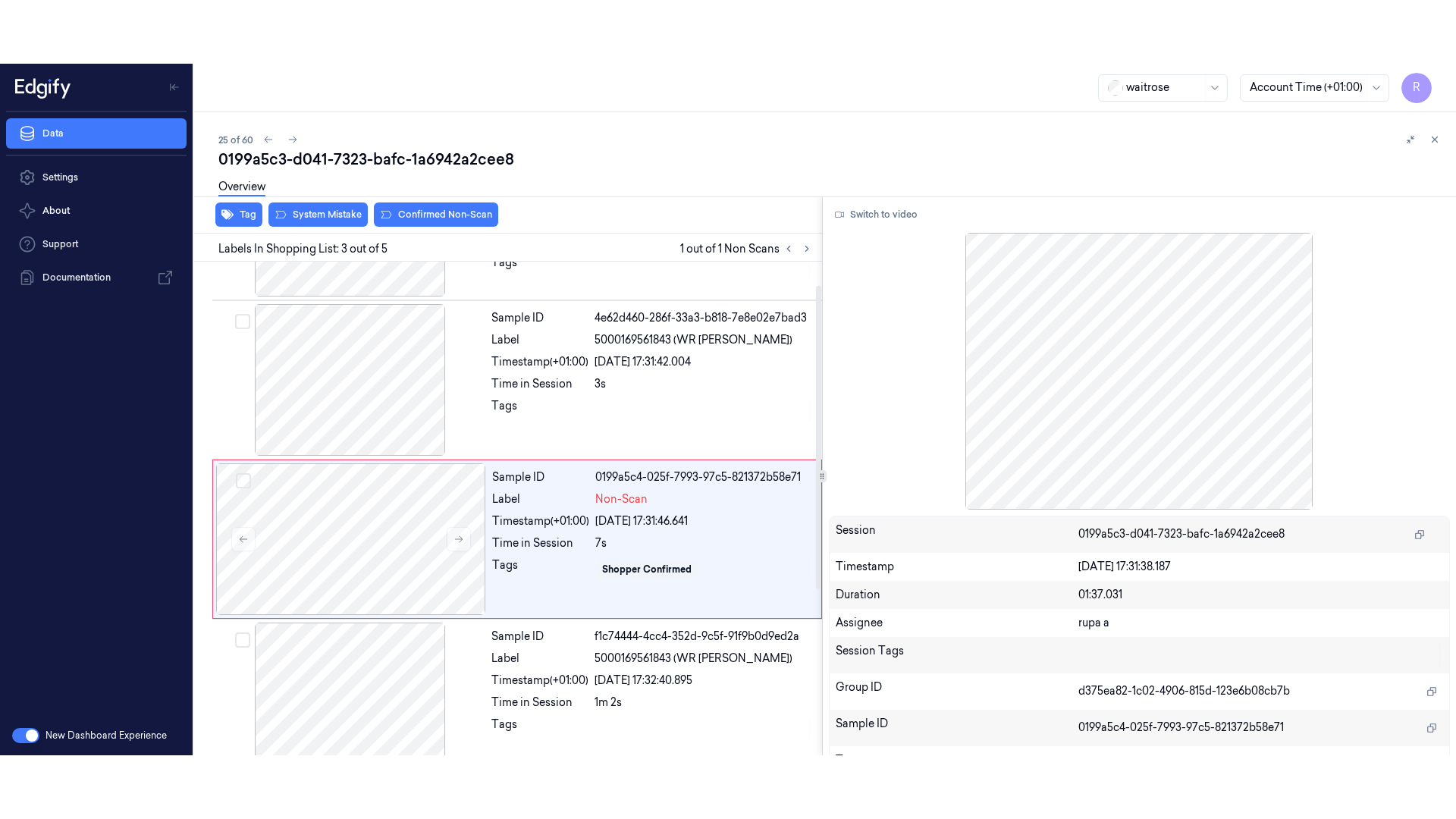
scroll to position [151, 0]
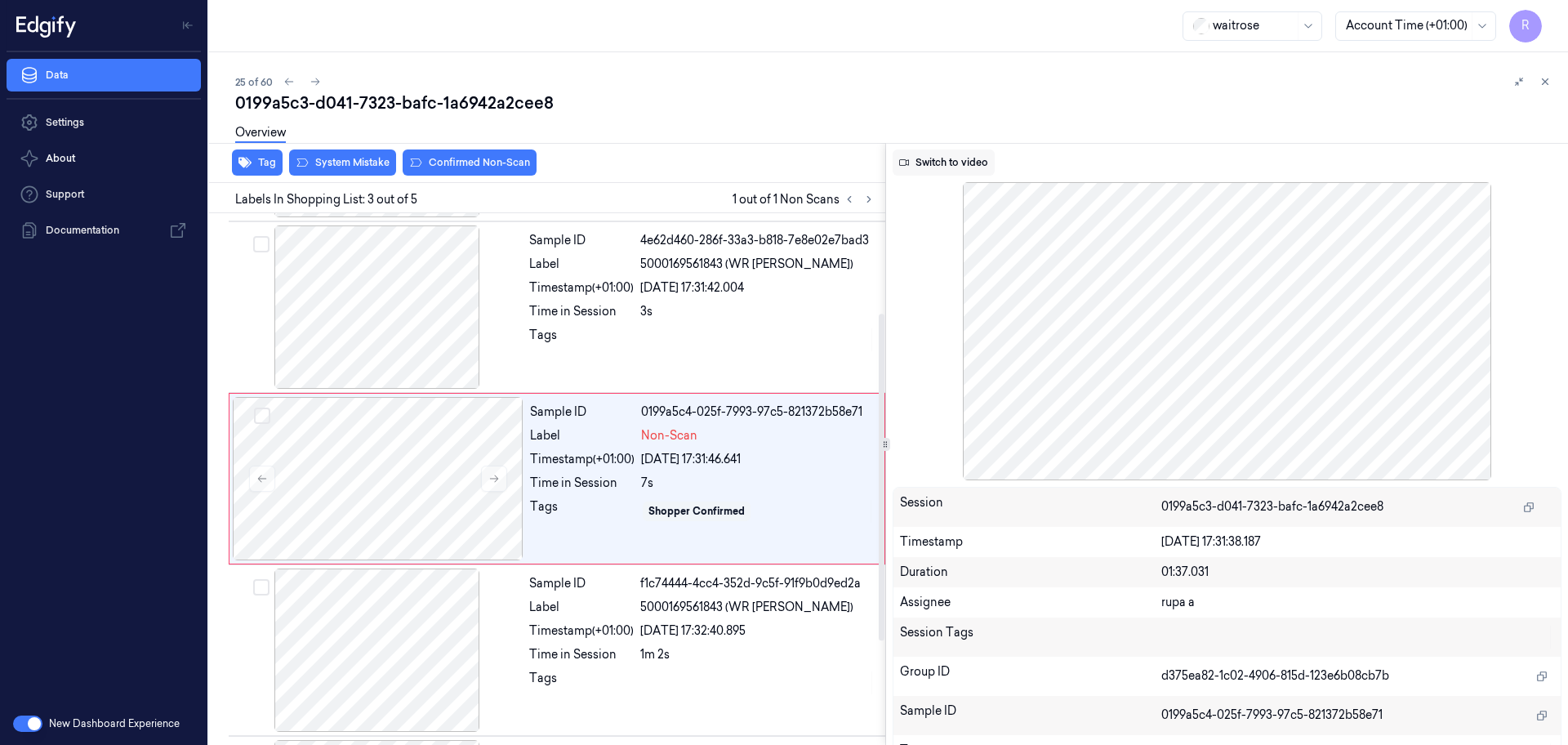
click at [986, 164] on button "Switch to video" at bounding box center [943, 162] width 102 height 26
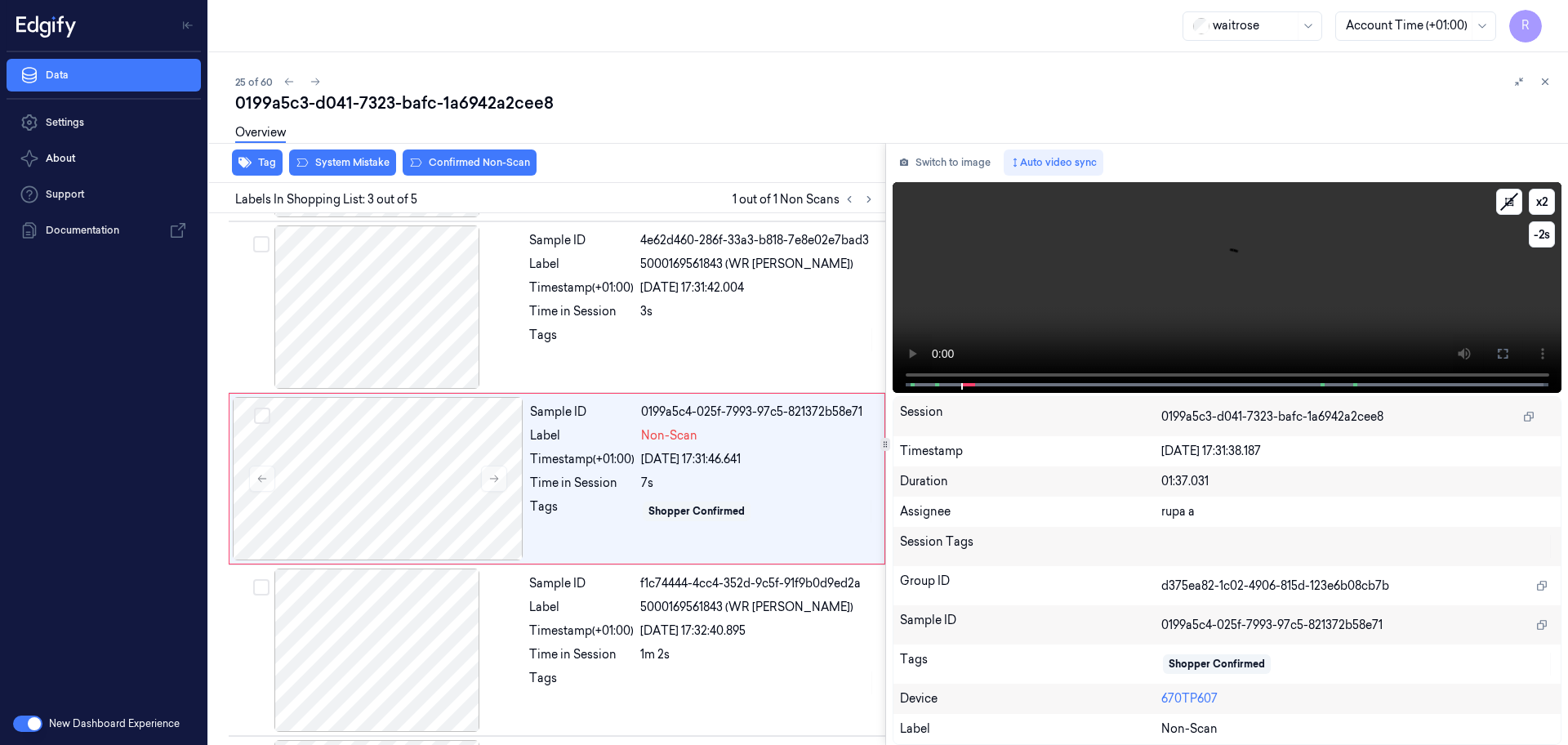
click at [1340, 306] on video at bounding box center [1227, 287] width 670 height 211
click at [1500, 356] on icon at bounding box center [1502, 354] width 13 height 13
click at [1511, 438] on div "Timestamp [DATE] 17:31:38.187" at bounding box center [1227, 451] width 668 height 30
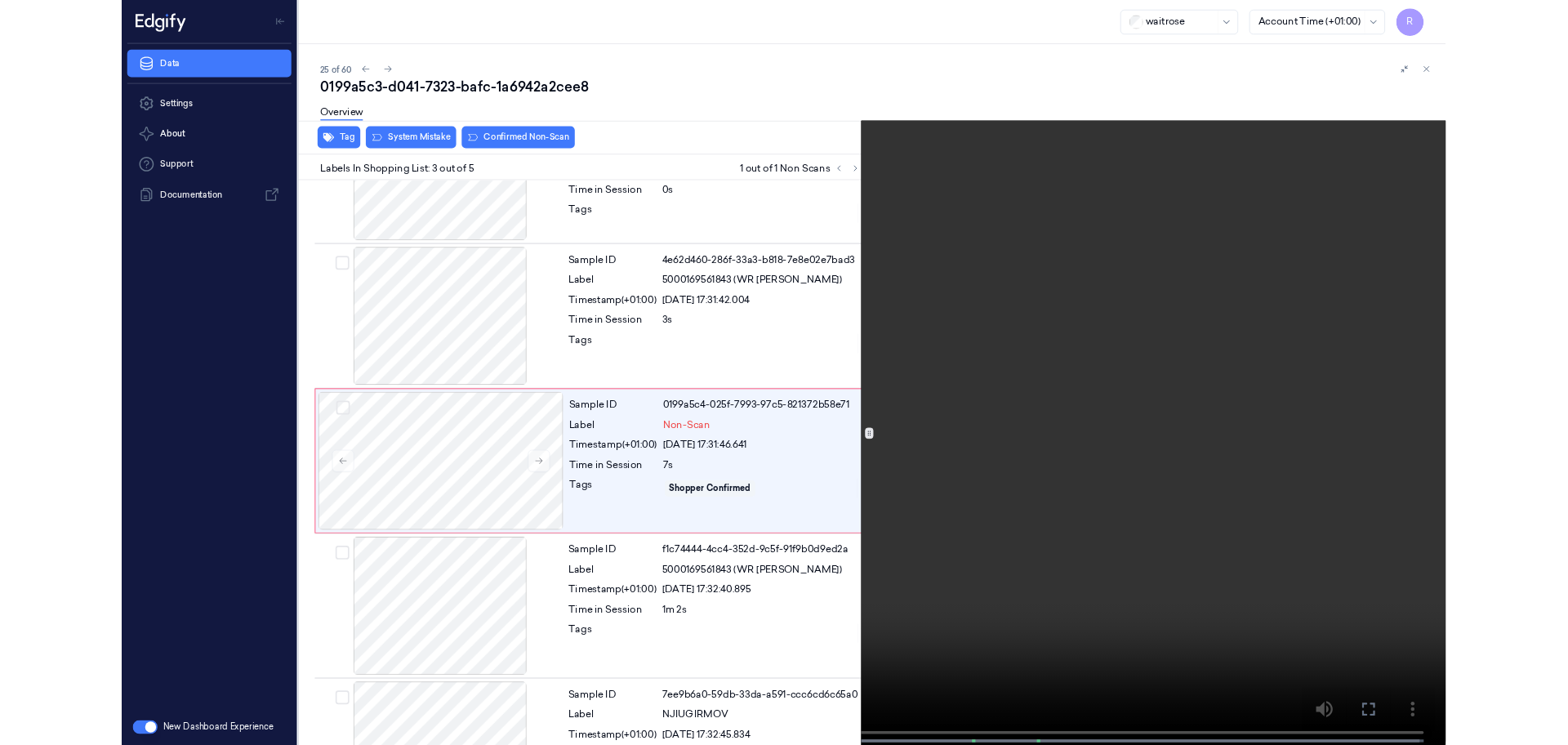
scroll to position [94, 0]
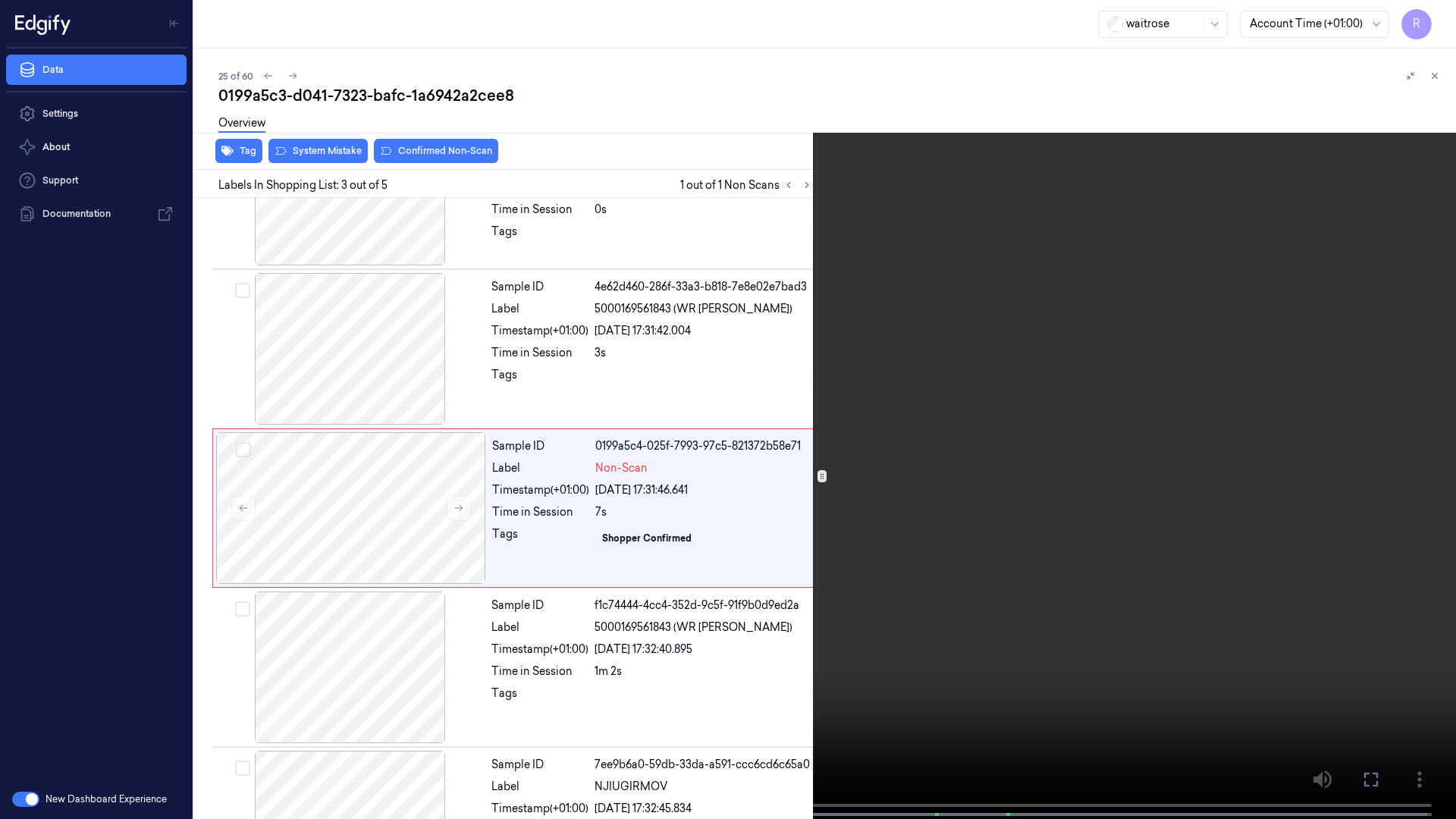
click at [1047, 541] on video at bounding box center [728, 411] width 1456 height 822
click at [1434, 20] on button "x 2" at bounding box center [1437, 18] width 24 height 24
click at [1431, 16] on button "x 4" at bounding box center [1437, 18] width 24 height 24
click at [1431, 16] on button "x 1" at bounding box center [1437, 18] width 24 height 24
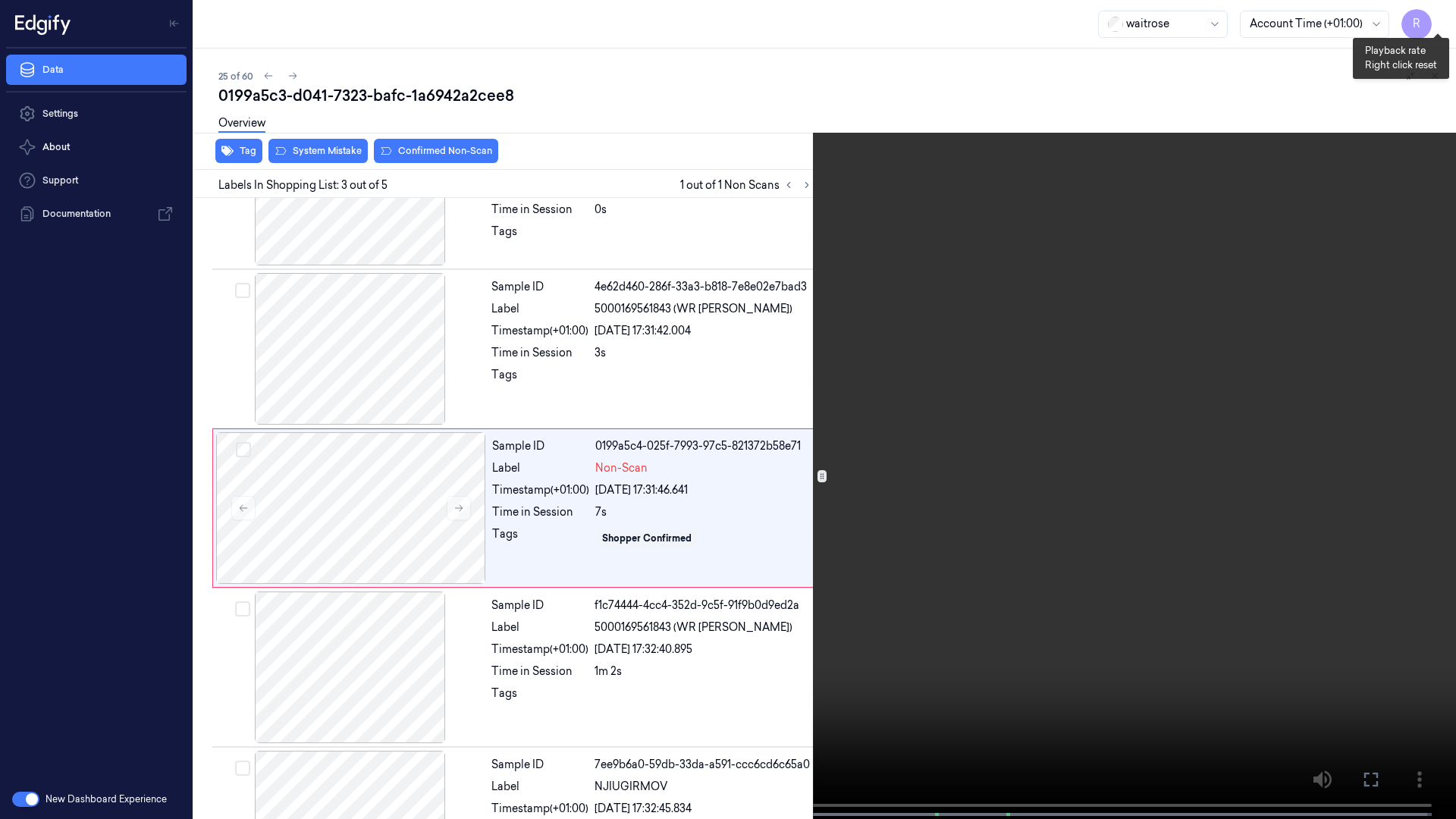
click at [1431, 12] on button "x 2" at bounding box center [1437, 18] width 24 height 24
click at [1440, 22] on button "x 4" at bounding box center [1437, 18] width 24 height 24
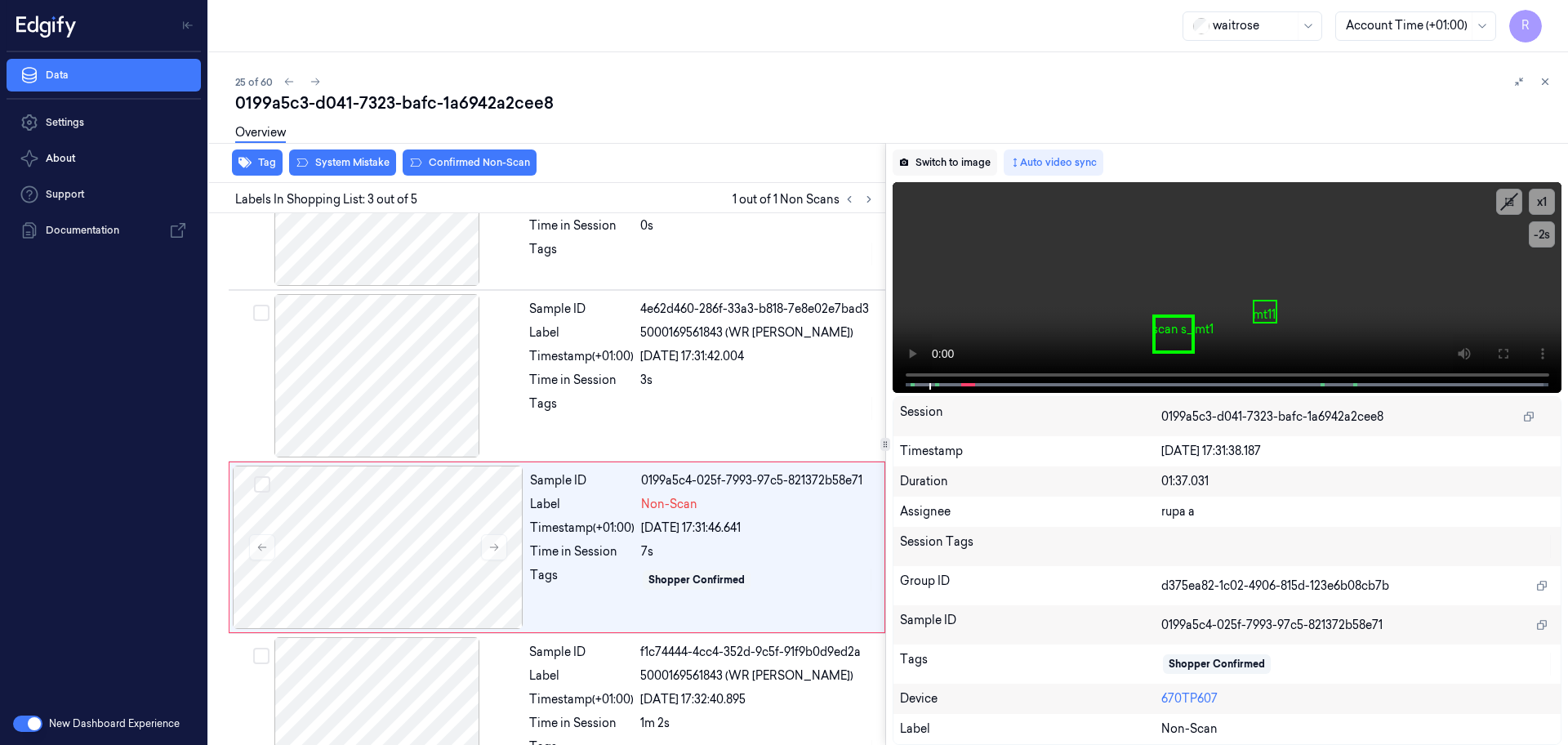
click at [944, 166] on button "Switch to image" at bounding box center [945, 162] width 105 height 26
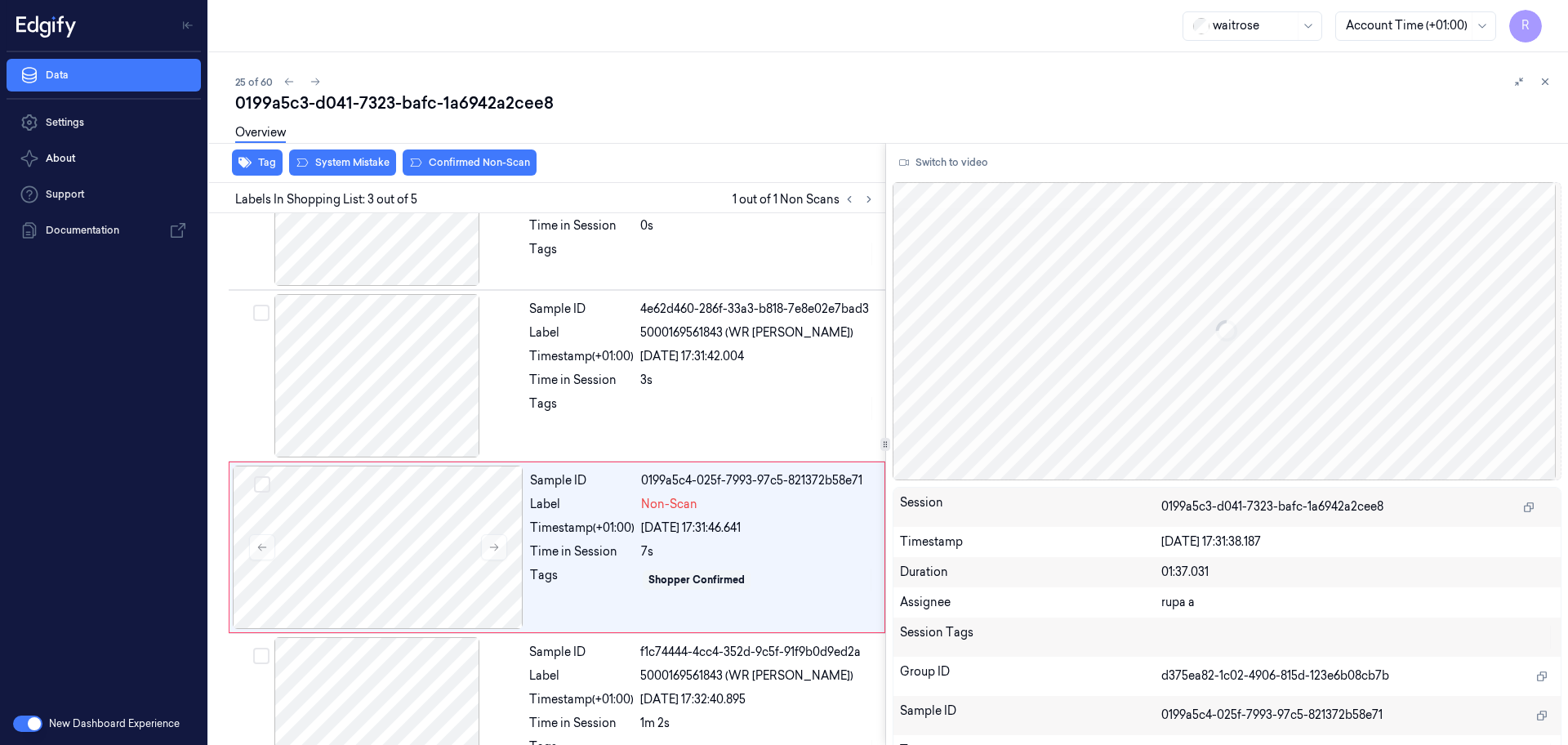
scroll to position [163, 0]
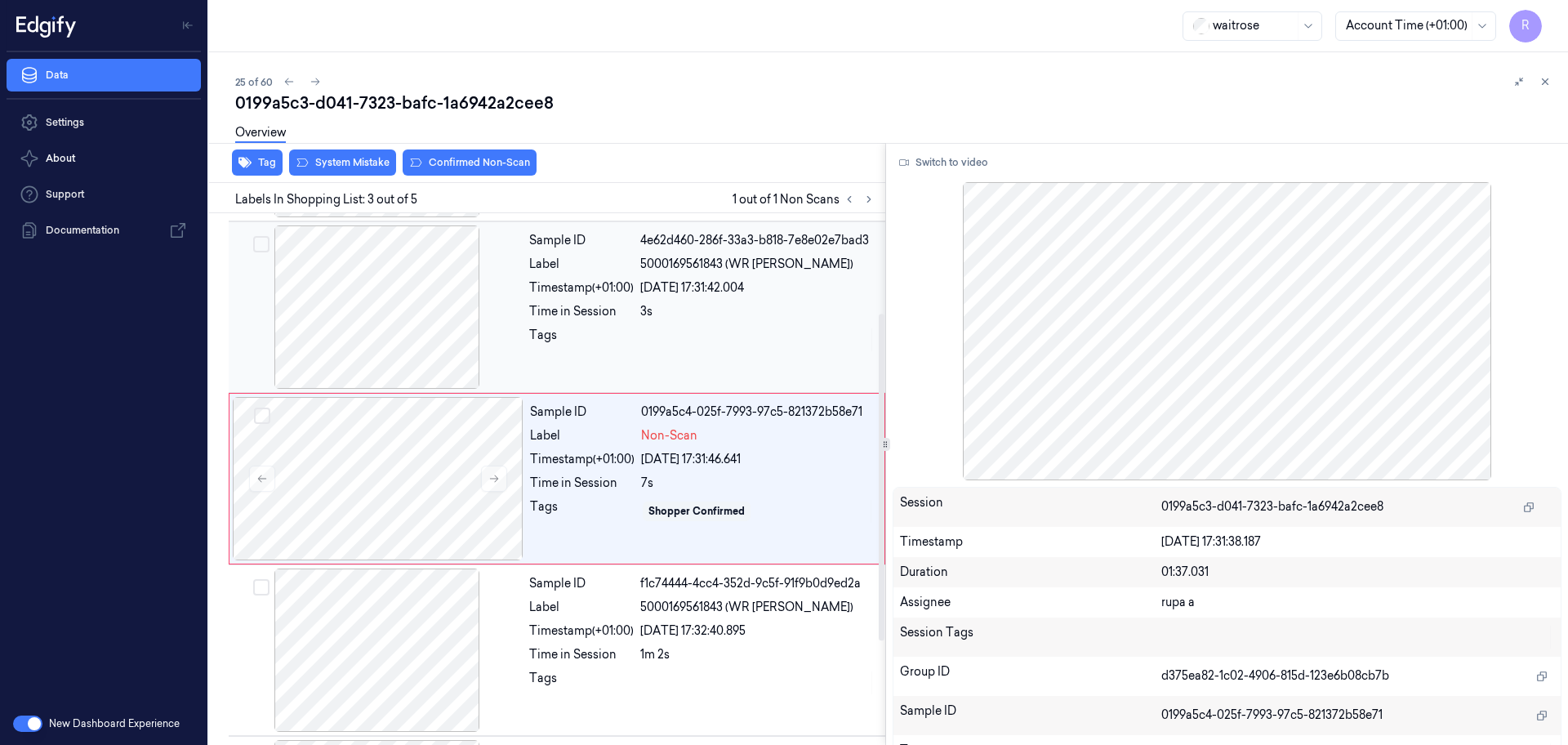
click at [439, 314] on div at bounding box center [377, 306] width 291 height 164
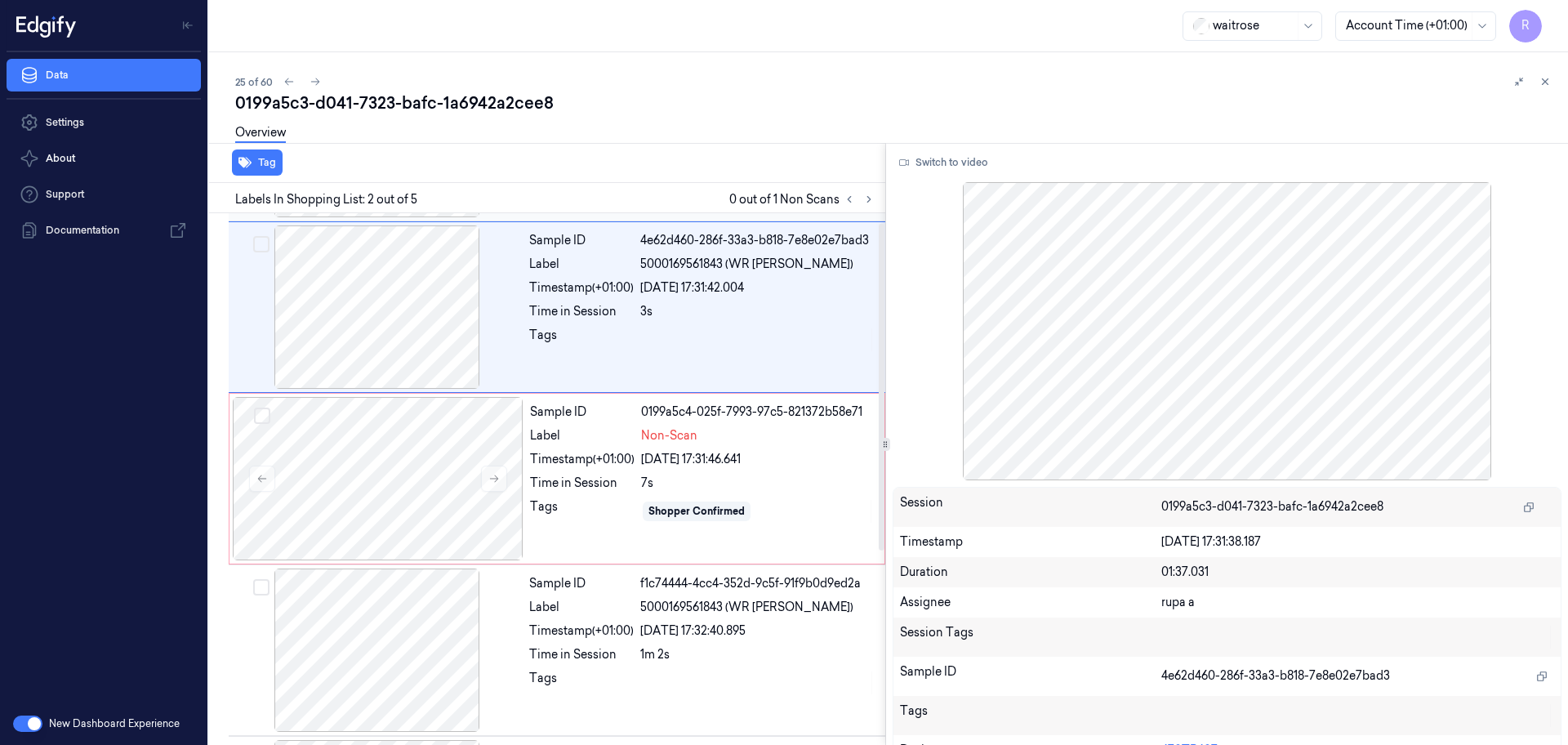
scroll to position [0, 0]
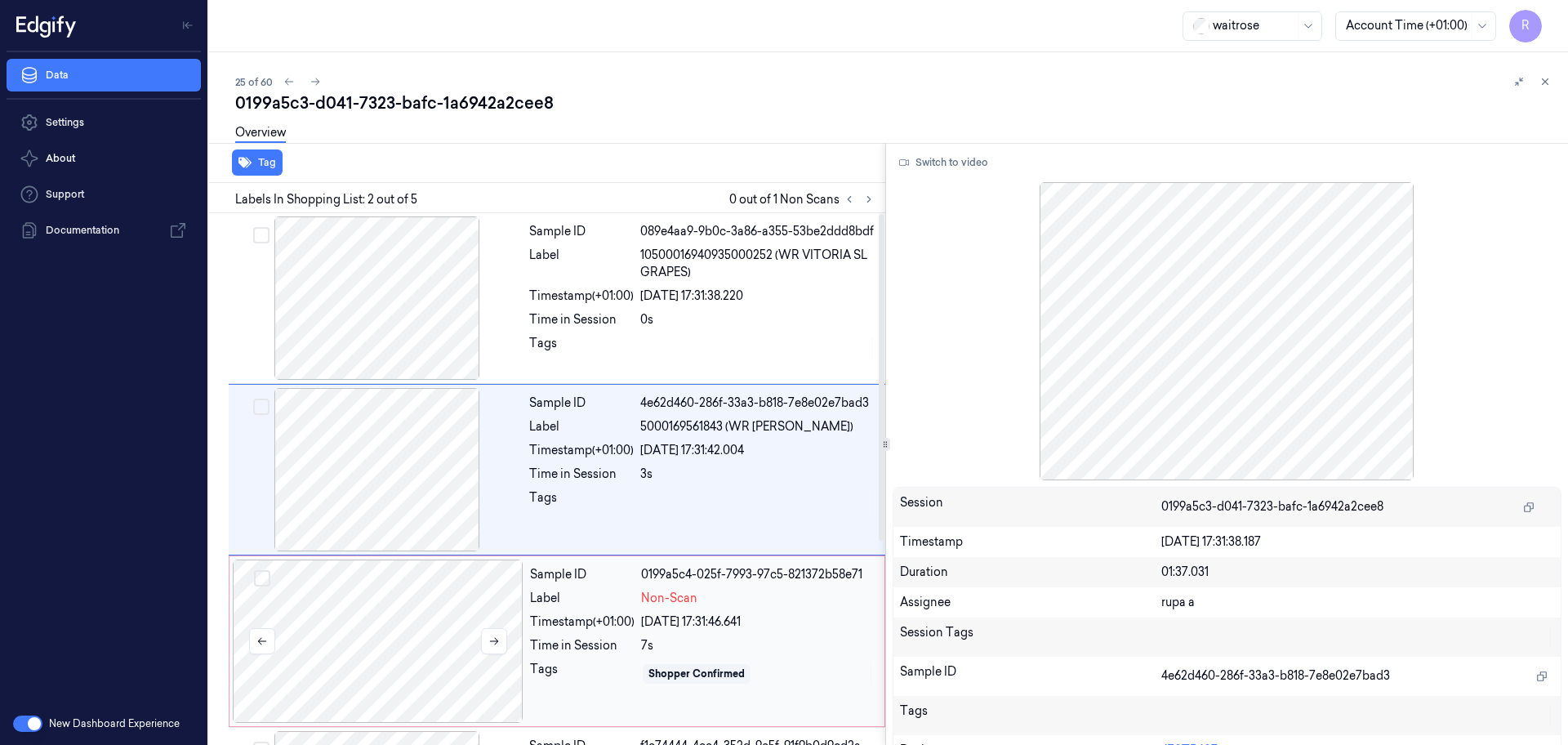
click at [357, 608] on div at bounding box center [378, 641] width 291 height 164
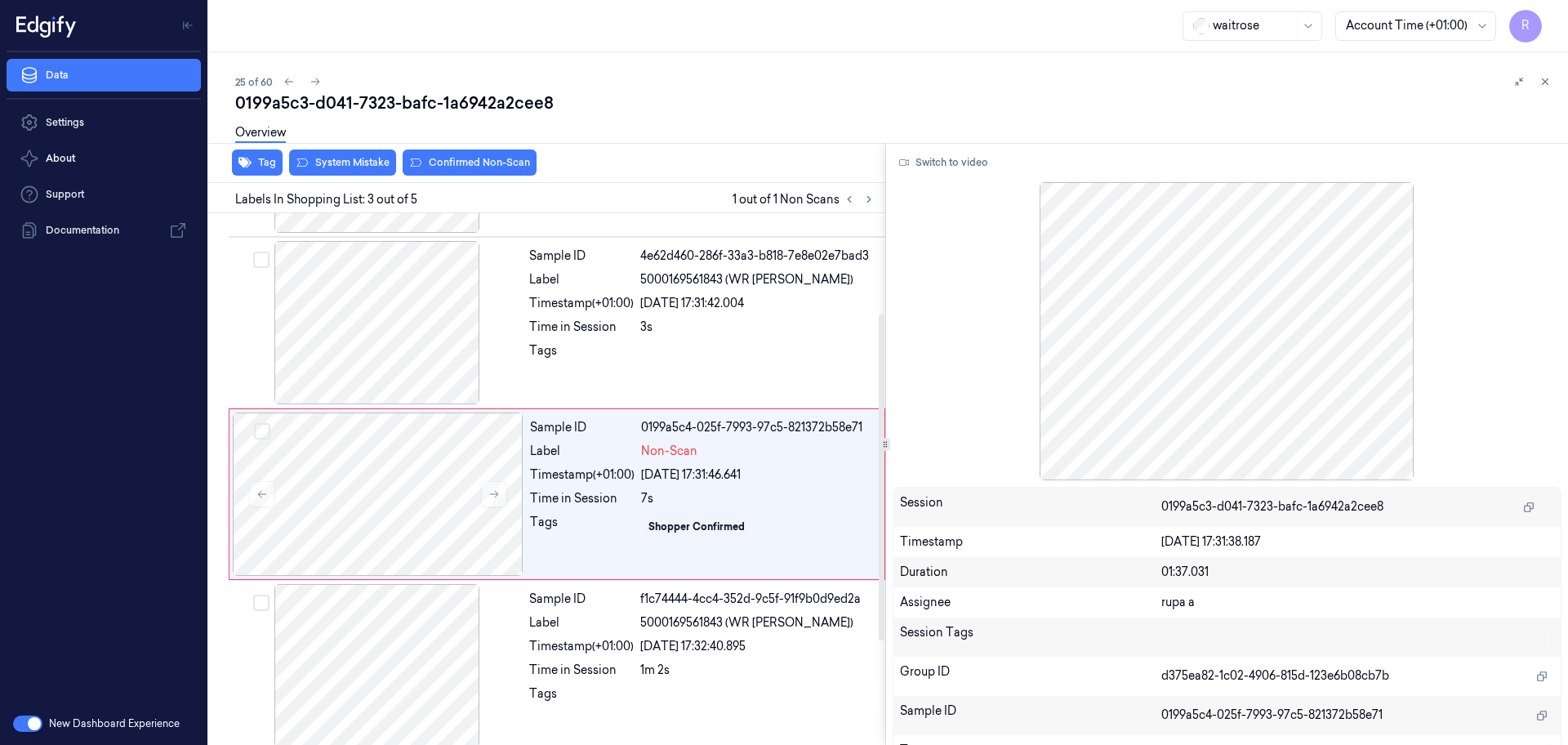
scroll to position [163, 0]
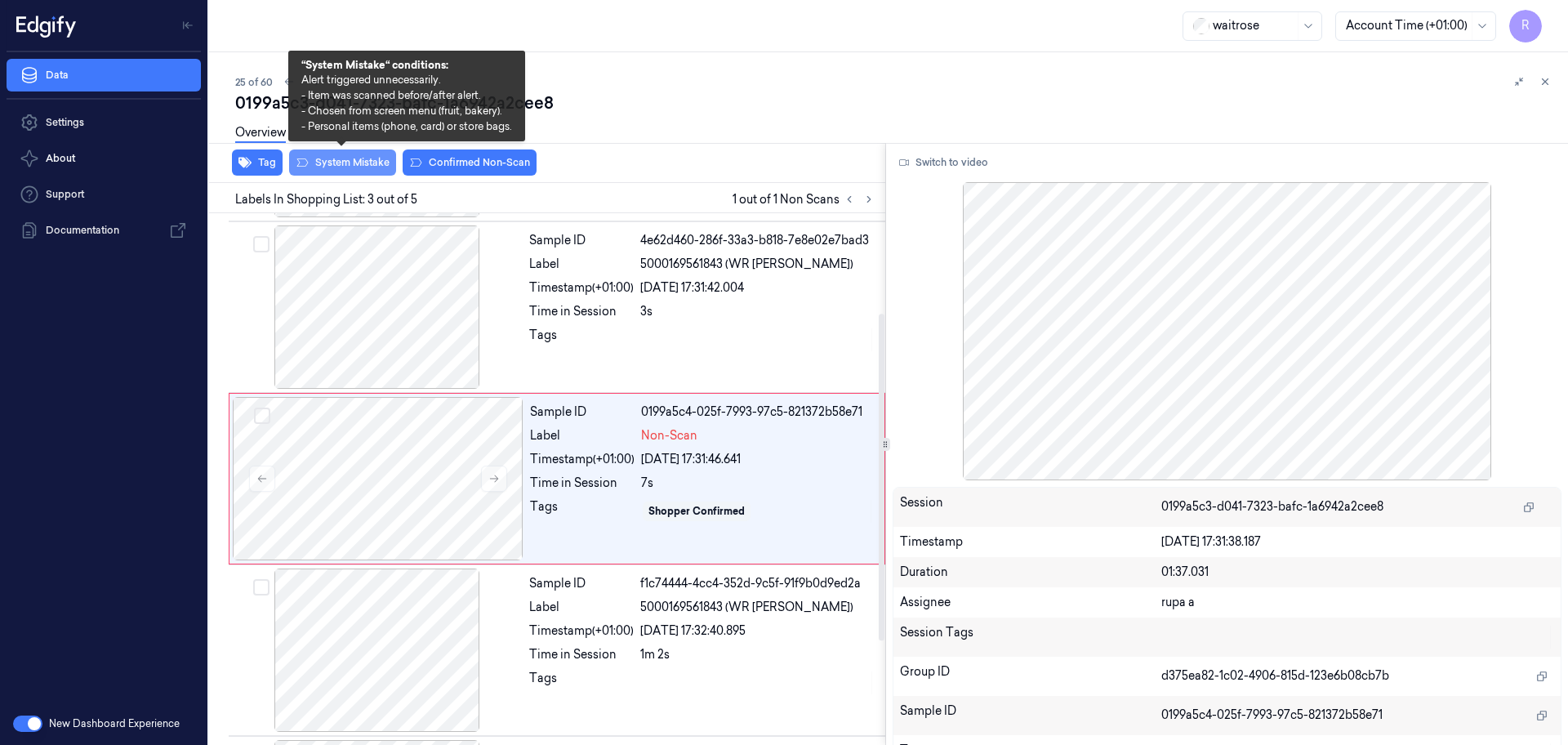
click at [360, 164] on button "System Mistake" at bounding box center [342, 162] width 107 height 26
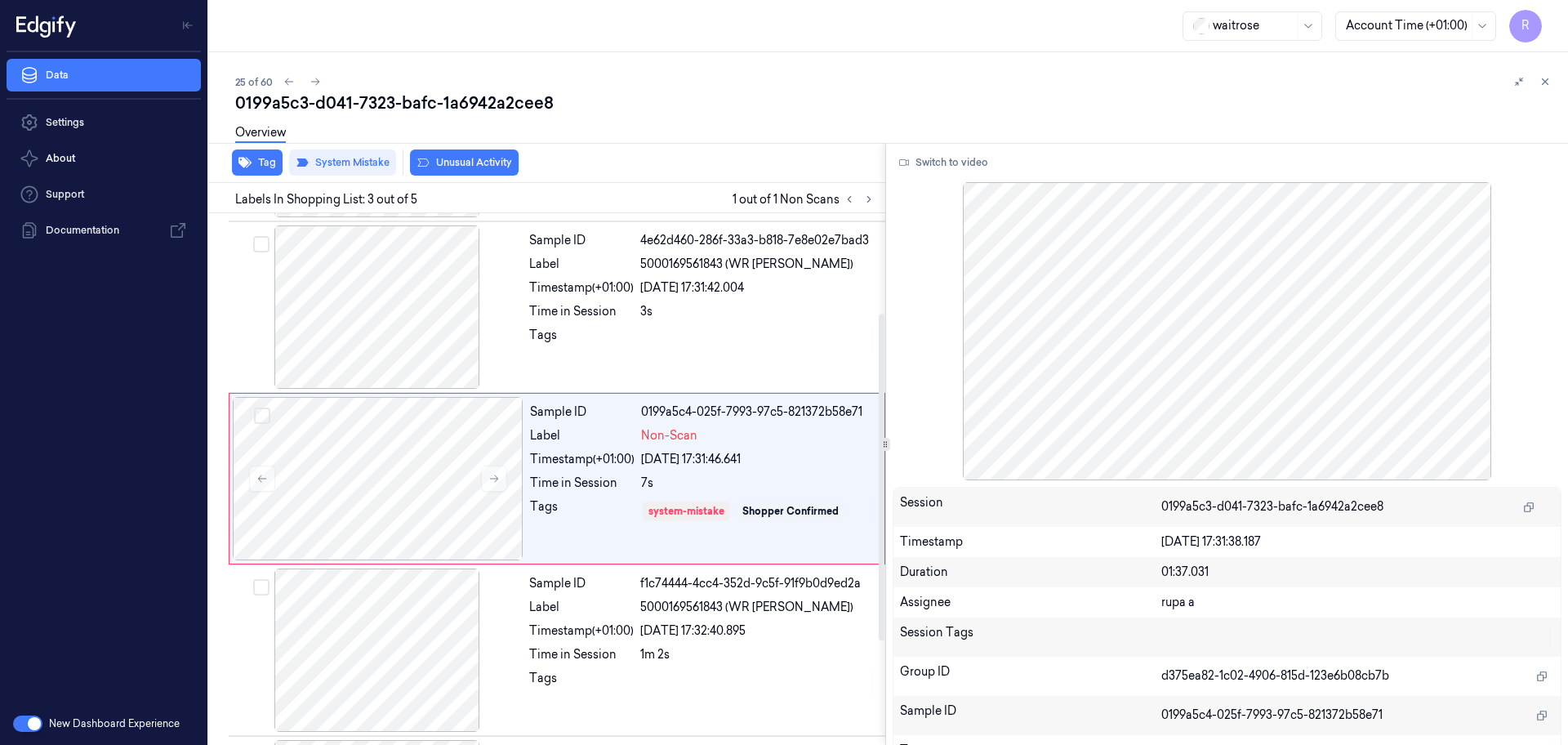
click at [471, 171] on button "Unusual Activity" at bounding box center [464, 162] width 109 height 26
click at [266, 172] on button "Tag" at bounding box center [256, 162] width 51 height 26
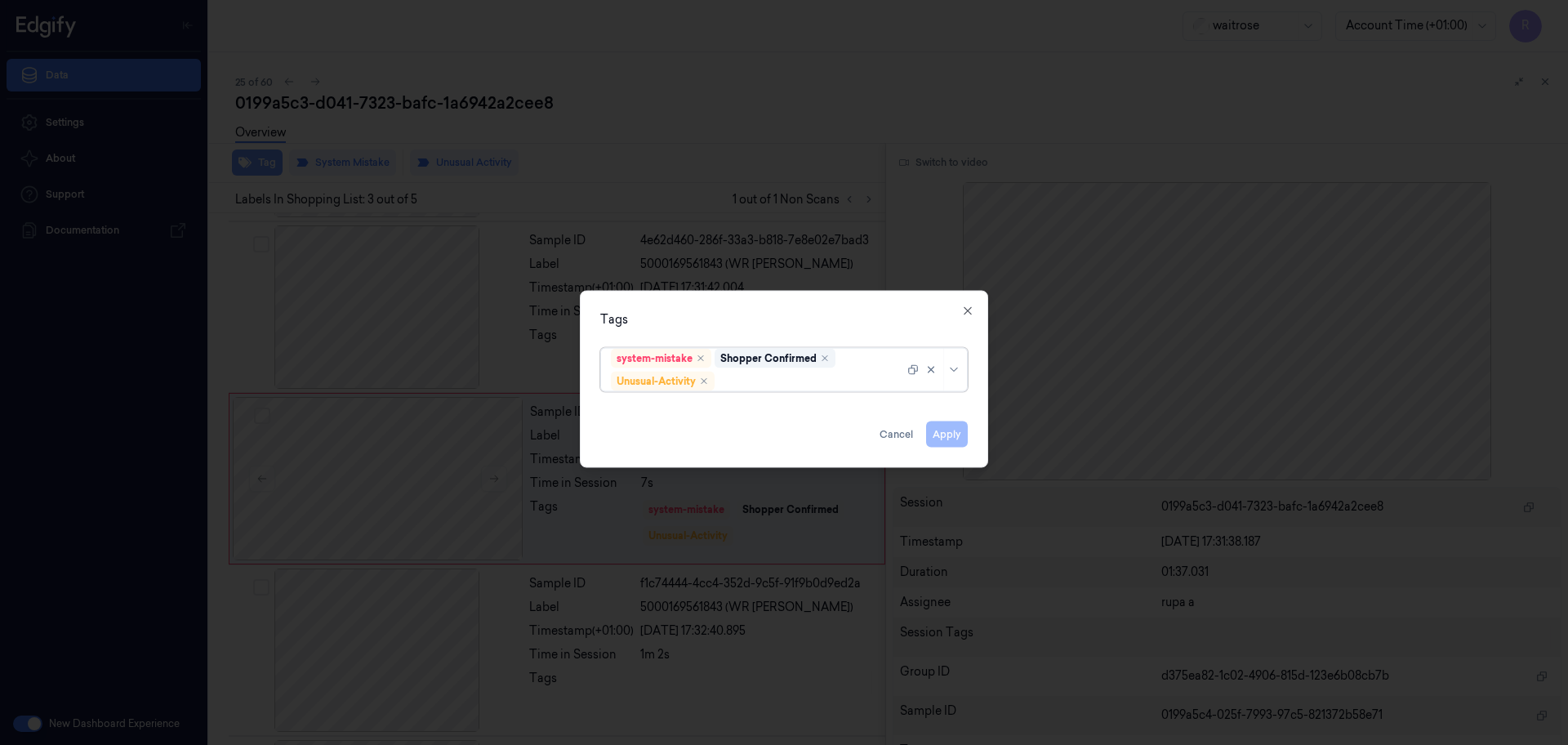
click at [473, 91] on div at bounding box center [784, 372] width 1568 height 745
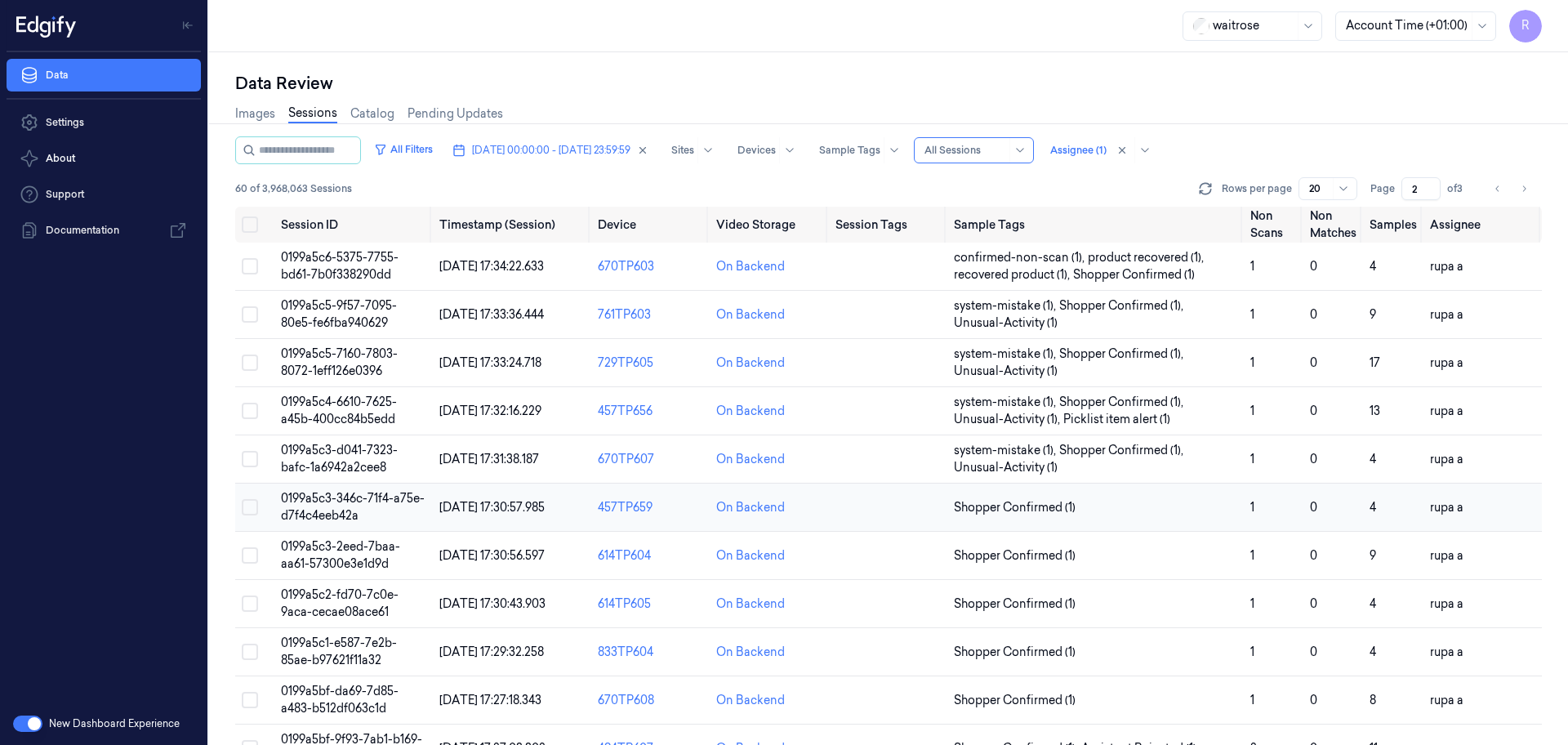
click at [332, 504] on span "0199a5c3-346c-71f4-a75e-d7f4c4eeb42a" at bounding box center [352, 507] width 144 height 32
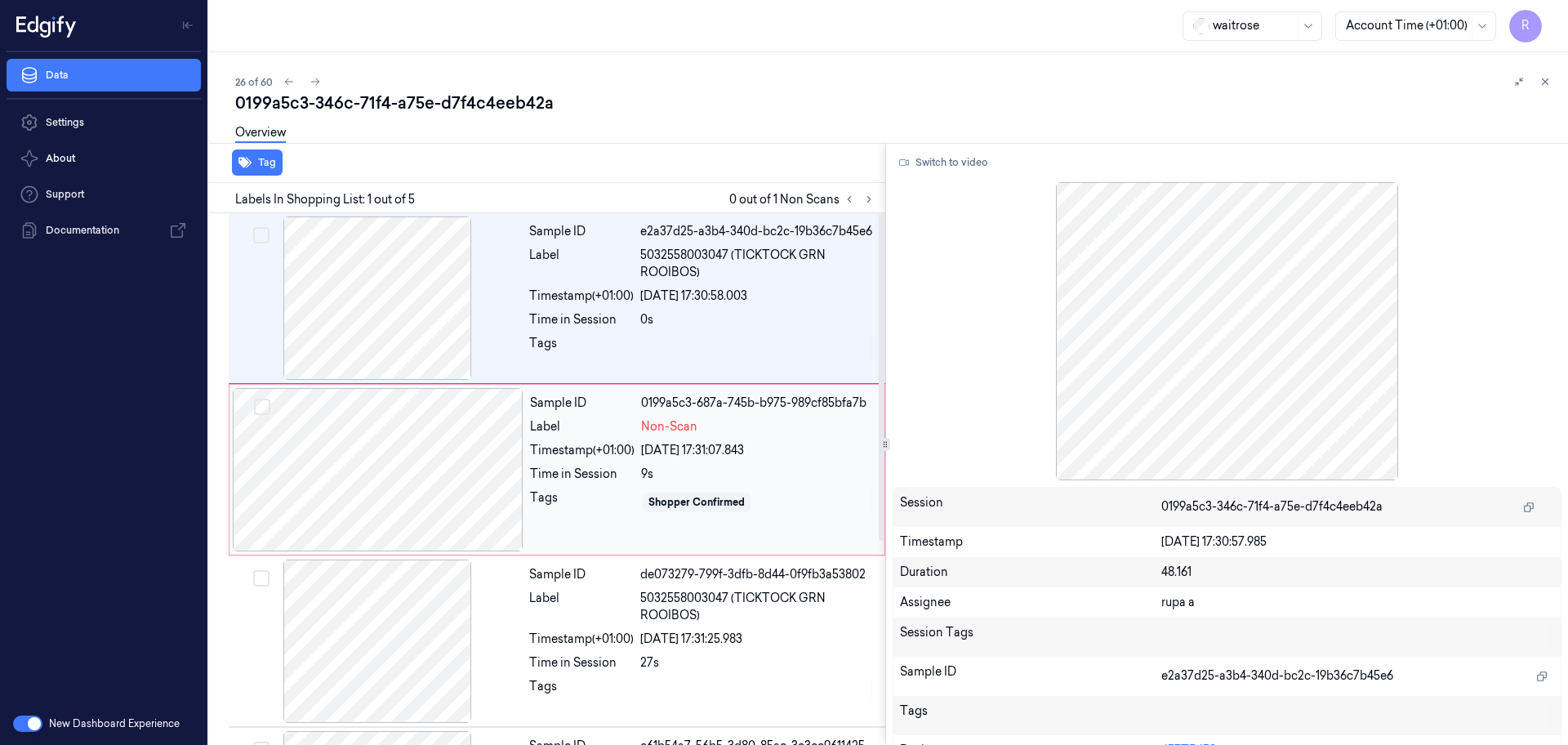
click at [427, 451] on div at bounding box center [378, 469] width 291 height 164
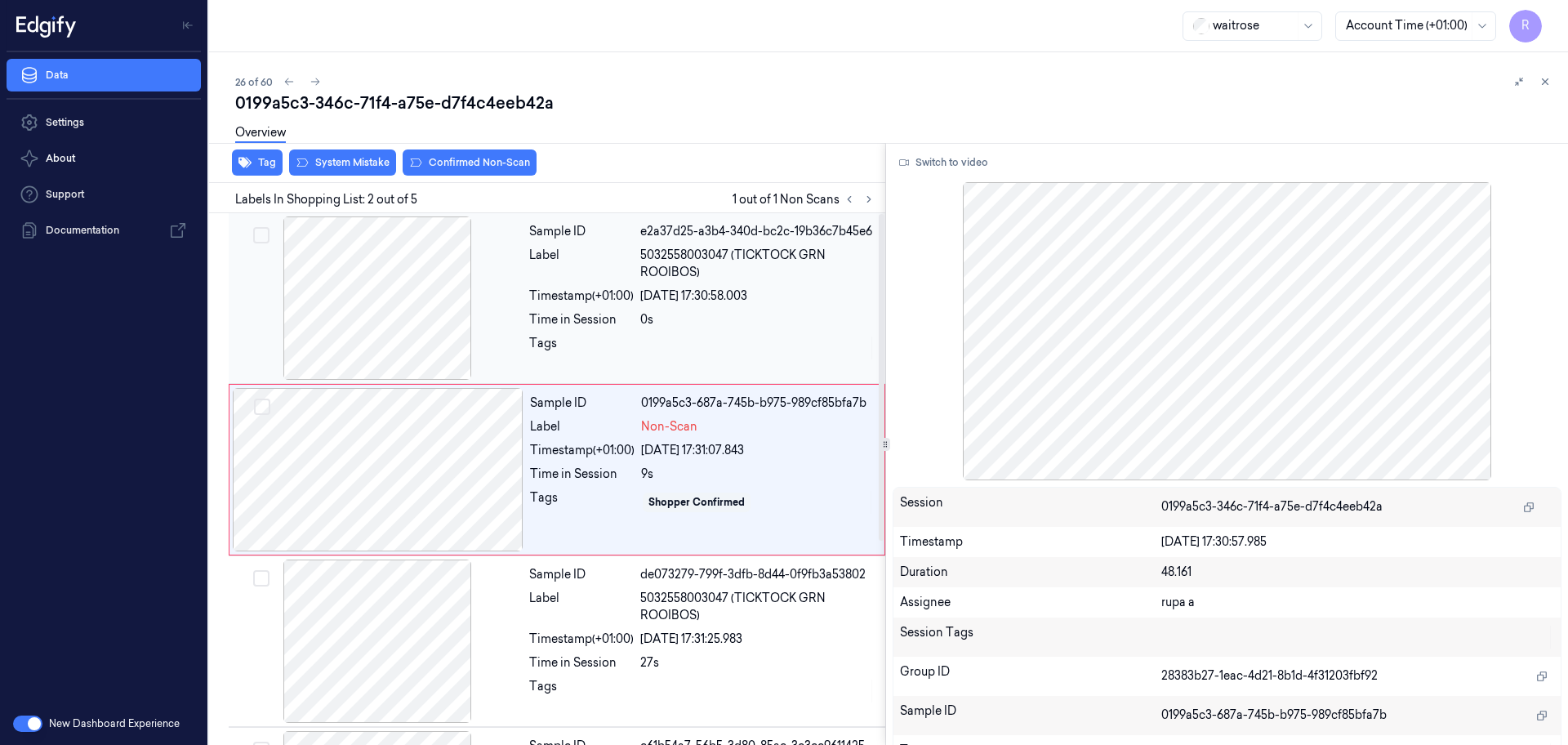
click at [425, 321] on div at bounding box center [377, 298] width 291 height 164
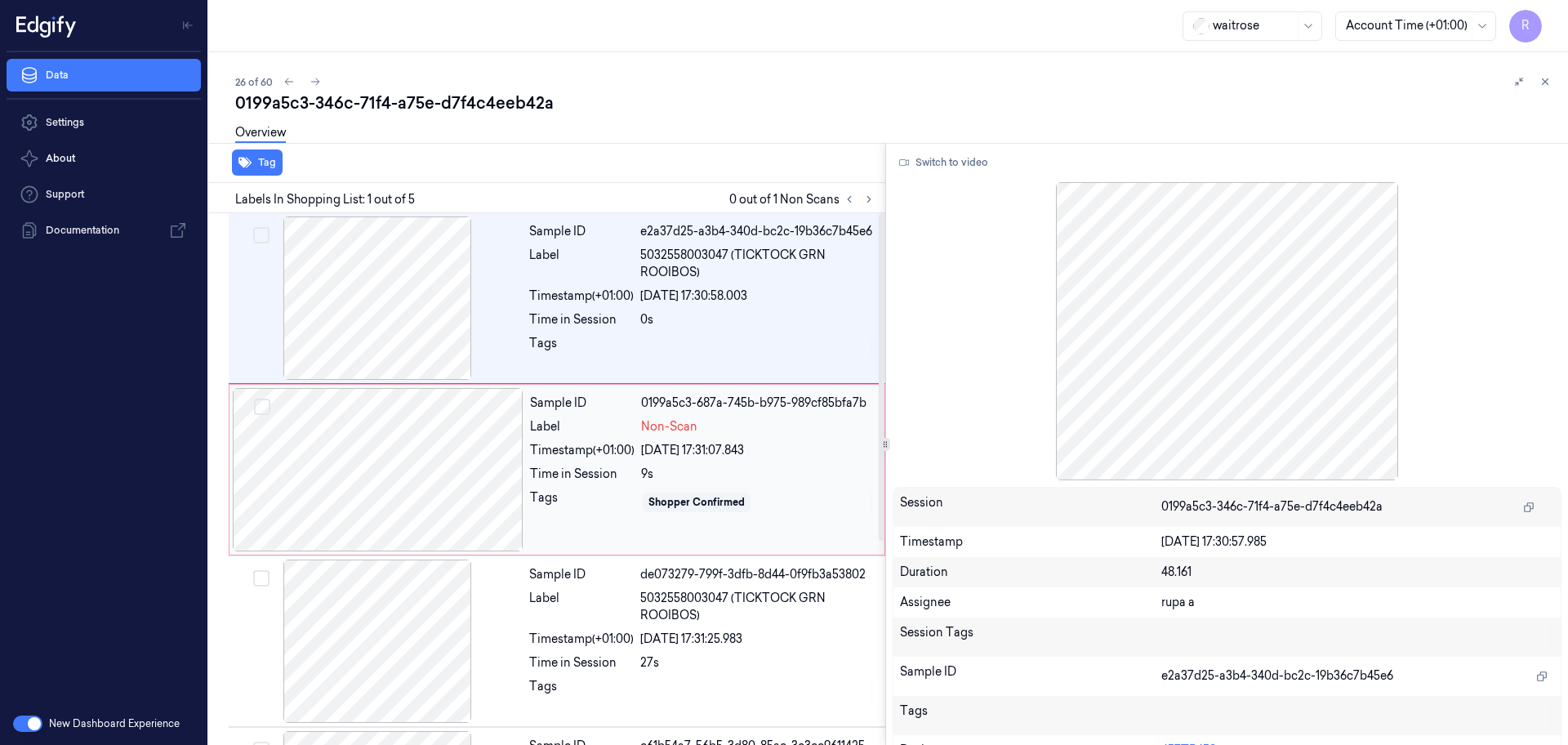
click at [423, 523] on div at bounding box center [378, 469] width 291 height 164
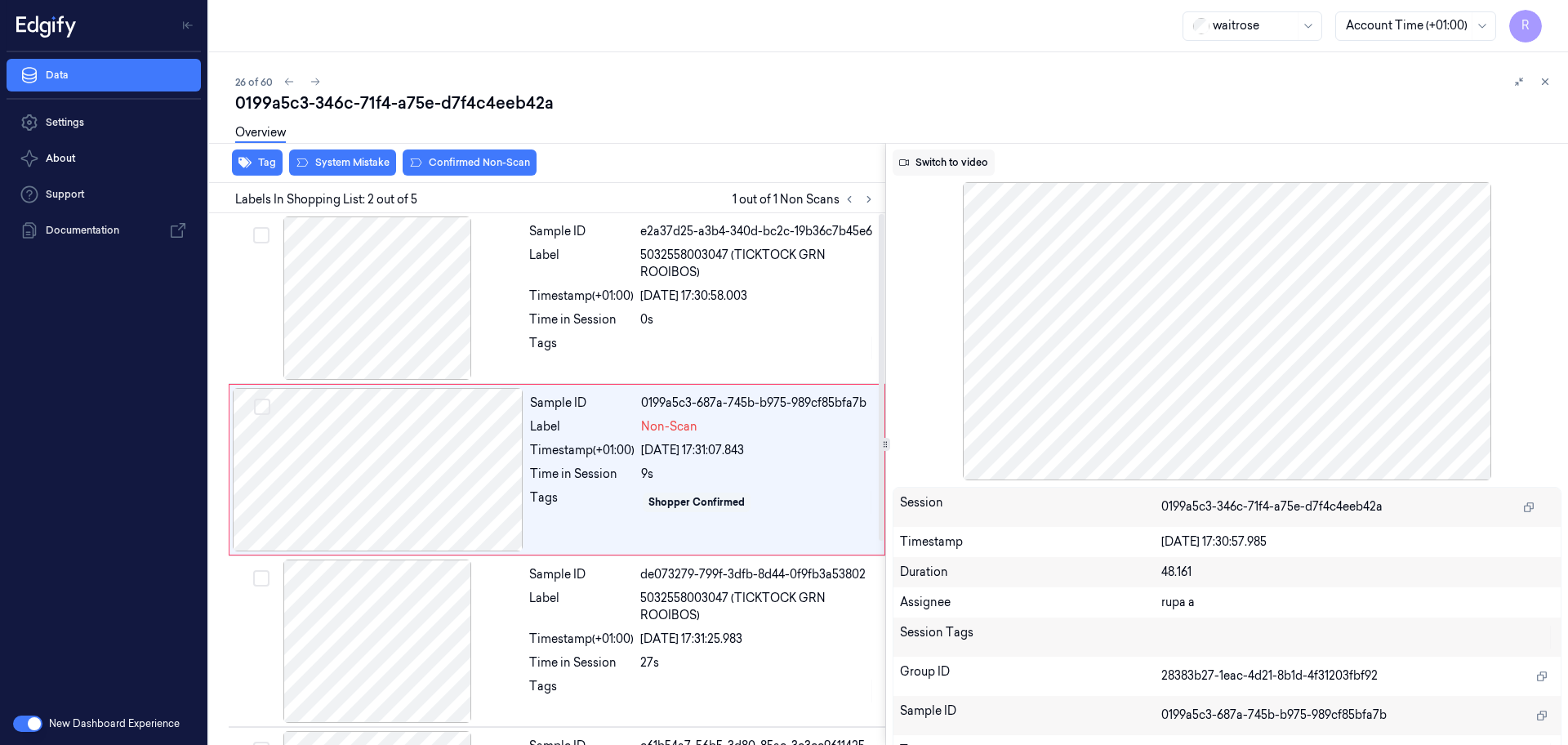
click at [939, 169] on button "Switch to video" at bounding box center [943, 162] width 102 height 26
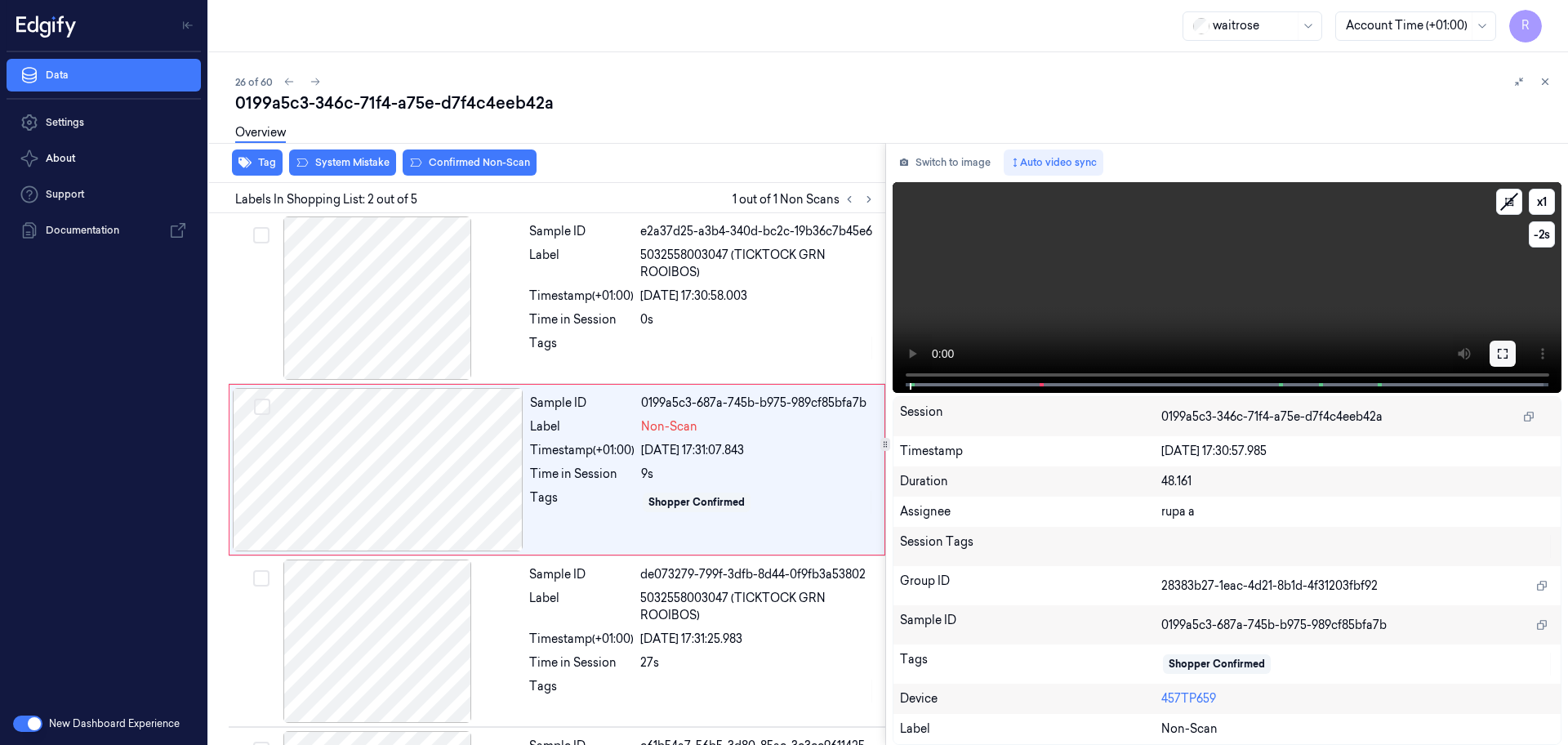
click at [1498, 354] on icon at bounding box center [1502, 354] width 13 height 13
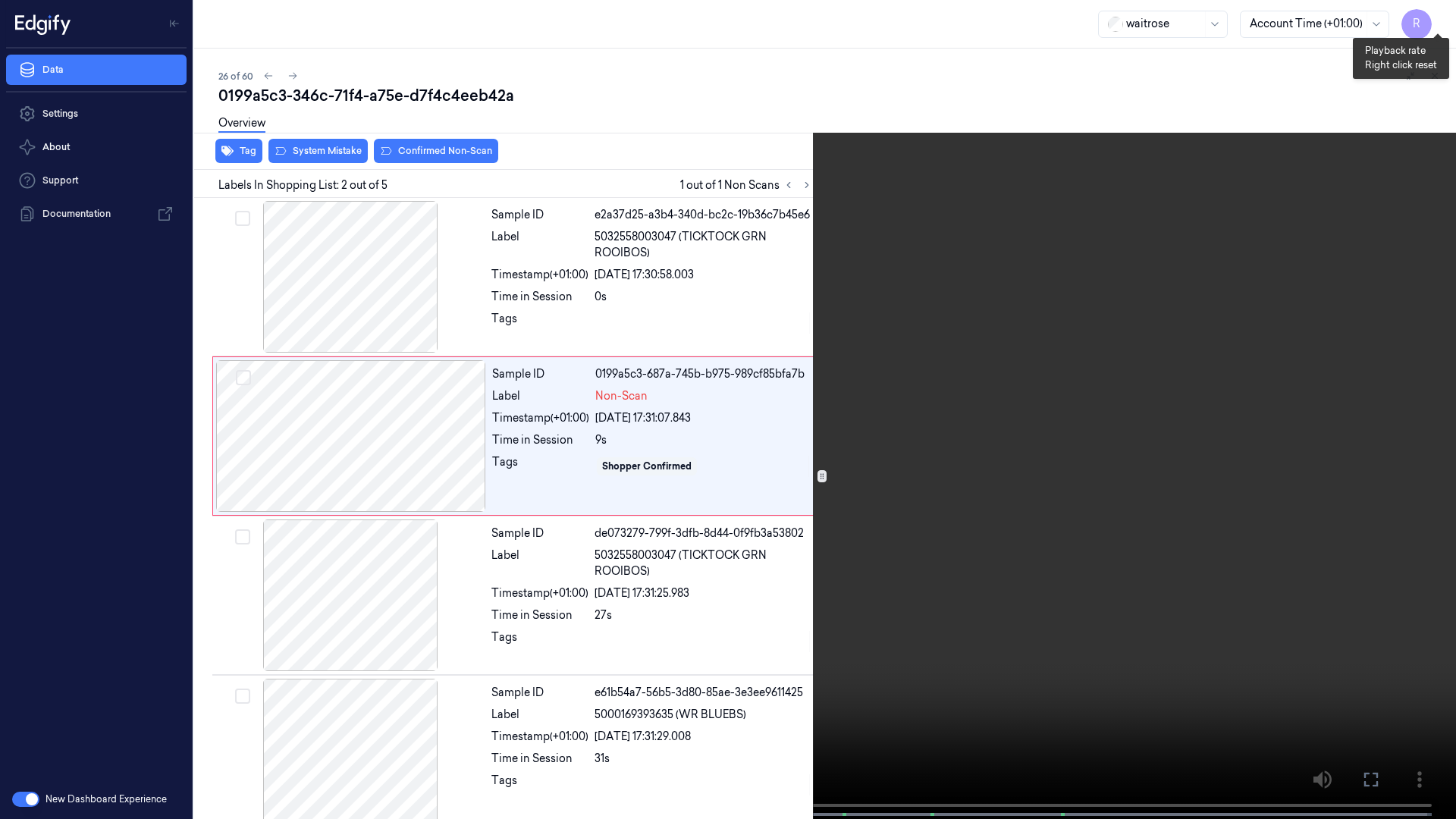
click at [1438, 18] on button "x 1" at bounding box center [1437, 18] width 24 height 24
click at [959, 422] on video at bounding box center [728, 411] width 1456 height 822
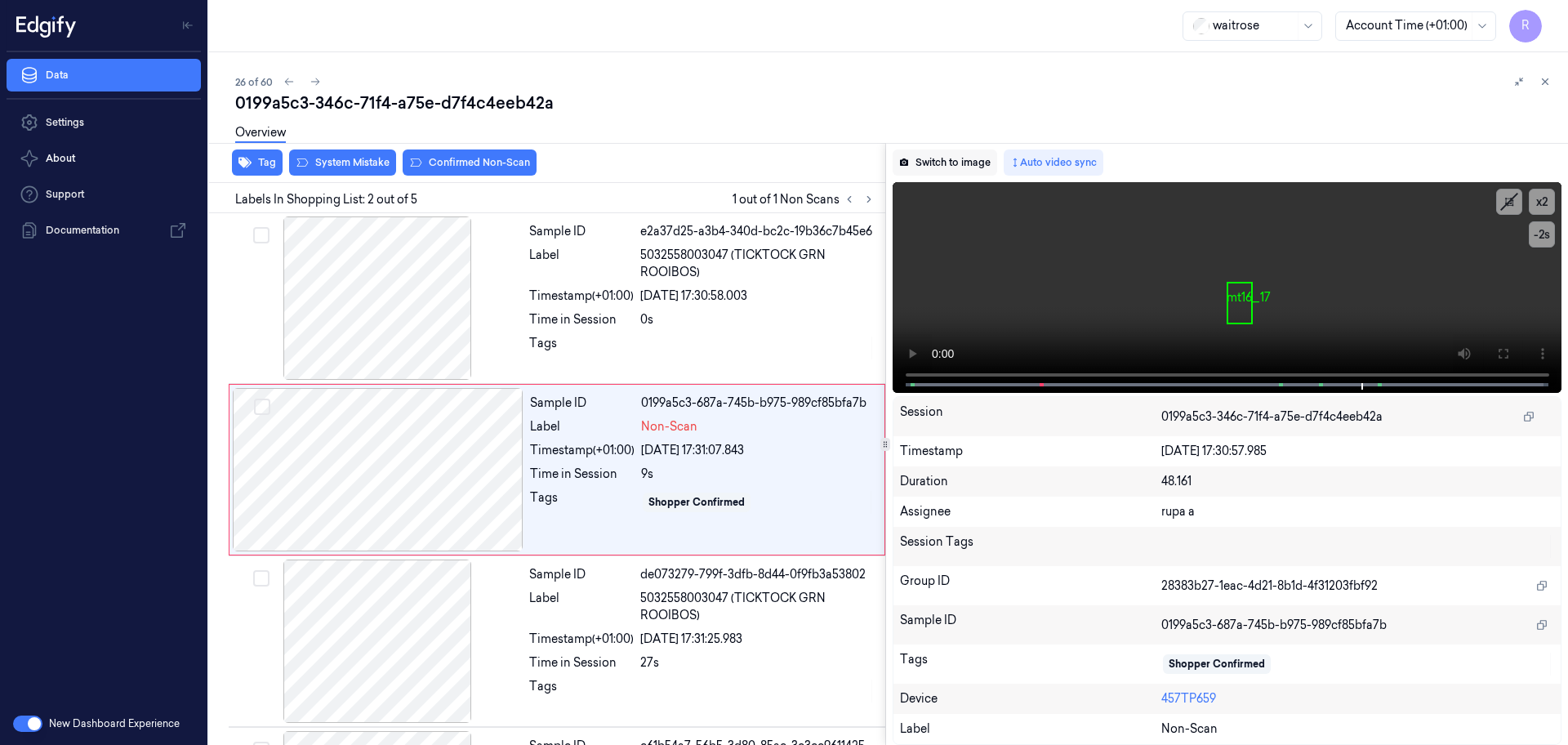
click at [966, 167] on button "Switch to image" at bounding box center [945, 162] width 105 height 26
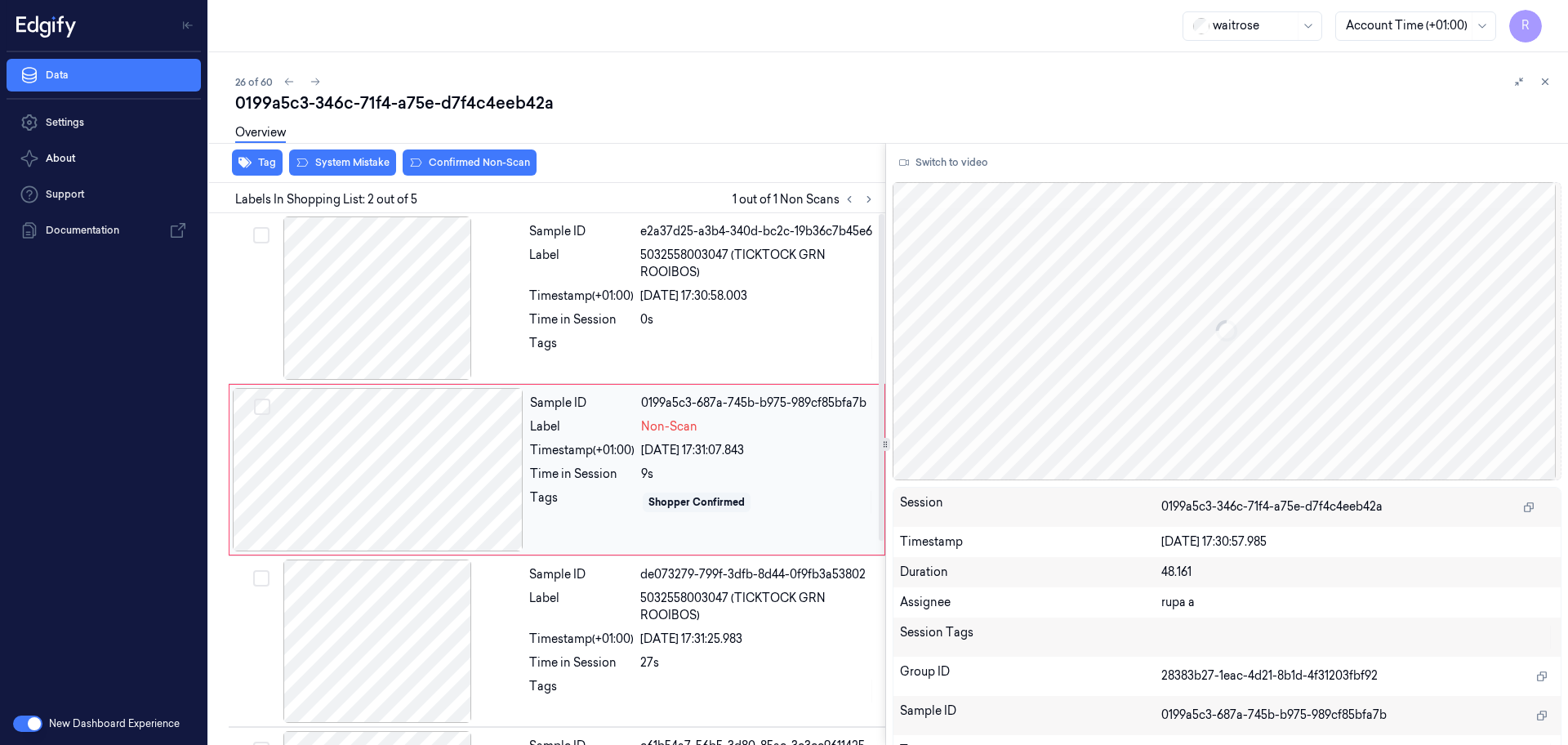
click at [391, 448] on div at bounding box center [378, 469] width 291 height 164
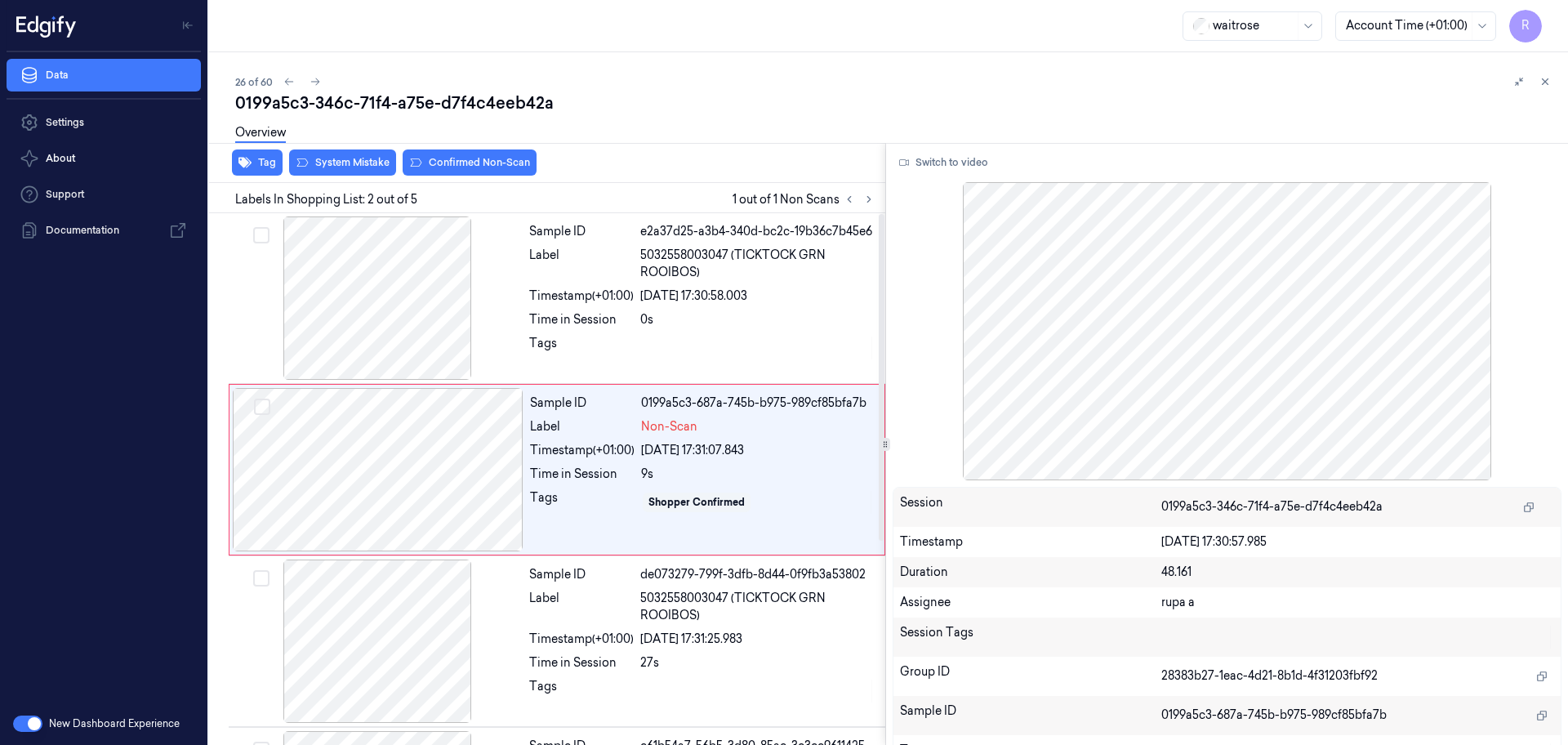
click at [359, 154] on div "Overview" at bounding box center [895, 135] width 1320 height 42
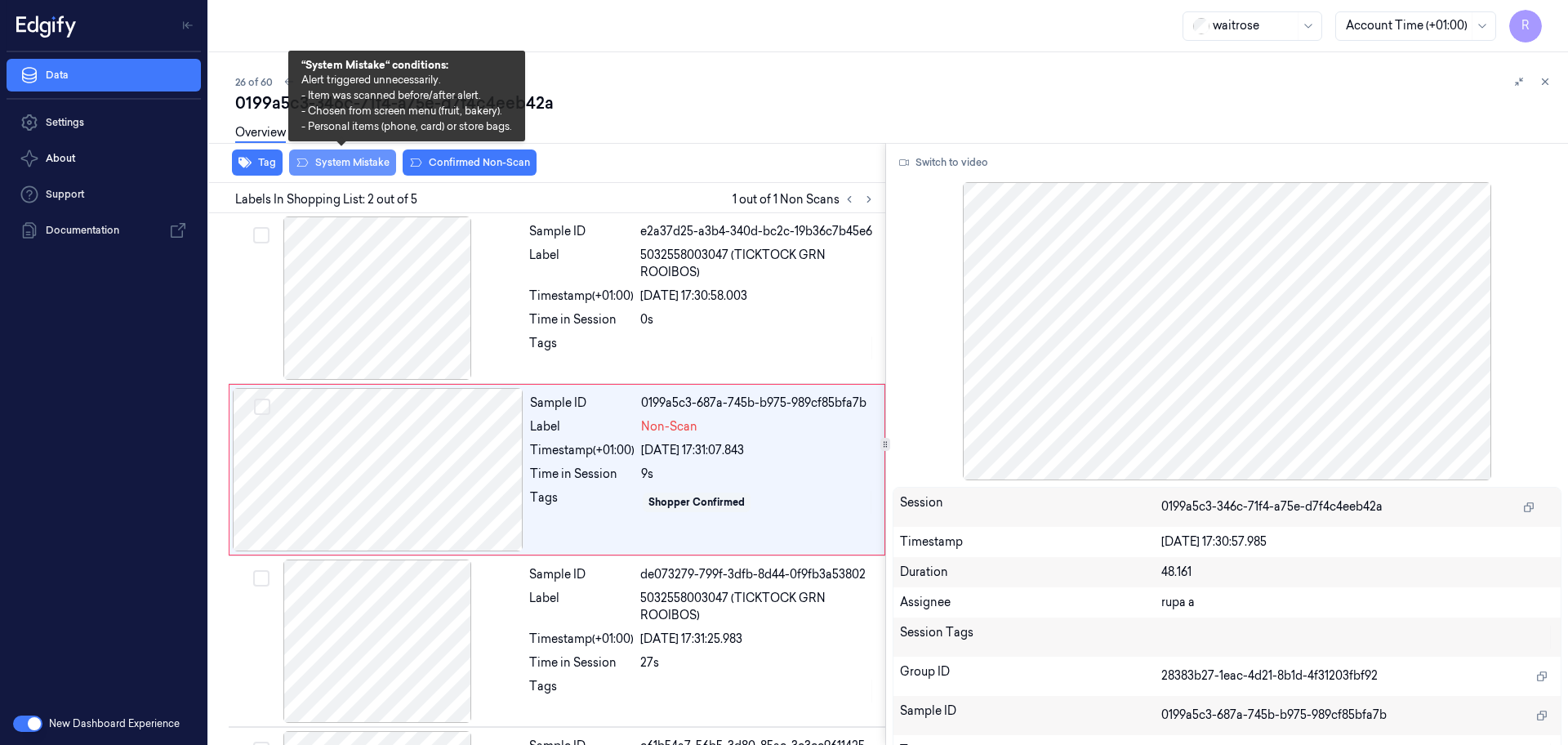
click at [327, 166] on button "System Mistake" at bounding box center [342, 162] width 107 height 26
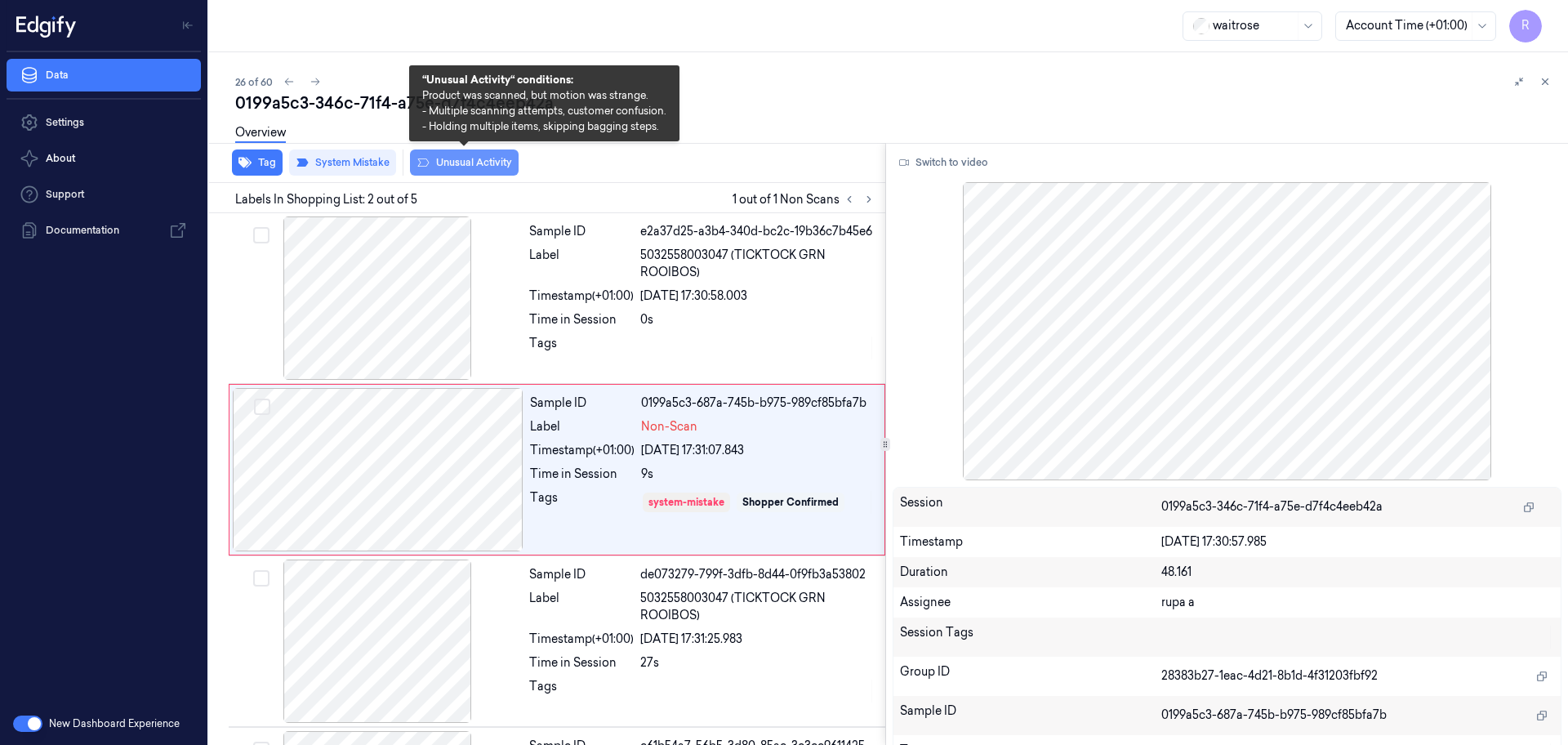
click at [454, 166] on button "Unusual Activity" at bounding box center [464, 162] width 109 height 26
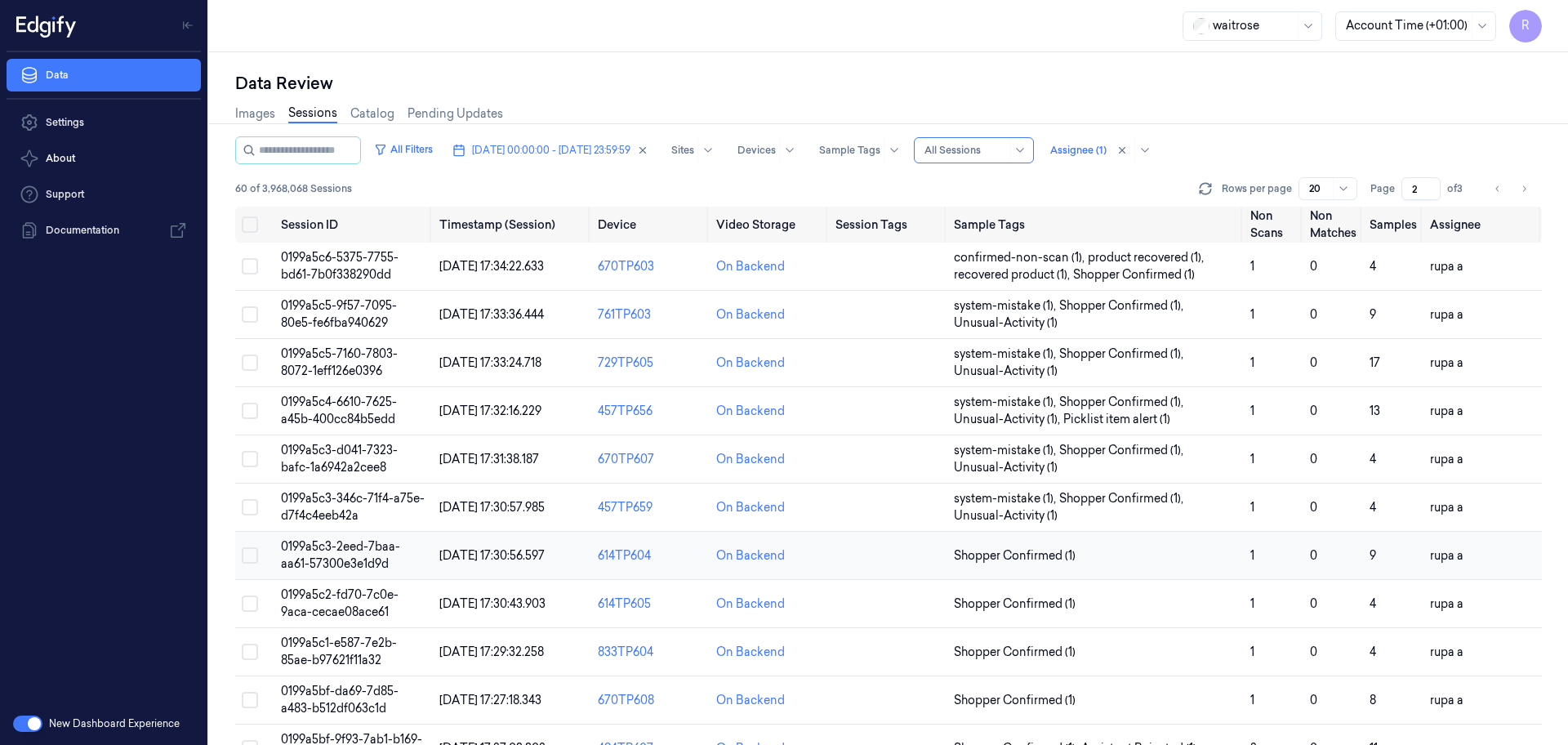
click at [425, 560] on td "0199a5c3-2eed-7baa-aa61-57300e3e1d9d" at bounding box center [354, 556] width 159 height 48
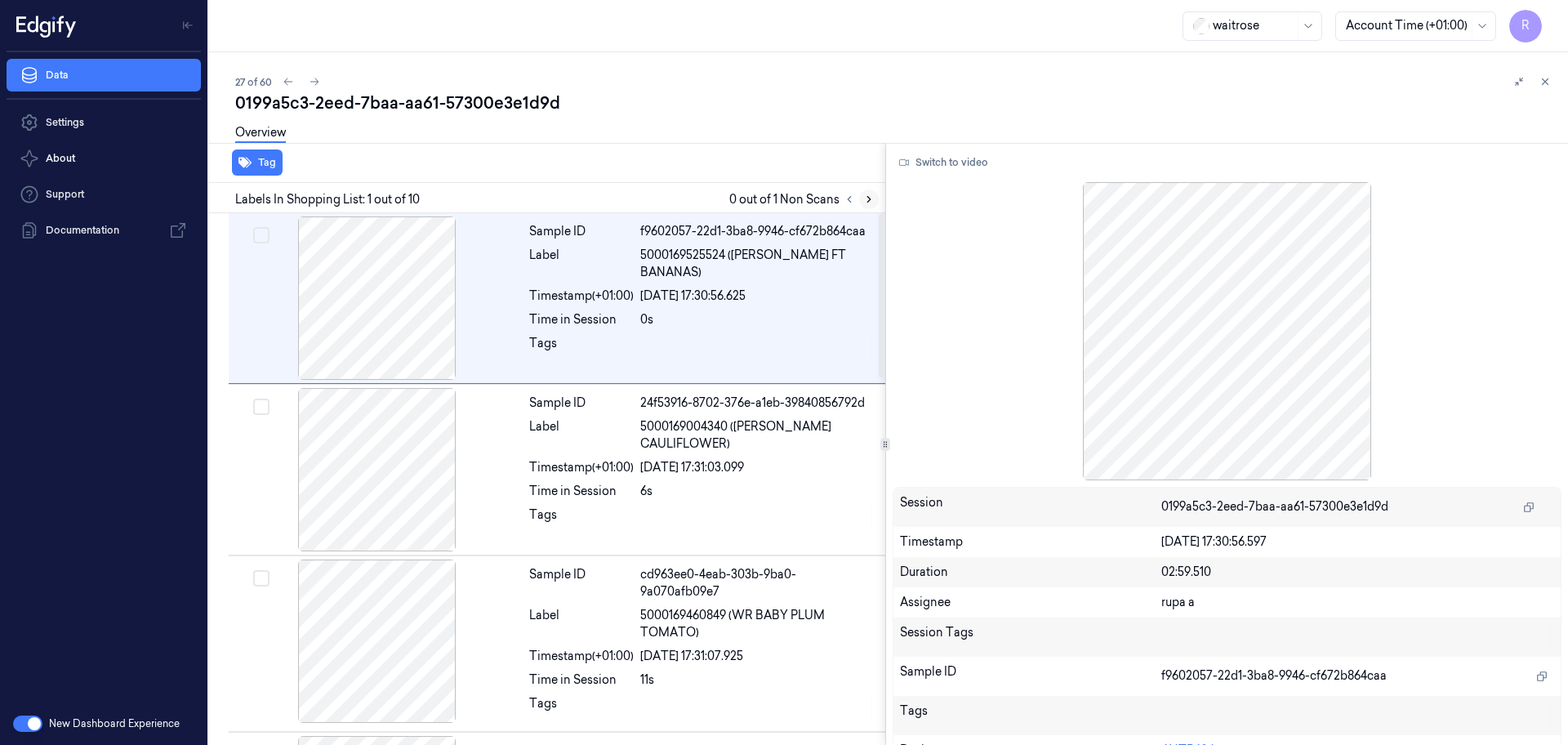
click at [865, 205] on button at bounding box center [869, 199] width 20 height 20
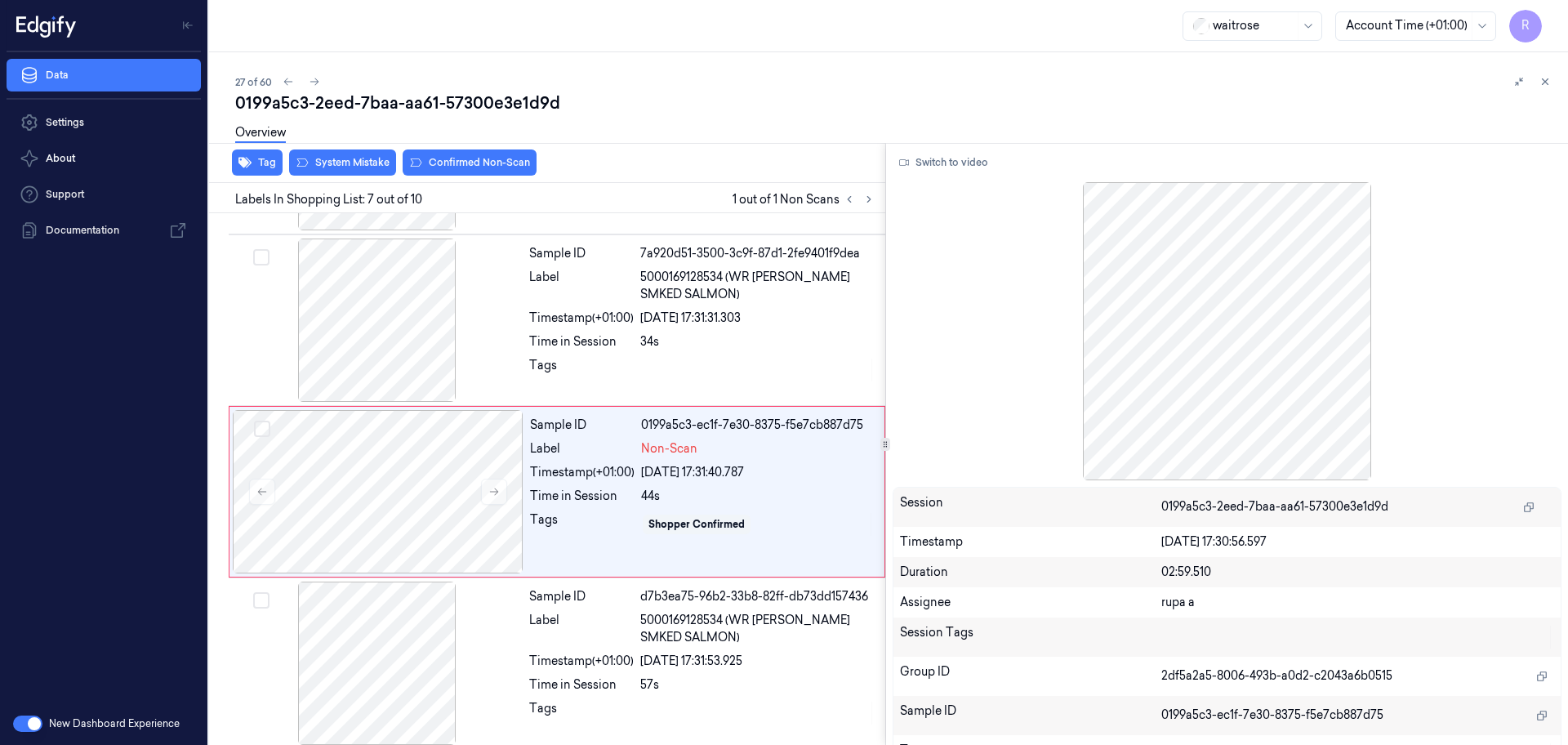
scroll to position [854, 0]
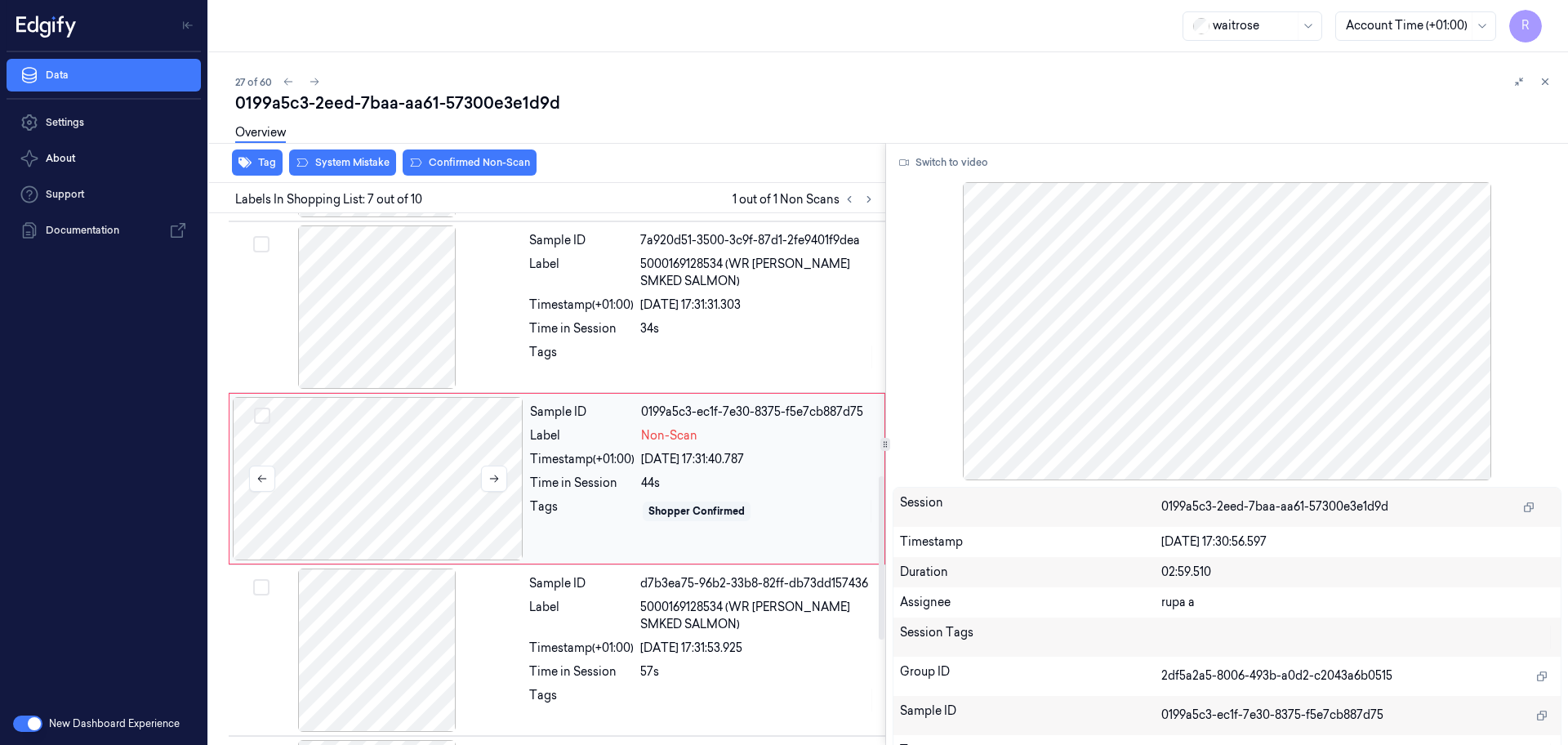
click at [442, 532] on div at bounding box center [378, 478] width 291 height 164
click at [366, 292] on div at bounding box center [377, 306] width 291 height 164
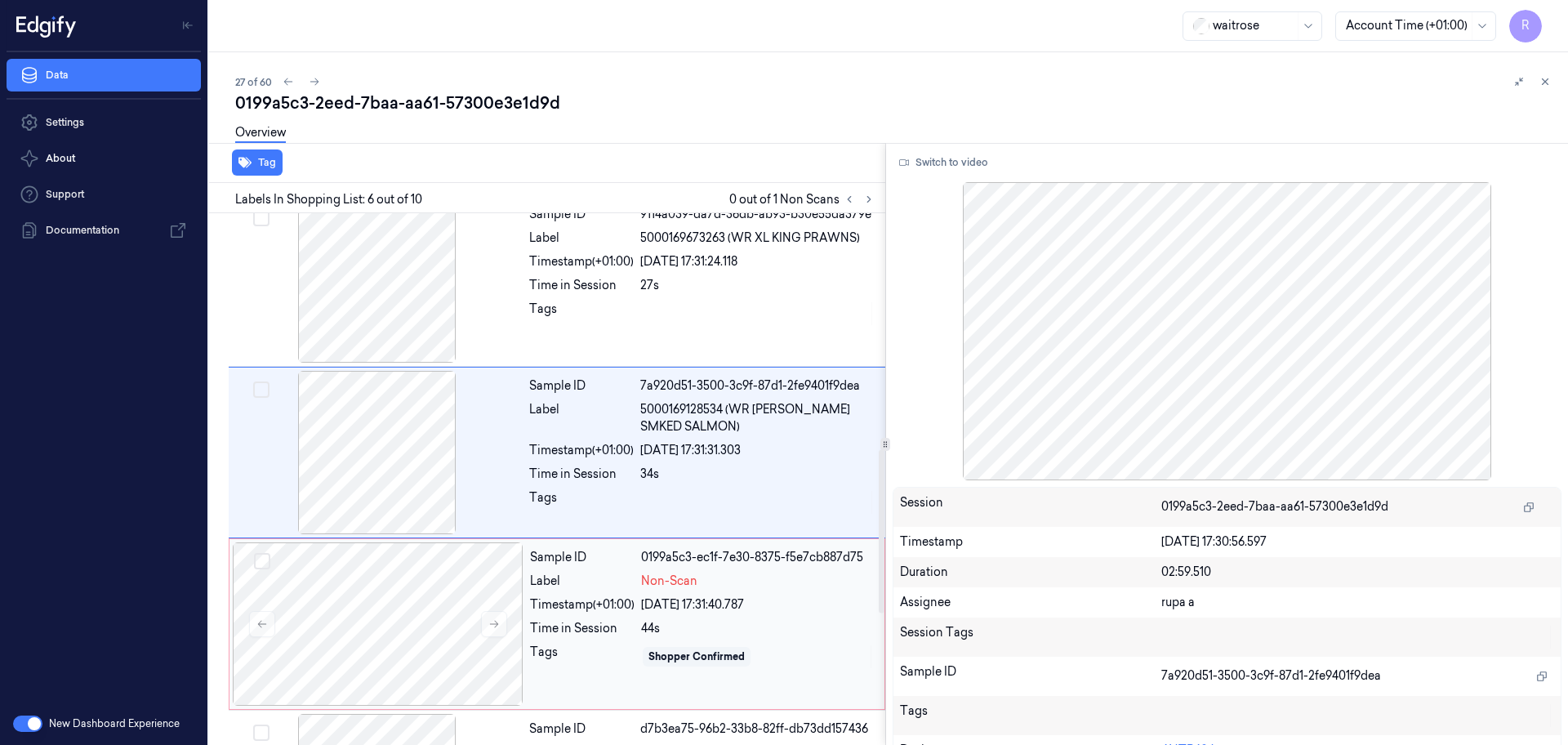
scroll to position [682, 0]
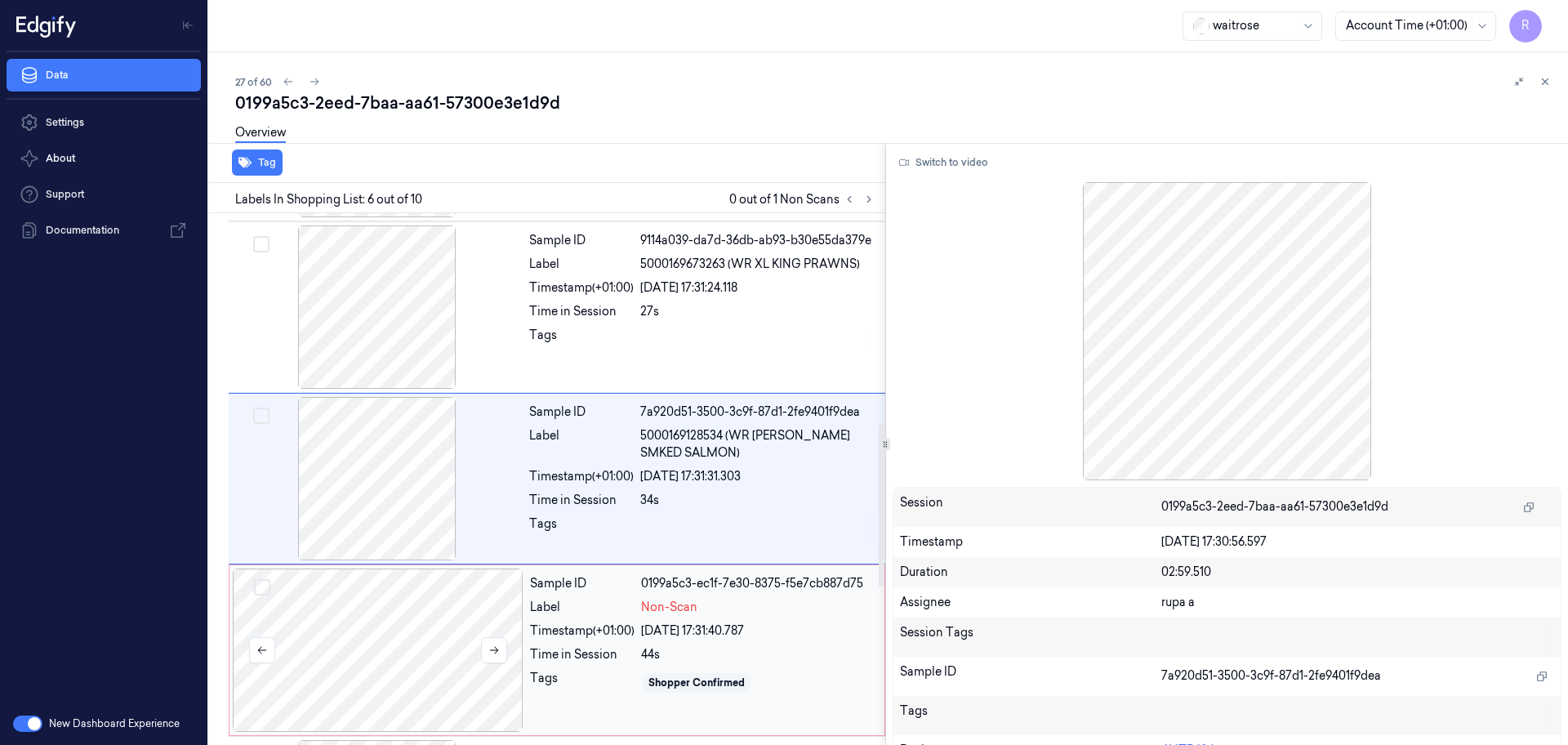
click at [447, 625] on div at bounding box center [378, 650] width 291 height 164
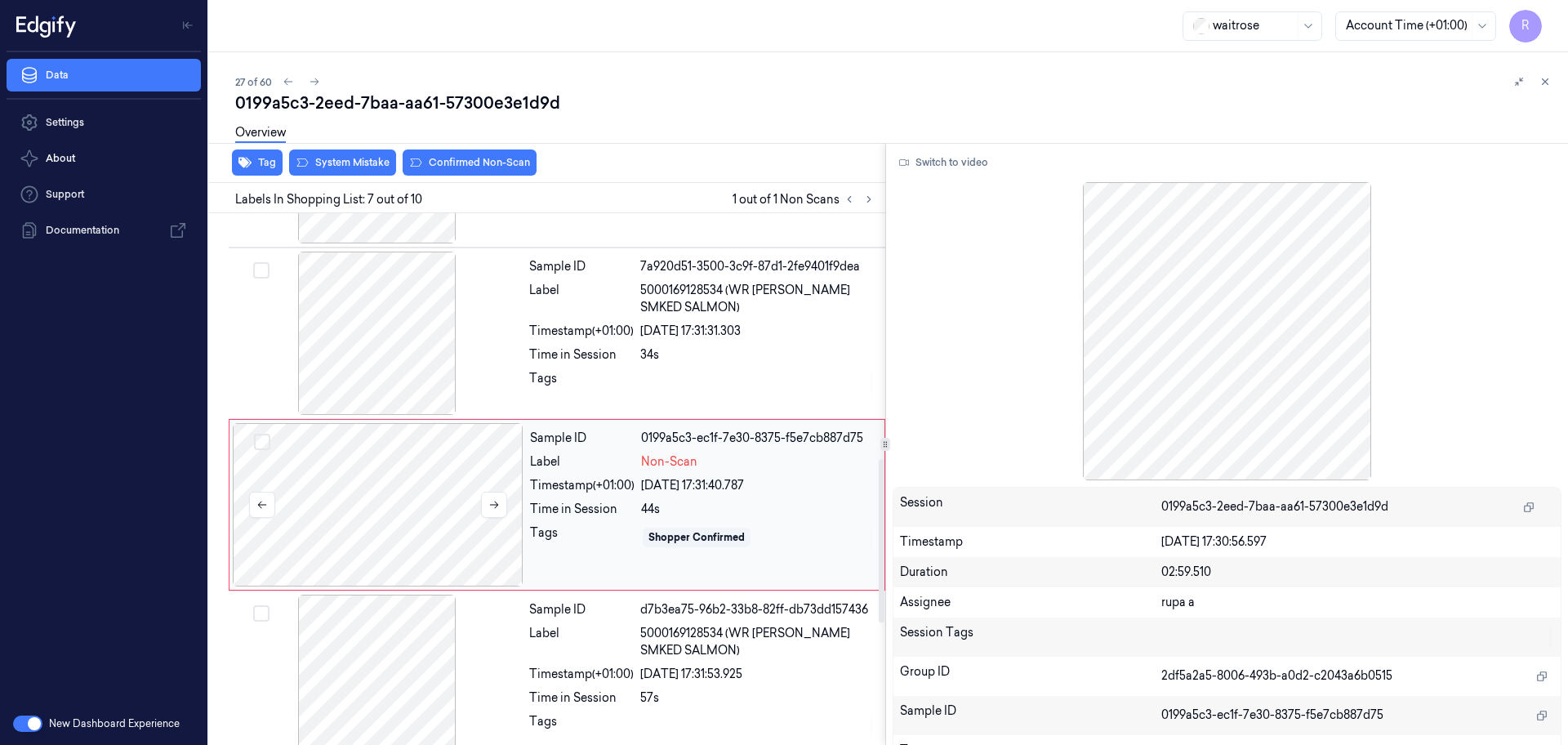
scroll to position [854, 0]
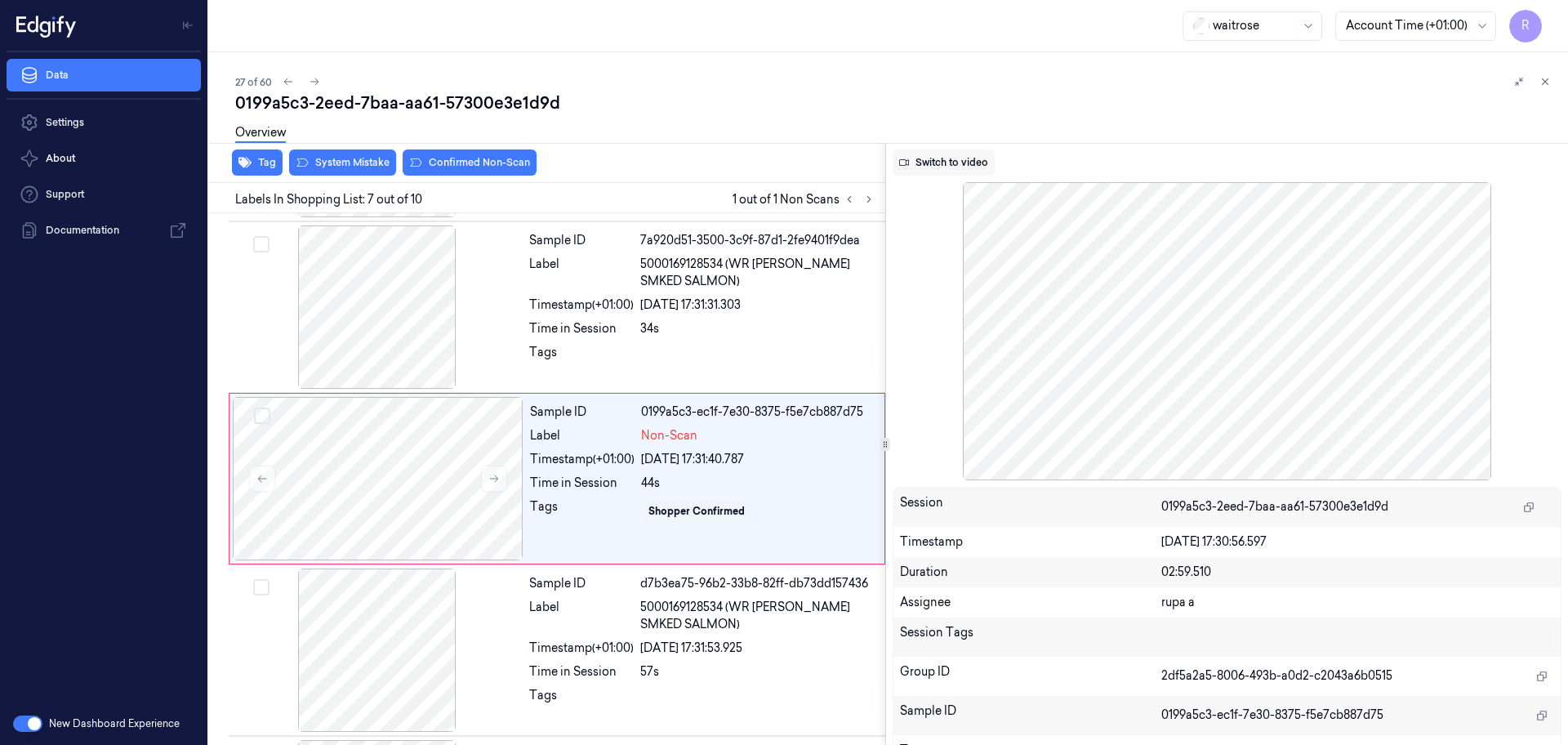
click at [950, 158] on button "Switch to video" at bounding box center [943, 162] width 102 height 26
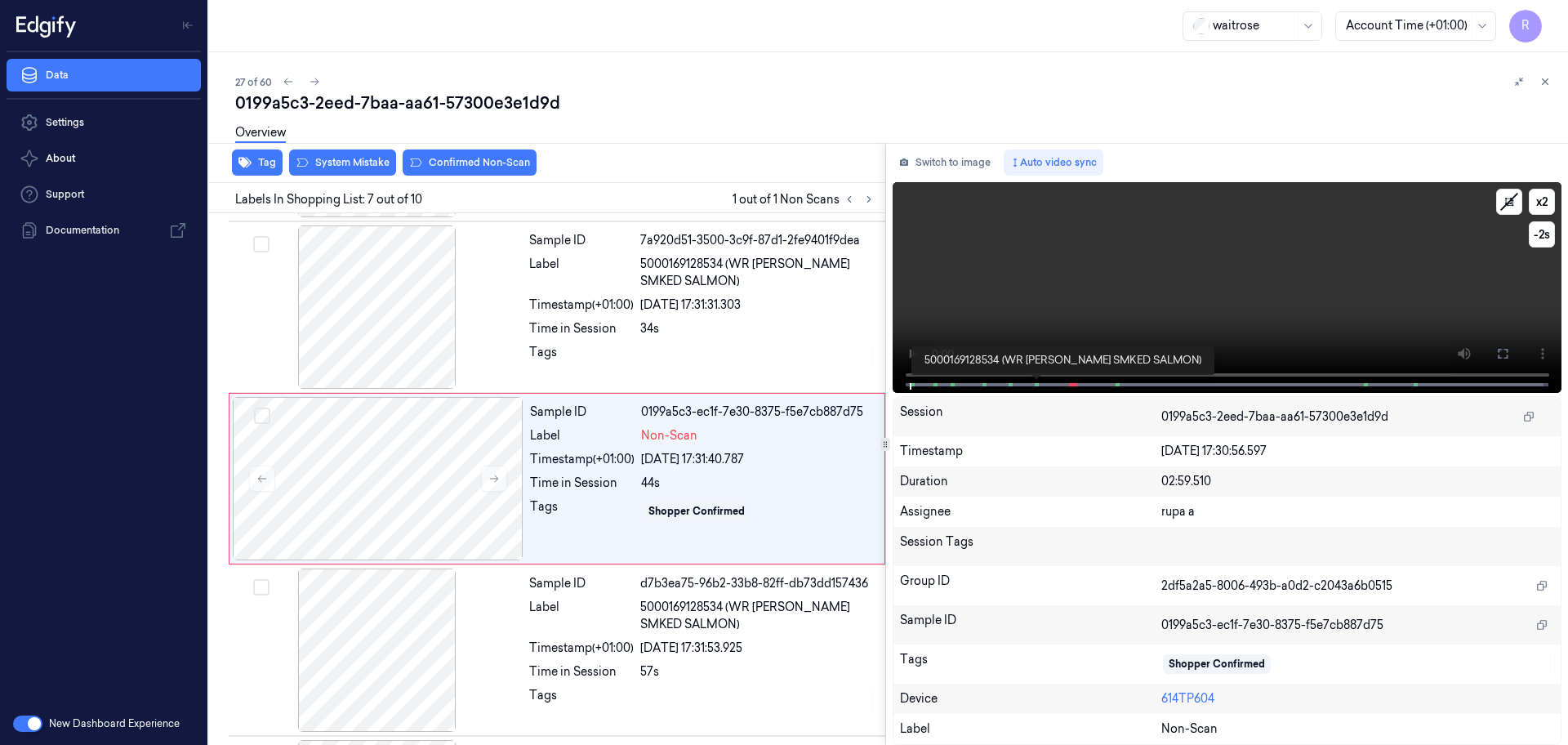
click at [1036, 383] on span at bounding box center [1037, 385] width 2 height 8
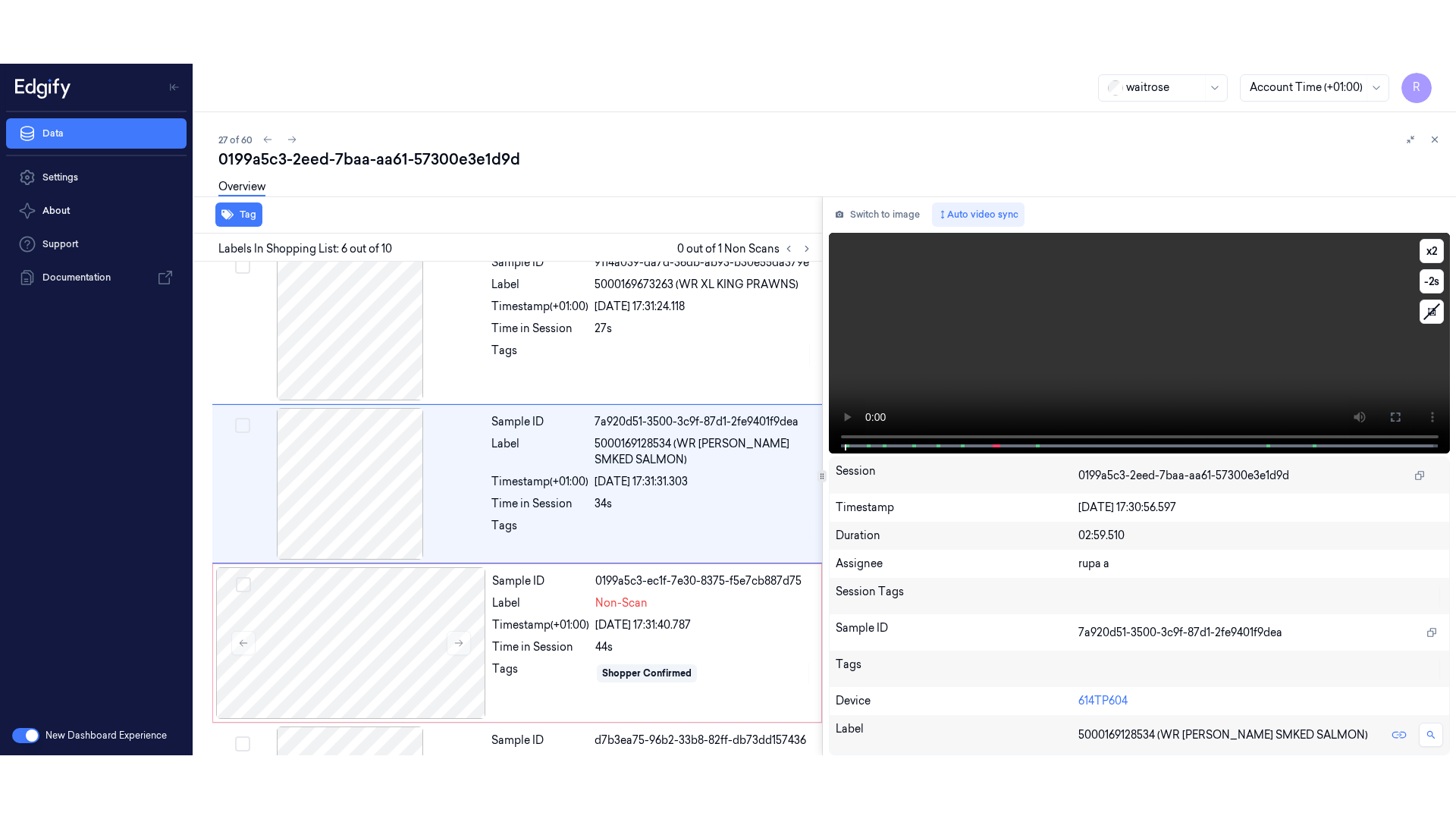
scroll to position [633, 0]
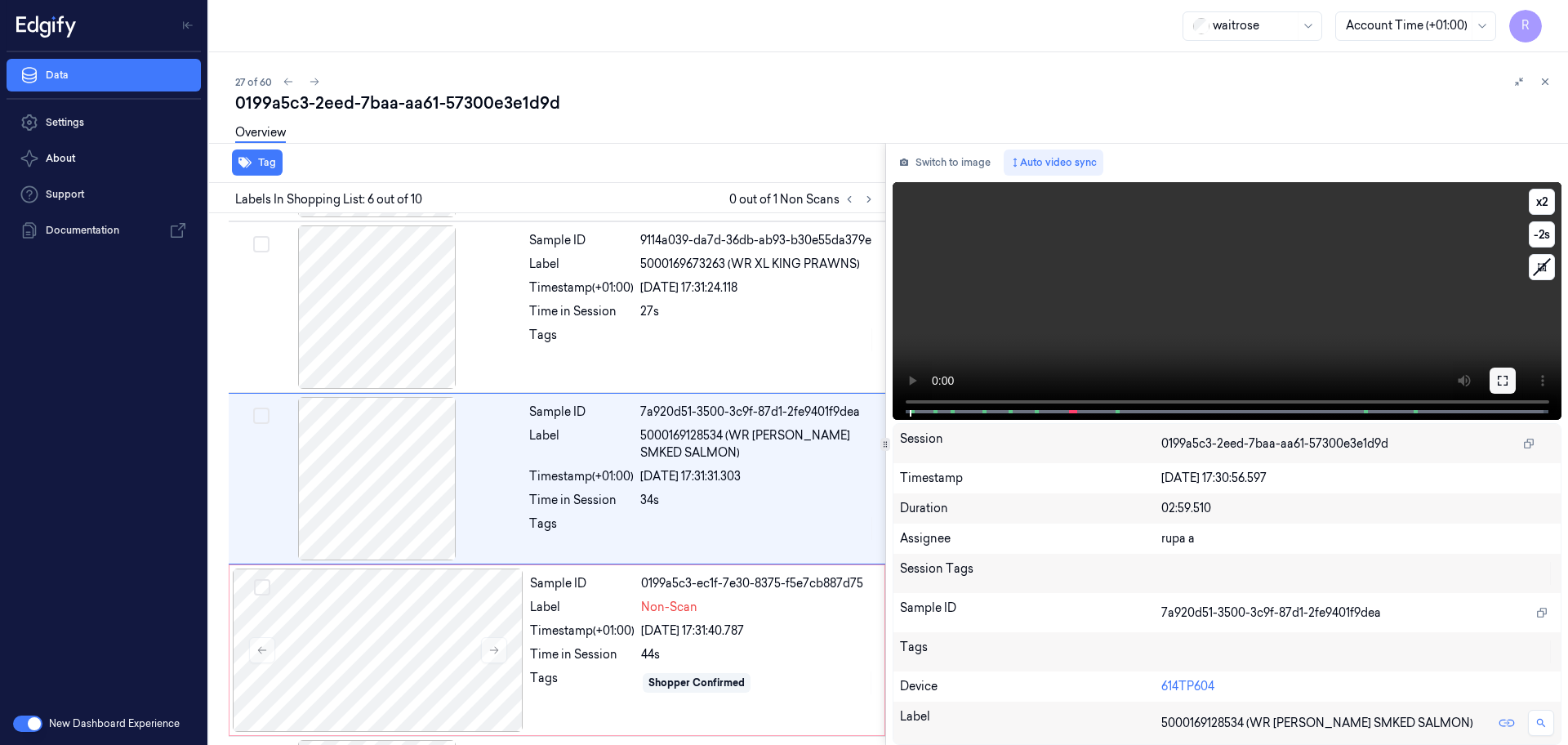
click at [1498, 375] on icon at bounding box center [1502, 381] width 13 height 13
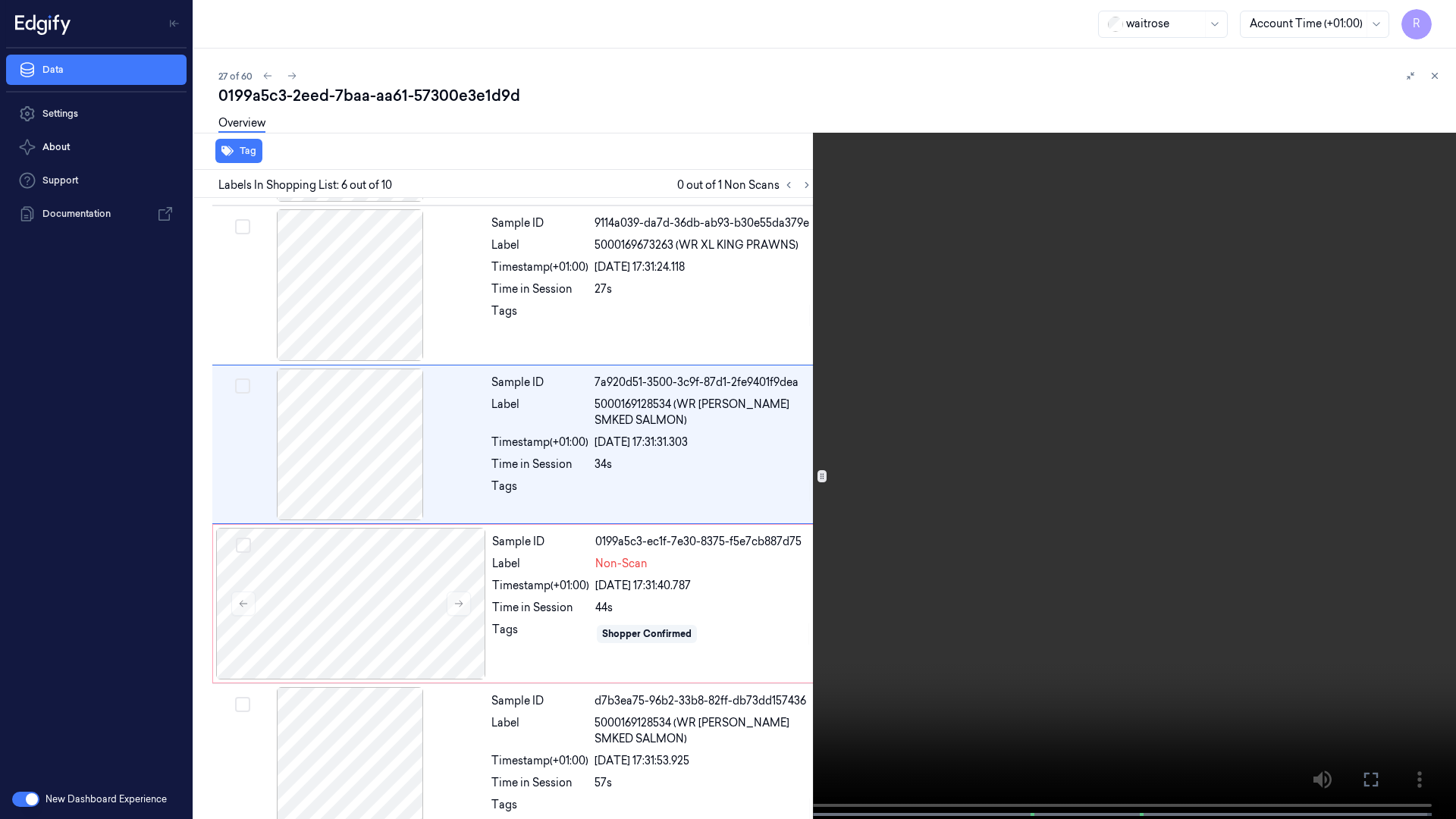
click at [1387, 429] on video at bounding box center [728, 411] width 1456 height 822
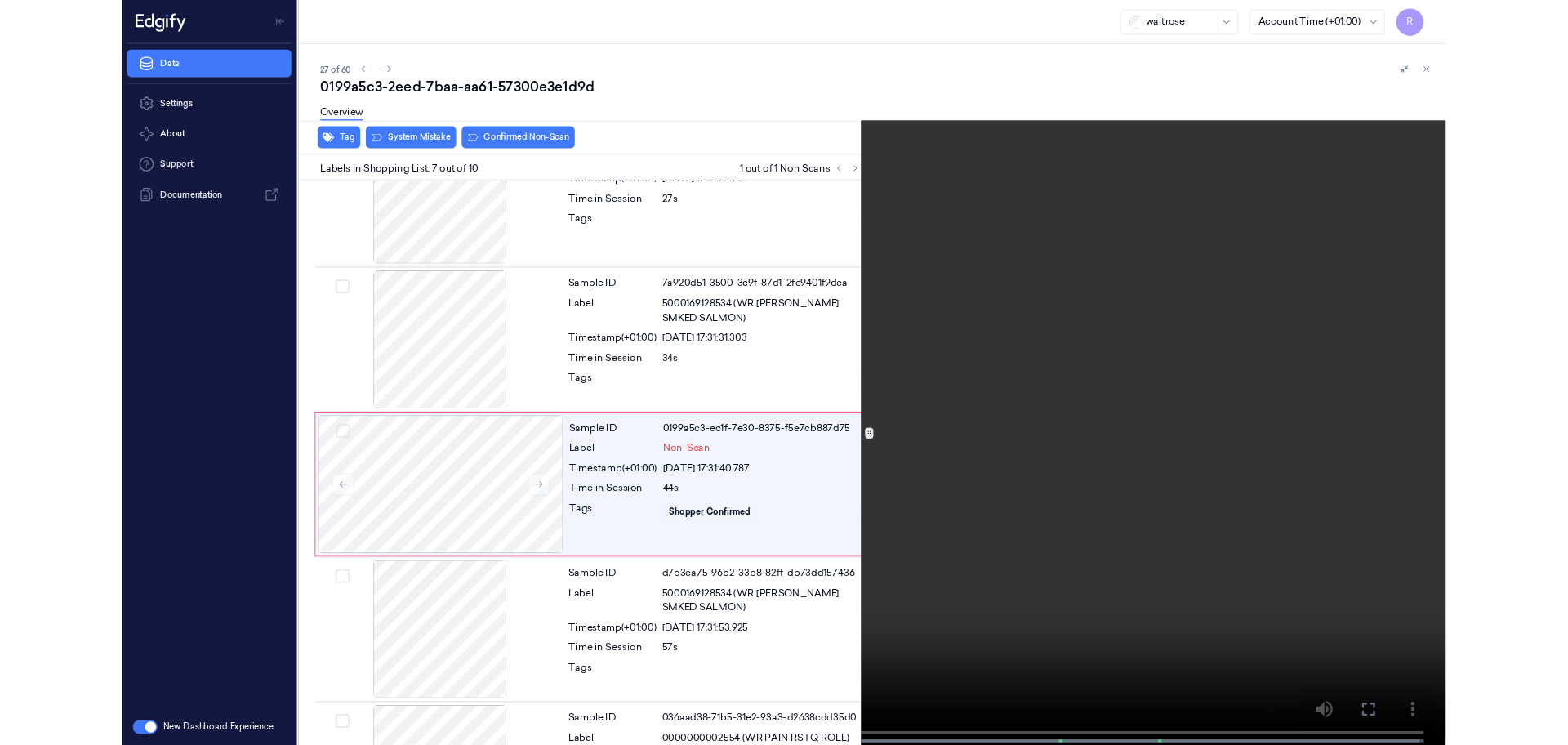
scroll to position [785, 0]
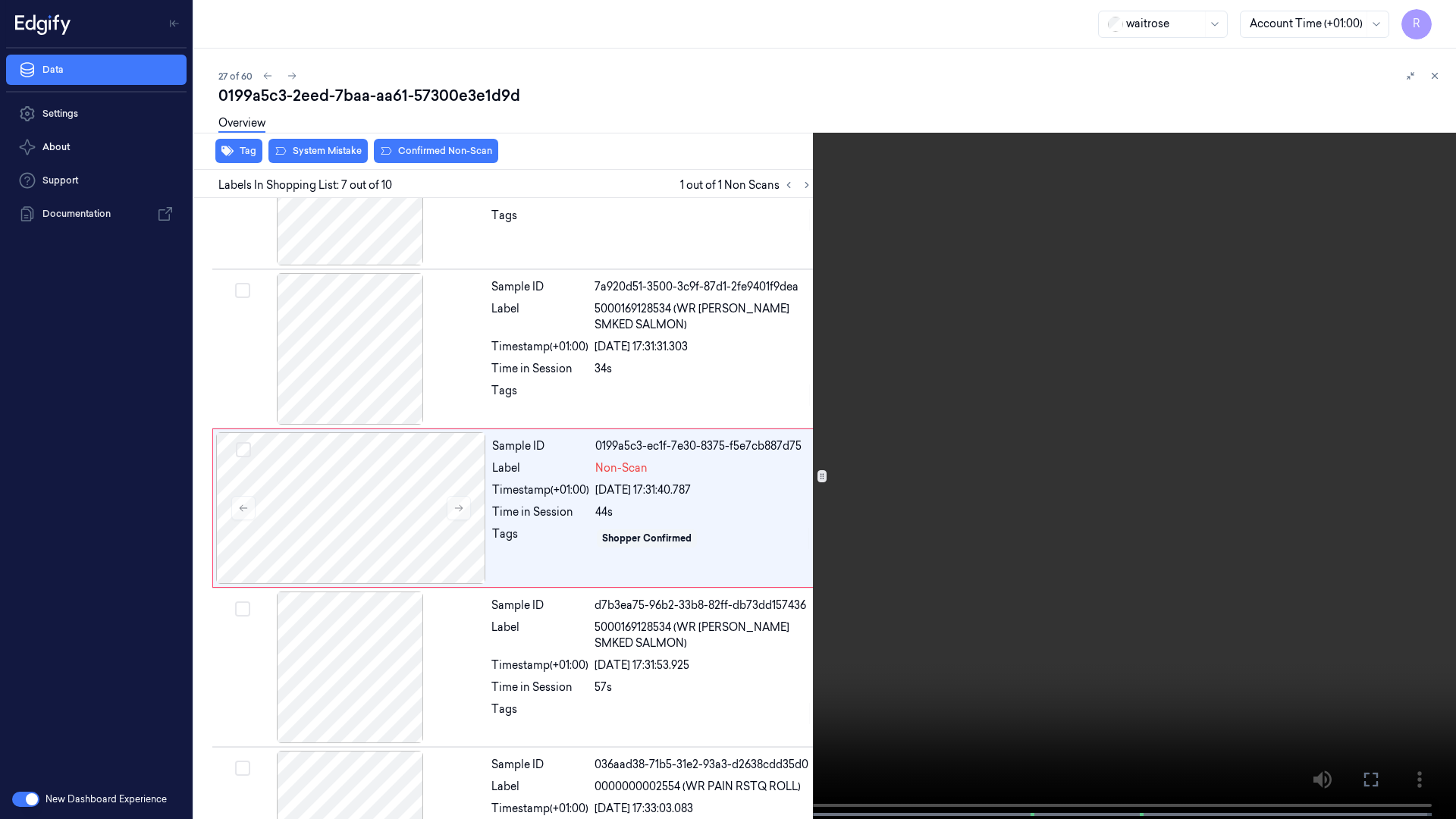
click at [842, 464] on video at bounding box center [728, 411] width 1456 height 822
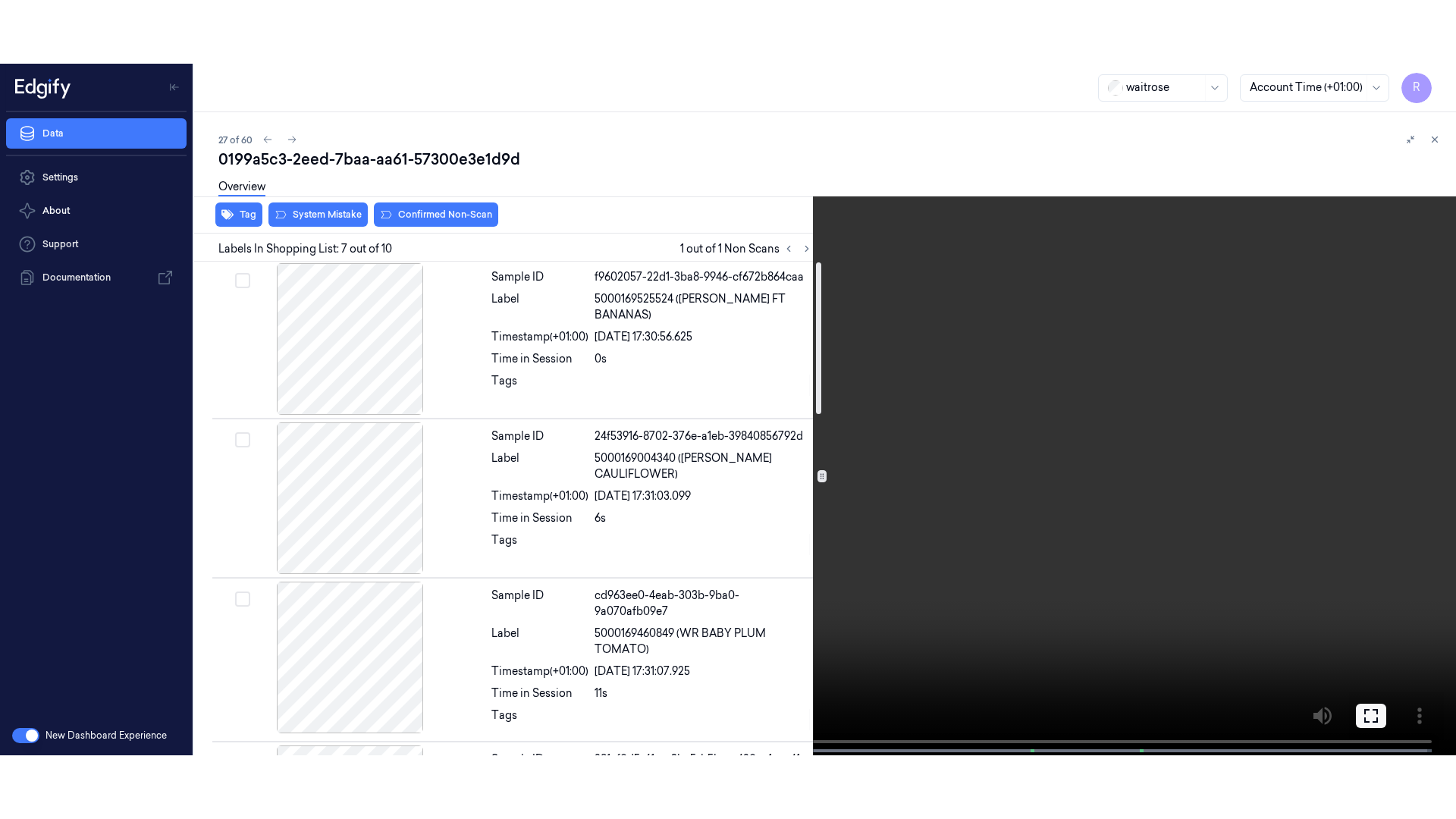
scroll to position [0, 0]
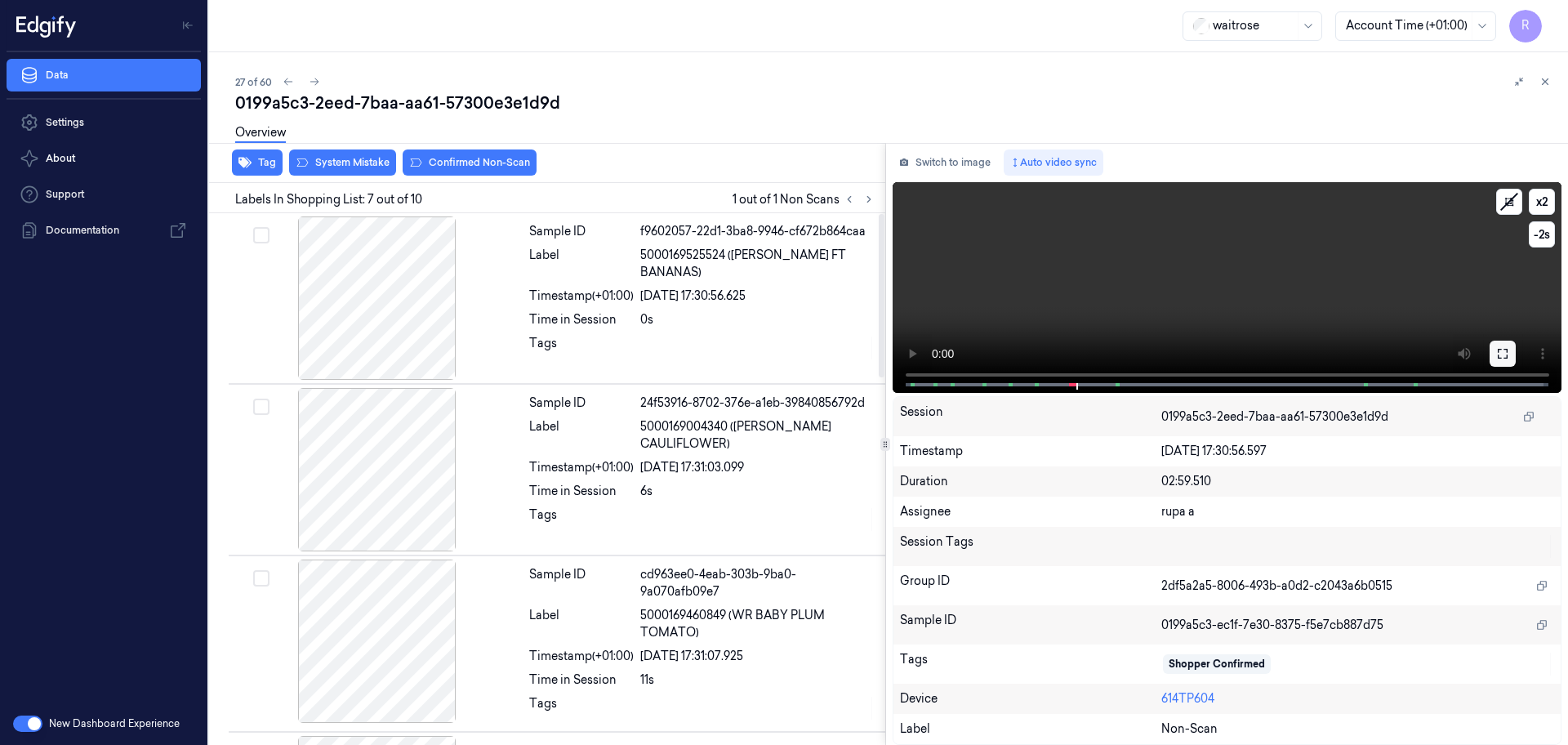
click at [1507, 348] on icon at bounding box center [1502, 354] width 13 height 13
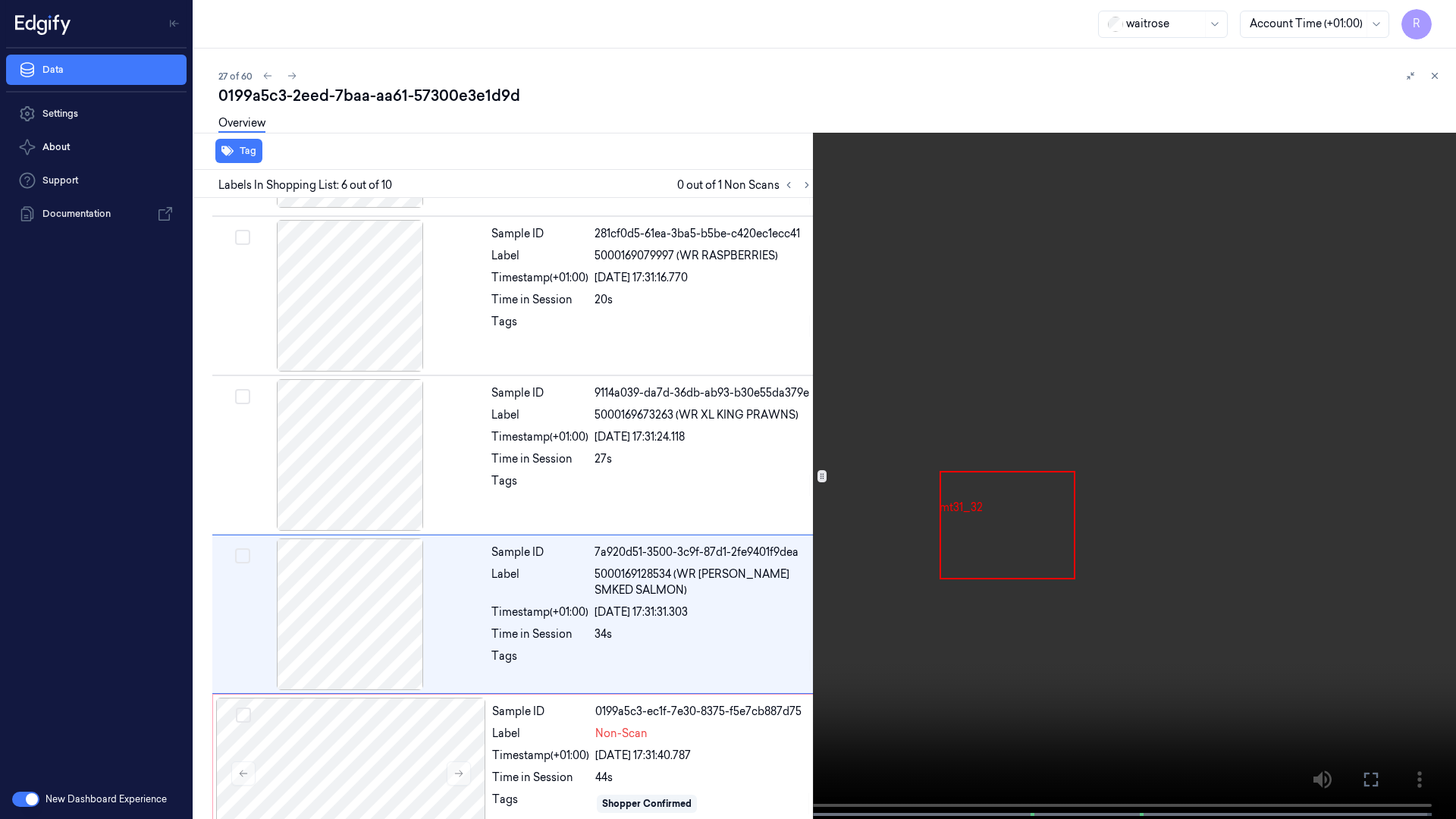
scroll to position [570, 0]
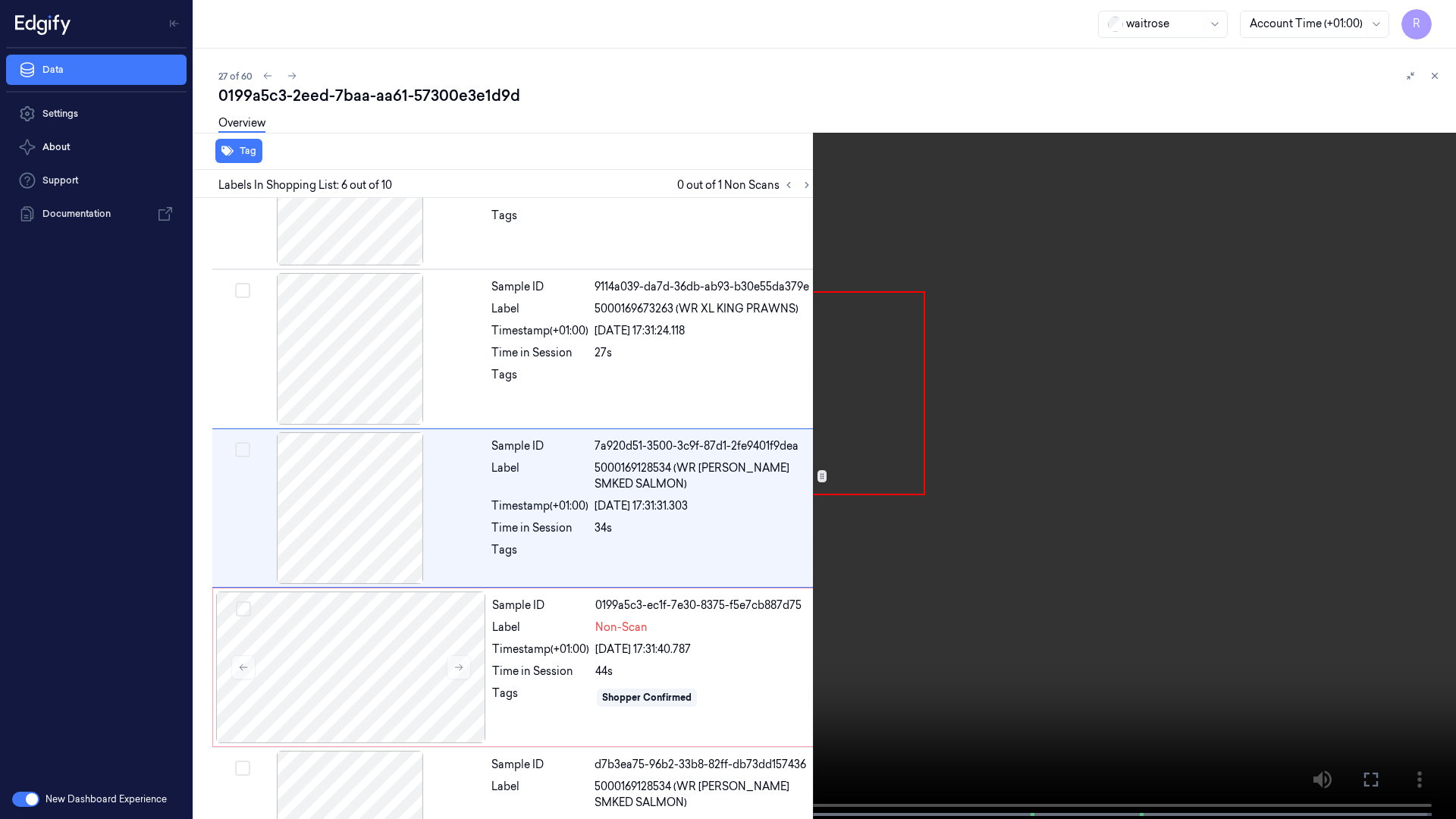
click at [620, 614] on video at bounding box center [728, 411] width 1456 height 822
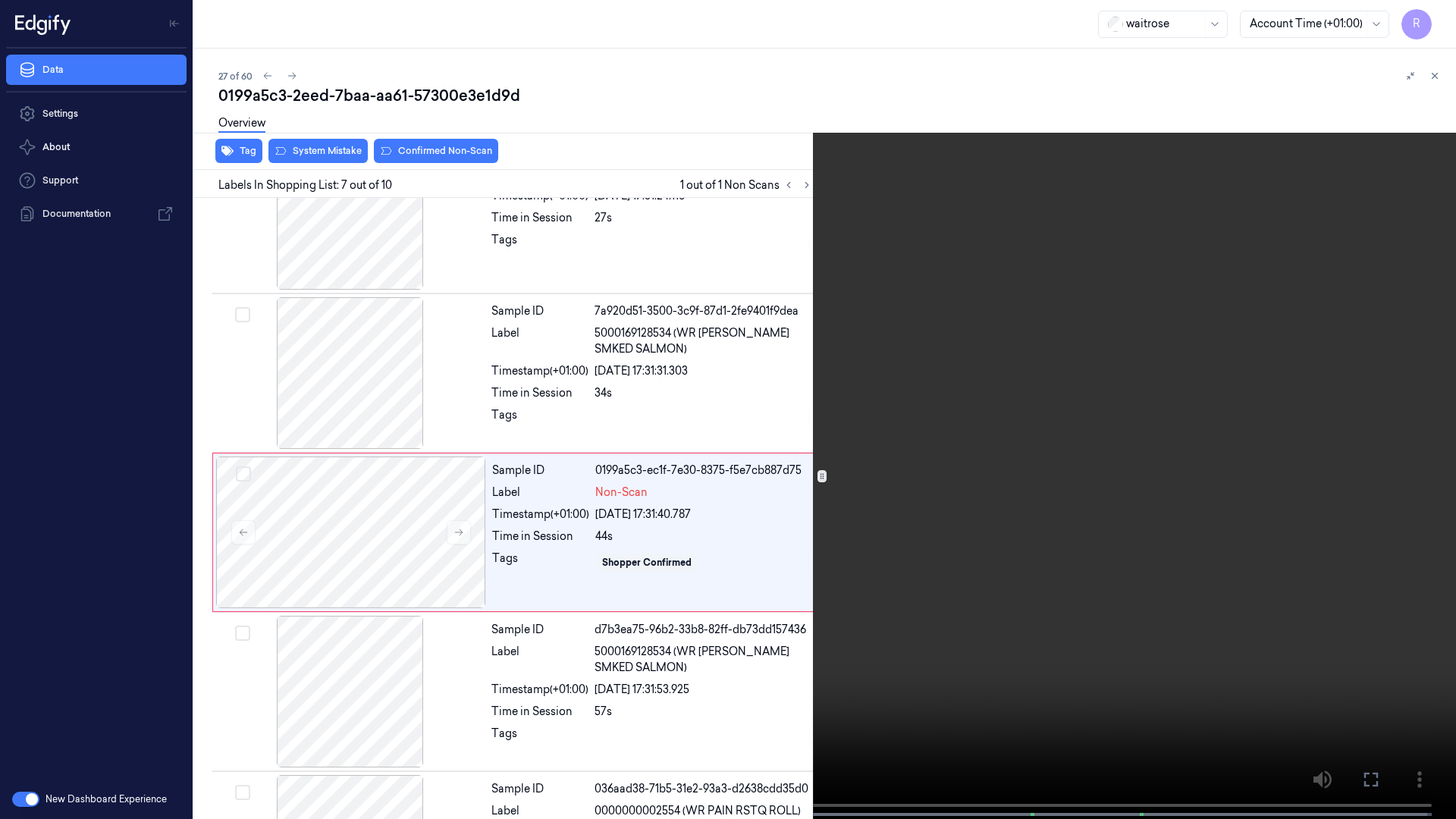
scroll to position [729, 0]
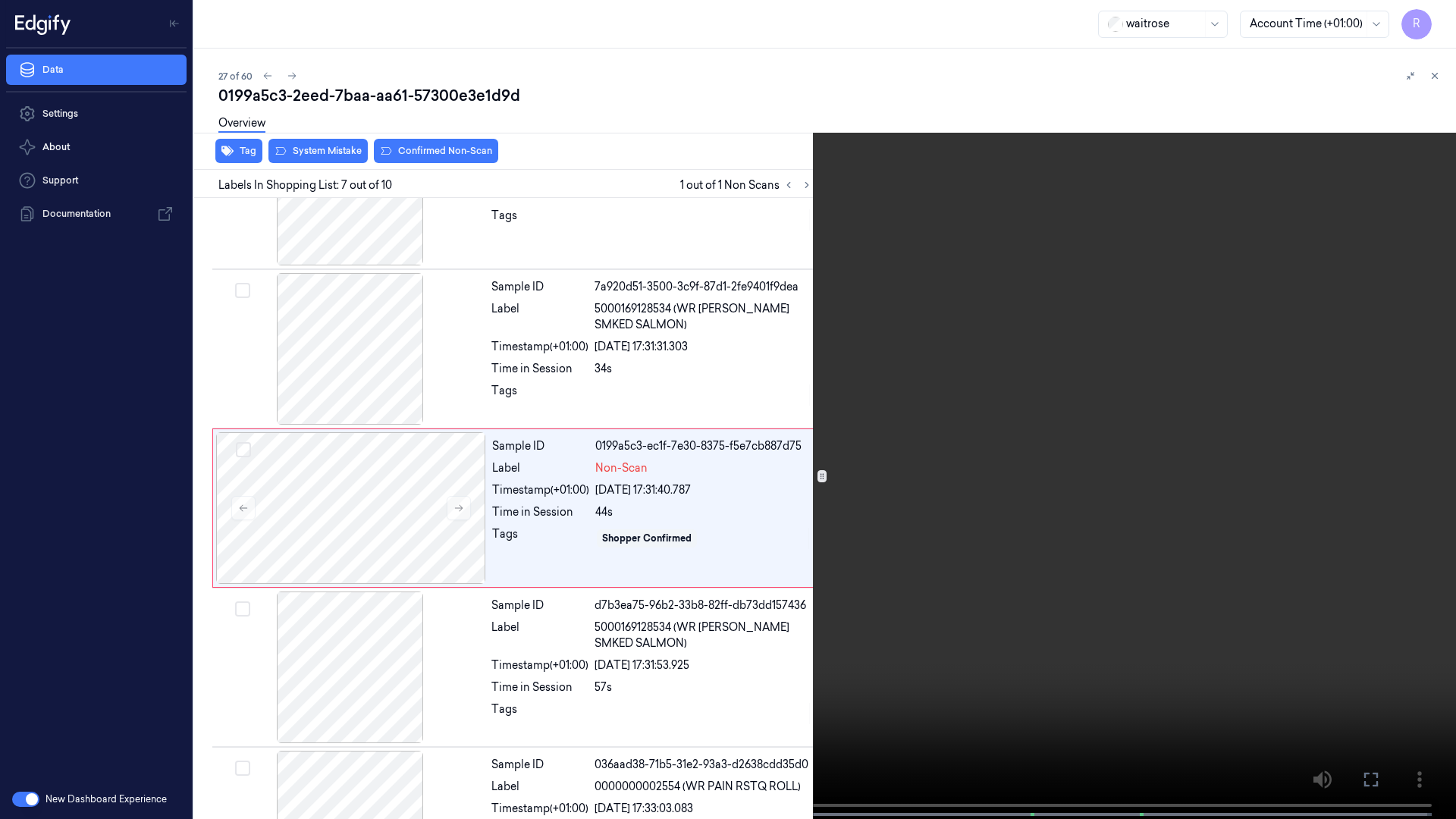
click at [637, 597] on video at bounding box center [728, 411] width 1456 height 822
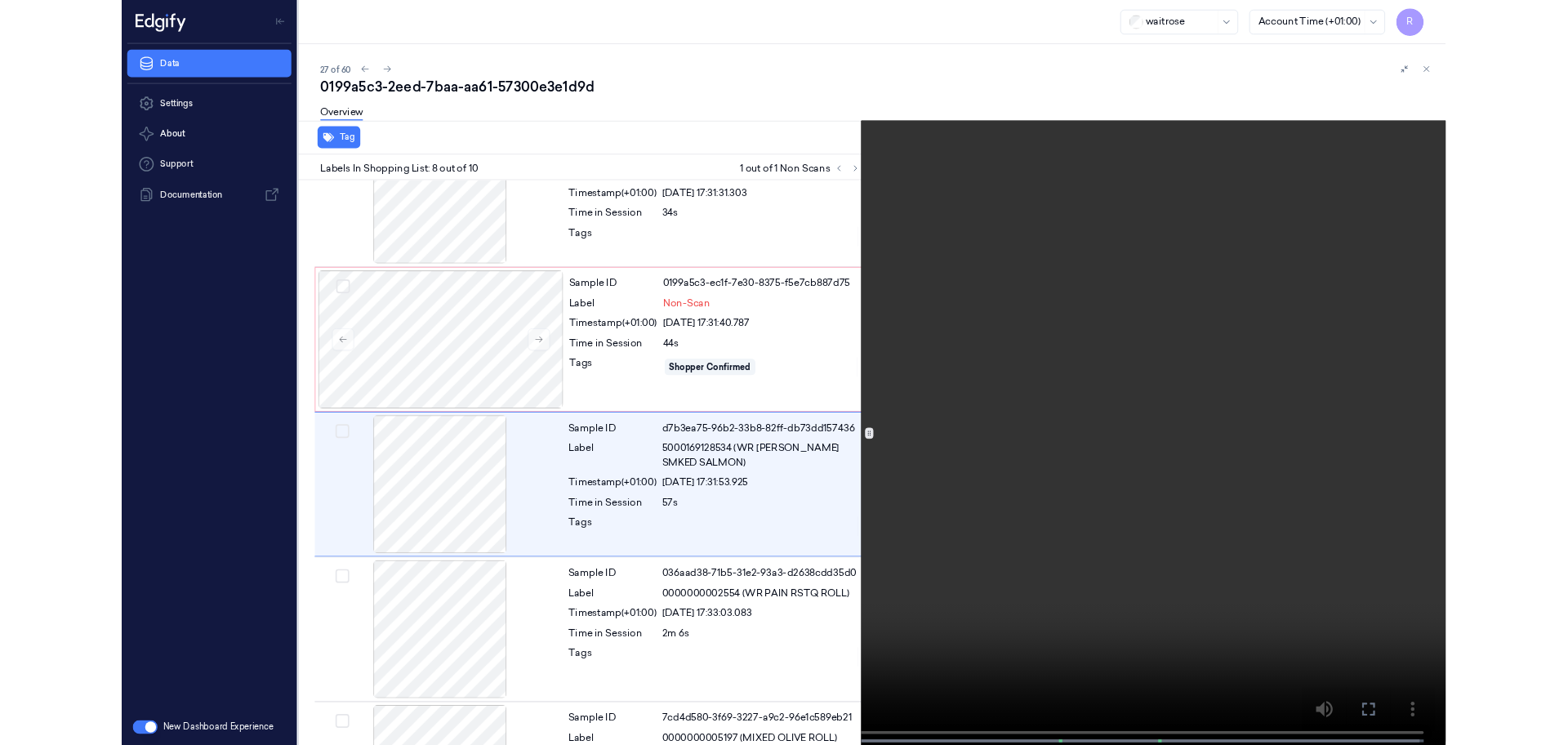
scroll to position [957, 0]
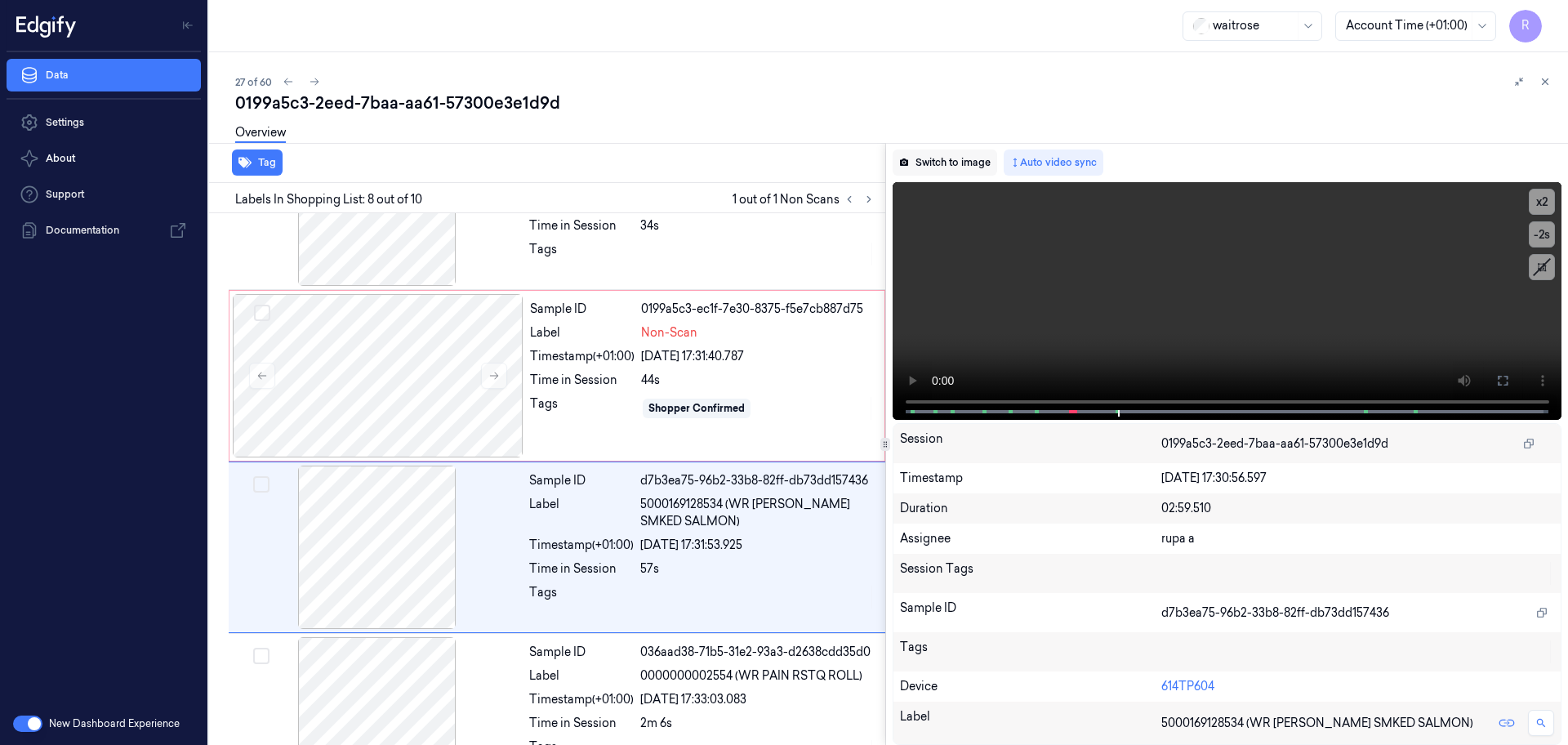
click at [972, 167] on button "Switch to image" at bounding box center [945, 162] width 105 height 26
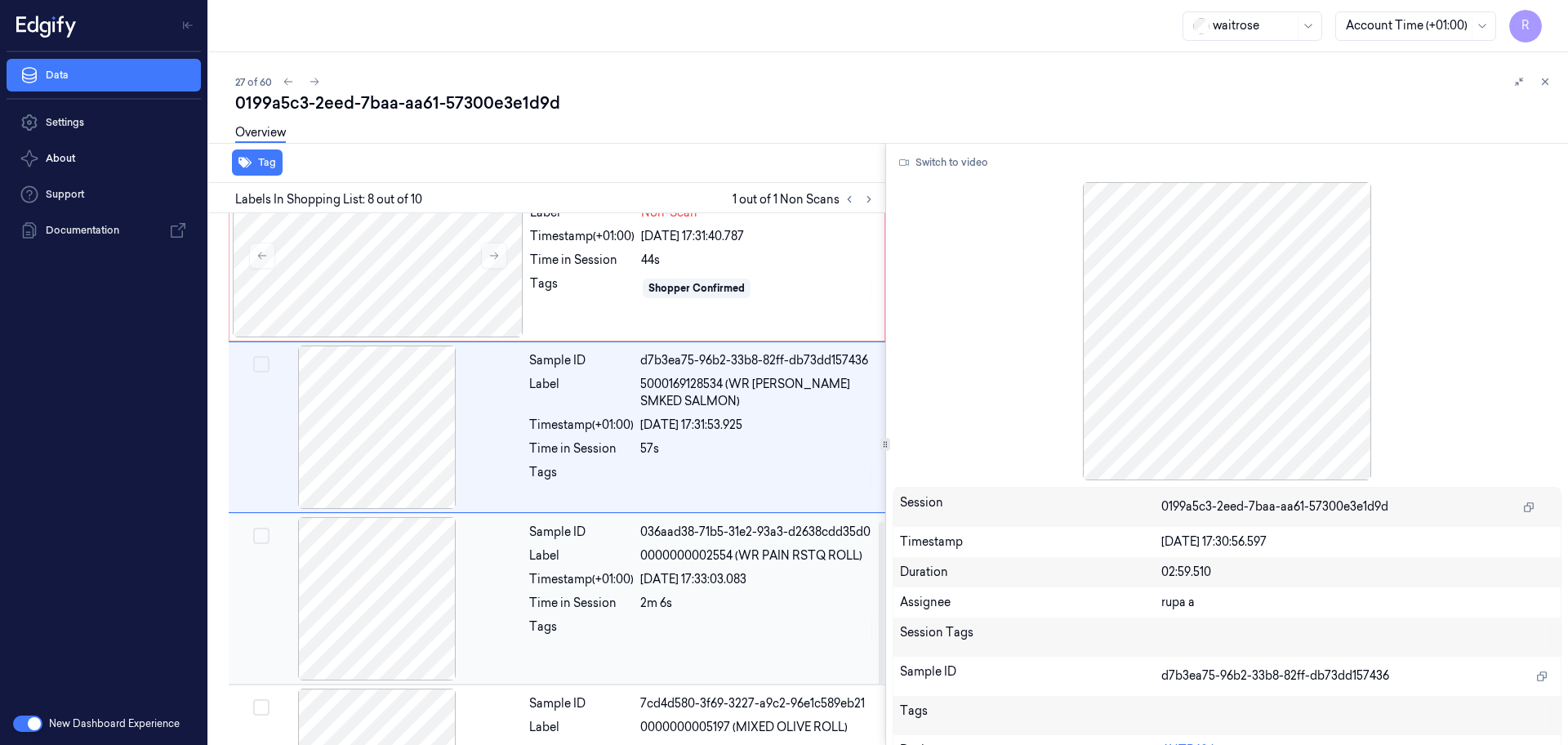
scroll to position [989, 0]
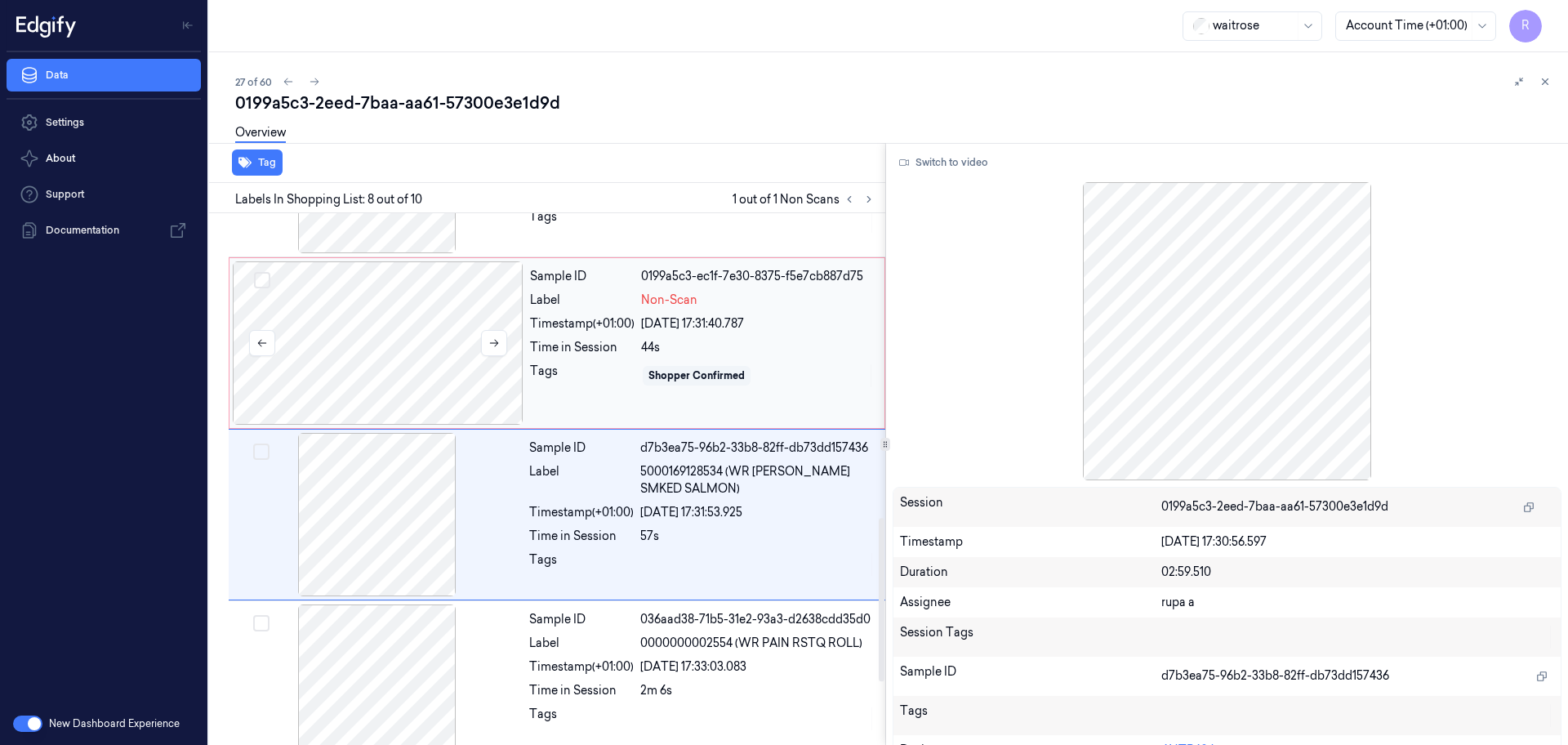
click at [458, 392] on div at bounding box center [378, 343] width 291 height 164
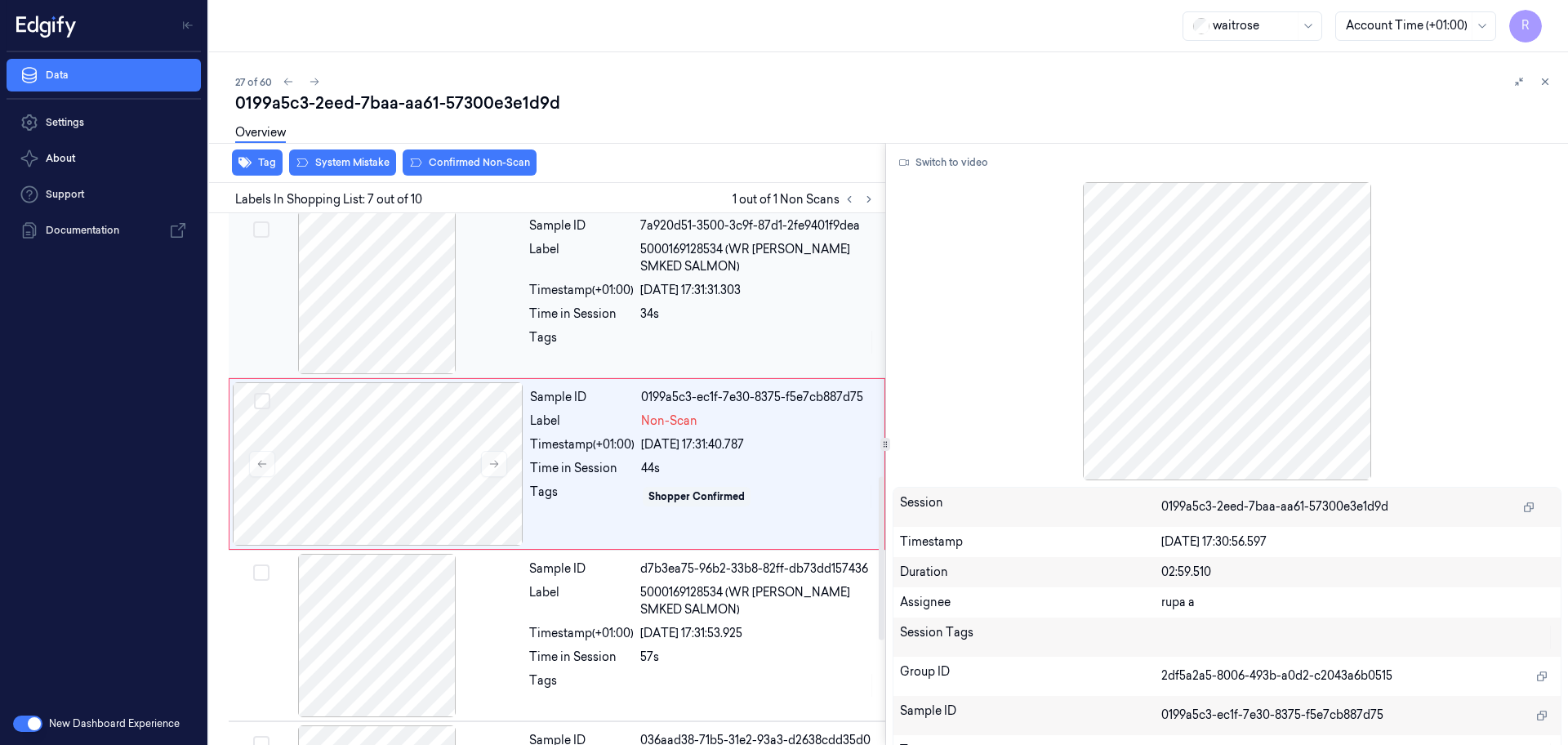
scroll to position [854, 0]
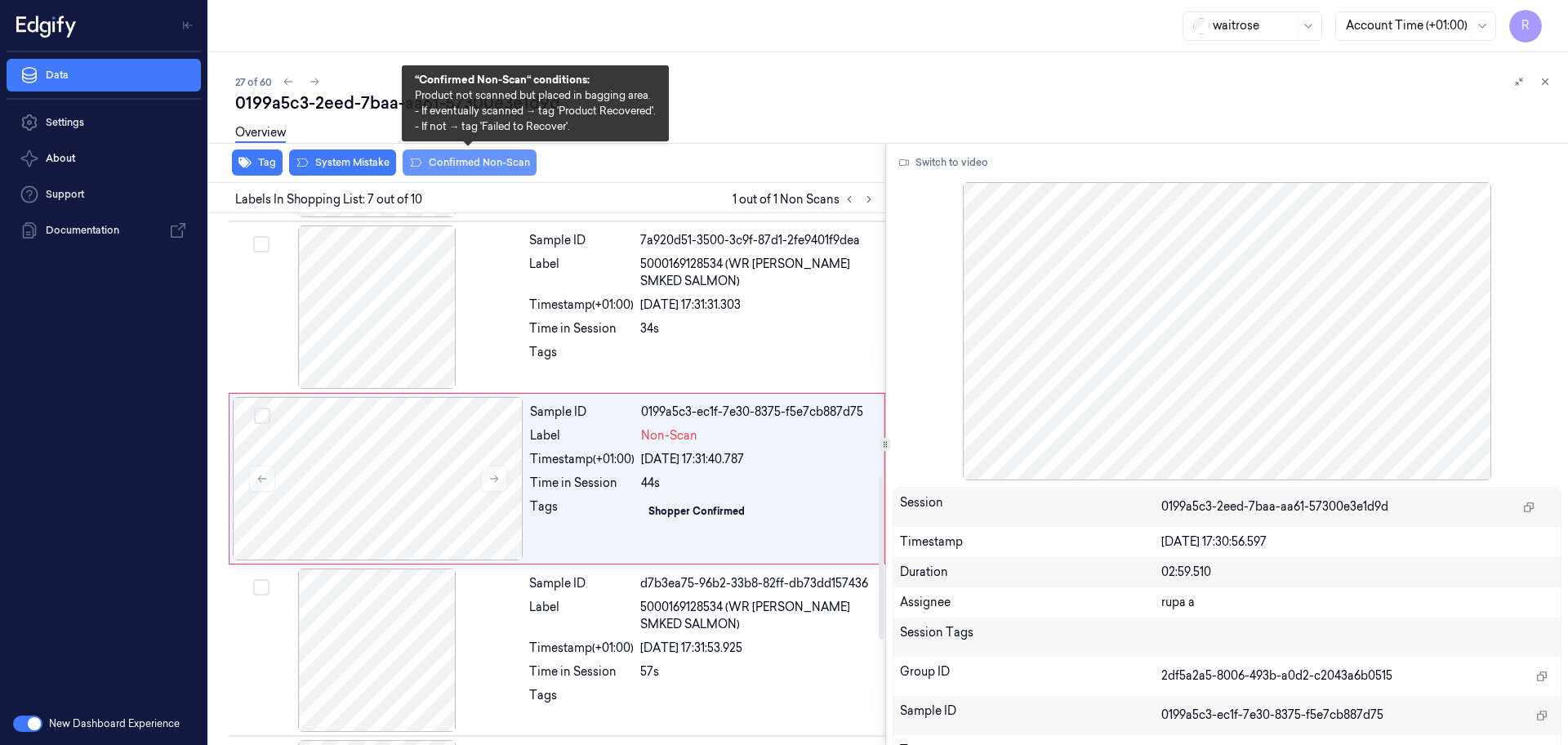
click at [500, 170] on button "Confirmed Non-Scan" at bounding box center [469, 162] width 134 height 26
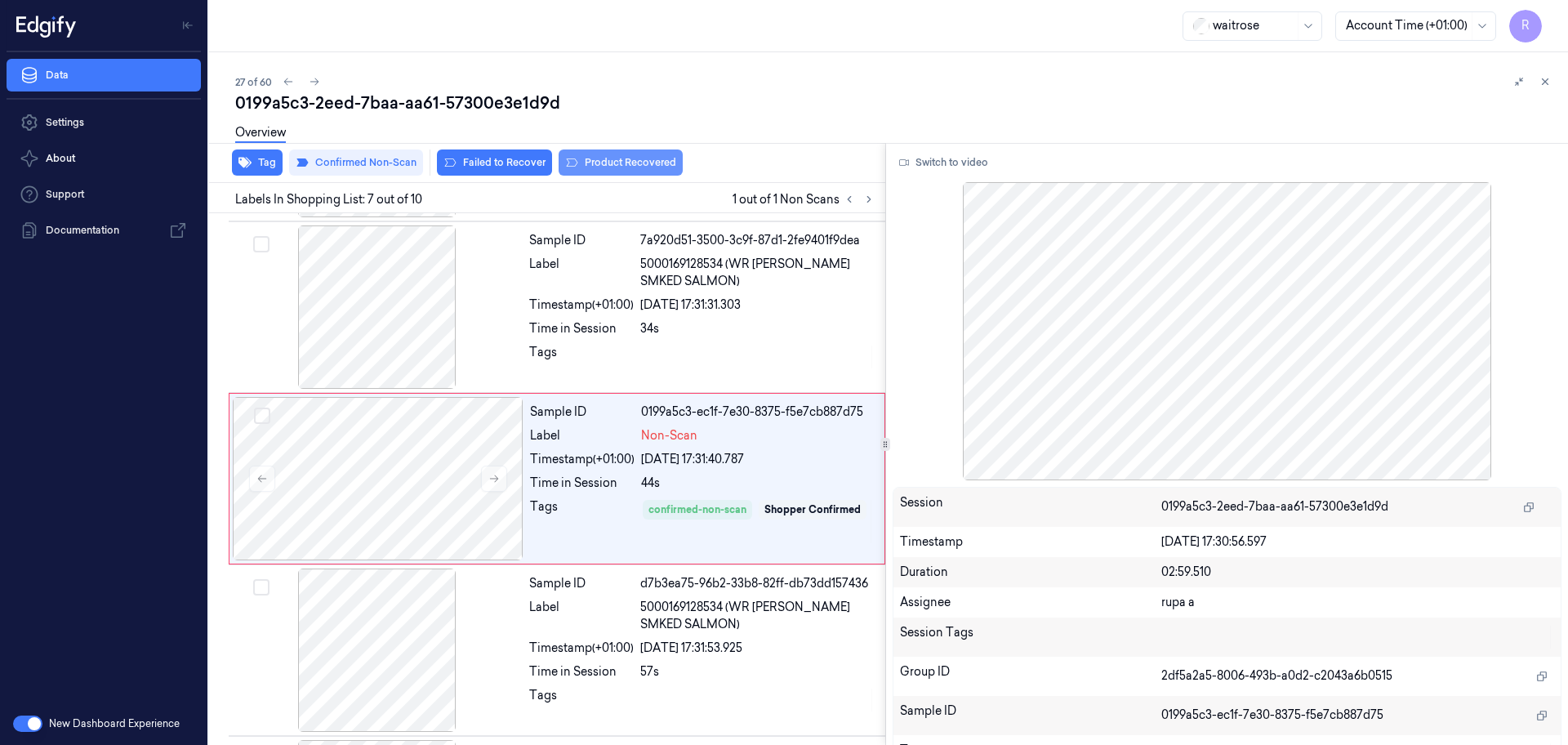
click at [625, 167] on button "Product Recovered" at bounding box center [621, 162] width 125 height 26
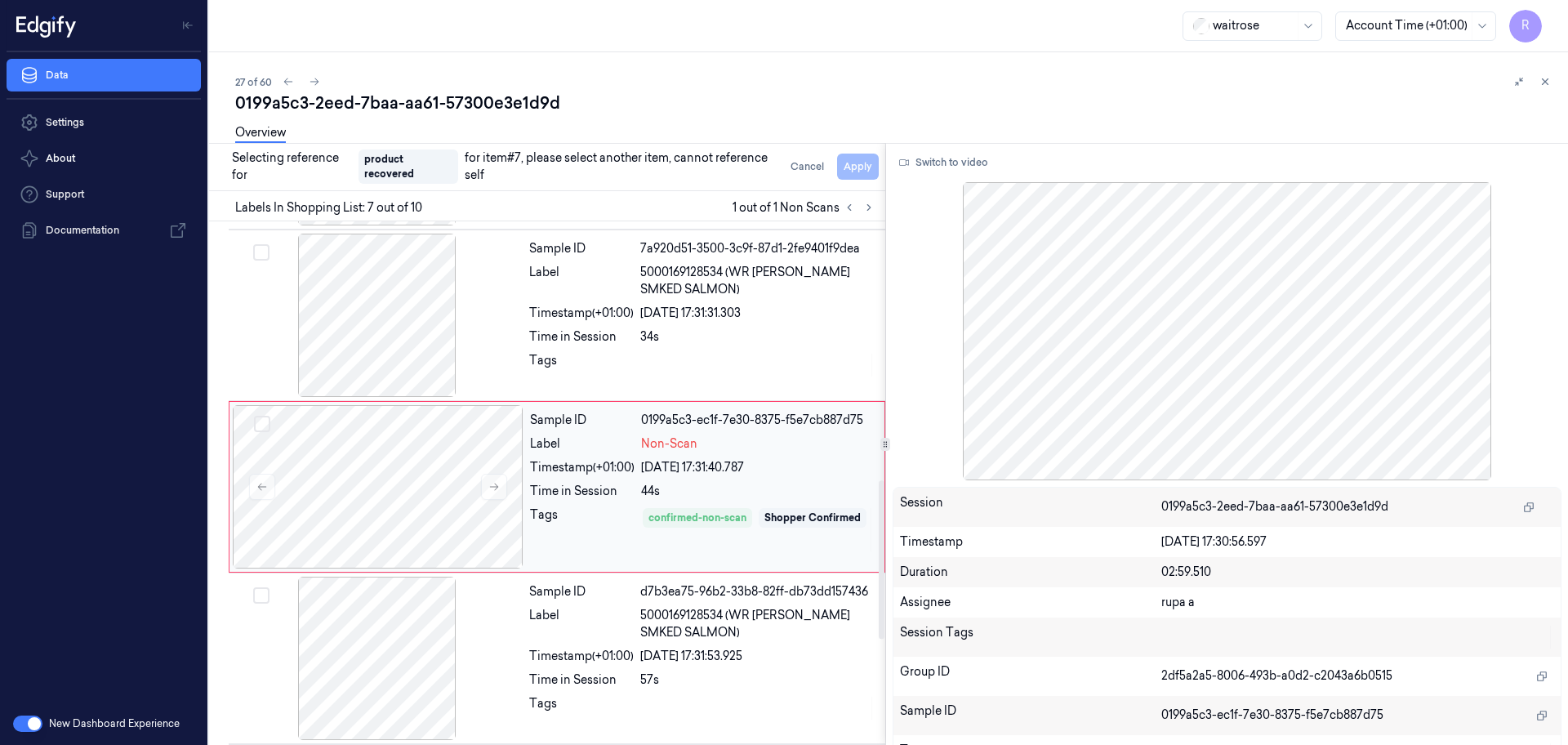
click at [413, 643] on div at bounding box center [377, 658] width 291 height 164
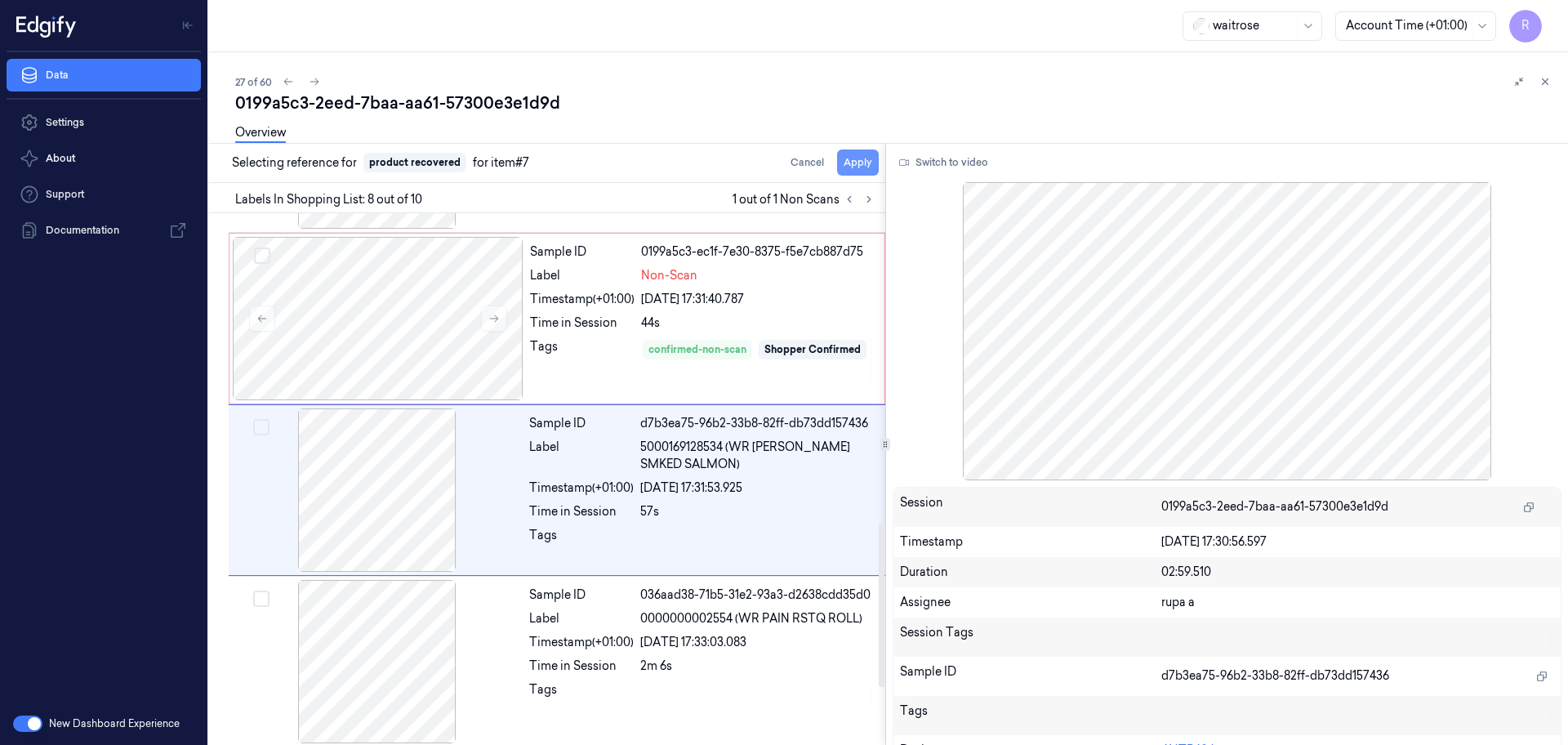
scroll to position [1026, 0]
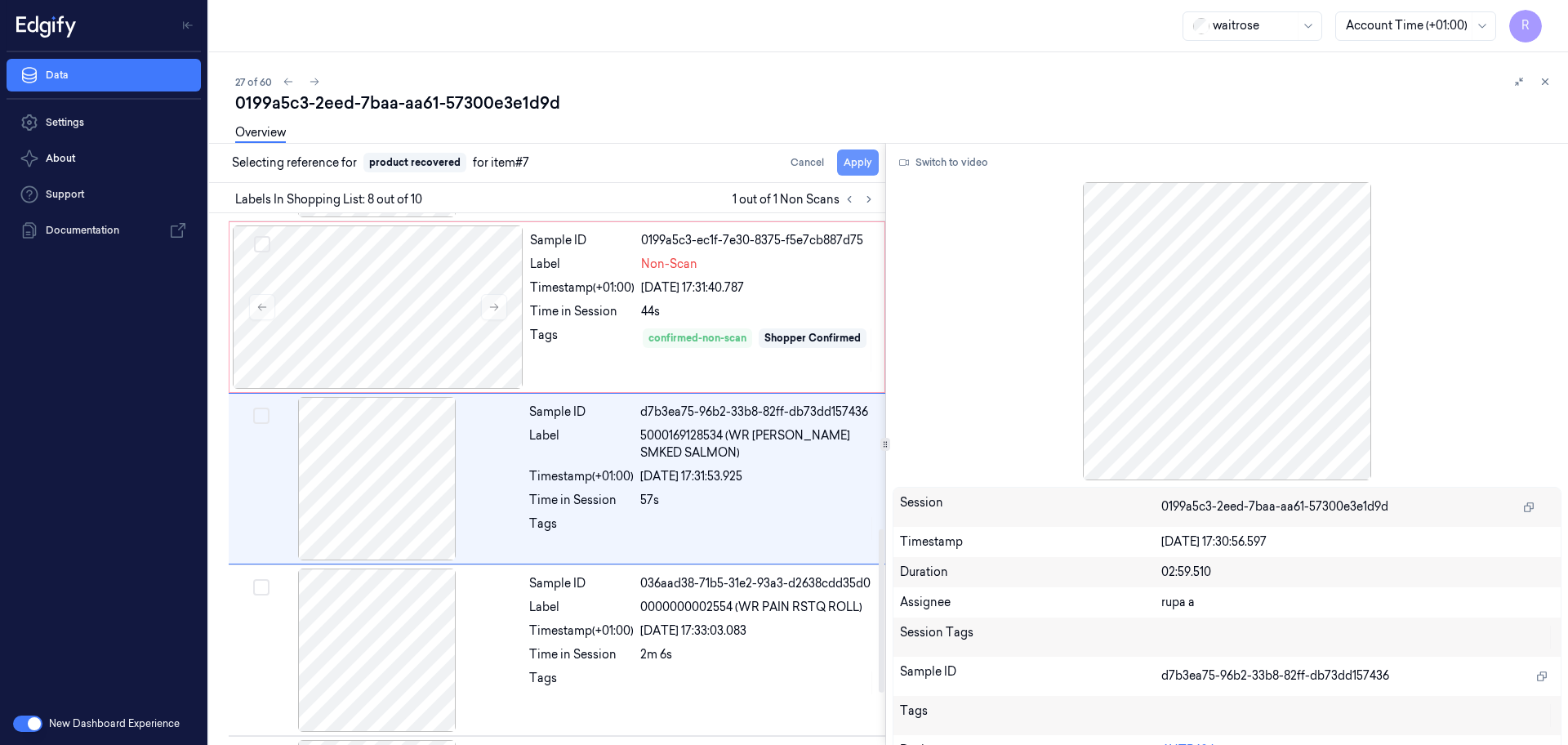
click at [857, 164] on button "Apply" at bounding box center [857, 162] width 42 height 26
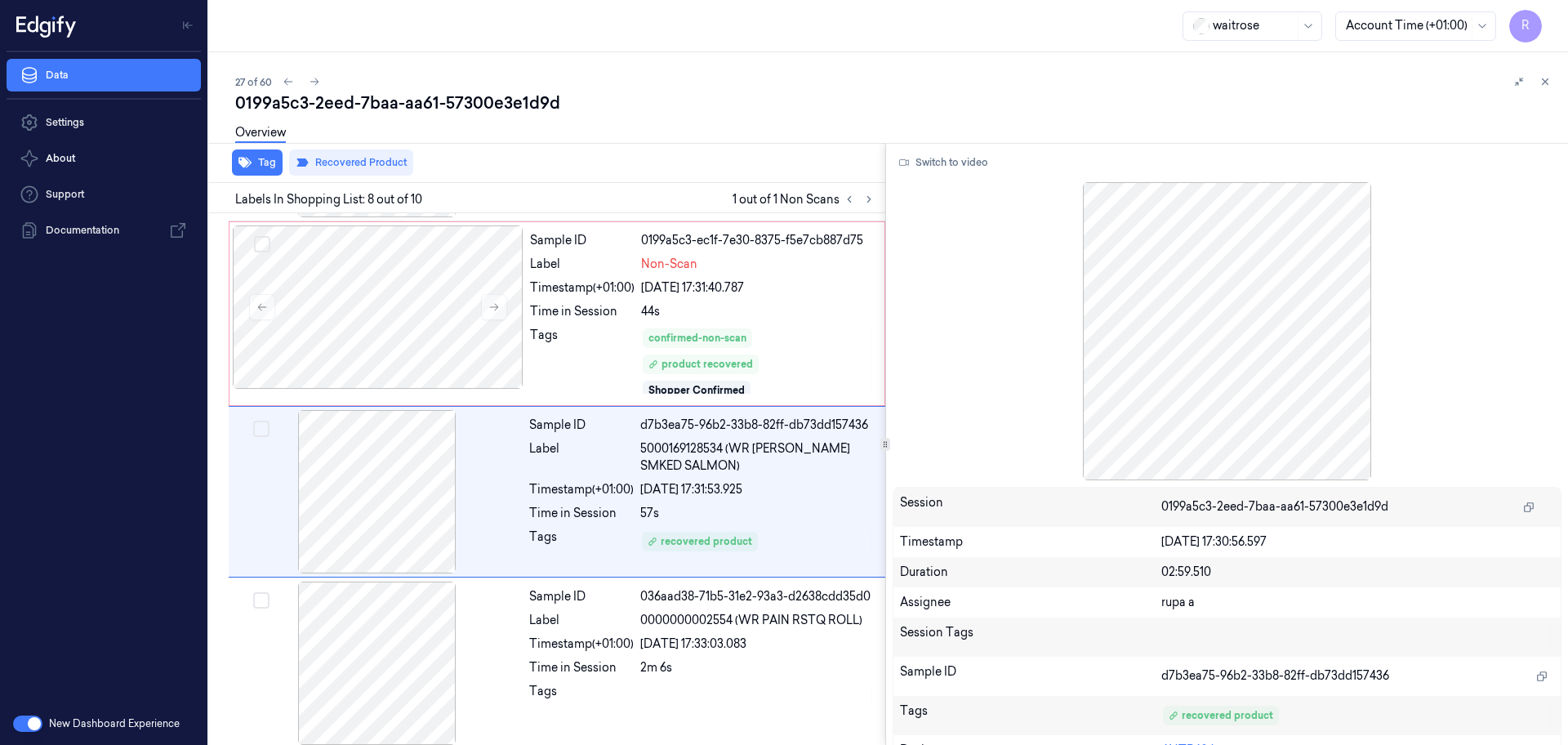
scroll to position [1038, 0]
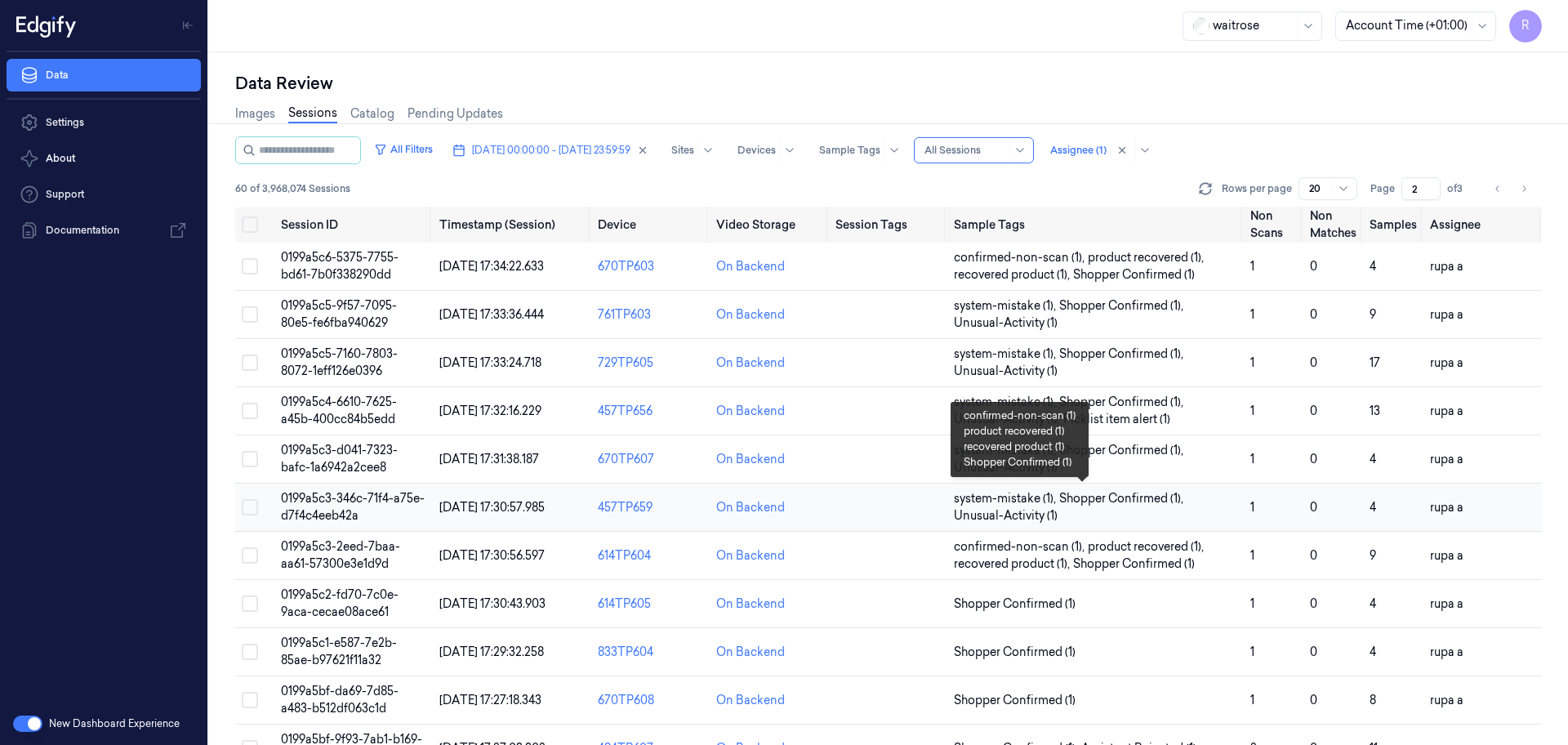
scroll to position [102, 0]
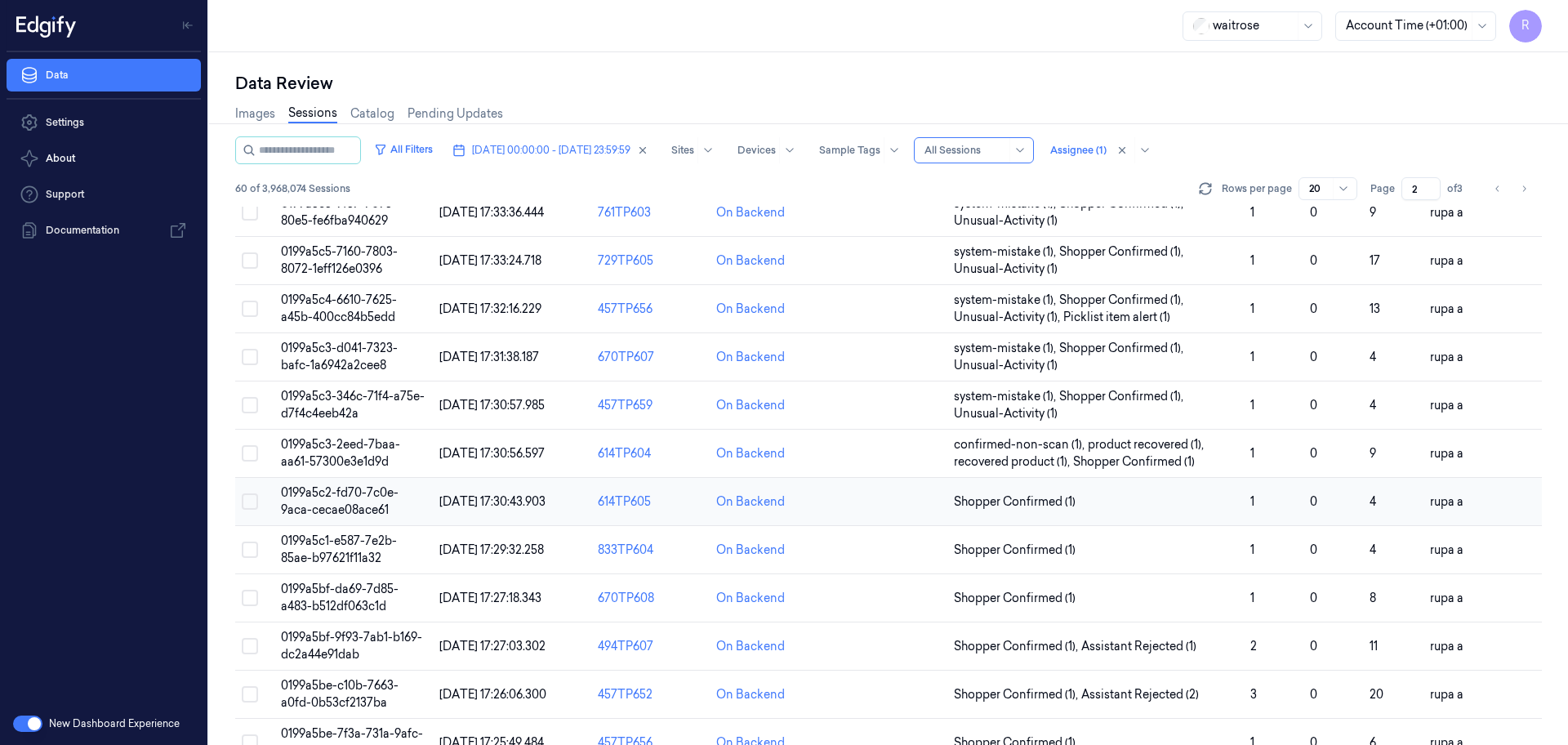
click at [397, 501] on td "0199a5c2-fd70-7c0e-9aca-cecae08ace61" at bounding box center [354, 502] width 159 height 48
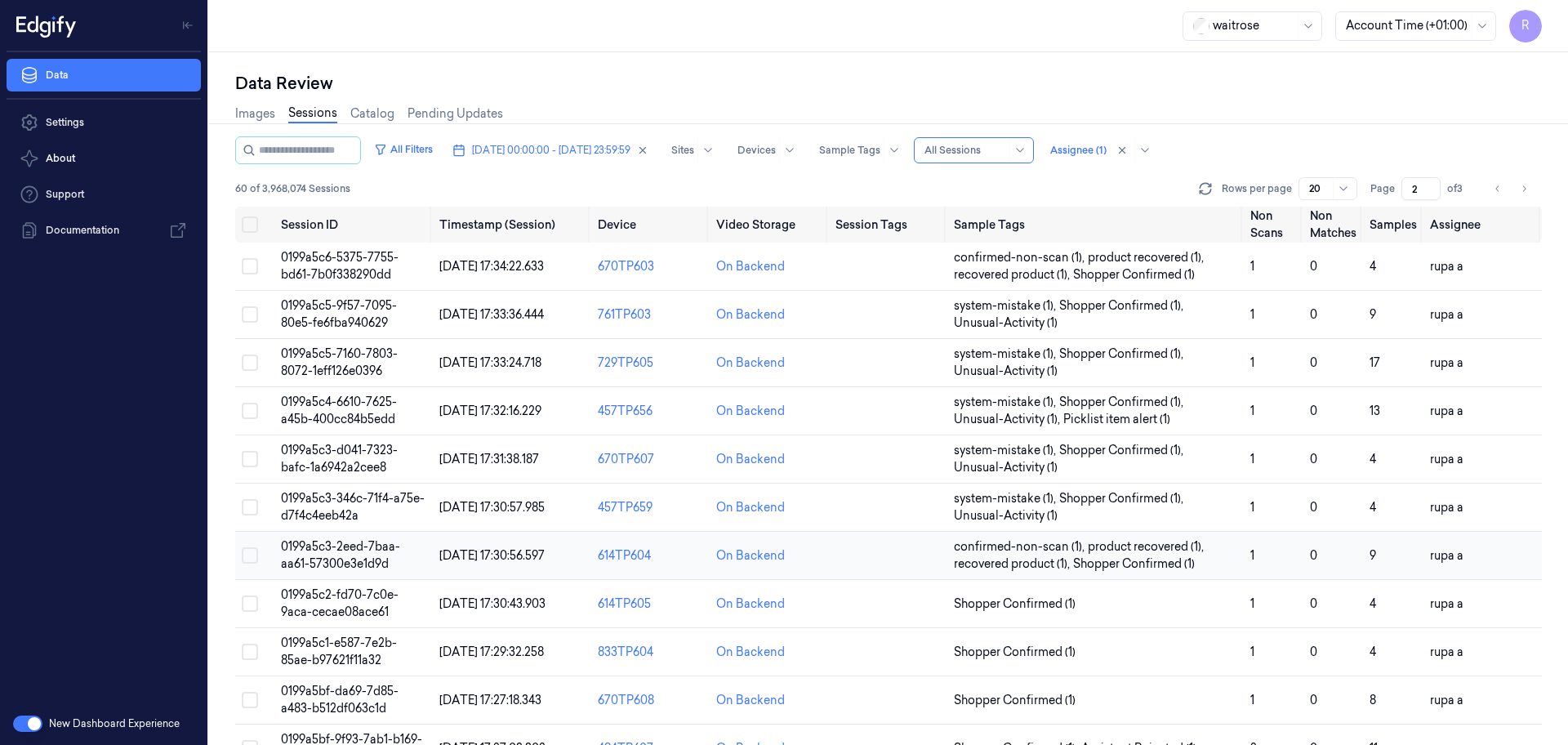
click at [361, 549] on span "0199a5c3-2eed-7baa-aa61-57300e3e1d9d" at bounding box center [340, 555] width 120 height 32
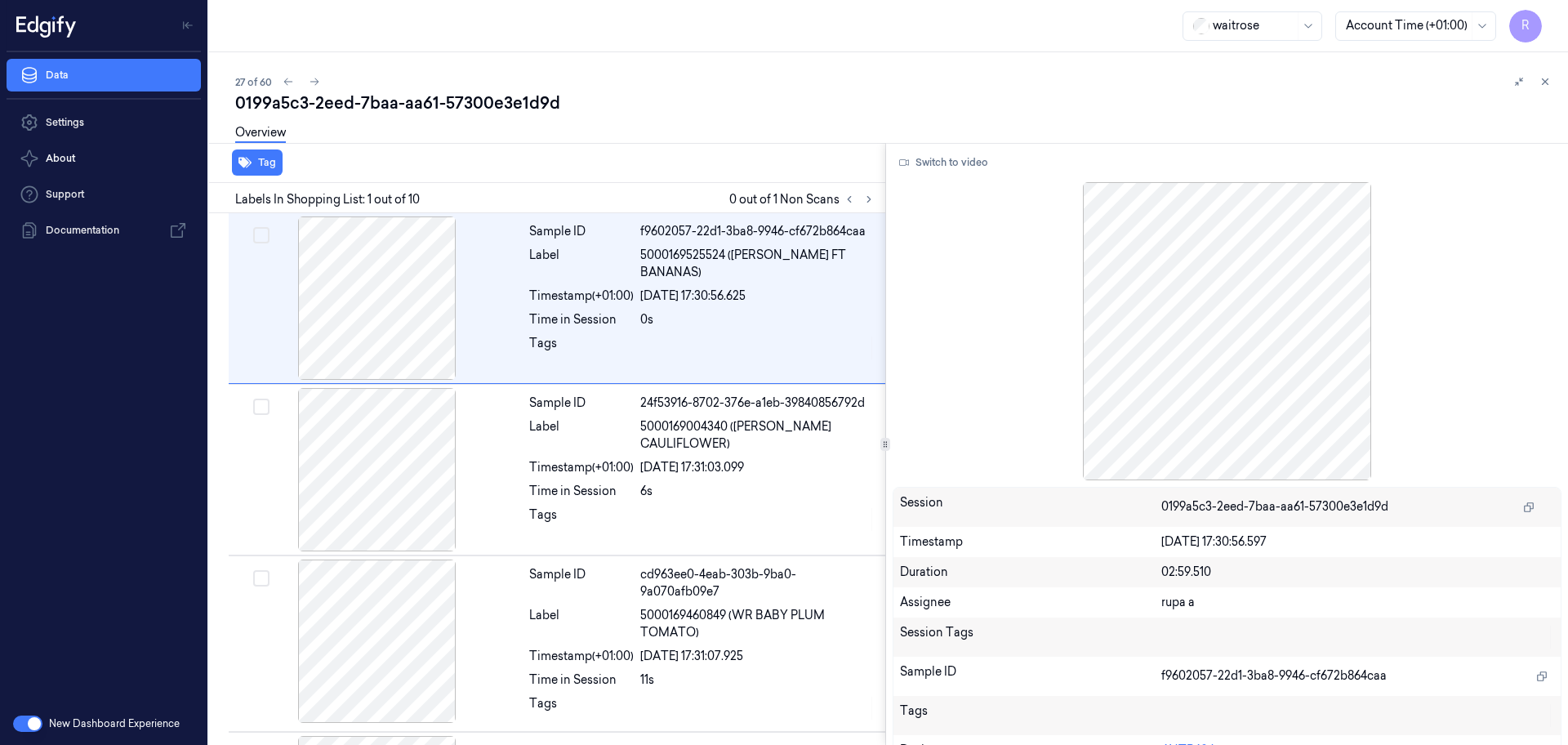
click at [465, 91] on div "0199a5c3-2eed-7baa-aa61-57300e3e1d9d" at bounding box center [895, 103] width 1320 height 23
copy div "57300e3e1d9d"
click at [465, 91] on div "0199a5c3-2eed-7baa-aa61-57300e3e1d9d" at bounding box center [895, 103] width 1320 height 23
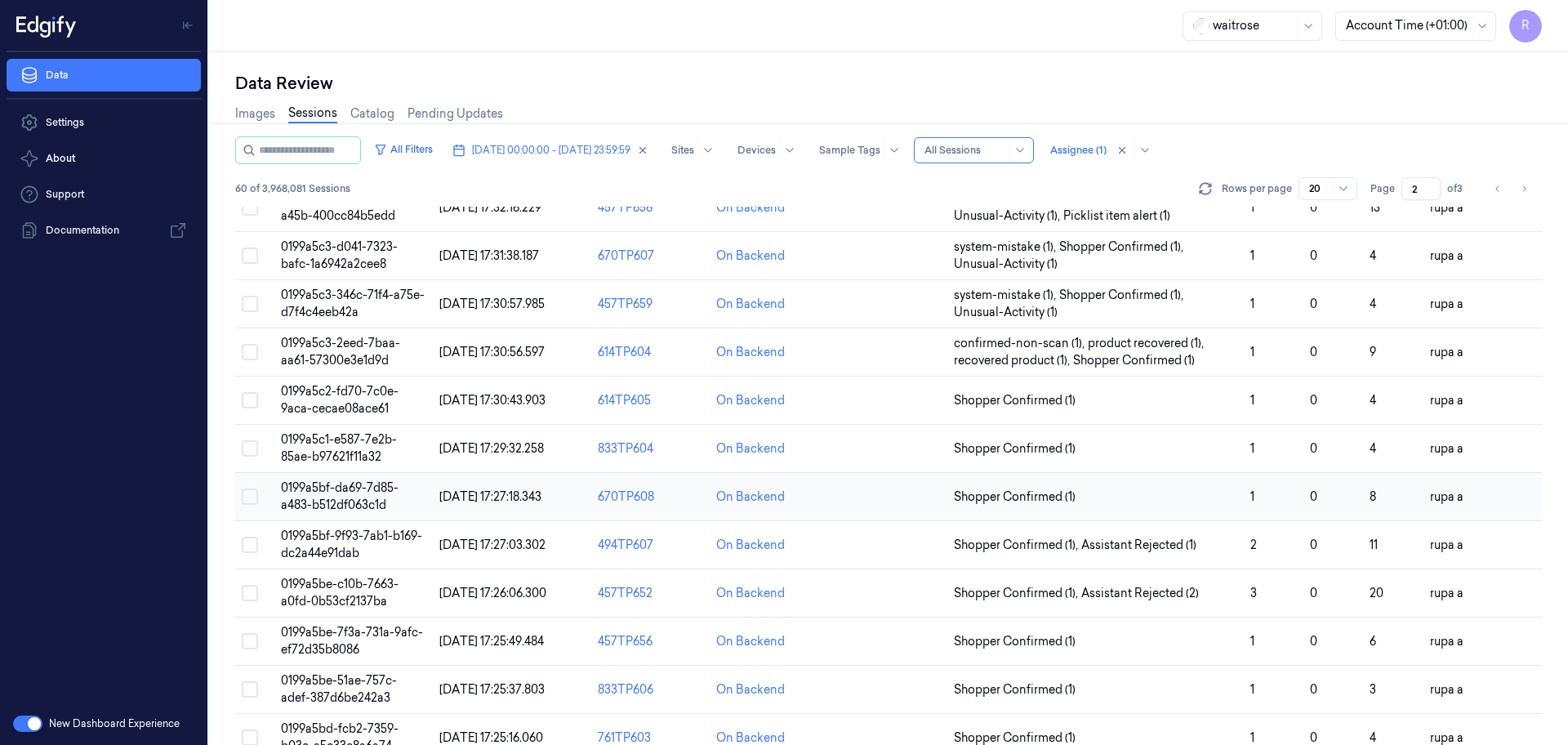
scroll to position [204, 0]
click at [374, 405] on span "0199a5c2-fd70-7c0e-9aca-cecae08ace61" at bounding box center [339, 399] width 118 height 32
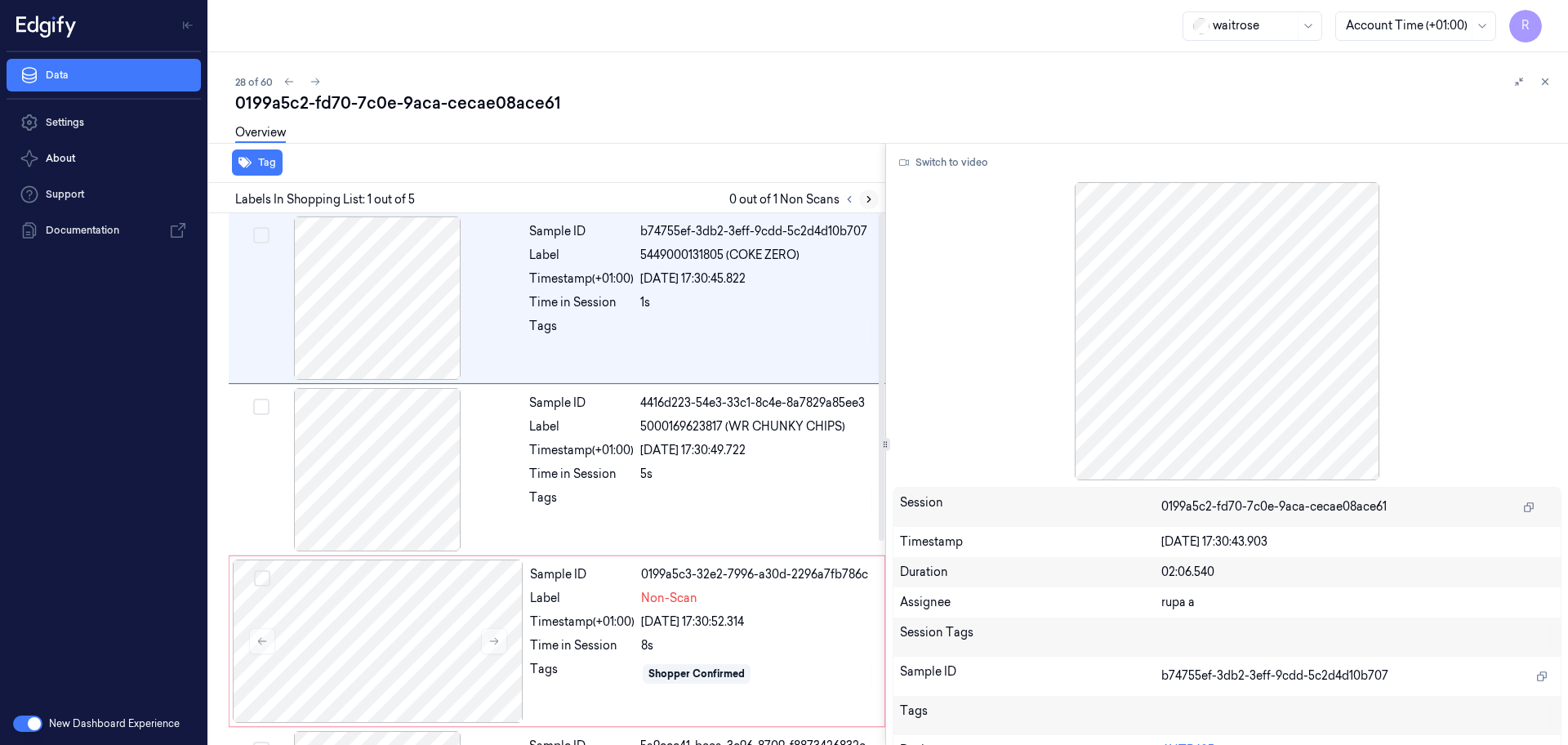
click at [872, 201] on icon at bounding box center [869, 199] width 12 height 12
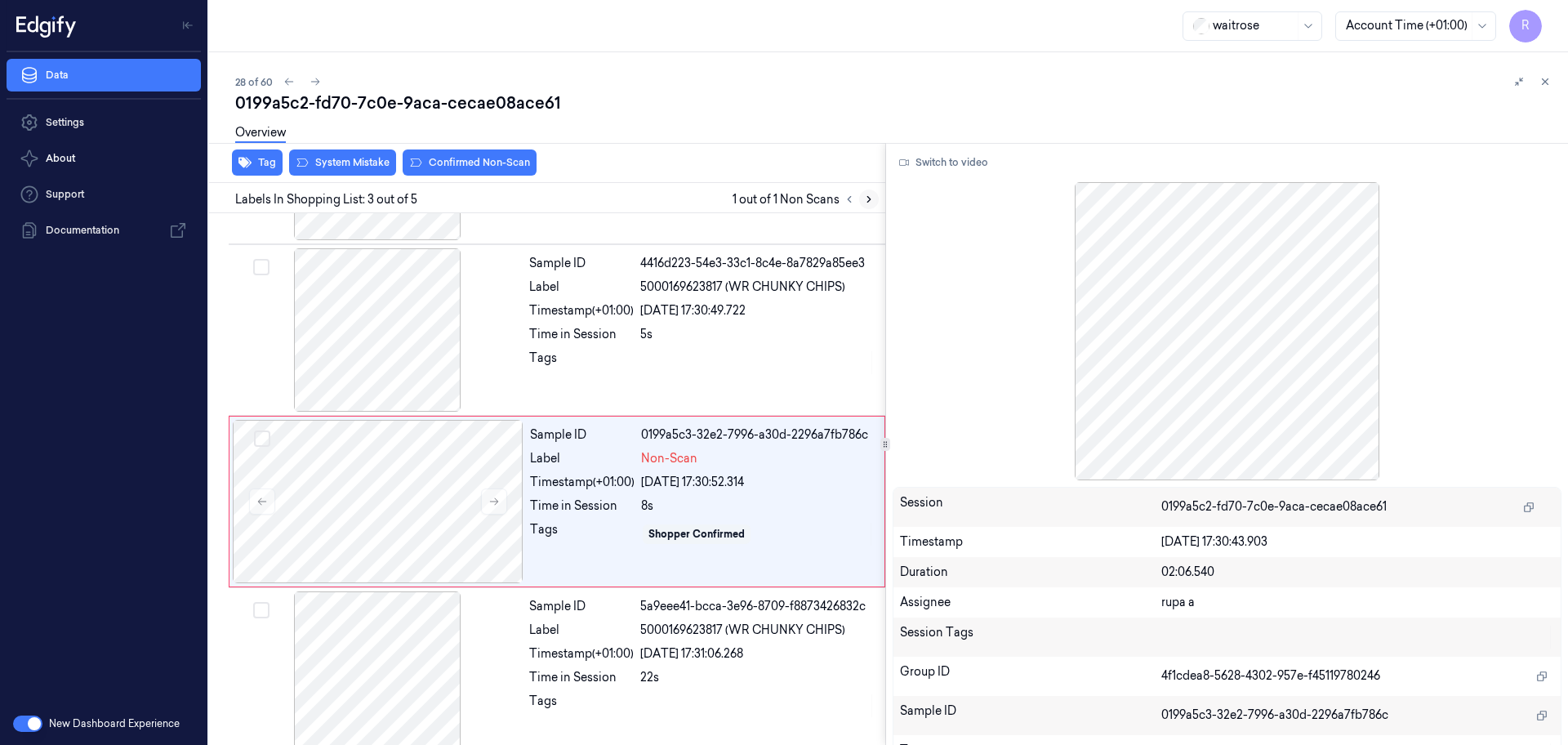
scroll to position [163, 0]
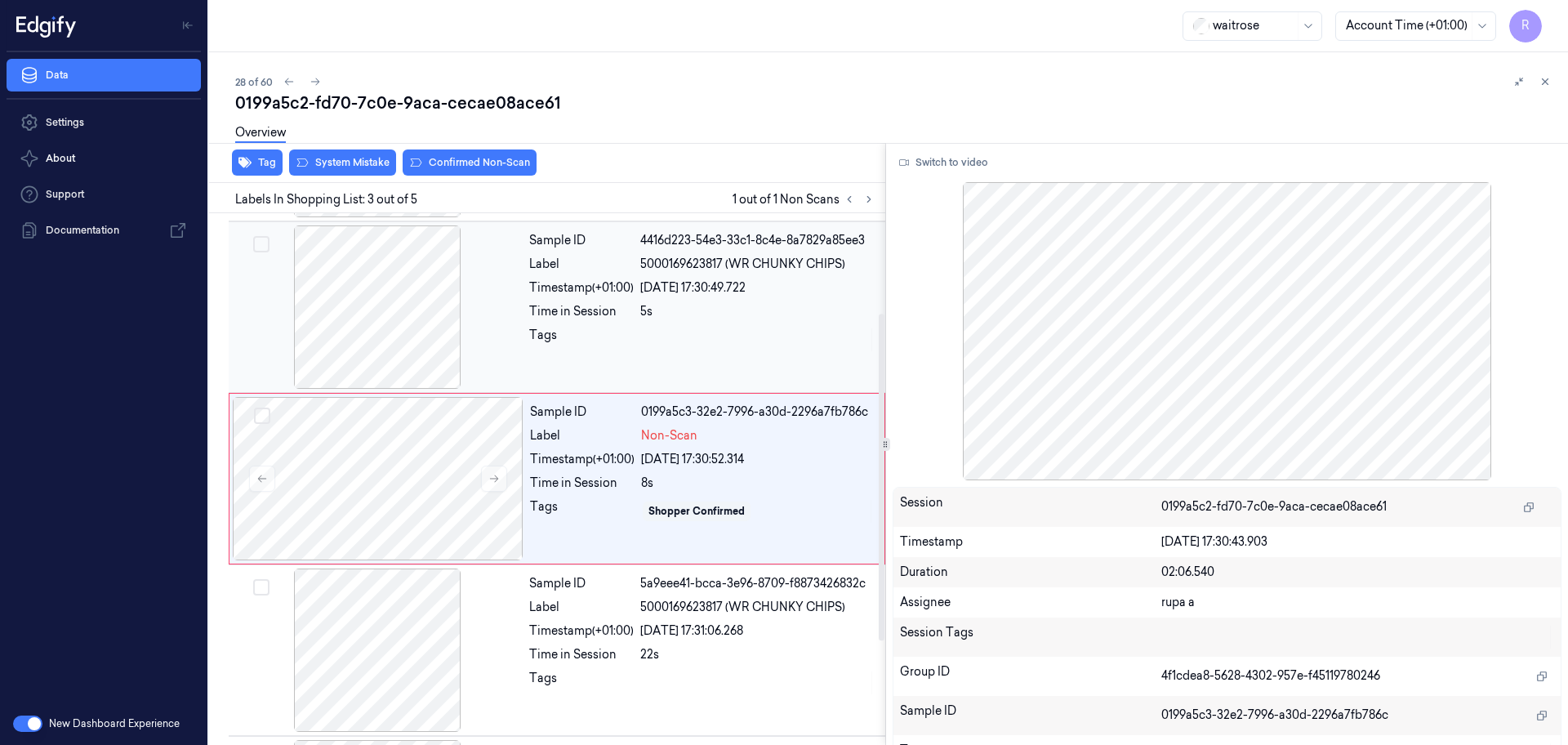
click at [372, 342] on div at bounding box center [377, 306] width 291 height 164
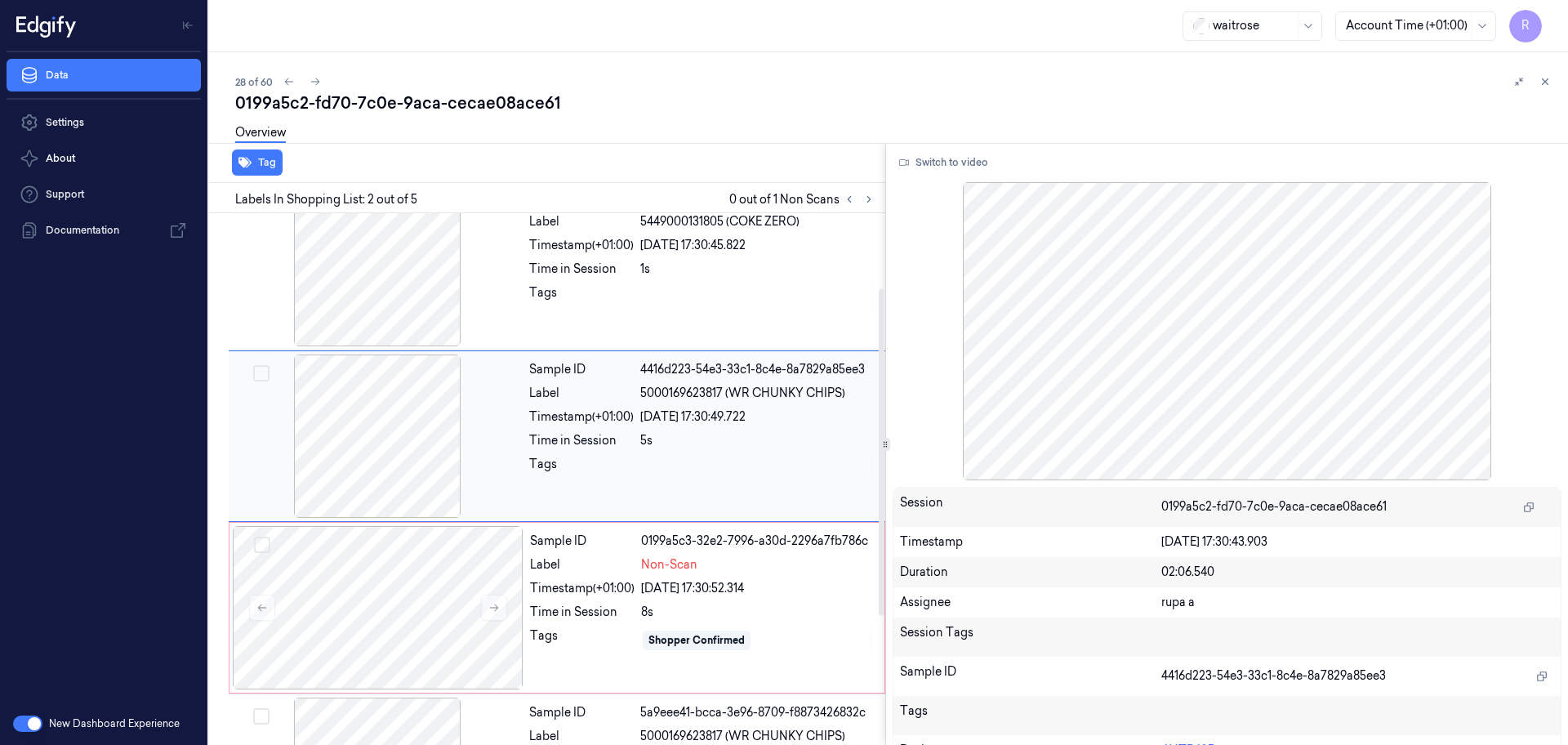
scroll to position [0, 0]
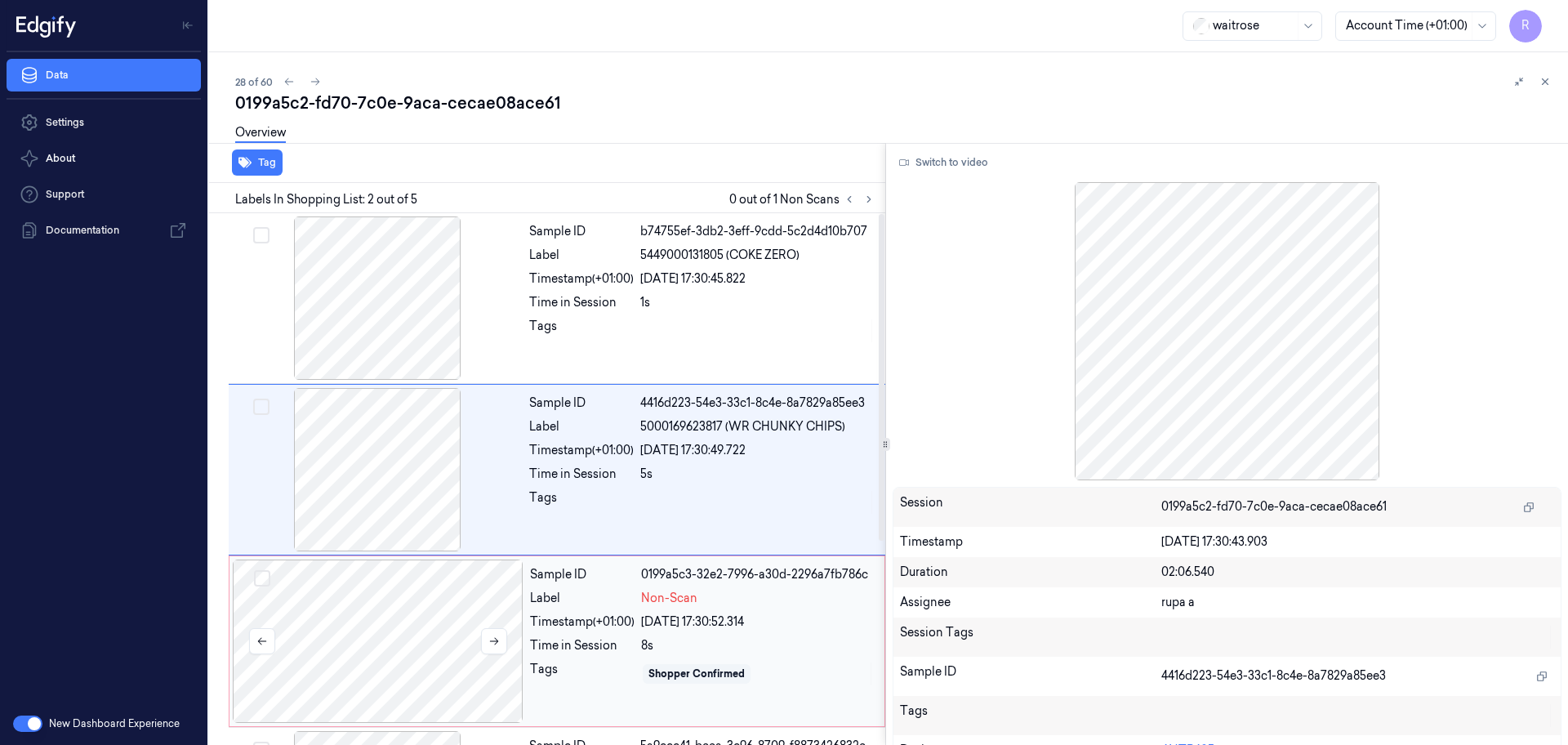
click at [443, 612] on div at bounding box center [378, 641] width 291 height 164
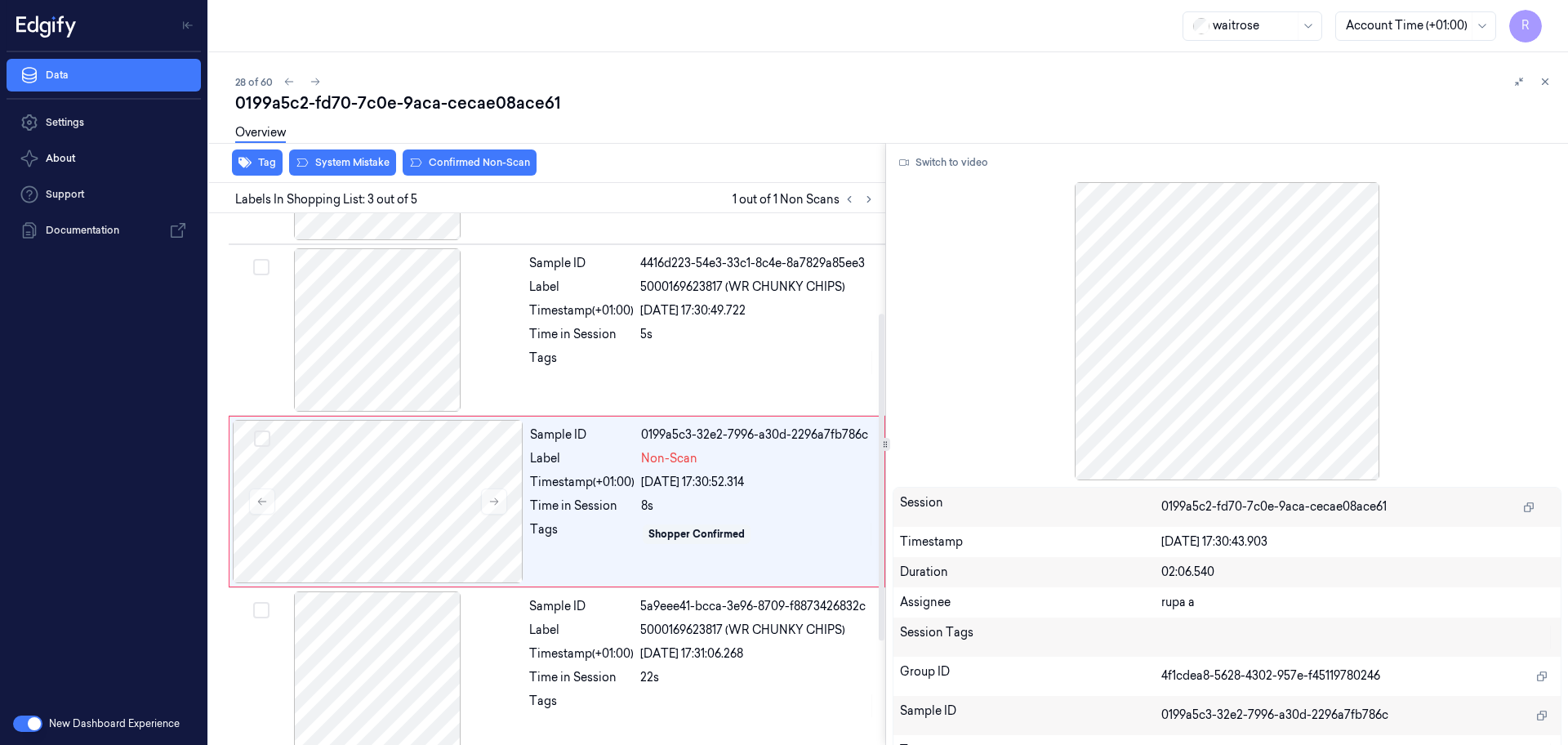
scroll to position [163, 0]
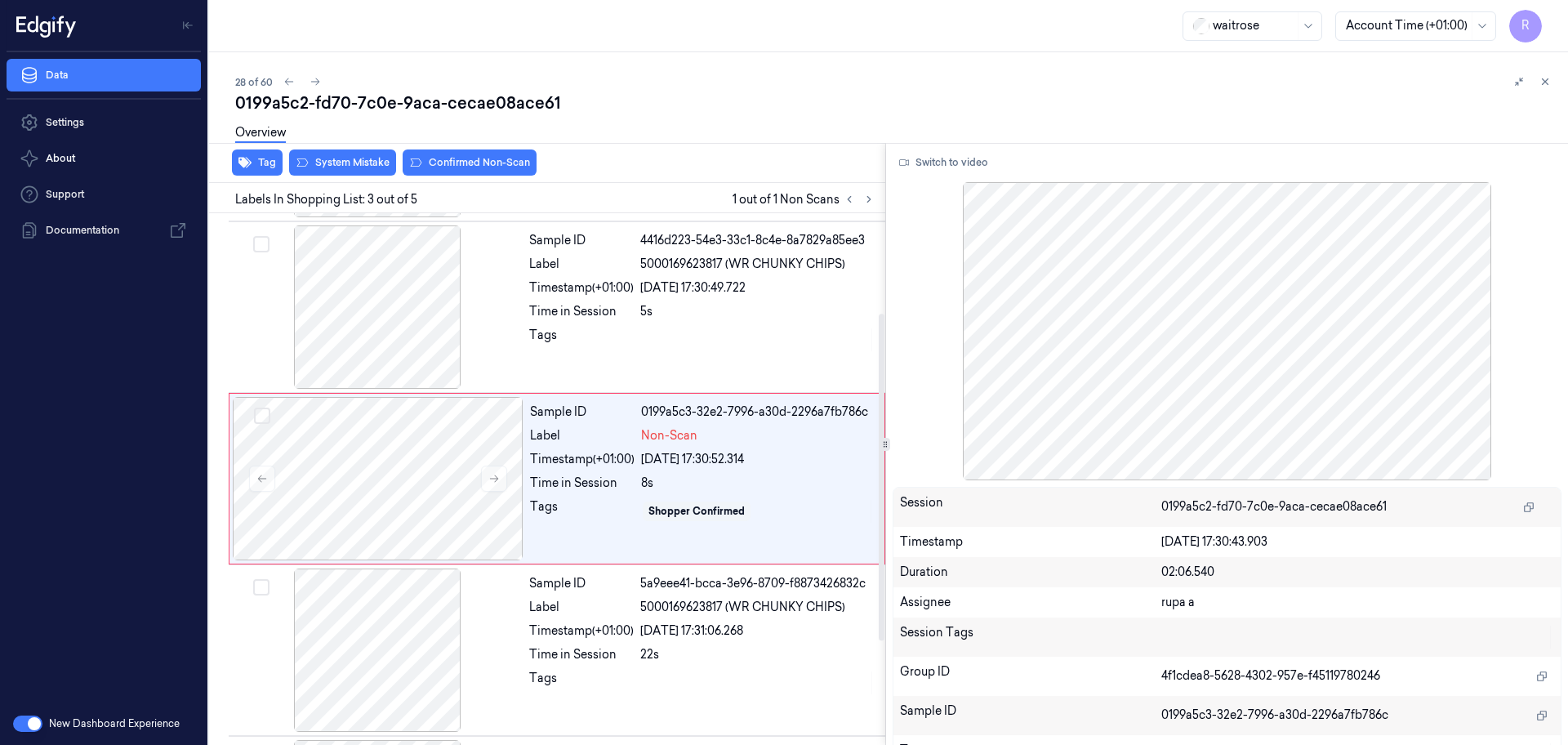
click at [916, 140] on div "Overview" at bounding box center [895, 135] width 1320 height 42
click at [926, 172] on button "Switch to video" at bounding box center [943, 162] width 102 height 26
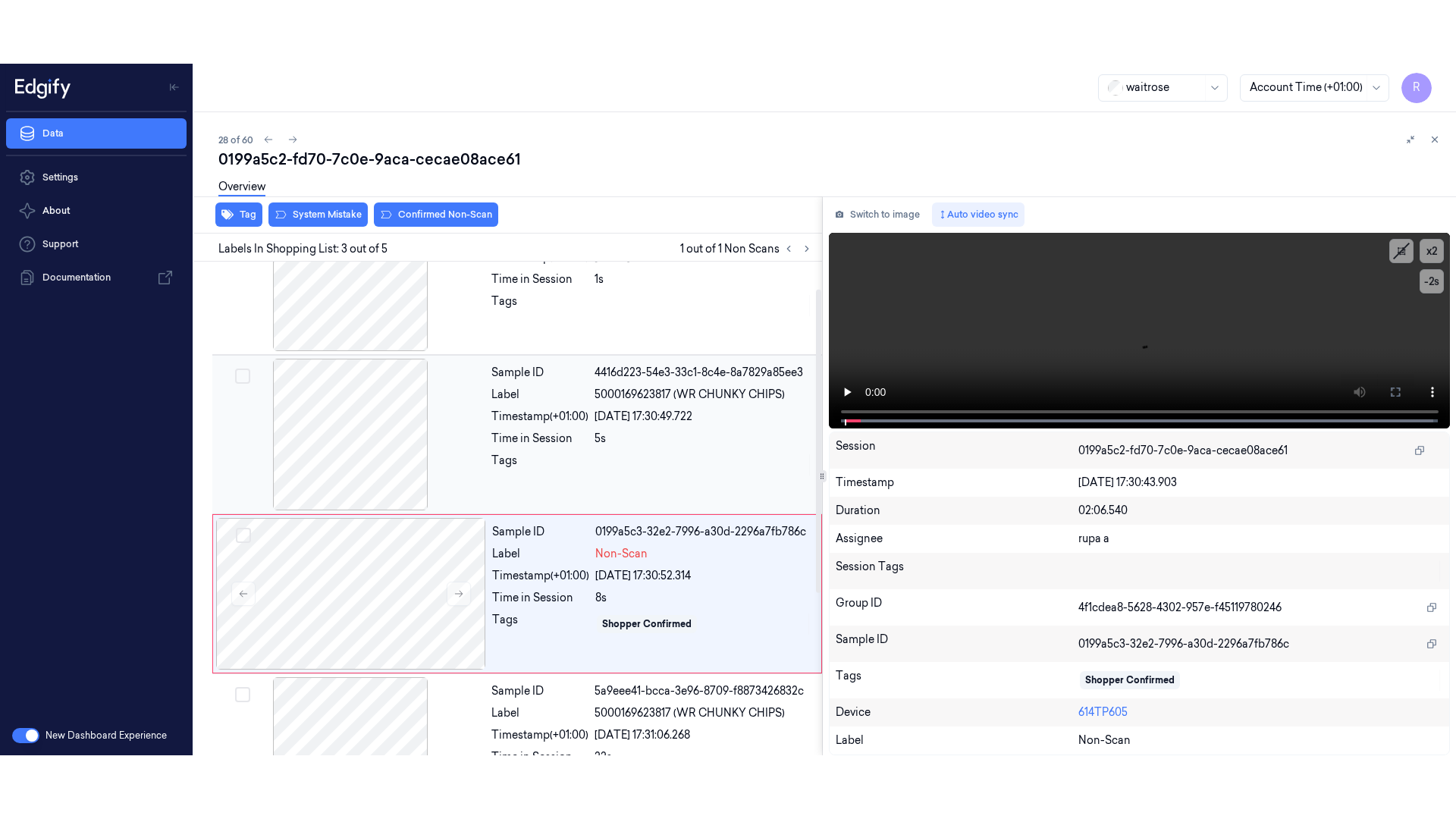
scroll to position [0, 0]
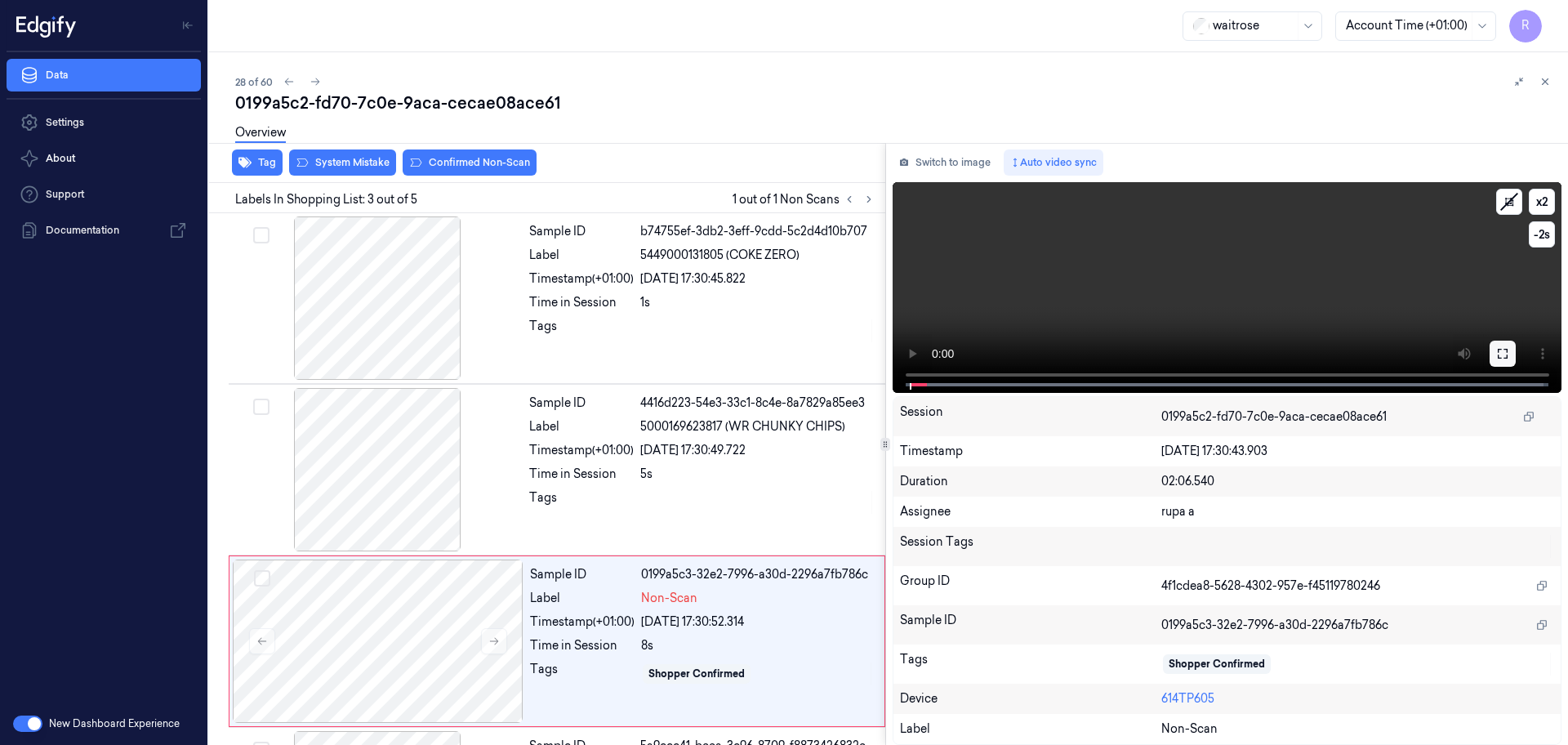
click at [1512, 350] on button at bounding box center [1502, 353] width 26 height 26
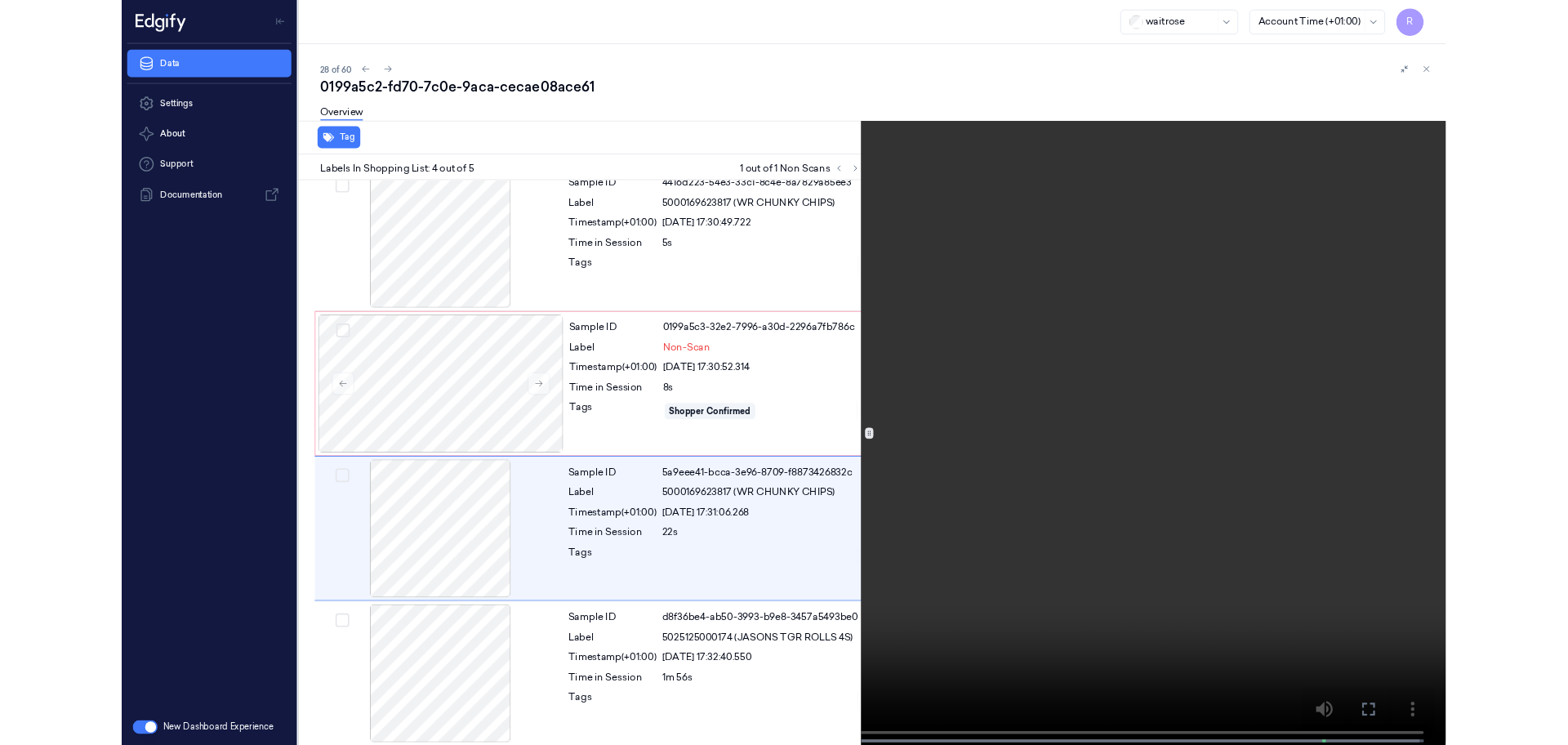
scroll to position [194, 0]
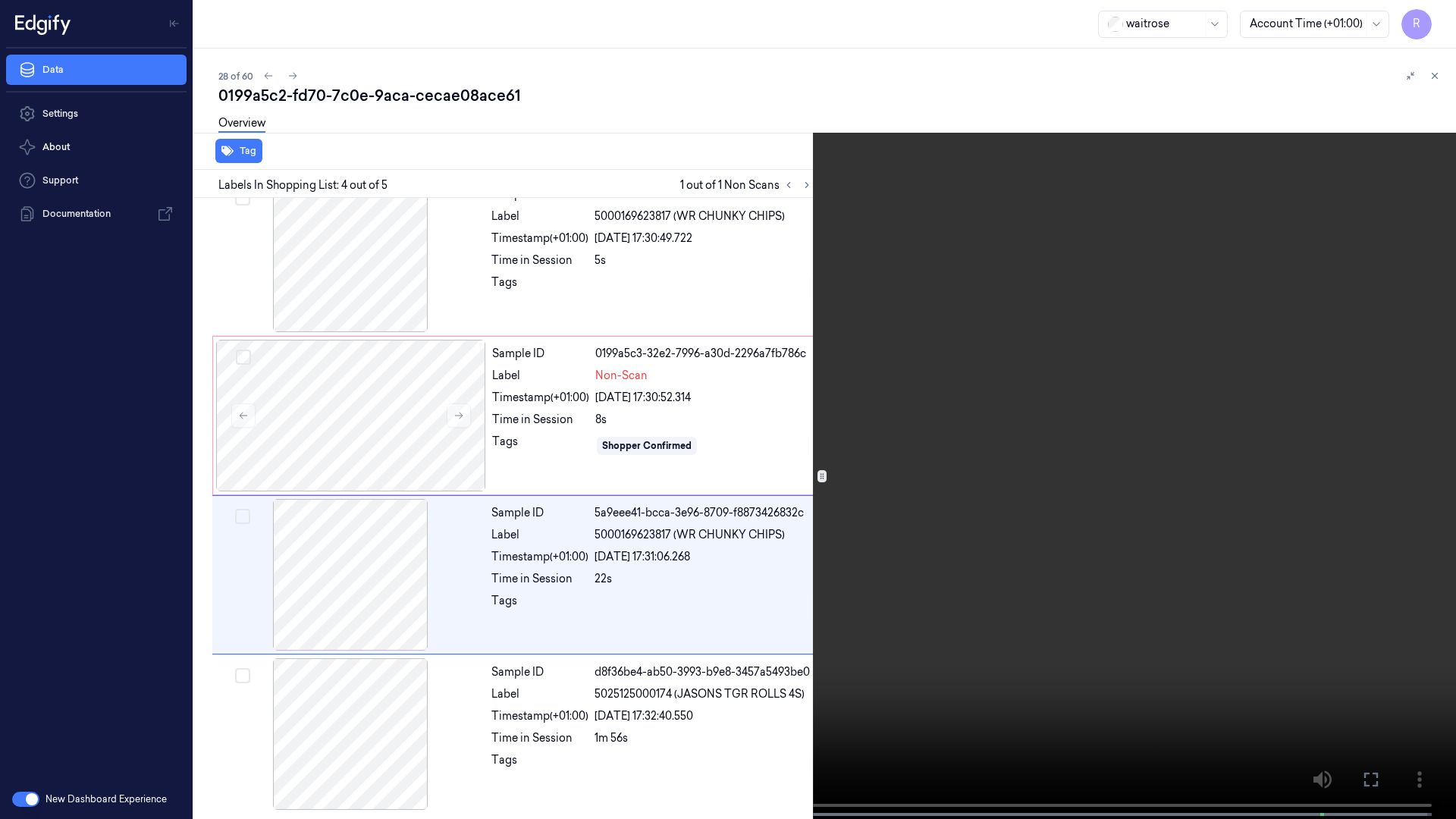
click at [432, 691] on video at bounding box center [728, 411] width 1456 height 822
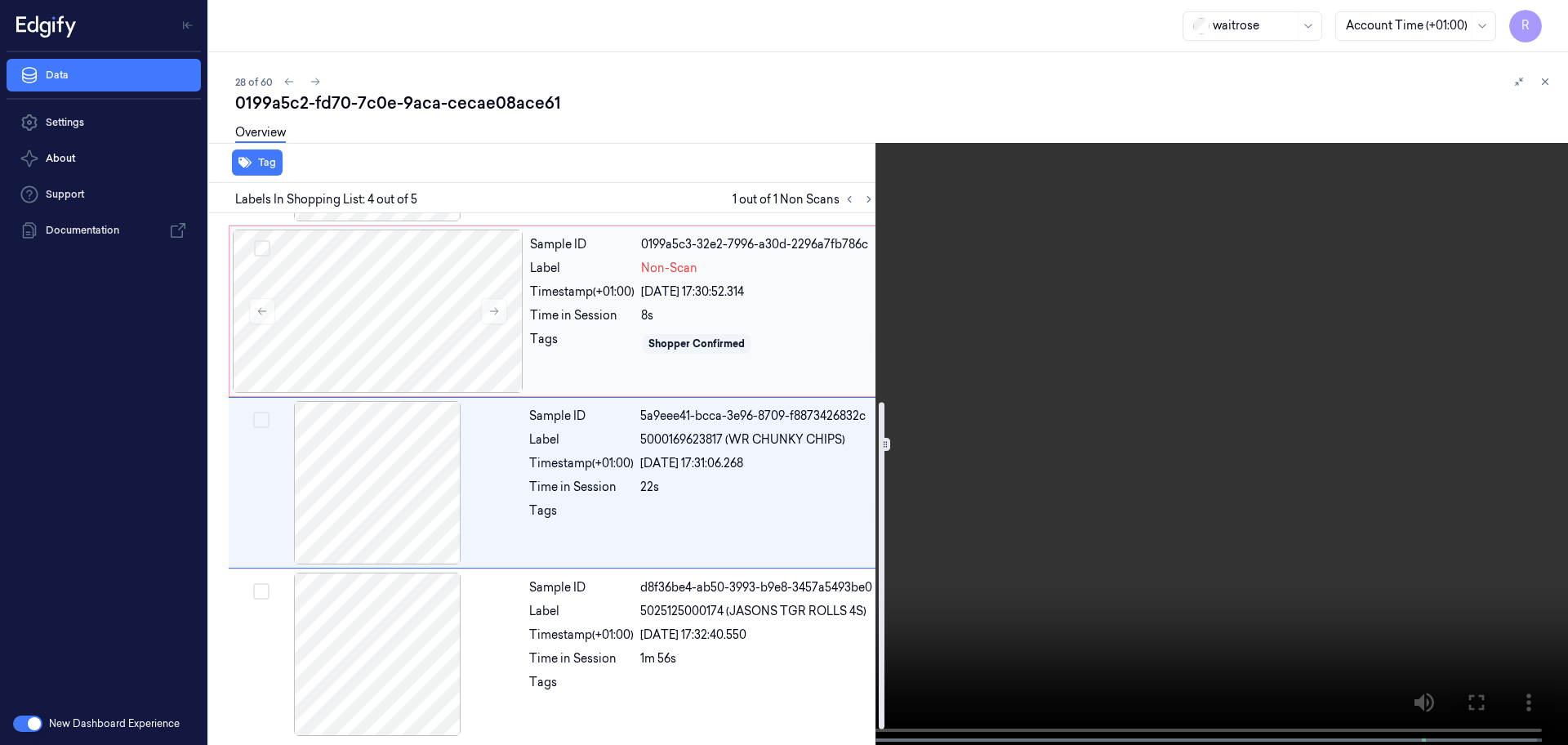
scroll to position [331, 0]
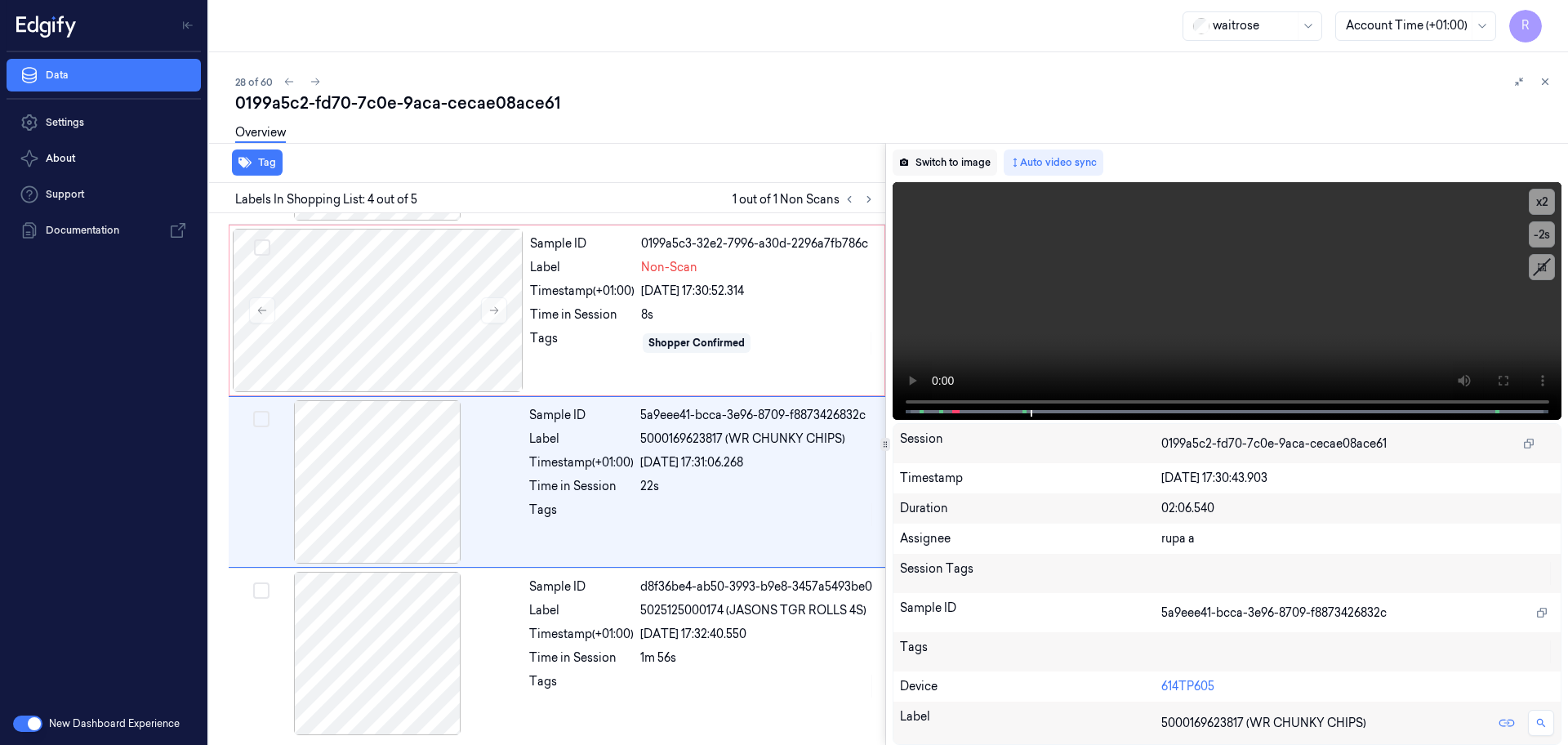
click at [936, 173] on button "Switch to image" at bounding box center [945, 162] width 105 height 26
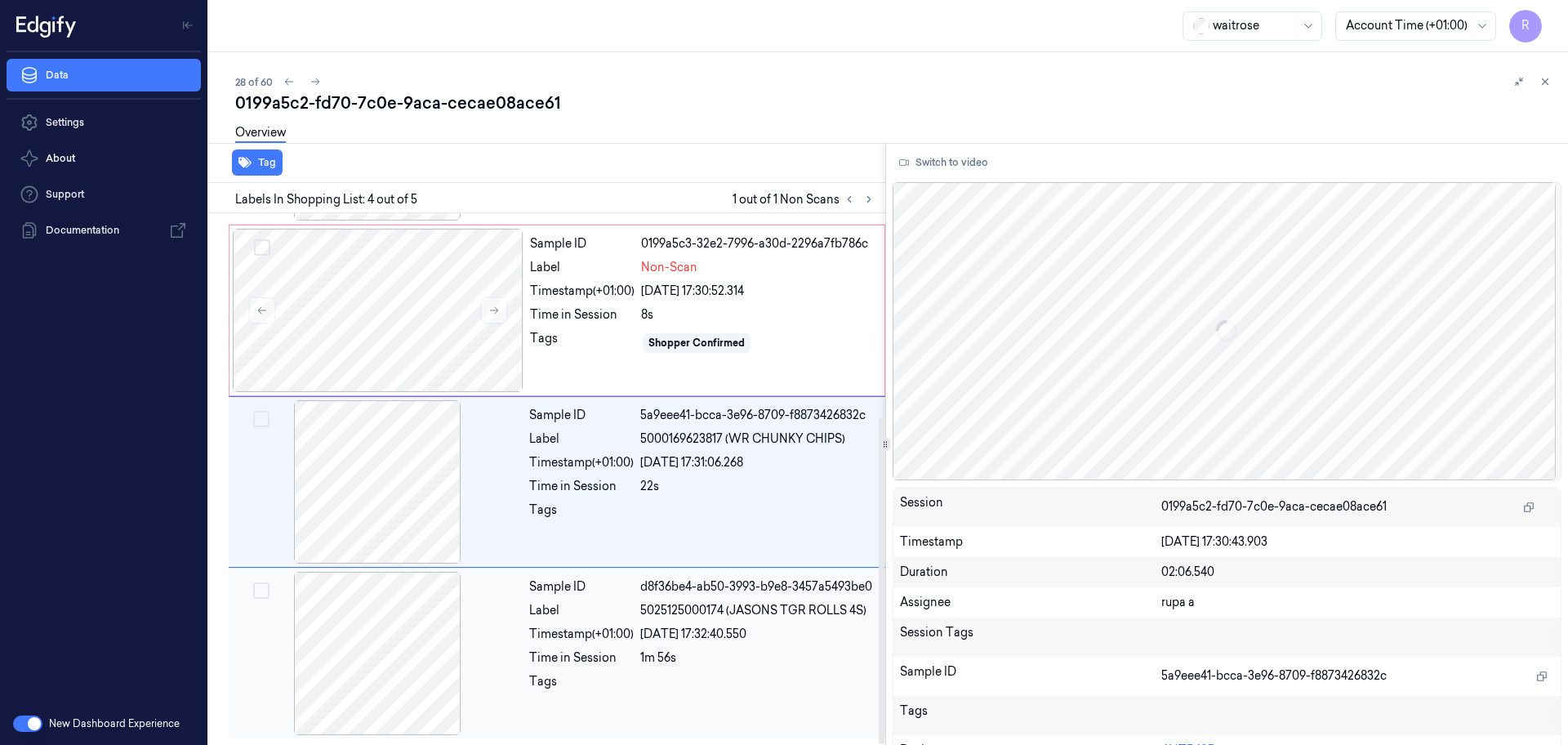
click at [368, 639] on div at bounding box center [377, 654] width 291 height 164
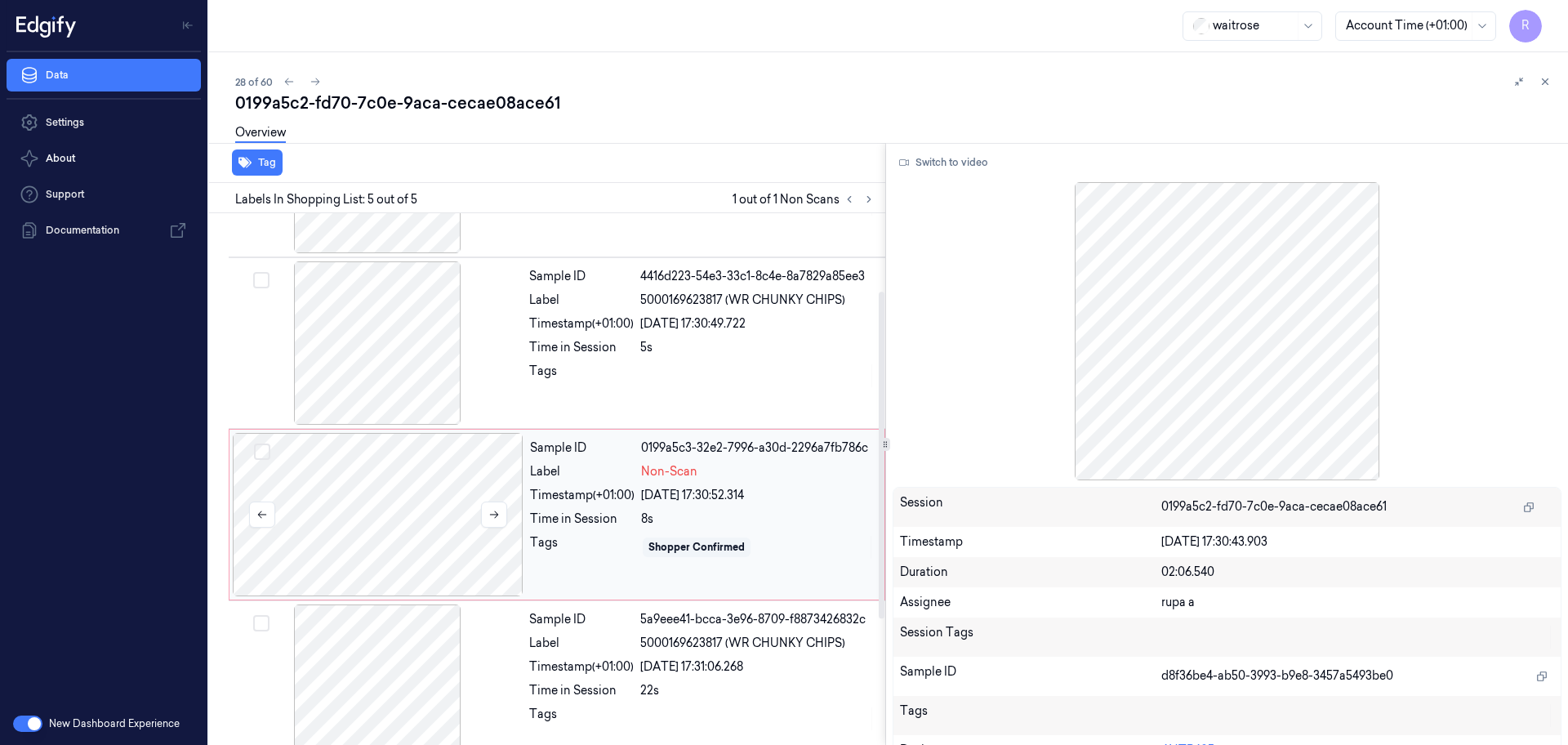
click at [371, 540] on div at bounding box center [378, 514] width 291 height 164
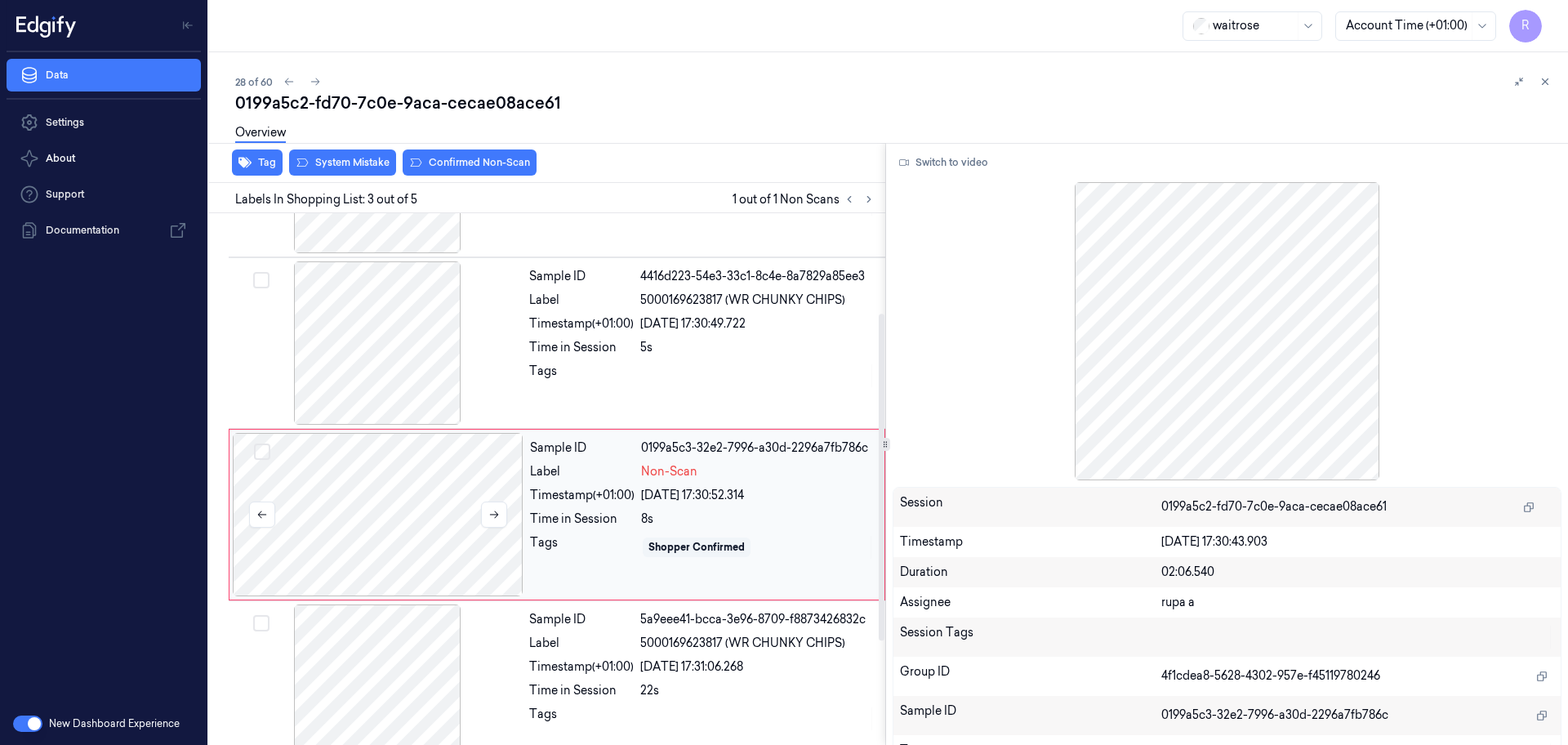
scroll to position [163, 0]
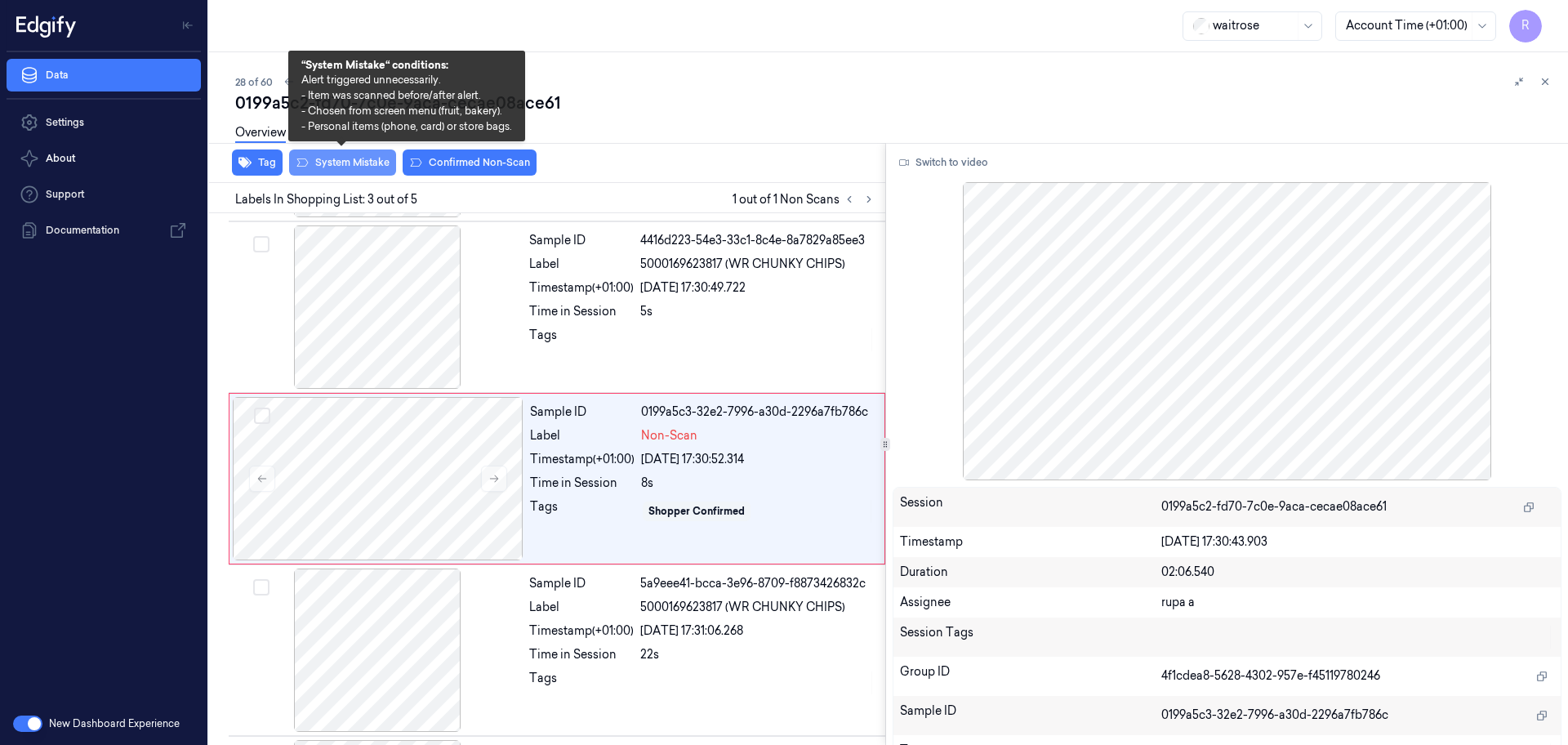
click at [347, 164] on button "System Mistake" at bounding box center [342, 162] width 107 height 26
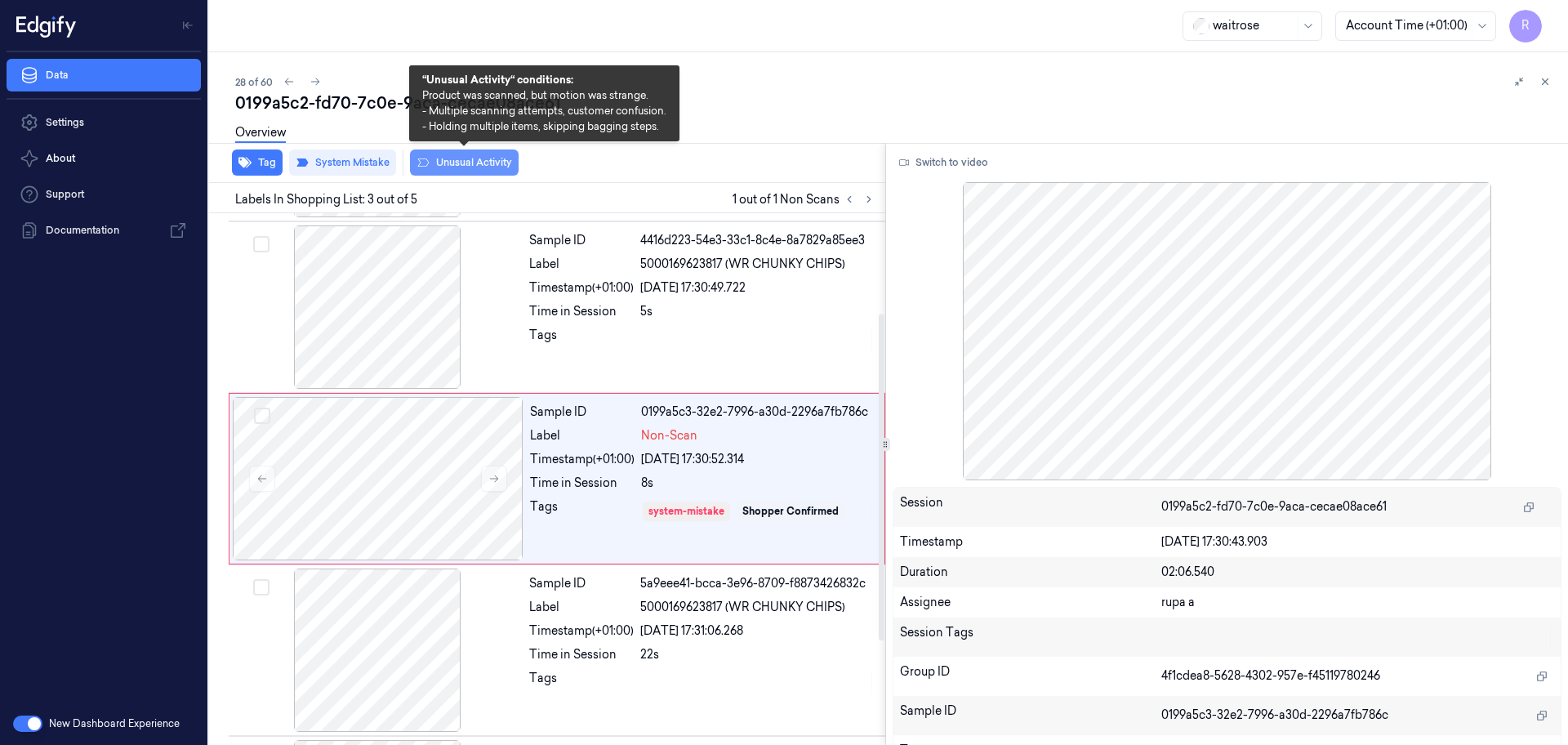
click at [477, 167] on button "Unusual Activity" at bounding box center [464, 162] width 109 height 26
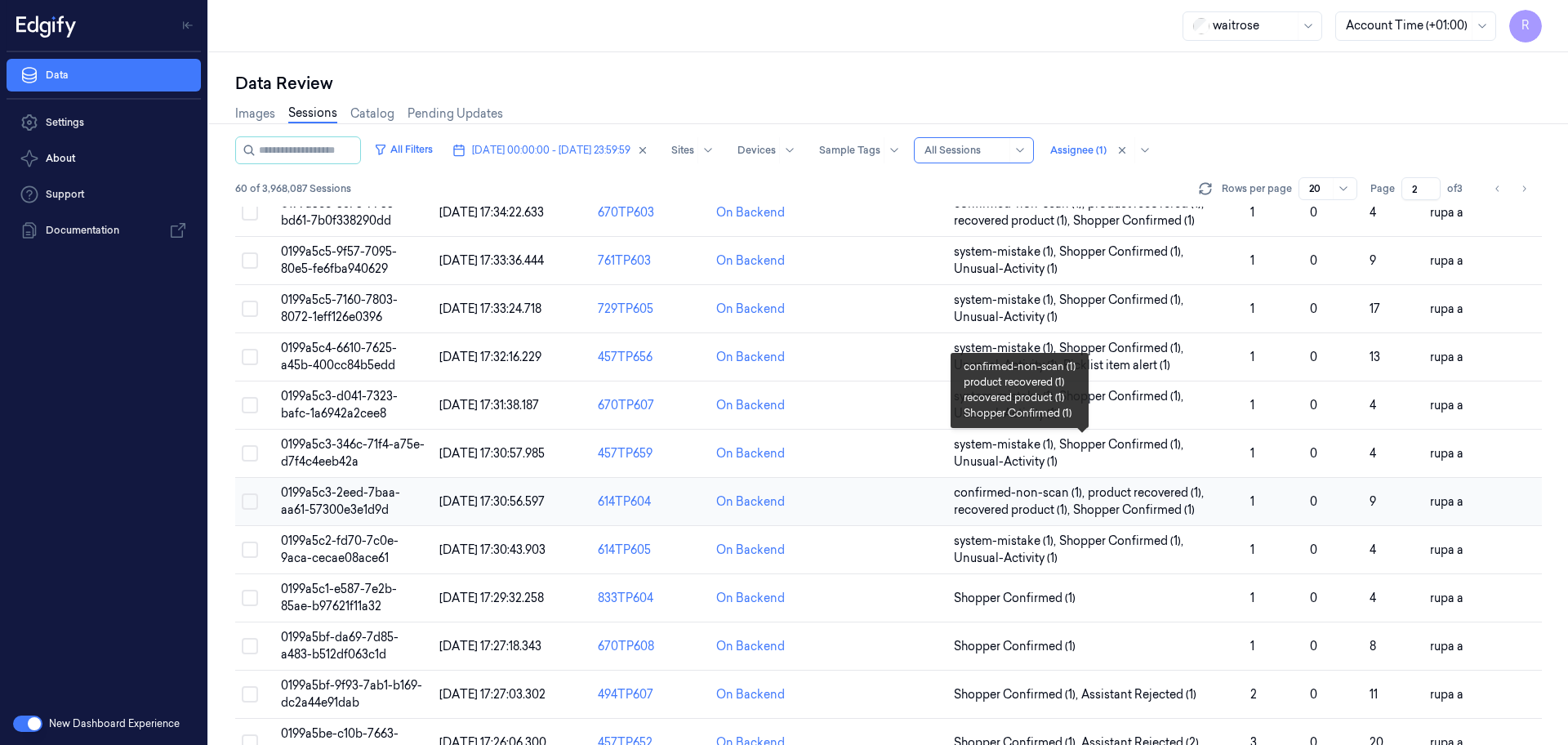
scroll to position [102, 0]
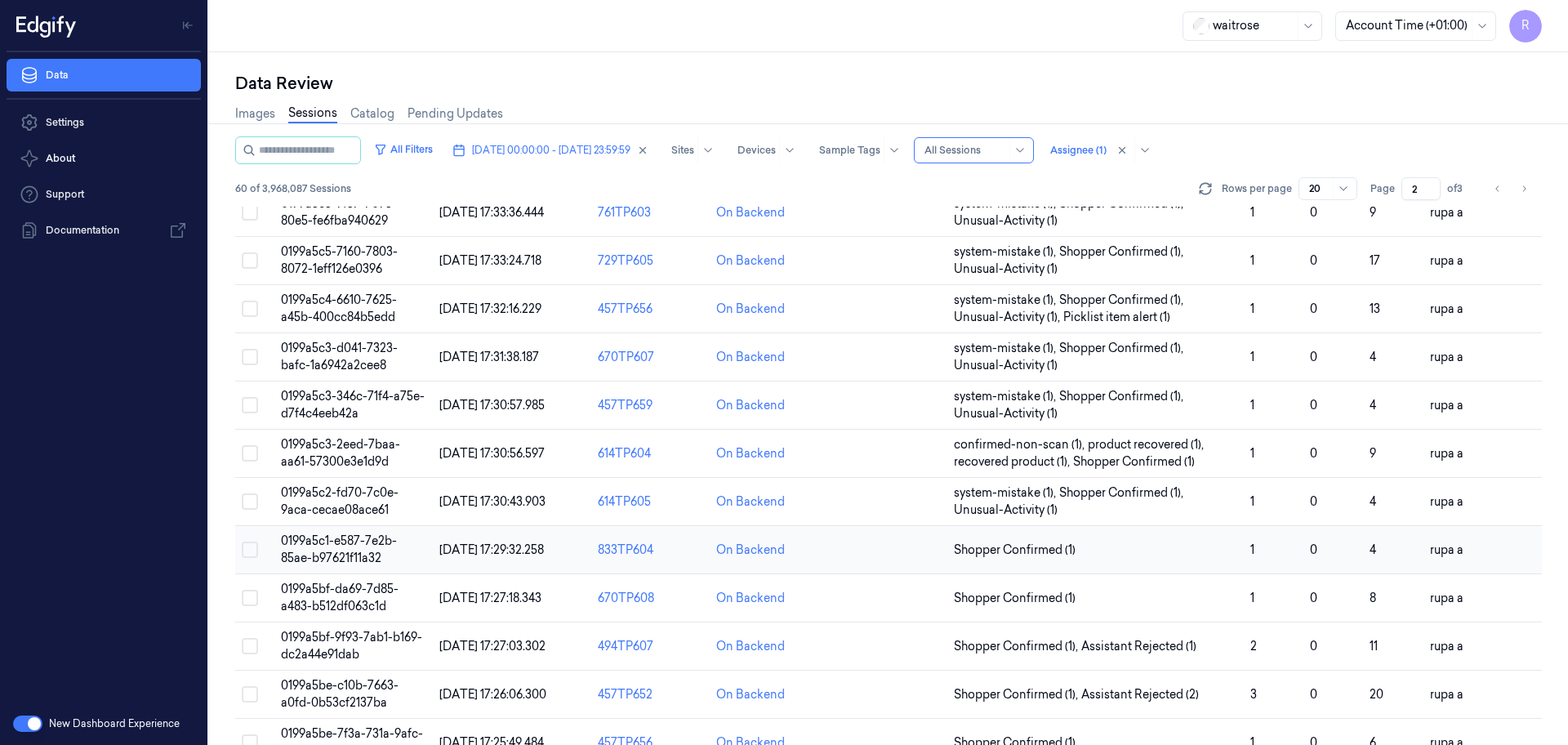
click at [364, 545] on span "0199a5c1-e587-7e2b-85ae-b97621f11a32" at bounding box center [339, 549] width 116 height 32
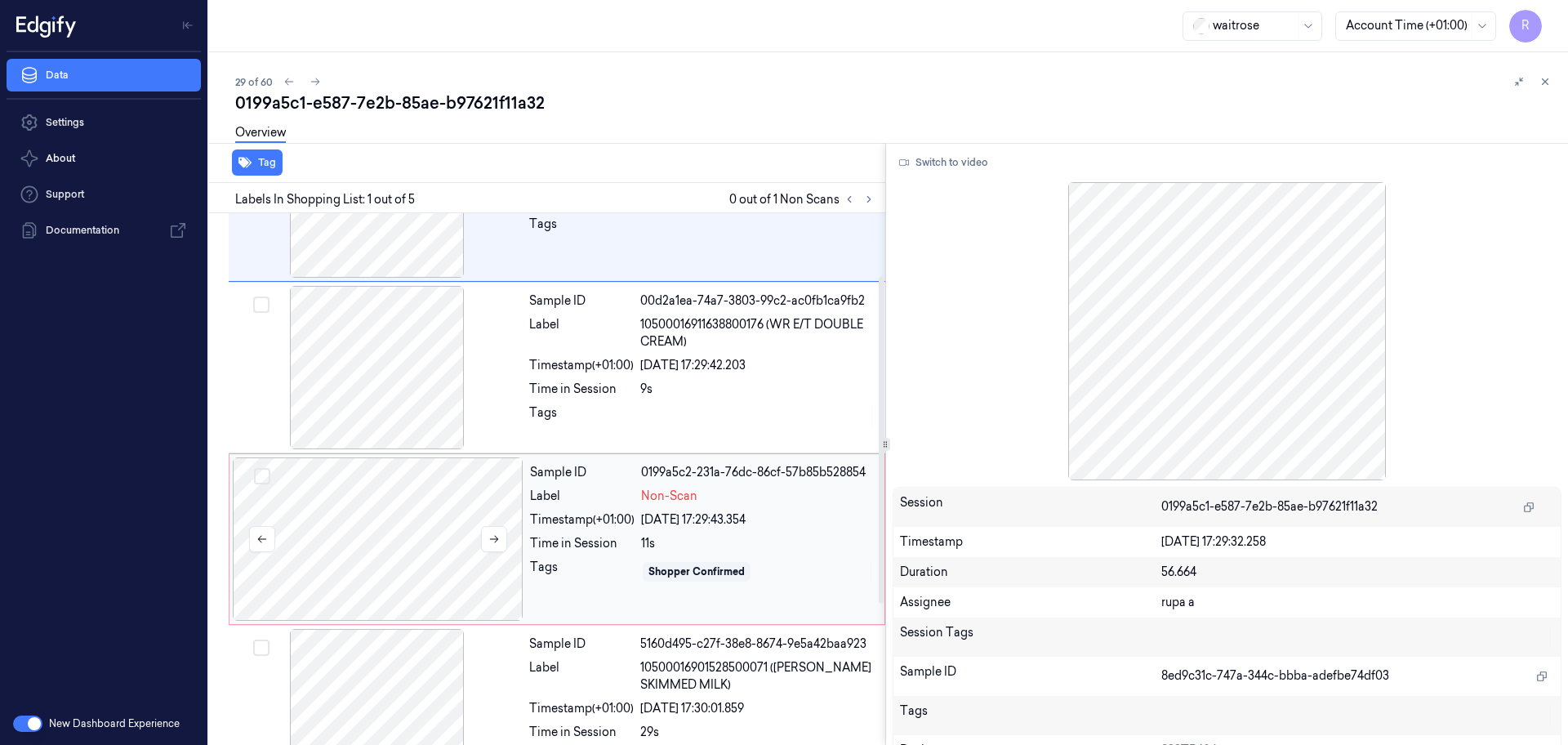
click at [431, 590] on div at bounding box center [378, 539] width 291 height 164
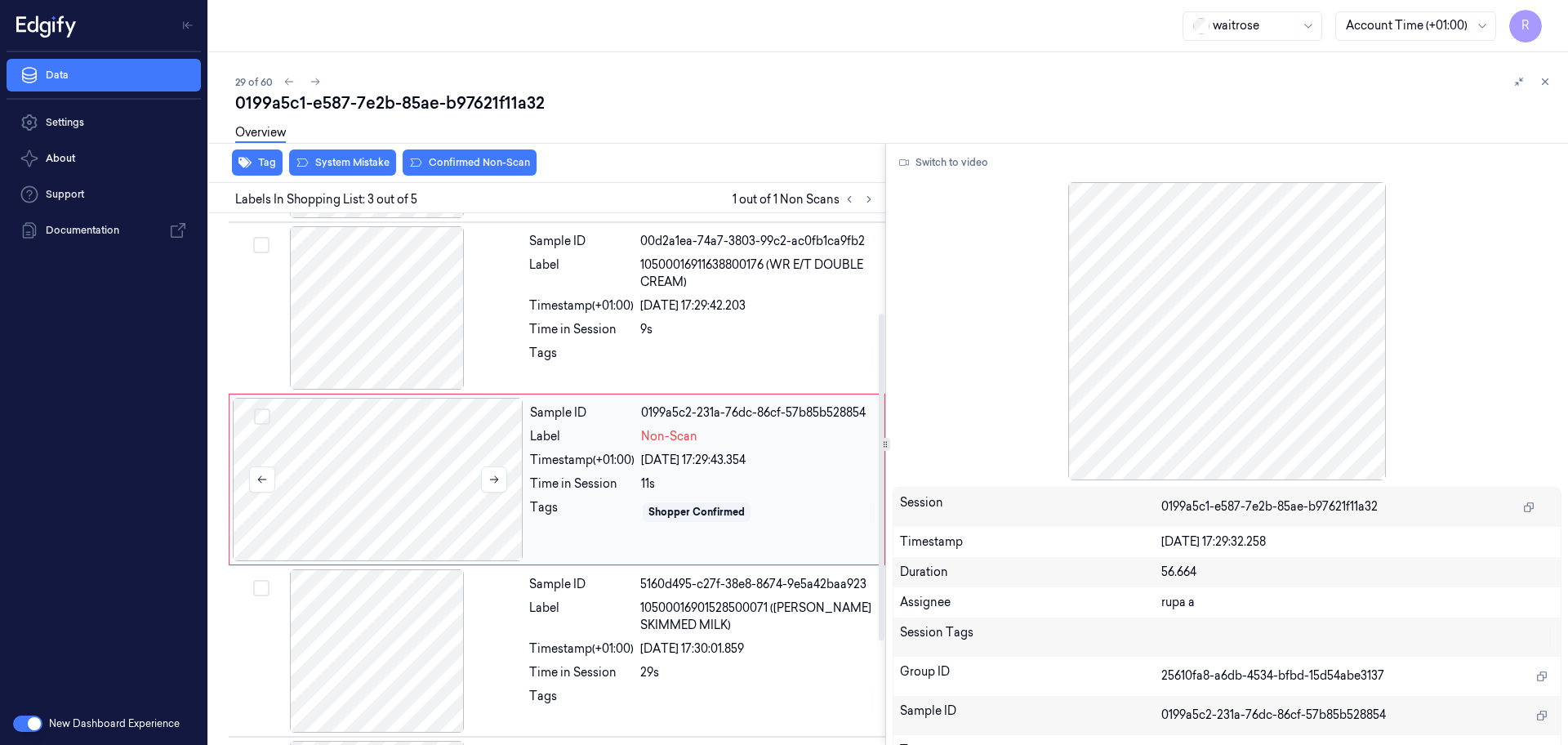
scroll to position [163, 0]
click at [491, 472] on button at bounding box center [493, 478] width 26 height 26
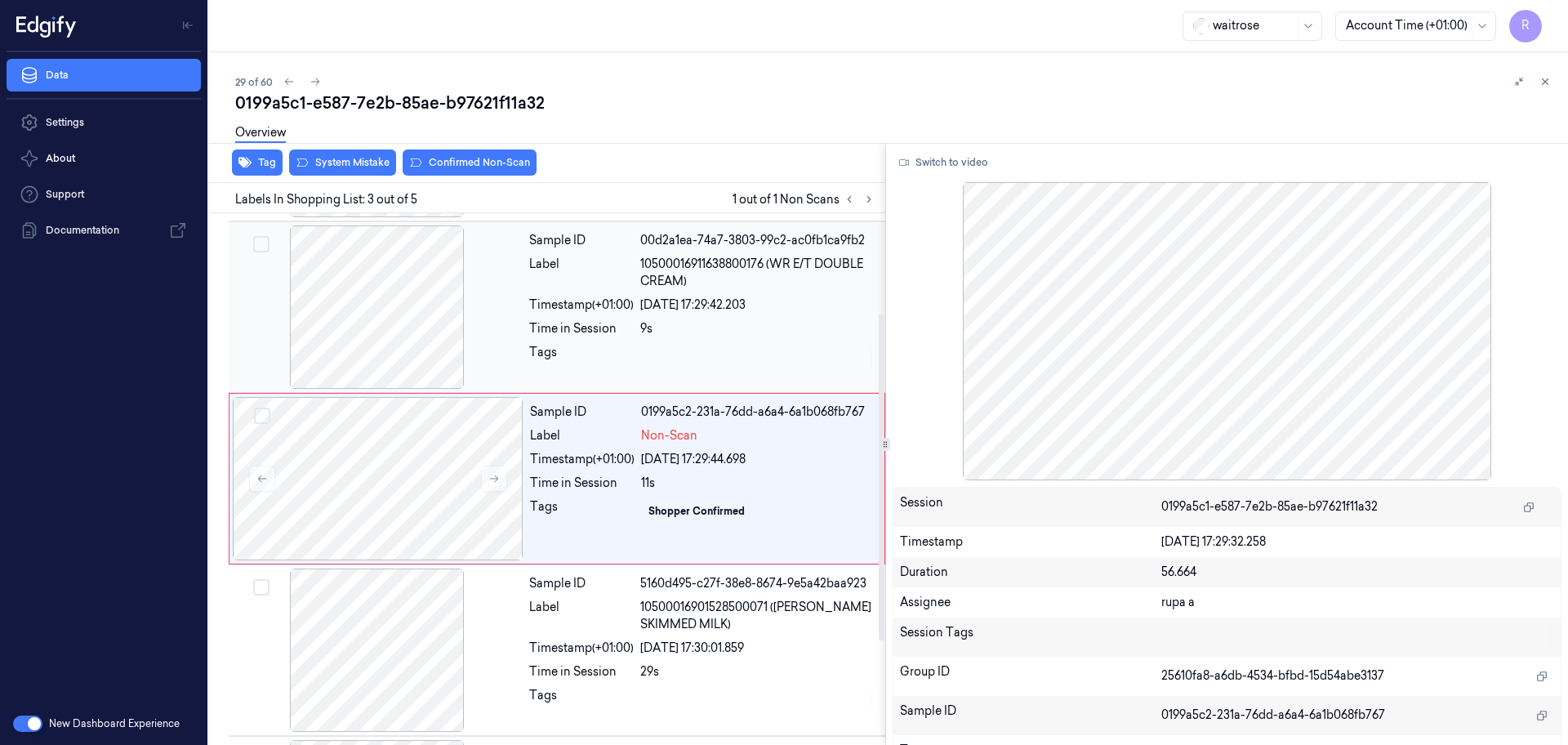
click at [365, 332] on div at bounding box center [377, 306] width 291 height 164
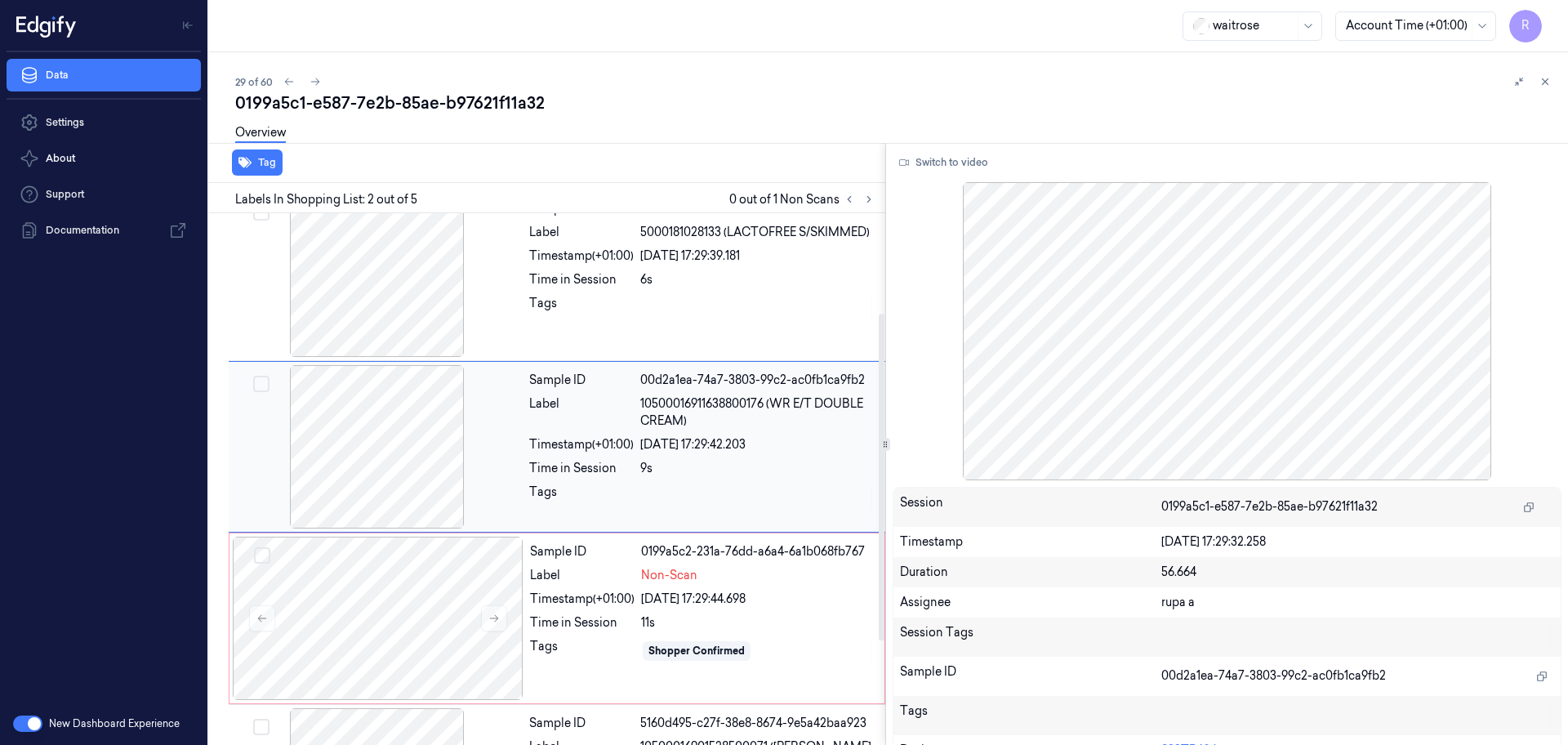
scroll to position [0, 0]
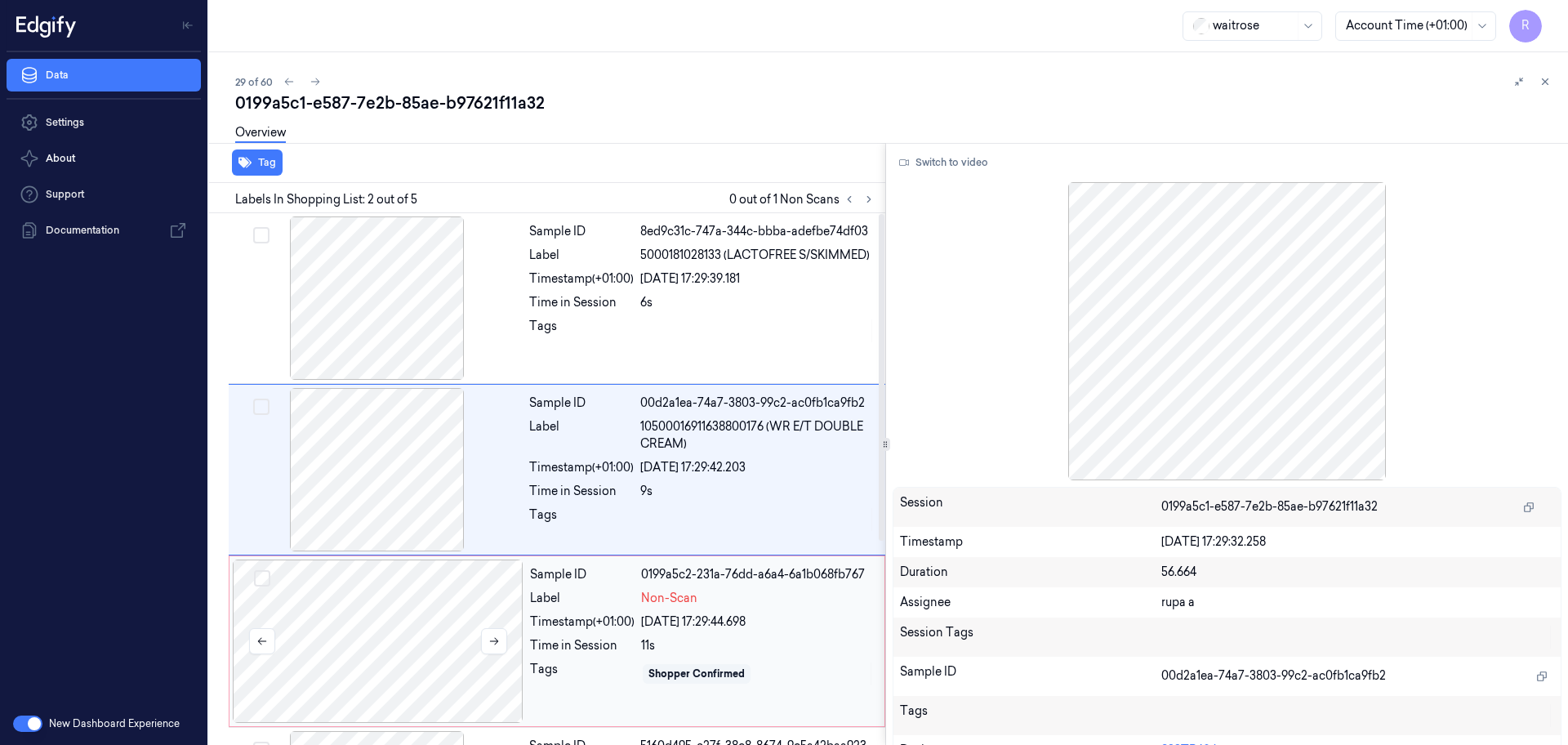
click at [437, 615] on div at bounding box center [378, 641] width 291 height 164
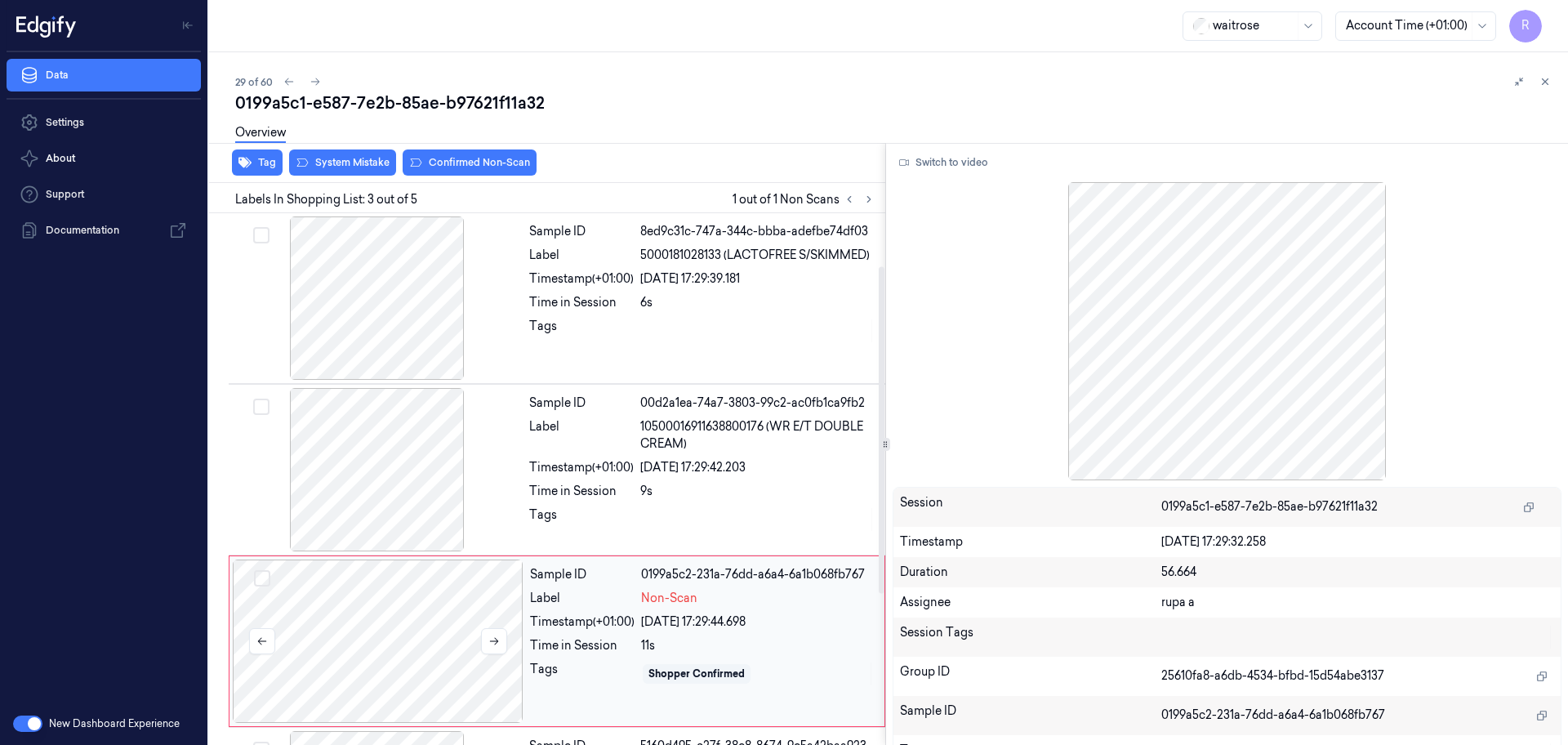
scroll to position [163, 0]
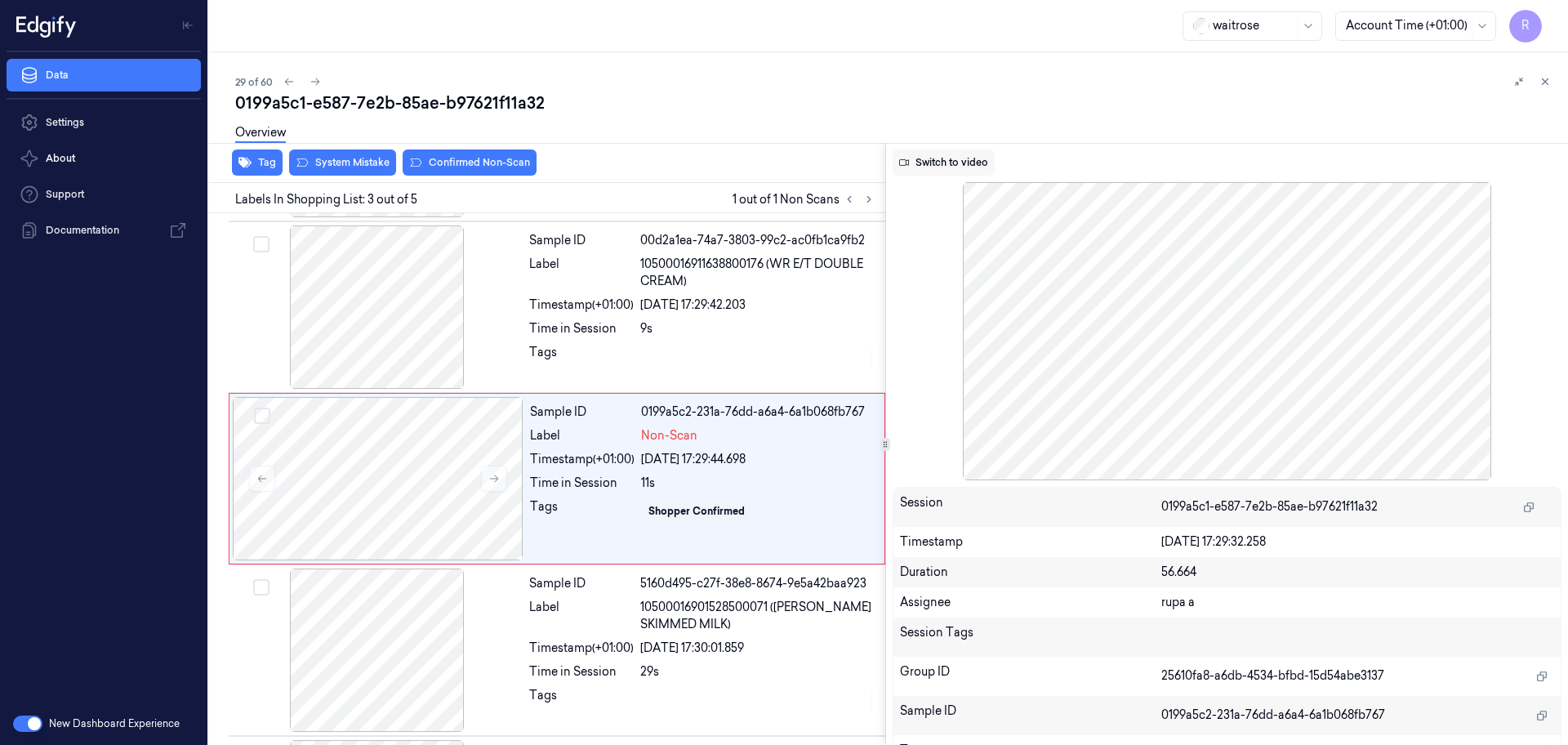
click at [951, 166] on button "Switch to video" at bounding box center [943, 162] width 102 height 26
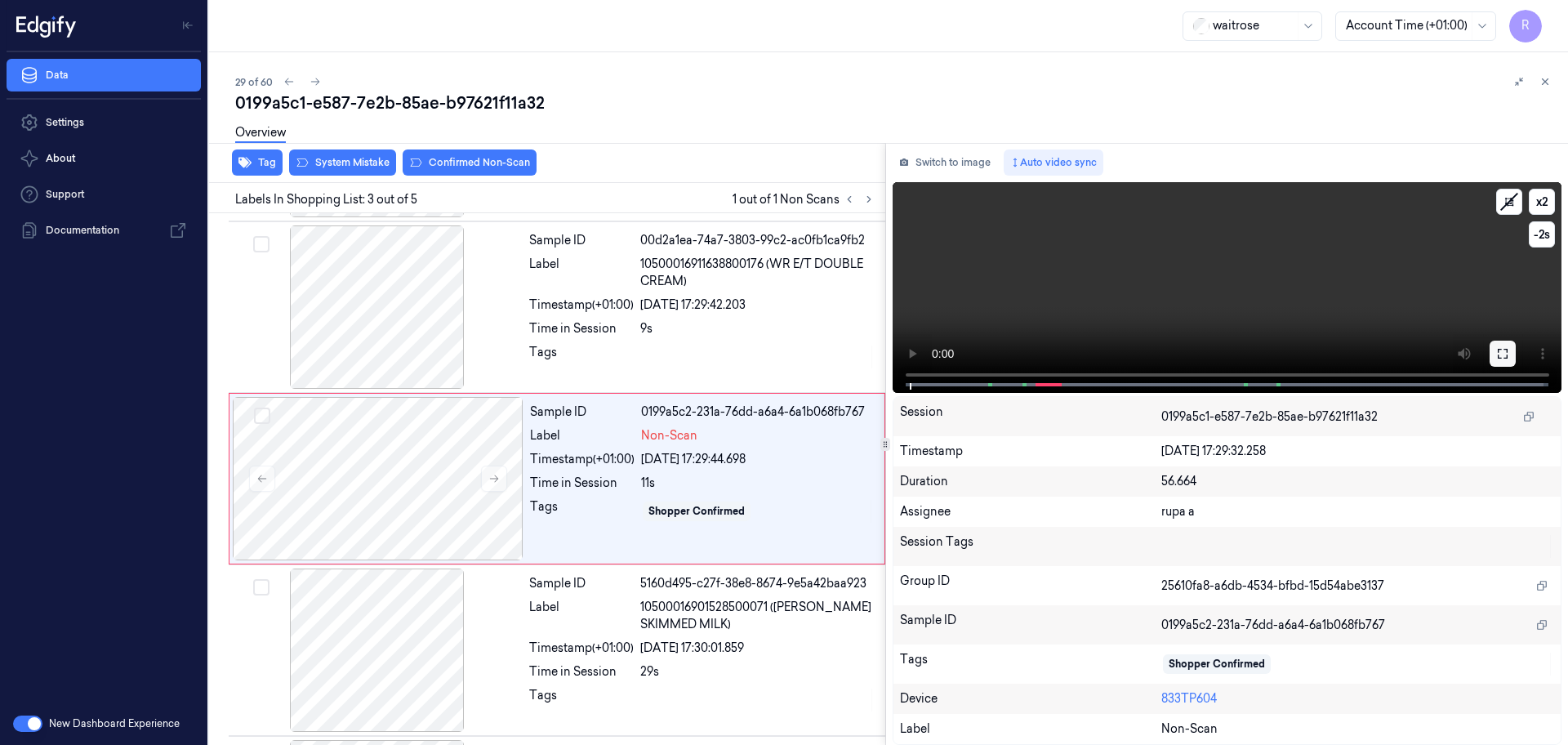
click at [1501, 349] on icon at bounding box center [1502, 354] width 10 height 10
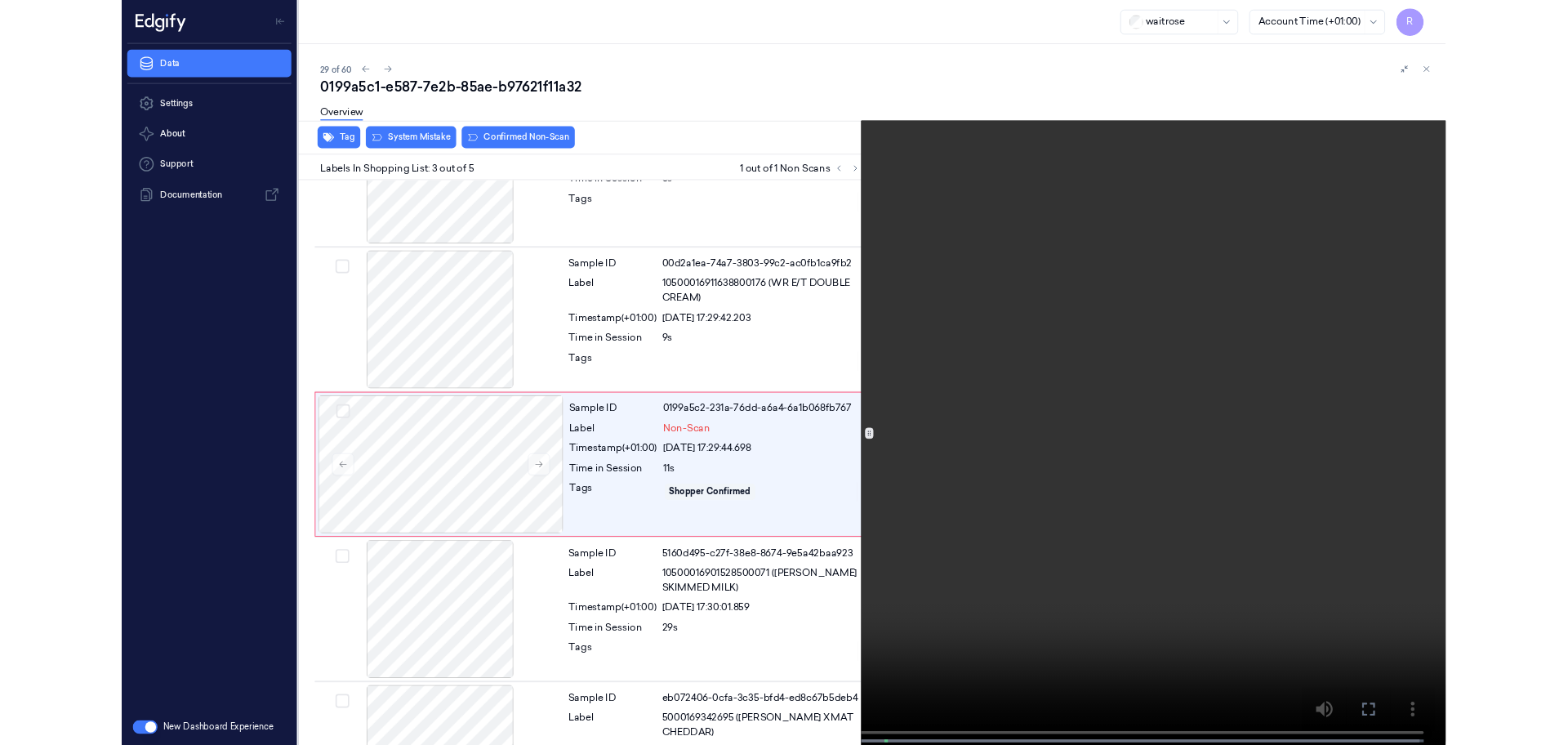
scroll to position [94, 0]
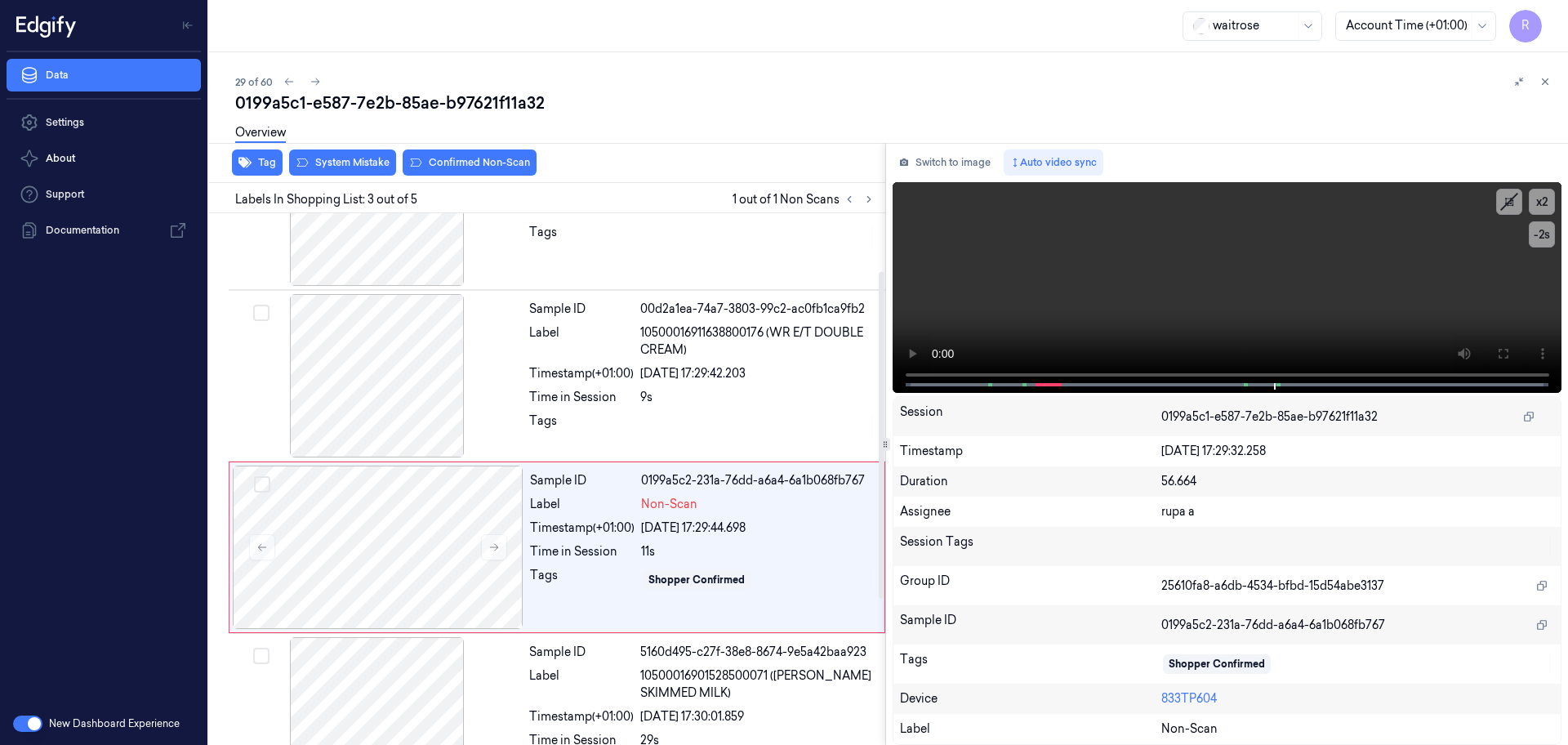
click at [926, 160] on button "Switch to image" at bounding box center [945, 162] width 105 height 26
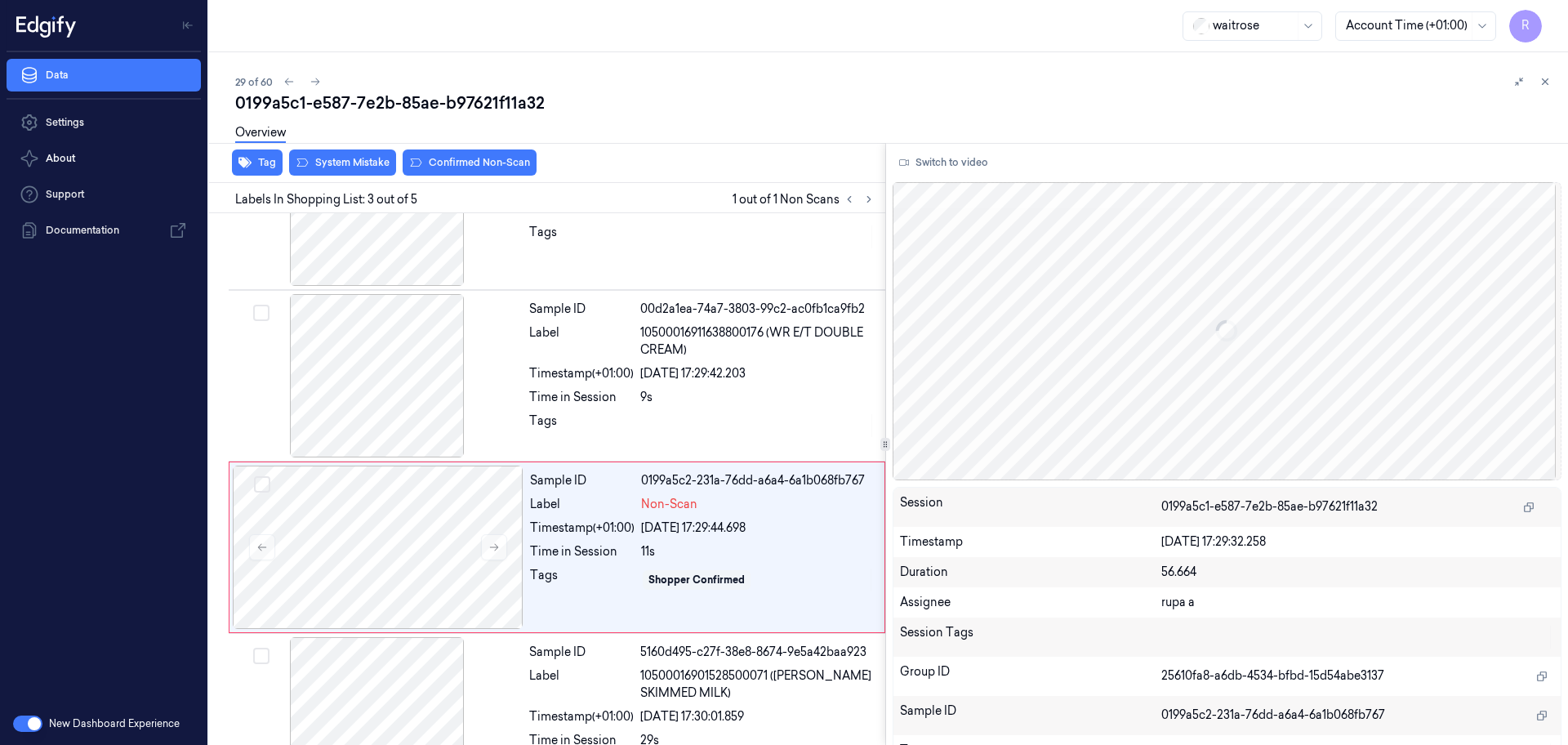
scroll to position [163, 0]
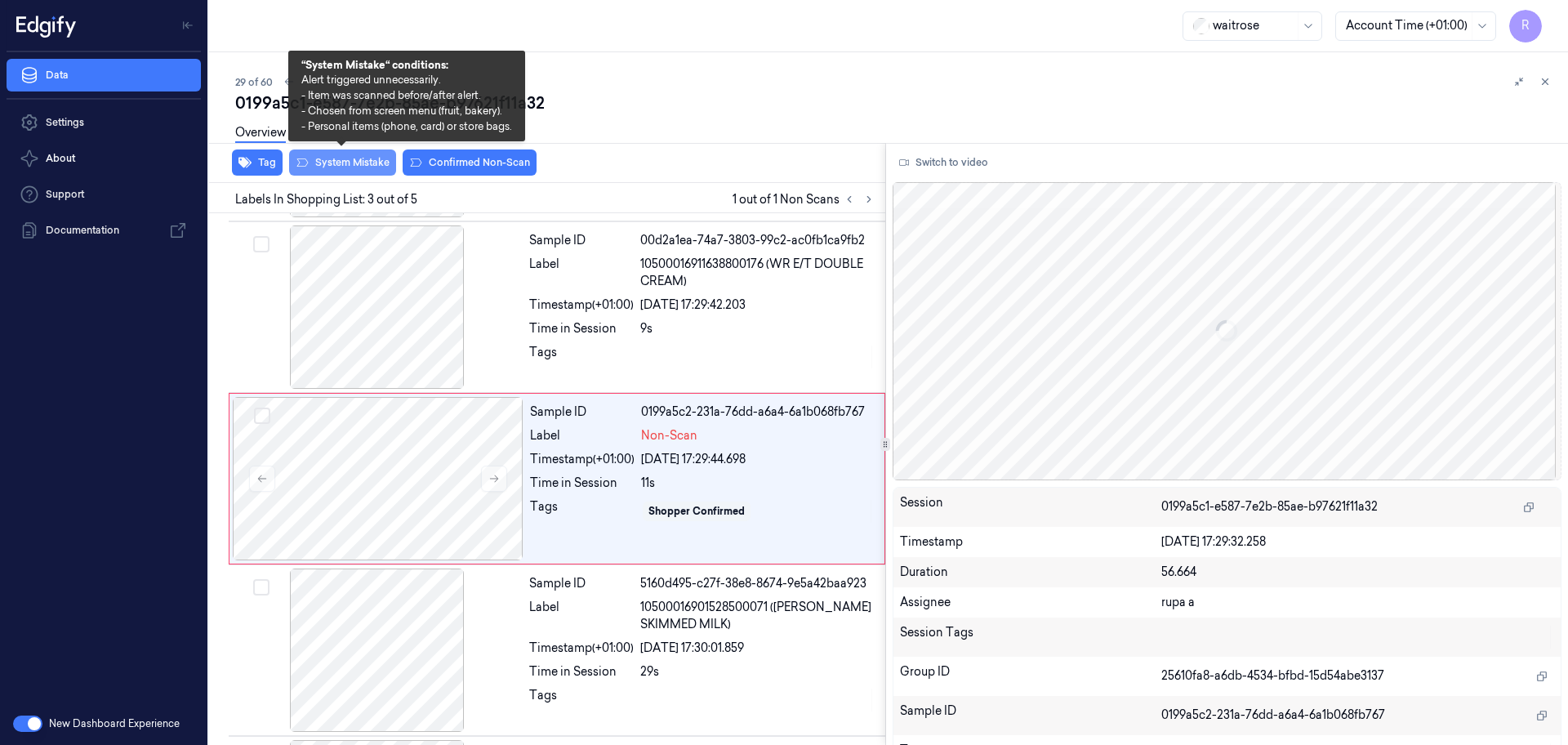
click at [341, 169] on button "System Mistake" at bounding box center [342, 162] width 107 height 26
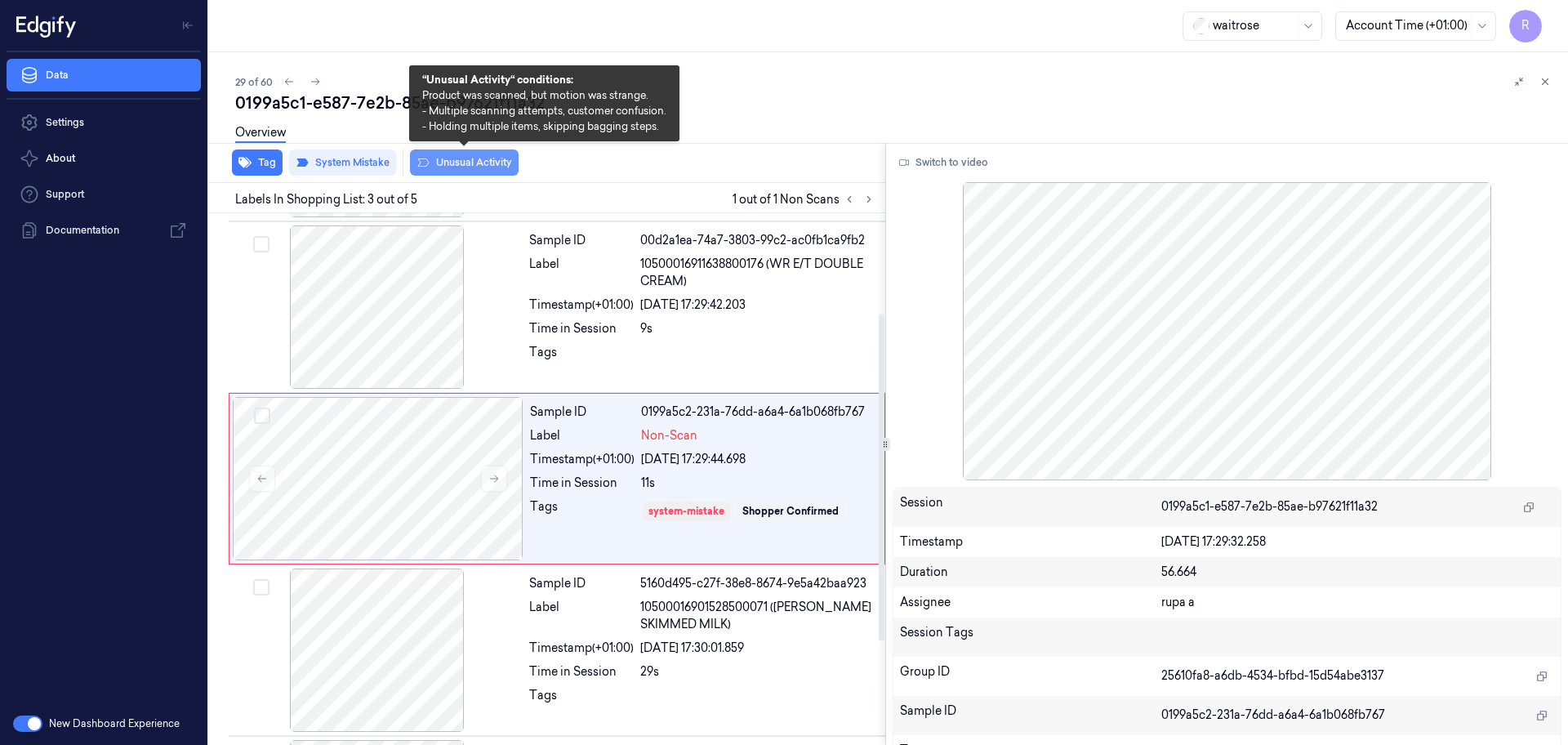
click at [466, 163] on button "Unusual Activity" at bounding box center [464, 162] width 109 height 26
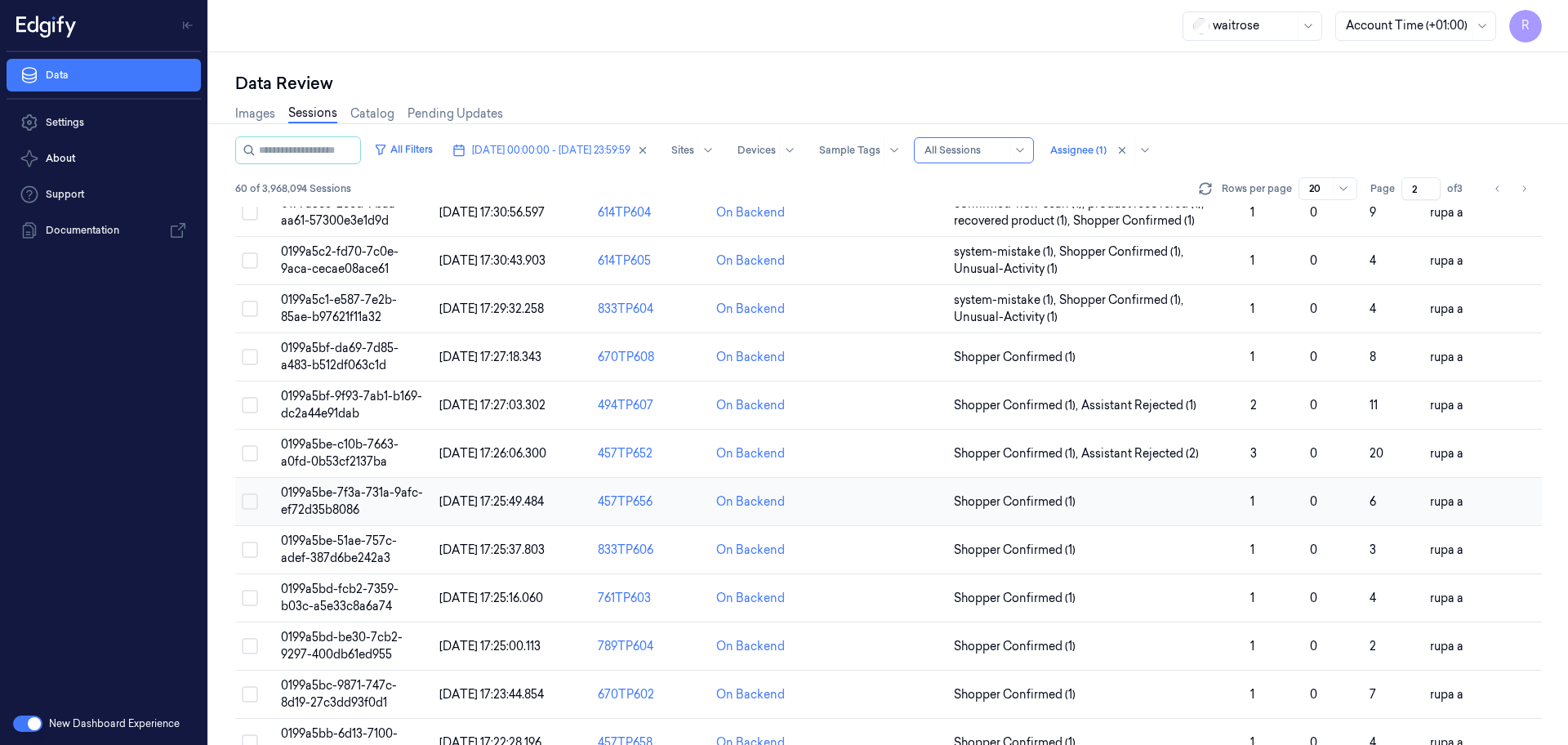
scroll to position [409, 0]
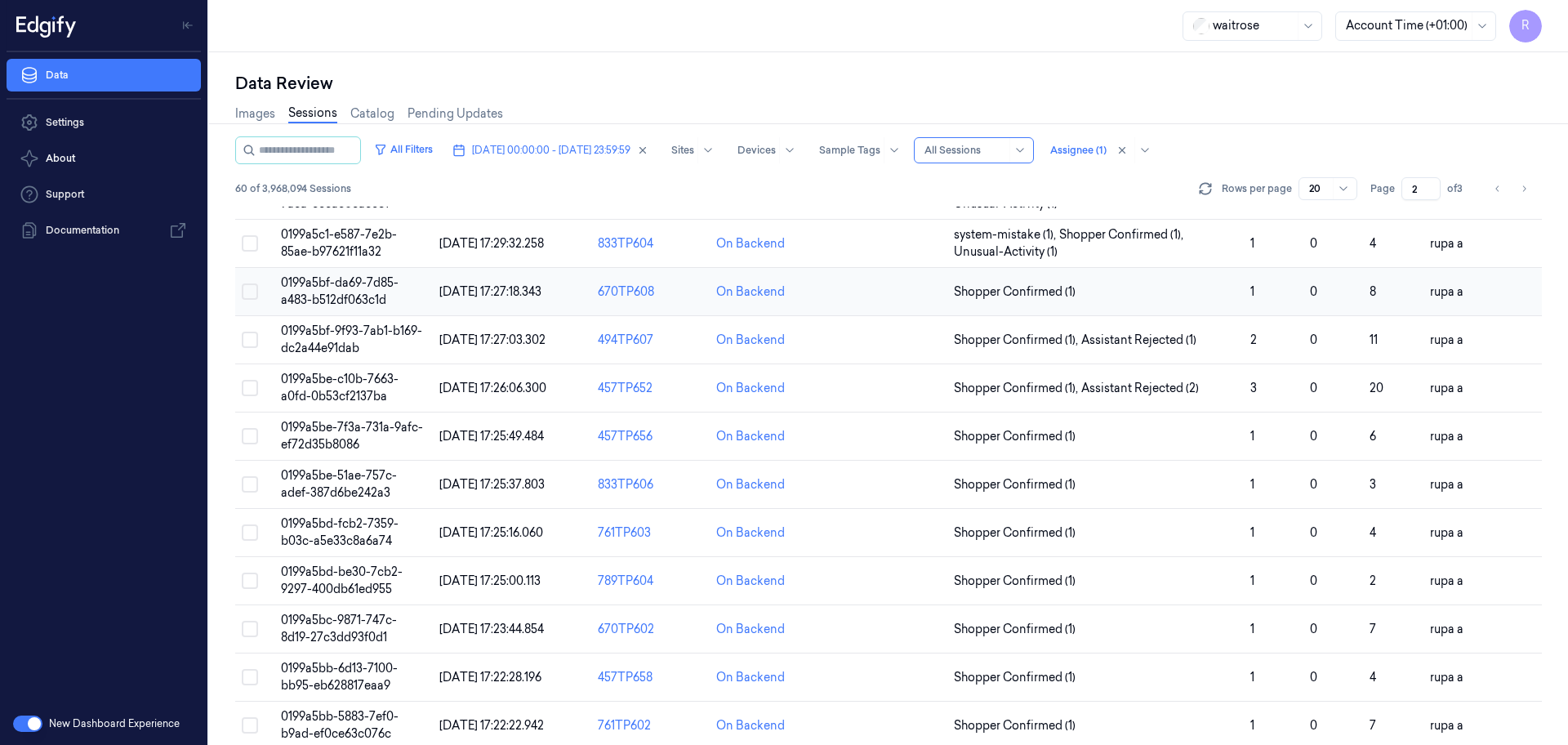
click at [383, 282] on span "0199a5bf-da69-7d85-a483-b512df063c1d" at bounding box center [339, 292] width 118 height 32
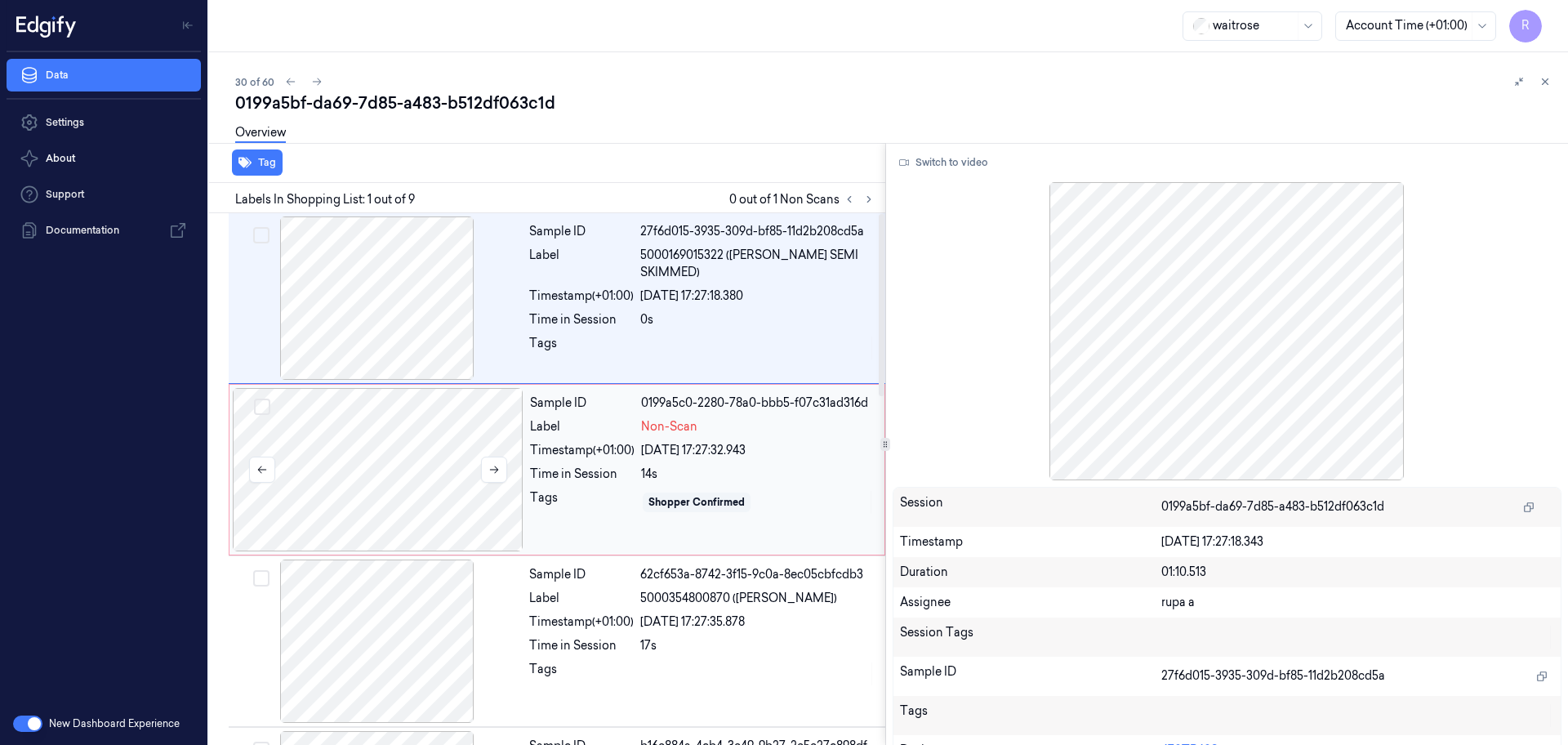
click at [403, 436] on div at bounding box center [378, 469] width 291 height 164
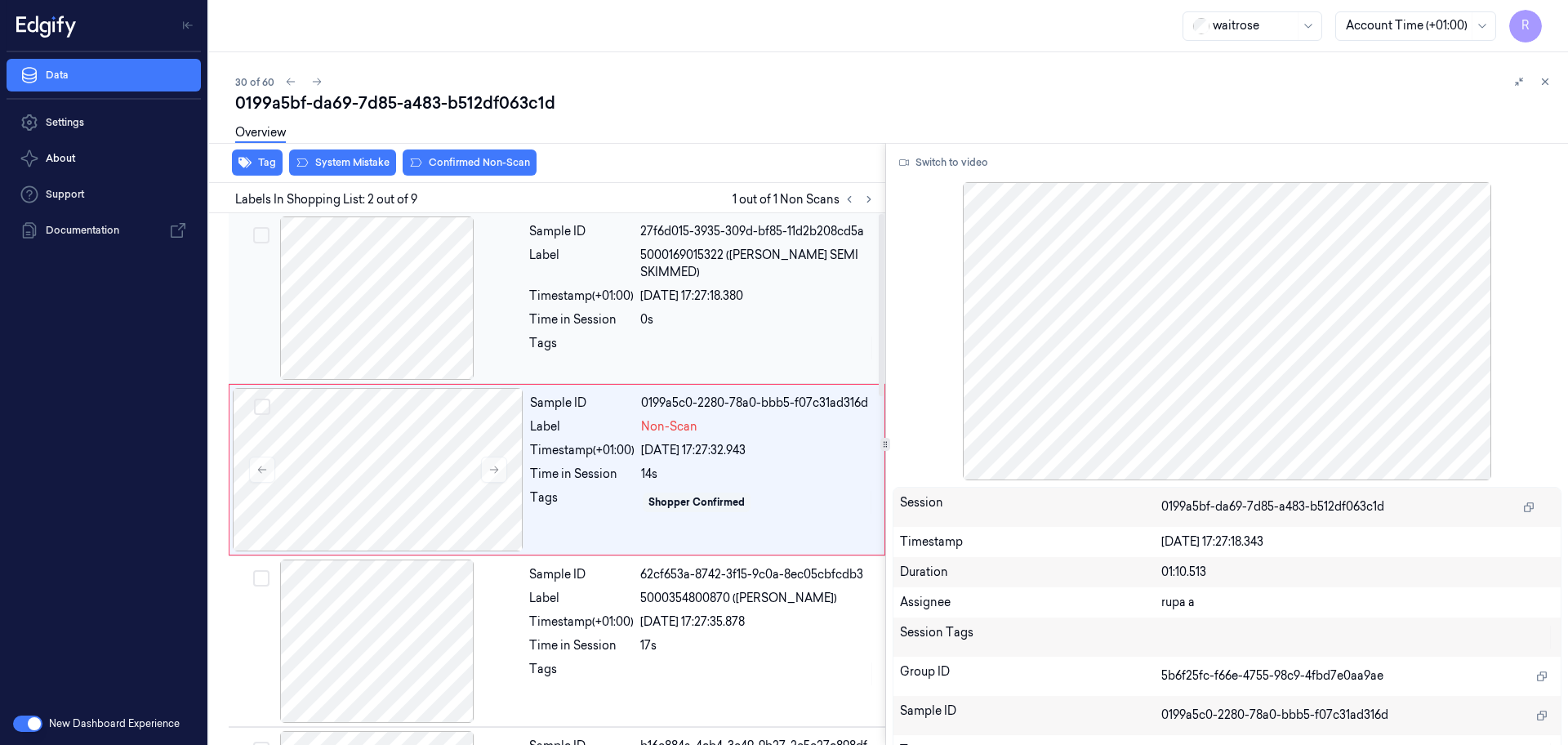
click at [420, 354] on div at bounding box center [377, 298] width 291 height 164
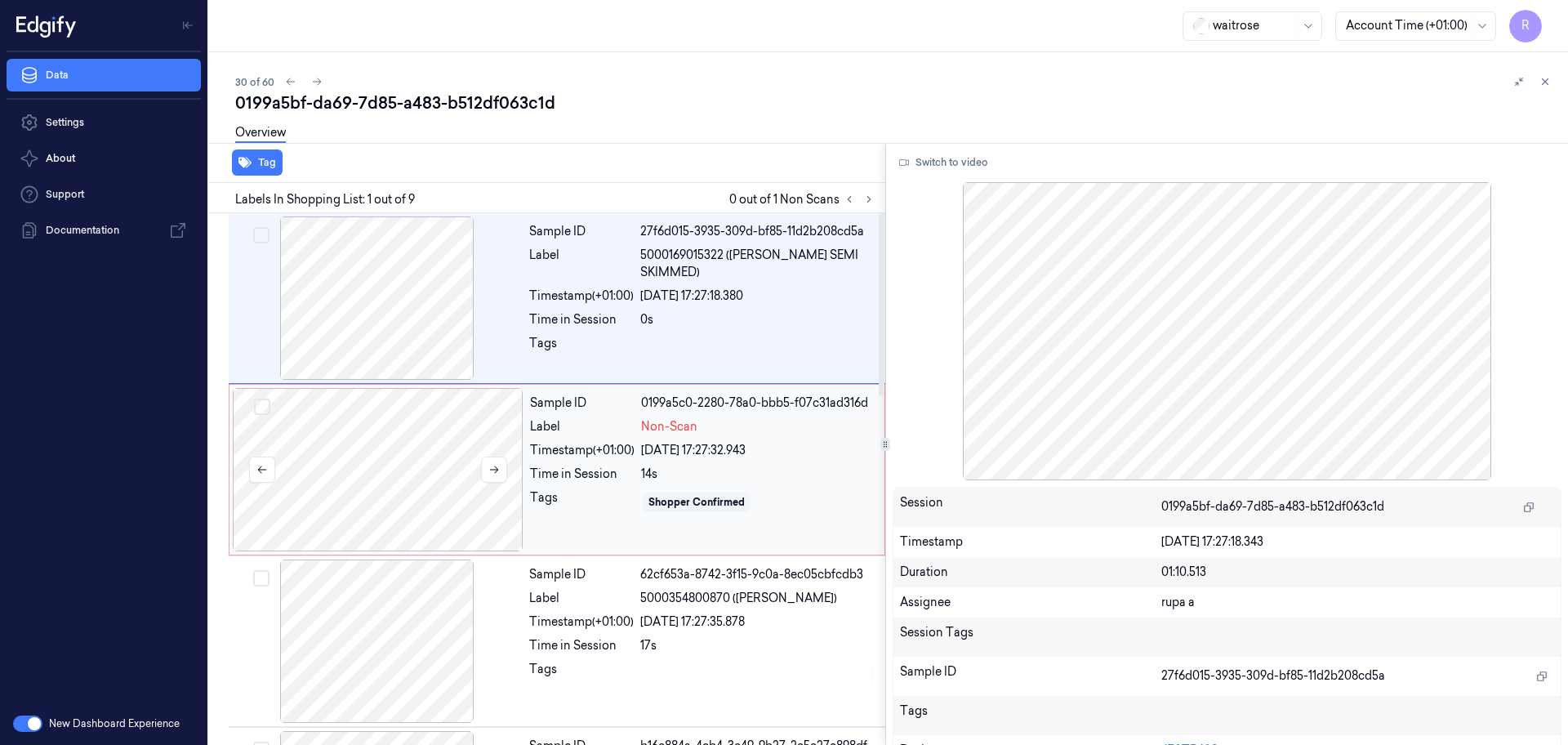
click at [435, 507] on div at bounding box center [378, 469] width 291 height 164
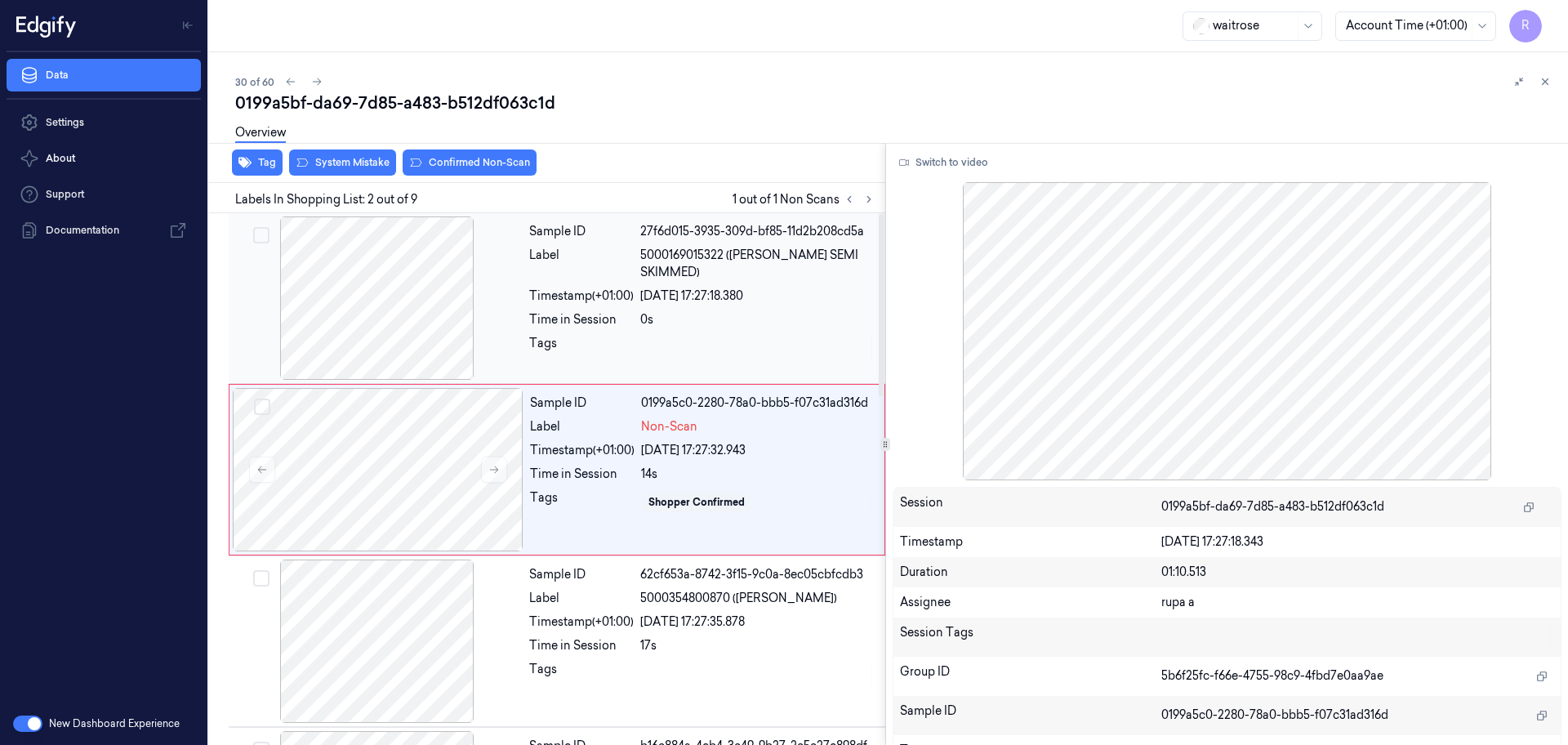
click at [404, 340] on div at bounding box center [377, 298] width 291 height 164
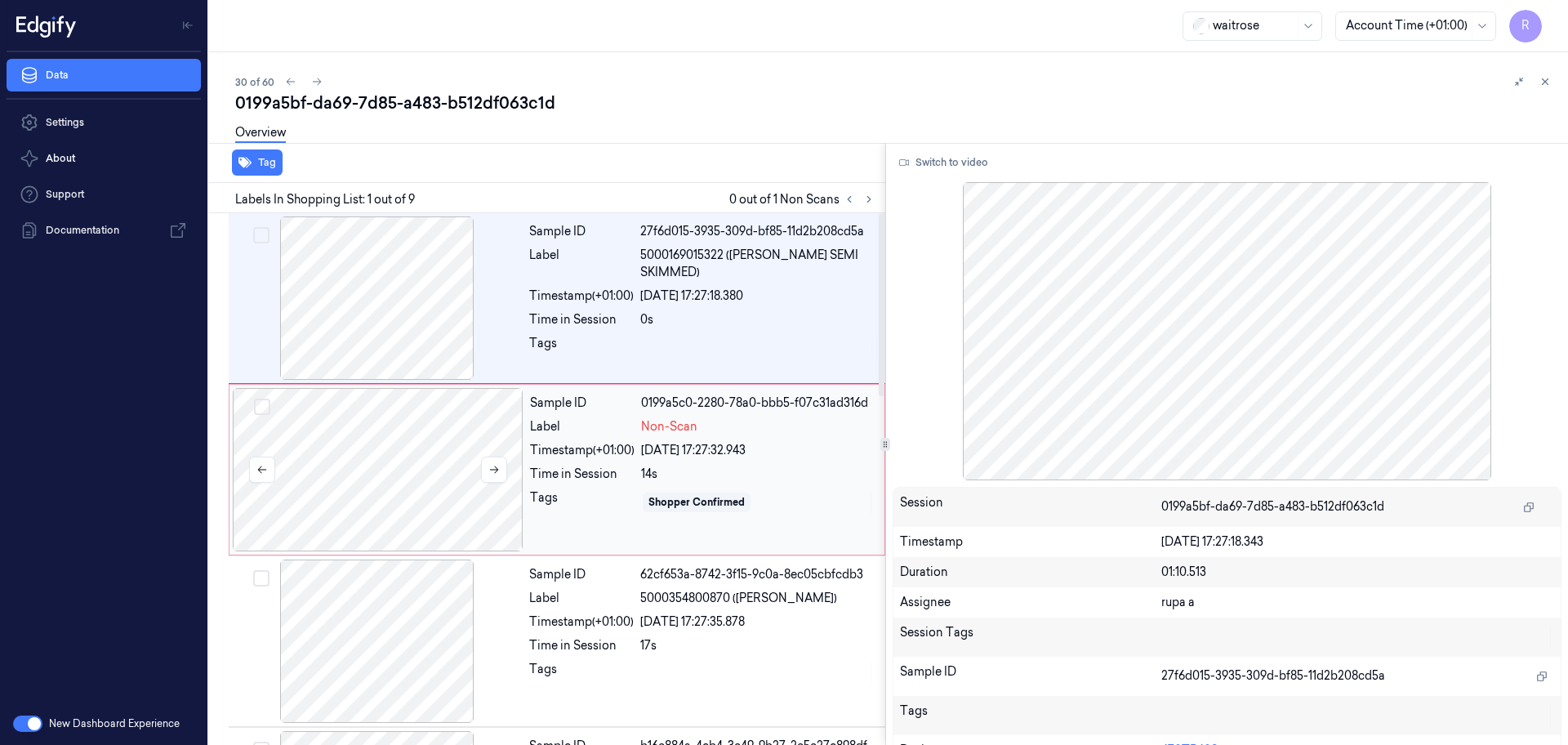
click at [404, 441] on div at bounding box center [378, 469] width 291 height 164
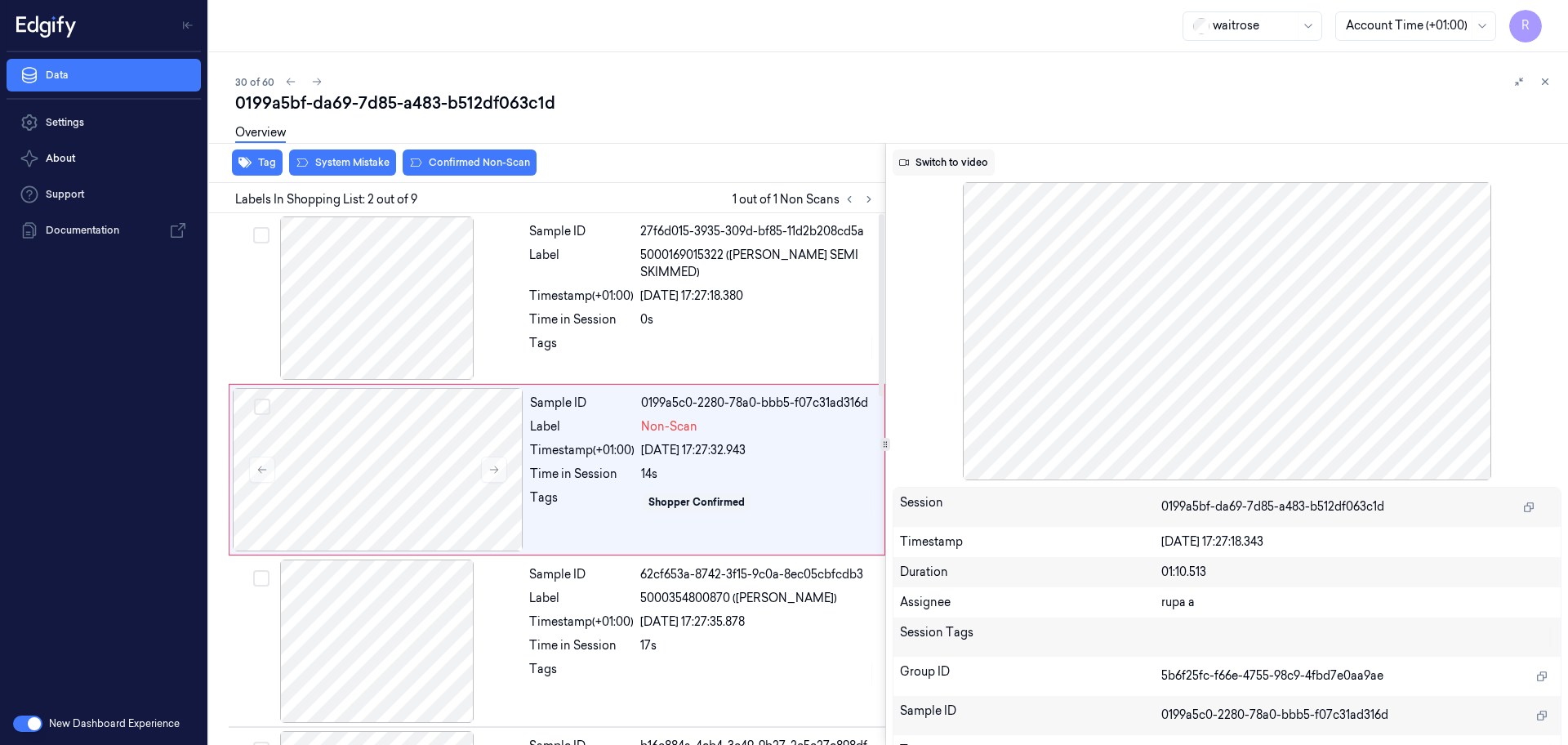
click at [937, 156] on button "Switch to video" at bounding box center [943, 162] width 102 height 26
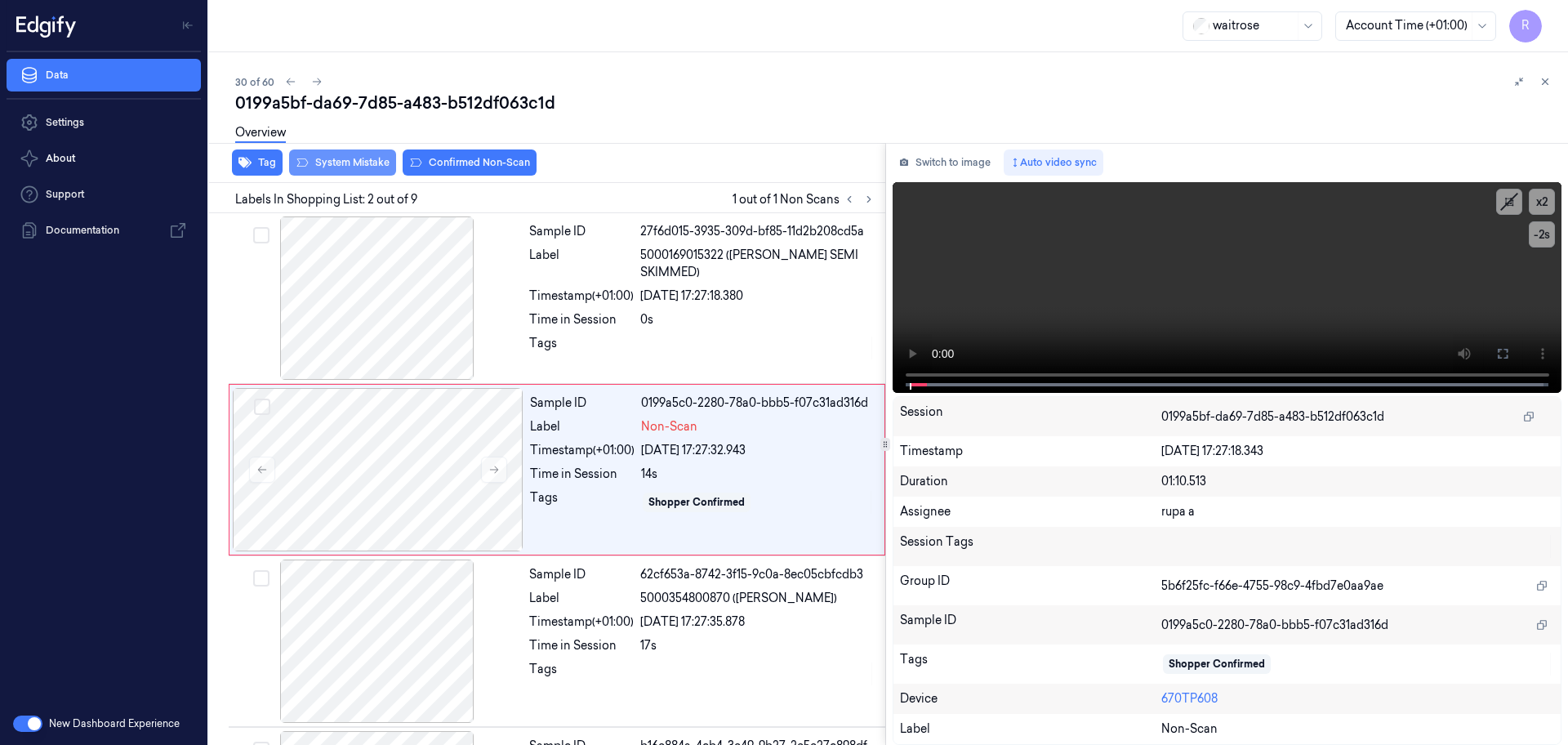
click at [362, 172] on button "System Mistake" at bounding box center [342, 162] width 107 height 26
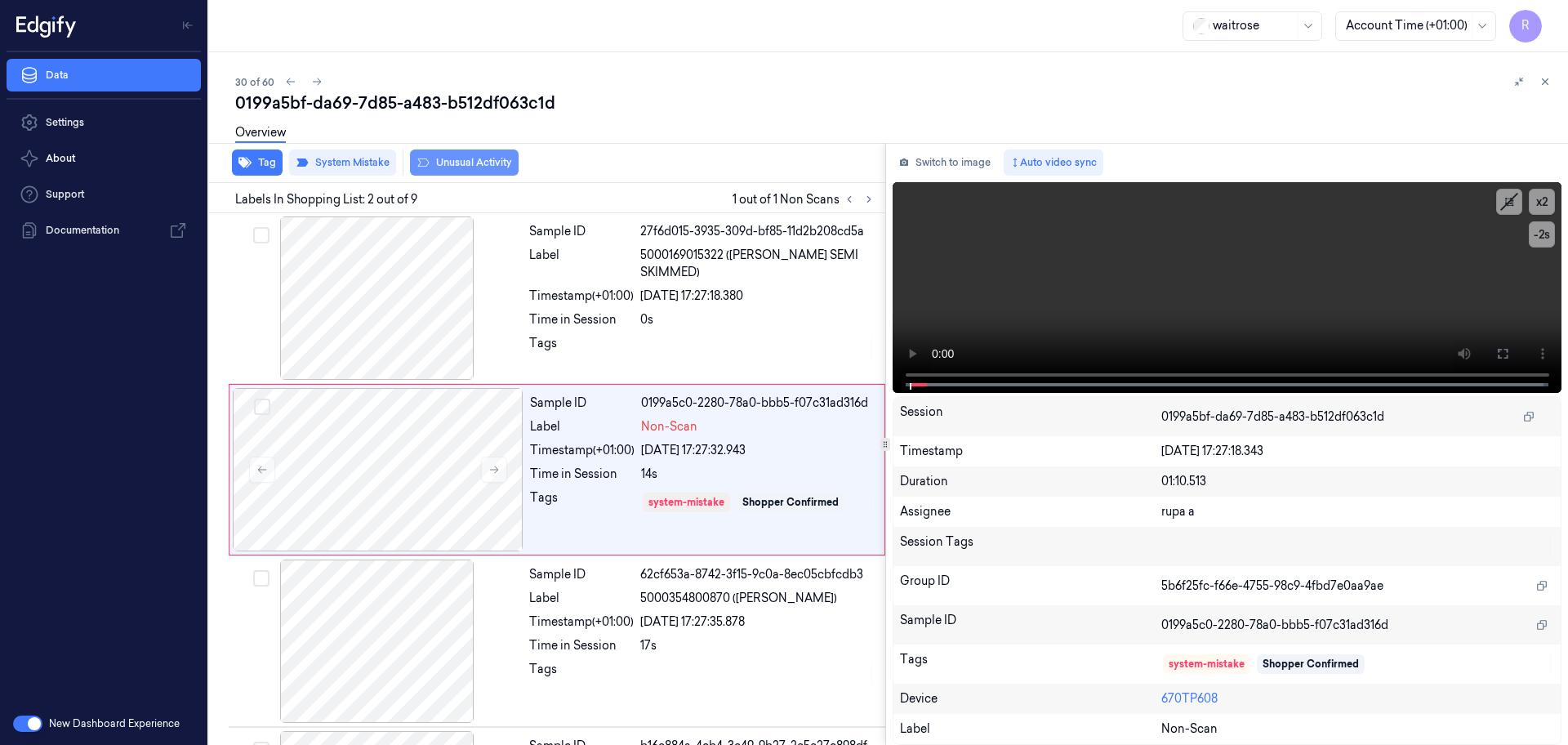
click at [473, 166] on button "Unusual Activity" at bounding box center [464, 162] width 109 height 26
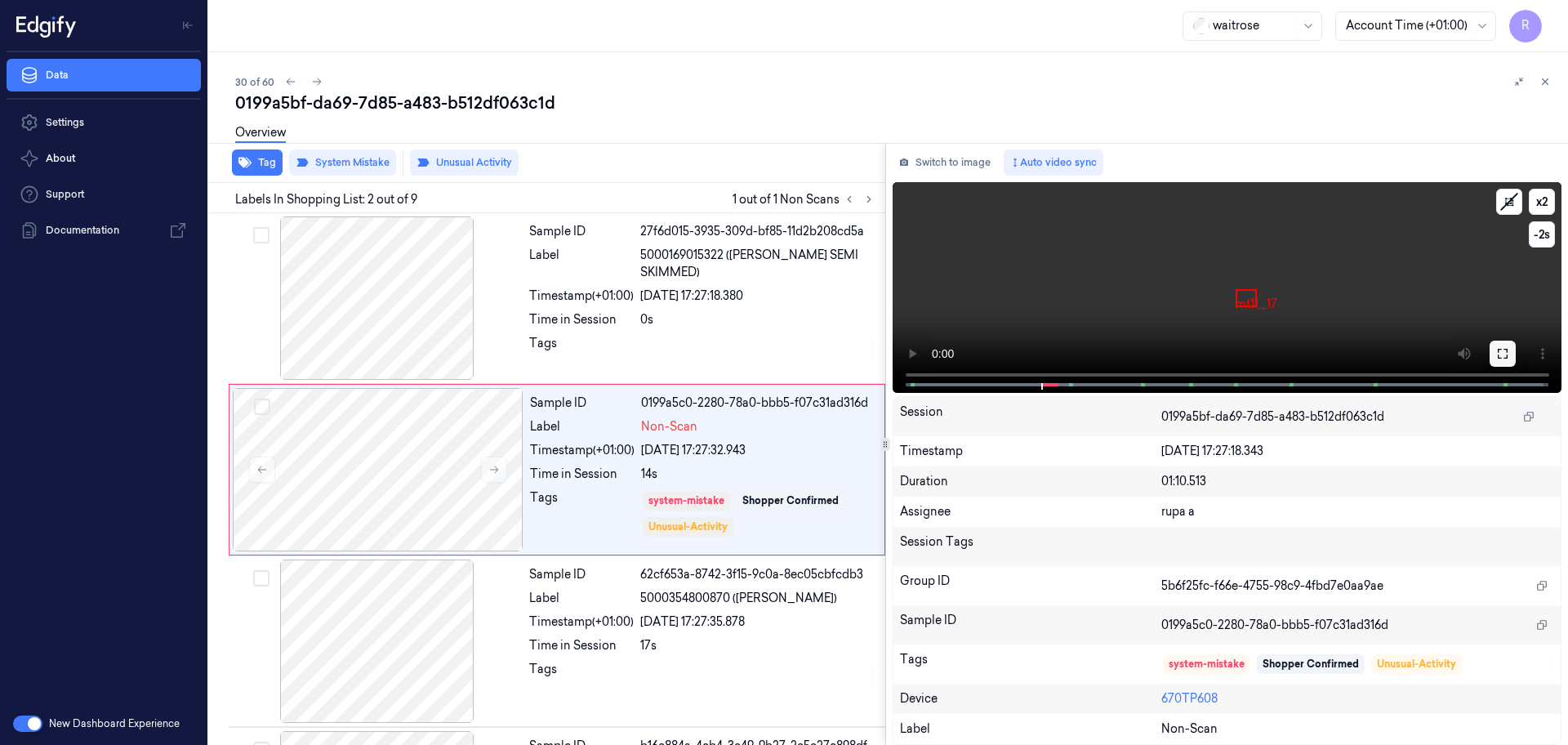
click at [1507, 343] on button at bounding box center [1502, 353] width 26 height 26
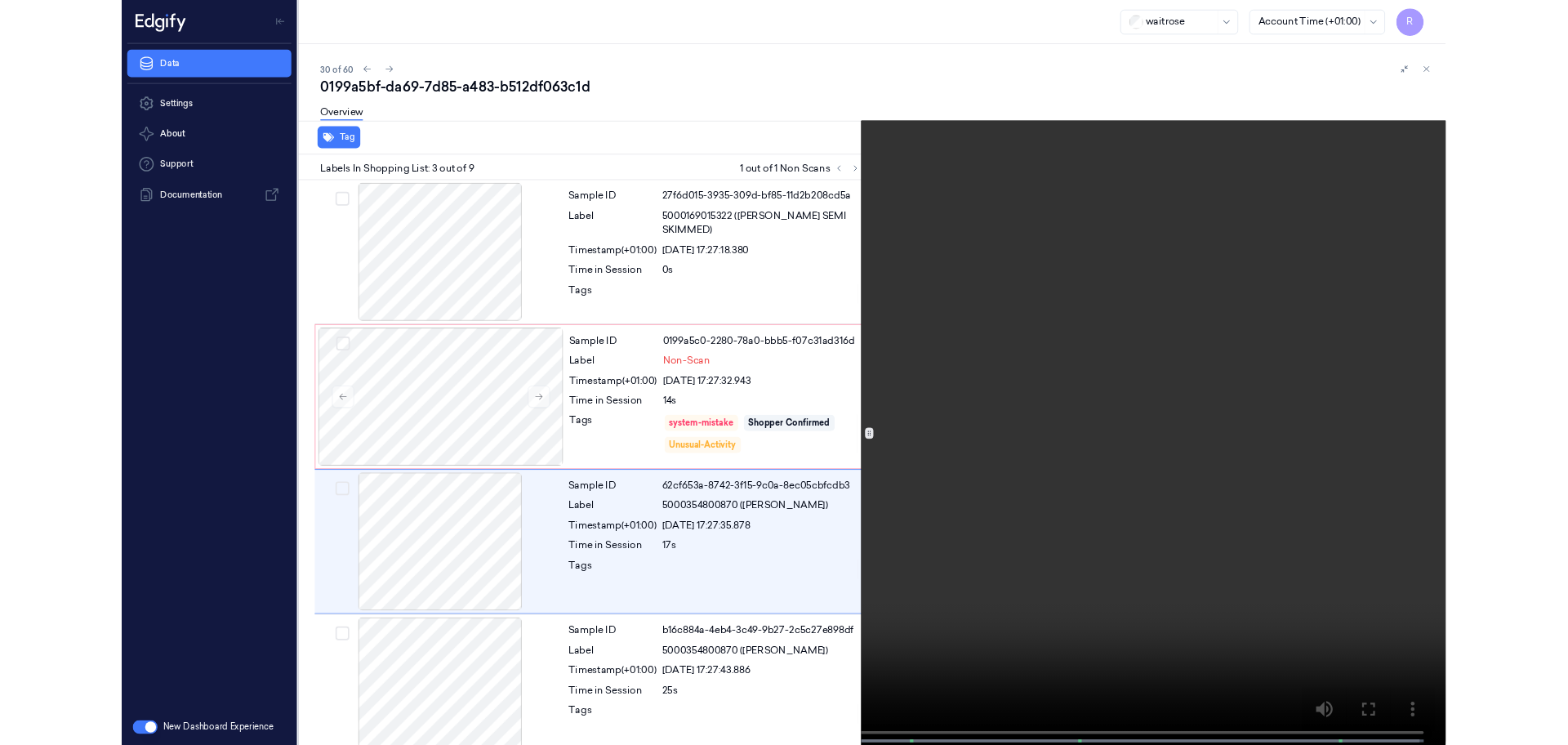
scroll to position [94, 0]
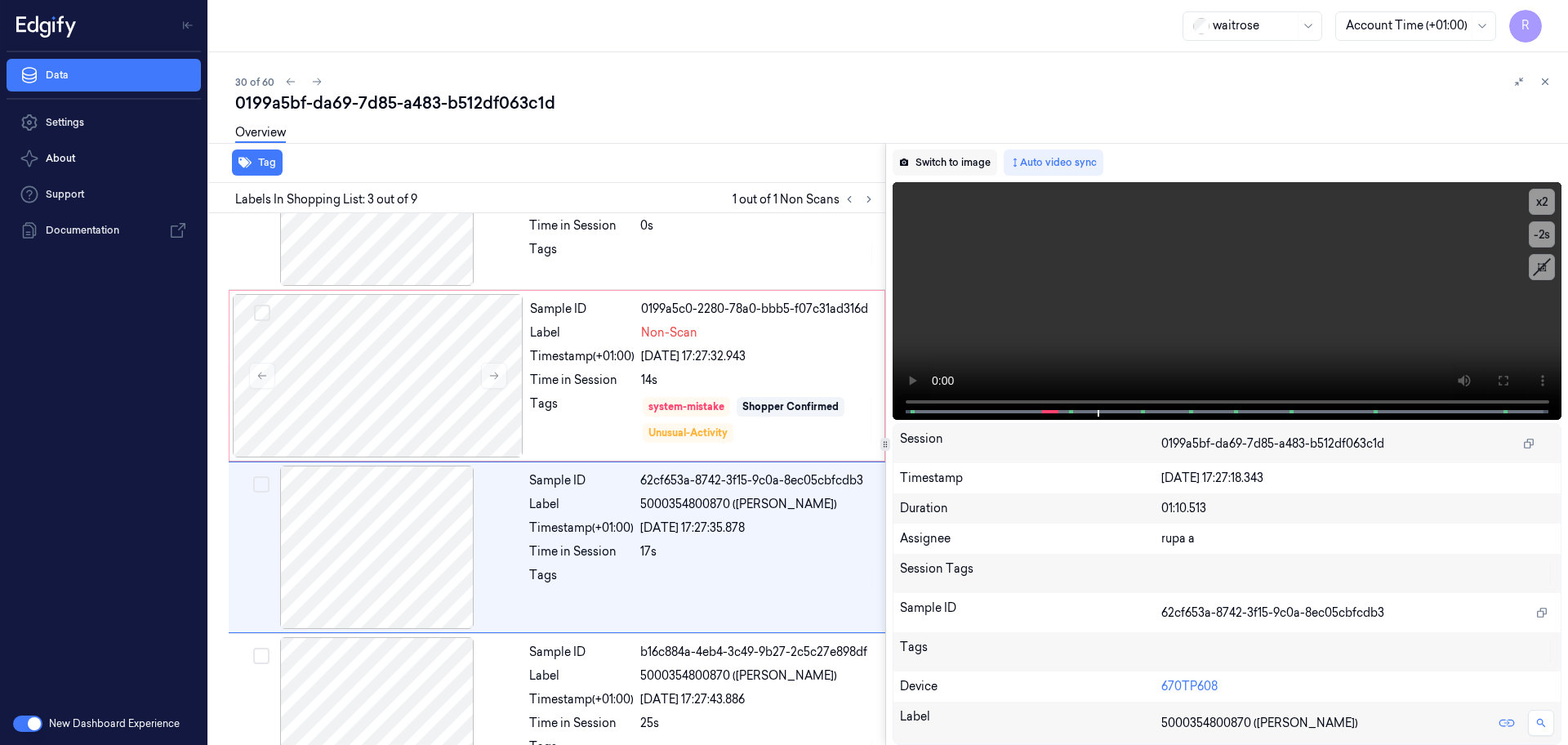
click at [926, 167] on button "Switch to image" at bounding box center [945, 162] width 105 height 26
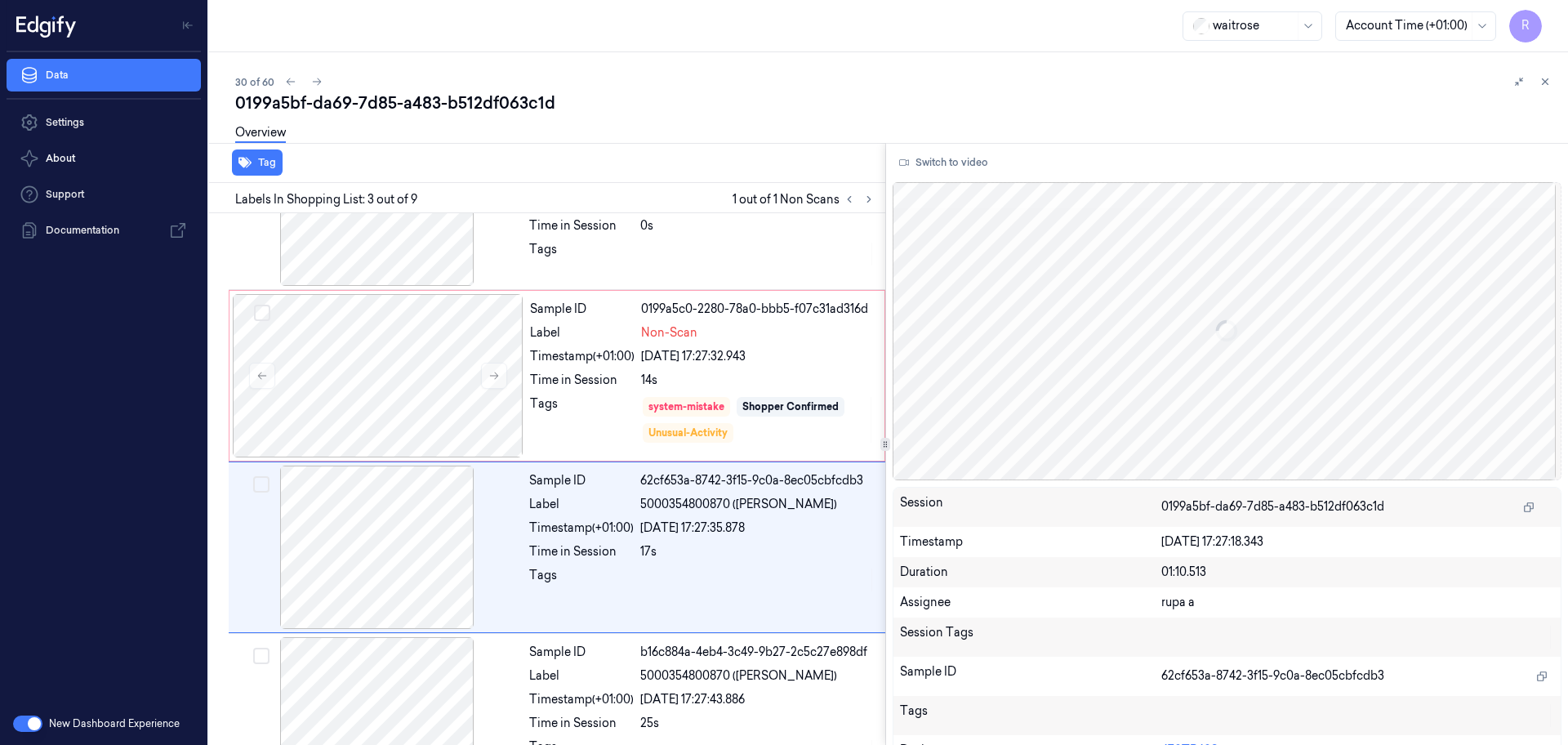
scroll to position [163, 0]
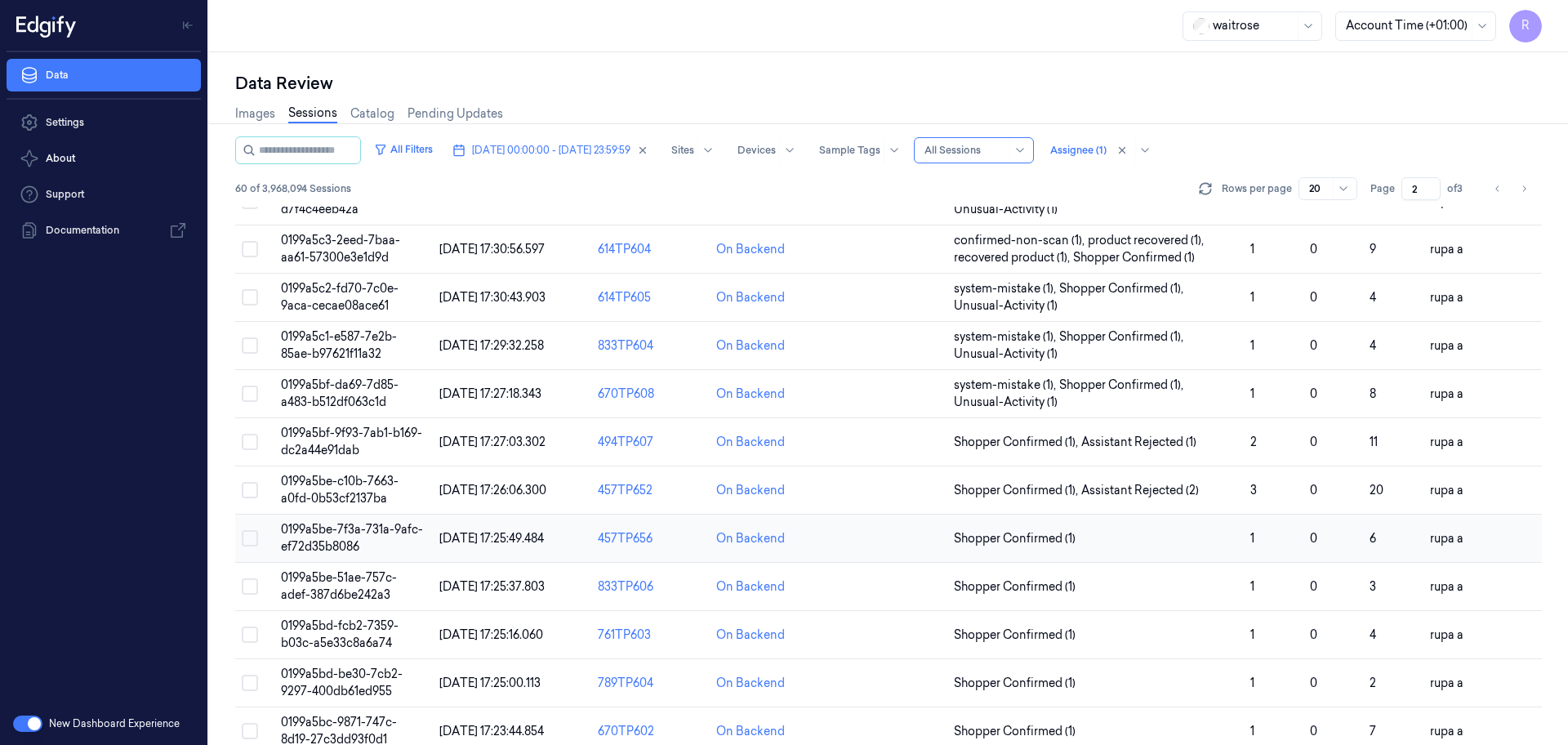
scroll to position [409, 0]
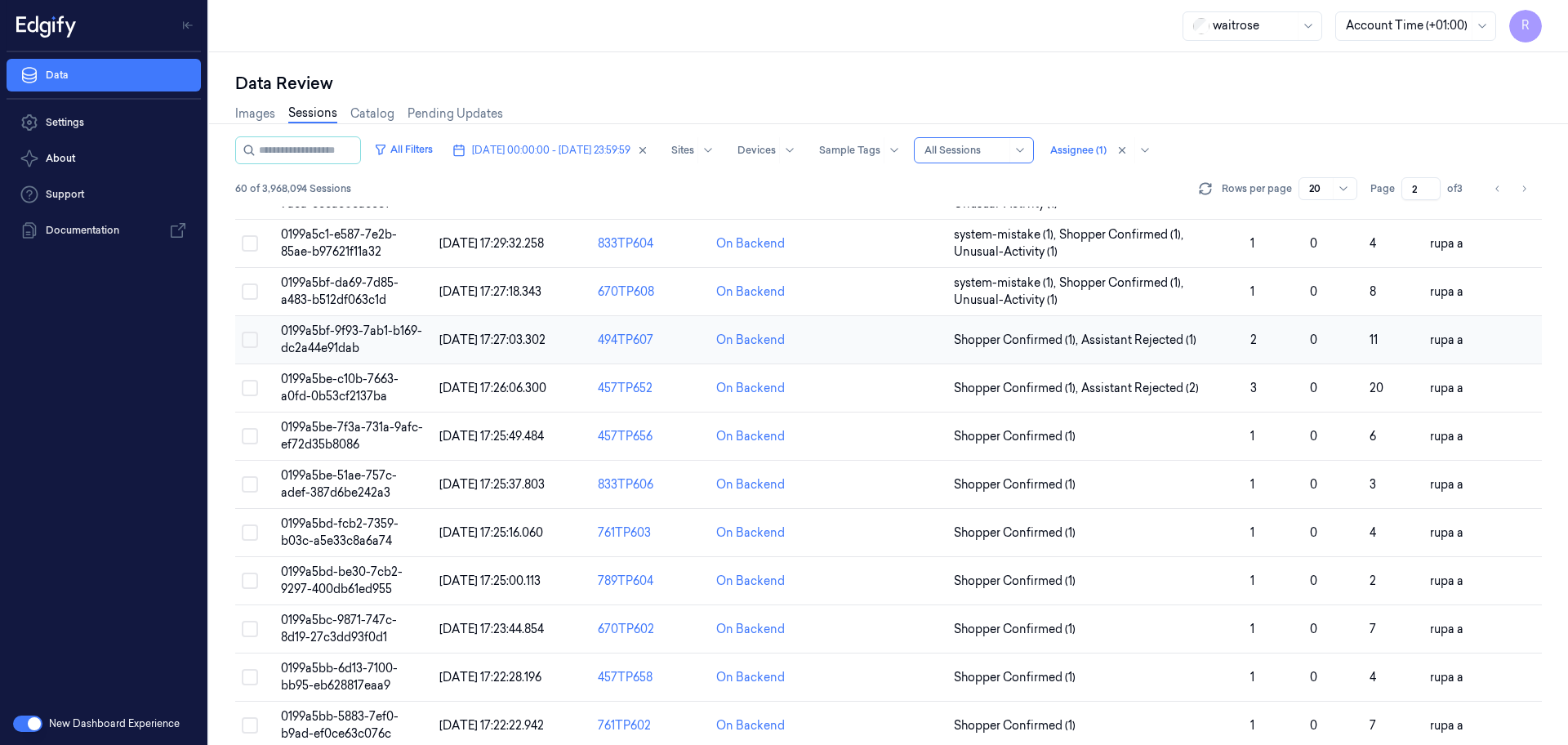
click at [405, 336] on span "0199a5bf-9f93-7ab1-b169-dc2a44e91dab" at bounding box center [351, 340] width 141 height 32
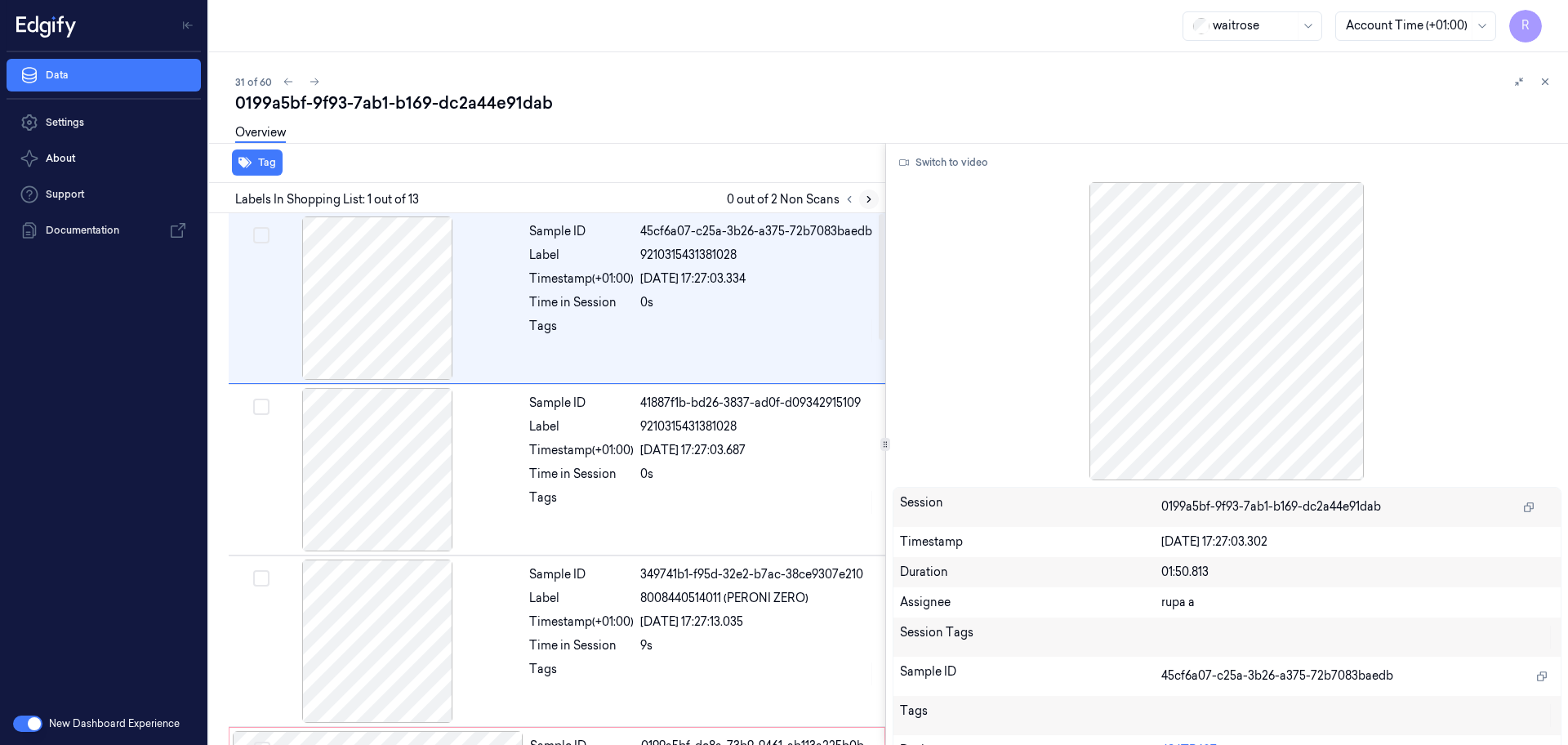
click at [873, 202] on icon at bounding box center [869, 199] width 12 height 12
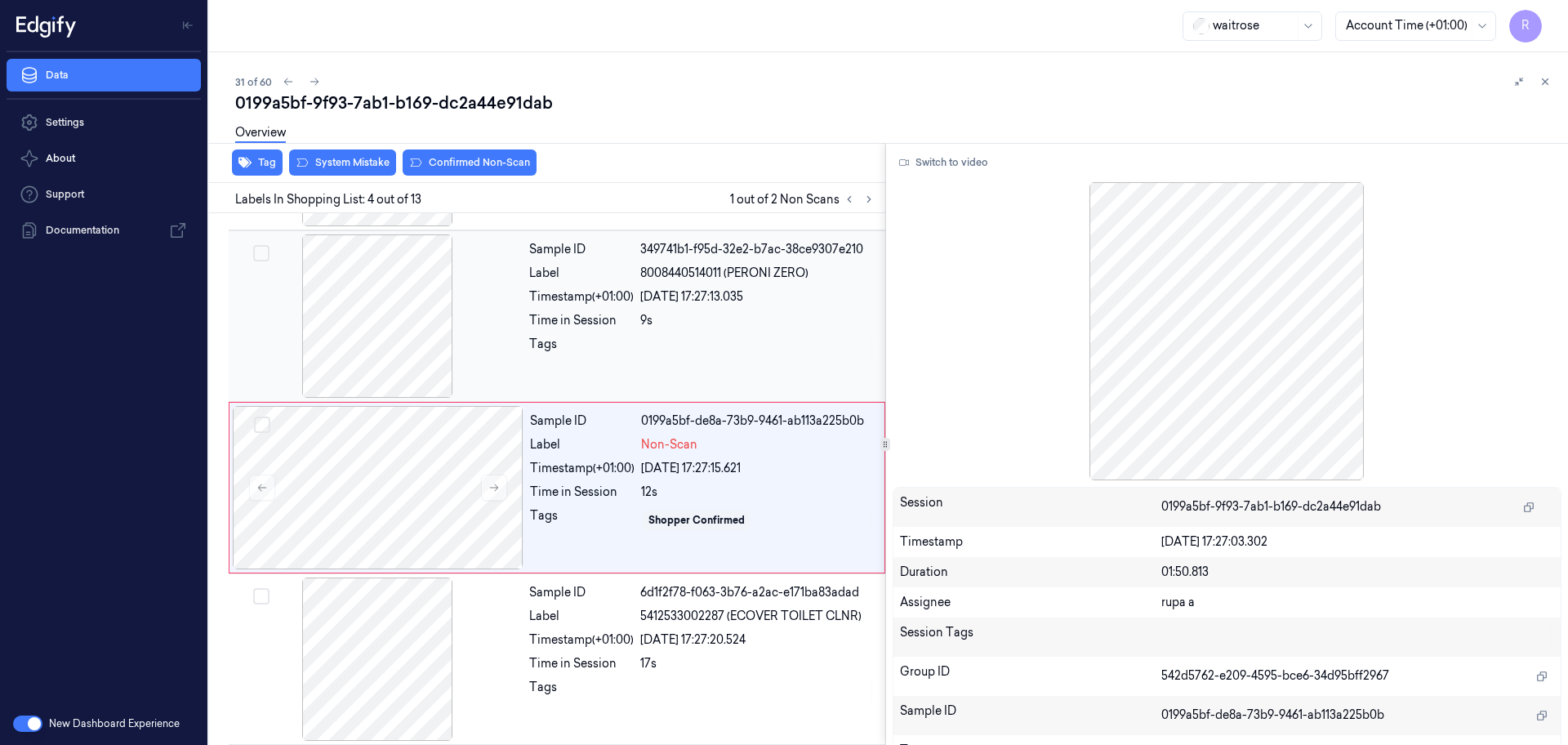
scroll to position [334, 0]
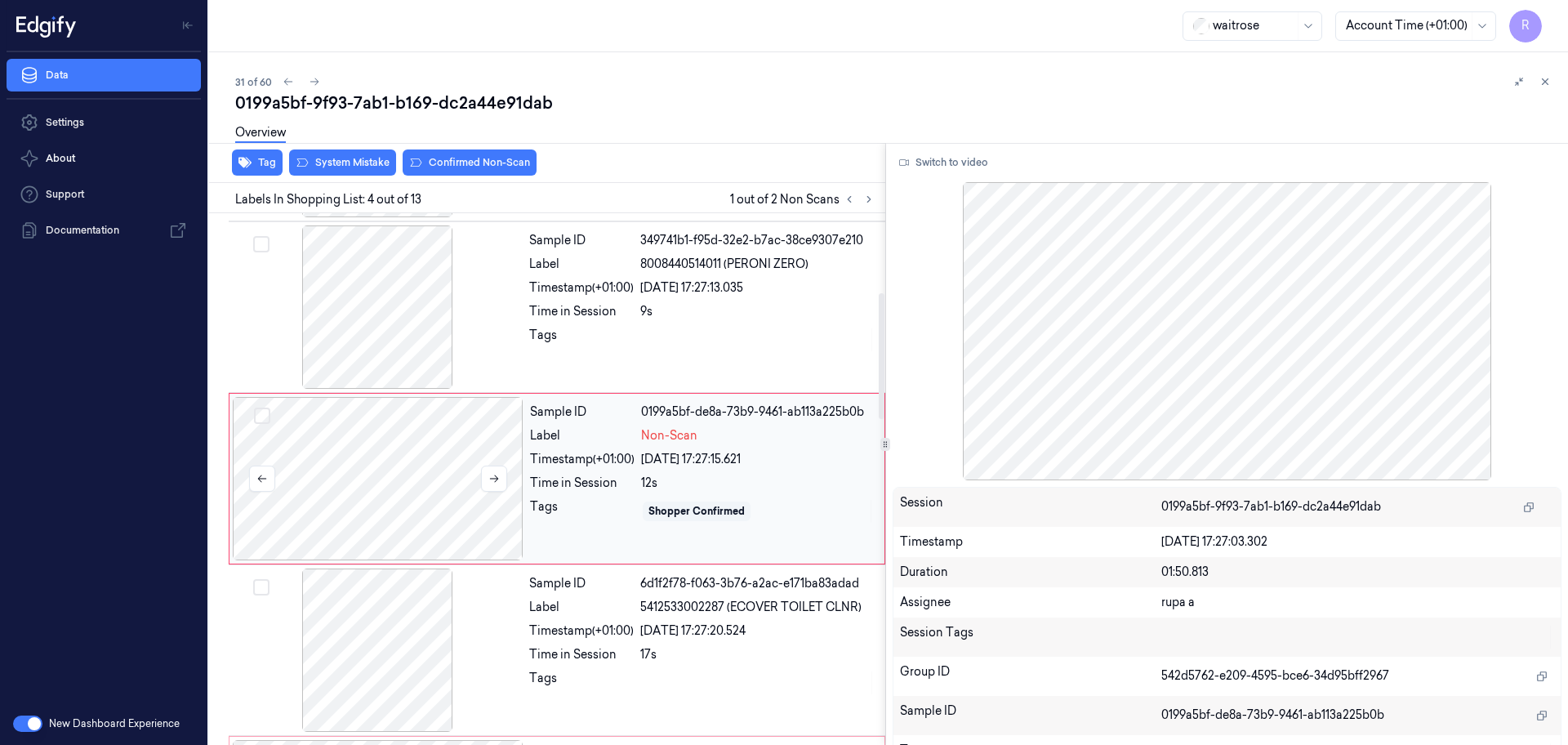
click at [413, 458] on div at bounding box center [378, 478] width 291 height 164
click at [437, 316] on div at bounding box center [377, 306] width 291 height 164
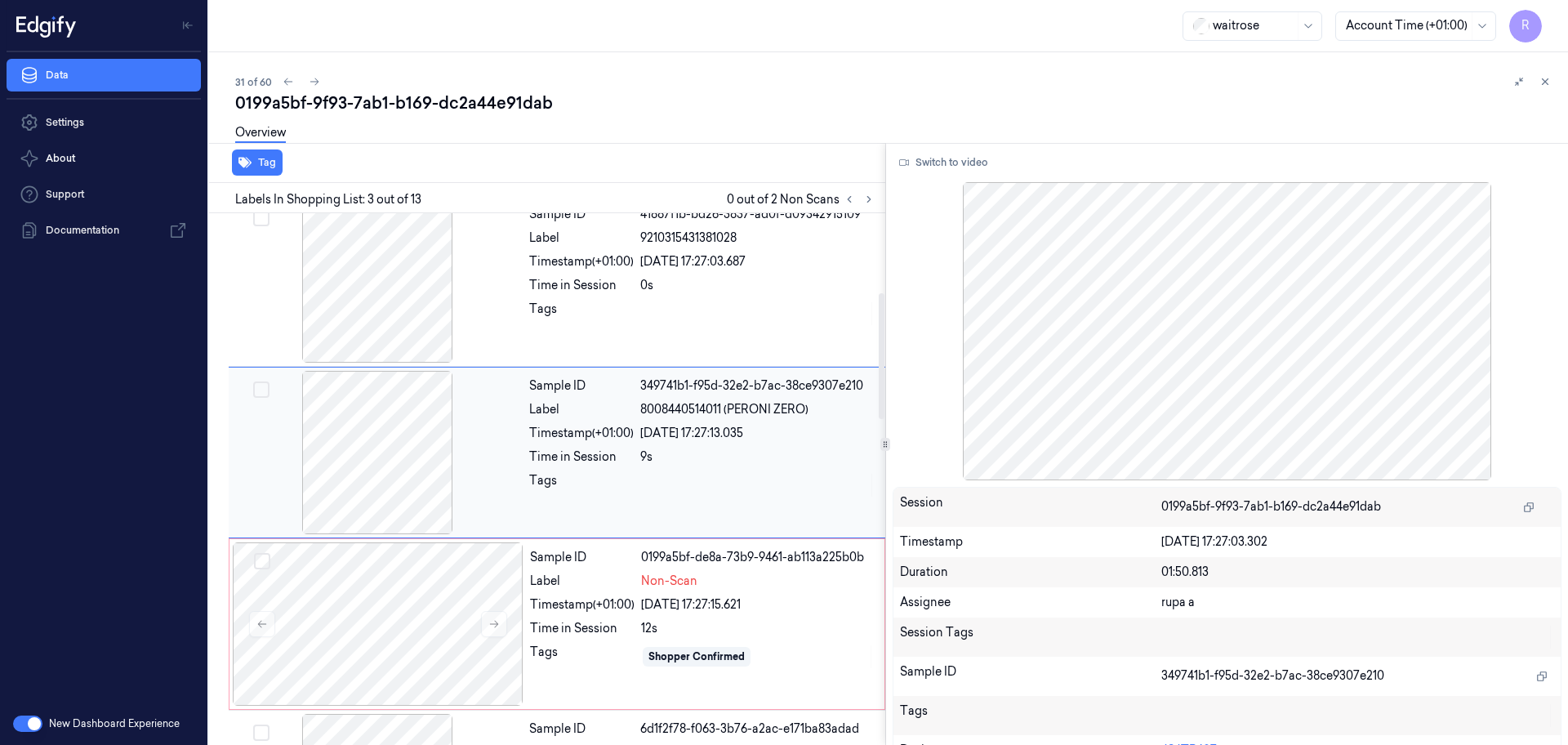
scroll to position [163, 0]
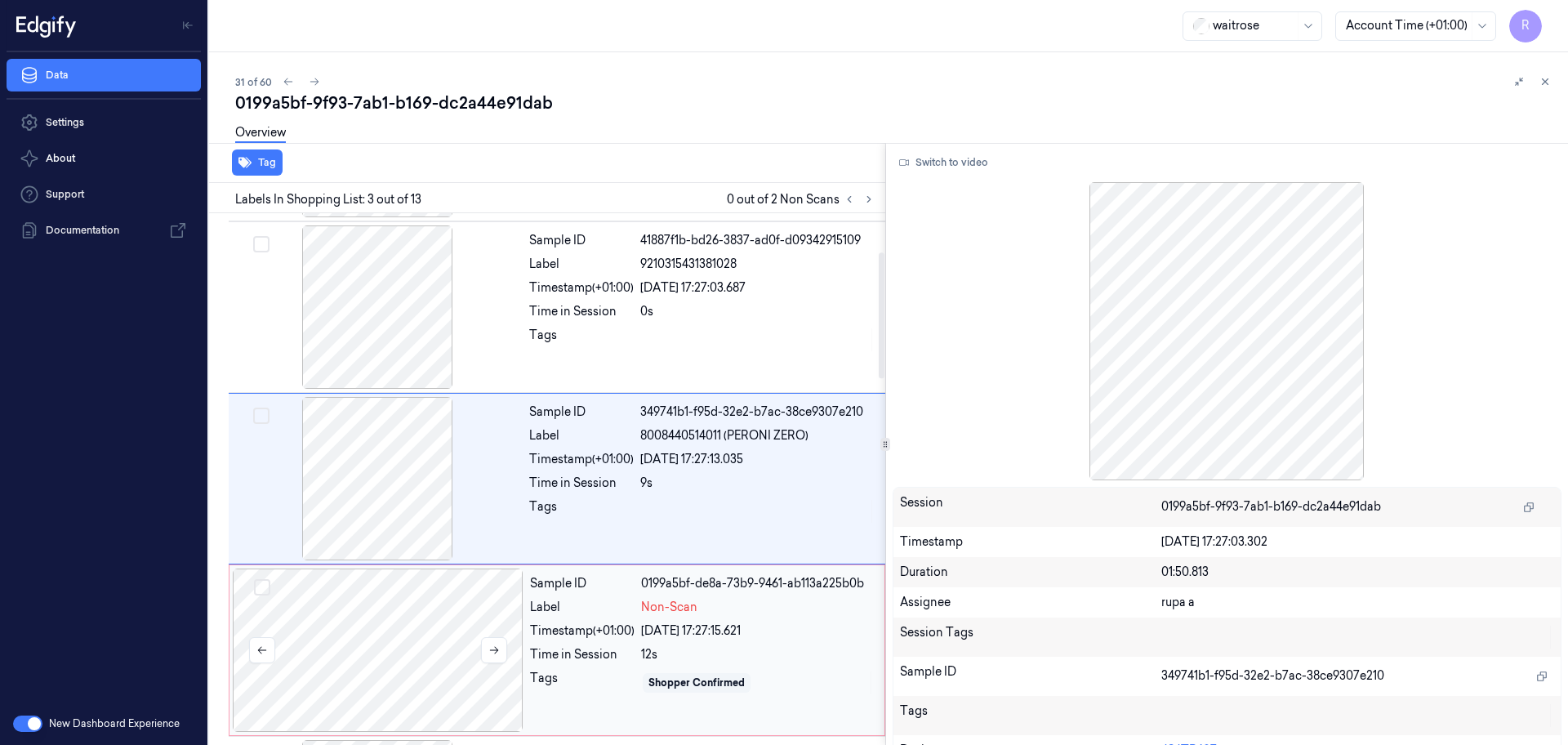
click at [421, 661] on div at bounding box center [378, 650] width 291 height 164
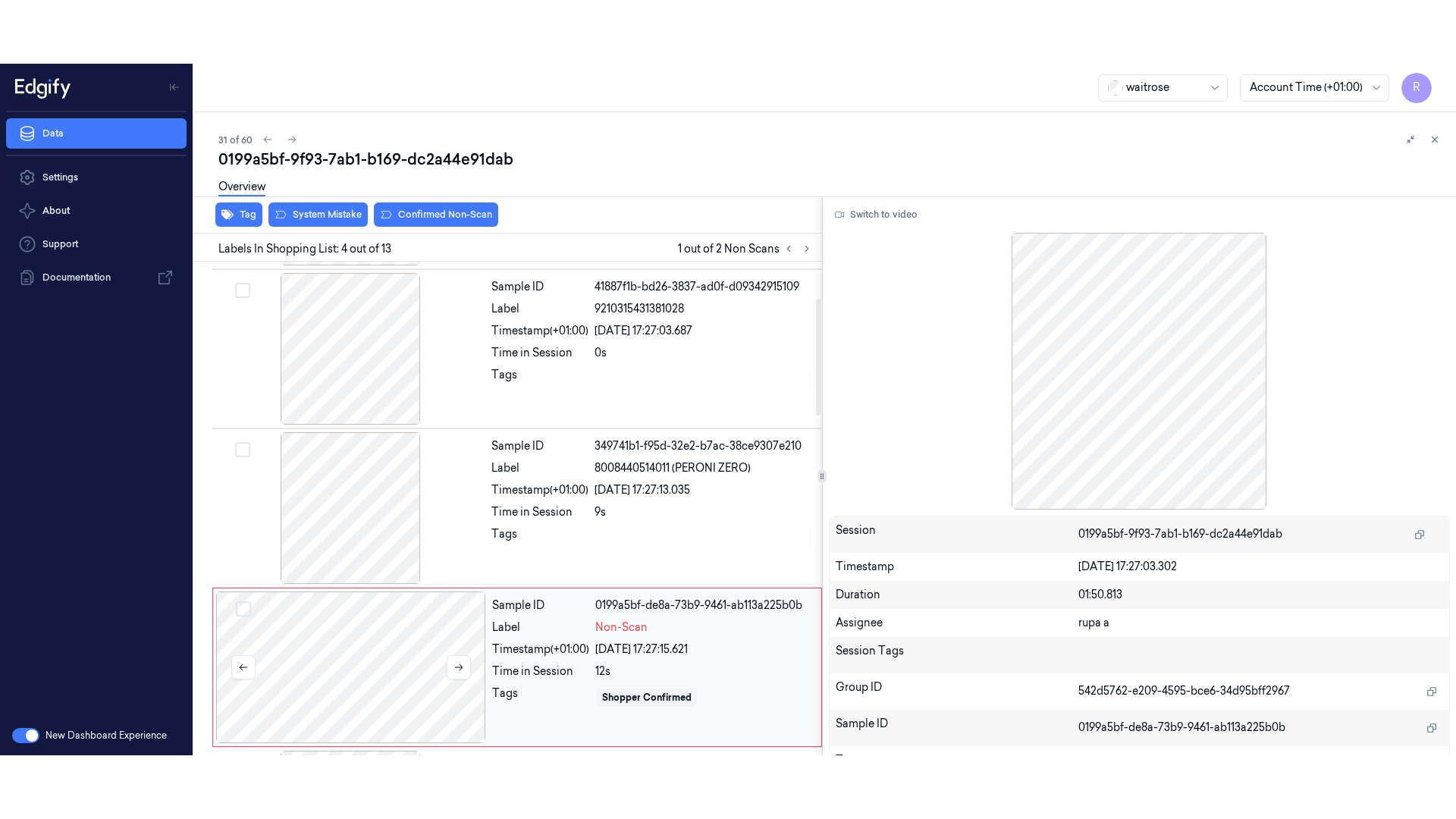
scroll to position [310, 0]
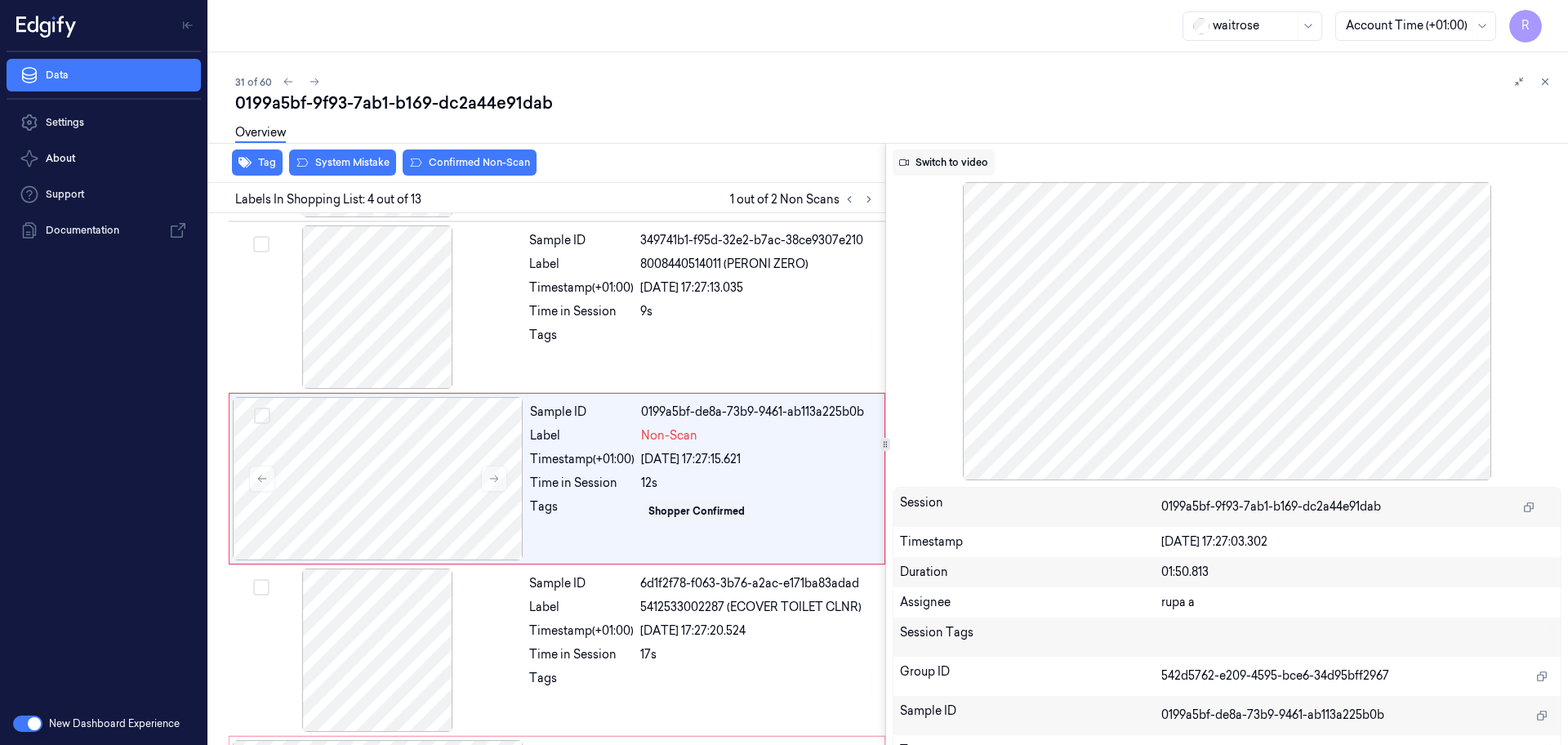
click at [945, 170] on button "Switch to video" at bounding box center [943, 162] width 102 height 26
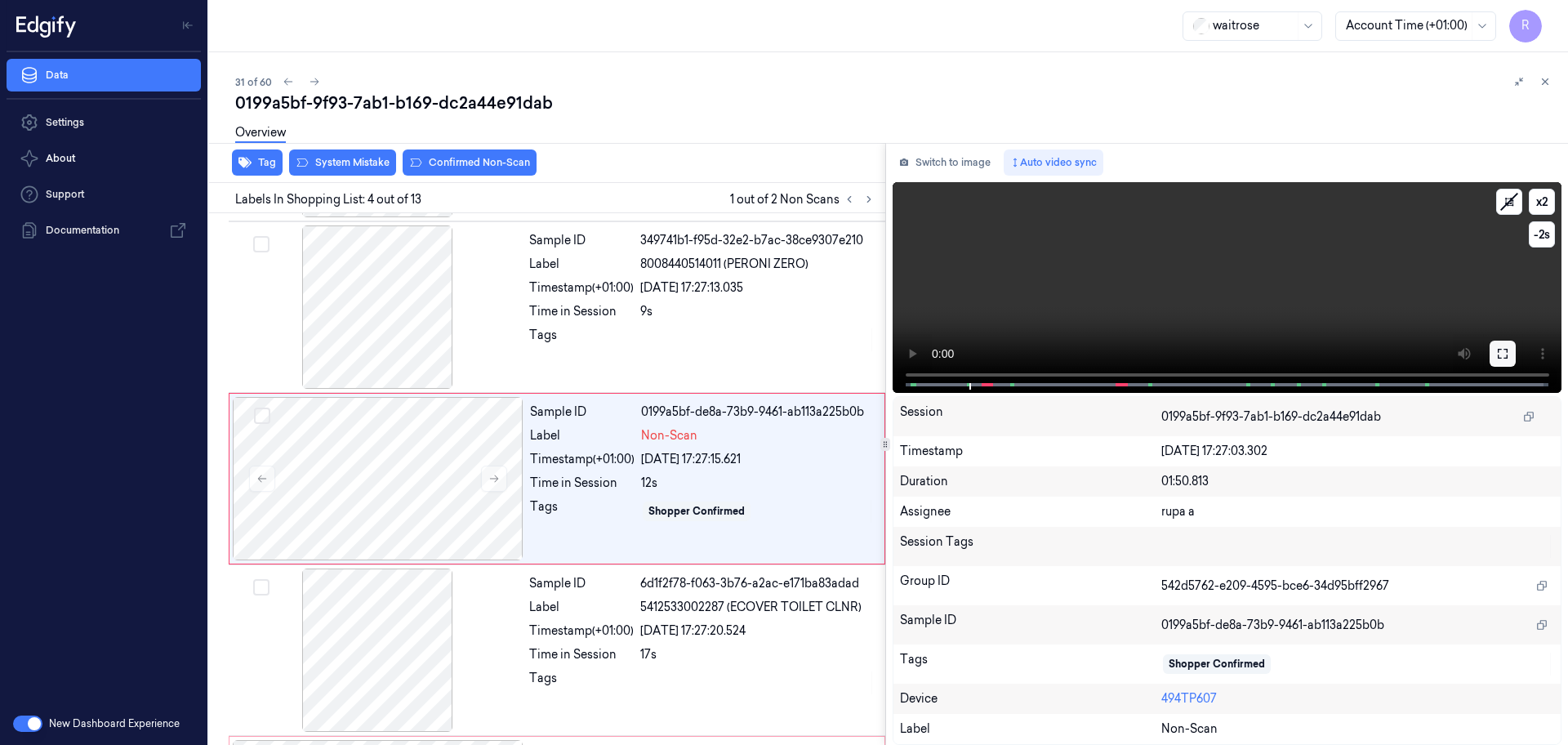
click at [1498, 349] on icon at bounding box center [1502, 354] width 10 height 10
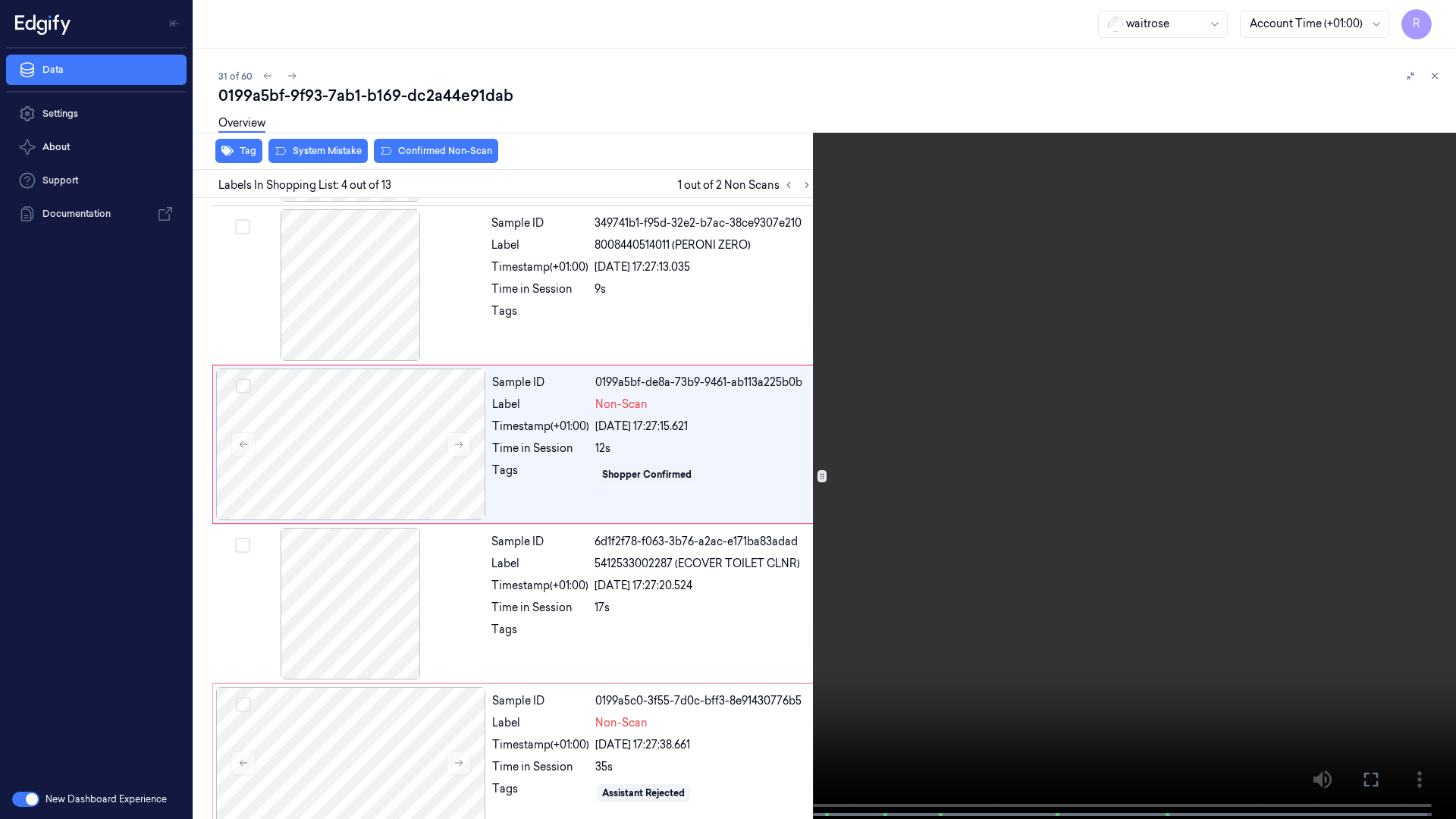
click at [1393, 406] on video at bounding box center [728, 411] width 1456 height 822
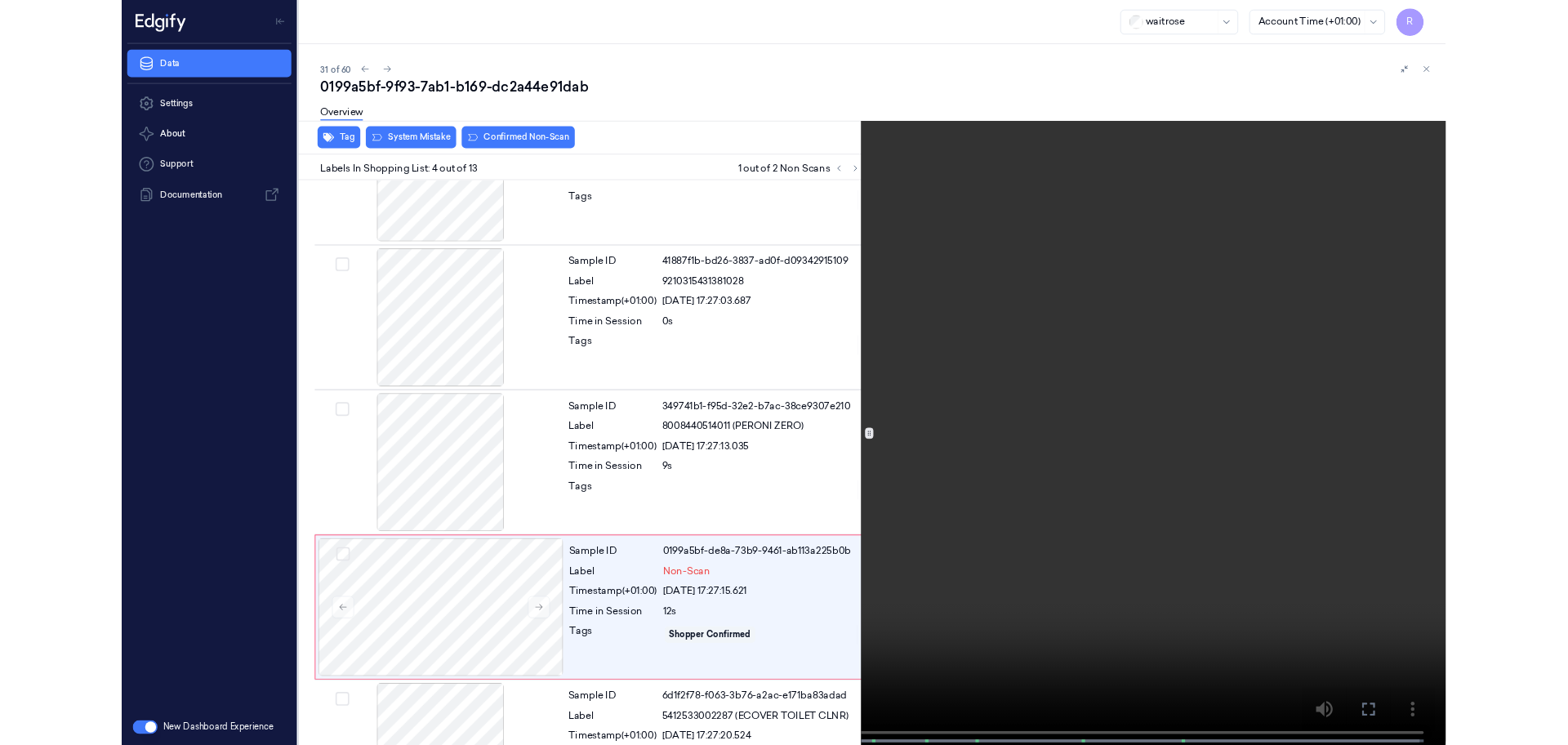
scroll to position [266, 0]
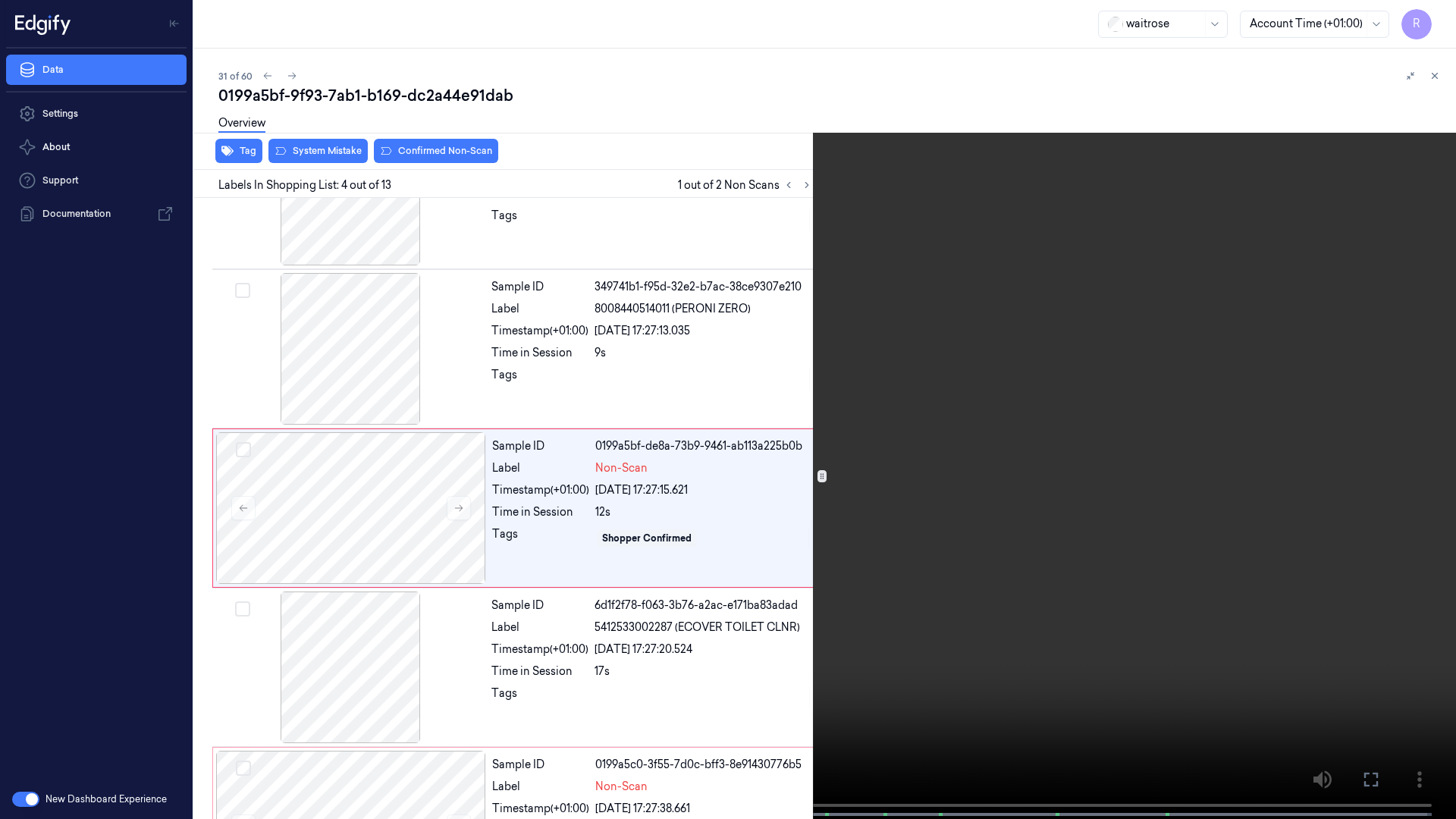
click at [242, 622] on video at bounding box center [728, 411] width 1456 height 822
click at [248, 616] on video at bounding box center [728, 411] width 1456 height 822
click at [183, 635] on video at bounding box center [728, 411] width 1456 height 822
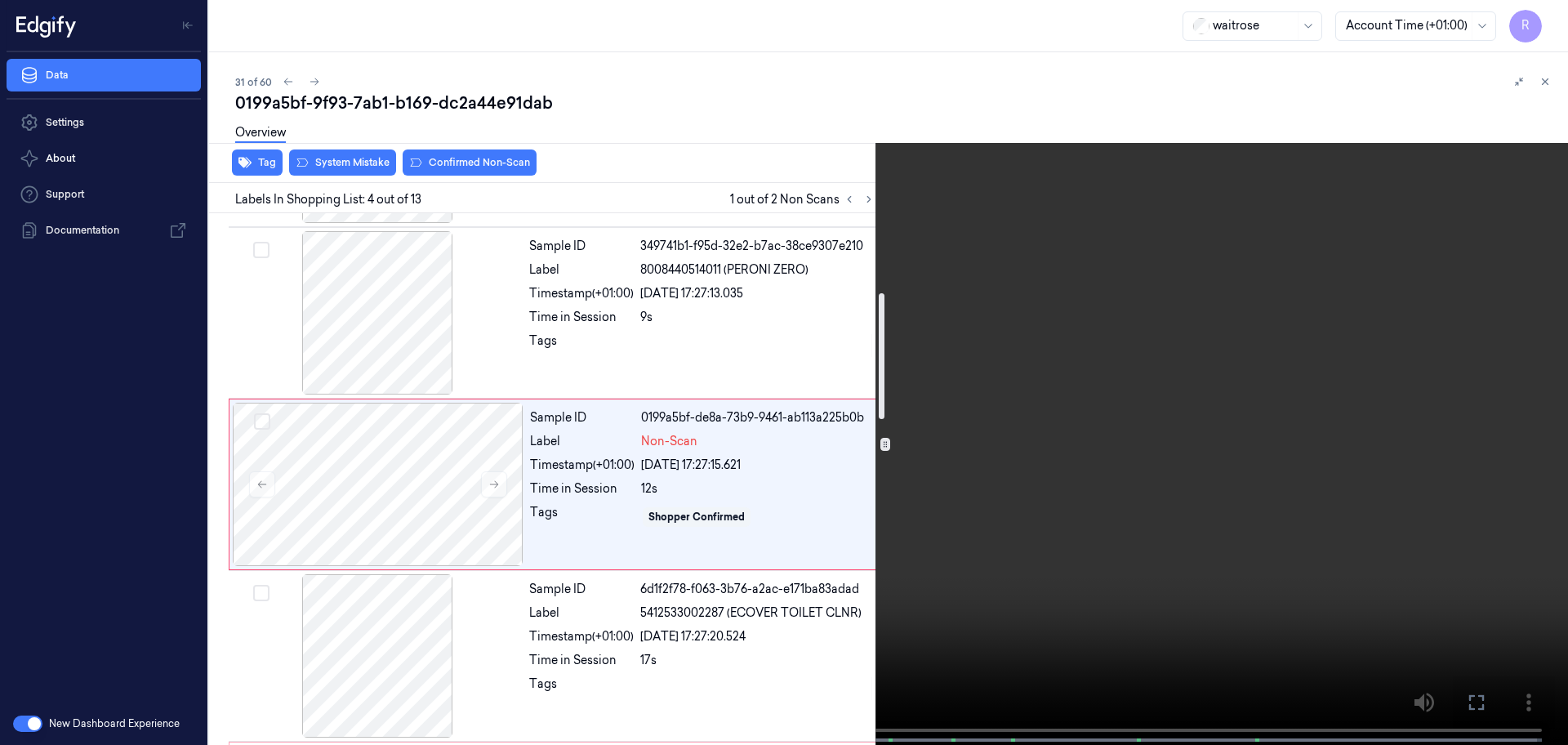
scroll to position [334, 0]
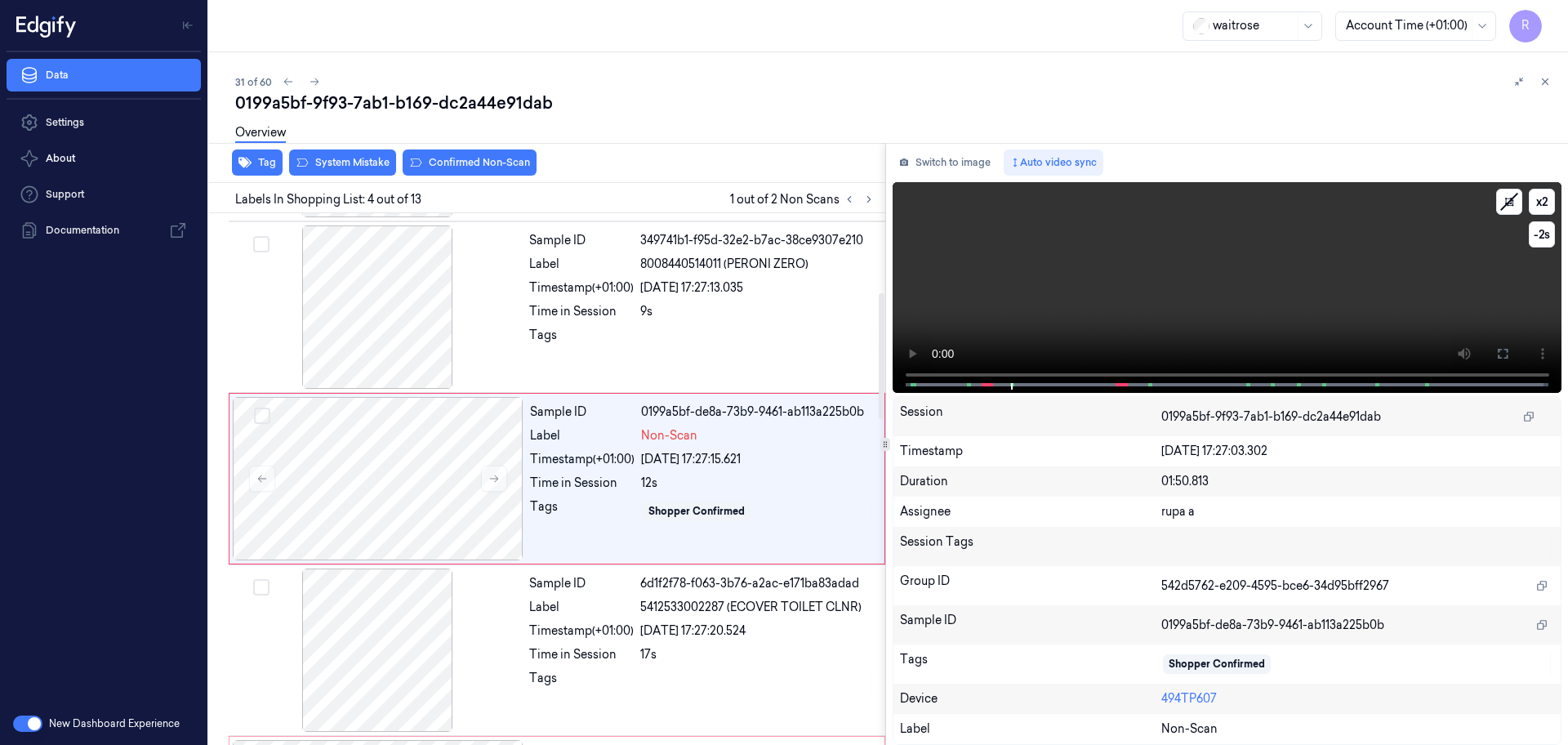
click at [1506, 353] on video at bounding box center [1227, 287] width 670 height 211
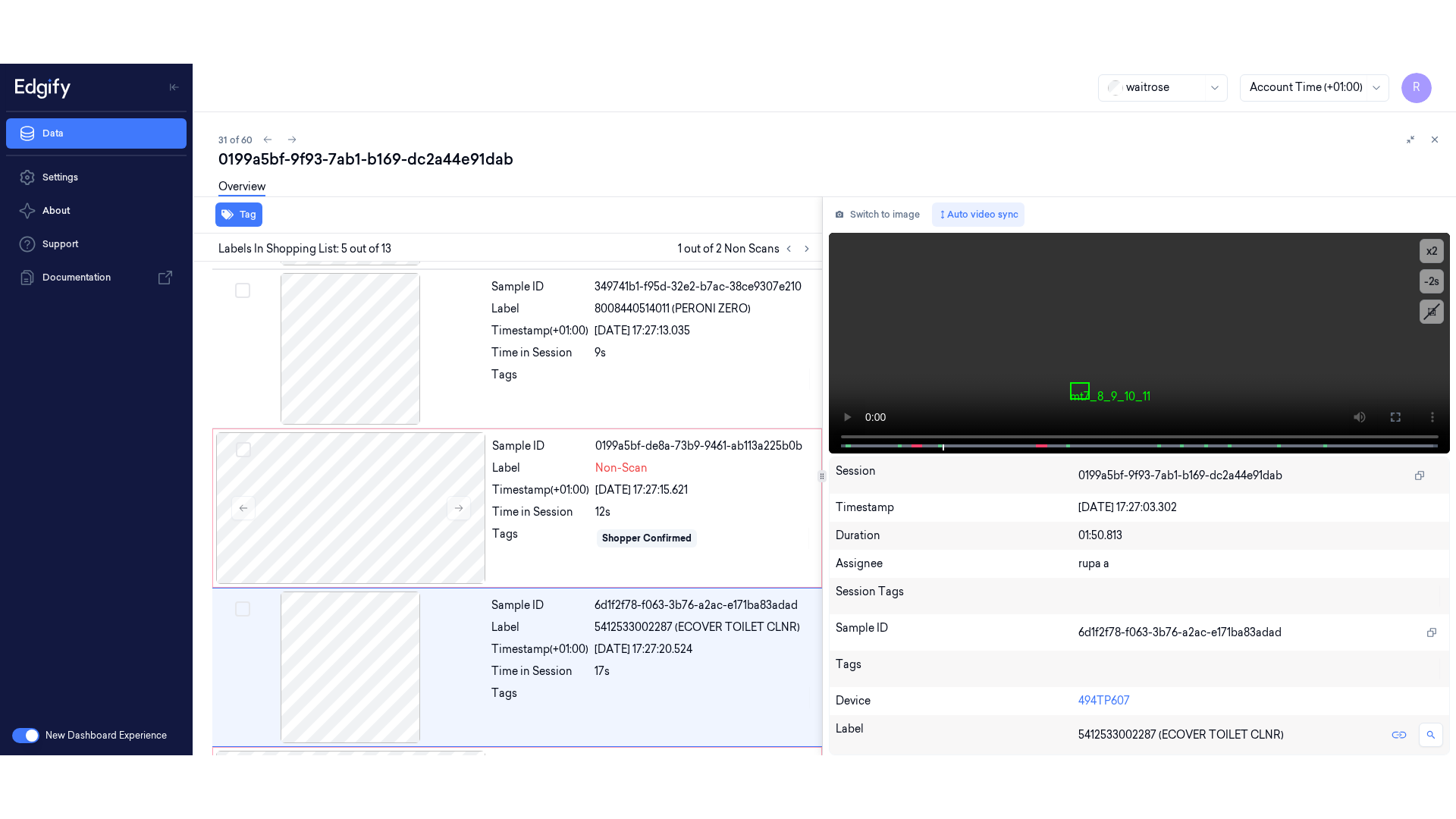
scroll to position [470, 0]
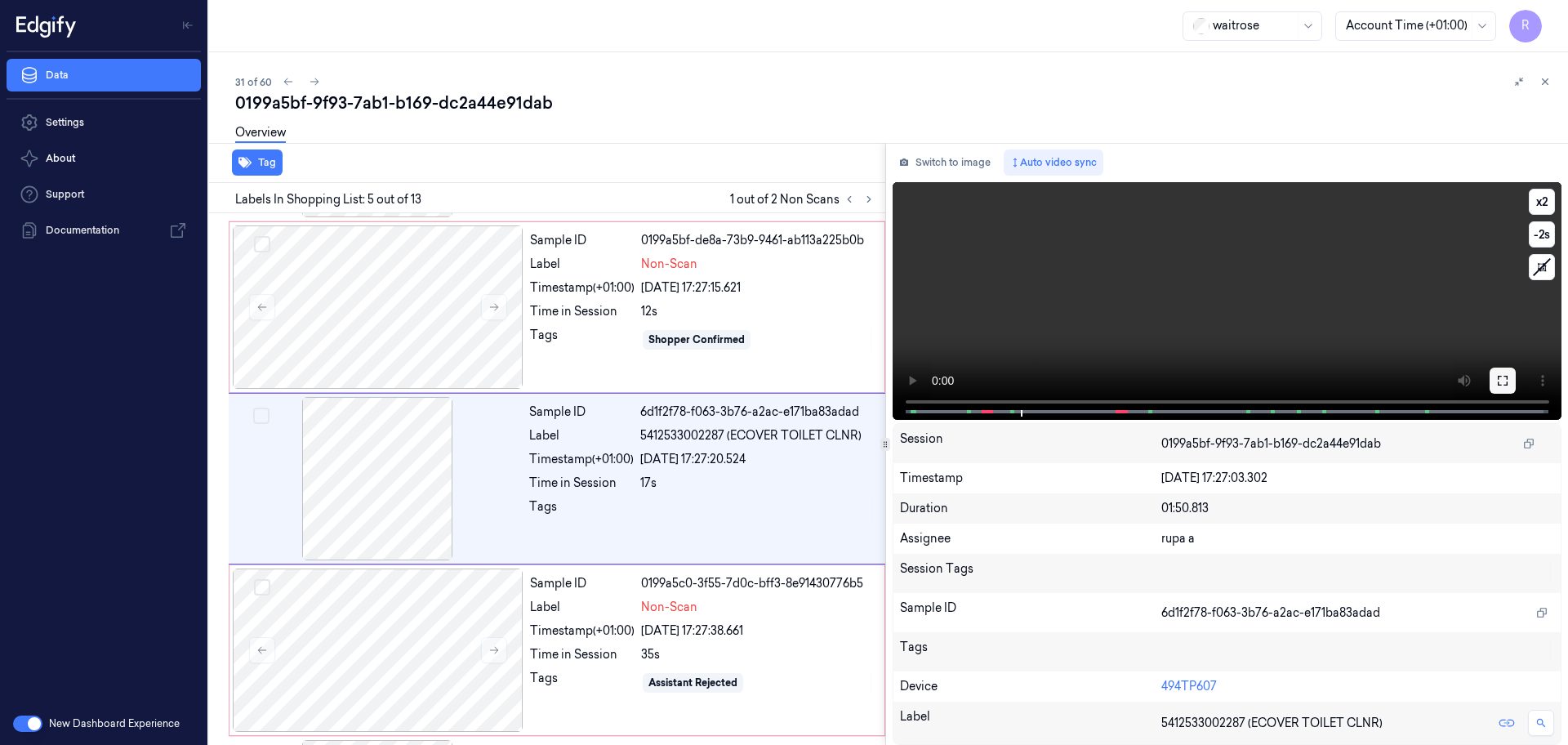
click at [1510, 378] on button at bounding box center [1502, 380] width 26 height 26
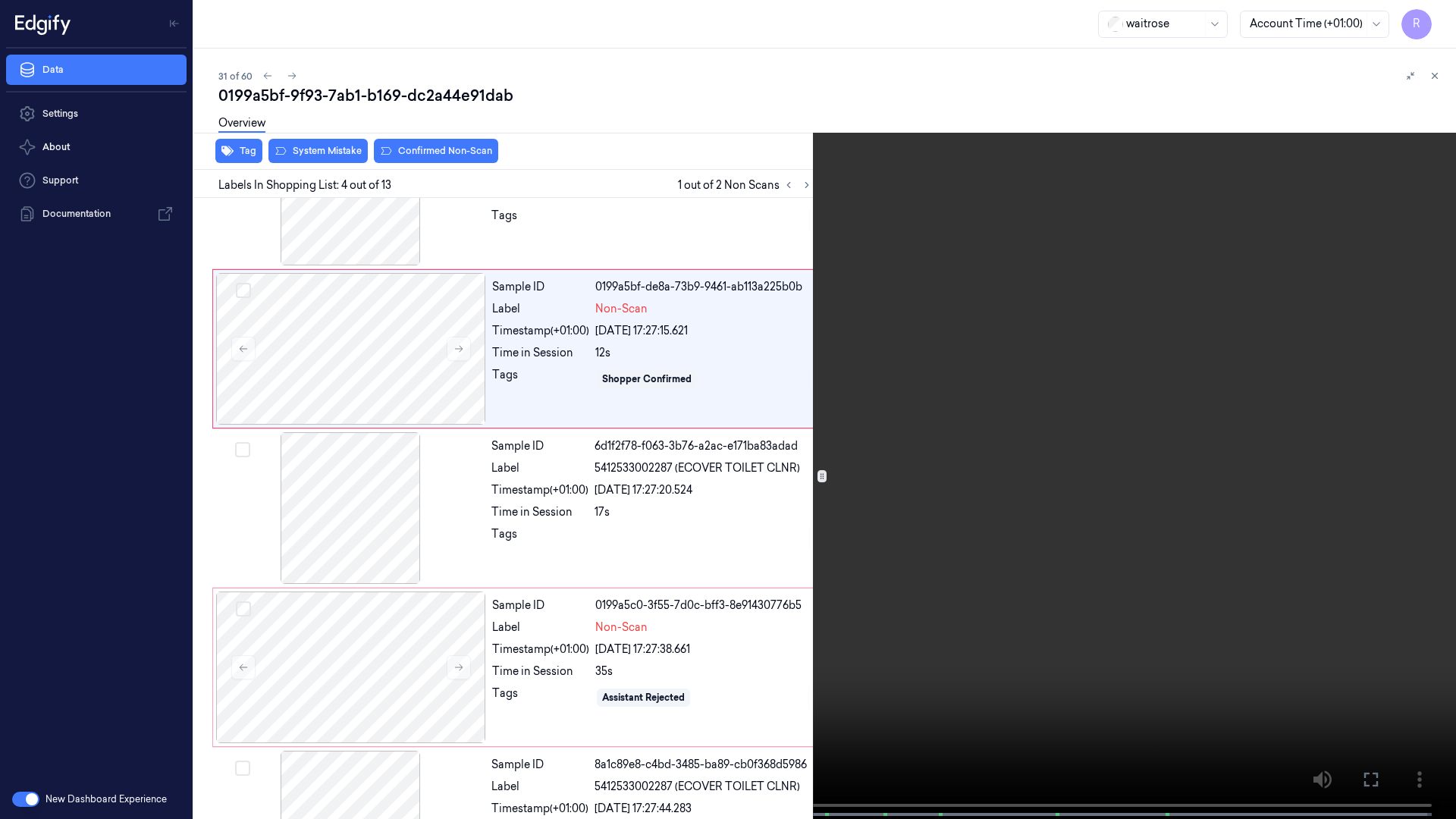
scroll to position [247, 0]
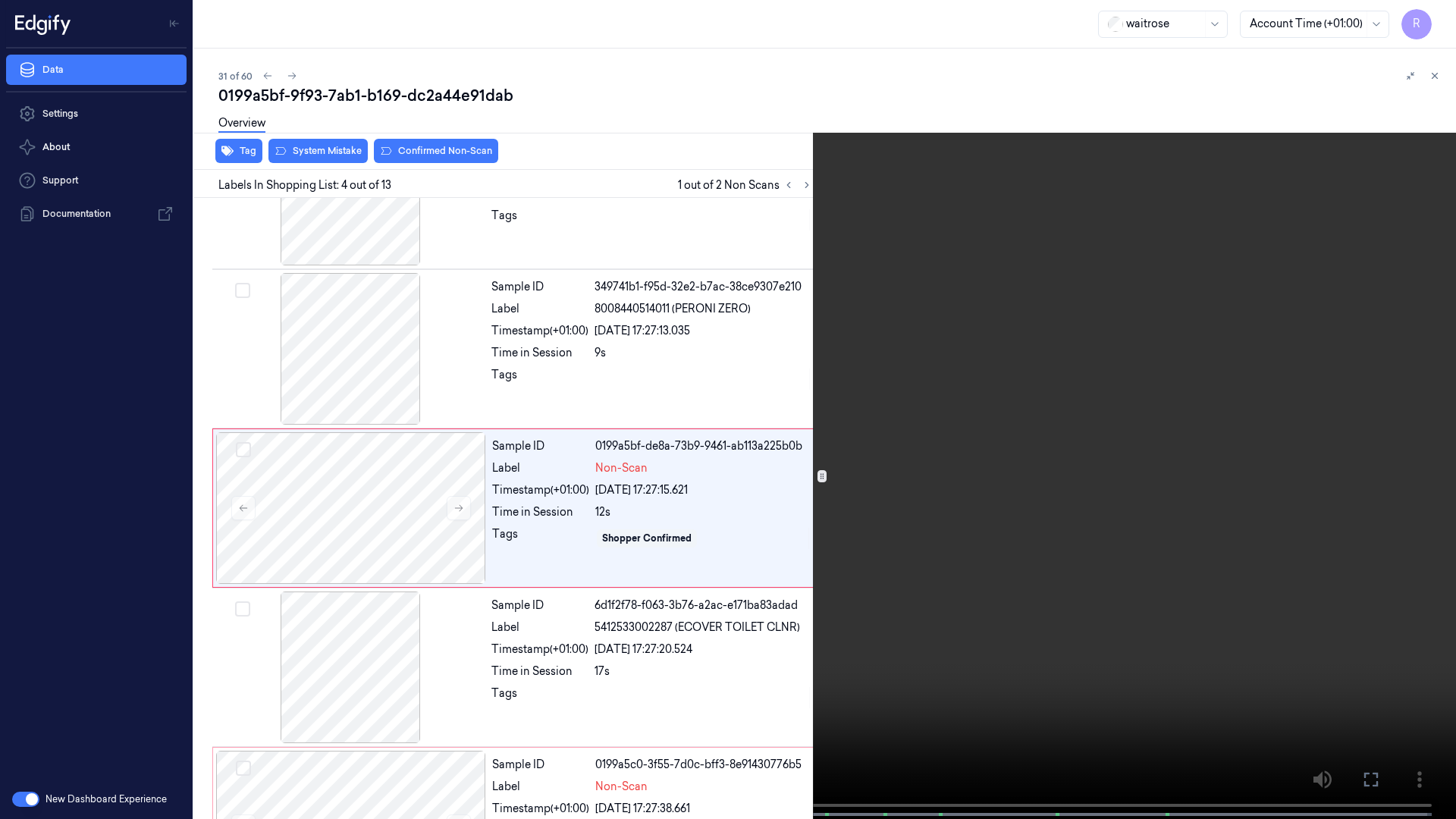
click at [523, 552] on video at bounding box center [728, 411] width 1456 height 822
click at [1438, 16] on button "x 2" at bounding box center [1437, 18] width 24 height 24
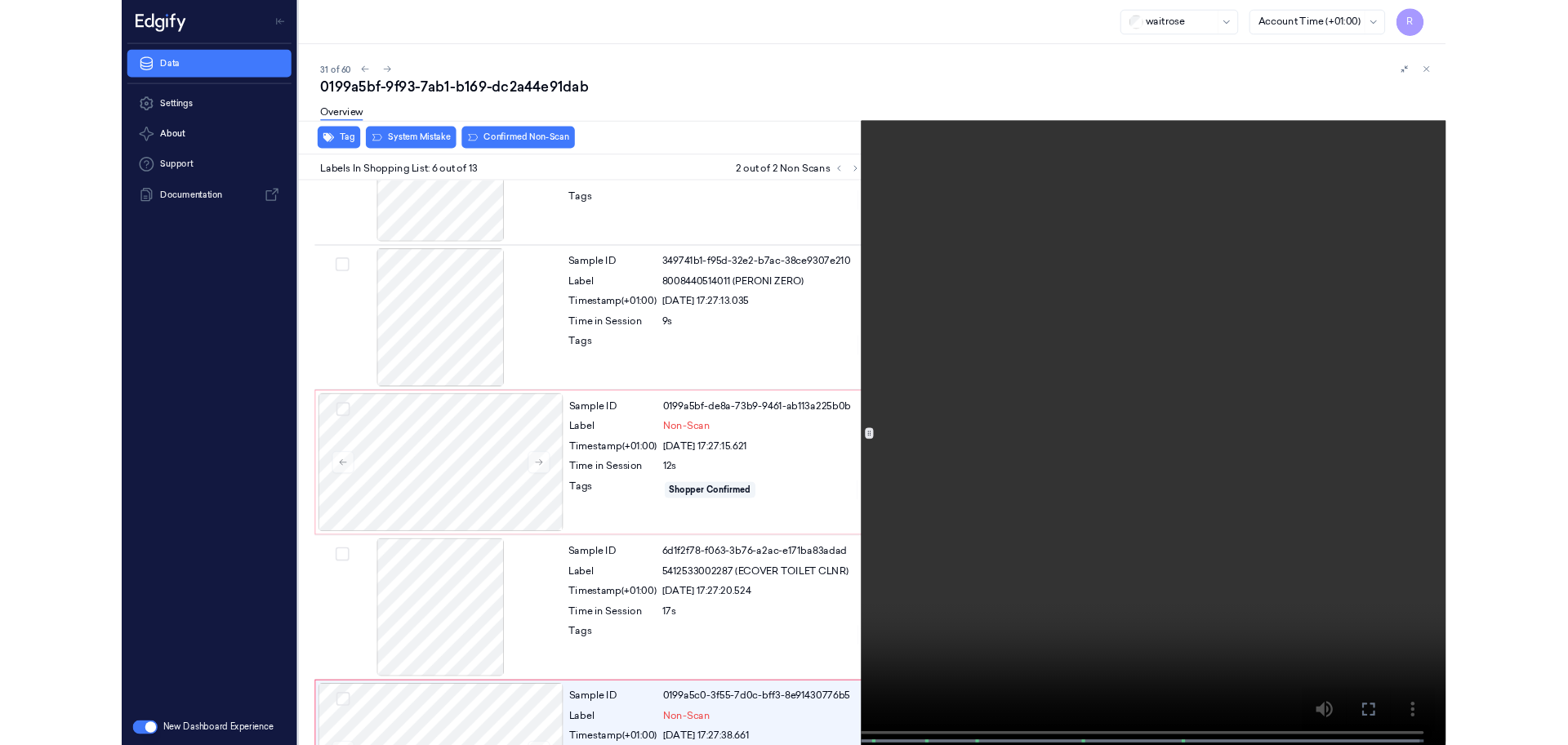
scroll to position [609, 0]
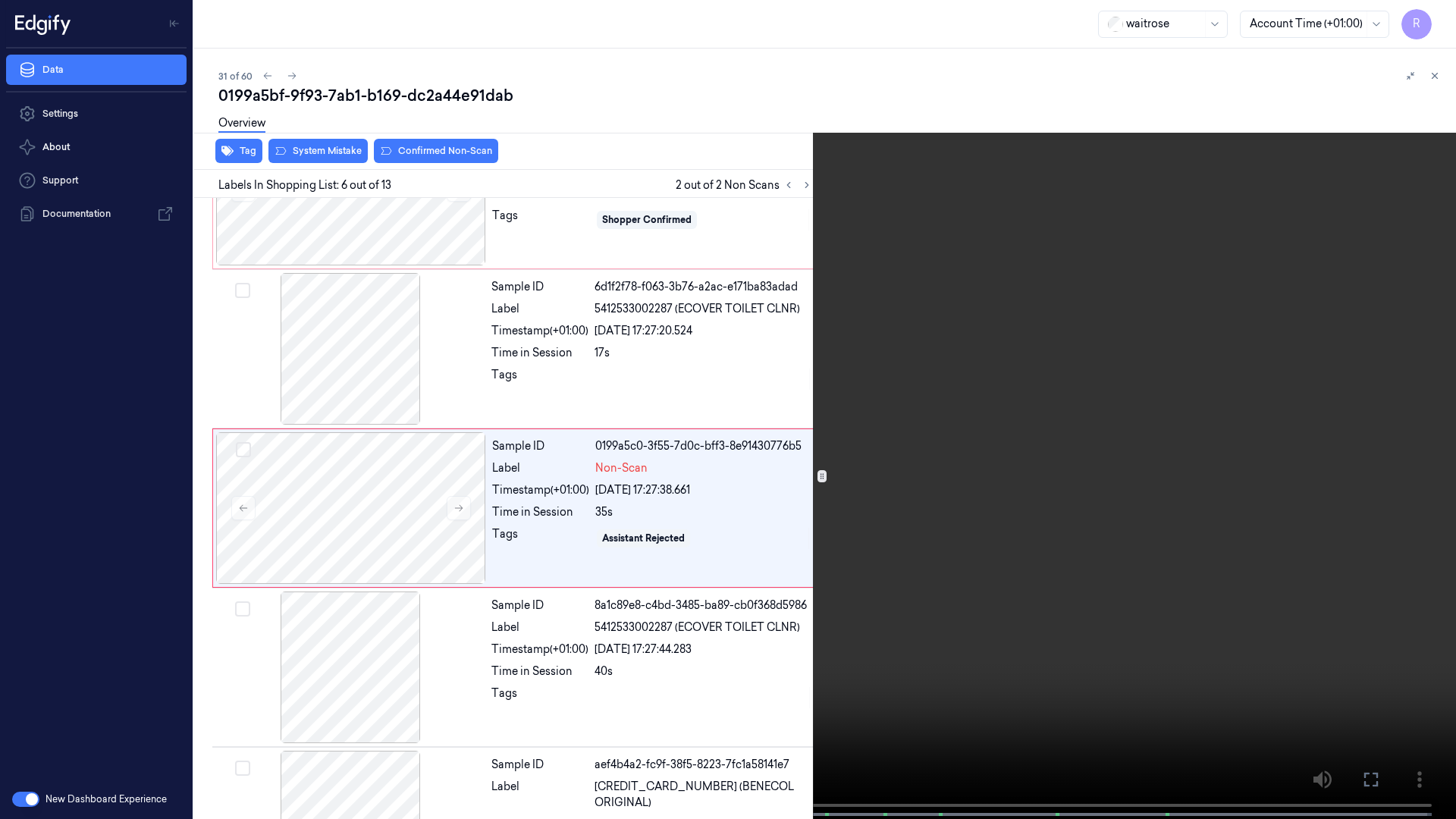
click at [1408, 125] on video at bounding box center [728, 411] width 1456 height 822
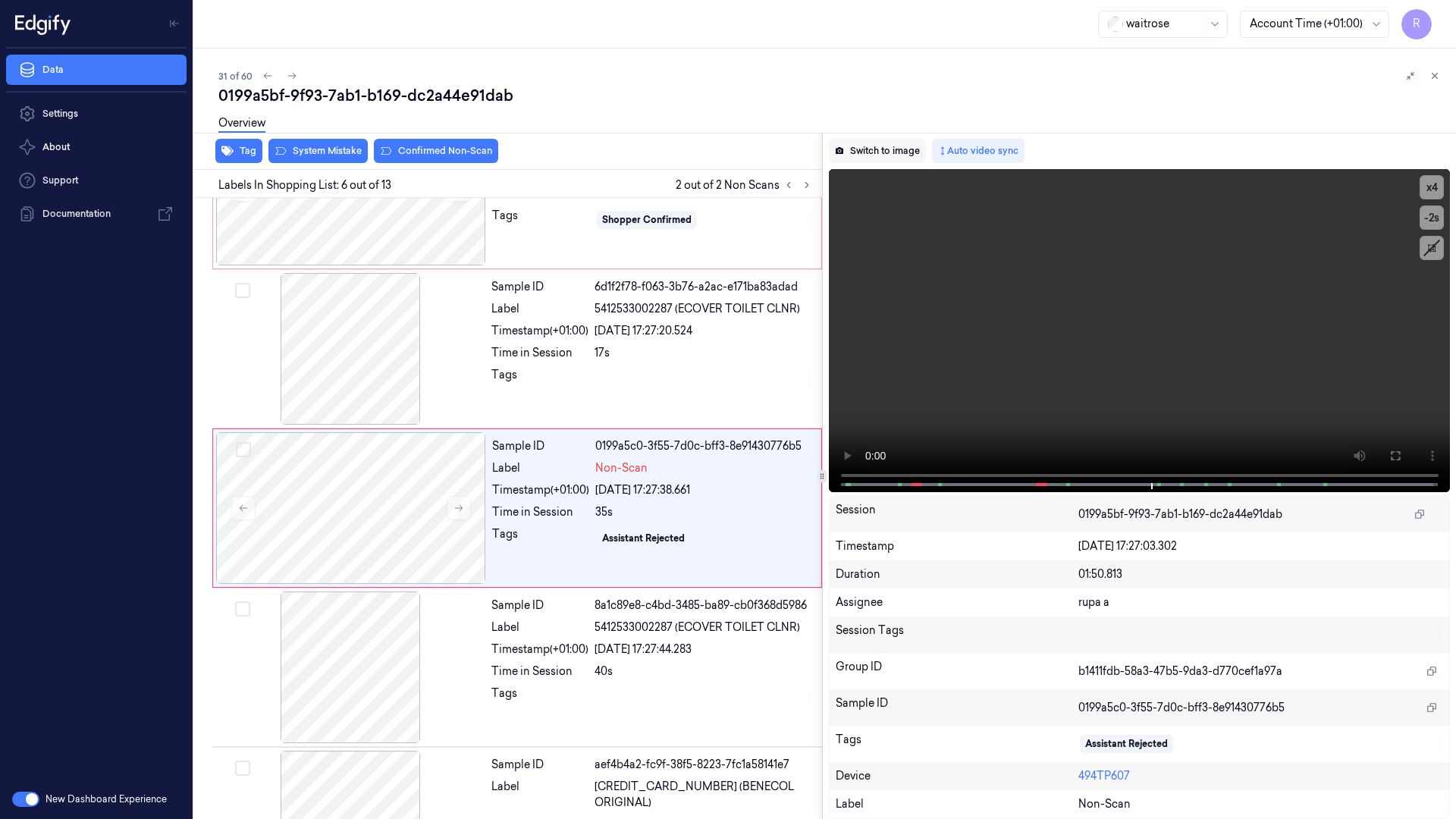
click at [876, 149] on button "Switch to image" at bounding box center [877, 150] width 97 height 24
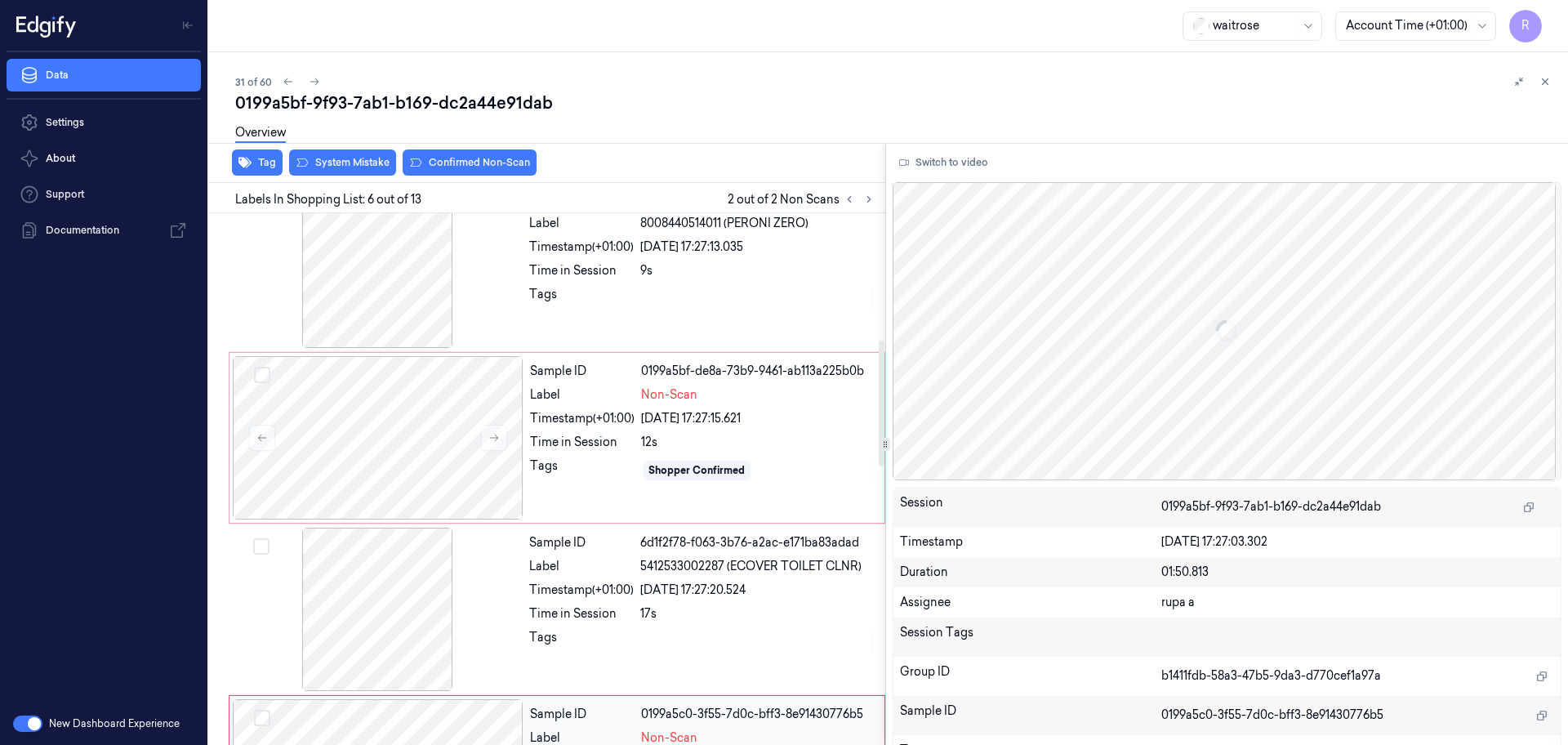
scroll to position [371, 0]
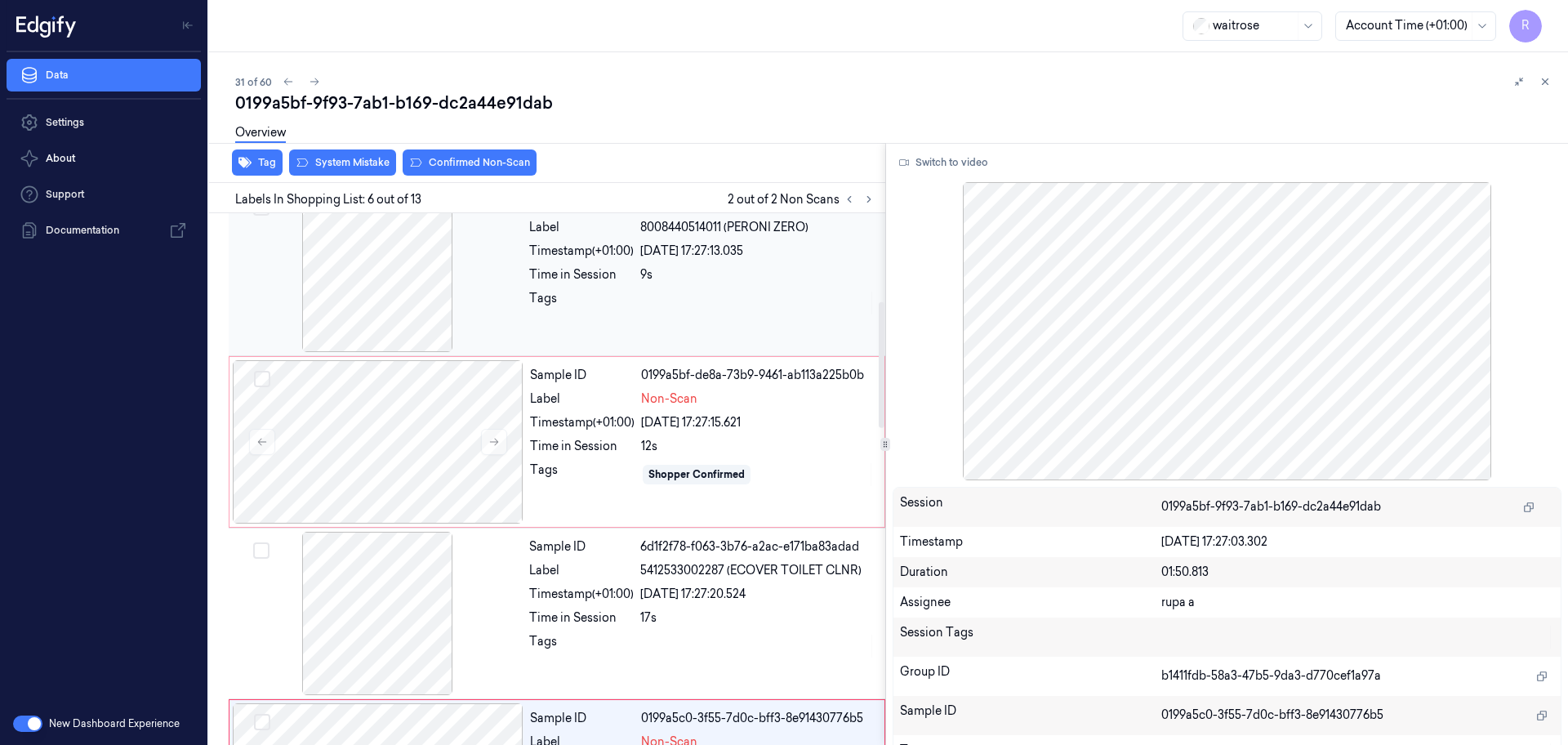
click at [402, 308] on div at bounding box center [377, 270] width 291 height 164
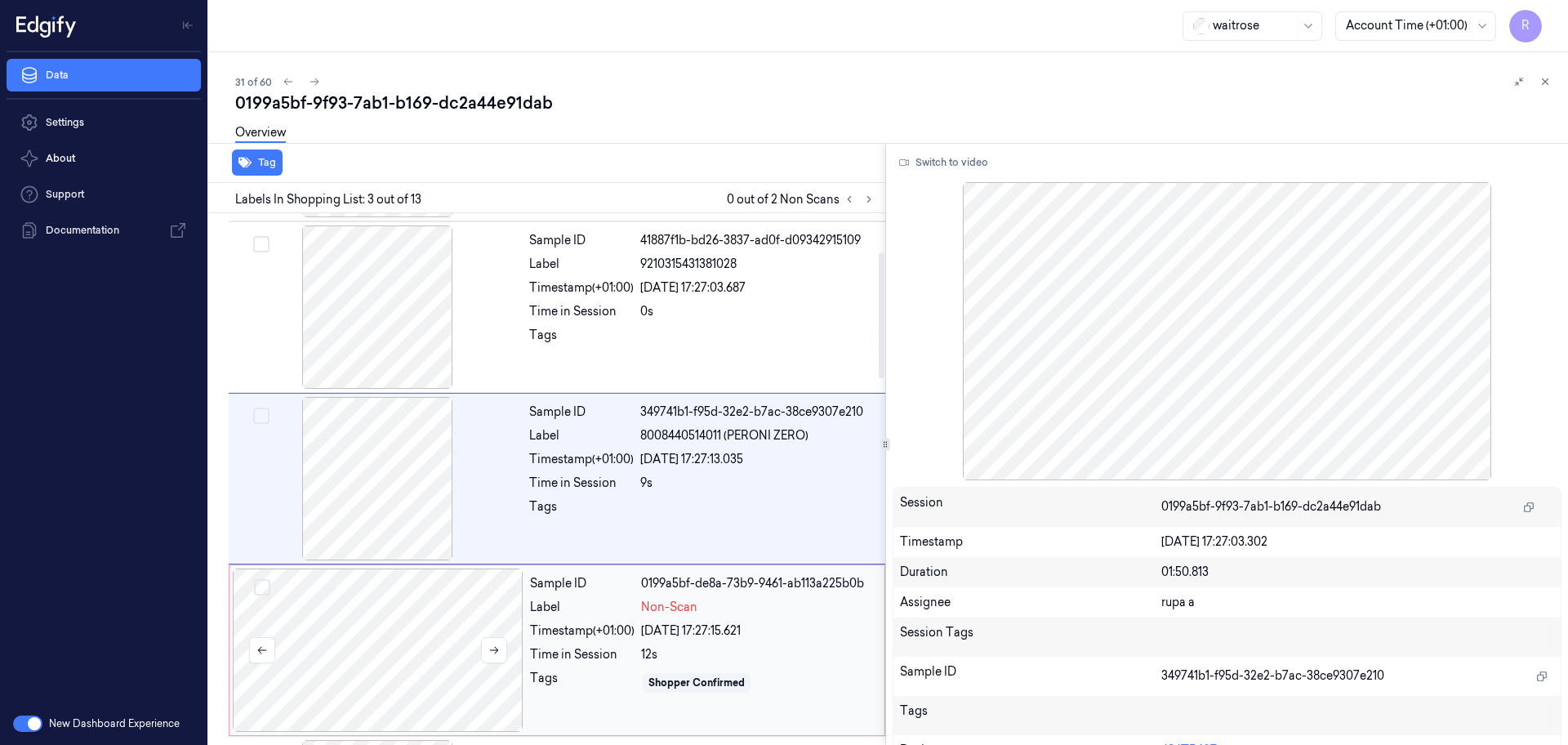
click at [426, 651] on div at bounding box center [378, 650] width 291 height 164
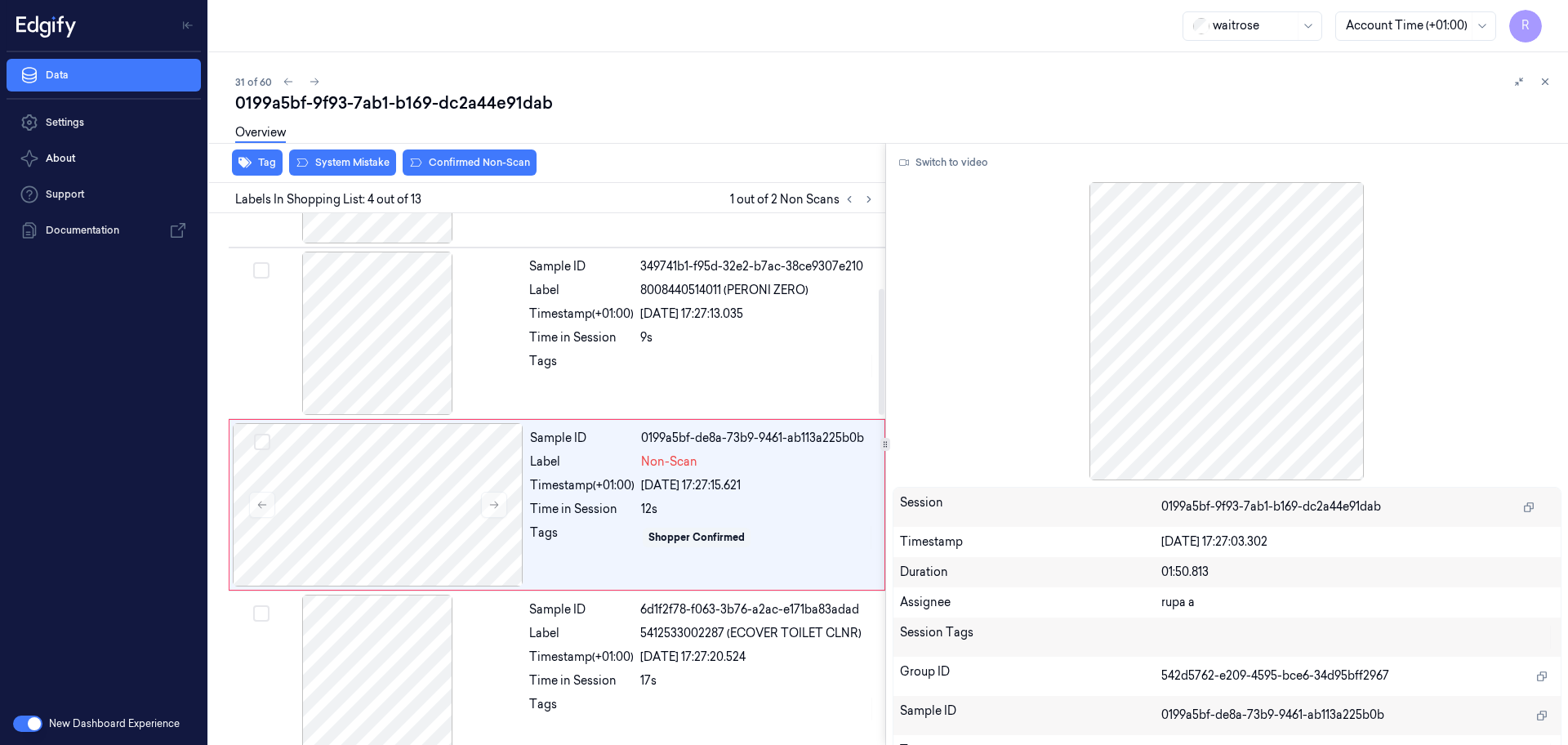
scroll to position [334, 0]
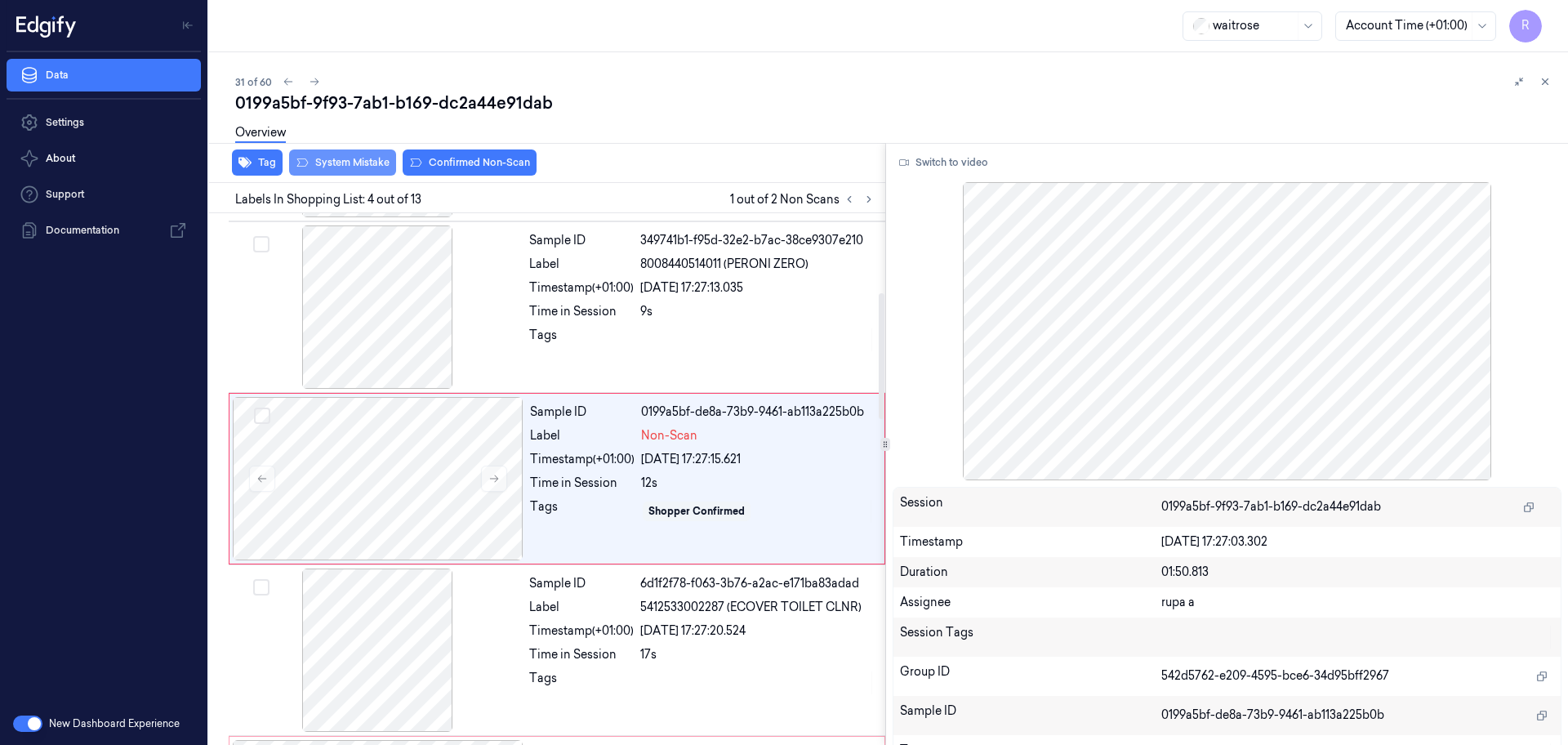
click at [356, 174] on button "System Mistake" at bounding box center [342, 162] width 107 height 26
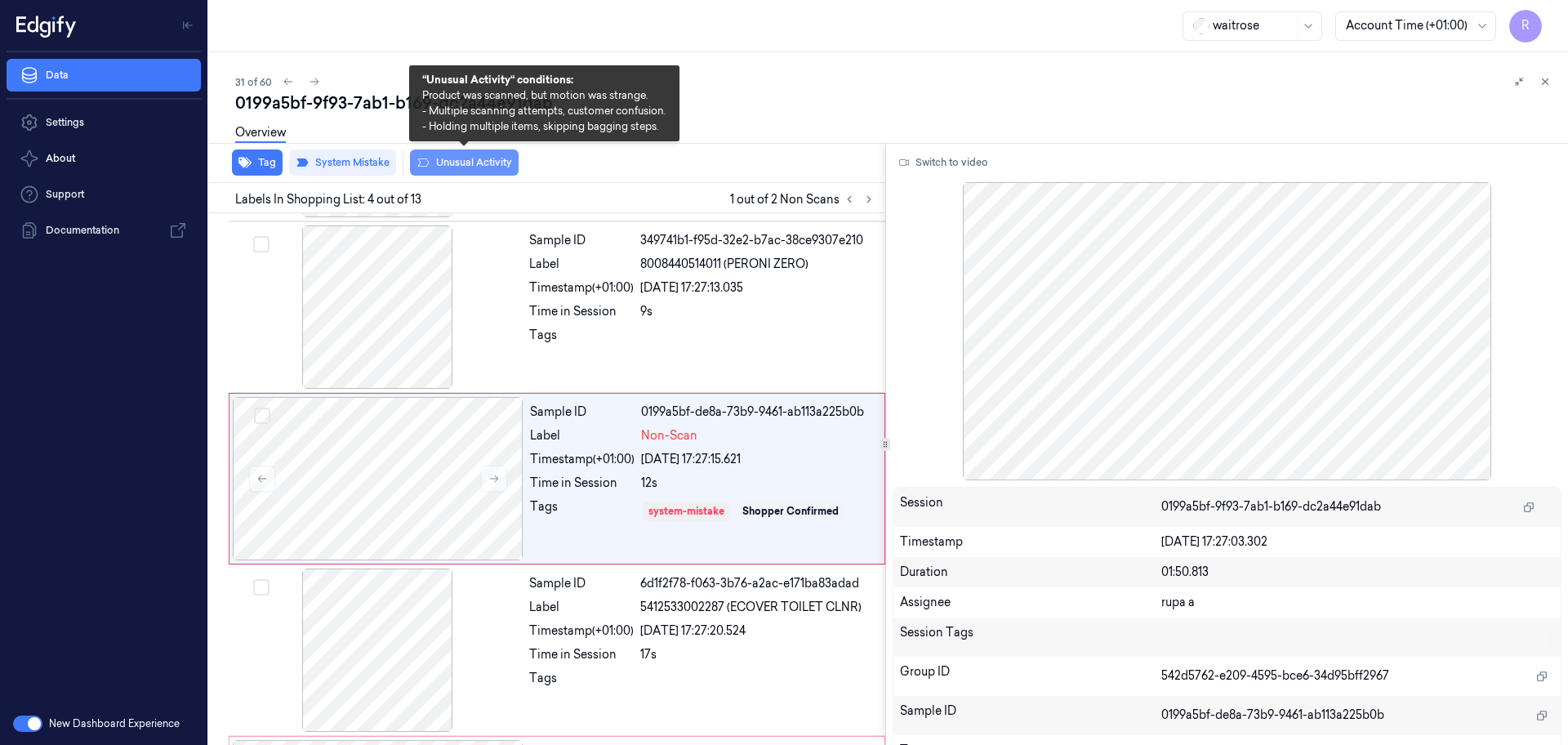
click at [479, 159] on button "Unusual Activity" at bounding box center [464, 162] width 109 height 26
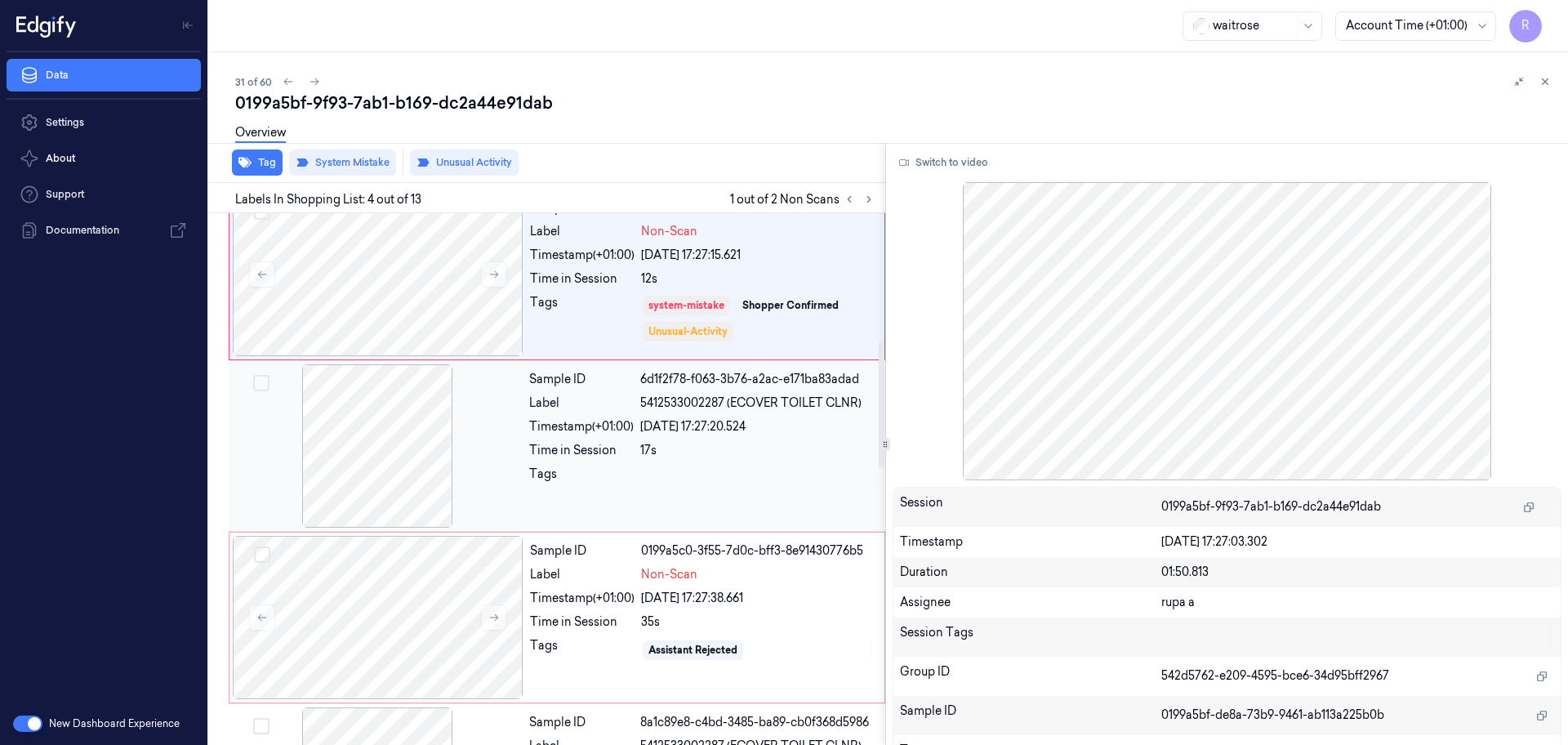
click at [390, 455] on div at bounding box center [377, 446] width 291 height 164
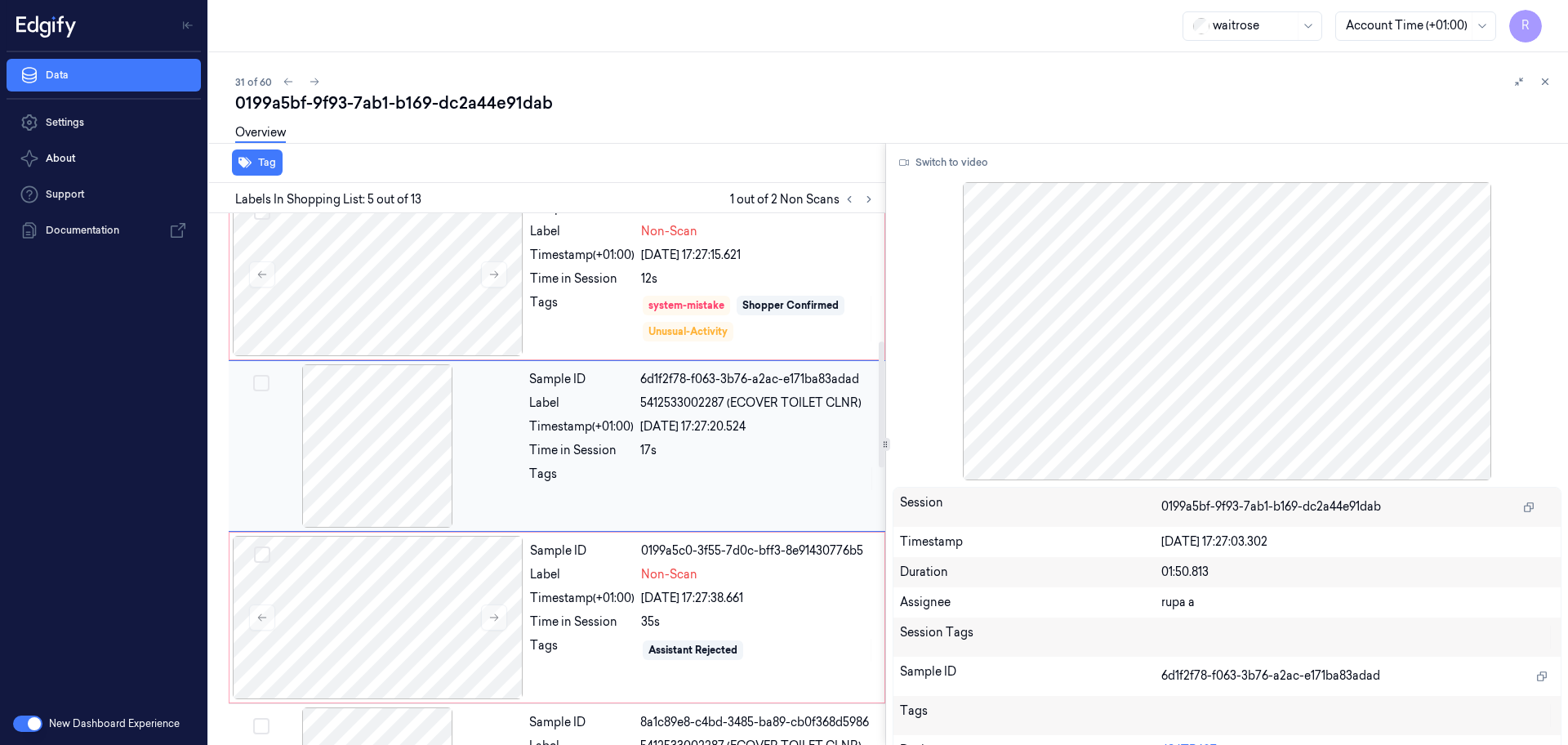
scroll to position [506, 0]
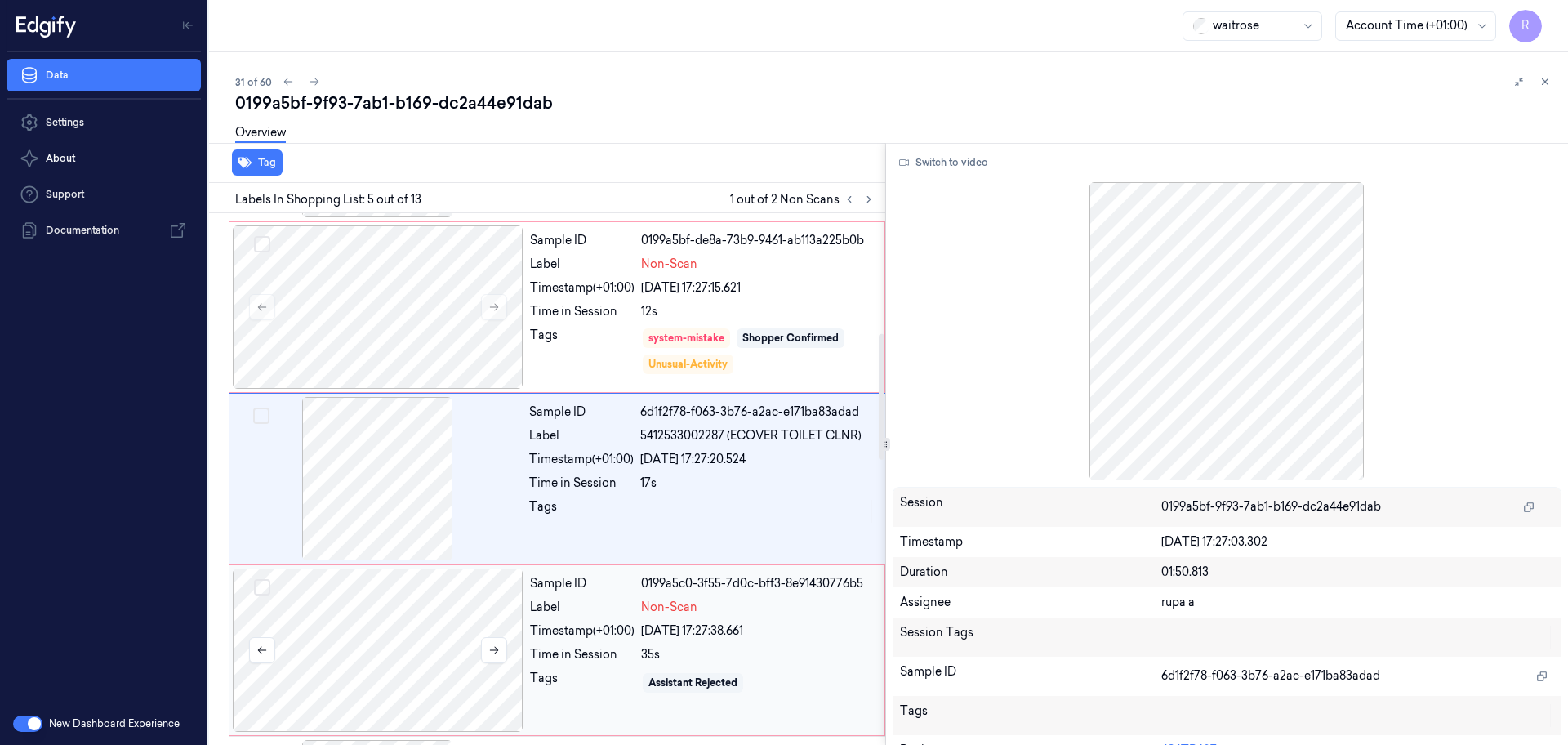
click at [426, 663] on div at bounding box center [378, 650] width 291 height 164
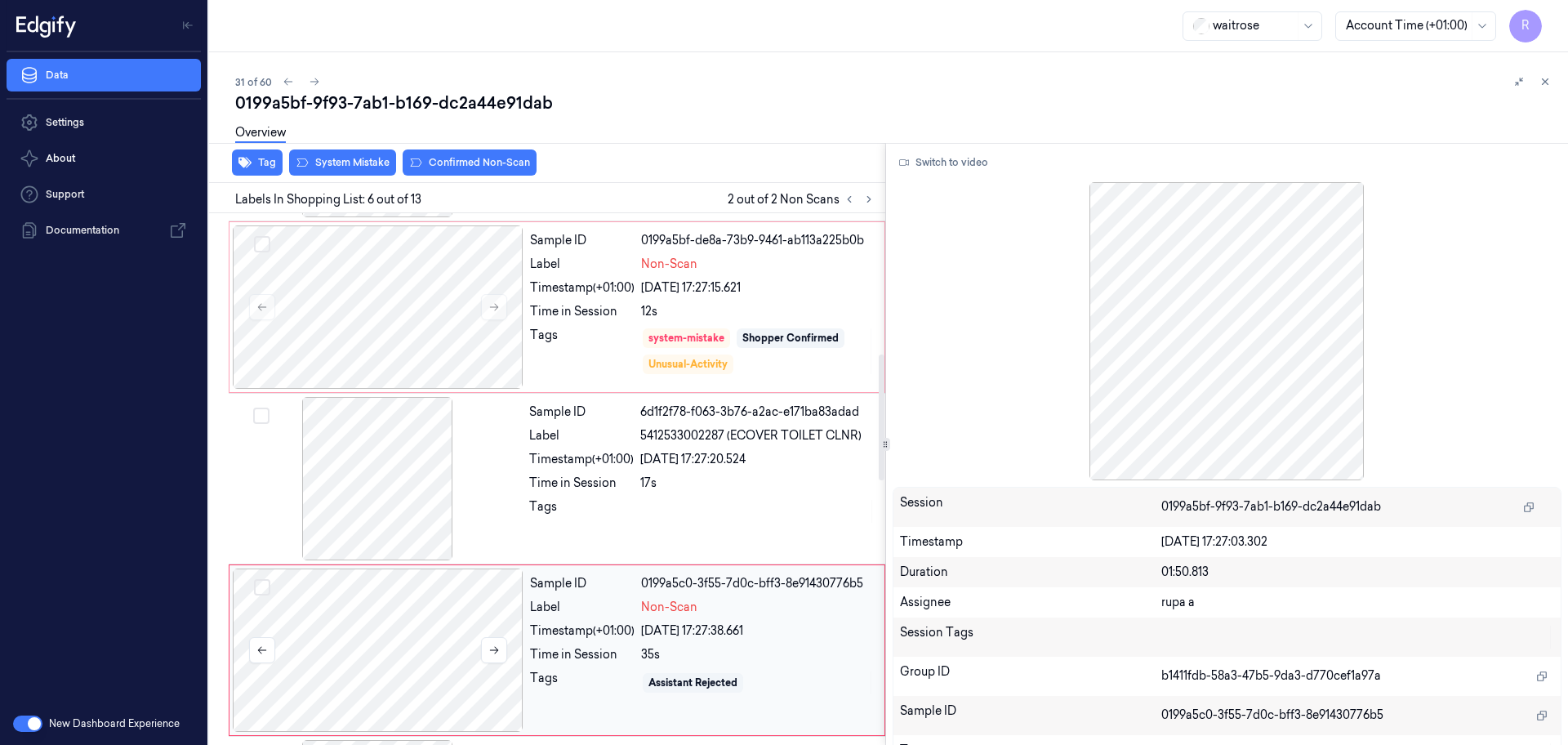
scroll to position [677, 0]
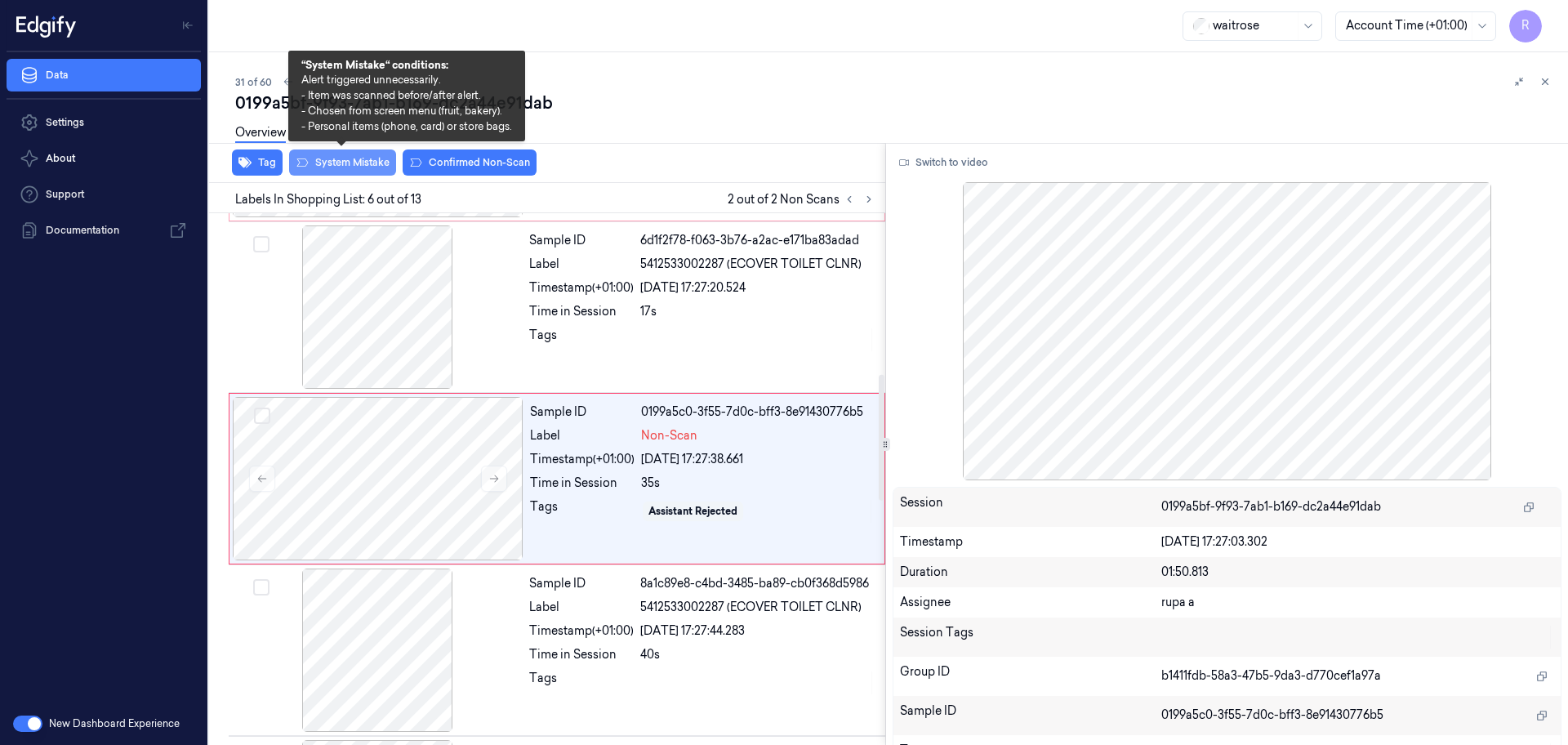
click at [350, 164] on button "System Mistake" at bounding box center [342, 162] width 107 height 26
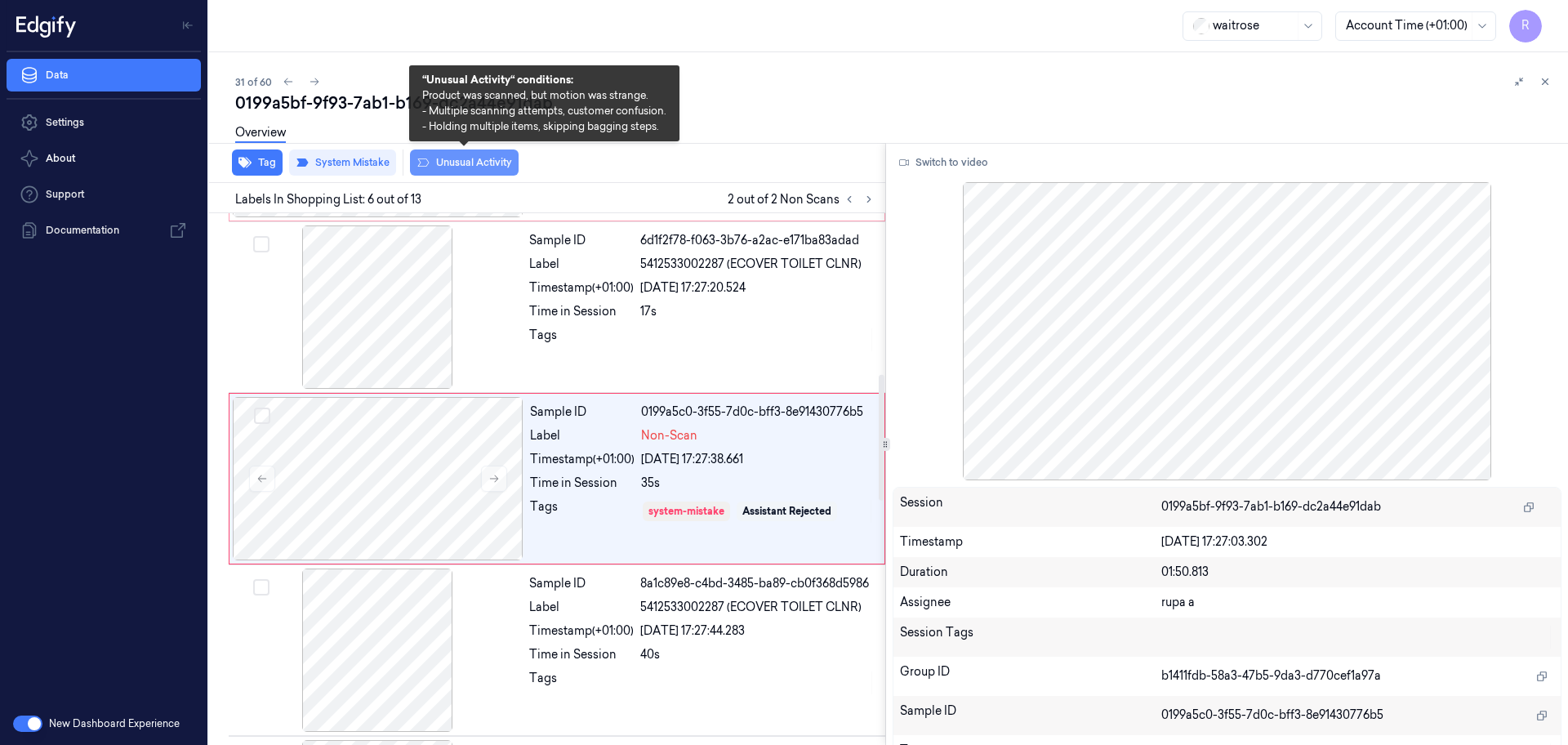
click at [463, 166] on button "Unusual Activity" at bounding box center [464, 162] width 109 height 26
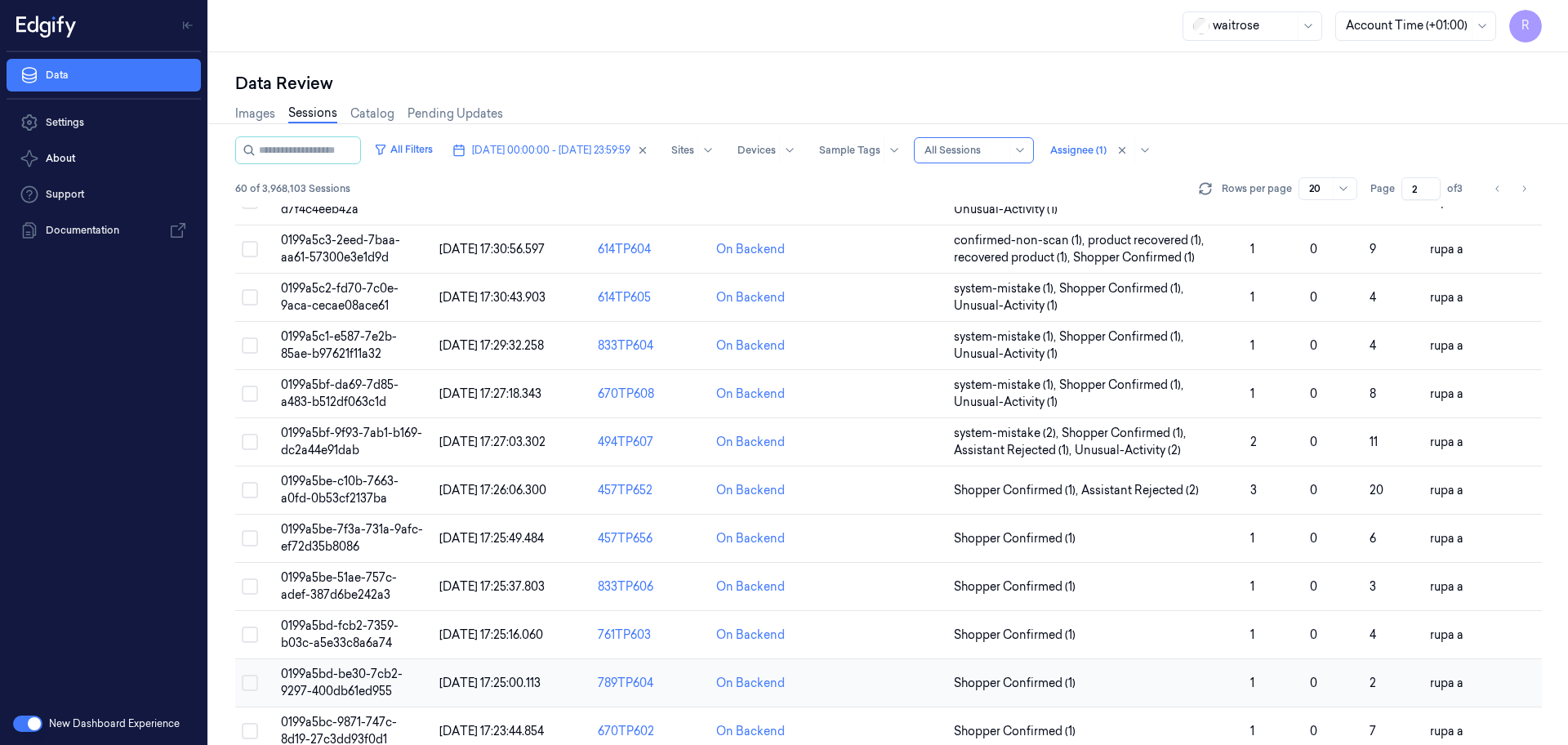
scroll to position [474, 0]
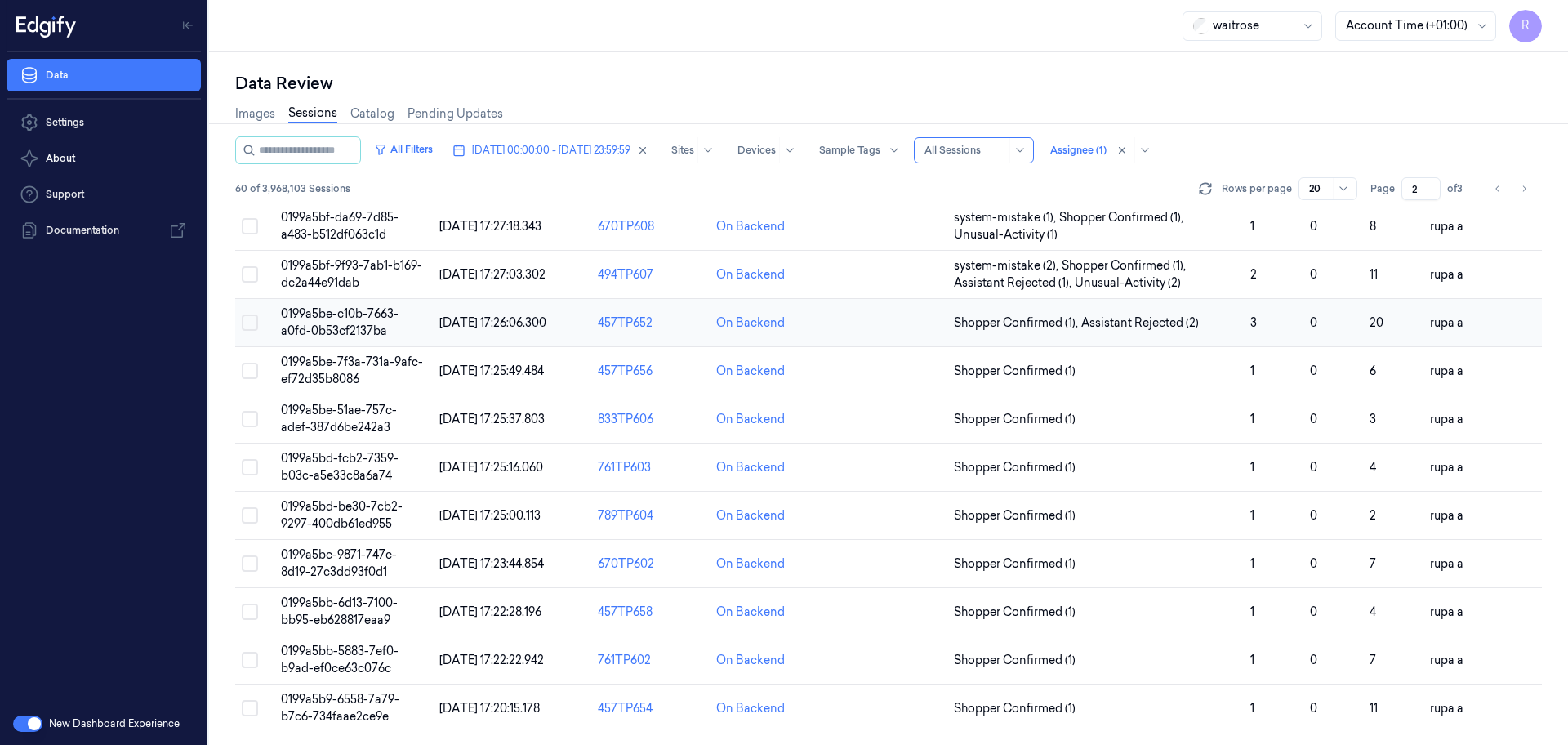
click at [390, 321] on td "0199a5be-c10b-7663-a0fd-0b53cf2137ba" at bounding box center [354, 323] width 159 height 48
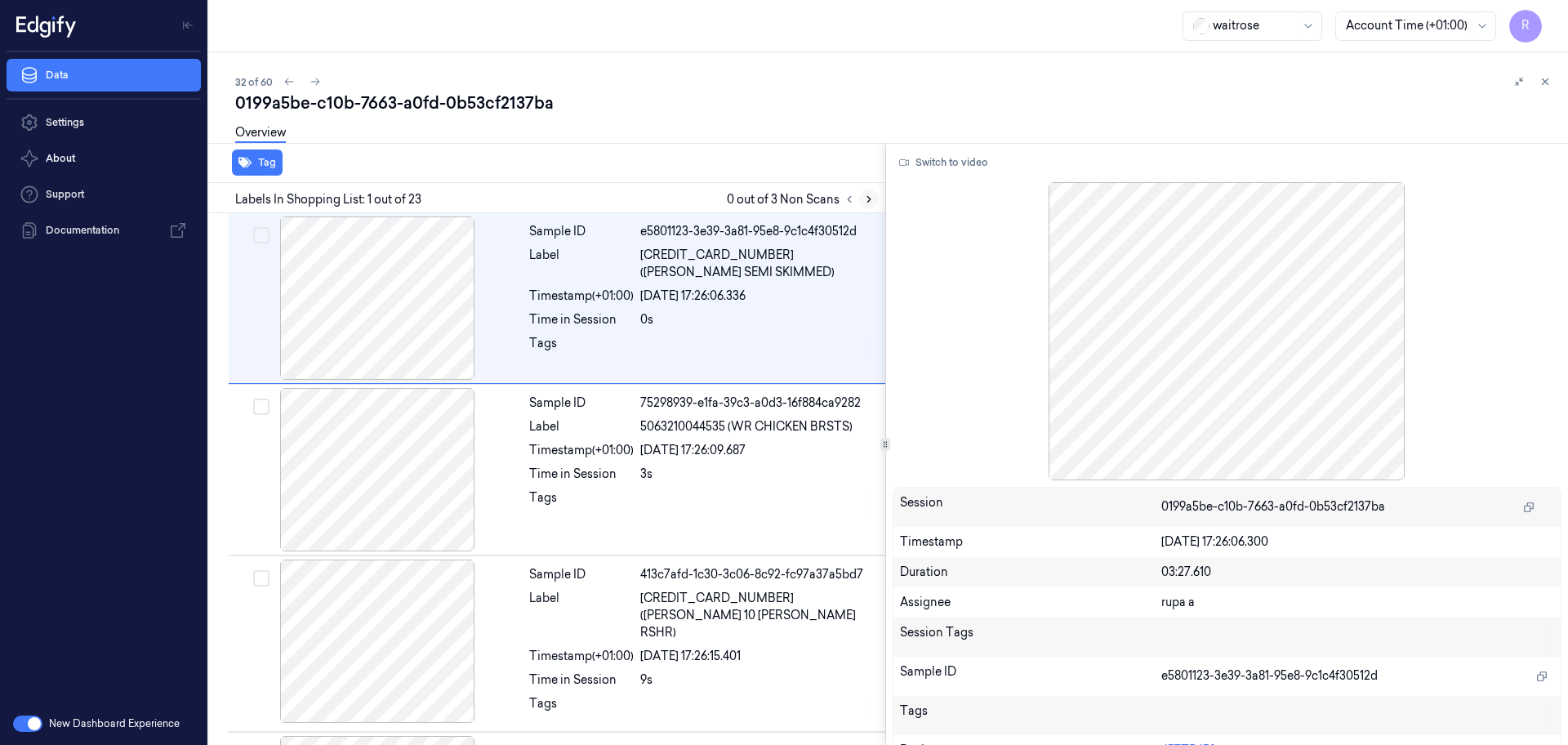
click at [865, 196] on icon at bounding box center [869, 199] width 12 height 12
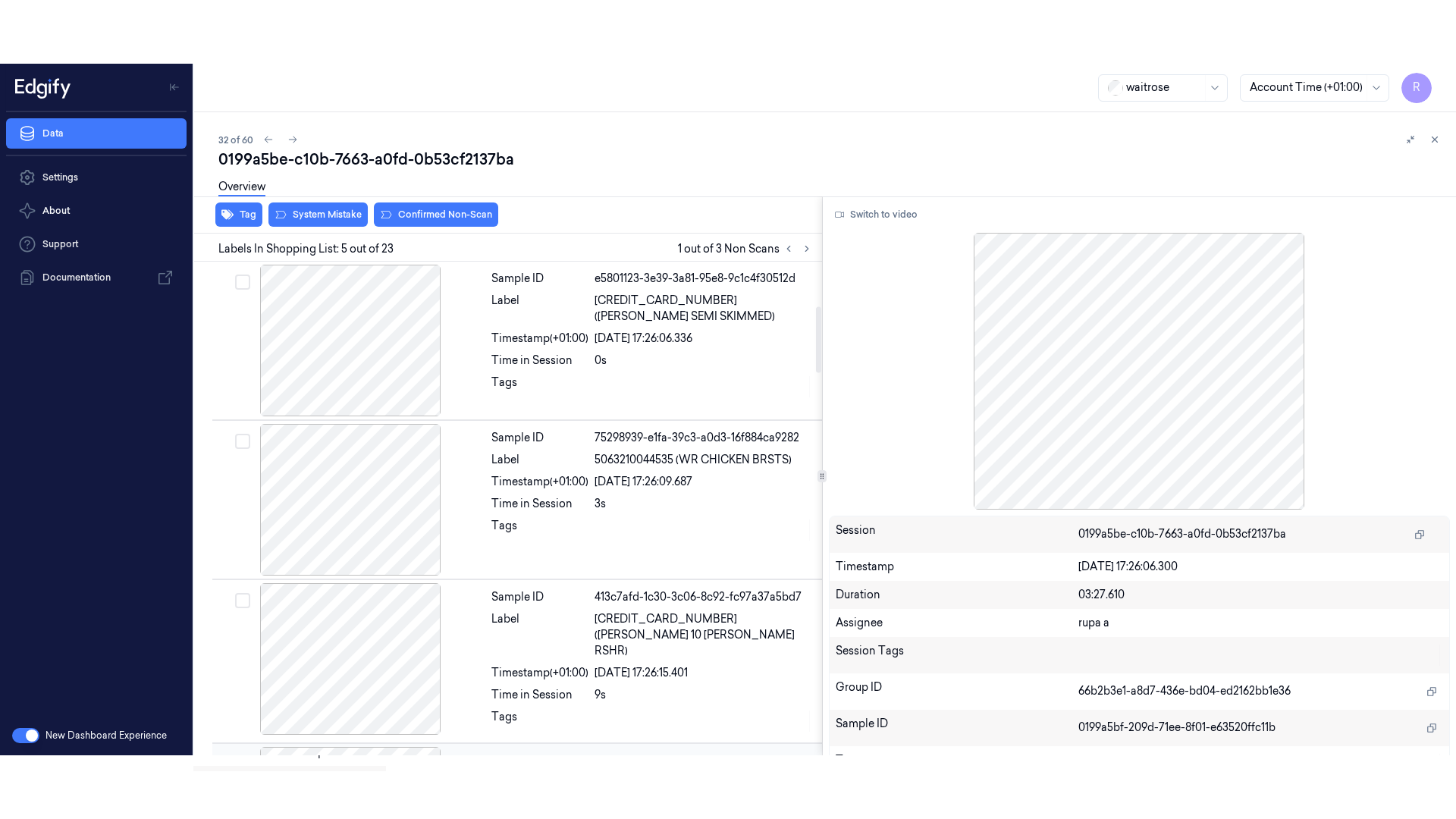
scroll to position [470, 0]
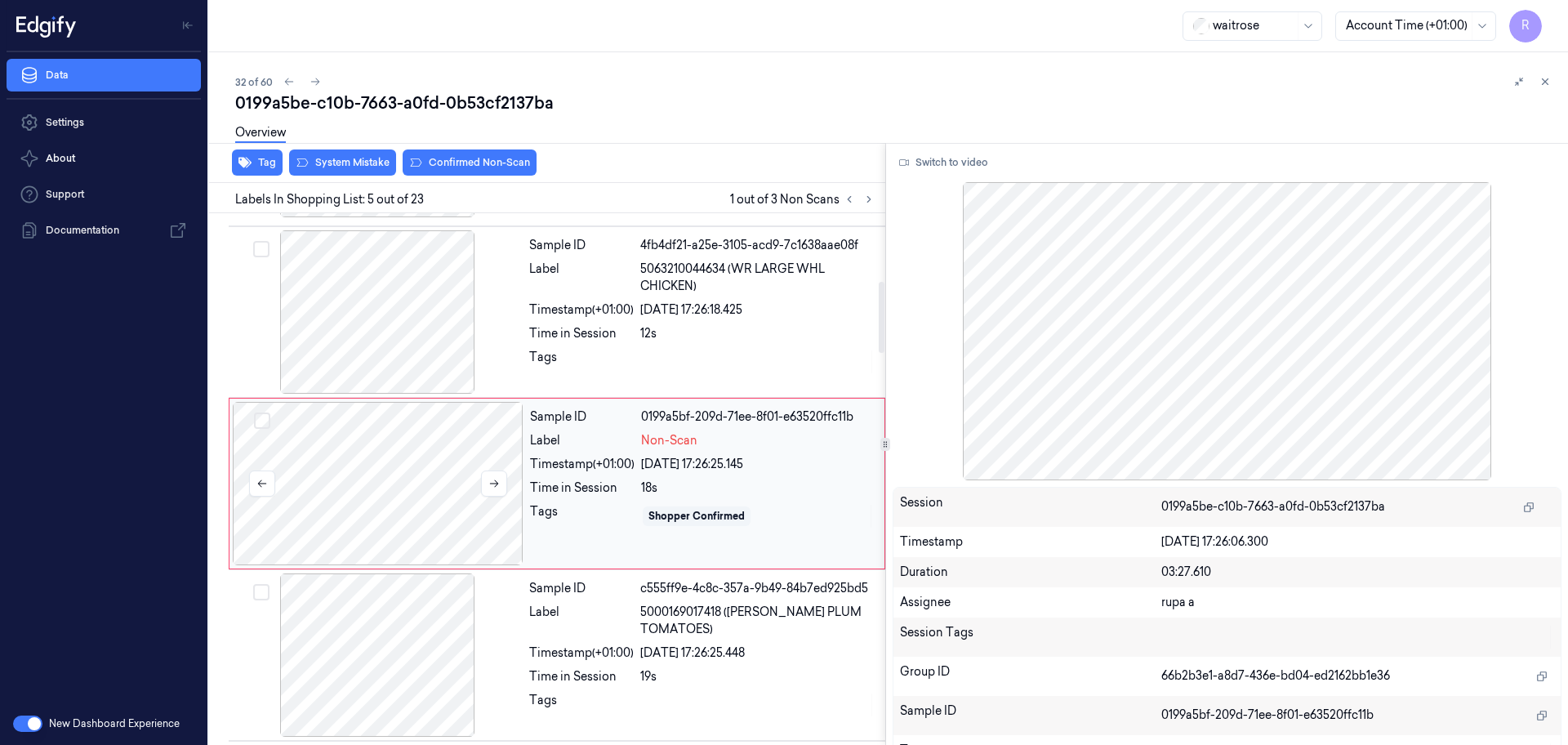
click at [400, 439] on div at bounding box center [378, 483] width 291 height 164
click at [950, 150] on button "Switch to video" at bounding box center [943, 162] width 102 height 26
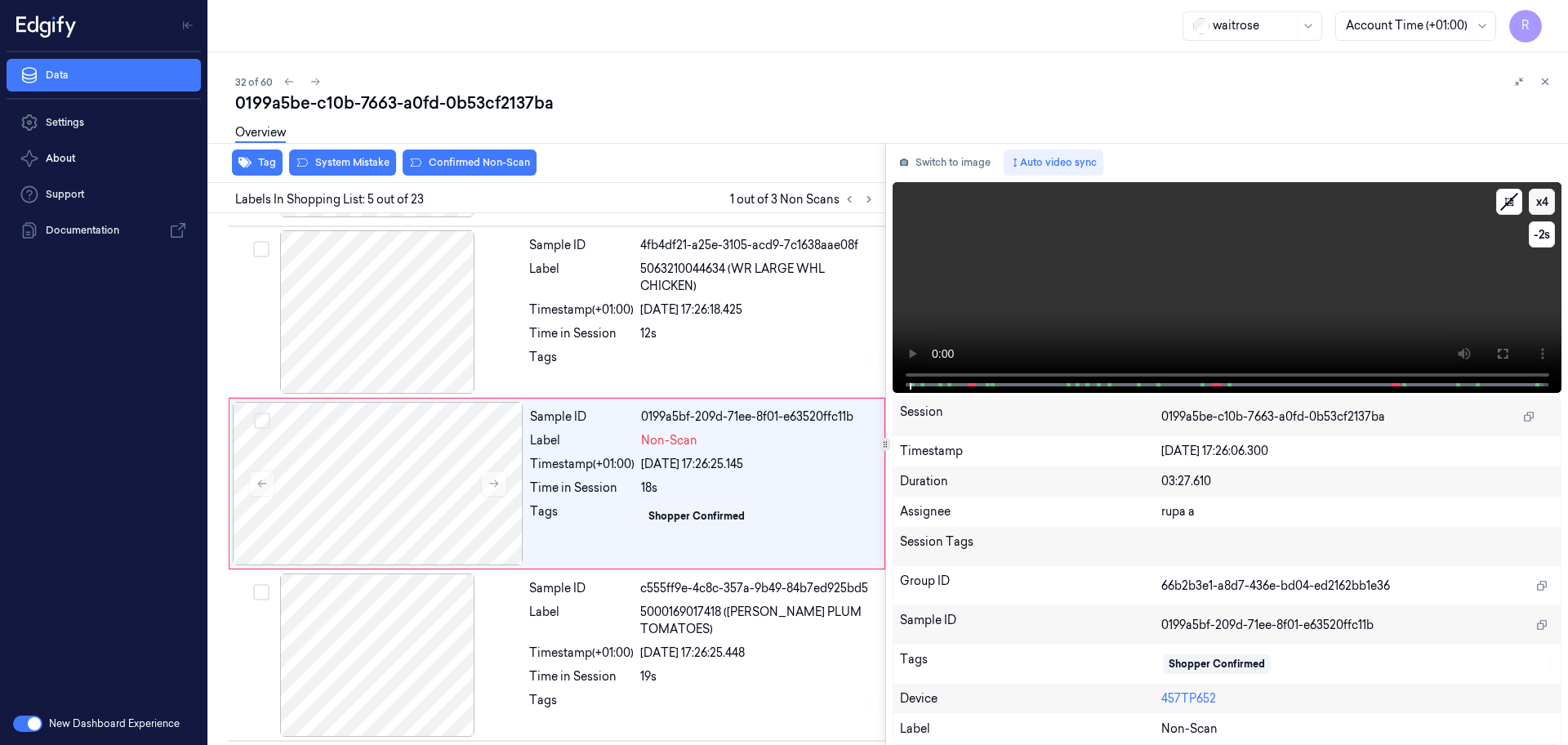
click at [1550, 200] on button "x 4" at bounding box center [1541, 201] width 26 height 26
click at [1506, 353] on icon at bounding box center [1502, 354] width 13 height 13
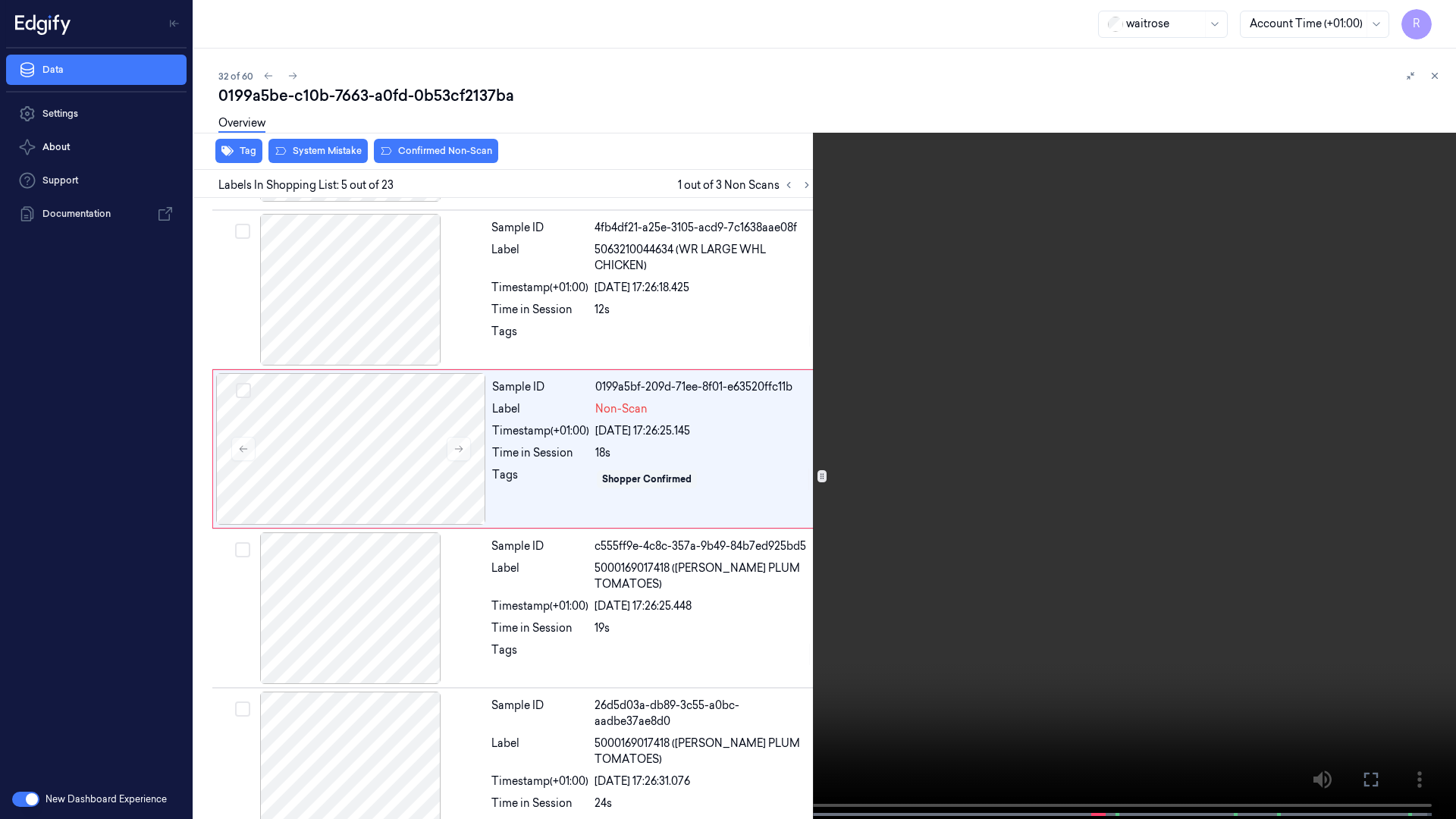
click at [1394, 395] on video at bounding box center [728, 411] width 1456 height 822
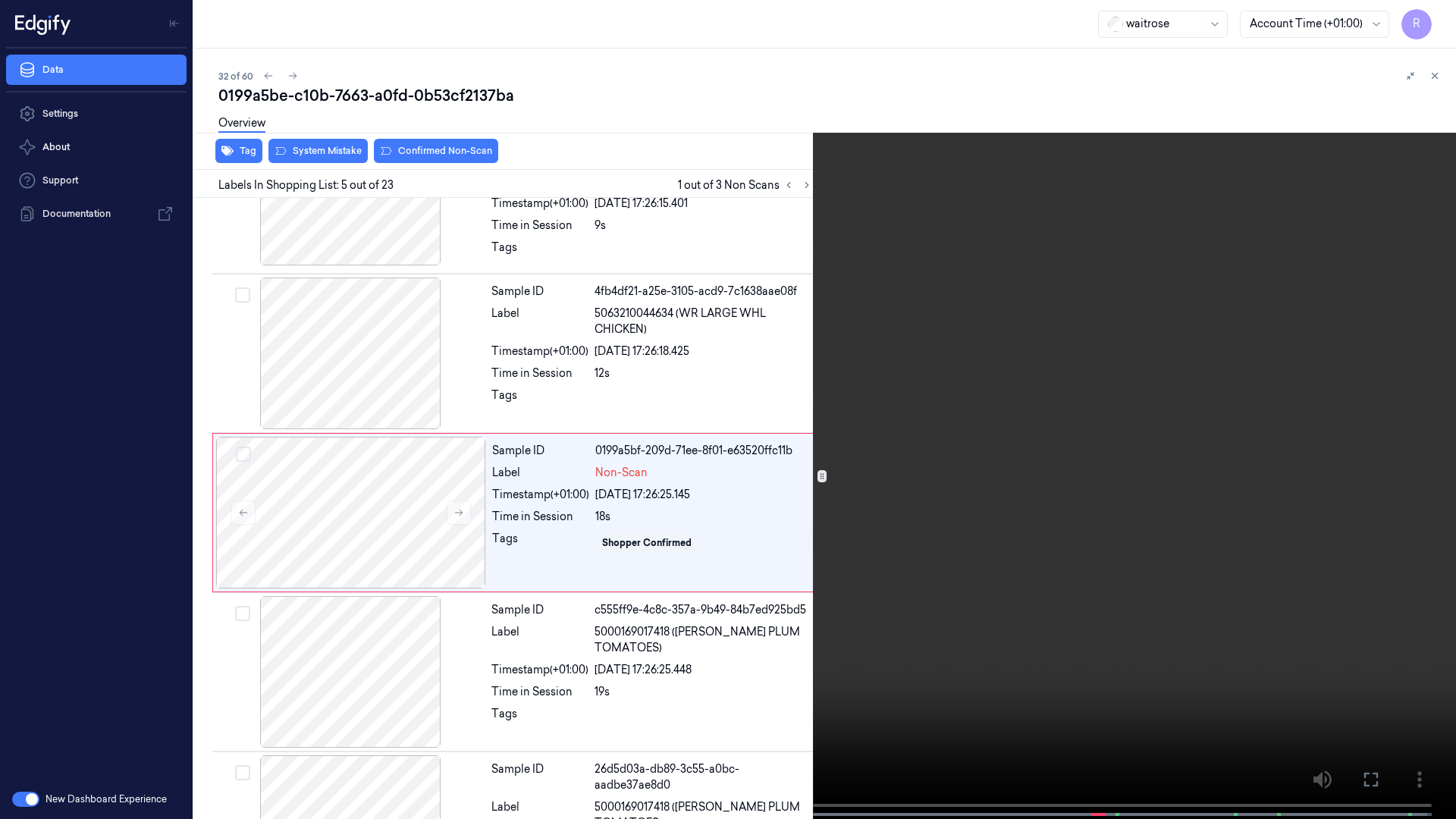
click at [1398, 391] on video at bounding box center [728, 411] width 1456 height 822
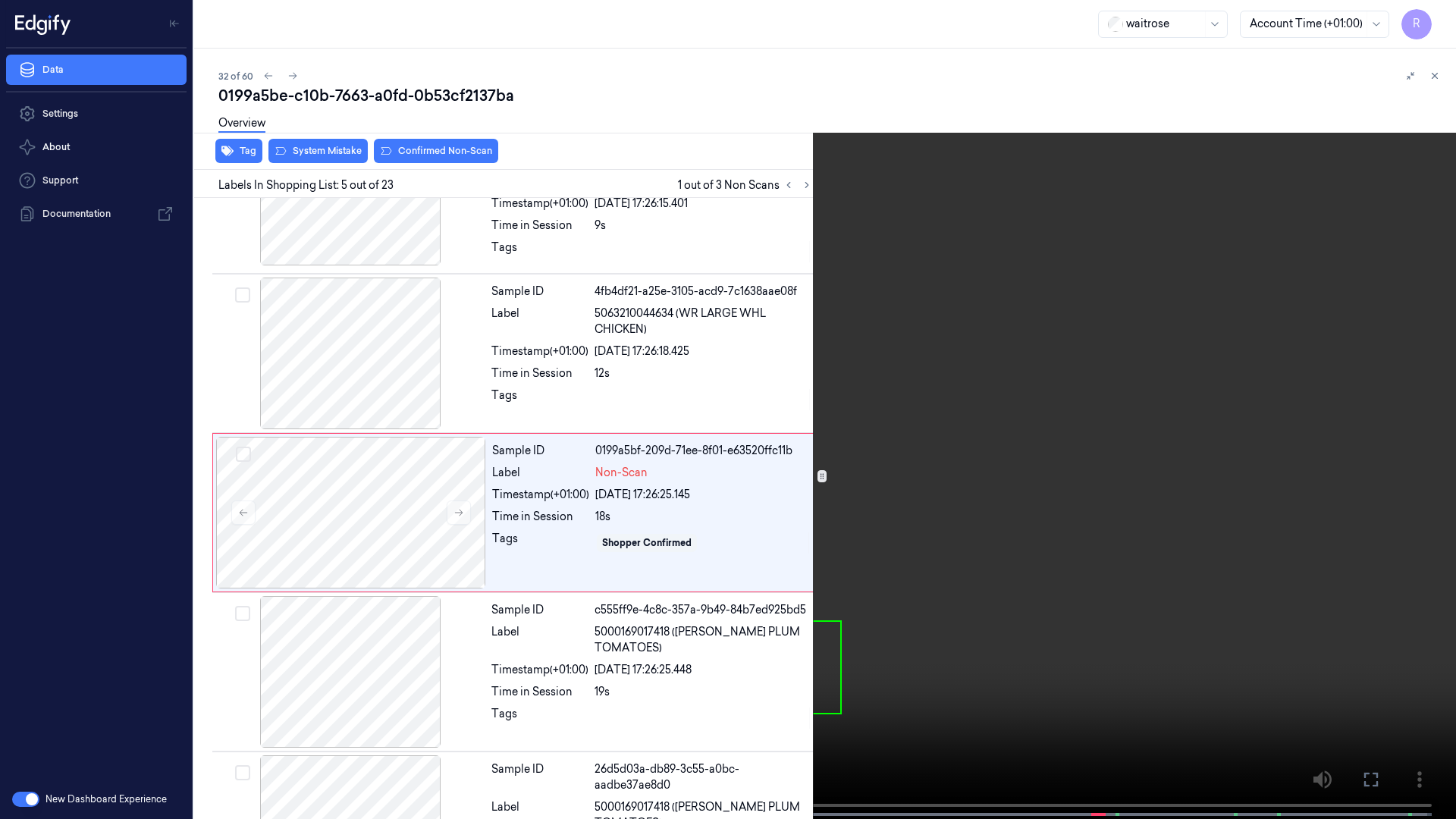
click at [1398, 391] on video at bounding box center [728, 411] width 1456 height 822
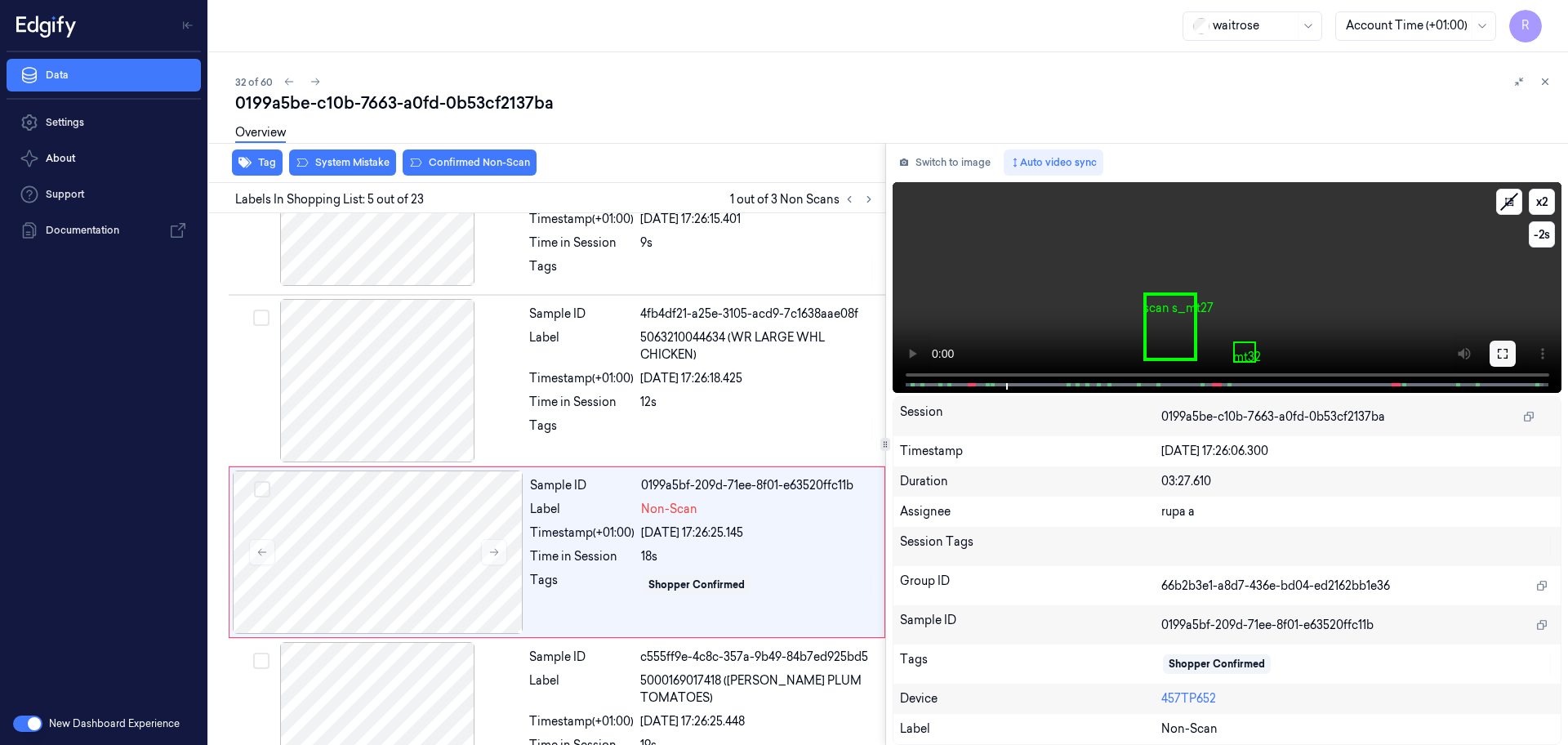
click at [1497, 346] on button at bounding box center [1502, 353] width 26 height 26
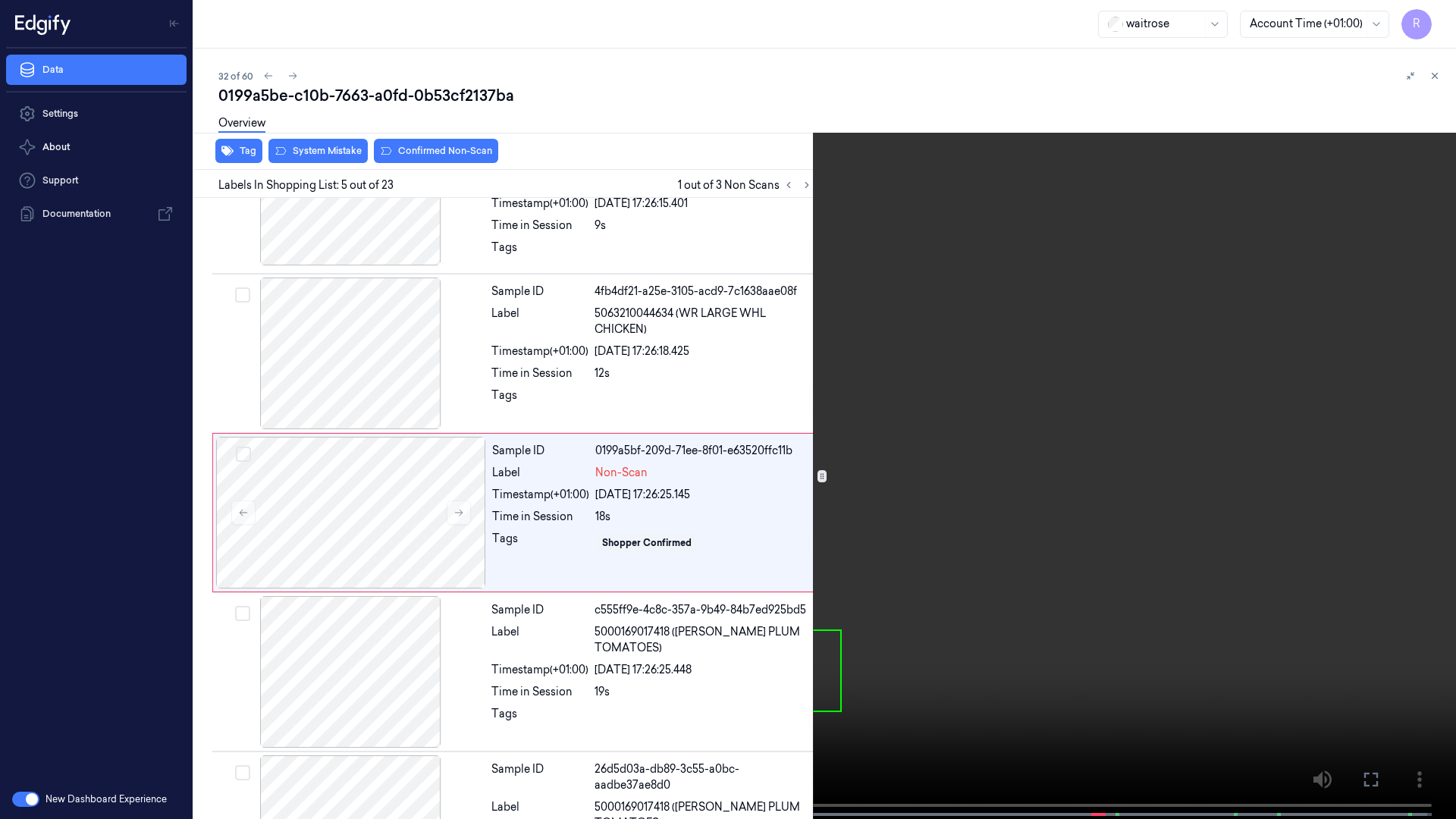
click at [1390, 386] on video at bounding box center [728, 411] width 1456 height 822
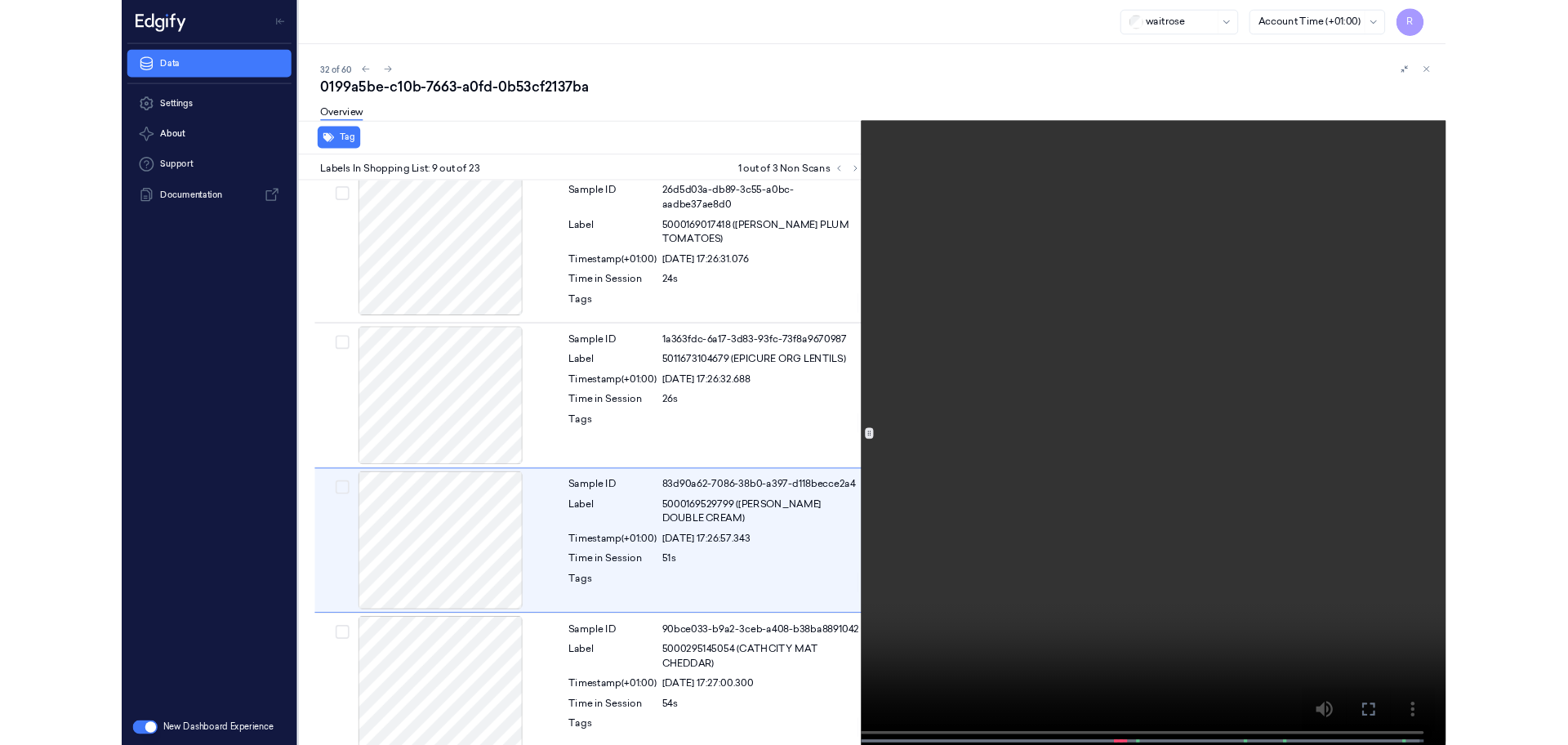
scroll to position [1128, 0]
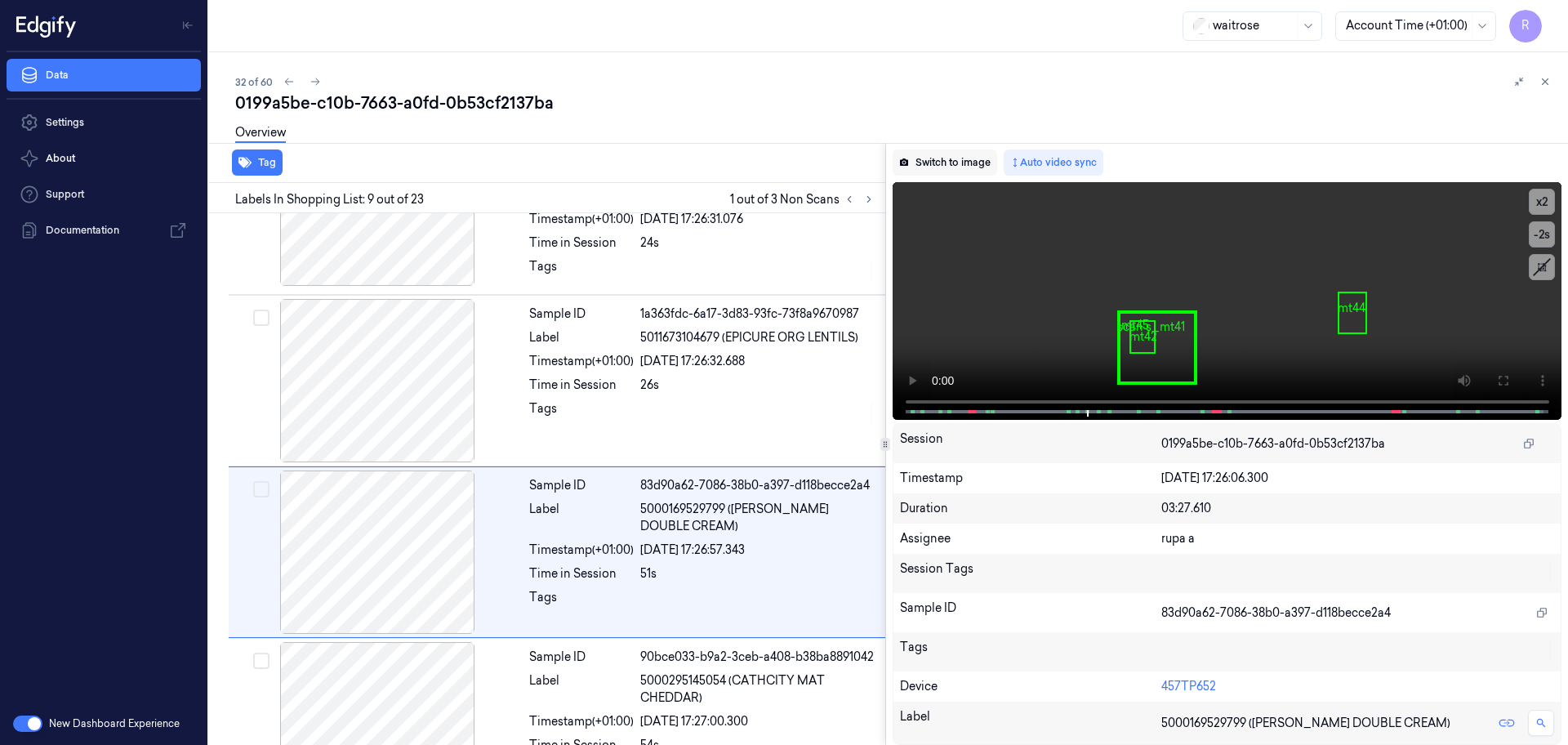
click at [930, 162] on button "Switch to image" at bounding box center [945, 162] width 105 height 26
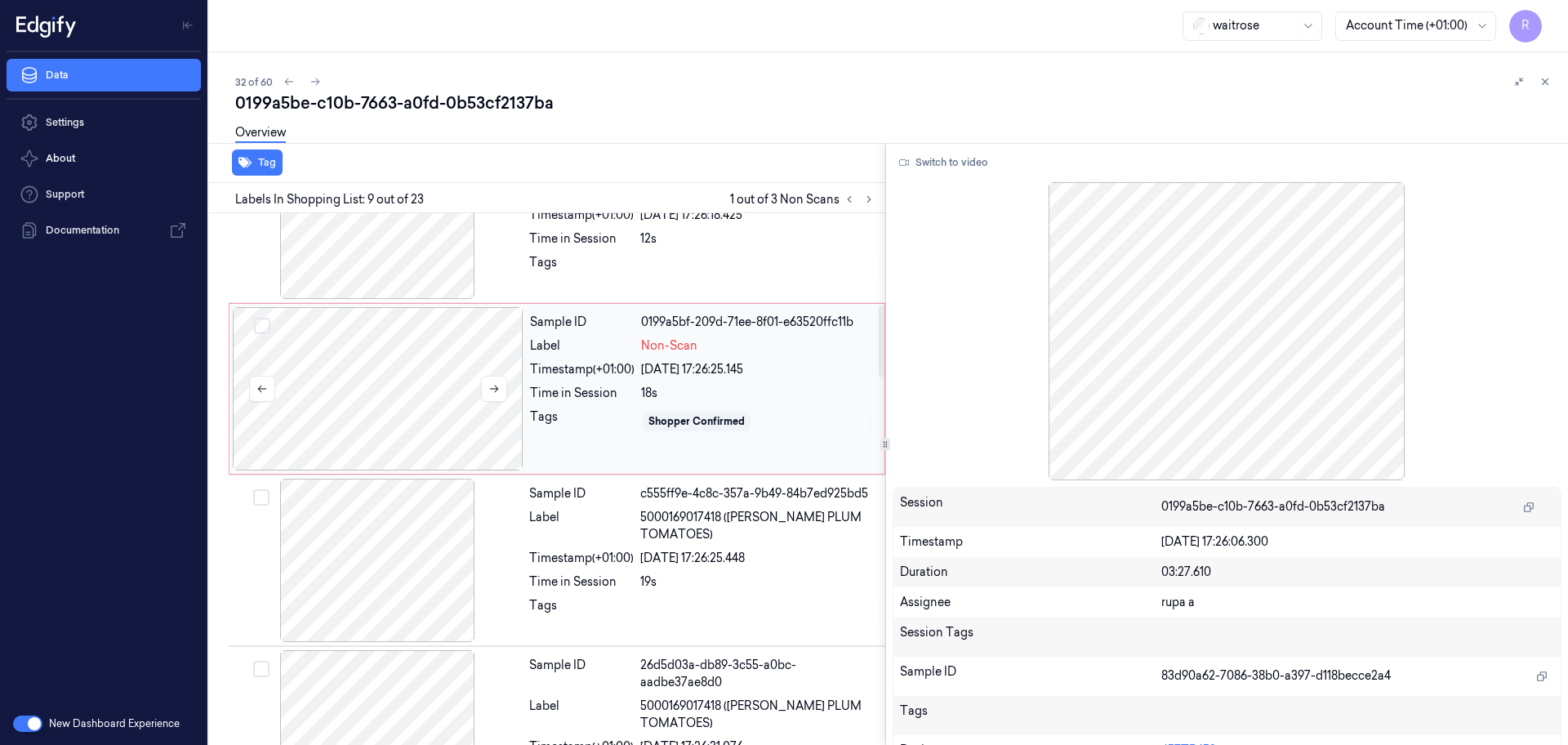
scroll to position [482, 0]
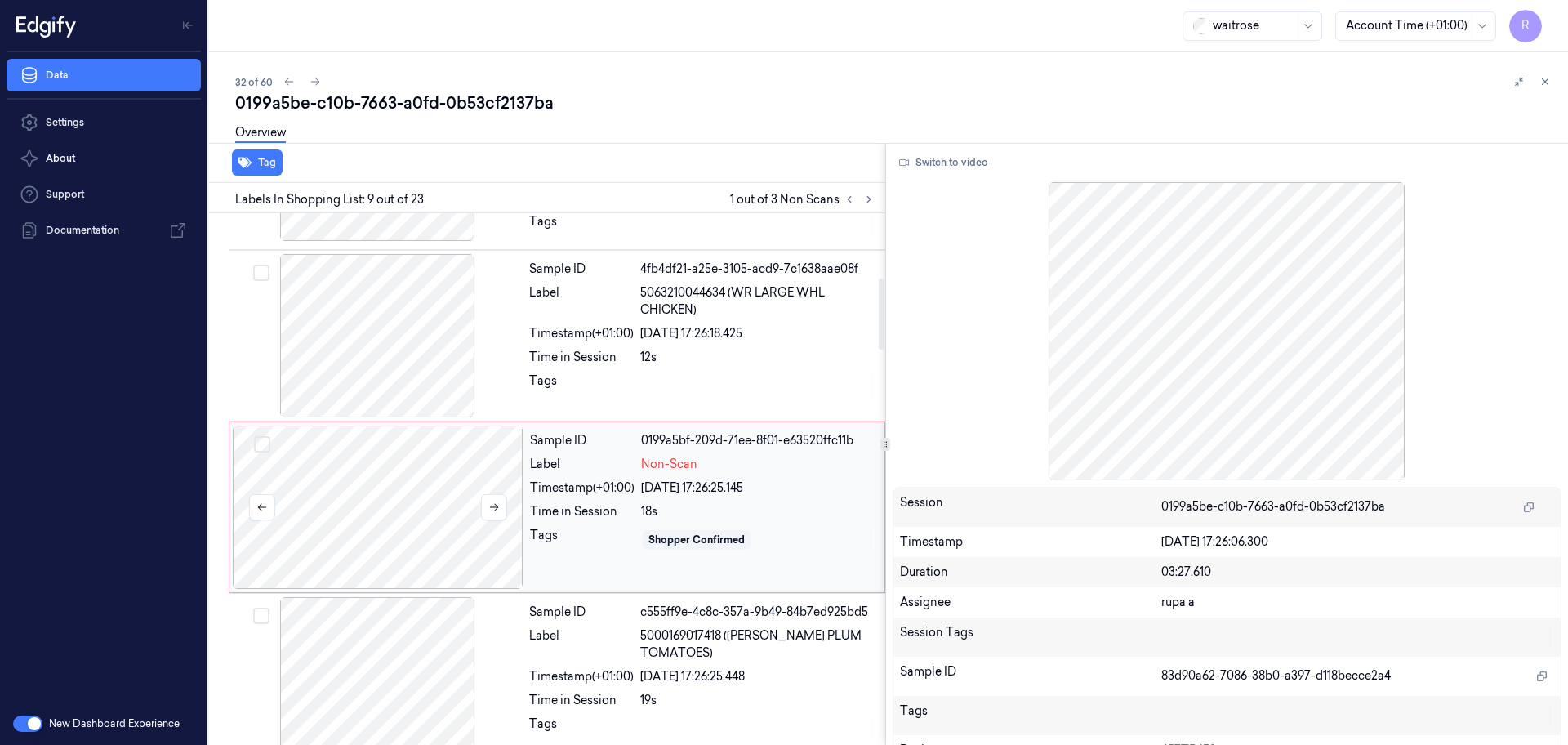
click at [411, 511] on div at bounding box center [378, 507] width 291 height 164
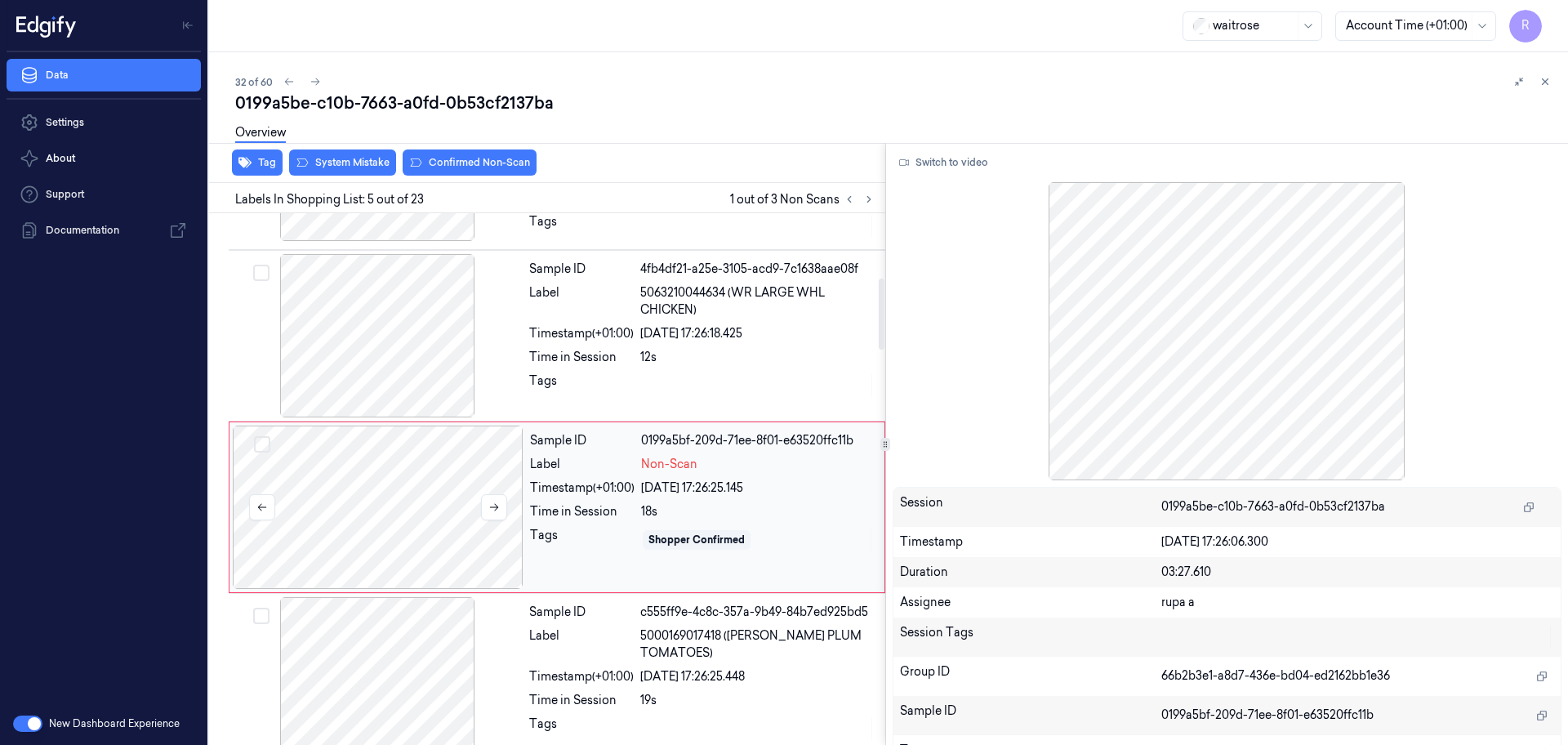
scroll to position [506, 0]
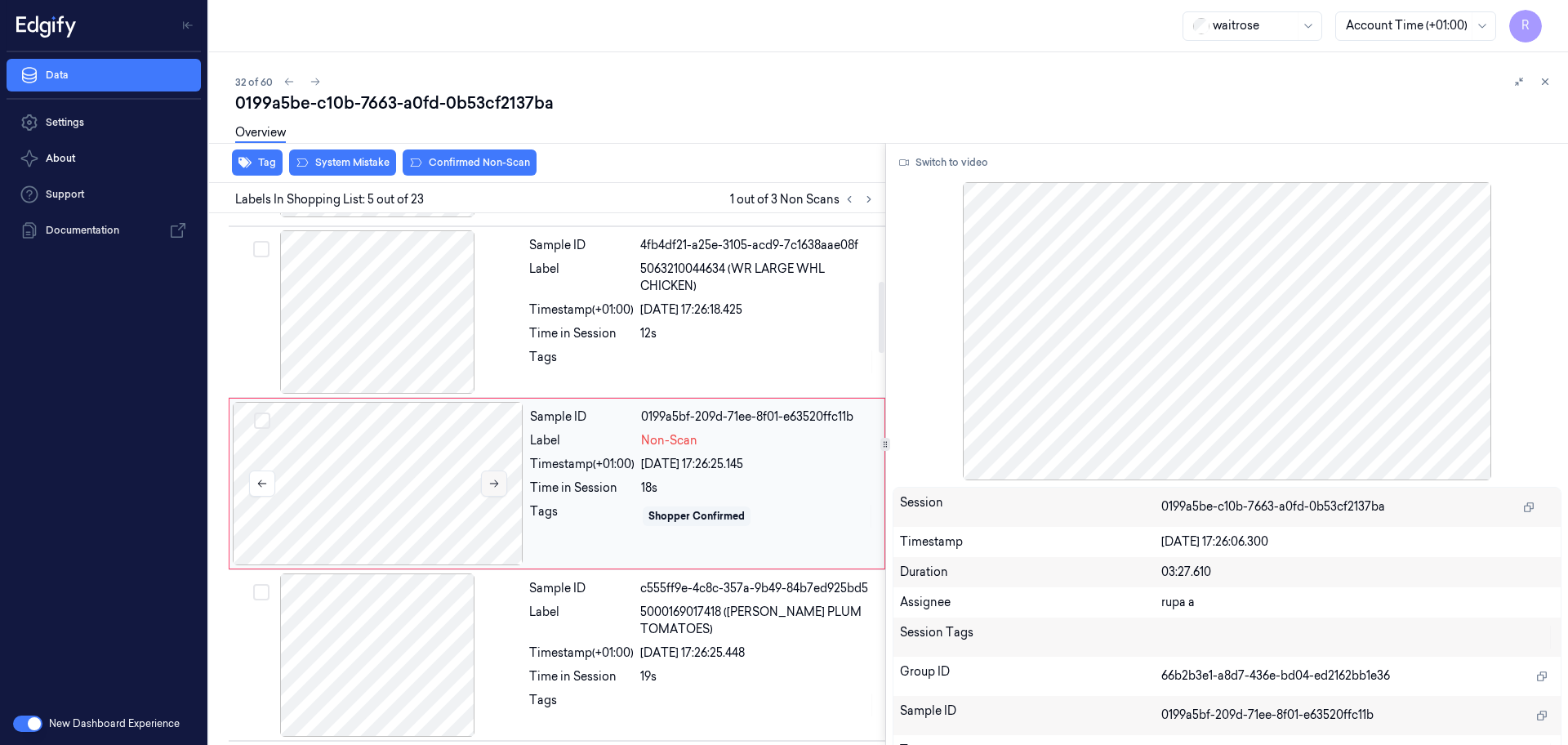
click at [483, 477] on button at bounding box center [493, 483] width 26 height 26
click at [398, 665] on div at bounding box center [377, 655] width 291 height 164
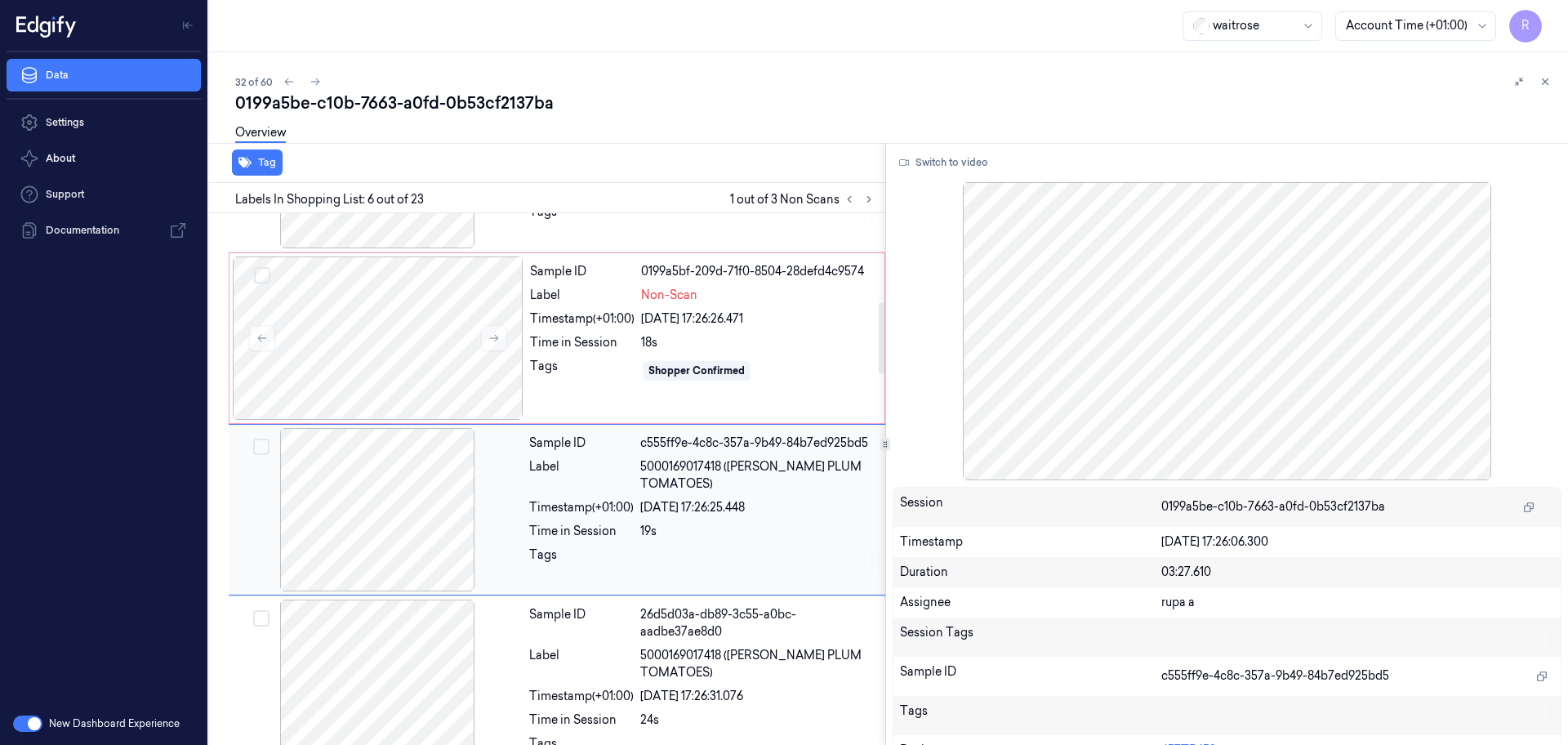
scroll to position [677, 0]
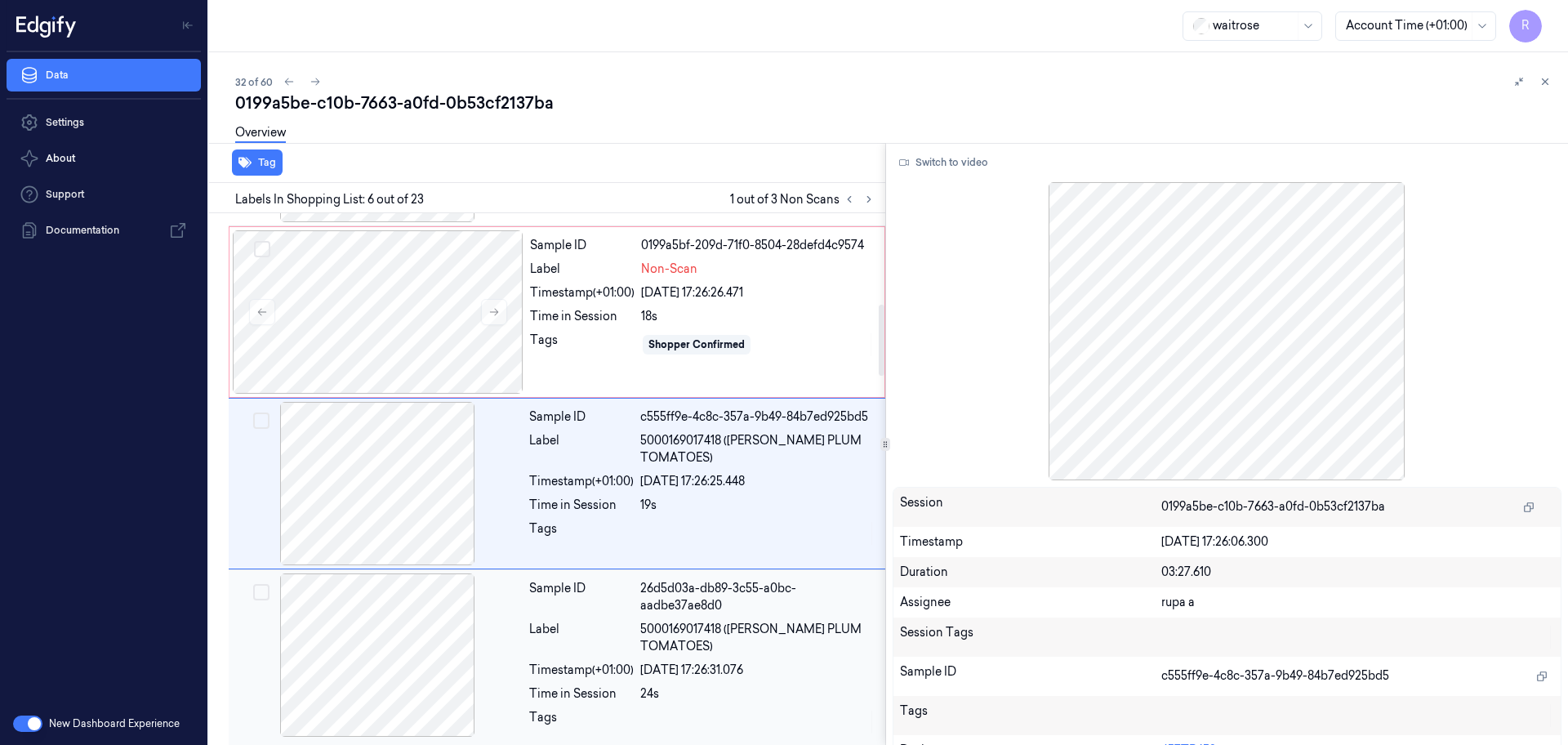
click at [402, 684] on div at bounding box center [377, 655] width 291 height 164
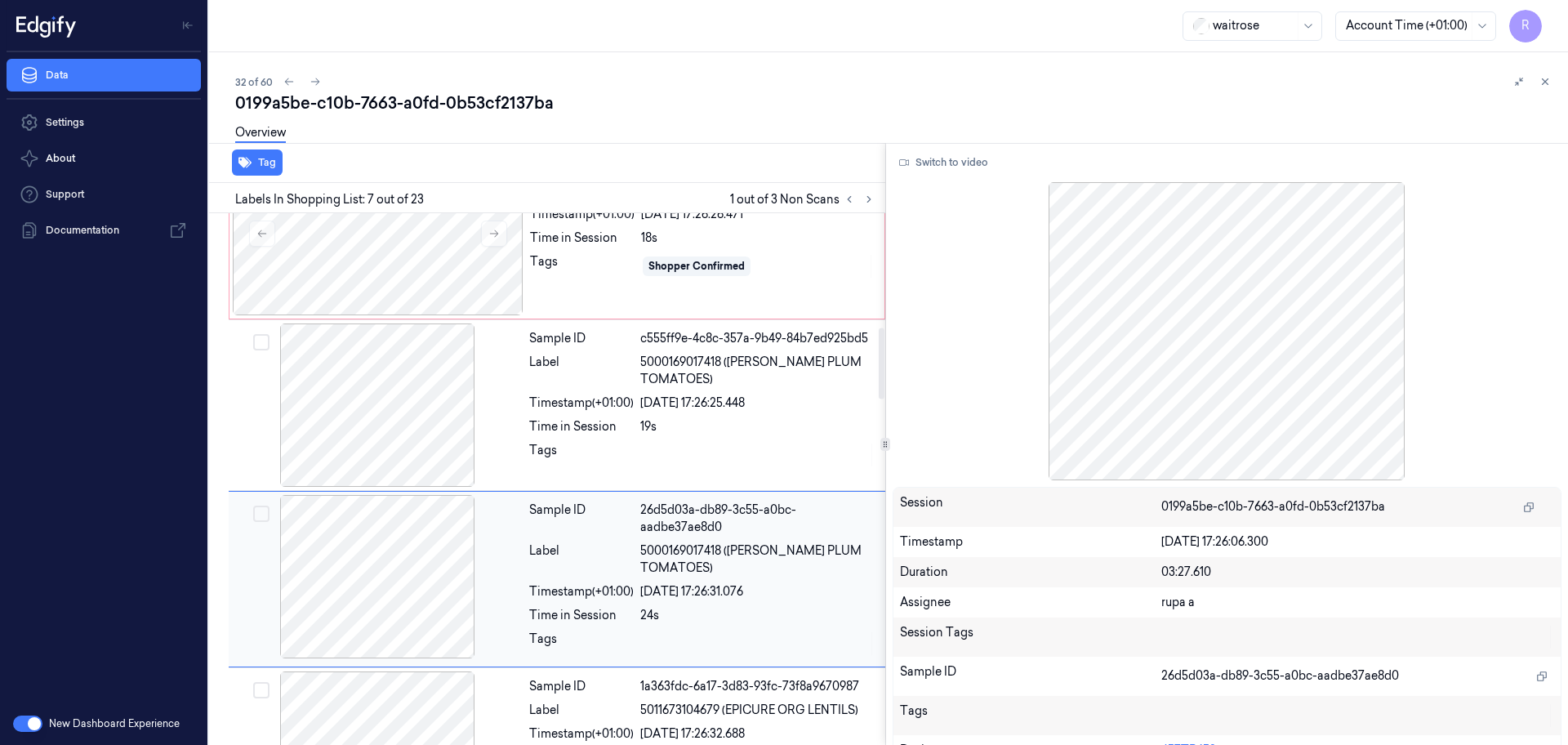
scroll to position [647, 0]
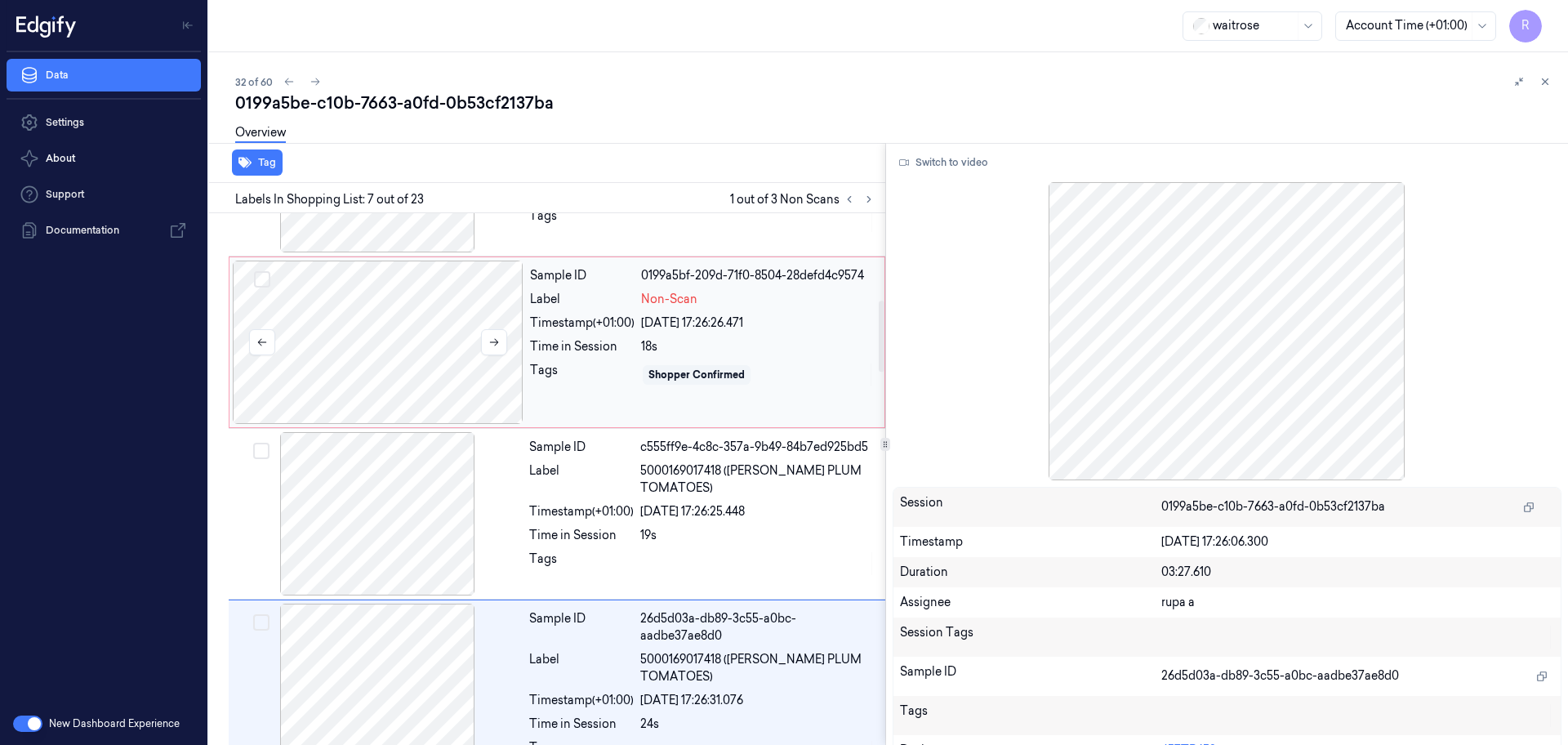
click at [417, 362] on div at bounding box center [378, 342] width 291 height 164
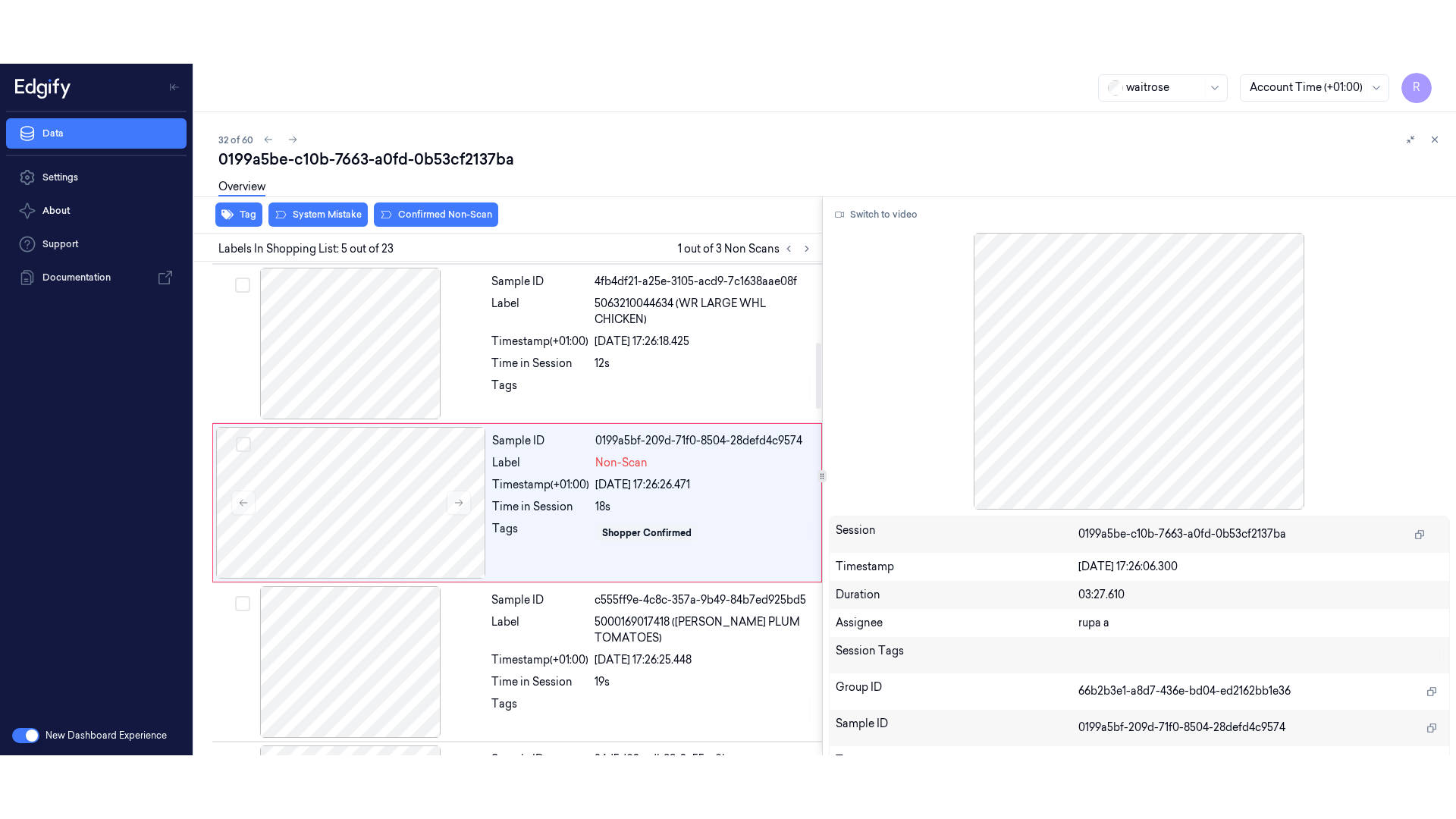
scroll to position [470, 0]
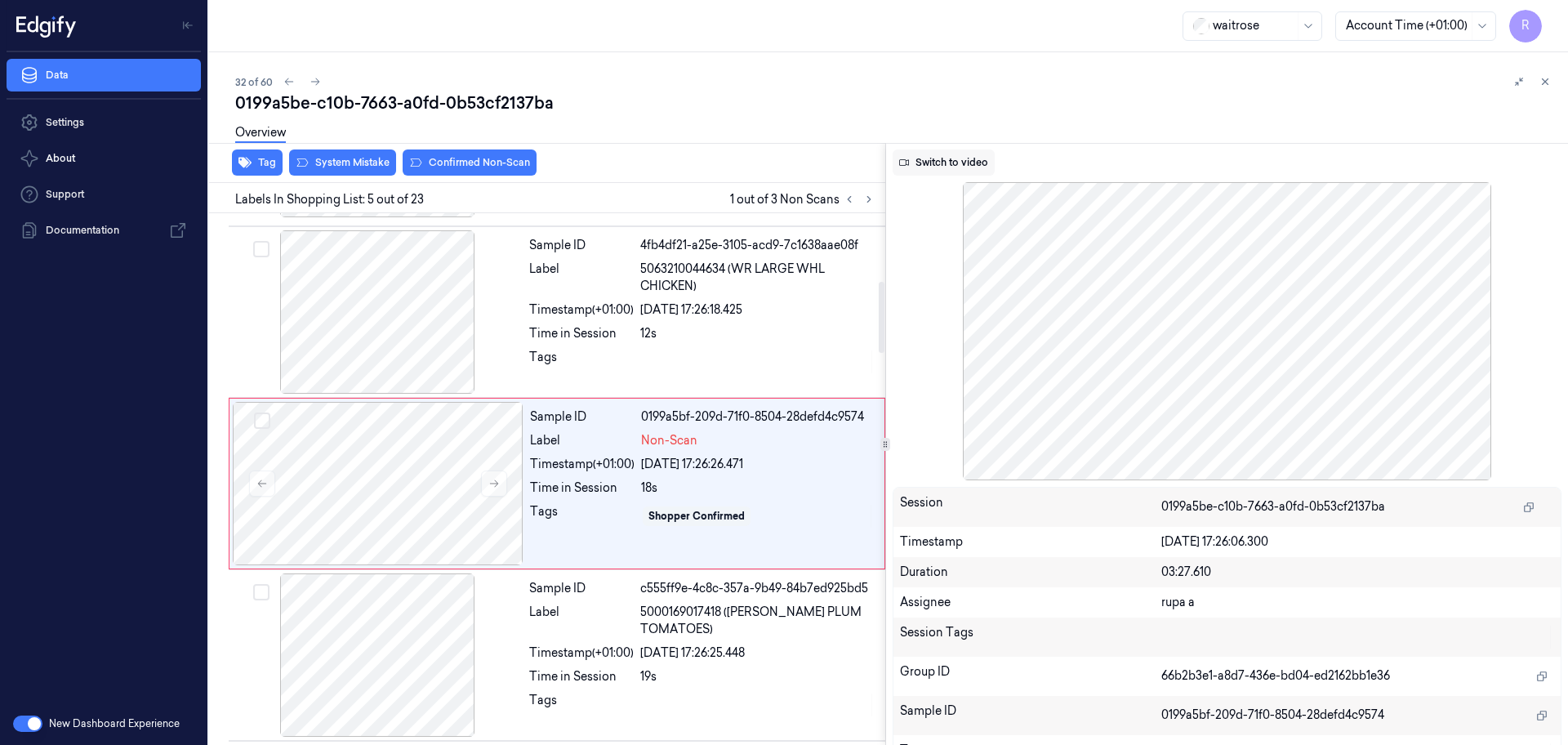
click at [940, 170] on button "Switch to video" at bounding box center [943, 162] width 102 height 26
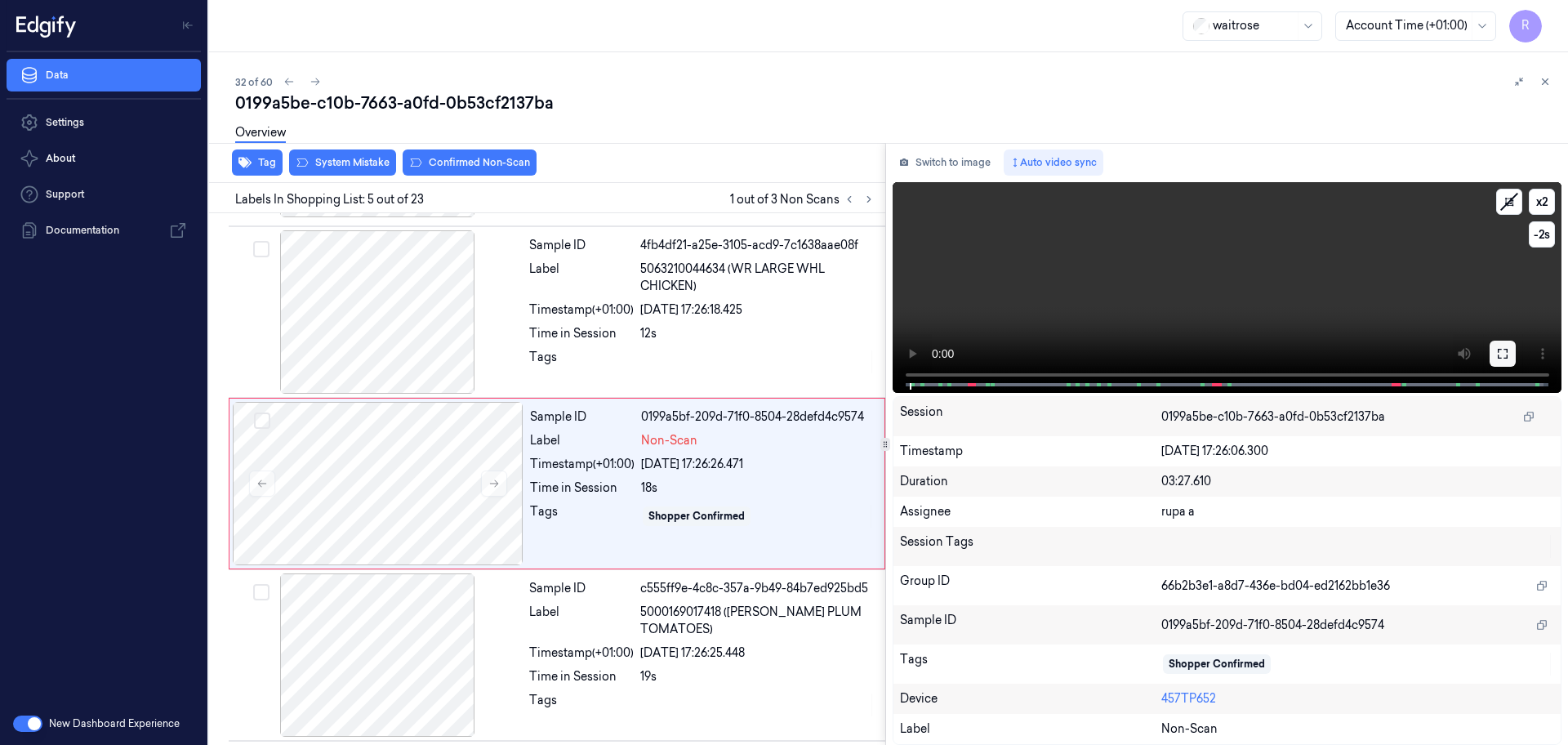
click at [1495, 352] on button at bounding box center [1502, 353] width 26 height 26
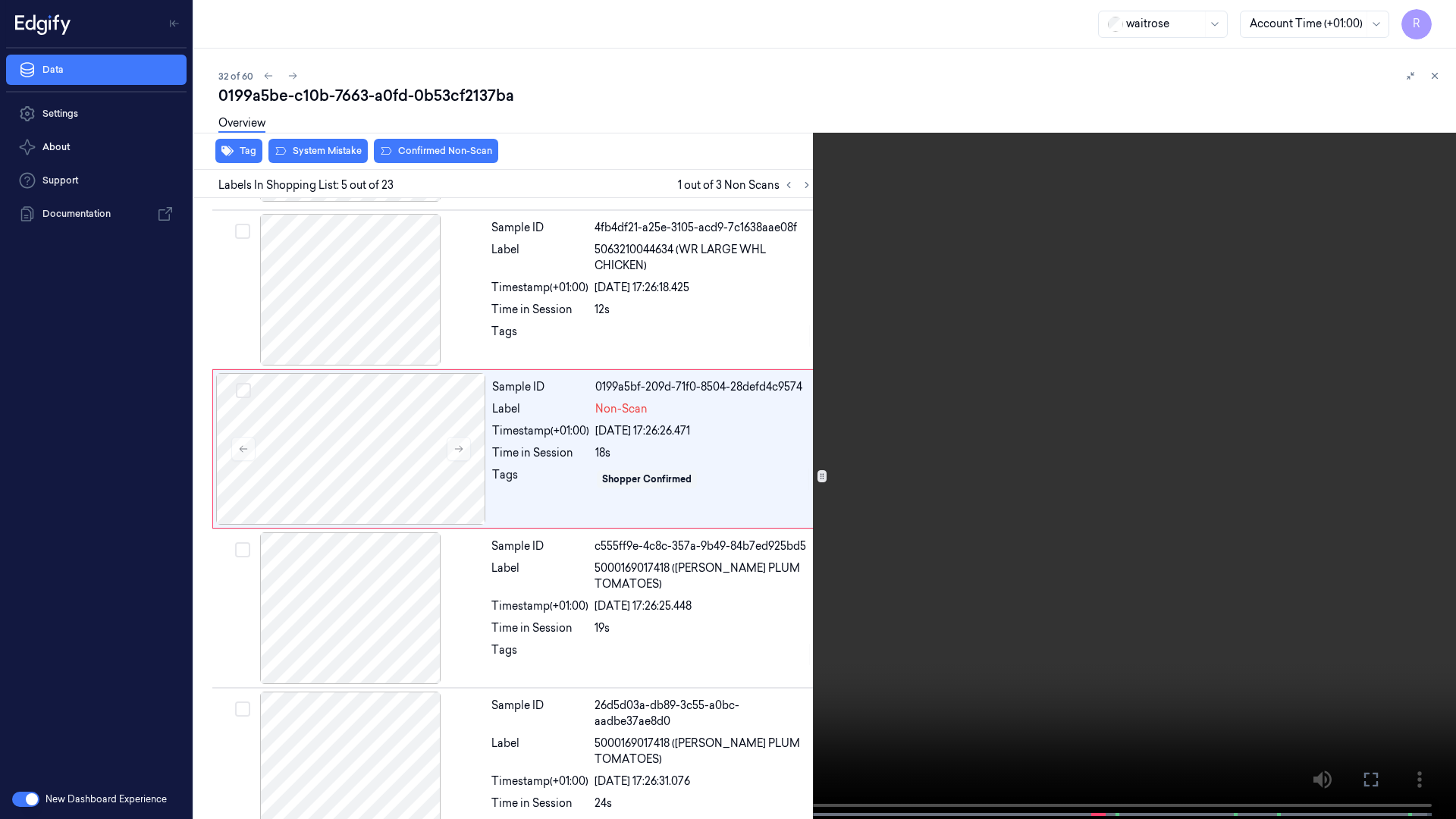
click at [1377, 368] on video at bounding box center [728, 411] width 1456 height 822
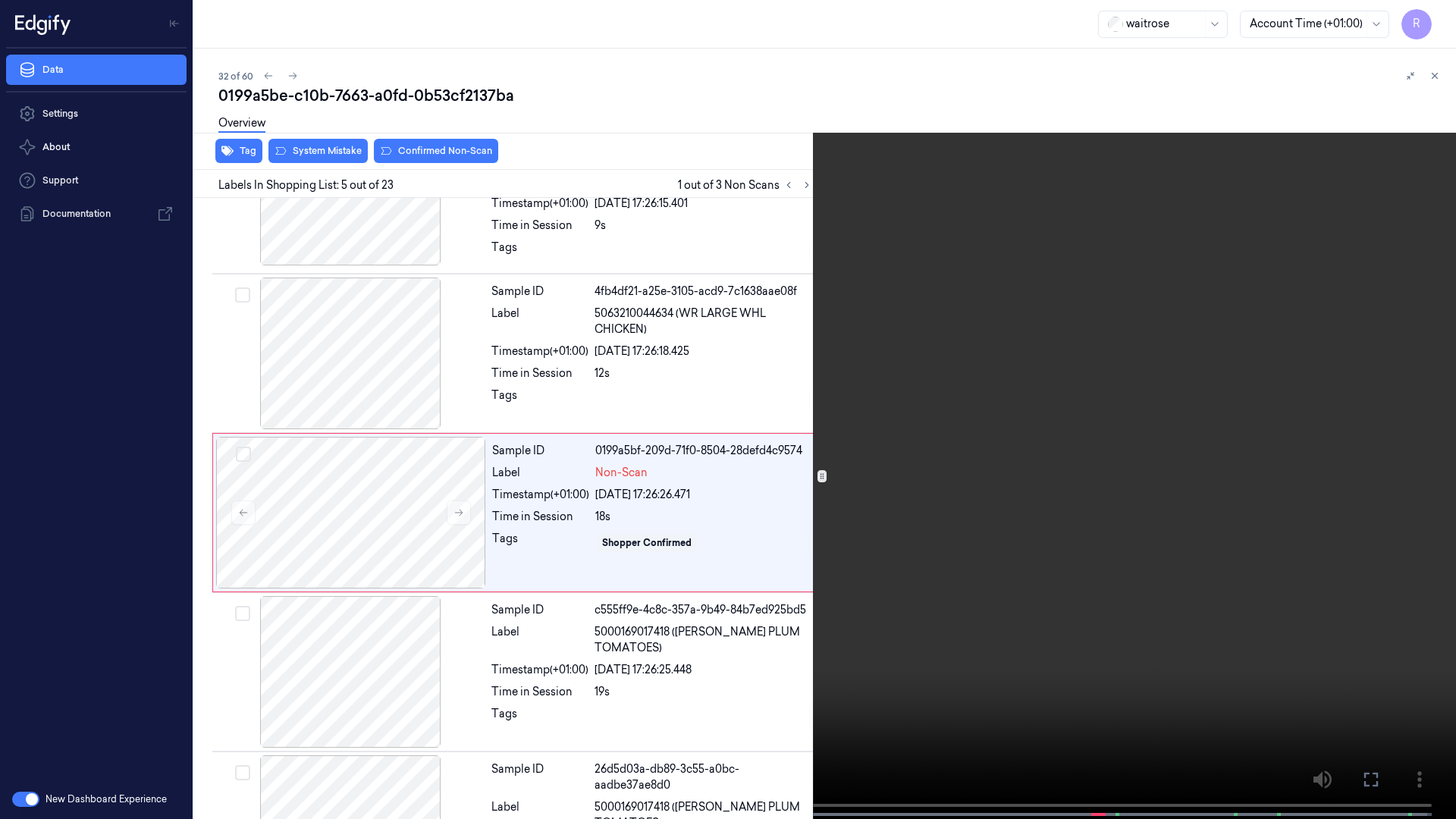
click at [796, 519] on video at bounding box center [728, 411] width 1456 height 822
click at [596, 666] on video at bounding box center [728, 411] width 1456 height 822
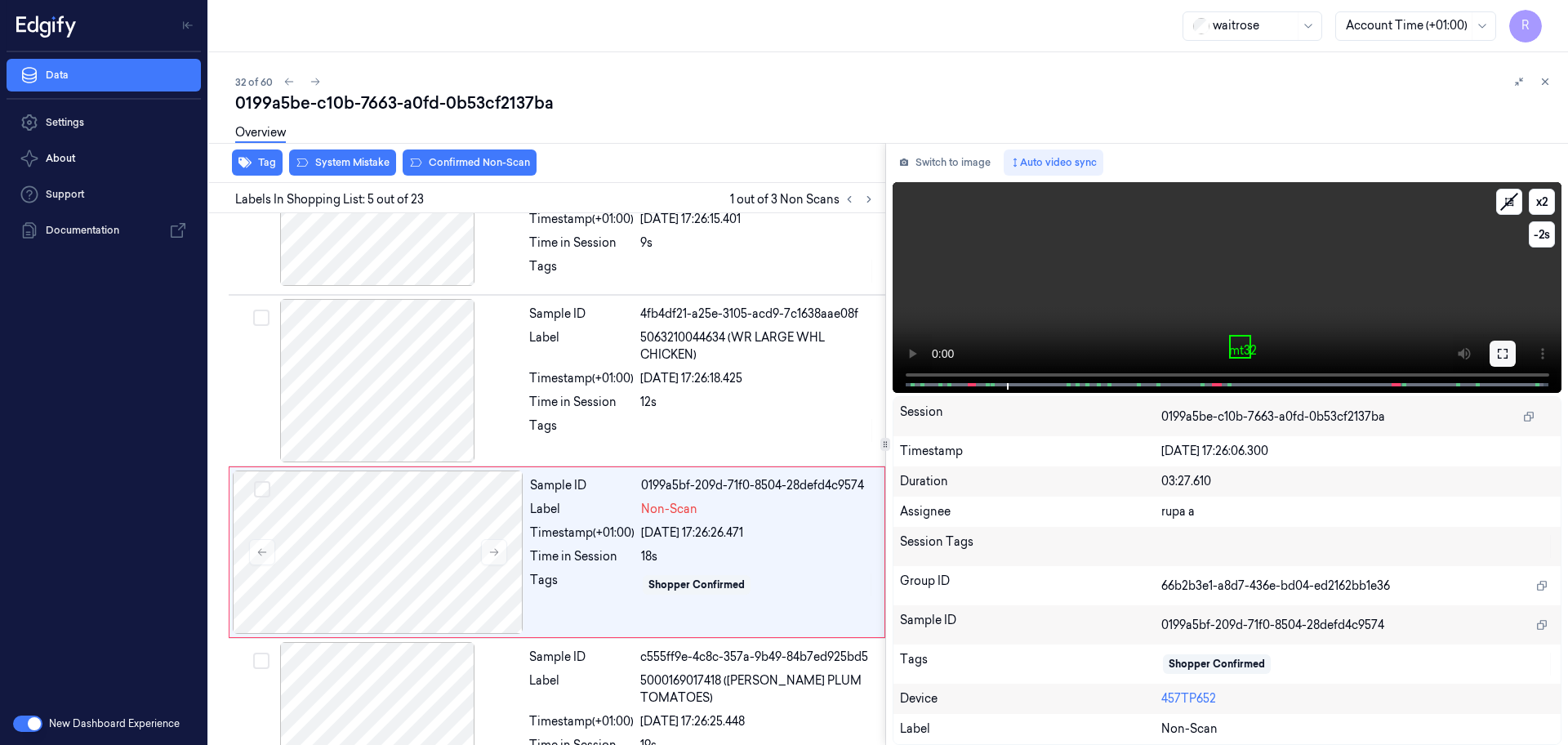
click at [1492, 356] on button at bounding box center [1502, 353] width 26 height 26
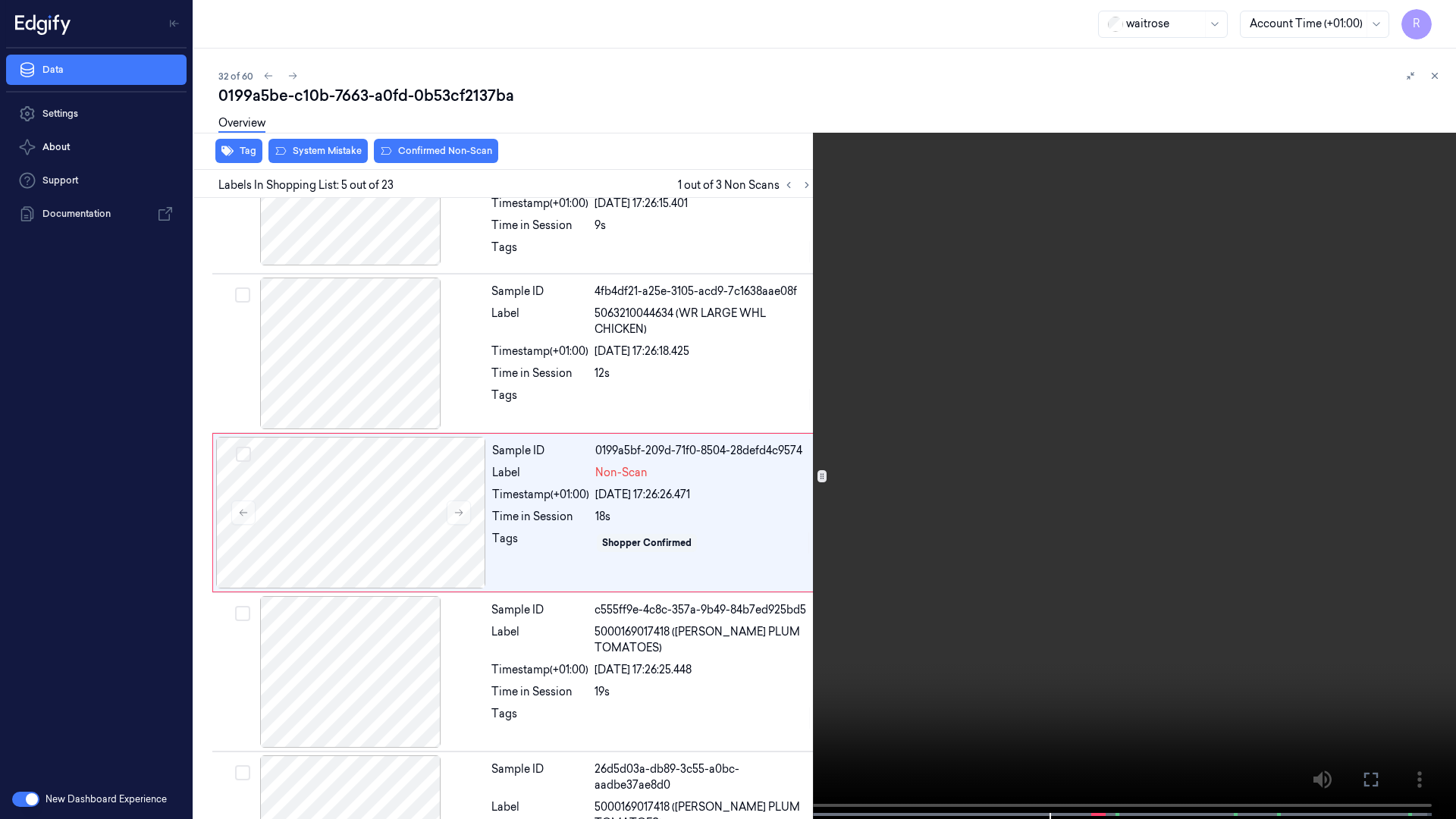
click at [1374, 410] on video at bounding box center [728, 411] width 1456 height 822
click at [831, 657] on video at bounding box center [728, 411] width 1456 height 822
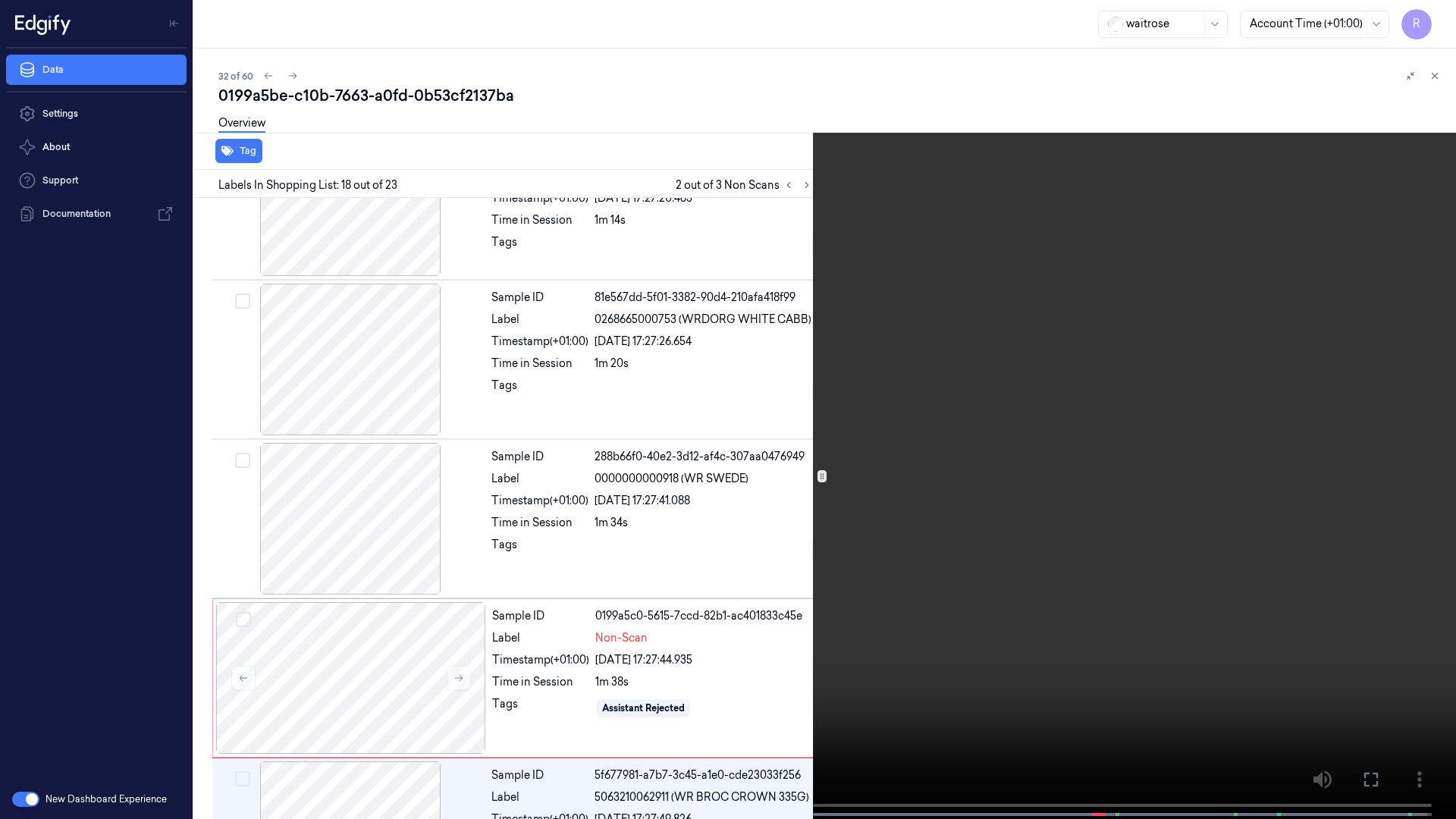
click at [783, 587] on video at bounding box center [728, 411] width 1456 height 822
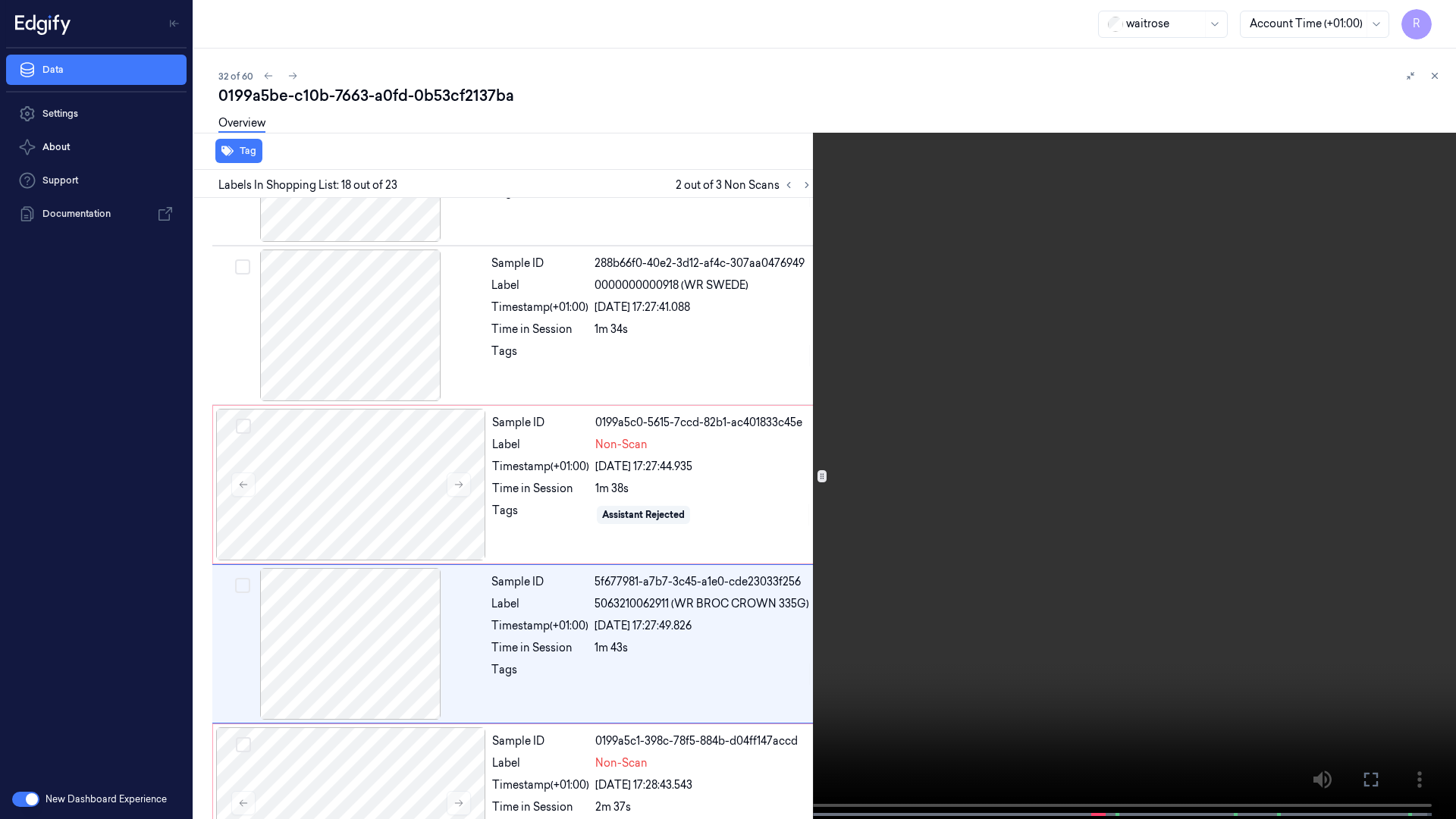
scroll to position [2482, 0]
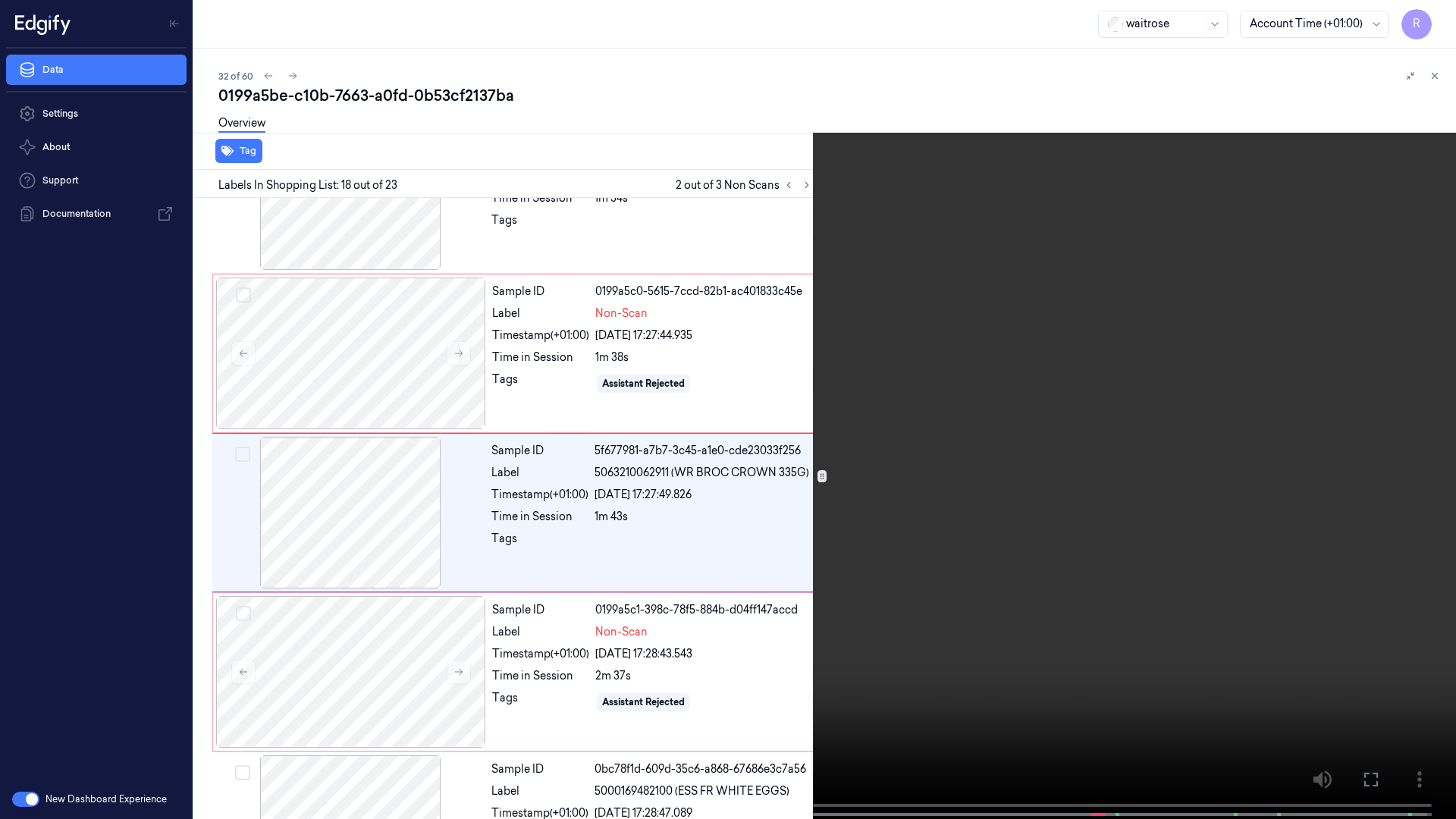
click at [783, 587] on video at bounding box center [728, 411] width 1456 height 822
click at [1443, 14] on button "x 2" at bounding box center [1437, 18] width 24 height 24
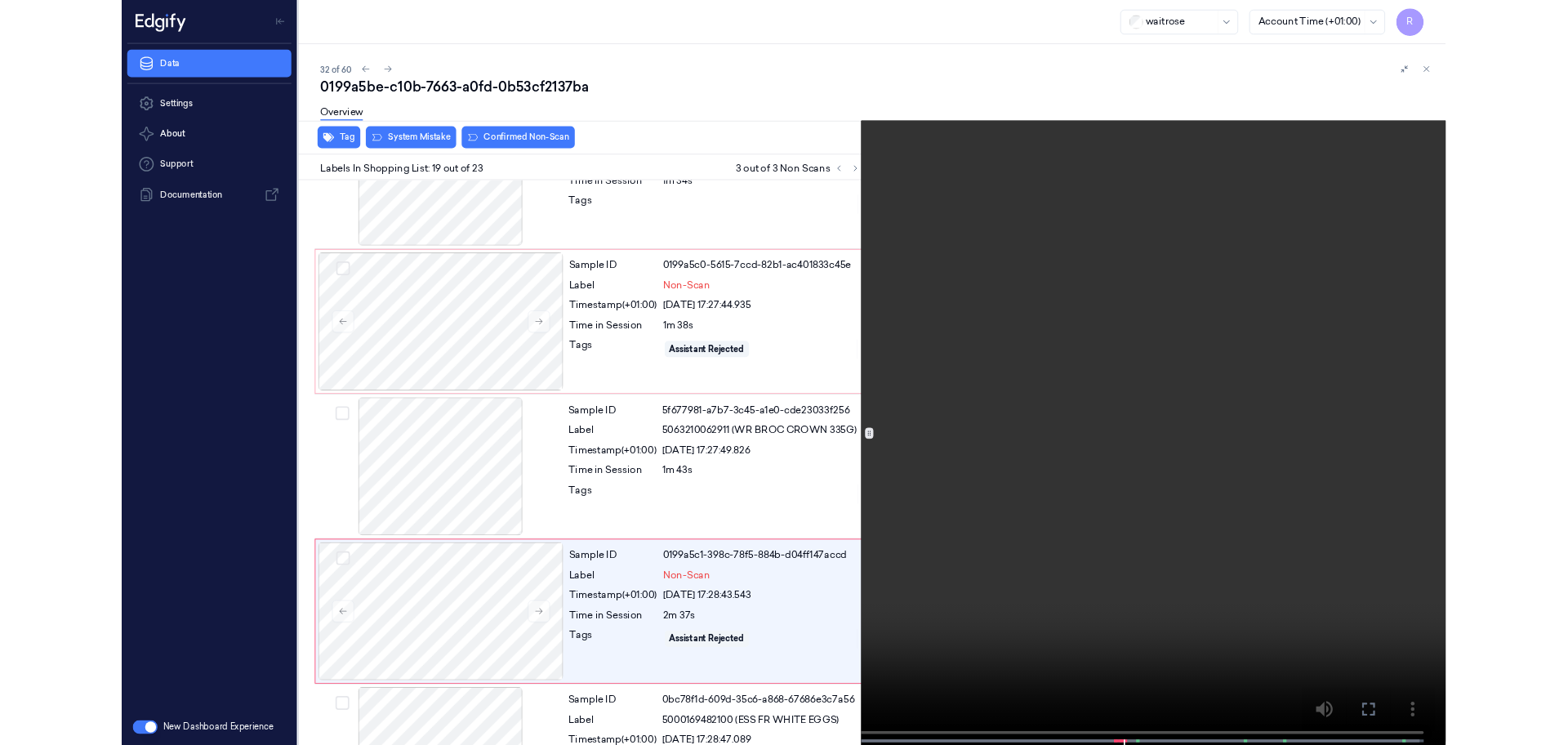
scroll to position [2844, 0]
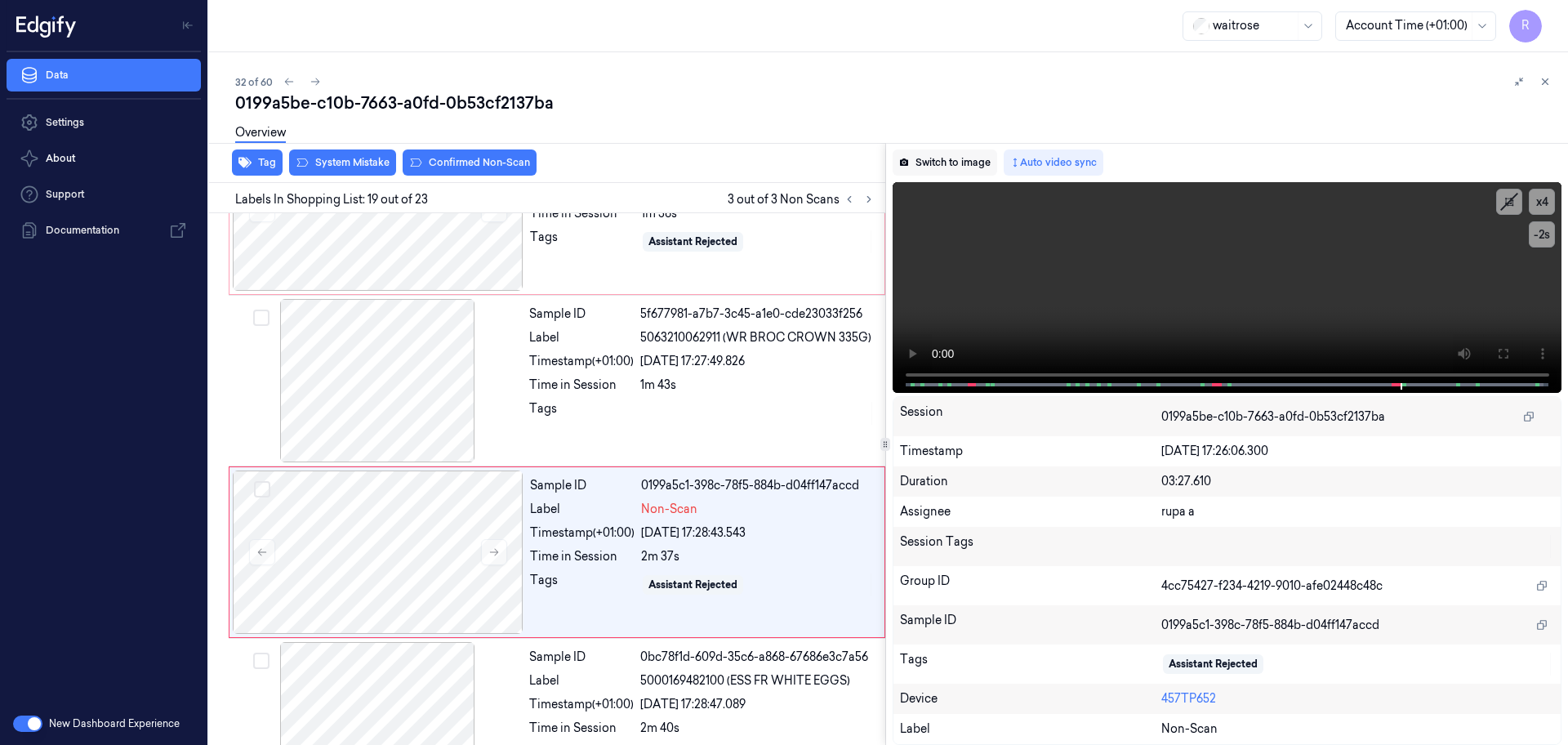
click at [954, 151] on button "Switch to image" at bounding box center [945, 162] width 105 height 26
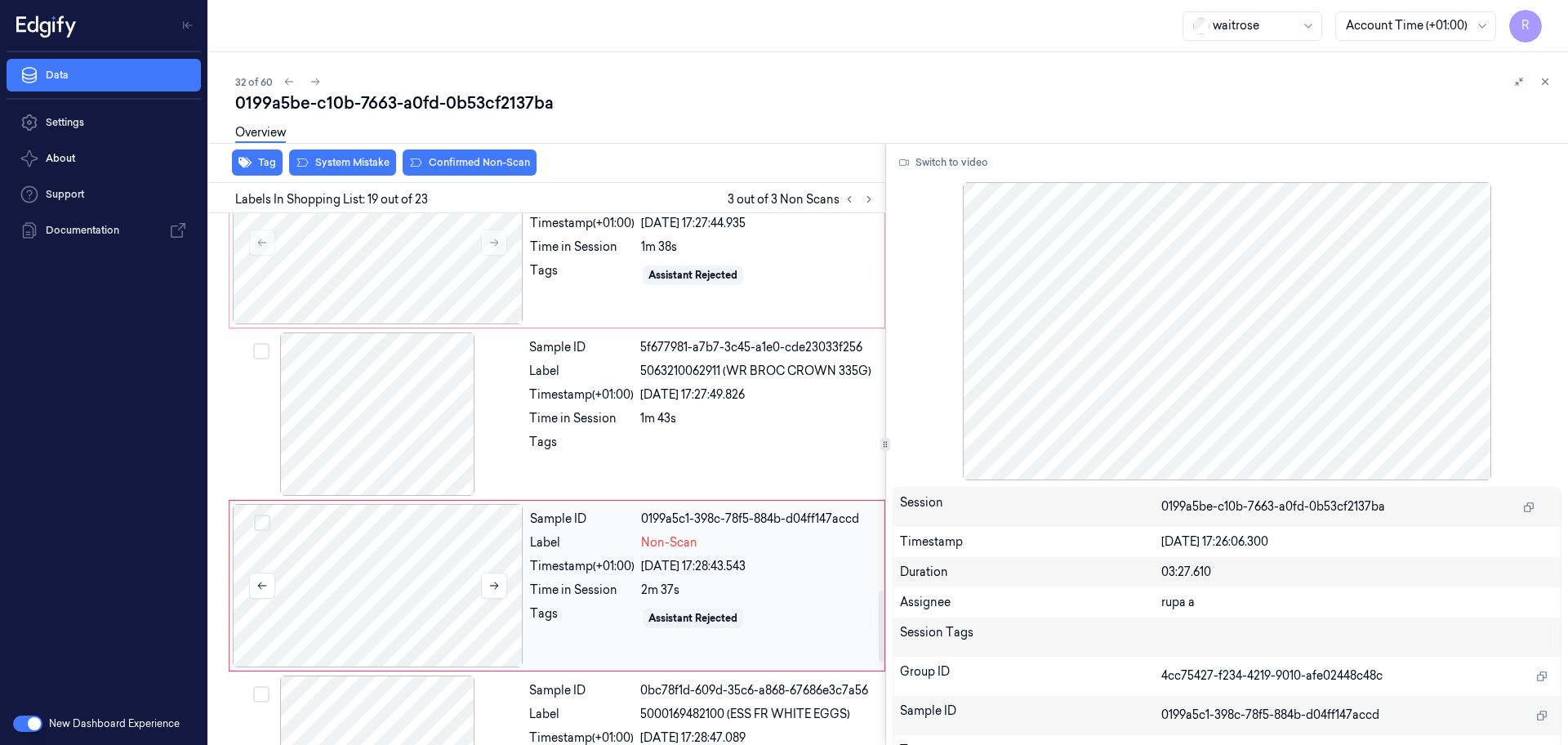
click at [462, 556] on div at bounding box center [378, 586] width 291 height 164
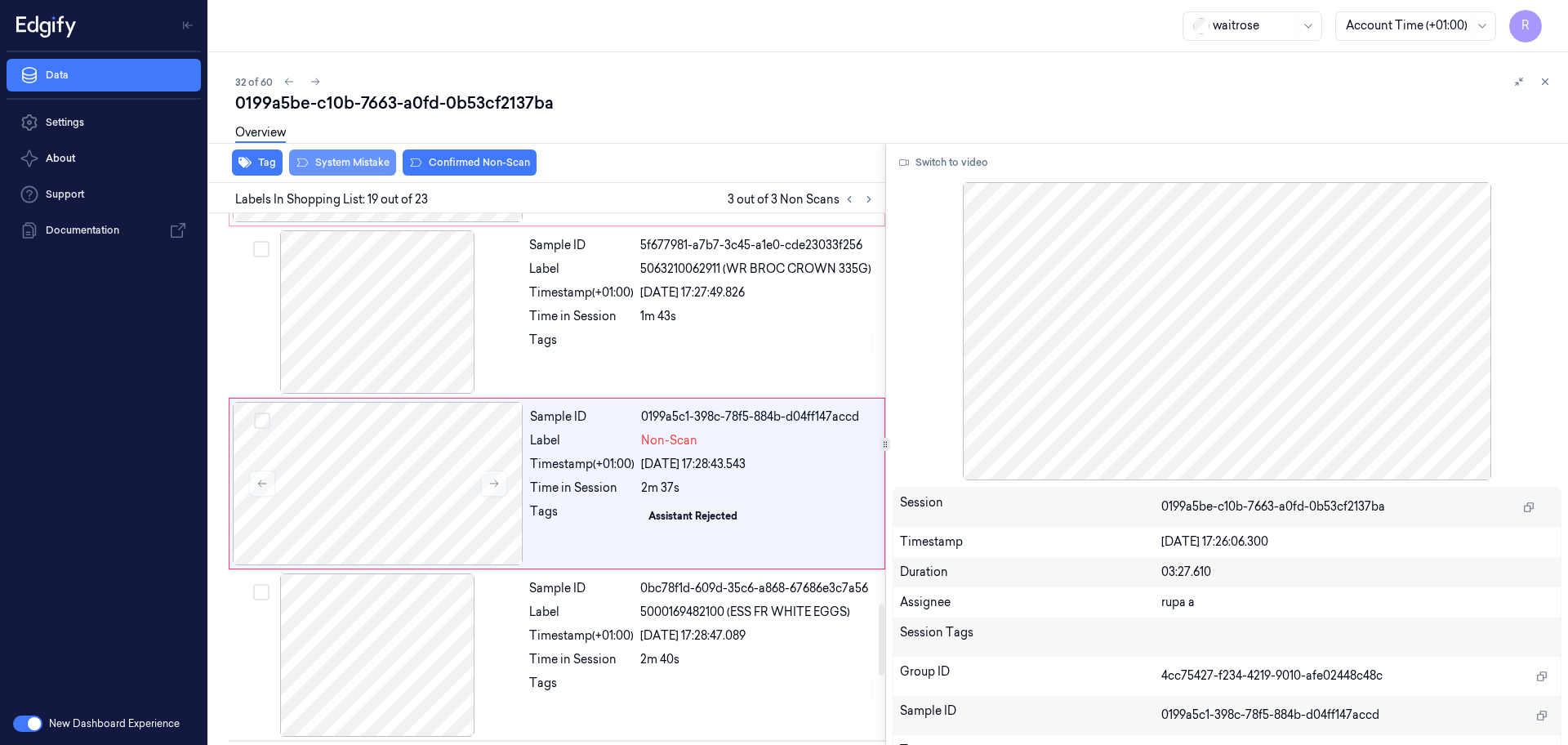
scroll to position [2913, 0]
click at [369, 164] on button "System Mistake" at bounding box center [342, 162] width 107 height 26
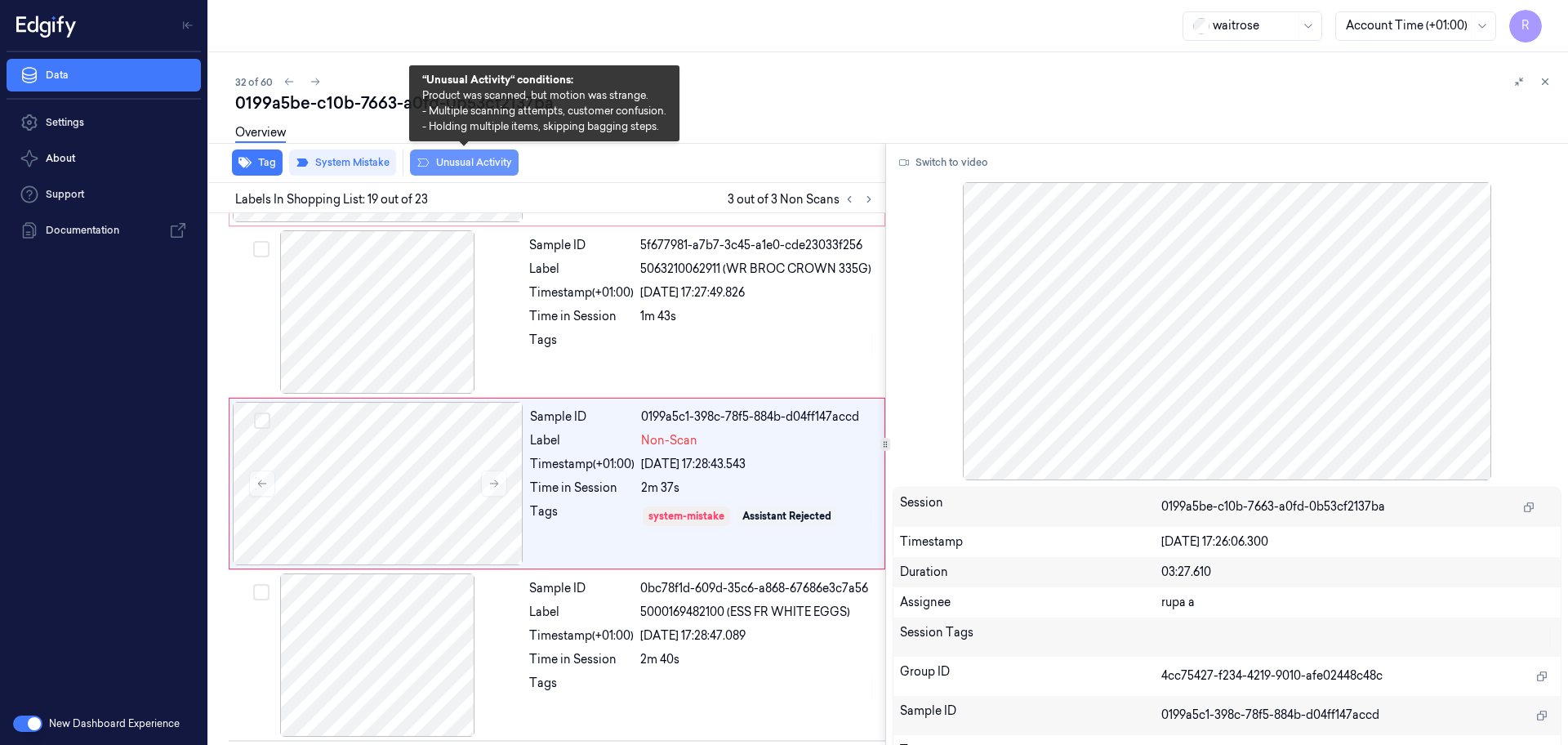
click at [457, 162] on button "Unusual Activity" at bounding box center [464, 162] width 109 height 26
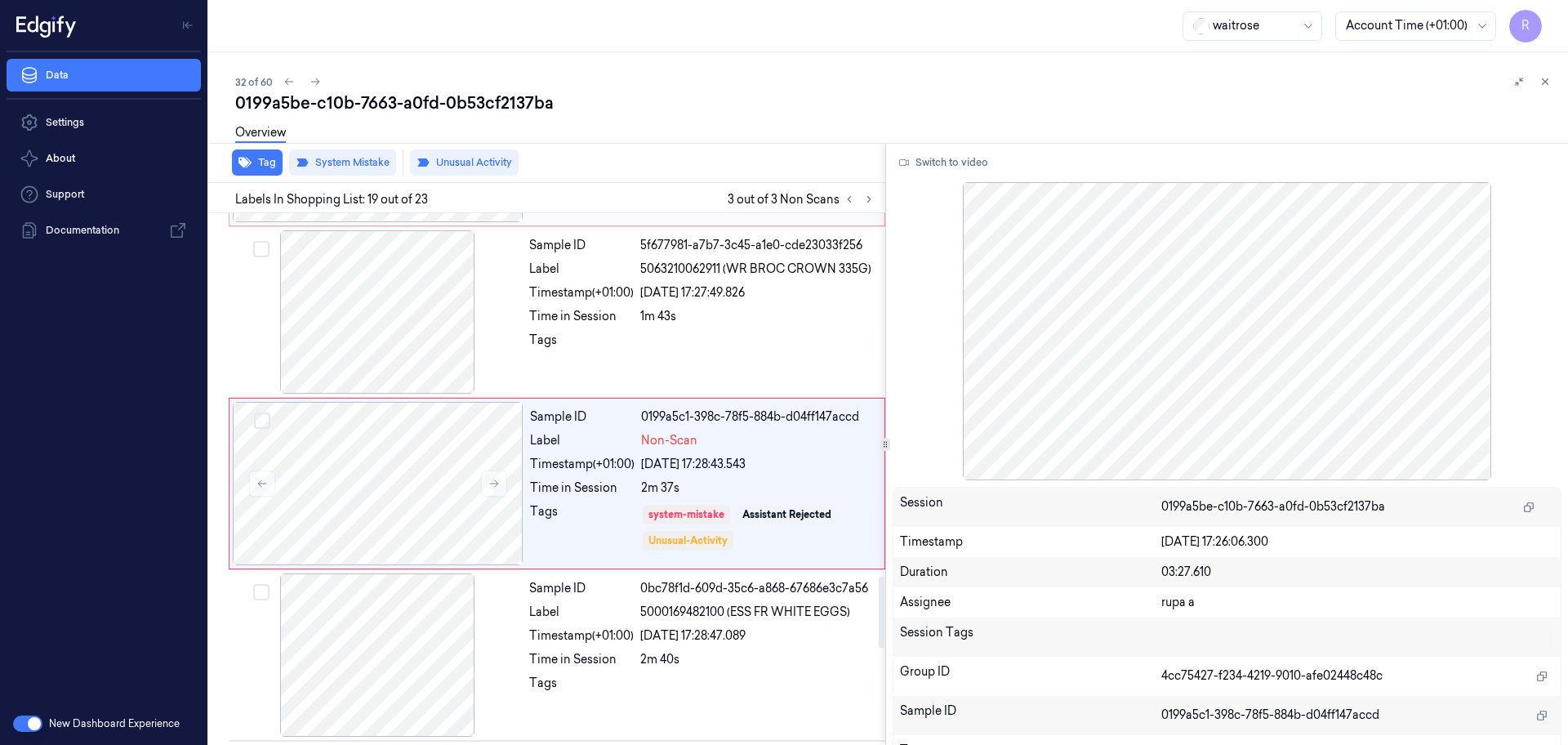
scroll to position [2708, 0]
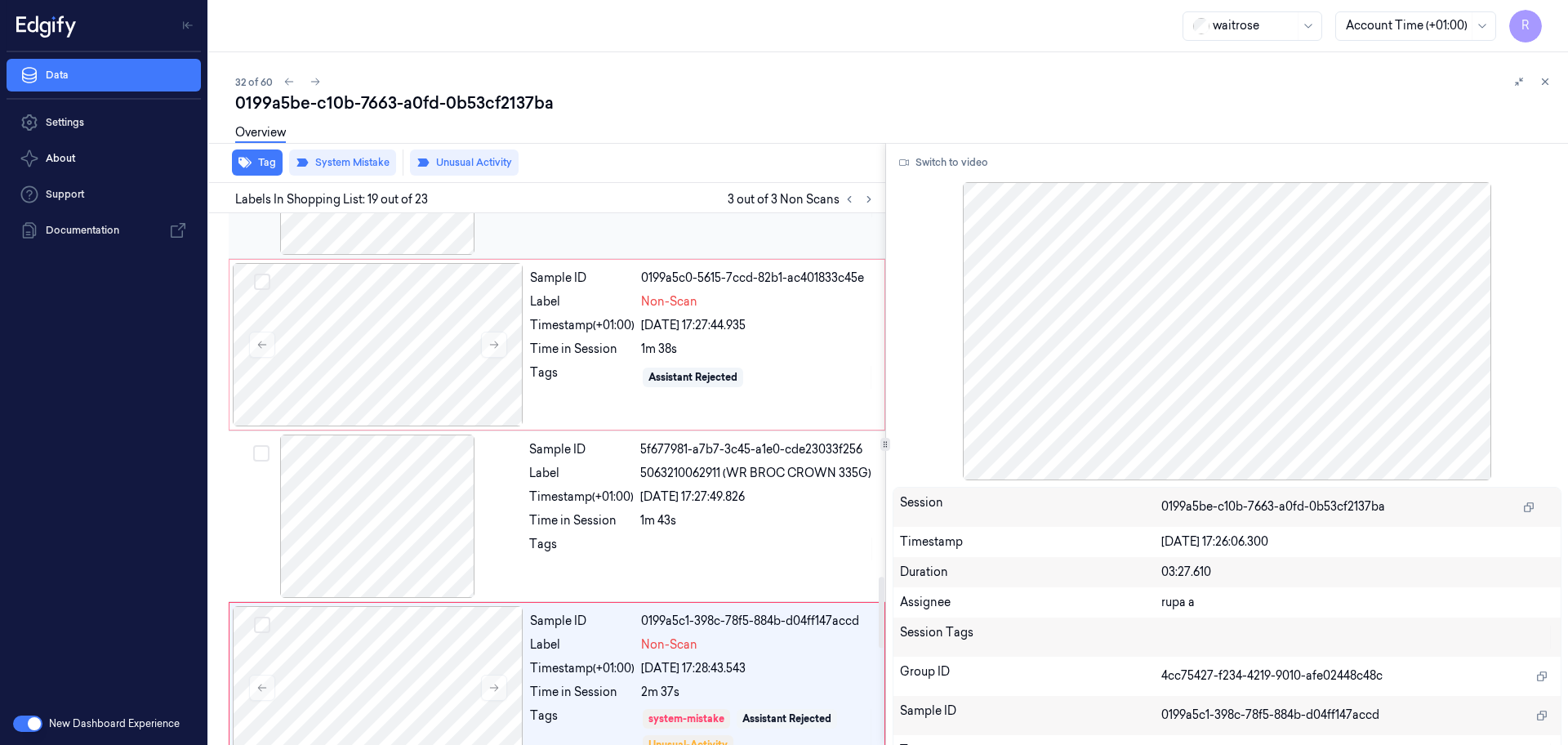
drag, startPoint x: 427, startPoint y: 340, endPoint x: 379, endPoint y: 220, distance: 129.2
click at [427, 339] on div at bounding box center [378, 345] width 291 height 164
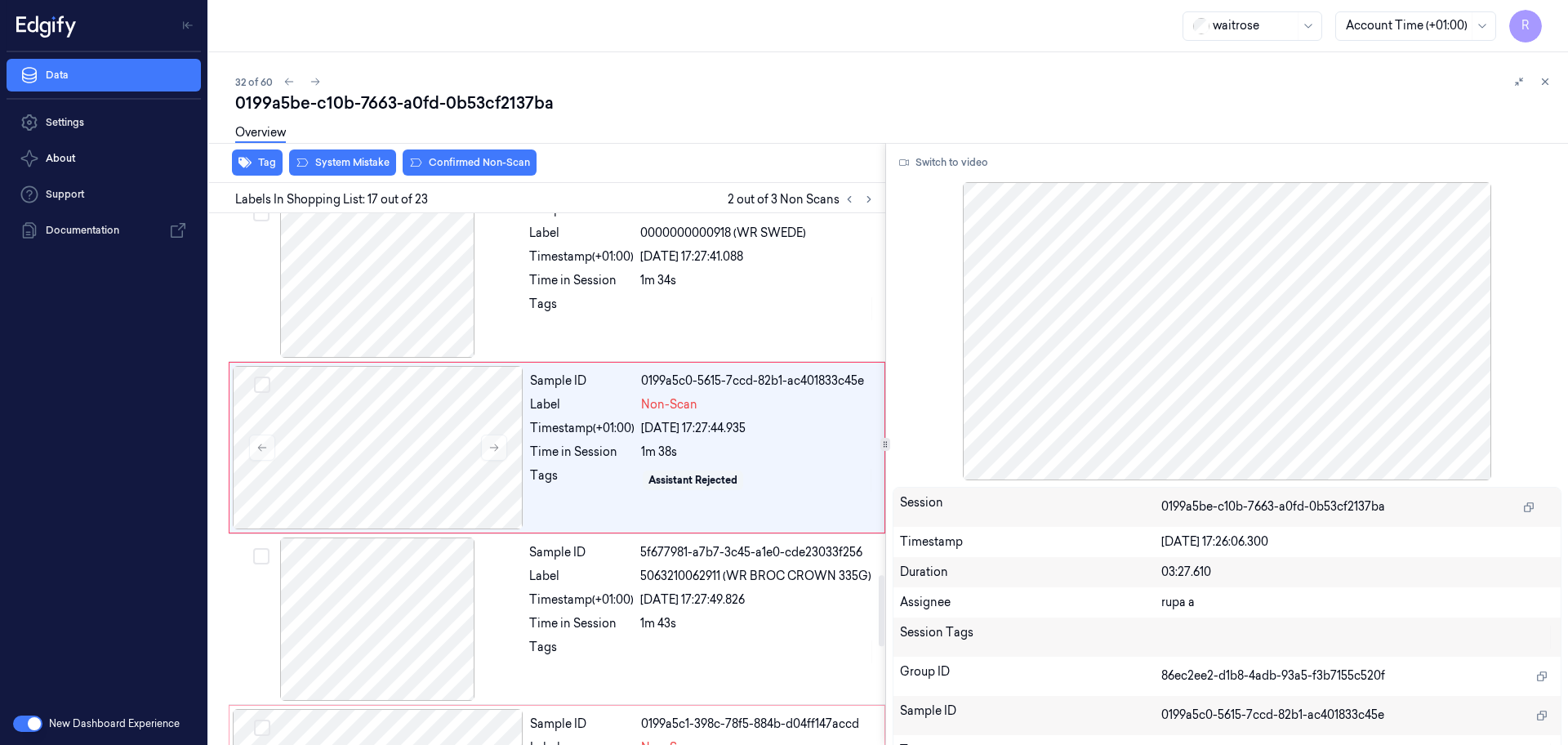
scroll to position [2570, 0]
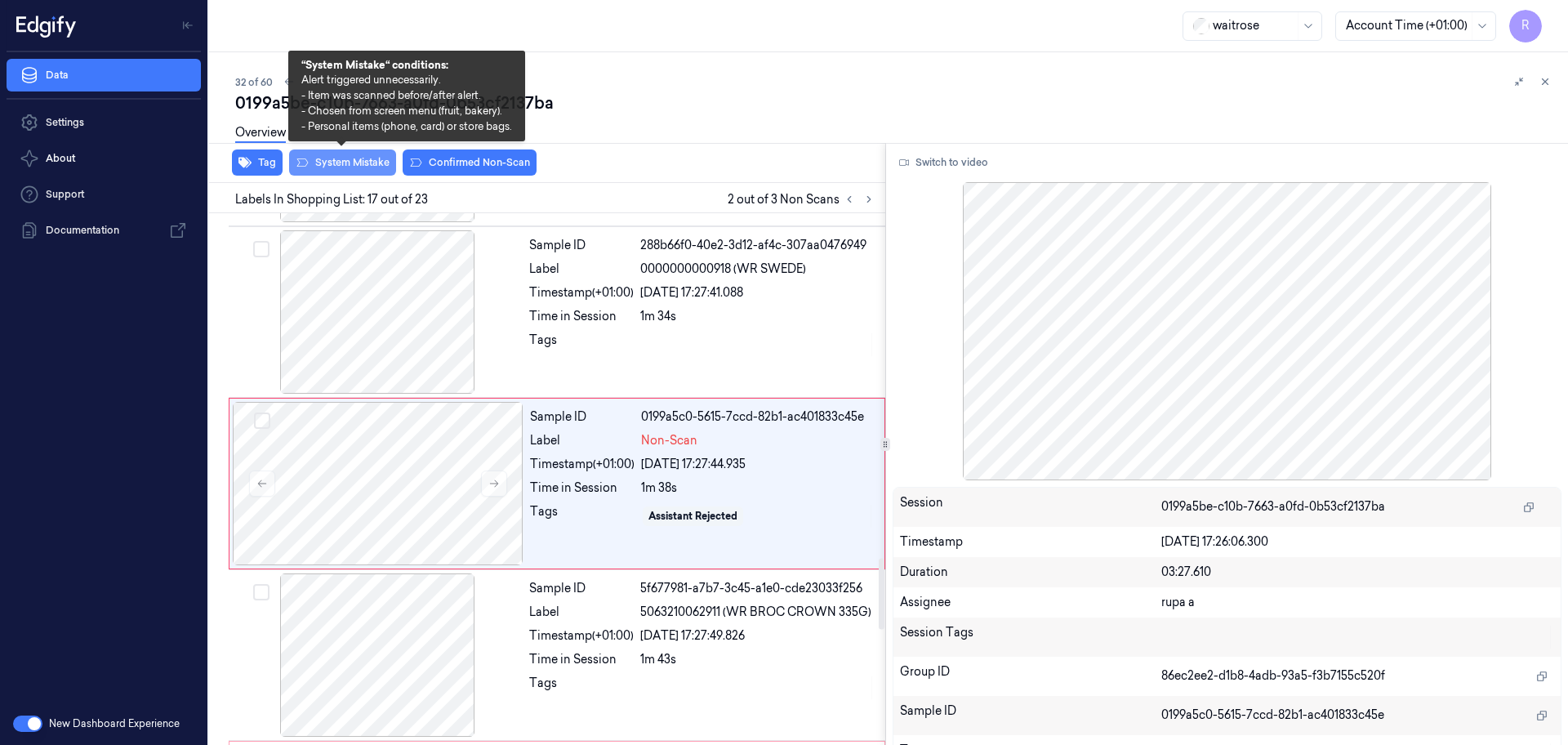
click at [364, 168] on button "System Mistake" at bounding box center [342, 162] width 107 height 26
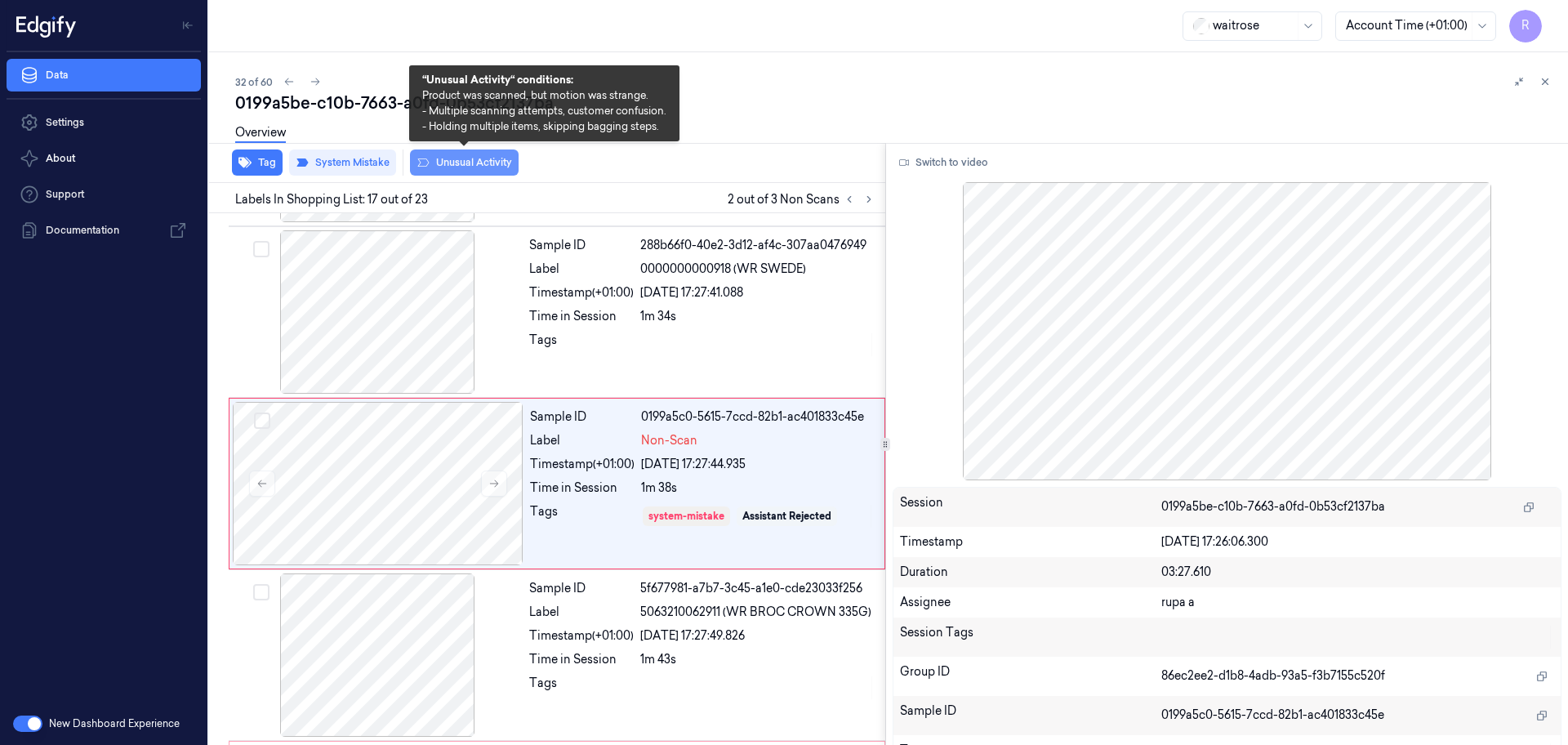
click at [482, 170] on button "Unusual Activity" at bounding box center [464, 162] width 109 height 26
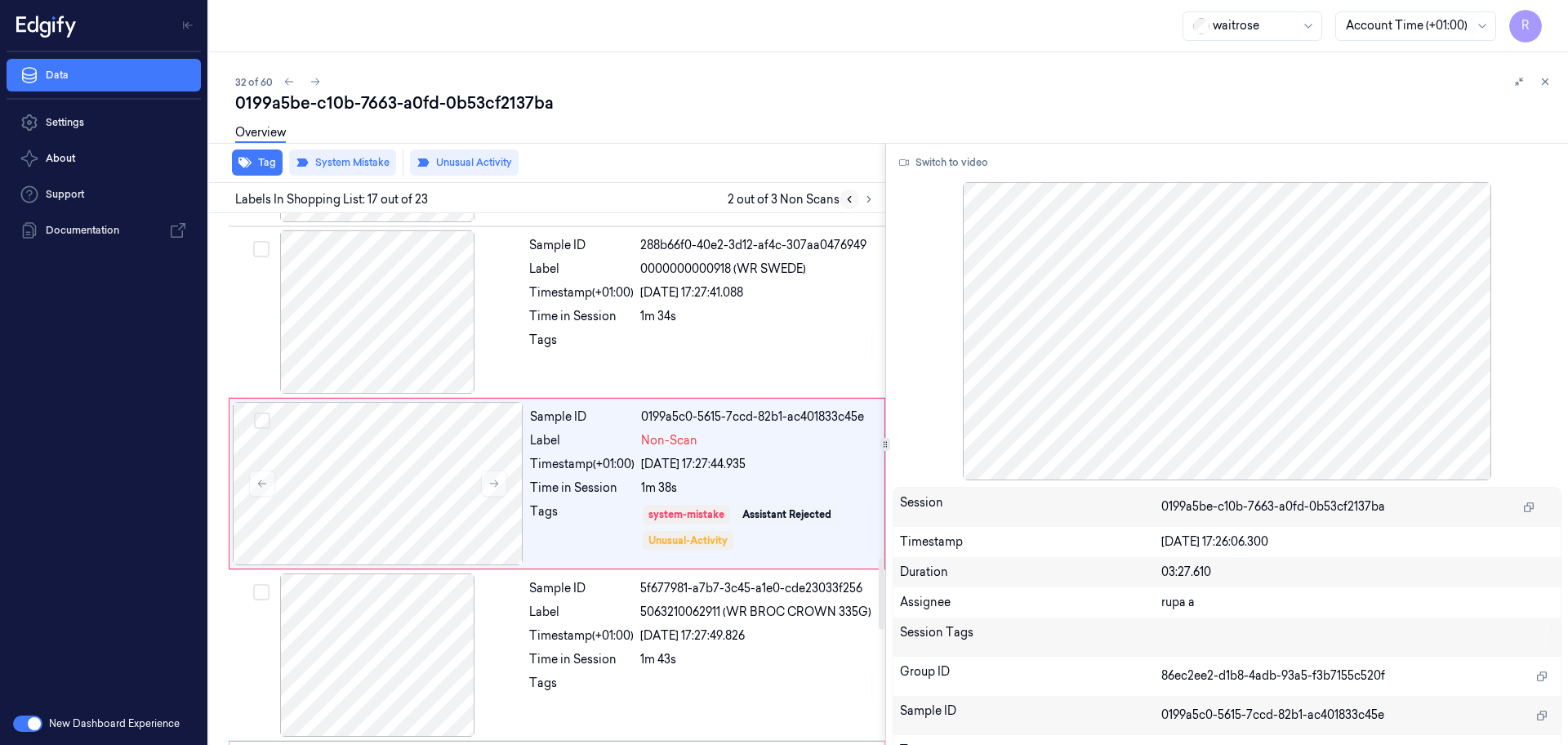
click at [847, 196] on icon at bounding box center [849, 199] width 12 height 12
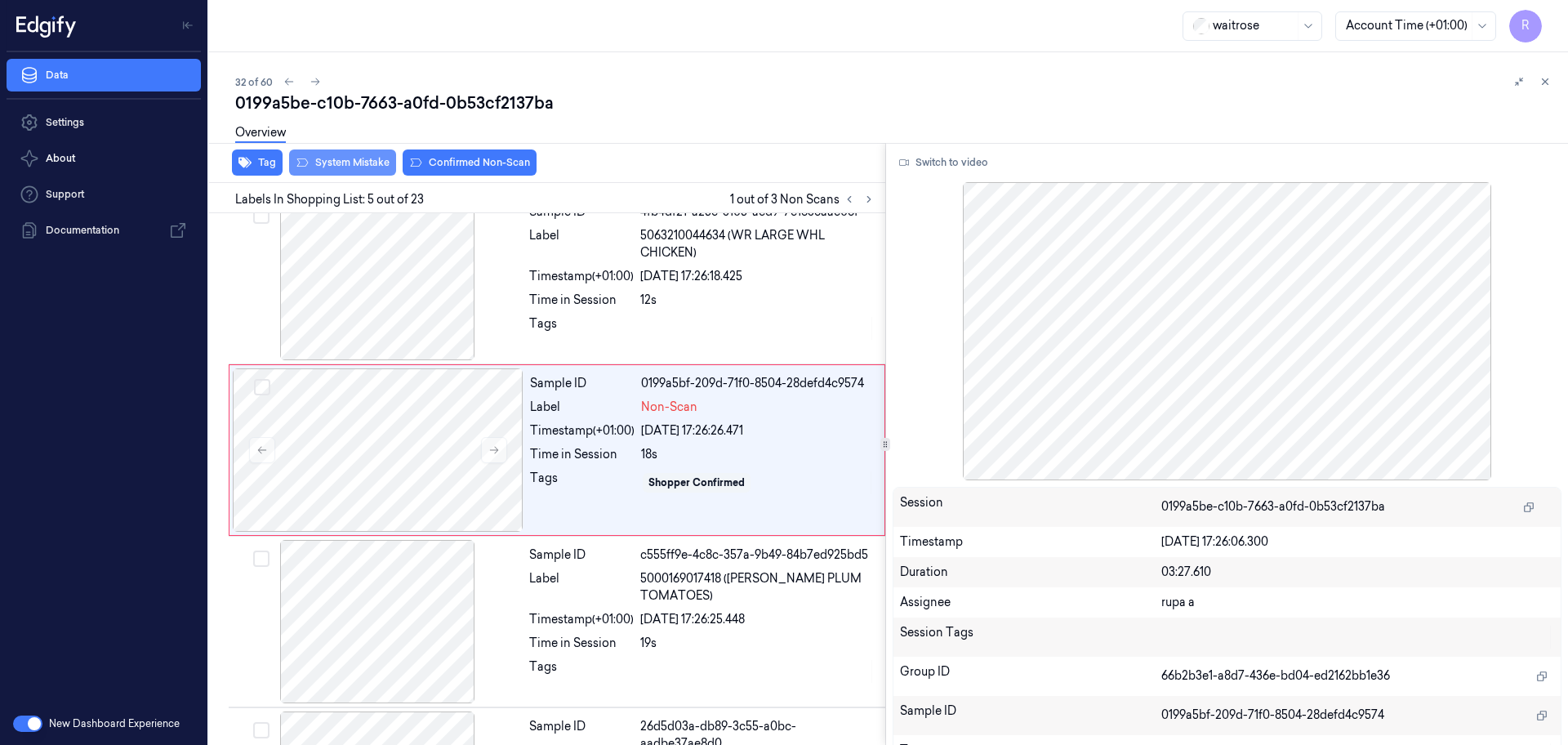
click at [341, 167] on button "System Mistake" at bounding box center [342, 162] width 107 height 26
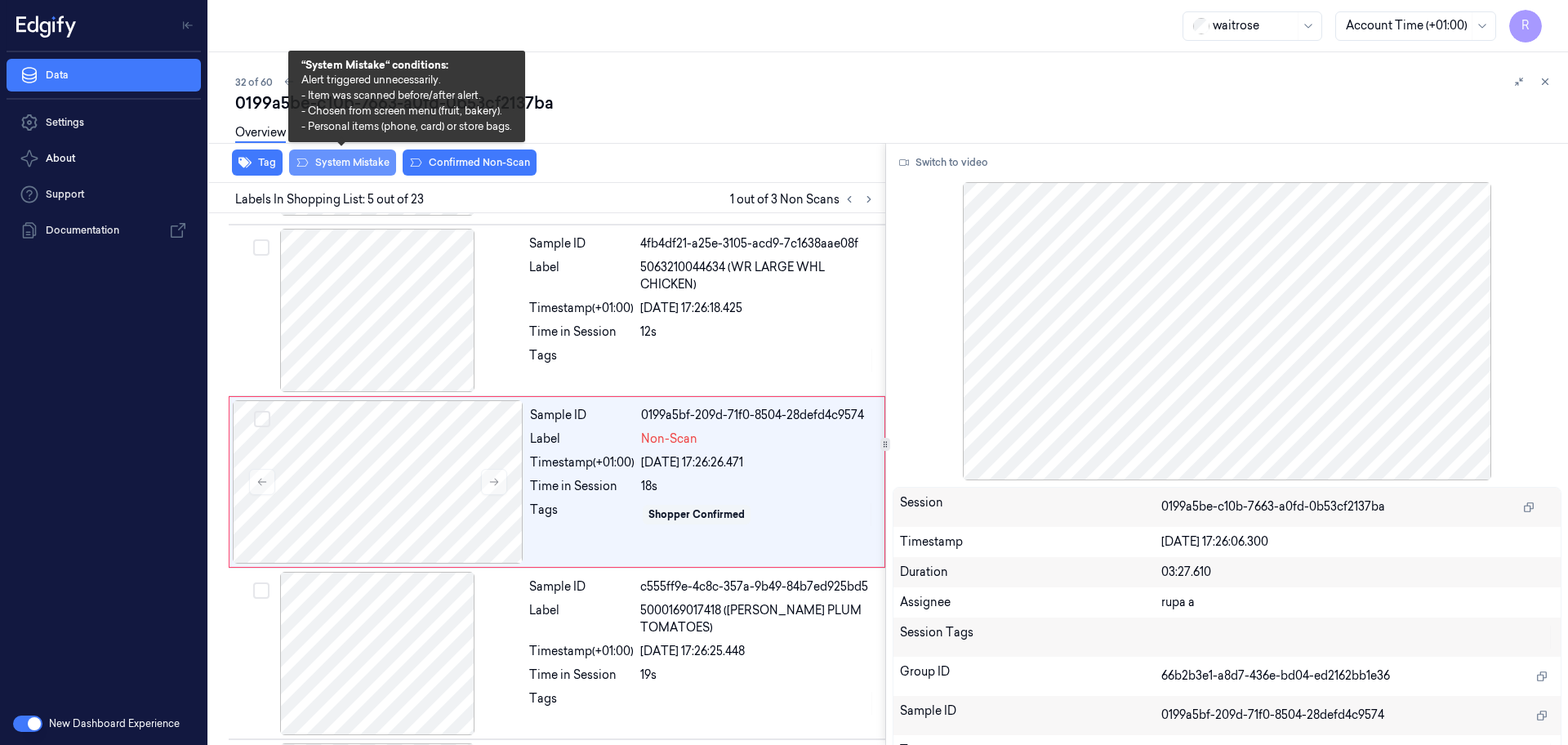
scroll to position [506, 0]
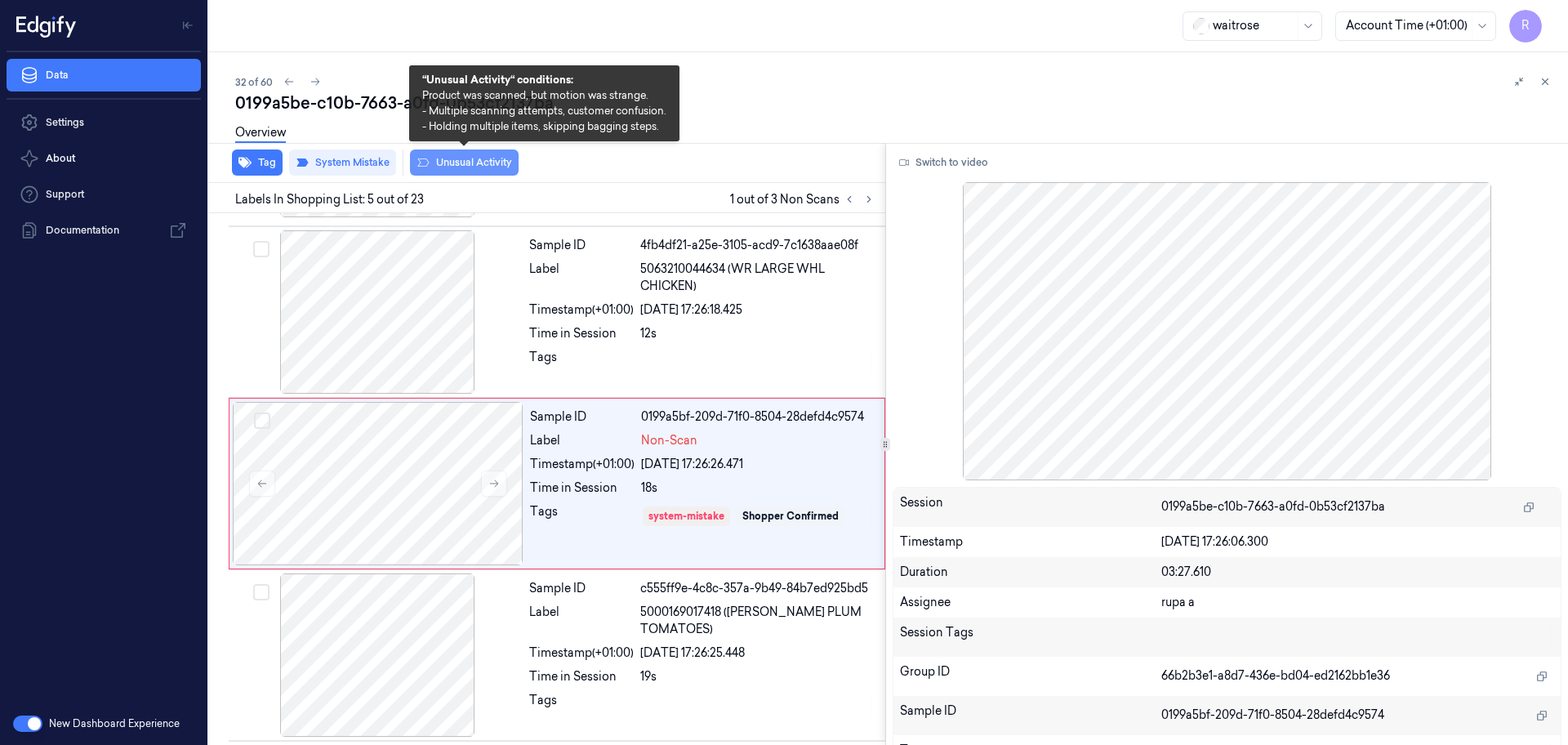
click at [471, 170] on button "Unusual Activity" at bounding box center [464, 162] width 109 height 26
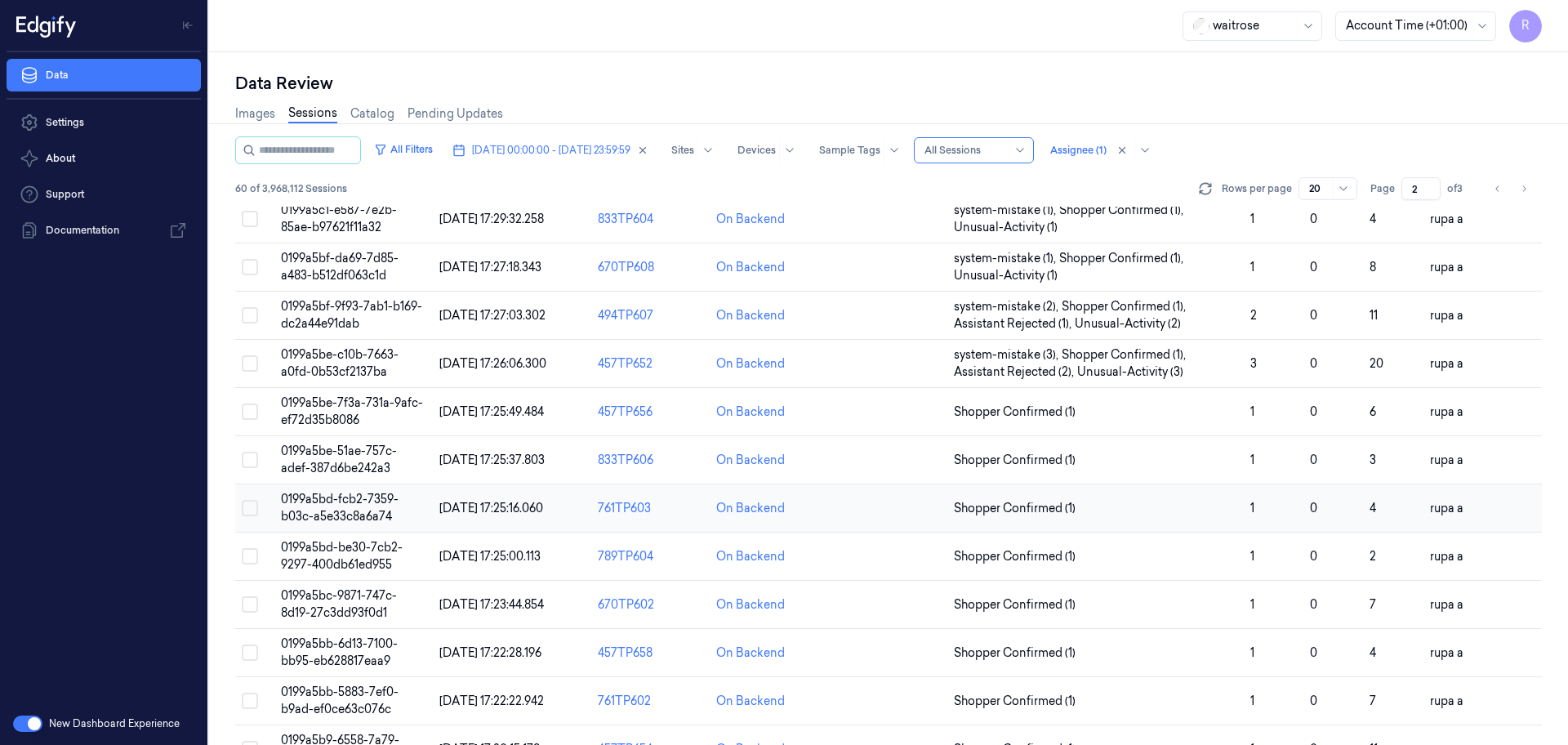
scroll to position [474, 0]
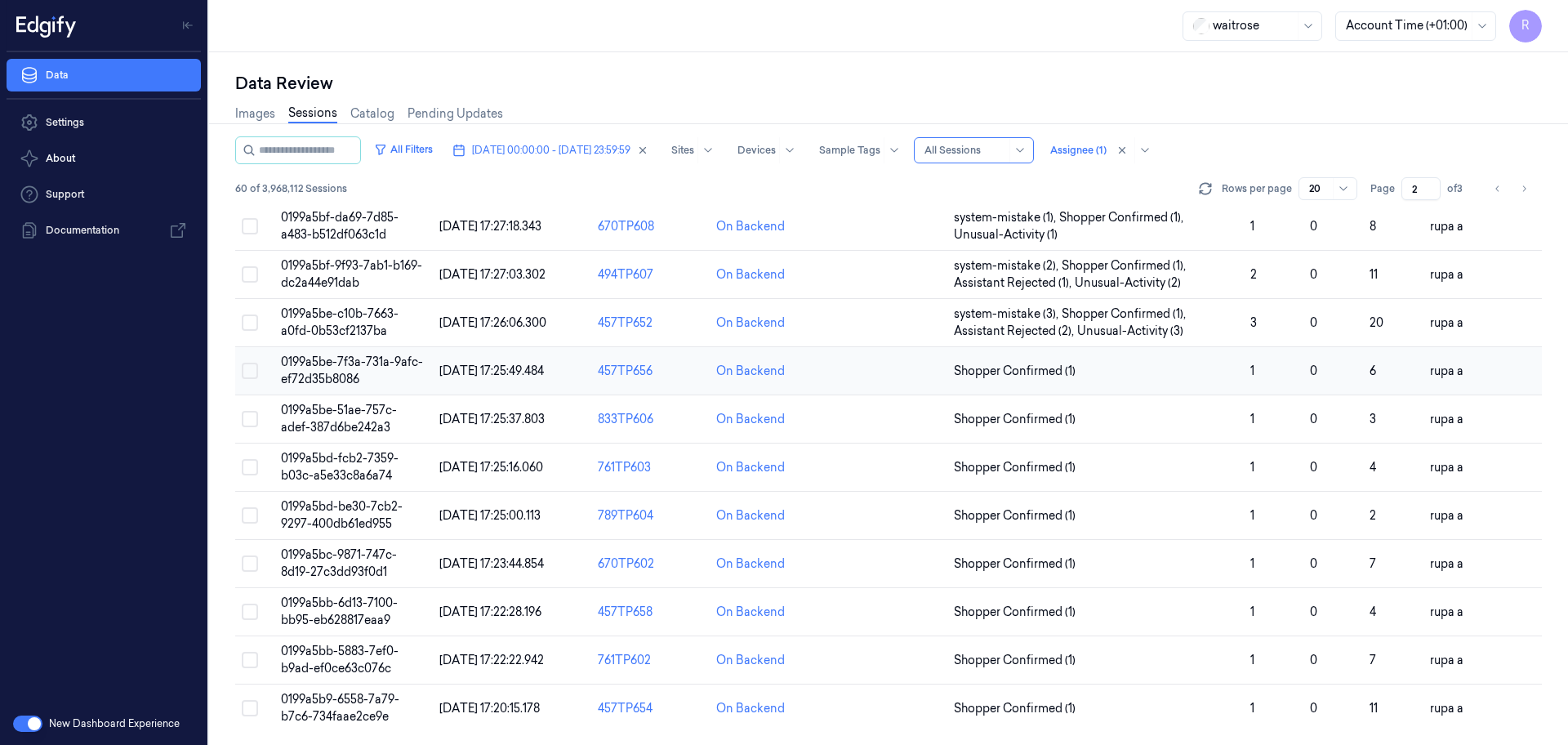
click at [383, 363] on span "0199a5be-7f3a-731a-9afc-ef72d35b8086" at bounding box center [351, 370] width 142 height 32
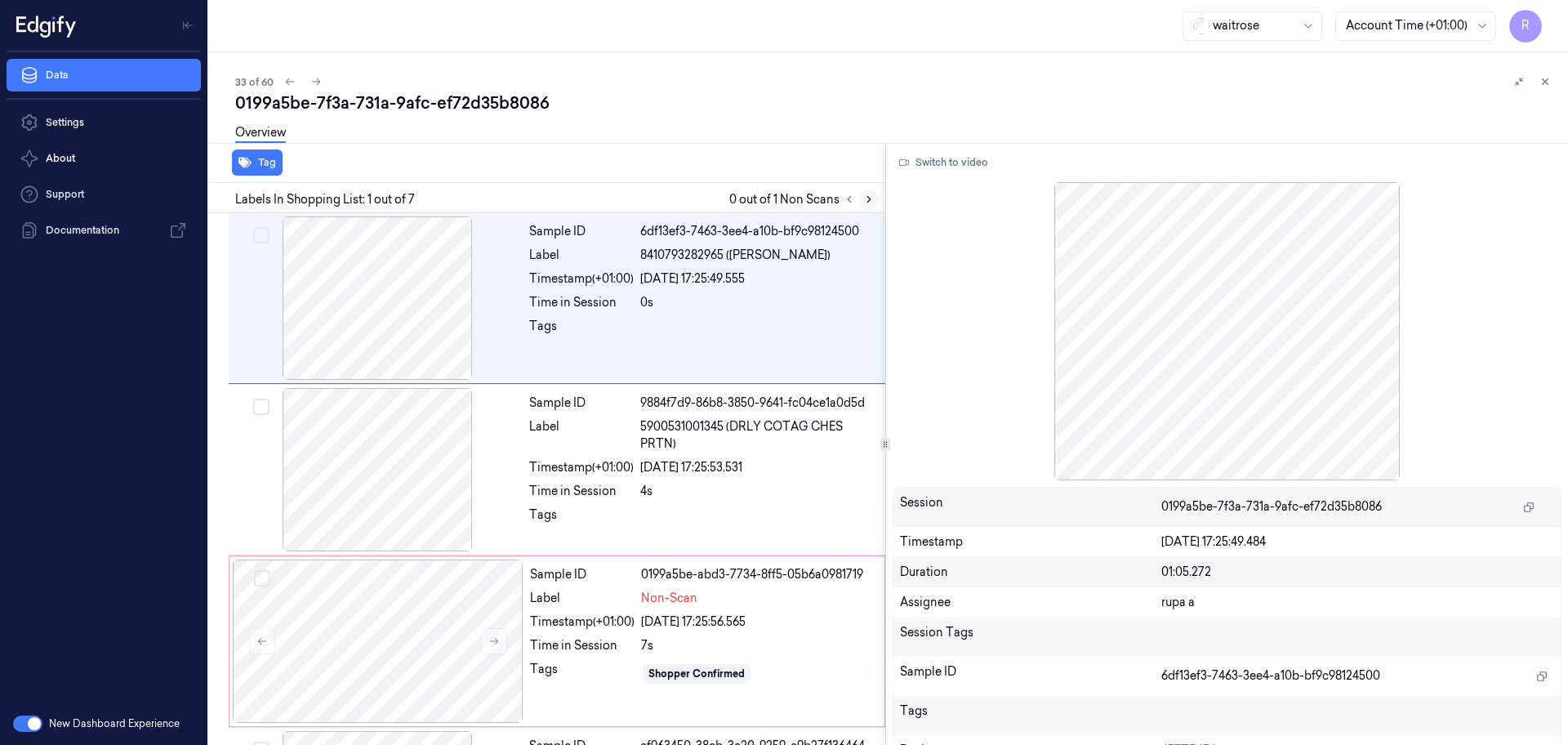
click at [866, 200] on icon at bounding box center [869, 199] width 12 height 12
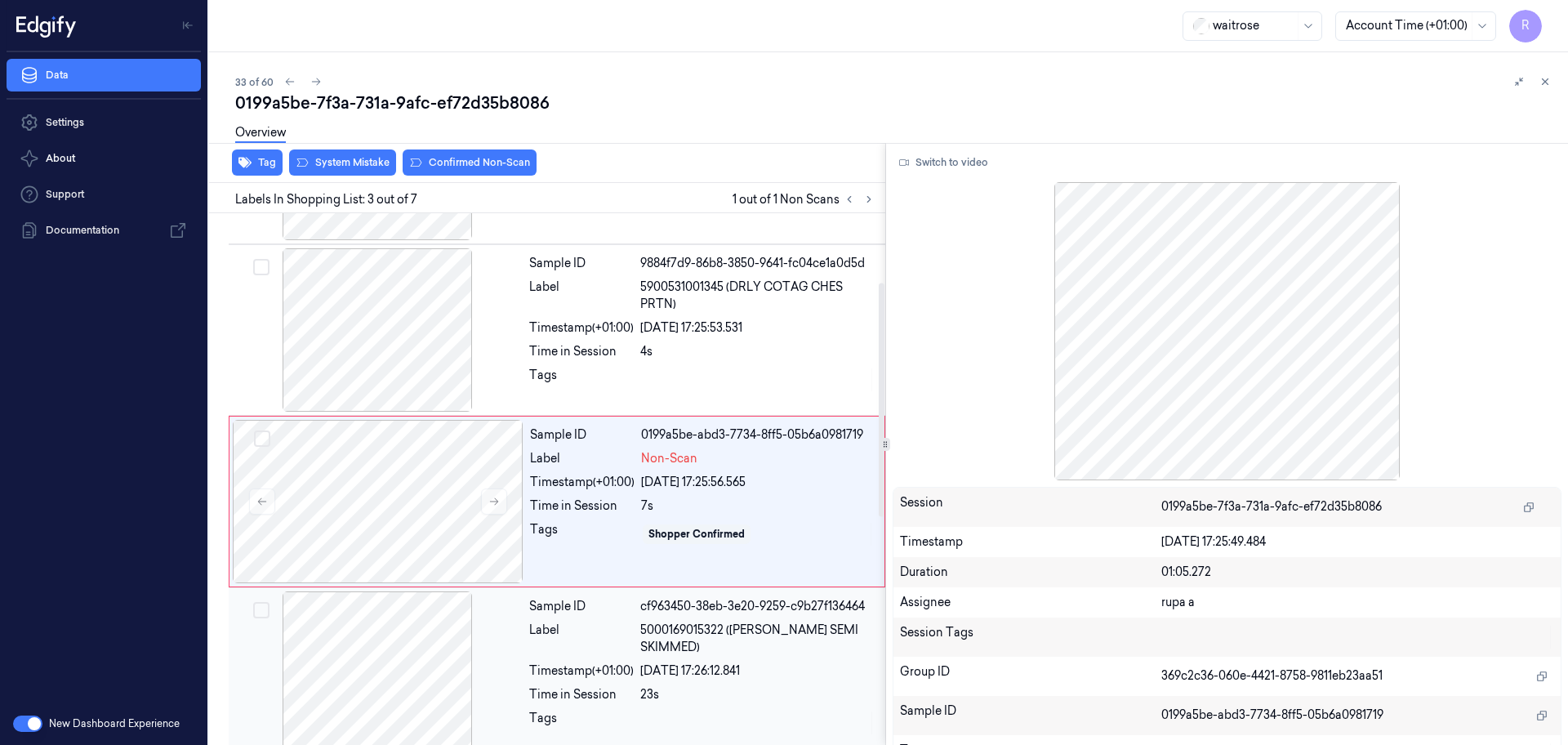
scroll to position [163, 0]
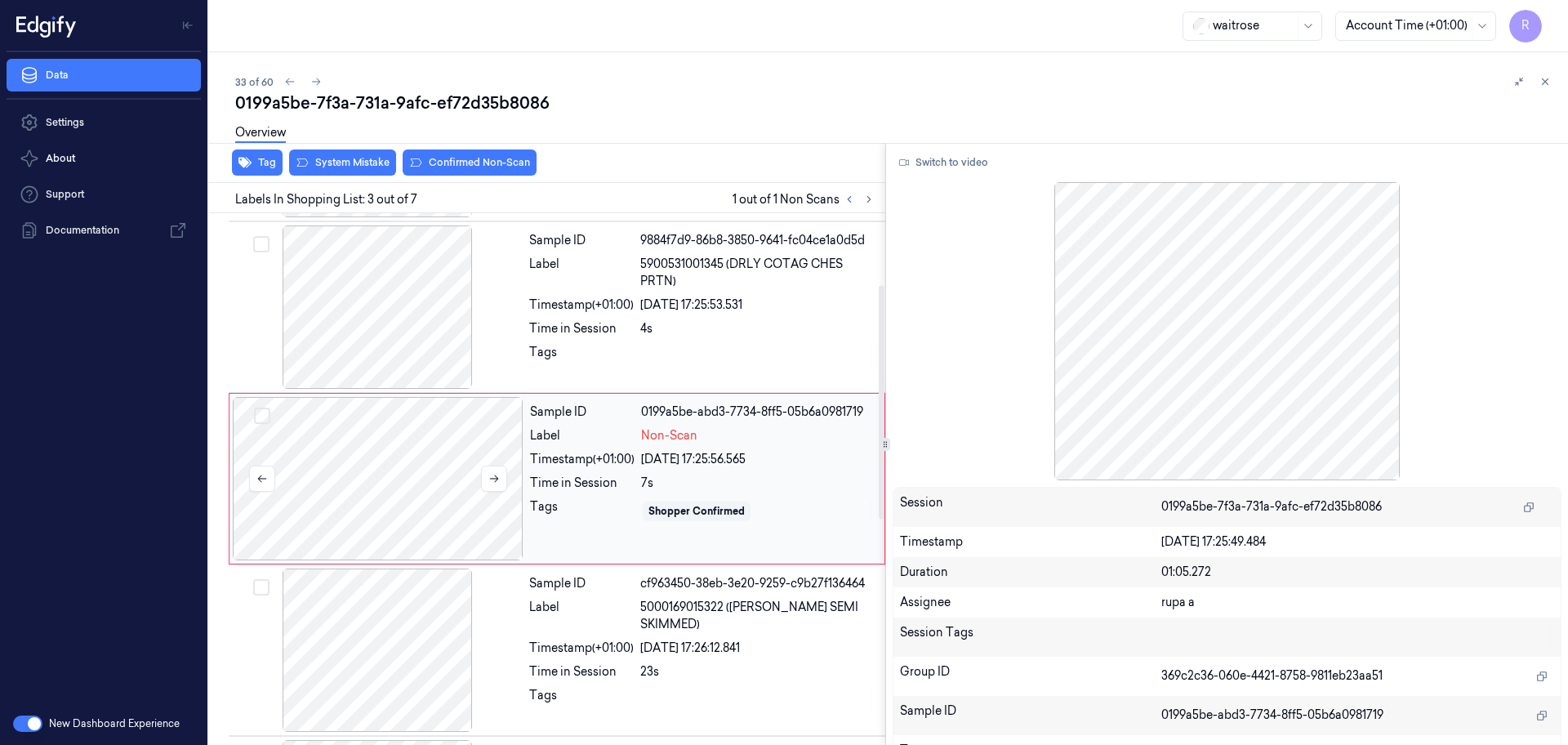
click at [453, 512] on div at bounding box center [378, 478] width 291 height 164
click at [432, 315] on div at bounding box center [377, 306] width 291 height 164
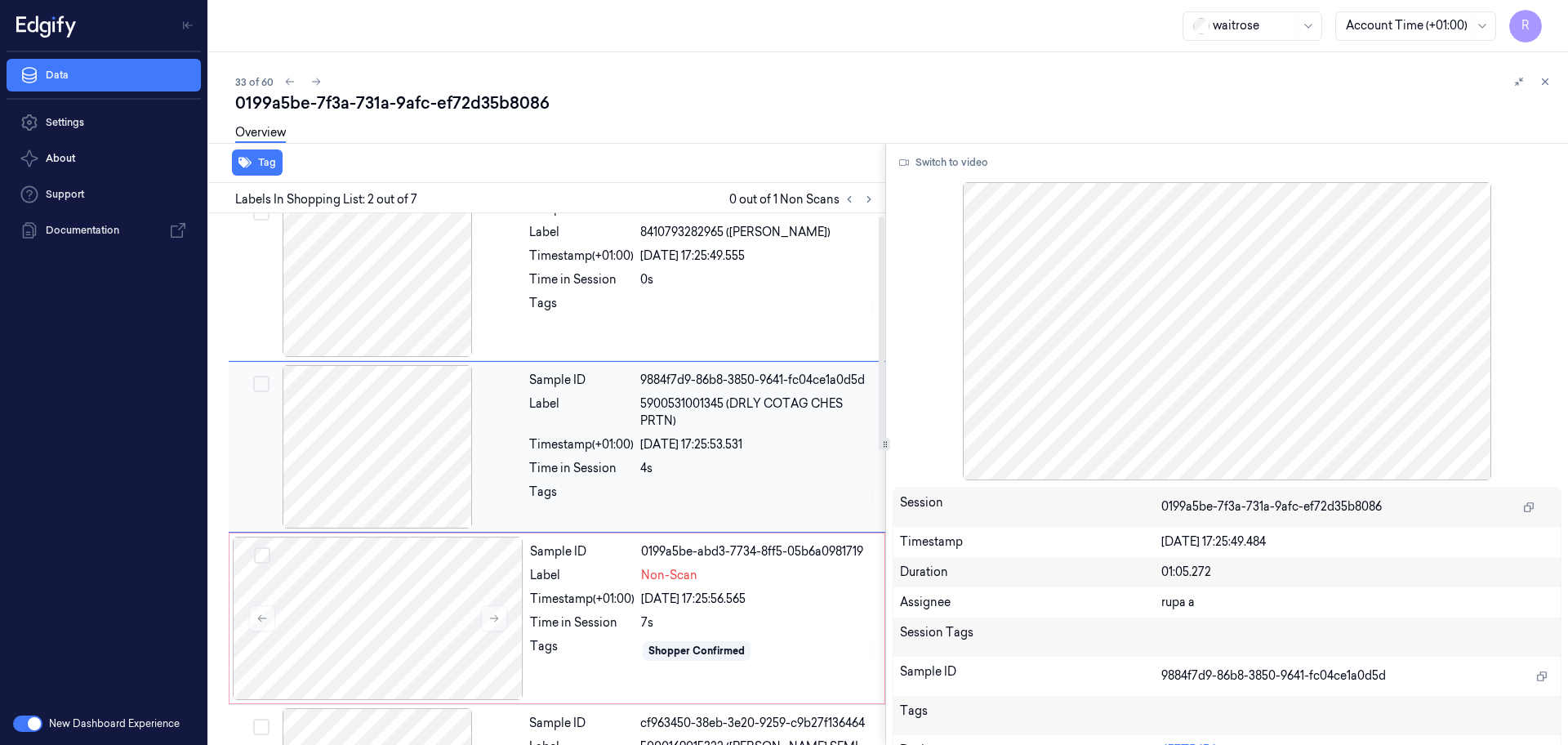
scroll to position [0, 0]
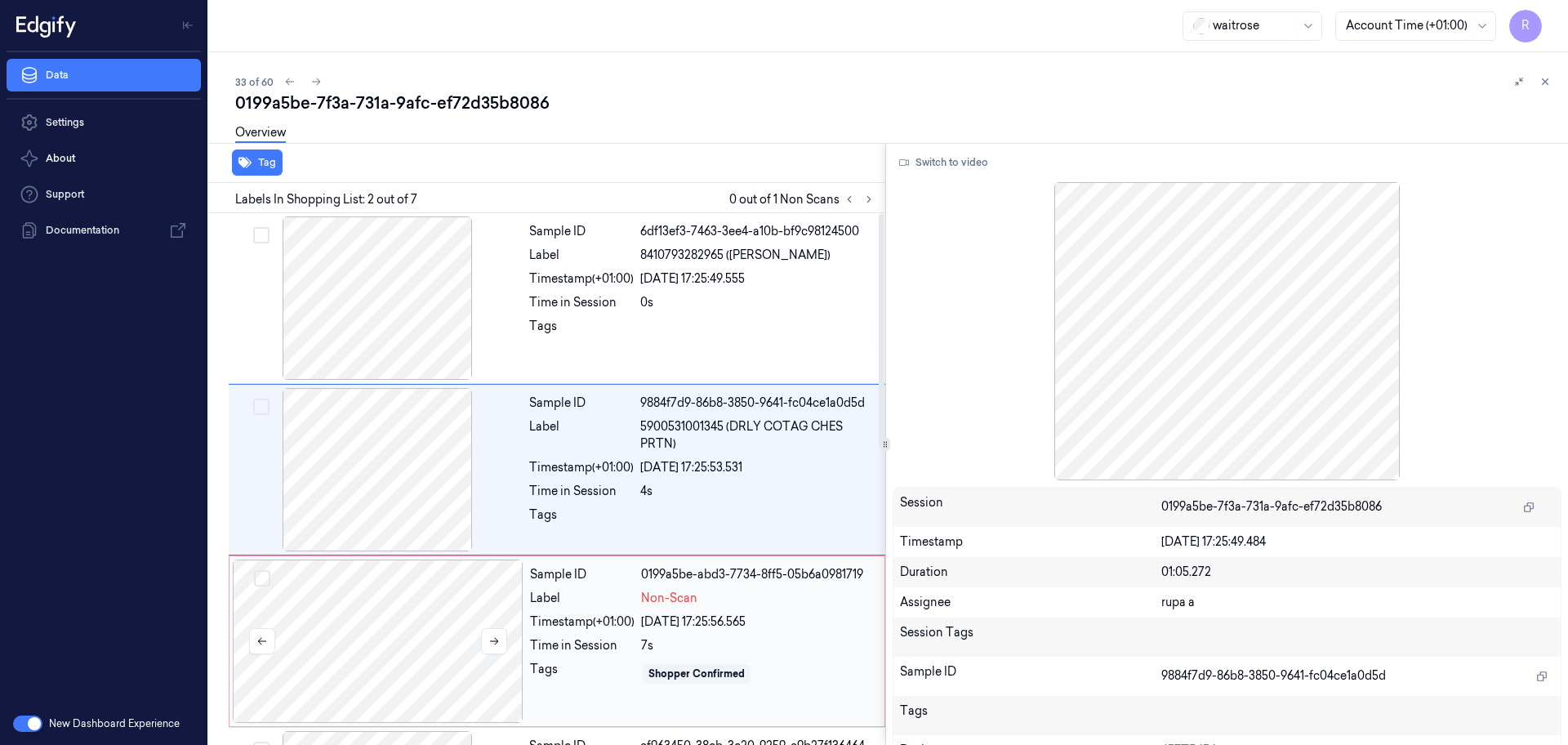
click at [439, 617] on div at bounding box center [378, 641] width 291 height 164
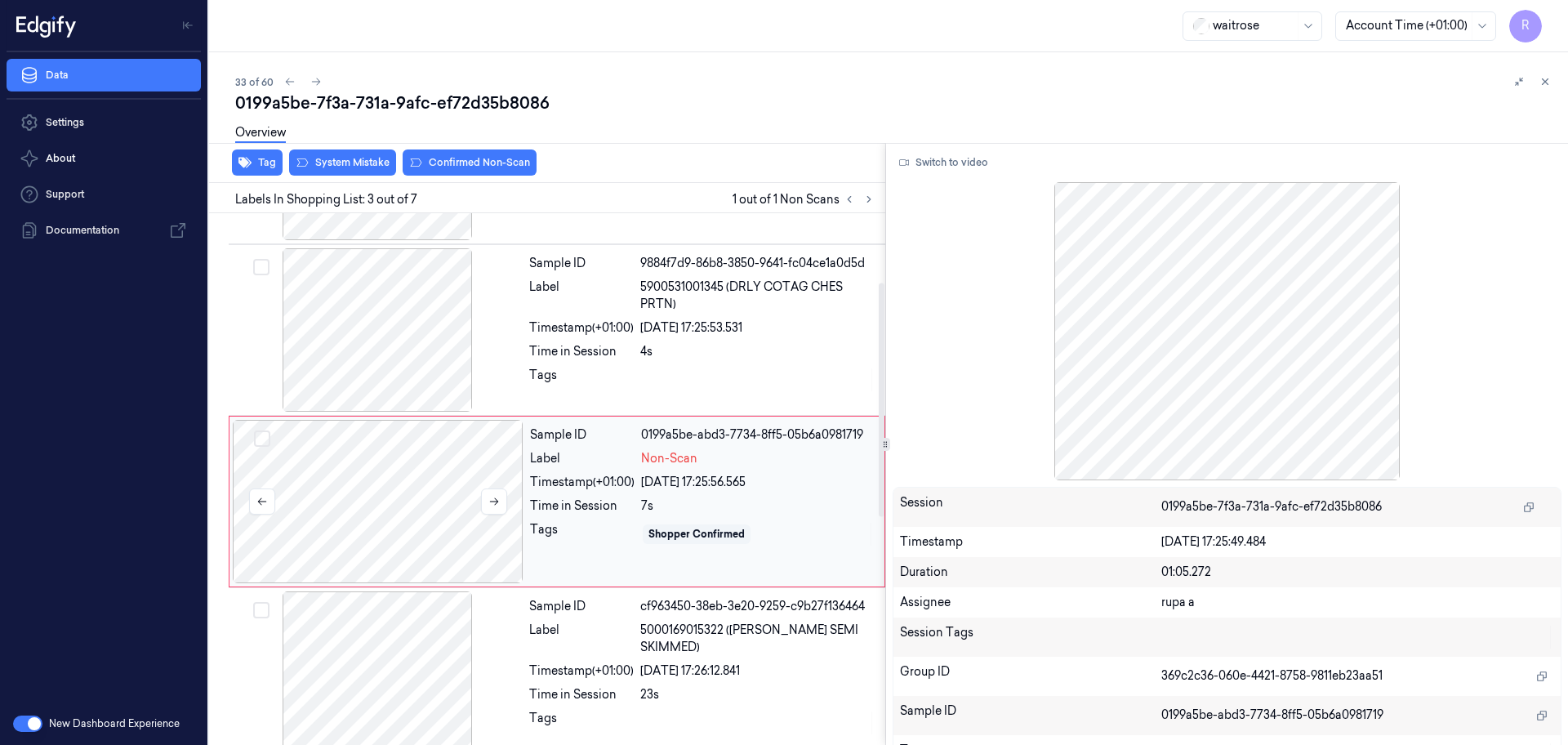
scroll to position [163, 0]
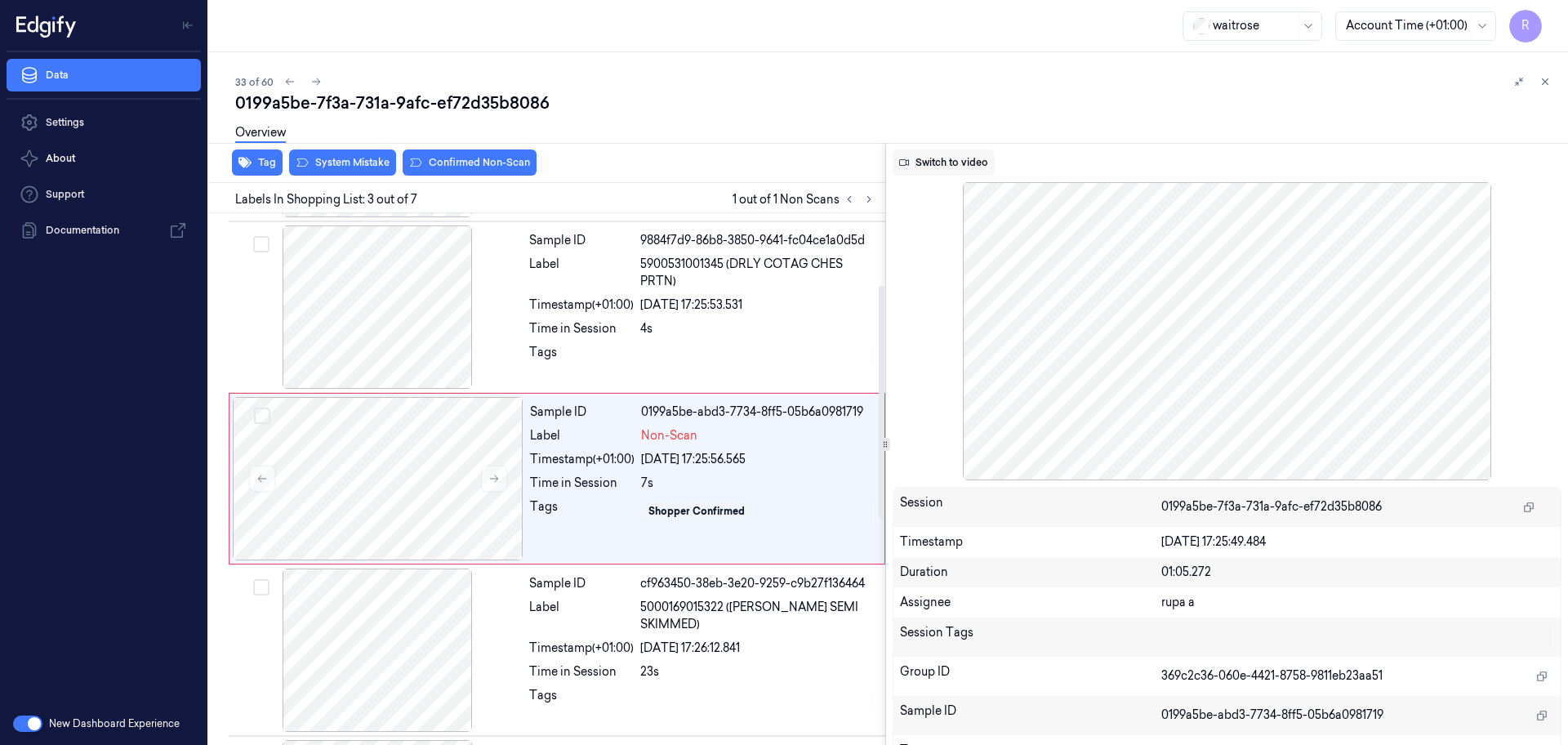
click at [957, 162] on button "Switch to video" at bounding box center [943, 162] width 102 height 26
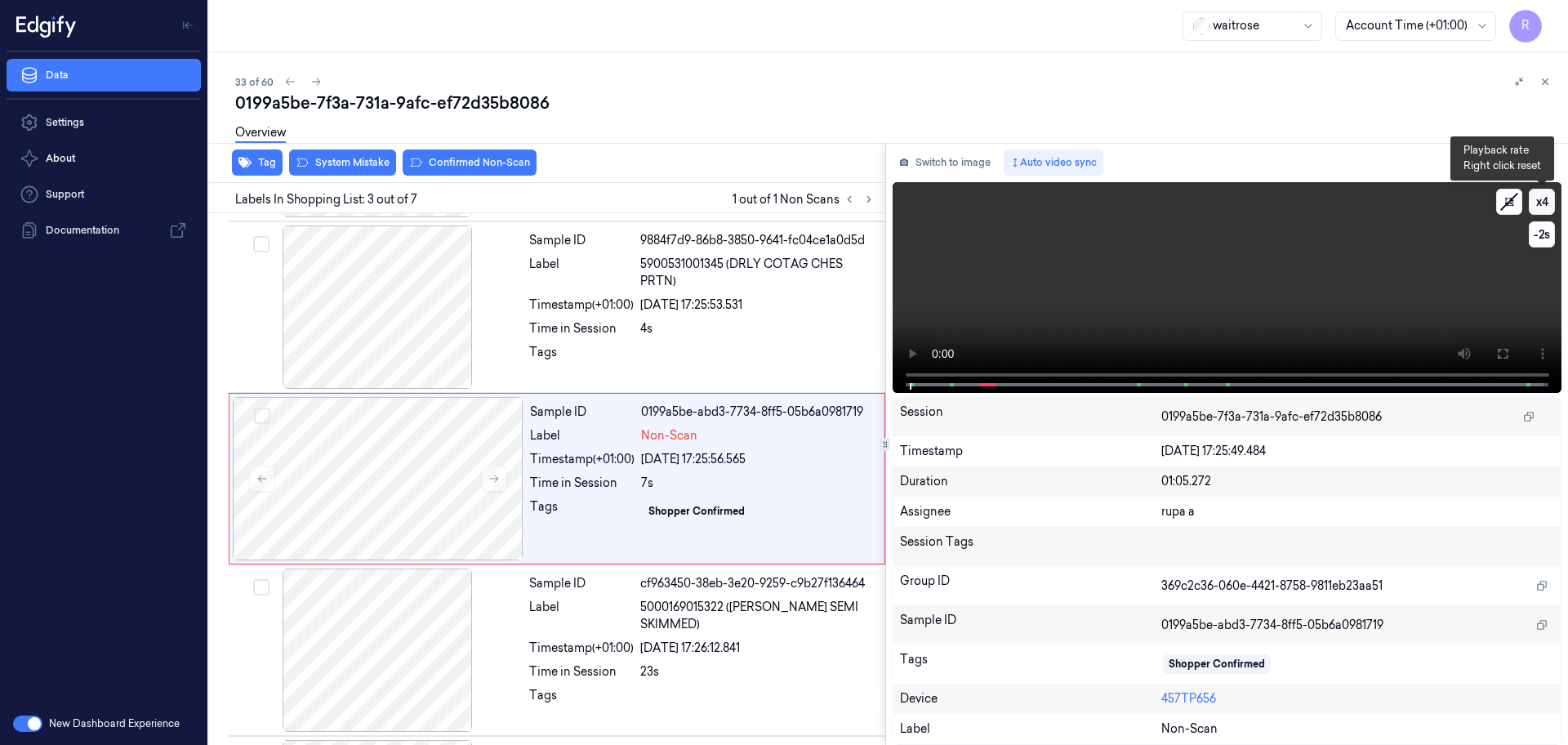
click at [1541, 201] on button "x 4" at bounding box center [1541, 201] width 26 height 26
click at [1541, 201] on button "x 1" at bounding box center [1541, 201] width 26 height 26
click at [1504, 350] on icon at bounding box center [1502, 354] width 13 height 13
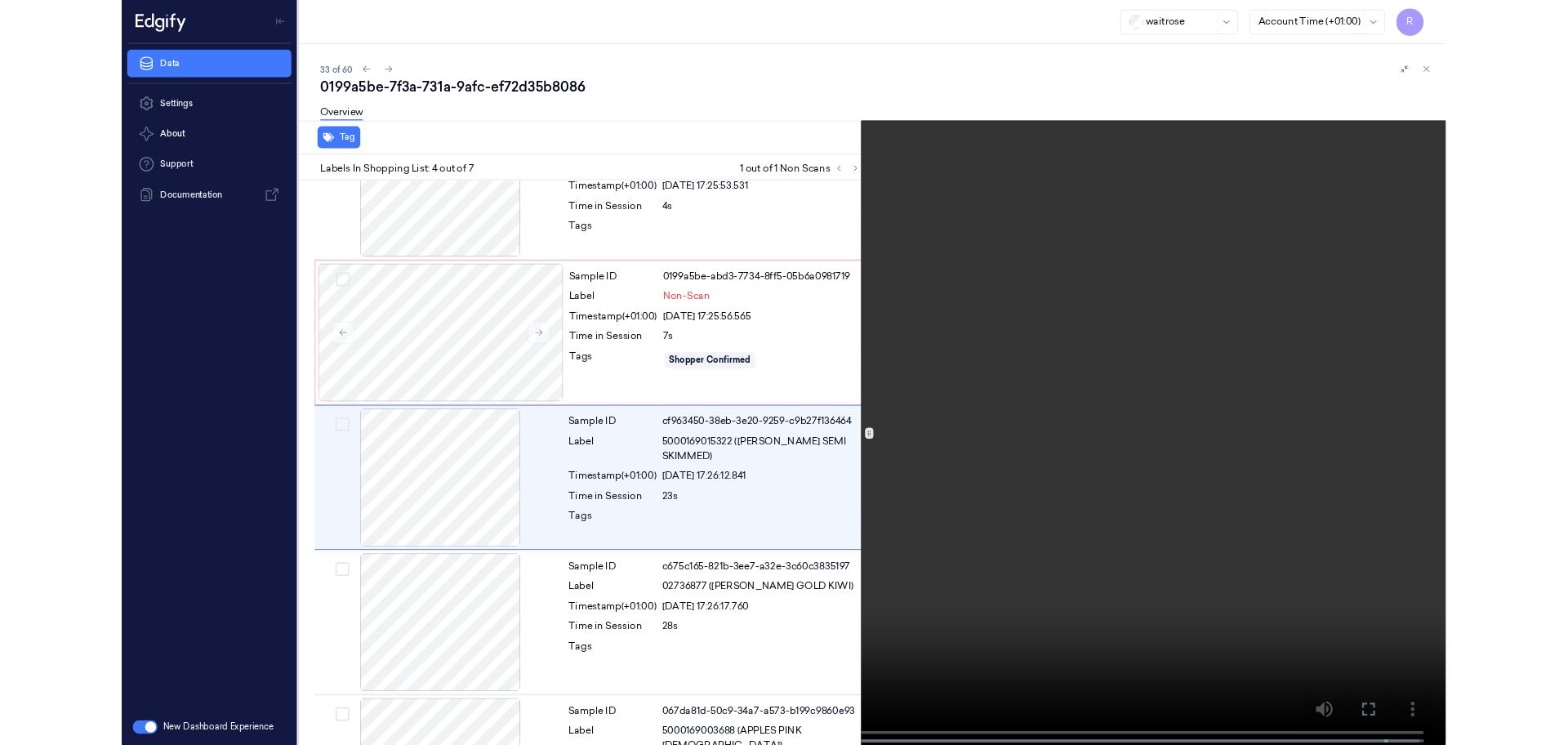
scroll to position [266, 0]
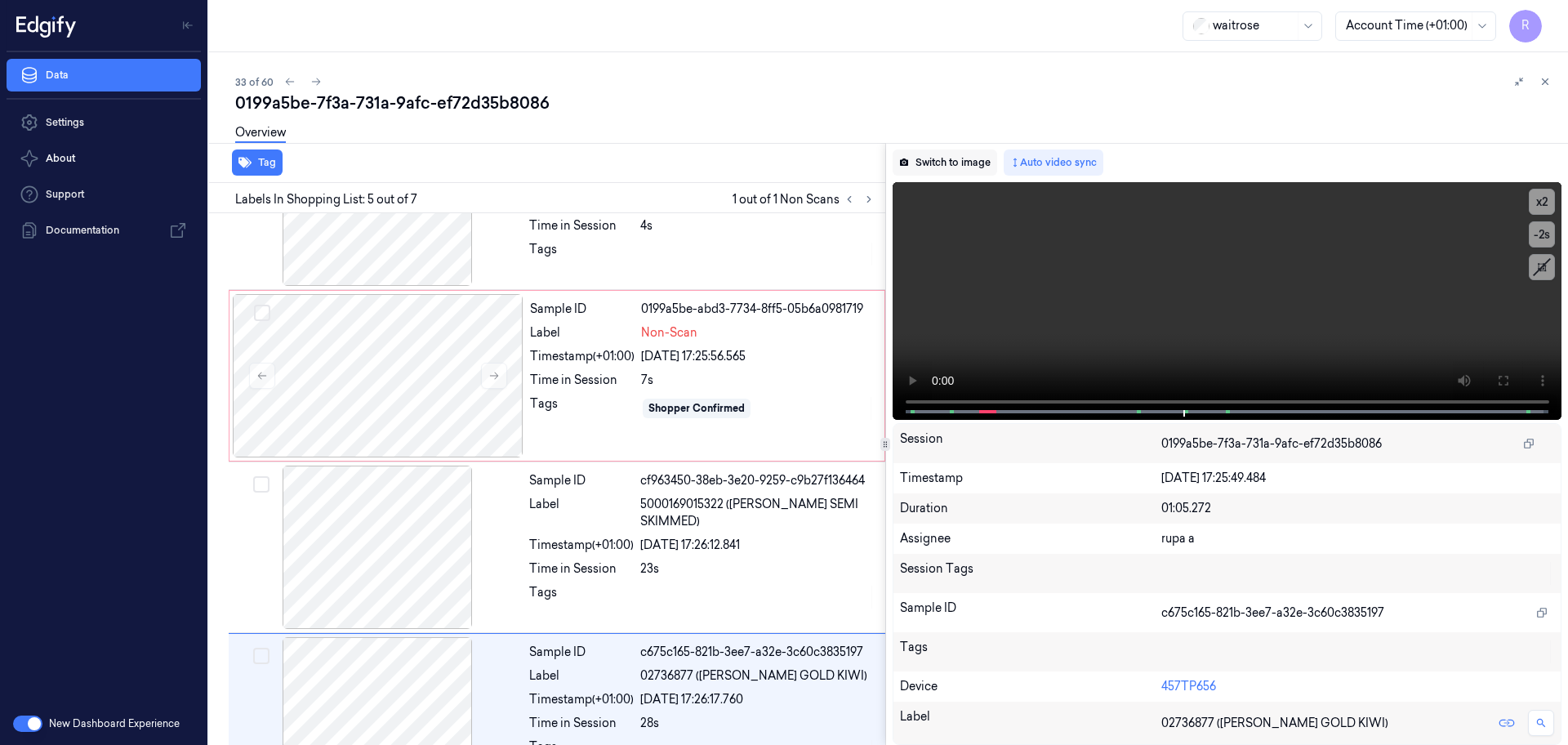
click at [944, 162] on button "Switch to image" at bounding box center [945, 162] width 105 height 26
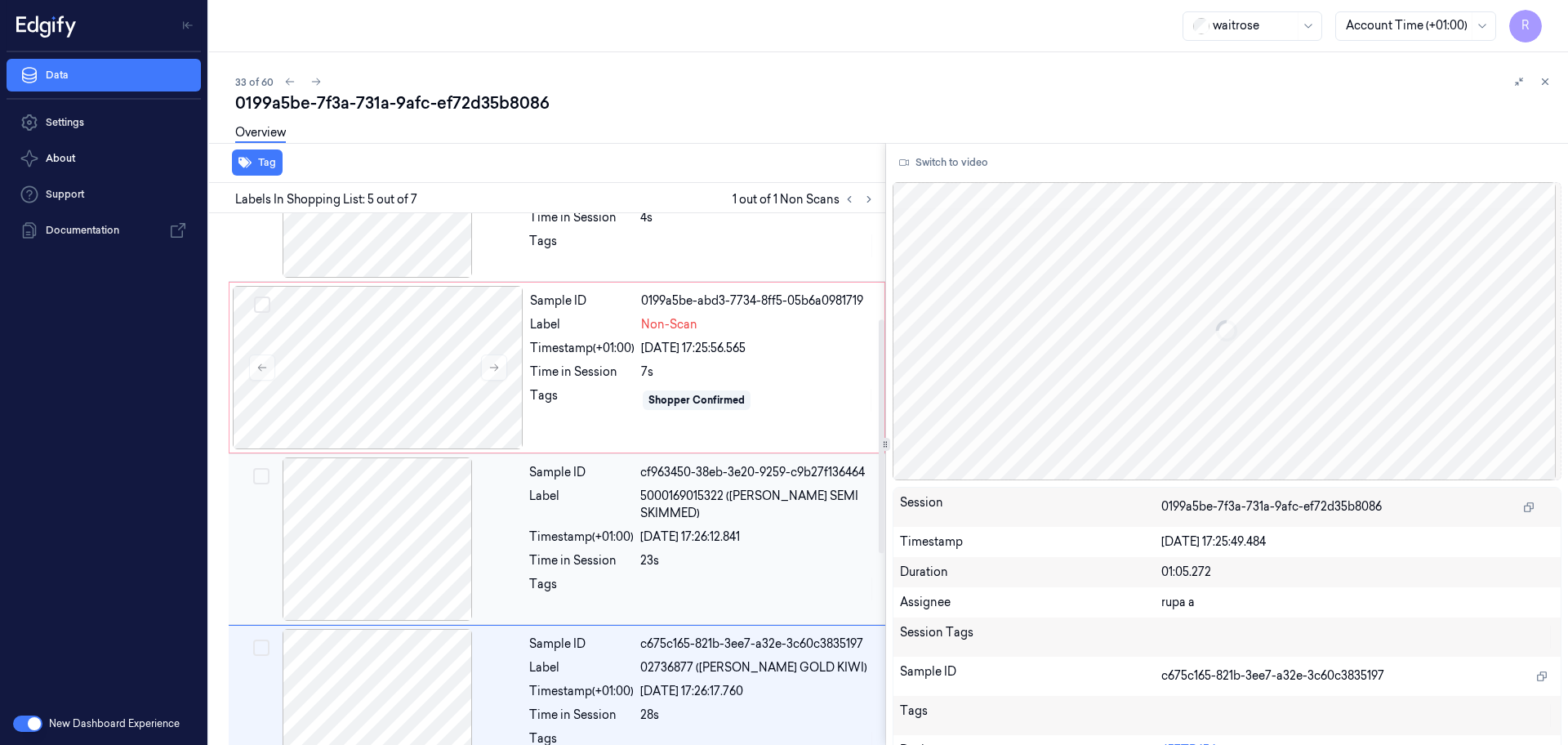
scroll to position [199, 0]
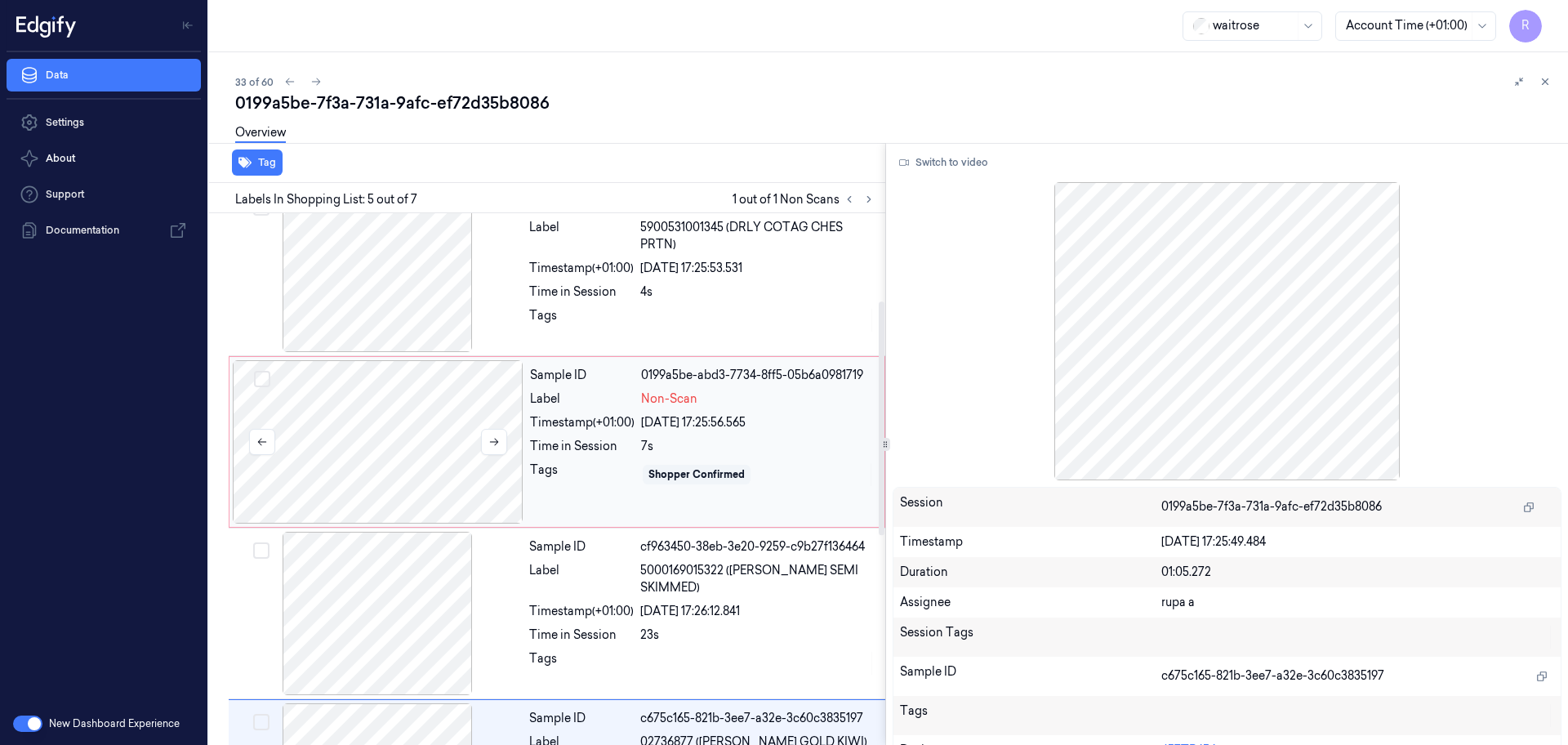
click at [447, 456] on div at bounding box center [378, 442] width 291 height 164
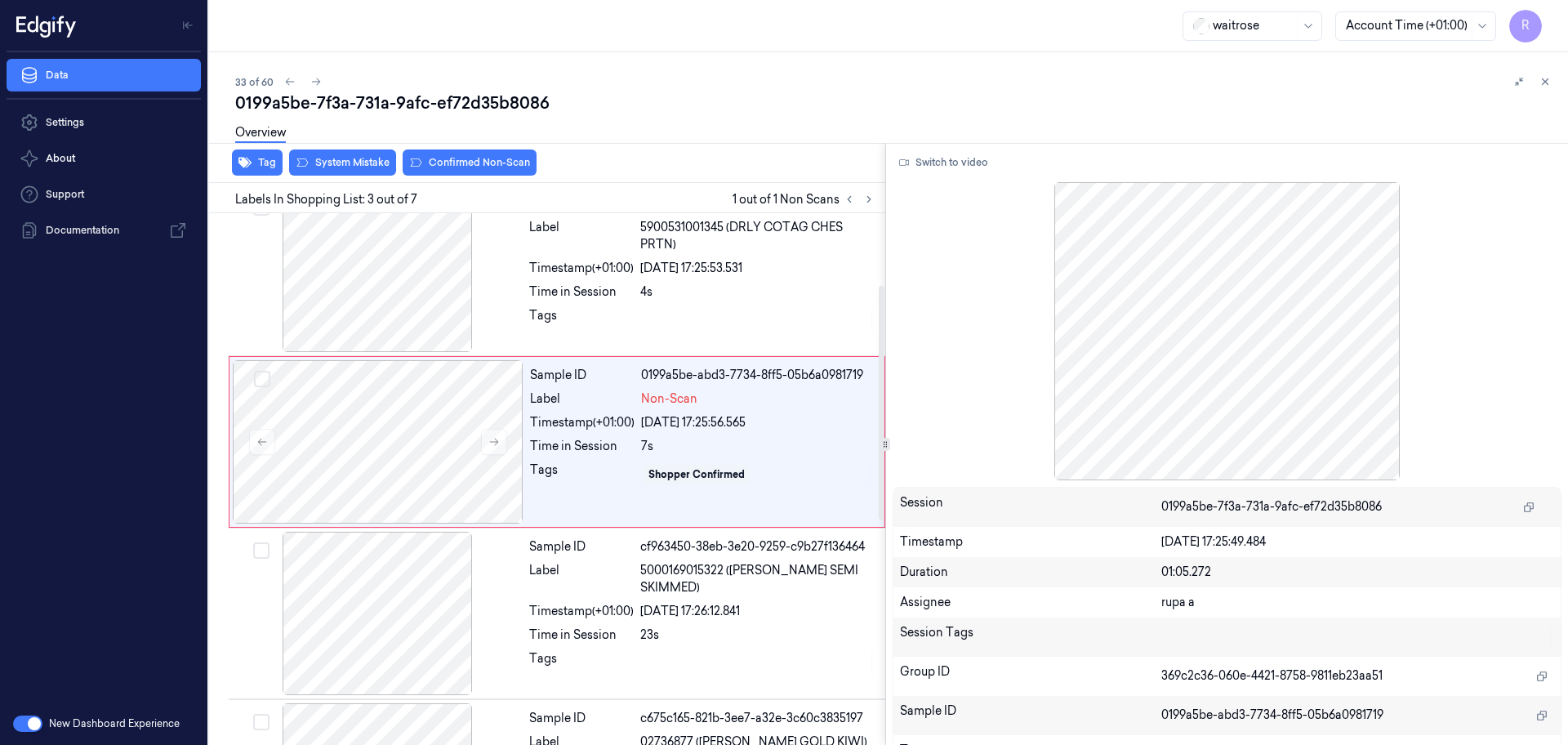
scroll to position [163, 0]
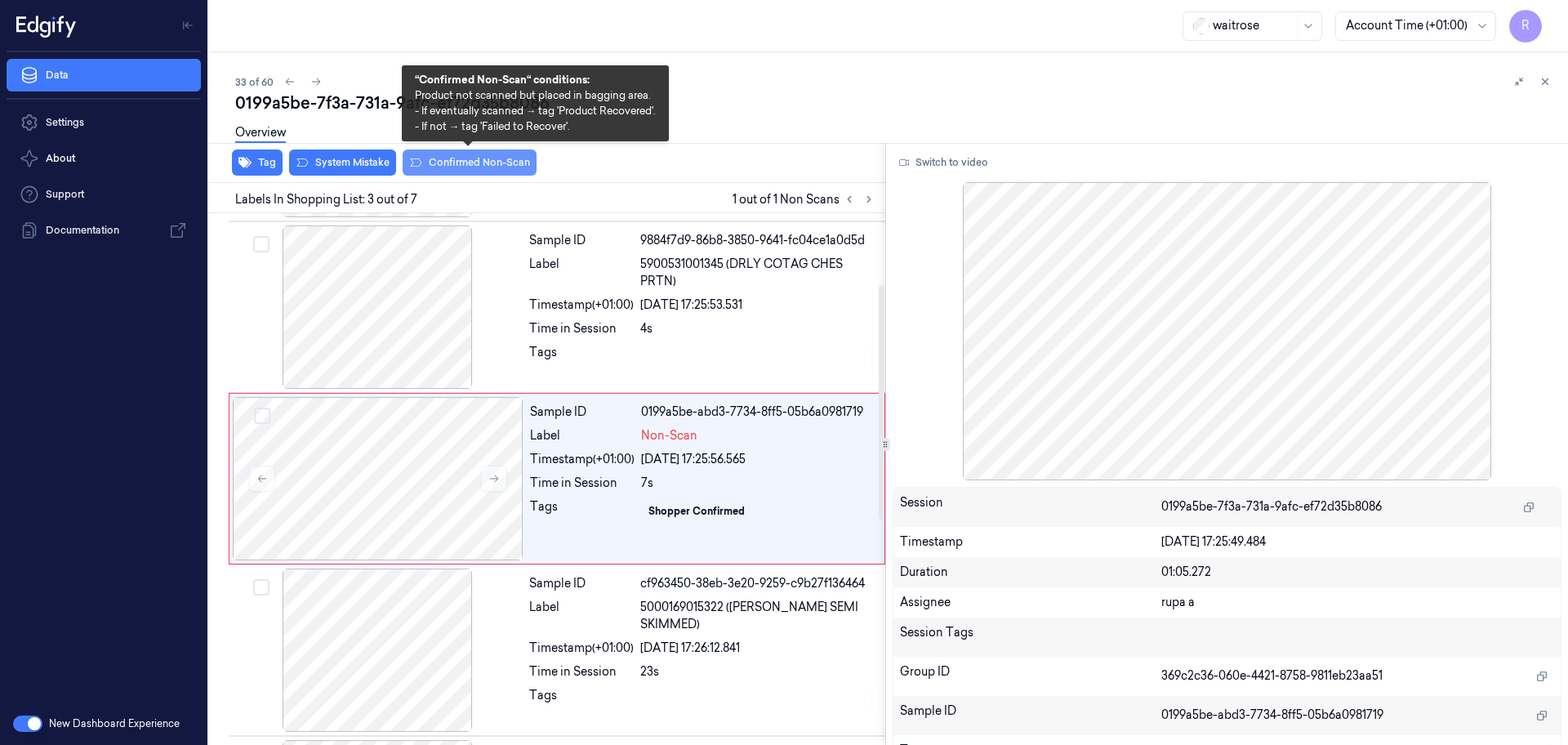
click at [446, 159] on button "Confirmed Non-Scan" at bounding box center [469, 162] width 134 height 26
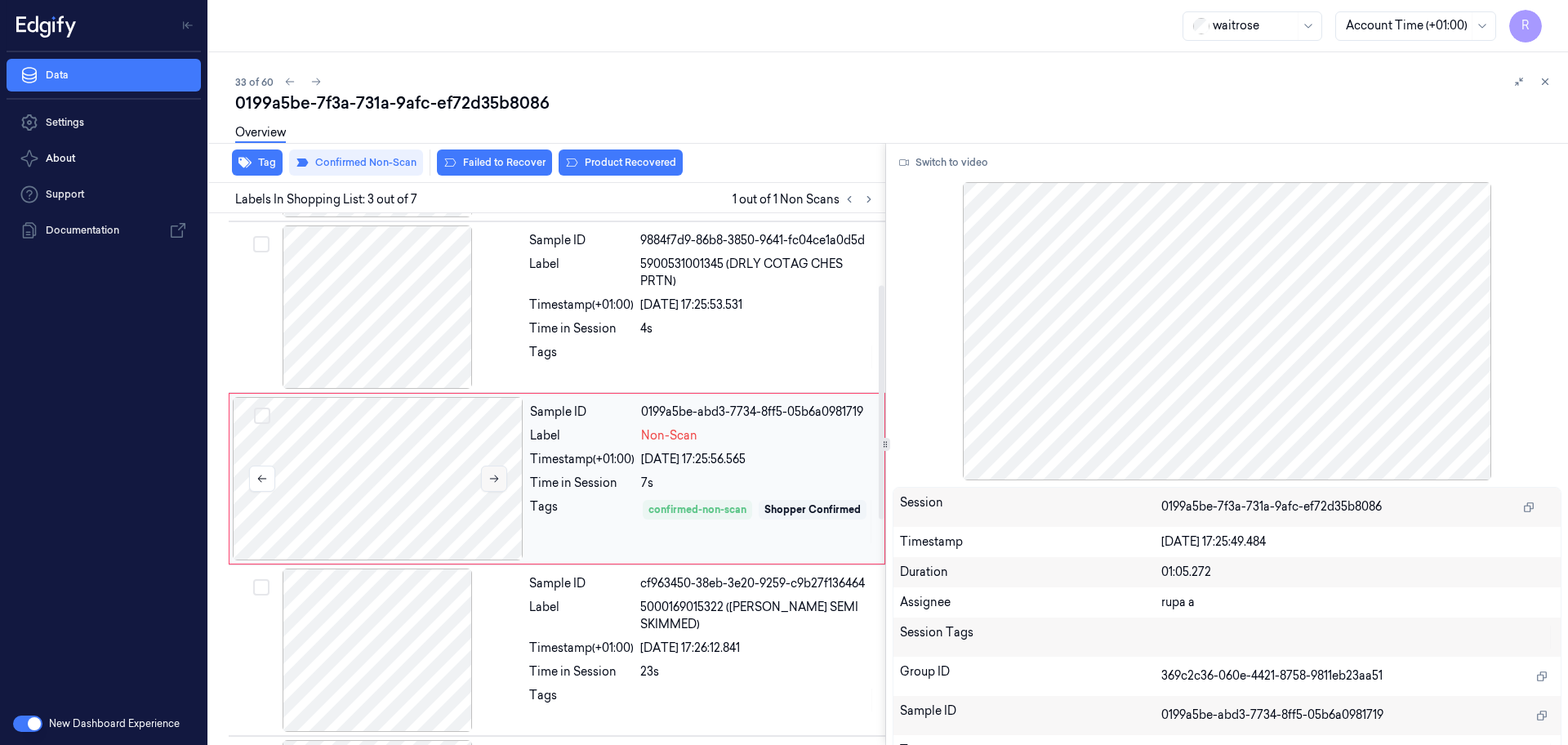
click at [496, 467] on button at bounding box center [493, 478] width 26 height 26
click at [496, 474] on icon at bounding box center [494, 479] width 12 height 12
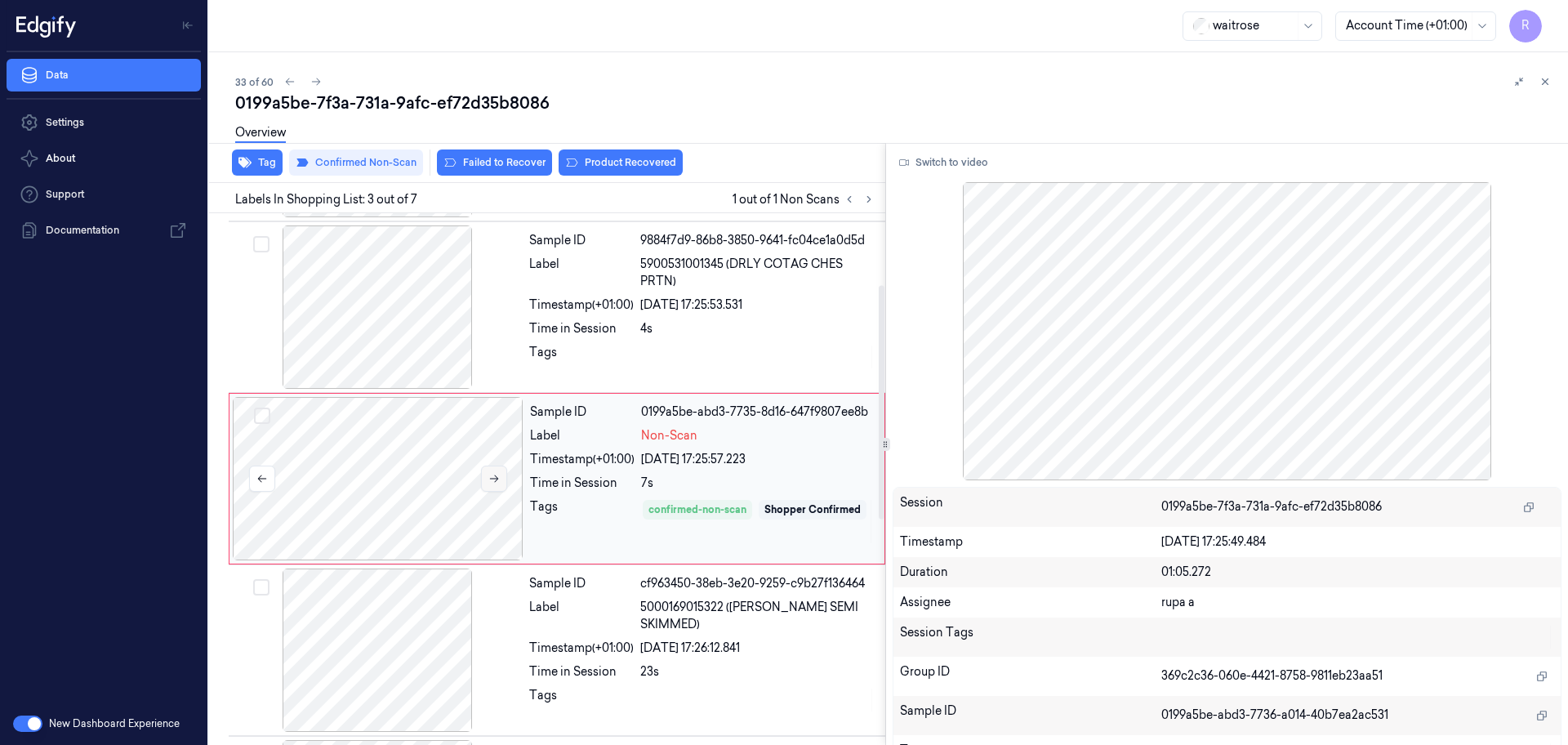
click at [496, 474] on icon at bounding box center [494, 479] width 12 height 12
click at [628, 163] on button "Product Recovered" at bounding box center [621, 162] width 125 height 26
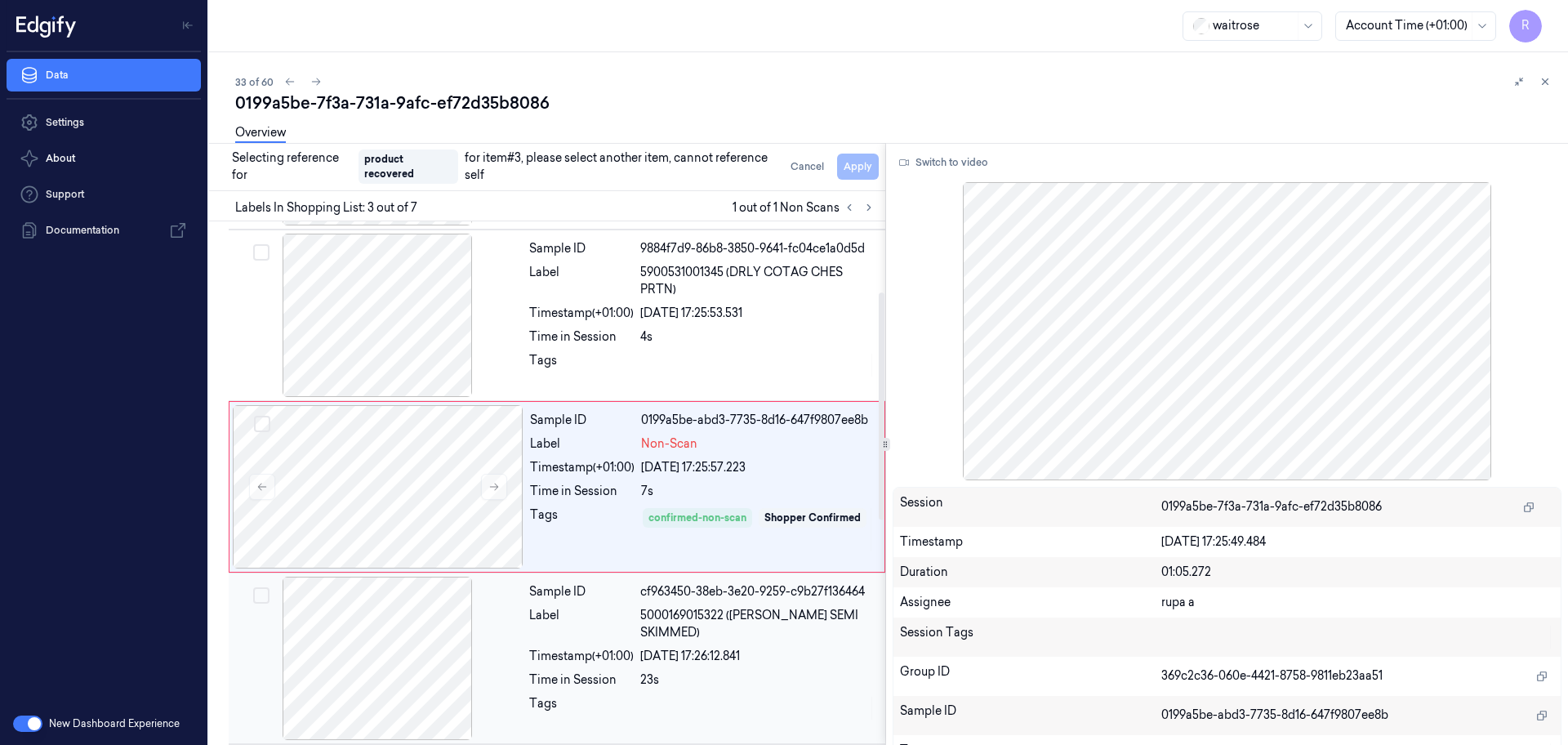
click at [456, 680] on div at bounding box center [377, 658] width 291 height 164
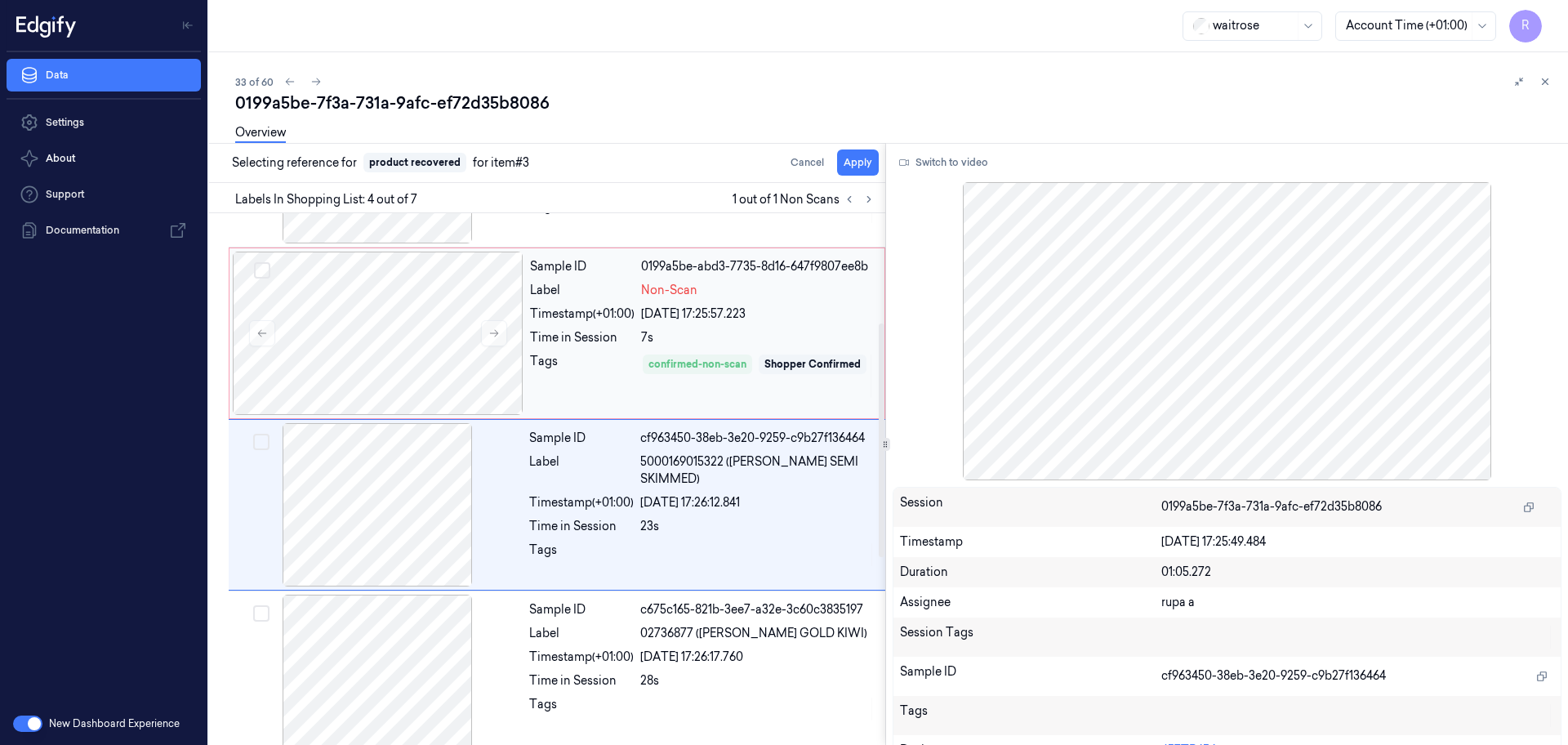
scroll to position [334, 0]
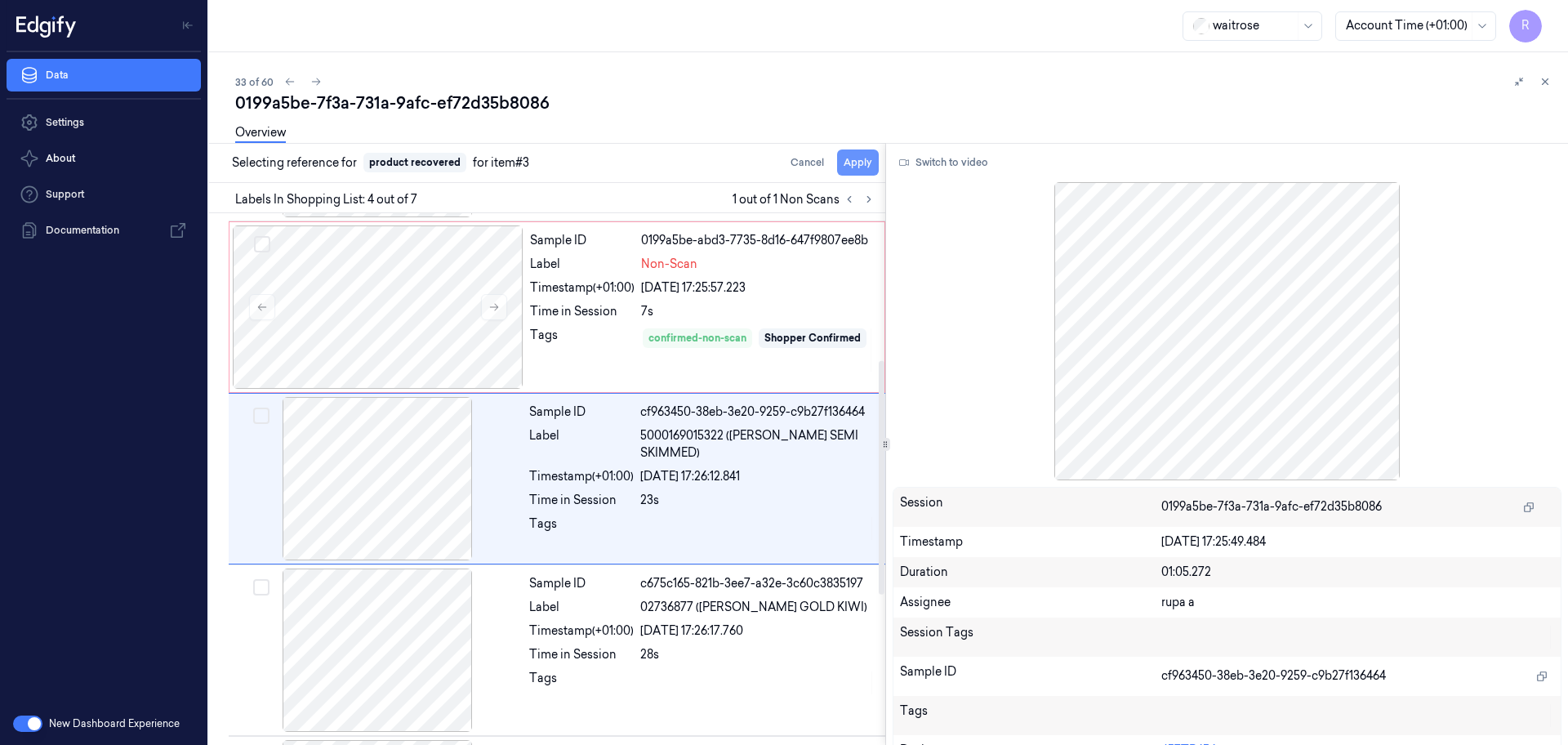
click at [863, 164] on button "Apply" at bounding box center [857, 162] width 42 height 26
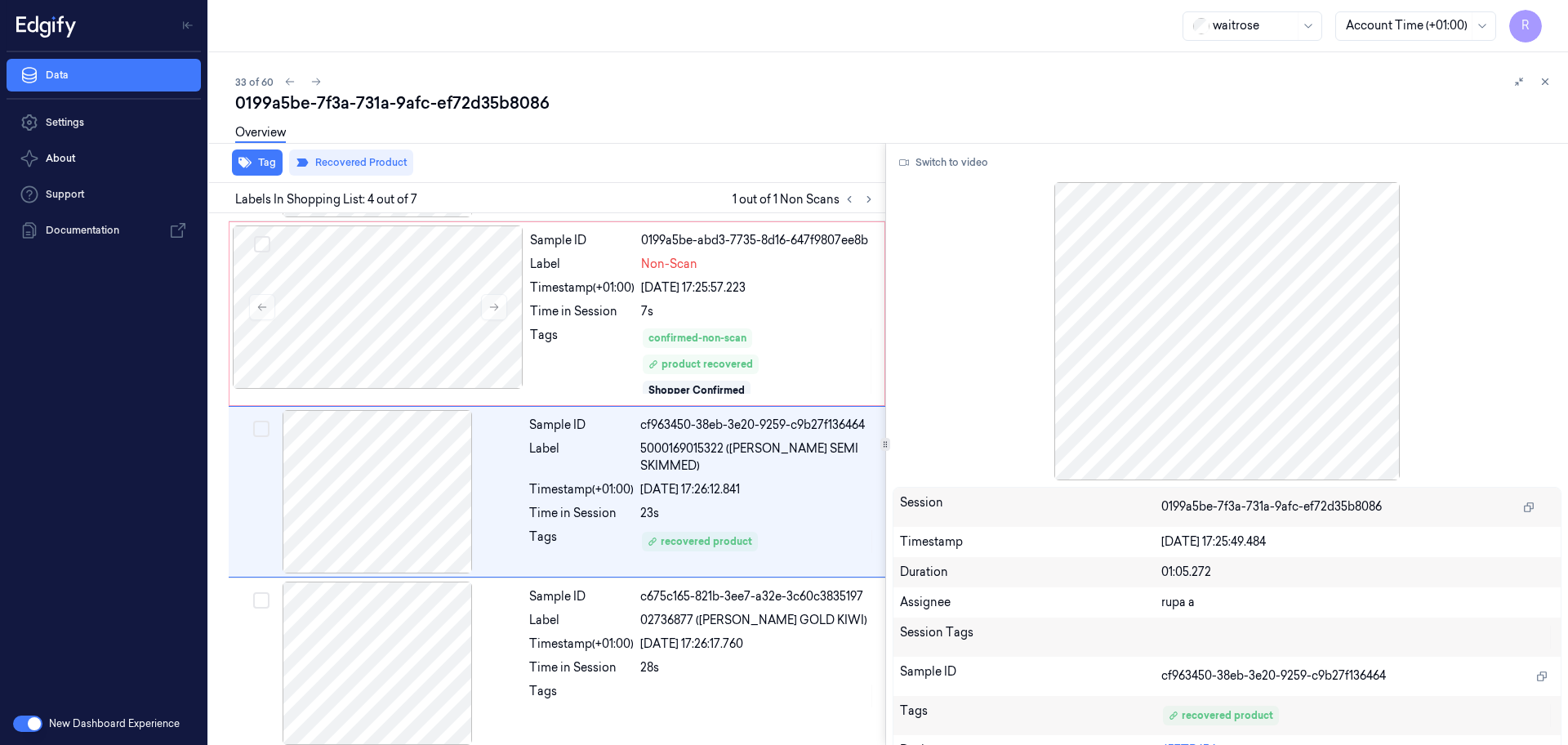
scroll to position [347, 0]
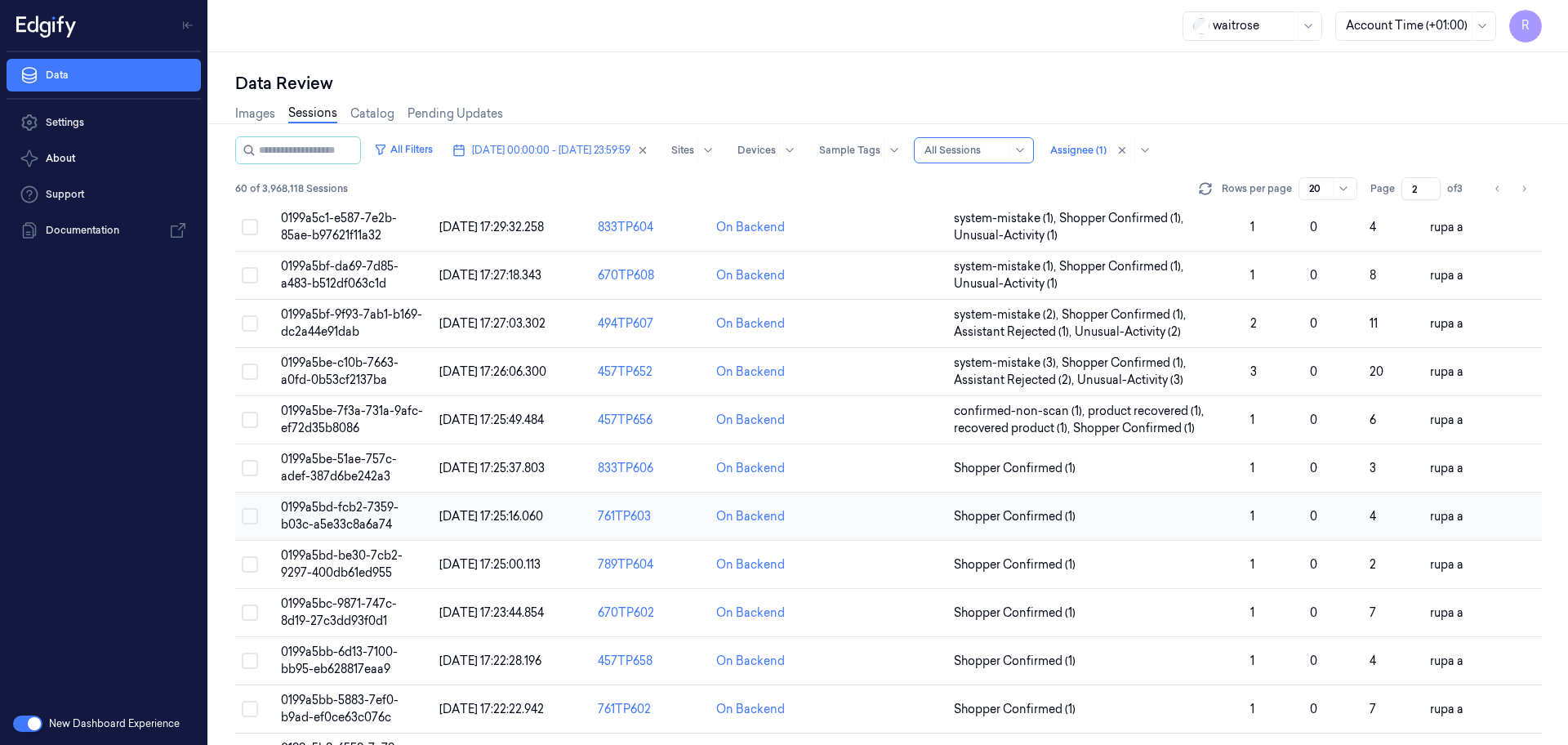
scroll to position [474, 0]
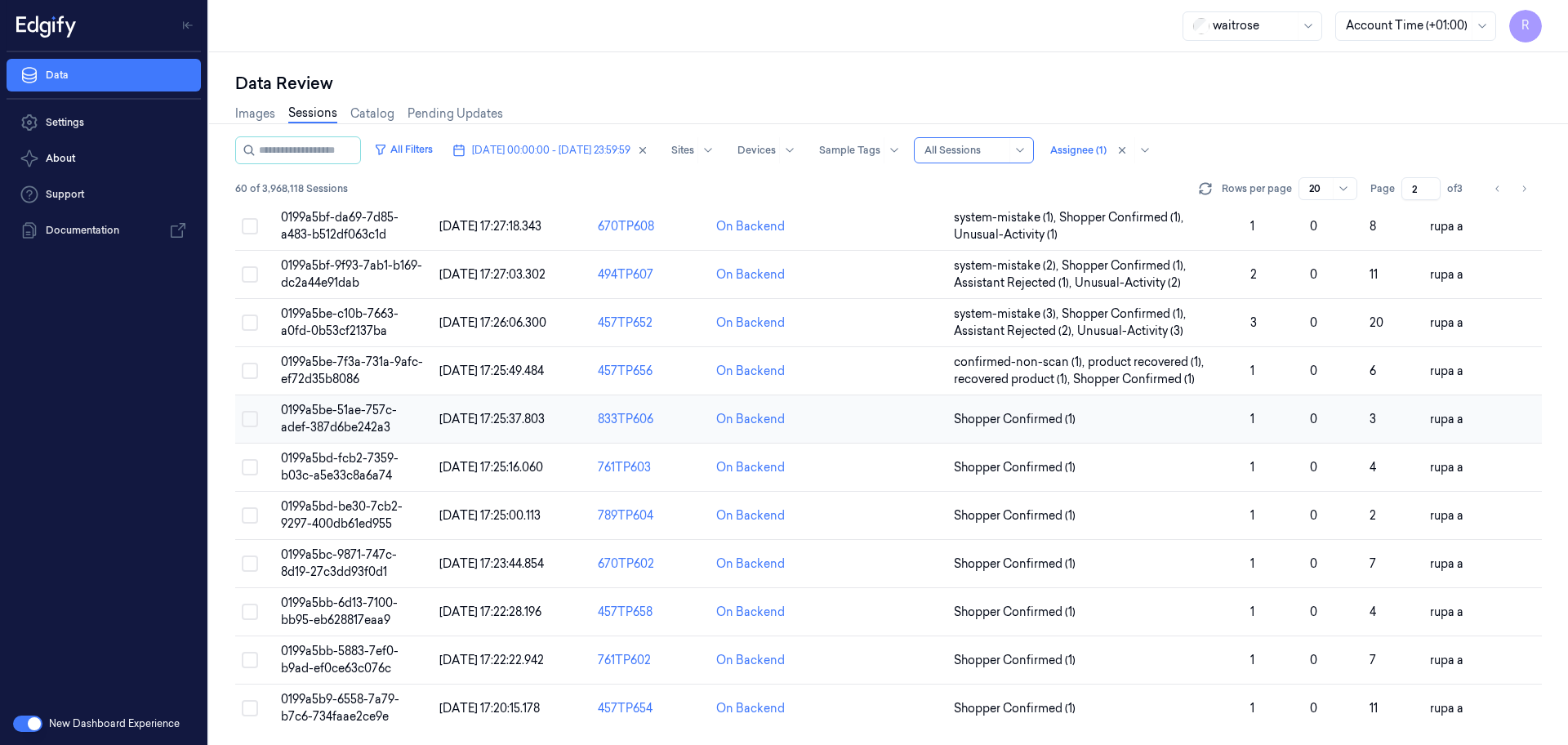
click at [381, 423] on td "0199a5be-51ae-757c-adef-387d6be242a3" at bounding box center [354, 419] width 159 height 48
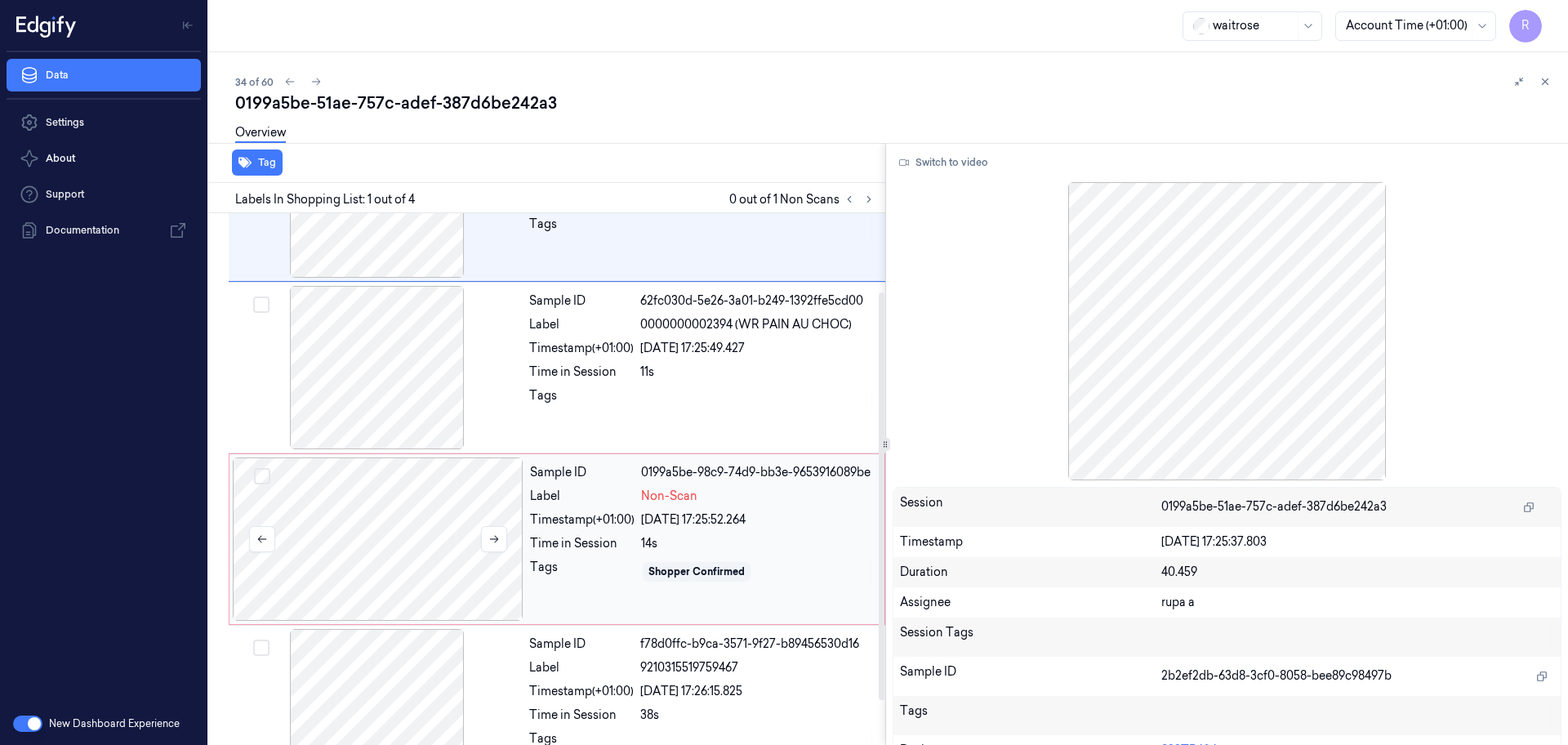
click at [431, 559] on div at bounding box center [378, 539] width 291 height 164
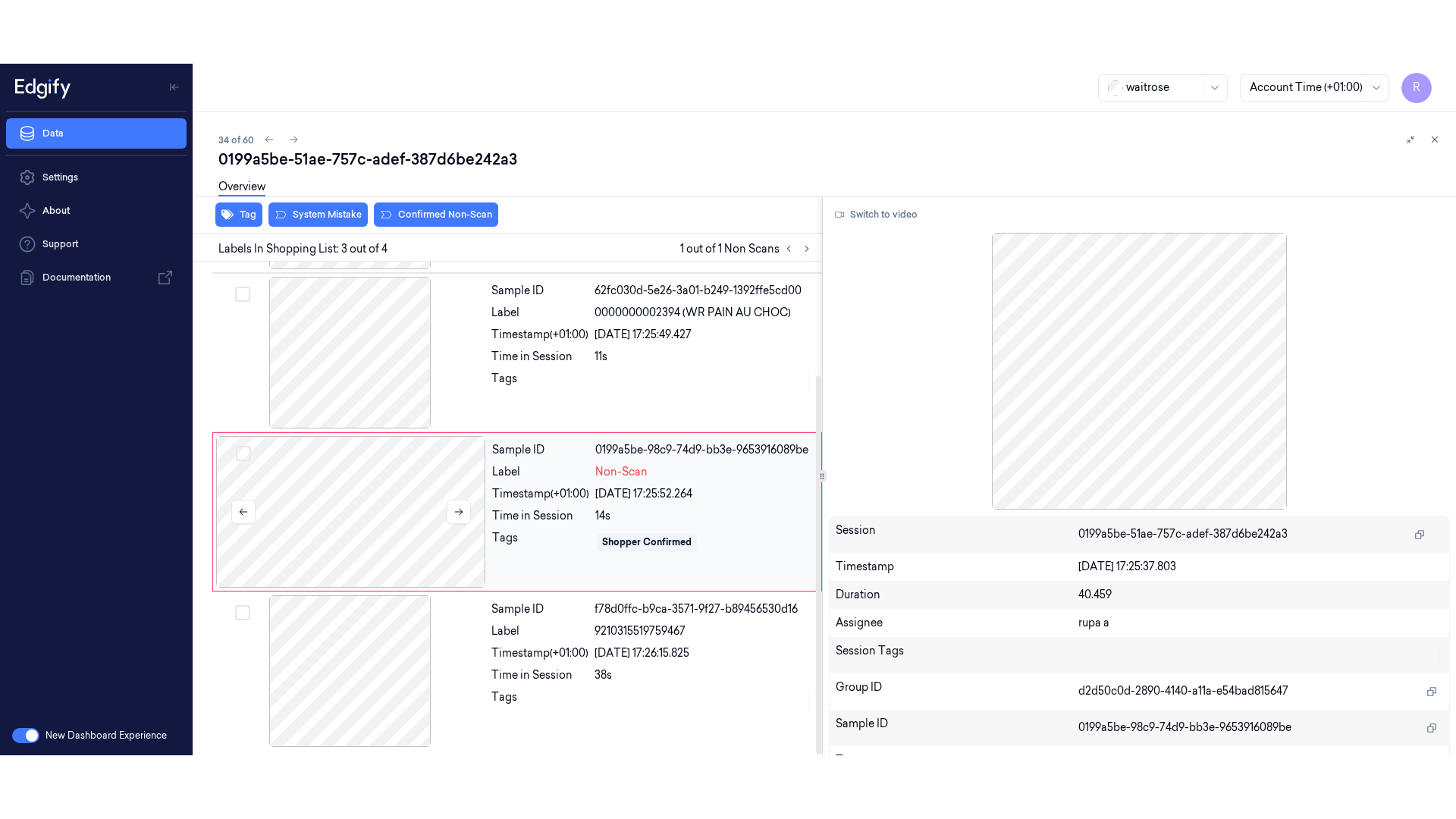
scroll to position [148, 0]
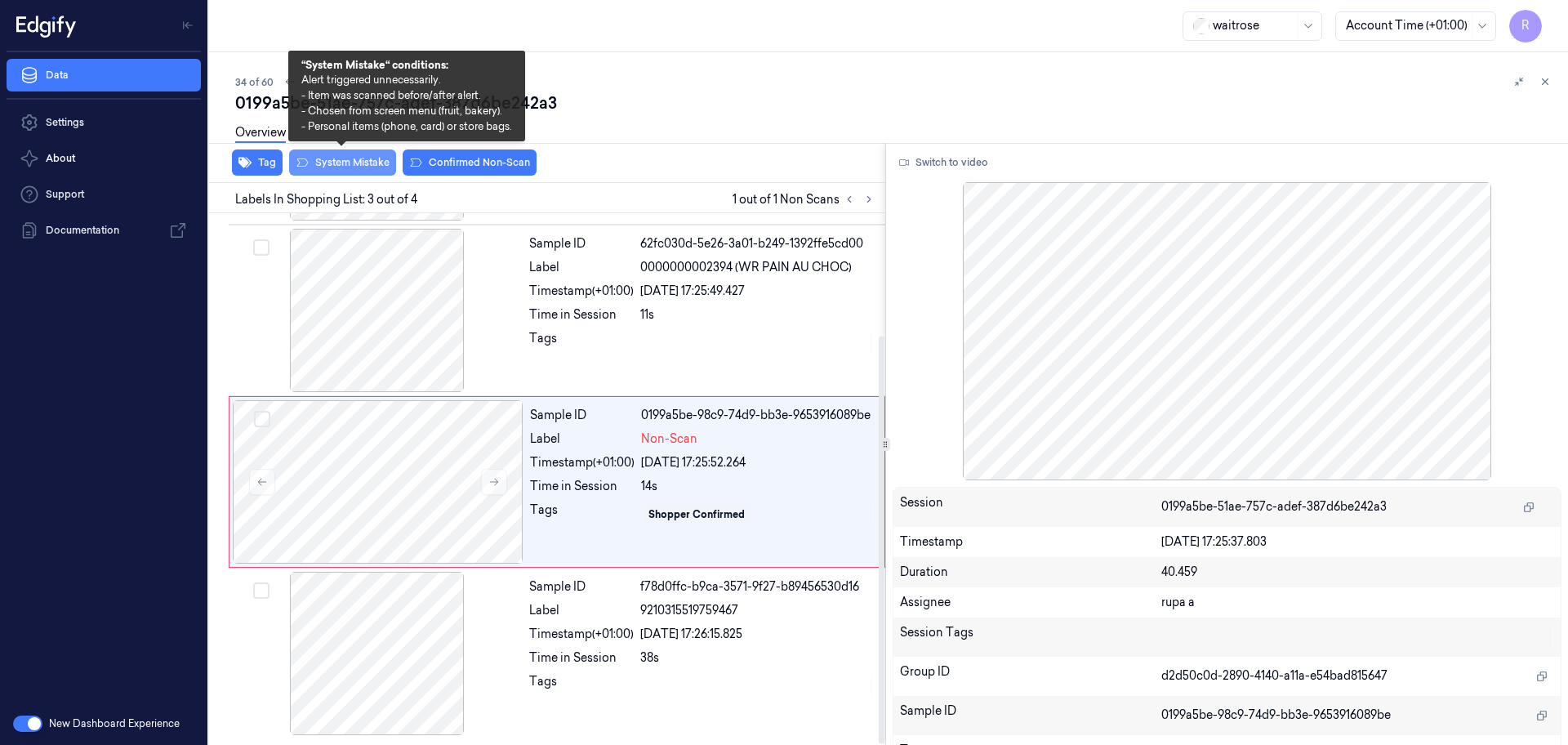
click at [374, 169] on button "System Mistake" at bounding box center [342, 162] width 107 height 26
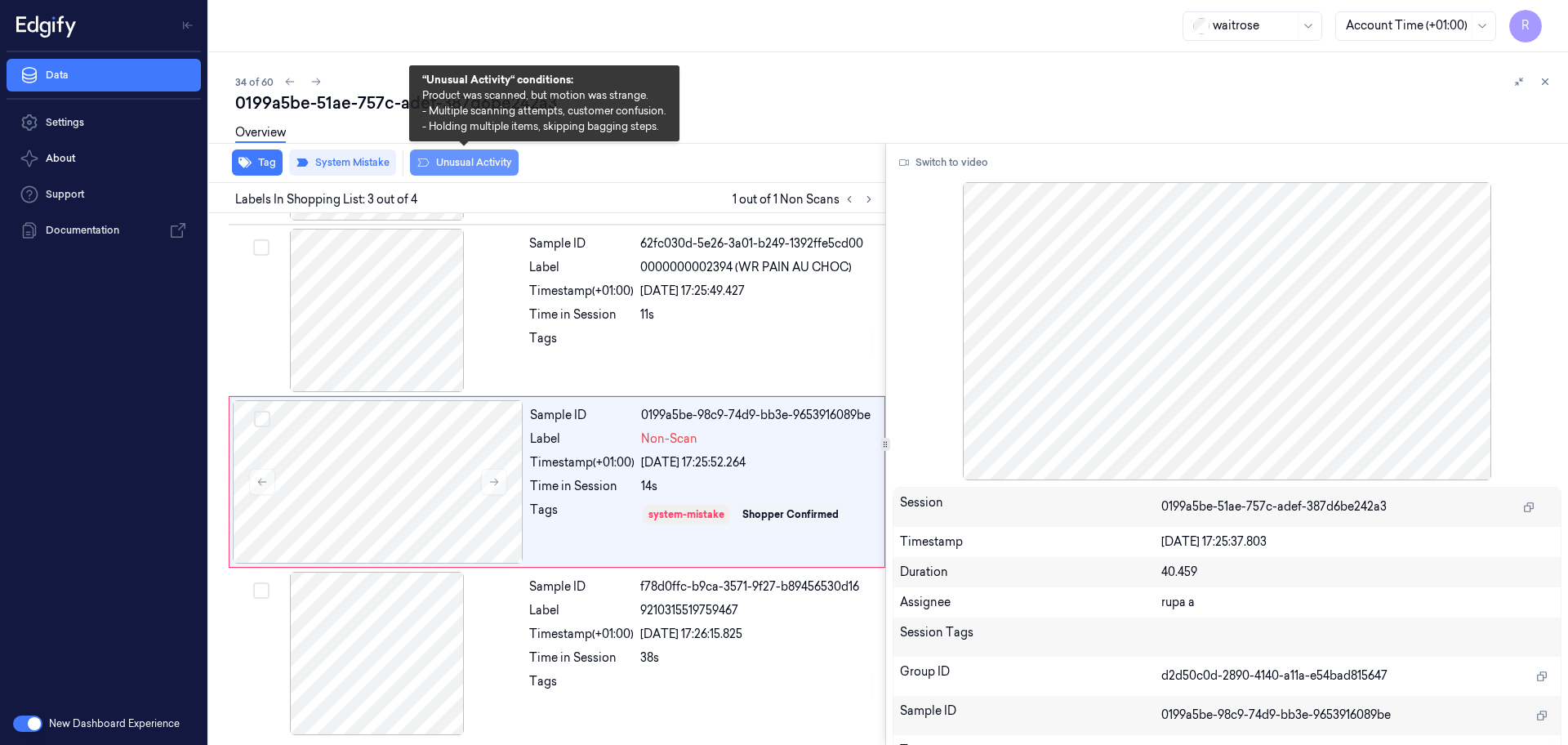
click at [437, 168] on button "Unusual Activity" at bounding box center [464, 162] width 109 height 26
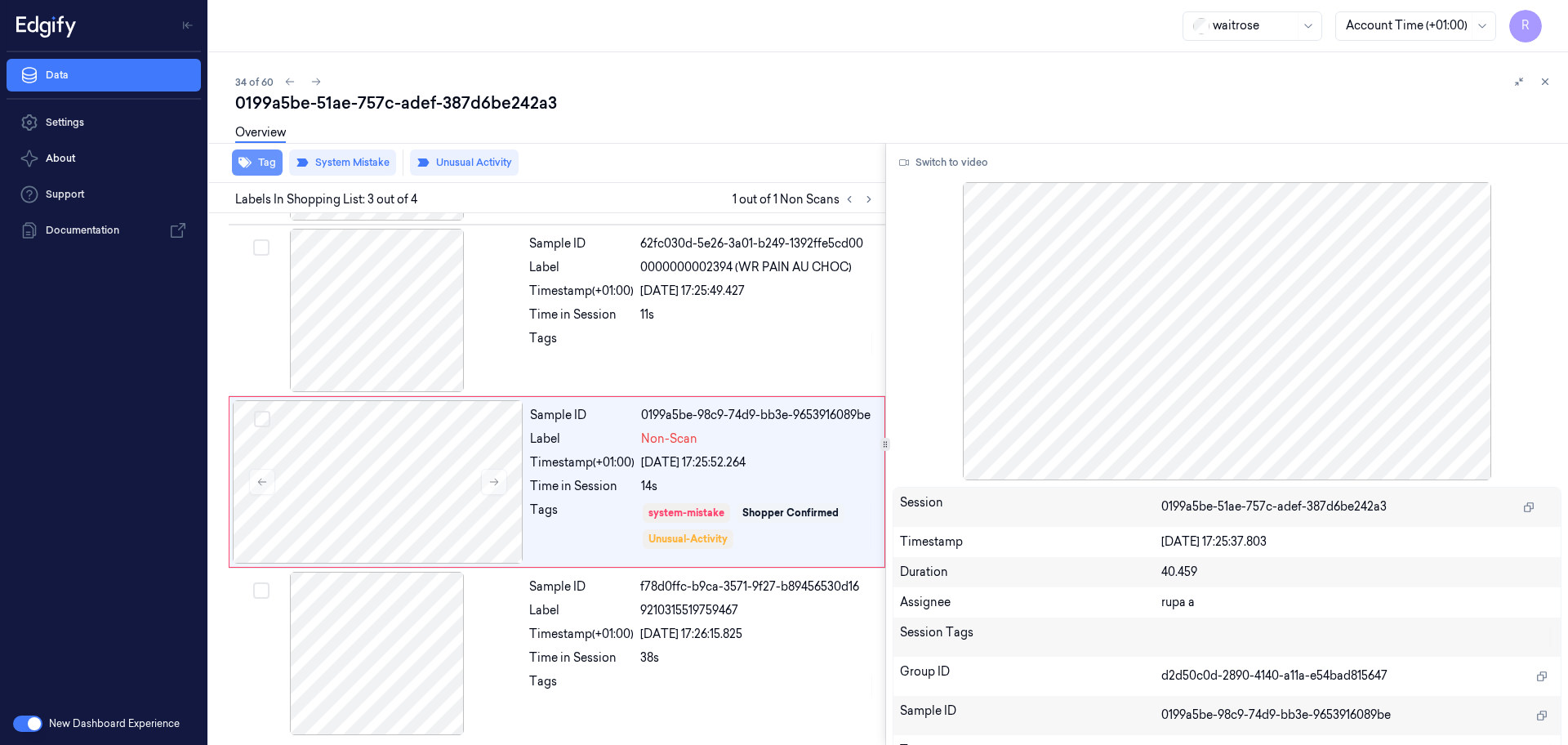
click at [258, 164] on button "Tag" at bounding box center [256, 162] width 51 height 26
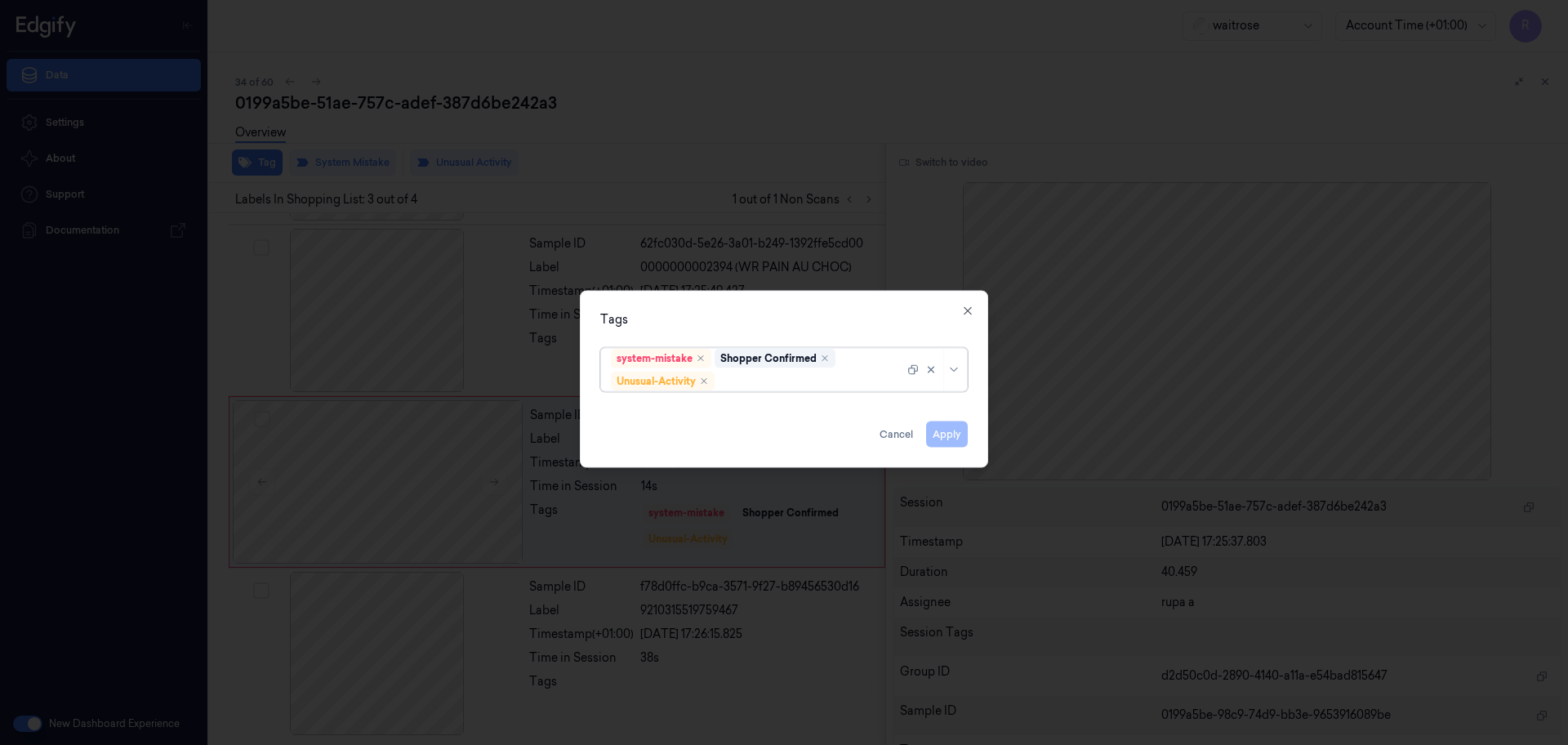
click at [789, 390] on div "system-mistake Shopper Confirmed Unusual-Activity" at bounding box center [757, 370] width 293 height 42
type input "pi"
click at [701, 413] on div "Picklist item alert" at bounding box center [657, 413] width 94 height 17
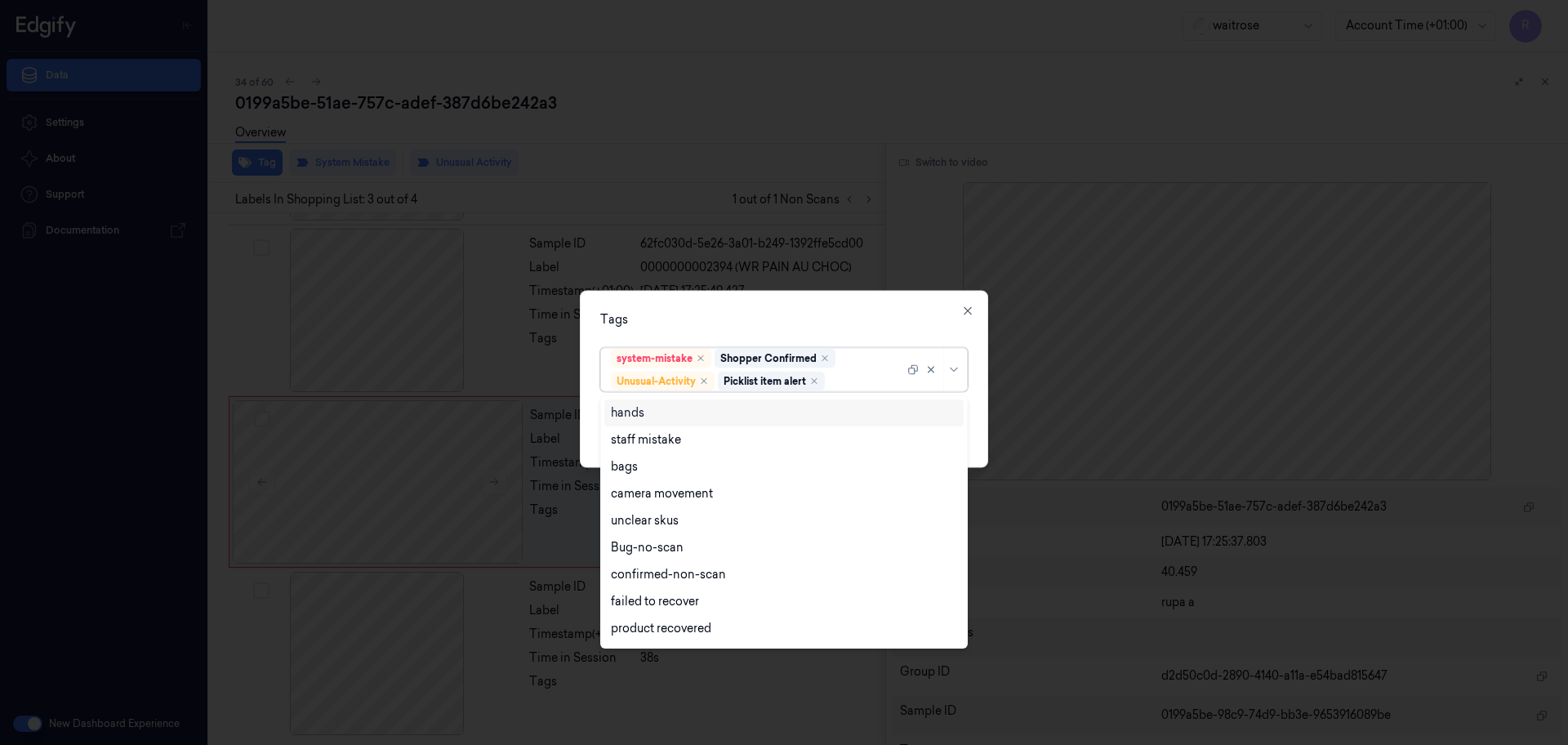
click at [727, 326] on div "Tags" at bounding box center [784, 320] width 368 height 17
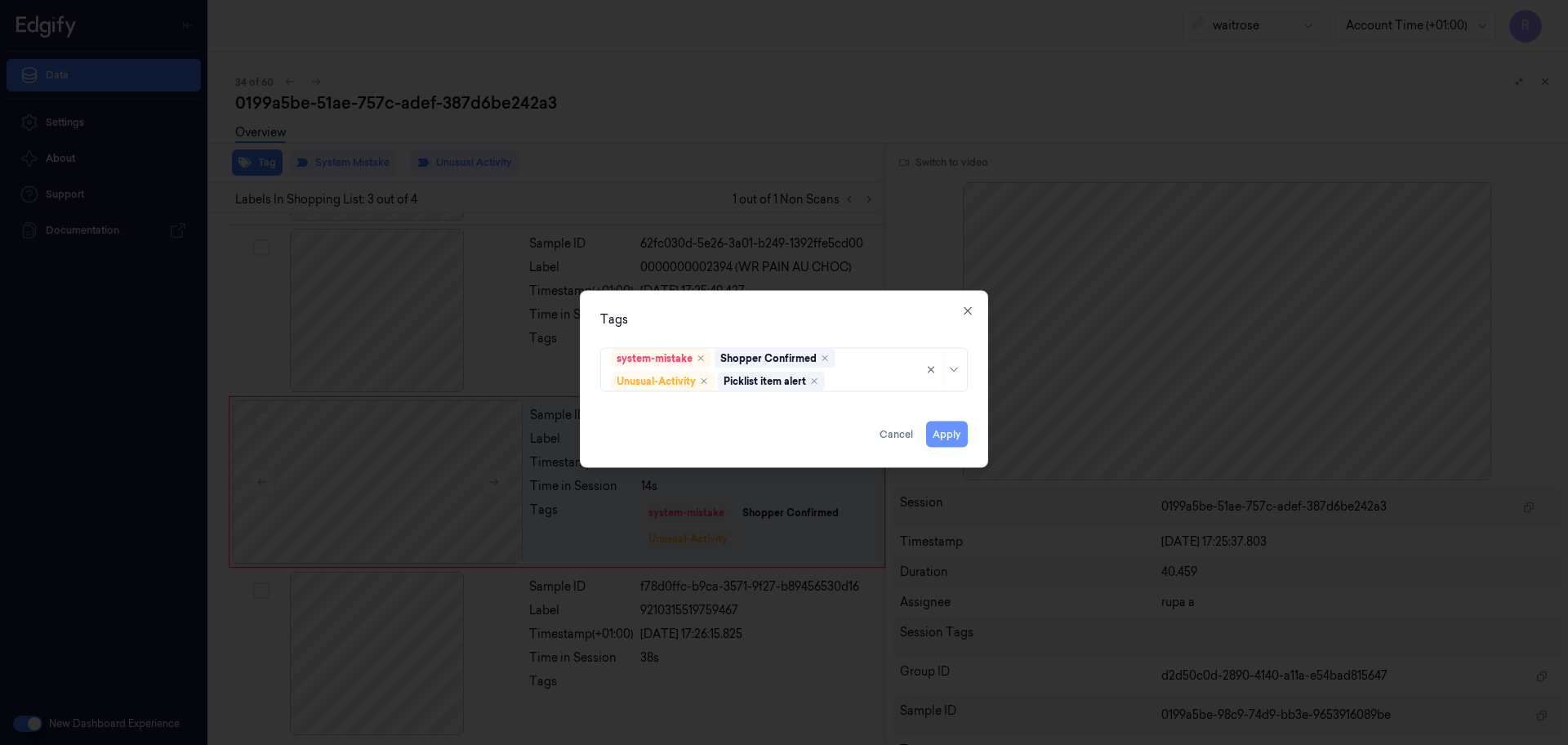
click at [947, 439] on button "Apply" at bounding box center [947, 434] width 42 height 26
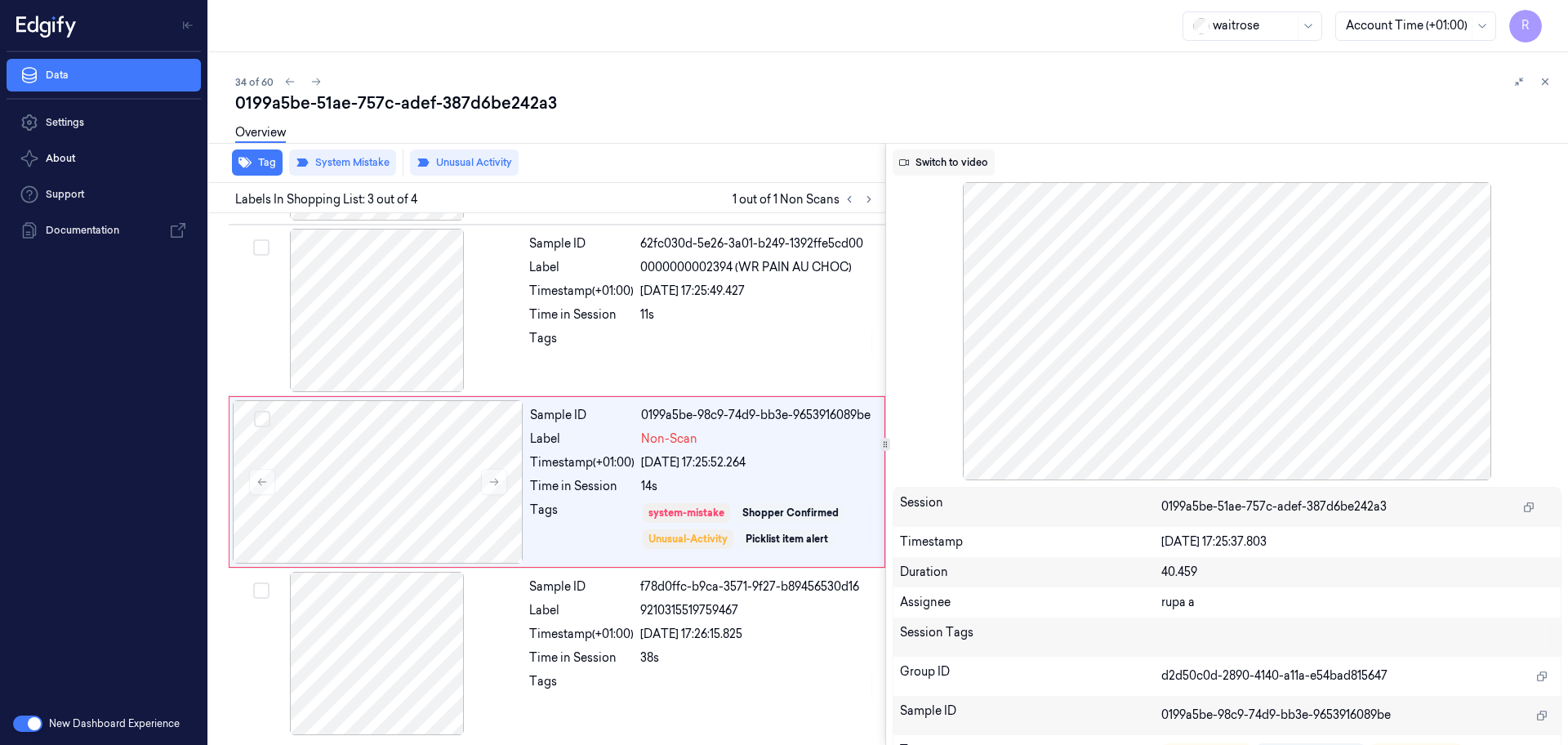
click at [958, 158] on button "Switch to video" at bounding box center [943, 162] width 102 height 26
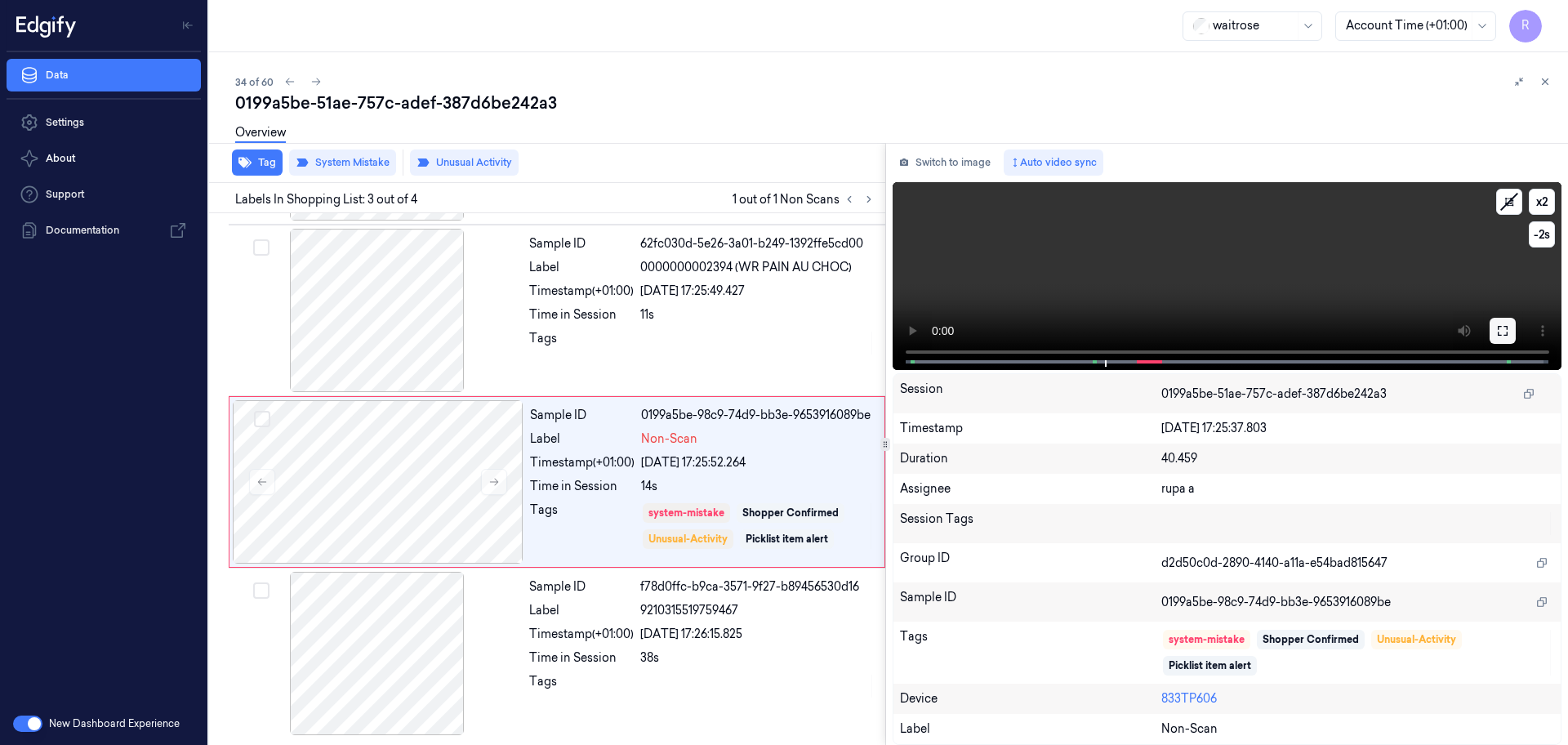
click at [1509, 321] on button at bounding box center [1502, 331] width 26 height 26
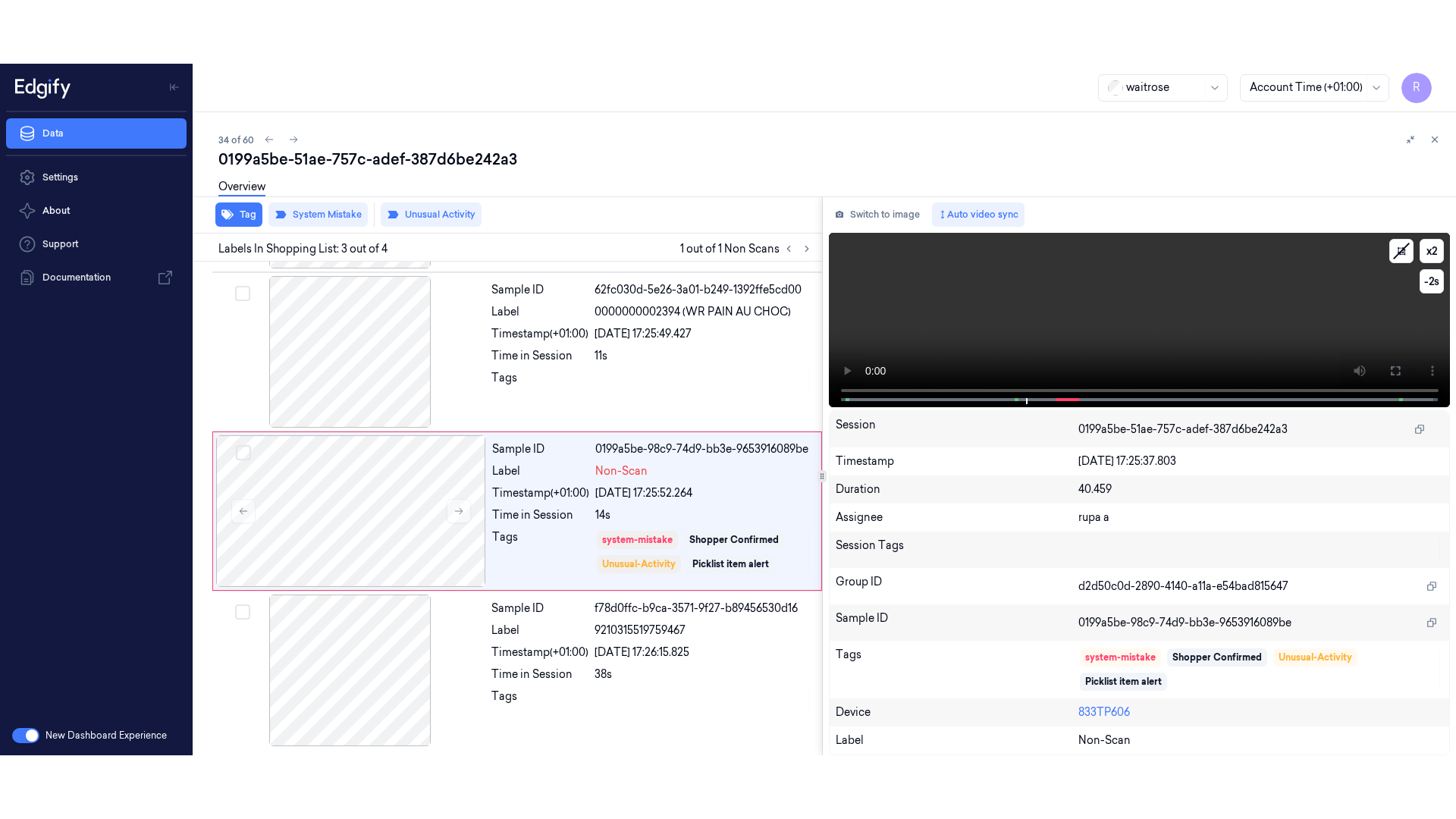
scroll to position [21, 0]
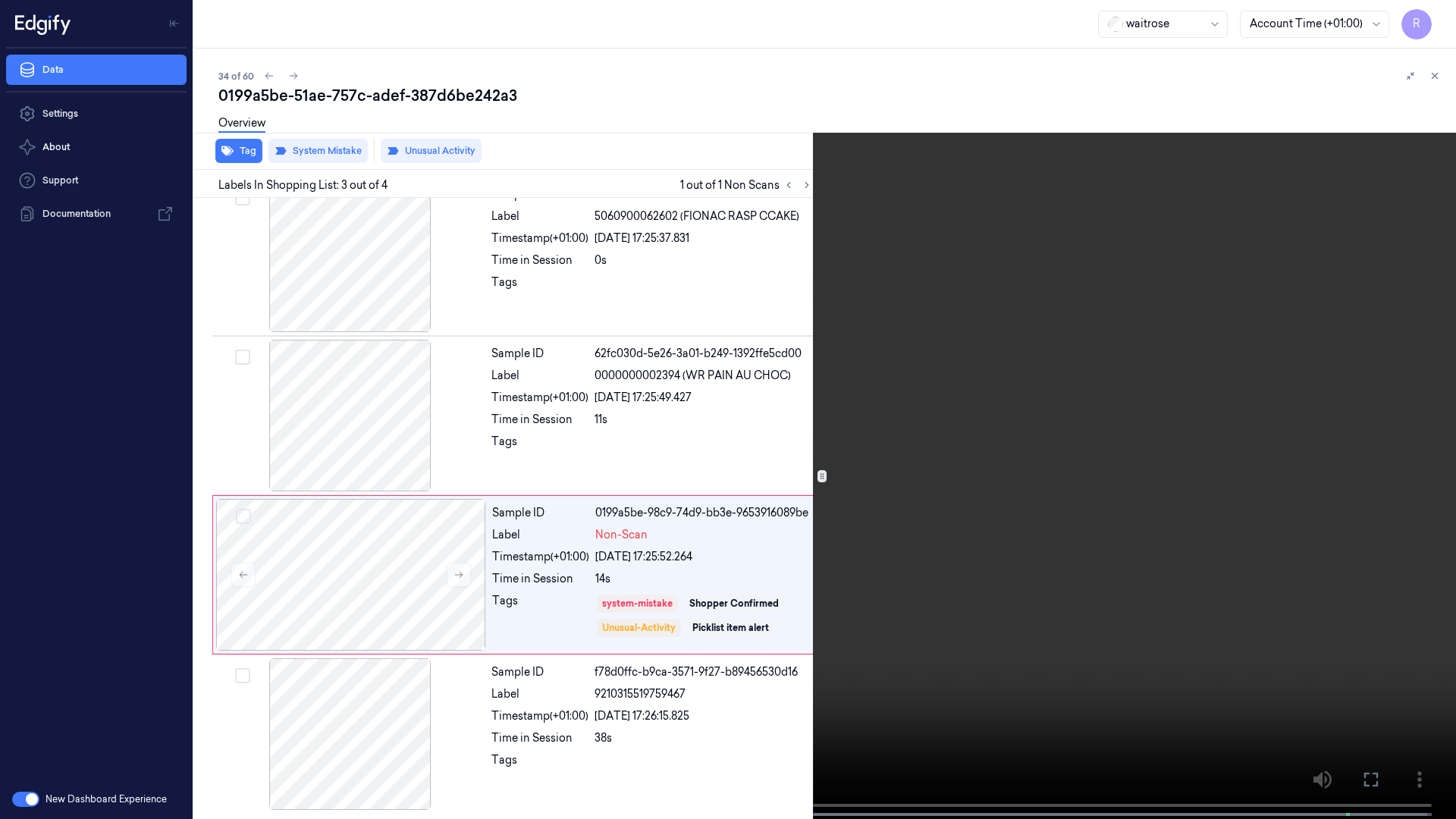
click at [1377, 353] on video at bounding box center [728, 411] width 1456 height 822
click at [1428, 24] on button "x 2" at bounding box center [1437, 18] width 24 height 24
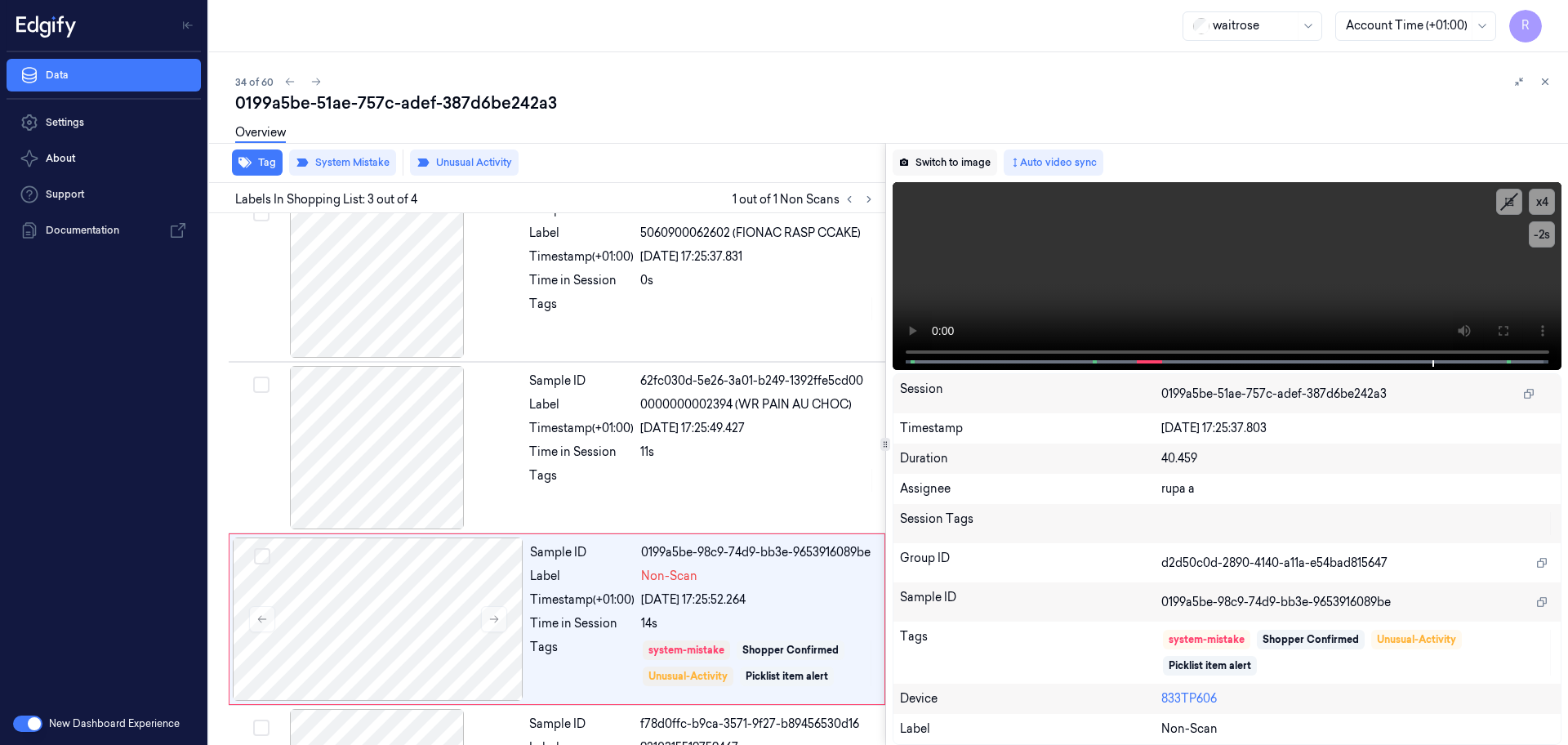
click at [936, 155] on button "Switch to image" at bounding box center [945, 162] width 105 height 26
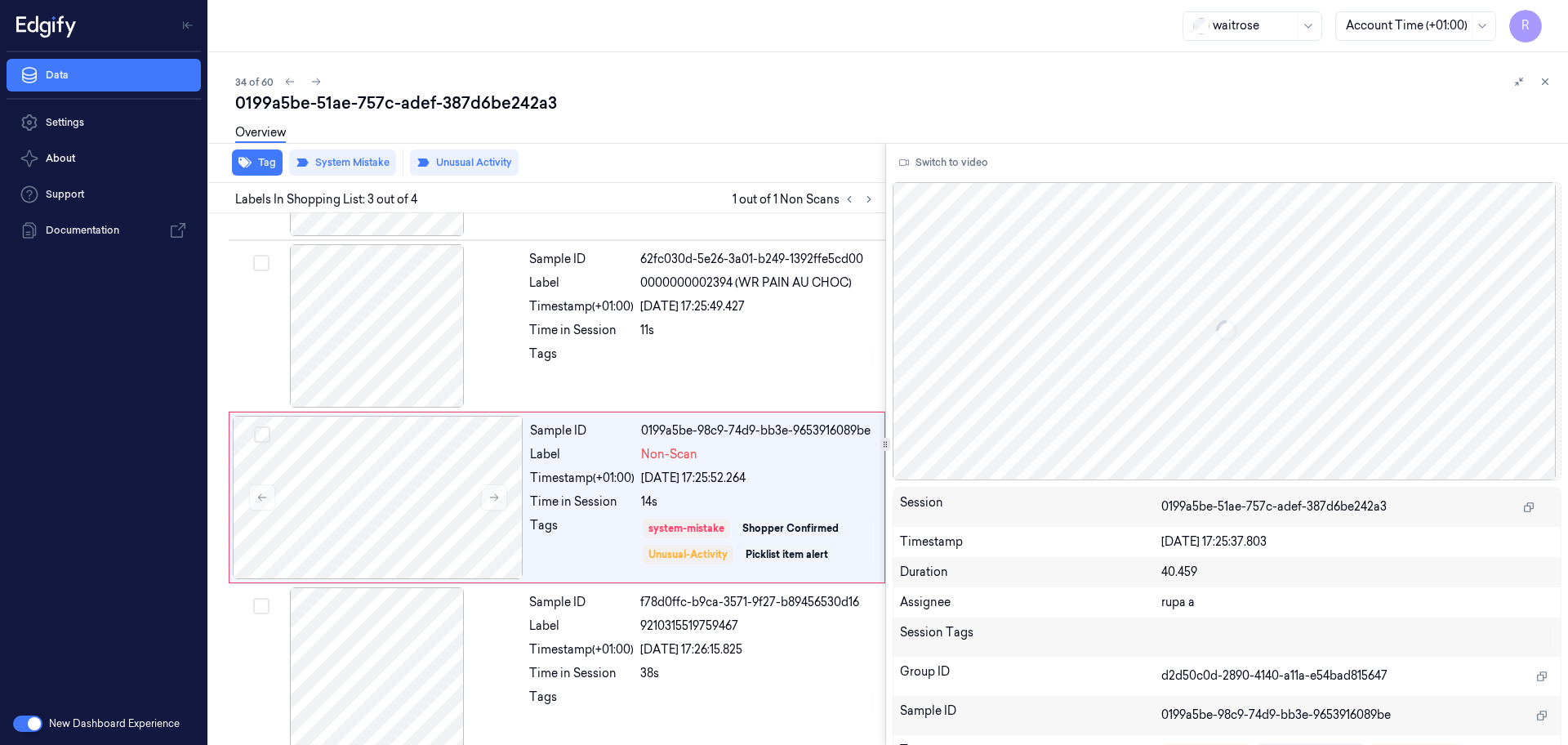
scroll to position [159, 0]
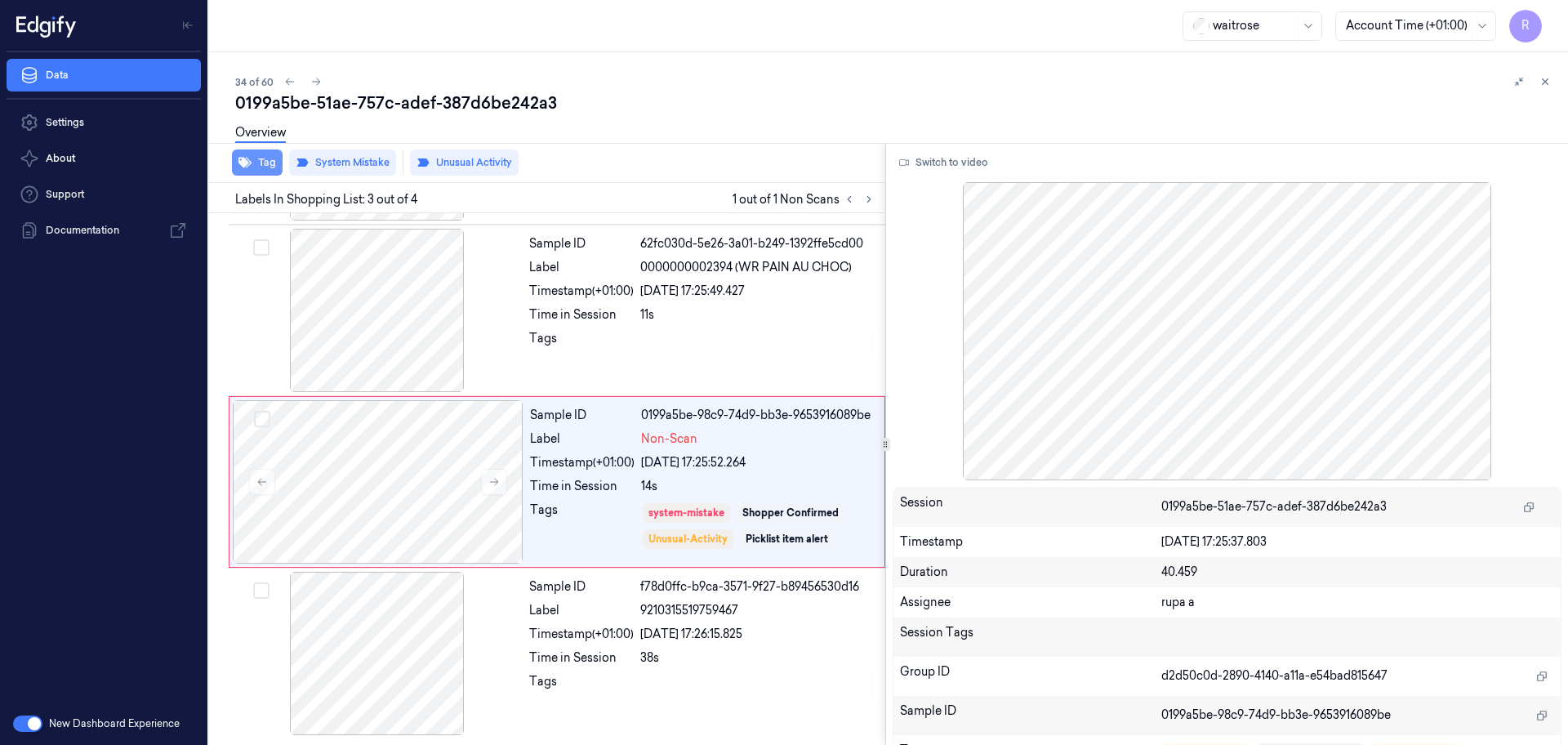
click at [256, 165] on button "Tag" at bounding box center [256, 162] width 51 height 26
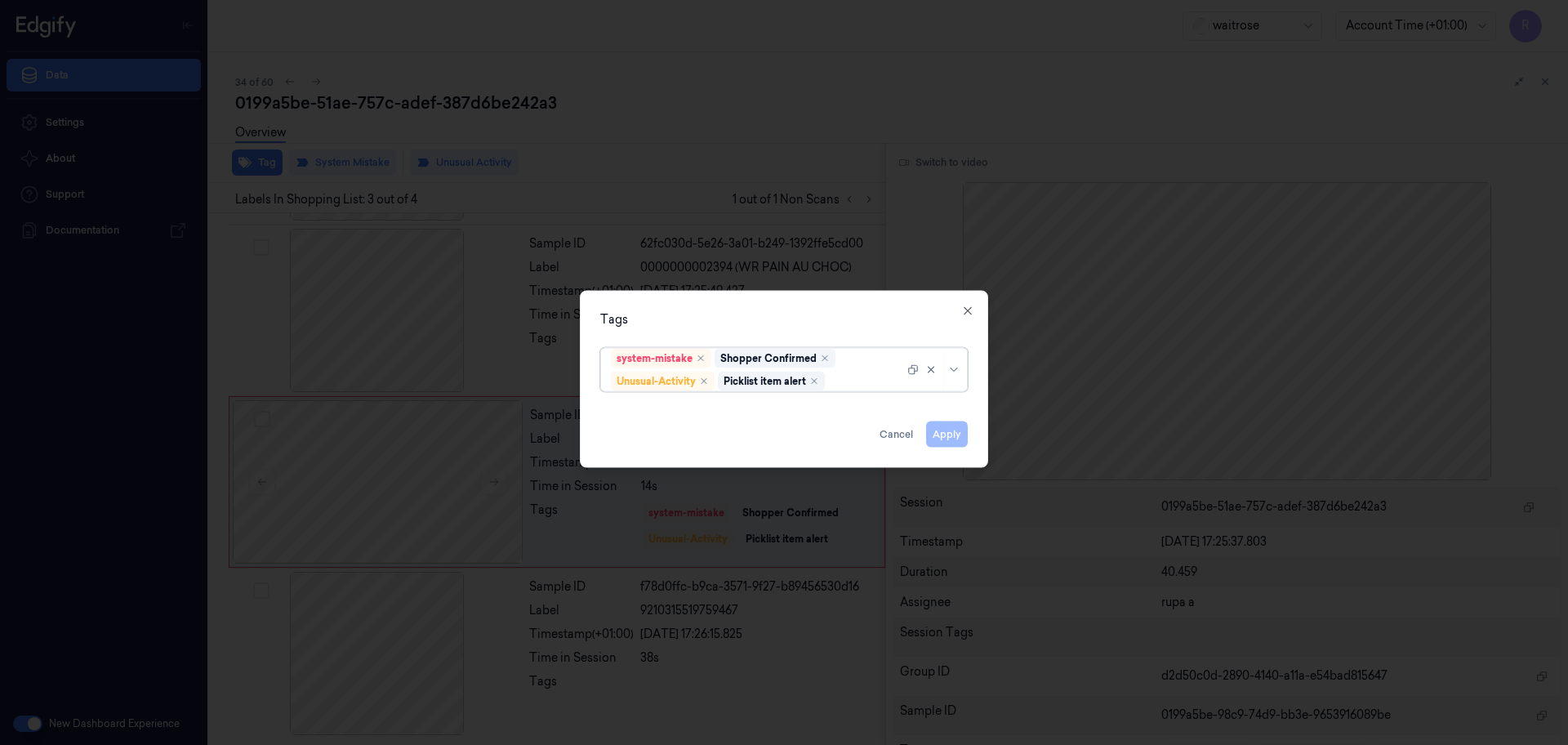
click at [825, 99] on div at bounding box center [784, 372] width 1568 height 745
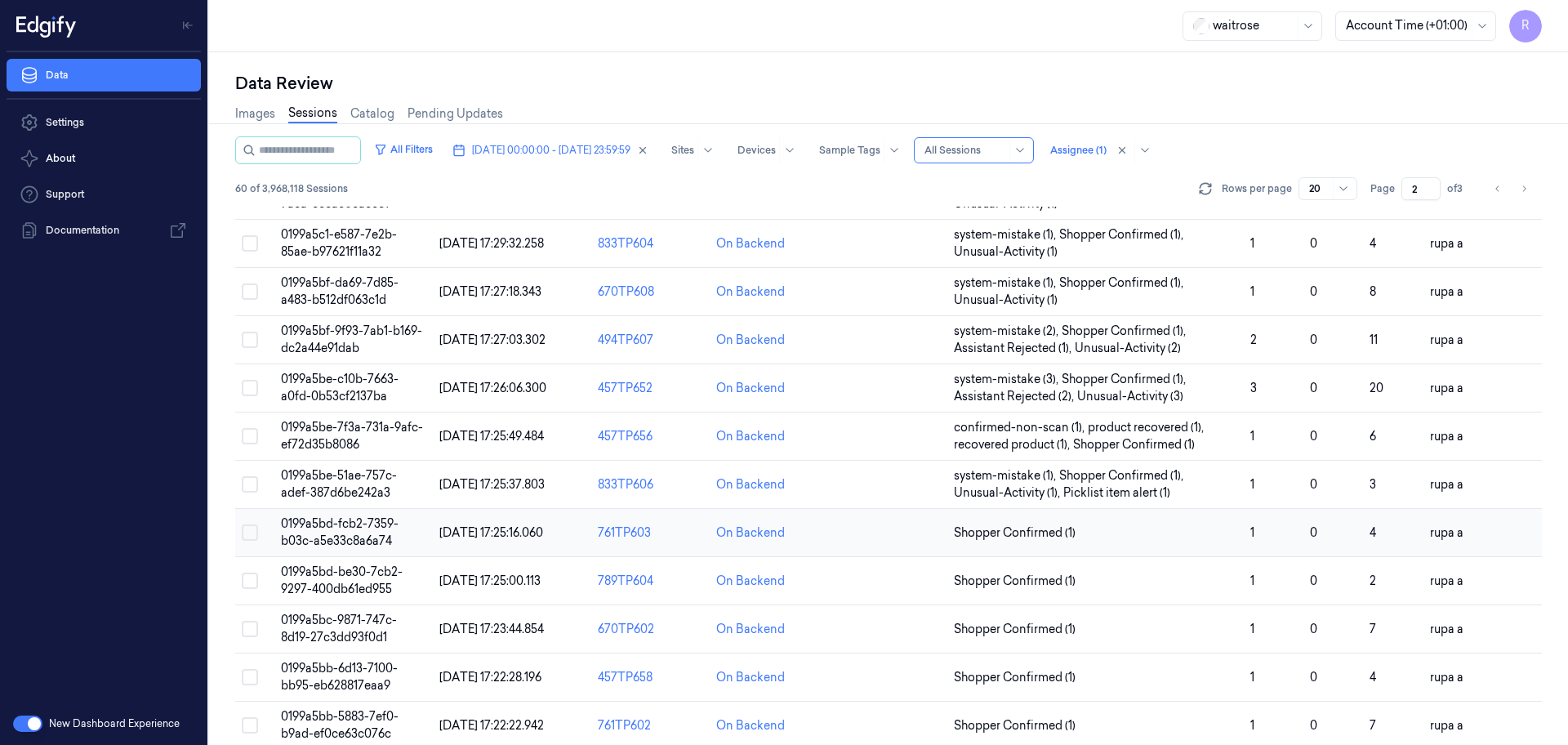
scroll to position [474, 0]
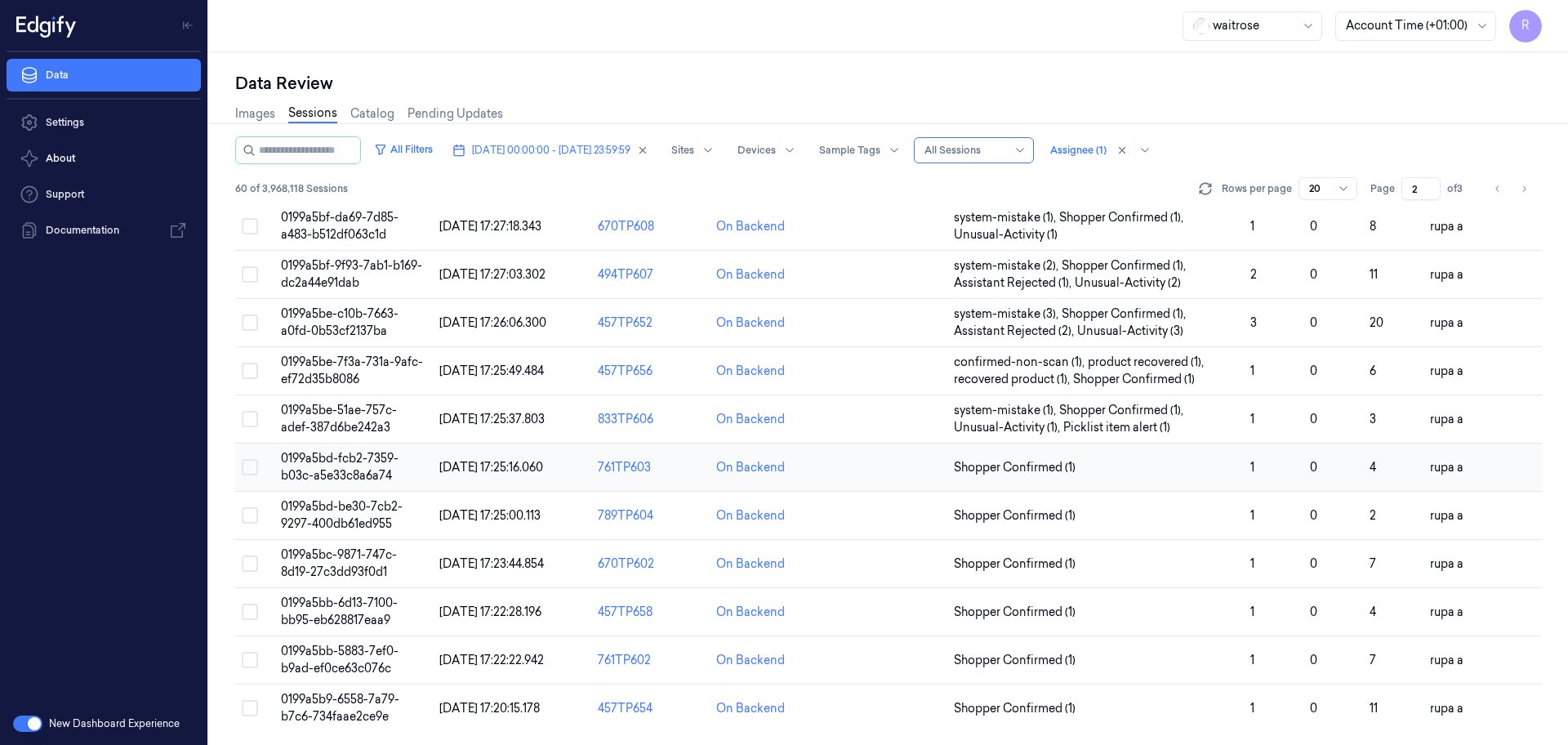
click at [373, 467] on td "0199a5bd-fcb2-7359-b03c-a5e33c8a6a74" at bounding box center [354, 468] width 159 height 48
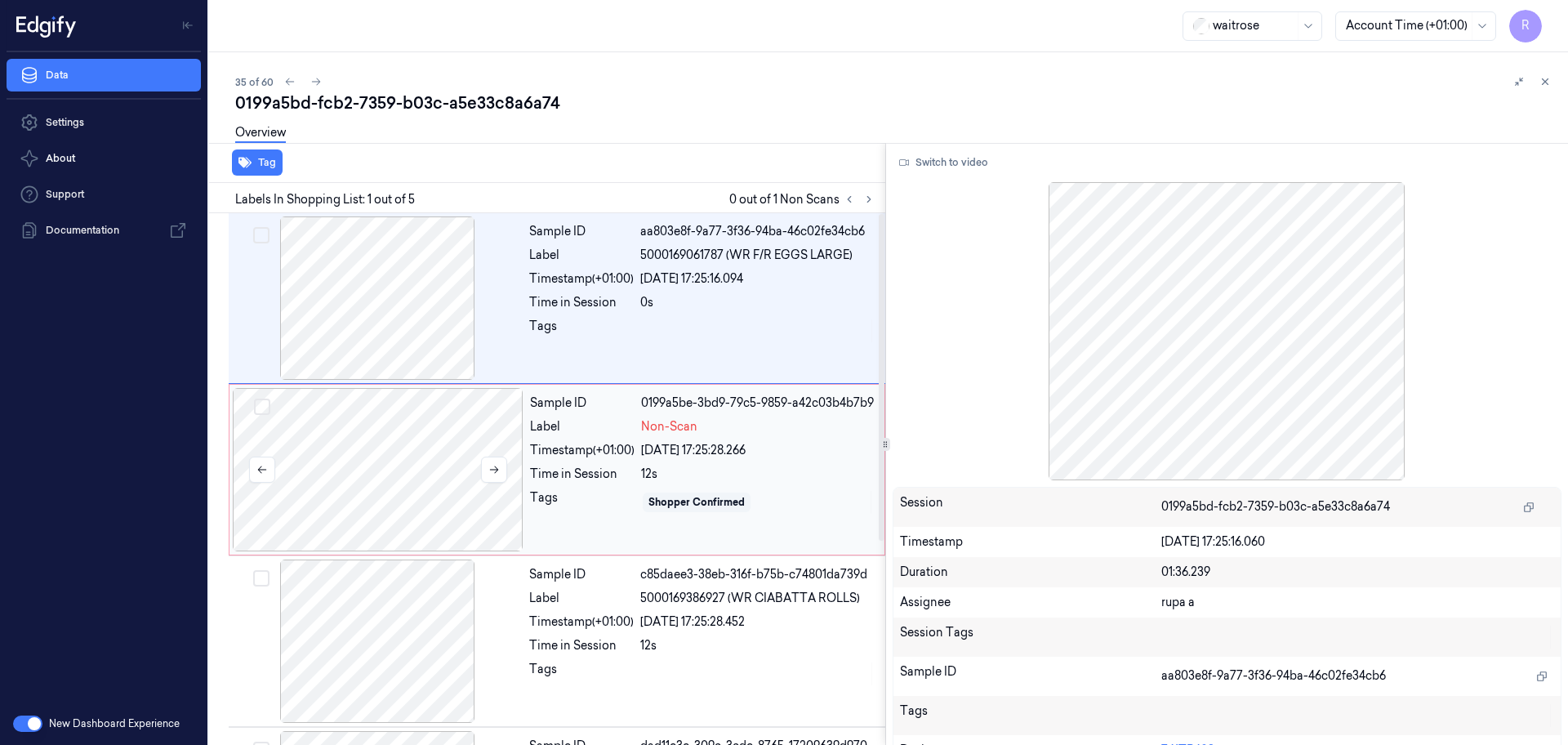
click at [474, 425] on div at bounding box center [378, 469] width 291 height 164
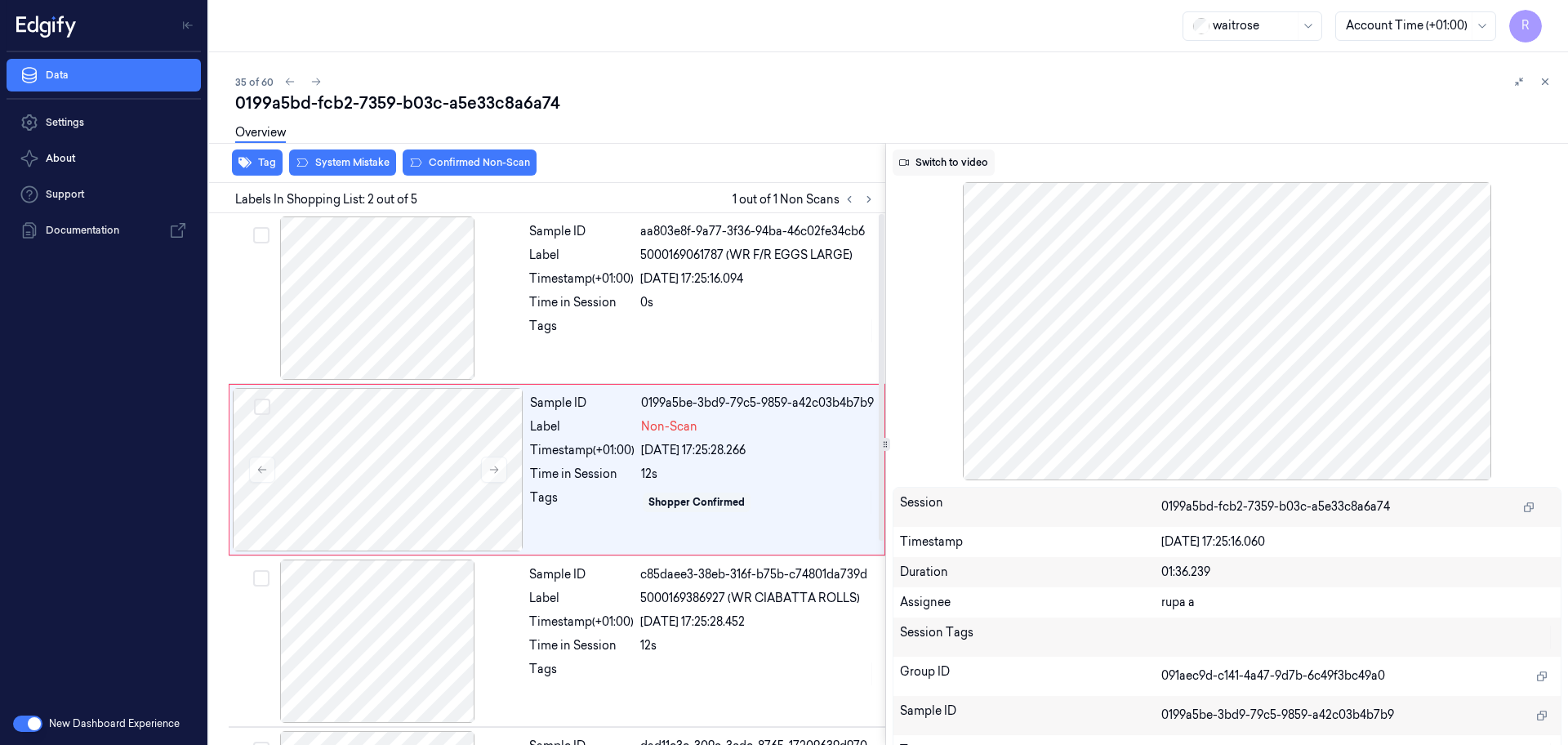
click at [948, 164] on button "Switch to video" at bounding box center [943, 162] width 102 height 26
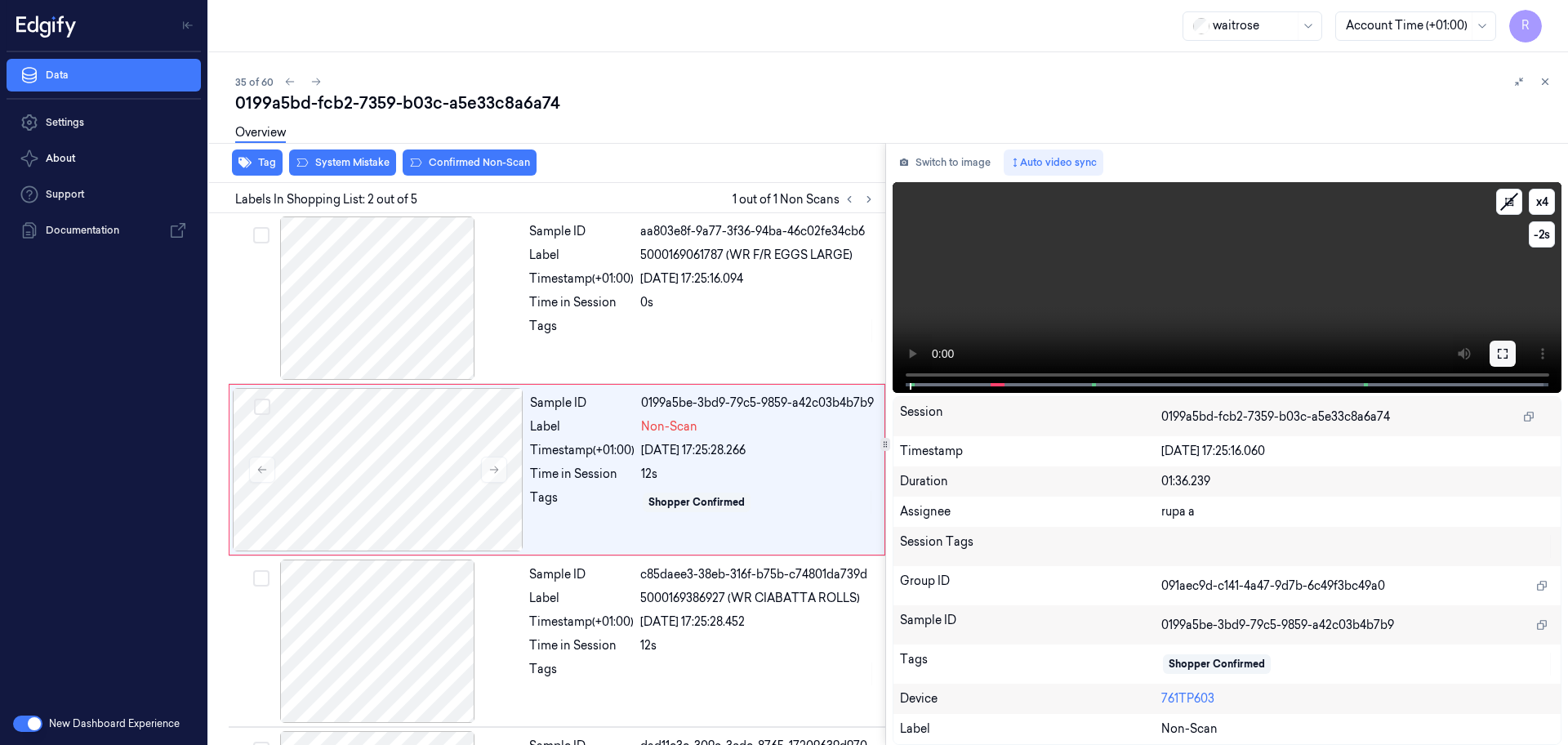
click at [1505, 351] on icon at bounding box center [1502, 354] width 13 height 13
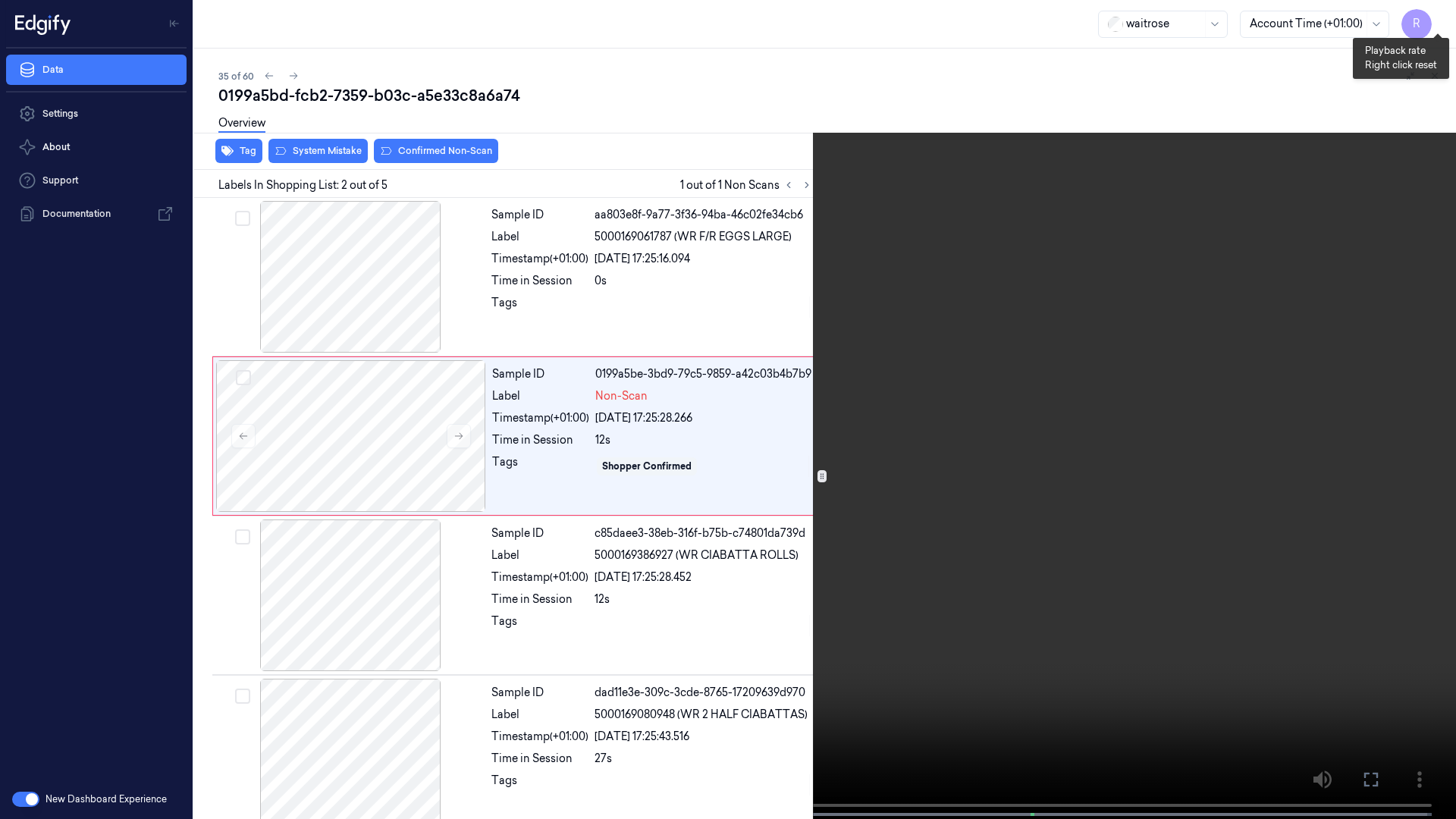
click at [1444, 23] on button "x 4" at bounding box center [1437, 18] width 24 height 24
click at [257, 663] on video at bounding box center [728, 411] width 1456 height 822
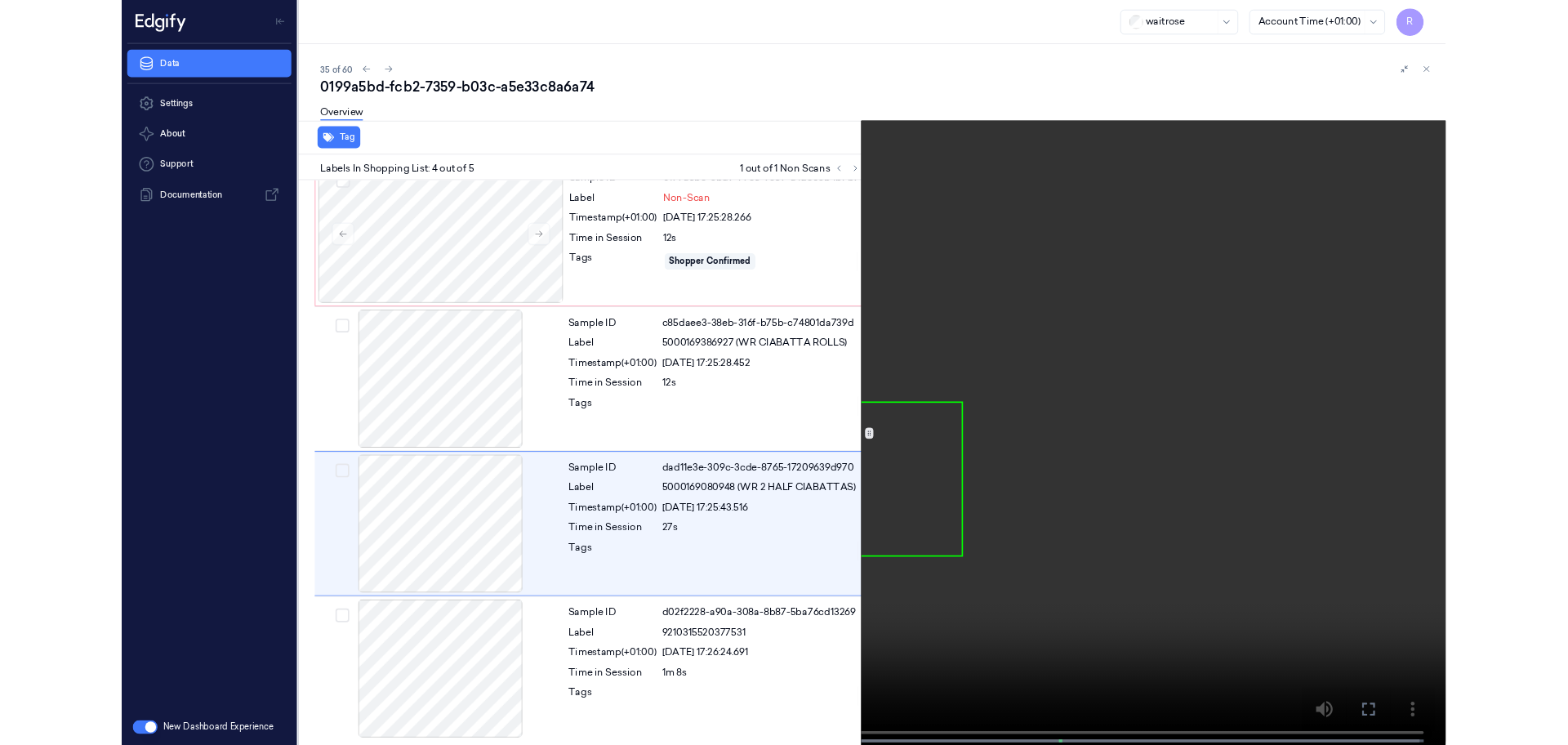
scroll to position [194, 0]
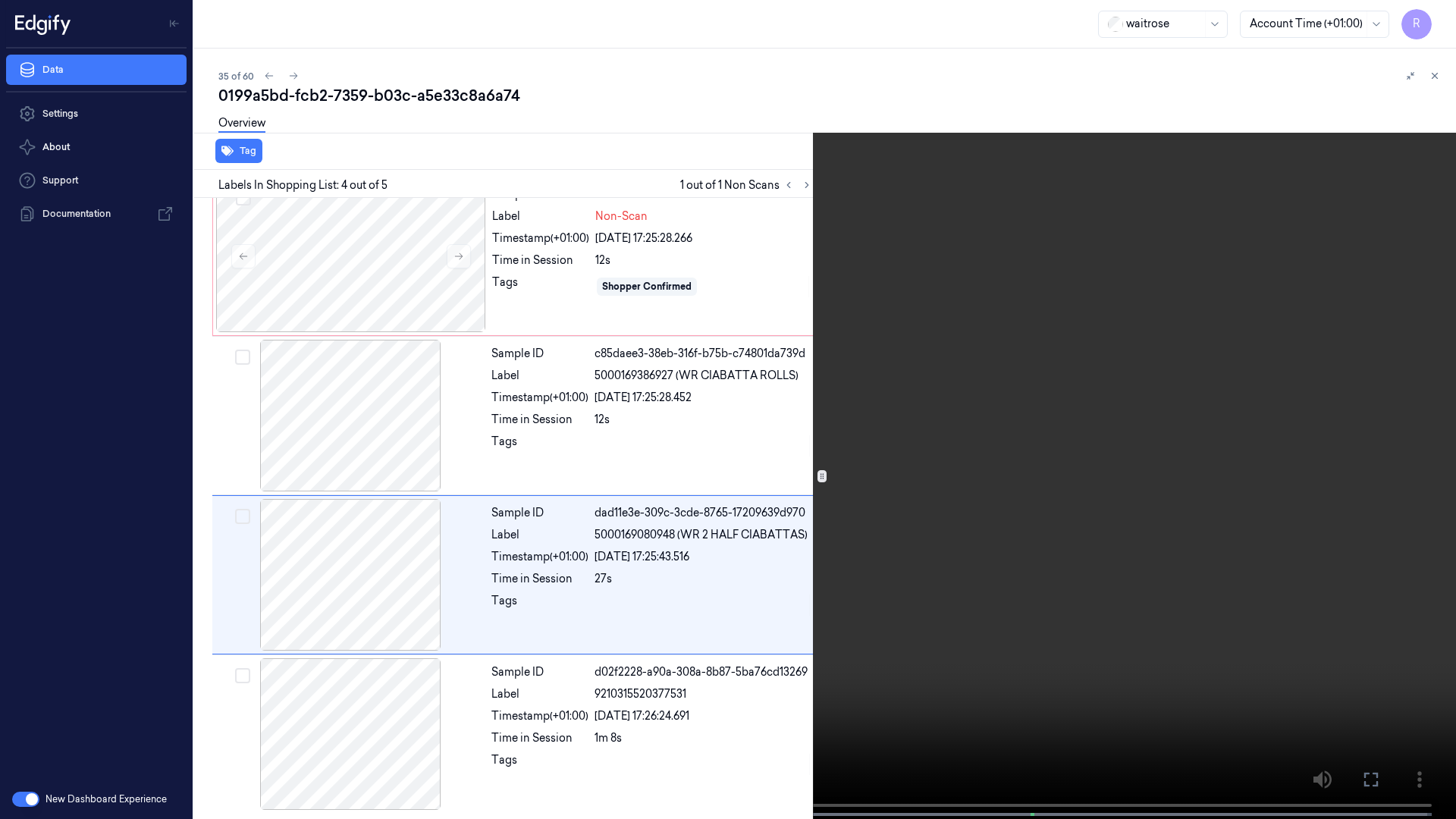
click at [417, 647] on video at bounding box center [728, 411] width 1456 height 822
click at [1441, 15] on button "x 2" at bounding box center [1437, 18] width 24 height 24
click at [1433, 18] on button "x 4" at bounding box center [1437, 18] width 24 height 24
click at [1433, 18] on button "x 1" at bounding box center [1437, 18] width 24 height 24
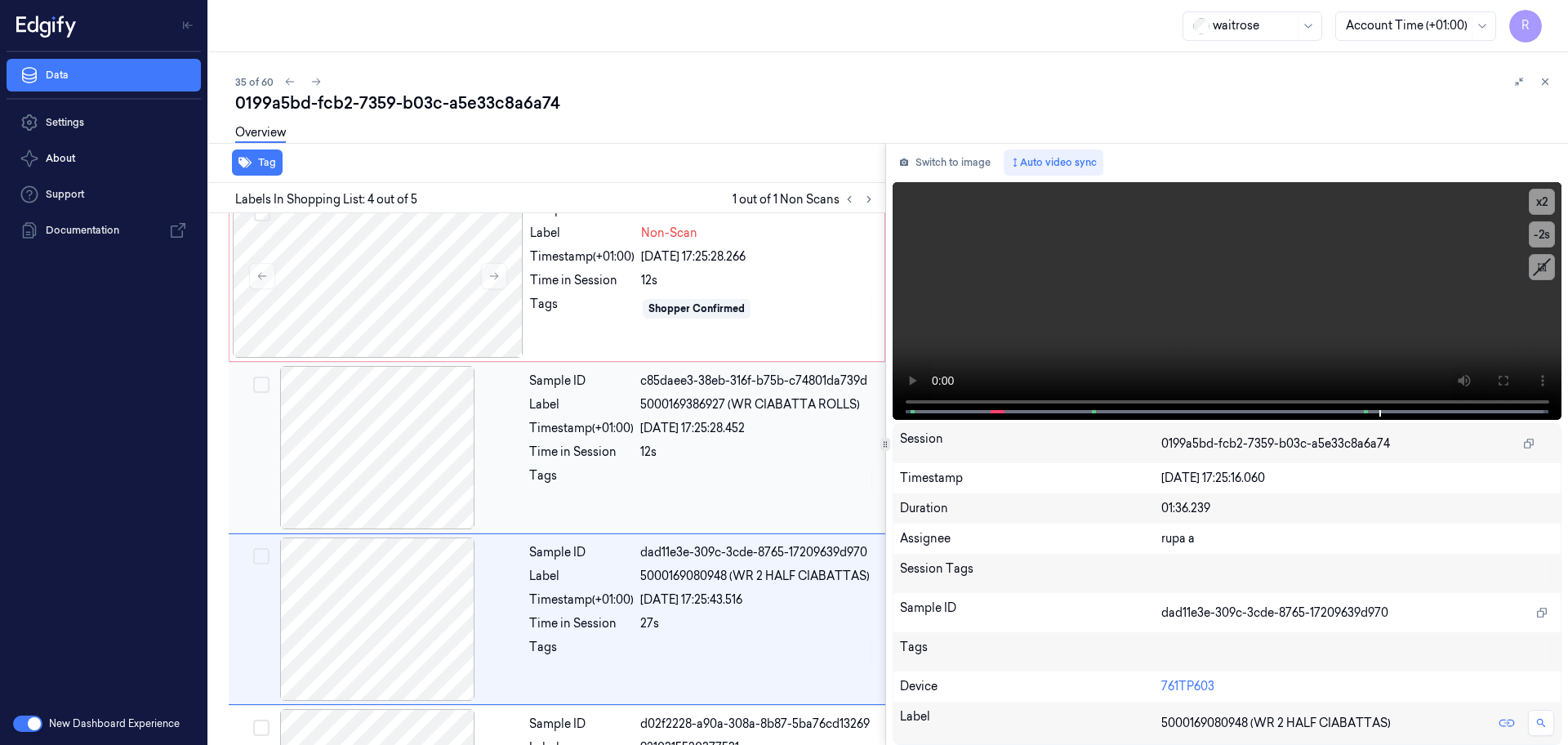
drag, startPoint x: 938, startPoint y: 159, endPoint x: 484, endPoint y: 529, distance: 585.7
click at [939, 159] on button "Switch to image" at bounding box center [945, 162] width 105 height 26
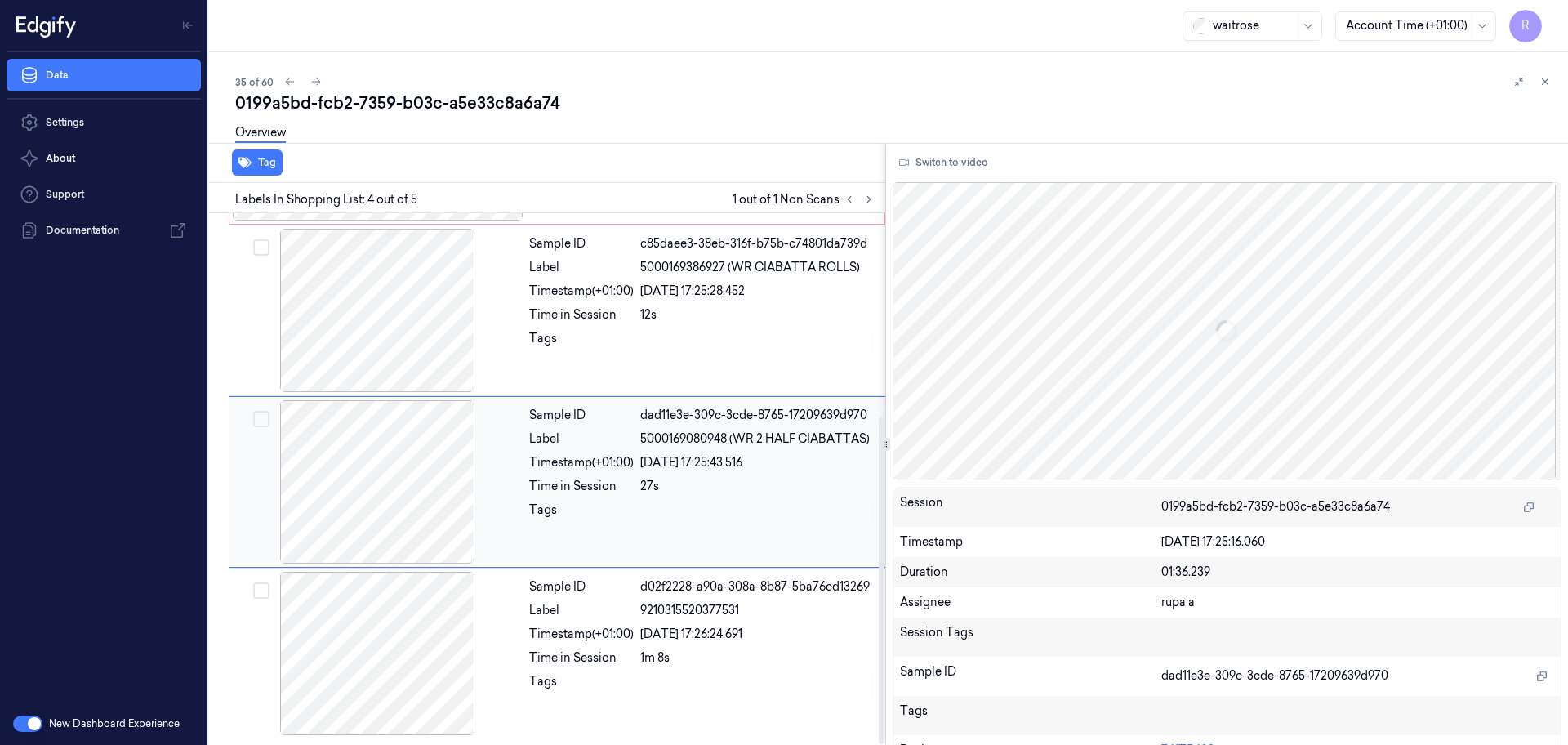
scroll to position [126, 0]
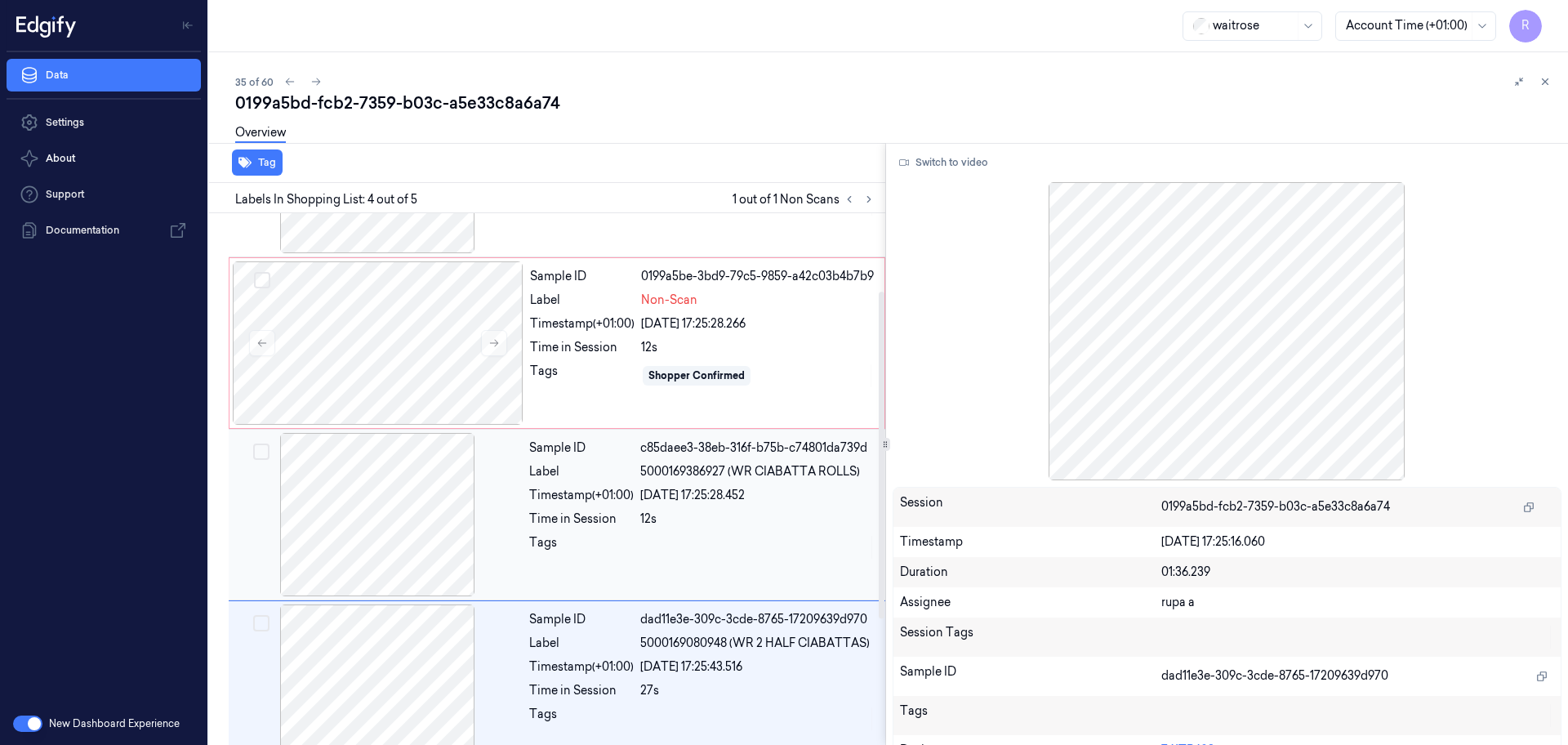
click at [421, 505] on div at bounding box center [377, 514] width 291 height 164
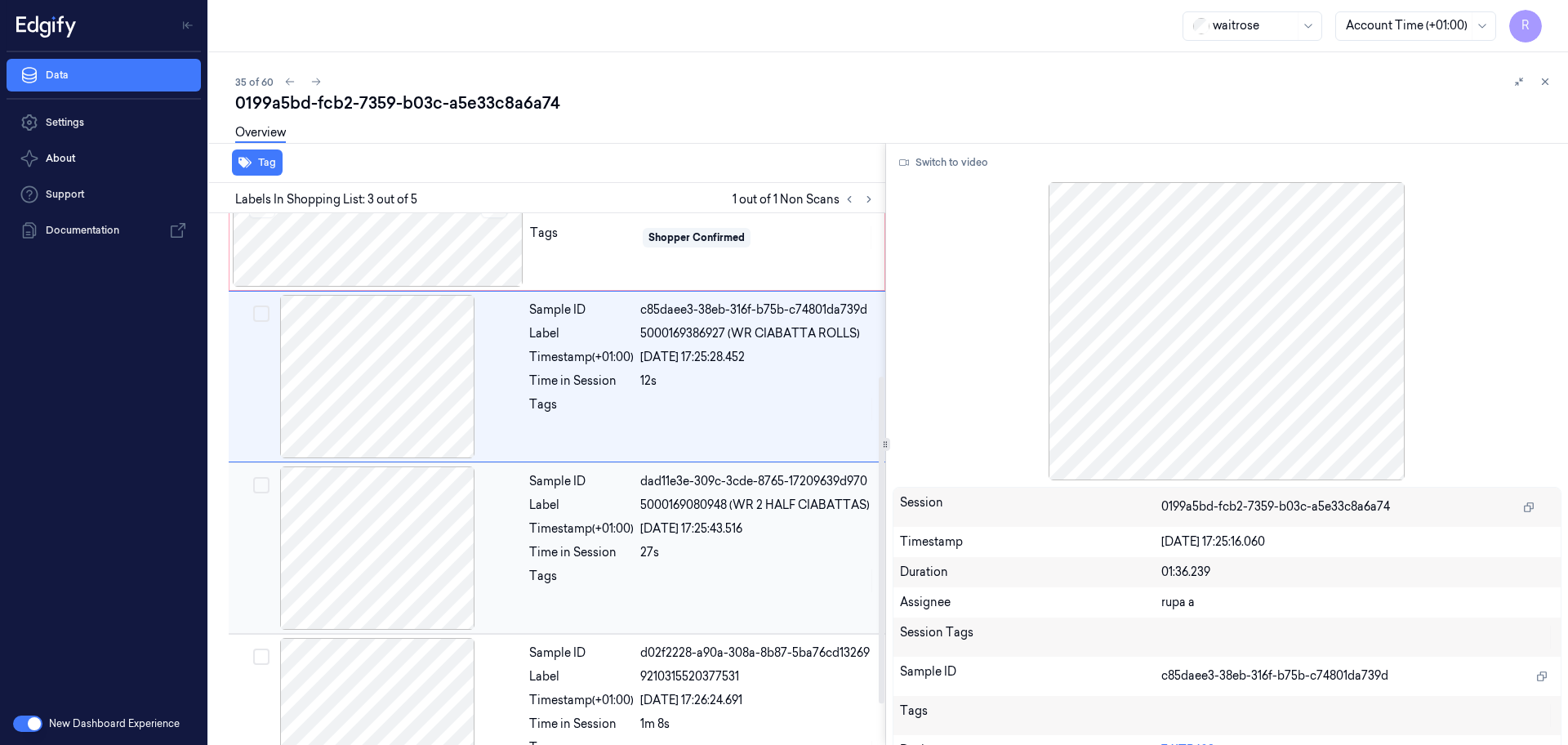
click at [446, 552] on div at bounding box center [377, 548] width 291 height 164
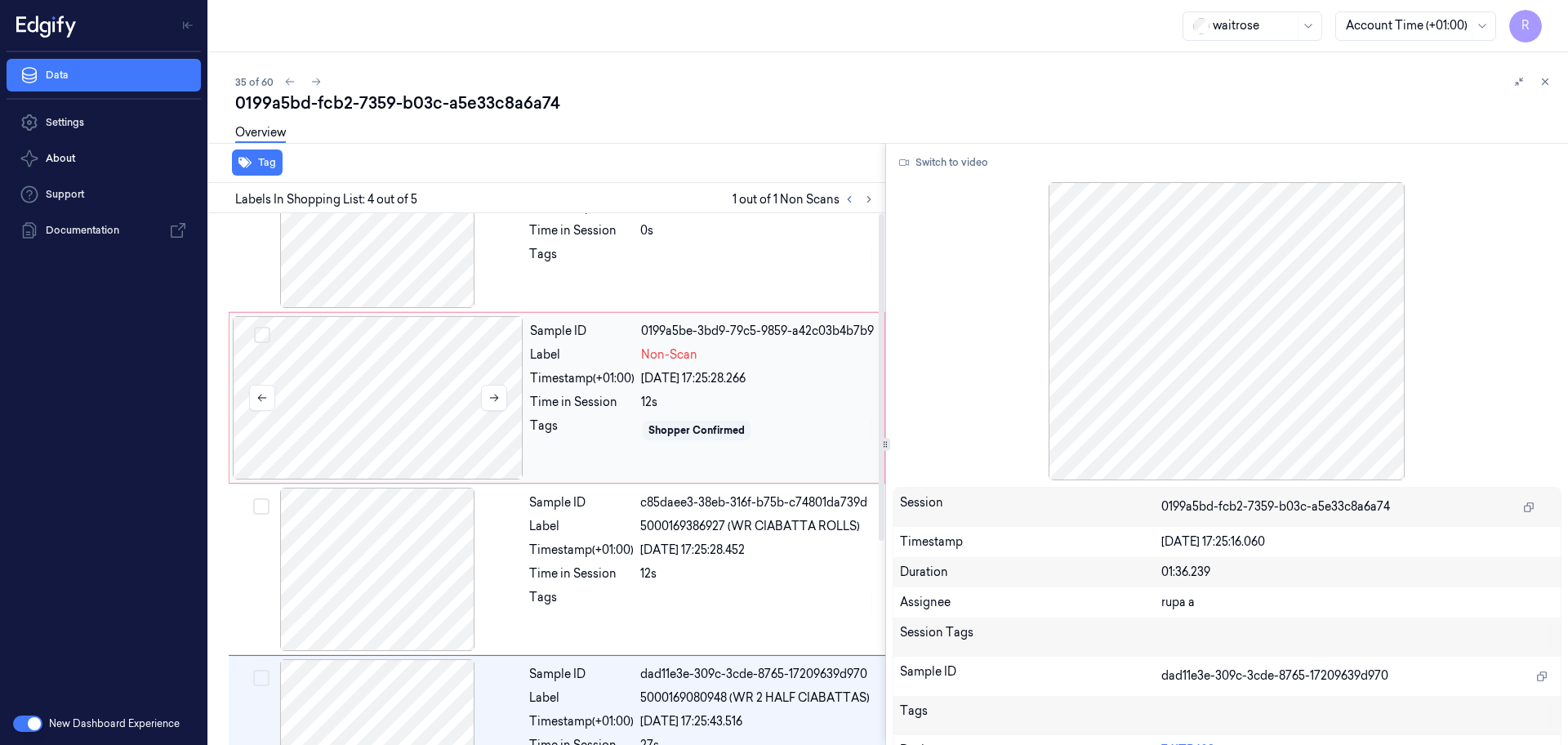
scroll to position [0, 0]
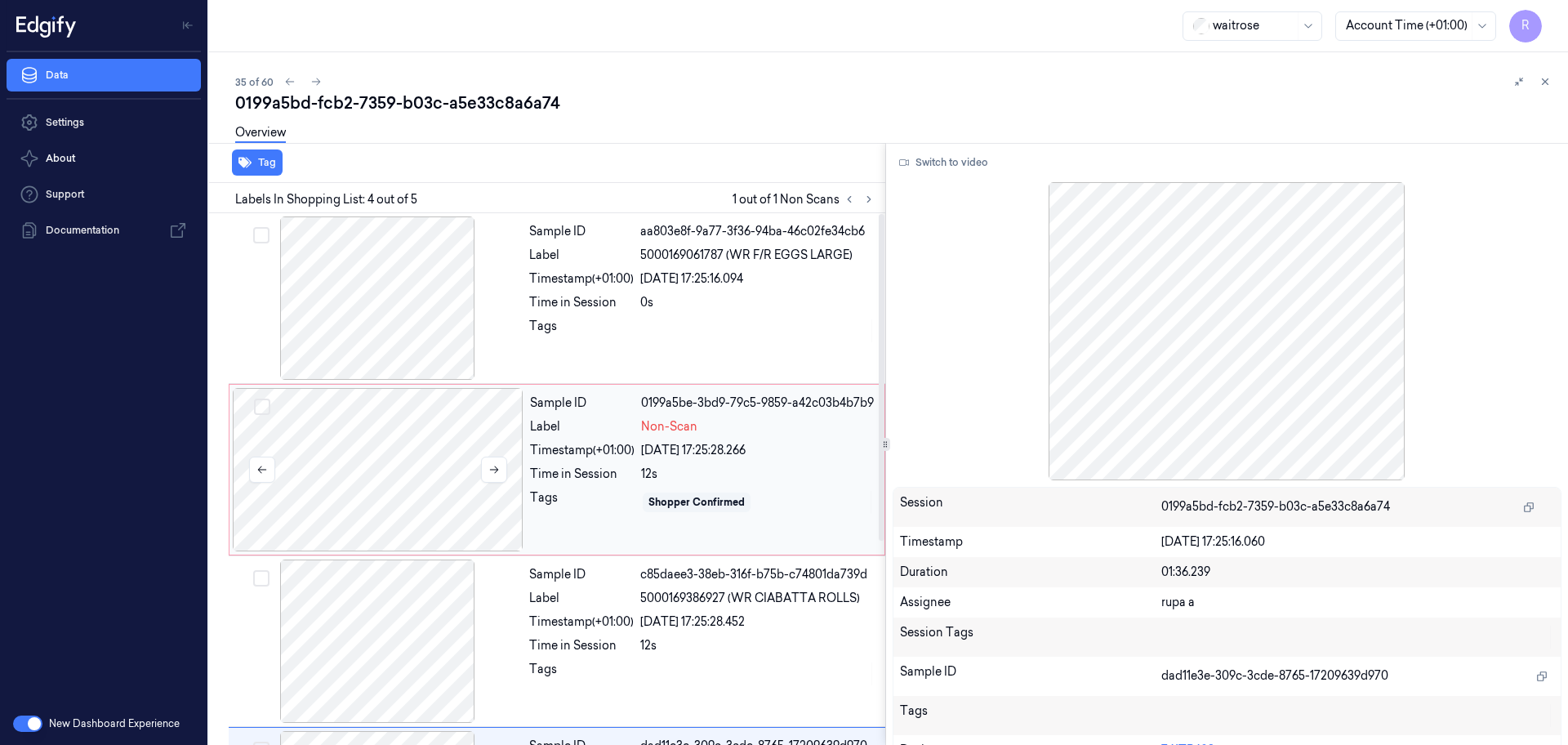
click at [423, 470] on div at bounding box center [378, 469] width 291 height 164
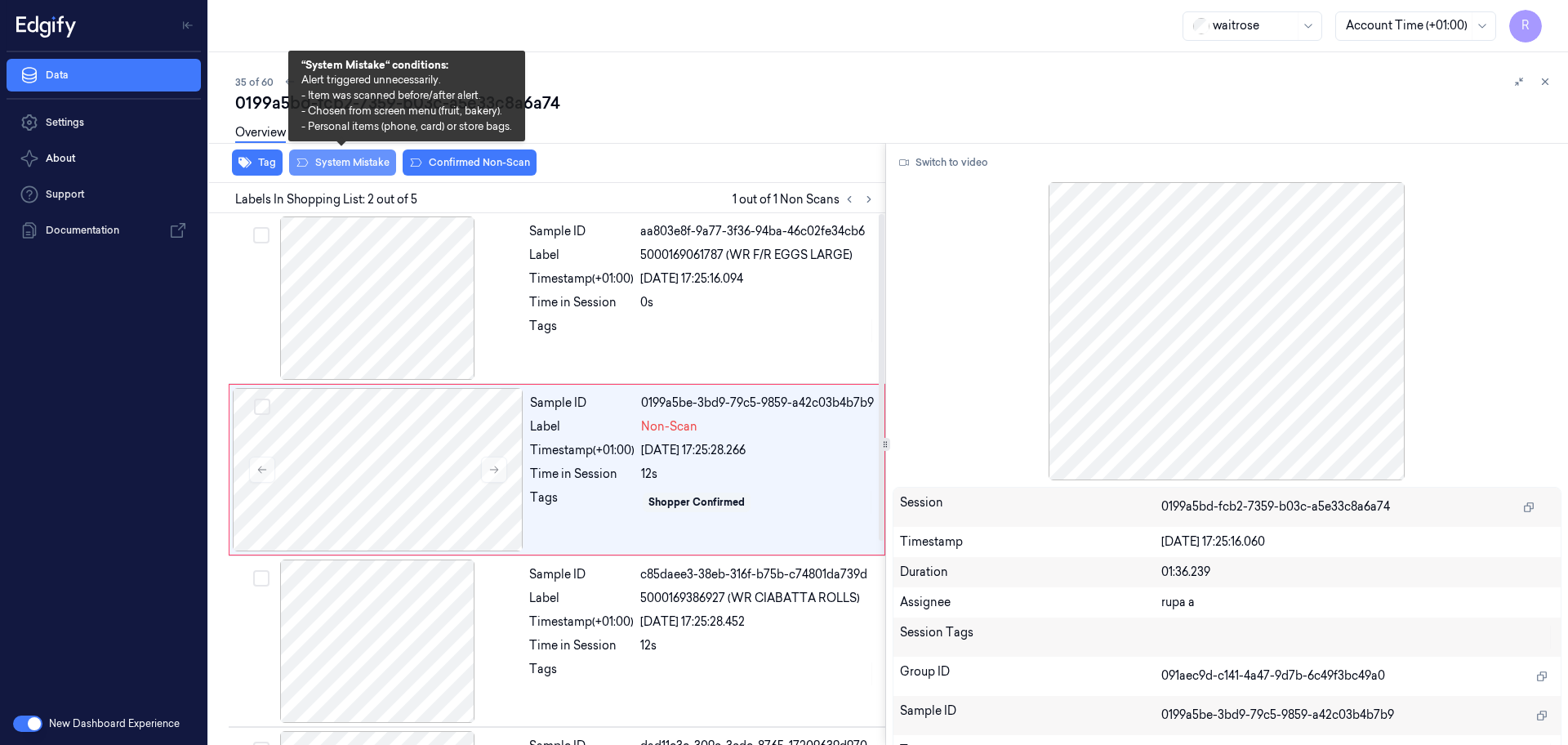
click at [331, 166] on button "System Mistake" at bounding box center [342, 162] width 107 height 26
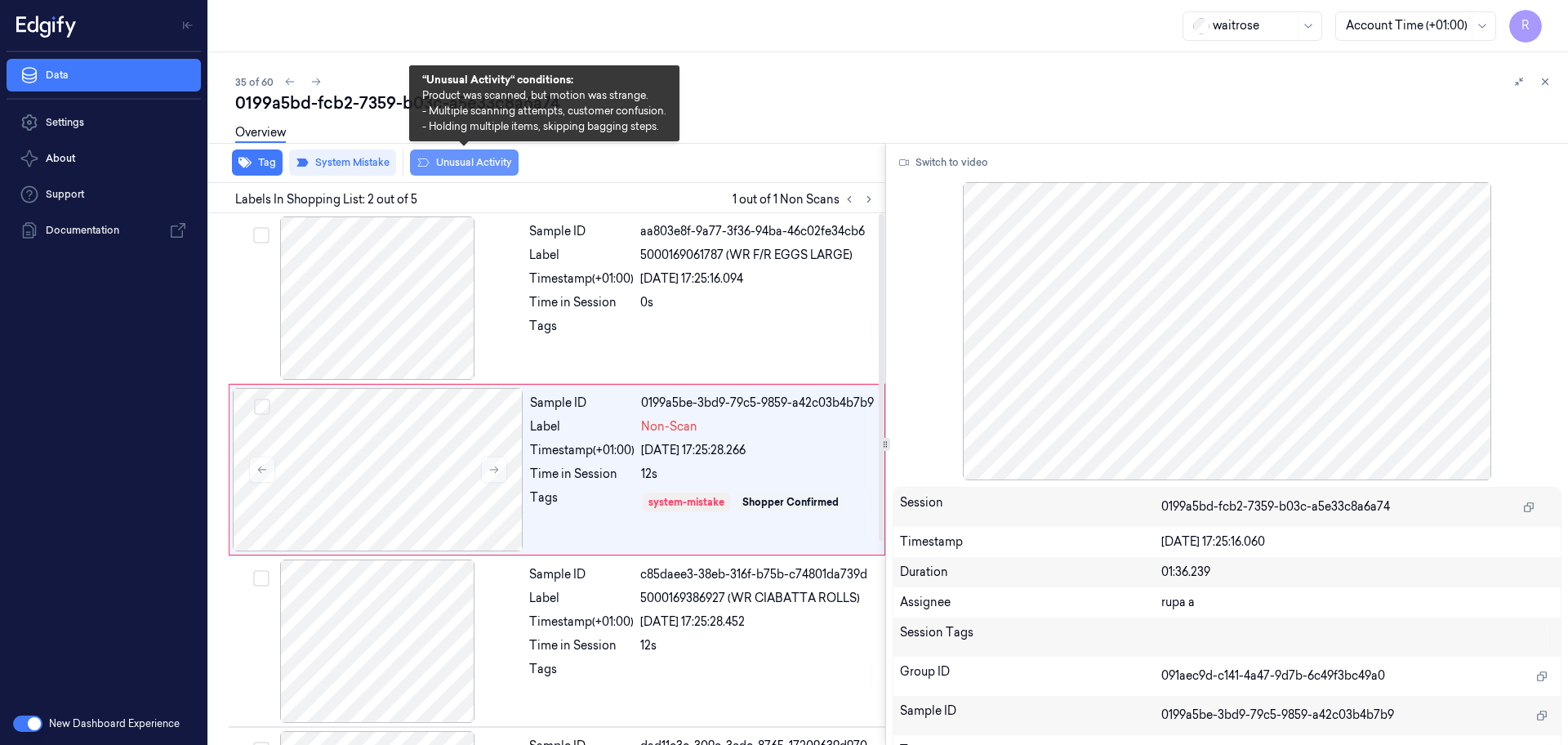
click at [453, 166] on button "Unusual Activity" at bounding box center [464, 162] width 109 height 26
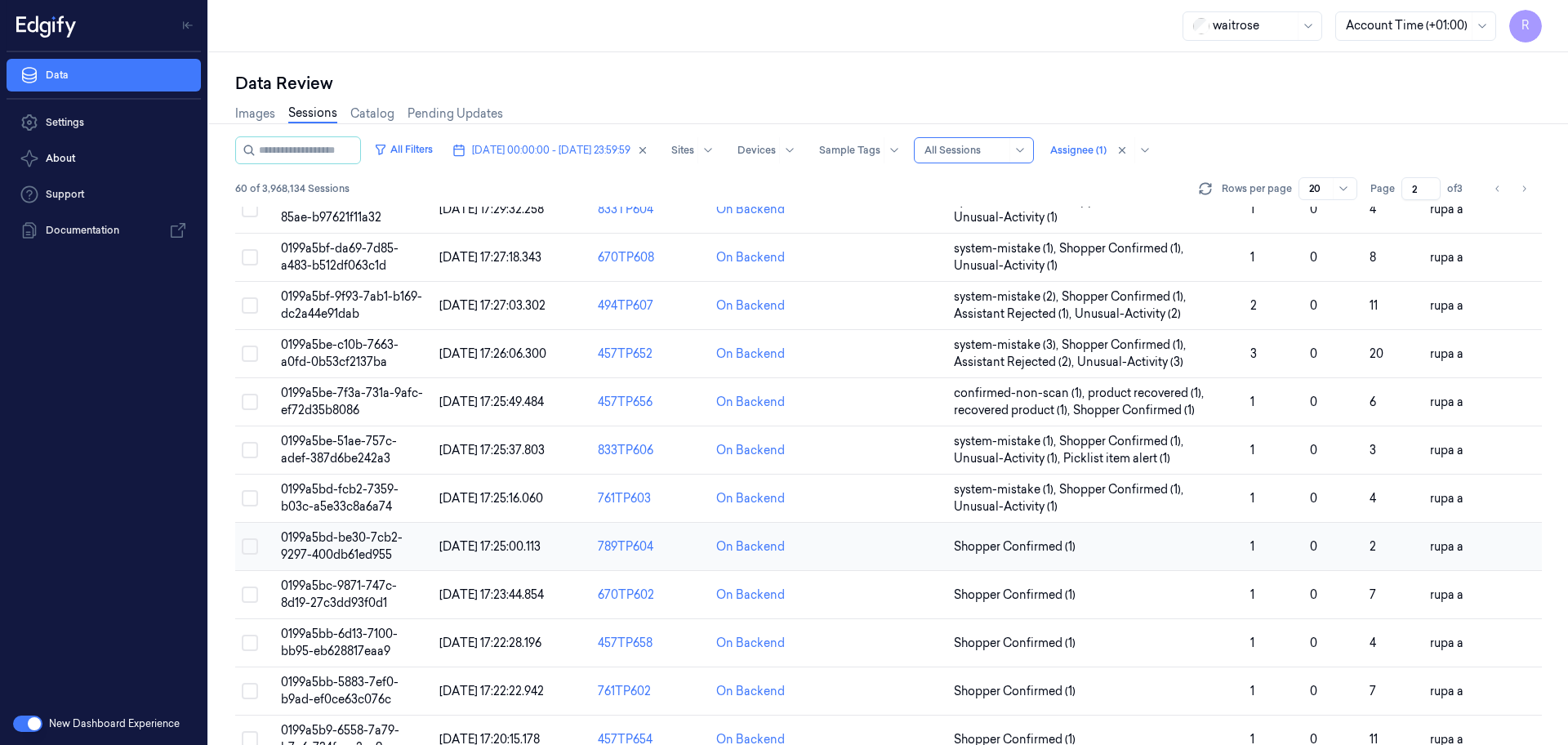
scroll to position [474, 0]
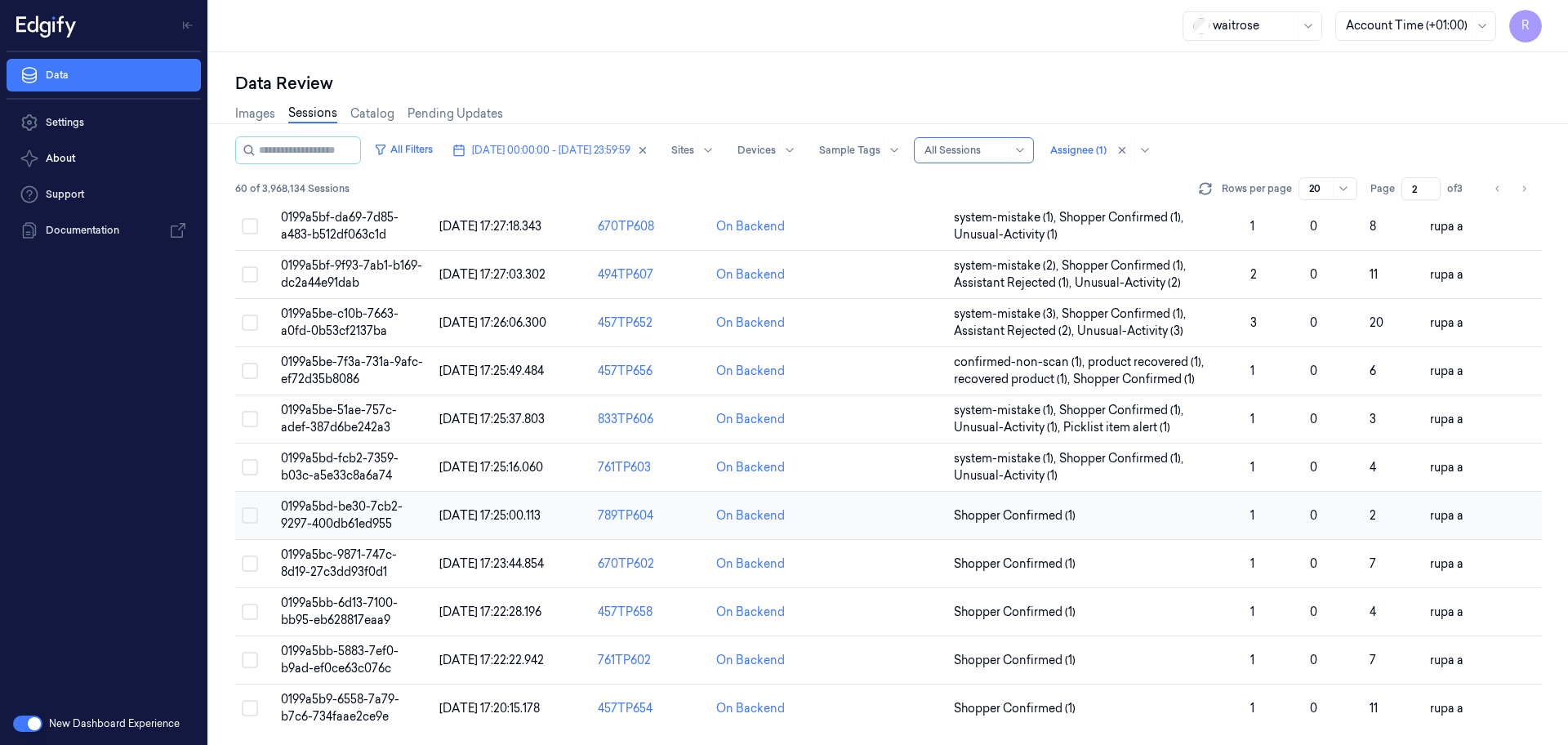
click at [364, 512] on span "0199a5bd-be30-7cb2-9297-400db61ed955" at bounding box center [341, 515] width 122 height 32
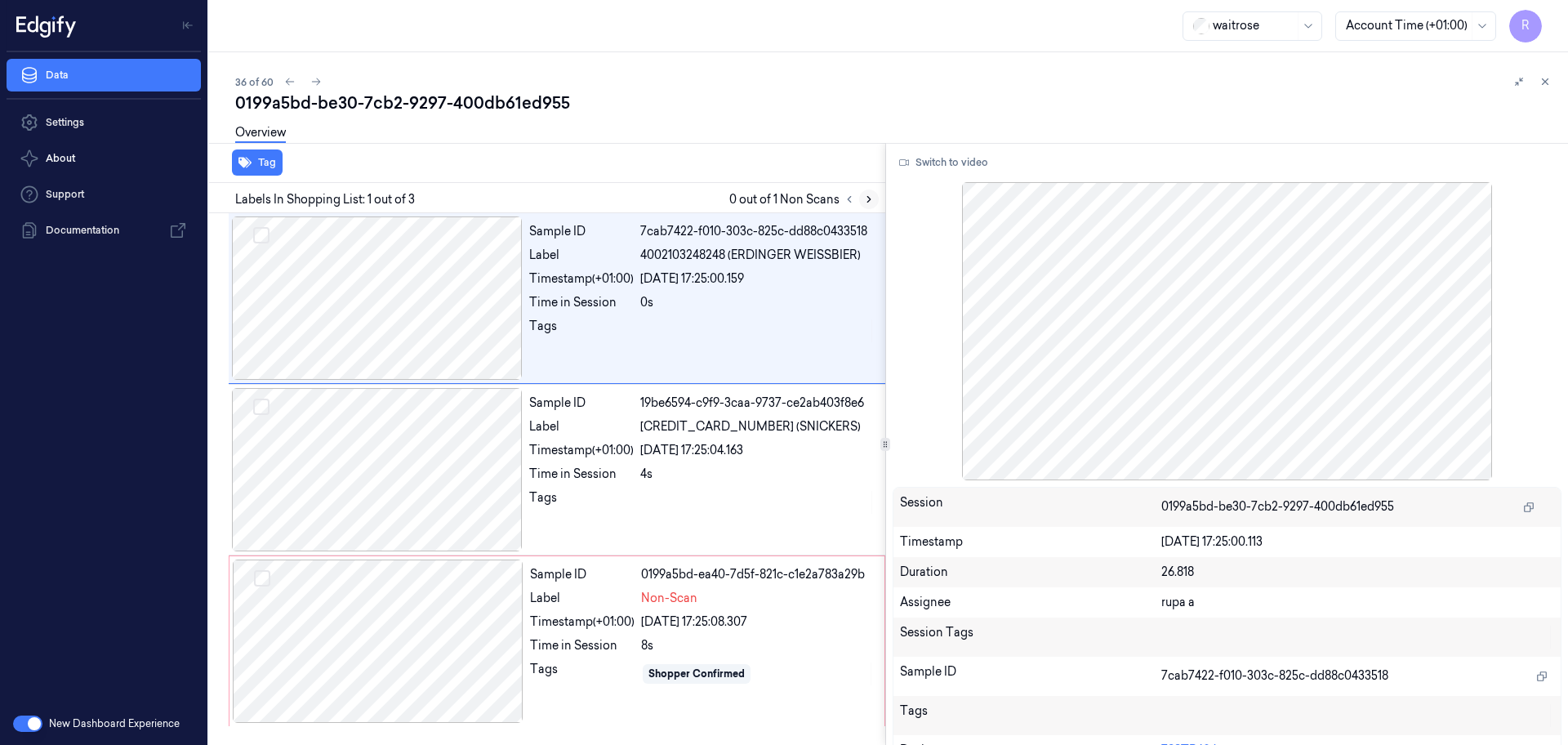
click at [873, 207] on button at bounding box center [869, 199] width 20 height 20
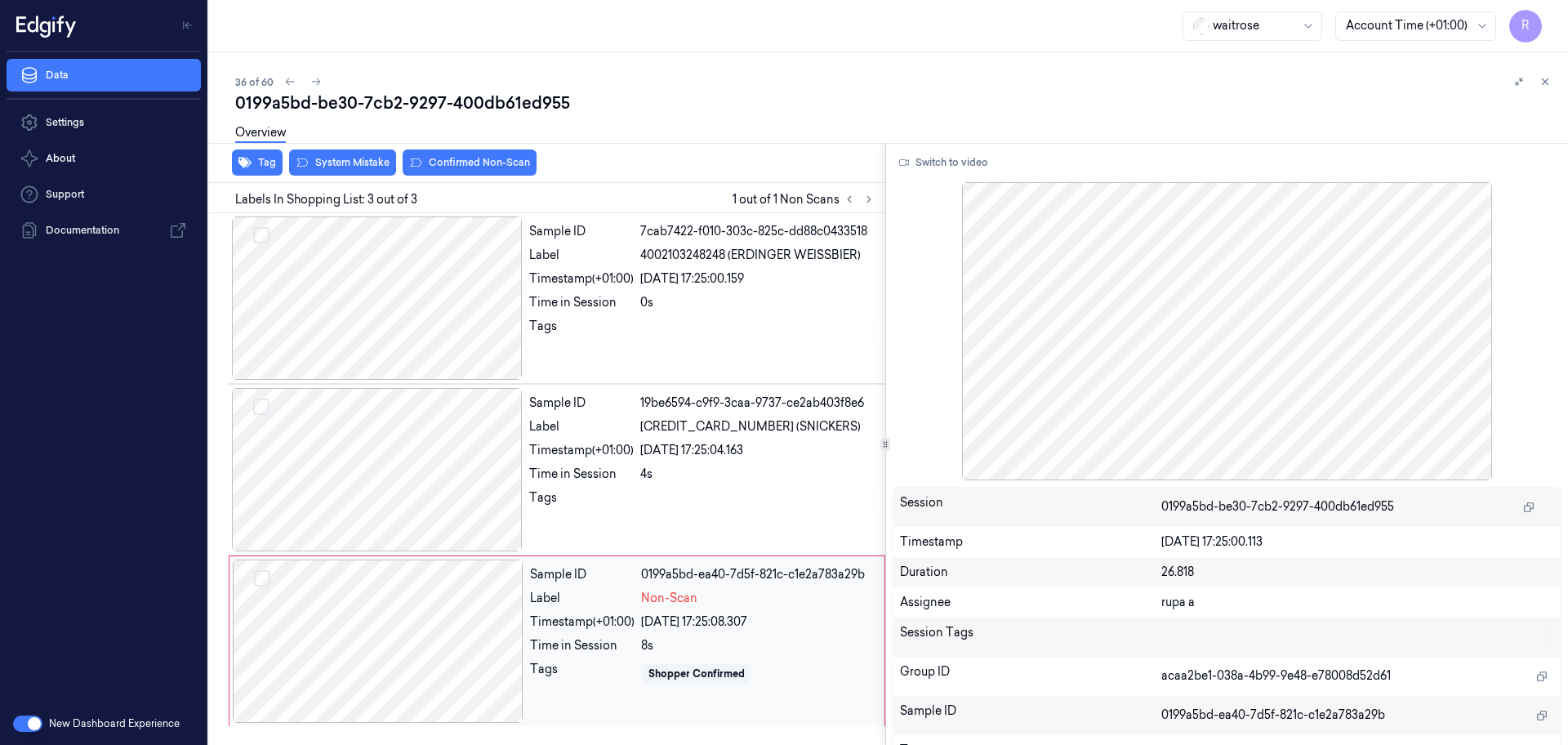
click at [498, 597] on div at bounding box center [378, 641] width 291 height 164
drag, startPoint x: 347, startPoint y: 550, endPoint x: 359, endPoint y: 526, distance: 26.8
click at [349, 550] on div at bounding box center [377, 469] width 291 height 164
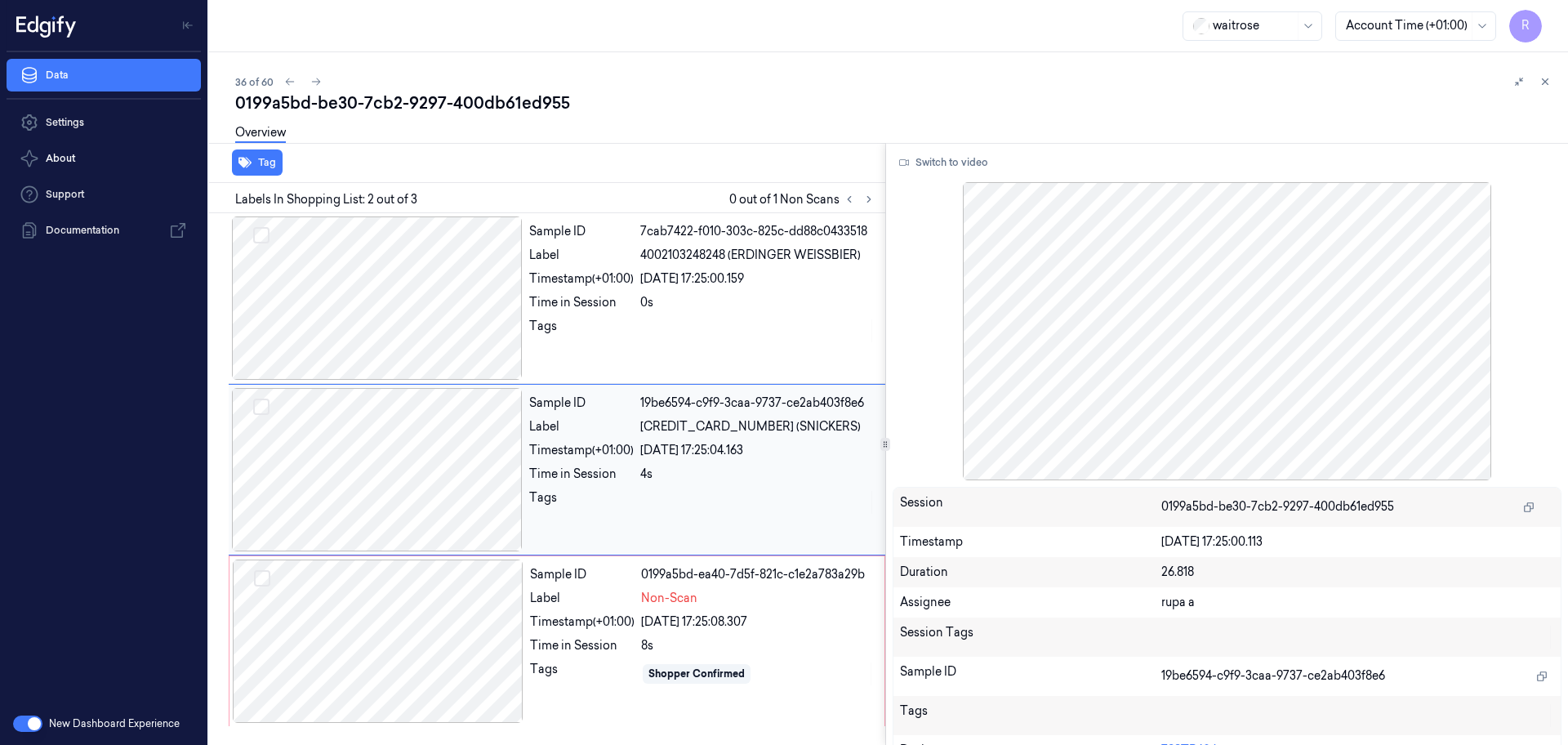
click at [369, 500] on div at bounding box center [377, 469] width 291 height 164
click at [382, 654] on div at bounding box center [378, 641] width 291 height 164
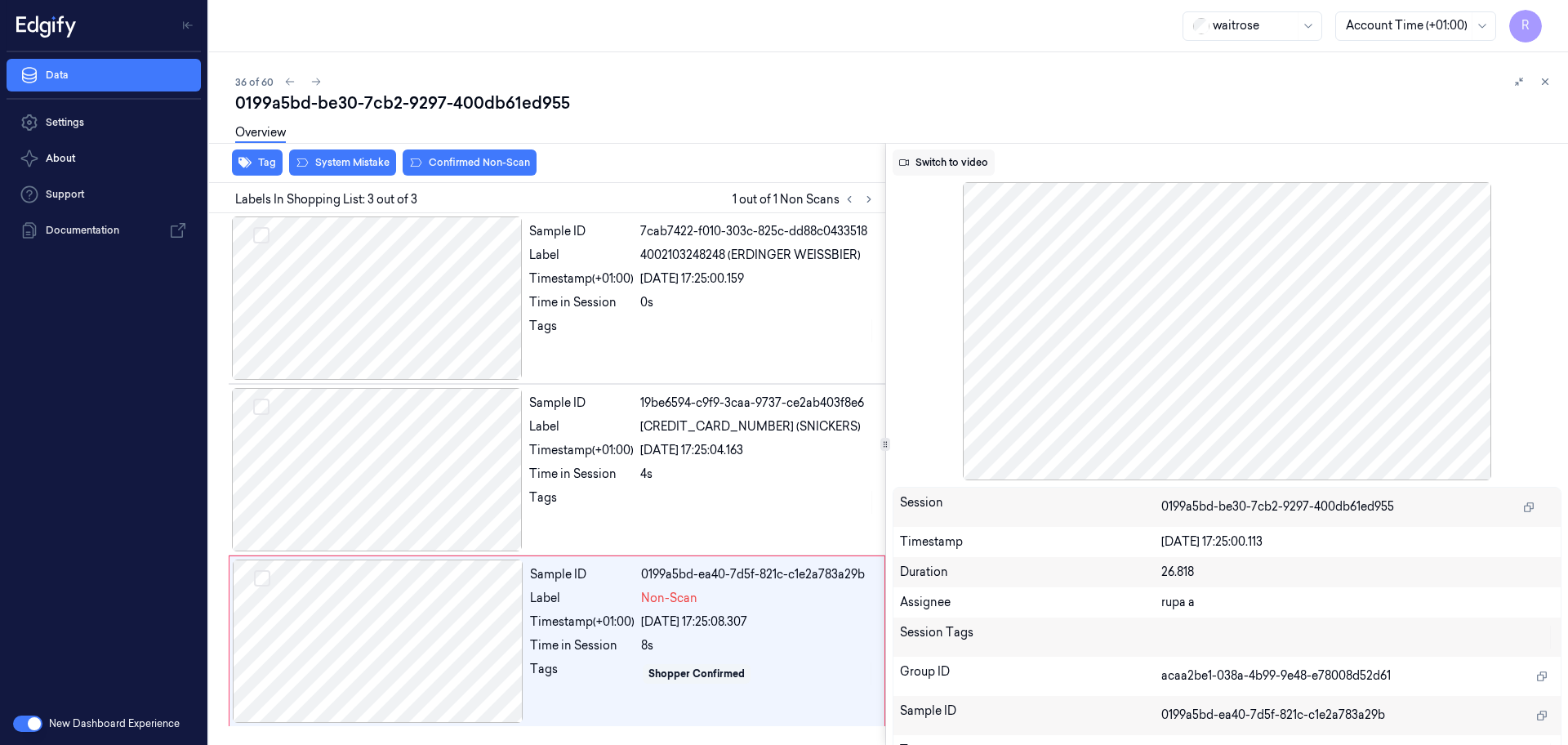
click at [975, 156] on button "Switch to video" at bounding box center [943, 162] width 102 height 26
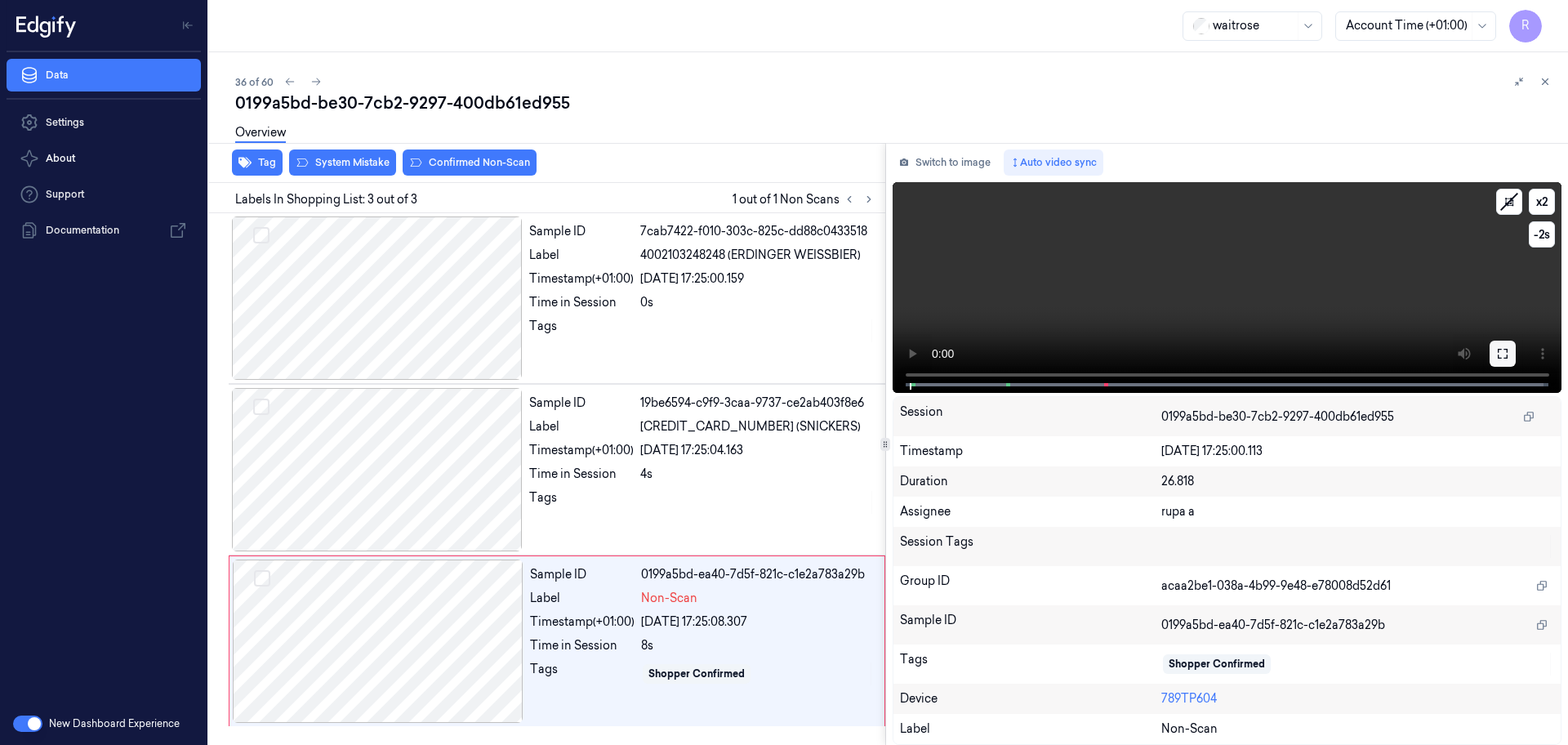
click at [1495, 355] on button at bounding box center [1502, 353] width 26 height 26
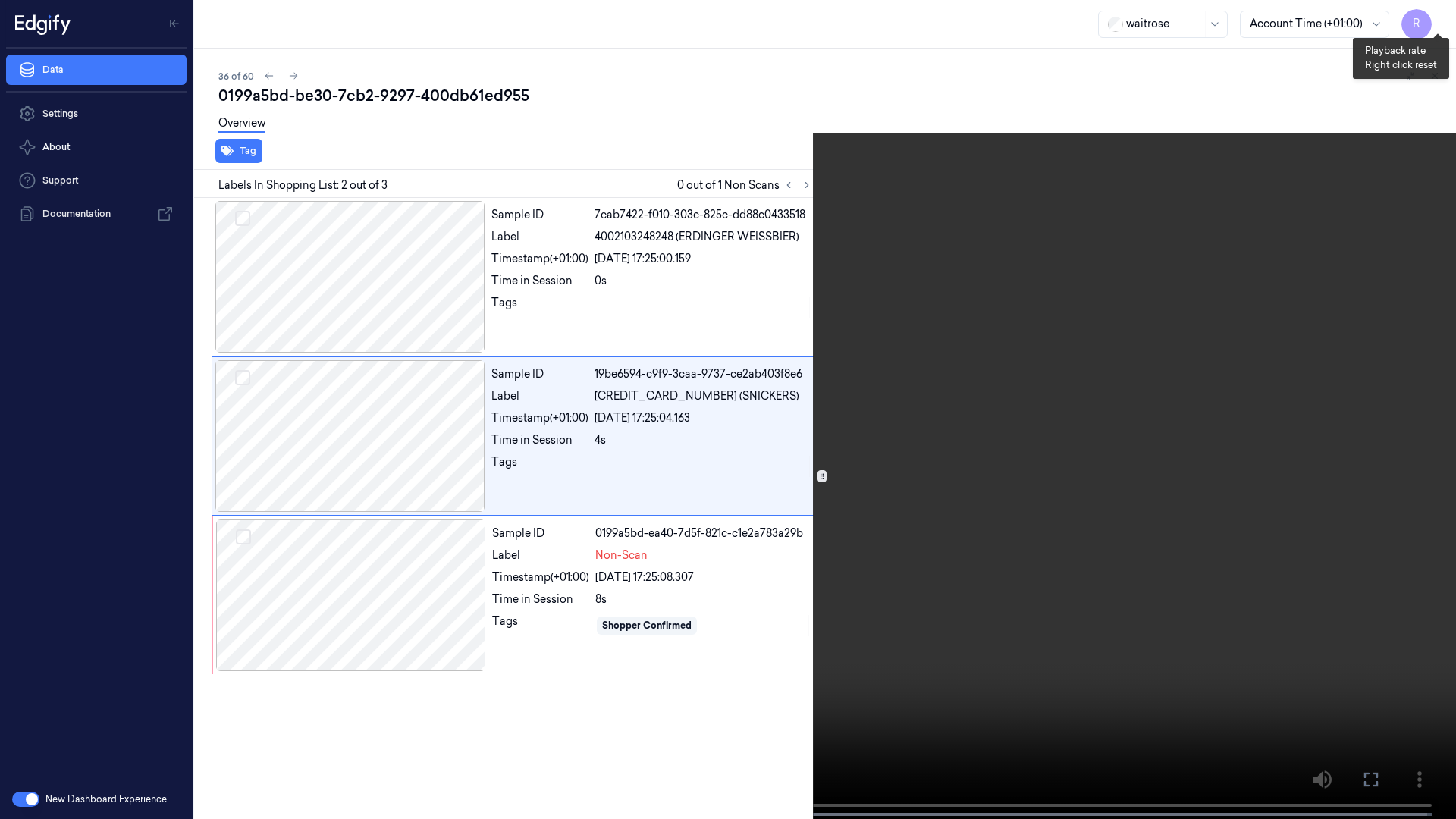
click at [1431, 16] on button "x 2" at bounding box center [1437, 18] width 24 height 24
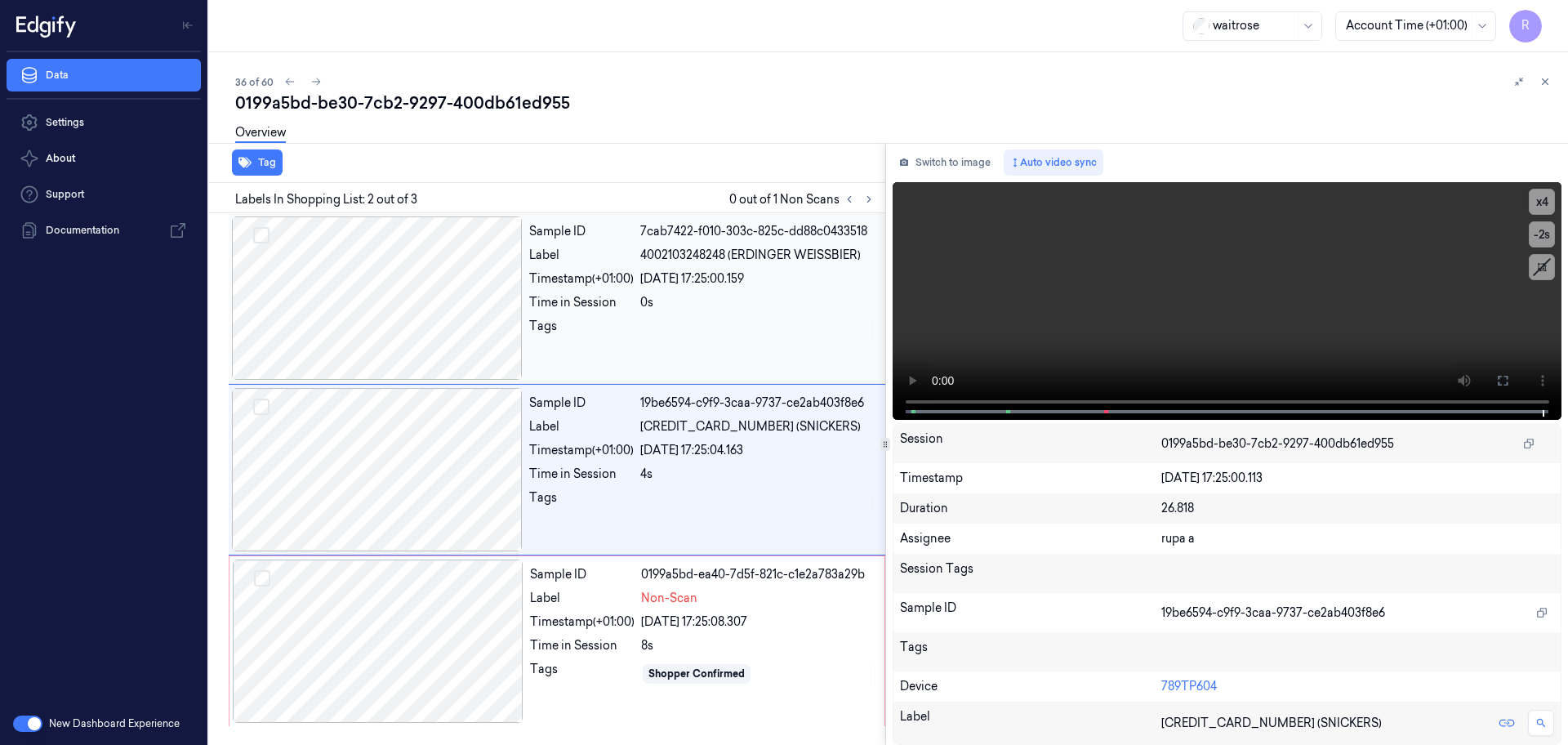
drag, startPoint x: 944, startPoint y: 159, endPoint x: 563, endPoint y: 346, distance: 424.4
click at [943, 166] on button "Switch to image" at bounding box center [945, 162] width 105 height 26
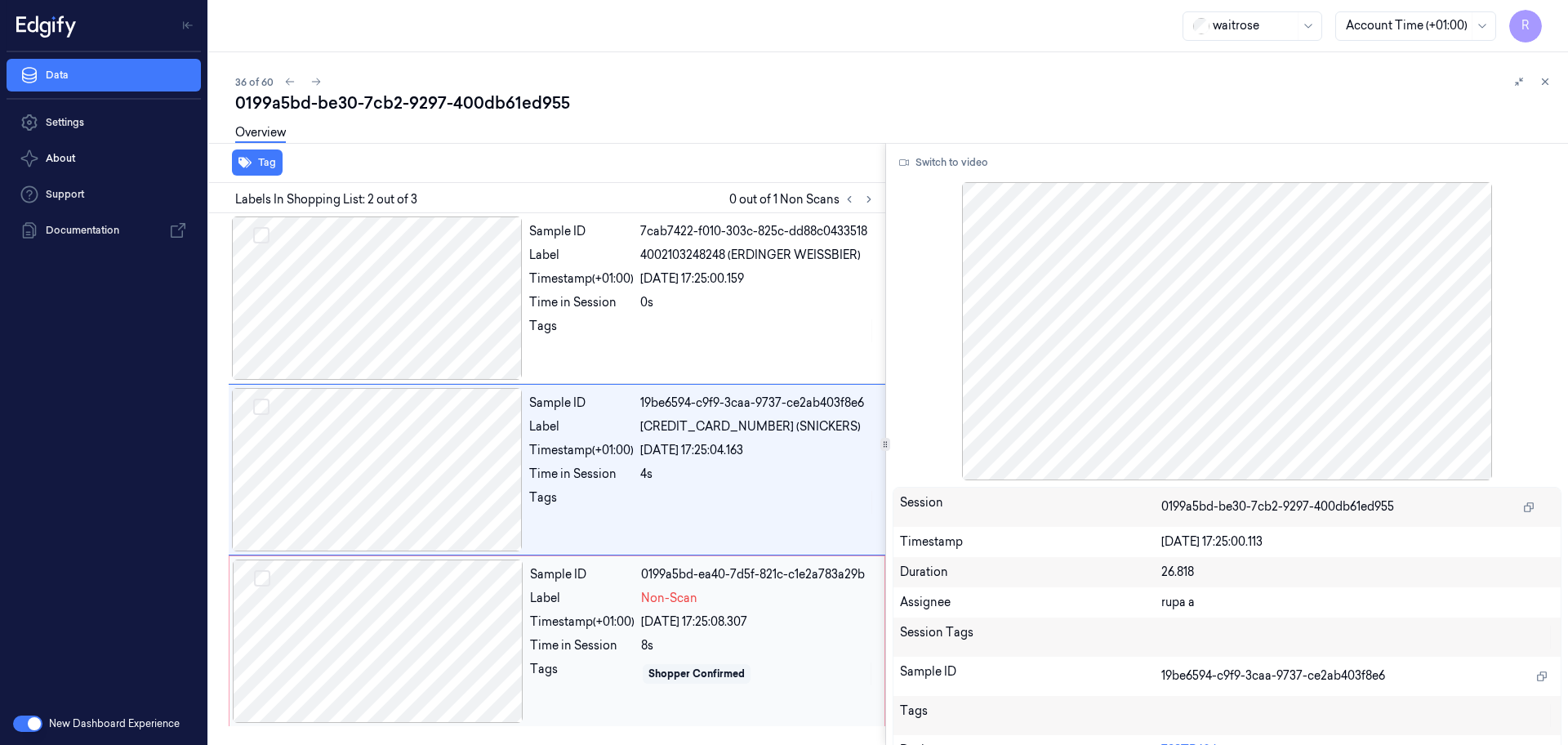
click at [463, 645] on div at bounding box center [378, 641] width 291 height 164
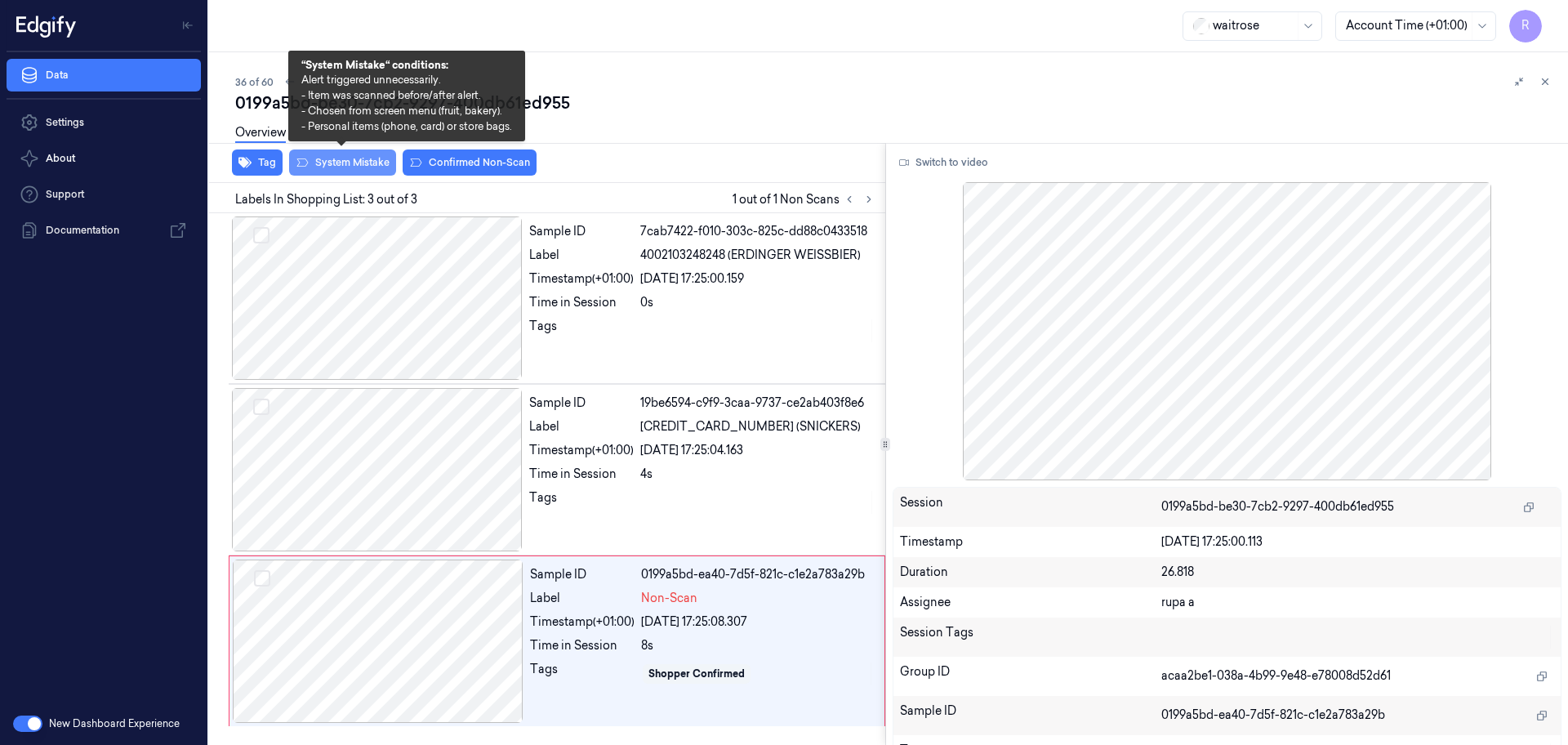
click at [328, 167] on button "System Mistake" at bounding box center [342, 162] width 107 height 26
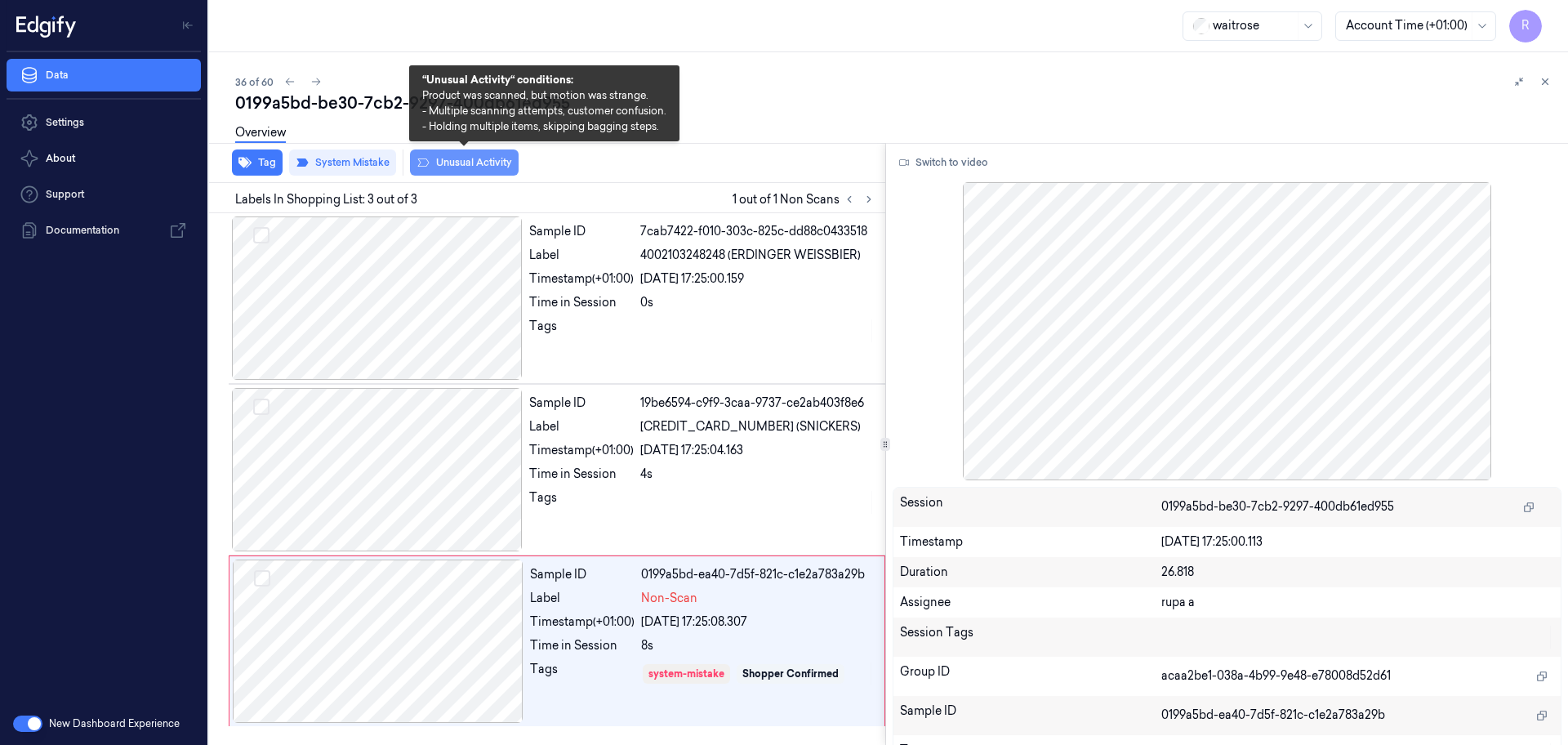
click at [466, 163] on button "Unusual Activity" at bounding box center [464, 162] width 109 height 26
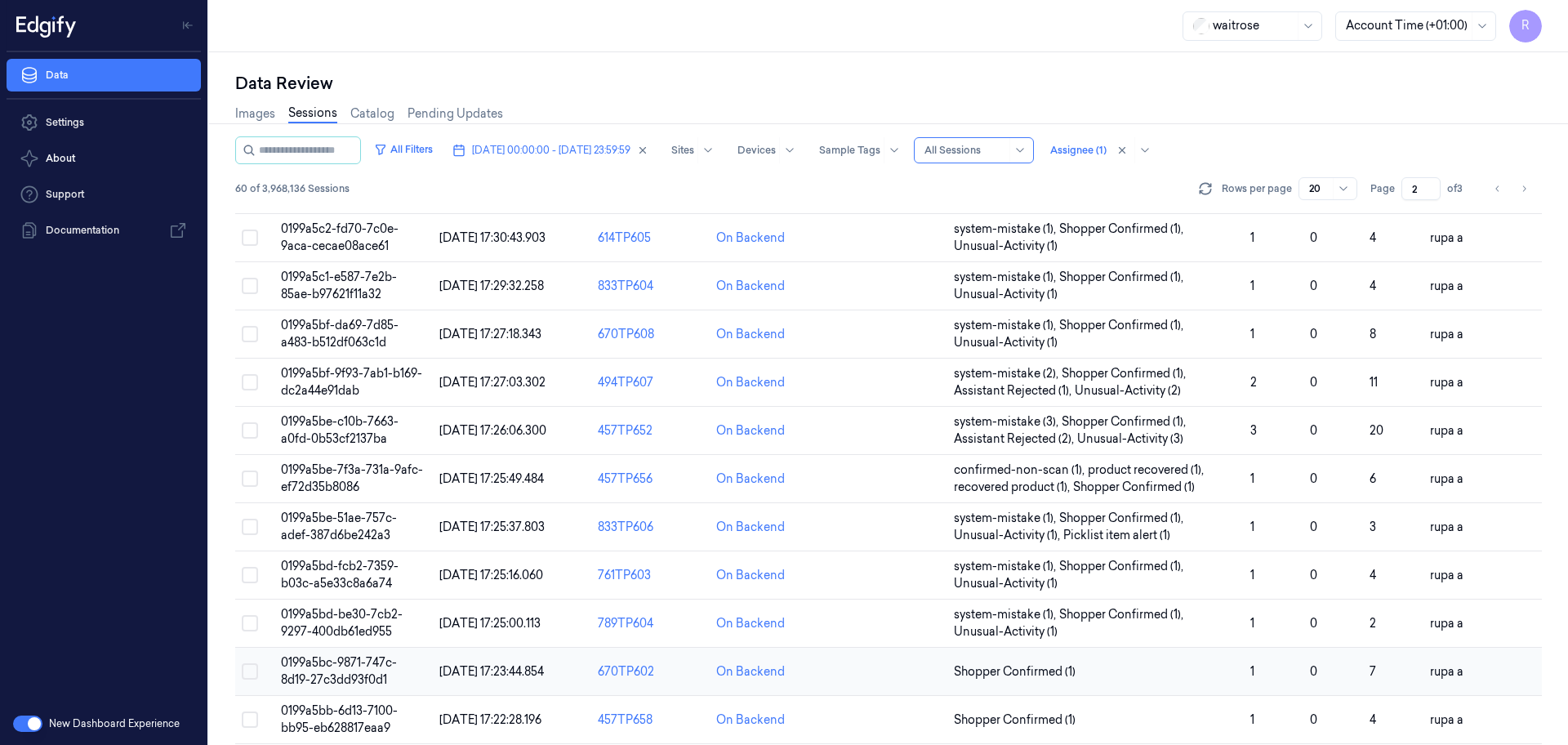
scroll to position [474, 0]
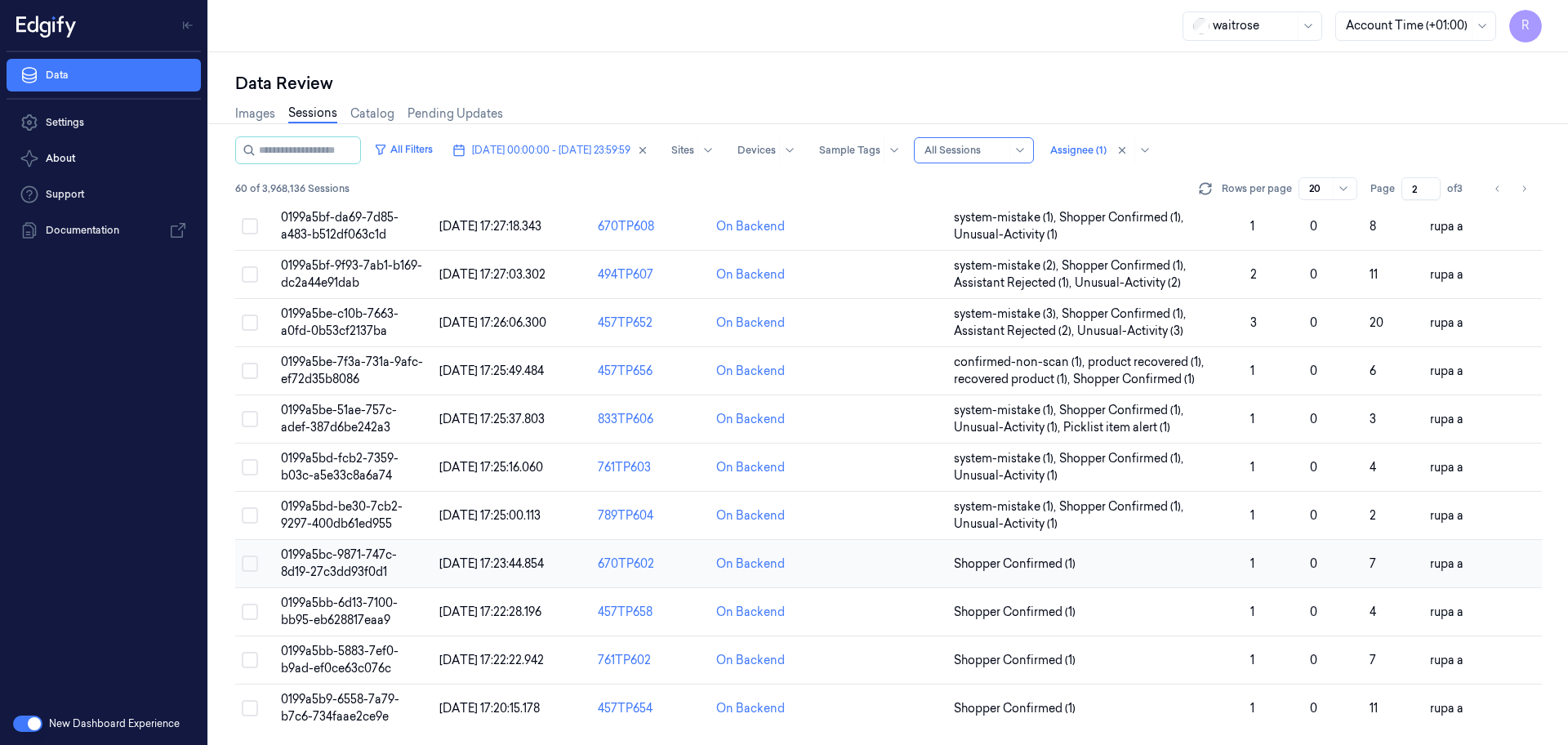
click at [325, 562] on td "0199a5bc-9871-747c-8d19-27c3dd93f0d1" at bounding box center [354, 564] width 159 height 48
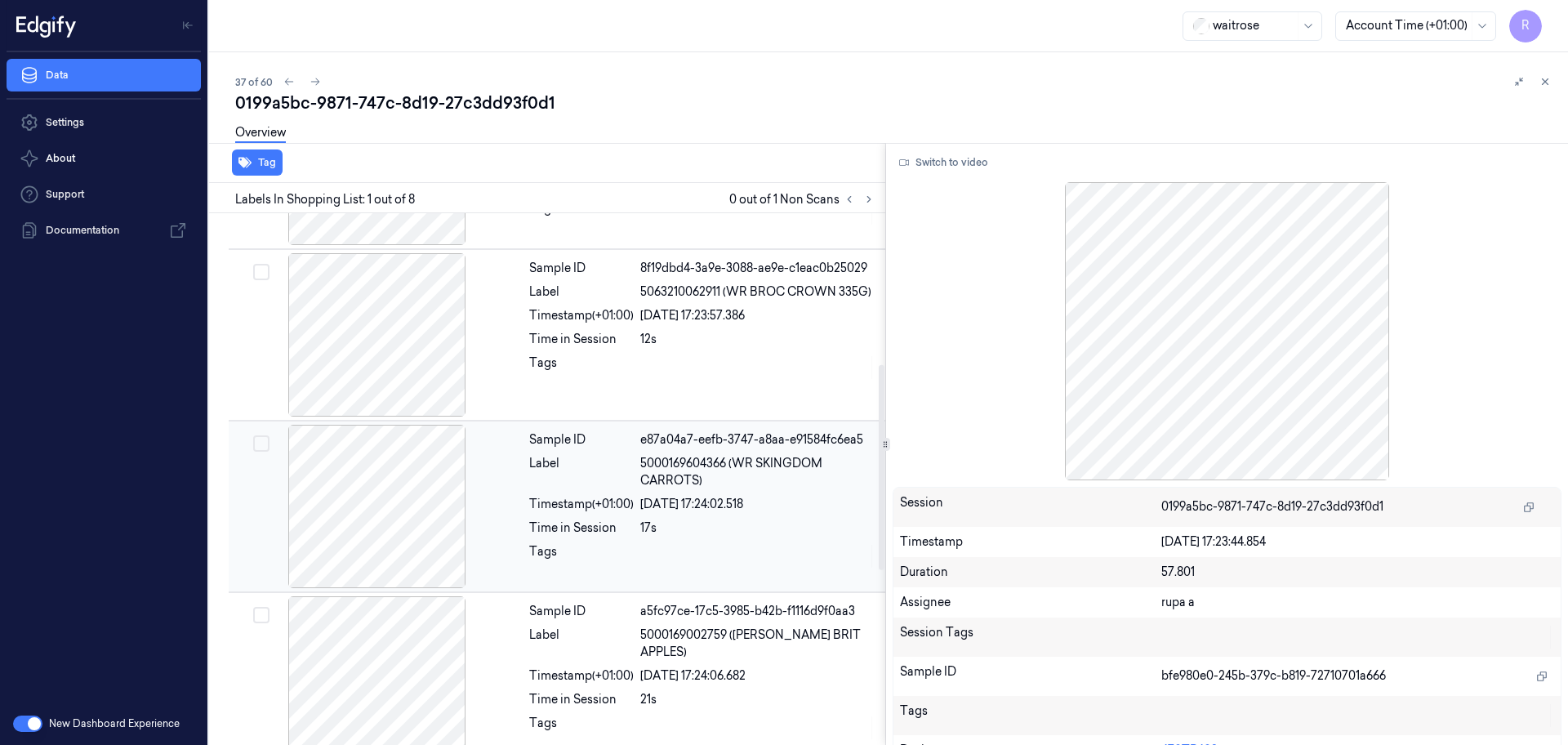
scroll to position [715, 0]
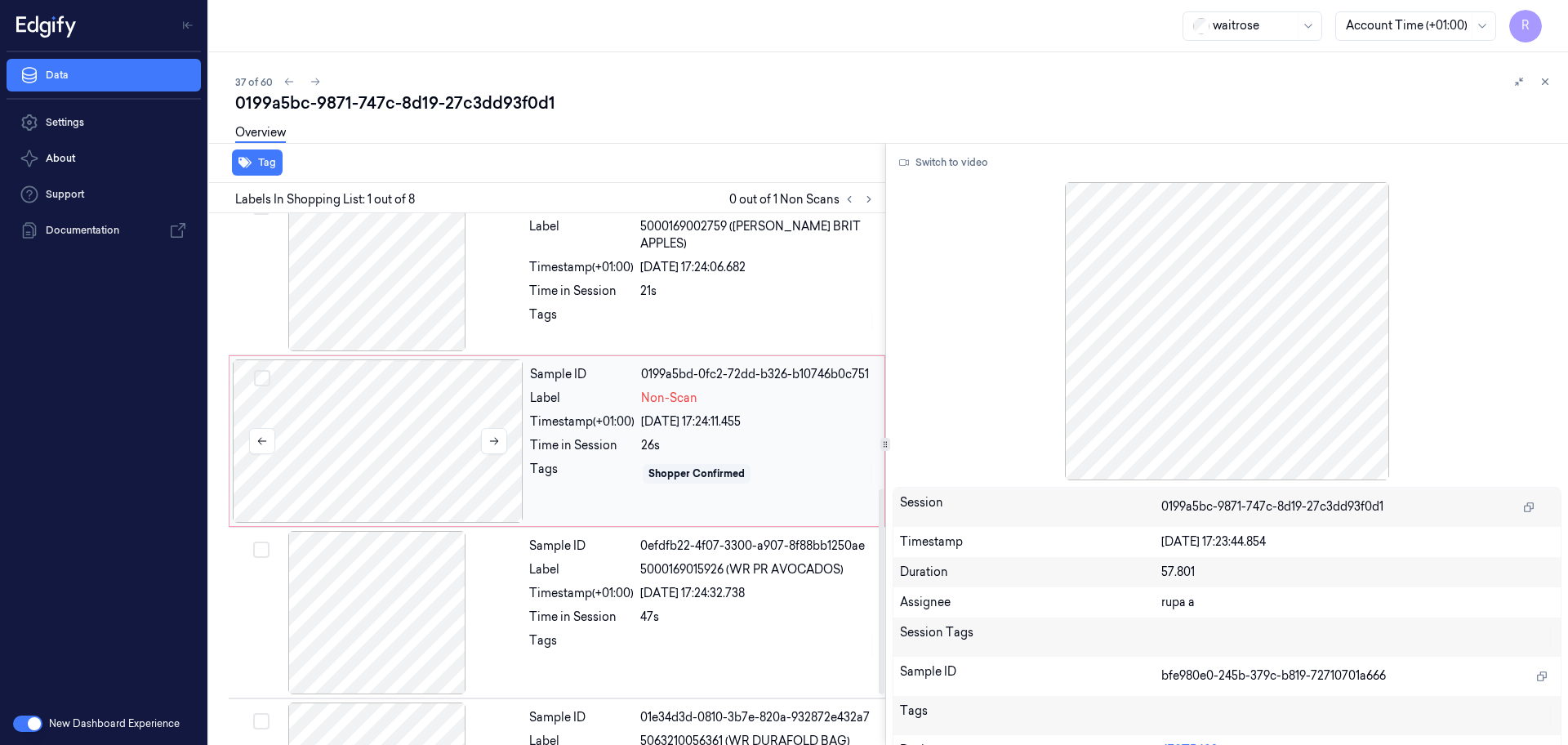
click at [395, 454] on div at bounding box center [378, 441] width 291 height 164
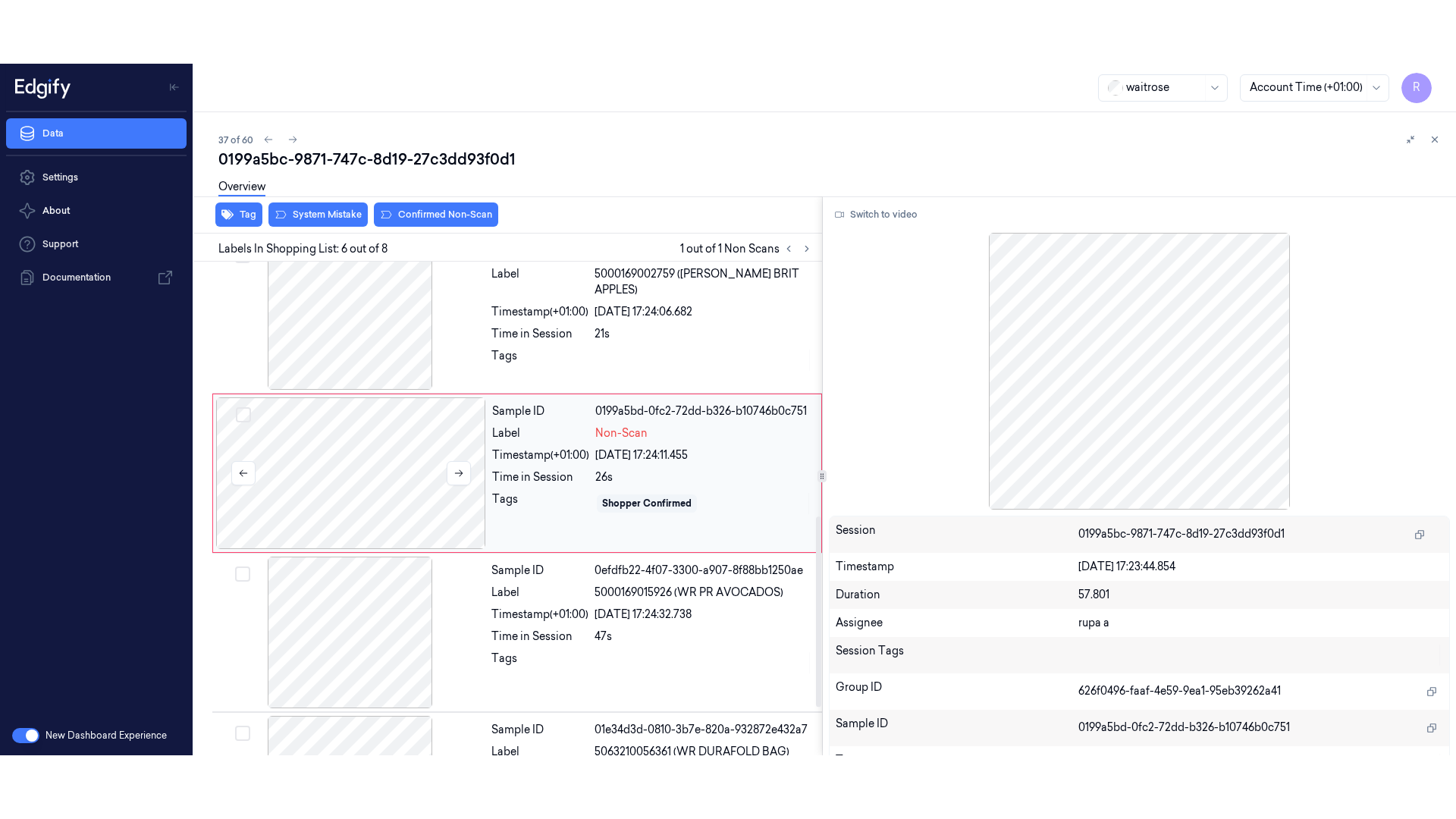
scroll to position [629, 0]
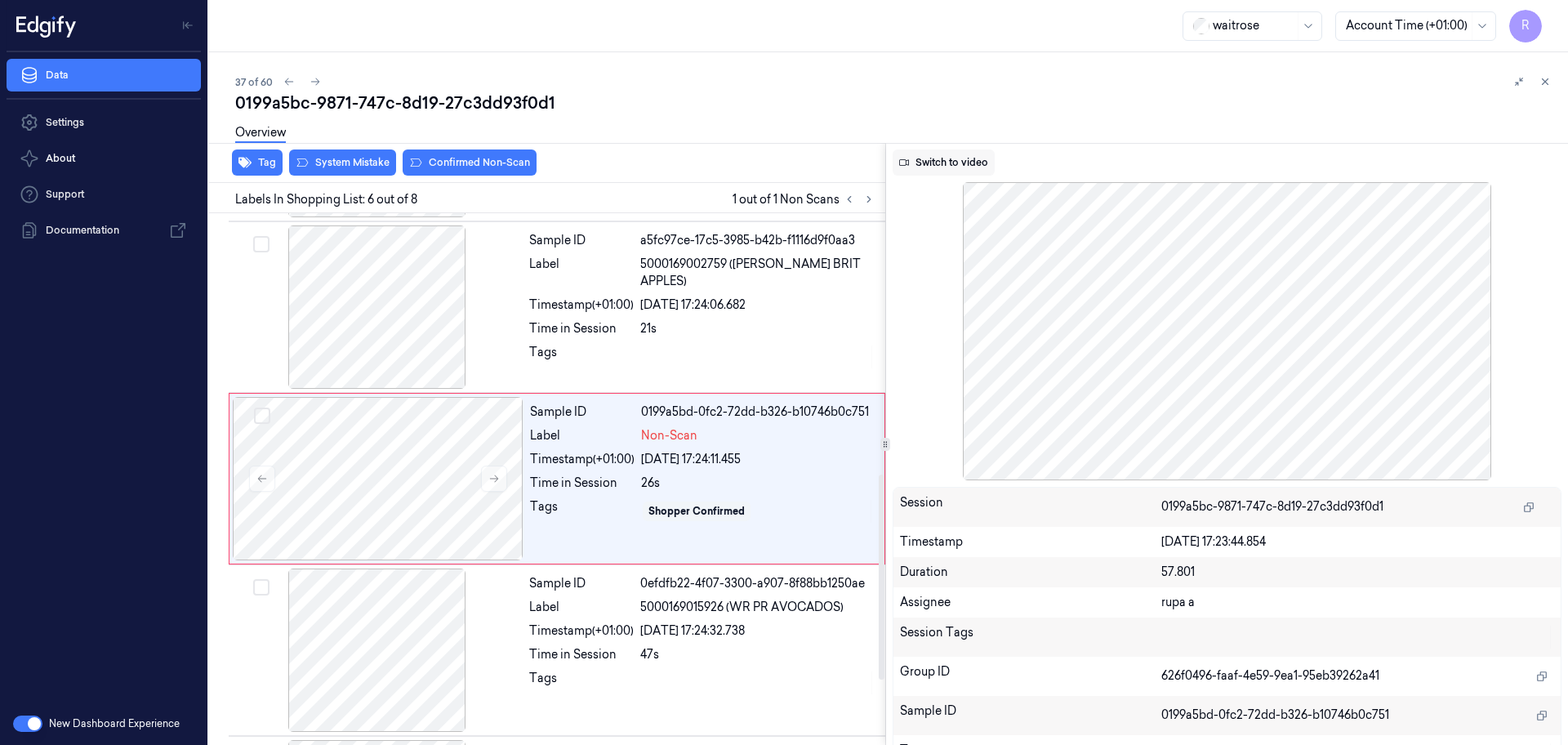
click at [937, 165] on button "Switch to video" at bounding box center [943, 162] width 102 height 26
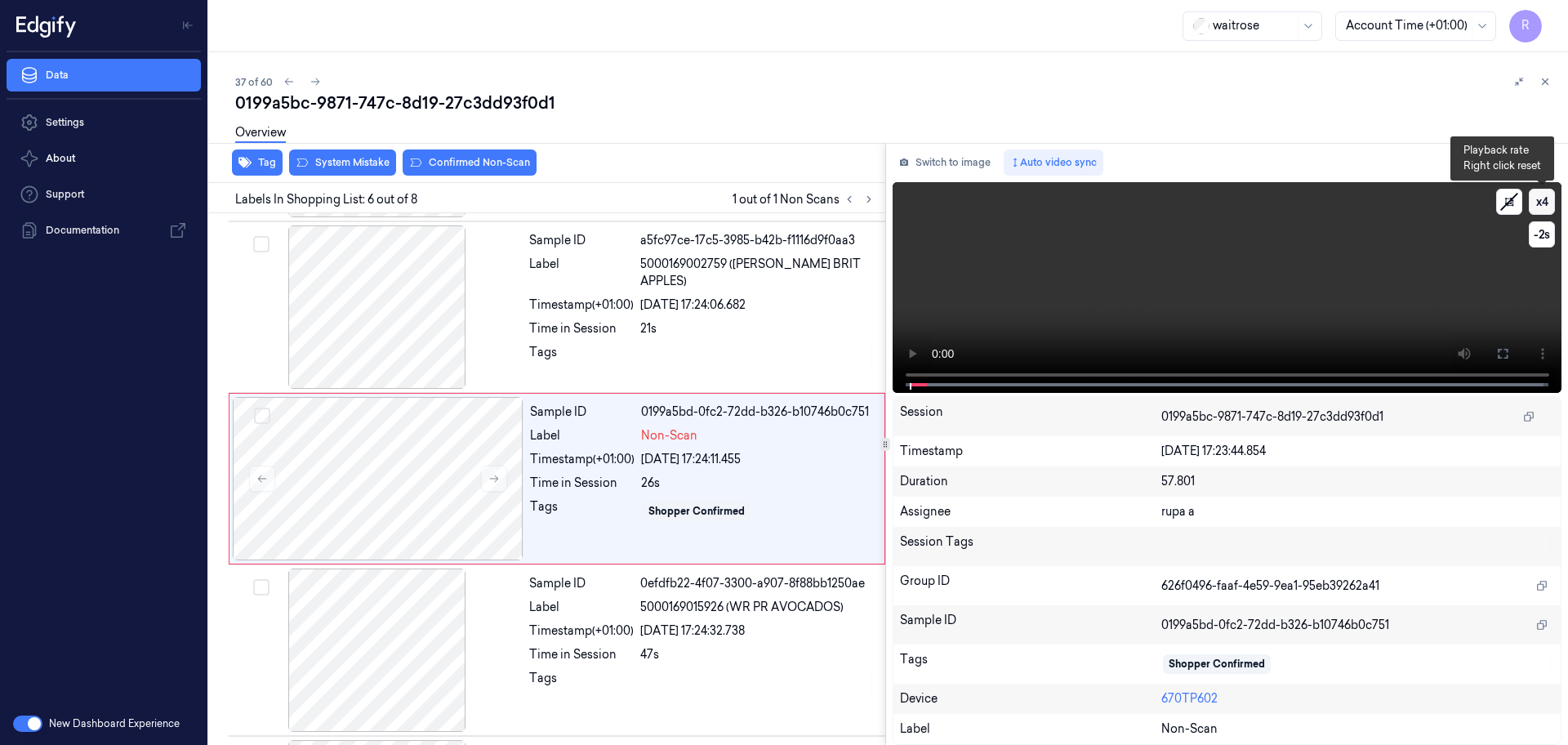
click at [1540, 196] on button "x 4" at bounding box center [1541, 201] width 26 height 26
click at [1540, 196] on button "x 1" at bounding box center [1541, 201] width 26 height 26
click at [1512, 356] on button at bounding box center [1502, 353] width 26 height 26
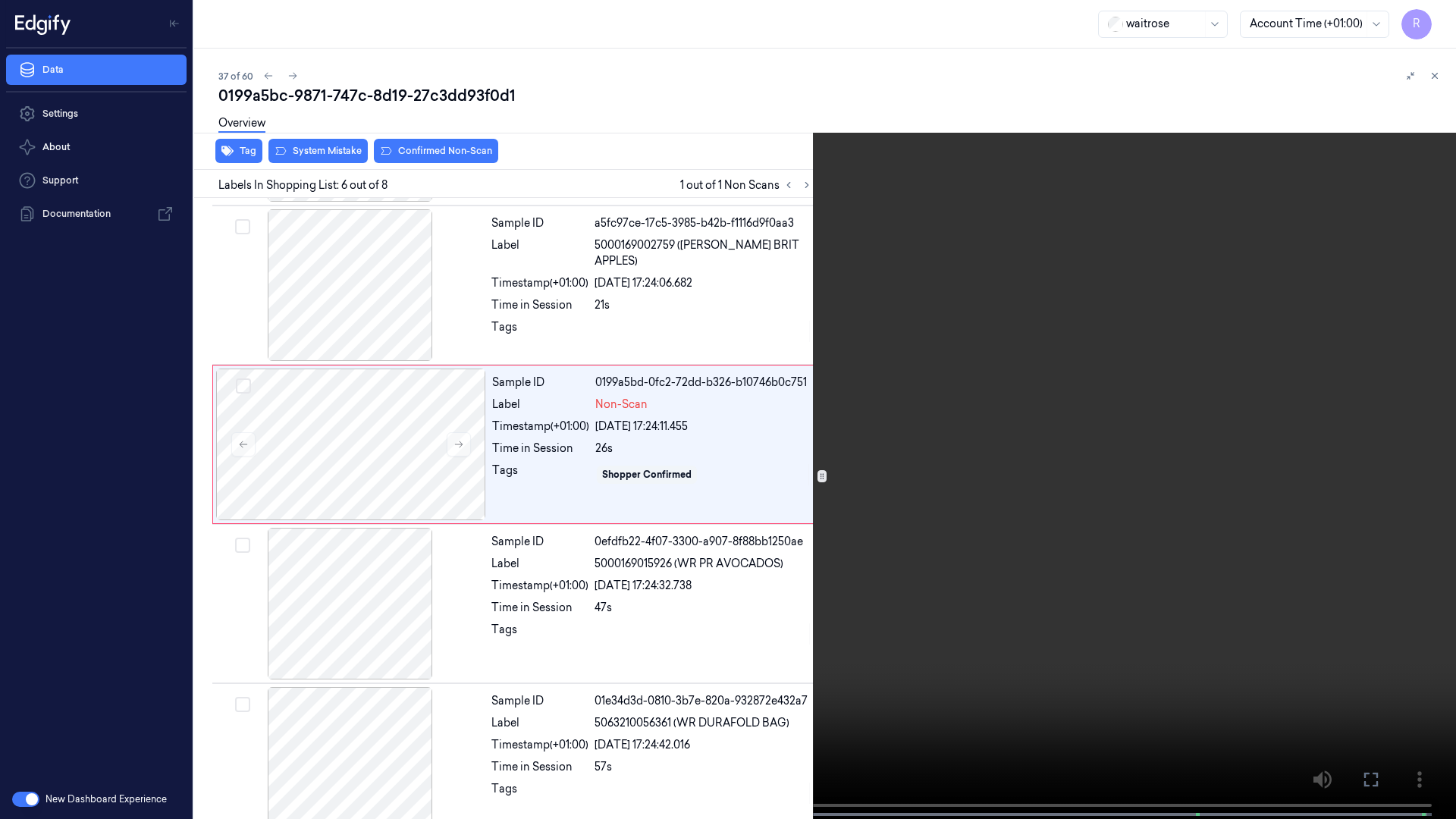
click at [1396, 361] on video at bounding box center [728, 411] width 1456 height 822
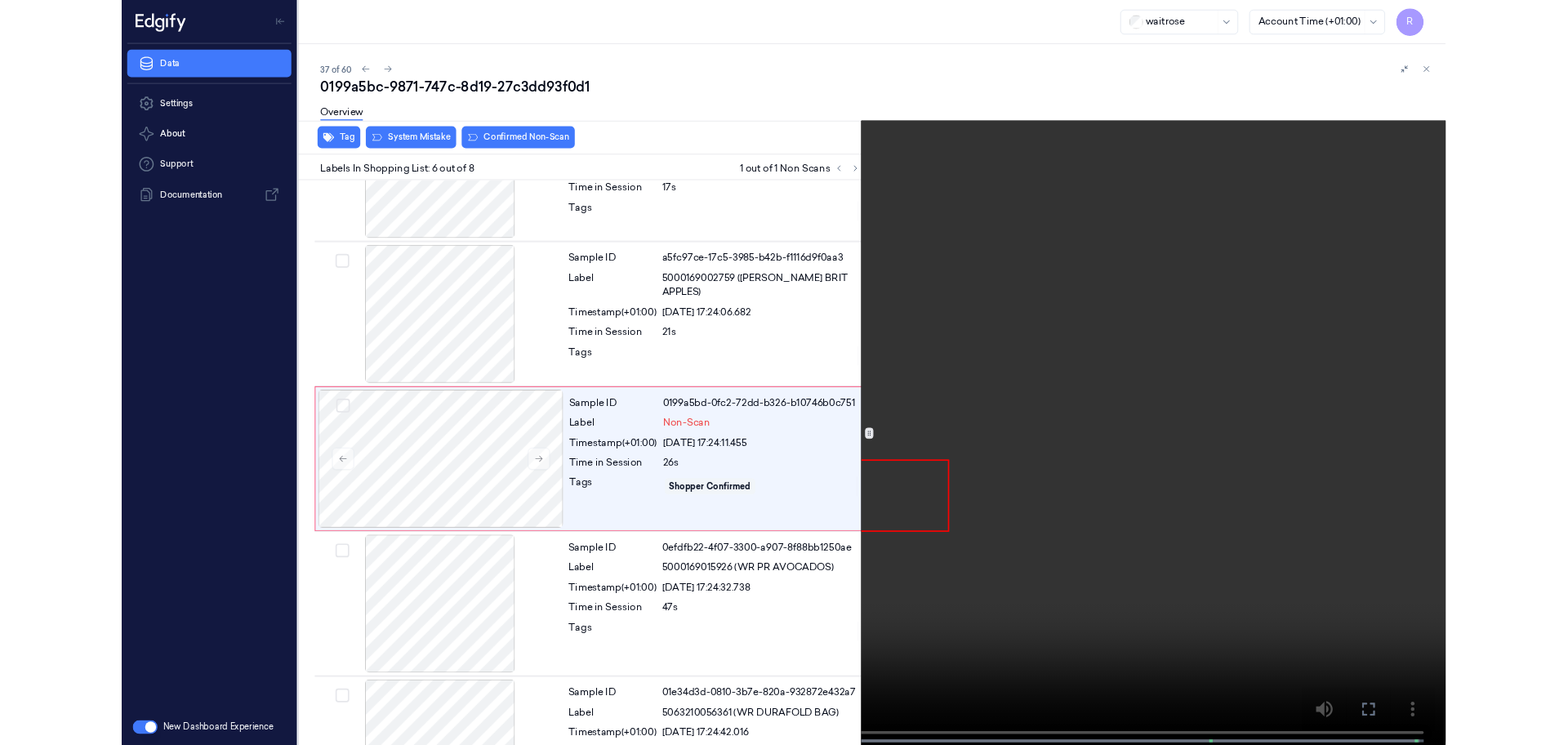
scroll to position [609, 0]
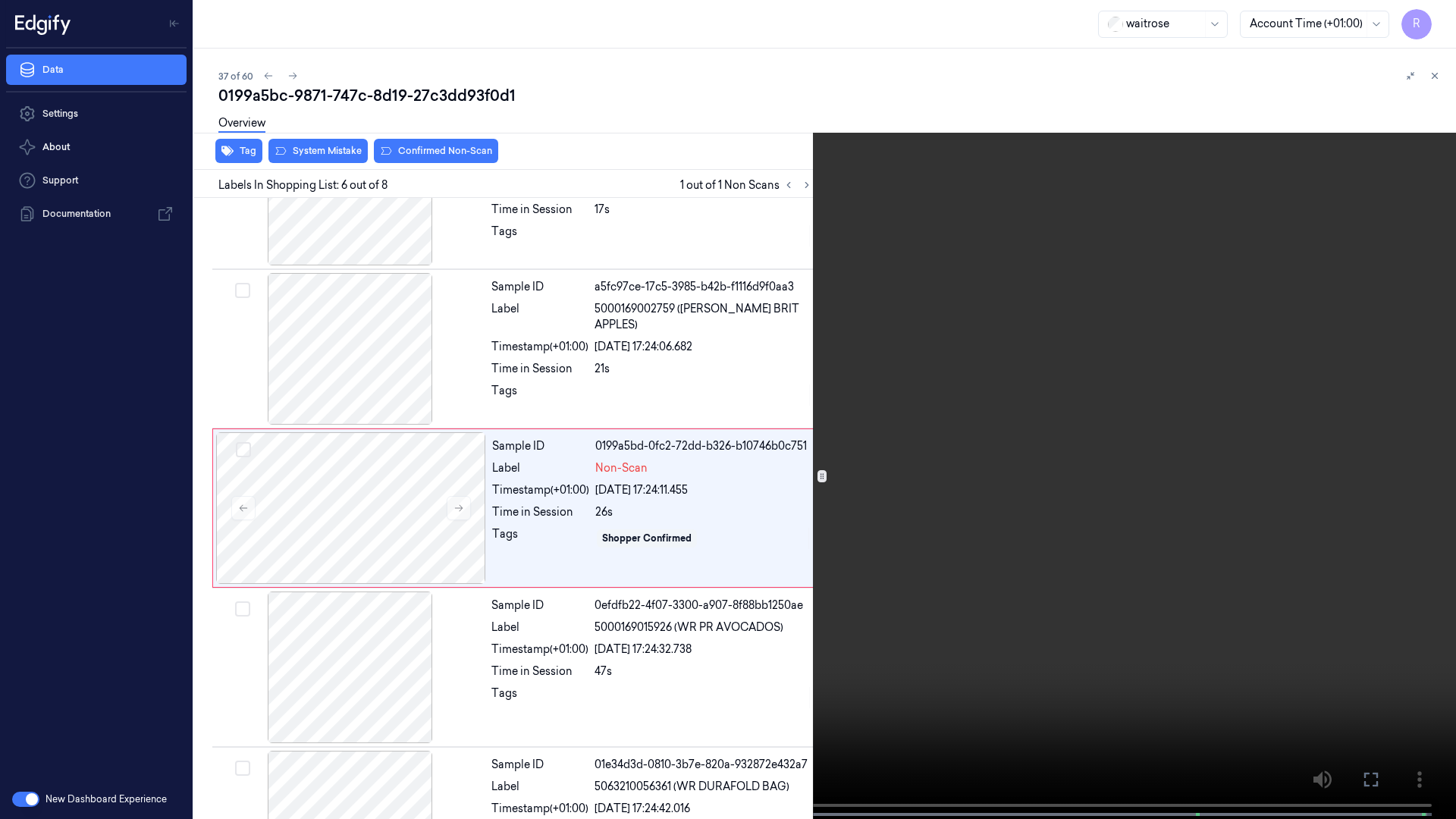
click at [784, 291] on video at bounding box center [728, 411] width 1456 height 822
click at [929, 501] on video at bounding box center [728, 411] width 1456 height 822
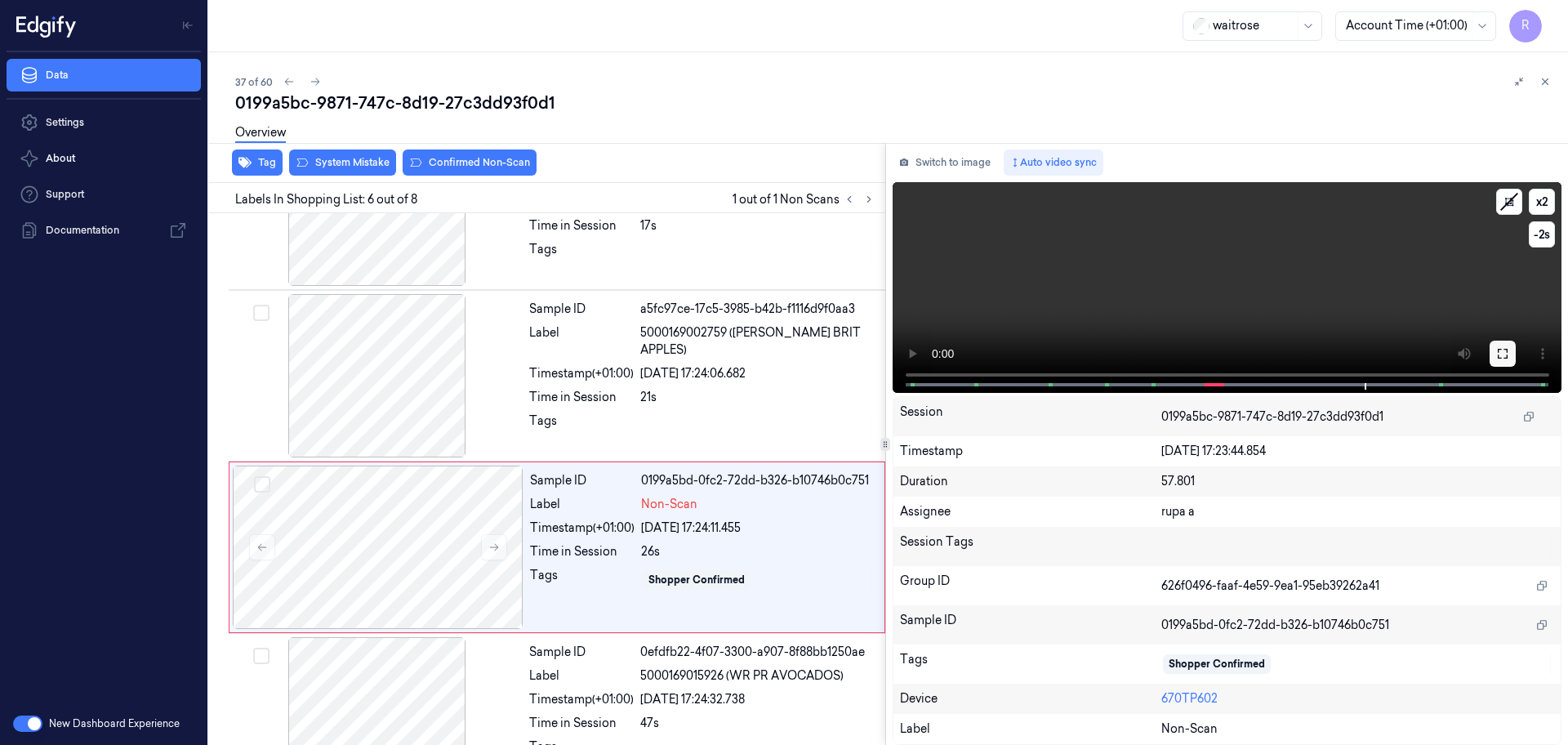
click at [1499, 353] on icon at bounding box center [1502, 354] width 13 height 13
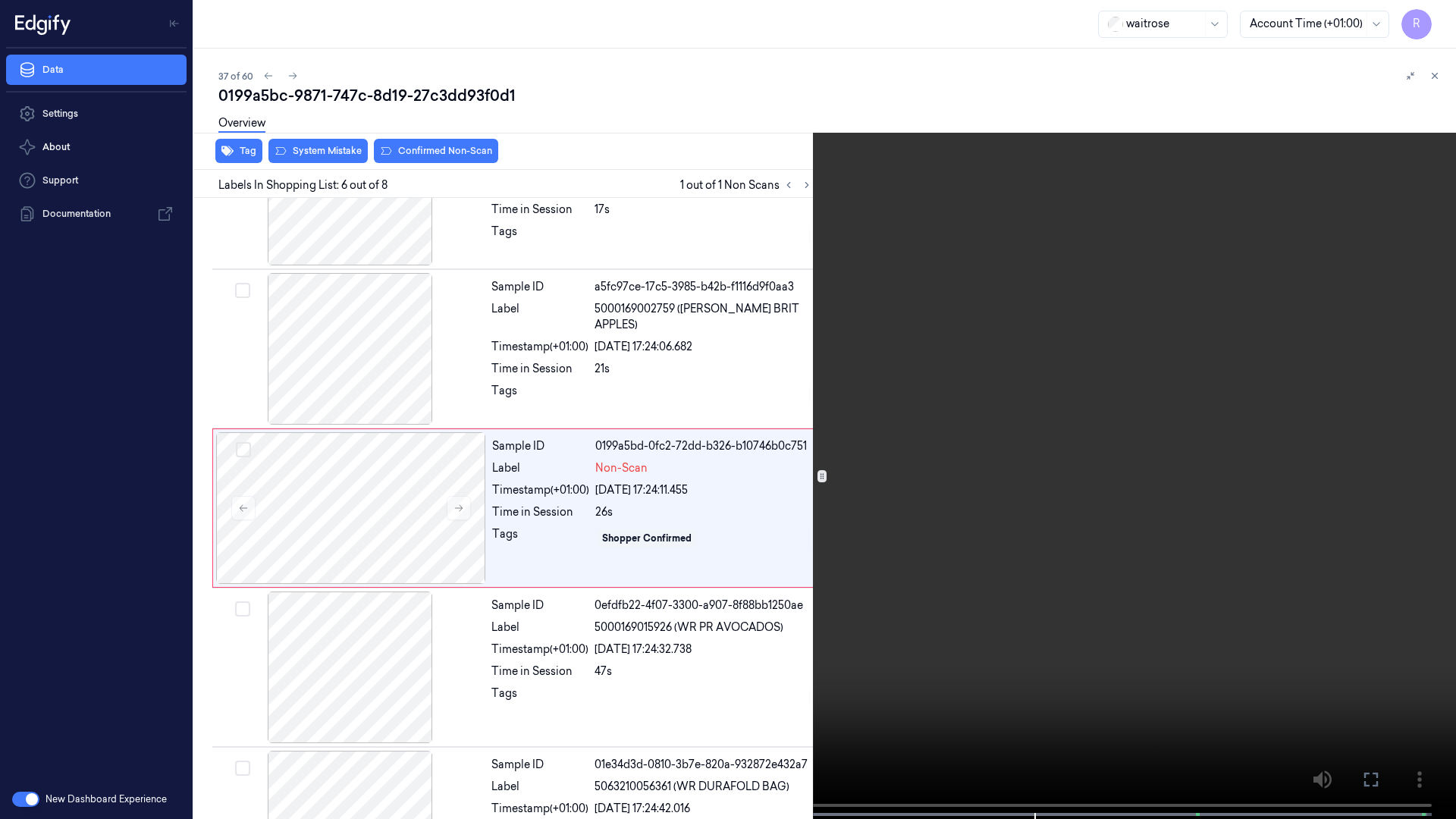
click at [1386, 383] on video at bounding box center [728, 411] width 1456 height 822
click at [1355, 350] on video at bounding box center [728, 411] width 1456 height 822
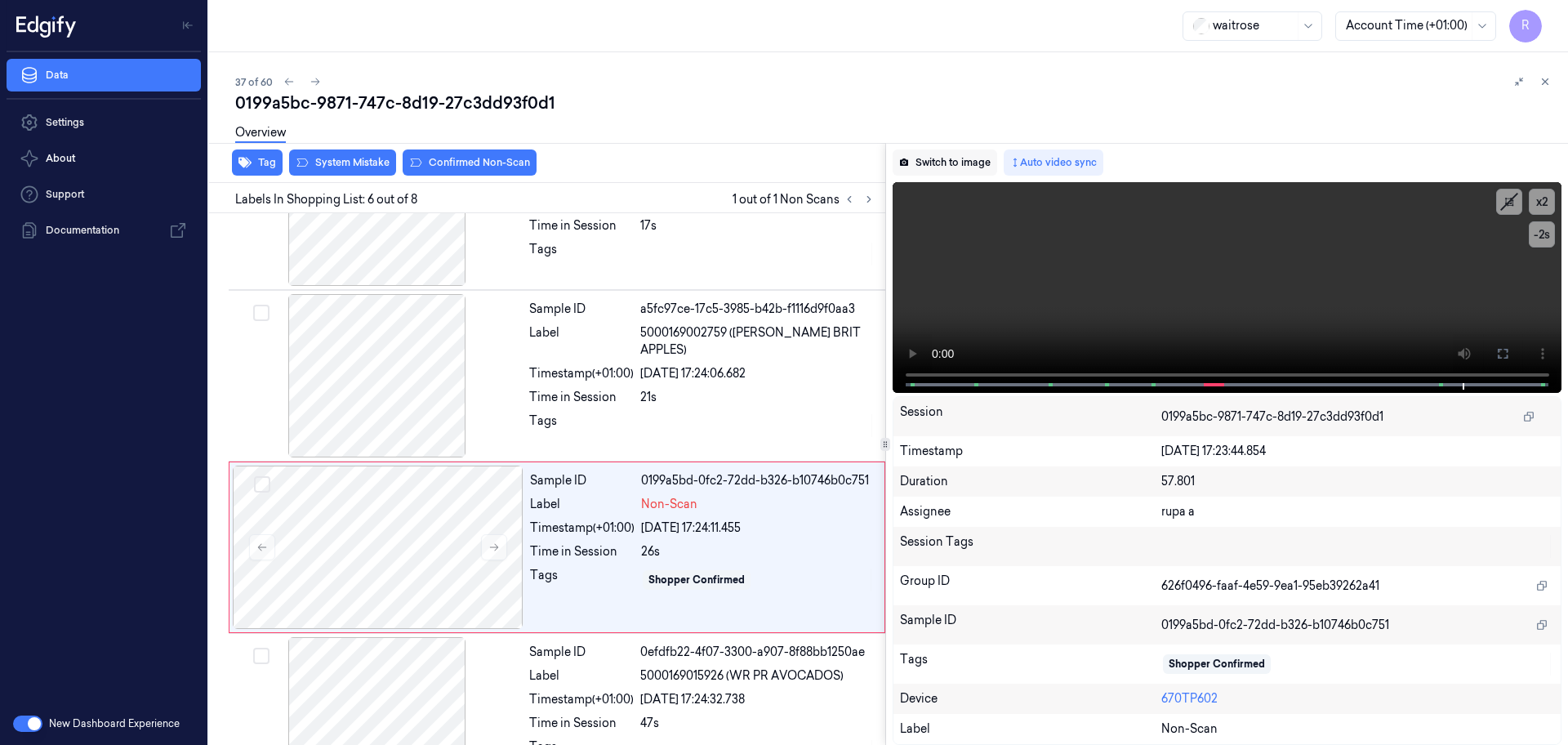
click at [969, 160] on button "Switch to image" at bounding box center [945, 162] width 105 height 26
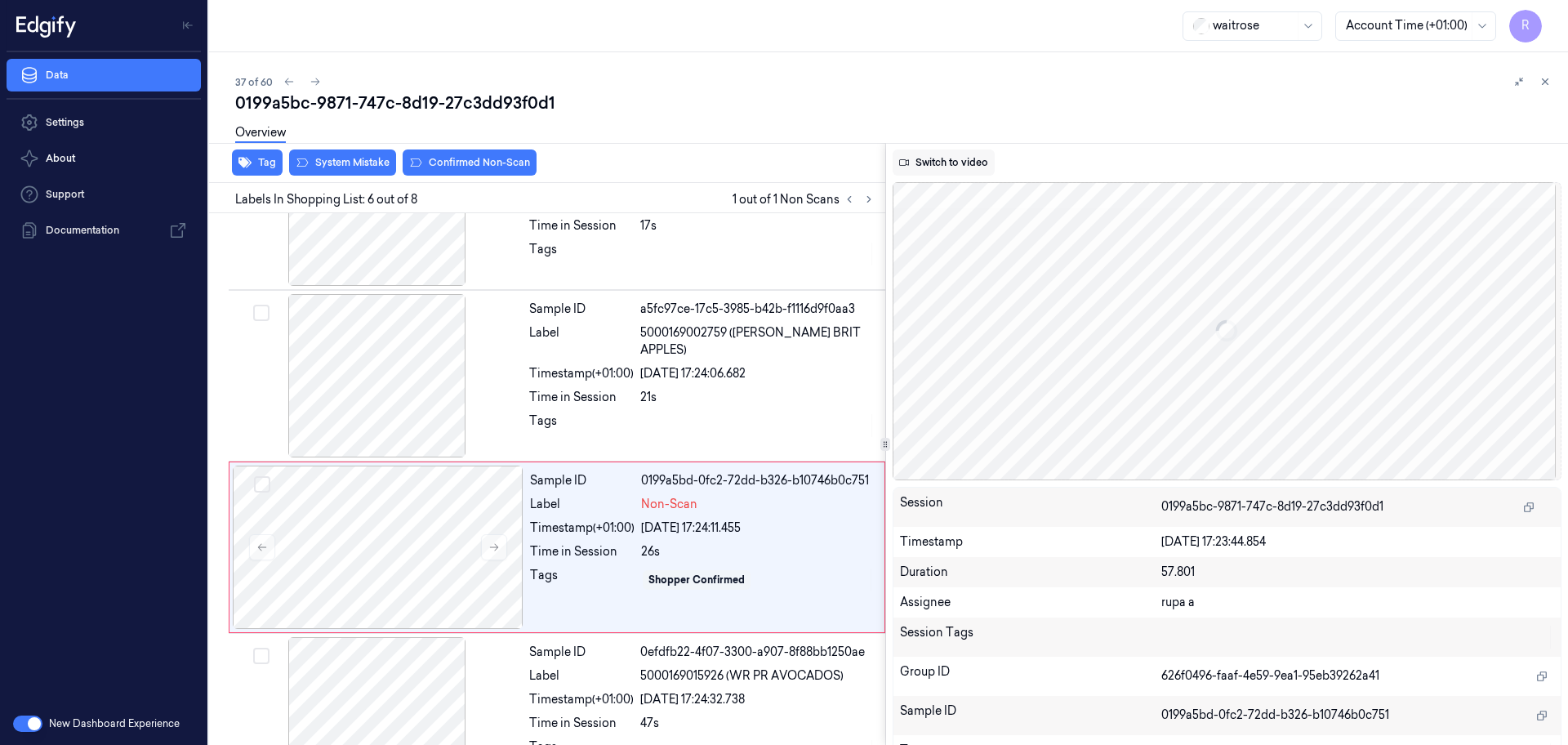
scroll to position [677, 0]
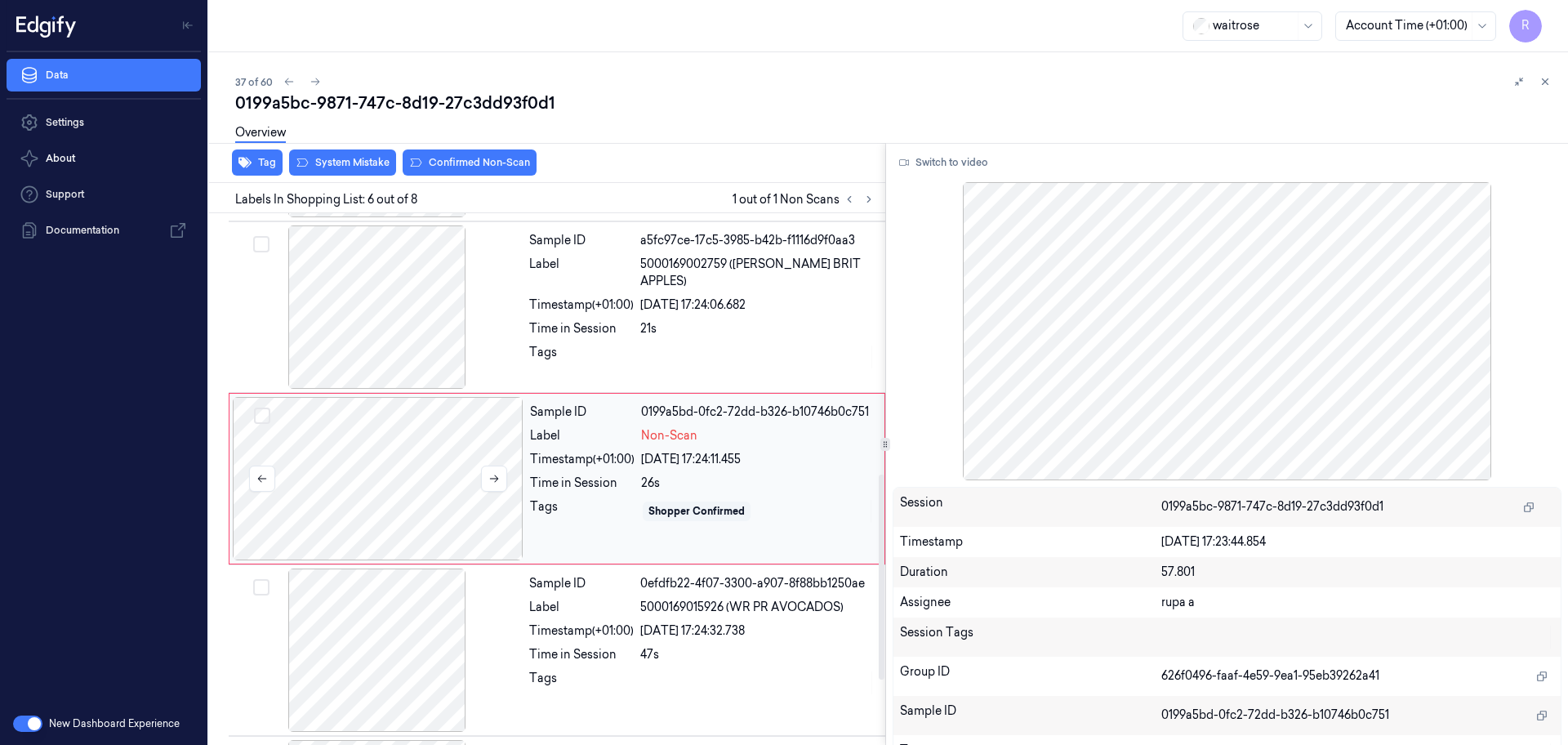
click at [337, 496] on div at bounding box center [378, 478] width 291 height 164
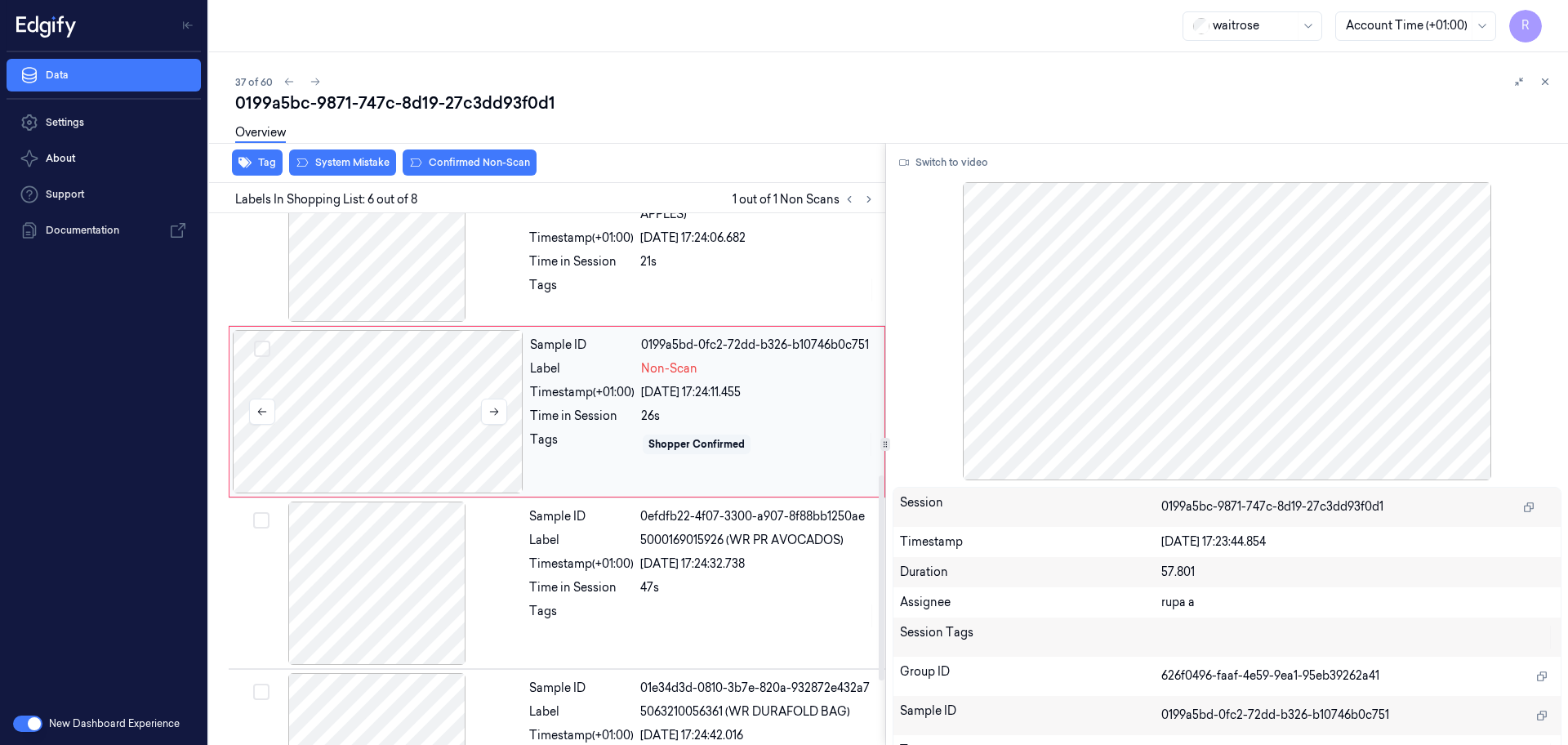
scroll to position [779, 0]
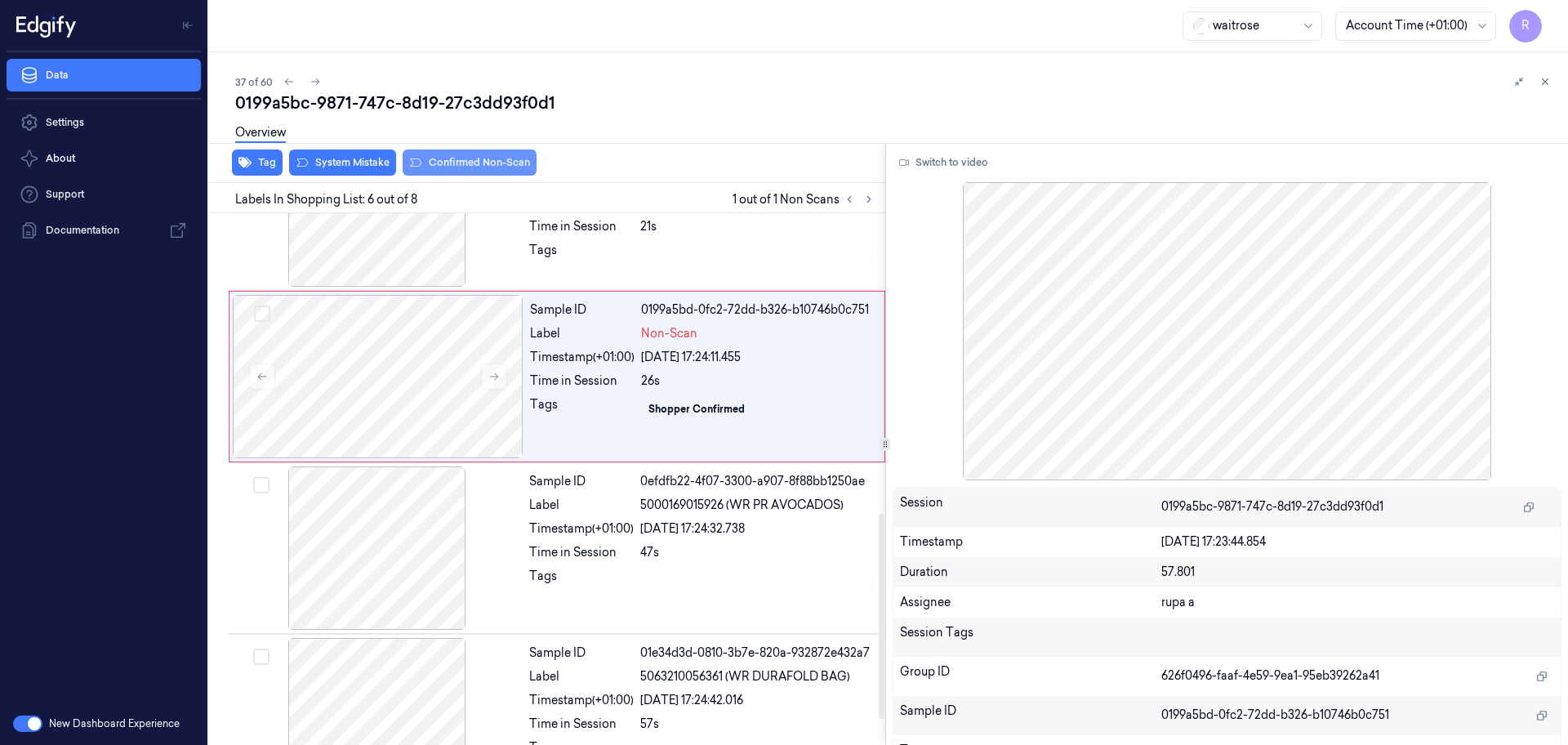
click at [451, 171] on button "Confirmed Non-Scan" at bounding box center [469, 162] width 134 height 26
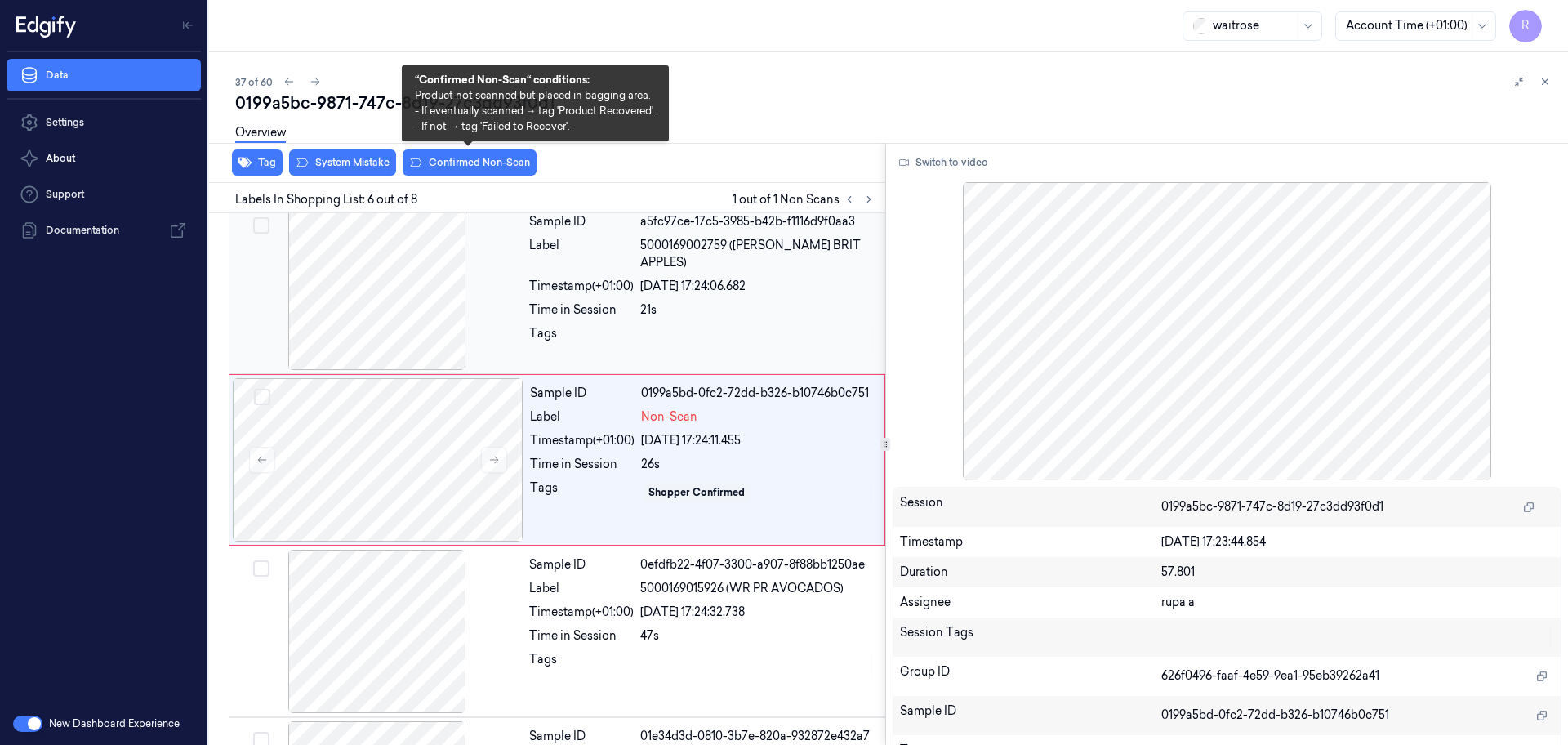
scroll to position [677, 0]
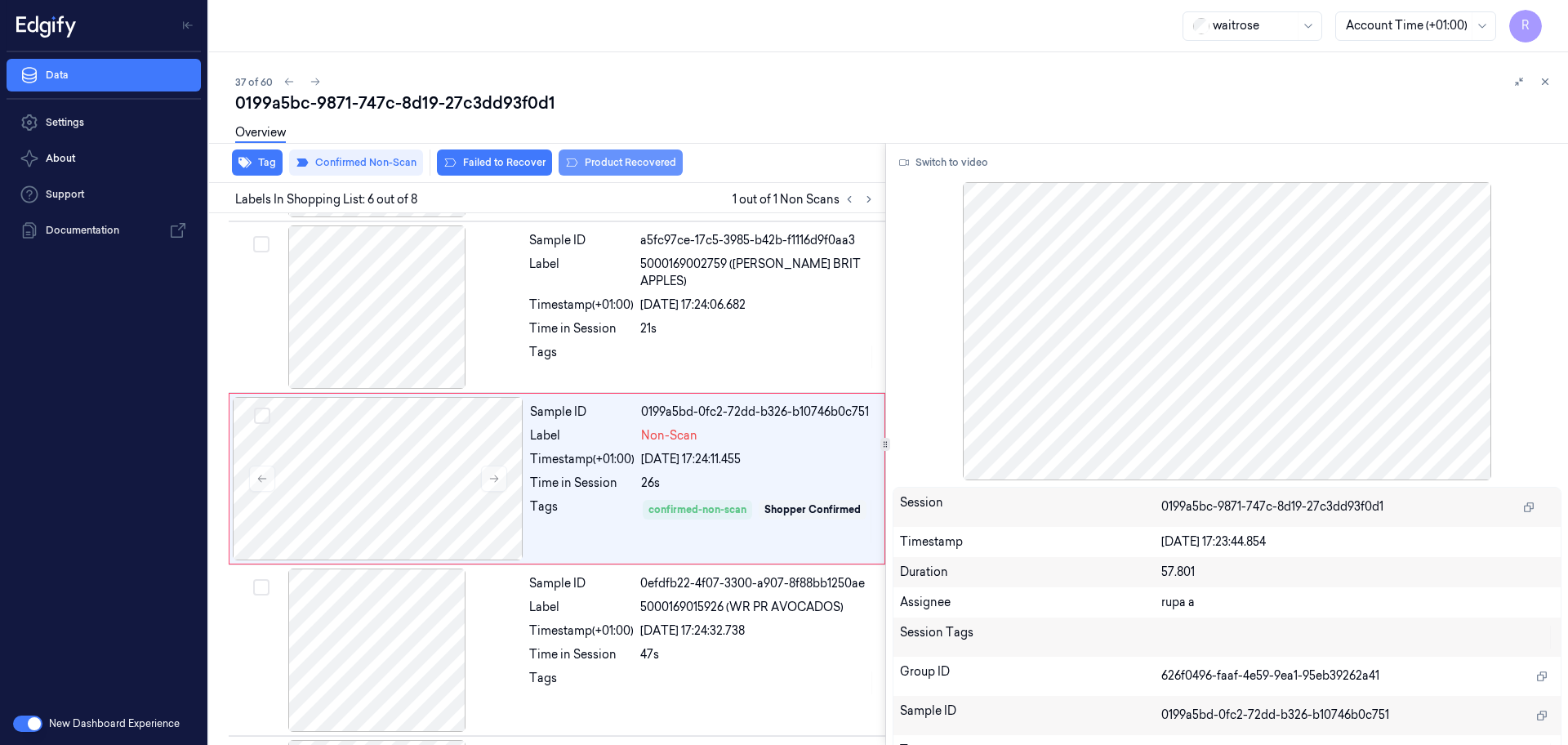
click at [603, 167] on button "Product Recovered" at bounding box center [621, 162] width 125 height 26
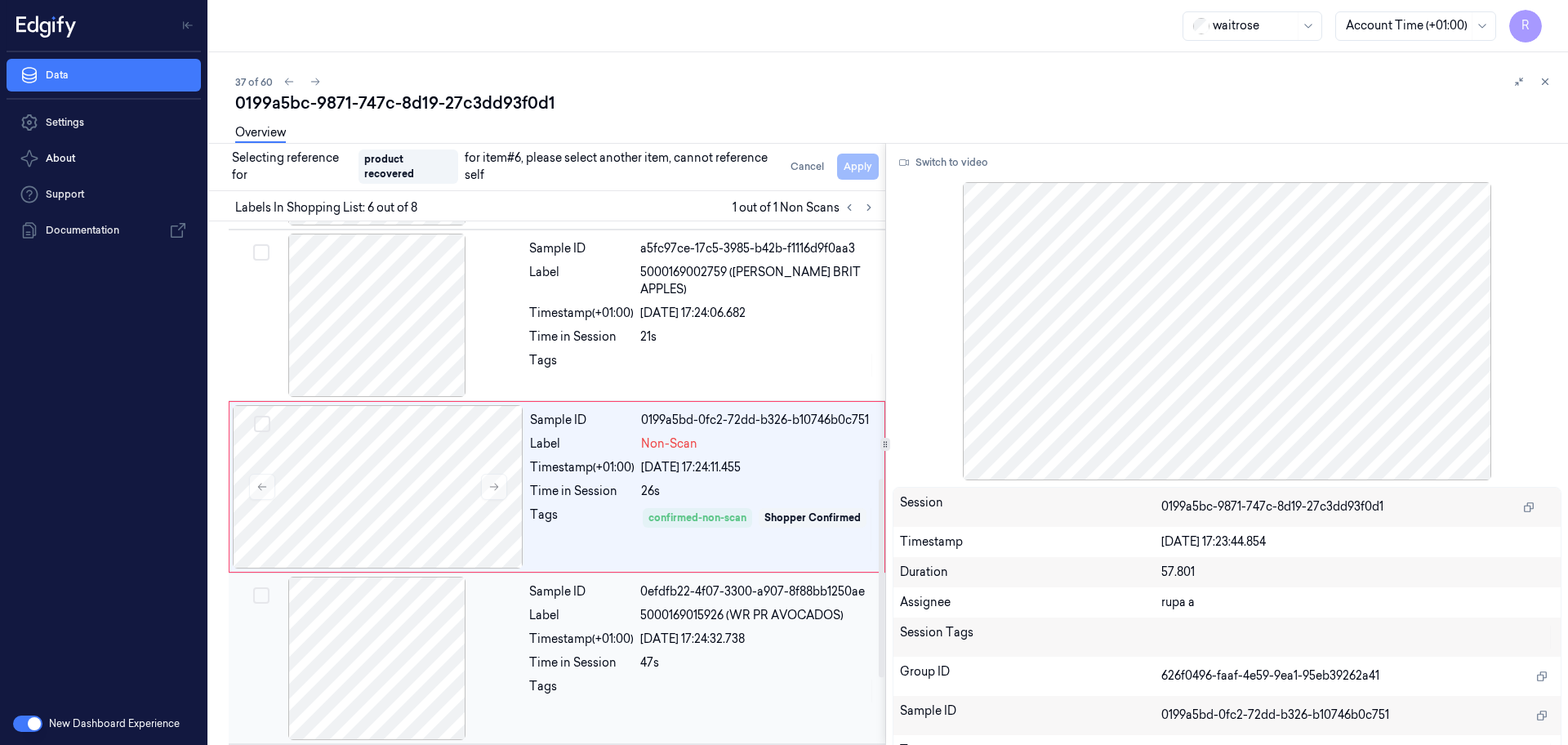
drag, startPoint x: 402, startPoint y: 638, endPoint x: 457, endPoint y: 608, distance: 62.6
click at [403, 638] on div at bounding box center [377, 658] width 291 height 164
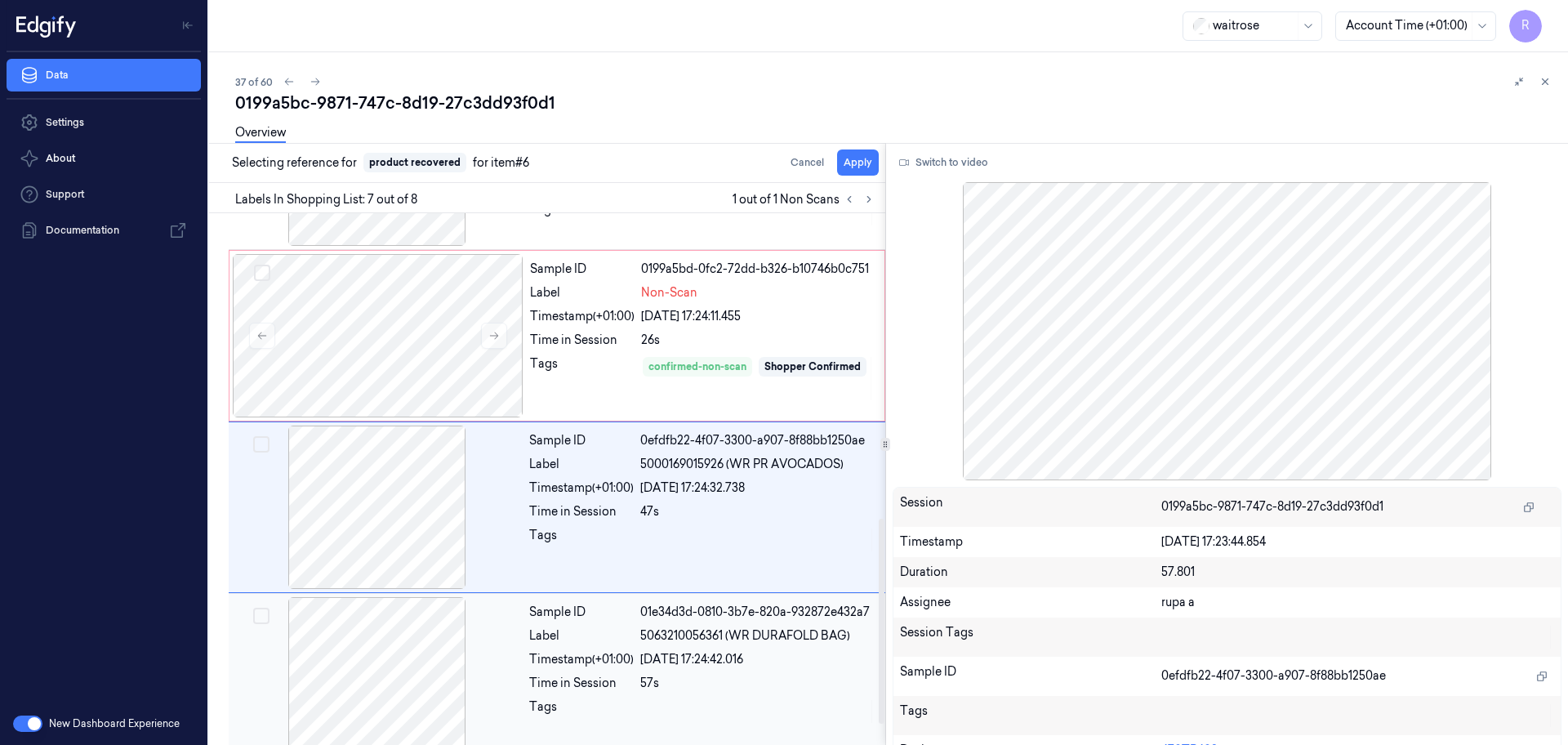
scroll to position [845, 0]
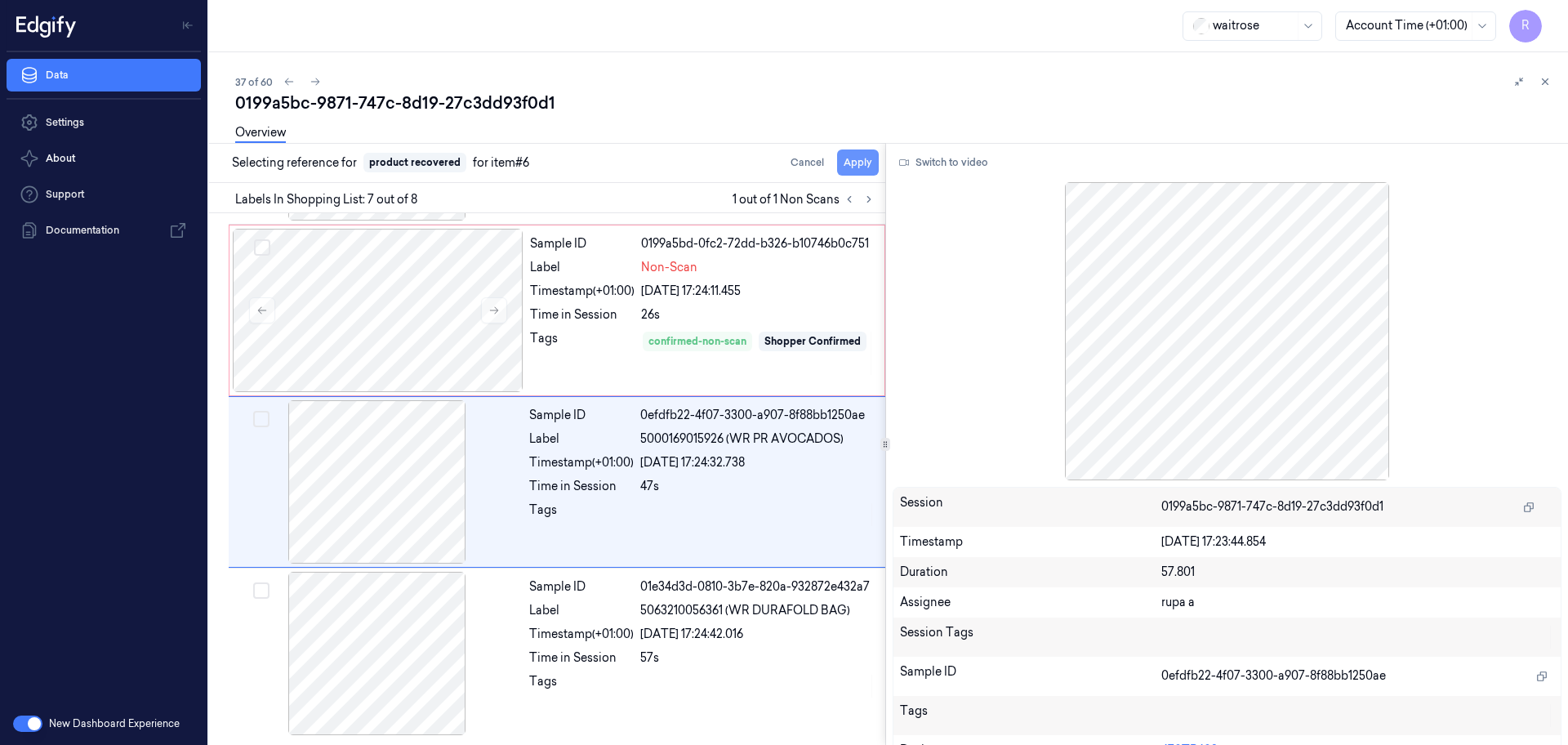
click at [855, 169] on button "Apply" at bounding box center [857, 162] width 42 height 26
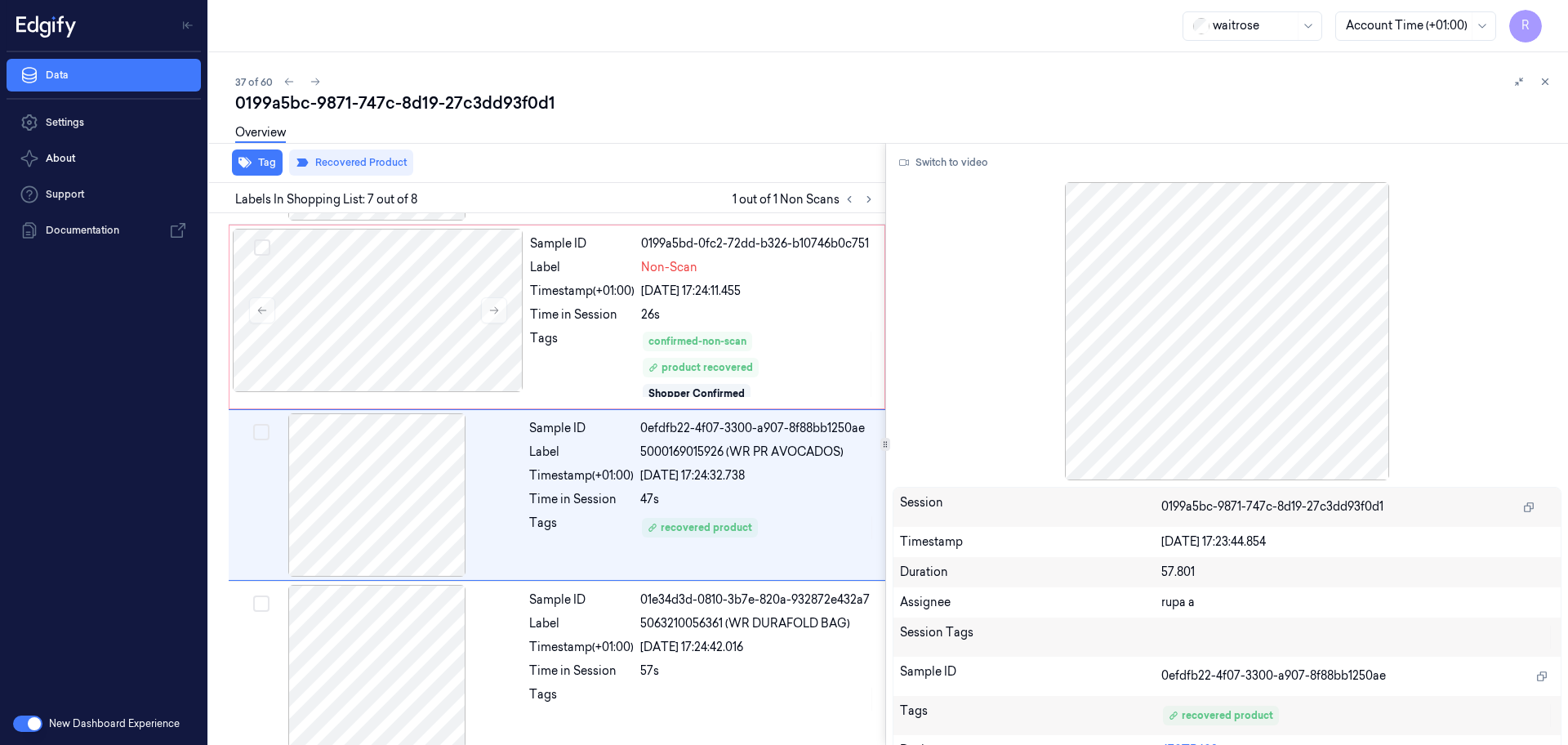
scroll to position [859, 0]
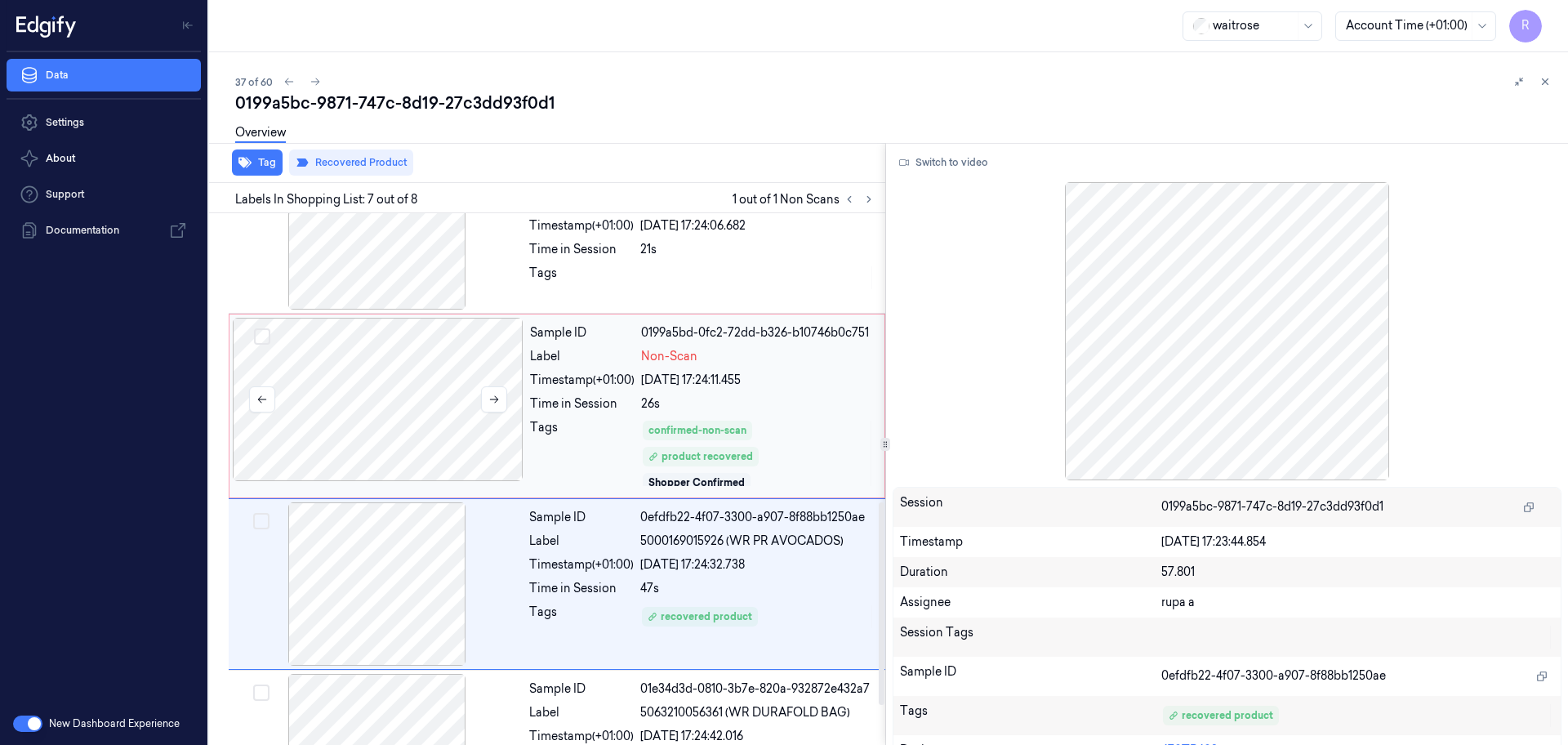
click at [420, 419] on div at bounding box center [378, 399] width 291 height 164
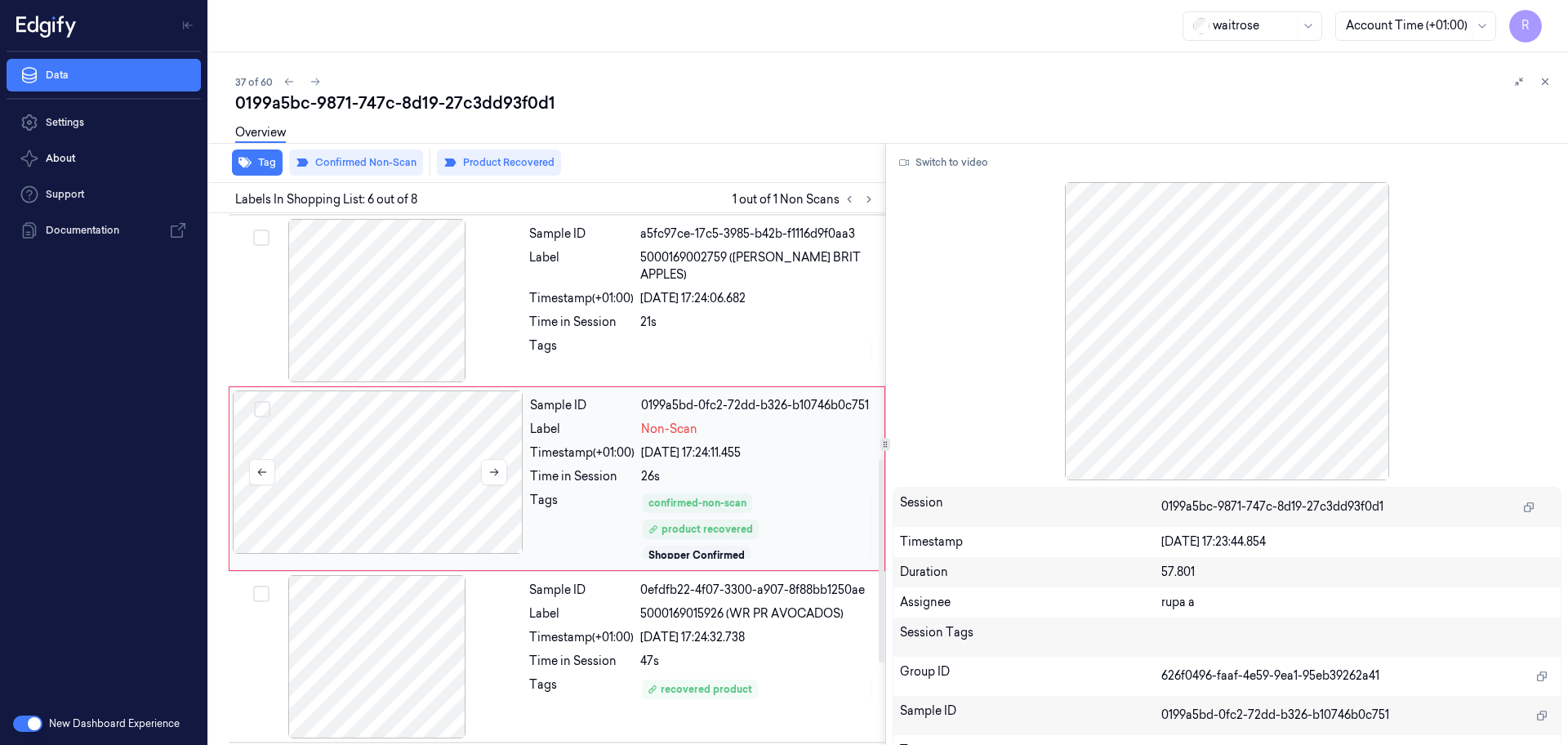
scroll to position [581, 0]
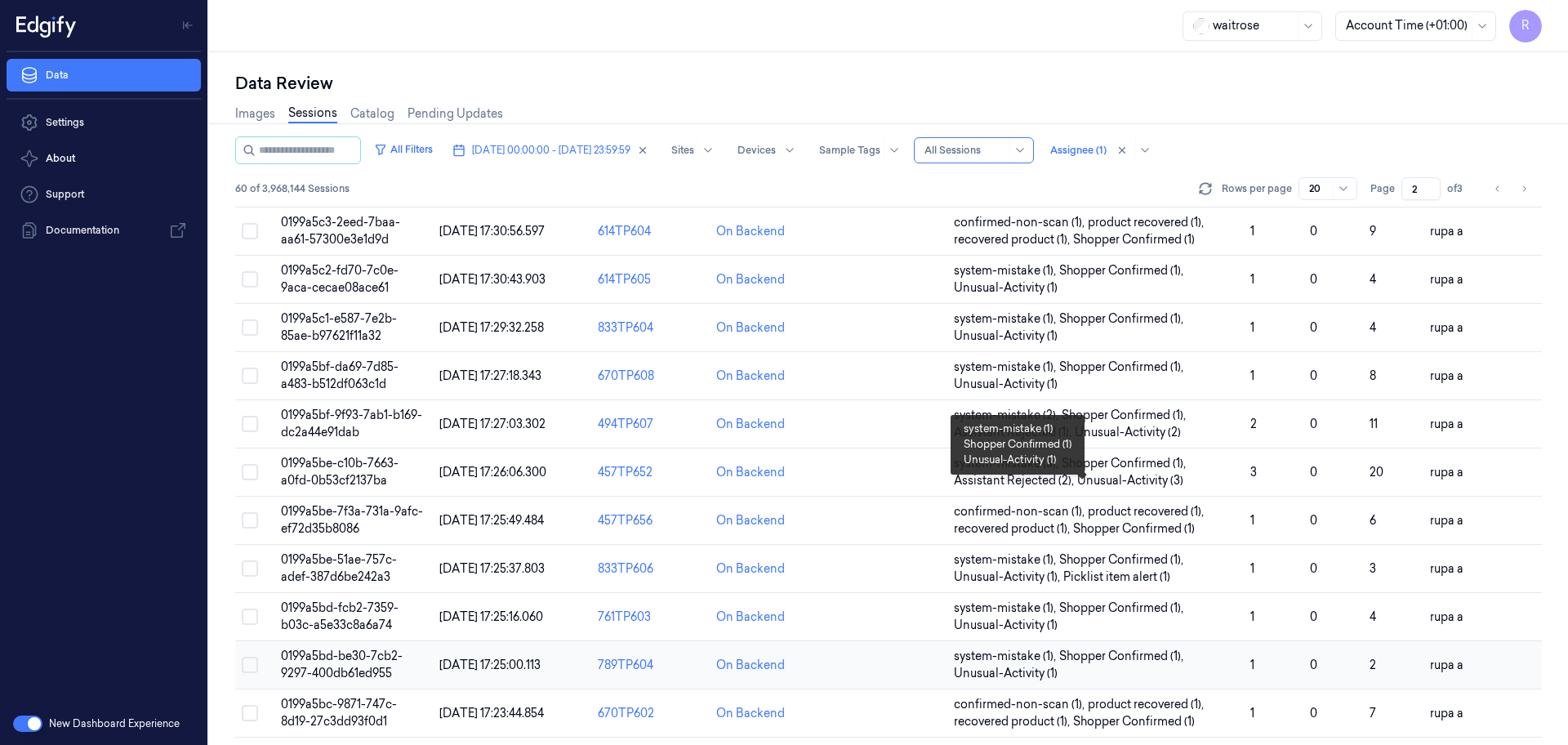
scroll to position [474, 0]
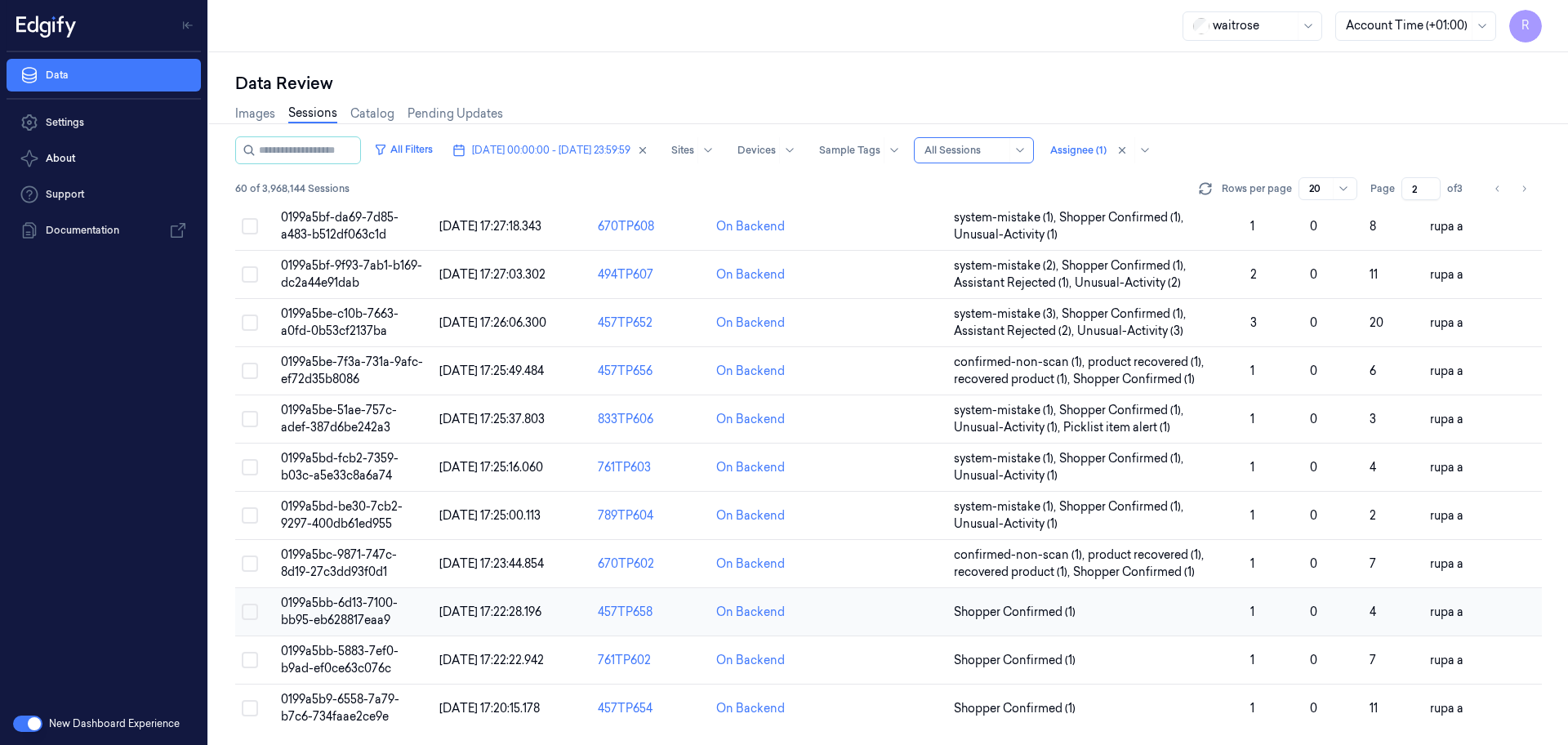
click at [352, 614] on span "0199a5bb-6d13-7100-bb95-eb628817eaa9" at bounding box center [339, 611] width 117 height 32
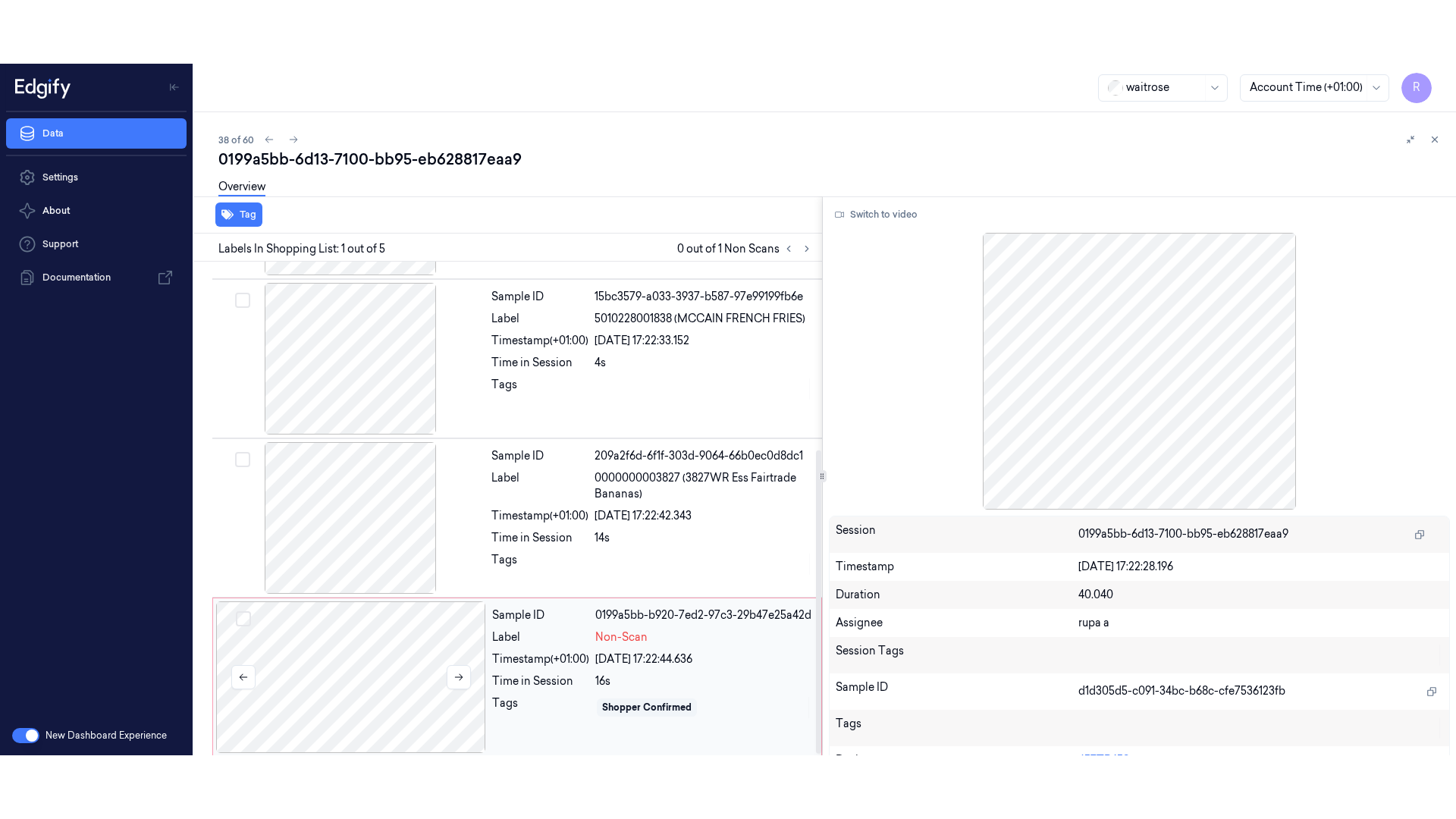
scroll to position [307, 0]
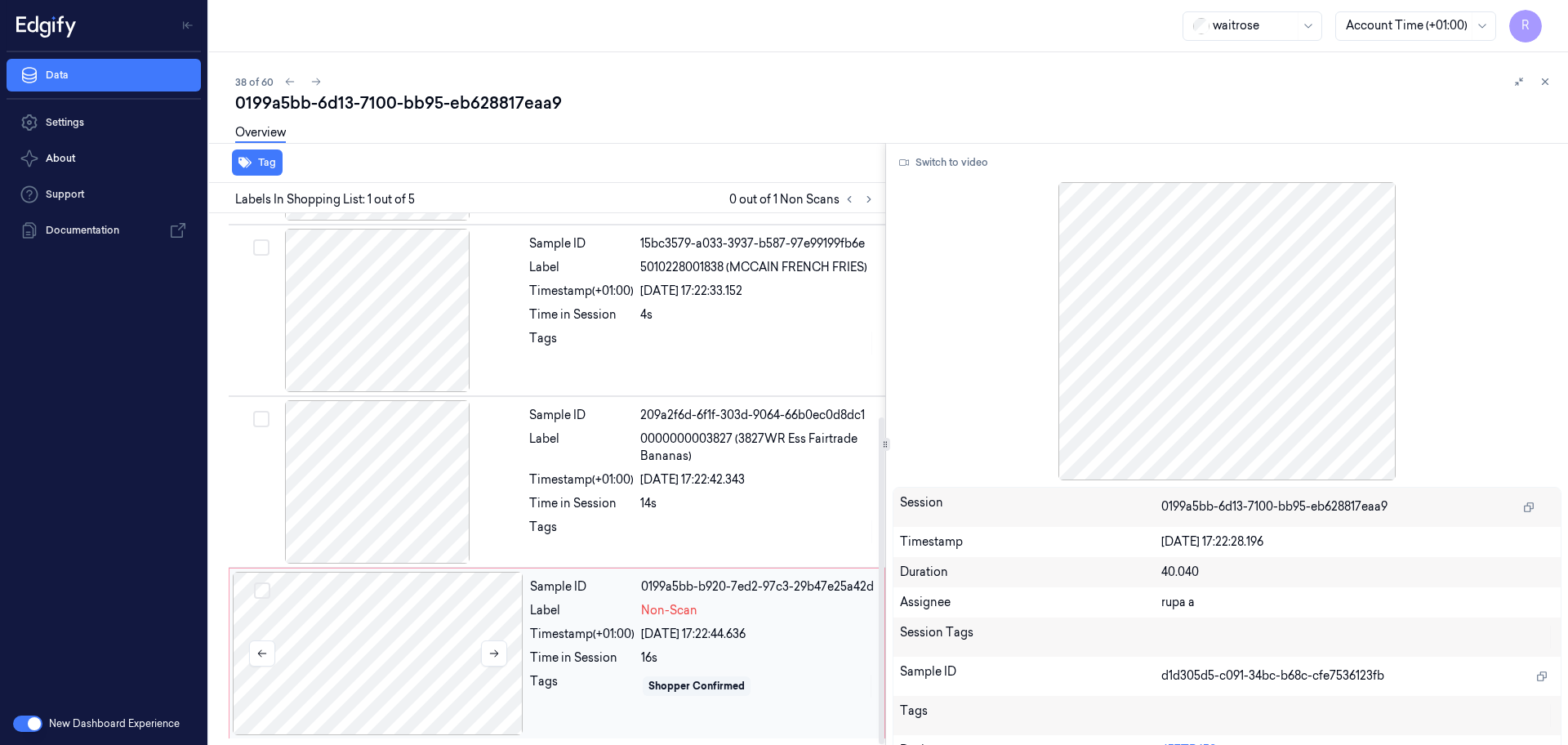
click at [422, 638] on div at bounding box center [378, 654] width 291 height 164
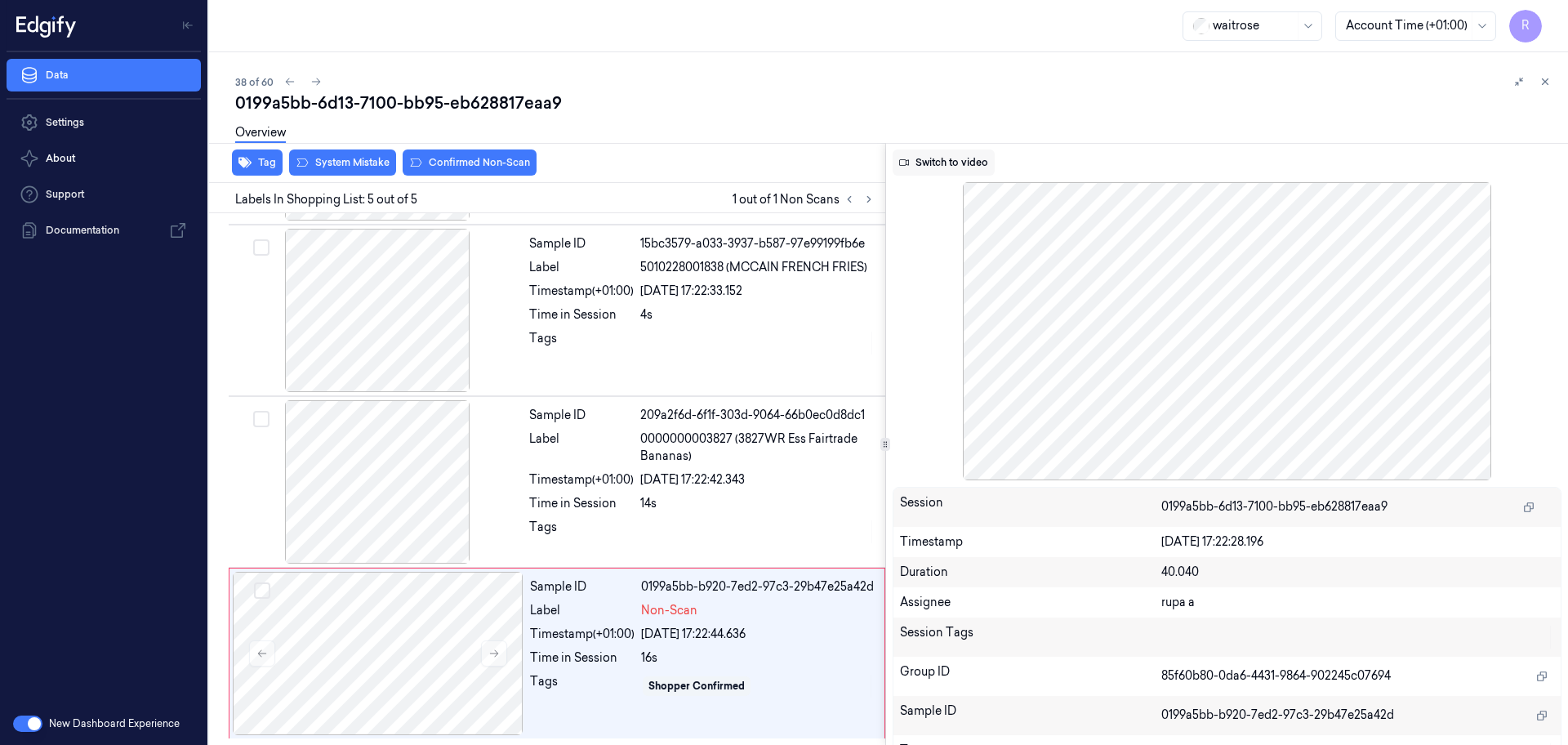
click at [965, 161] on button "Switch to video" at bounding box center [943, 162] width 102 height 26
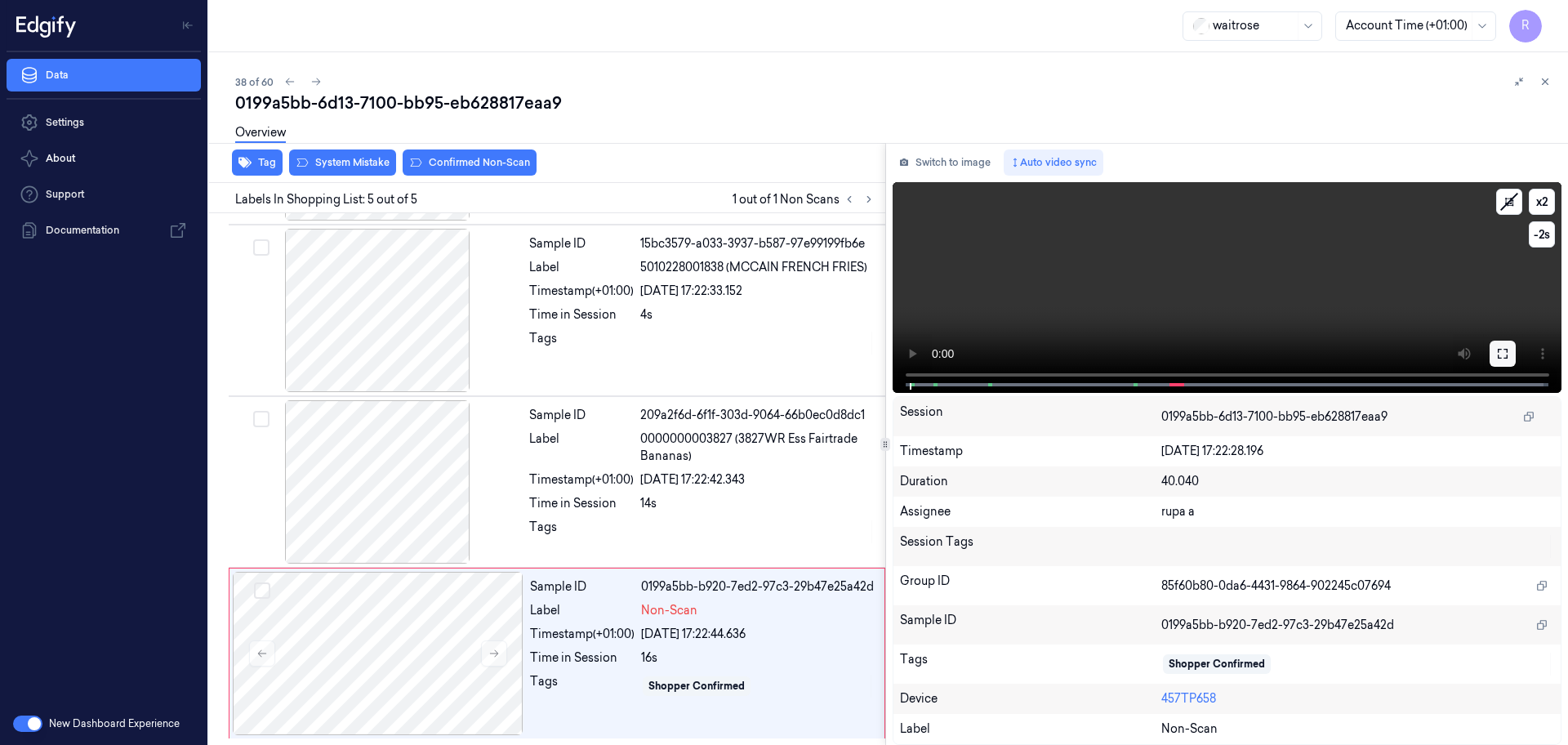
click at [1509, 353] on button at bounding box center [1502, 353] width 26 height 26
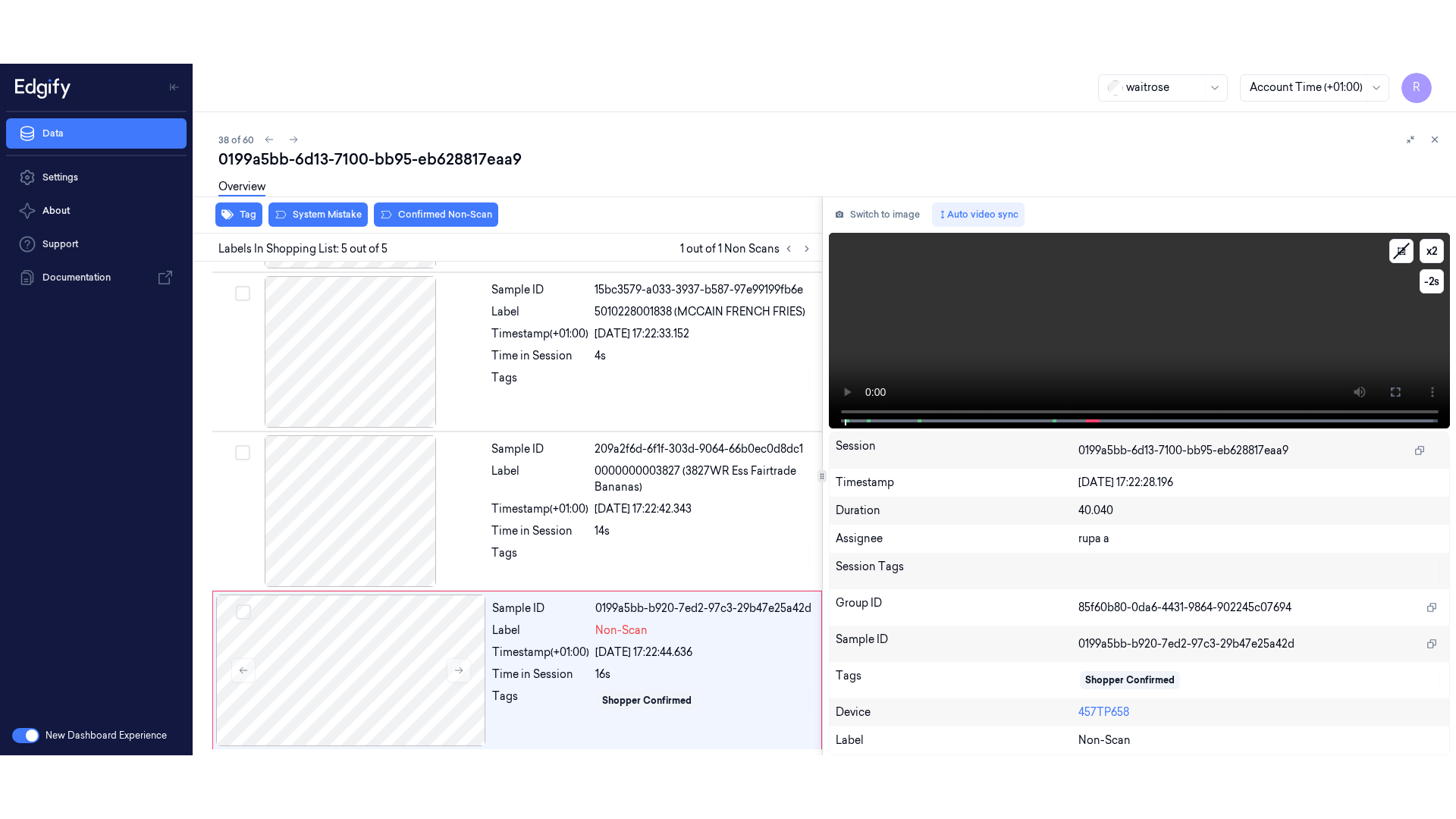
scroll to position [180, 0]
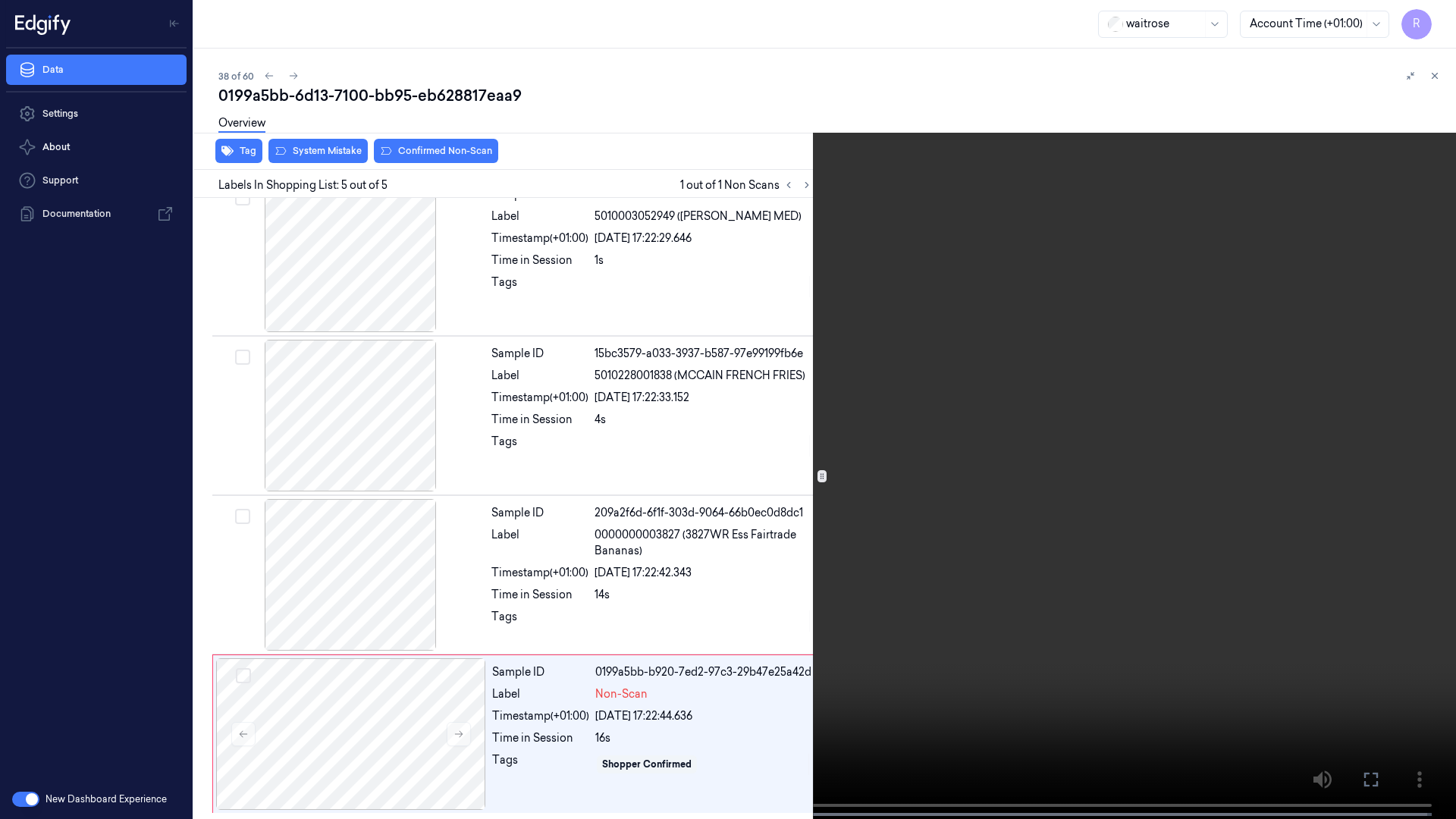
click at [1385, 352] on video at bounding box center [728, 411] width 1456 height 822
click at [1048, 248] on video at bounding box center [728, 411] width 1456 height 822
click at [1435, 13] on button "x 2" at bounding box center [1437, 18] width 24 height 24
click at [1154, 220] on video at bounding box center [728, 411] width 1456 height 822
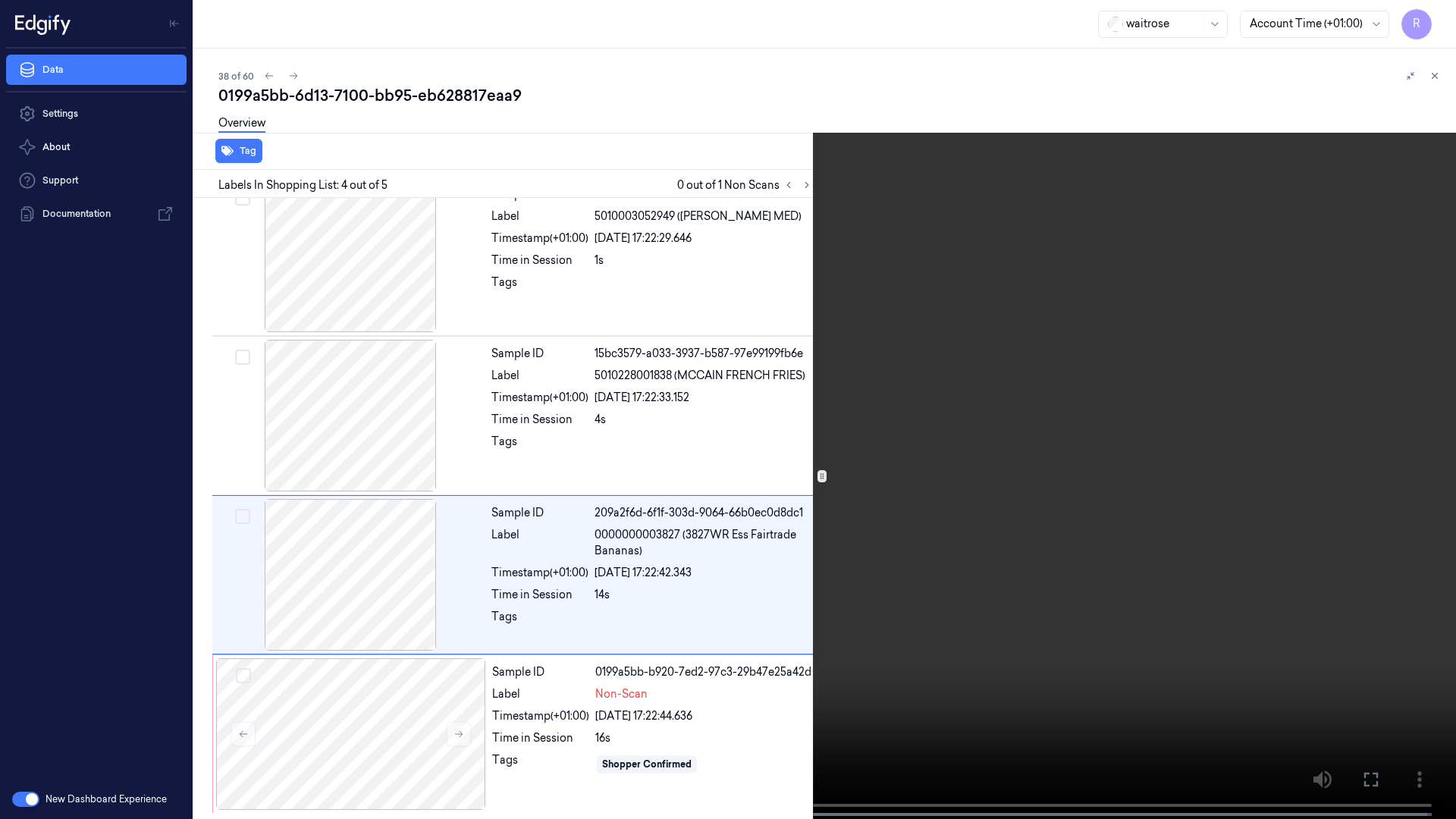
click at [472, 691] on video at bounding box center [728, 411] width 1456 height 822
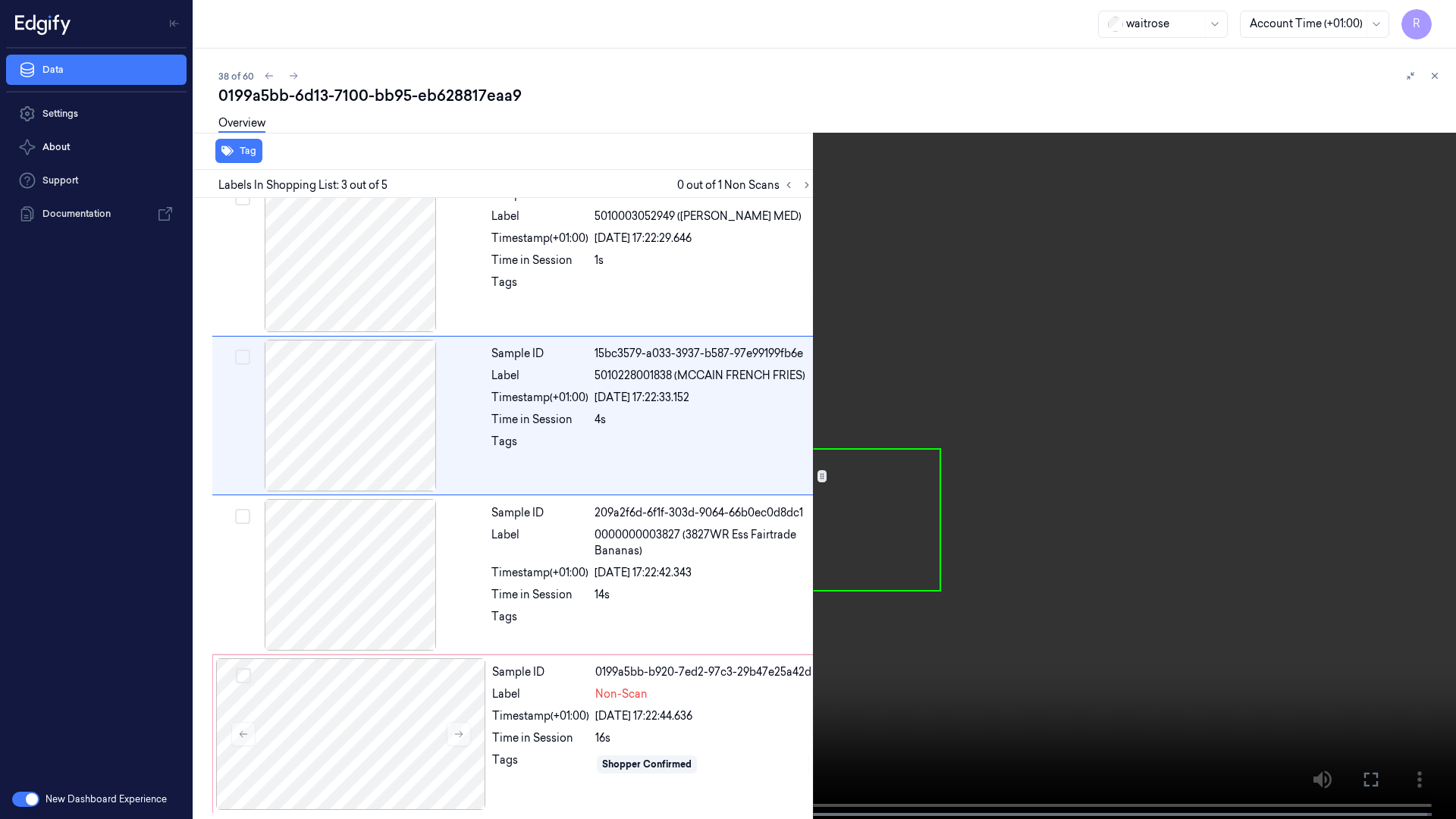
scroll to position [87, 0]
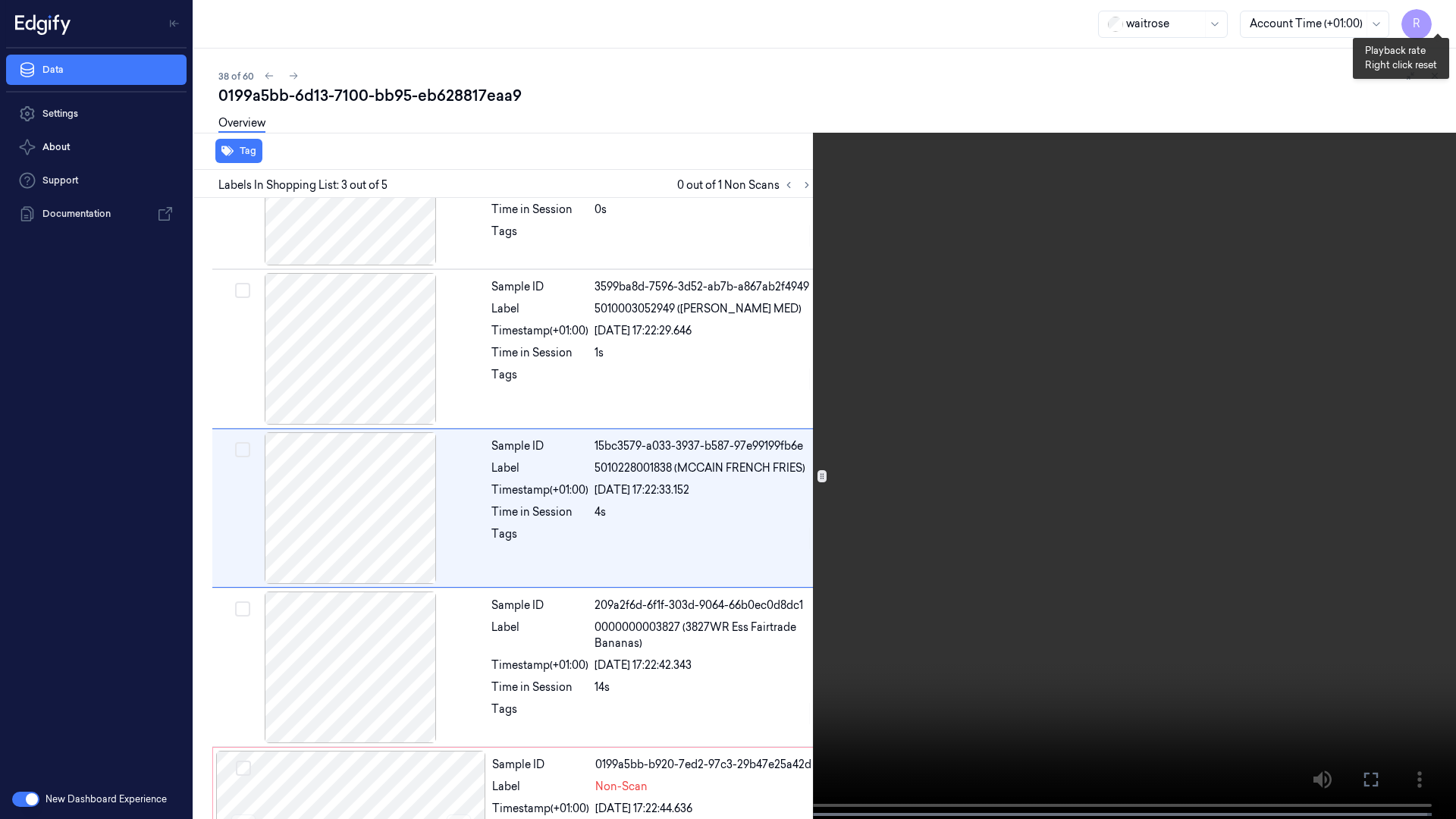
click at [1430, 20] on button "x 1" at bounding box center [1437, 18] width 24 height 24
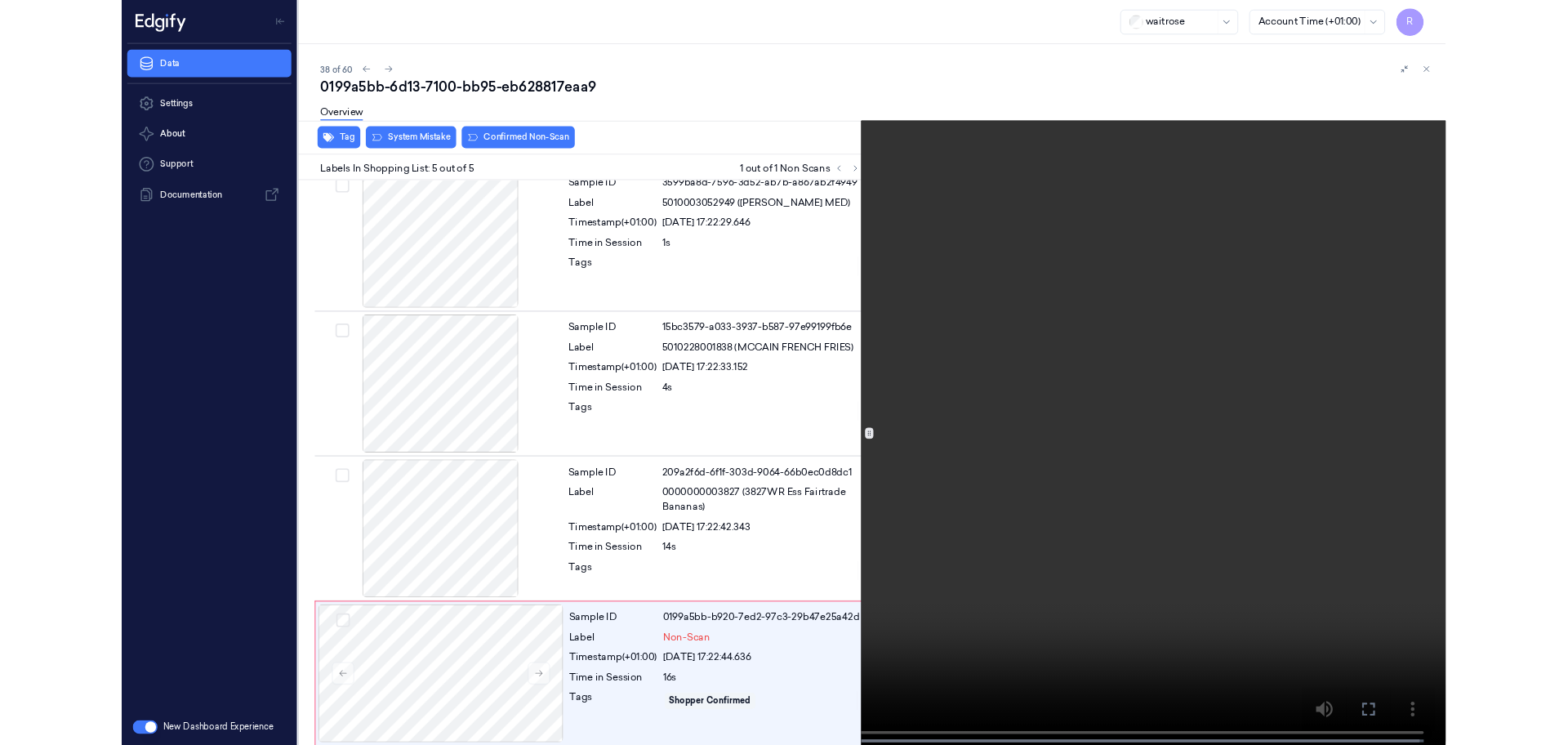
scroll to position [194, 0]
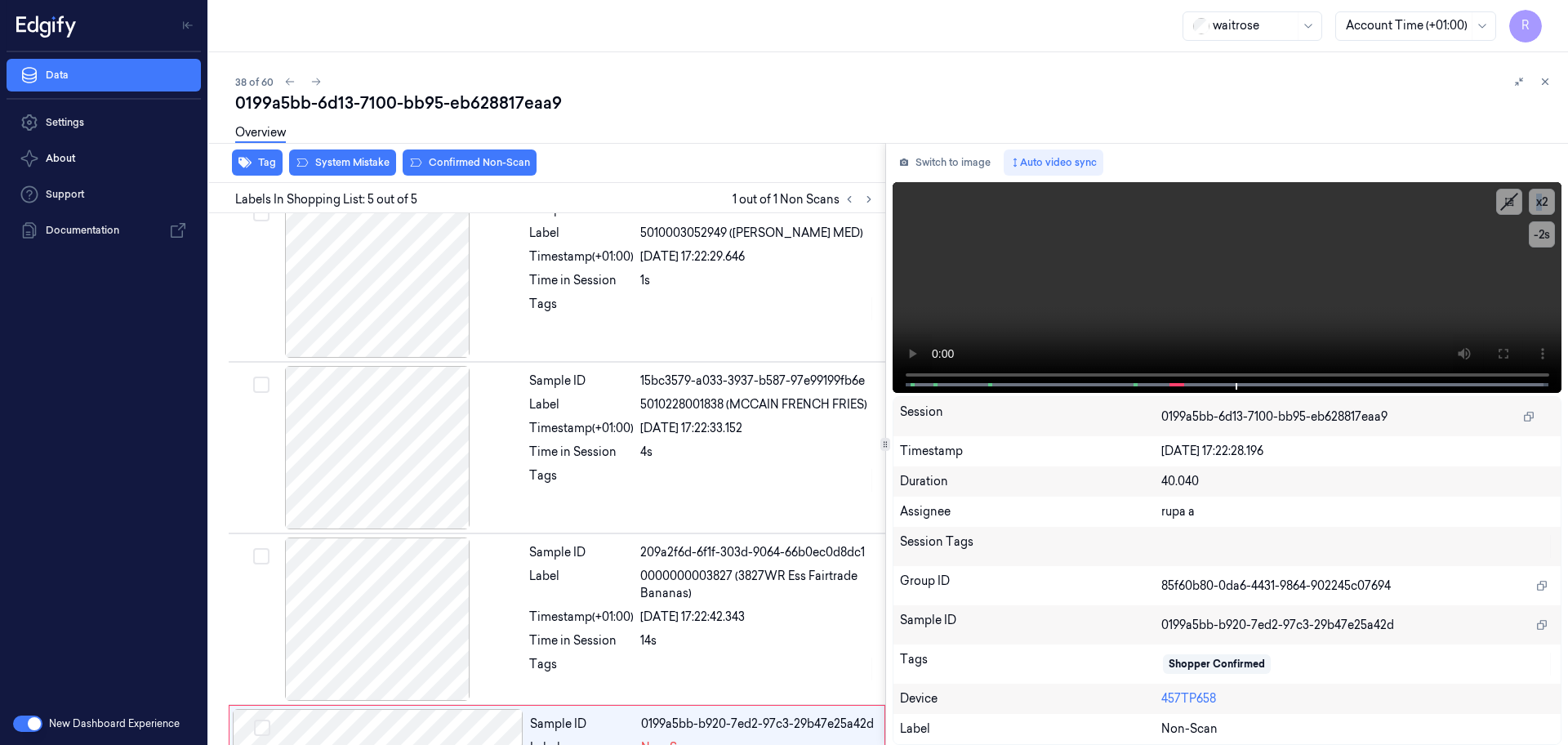
drag, startPoint x: 956, startPoint y: 166, endPoint x: 956, endPoint y: 179, distance: 13.0
click at [956, 166] on button "Switch to image" at bounding box center [945, 162] width 105 height 26
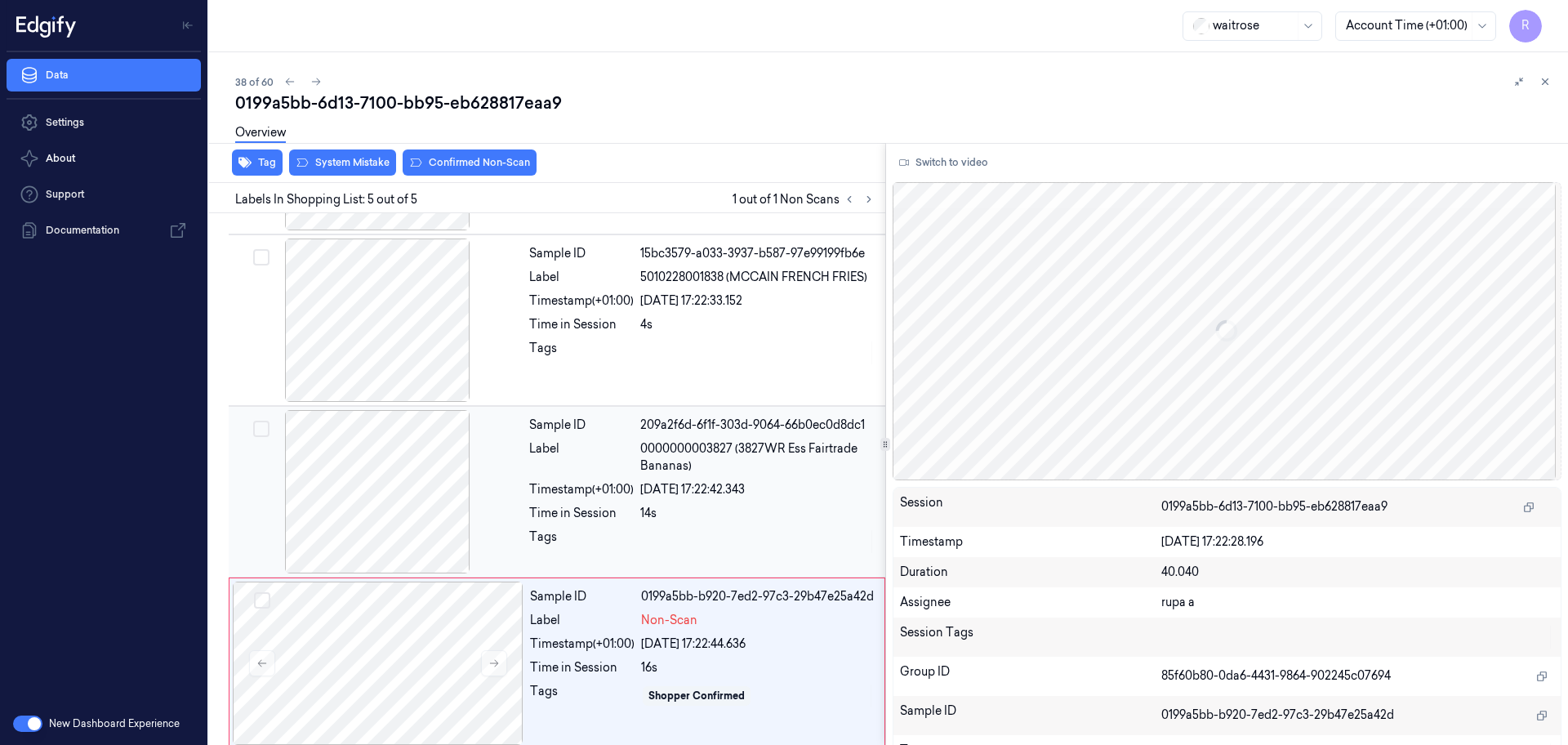
scroll to position [331, 0]
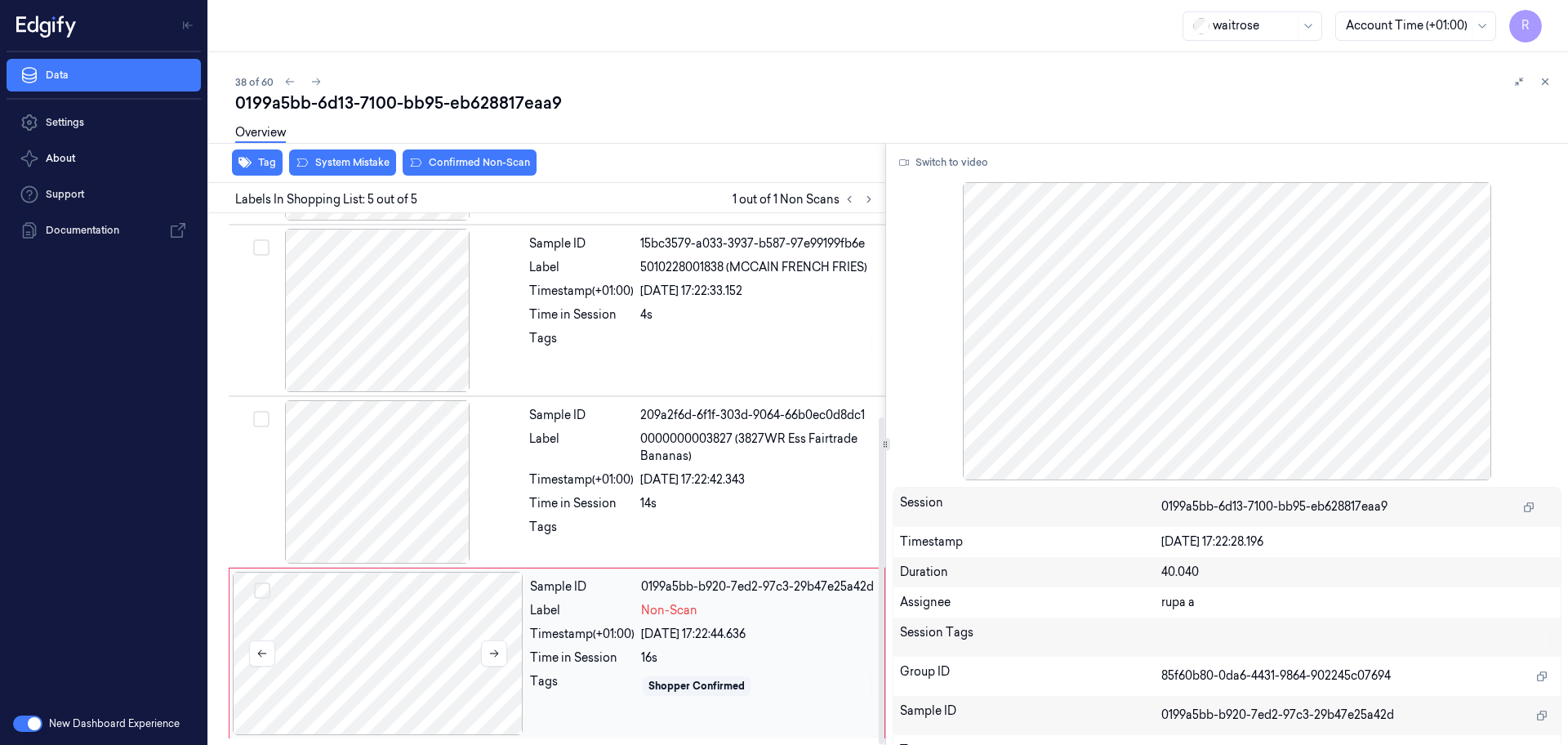
click at [372, 695] on div at bounding box center [378, 654] width 291 height 164
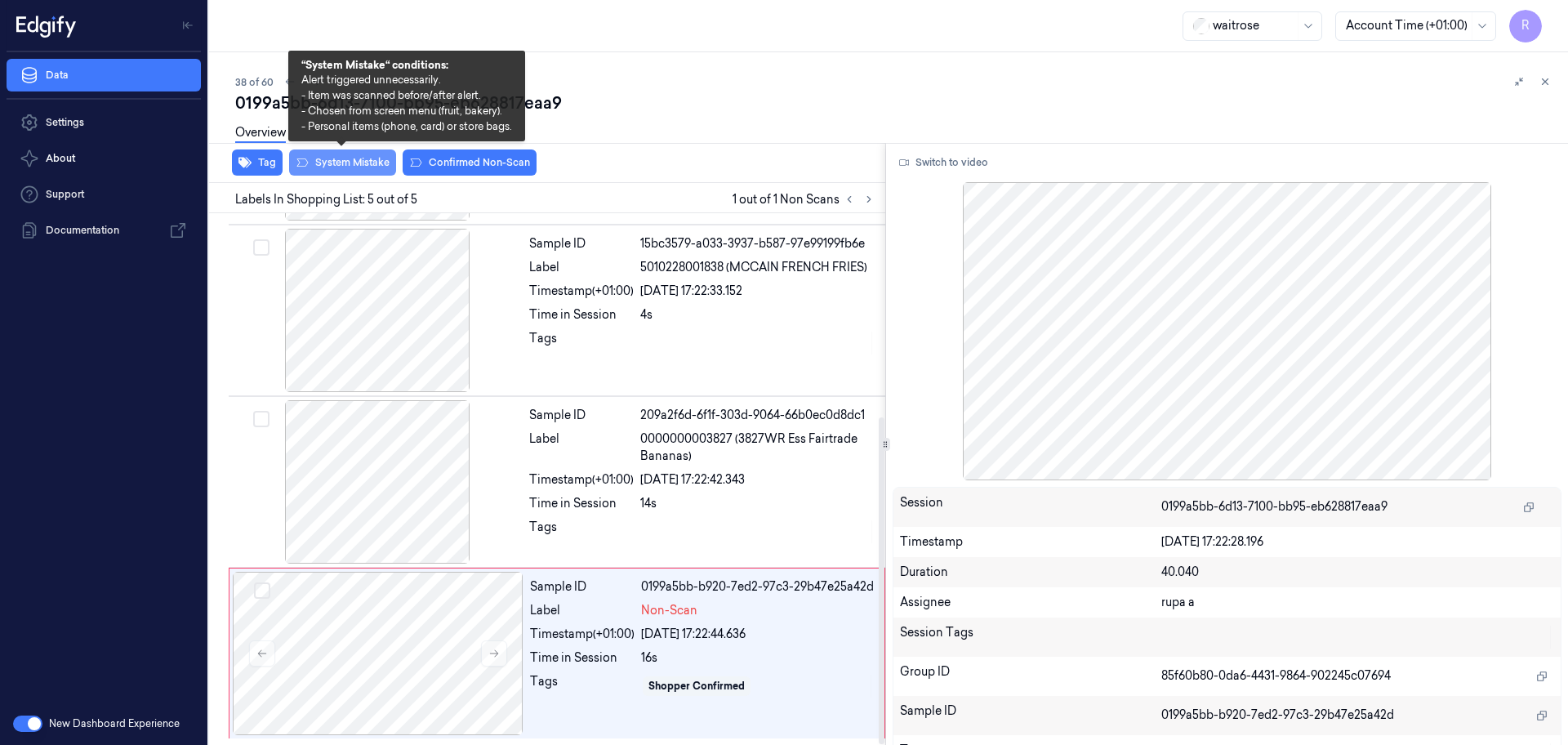
click at [359, 161] on button "System Mistake" at bounding box center [342, 162] width 107 height 26
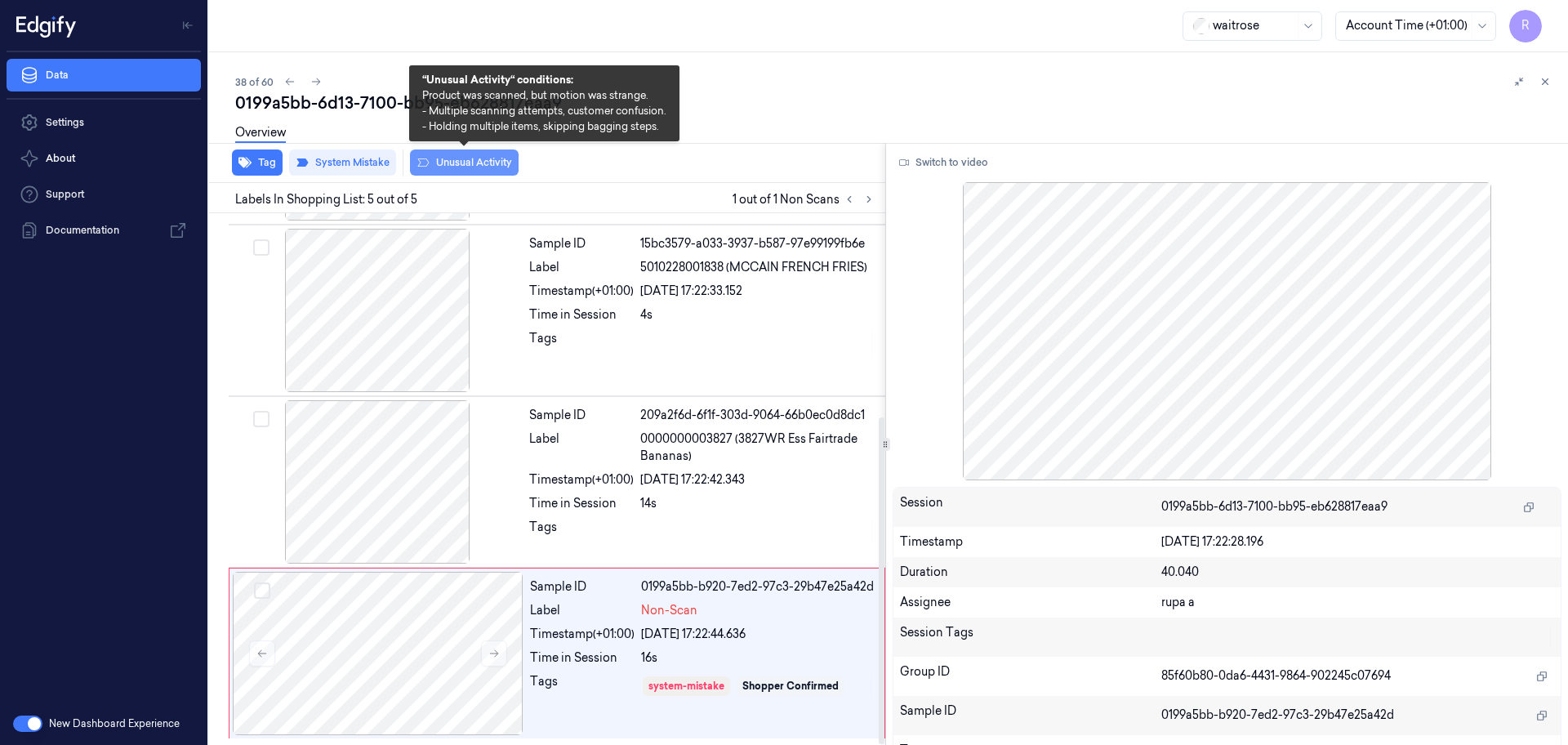
click at [496, 163] on button "Unusual Activity" at bounding box center [464, 162] width 109 height 26
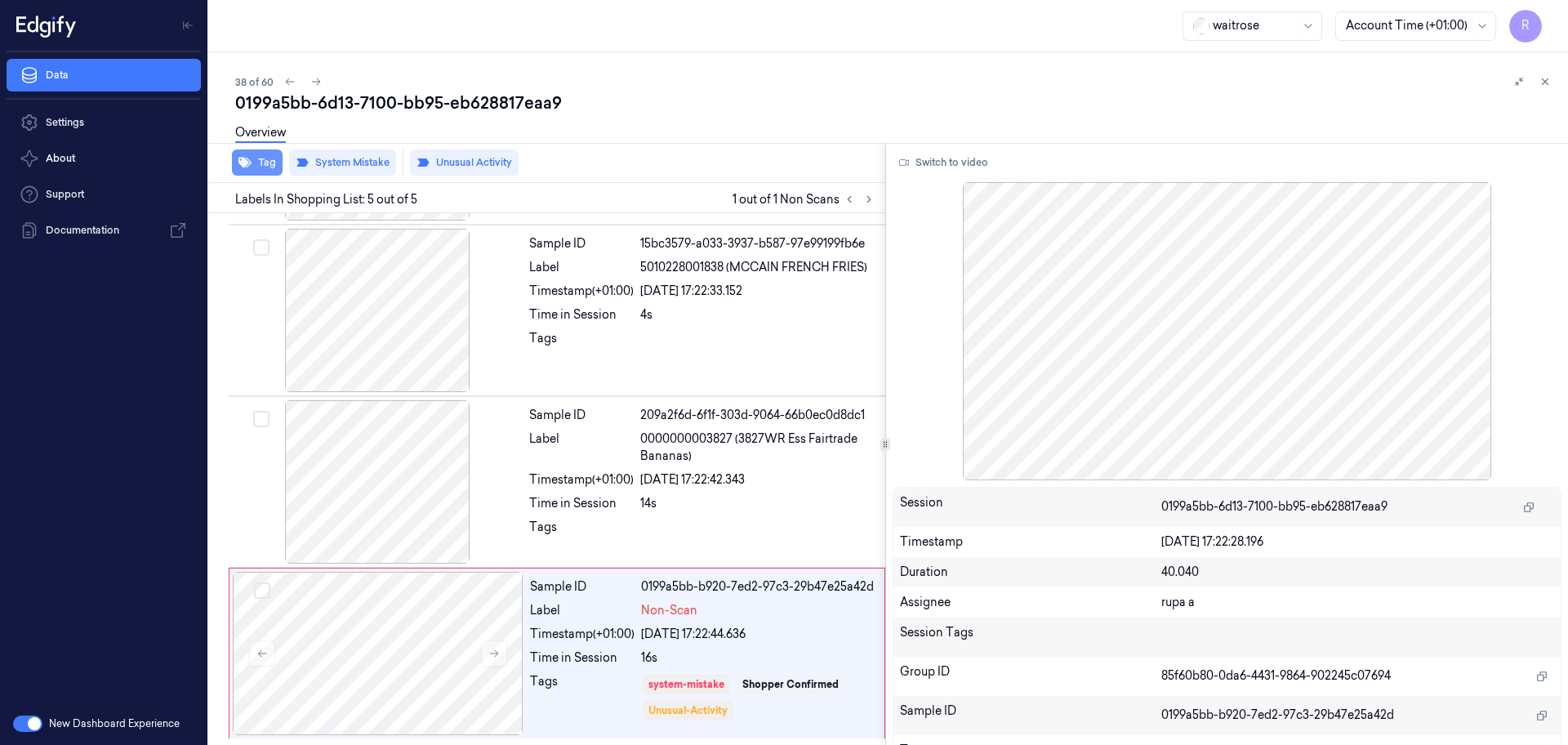
click at [256, 169] on button "Tag" at bounding box center [256, 162] width 51 height 26
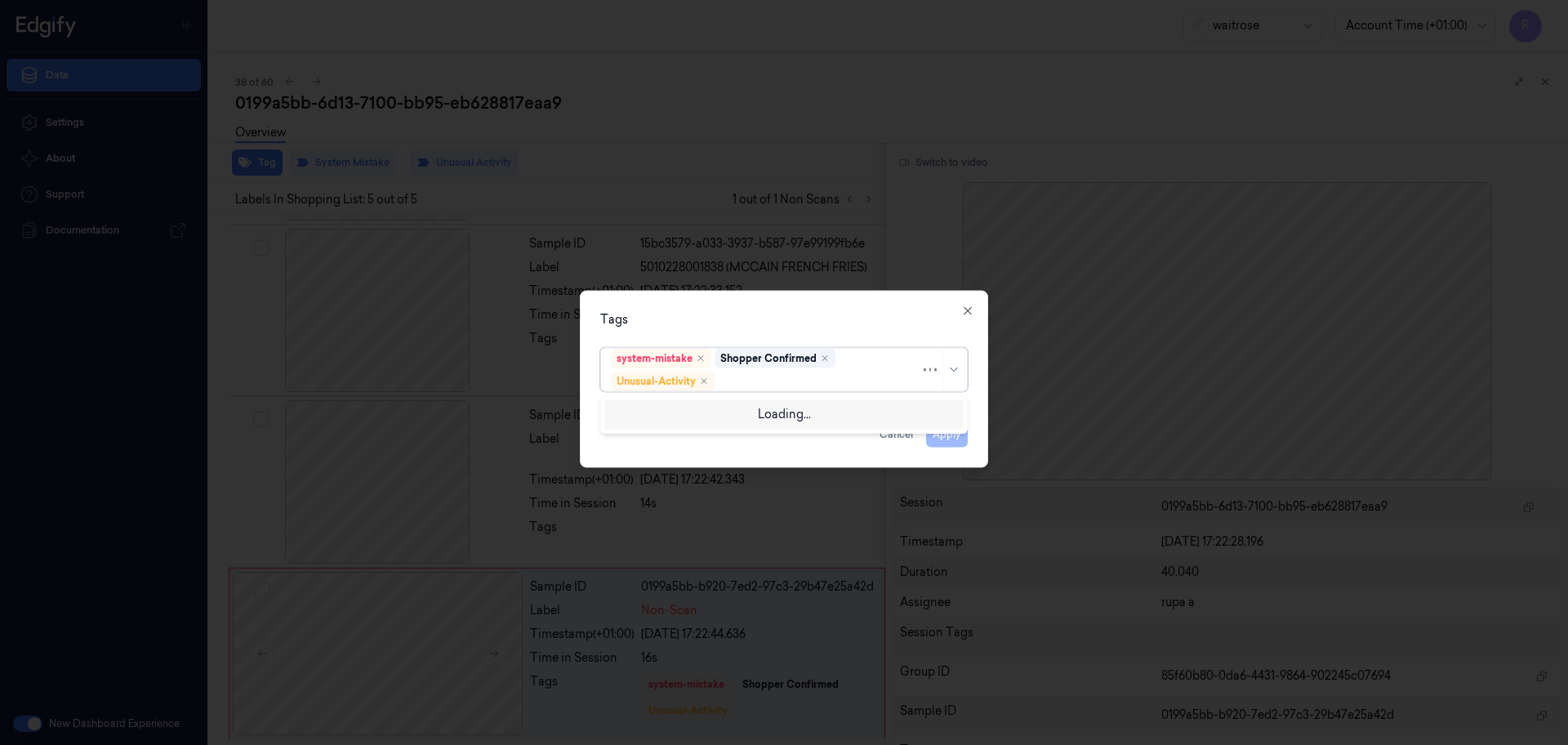
click at [803, 386] on div at bounding box center [819, 381] width 203 height 17
type input "pi"
click at [773, 409] on div "Picklist item alert" at bounding box center [784, 413] width 346 height 17
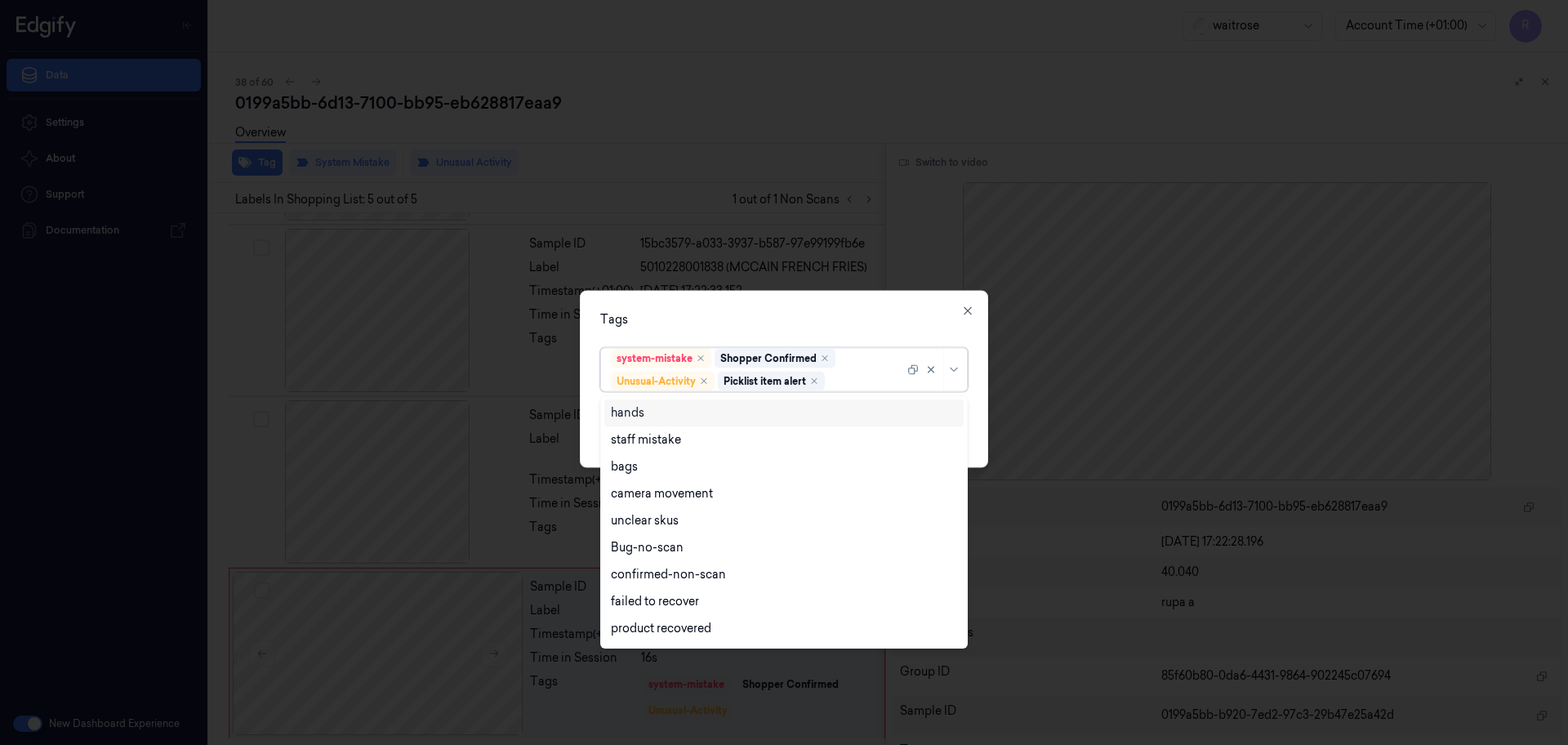
click at [798, 314] on div "Tags" at bounding box center [784, 320] width 368 height 17
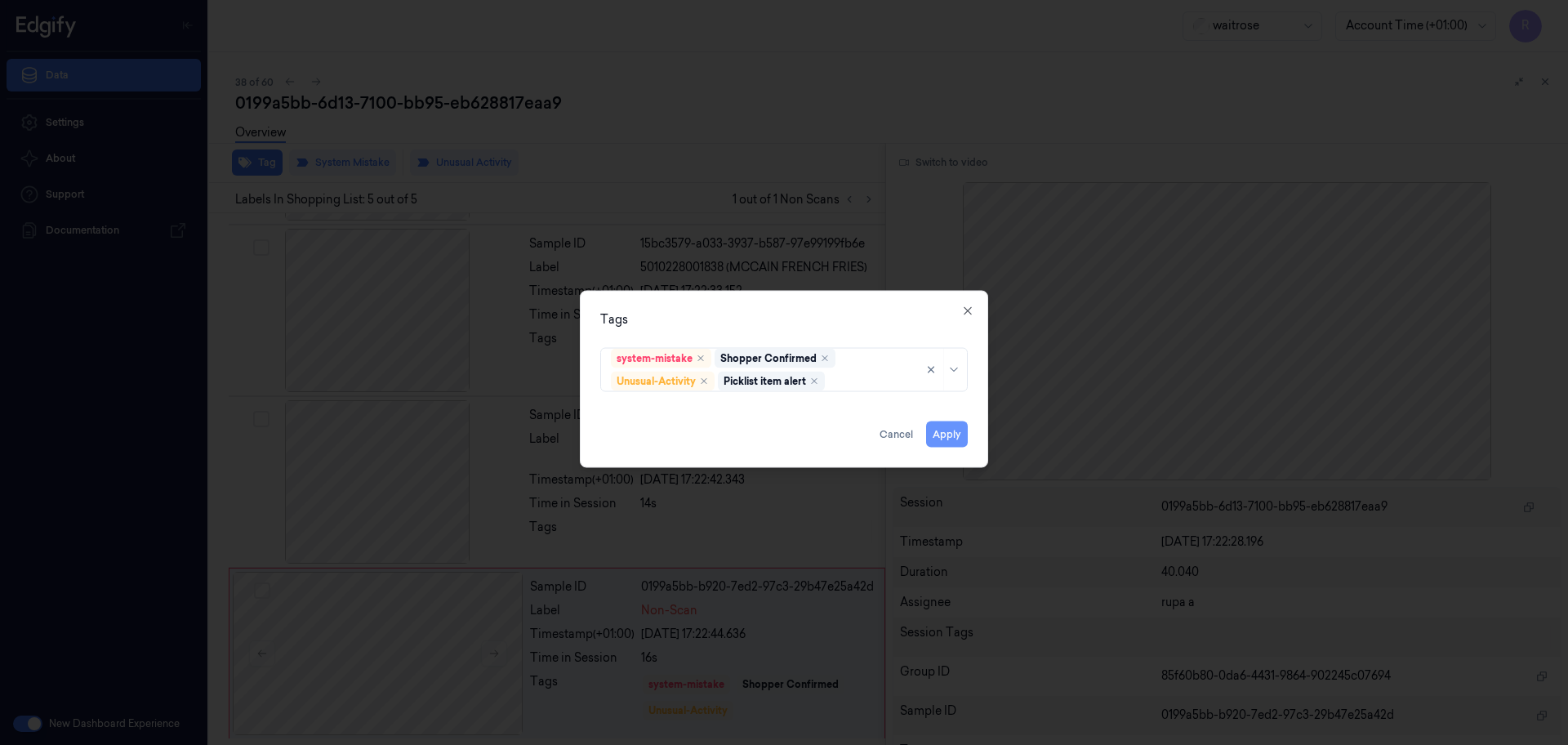
click at [955, 434] on button "Apply" at bounding box center [947, 434] width 42 height 26
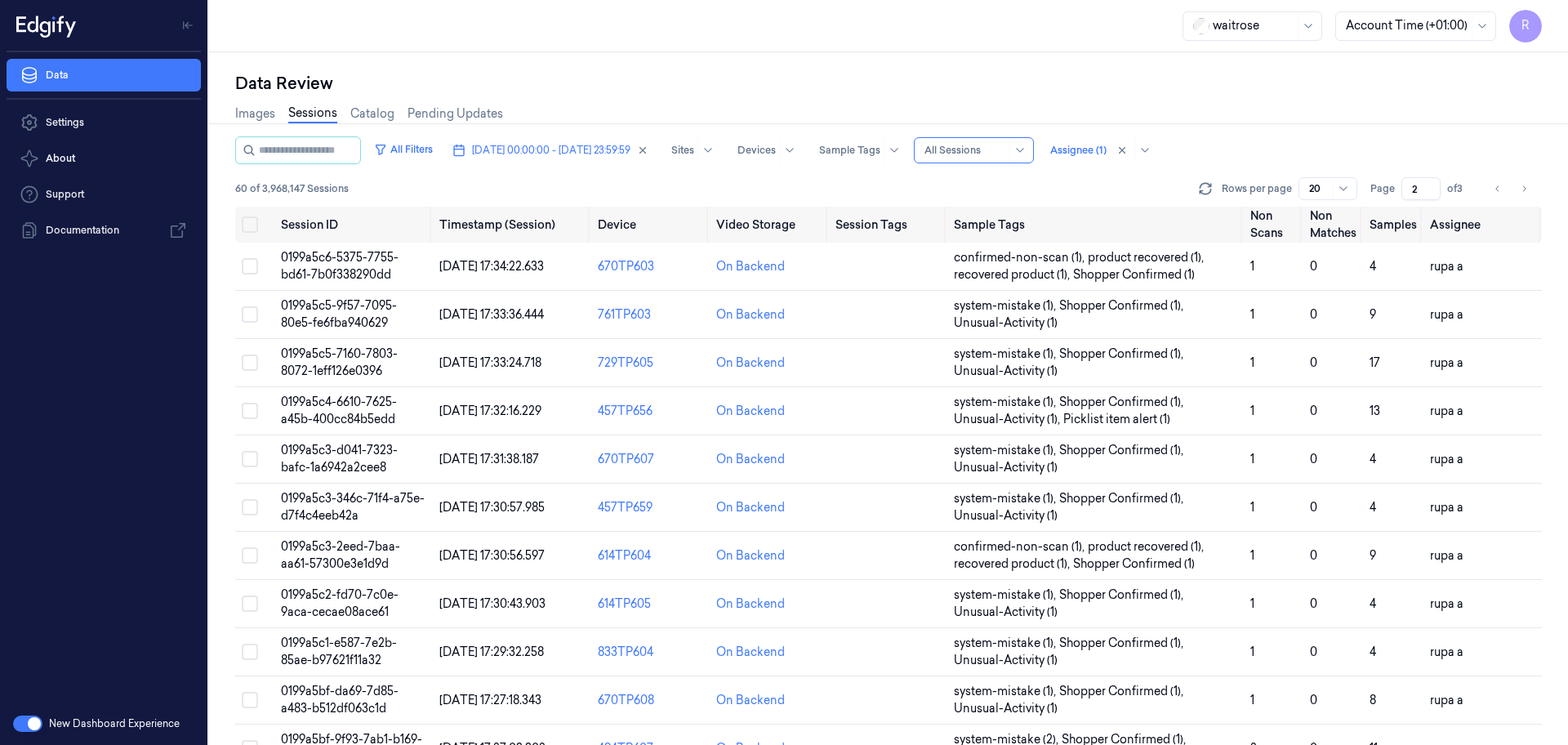
scroll to position [474, 0]
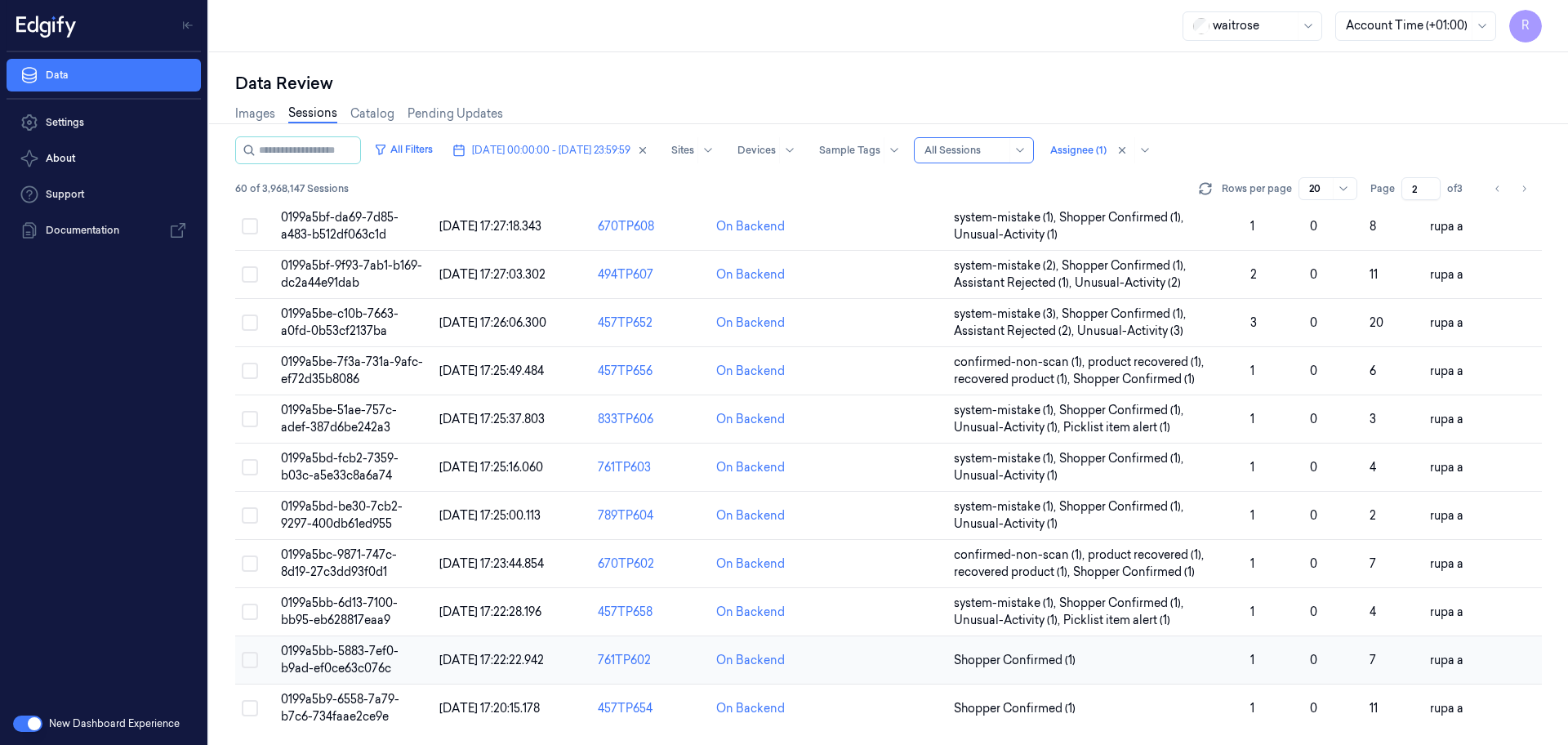
click at [395, 658] on span "0199a5bb-5883-7ef0-b9ad-ef0ce63c076c" at bounding box center [339, 659] width 118 height 32
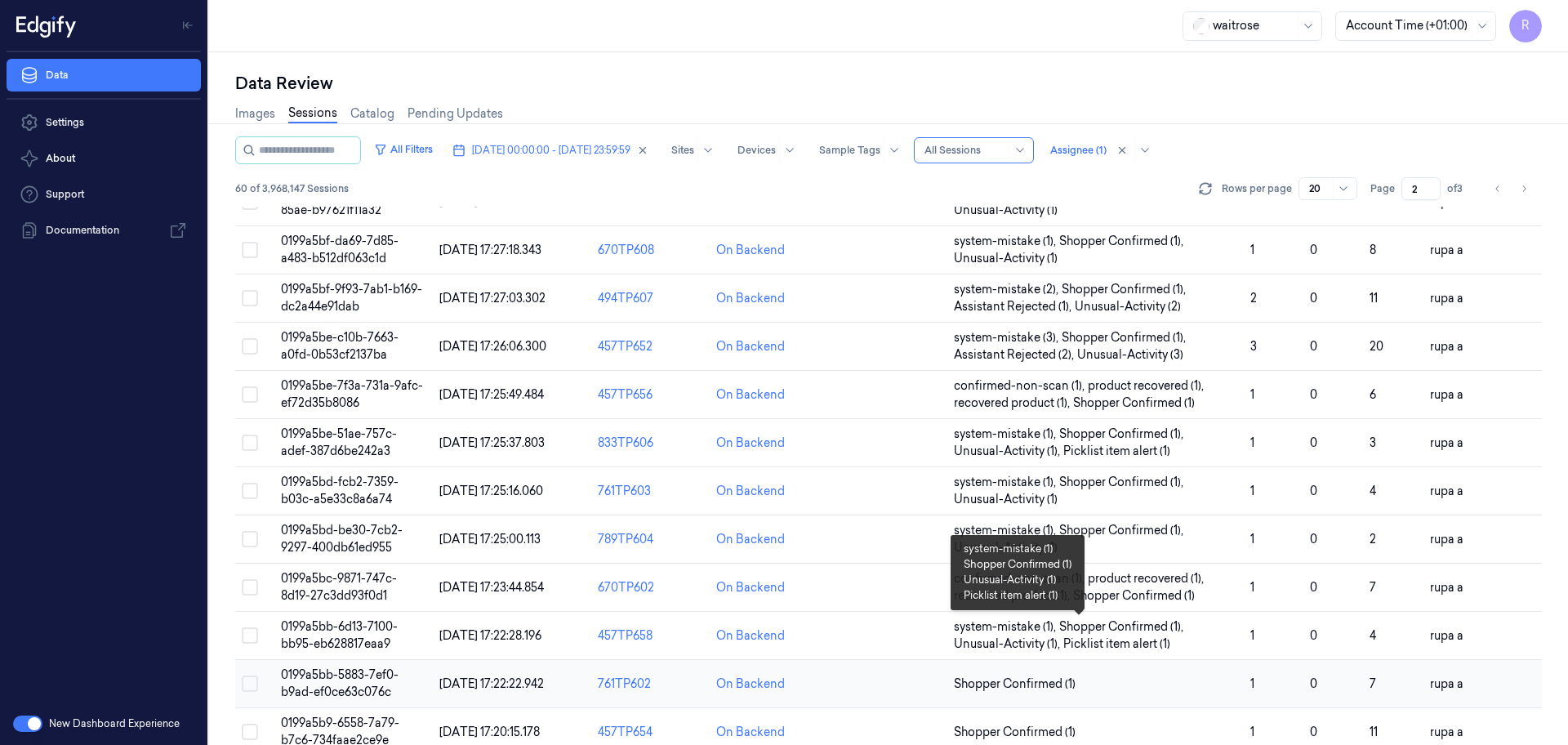
scroll to position [474, 0]
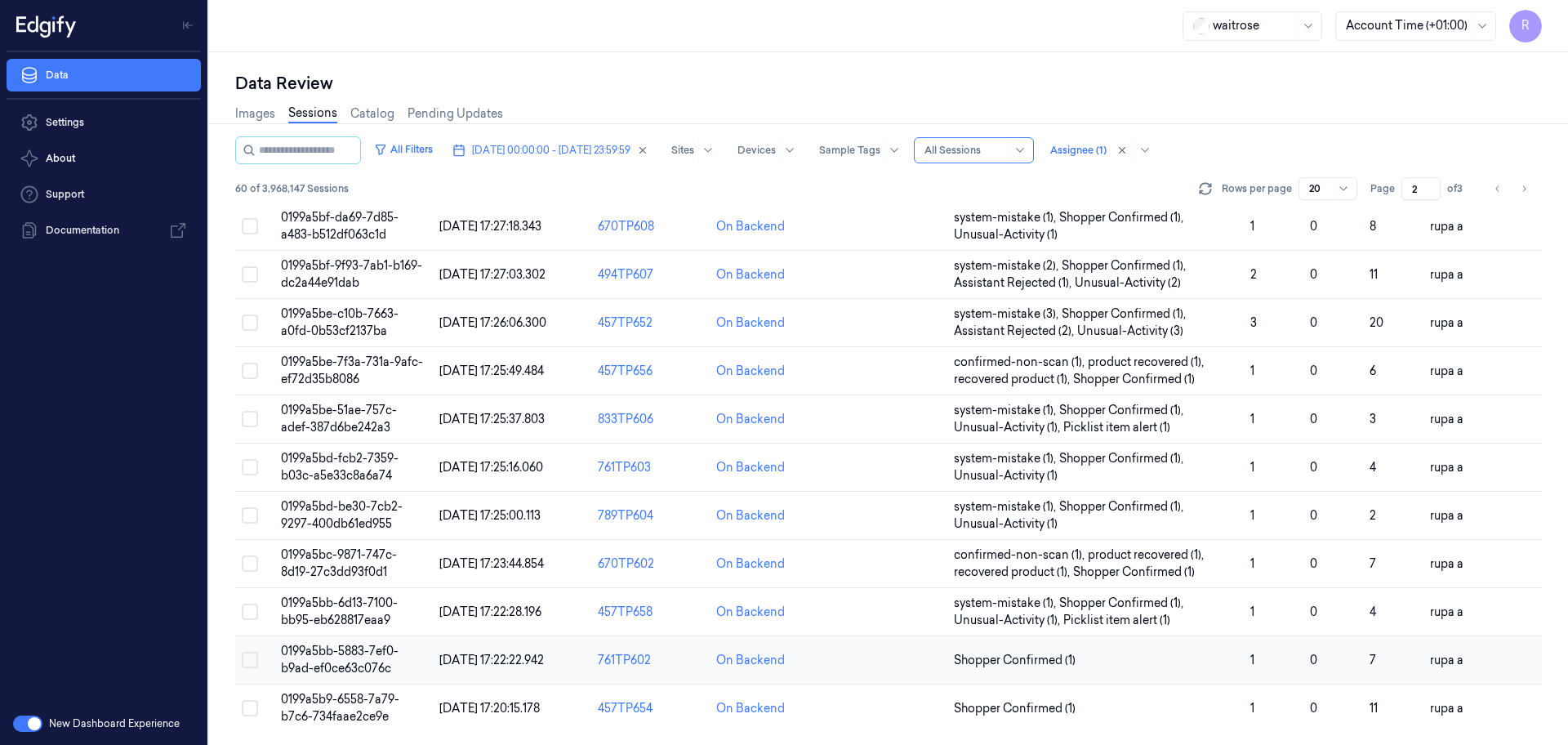
click at [345, 654] on span "0199a5bb-5883-7ef0-b9ad-ef0ce63c076c" at bounding box center [339, 659] width 118 height 32
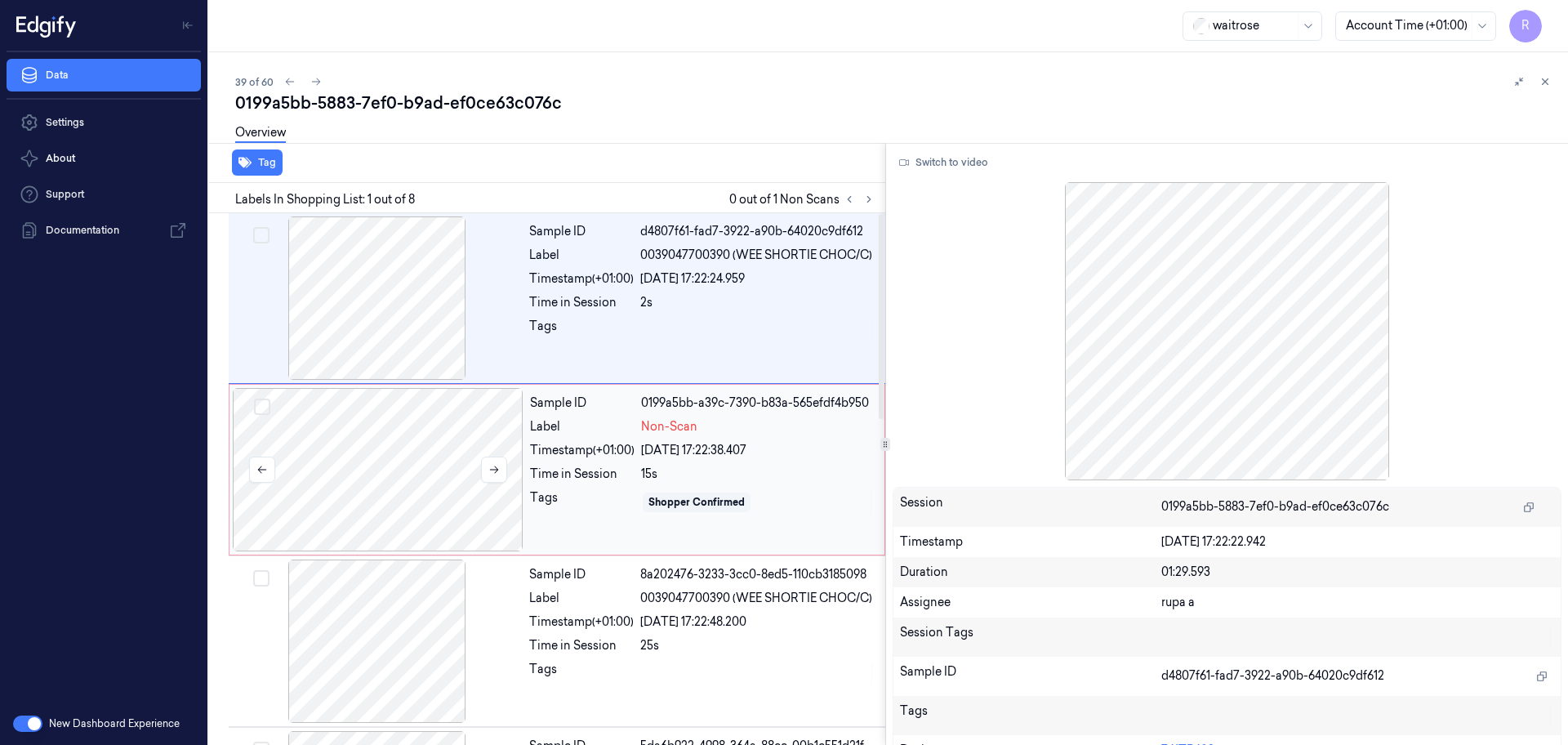
click at [362, 495] on div at bounding box center [378, 469] width 291 height 164
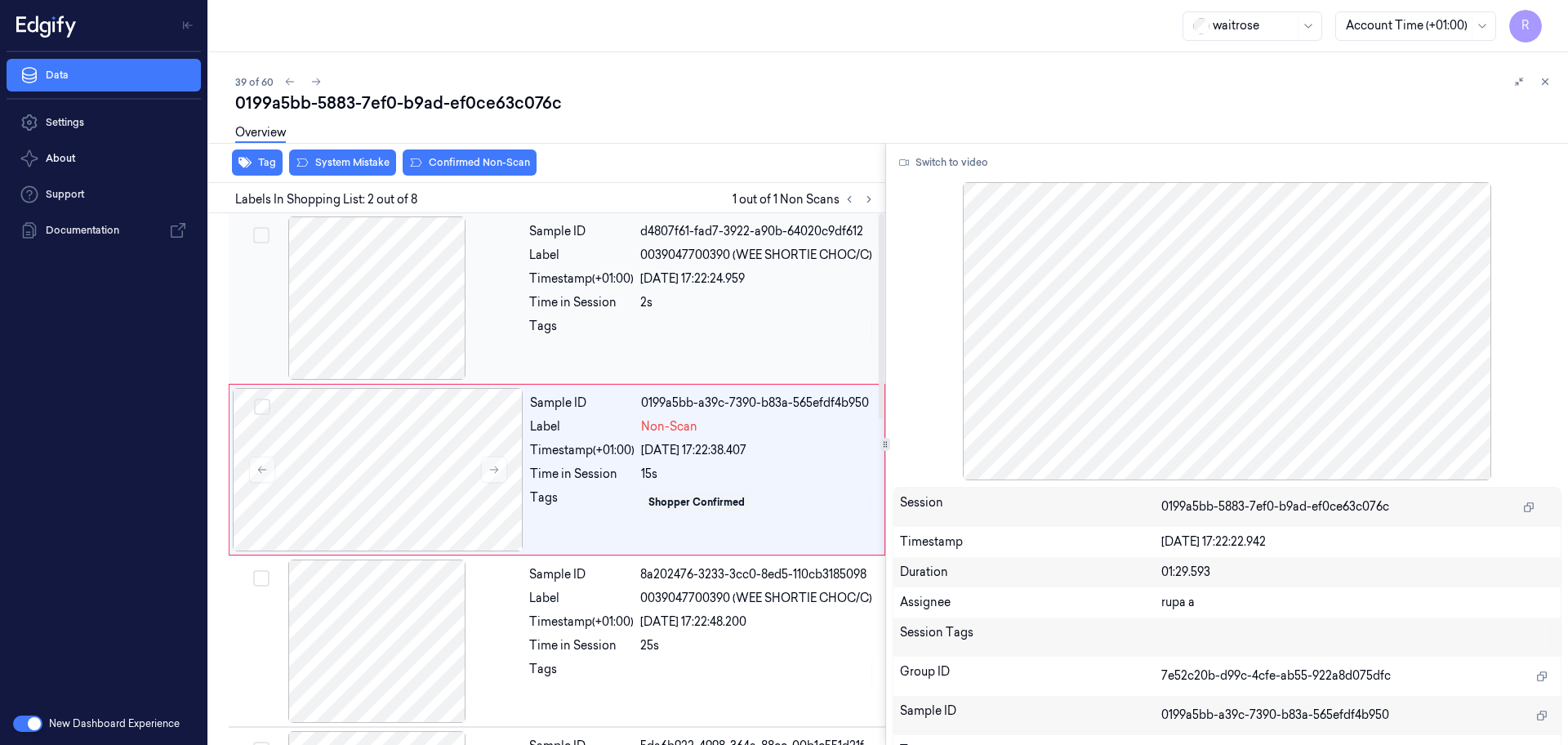
click at [433, 324] on div at bounding box center [377, 298] width 291 height 164
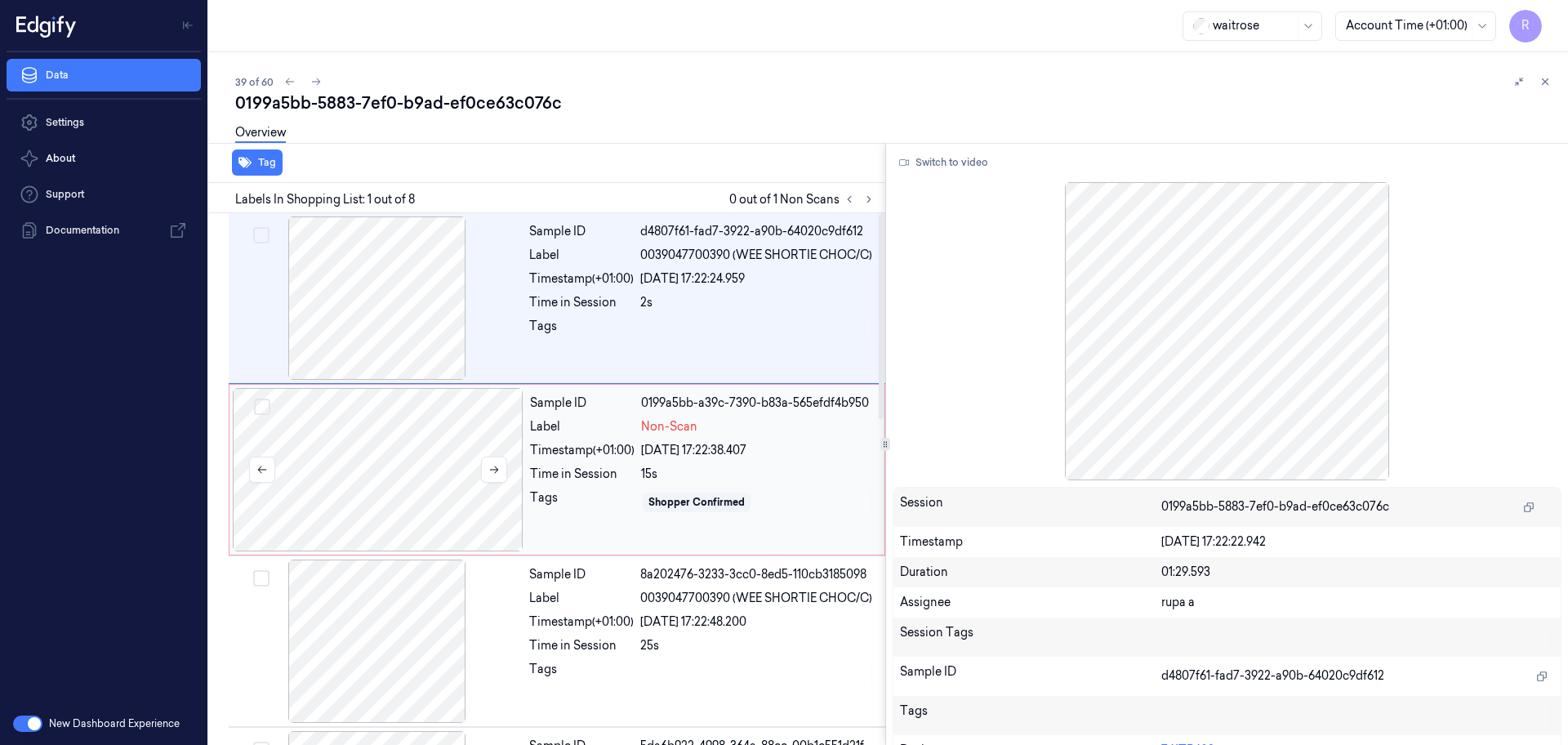
click at [421, 453] on div at bounding box center [378, 469] width 291 height 164
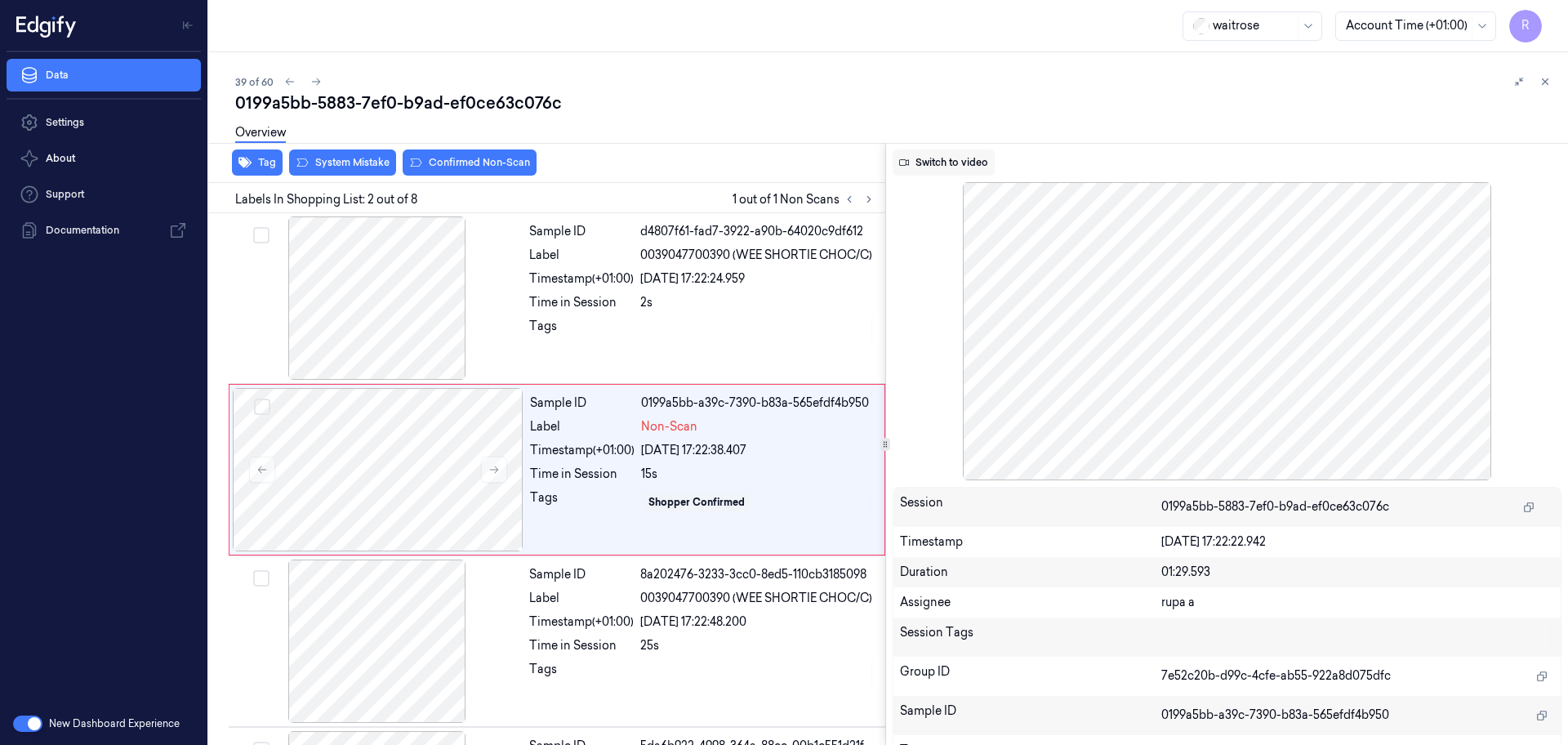
click at [907, 164] on icon at bounding box center [904, 163] width 10 height 10
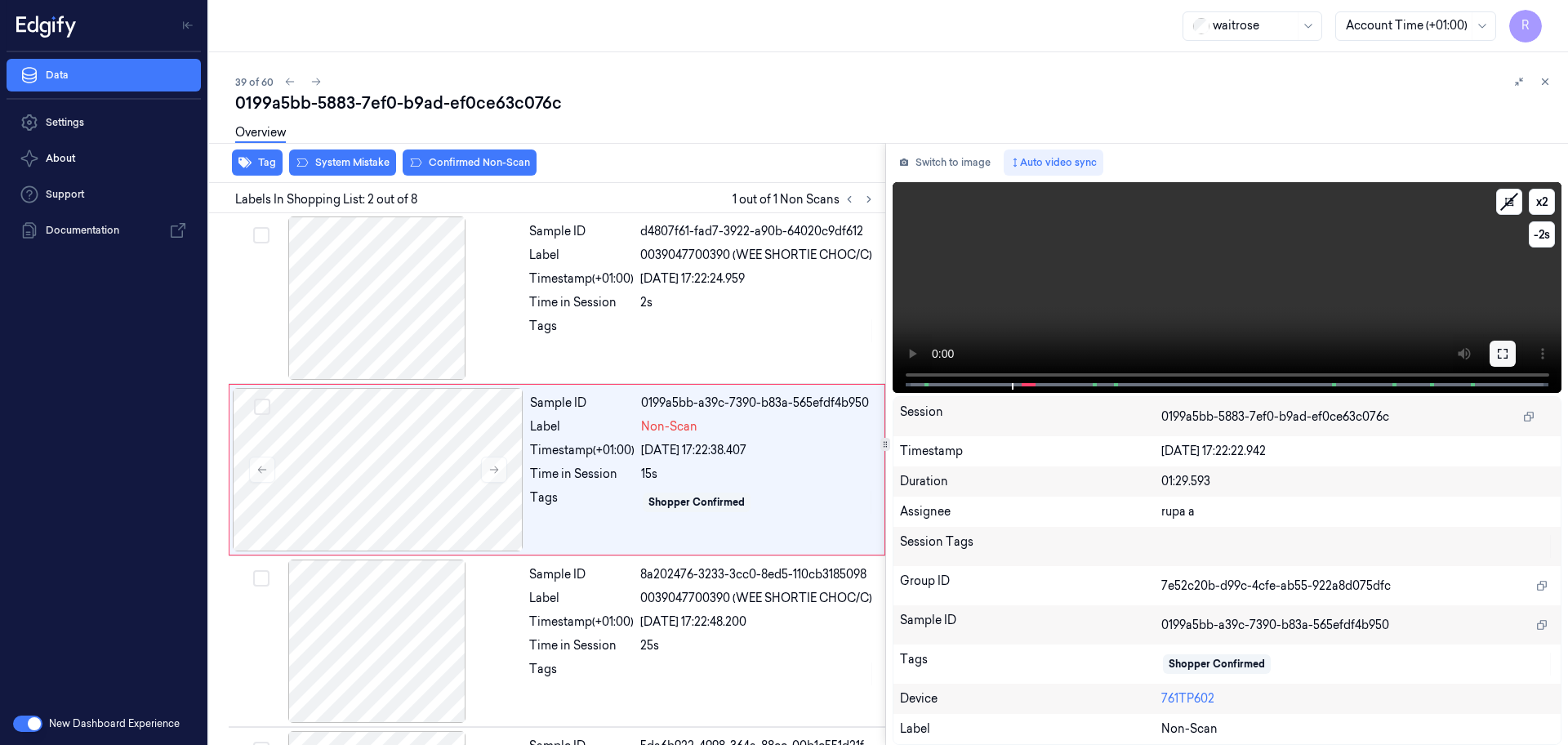
click at [1507, 355] on icon at bounding box center [1502, 354] width 13 height 13
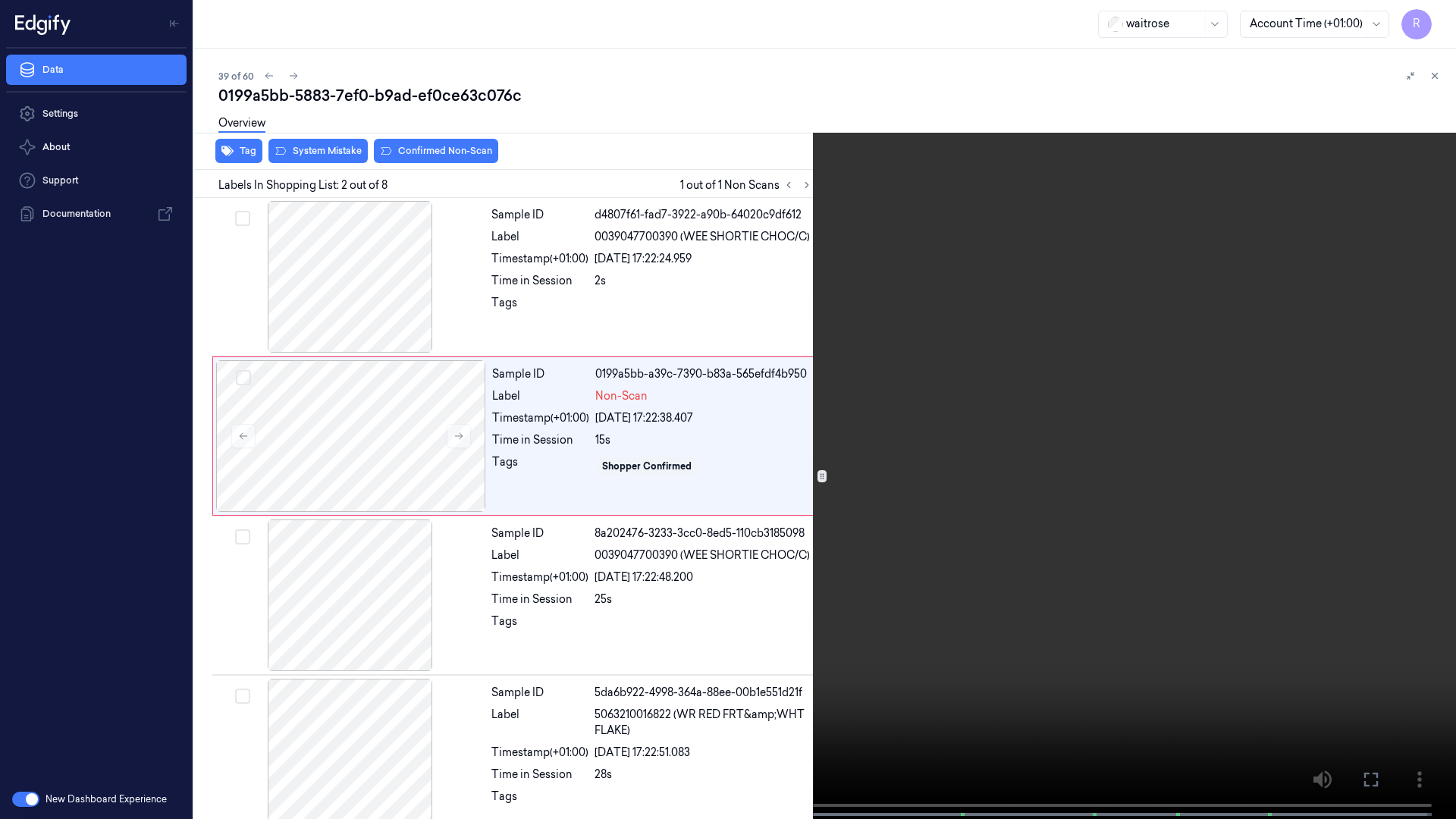
click at [509, 498] on video at bounding box center [728, 411] width 1456 height 822
click at [1444, 14] on button "x 2" at bounding box center [1437, 18] width 24 height 24
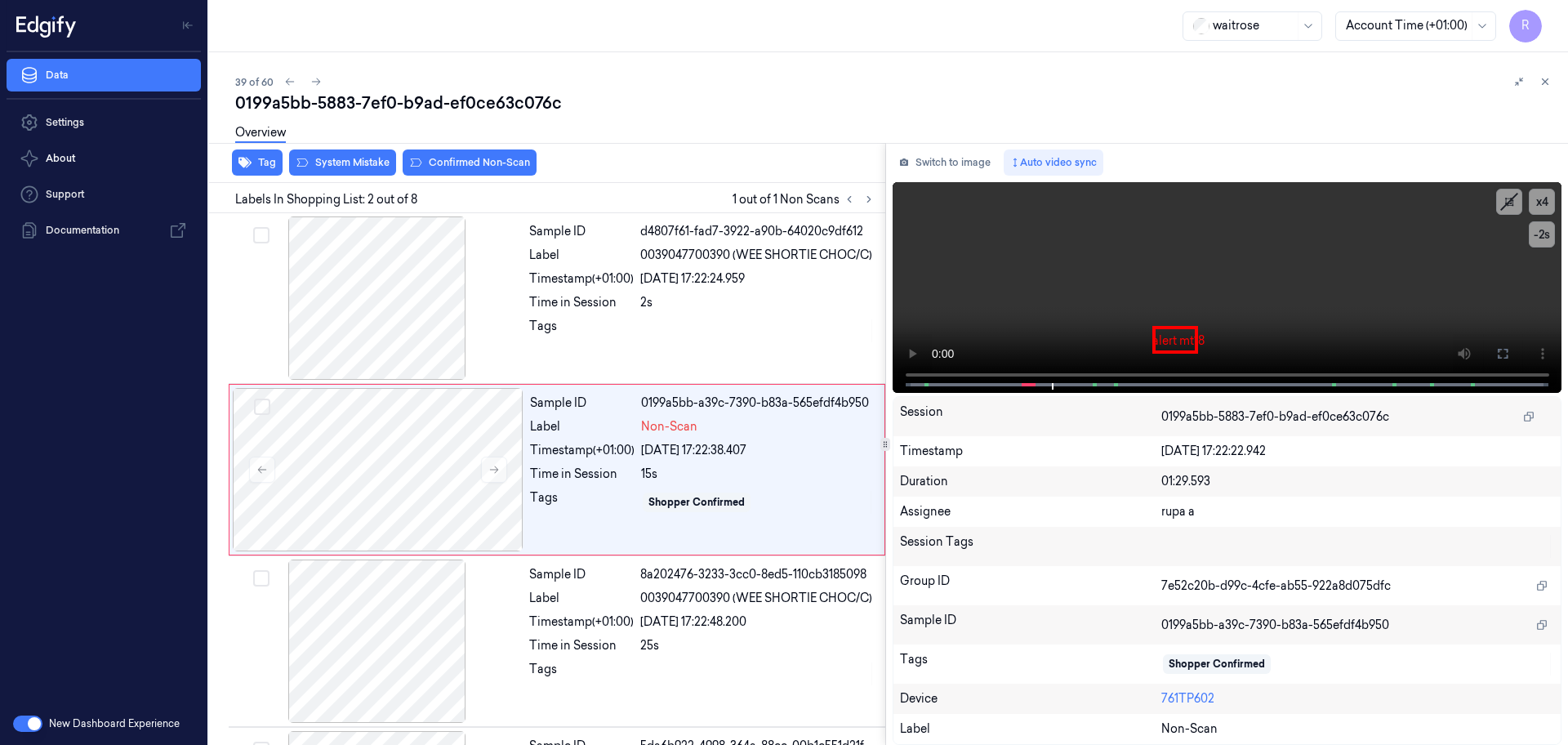
click at [959, 156] on button "Switch to image" at bounding box center [945, 162] width 105 height 26
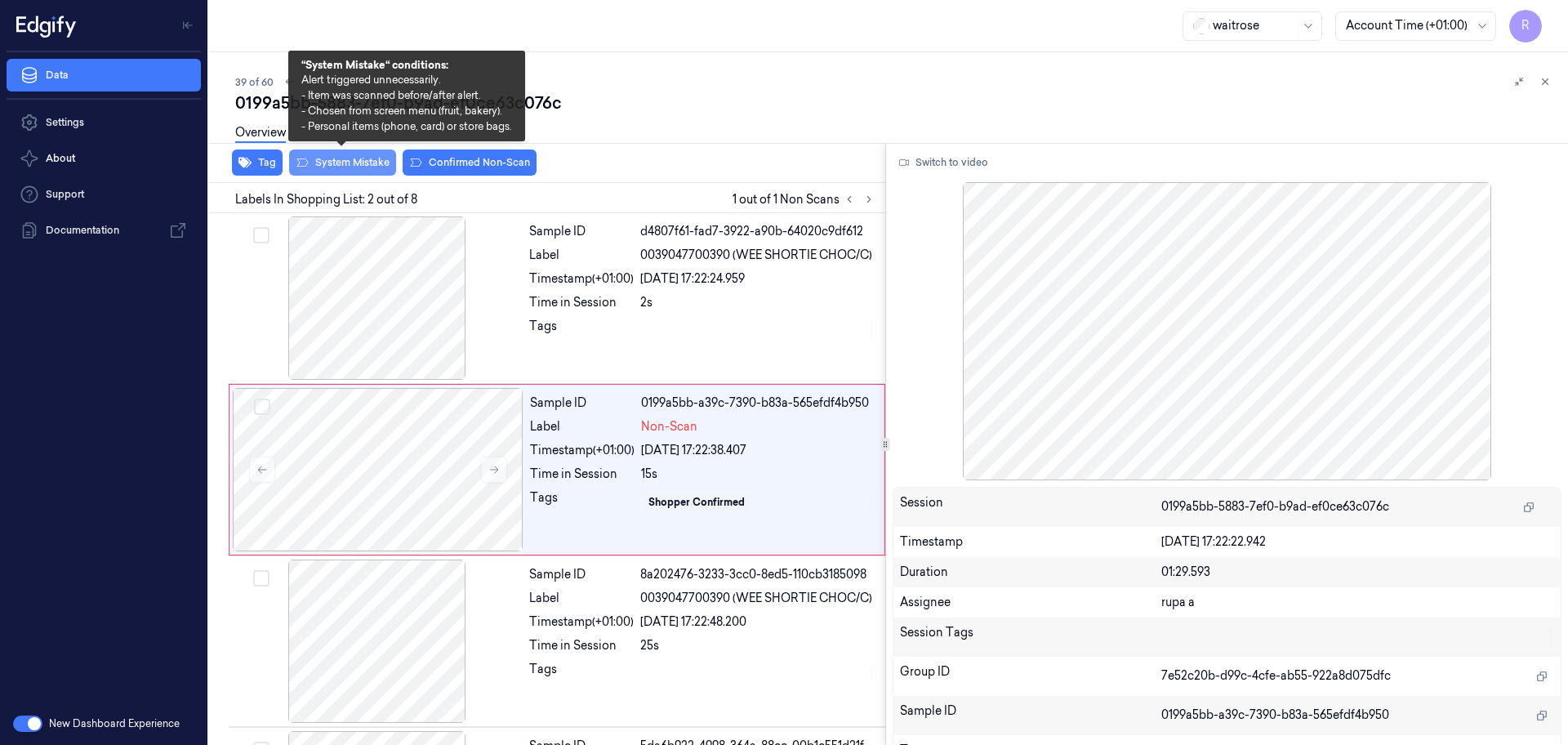
click at [349, 174] on button "System Mistake" at bounding box center [342, 162] width 107 height 26
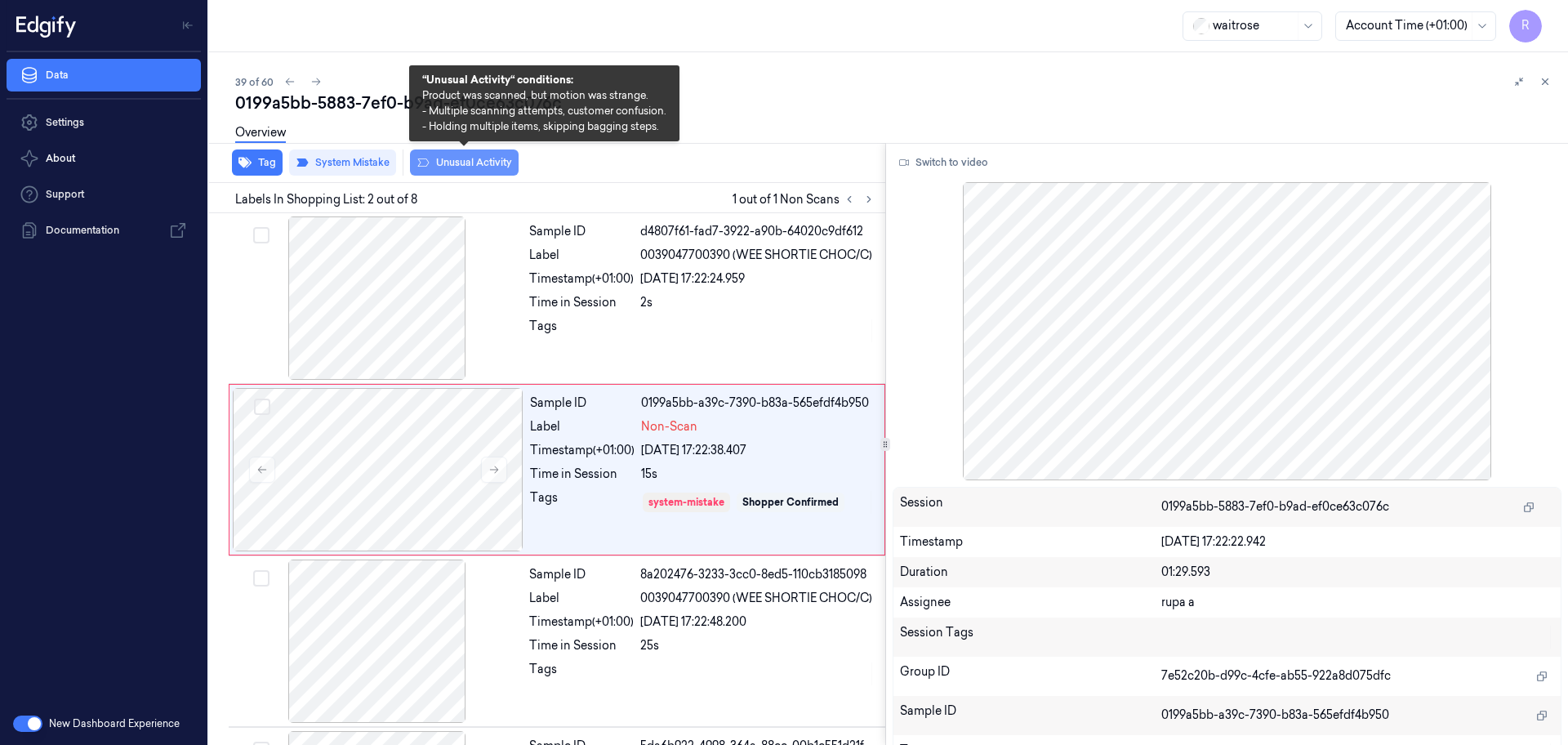
click at [453, 172] on button "Unusual Activity" at bounding box center [464, 162] width 109 height 26
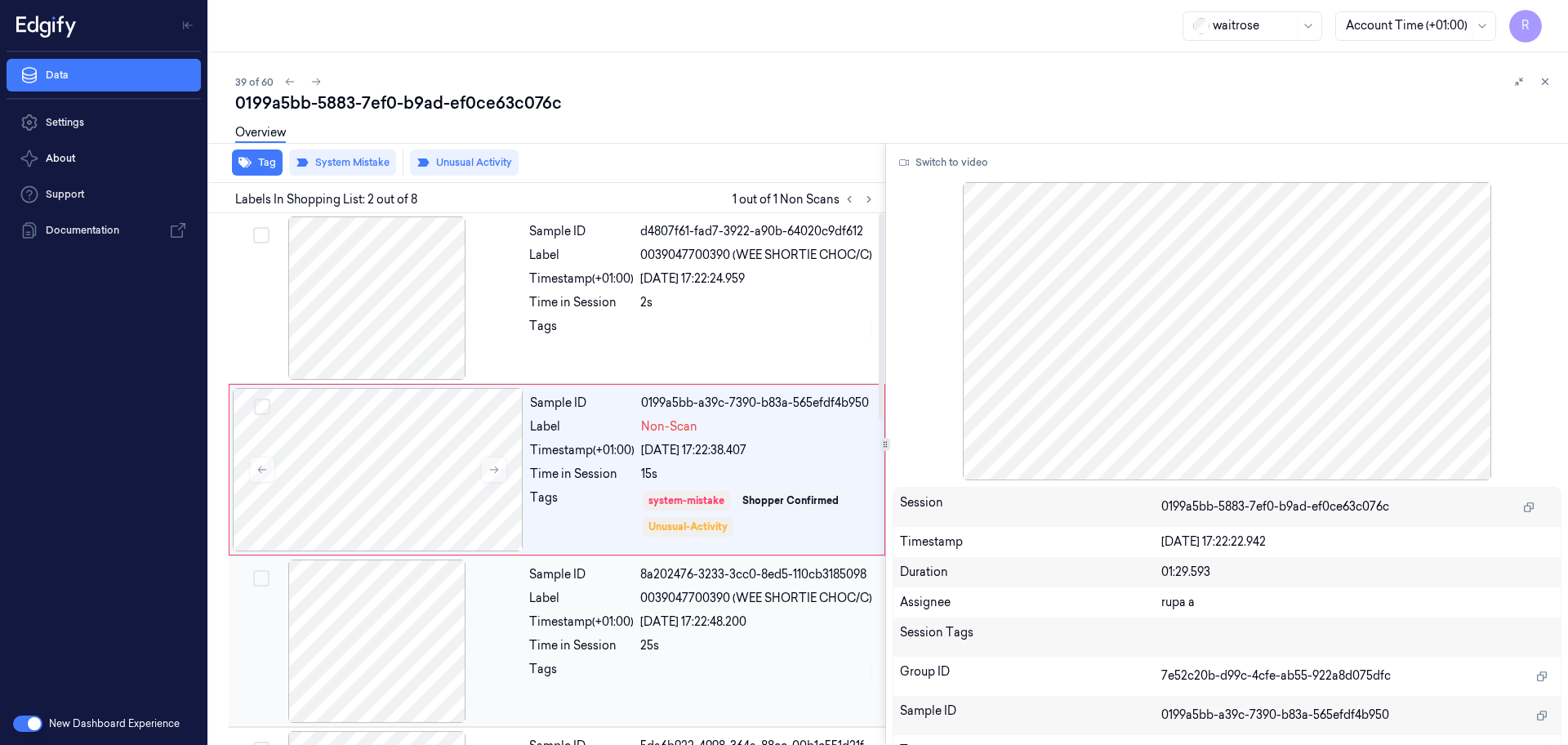
click at [428, 676] on div at bounding box center [377, 641] width 291 height 164
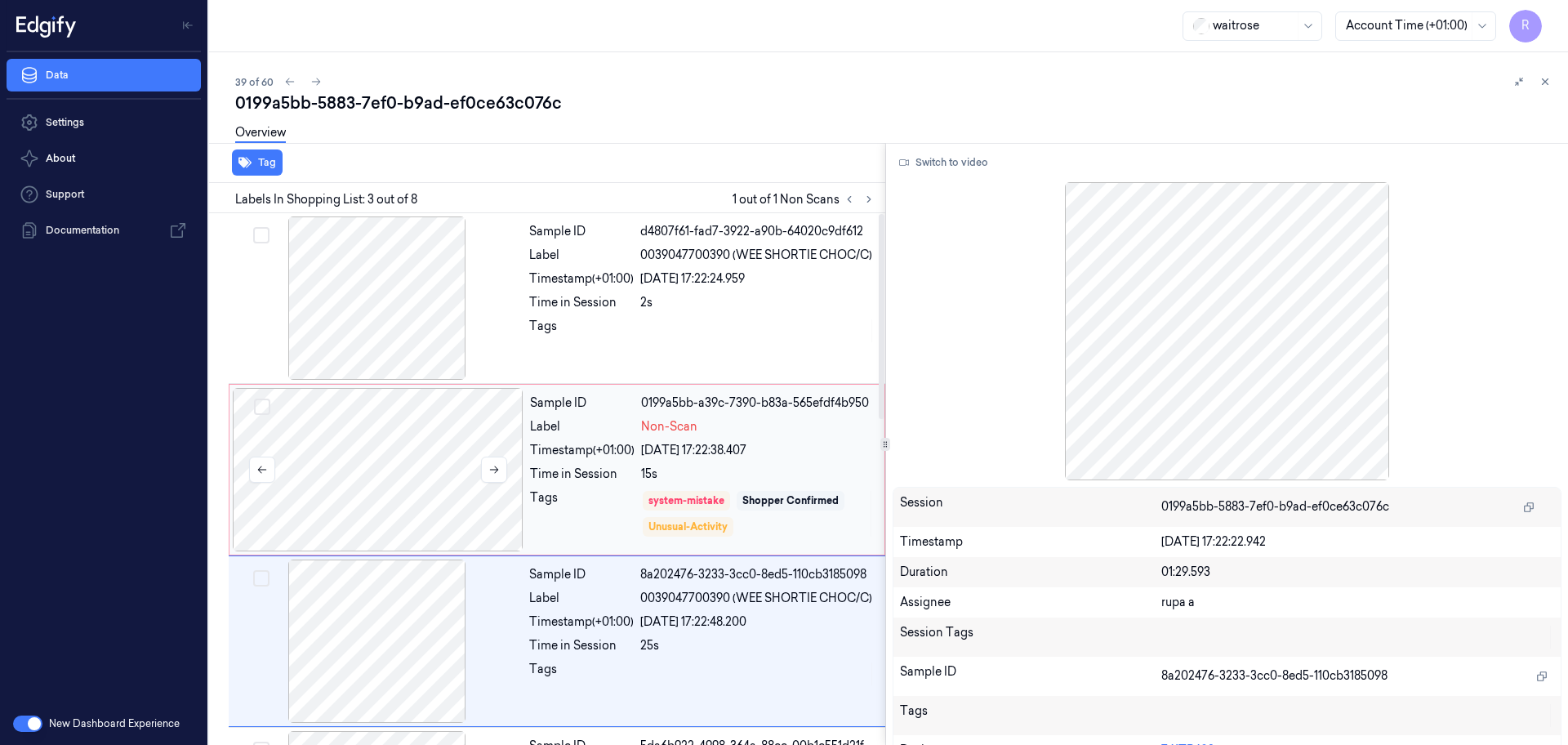
click at [406, 500] on div at bounding box center [378, 469] width 291 height 164
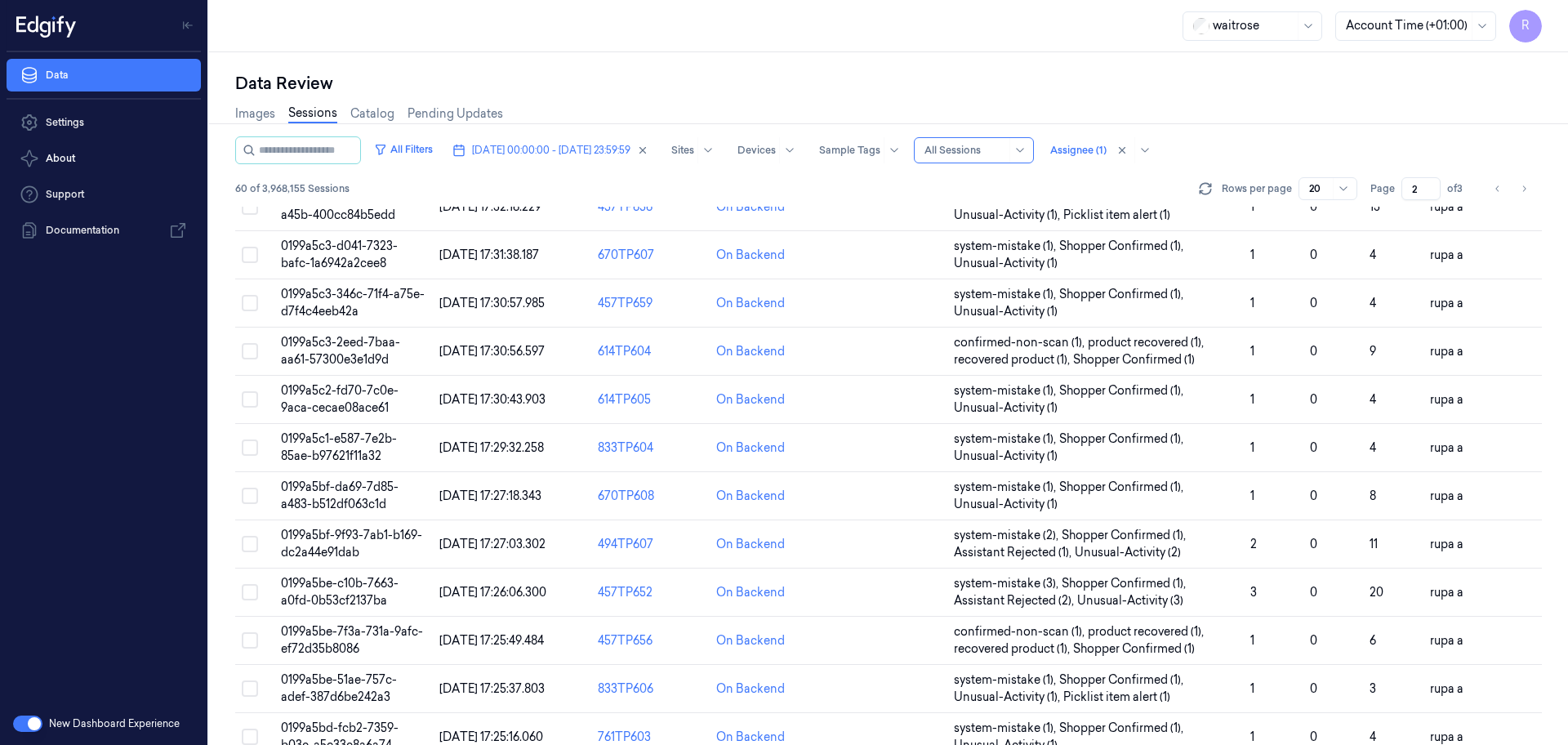
scroll to position [474, 0]
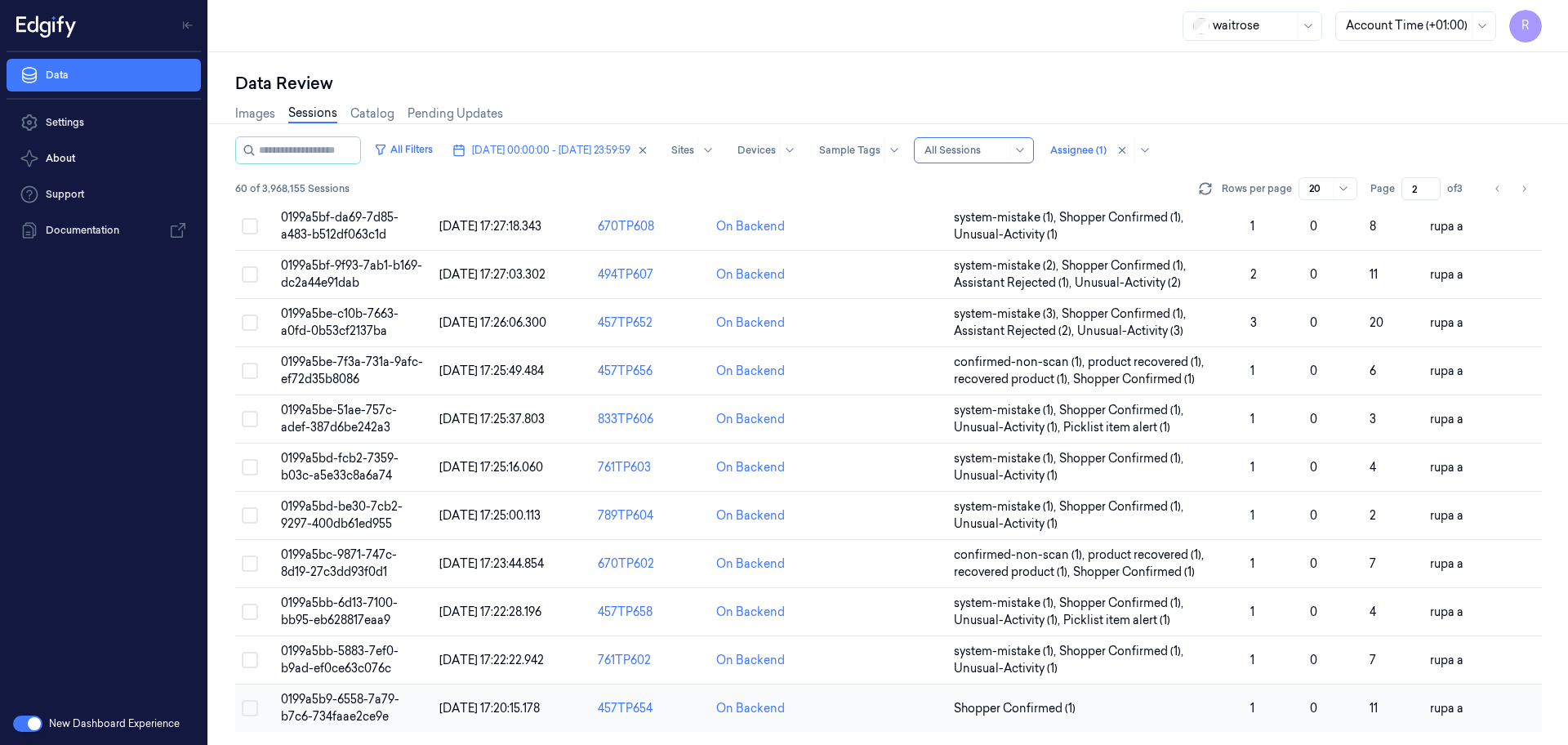
click at [349, 699] on span "0199a5b9-6558-7a79-b7c6-734faae2ce9e" at bounding box center [339, 708] width 119 height 32
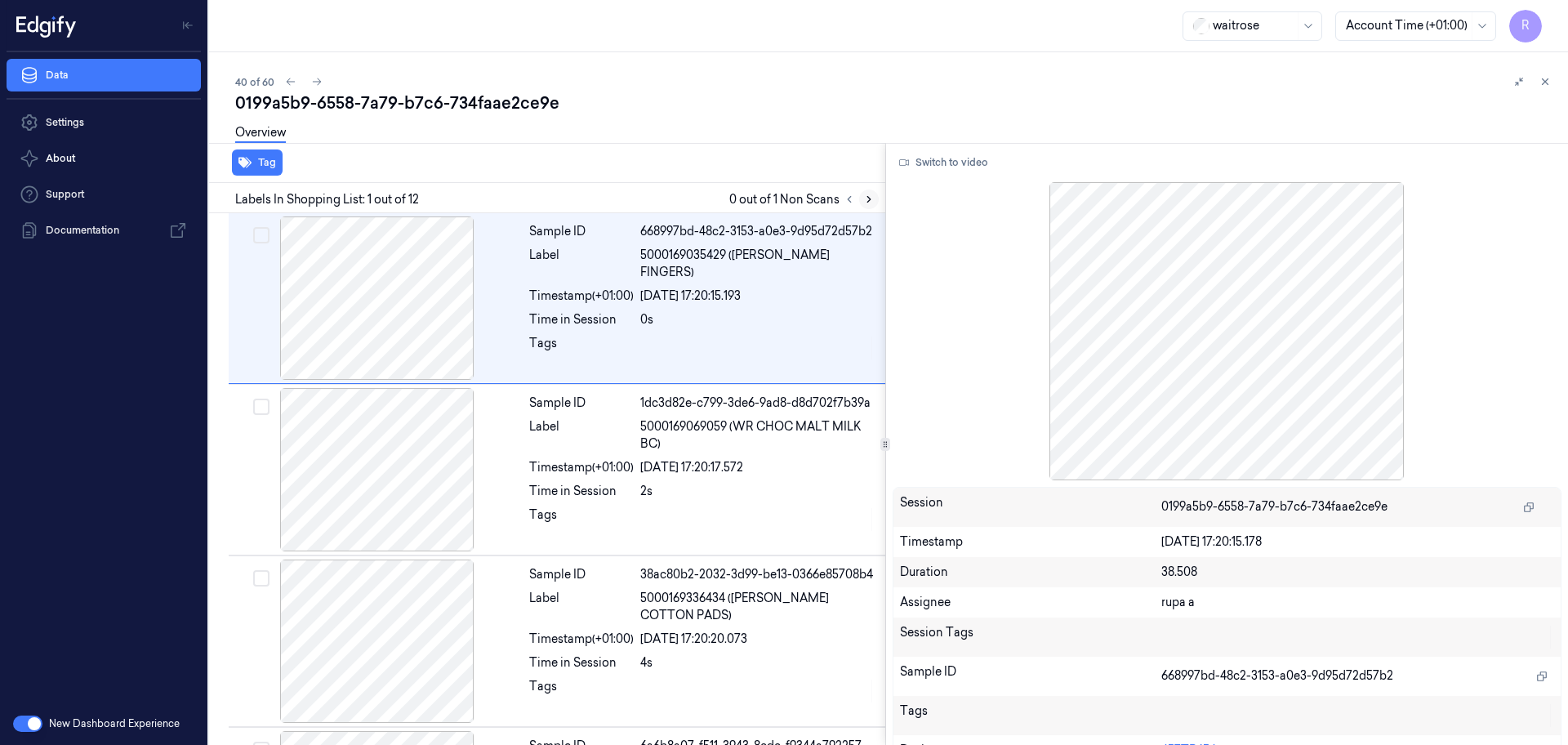
click at [869, 199] on icon at bounding box center [869, 199] width 12 height 12
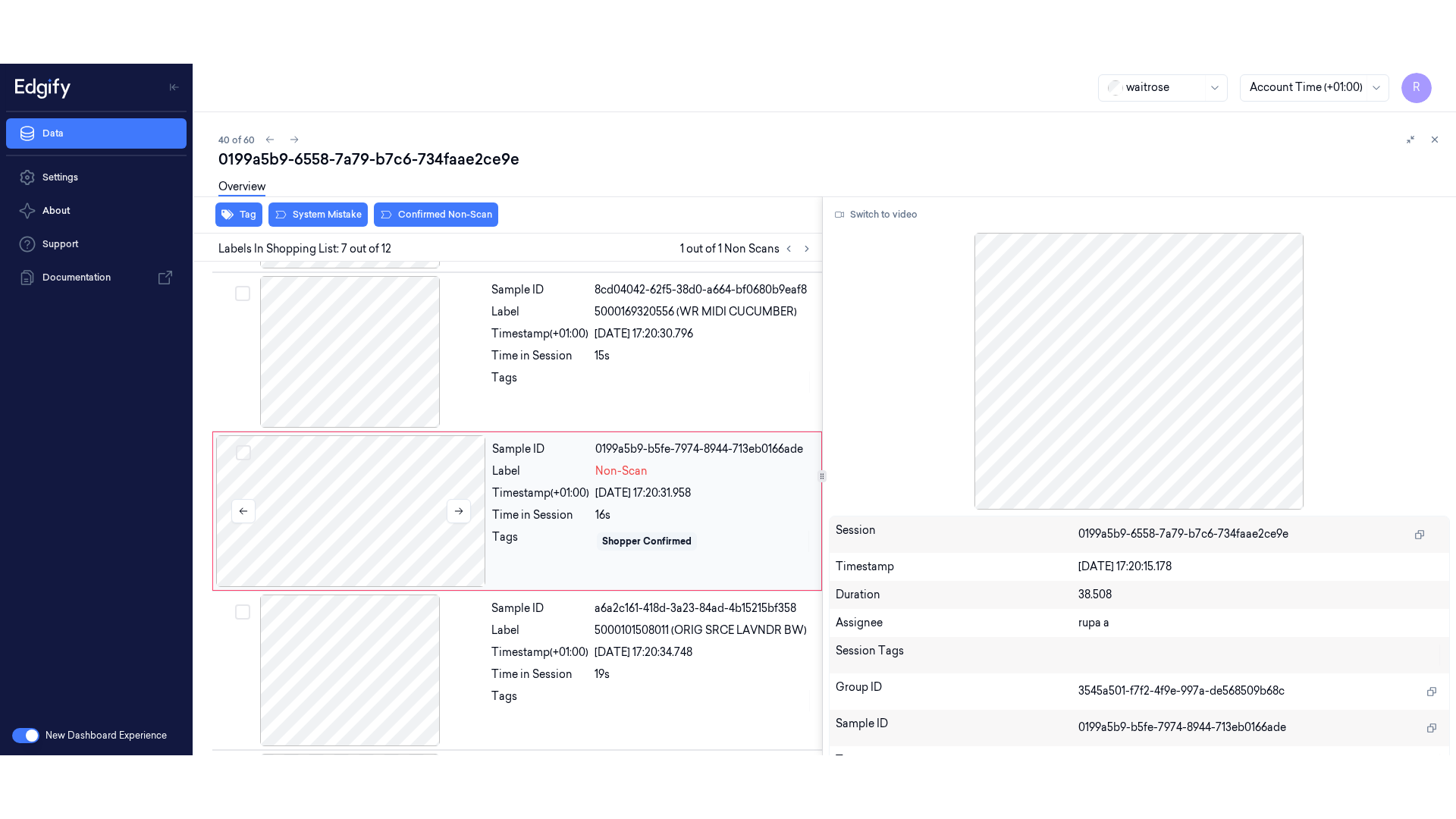
scroll to position [788, 0]
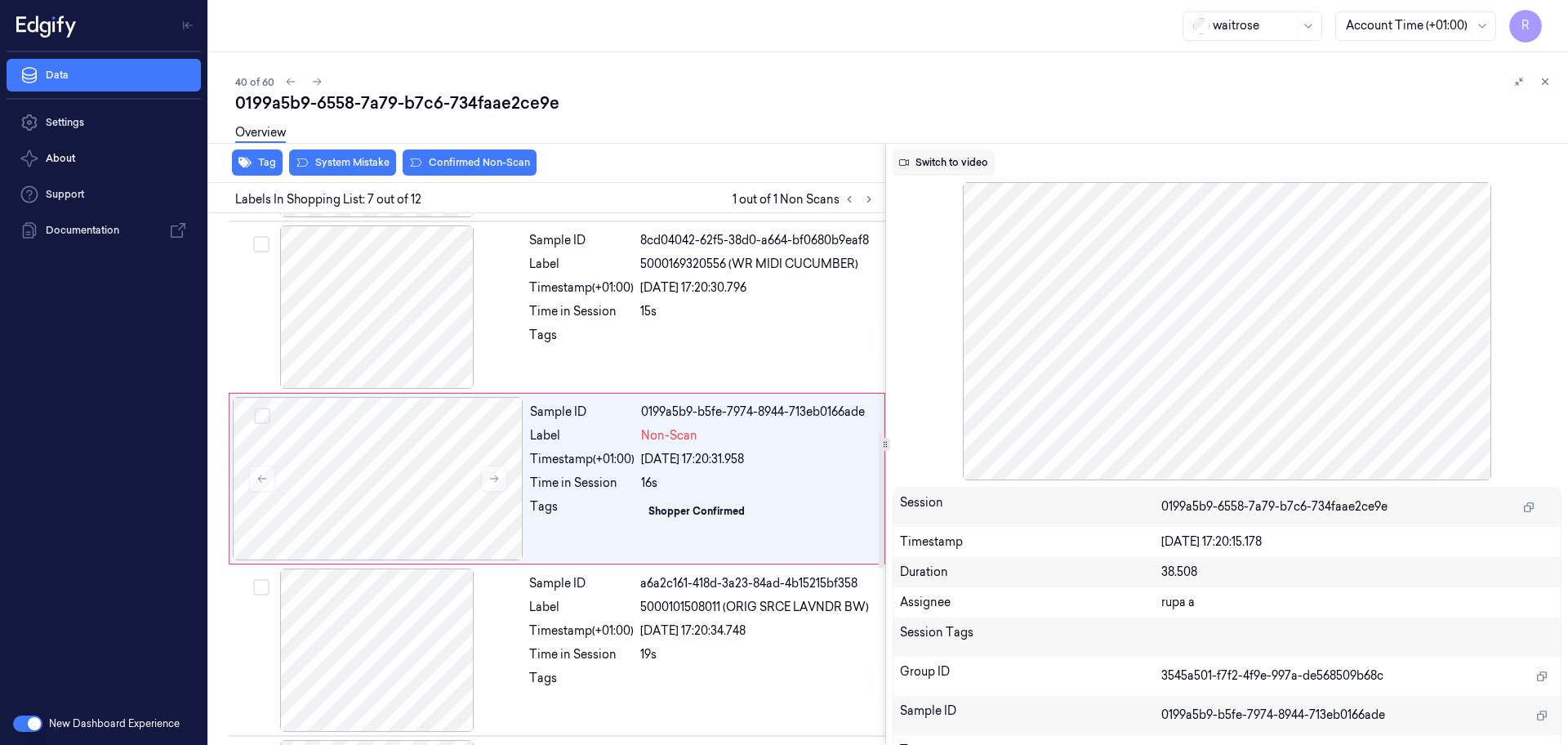
click at [945, 168] on button "Switch to video" at bounding box center [943, 162] width 102 height 26
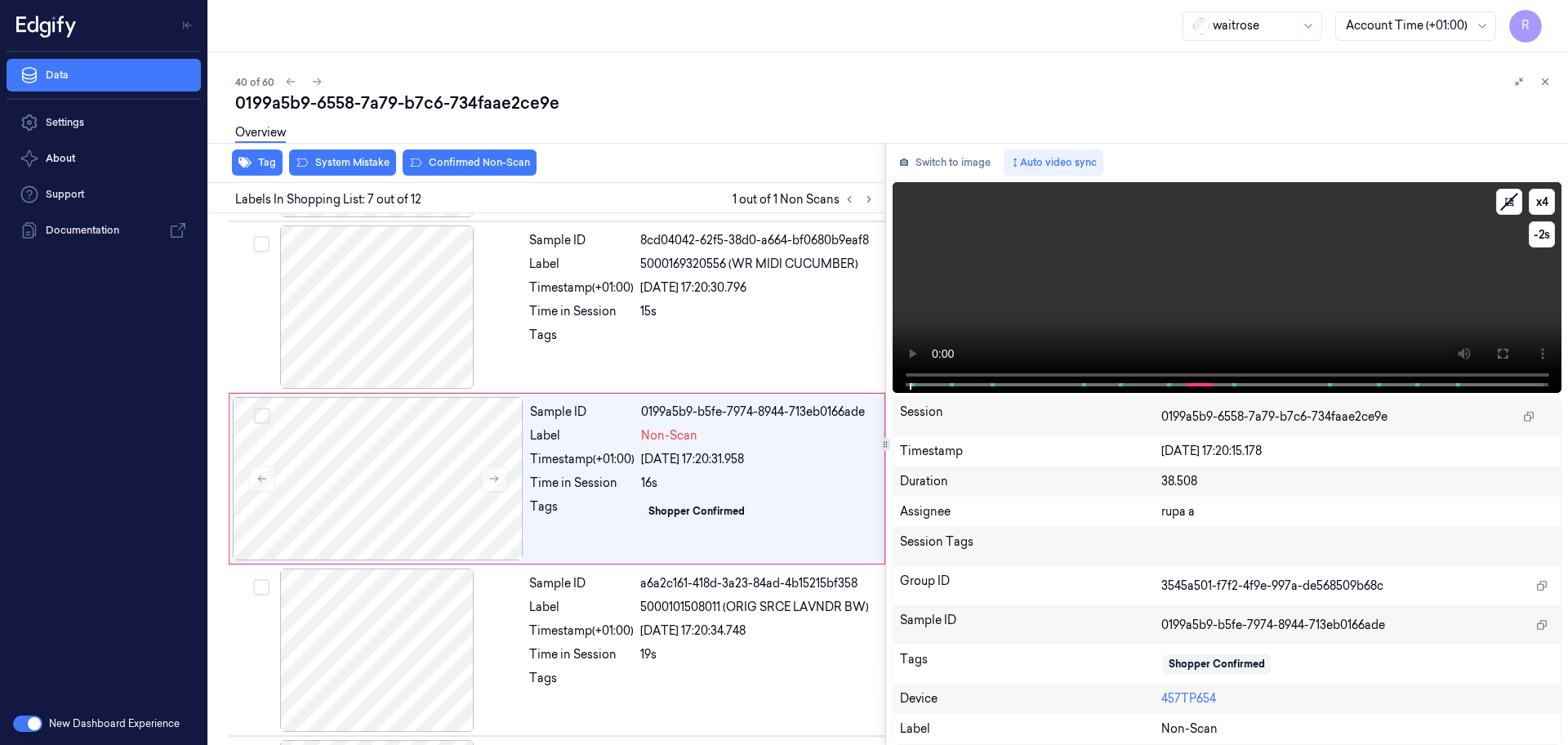
drag, startPoint x: 1507, startPoint y: 351, endPoint x: 1226, endPoint y: 449, distance: 297.6
click at [1507, 351] on icon at bounding box center [1502, 354] width 10 height 10
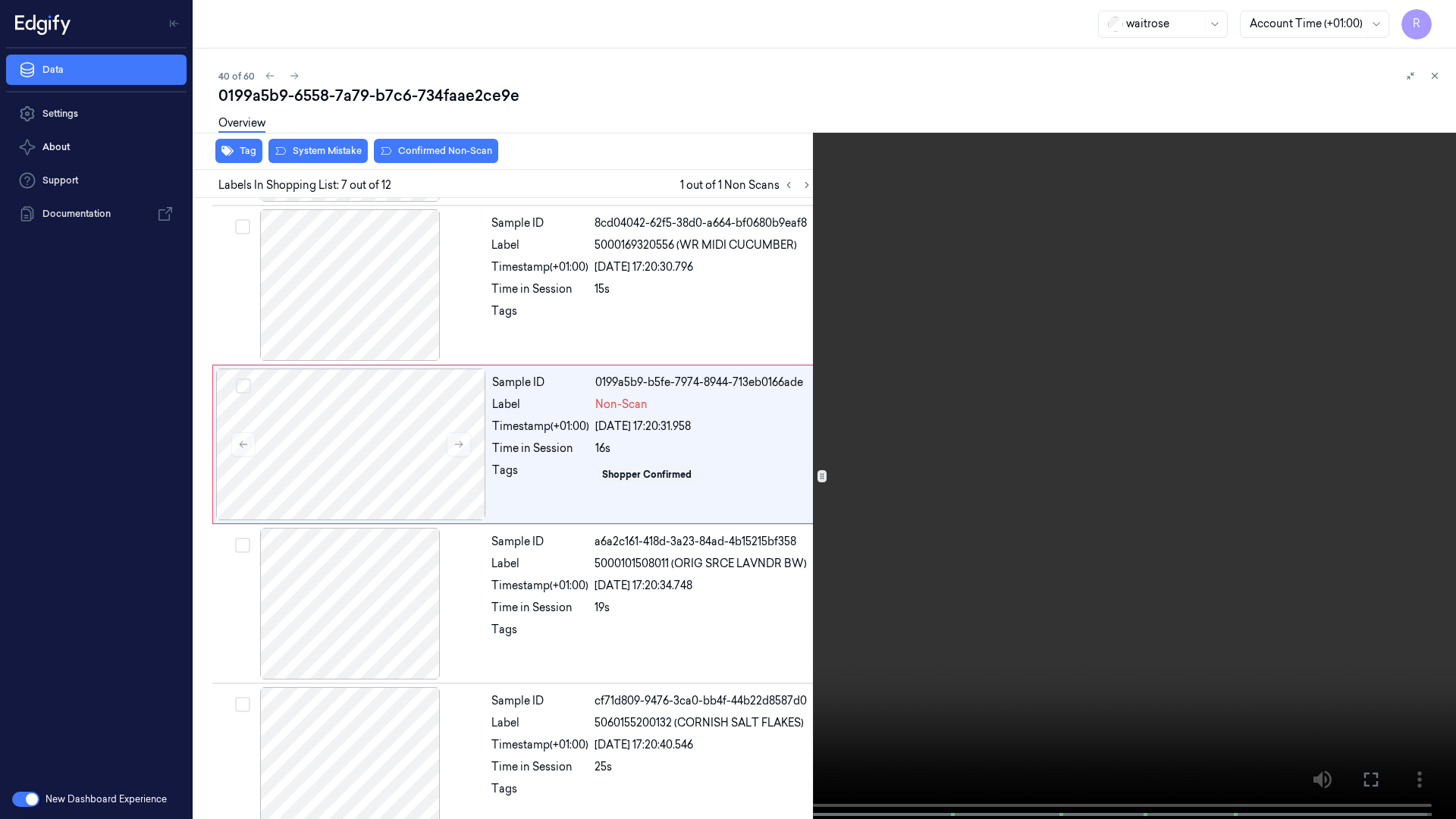
click at [899, 392] on video at bounding box center [728, 411] width 1456 height 822
click at [607, 677] on video at bounding box center [728, 411] width 1456 height 822
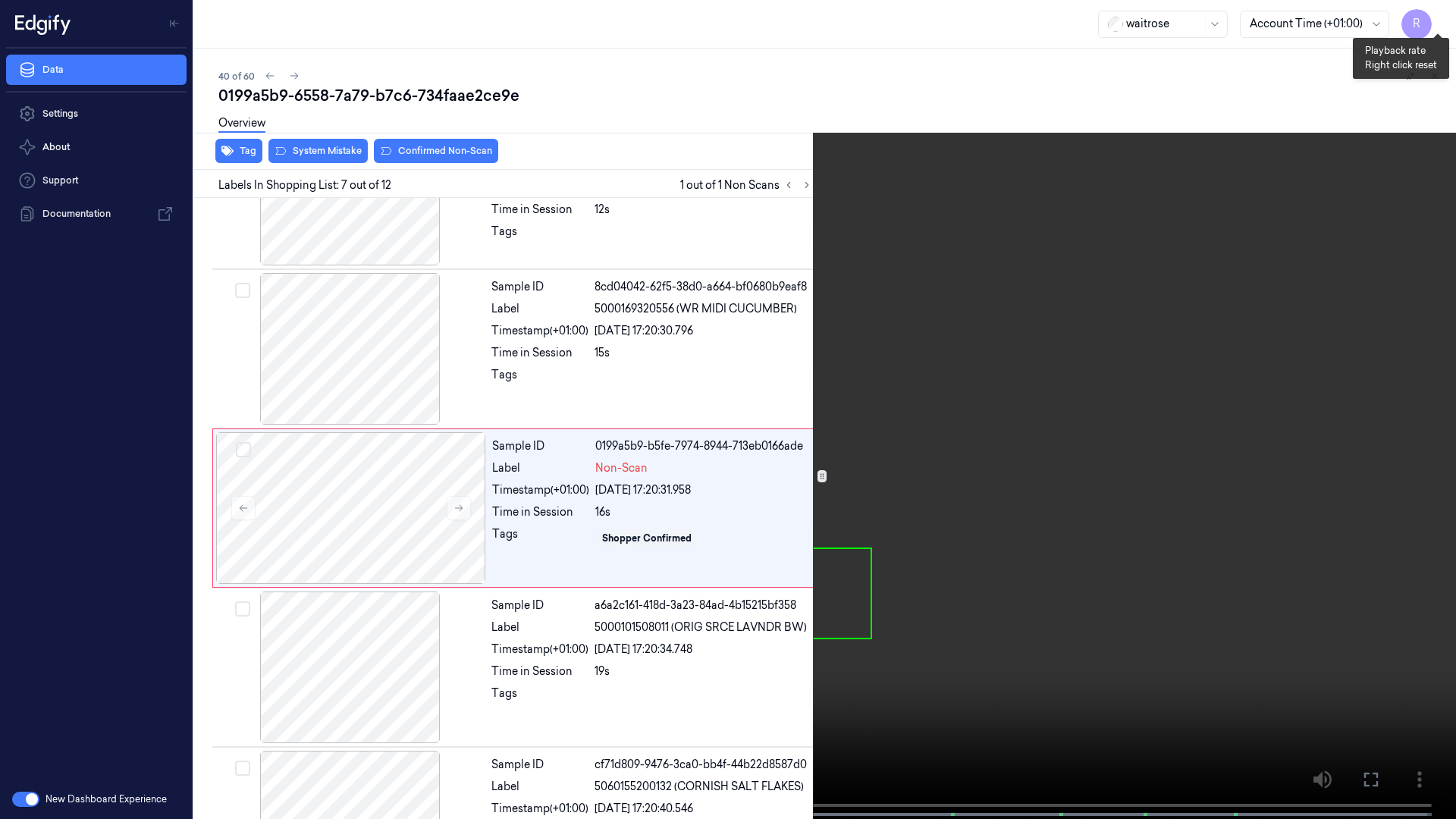
click at [1442, 23] on button "x 4" at bounding box center [1437, 18] width 24 height 24
click at [1442, 23] on button "x 1" at bounding box center [1437, 18] width 24 height 24
click at [1177, 285] on video at bounding box center [728, 411] width 1456 height 822
click at [1049, 311] on video at bounding box center [728, 411] width 1456 height 822
click at [1050, 311] on video at bounding box center [728, 411] width 1456 height 822
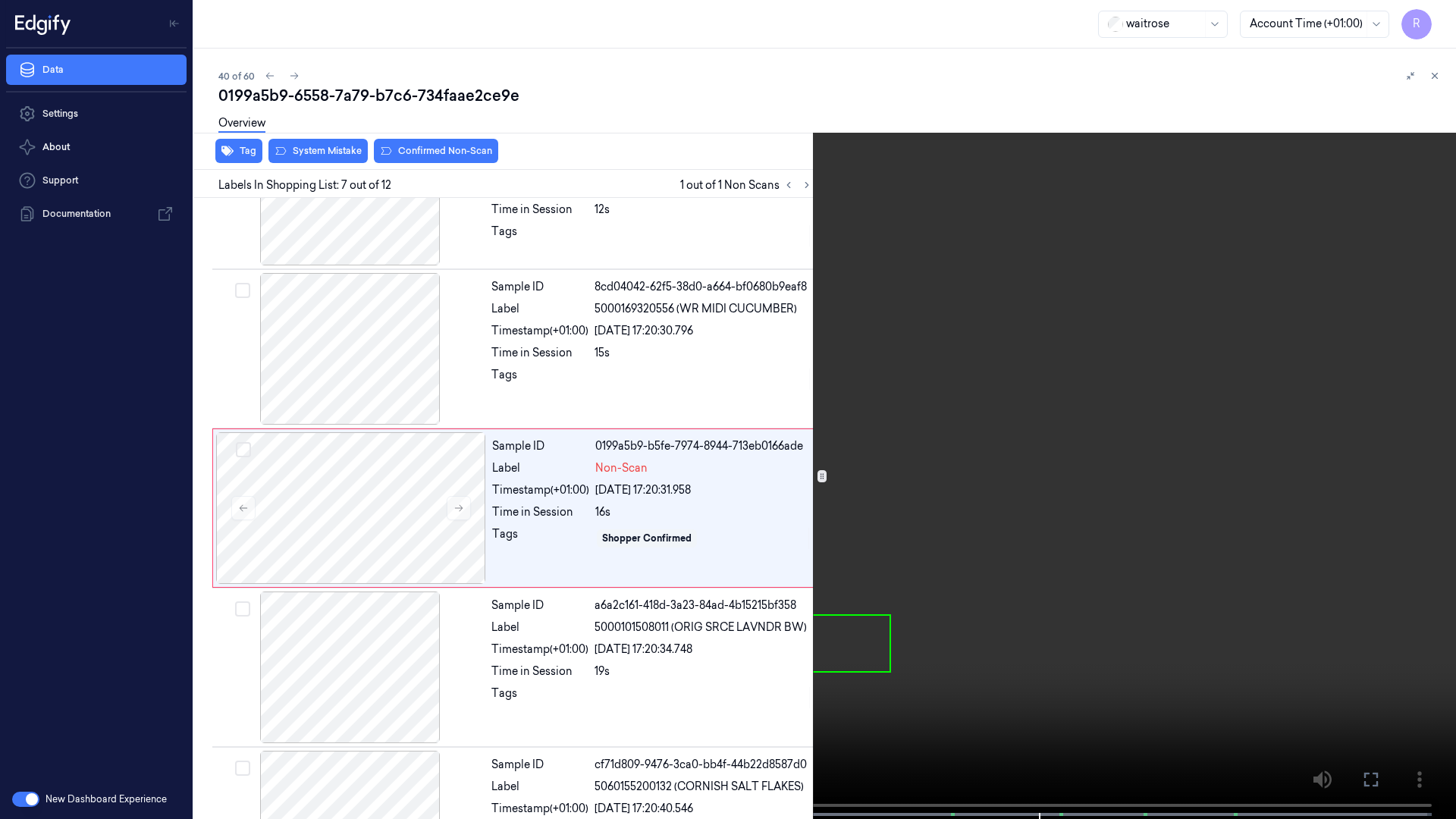
click at [1050, 311] on video at bounding box center [728, 411] width 1456 height 822
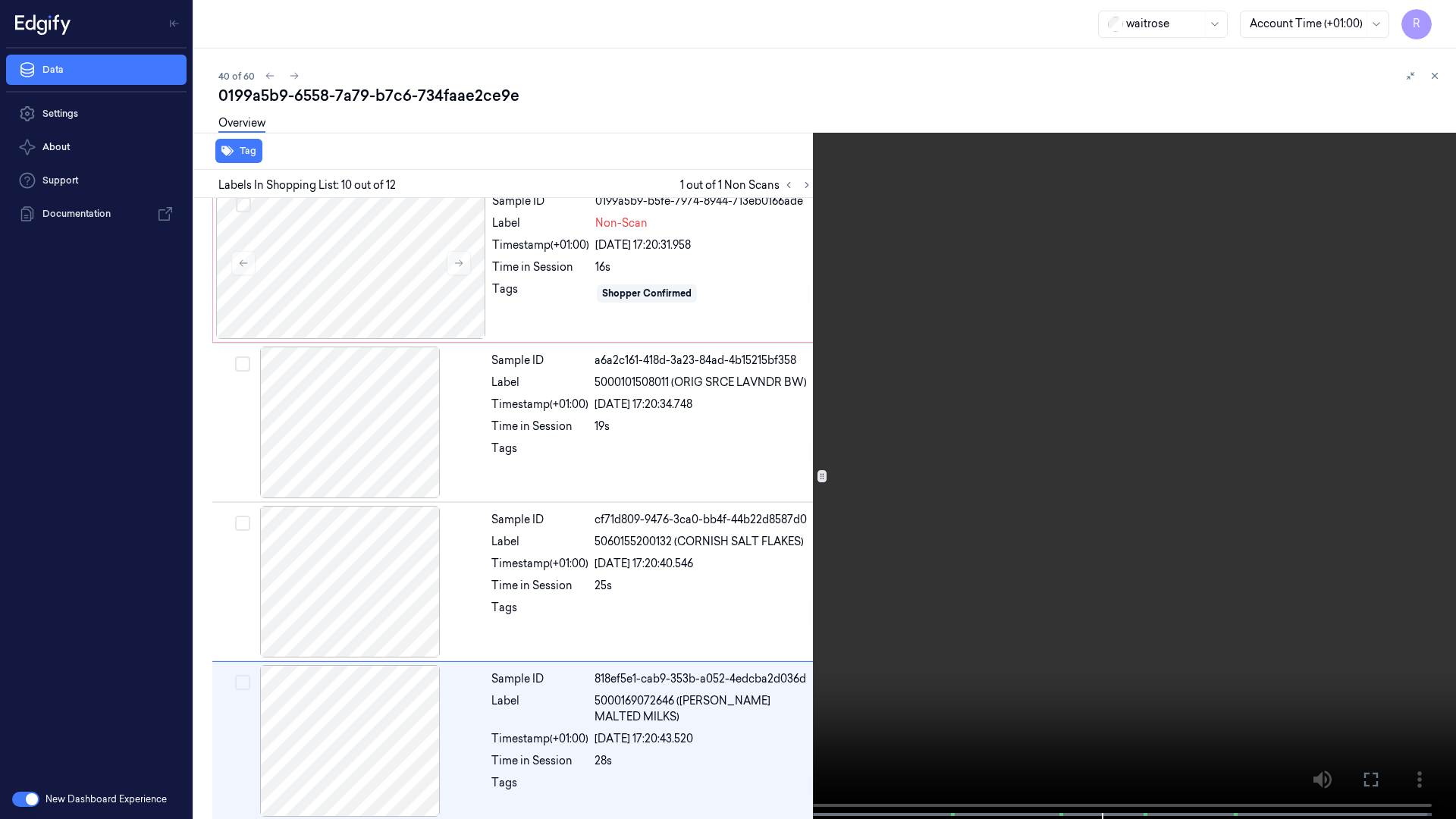
scroll to position [1202, 0]
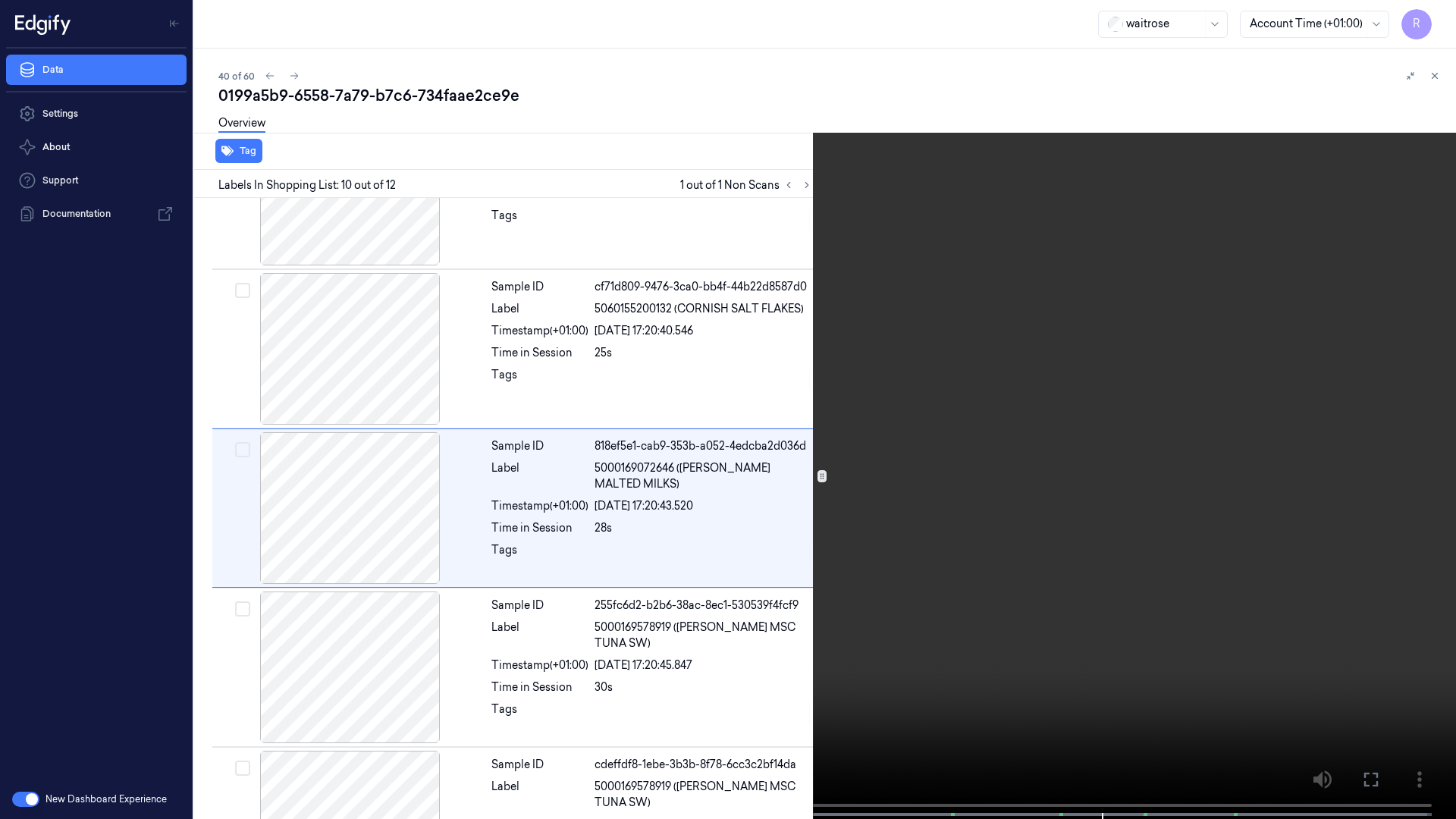
click at [1050, 311] on video at bounding box center [728, 411] width 1456 height 822
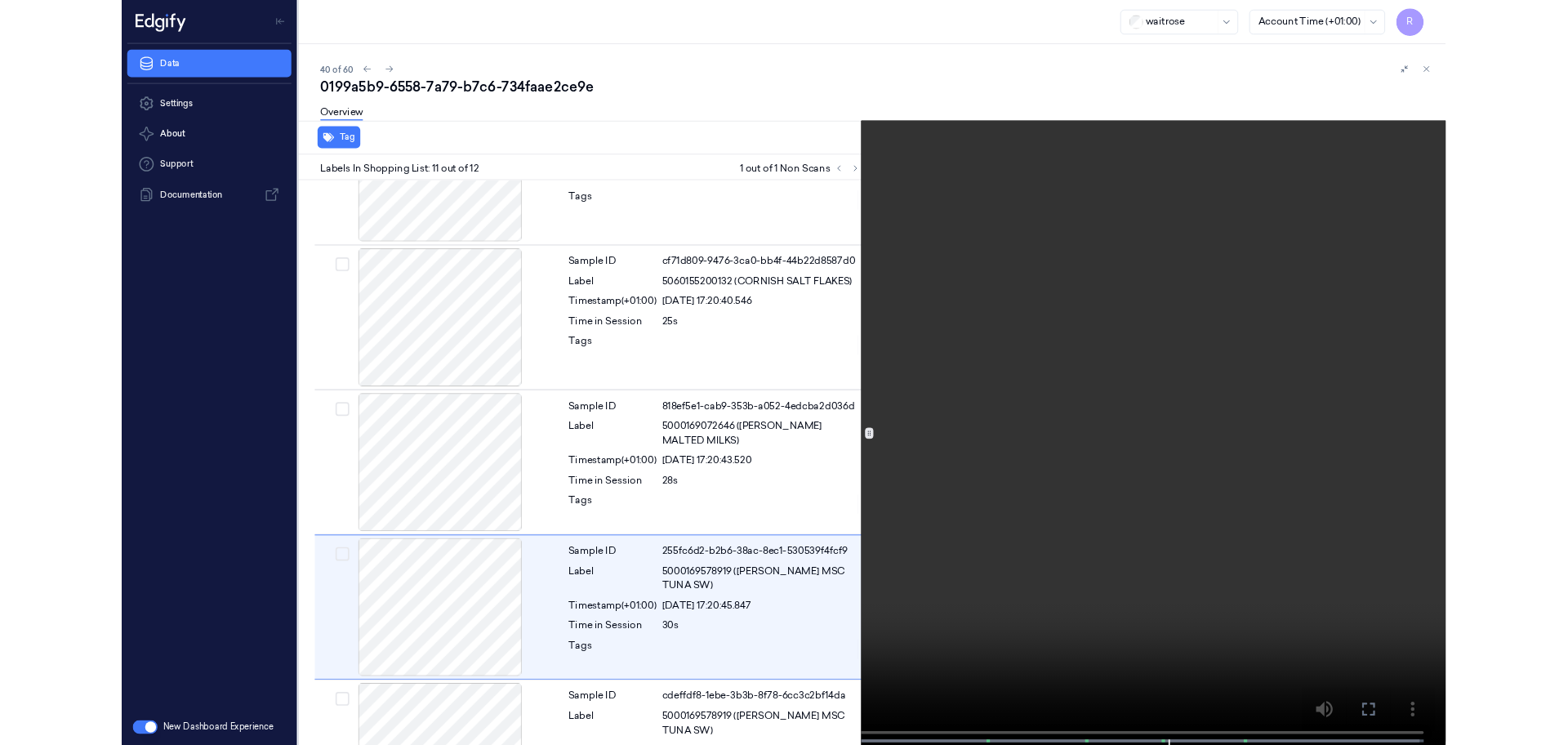
scroll to position [1394, 0]
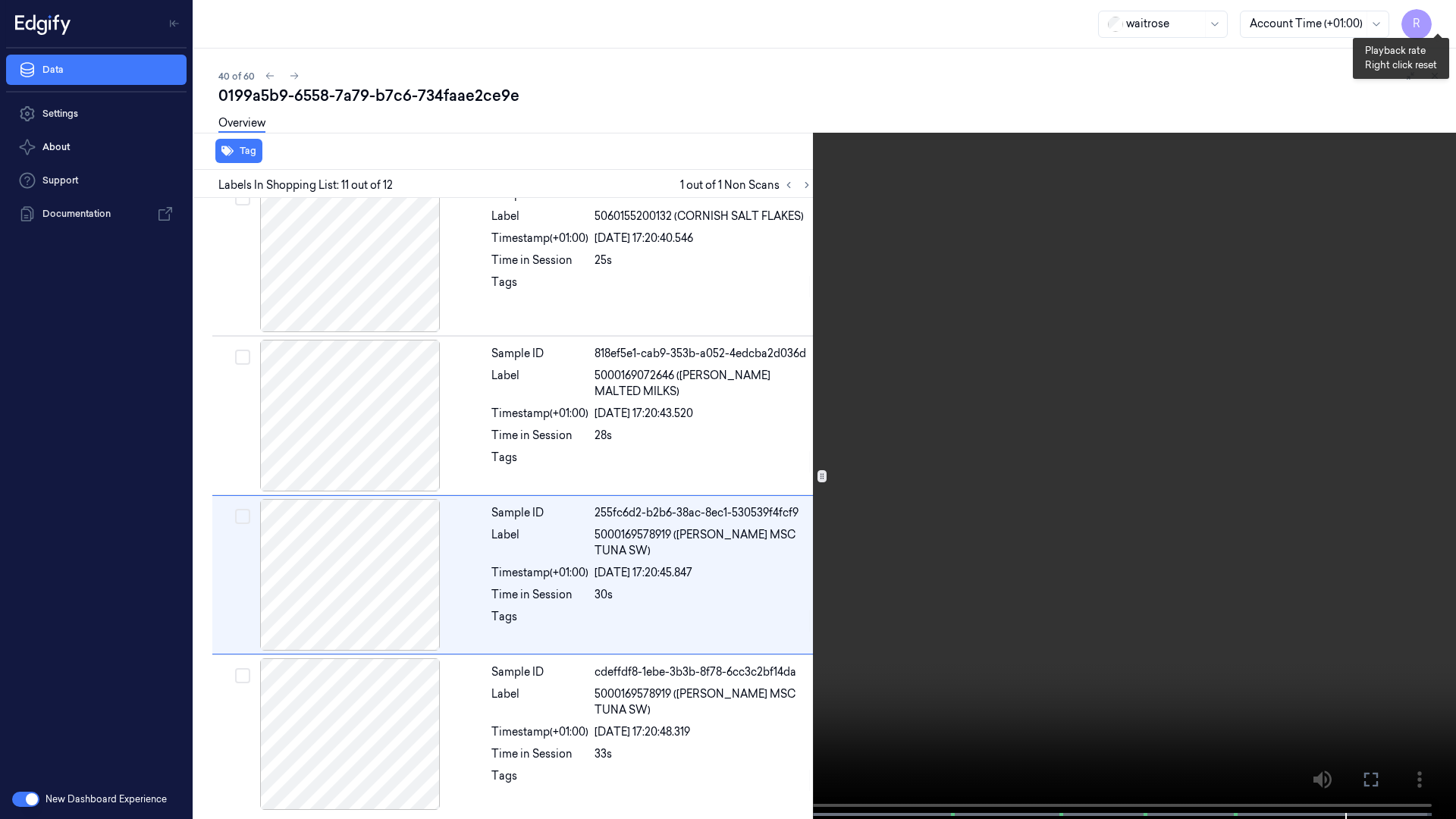
click at [1427, 18] on button "x 2" at bounding box center [1437, 18] width 24 height 24
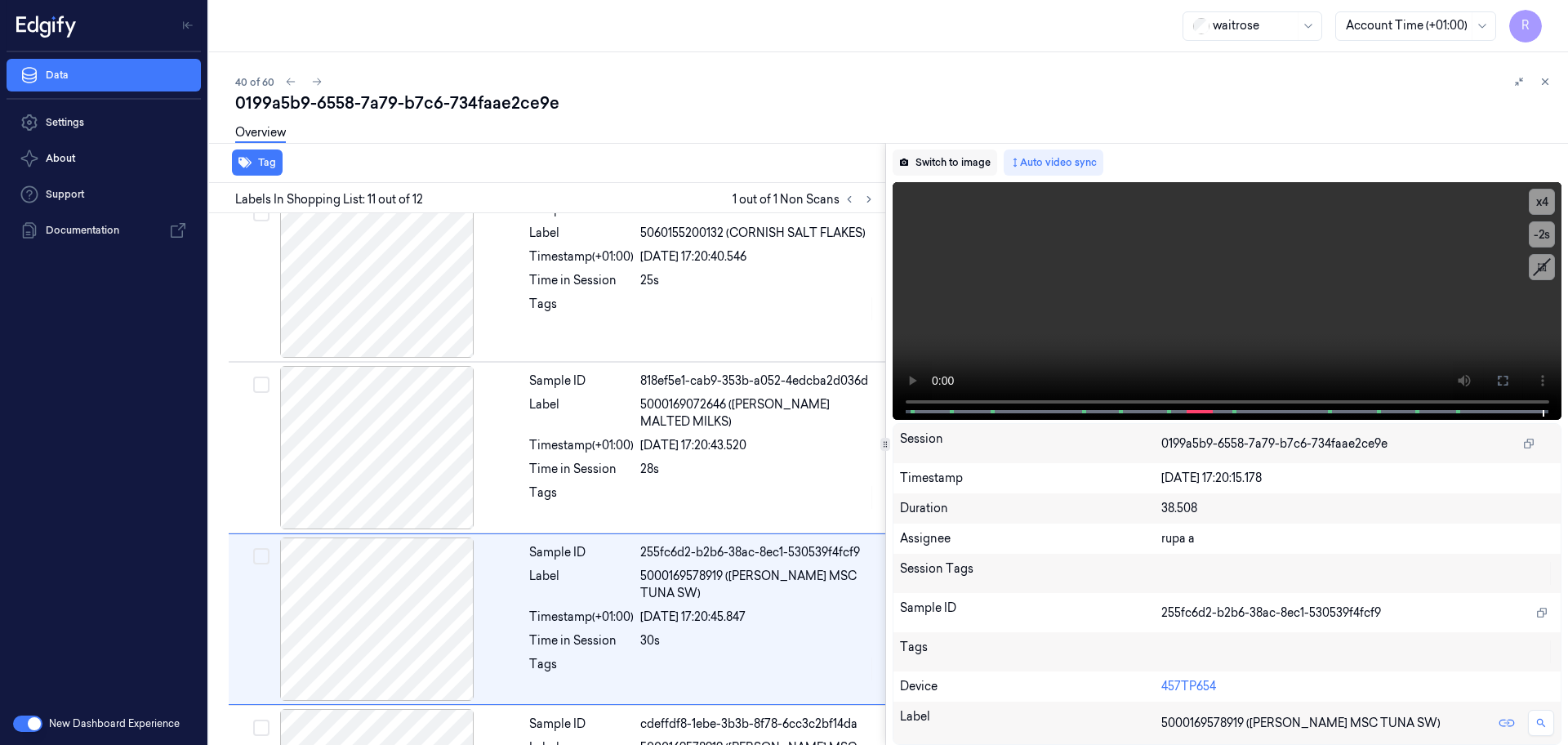
click at [965, 164] on button "Switch to image" at bounding box center [945, 162] width 105 height 26
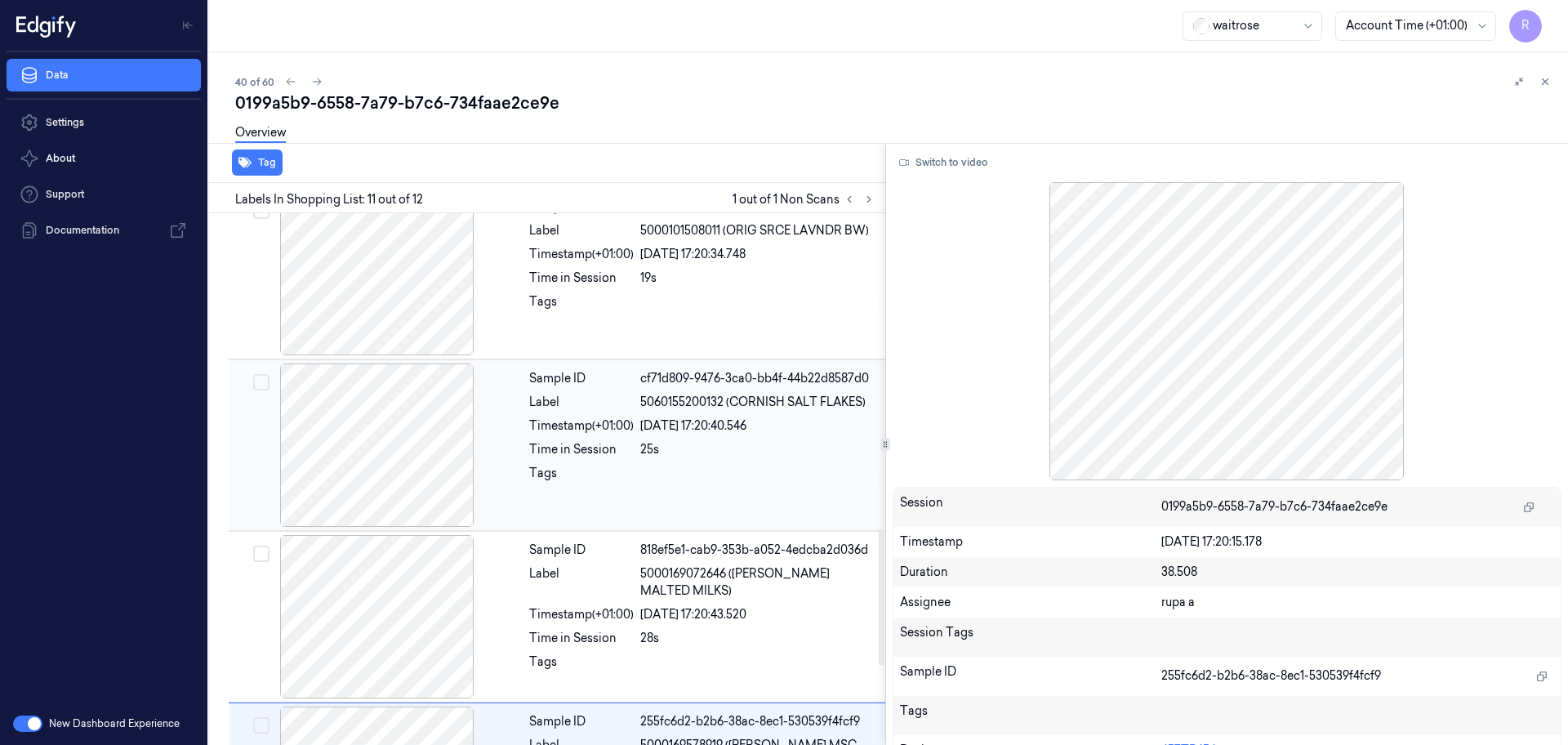
scroll to position [817, 0]
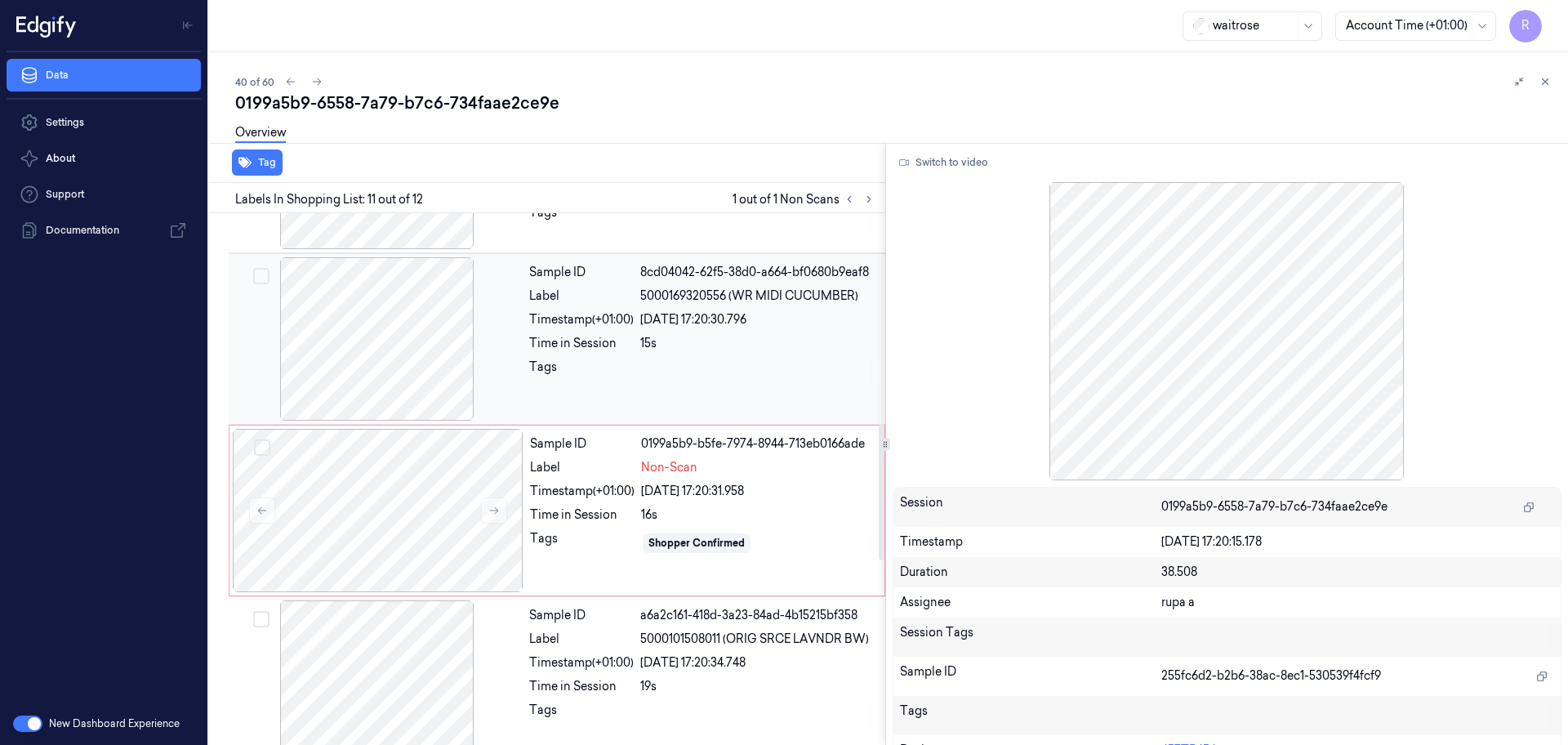
click at [447, 341] on div at bounding box center [377, 339] width 291 height 164
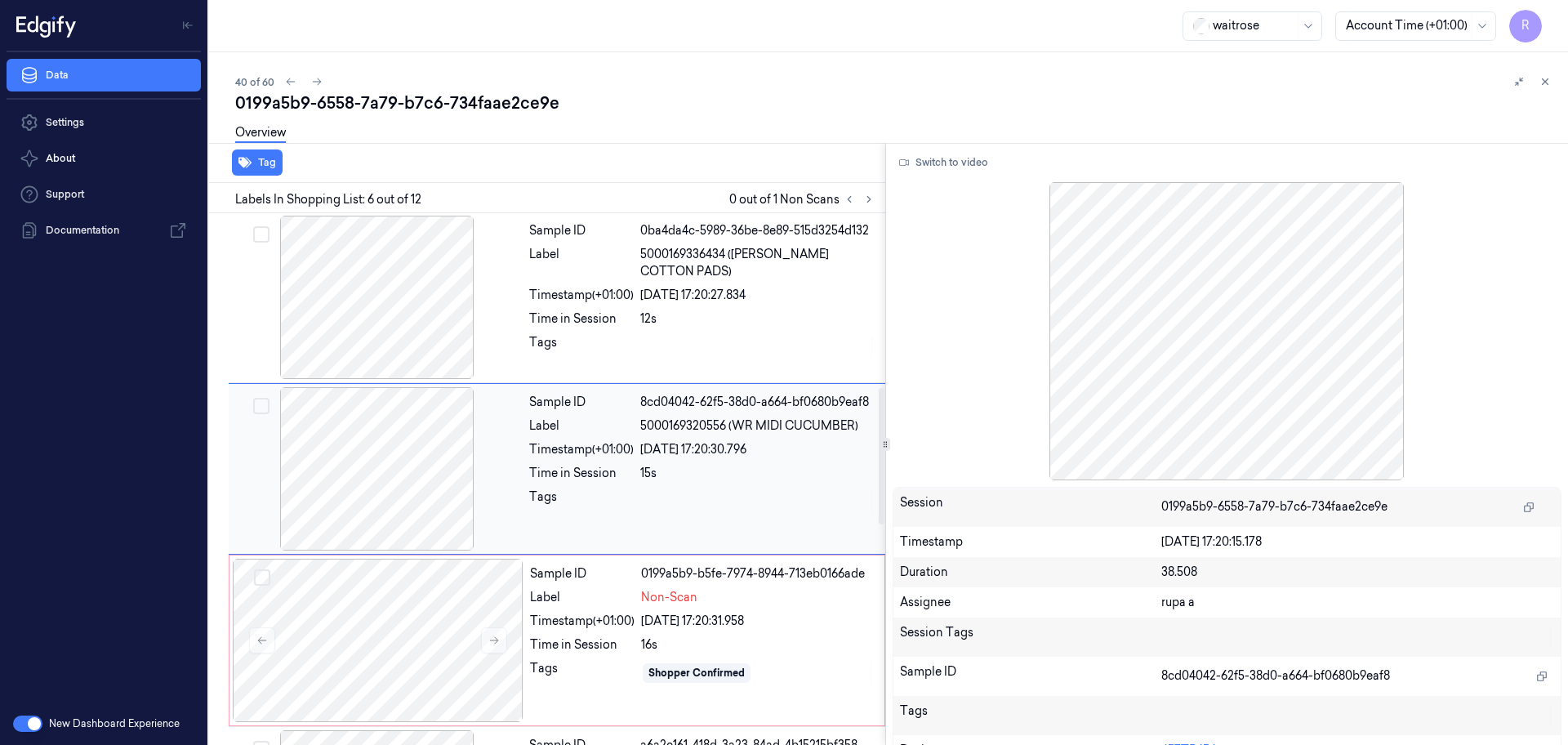
scroll to position [677, 0]
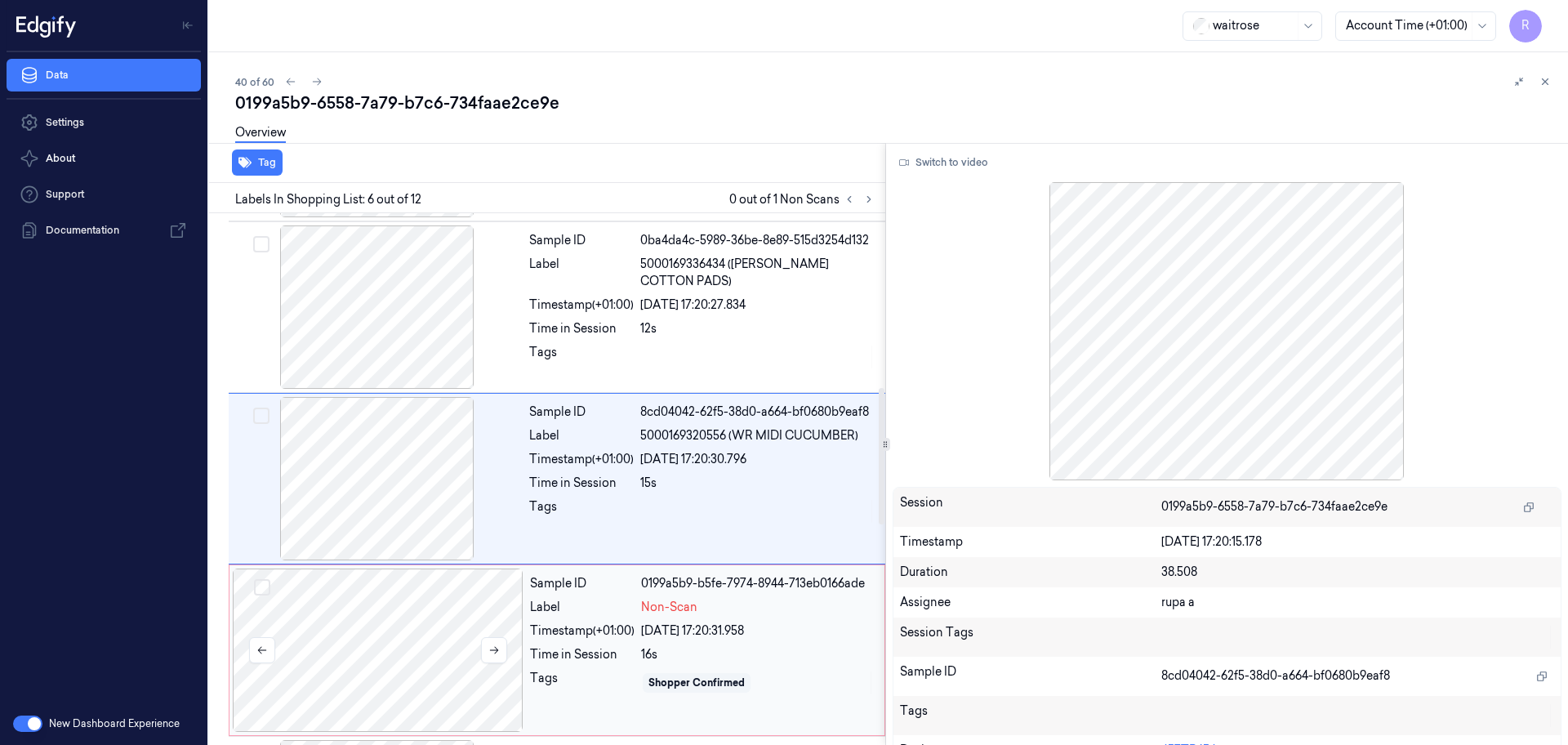
click at [388, 658] on div at bounding box center [378, 650] width 291 height 164
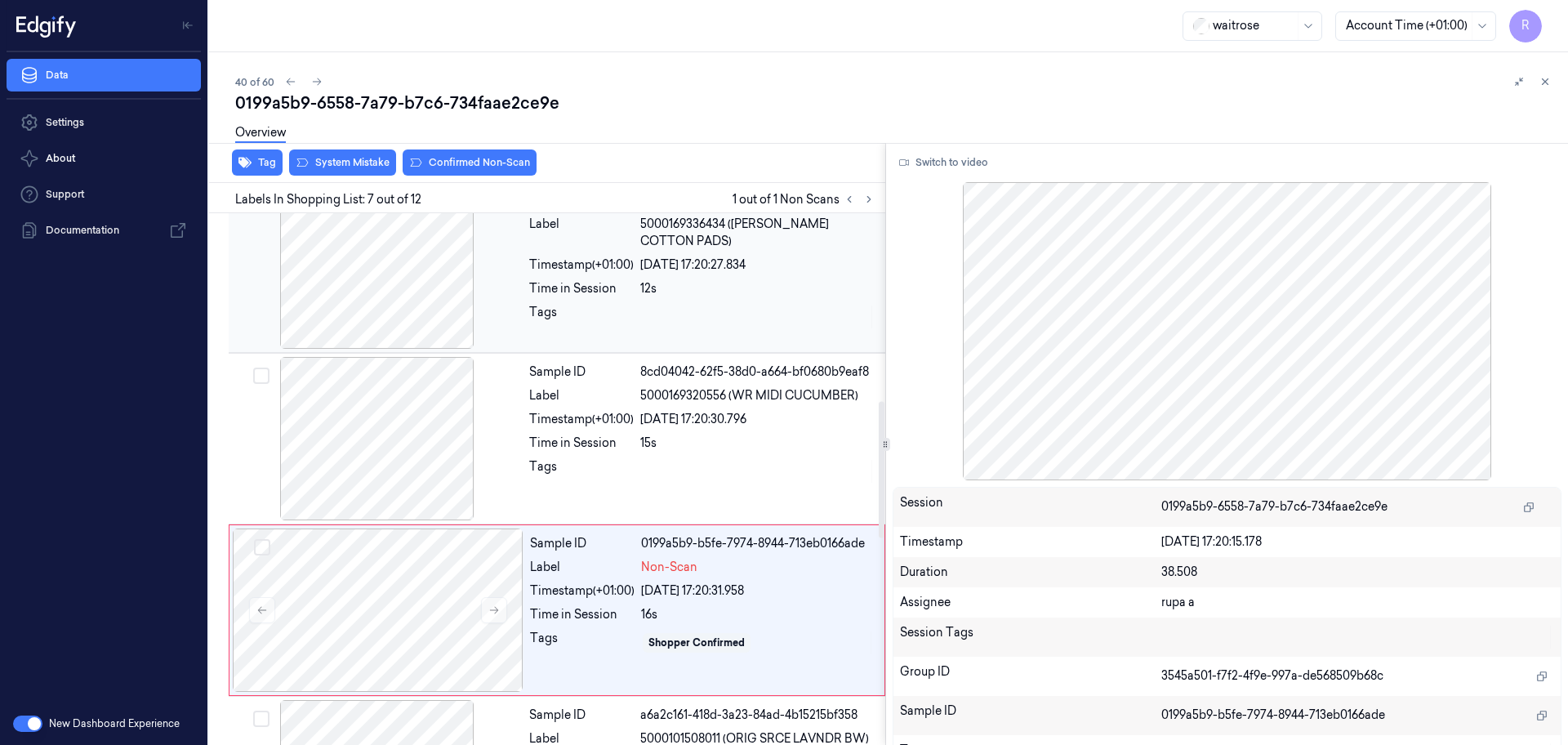
scroll to position [747, 0]
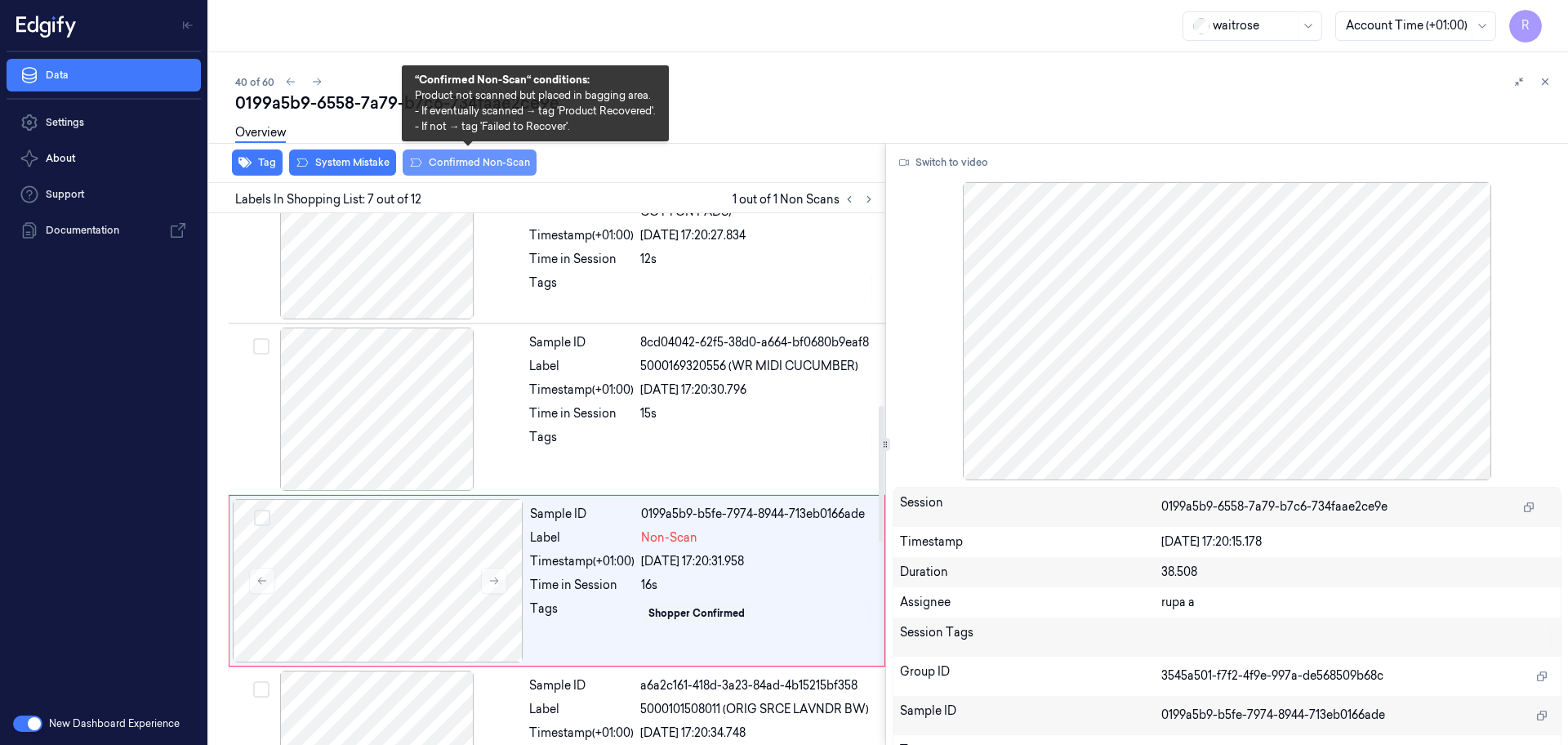
click at [492, 167] on button "Confirmed Non-Scan" at bounding box center [469, 162] width 134 height 26
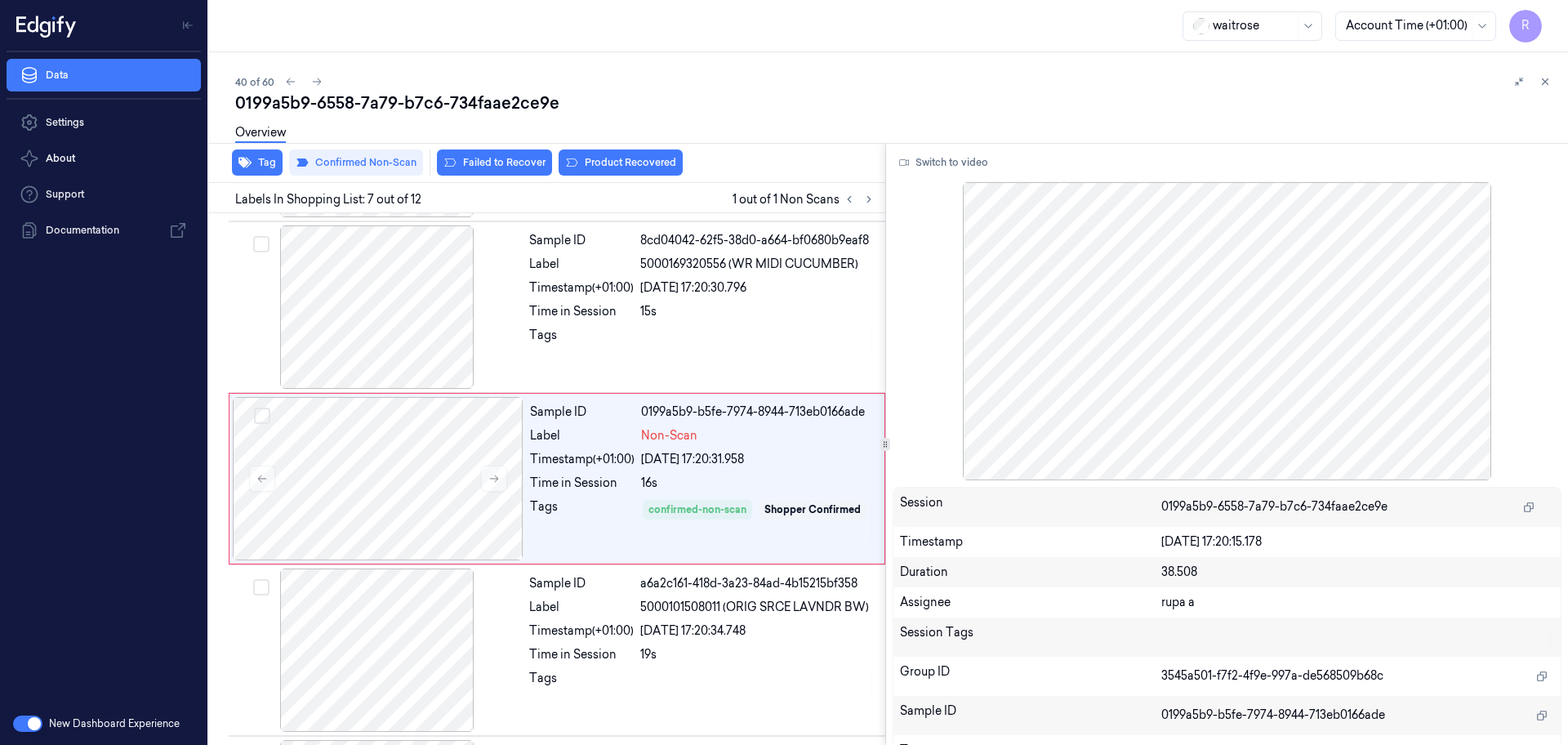
click at [497, 150] on div "Overview" at bounding box center [895, 135] width 1320 height 42
click at [497, 161] on button "Failed to Recover" at bounding box center [494, 162] width 115 height 26
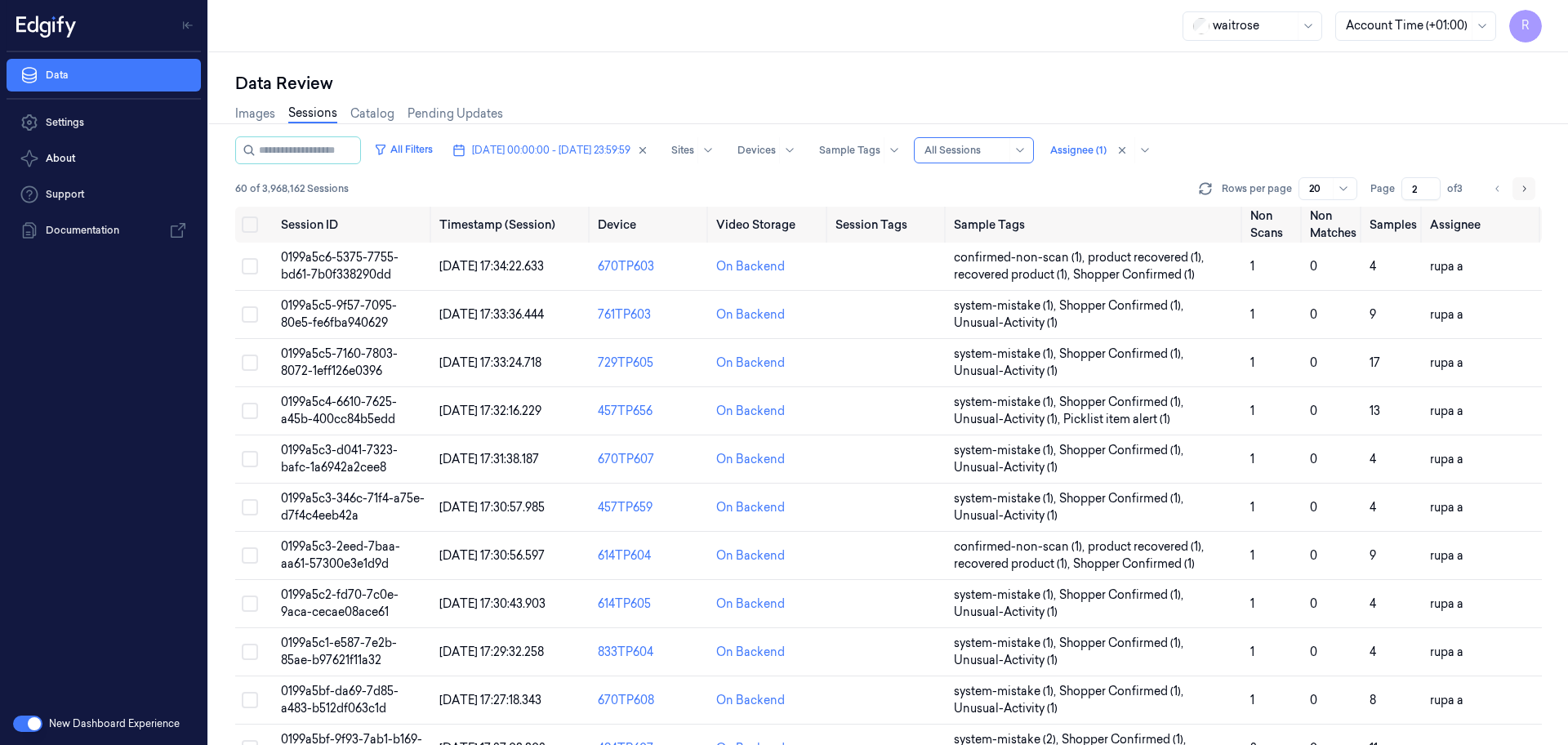
click at [1520, 184] on icon "Go to next page" at bounding box center [1524, 189] width 10 height 13
type input "3"
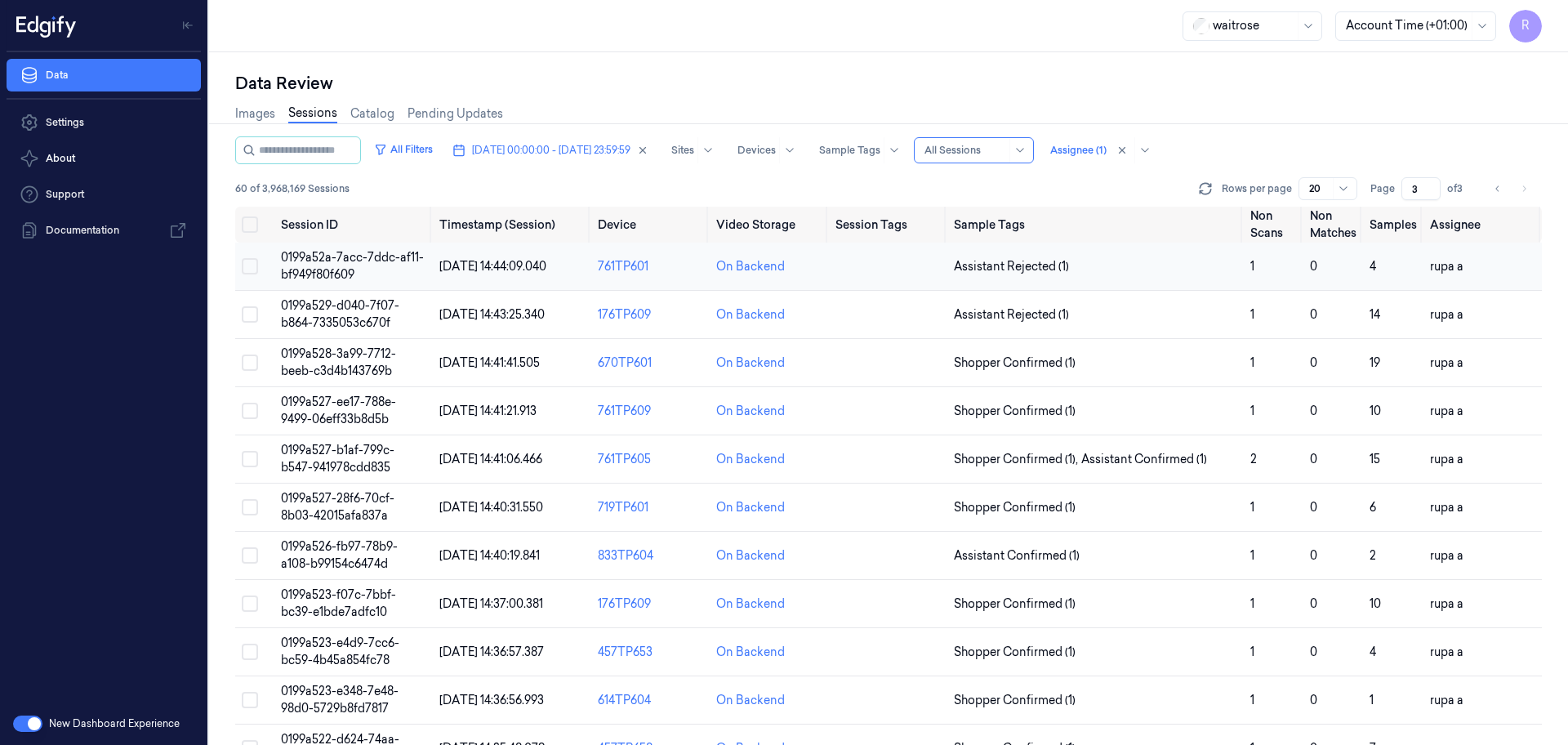
click at [364, 272] on td "0199a52a-7acc-7ddc-af11-bf949f80f609" at bounding box center [354, 267] width 159 height 48
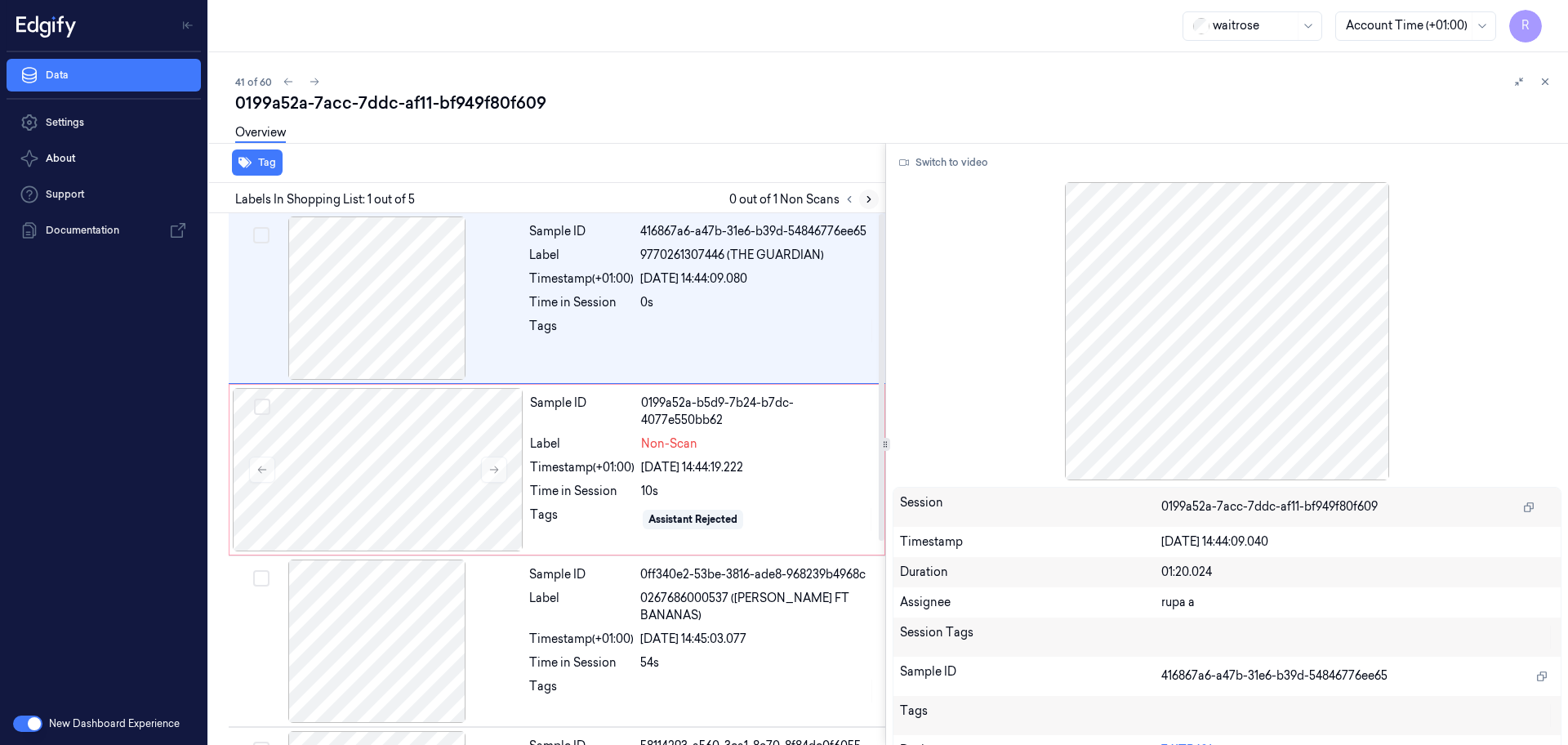
click at [869, 203] on icon at bounding box center [869, 199] width 12 height 12
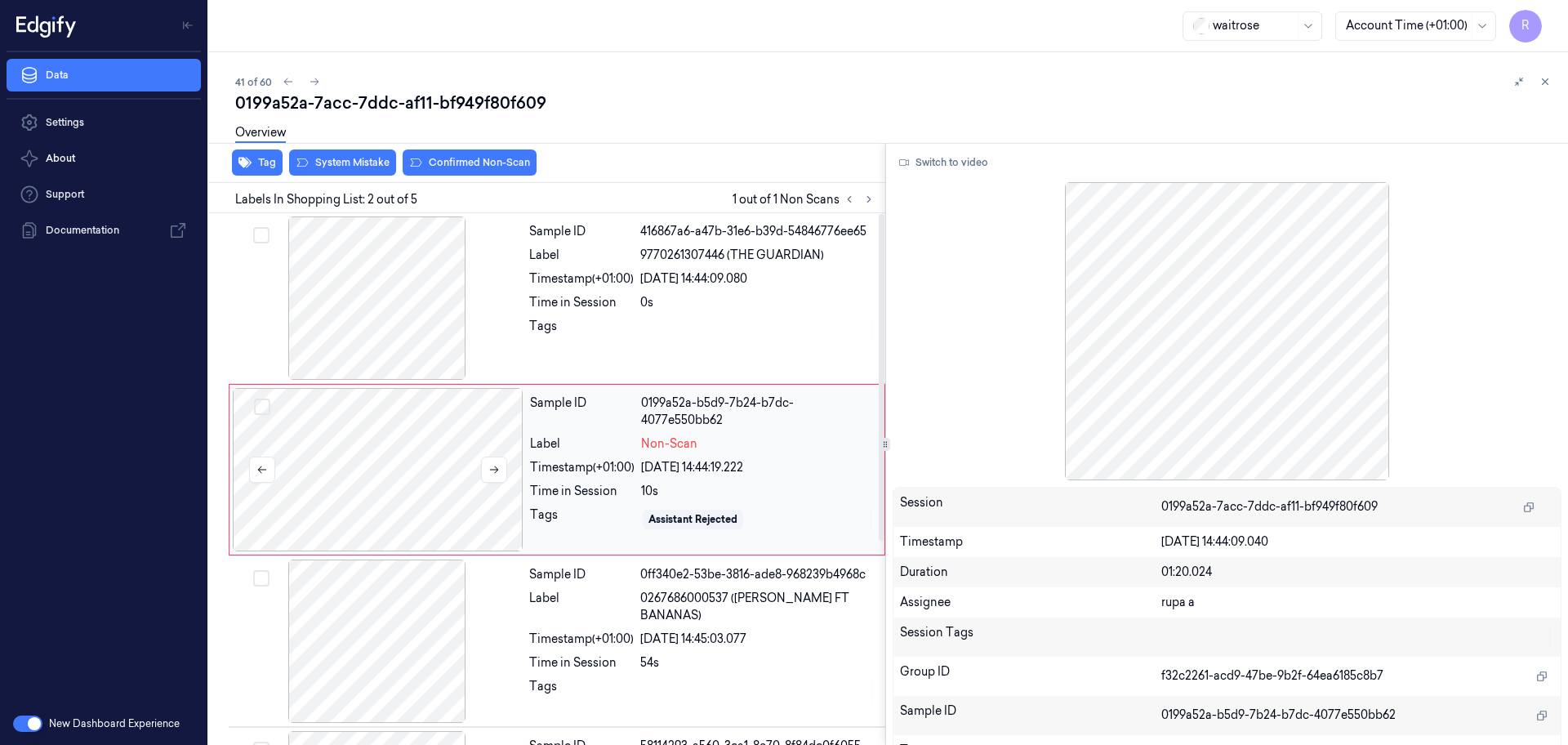
click at [448, 460] on div at bounding box center [378, 469] width 291 height 164
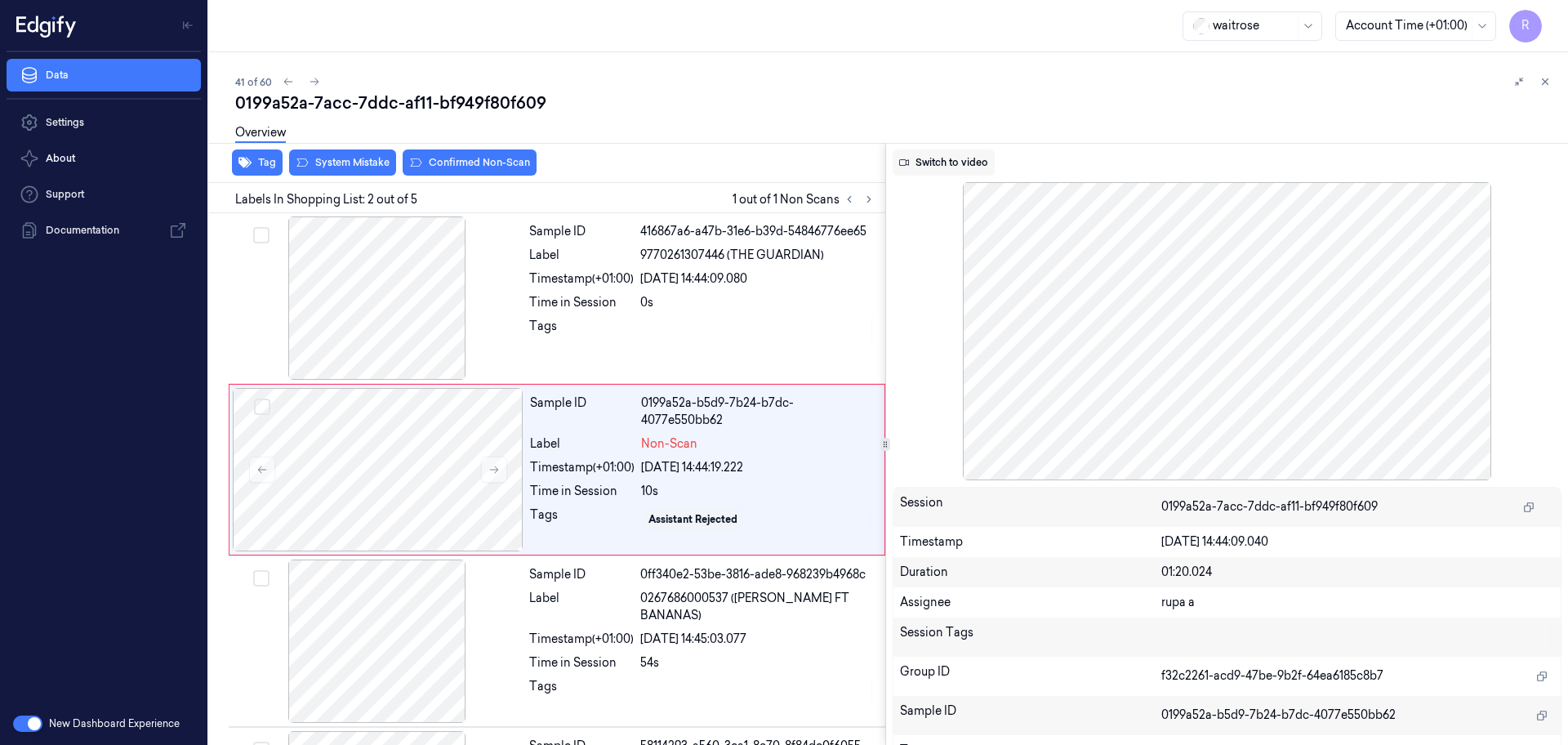
click at [958, 161] on button "Switch to video" at bounding box center [943, 162] width 102 height 26
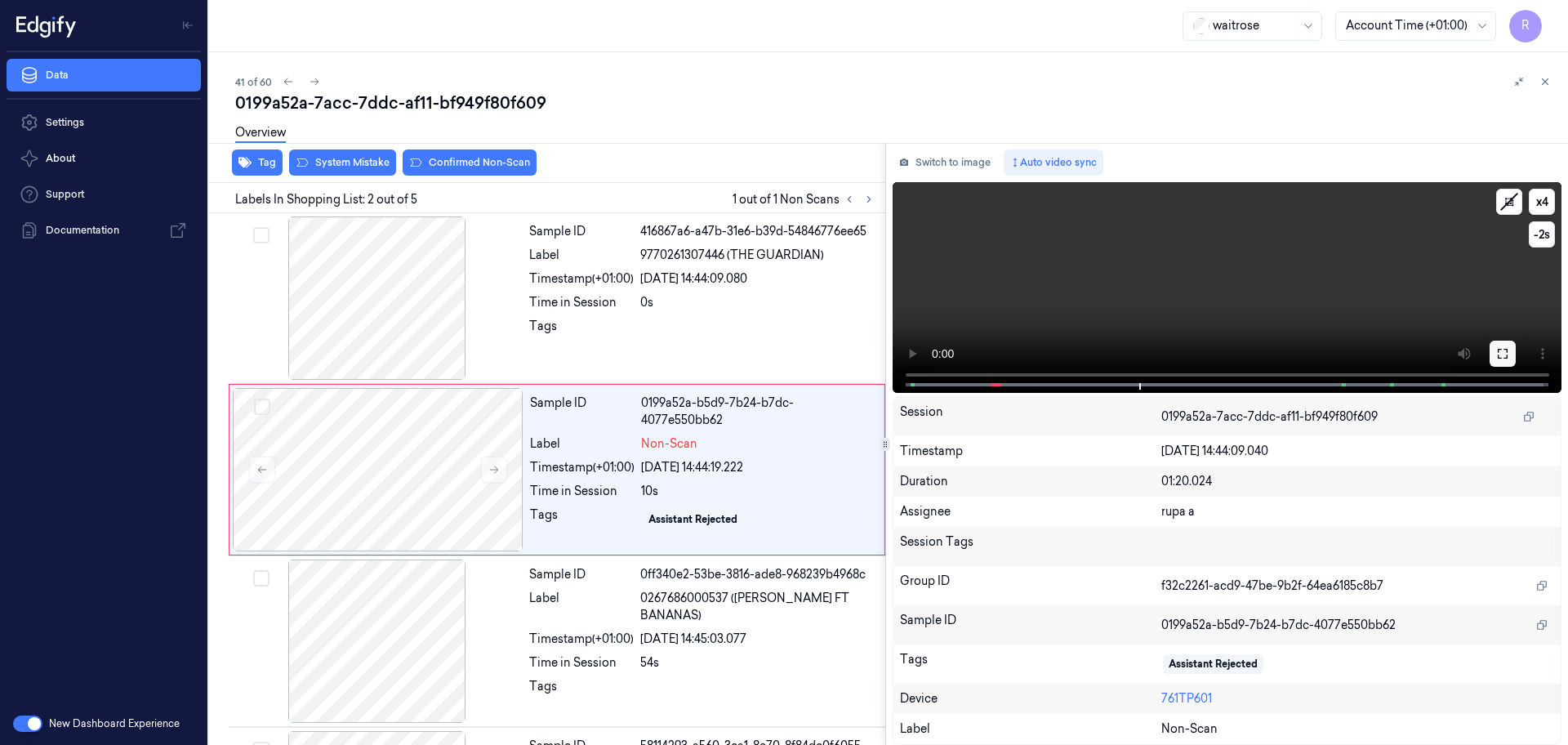
click at [1504, 352] on icon at bounding box center [1502, 354] width 13 height 13
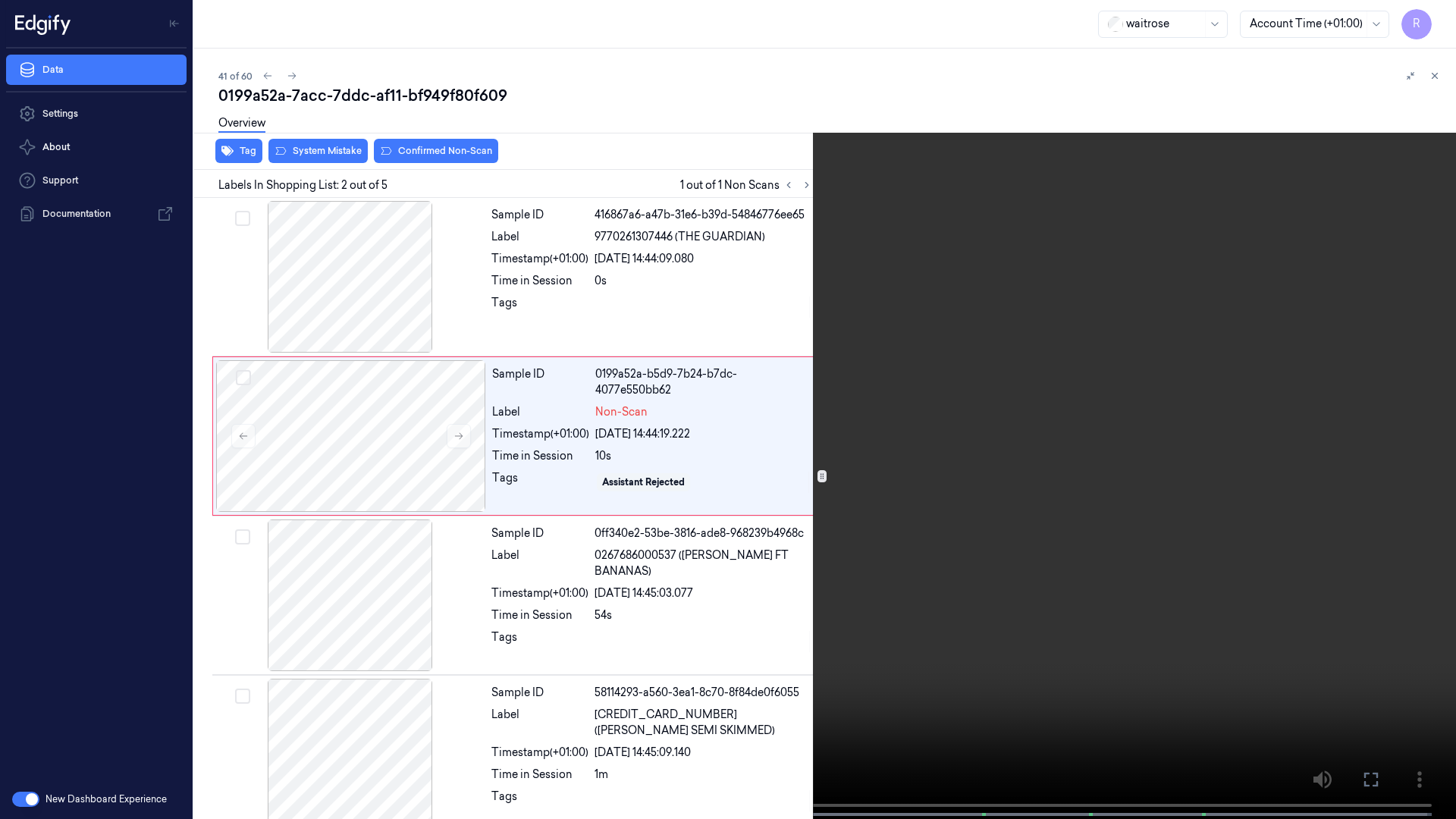
click at [1424, 23] on video at bounding box center [728, 411] width 1456 height 822
click at [1431, 21] on button "x 4" at bounding box center [1437, 18] width 24 height 24
click at [1431, 21] on button "x 1" at bounding box center [1437, 18] width 24 height 24
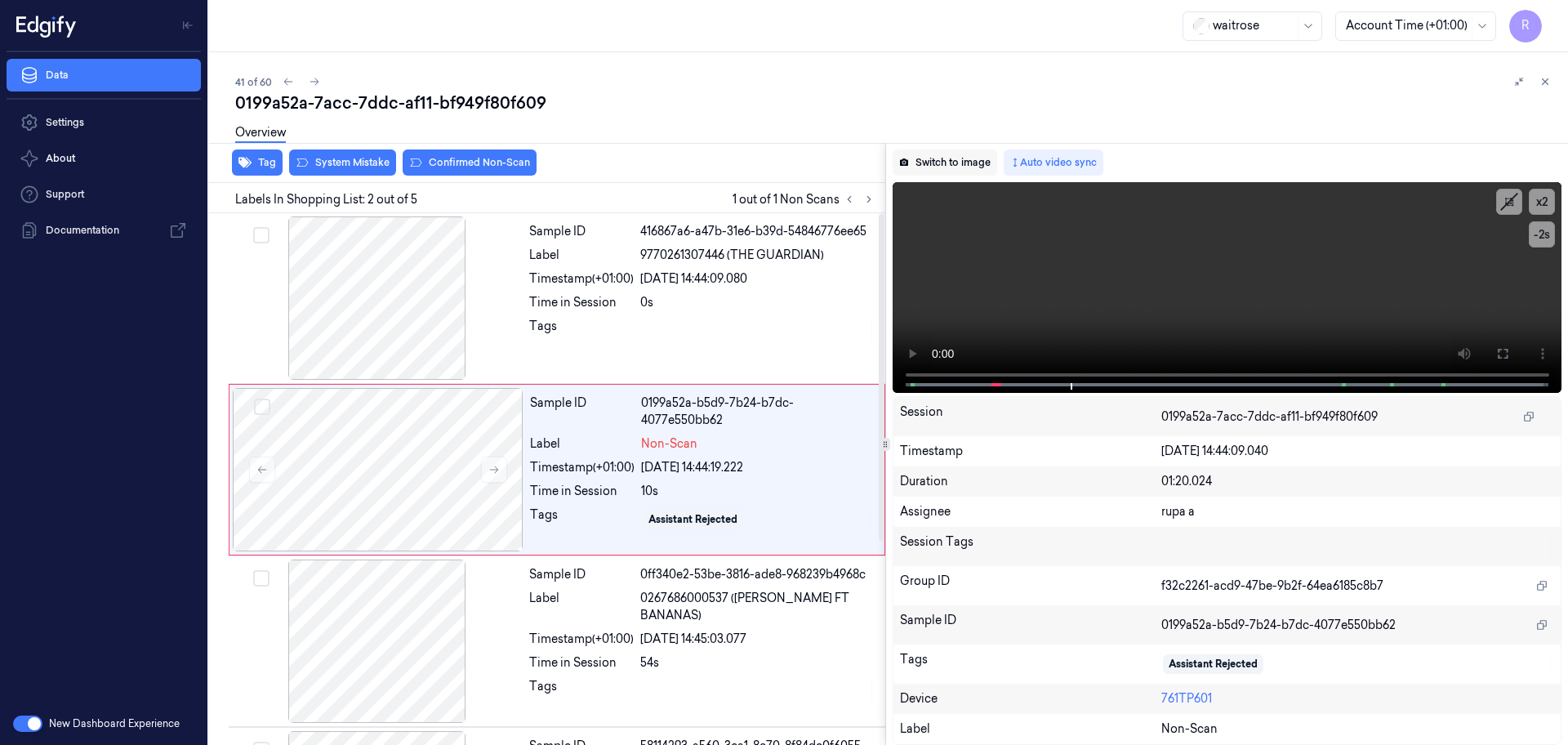
click at [946, 154] on button "Switch to image" at bounding box center [945, 162] width 105 height 26
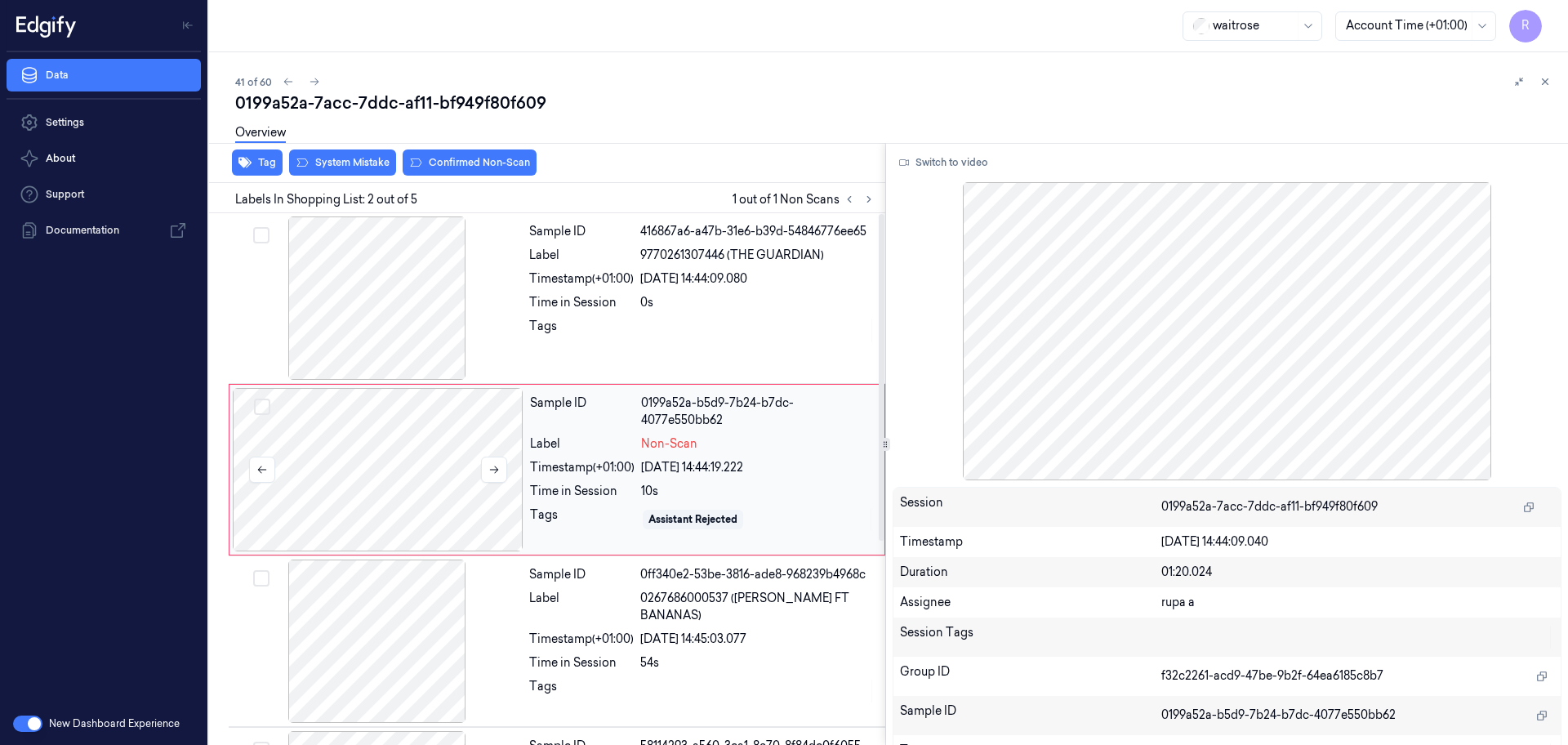
click at [472, 498] on div at bounding box center [378, 469] width 291 height 164
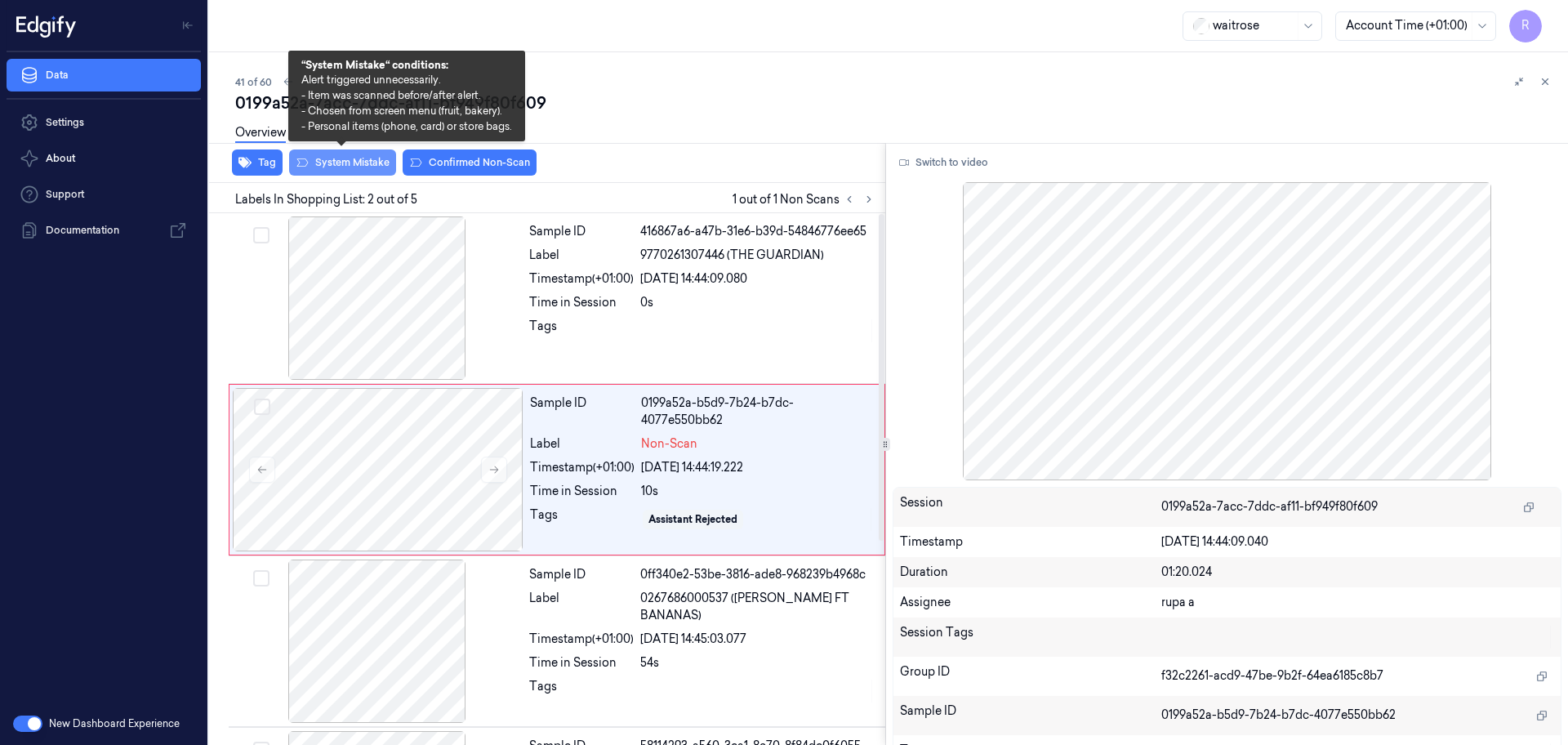
click at [368, 169] on button "System Mistake" at bounding box center [342, 162] width 107 height 26
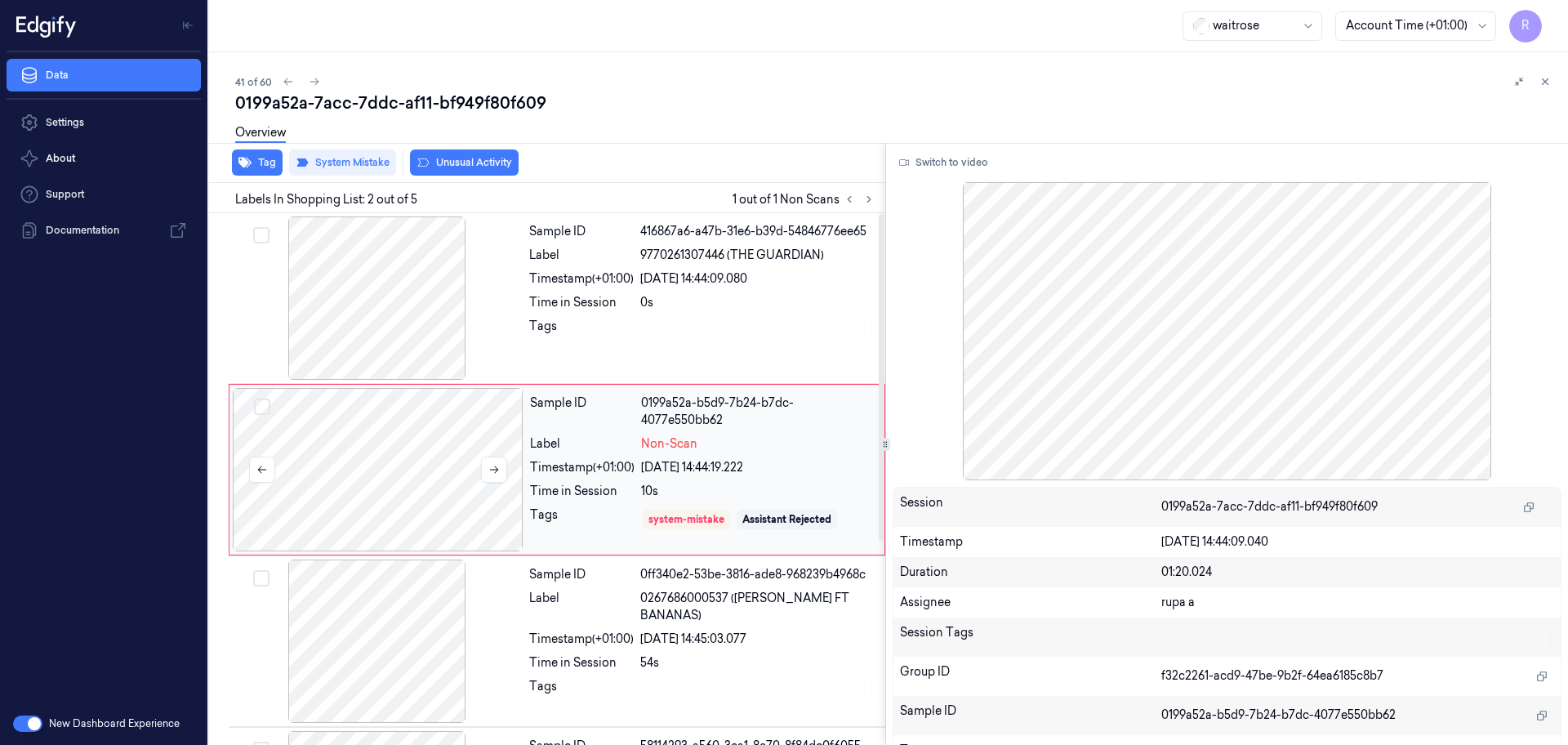
click at [450, 492] on div at bounding box center [378, 469] width 291 height 164
click at [503, 473] on button at bounding box center [493, 469] width 26 height 26
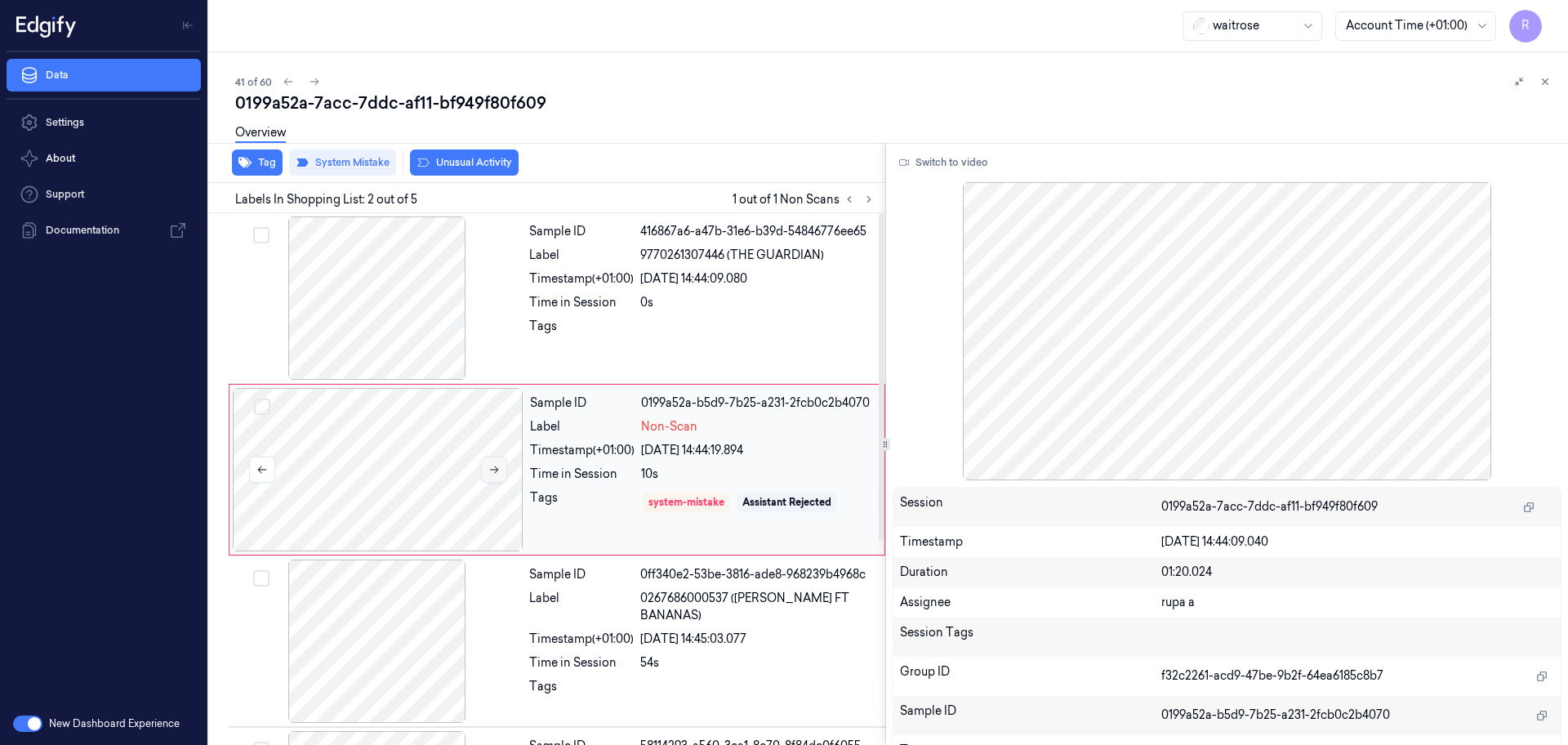
click at [496, 468] on icon at bounding box center [494, 470] width 12 height 12
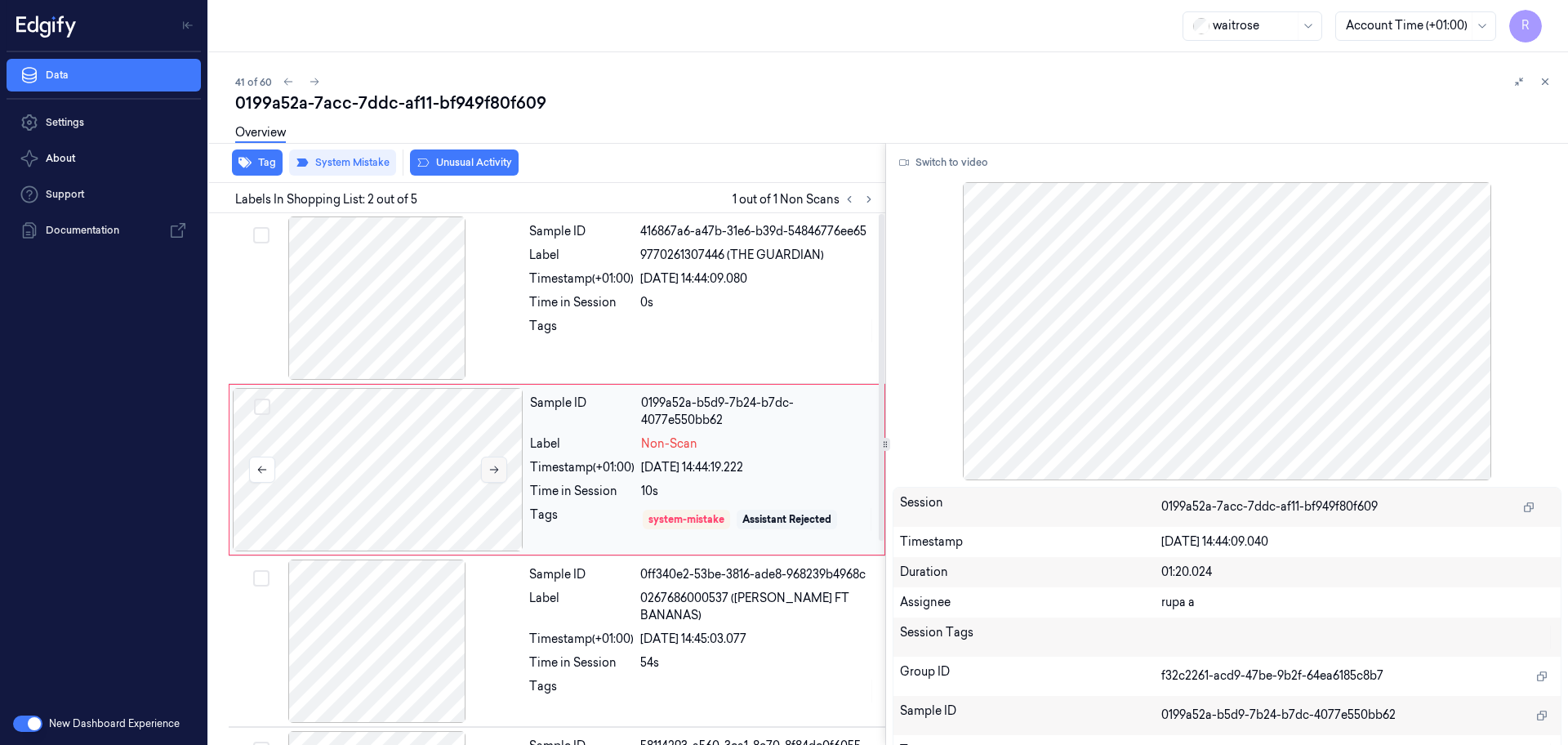
click at [496, 468] on icon at bounding box center [494, 470] width 12 height 12
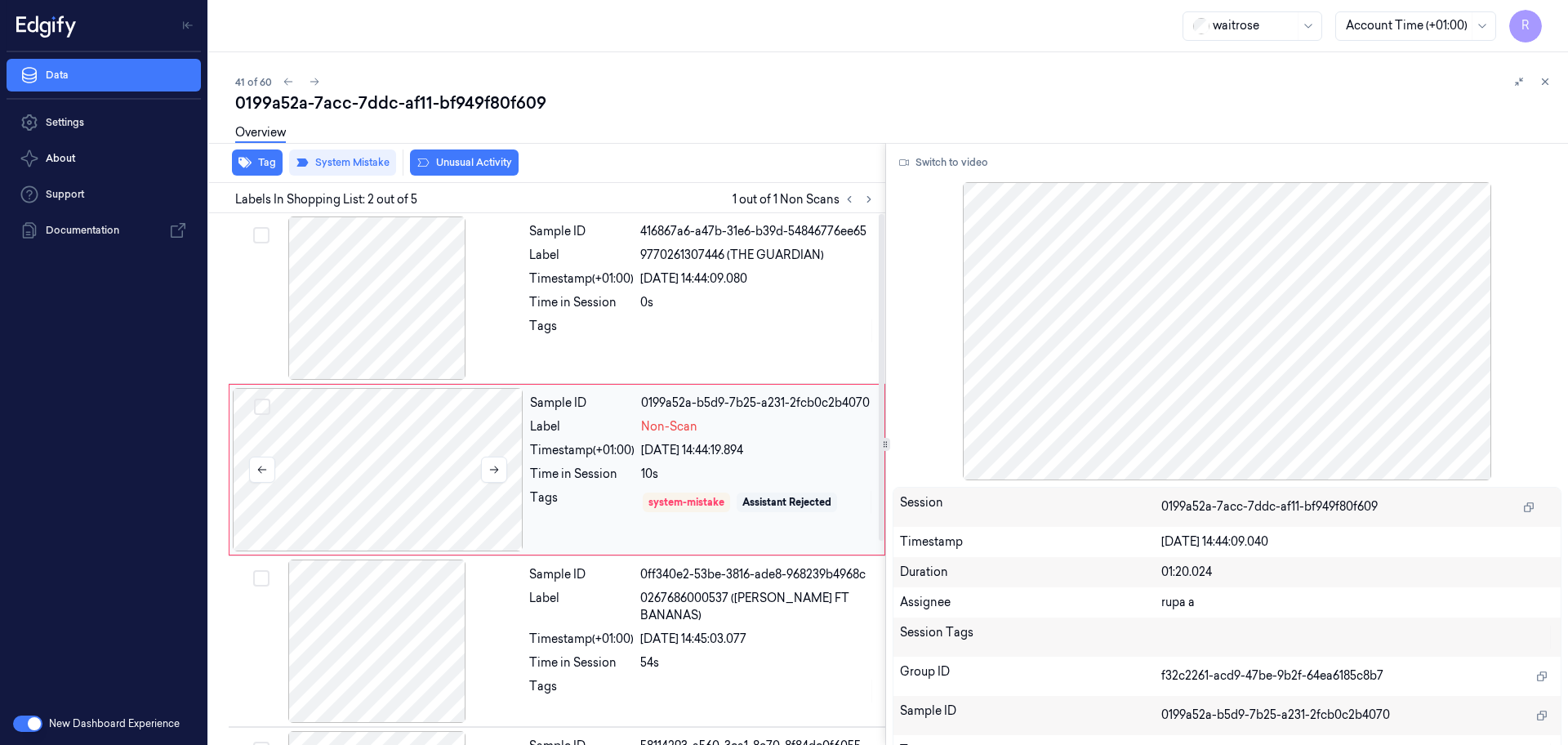
drag, startPoint x: 496, startPoint y: 468, endPoint x: 476, endPoint y: 463, distance: 20.6
click at [496, 468] on icon at bounding box center [494, 470] width 12 height 12
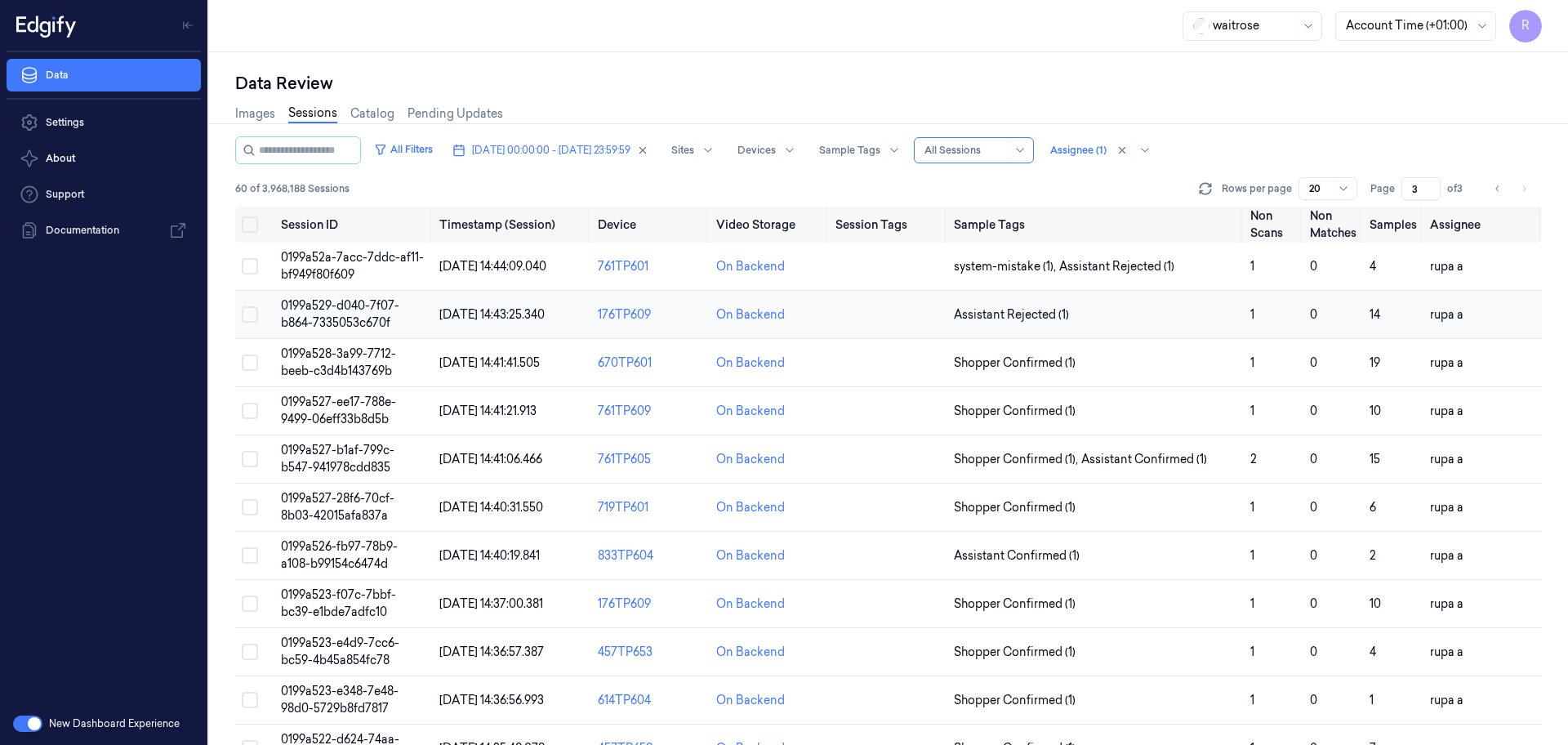
click at [329, 311] on span "0199a529-d040-7f07-b864-7335053c670f" at bounding box center [339, 314] width 119 height 32
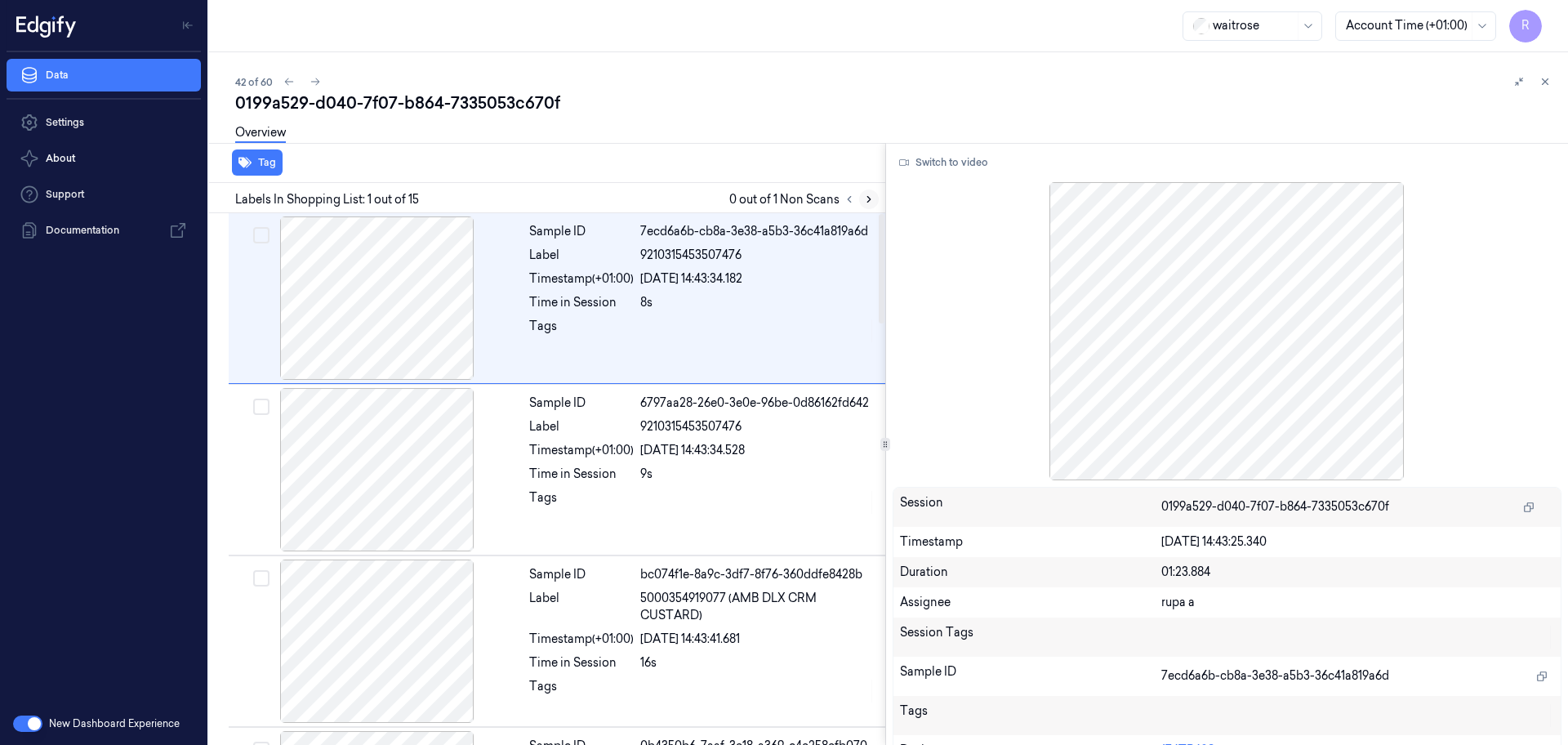
click at [863, 201] on icon at bounding box center [869, 199] width 12 height 12
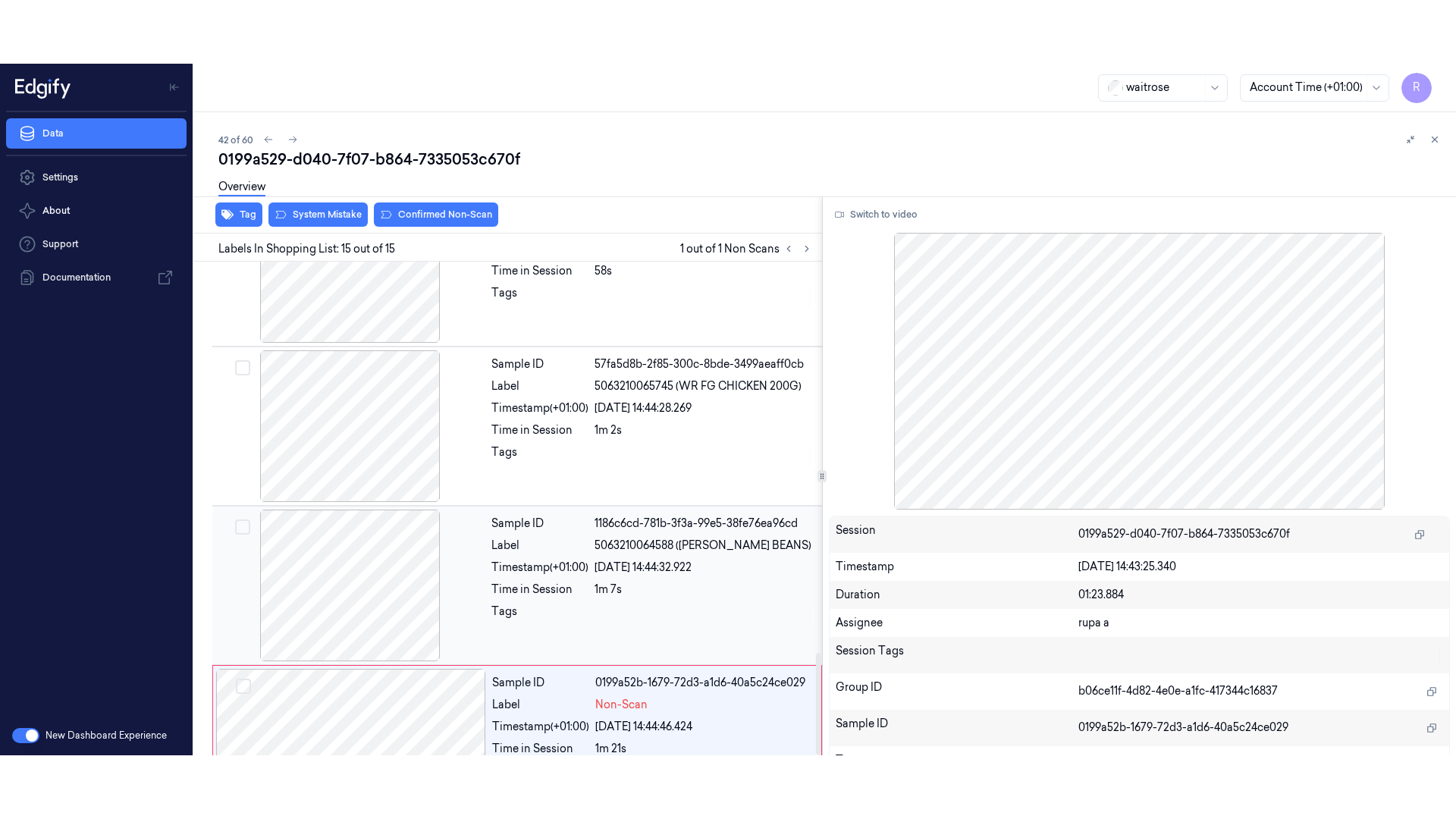
scroll to position [1900, 0]
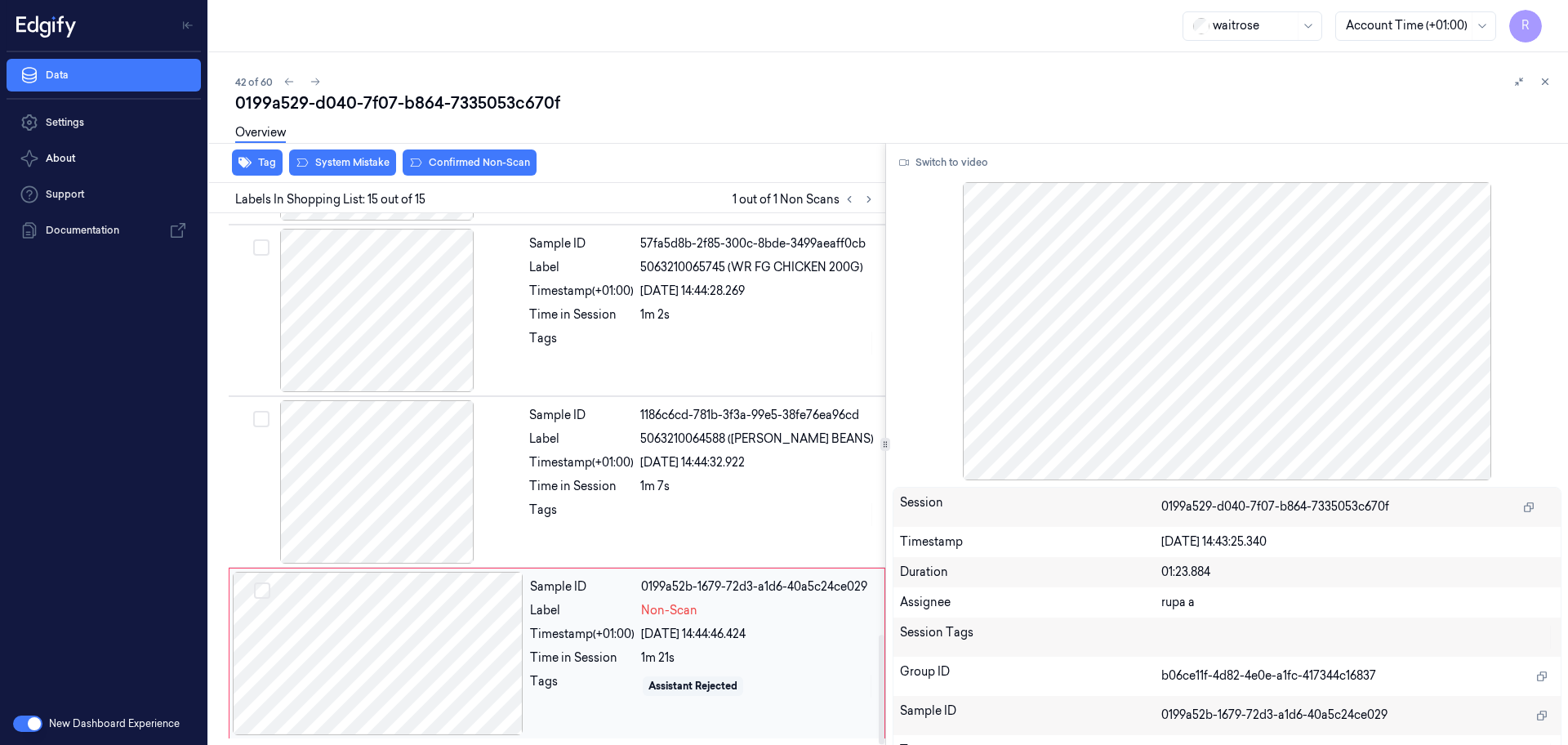
click at [430, 681] on div at bounding box center [378, 654] width 291 height 164
click at [951, 171] on button "Switch to video" at bounding box center [943, 162] width 102 height 26
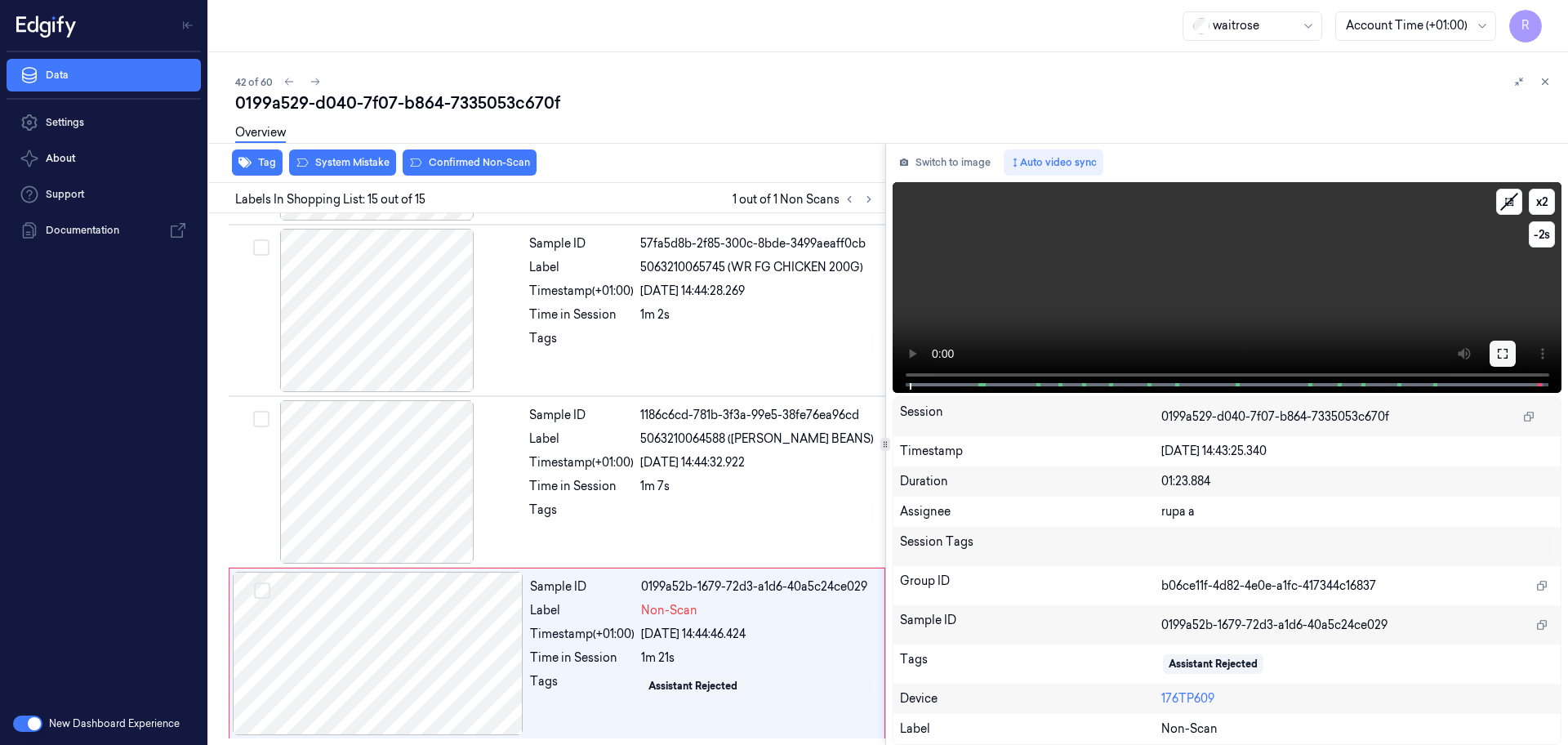
click at [1513, 352] on button at bounding box center [1502, 353] width 26 height 26
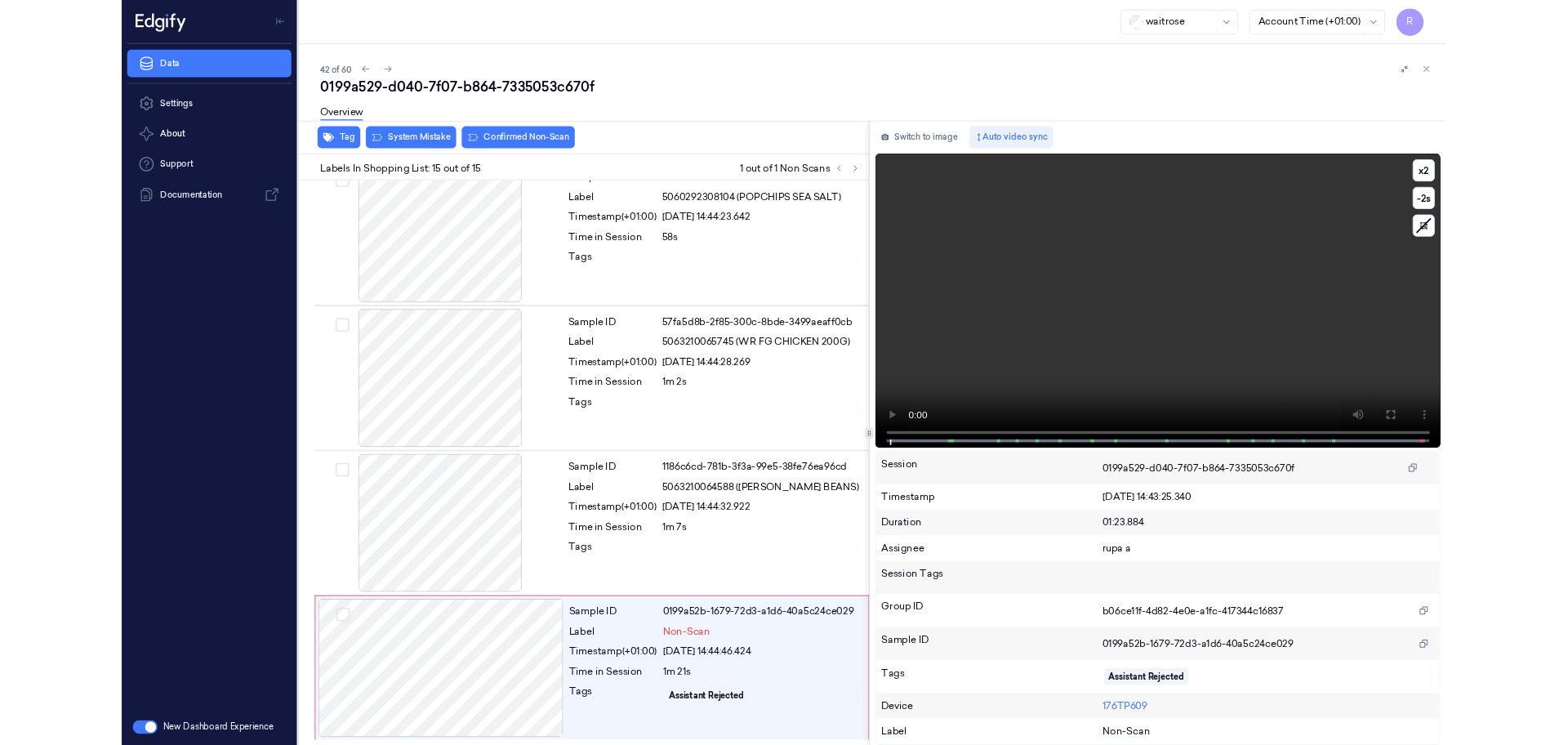
scroll to position [1909, 0]
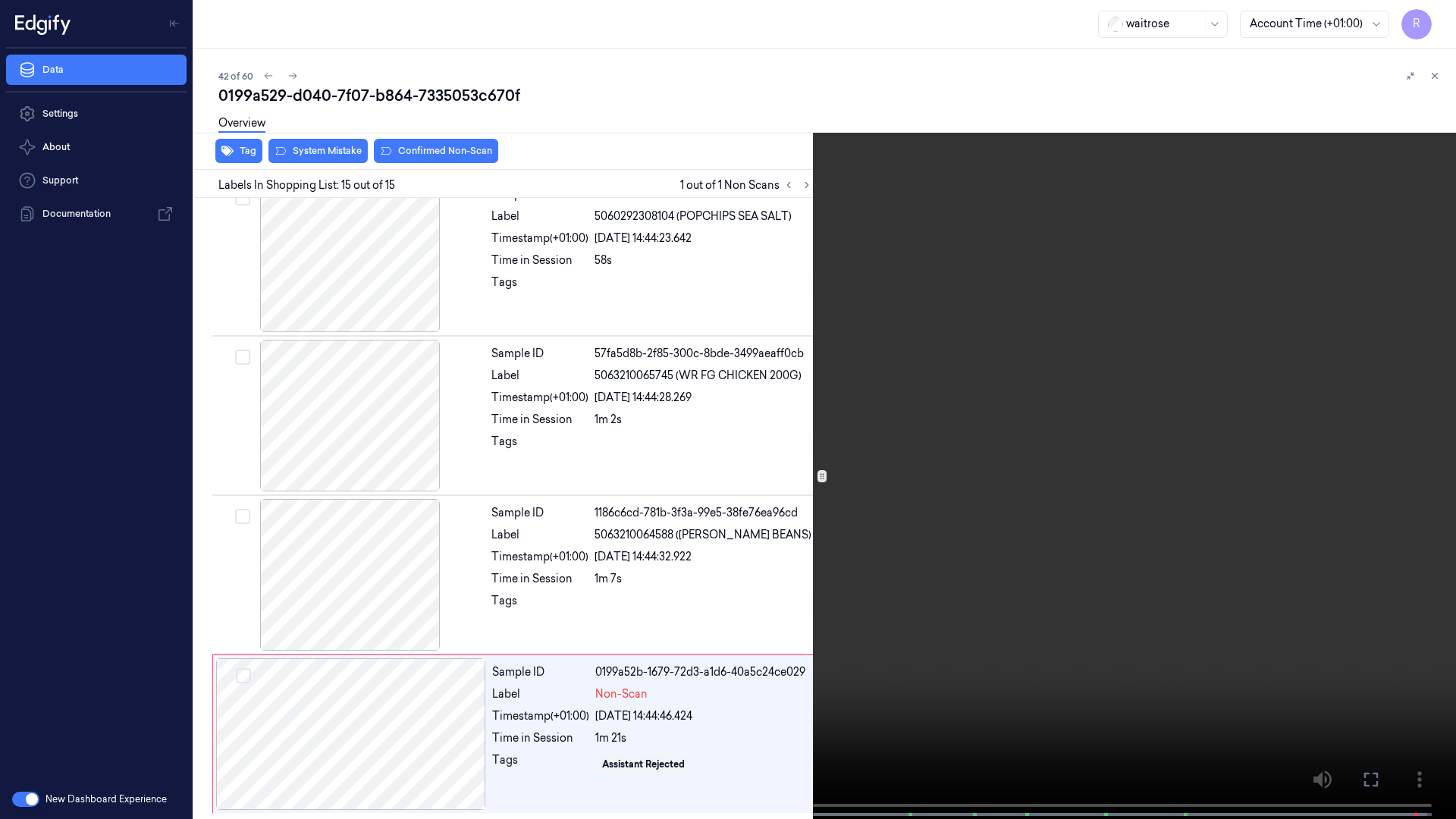
click at [1401, 352] on video at bounding box center [728, 411] width 1456 height 822
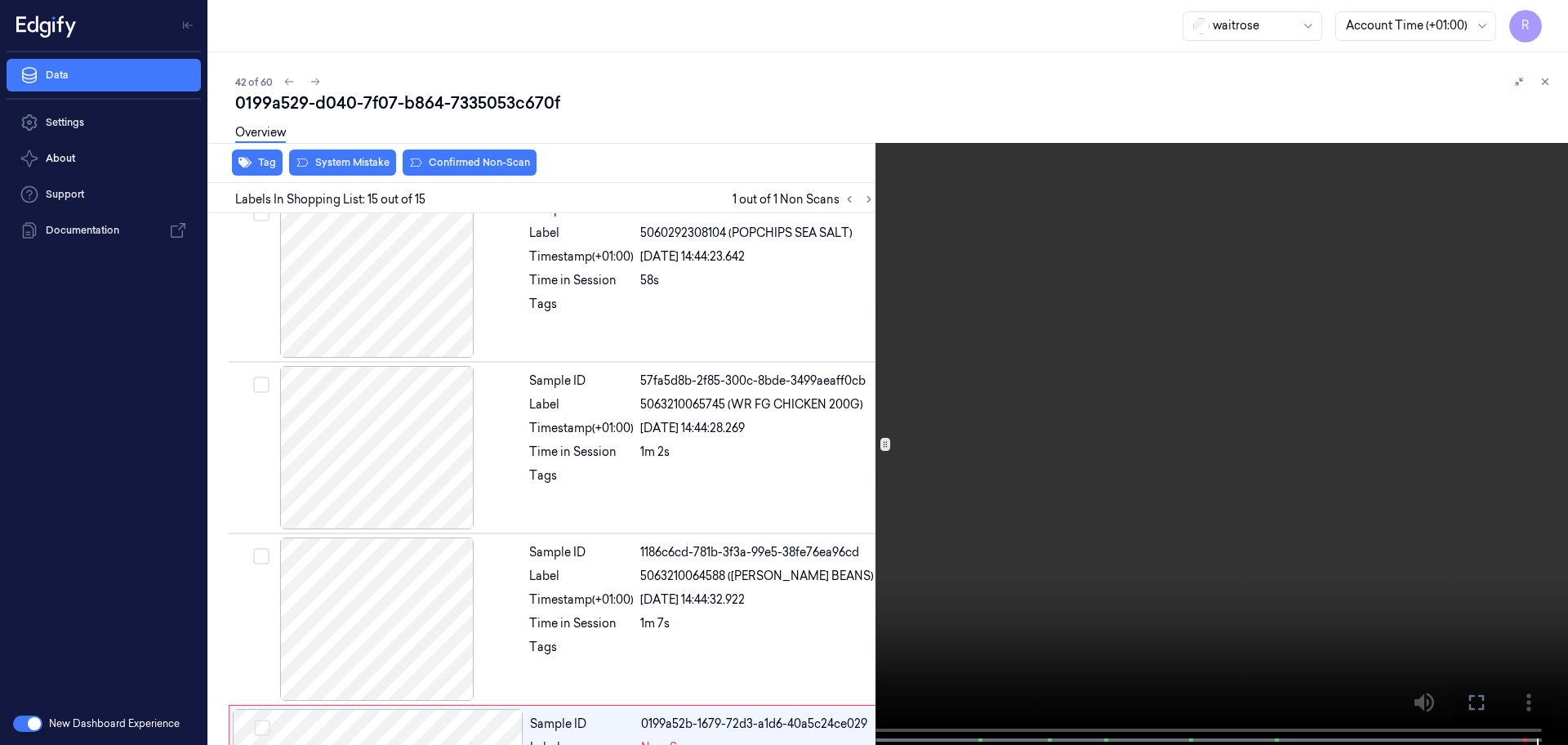
scroll to position [2046, 0]
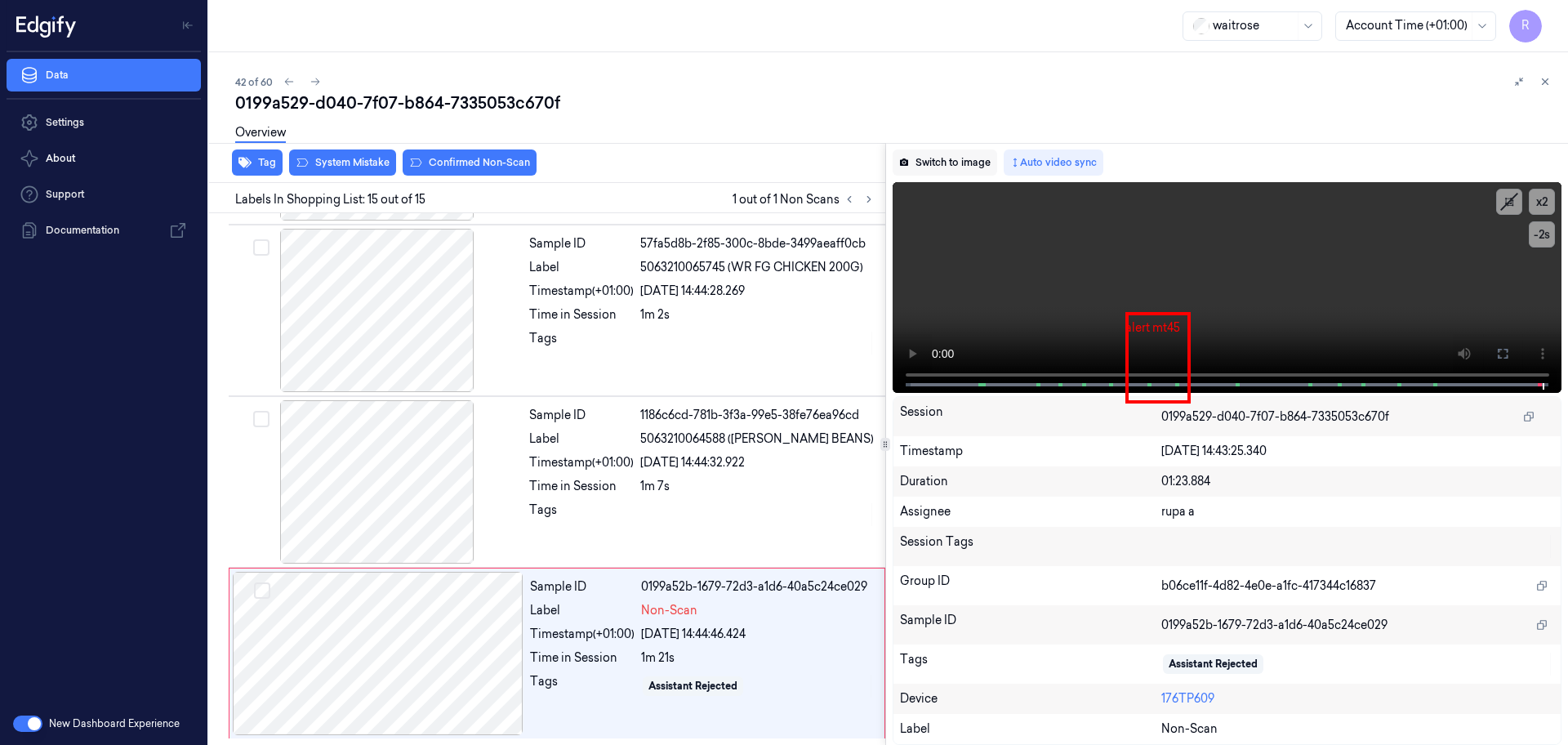
click at [959, 168] on button "Switch to image" at bounding box center [945, 162] width 105 height 26
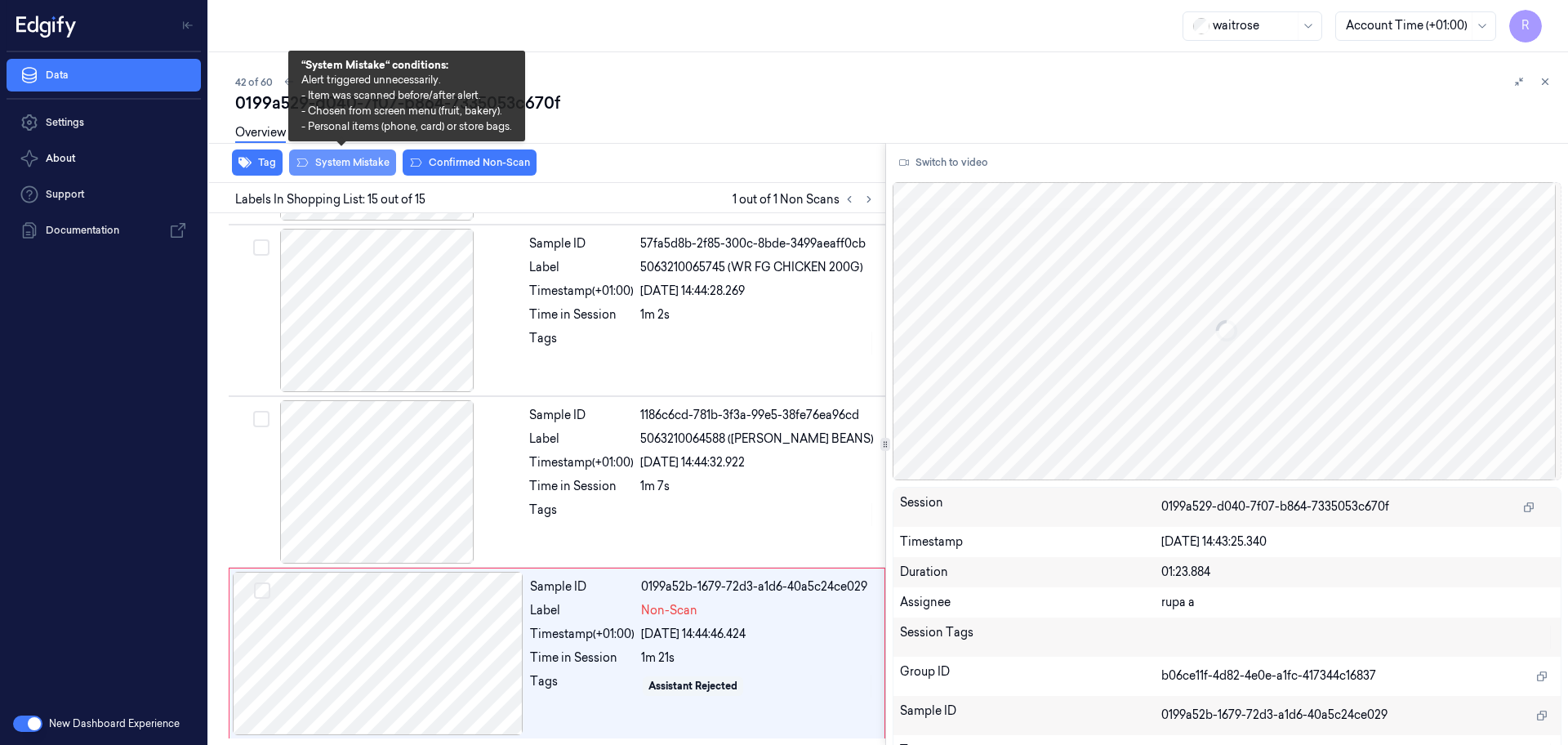
click at [360, 159] on button "System Mistake" at bounding box center [342, 162] width 107 height 26
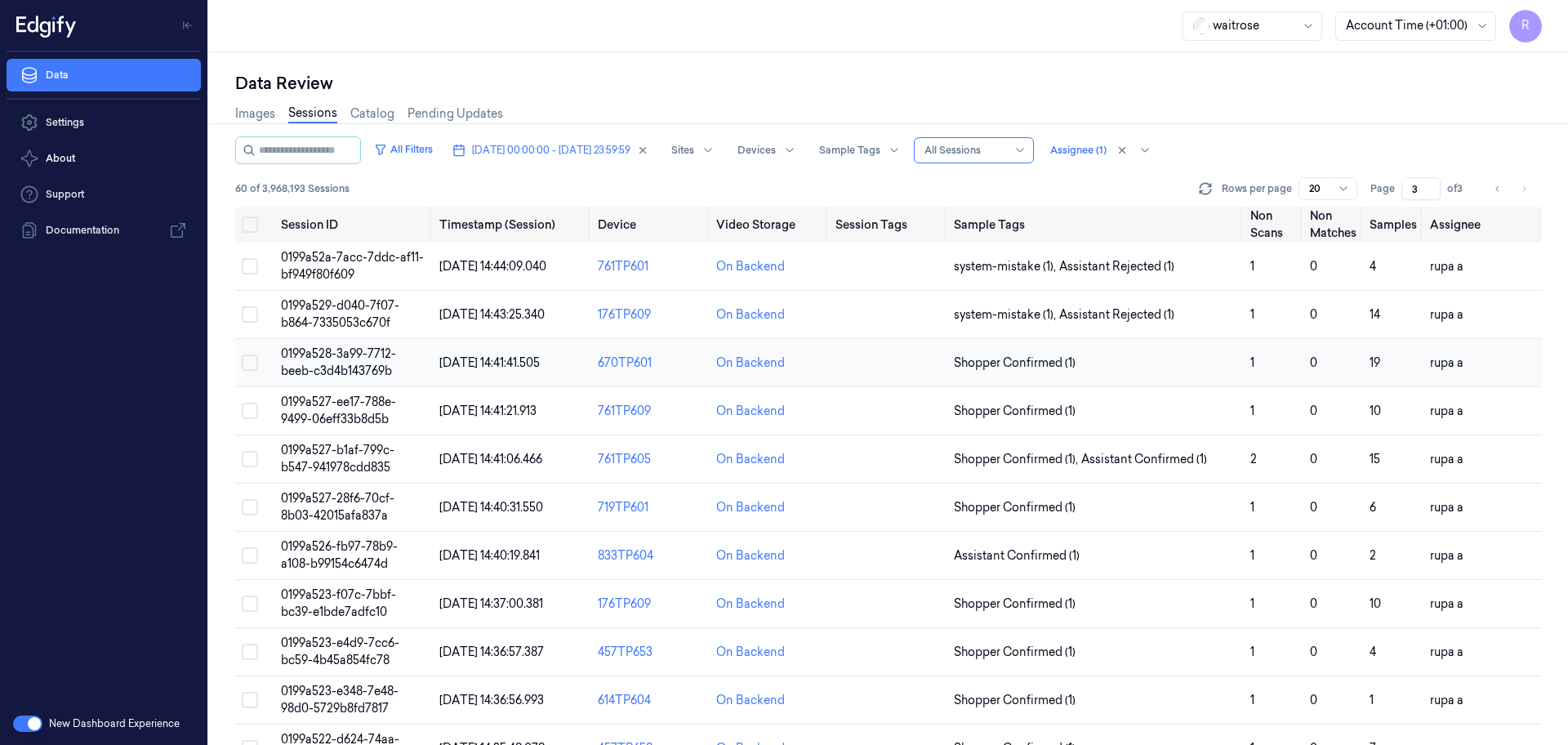
click at [390, 359] on span "0199a528-3a99-7712-beeb-c3d4b143769b" at bounding box center [338, 362] width 115 height 32
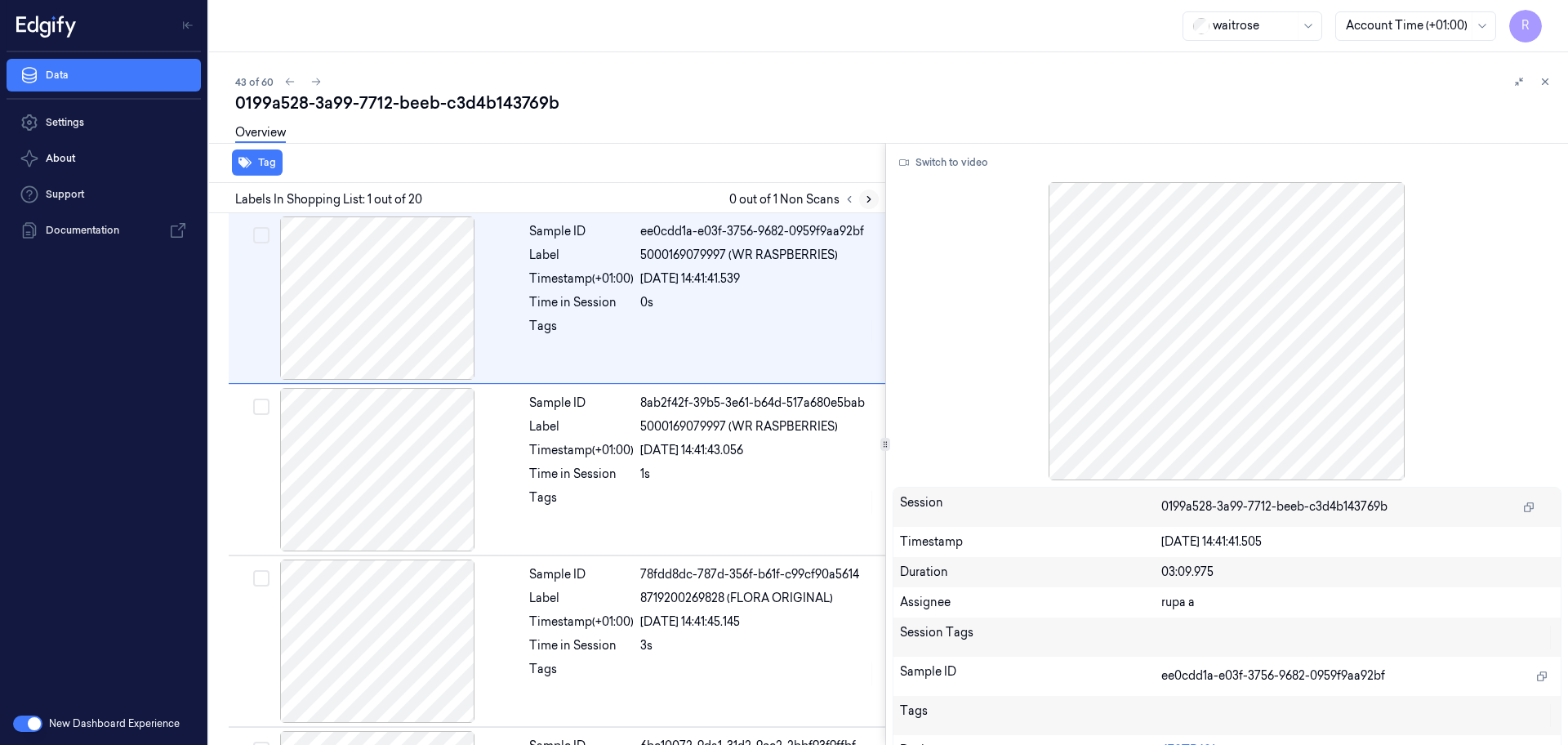
click at [867, 204] on icon at bounding box center [869, 199] width 12 height 12
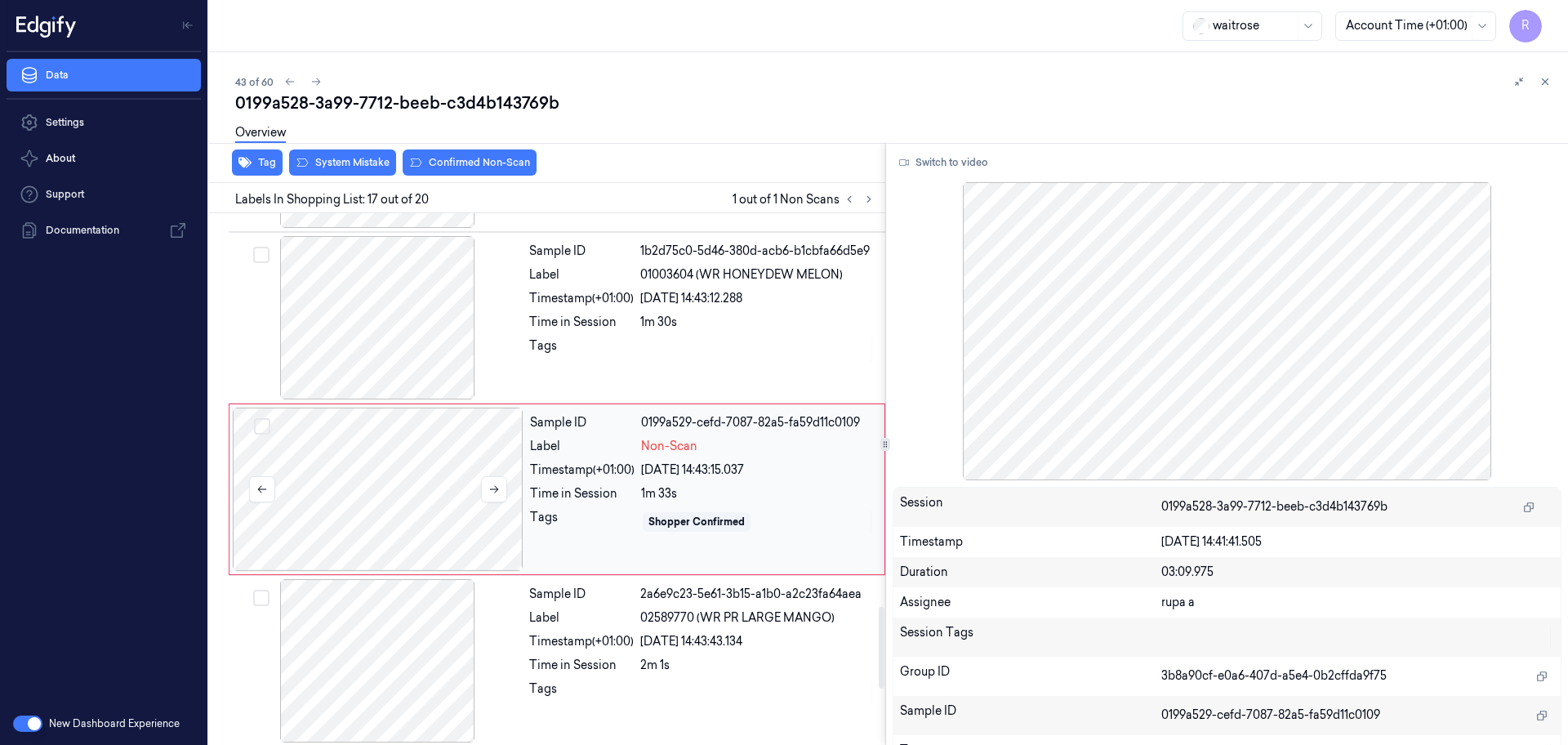
scroll to position [2565, 0]
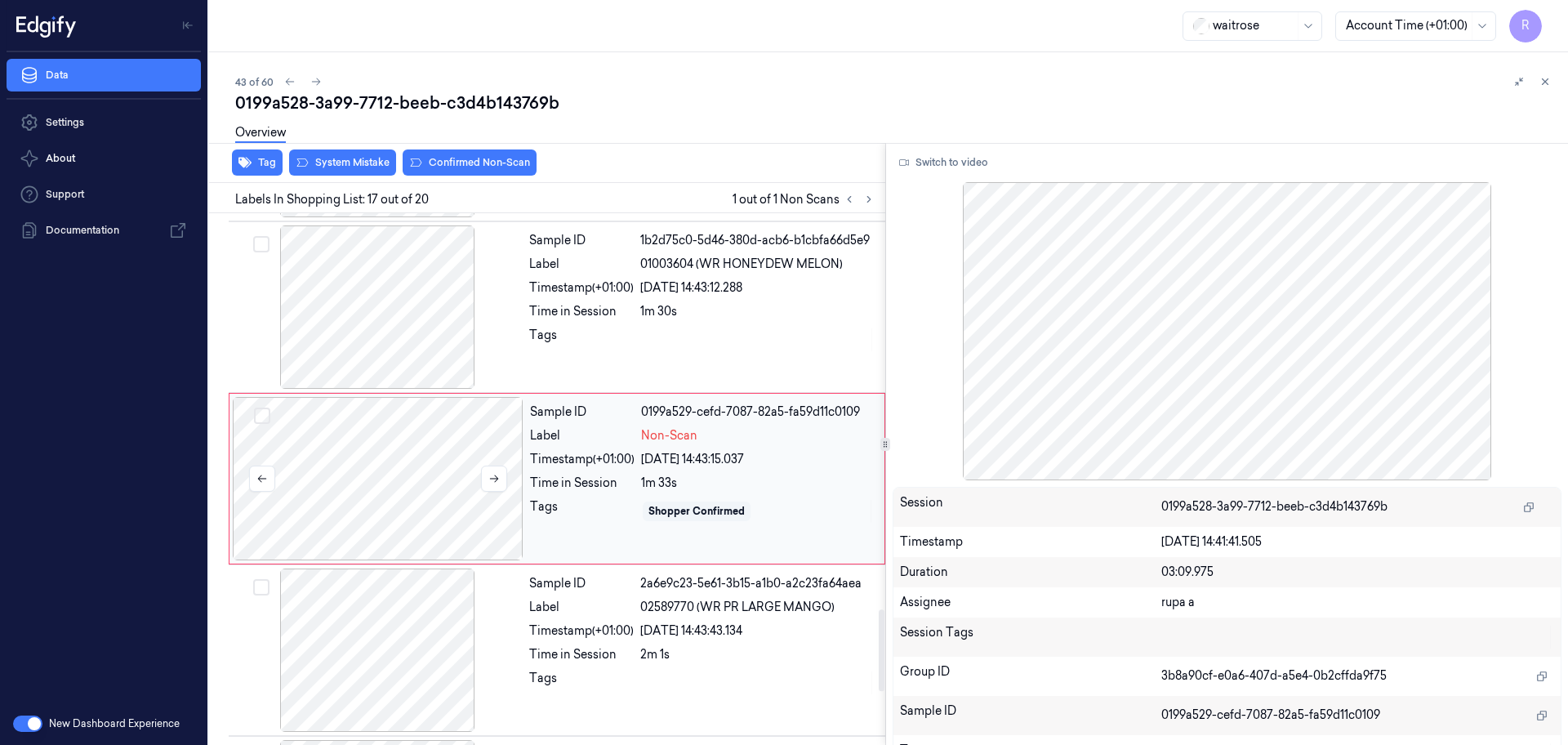
click at [385, 526] on div at bounding box center [378, 478] width 291 height 164
click at [406, 337] on div at bounding box center [377, 306] width 291 height 164
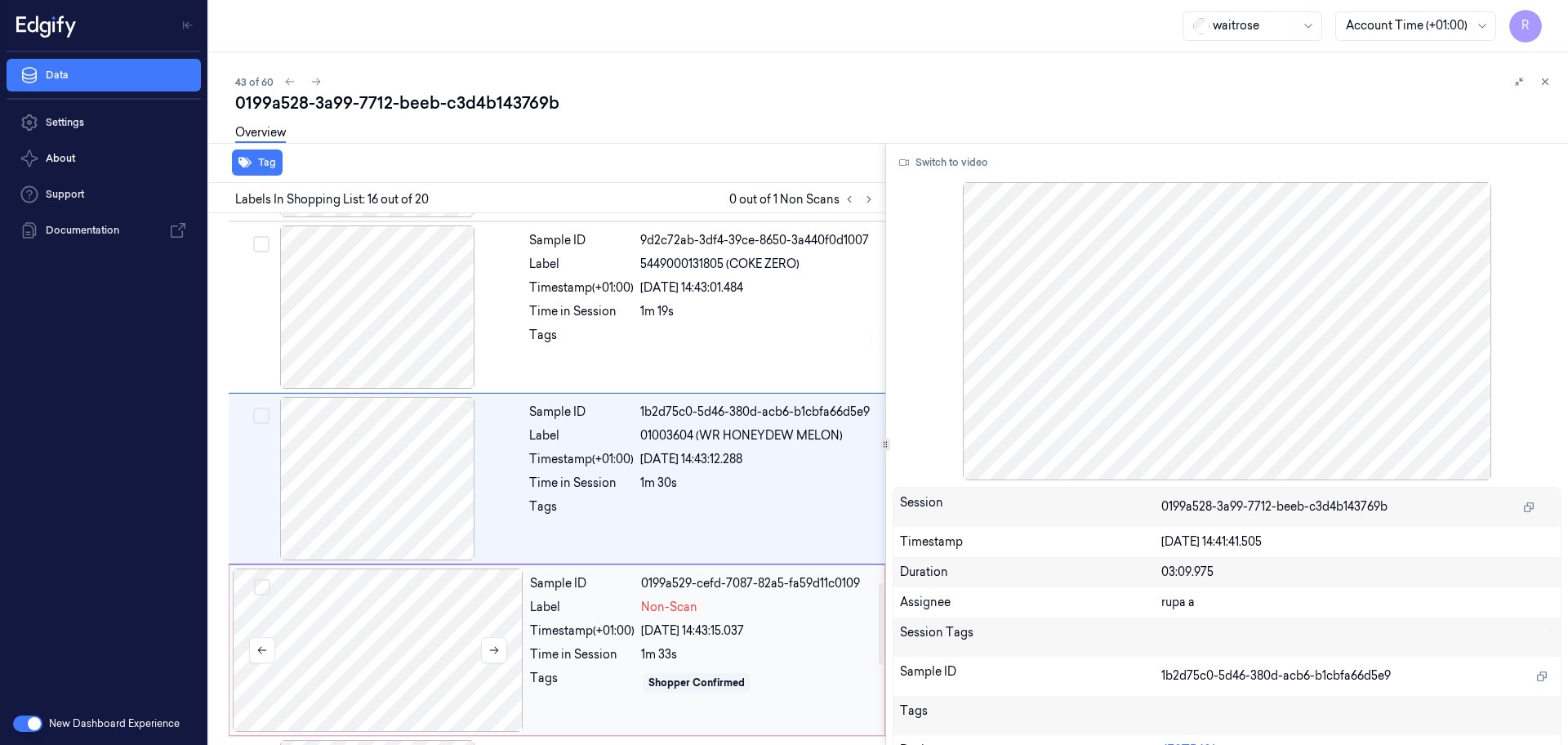
click at [452, 630] on div at bounding box center [378, 650] width 291 height 164
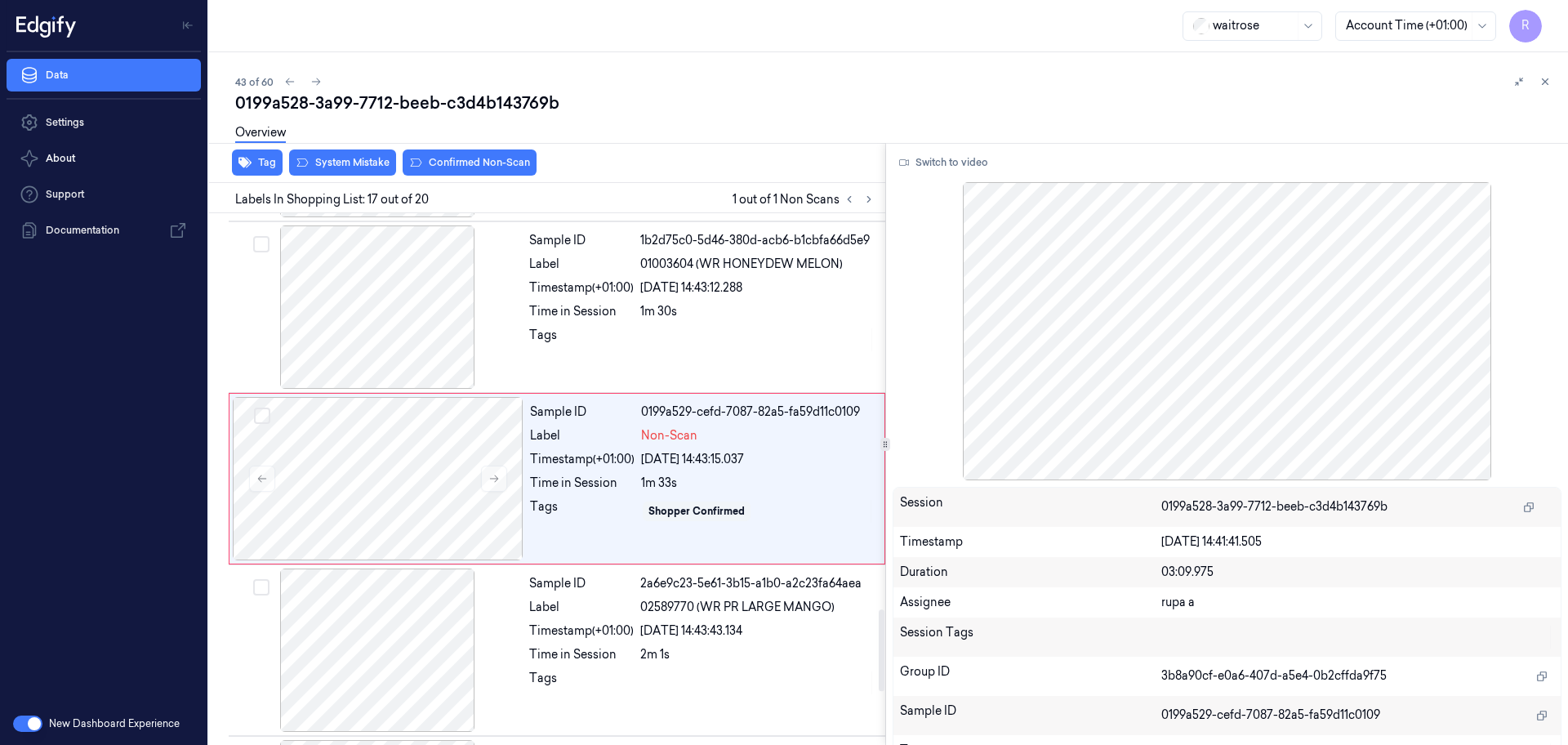
click at [935, 178] on div "Switch to video Session 0199a528-3a99-7712-beeb-c3d4b143769b Timestamp [DATE] 1…" at bounding box center [1227, 444] width 682 height 602
click at [935, 170] on button "Switch to video" at bounding box center [943, 162] width 102 height 26
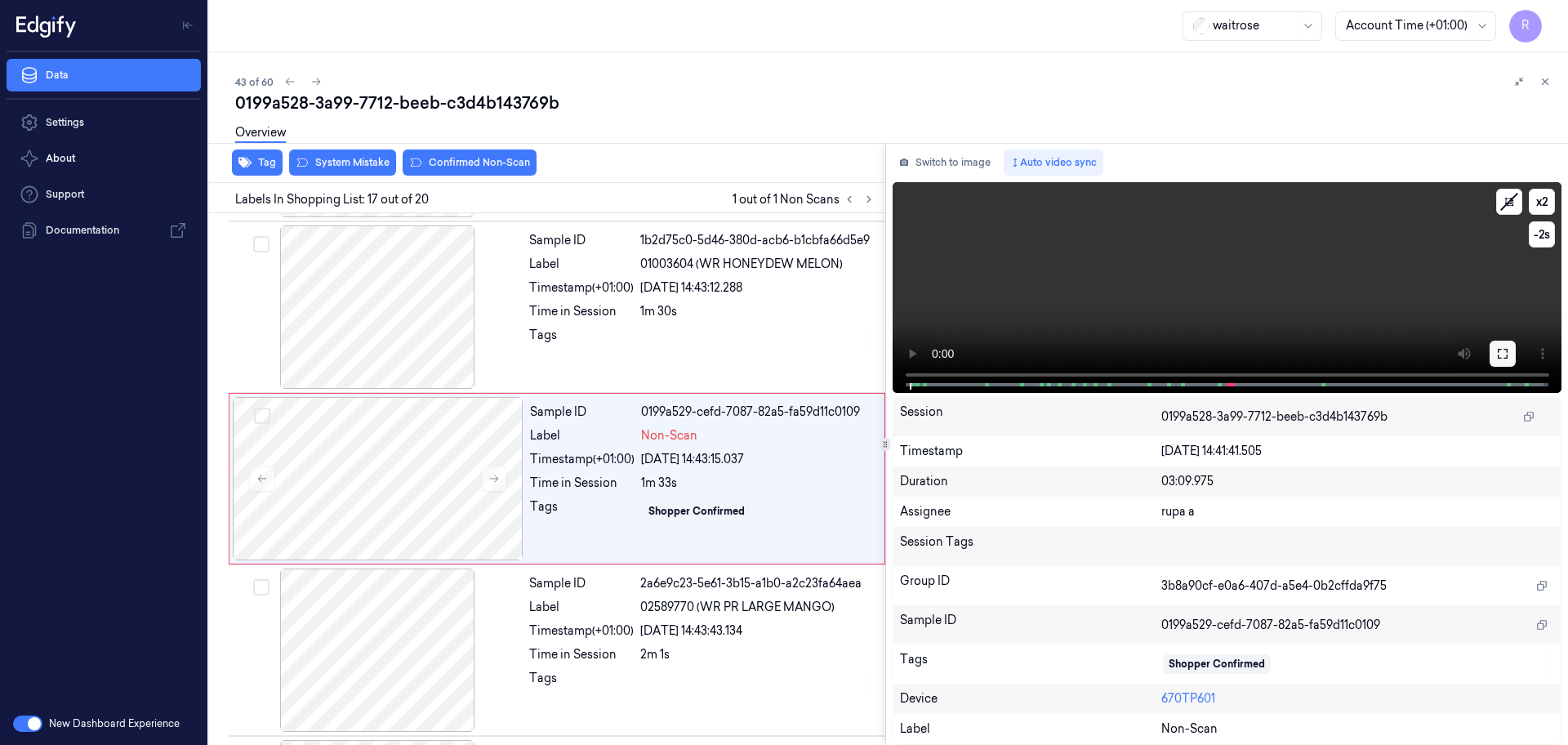
click at [1492, 359] on button at bounding box center [1502, 353] width 26 height 26
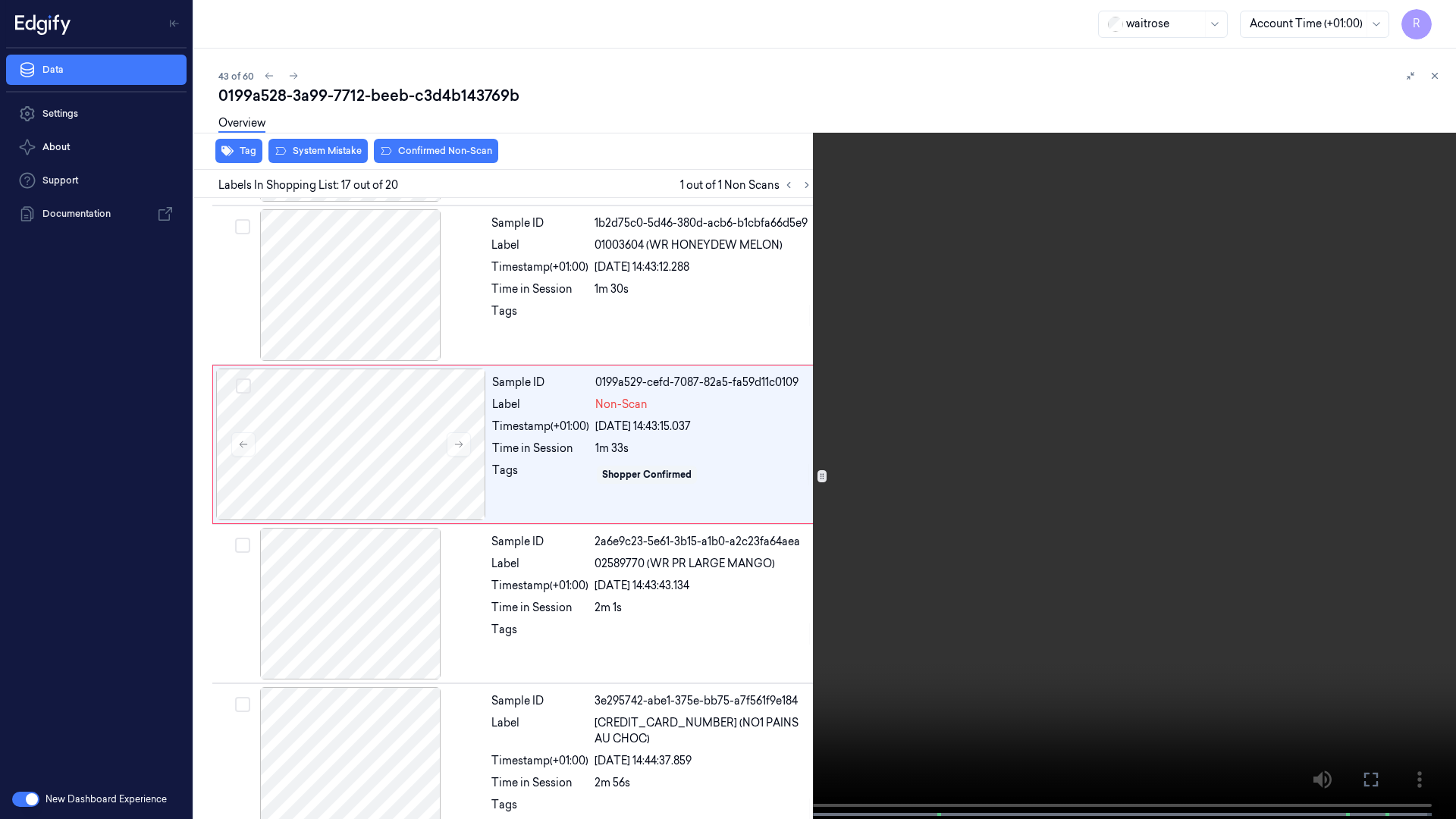
click at [1376, 394] on video at bounding box center [728, 411] width 1456 height 822
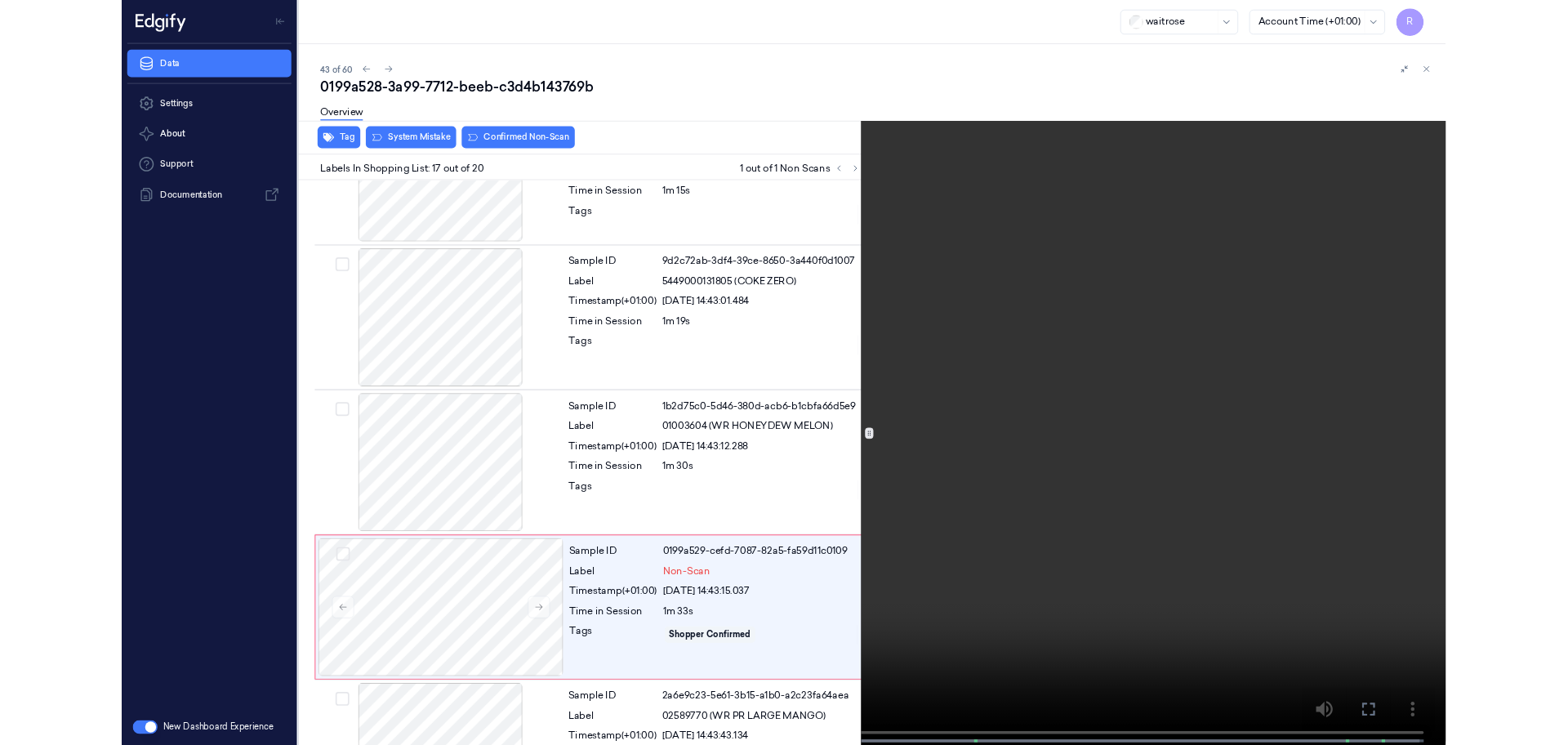
scroll to position [2496, 0]
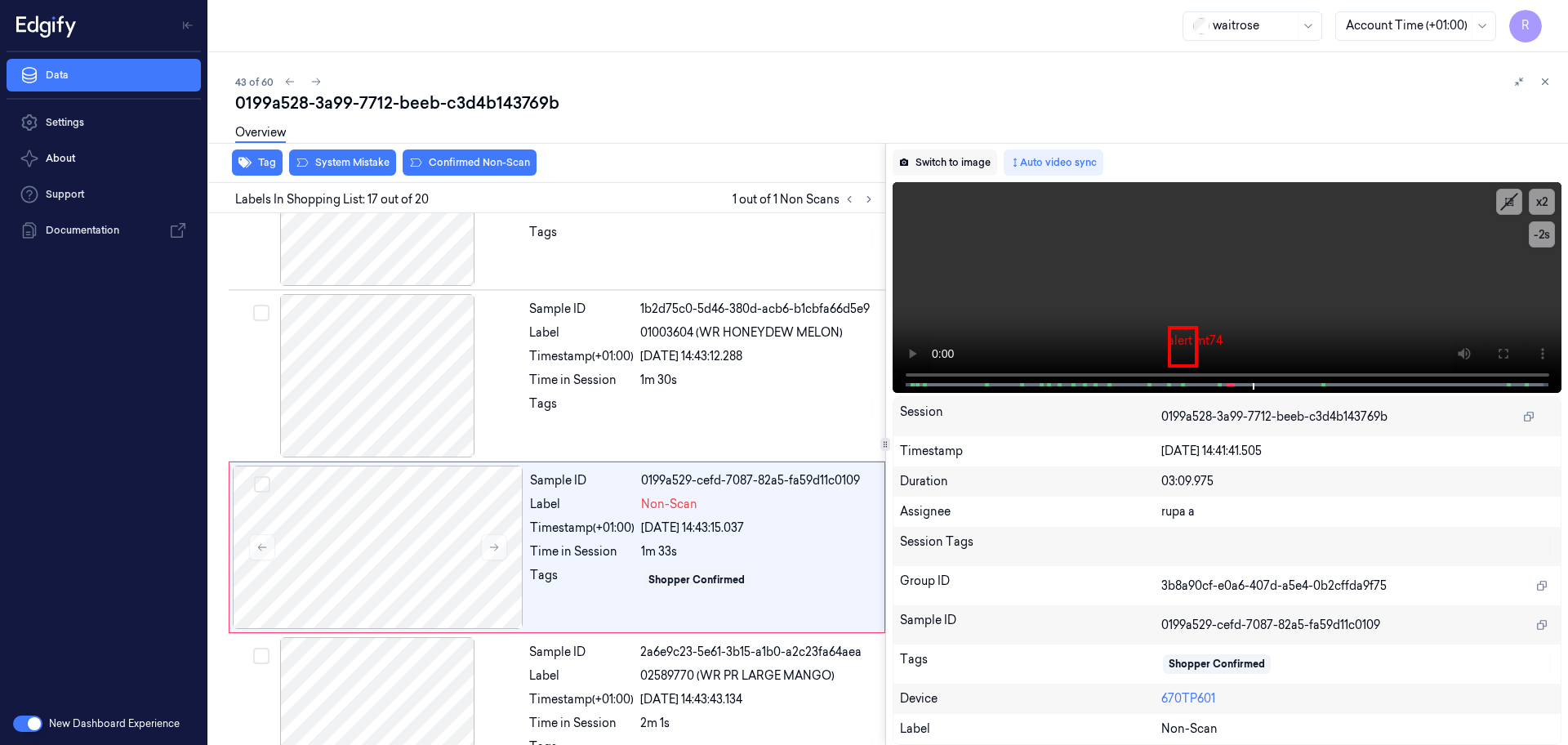
click at [967, 164] on button "Switch to image" at bounding box center [945, 162] width 105 height 26
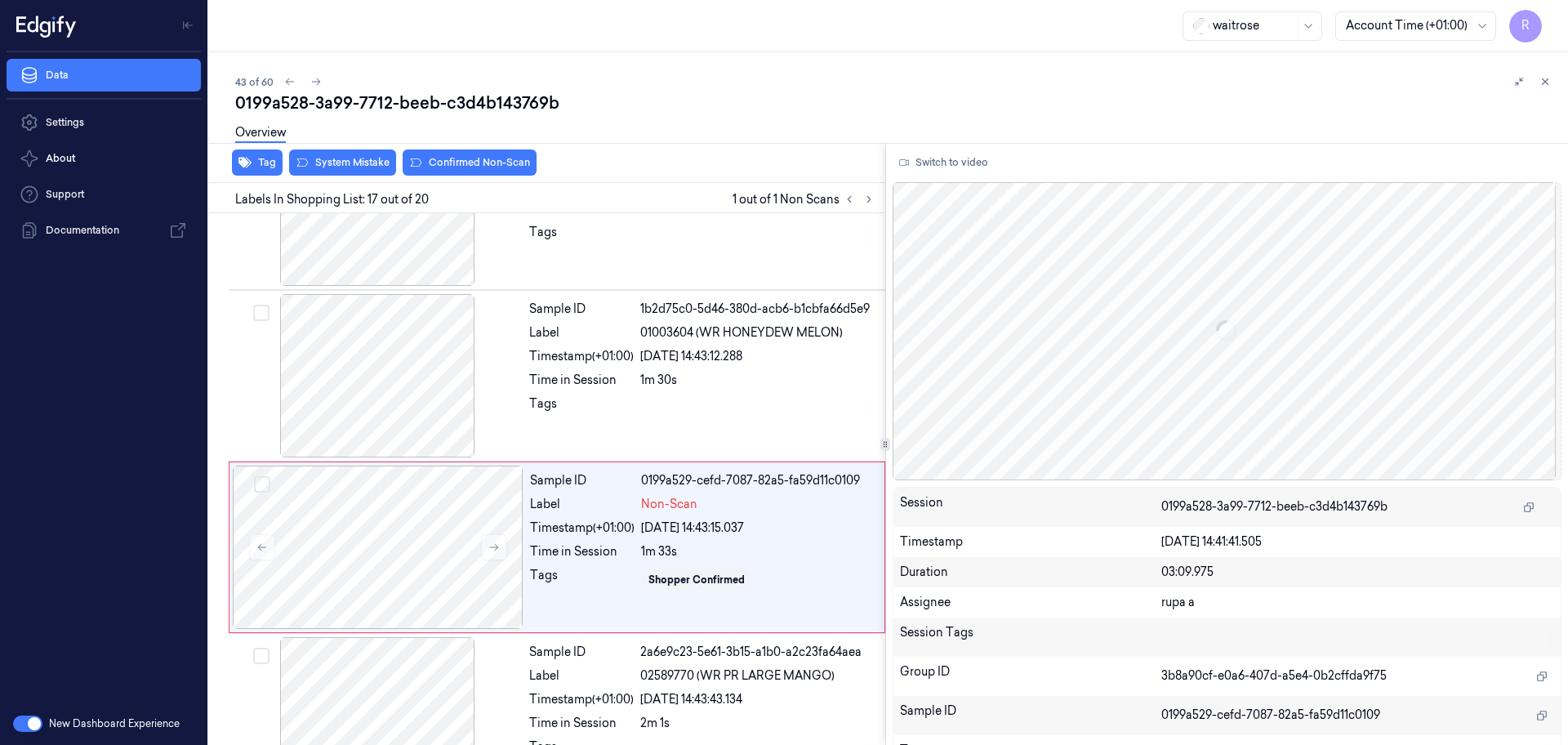
scroll to position [2565, 0]
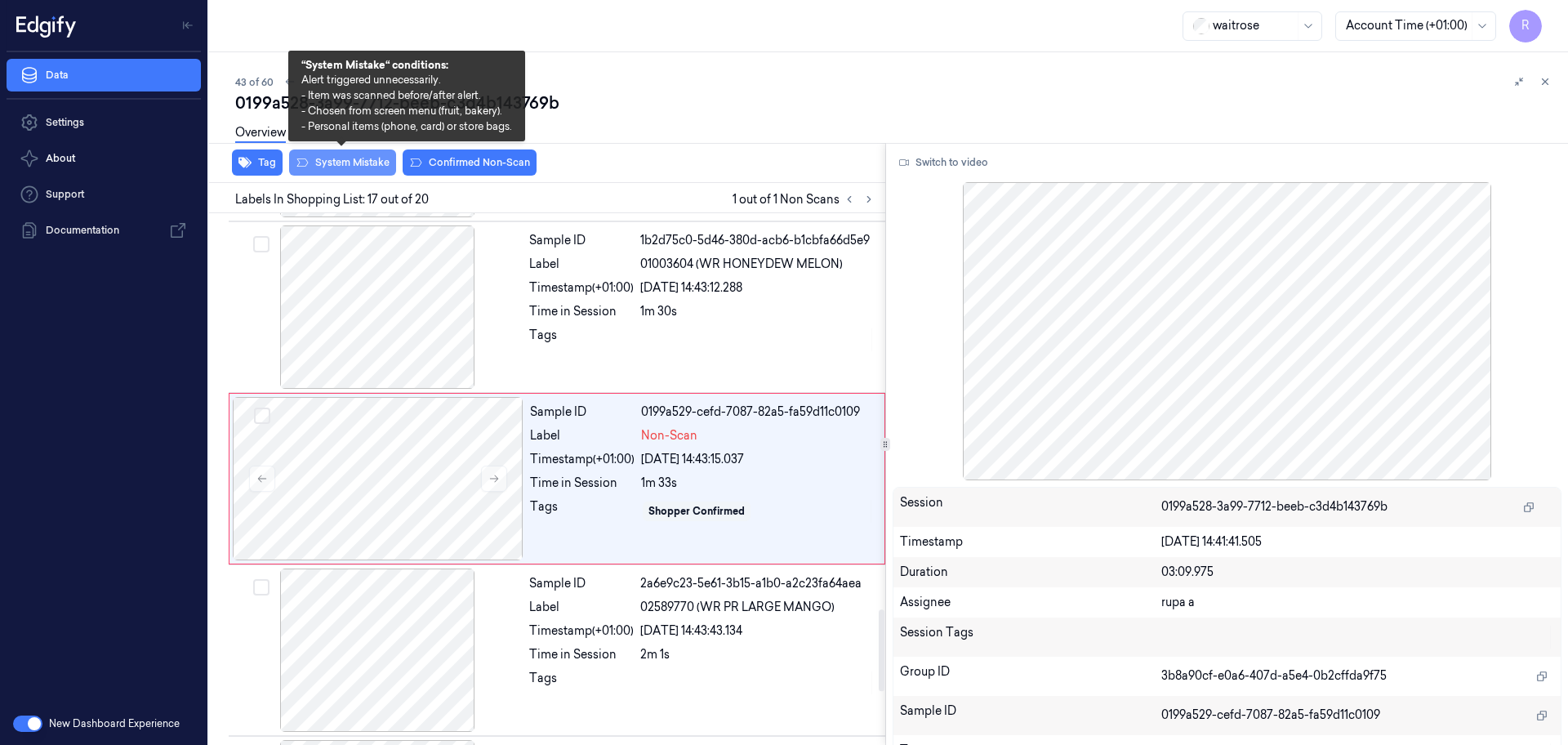
click at [357, 157] on button "System Mistake" at bounding box center [342, 162] width 107 height 26
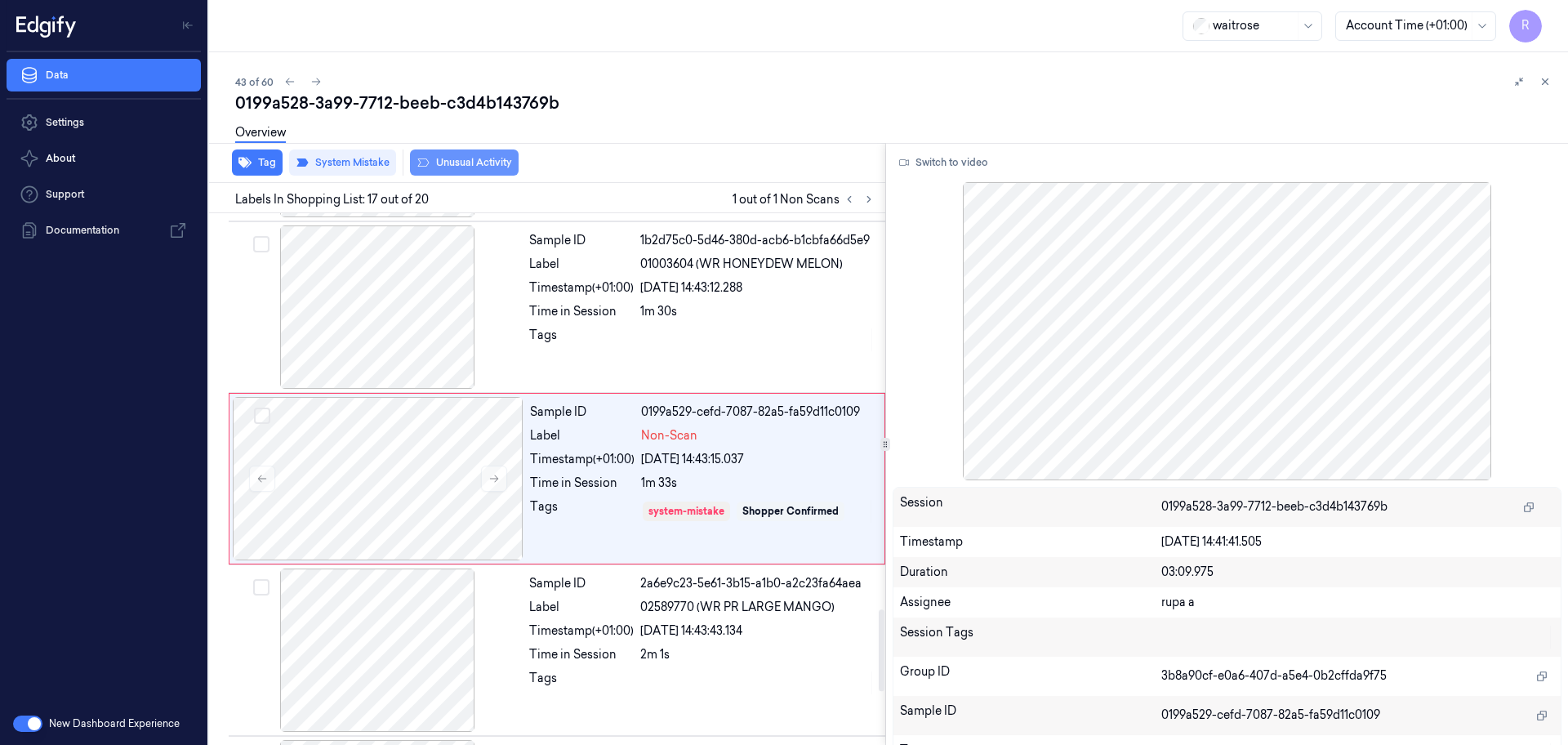
click at [484, 165] on button "Unusual Activity" at bounding box center [464, 162] width 109 height 26
click at [256, 157] on button "Tag" at bounding box center [256, 162] width 51 height 26
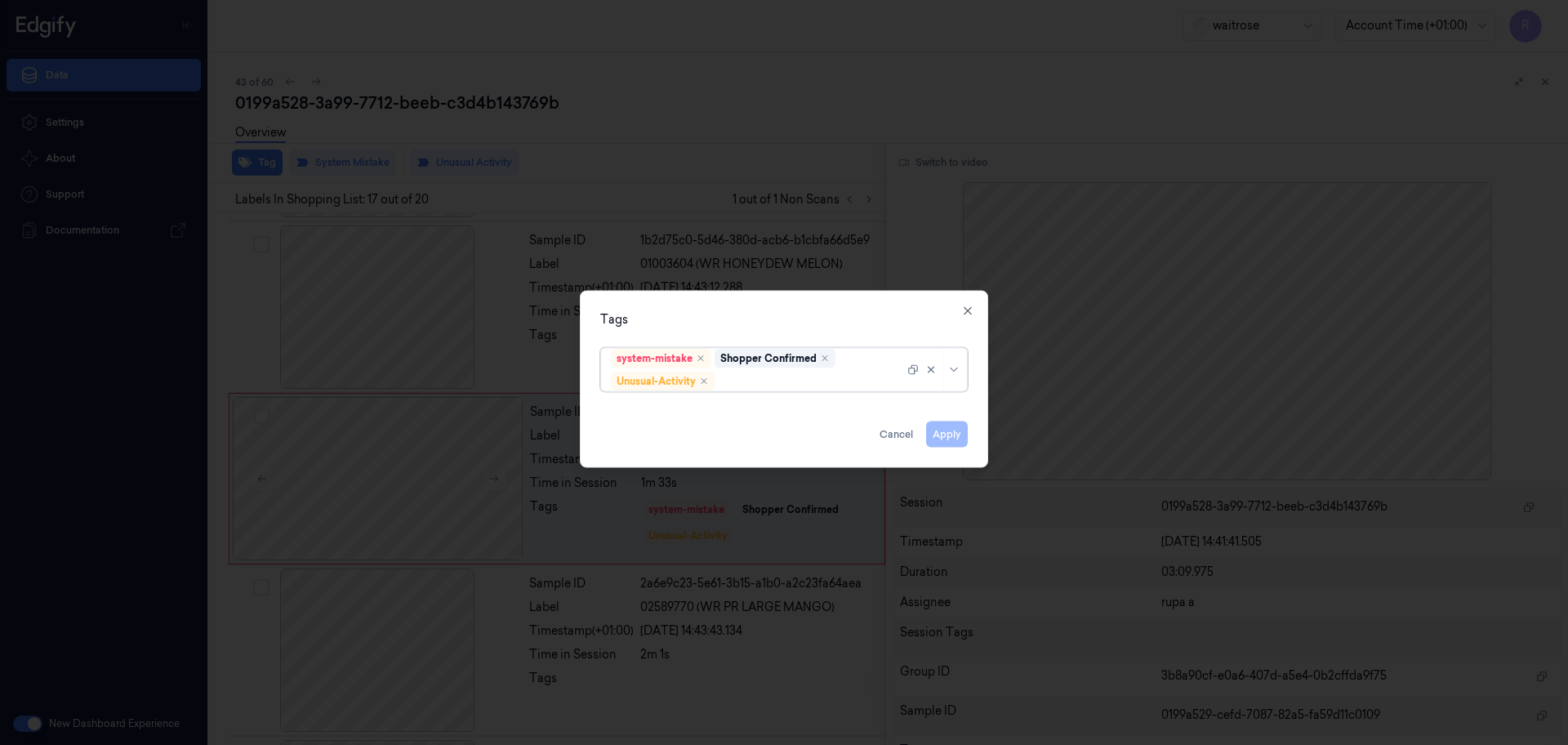
click at [837, 381] on div at bounding box center [811, 381] width 186 height 17
type input "pi"
click at [746, 409] on div "Picklist item alert" at bounding box center [784, 413] width 346 height 17
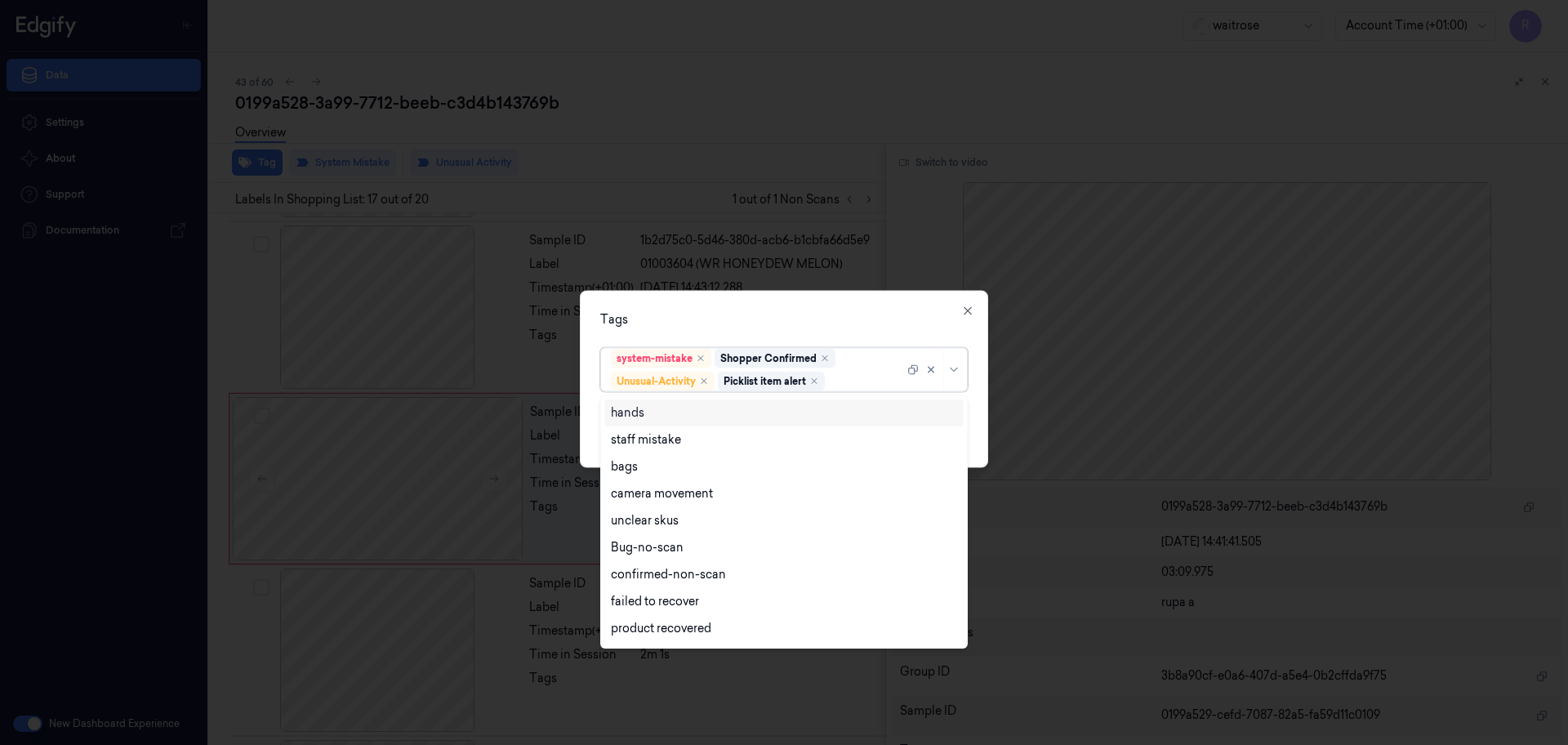
click at [791, 327] on div "Tags" at bounding box center [784, 320] width 368 height 17
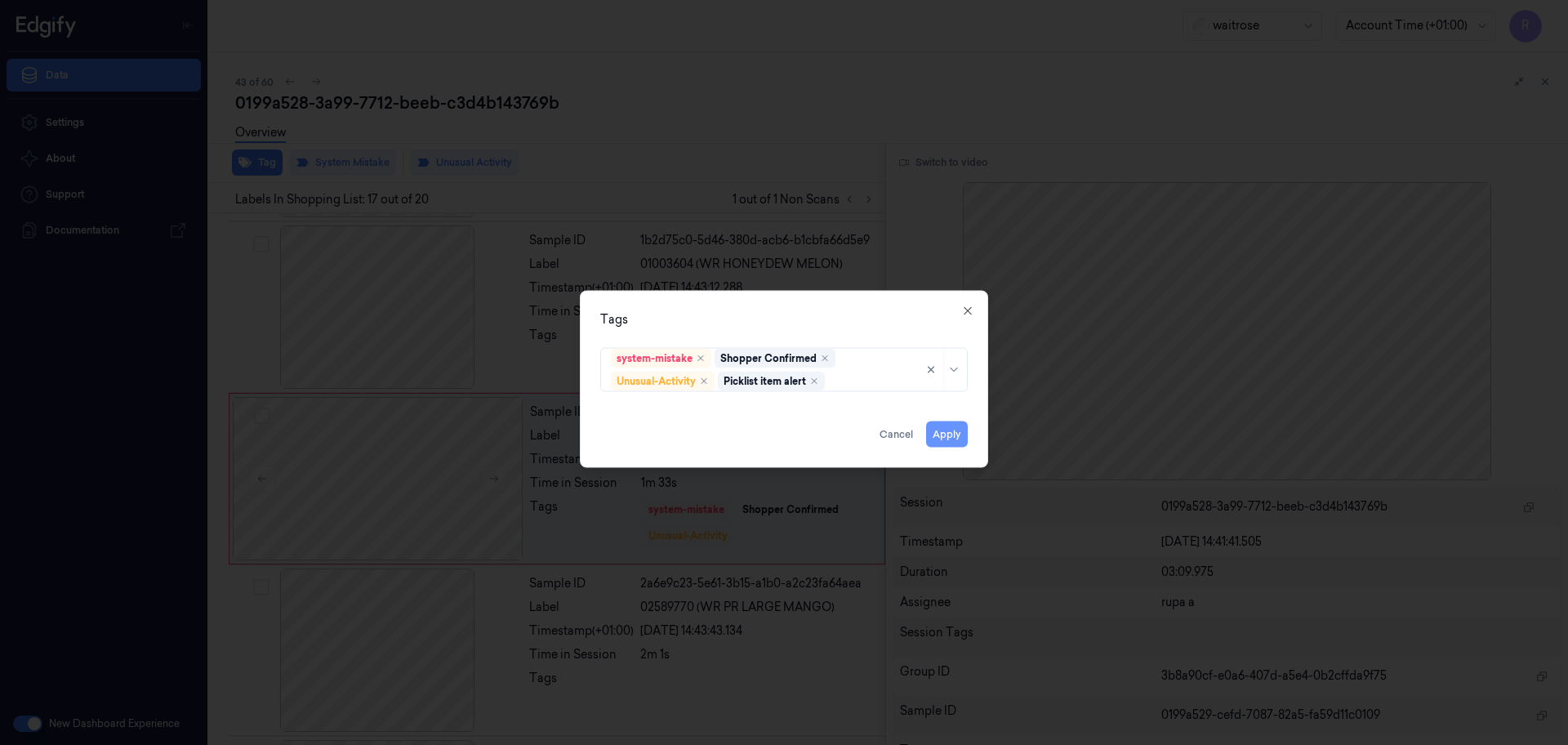
click at [946, 436] on button "Apply" at bounding box center [947, 434] width 42 height 26
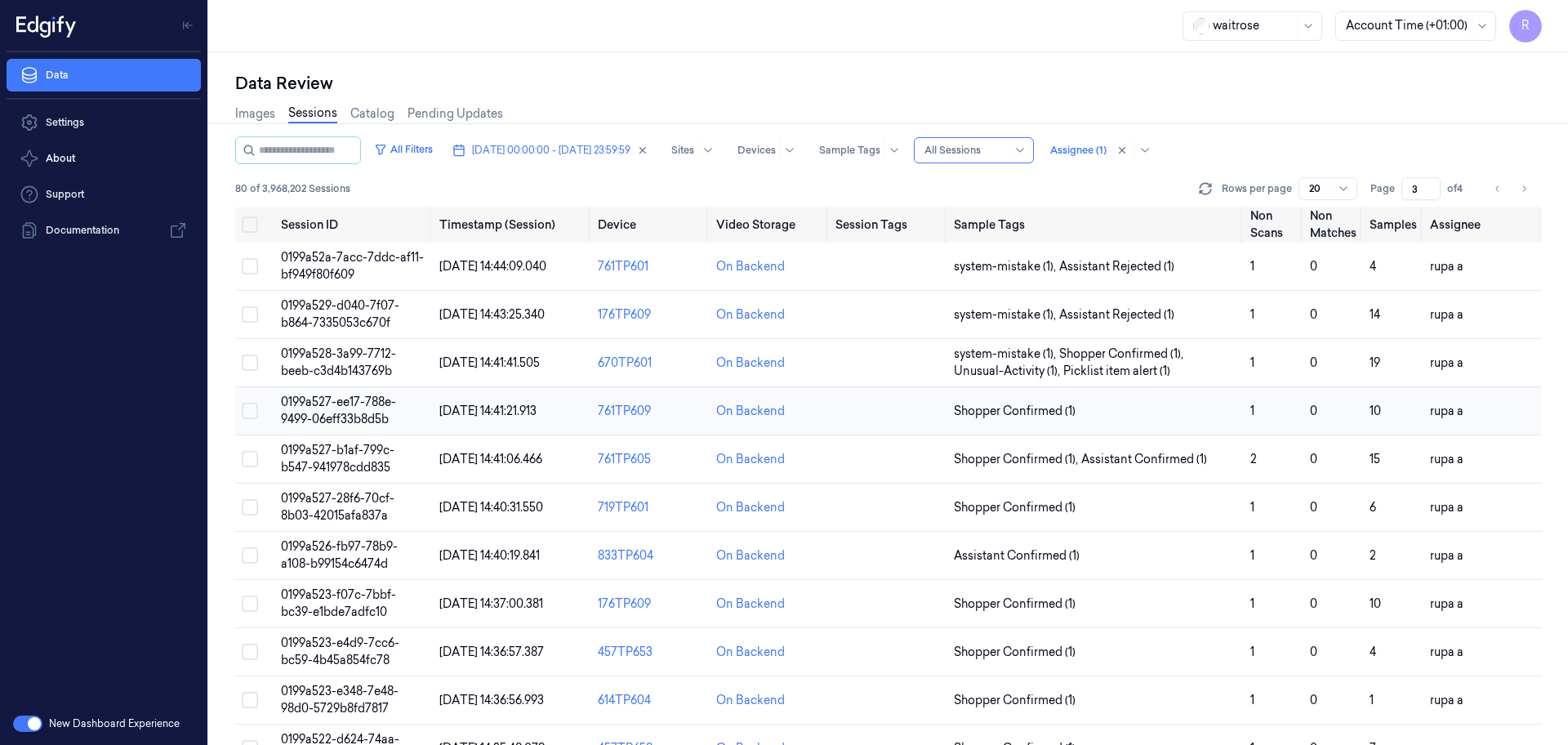
click at [383, 422] on span "0199a527-ee17-788e-9499-06eff33b8d5b" at bounding box center [338, 410] width 115 height 32
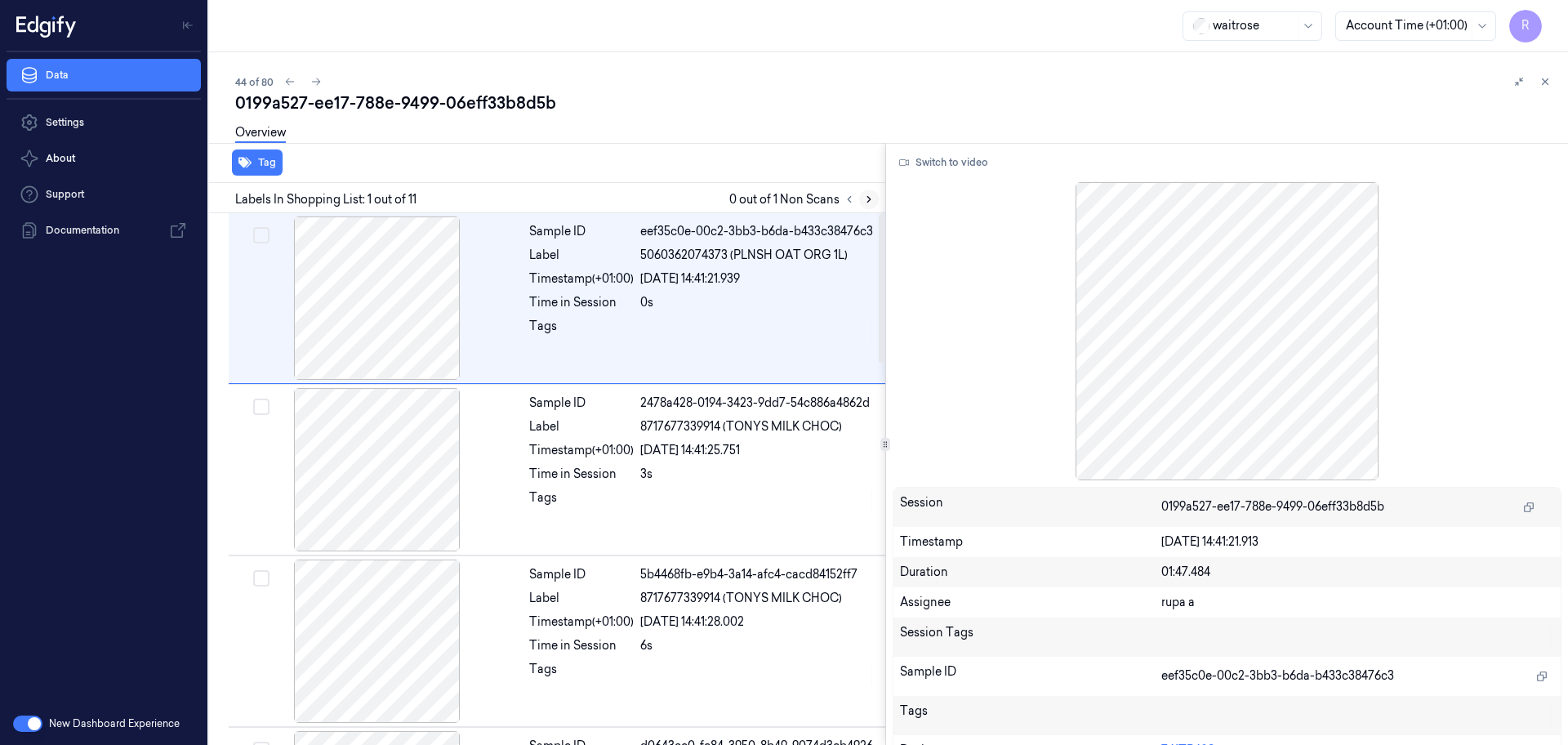
click at [867, 203] on icon at bounding box center [869, 199] width 12 height 12
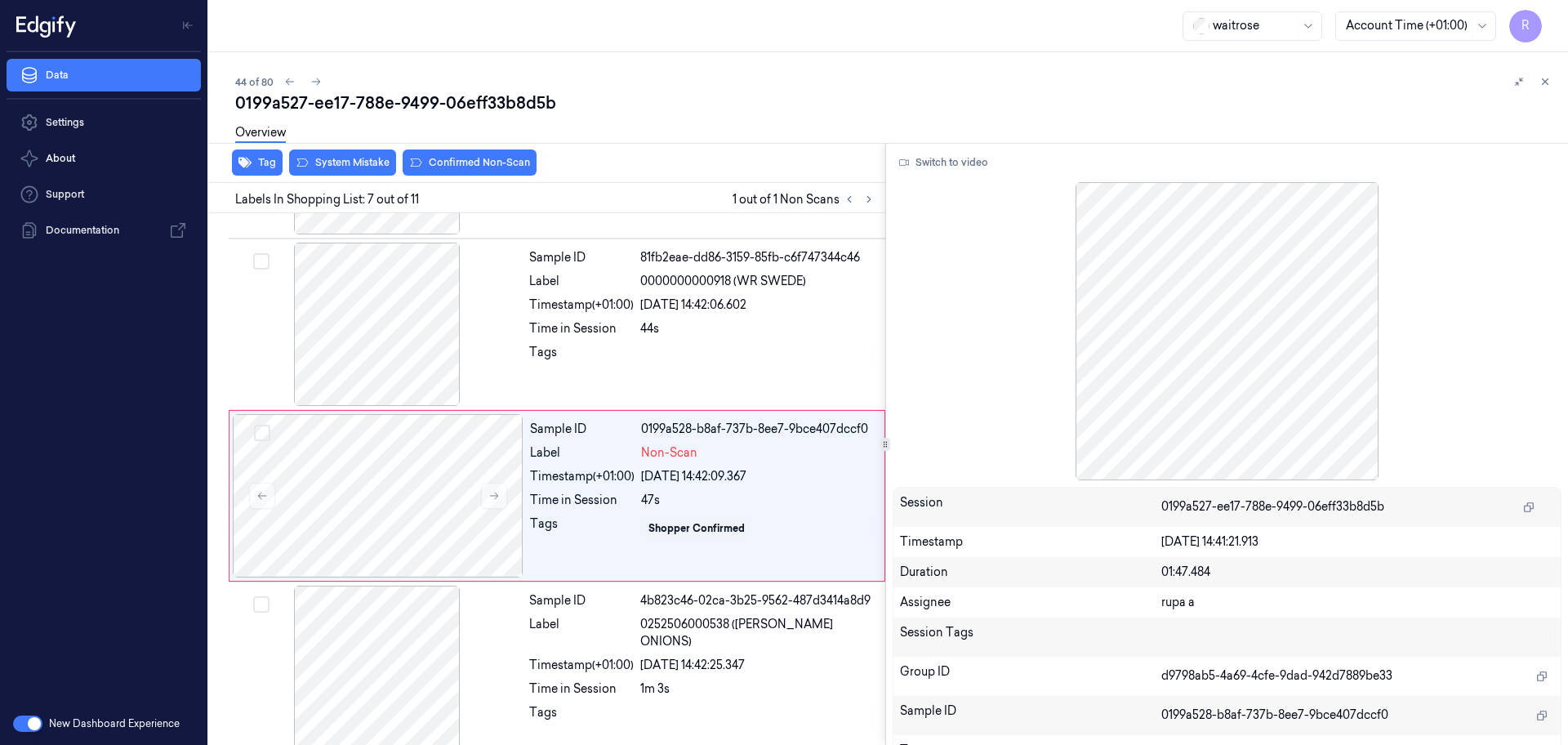
scroll to position [849, 0]
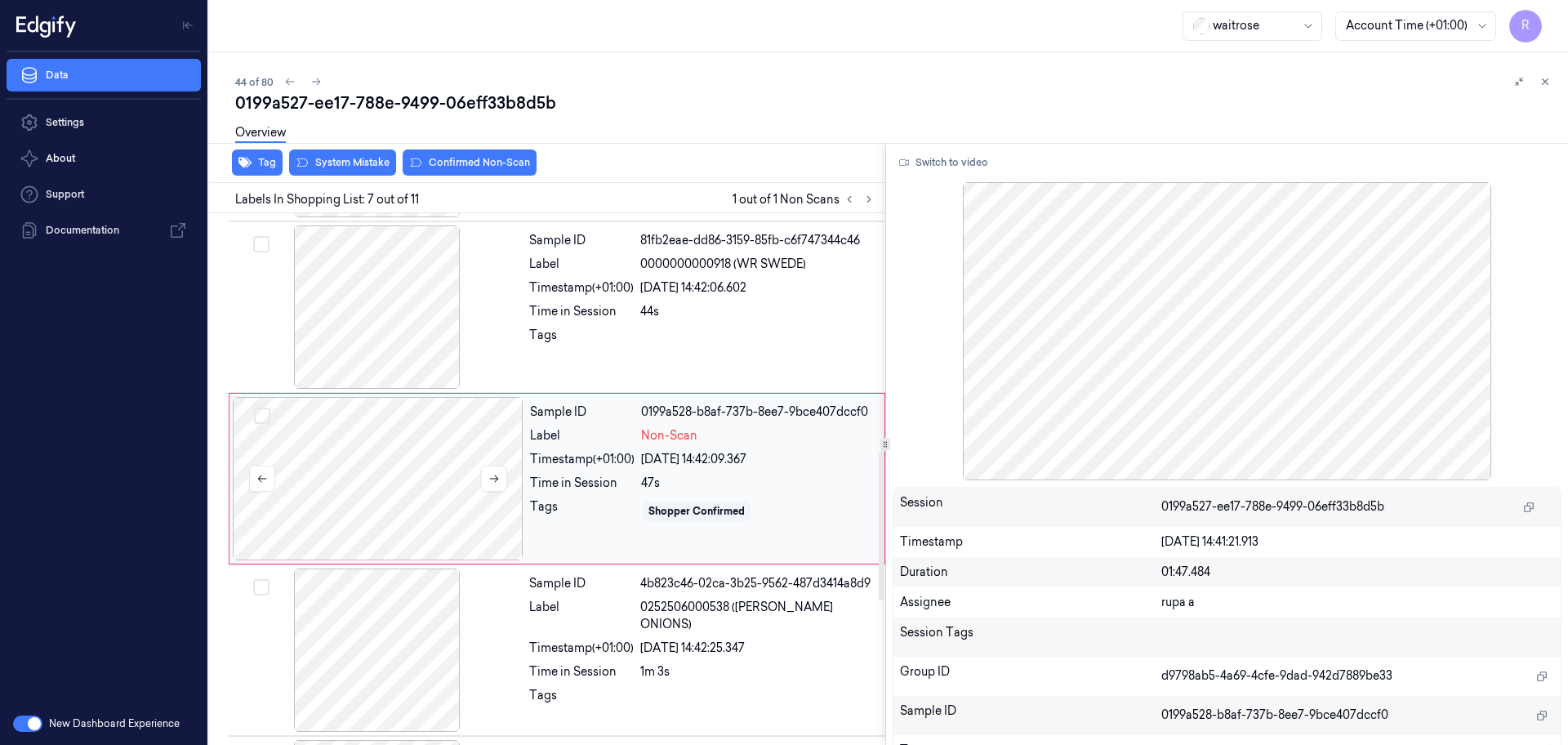
click at [448, 466] on div at bounding box center [378, 478] width 291 height 164
click at [437, 313] on div at bounding box center [377, 306] width 291 height 164
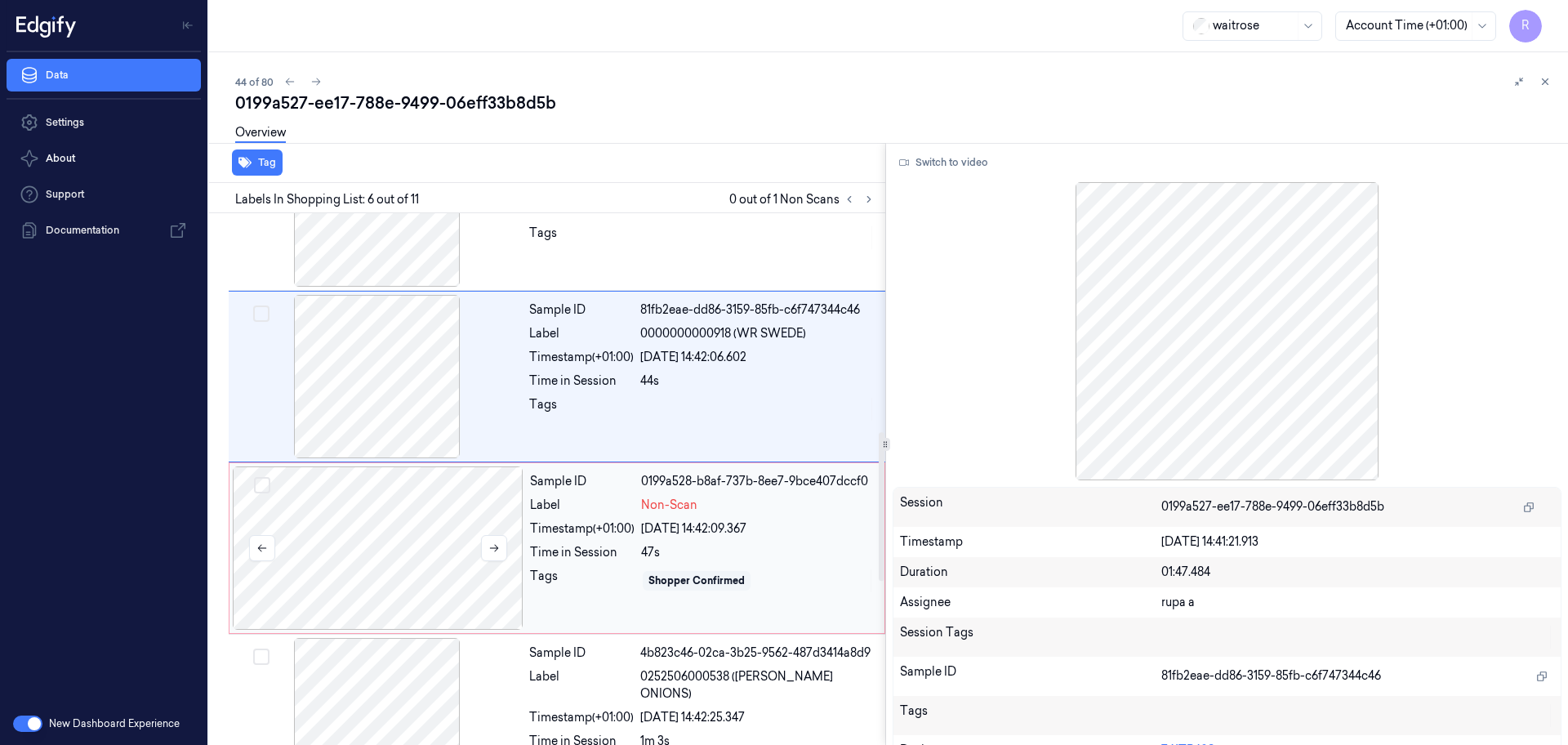
click at [458, 563] on div at bounding box center [378, 548] width 291 height 164
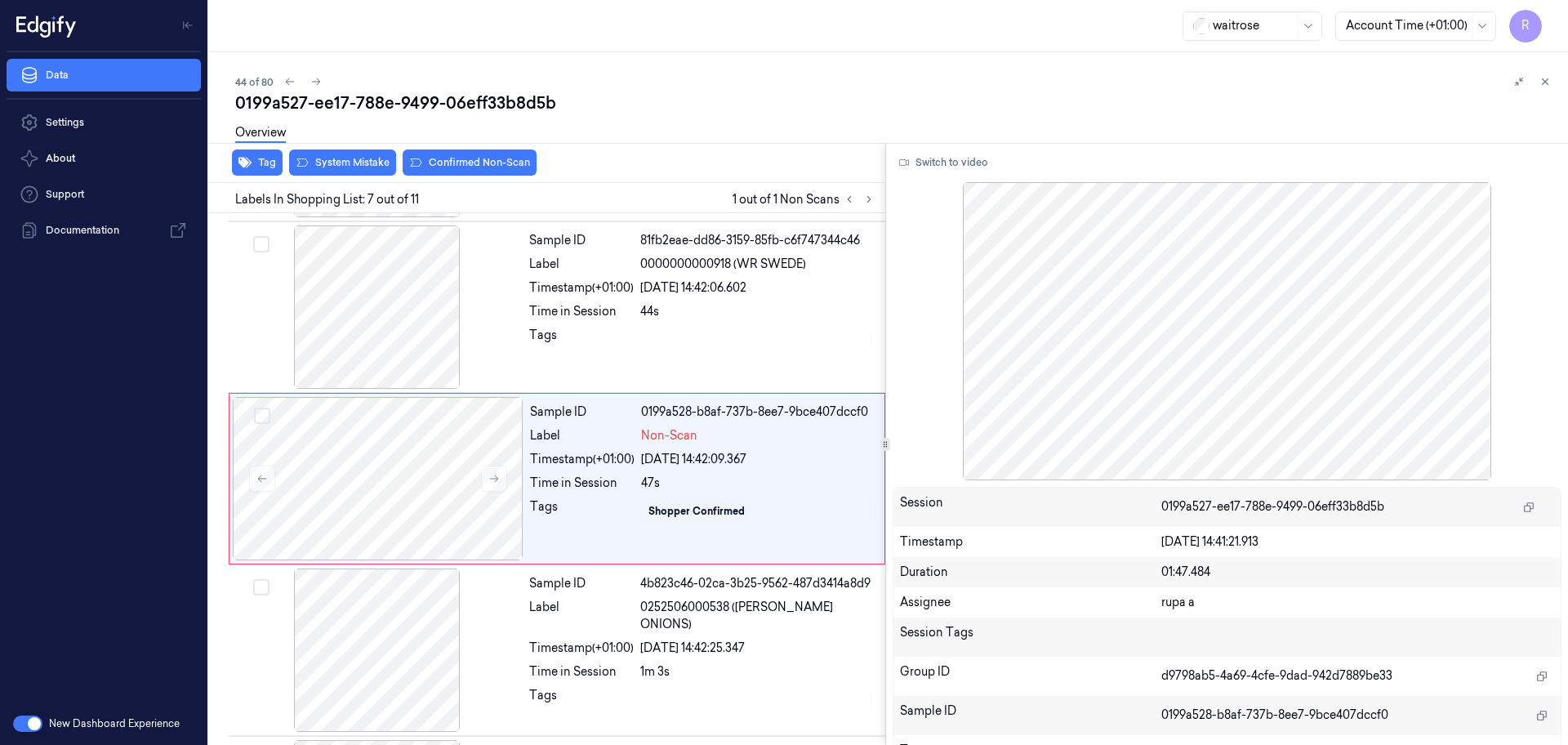
click at [970, 182] on div at bounding box center [1227, 331] width 670 height 298
click at [960, 159] on button "Switch to video" at bounding box center [943, 162] width 102 height 26
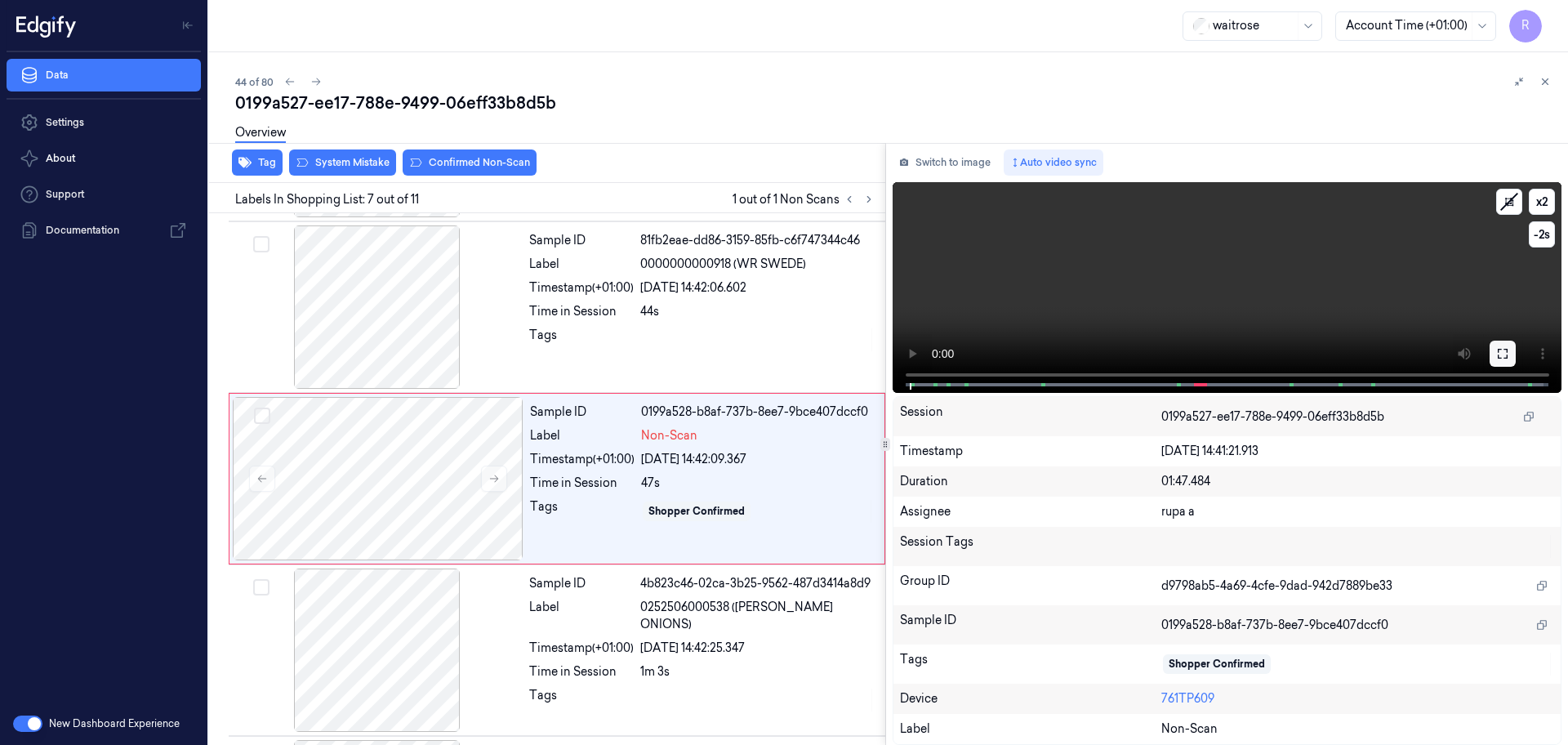
click at [1495, 351] on button at bounding box center [1502, 353] width 26 height 26
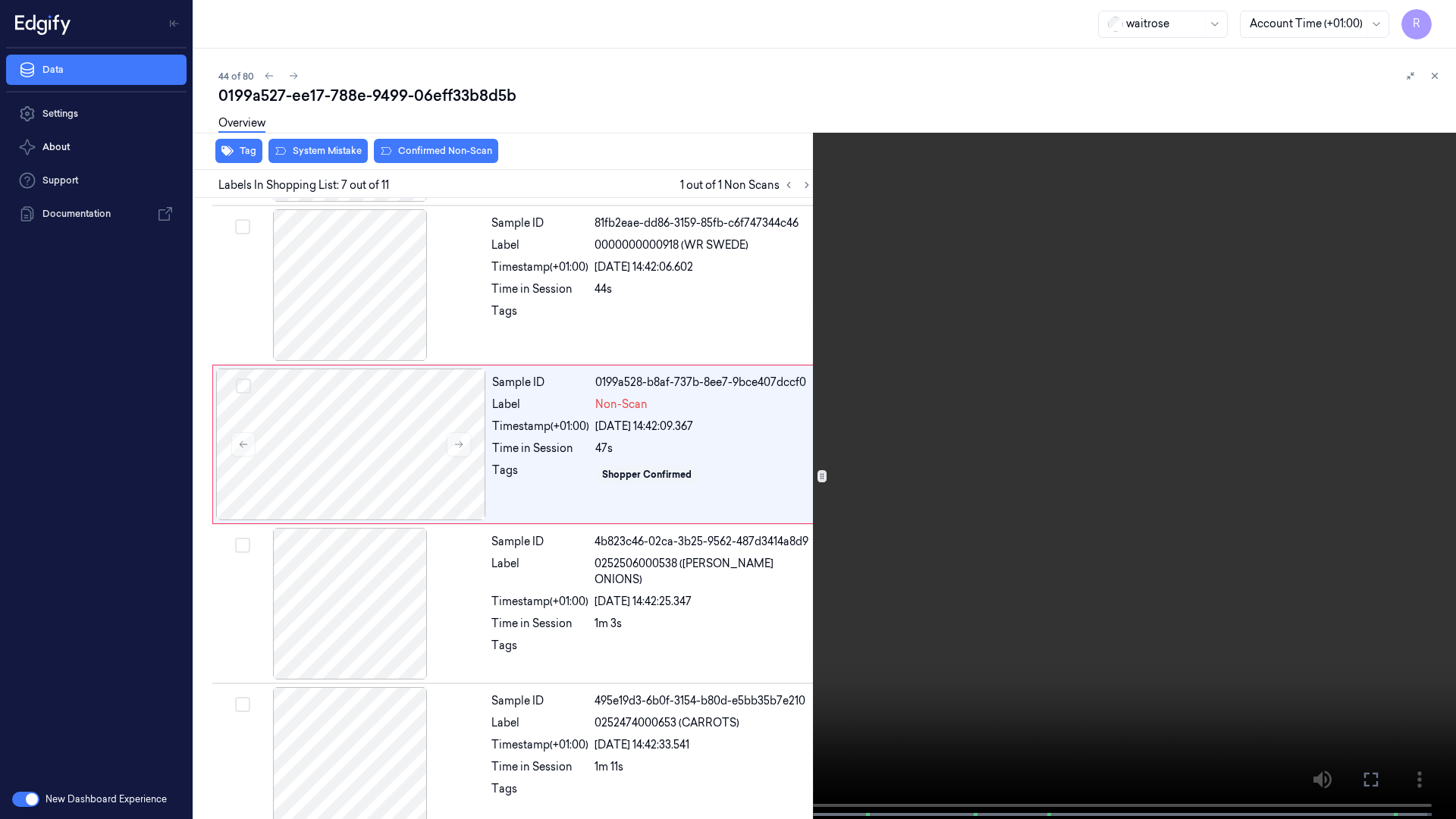
click at [1382, 354] on video at bounding box center [728, 411] width 1456 height 822
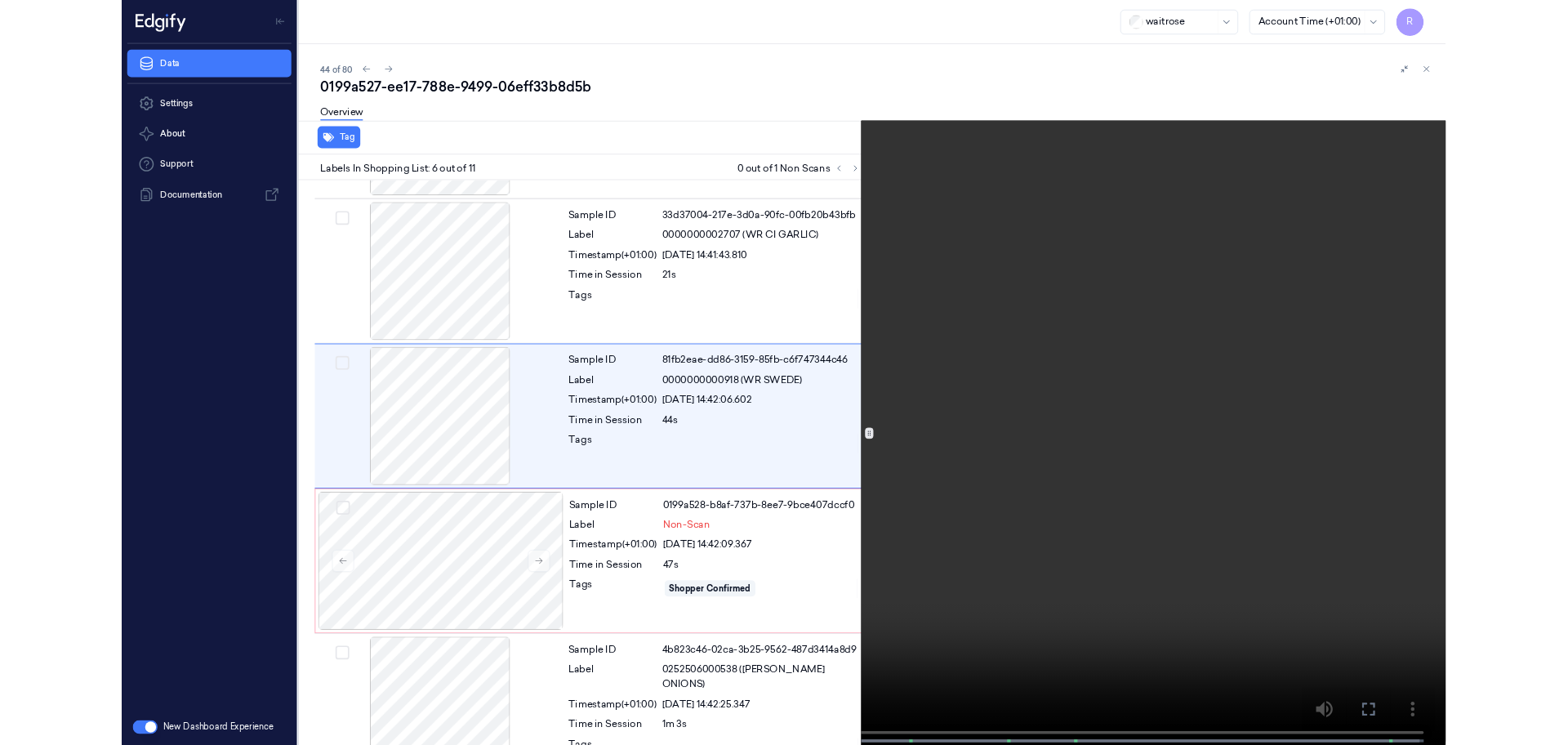
scroll to position [609, 0]
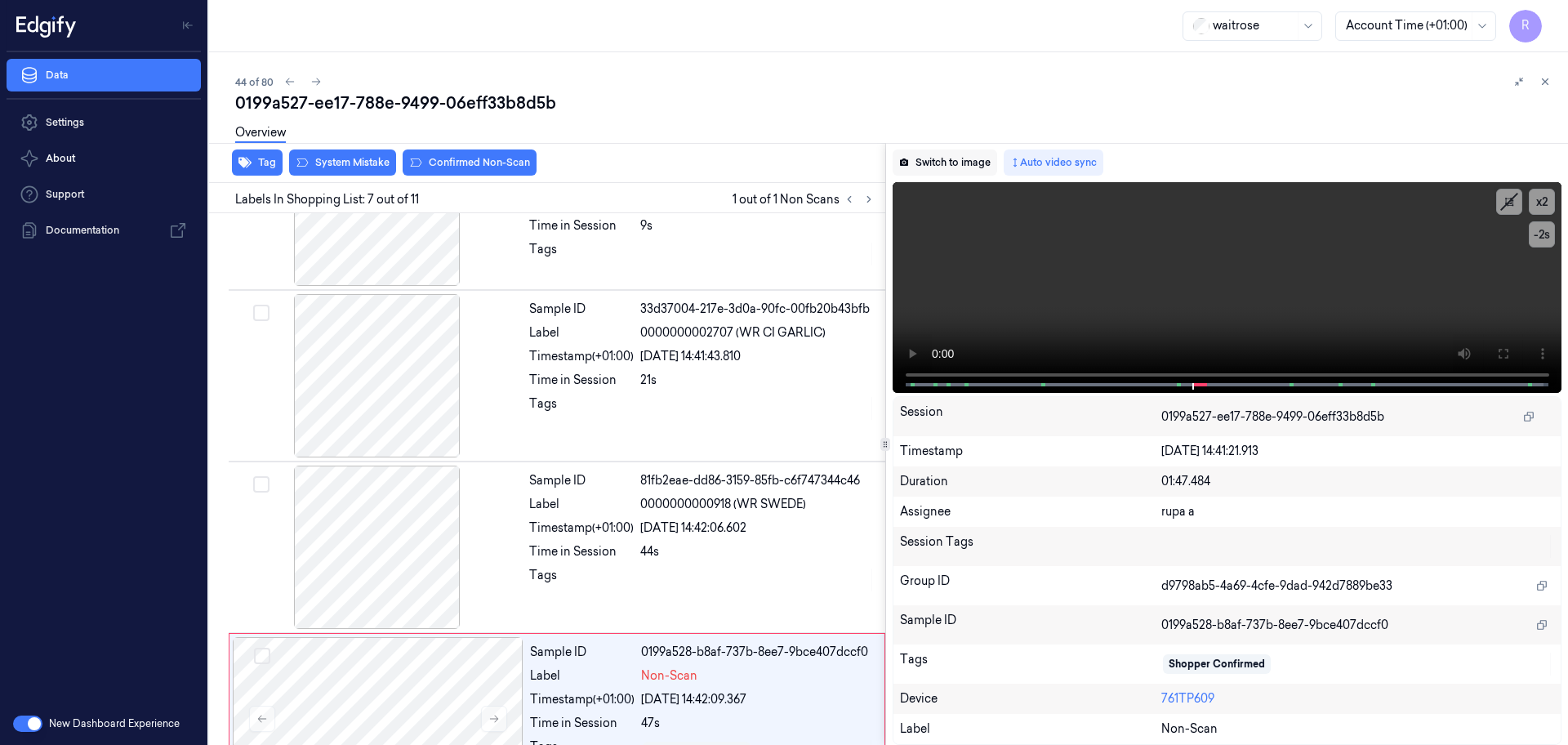
click at [926, 165] on button "Switch to image" at bounding box center [945, 162] width 105 height 26
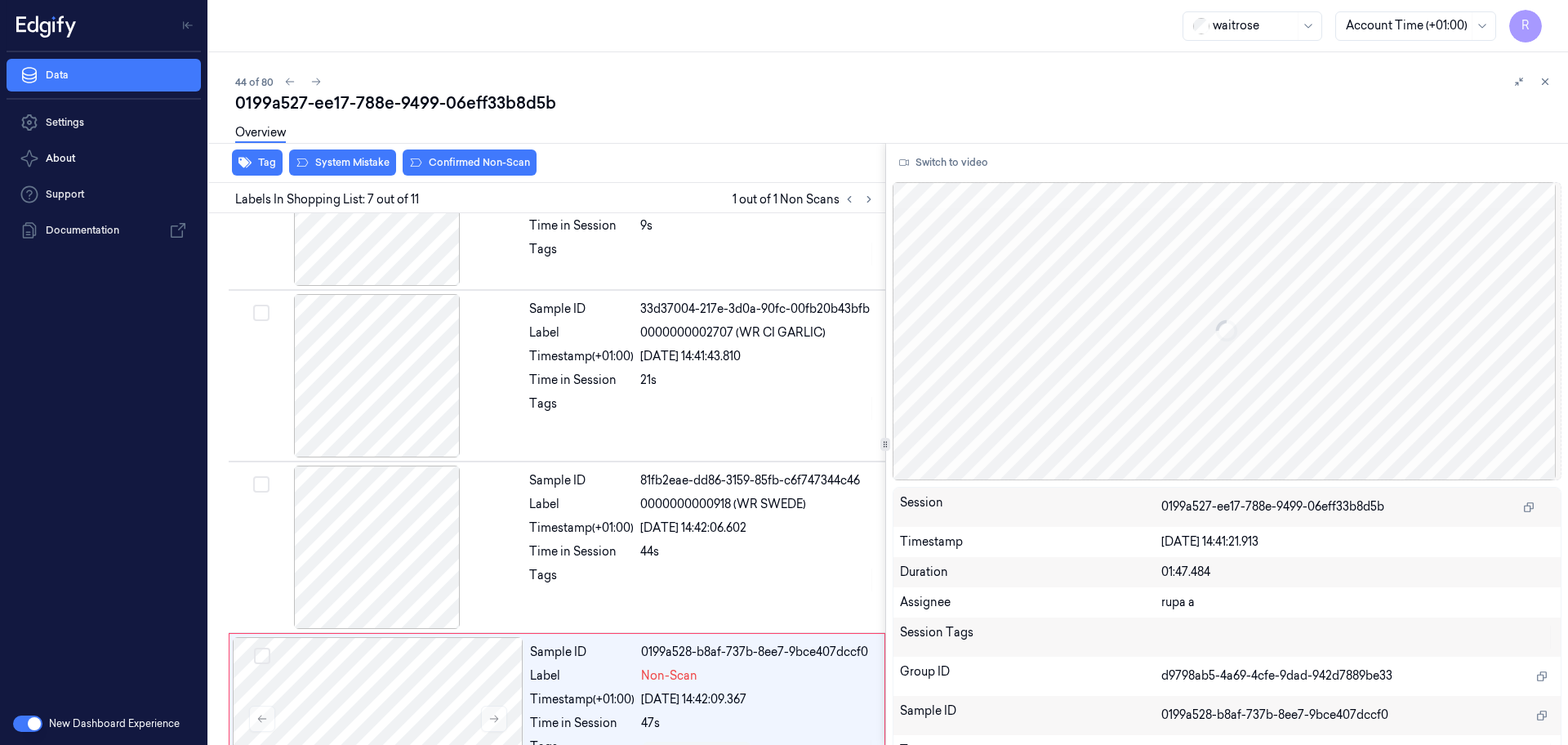
scroll to position [849, 0]
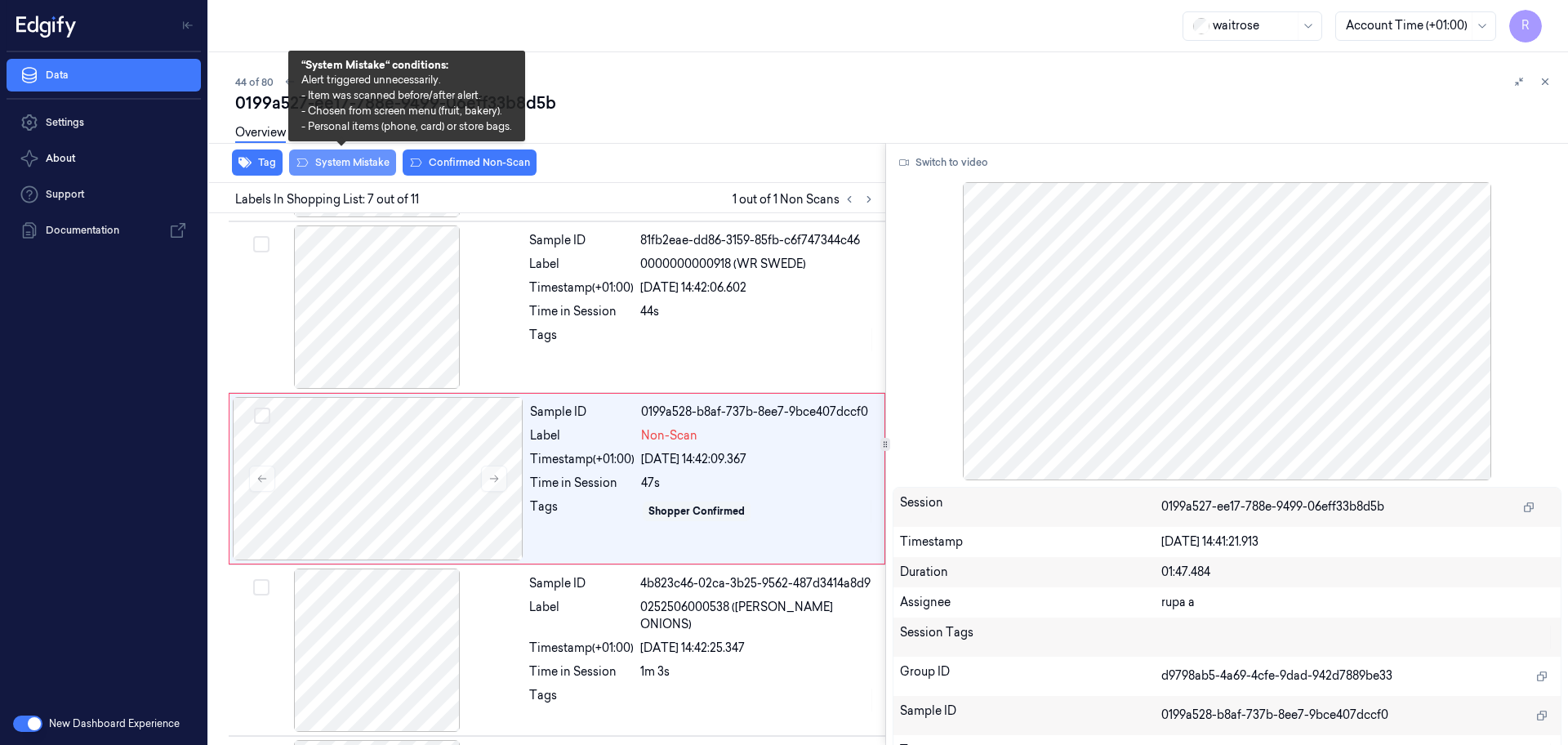
click at [354, 164] on button "System Mistake" at bounding box center [342, 162] width 107 height 26
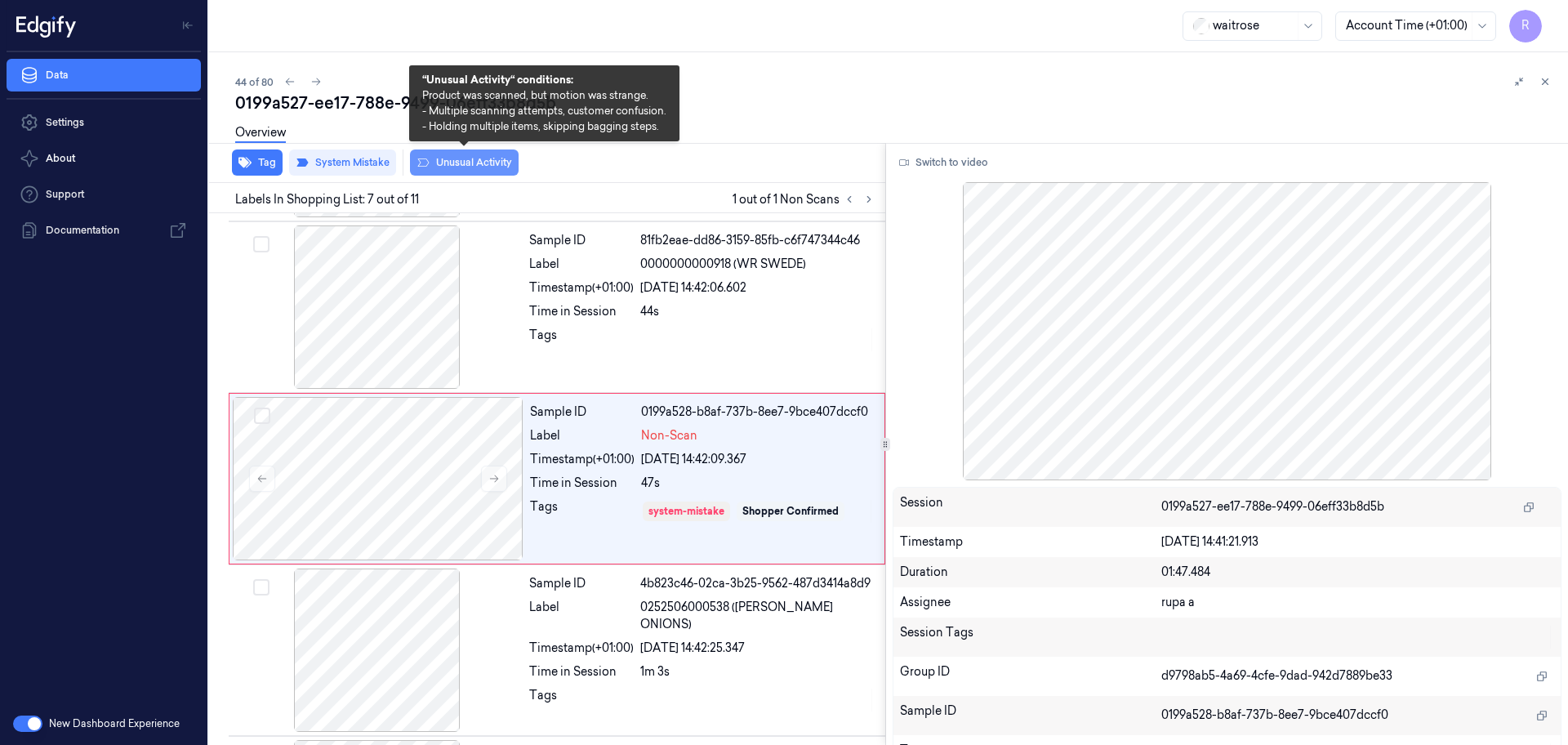
click at [473, 166] on button "Unusual Activity" at bounding box center [464, 162] width 109 height 26
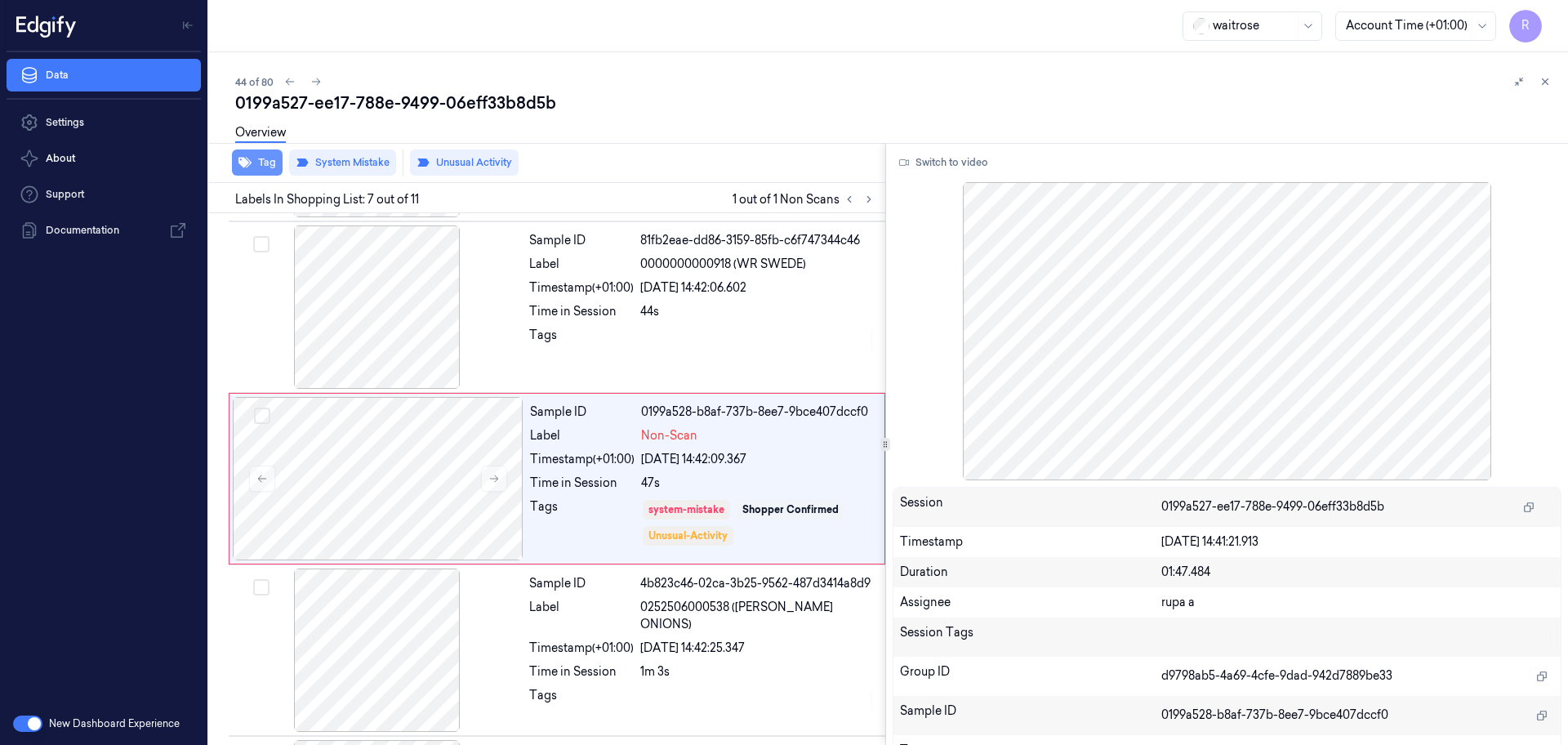
click at [247, 163] on icon "button" at bounding box center [245, 163] width 13 height 11
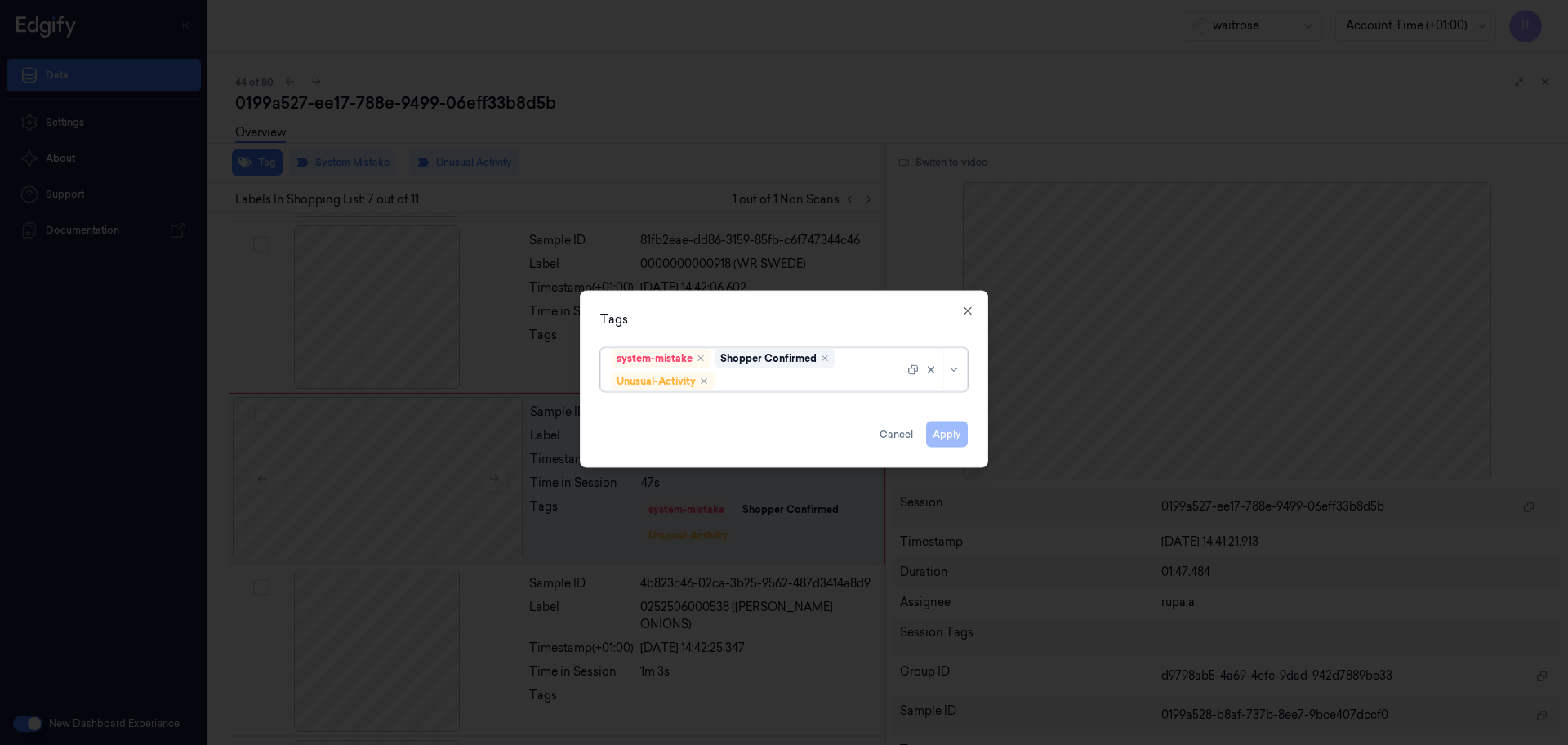
click at [827, 385] on div at bounding box center [811, 381] width 186 height 17
type input "pic"
click at [754, 414] on div "Picklist item alert" at bounding box center [784, 413] width 346 height 17
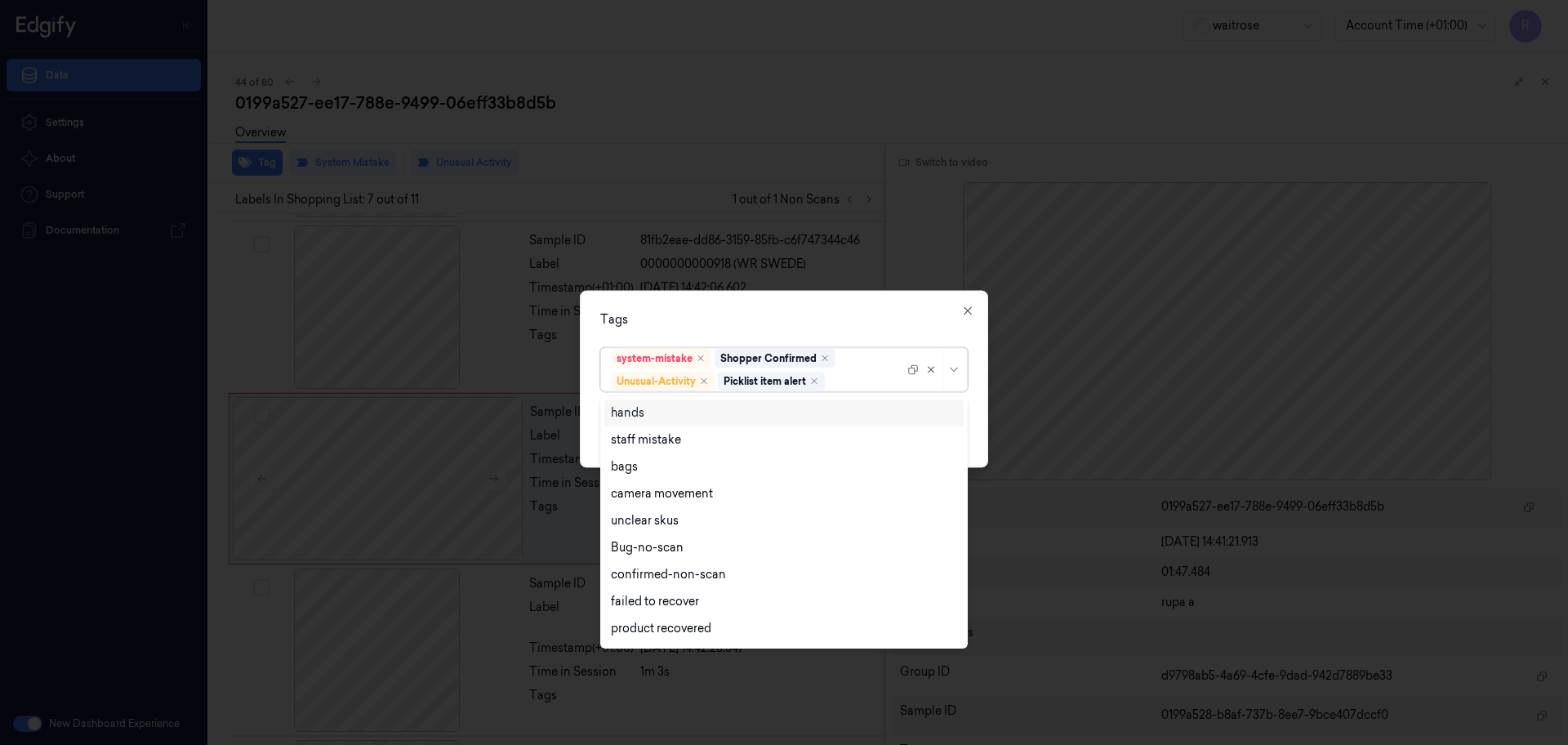
click at [790, 339] on div "Tags option Picklist item alert, selected. 16 results available. Use Up and Dow…" at bounding box center [784, 379] width 408 height 177
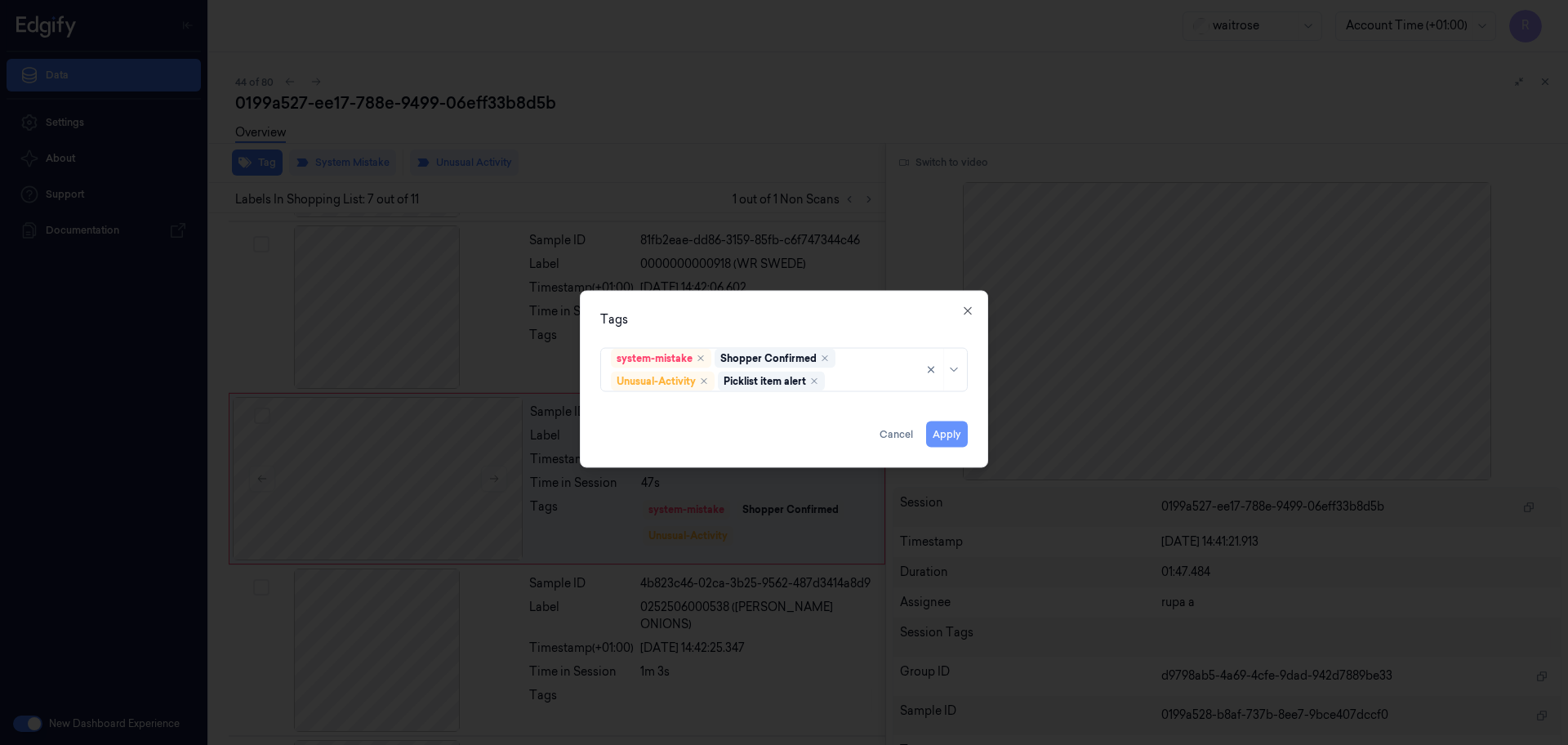
click at [952, 434] on button "Apply" at bounding box center [947, 434] width 42 height 26
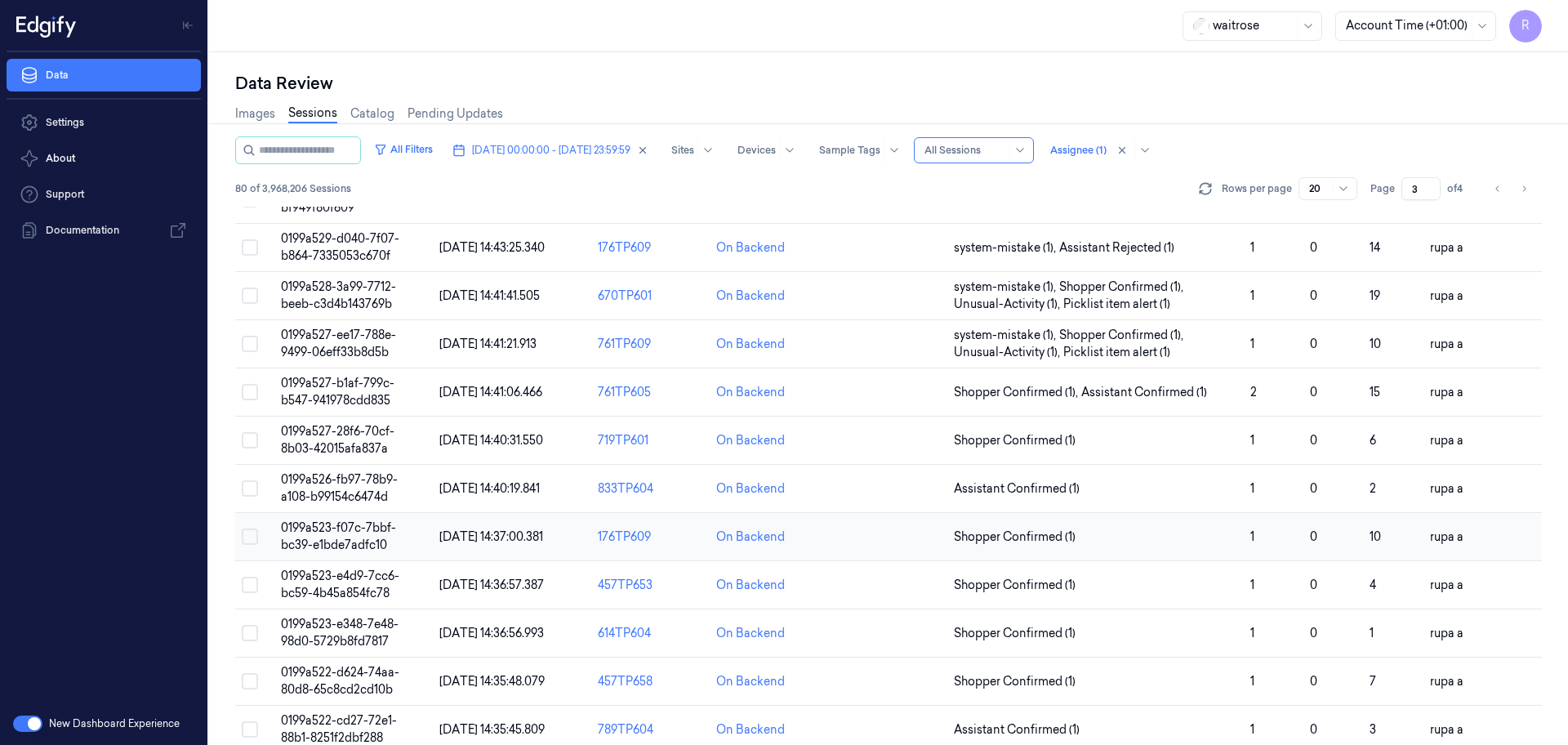
scroll to position [102, 0]
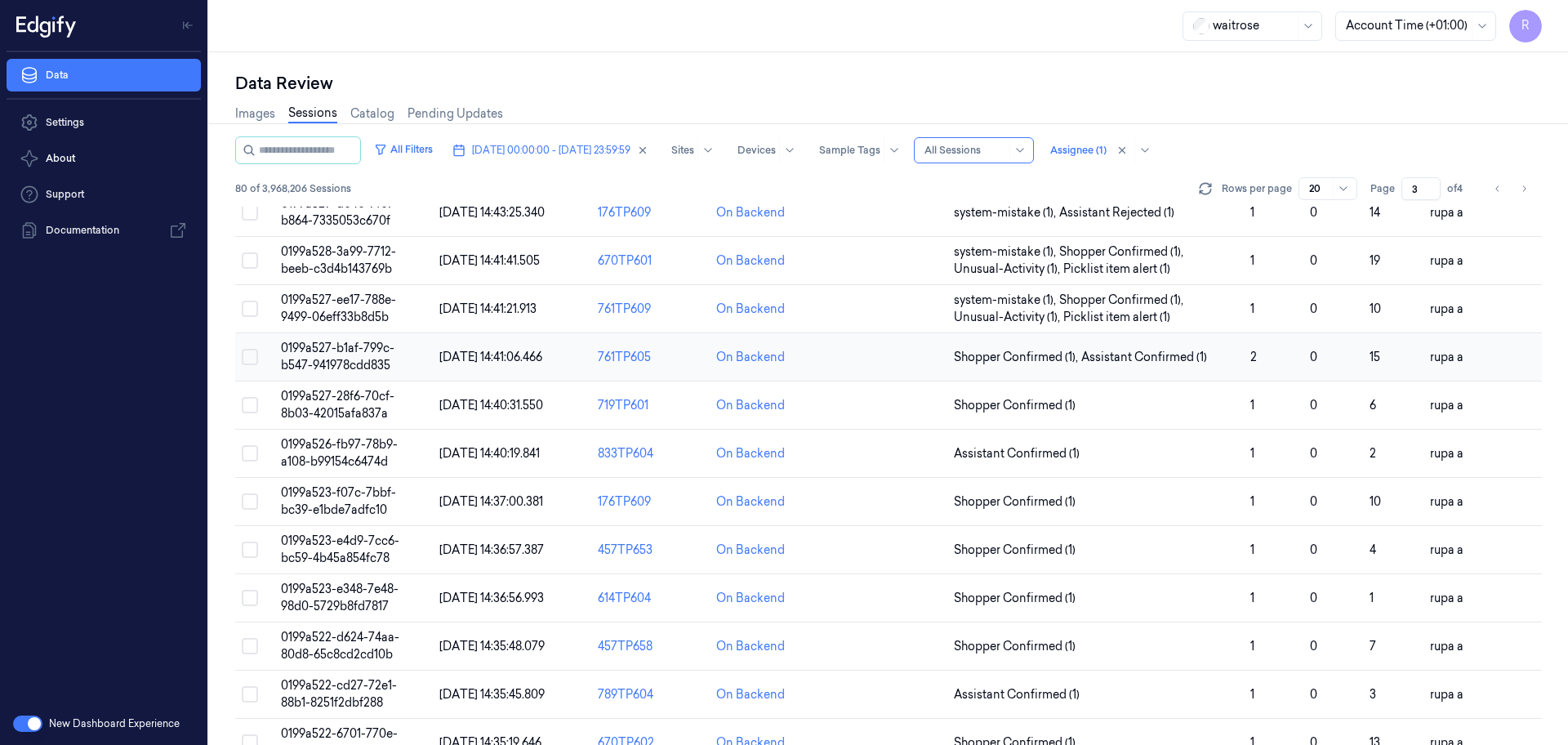
click at [384, 350] on span "0199a527-b1af-799c-b547-941978cdd835" at bounding box center [337, 356] width 114 height 32
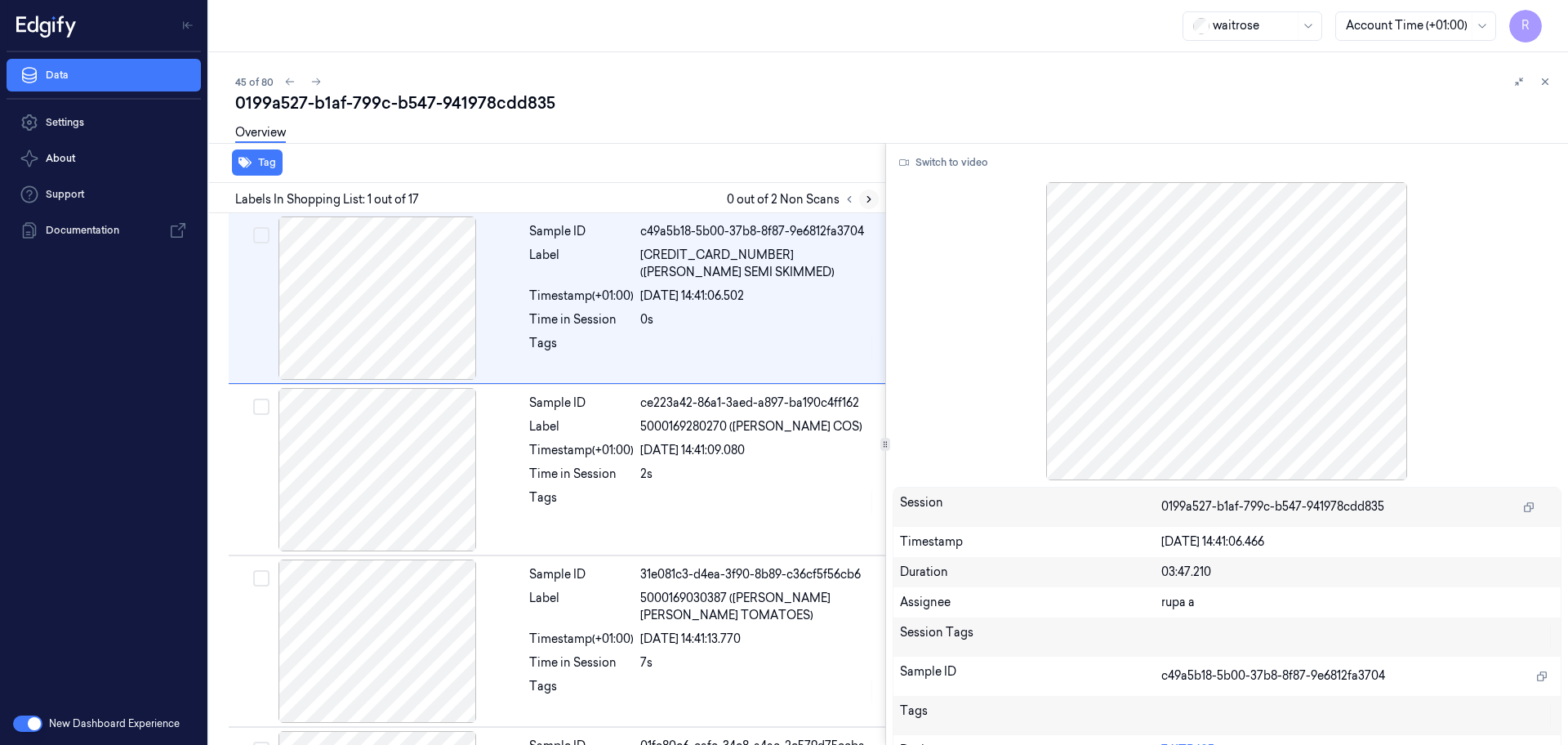
click at [864, 194] on icon at bounding box center [869, 199] width 12 height 12
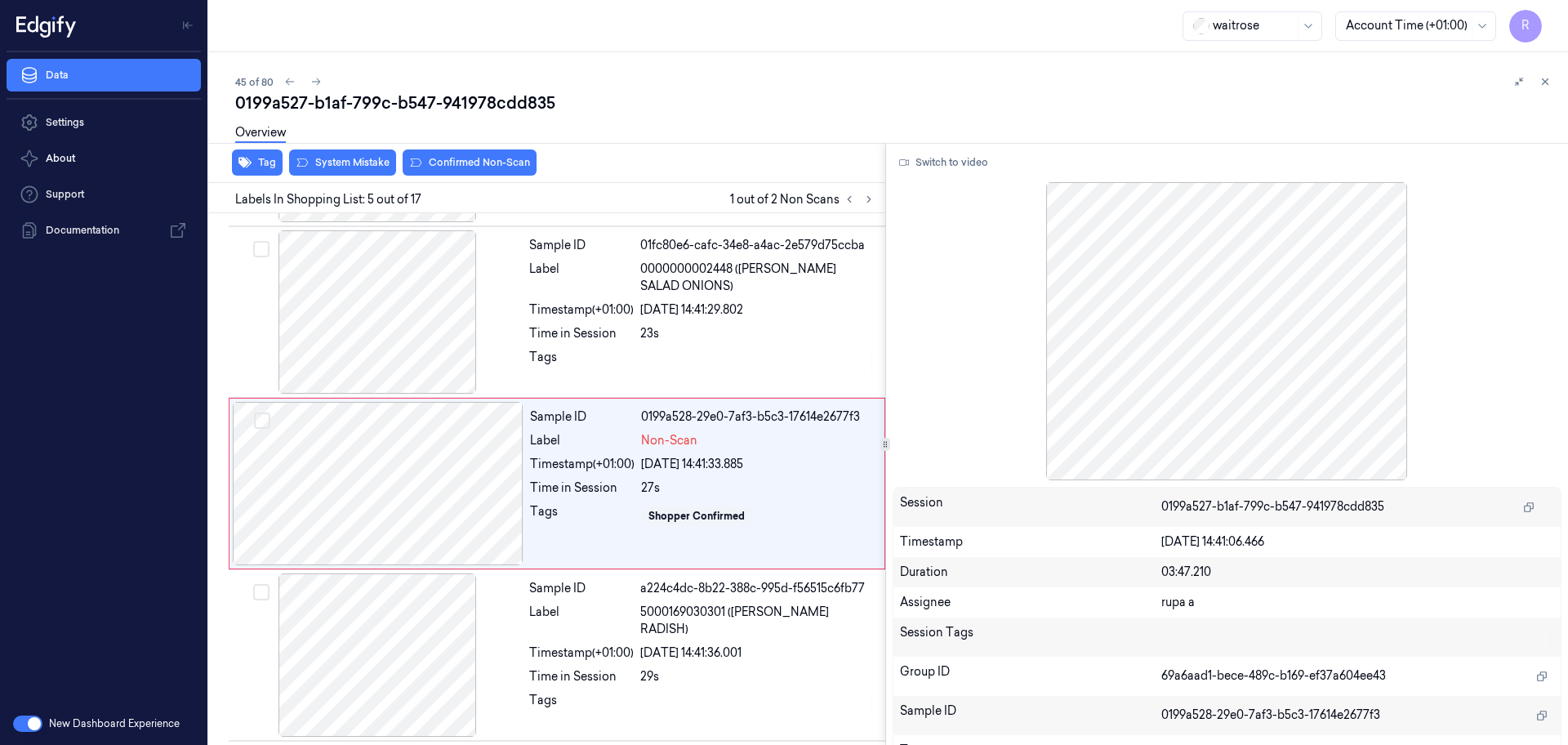
scroll to position [506, 0]
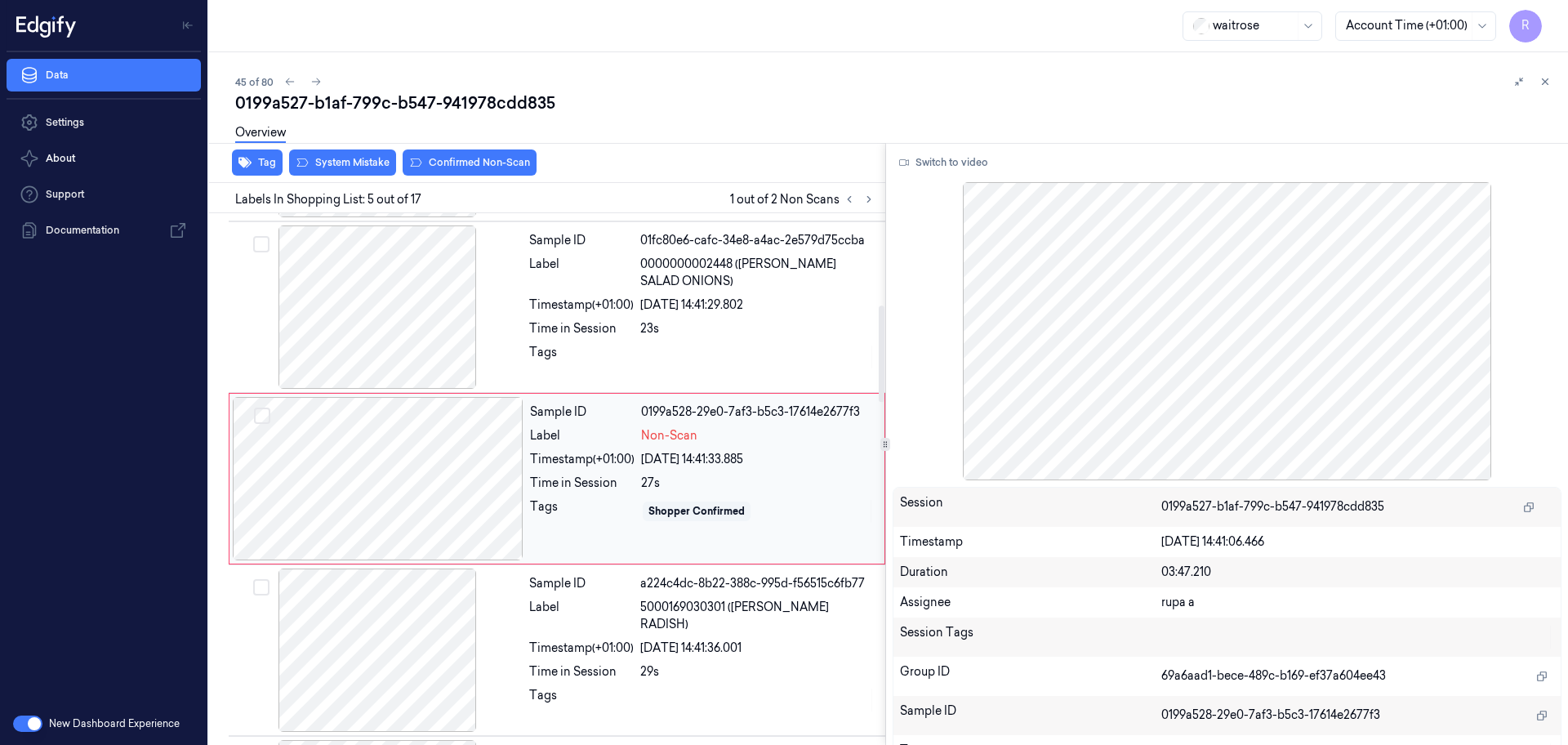
click at [419, 503] on div at bounding box center [378, 478] width 291 height 164
click at [425, 339] on div at bounding box center [377, 306] width 291 height 164
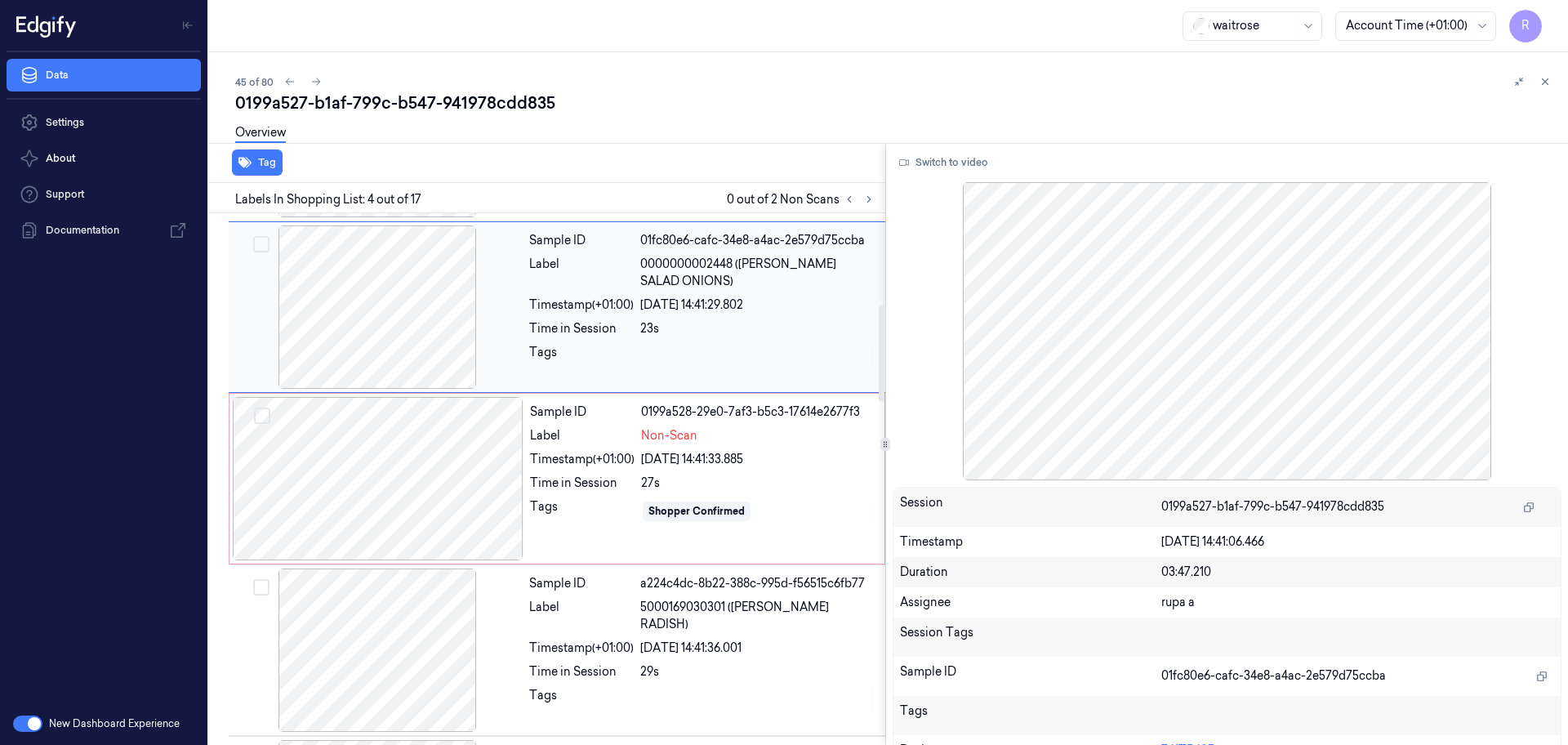
scroll to position [334, 0]
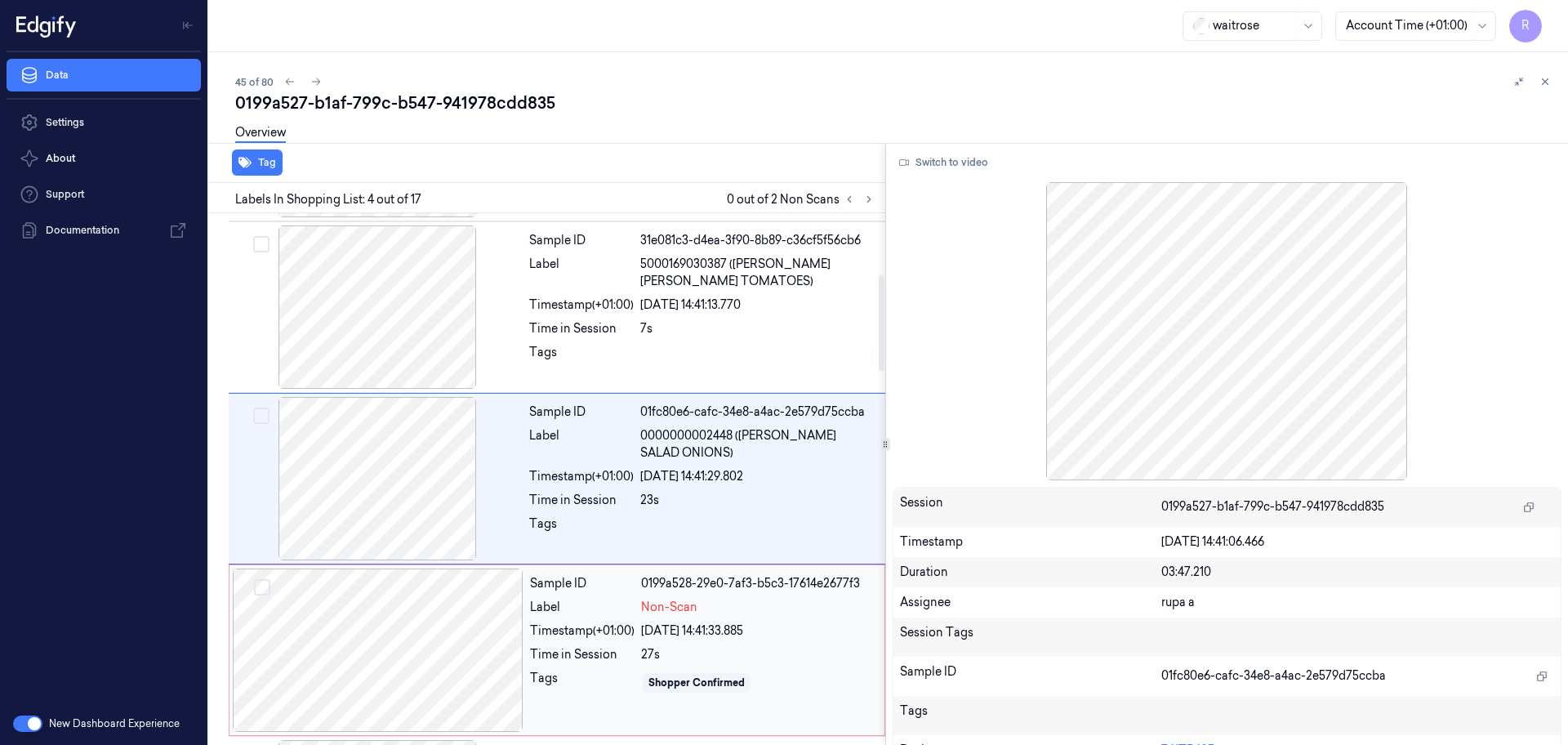
click at [459, 639] on div at bounding box center [378, 650] width 291 height 164
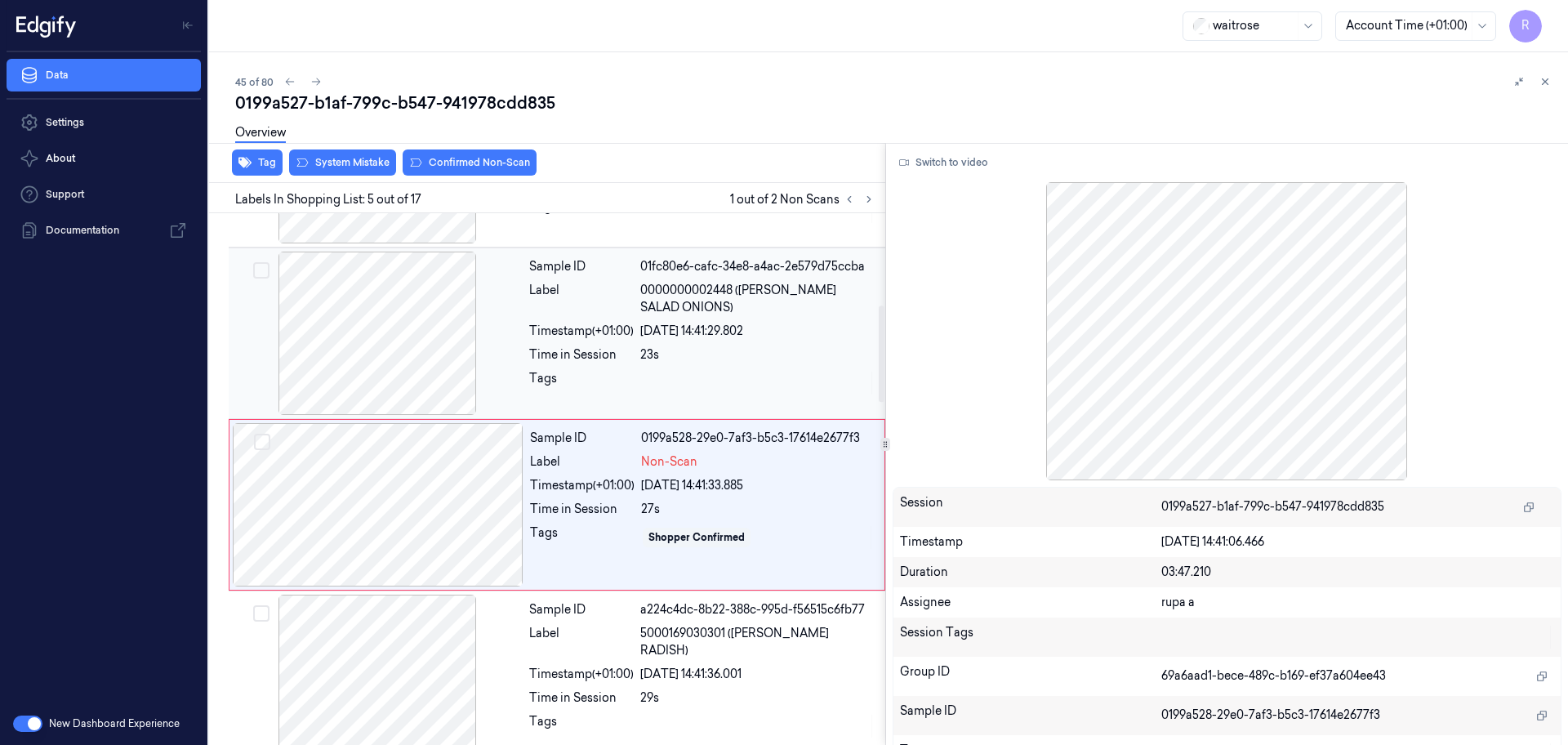
scroll to position [506, 0]
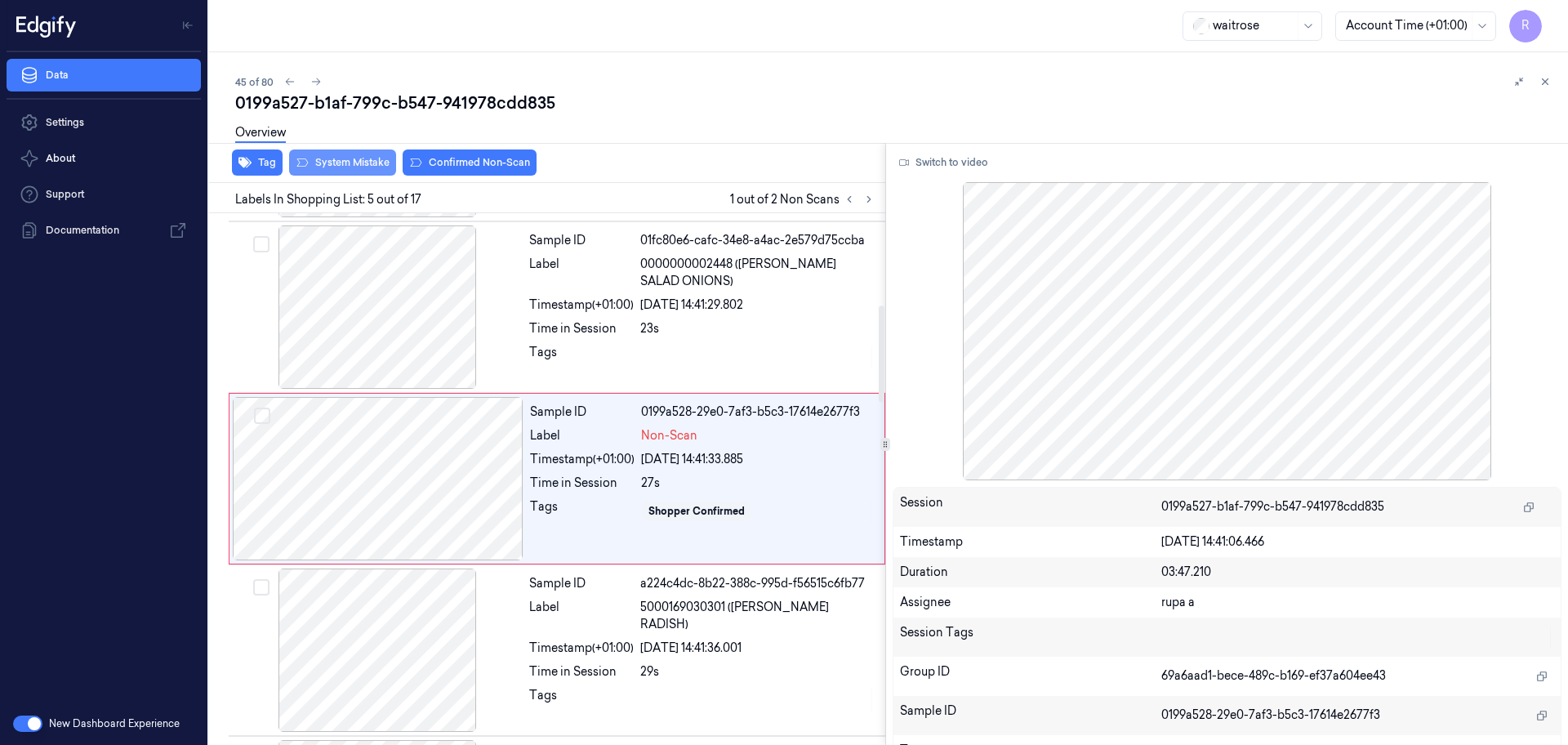
click at [371, 164] on button "System Mistake" at bounding box center [342, 162] width 107 height 26
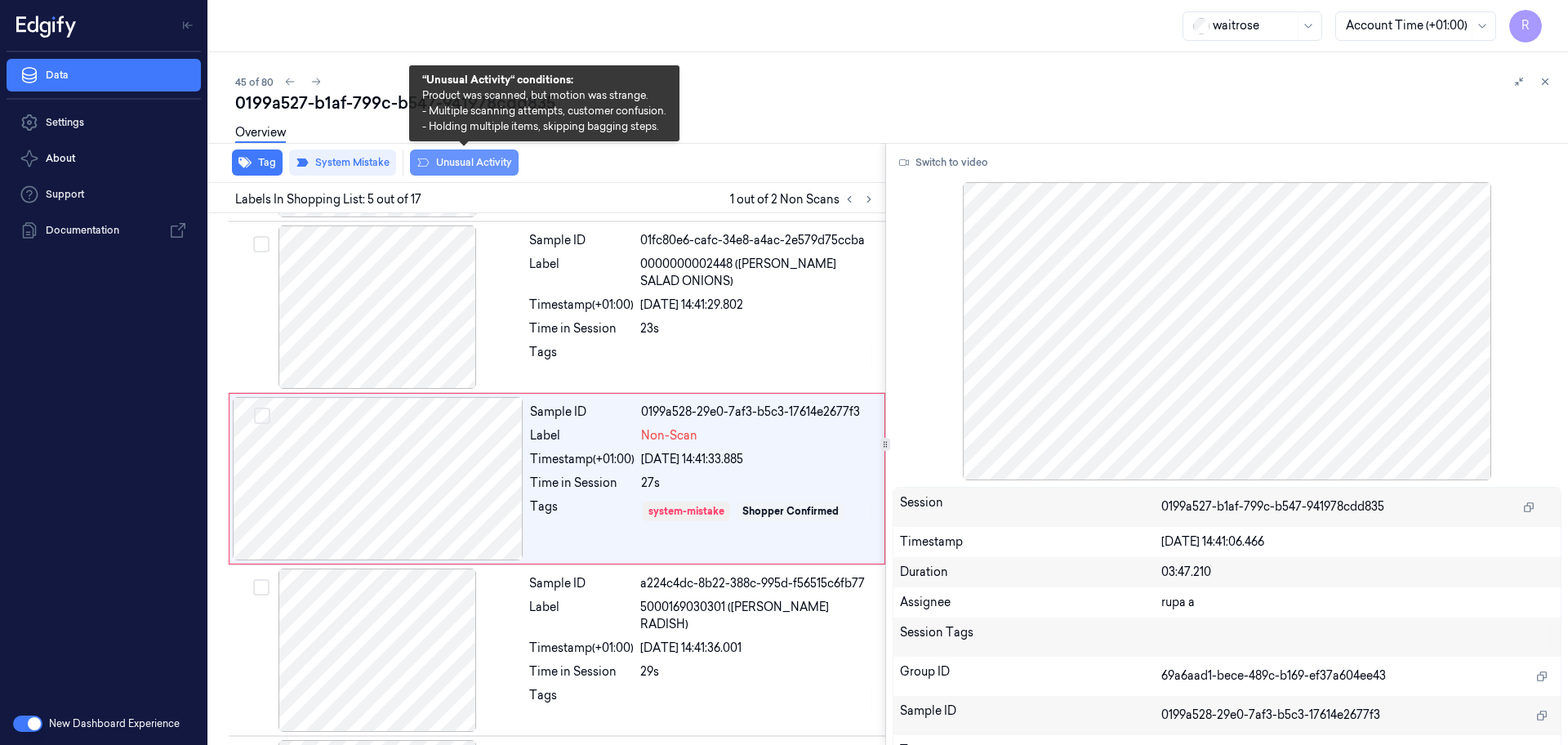
click at [496, 164] on button "Unusual Activity" at bounding box center [464, 162] width 109 height 26
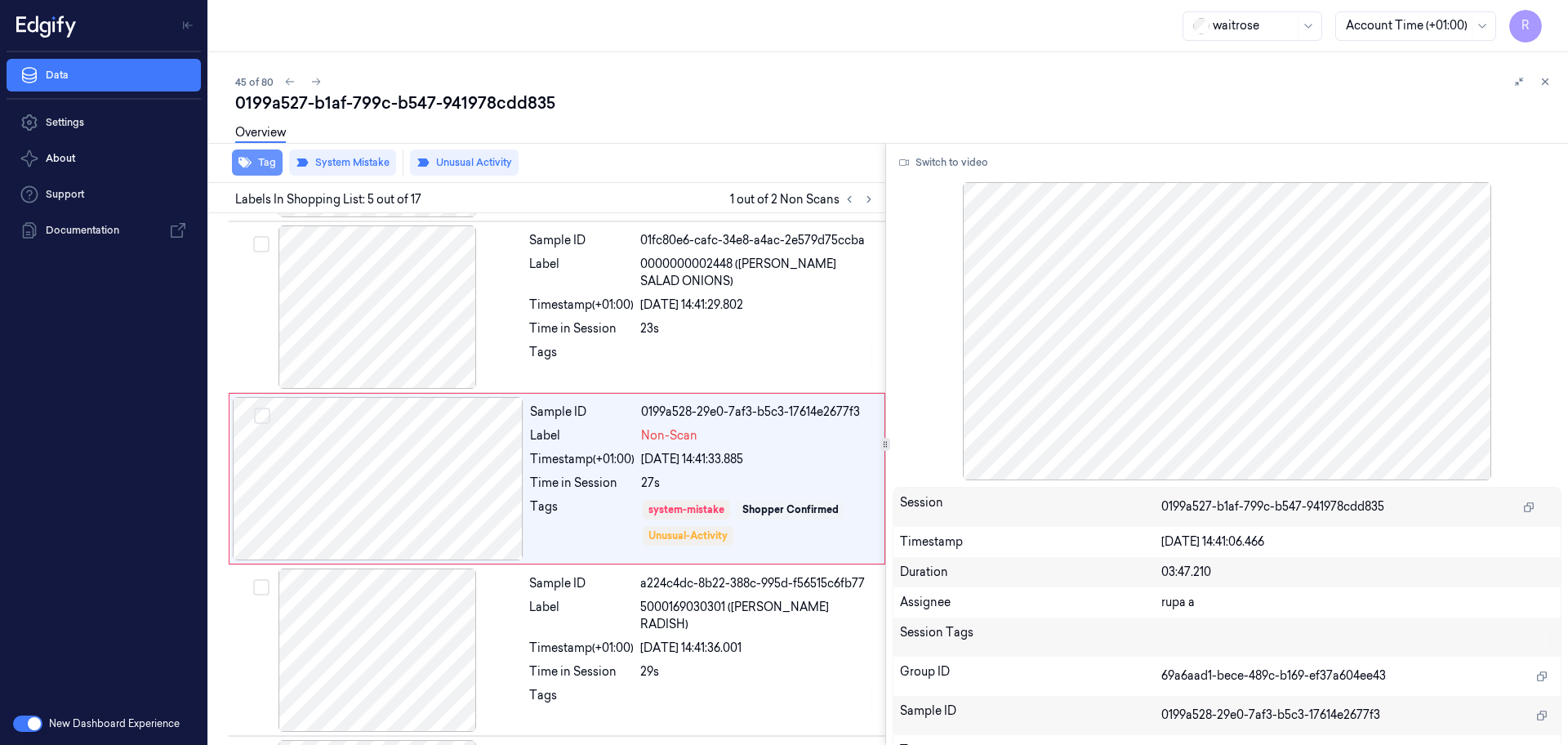
click at [247, 166] on icon "button" at bounding box center [245, 163] width 13 height 13
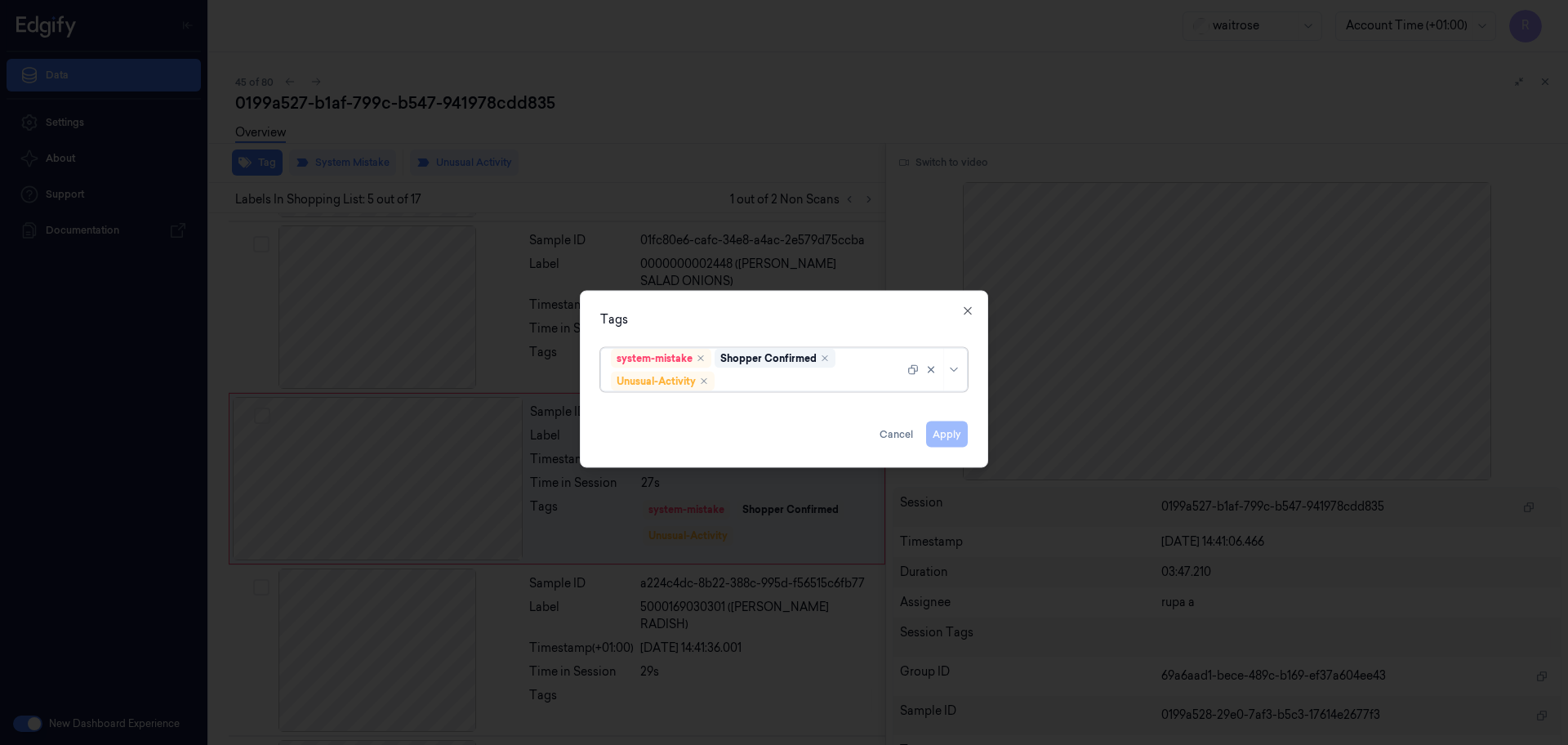
click at [838, 393] on div "options system-mistake,Shopper Confirmed,Unusual-Activity, selected. Select is …" at bounding box center [784, 368] width 393 height 54
click at [842, 382] on div at bounding box center [817, 381] width 198 height 17
type input "pi"
click at [771, 415] on div "Picklist item alert" at bounding box center [784, 413] width 346 height 17
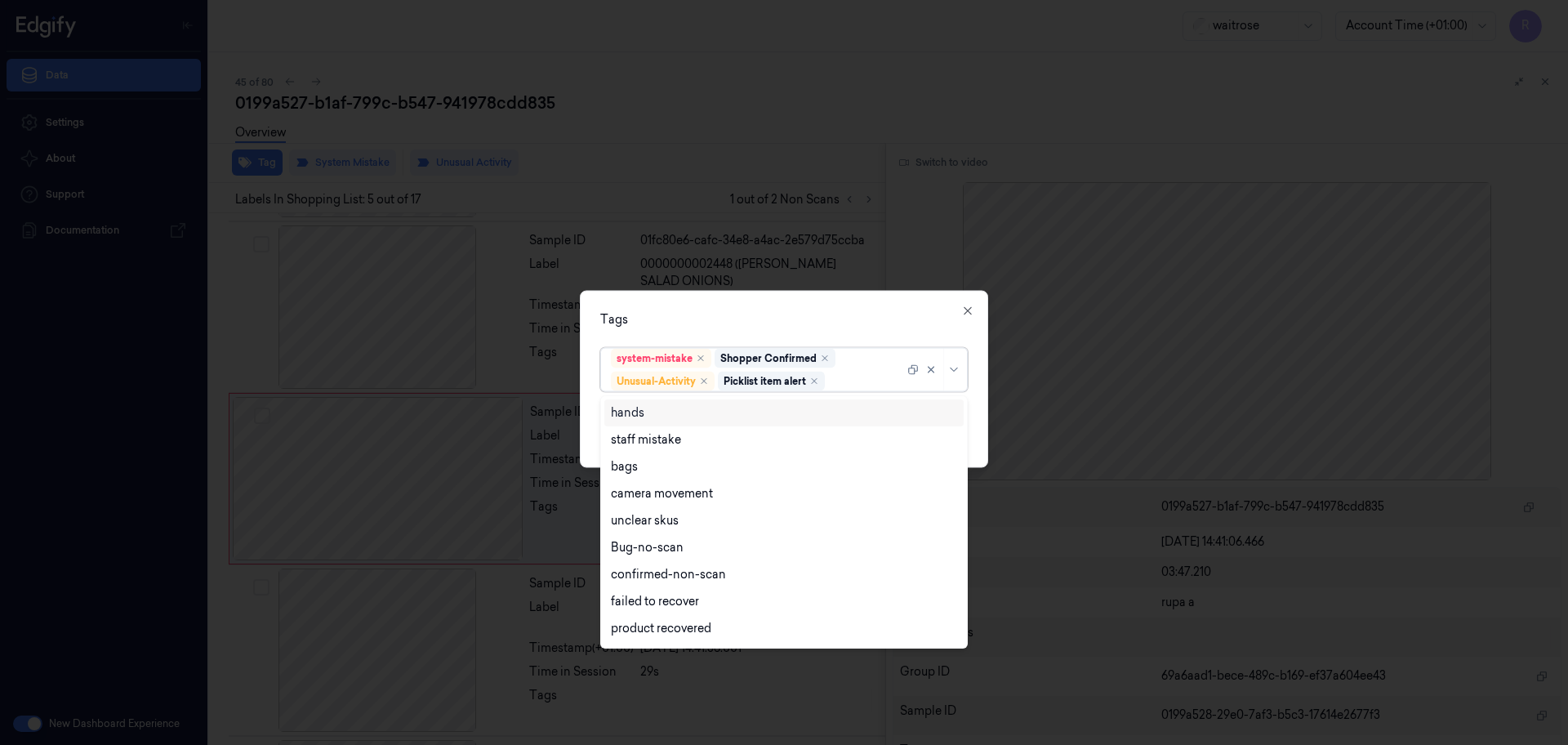
click at [796, 336] on div "Tags option Picklist item alert, selected. 16 results available. Use Up and Dow…" at bounding box center [784, 379] width 408 height 177
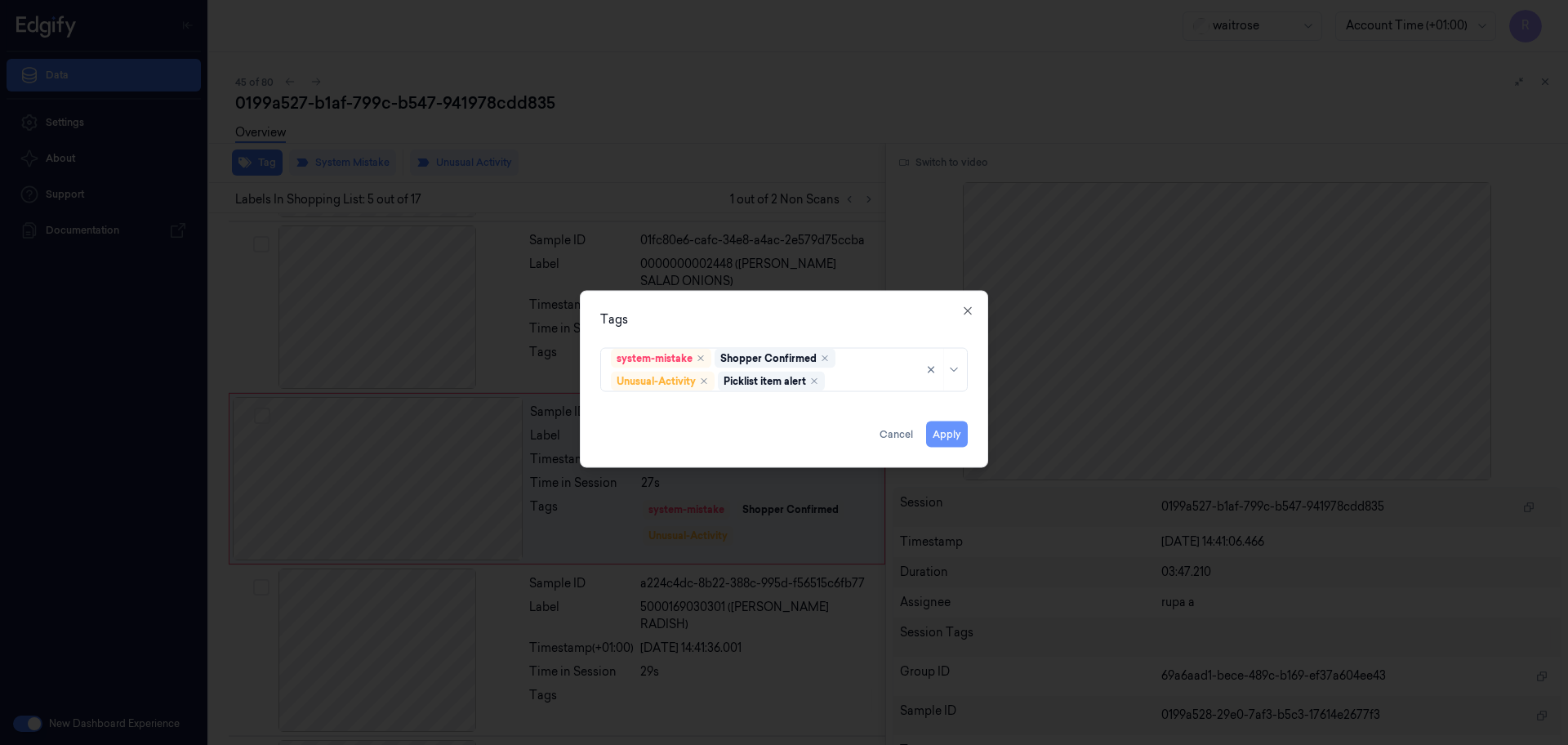
click at [943, 441] on button "Apply" at bounding box center [947, 434] width 42 height 26
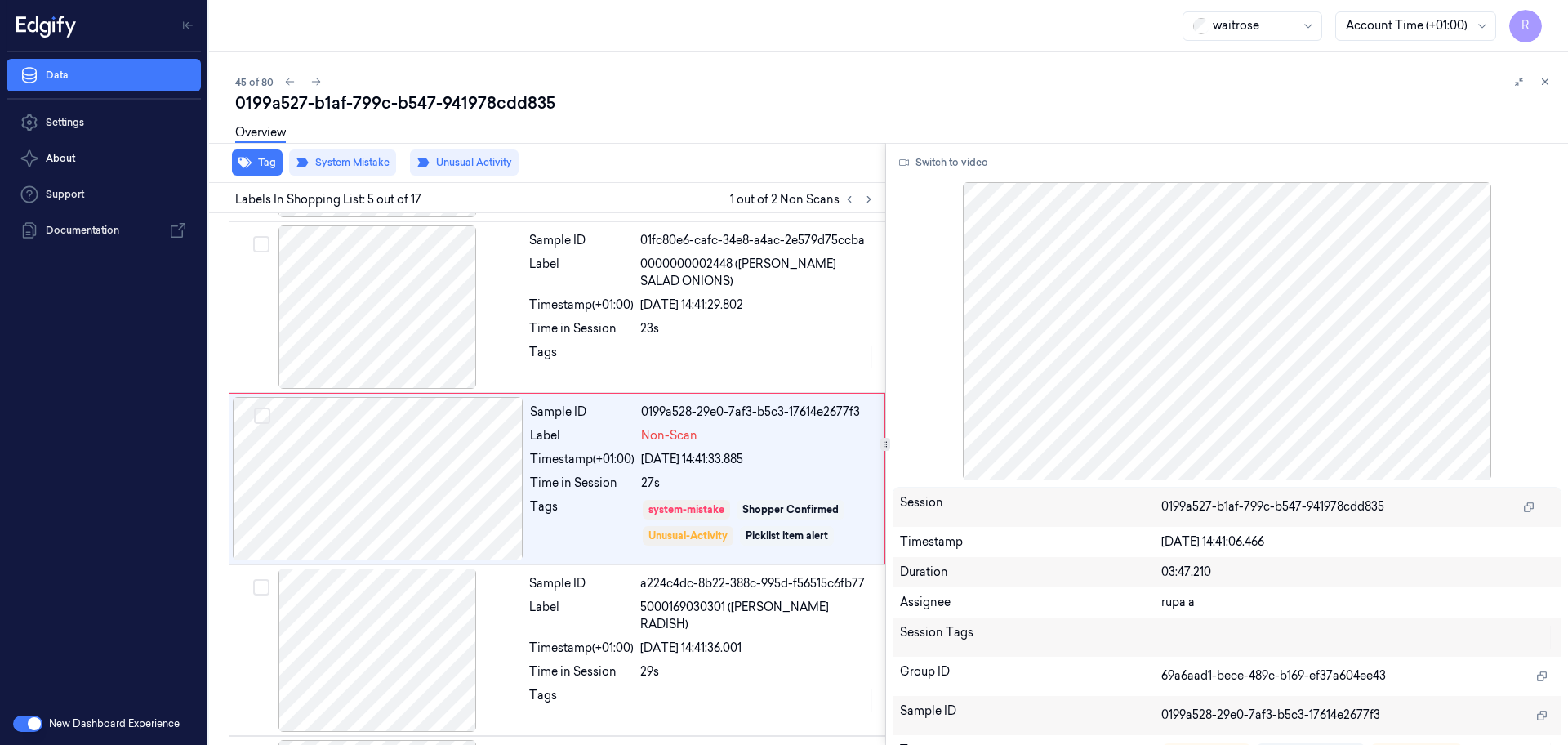
scroll to position [91, 0]
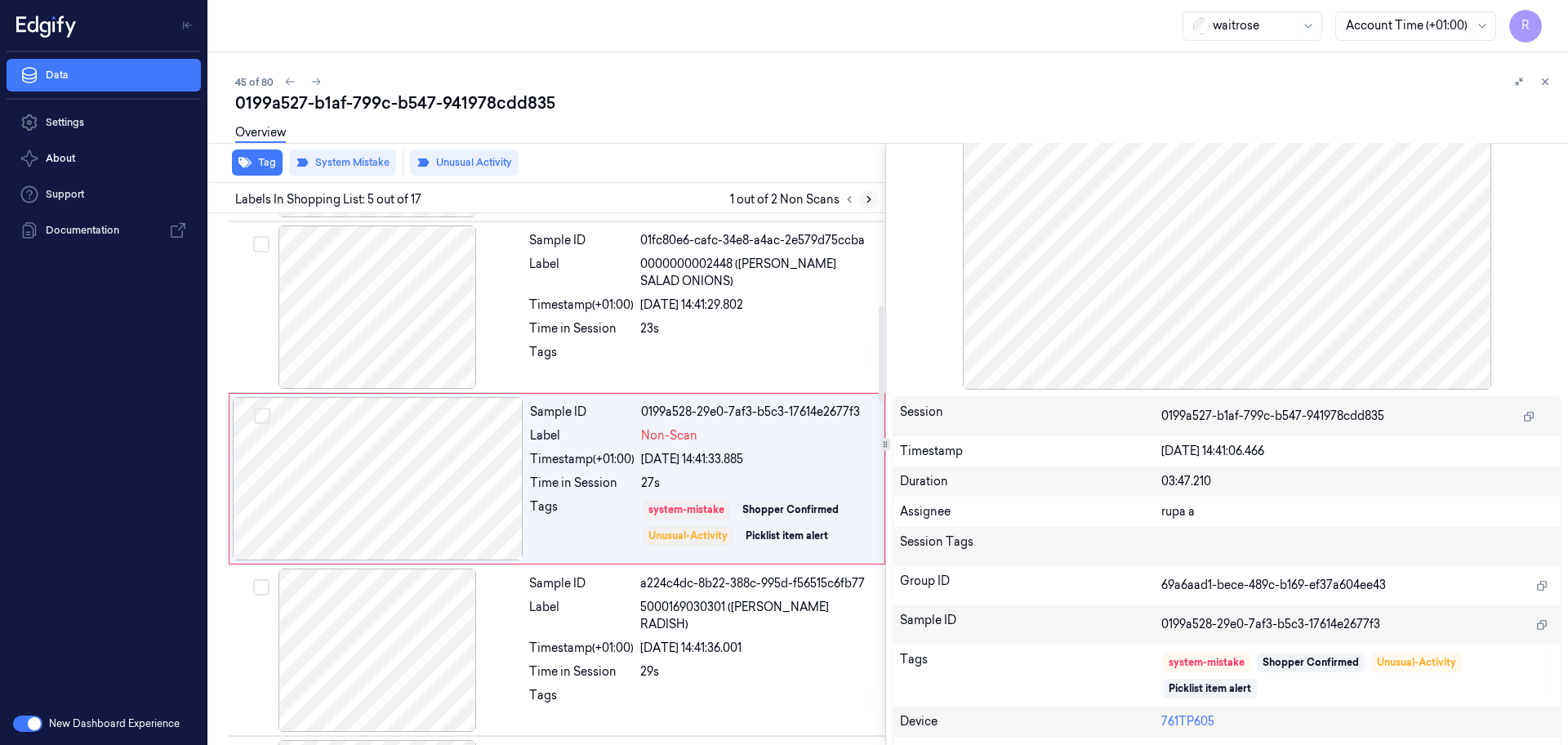
click at [868, 203] on icon at bounding box center [869, 199] width 12 height 12
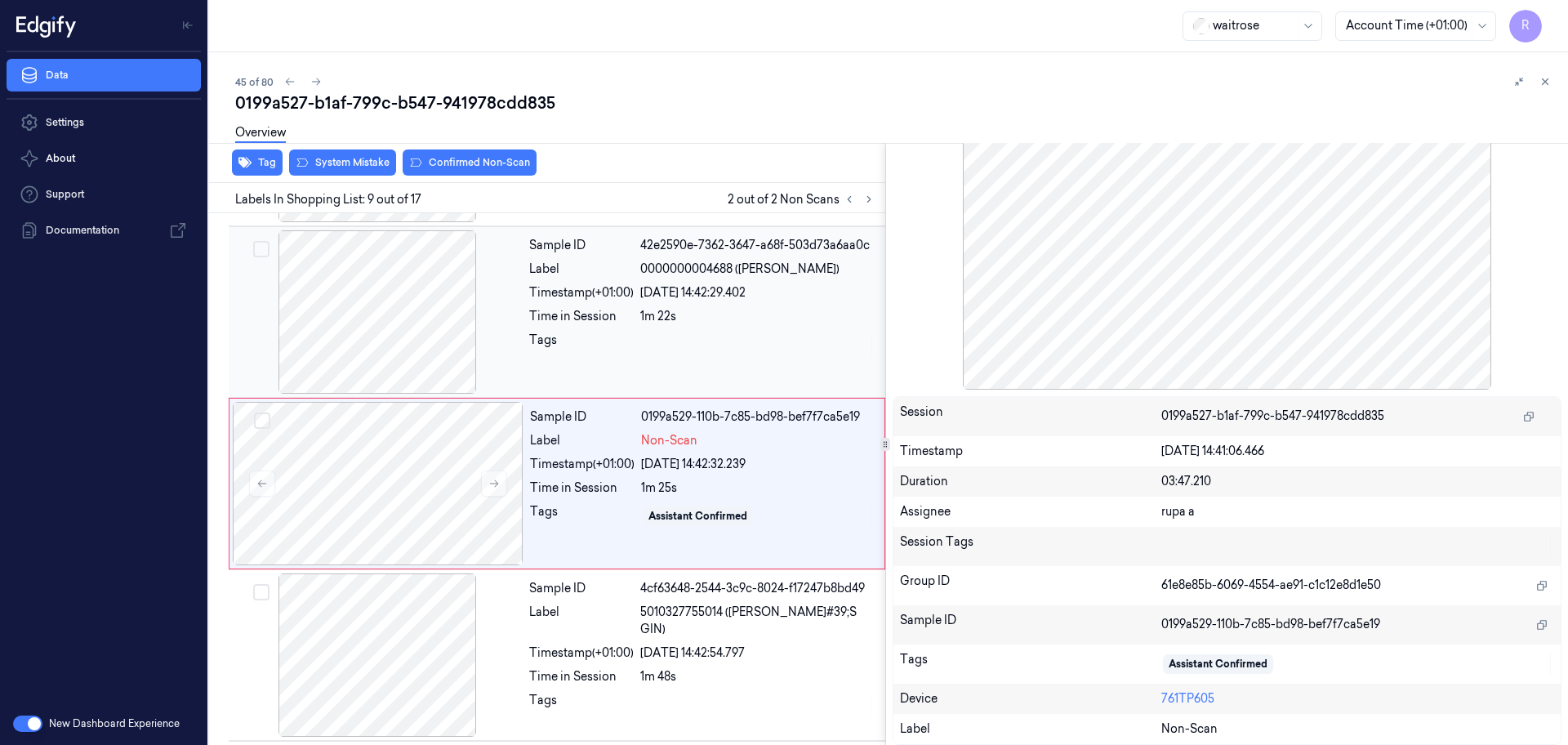
scroll to position [1192, 0]
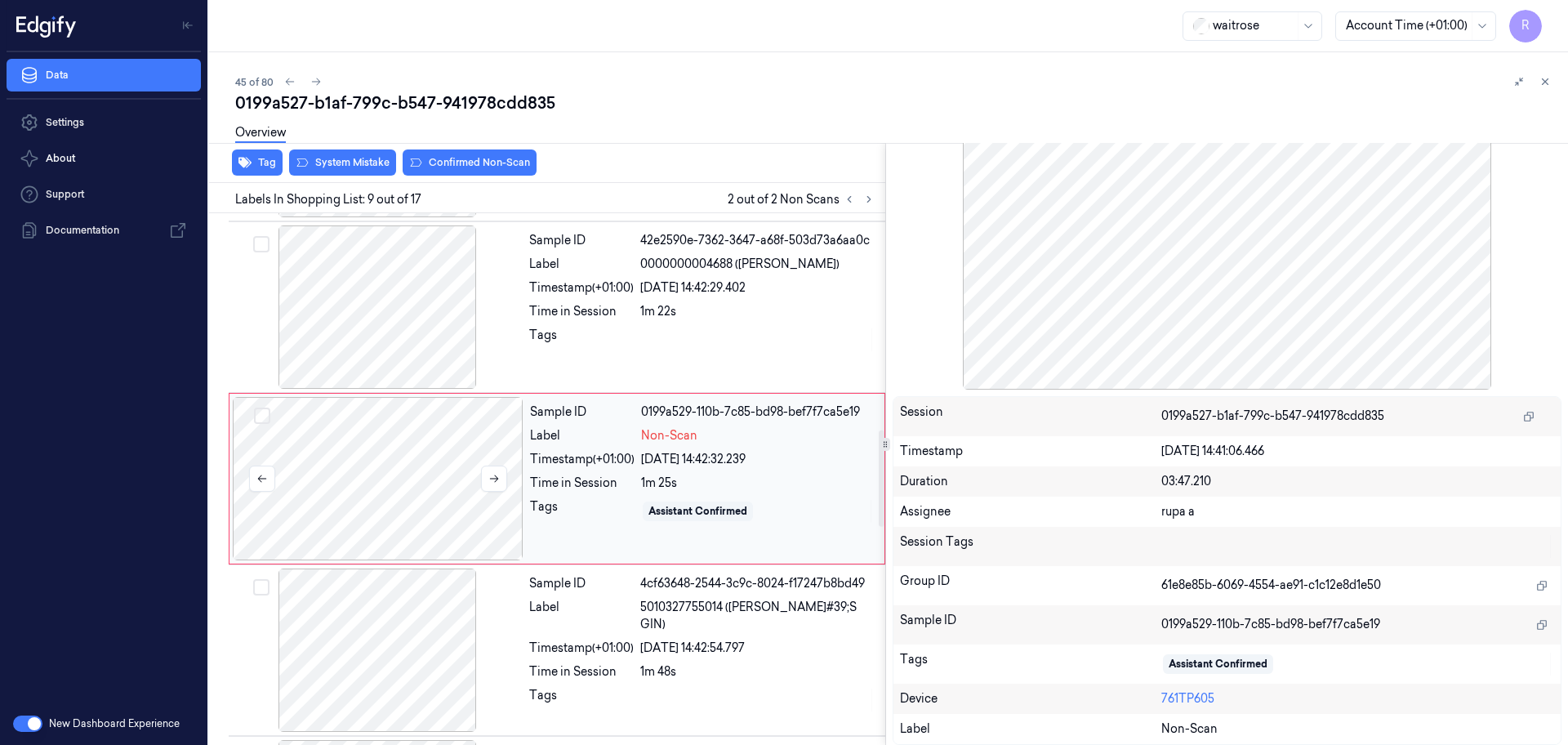
click at [459, 518] on div at bounding box center [378, 478] width 291 height 164
click at [346, 173] on button "System Mistake" at bounding box center [342, 162] width 107 height 26
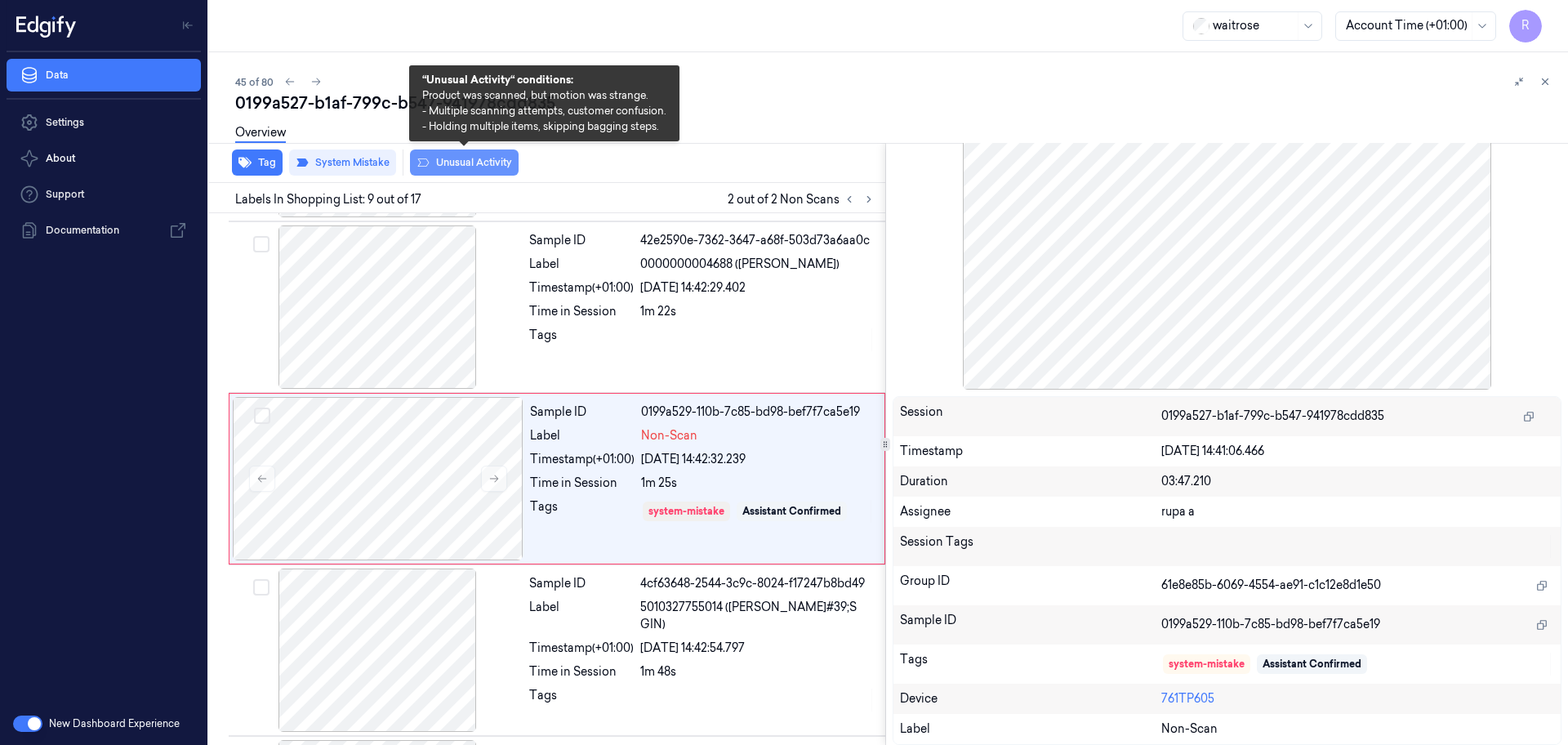
click at [452, 169] on button "Unusual Activity" at bounding box center [464, 162] width 109 height 26
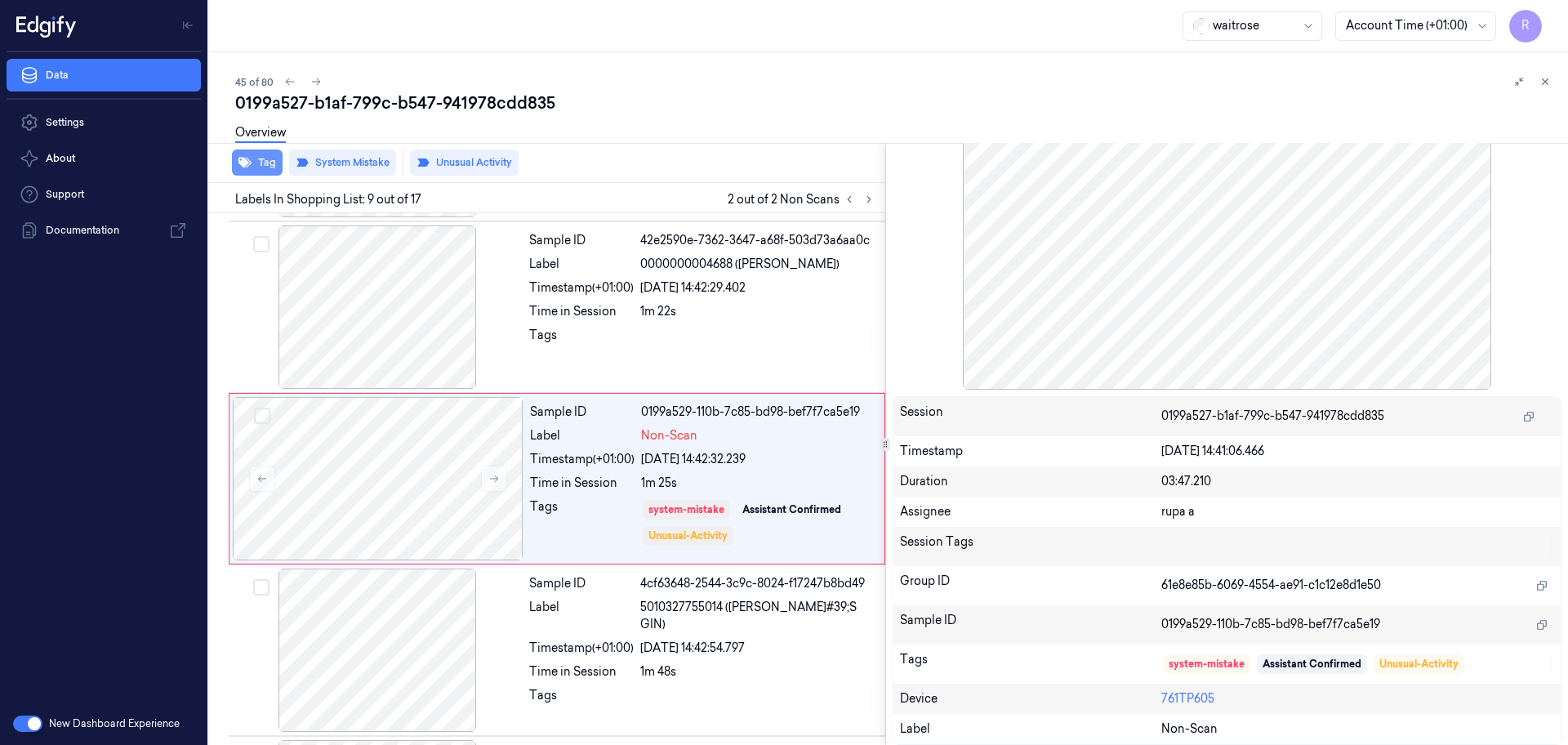
click at [265, 174] on button "Tag" at bounding box center [256, 162] width 51 height 26
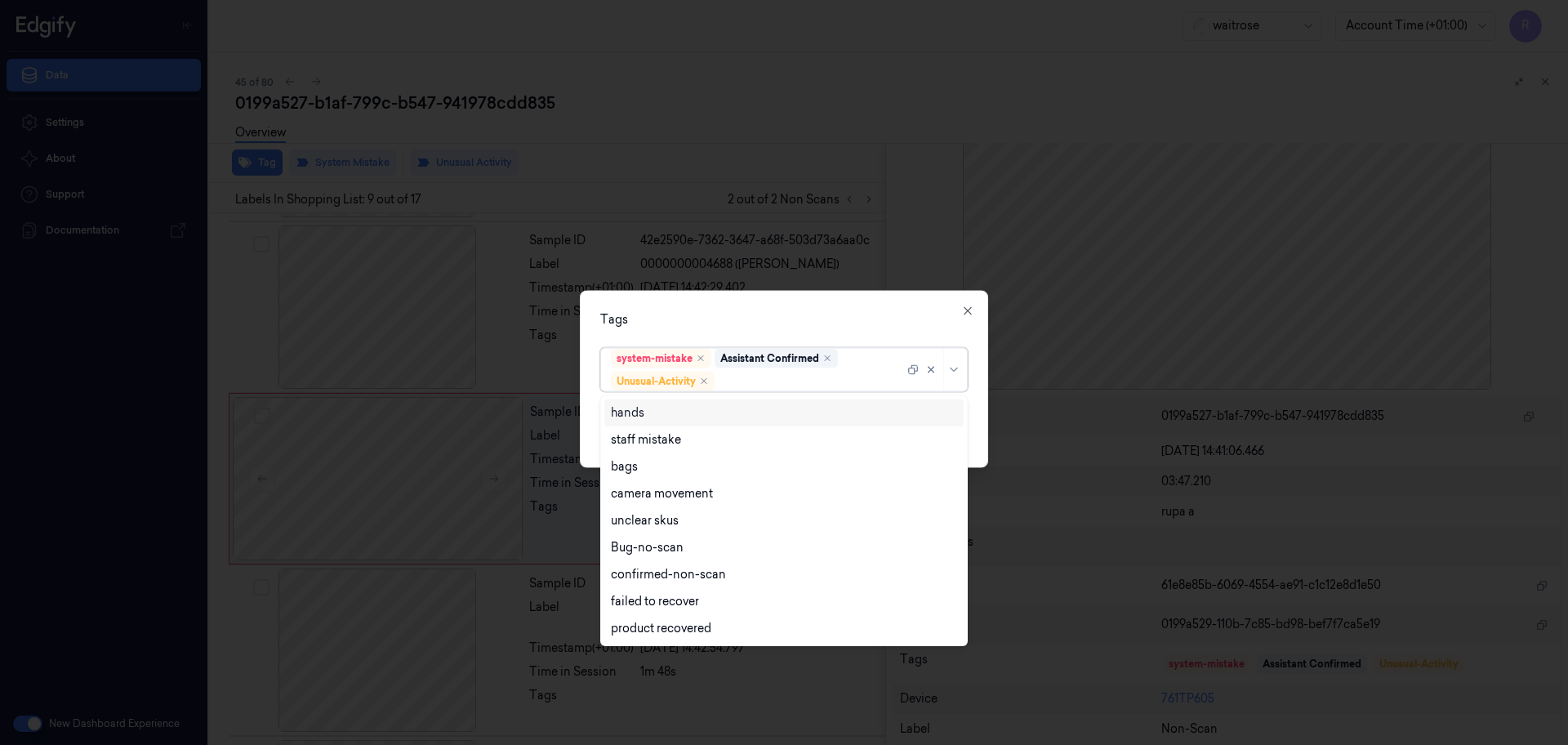
click at [852, 388] on div at bounding box center [811, 381] width 186 height 17
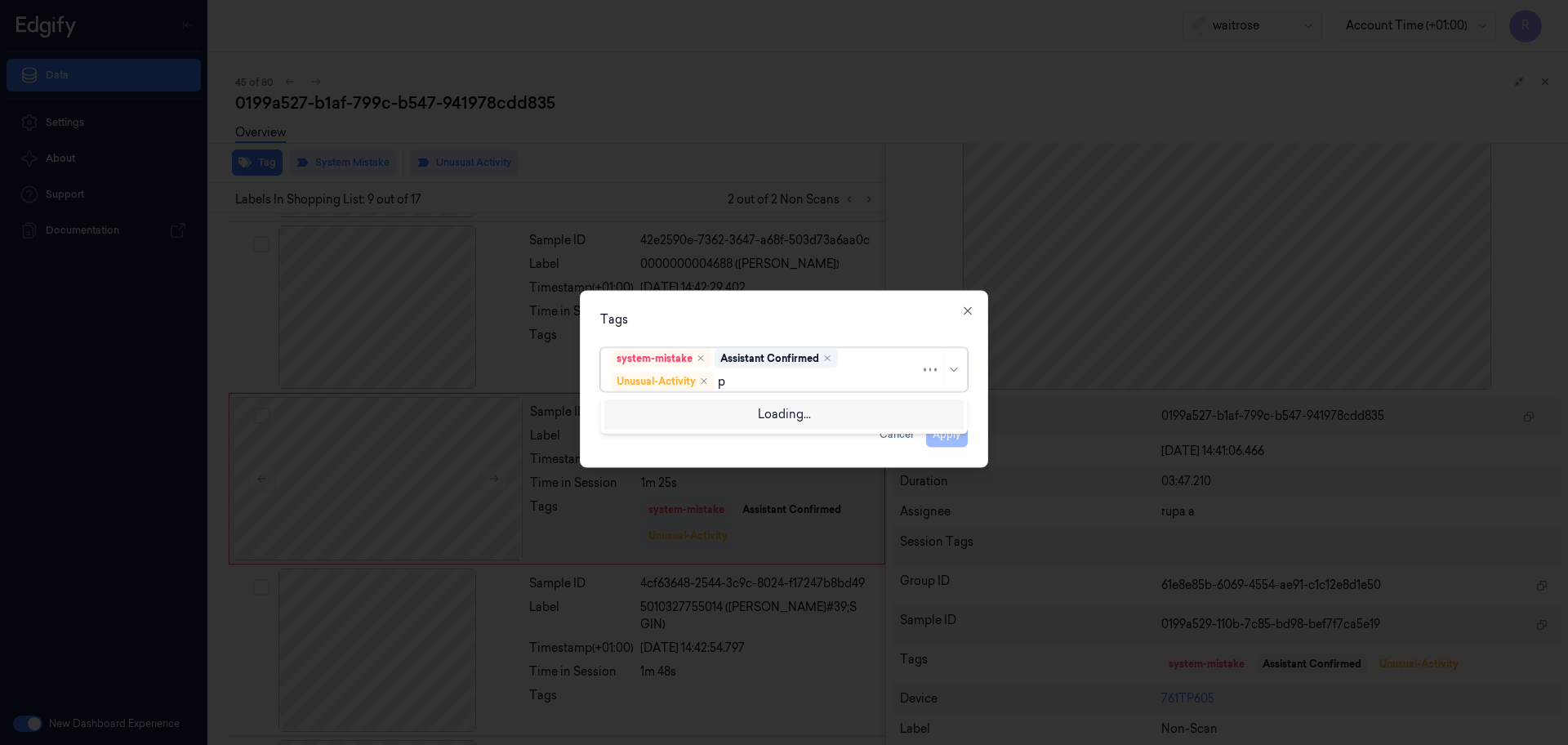
type input "pi"
click at [782, 399] on div "Picklist item alert" at bounding box center [784, 413] width 359 height 27
click at [793, 325] on div "Tags" at bounding box center [784, 320] width 368 height 17
click at [954, 435] on button "Apply" at bounding box center [947, 434] width 42 height 26
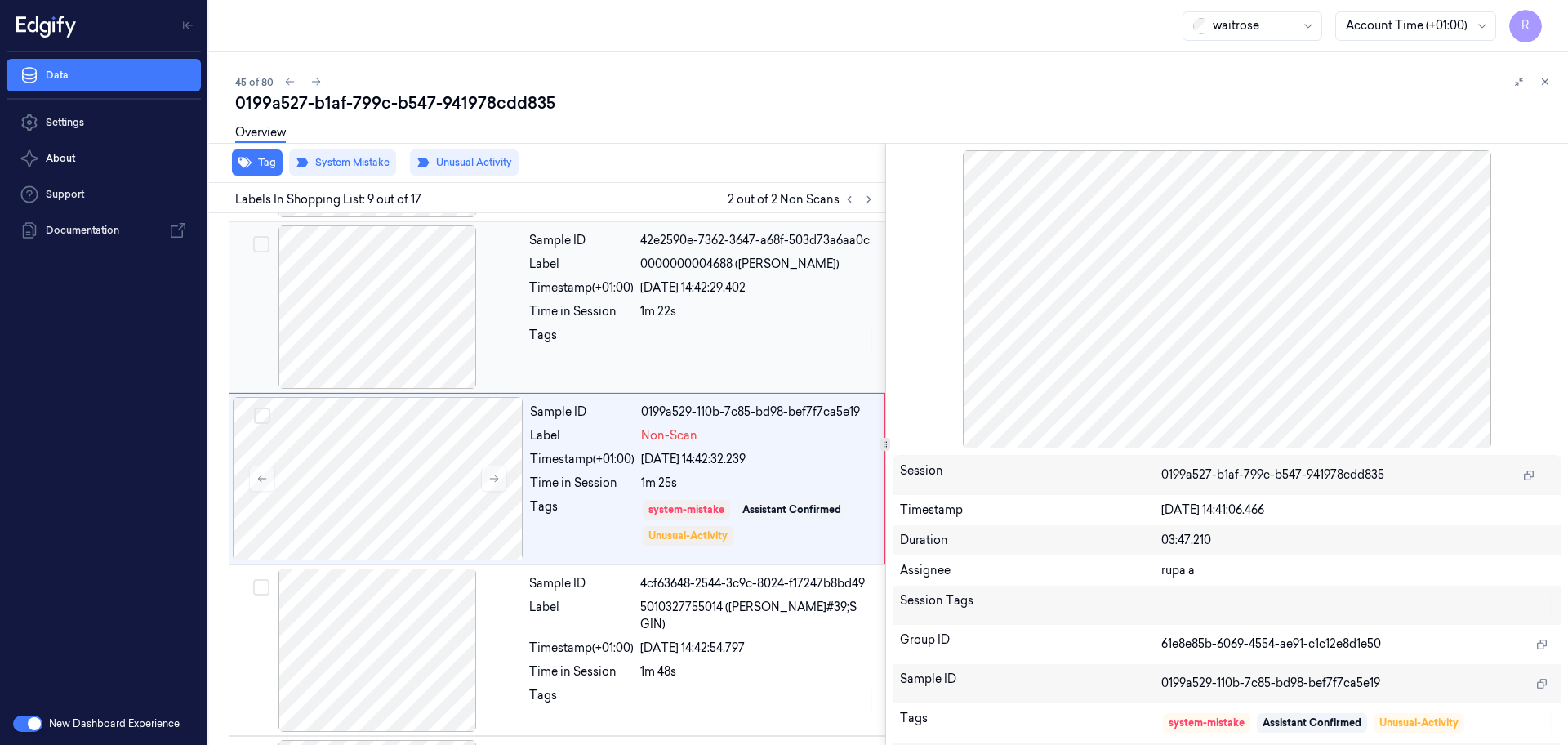
scroll to position [0, 0]
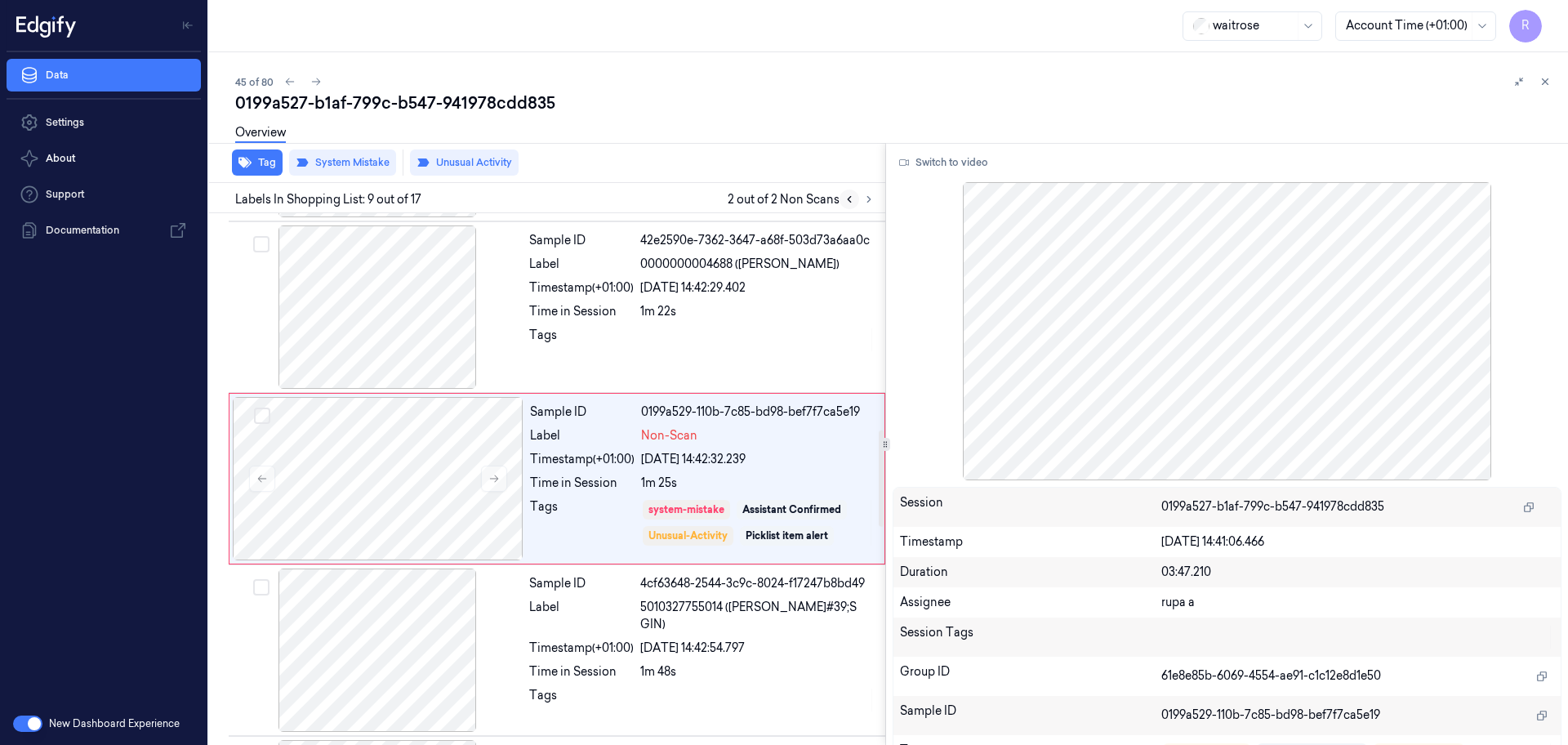
click at [856, 203] on button at bounding box center [849, 199] width 20 height 20
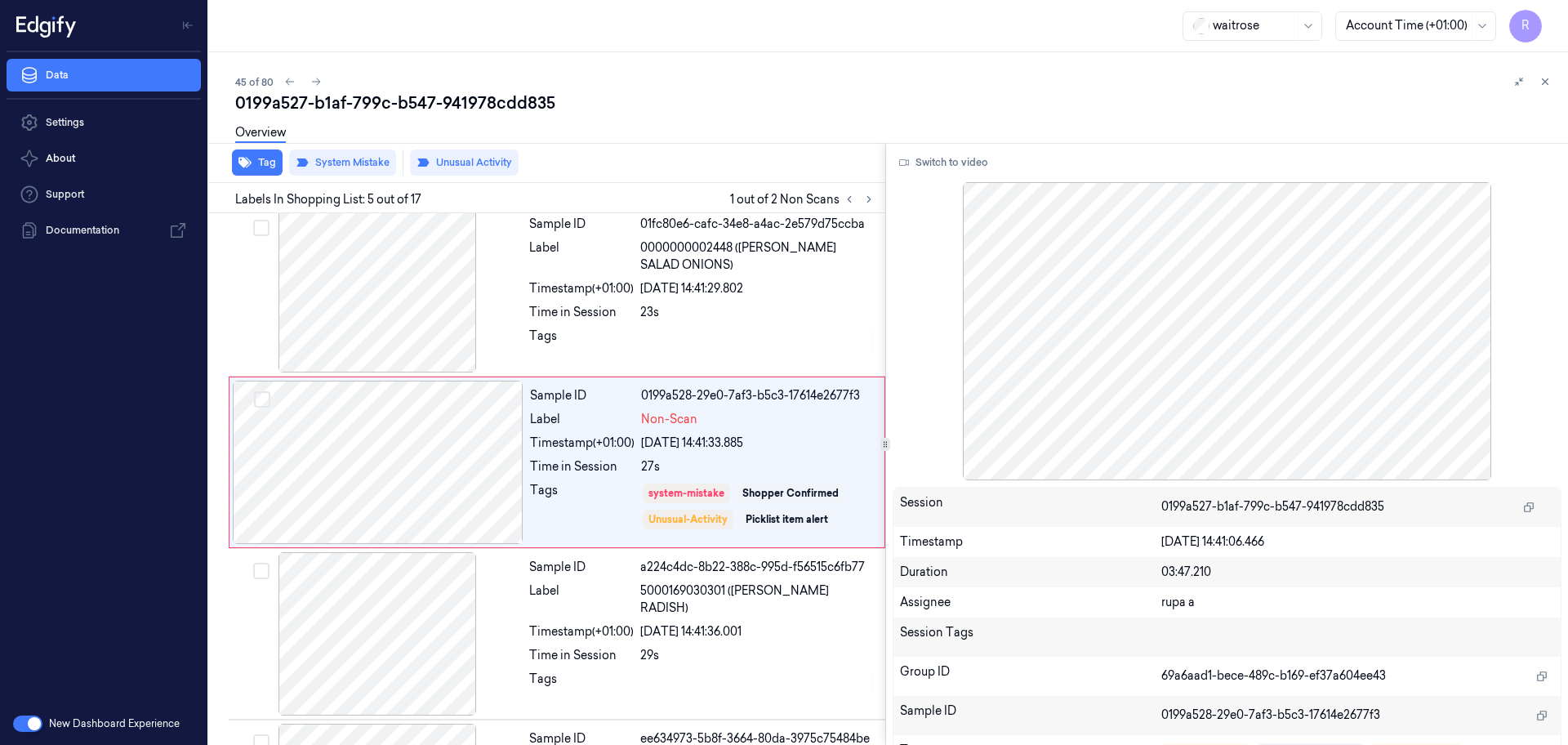
scroll to position [506, 0]
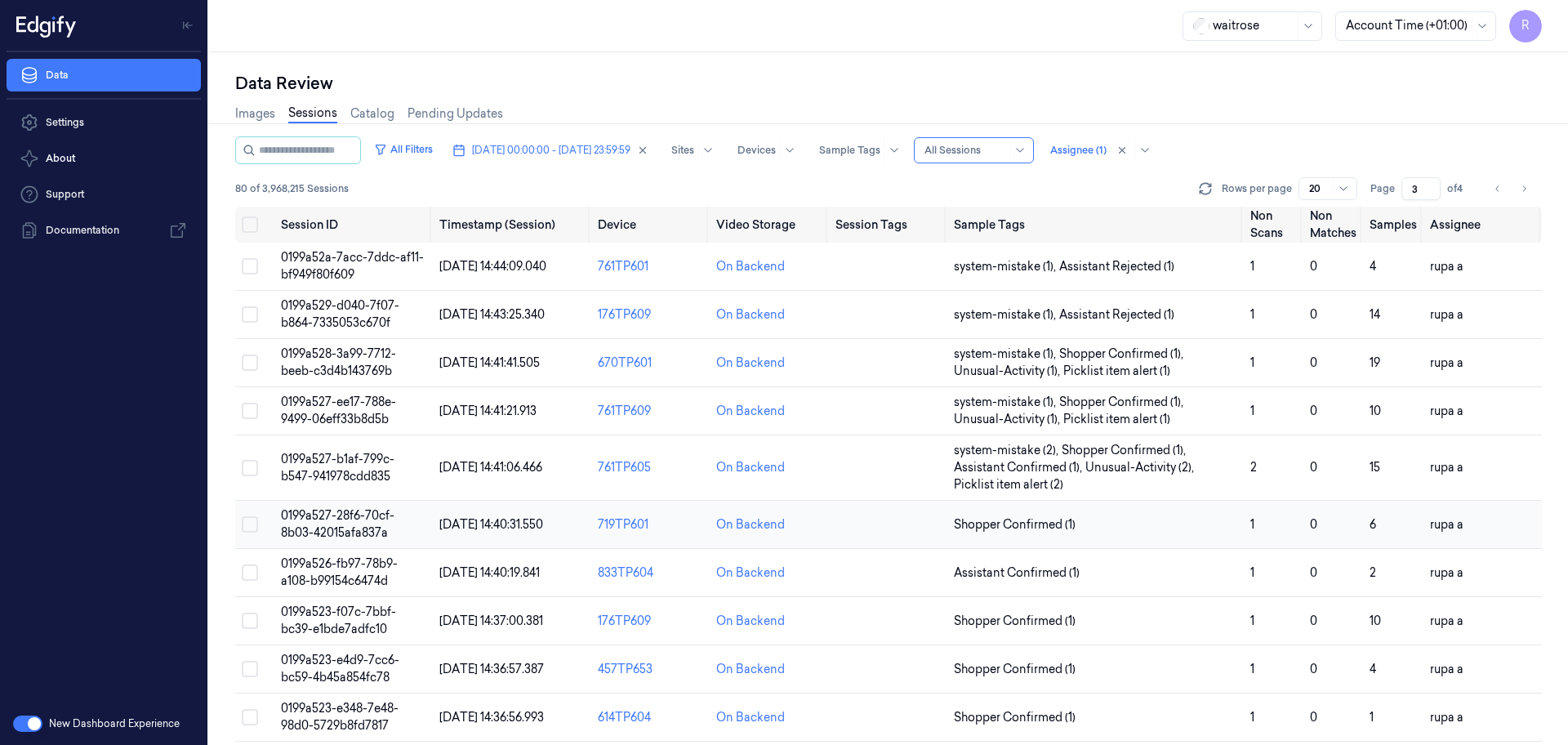
click at [329, 522] on span "0199a527-28f6-70cf-8b03-42015afa837a" at bounding box center [337, 524] width 114 height 32
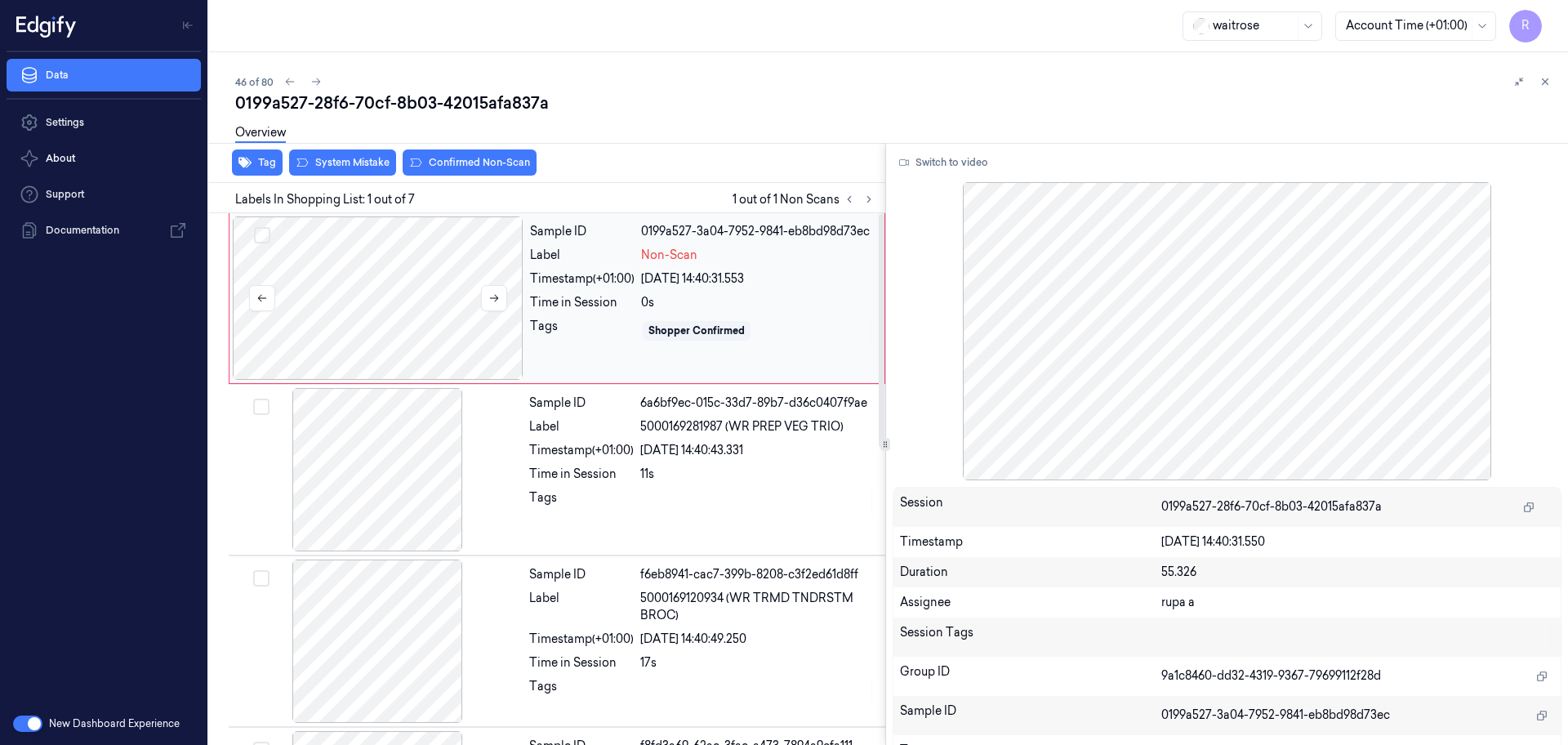
click at [380, 331] on div at bounding box center [378, 298] width 291 height 164
click at [952, 171] on button "Switch to video" at bounding box center [943, 162] width 102 height 26
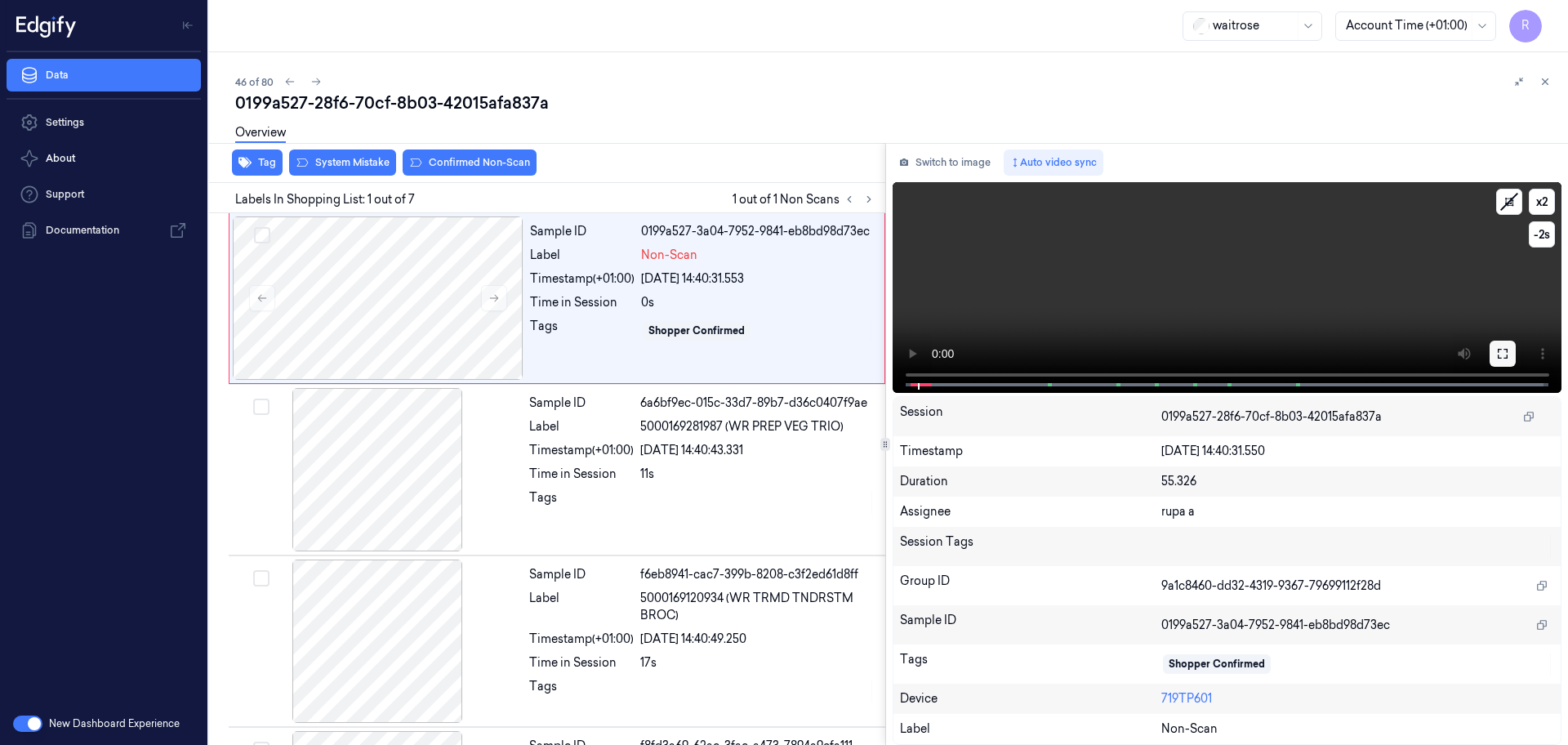
click at [1505, 345] on button at bounding box center [1502, 353] width 26 height 26
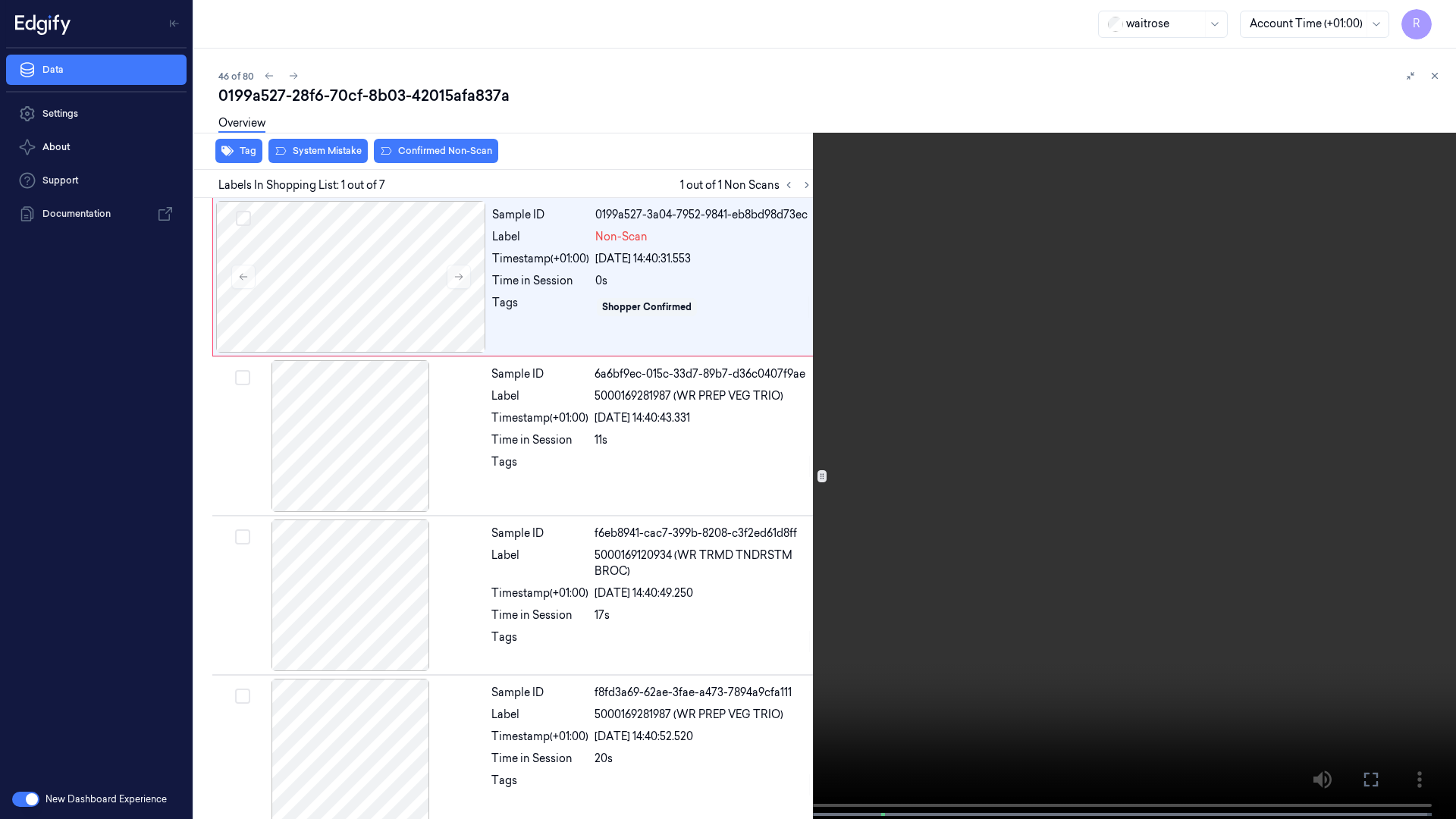
click at [1399, 372] on video at bounding box center [728, 411] width 1456 height 822
click at [1404, 370] on video at bounding box center [728, 411] width 1456 height 822
click at [1397, 369] on video at bounding box center [728, 411] width 1456 height 822
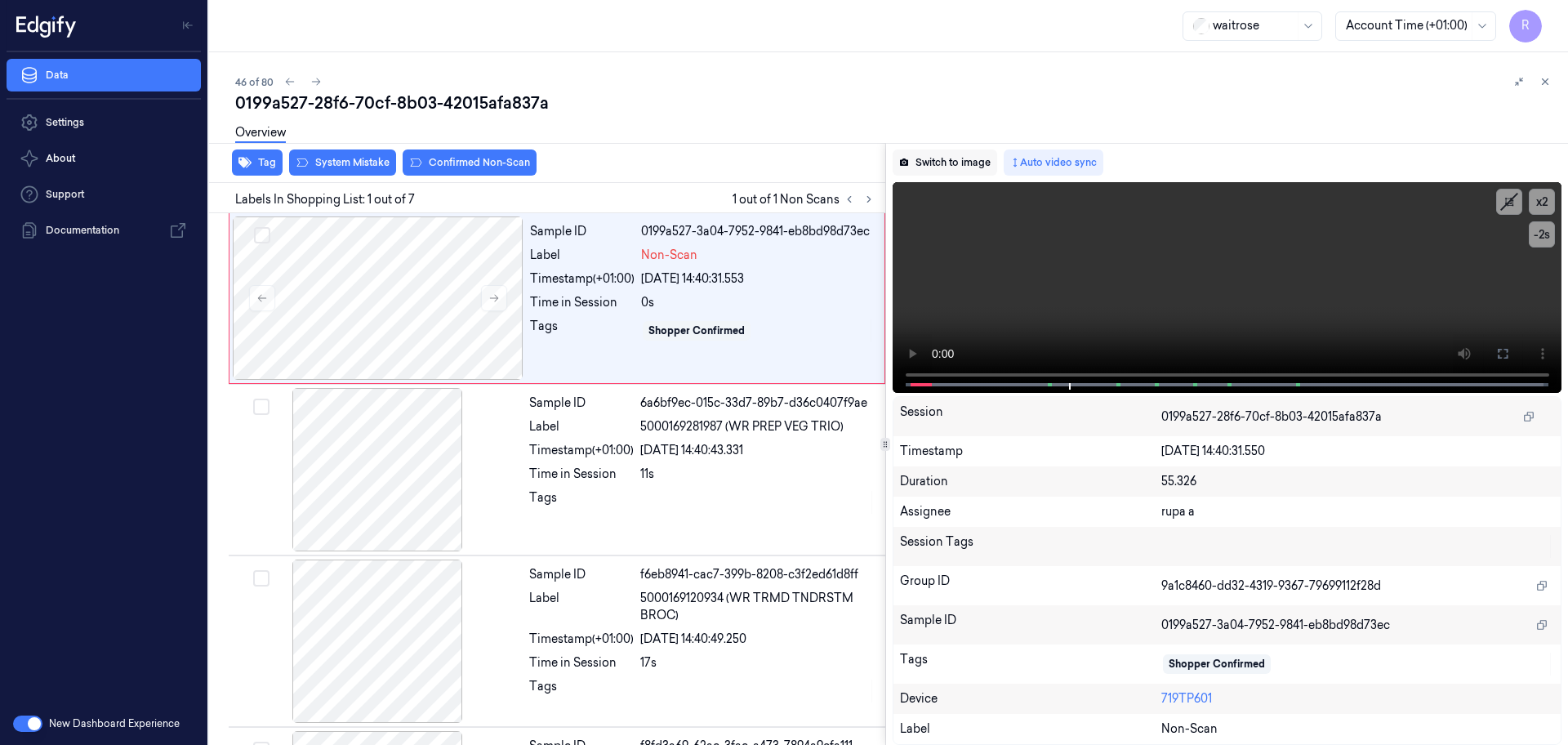
click at [955, 164] on button "Switch to image" at bounding box center [945, 162] width 105 height 26
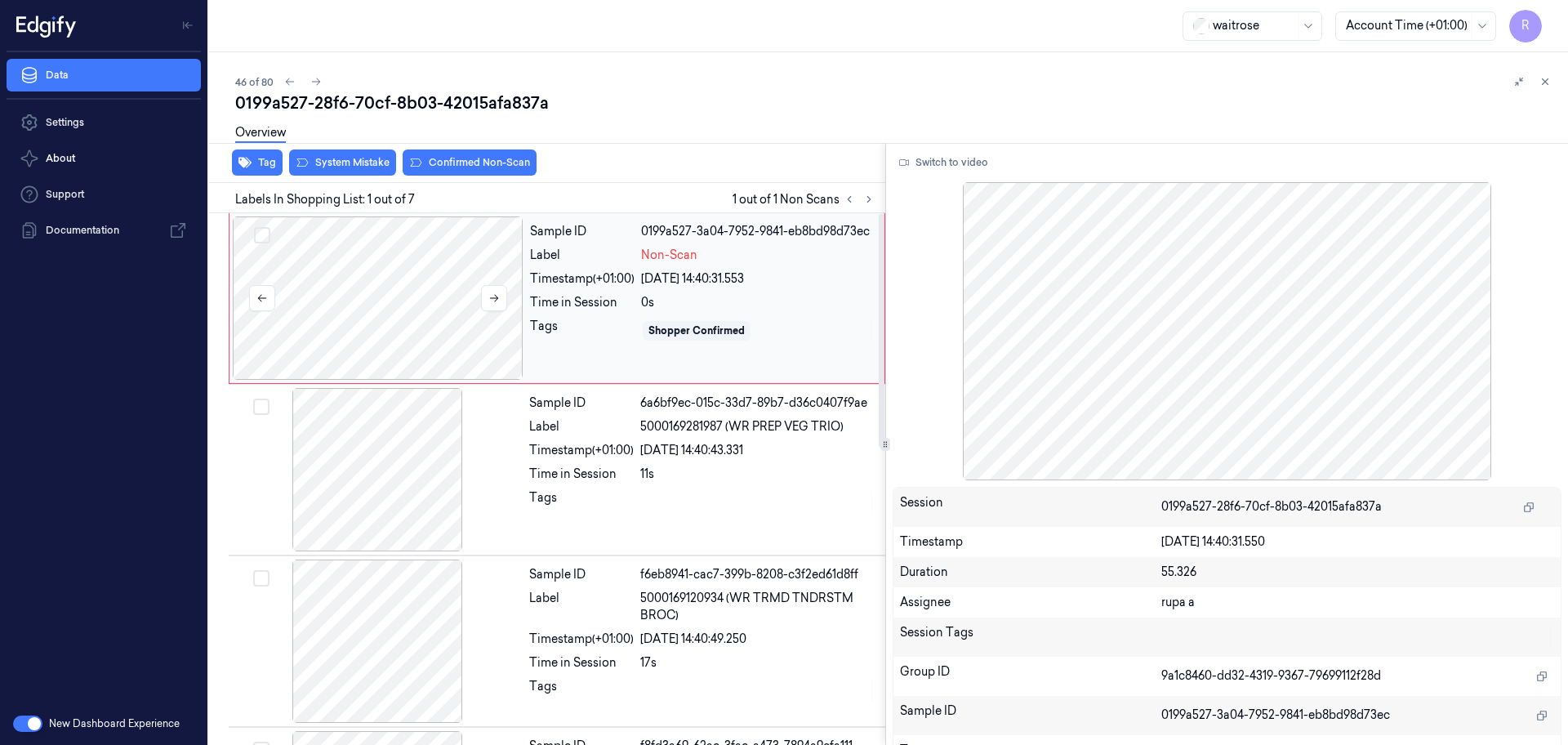
click at [326, 297] on div at bounding box center [378, 298] width 291 height 164
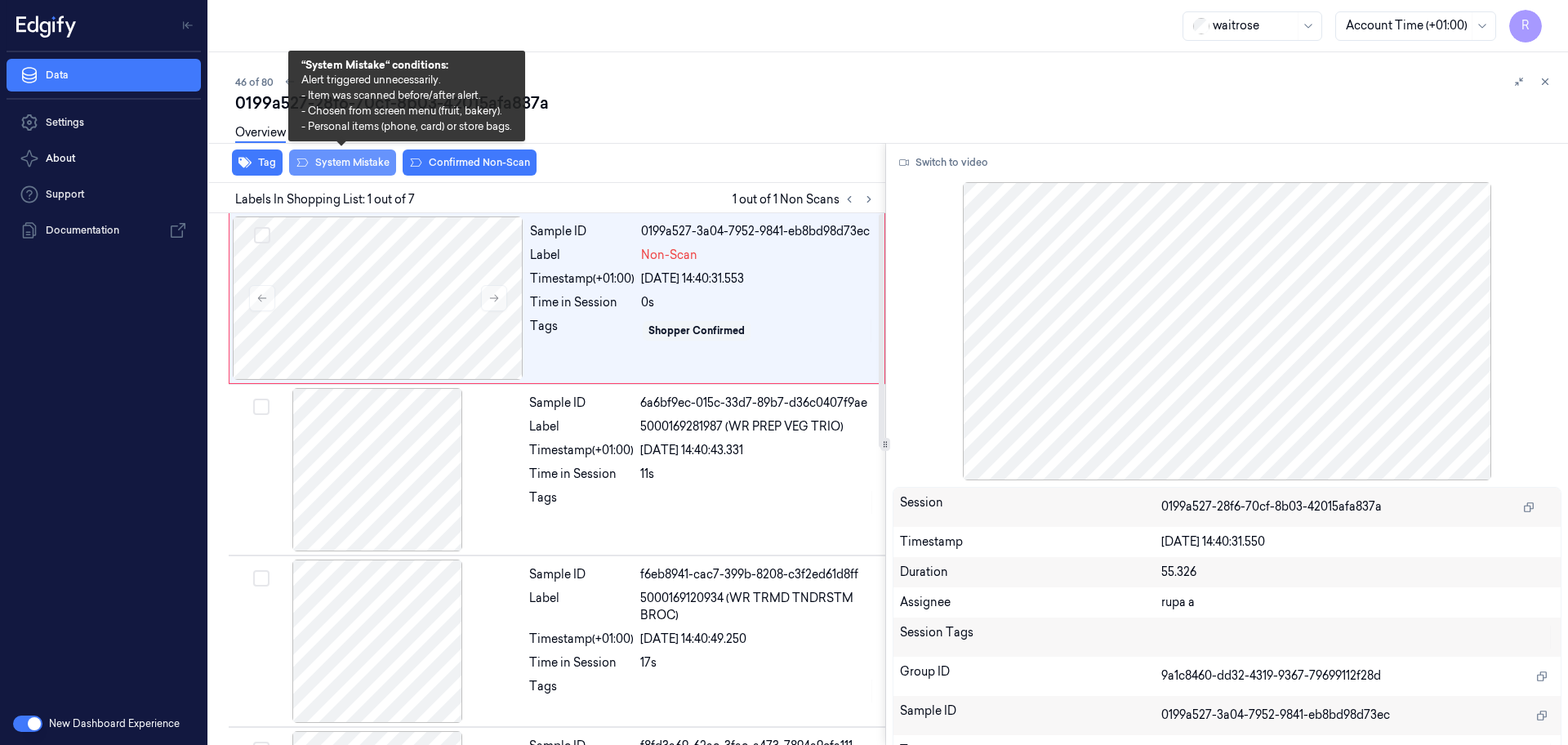
click at [338, 169] on button "System Mistake" at bounding box center [342, 162] width 107 height 26
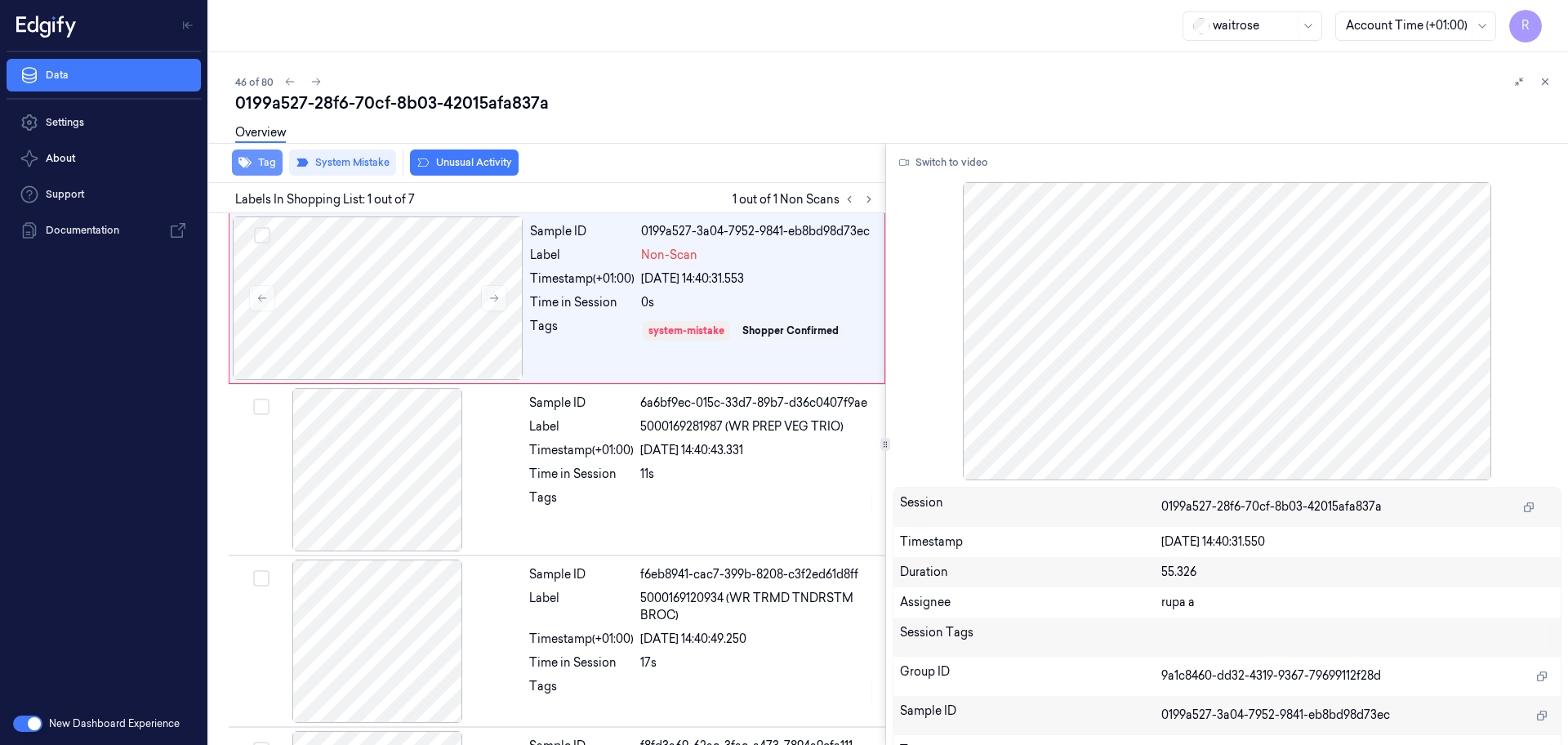
click at [266, 165] on button "Tag" at bounding box center [256, 162] width 51 height 26
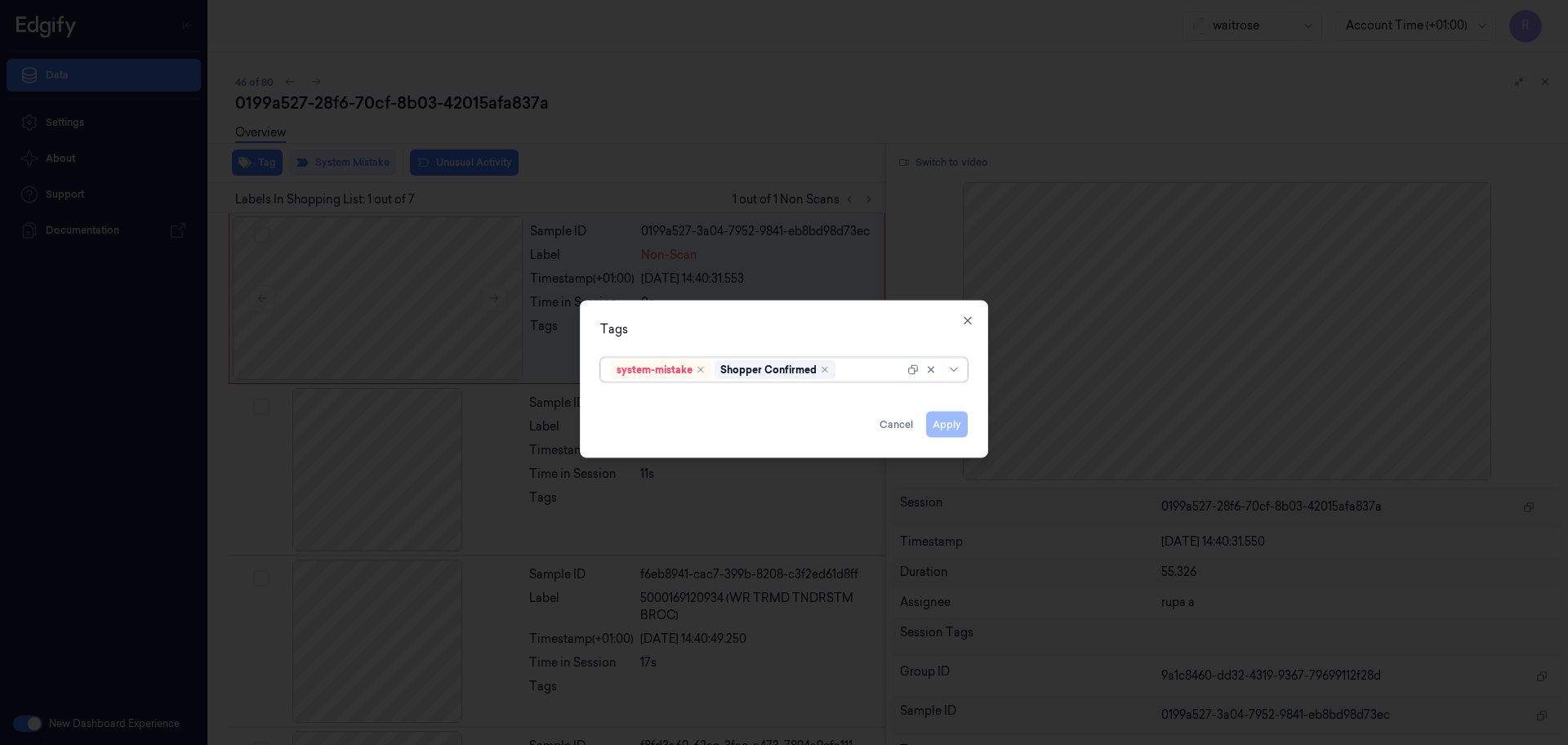
click at [848, 373] on div at bounding box center [871, 370] width 66 height 17
type input "bag"
click at [649, 408] on div "bags" at bounding box center [784, 403] width 346 height 17
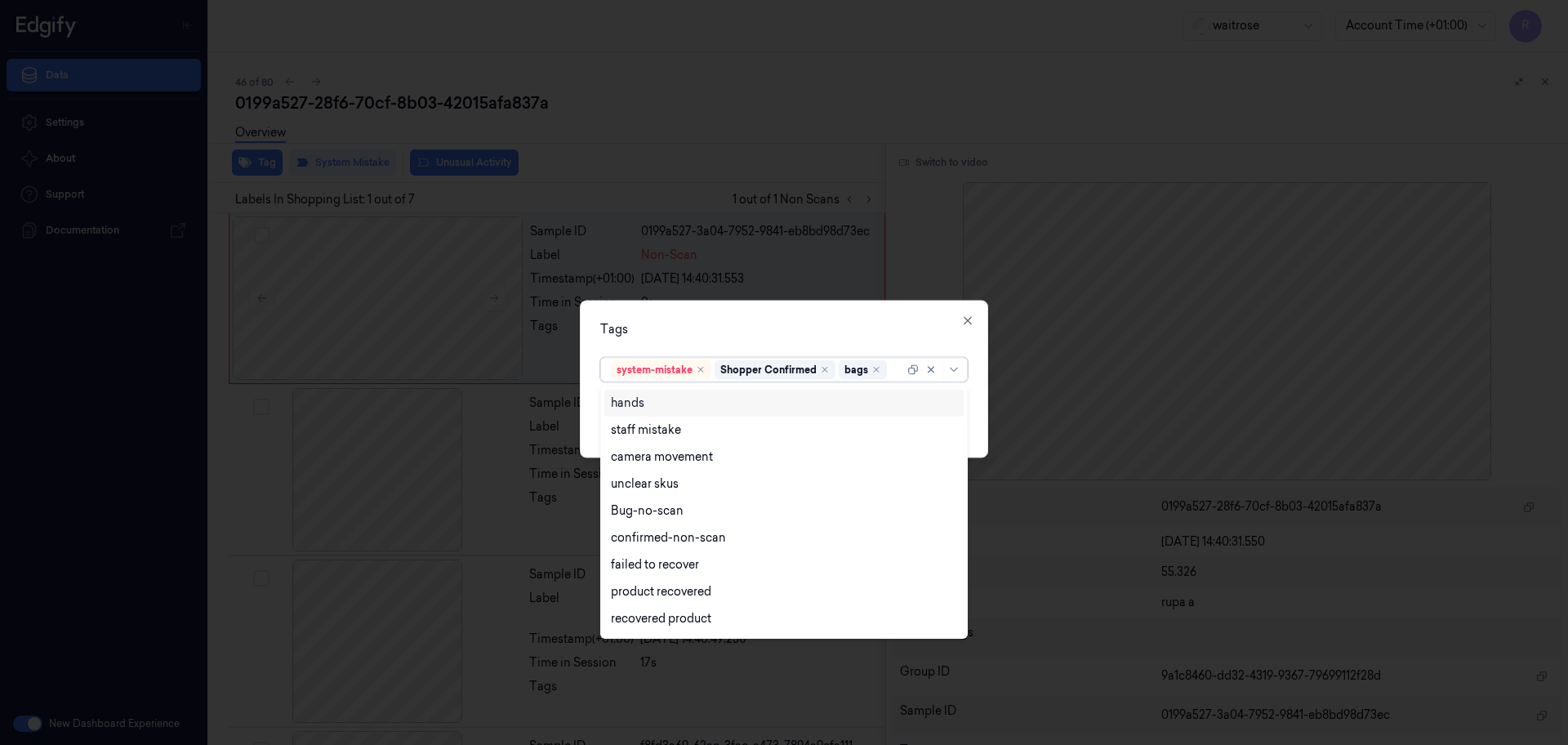
click at [876, 339] on div "Tags option bags, selected. 17 results available. Use Up and Down to choose opt…" at bounding box center [784, 380] width 408 height 158
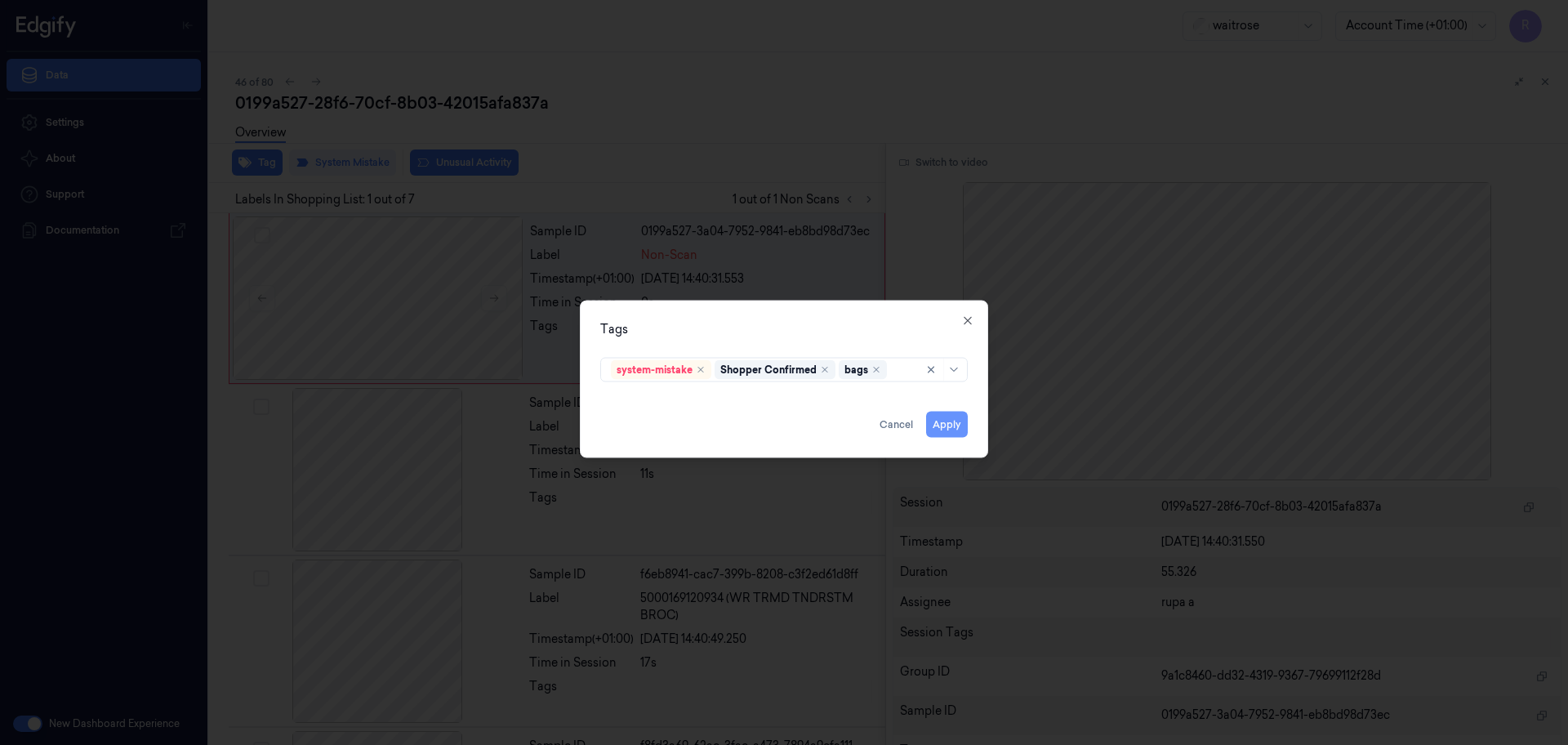
click at [940, 424] on button "Apply" at bounding box center [947, 424] width 42 height 26
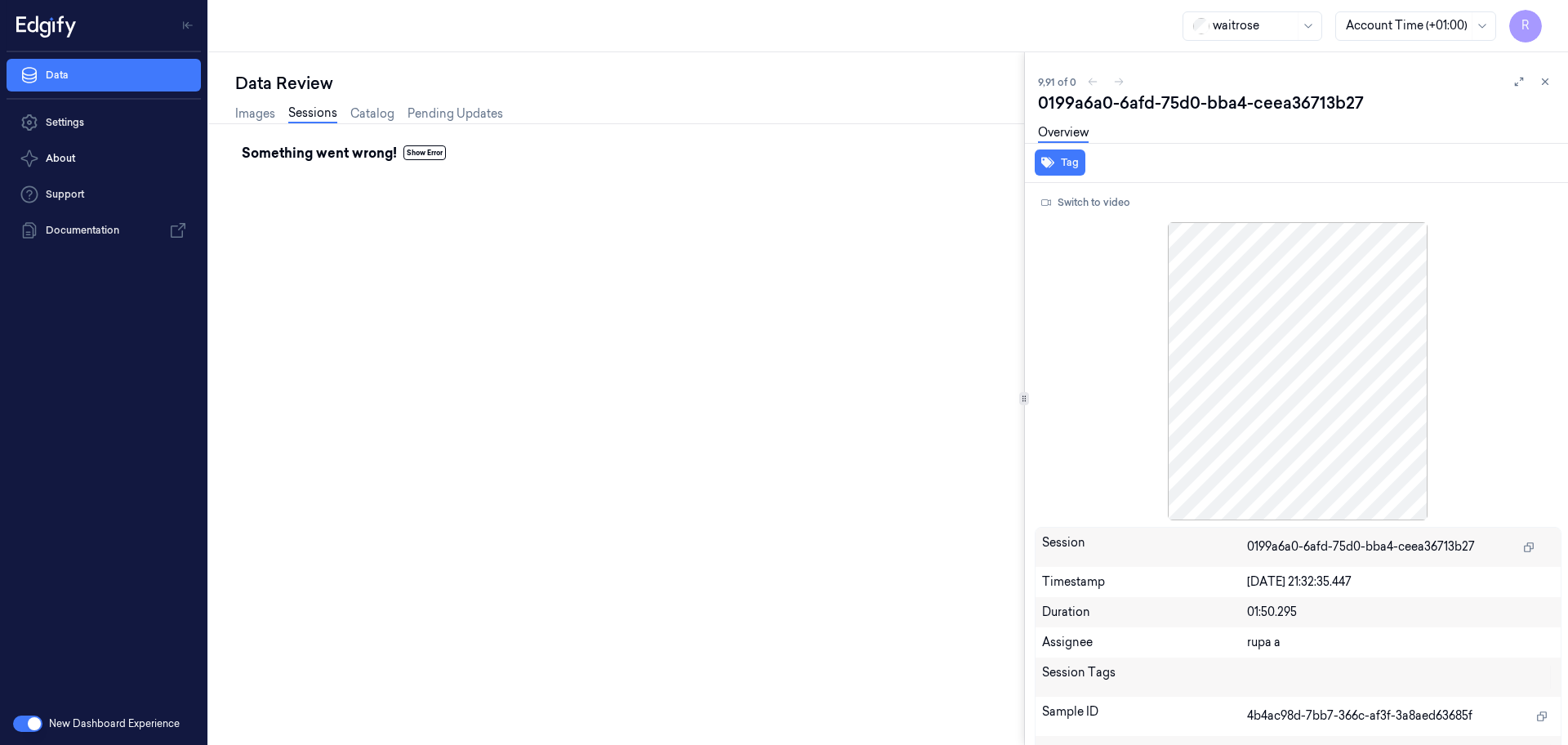
scroll to position [146, 0]
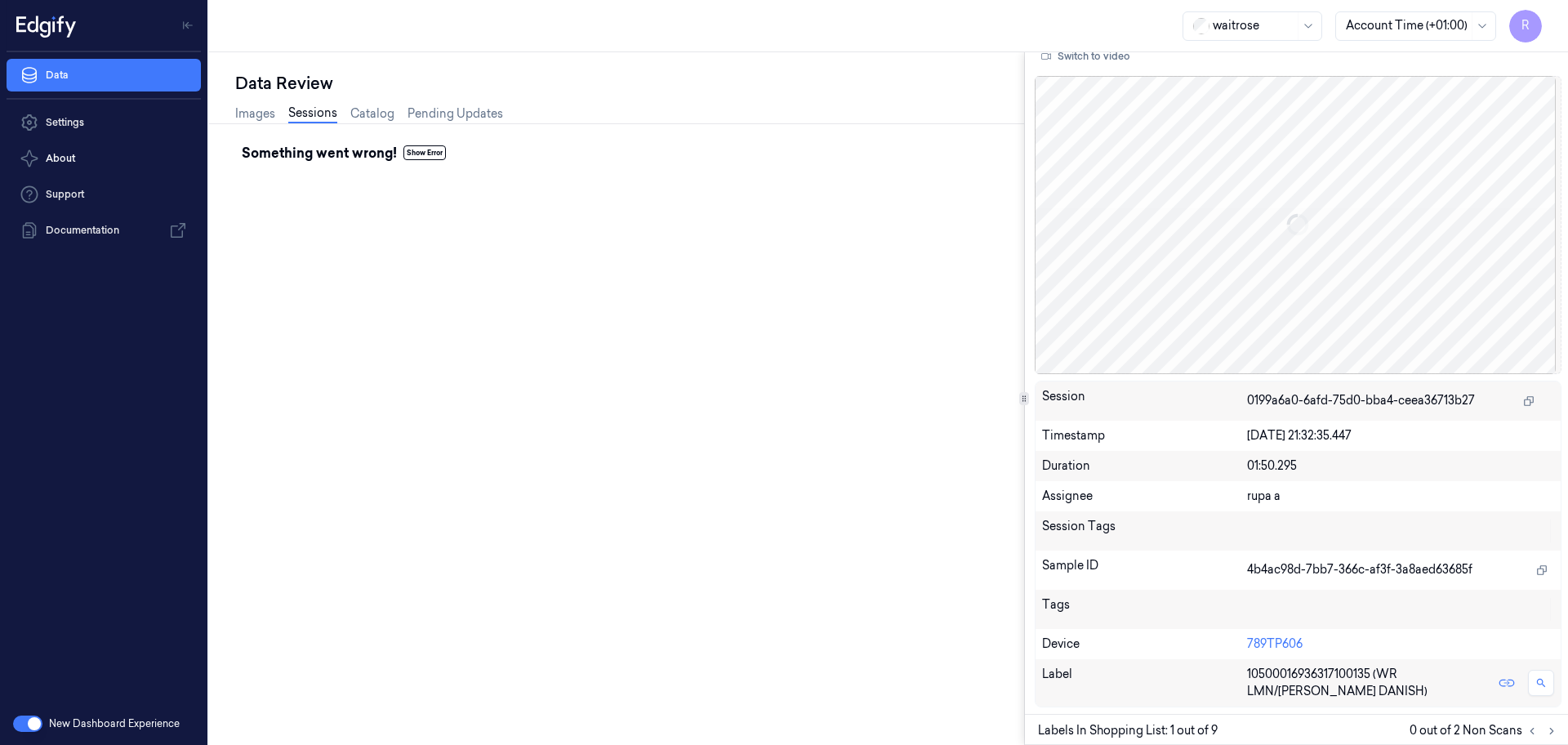
scroll to position [91, 0]
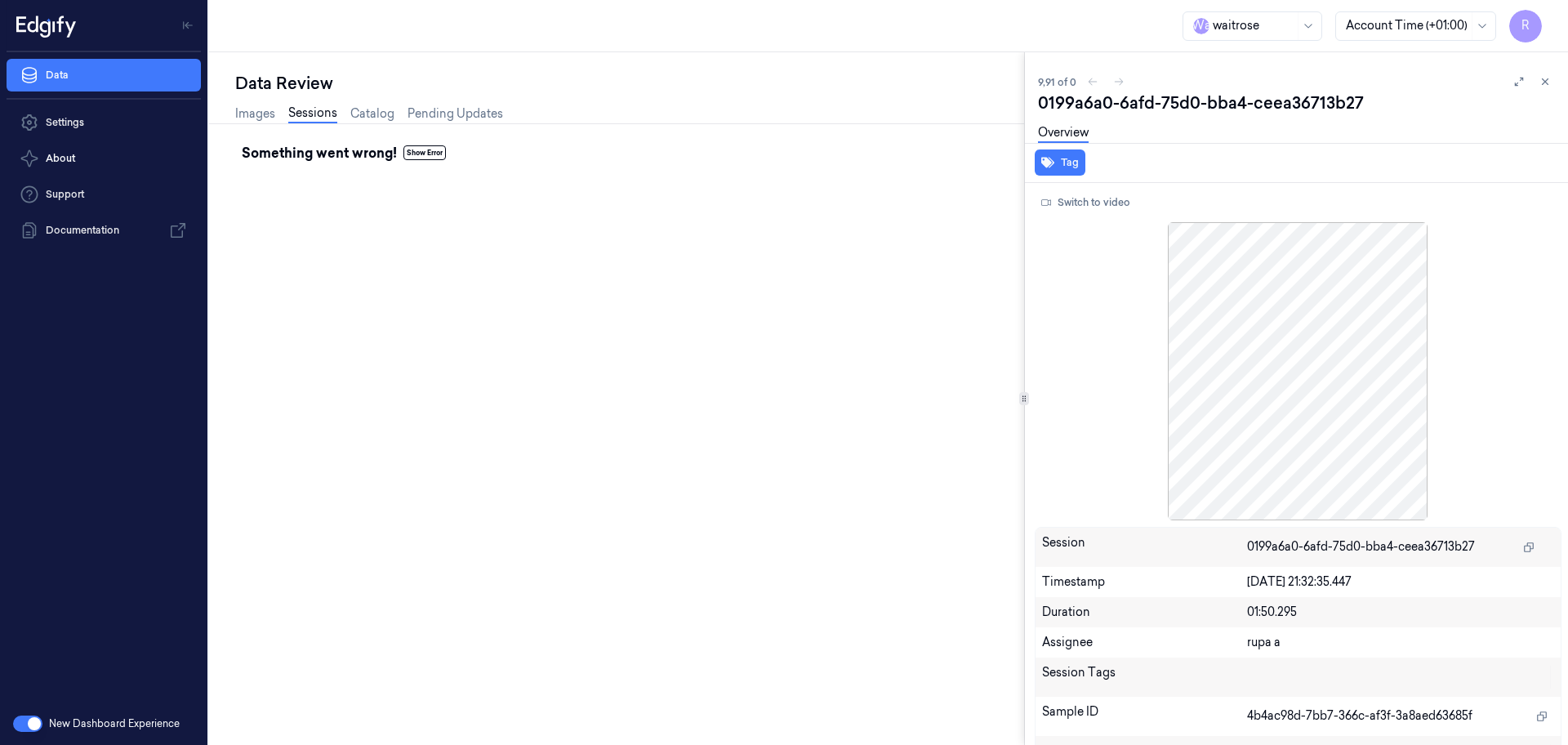
scroll to position [146, 0]
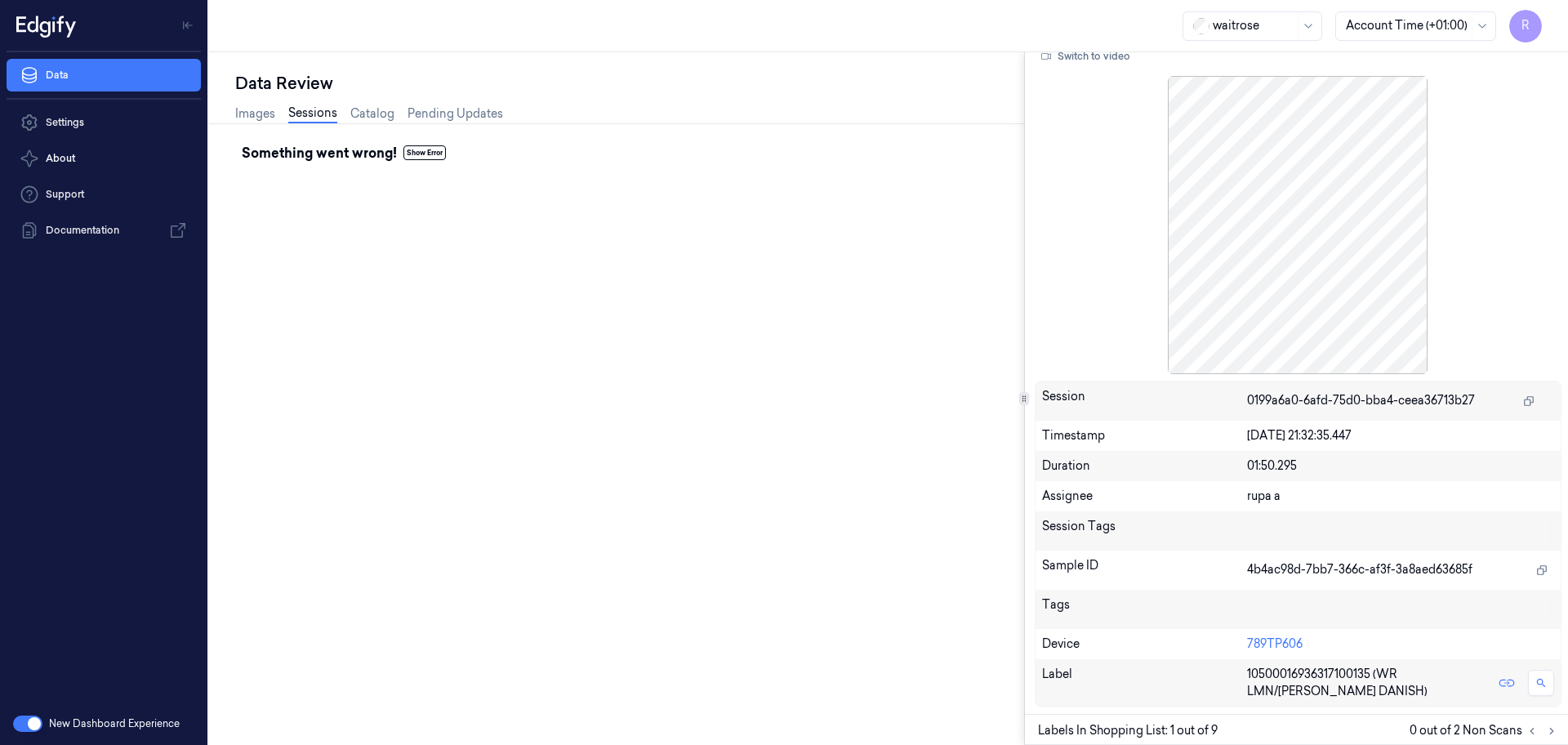
click at [1307, 237] on div at bounding box center [1297, 224] width 526 height 298
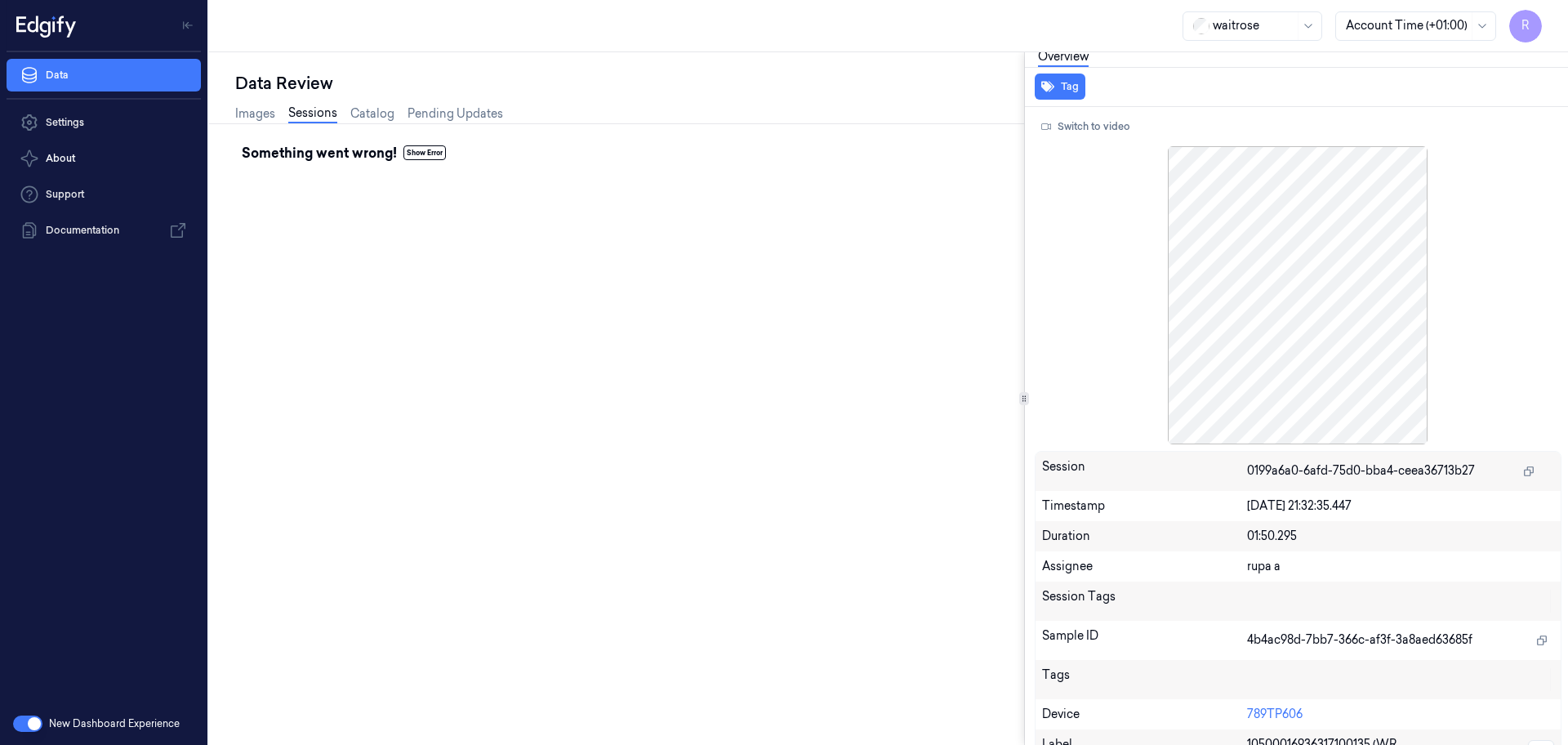
scroll to position [0, 0]
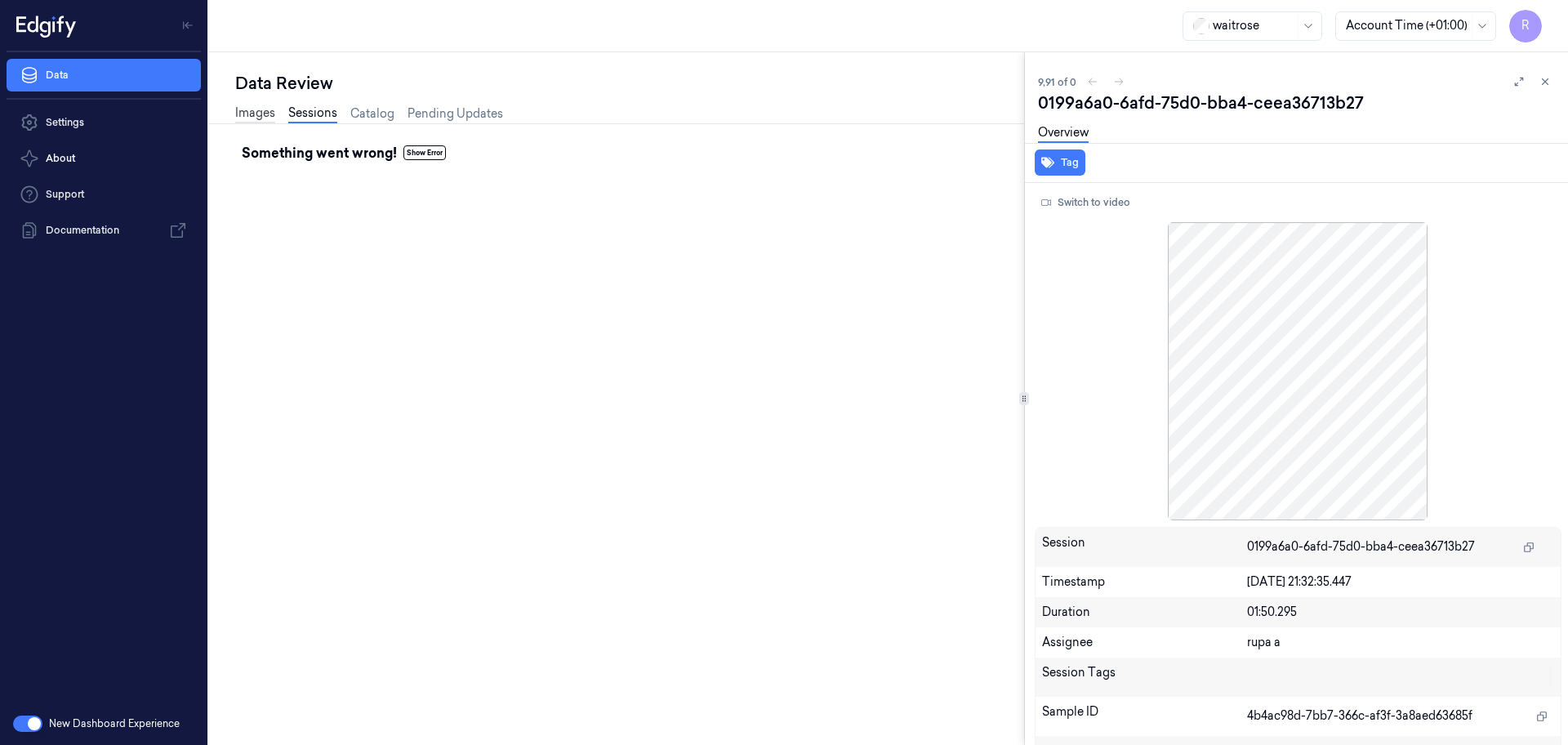
click at [264, 112] on link "Images" at bounding box center [255, 114] width 40 height 19
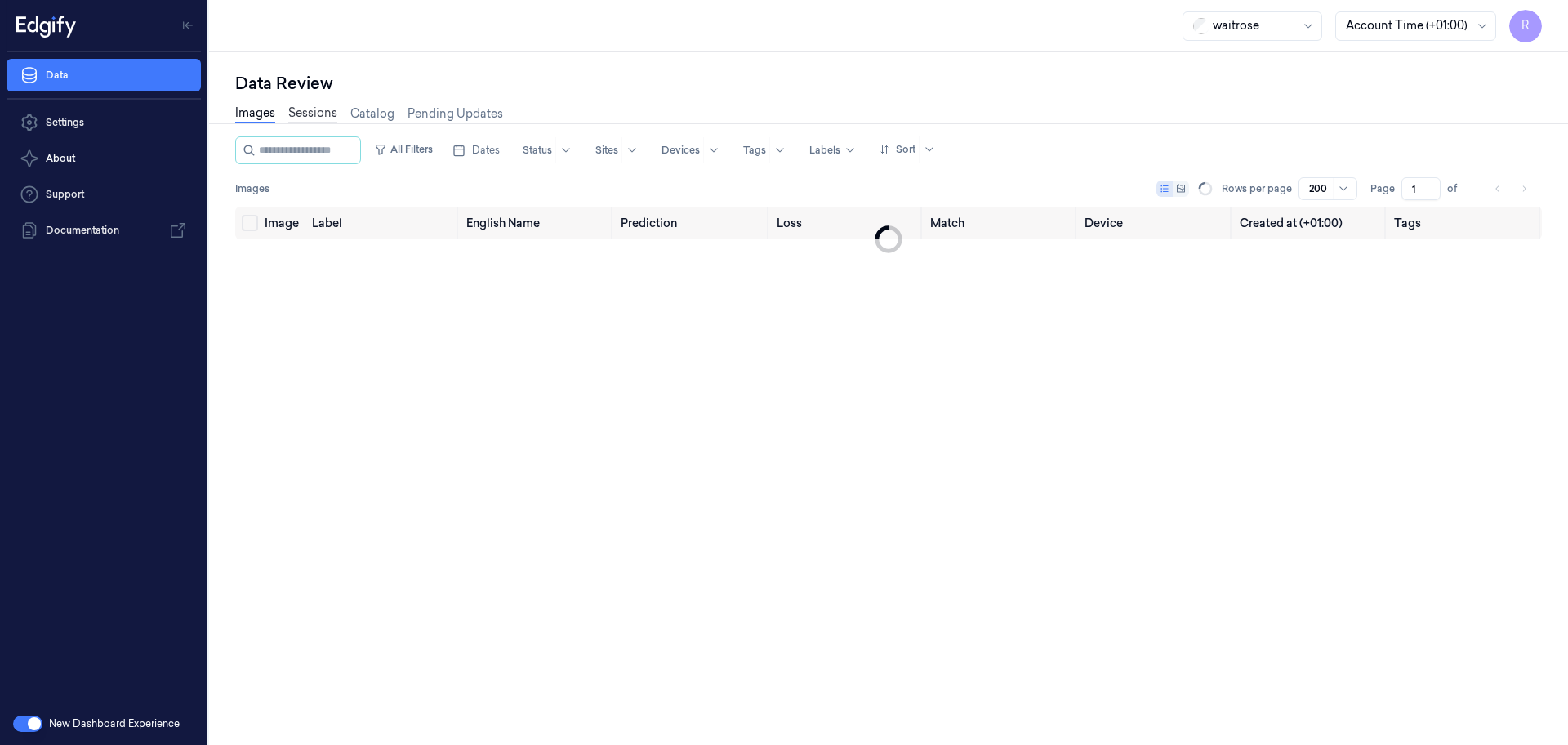
click at [312, 115] on link "Sessions" at bounding box center [312, 114] width 49 height 19
